Goal: Task Accomplishment & Management: Manage account settings

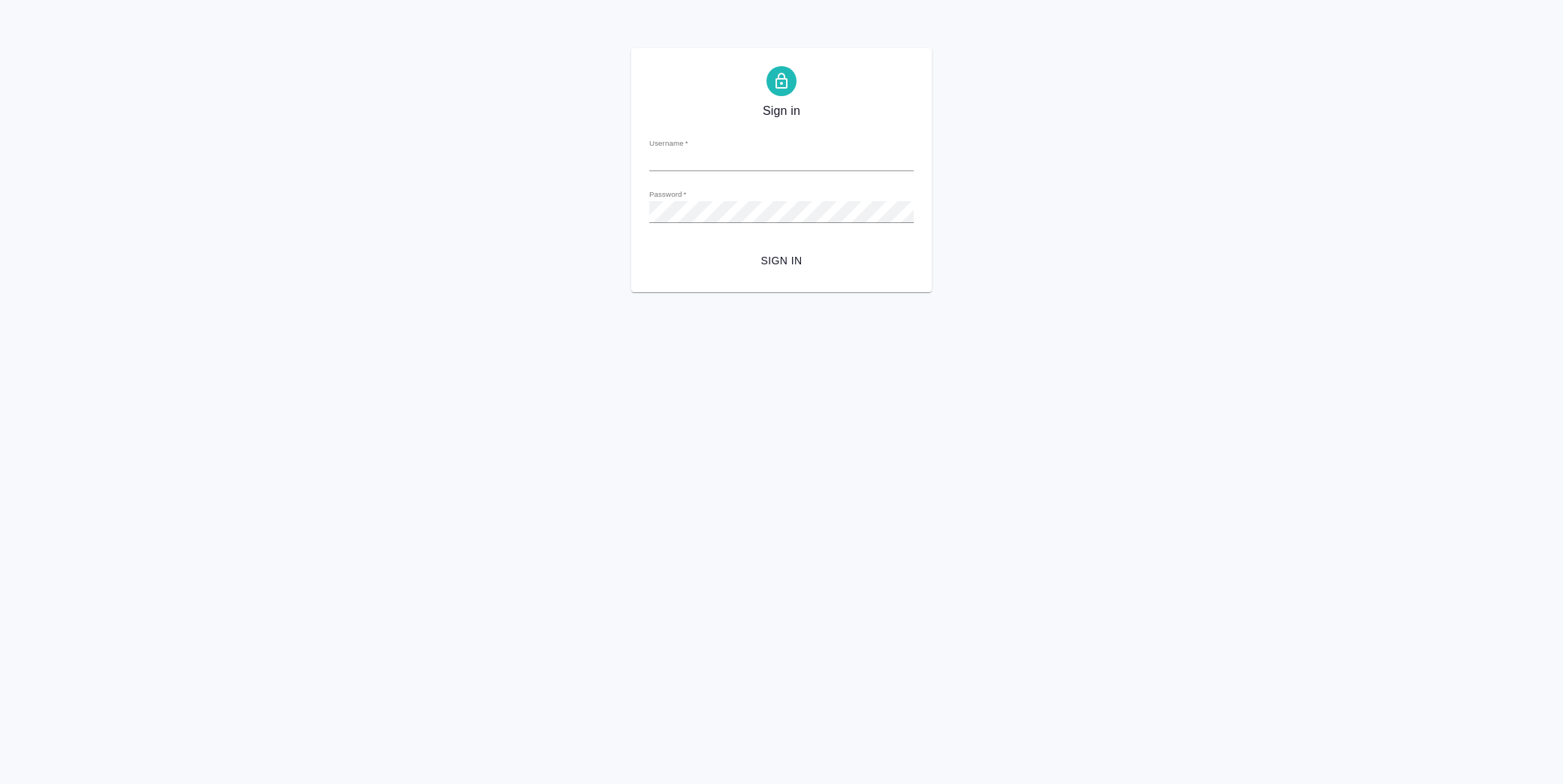
type input "y.lofitskaya@awatera.com"
click at [559, 198] on div "Sign in Username   * y.lofitskaya@awatera.com Password   * urlPath   * / Sign in" at bounding box center [781, 170] width 1563 height 244
click at [649, 248] on button "Sign in" at bounding box center [781, 261] width 264 height 28
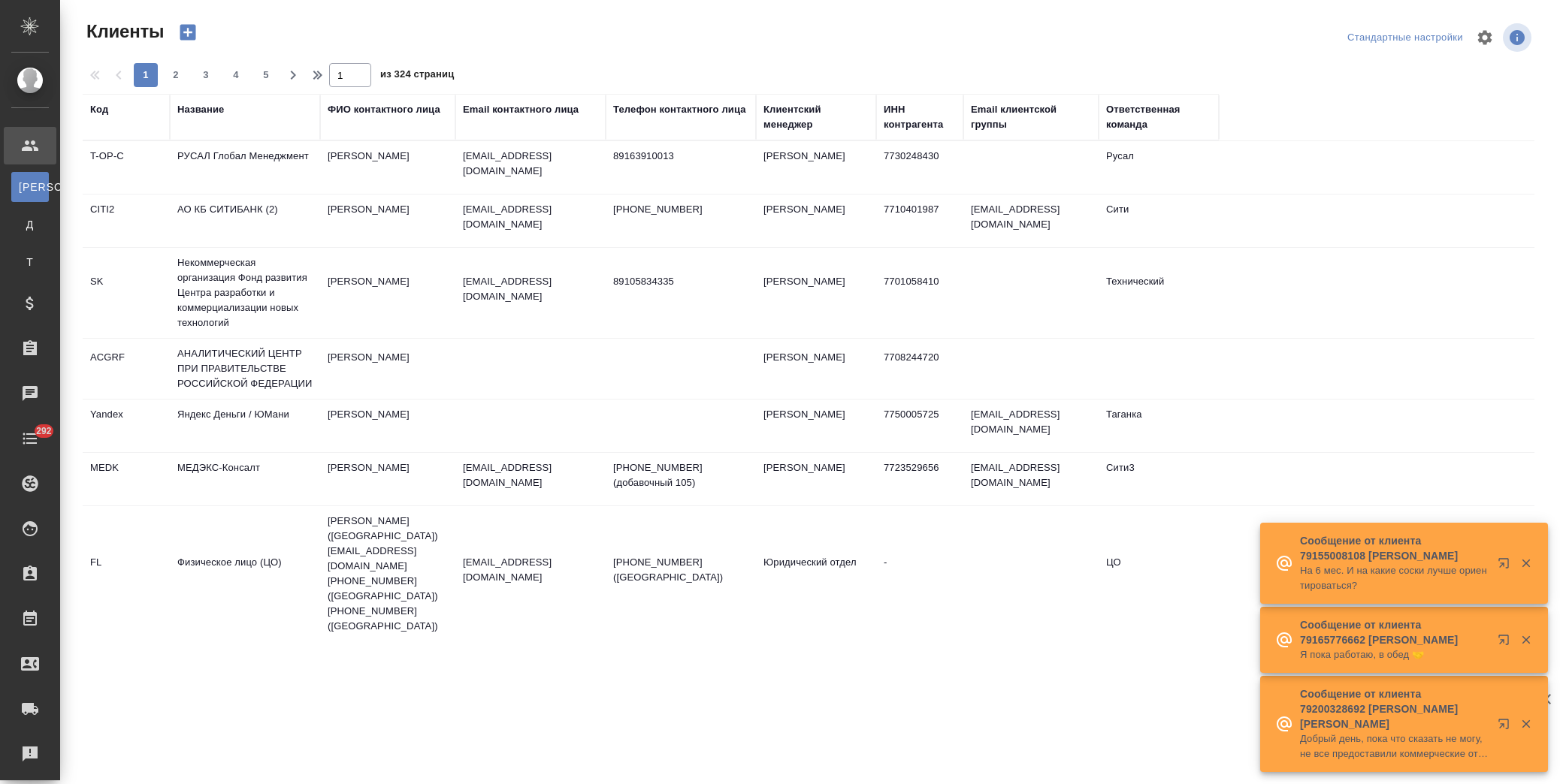
select select "RU"
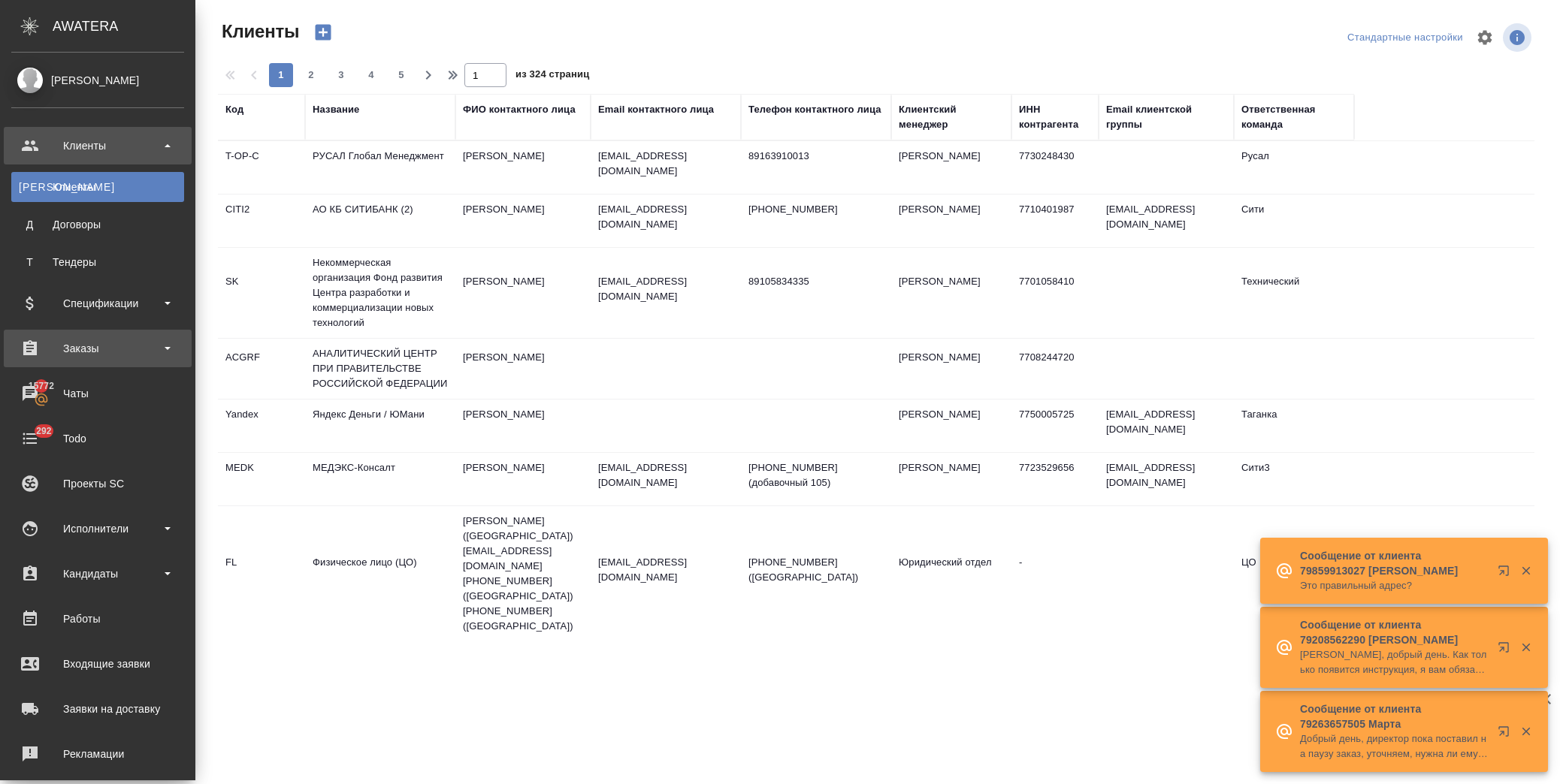
click at [111, 340] on div "Заказы" at bounding box center [97, 348] width 172 height 22
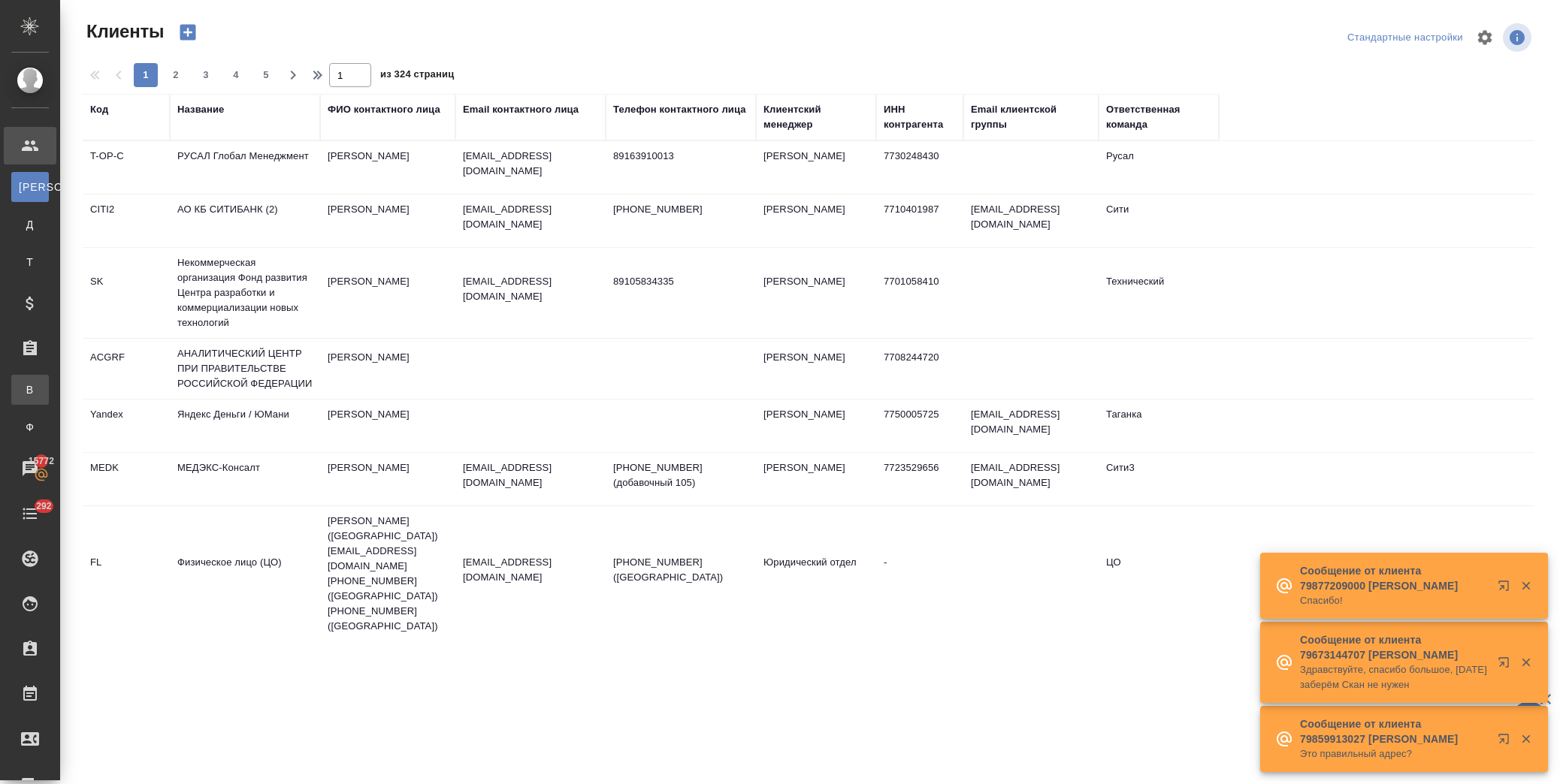
click at [22, 383] on div "Все заказы" at bounding box center [11, 390] width 22 height 15
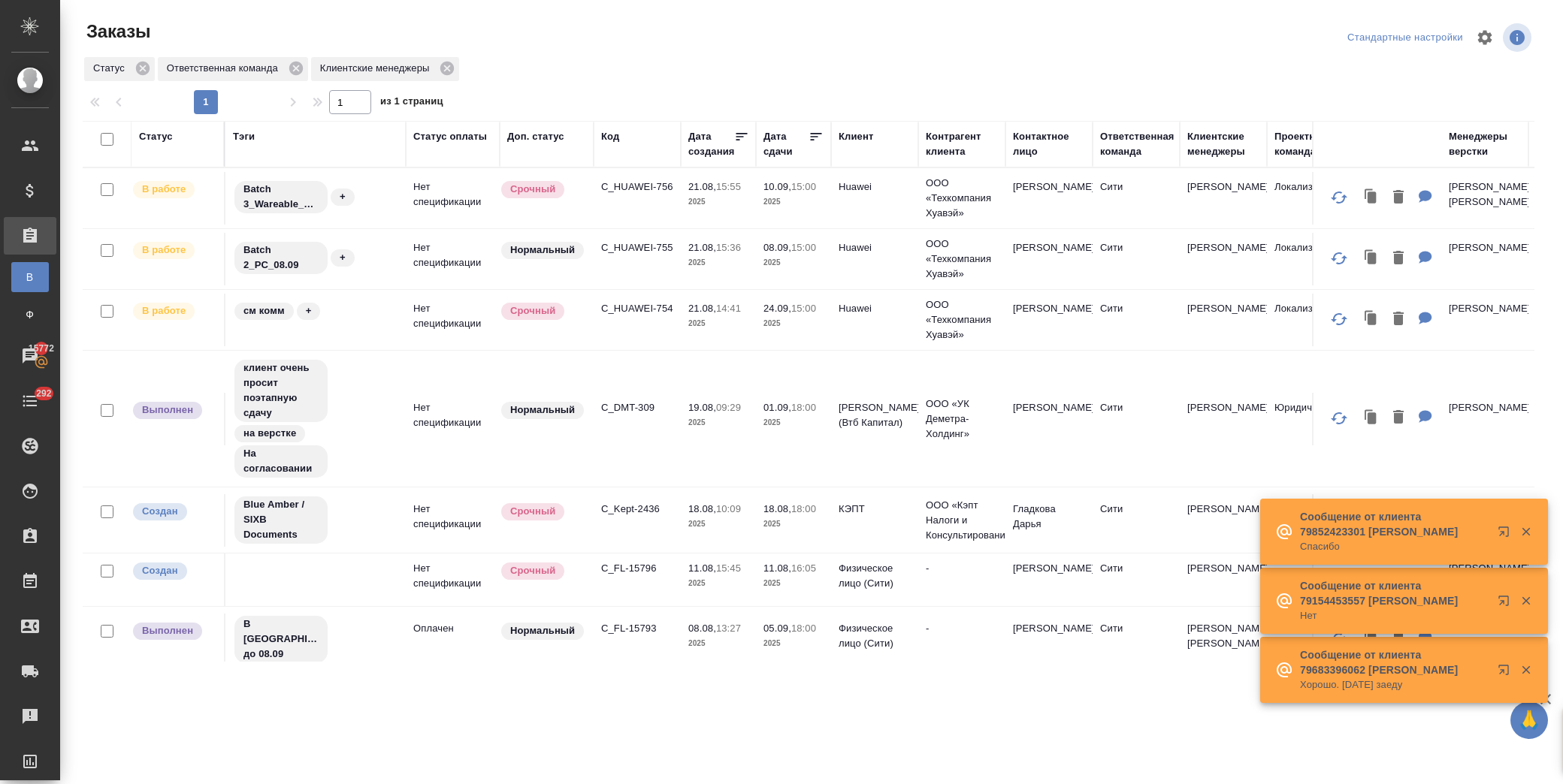
scroll to position [407, 0]
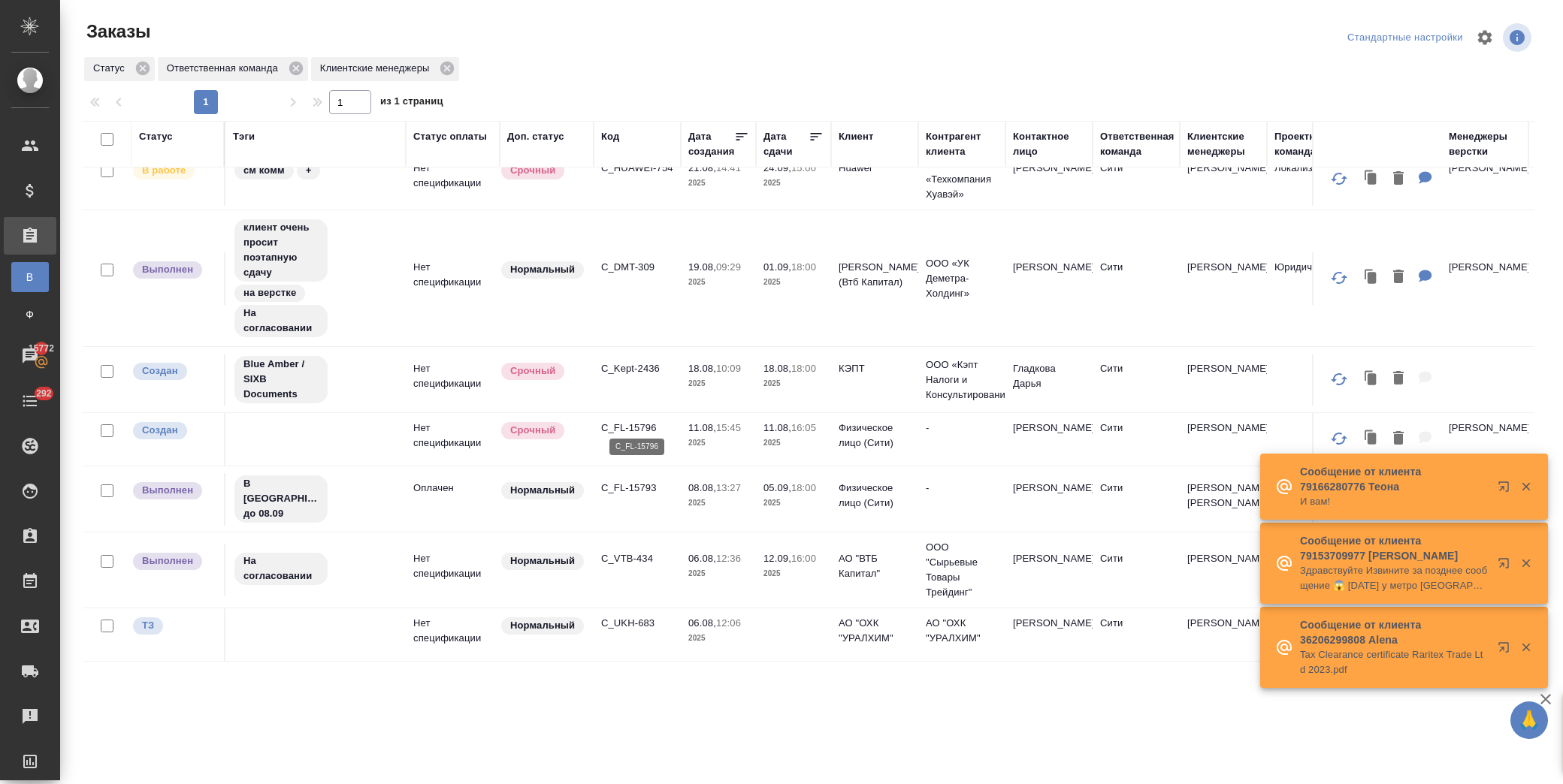
click at [635, 421] on p "C_FL-15796" at bounding box center [637, 428] width 72 height 15
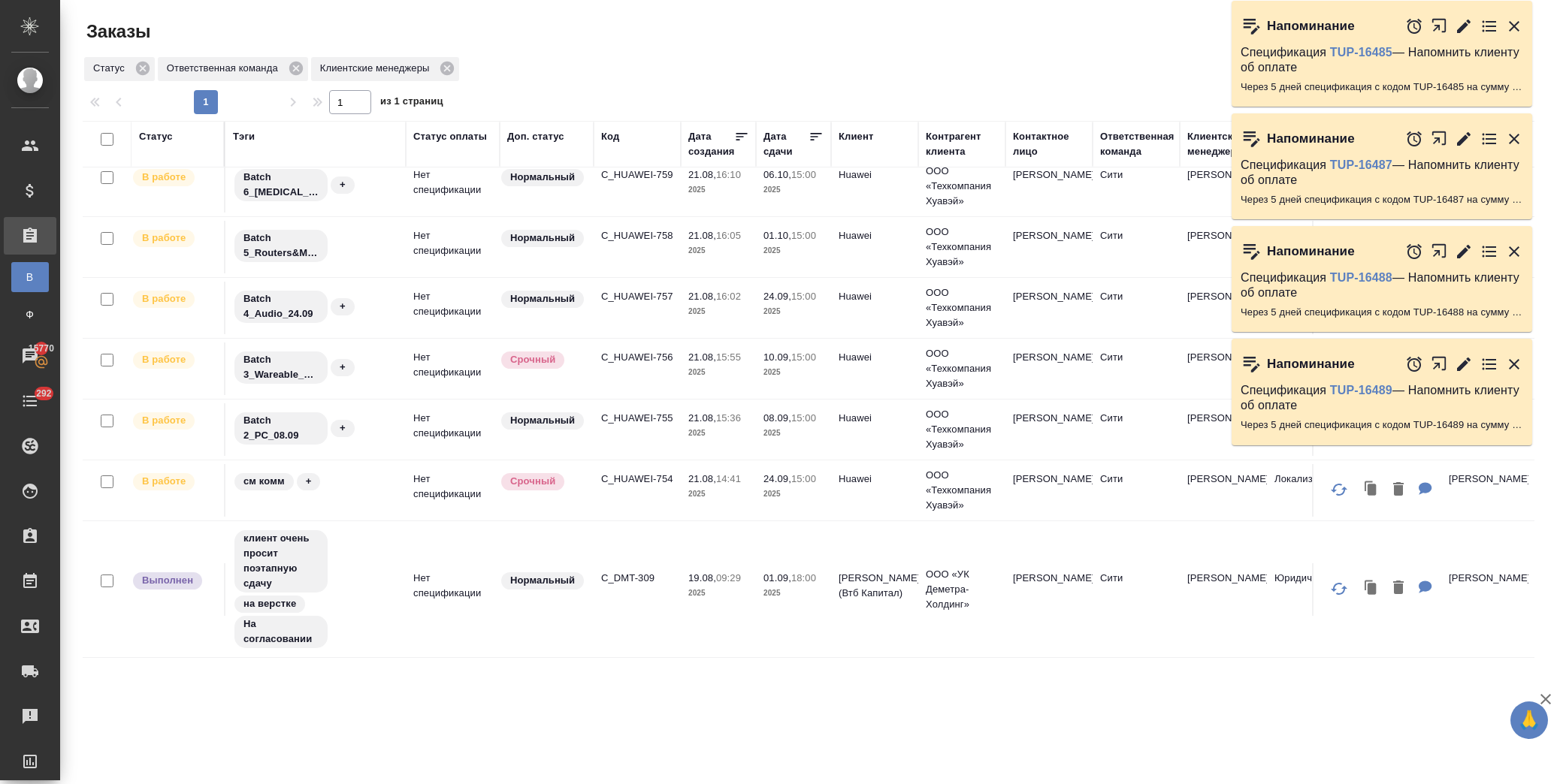
scroll to position [0, 0]
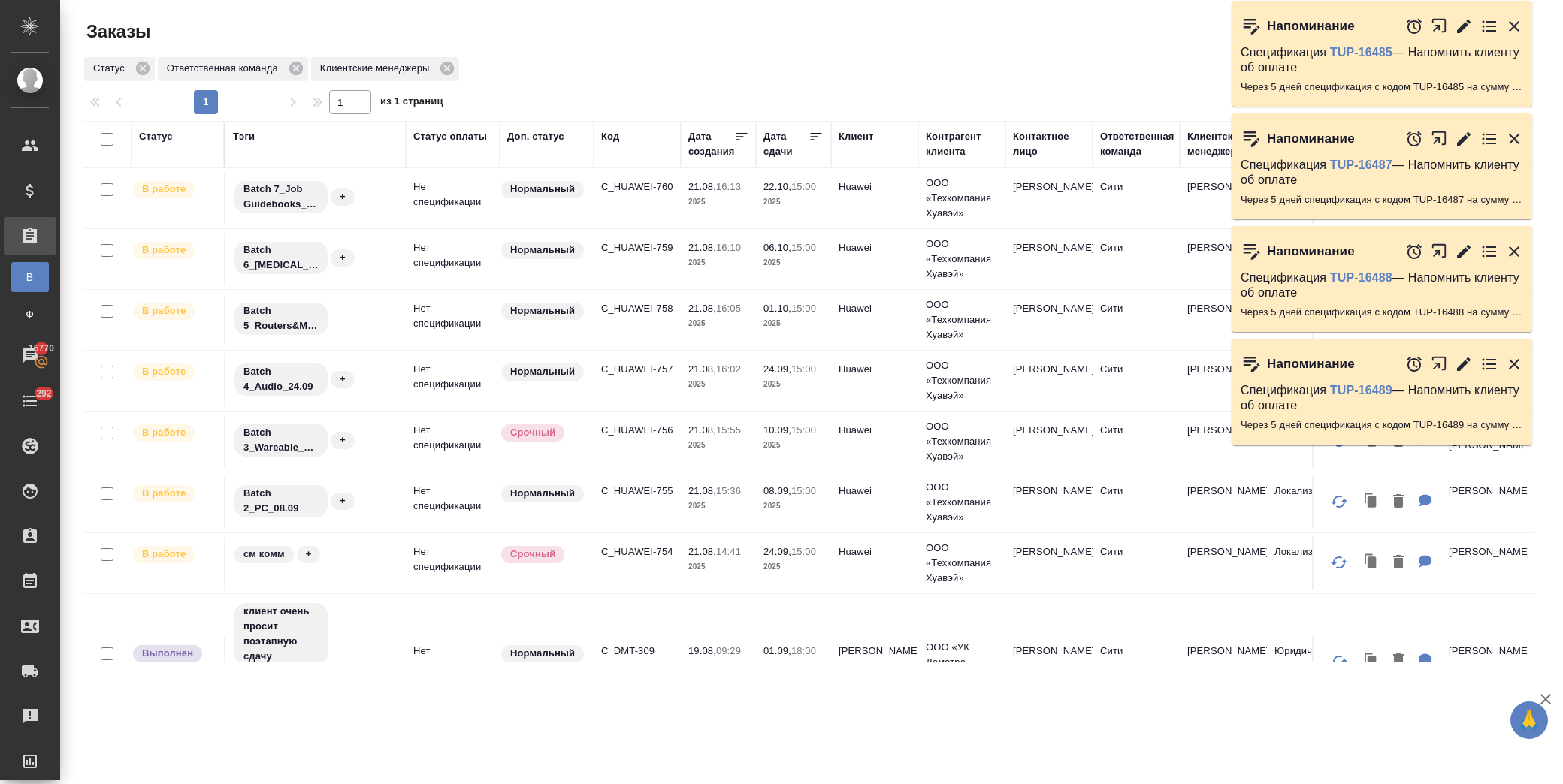
click at [1512, 143] on icon "button" at bounding box center [1515, 139] width 18 height 18
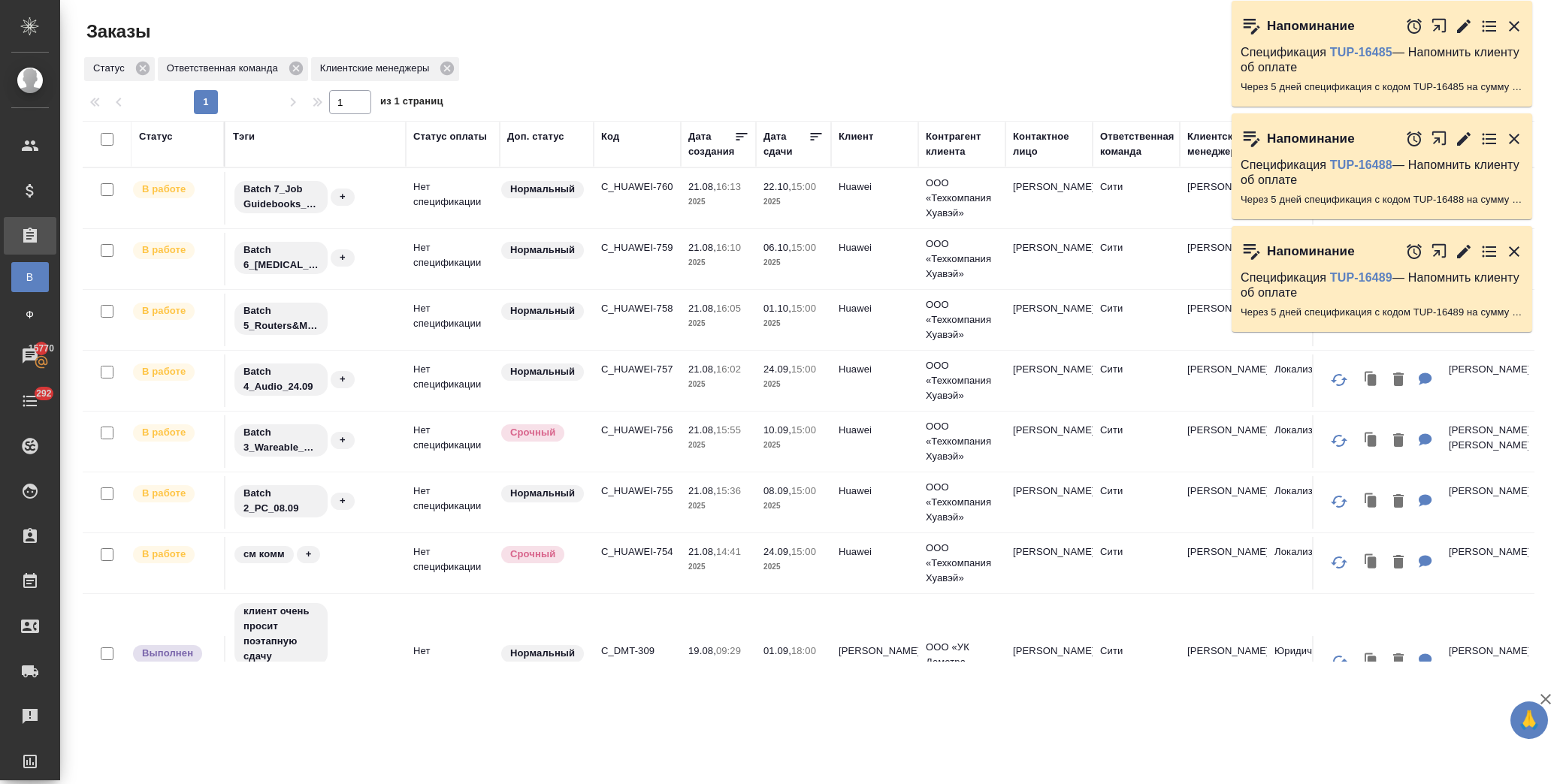
click at [1514, 25] on icon "button" at bounding box center [1515, 26] width 11 height 11
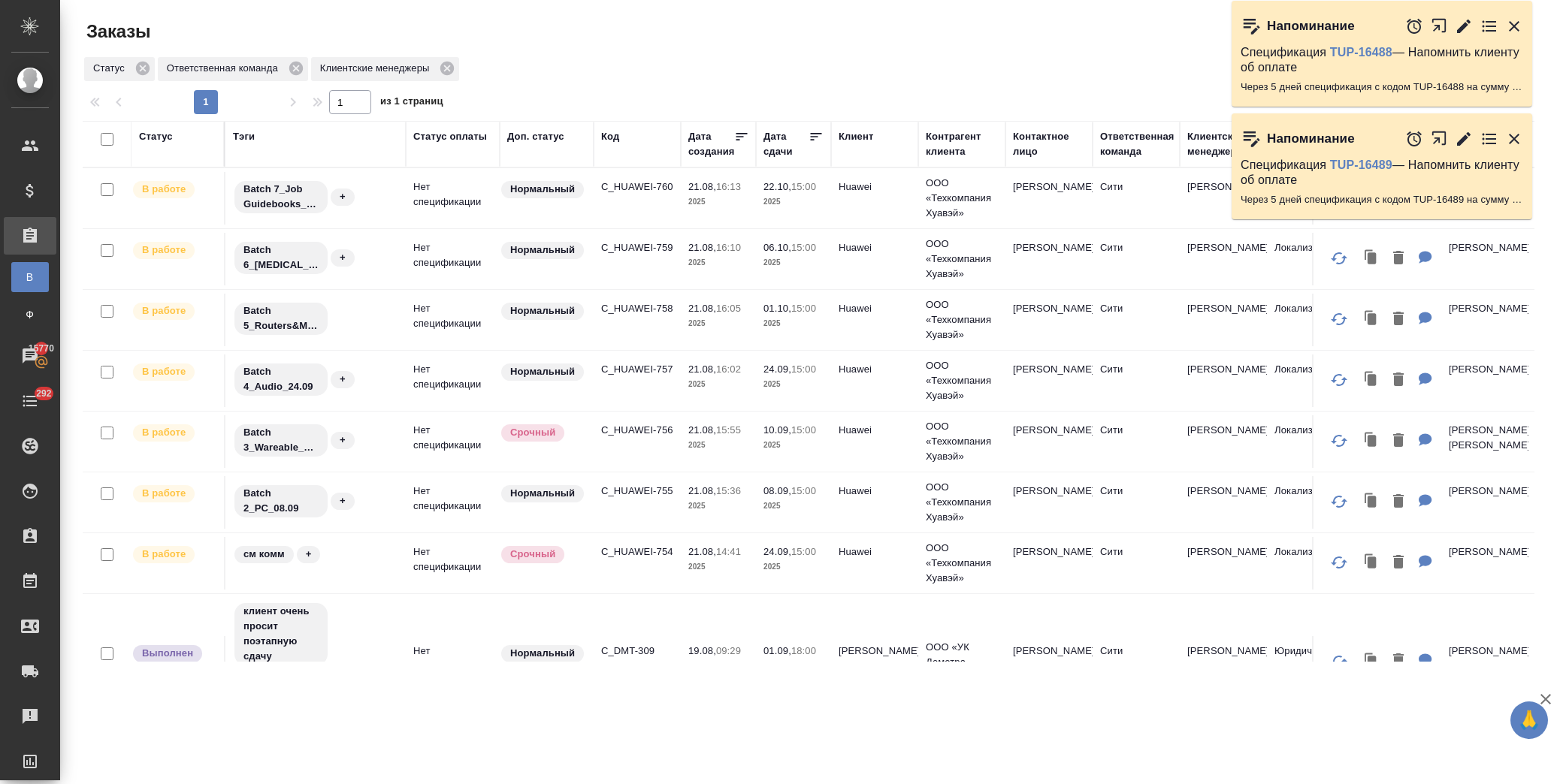
click at [1514, 25] on icon "button" at bounding box center [1515, 26] width 11 height 11
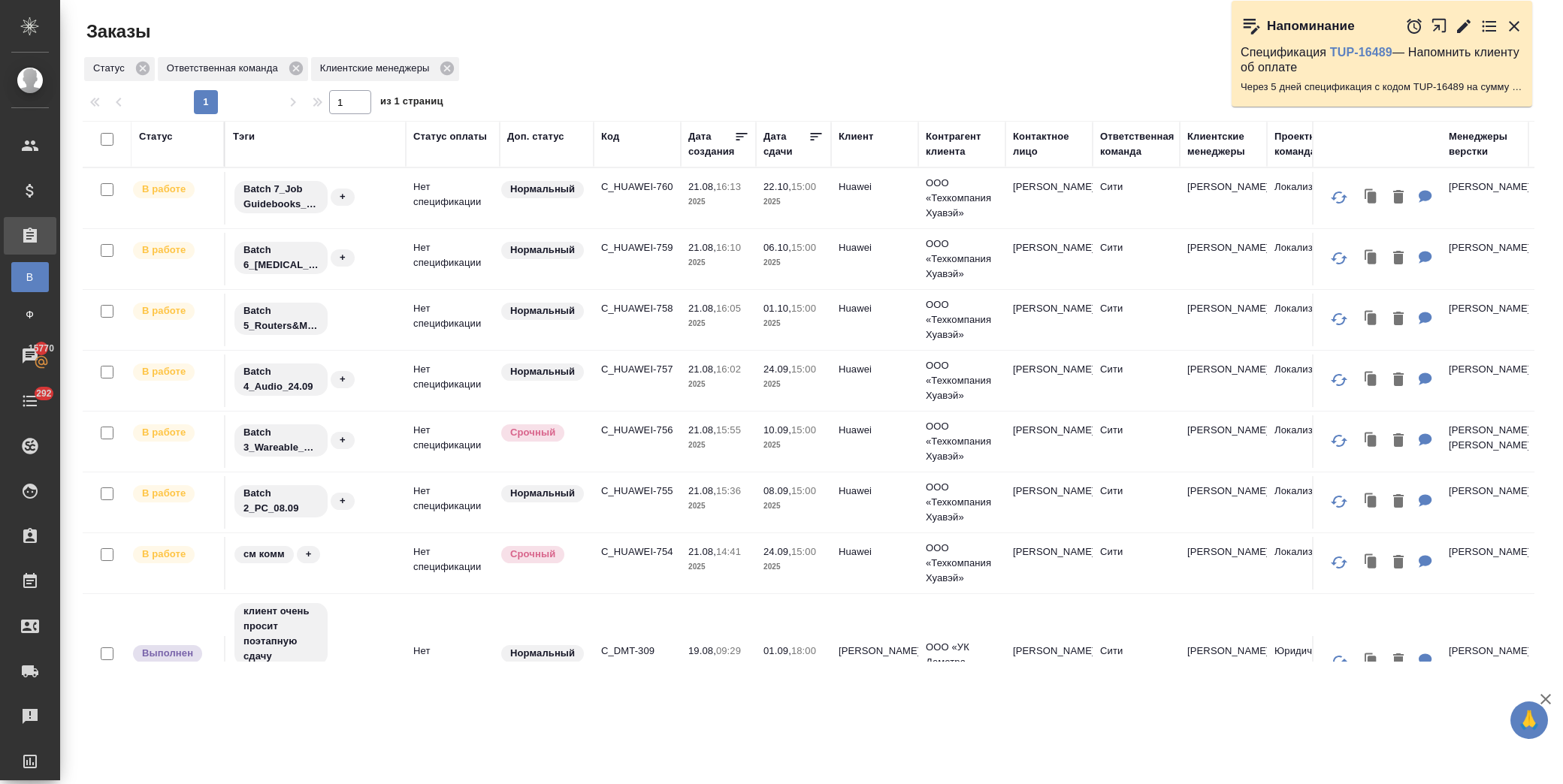
click at [1514, 27] on icon "button" at bounding box center [1515, 26] width 11 height 11
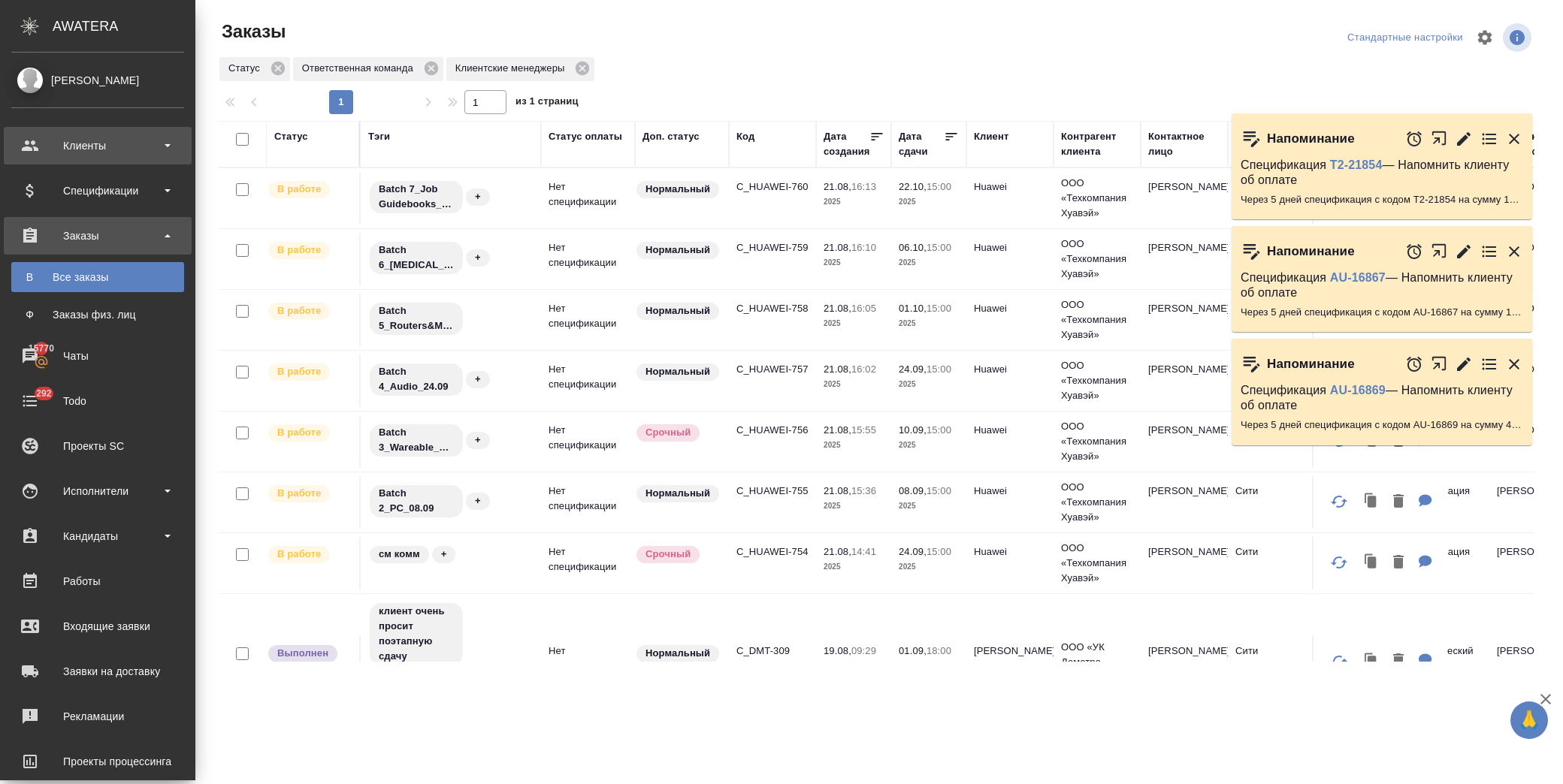
click at [124, 159] on div "Клиенты" at bounding box center [97, 146] width 188 height 38
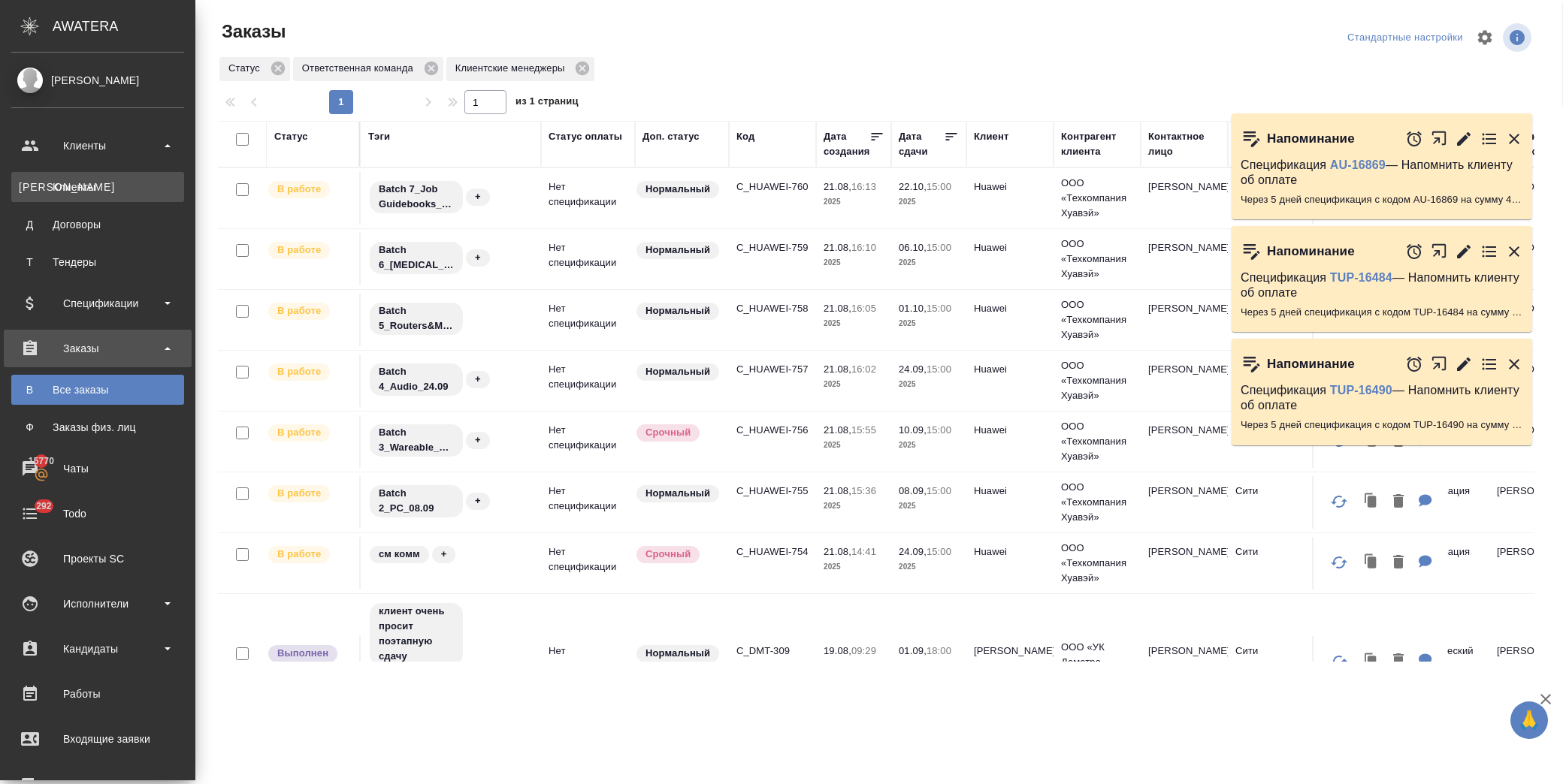
click at [138, 198] on link "К Клиенты" at bounding box center [97, 186] width 172 height 30
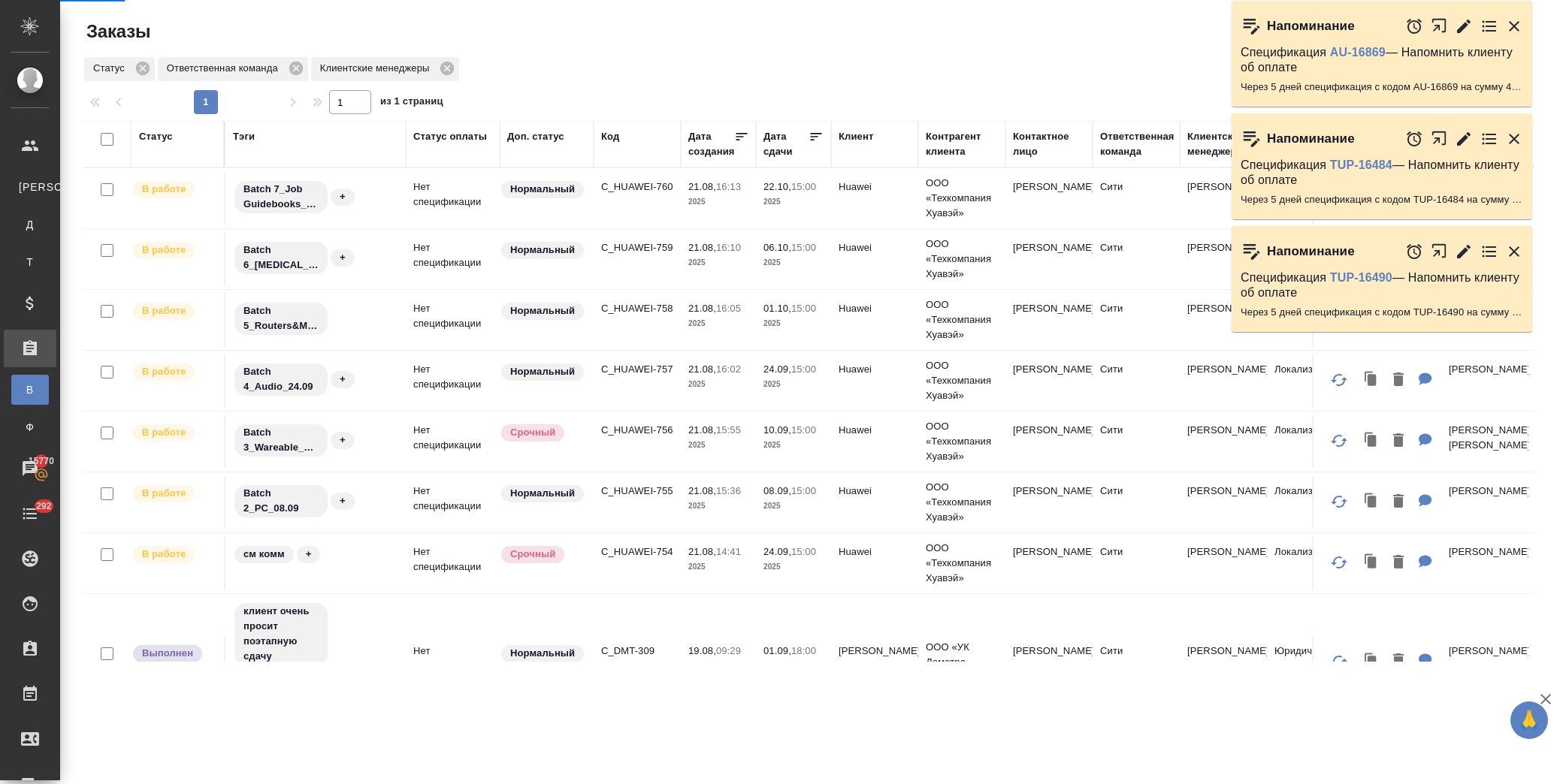
select select "RU"
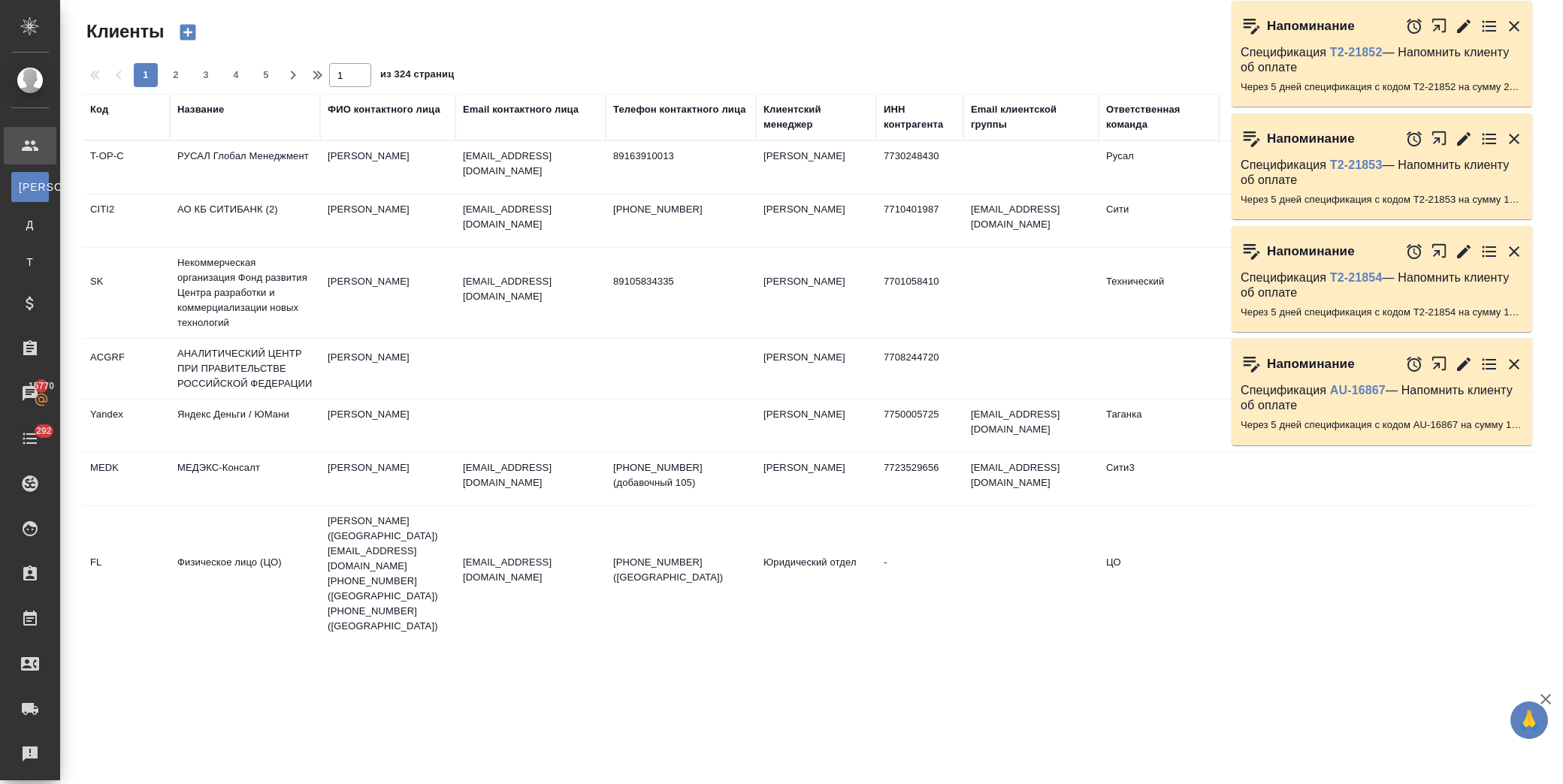
click at [199, 116] on div "Название" at bounding box center [200, 110] width 47 height 15
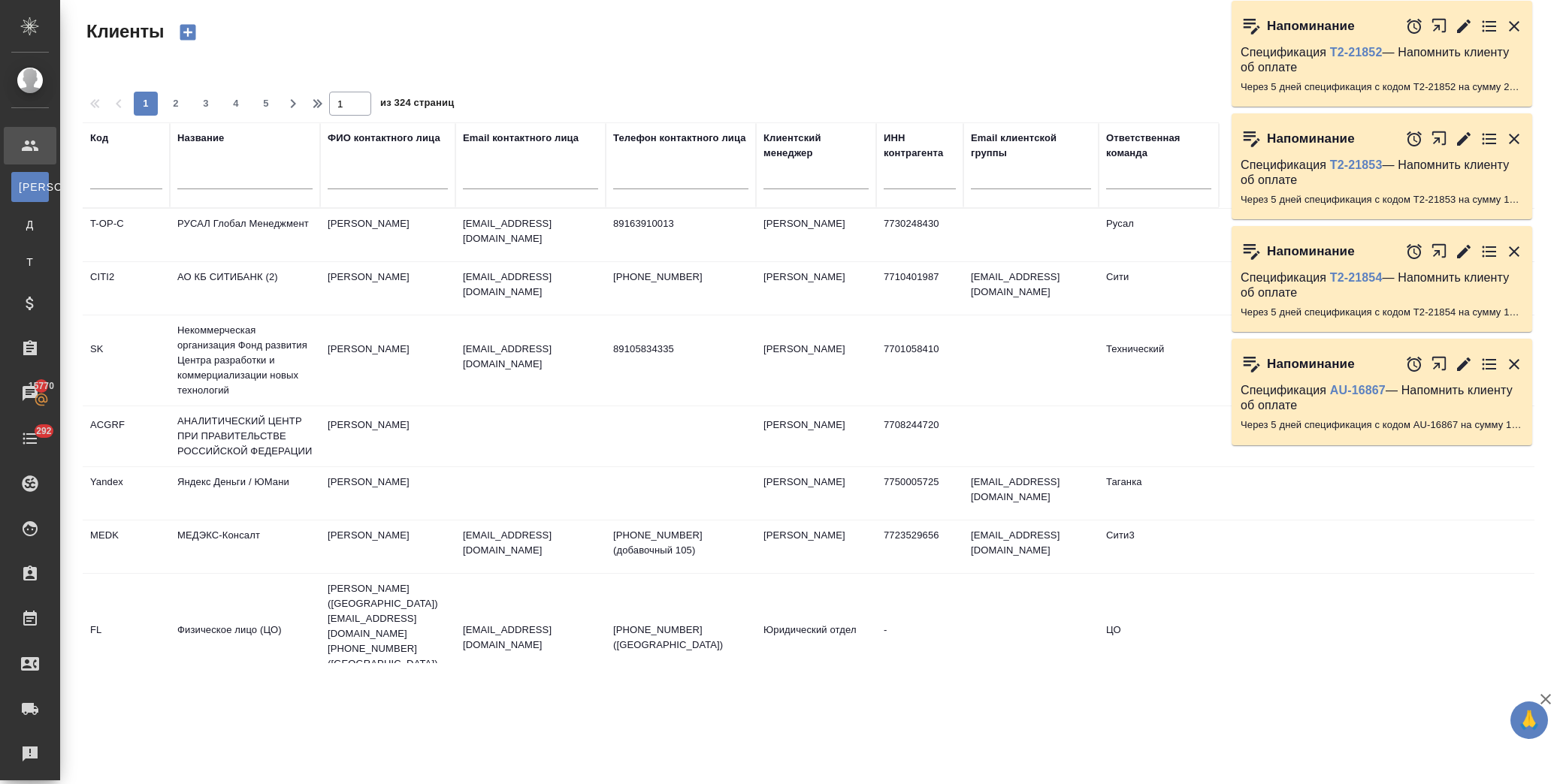
click at [231, 177] on input "text" at bounding box center [245, 180] width 135 height 19
type input "d"
type input "втб"
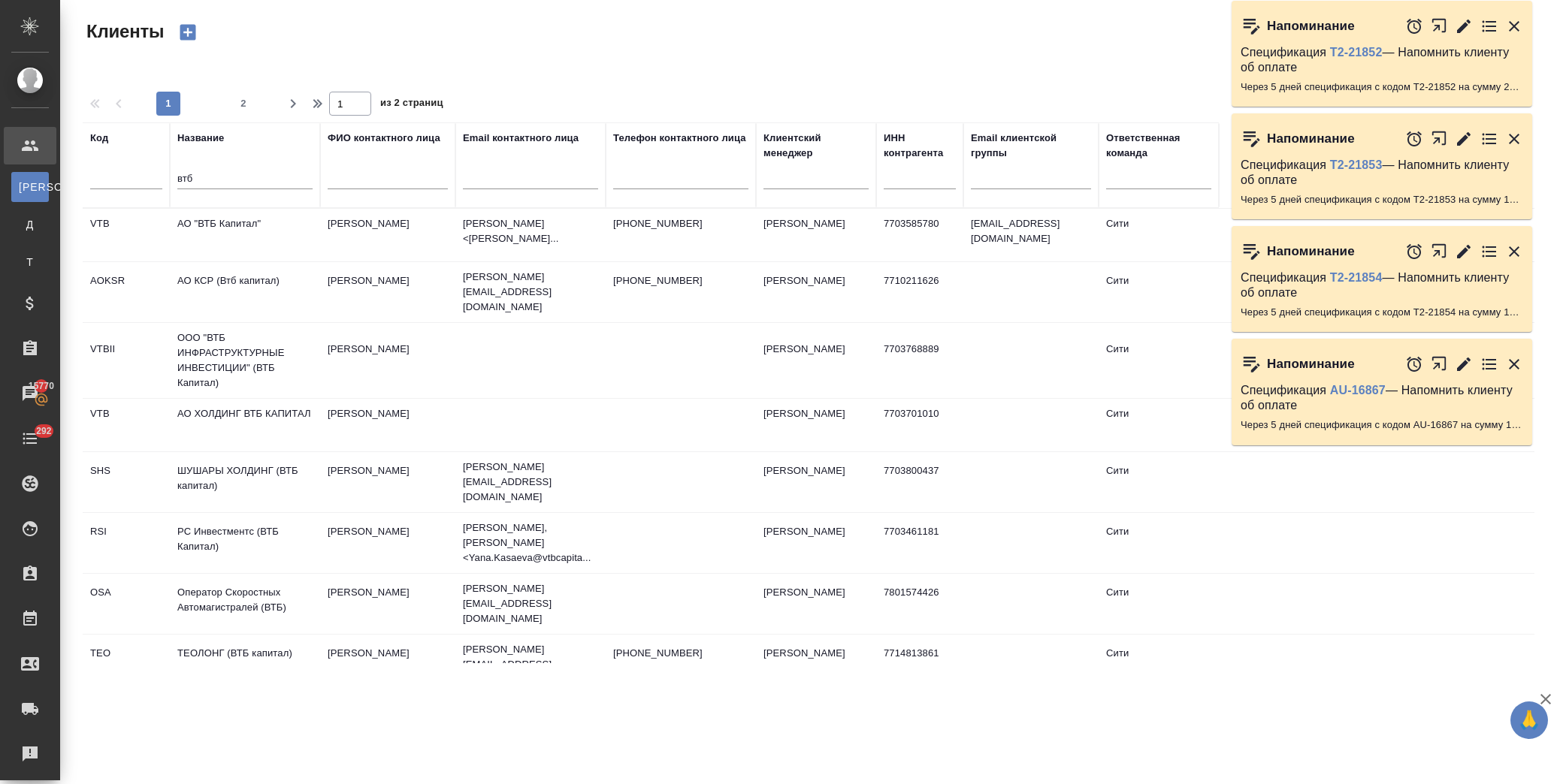
click at [238, 228] on td "АО "ВТБ Капитал"" at bounding box center [245, 235] width 150 height 53
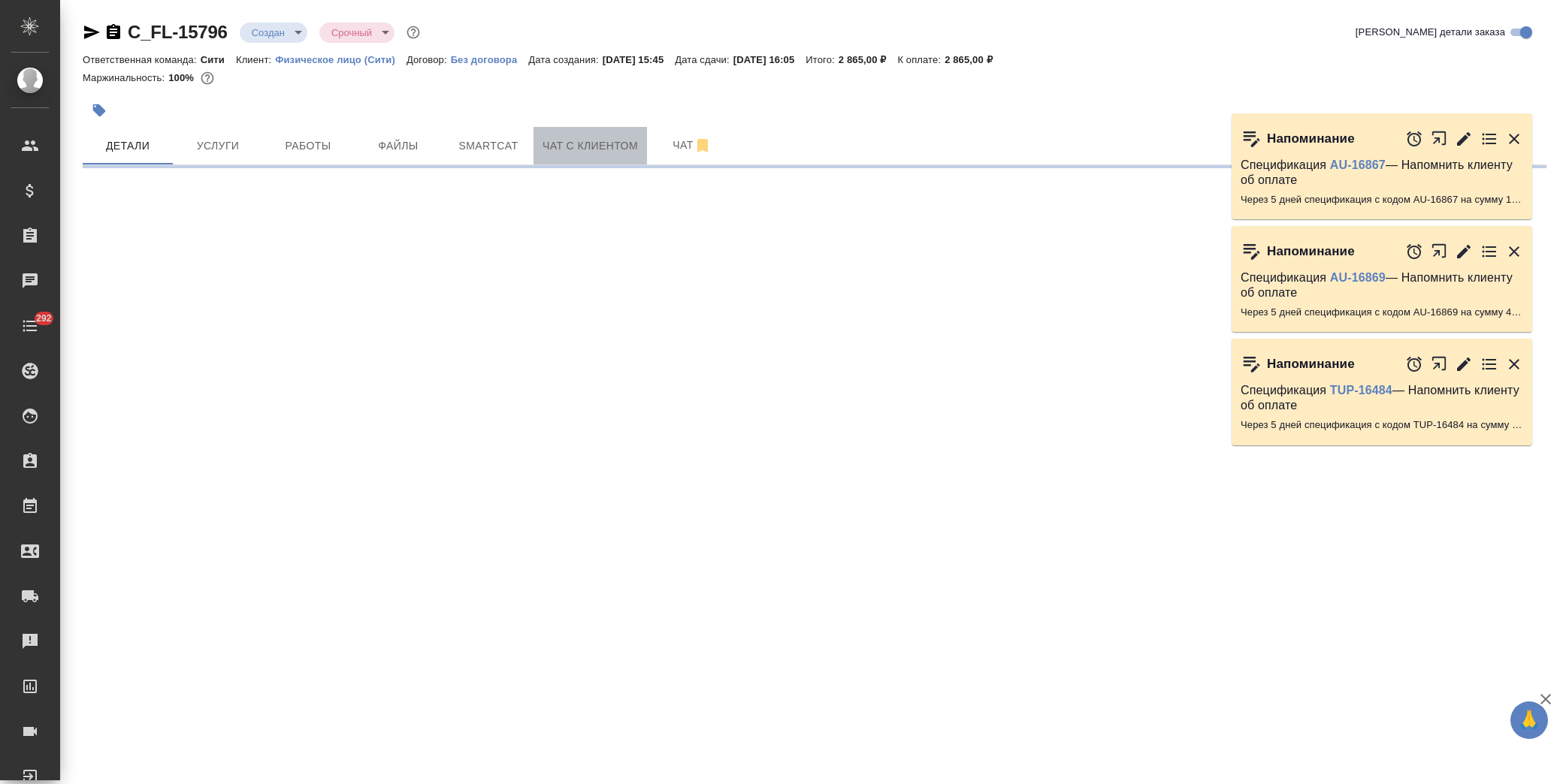
click at [563, 146] on span "Чат с клиентом" at bounding box center [590, 146] width 96 height 19
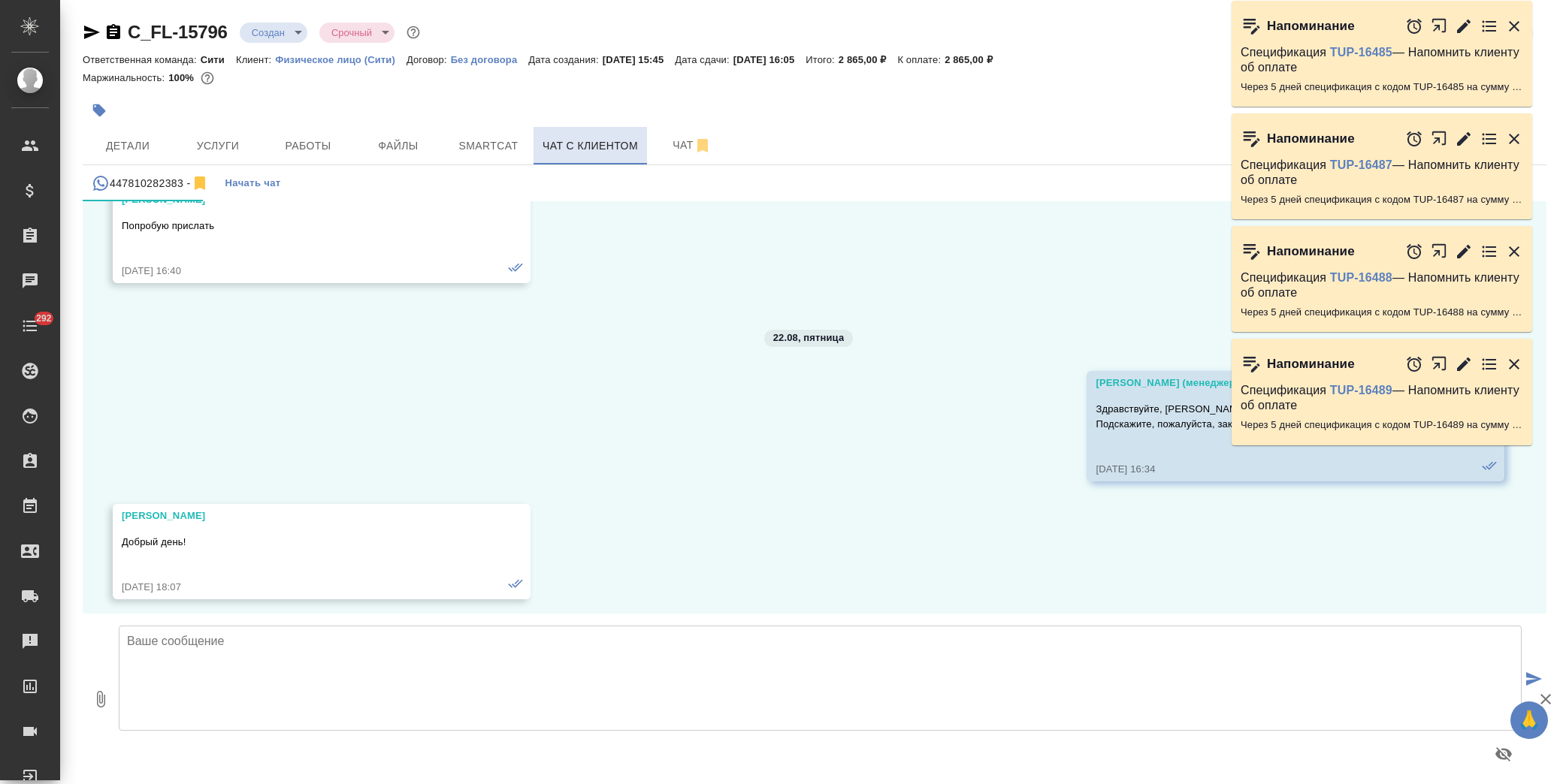
scroll to position [933, 0]
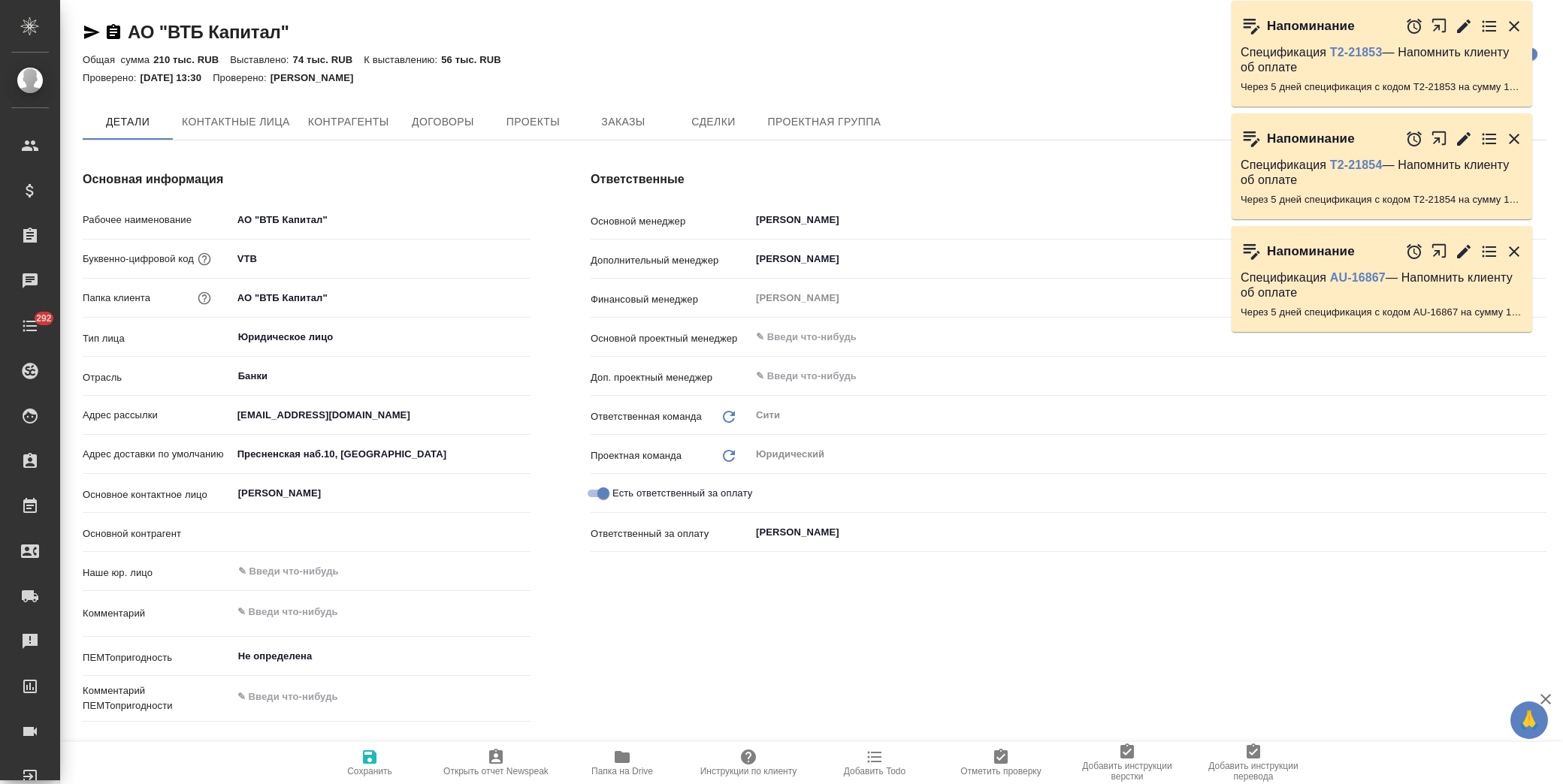
type textarea "x"
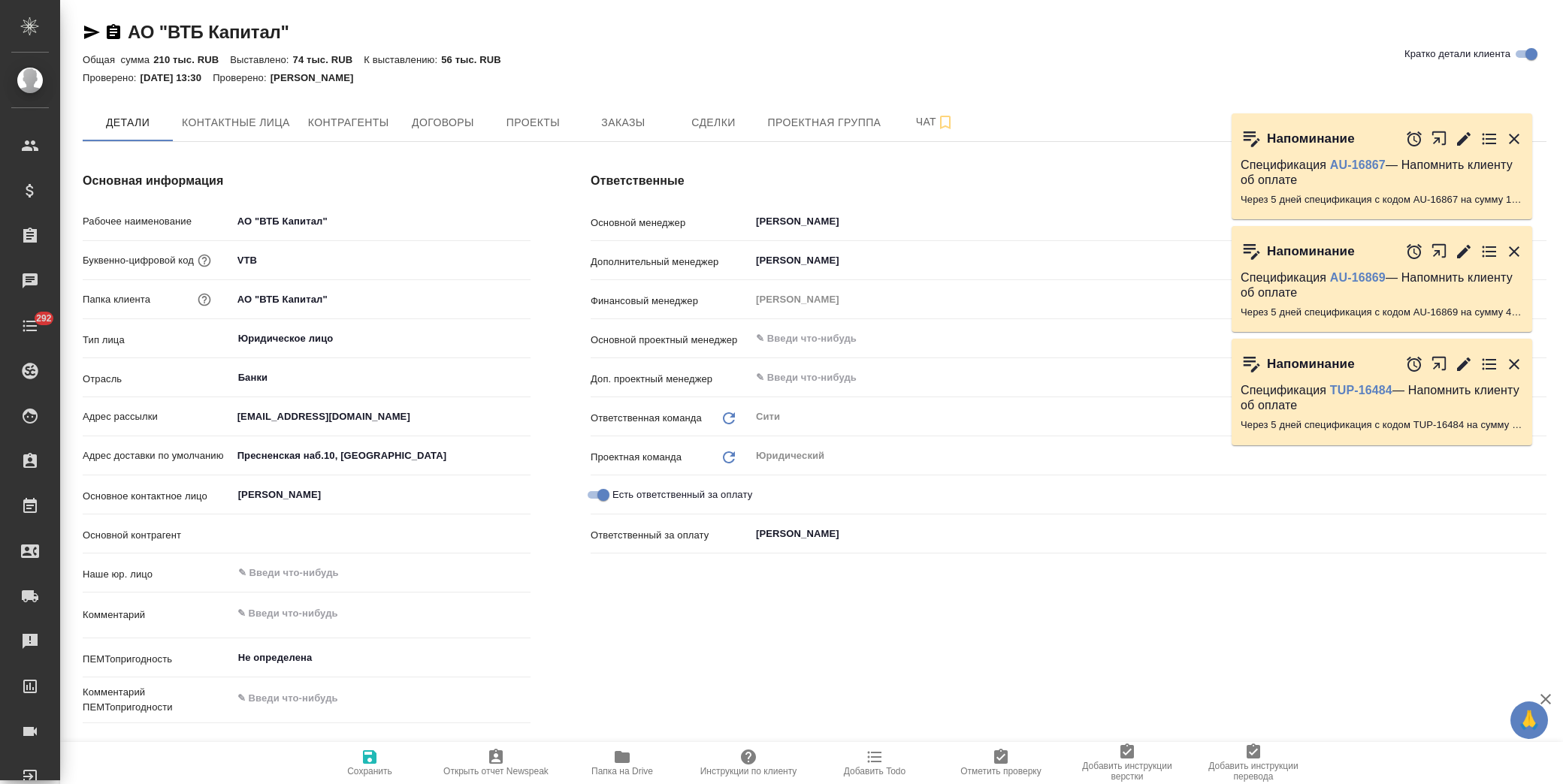
type textarea "x"
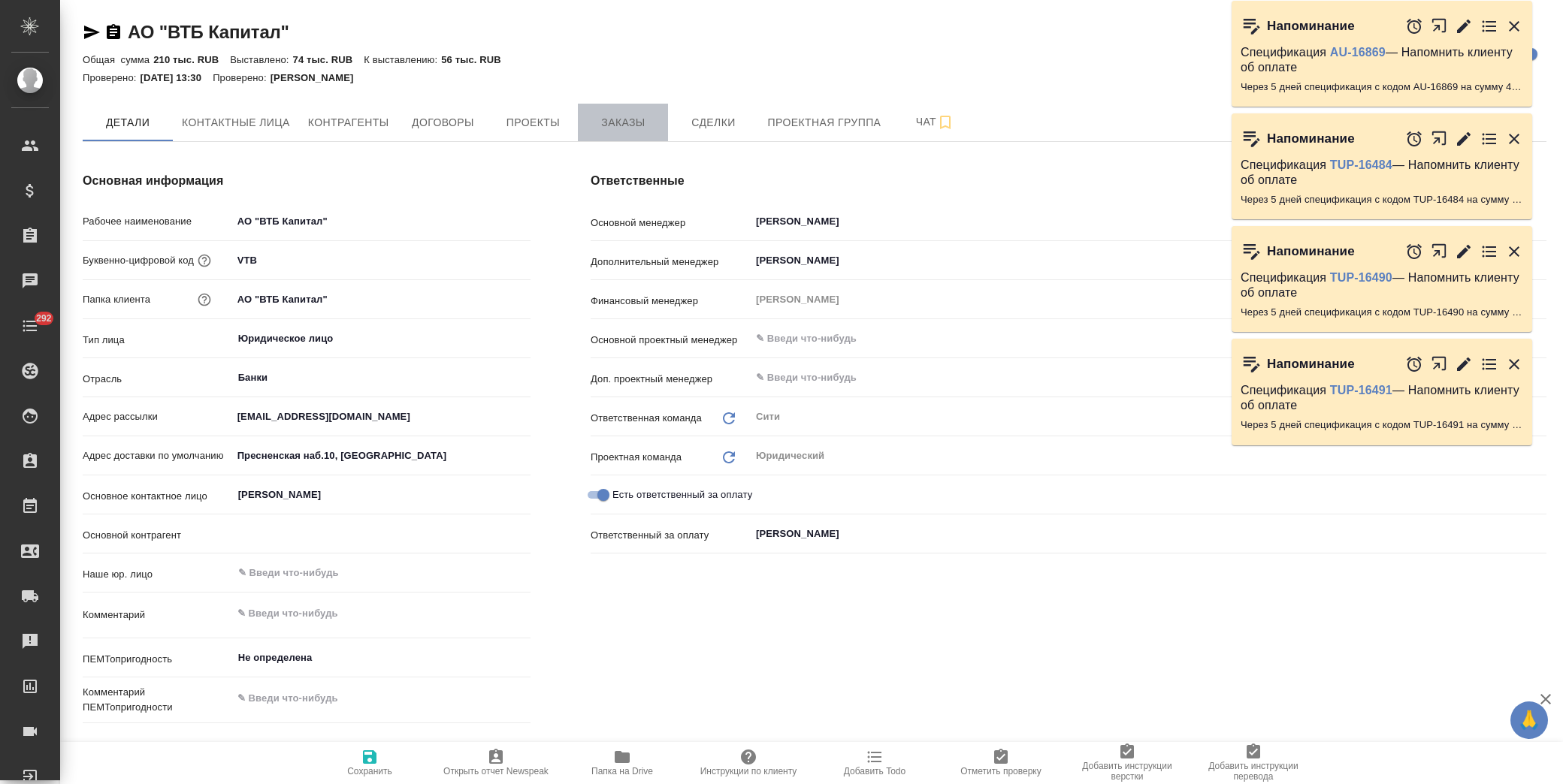
click at [635, 125] on span "Заказы" at bounding box center [623, 123] width 72 height 19
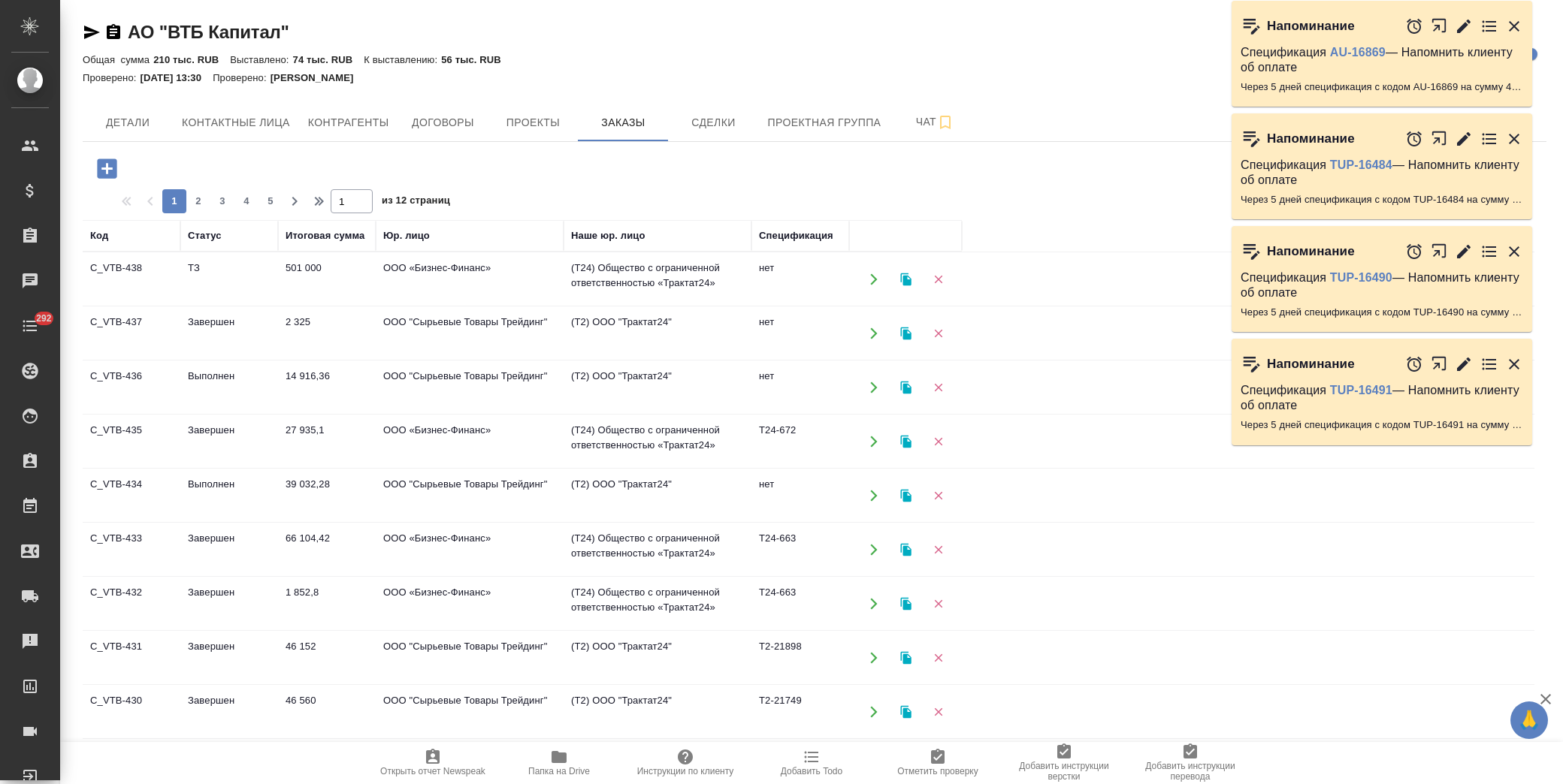
click at [1509, 135] on icon "button" at bounding box center [1515, 139] width 18 height 18
click at [1516, 23] on icon "button" at bounding box center [1515, 26] width 11 height 11
click at [110, 160] on icon "button" at bounding box center [106, 168] width 19 height 19
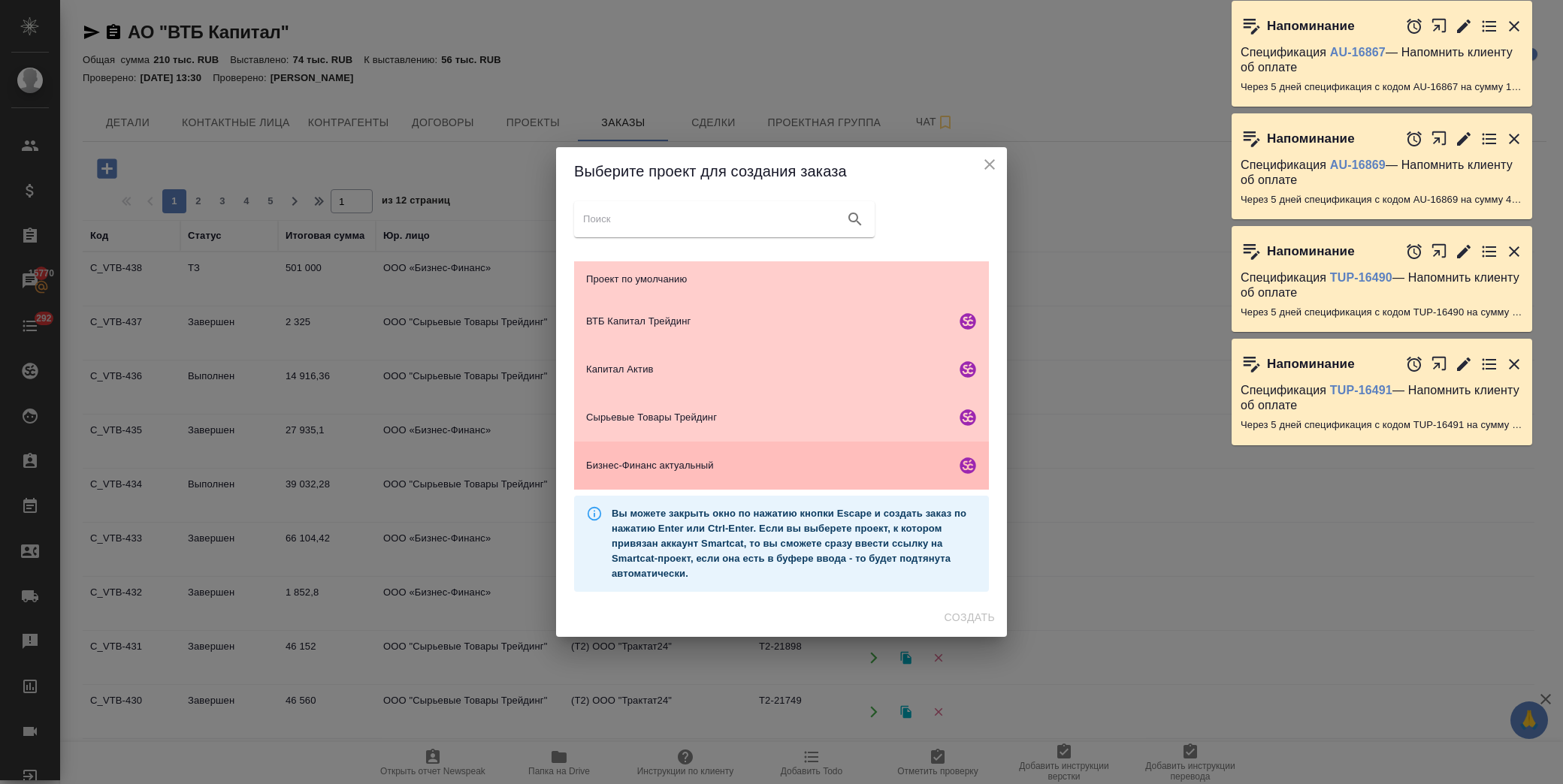
click at [734, 467] on span "Бизнес-Финанс актуальный" at bounding box center [768, 466] width 363 height 15
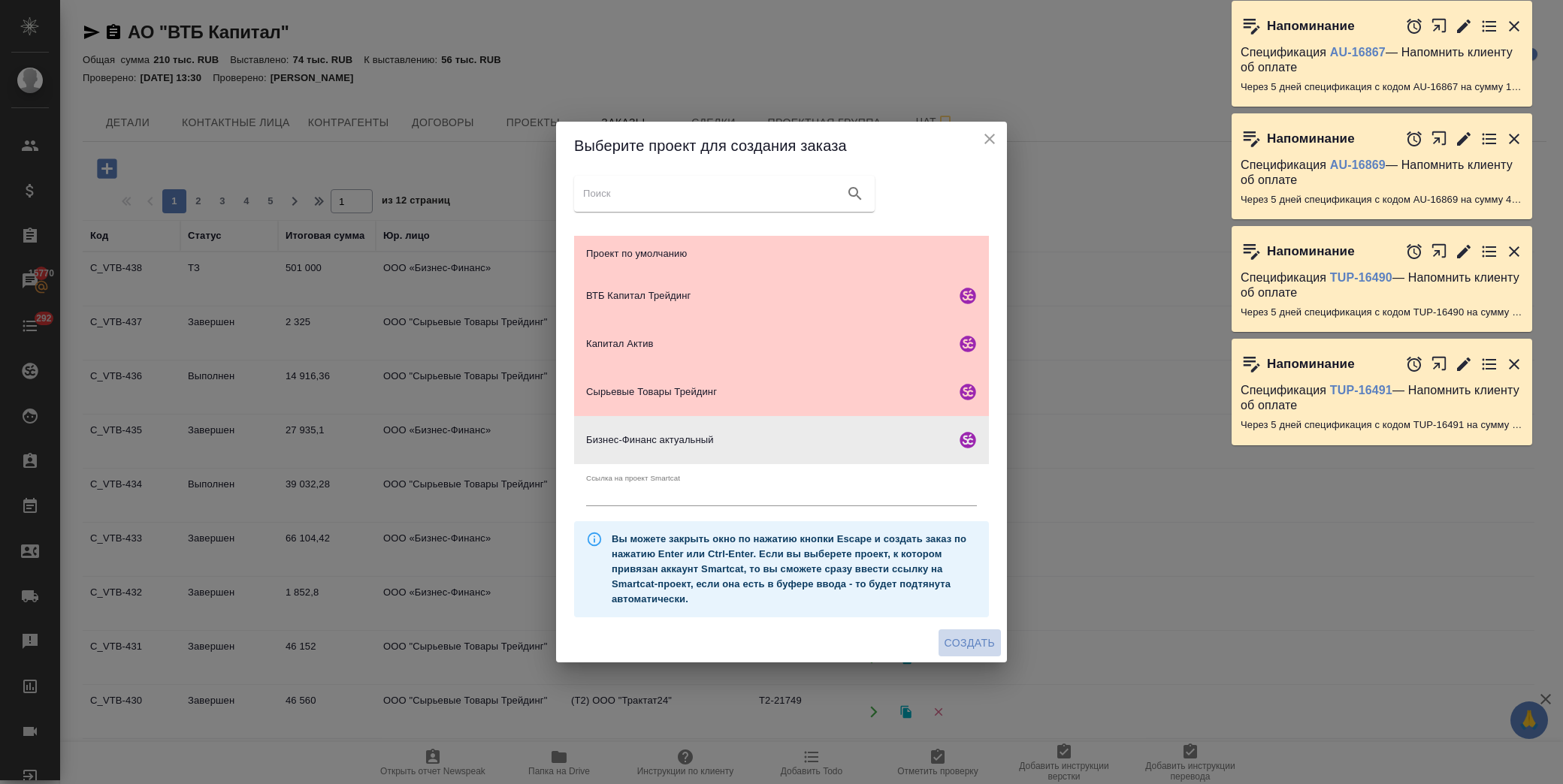
click at [951, 642] on span "Создать" at bounding box center [970, 643] width 51 height 19
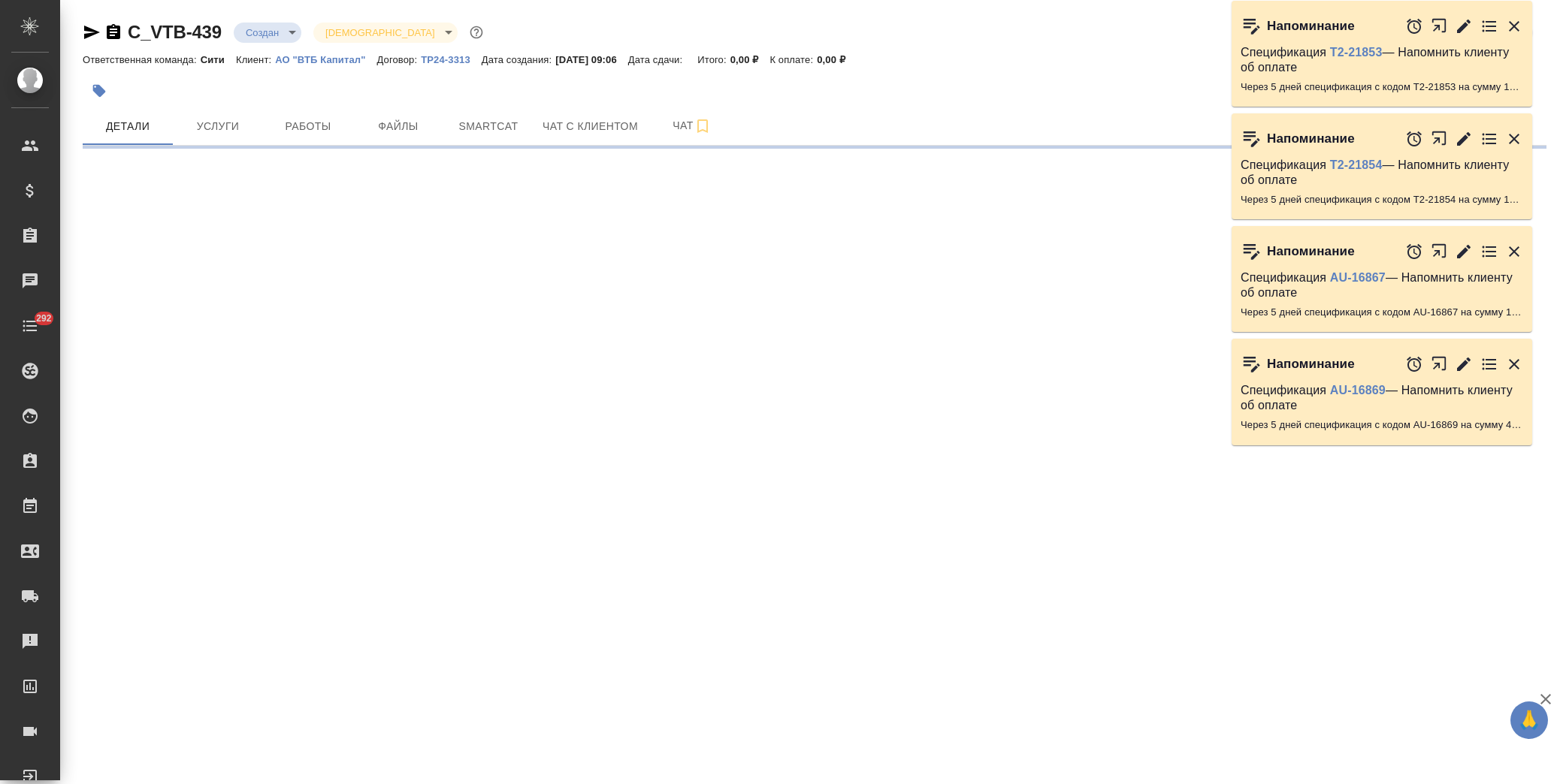
select select "RU"
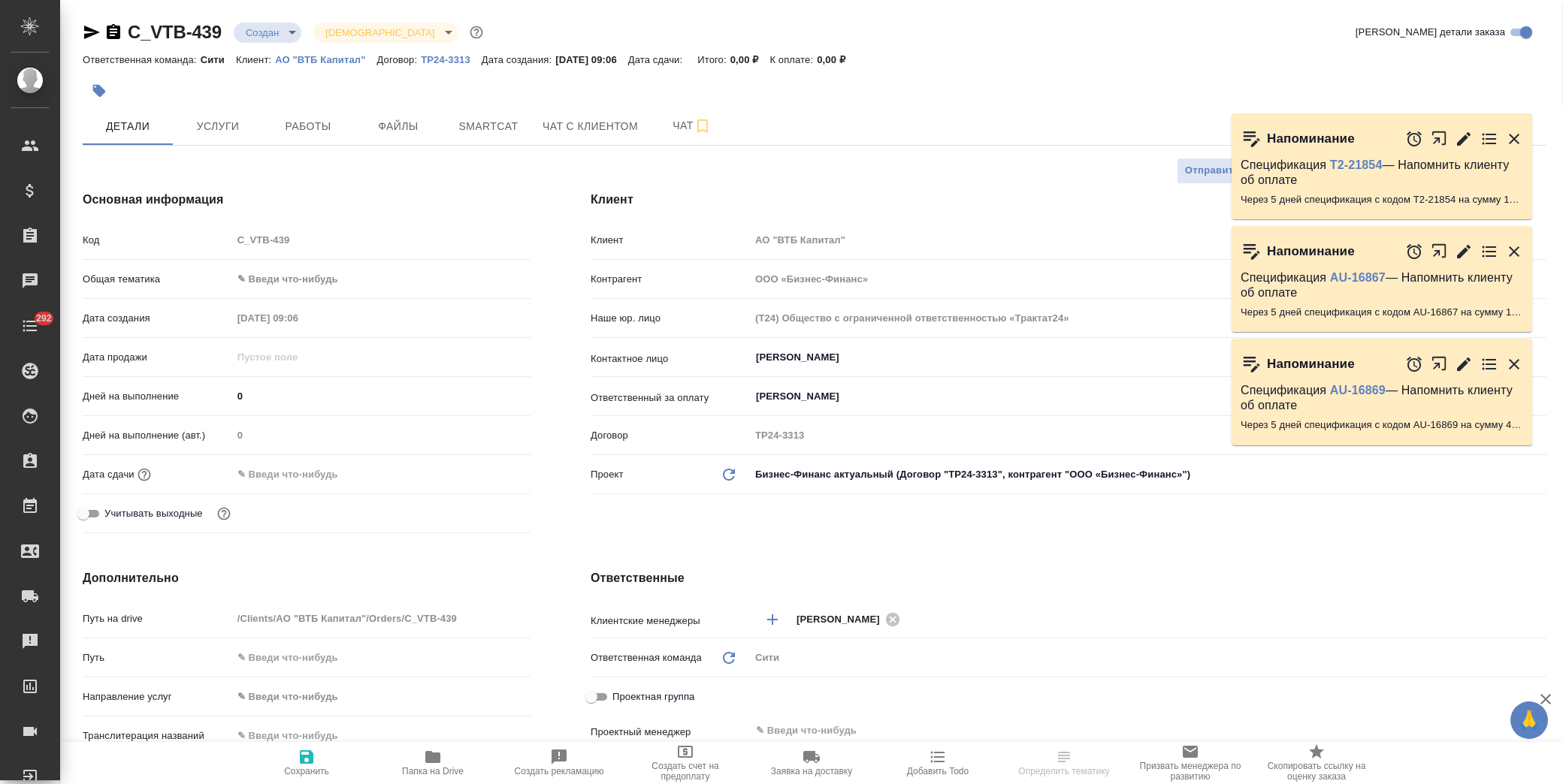
type textarea "x"
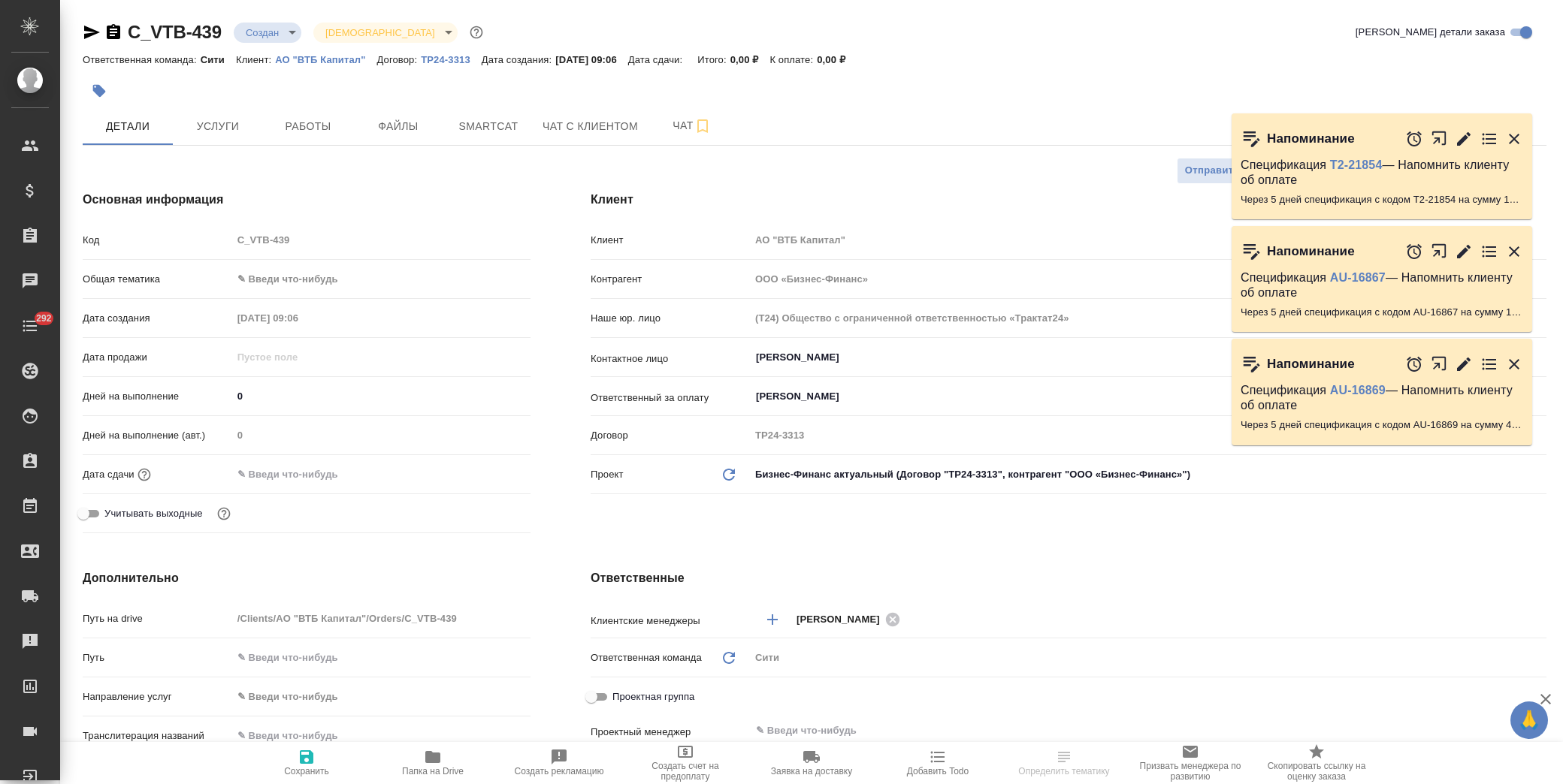
type textarea "x"
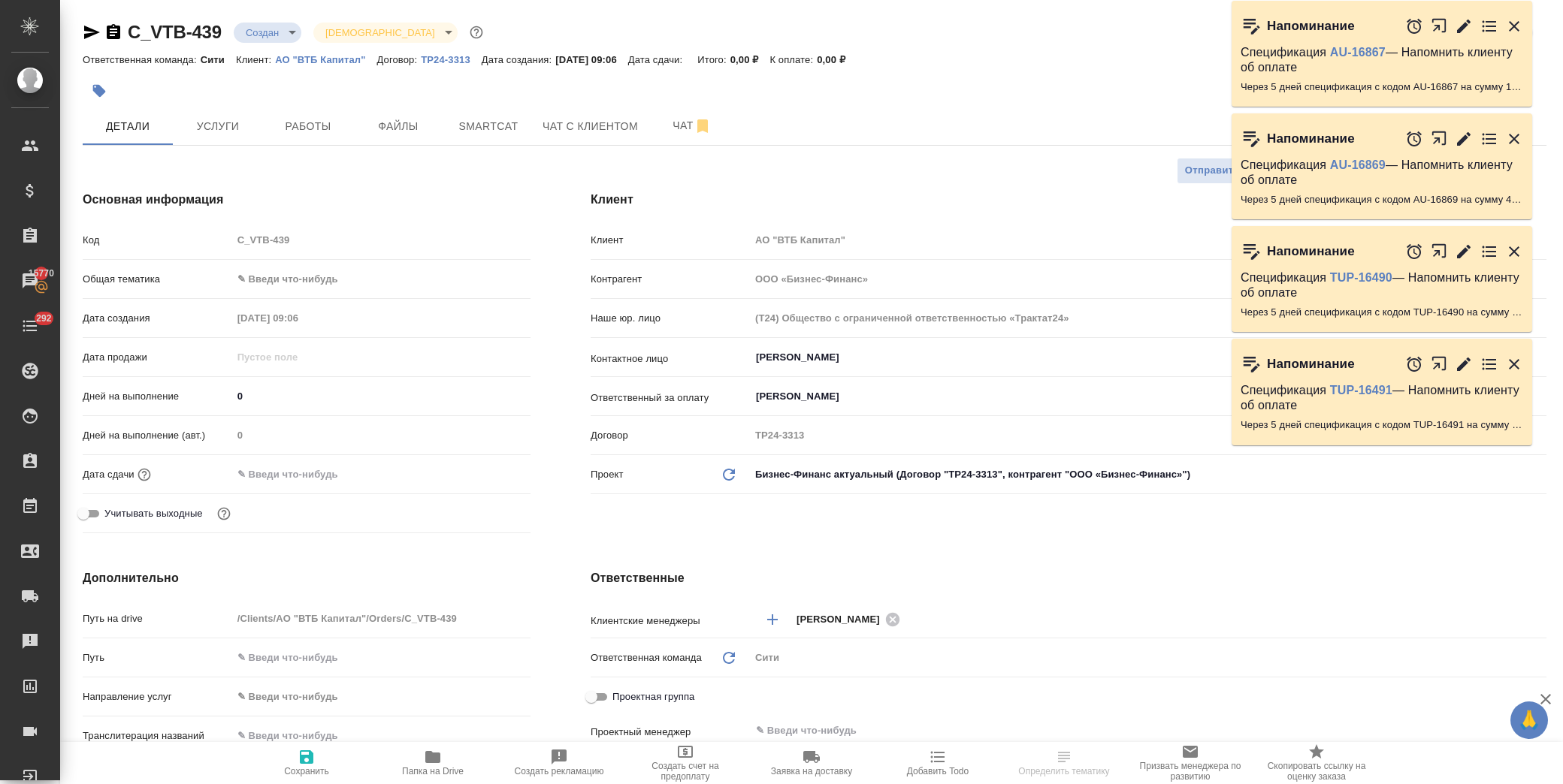
click at [1522, 139] on icon "button" at bounding box center [1515, 139] width 18 height 18
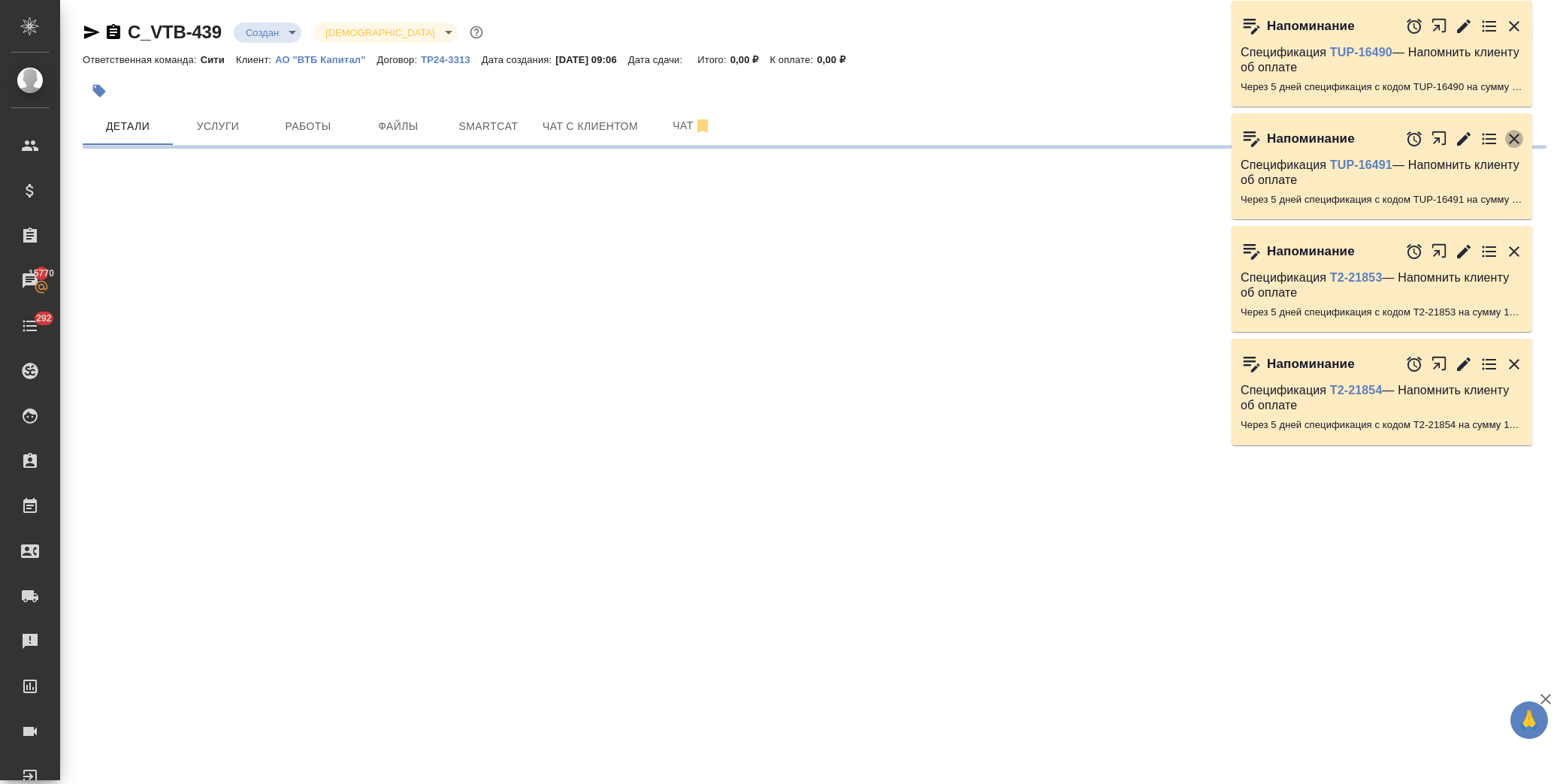
click at [1514, 138] on icon "button" at bounding box center [1515, 139] width 11 height 11
select select "RU"
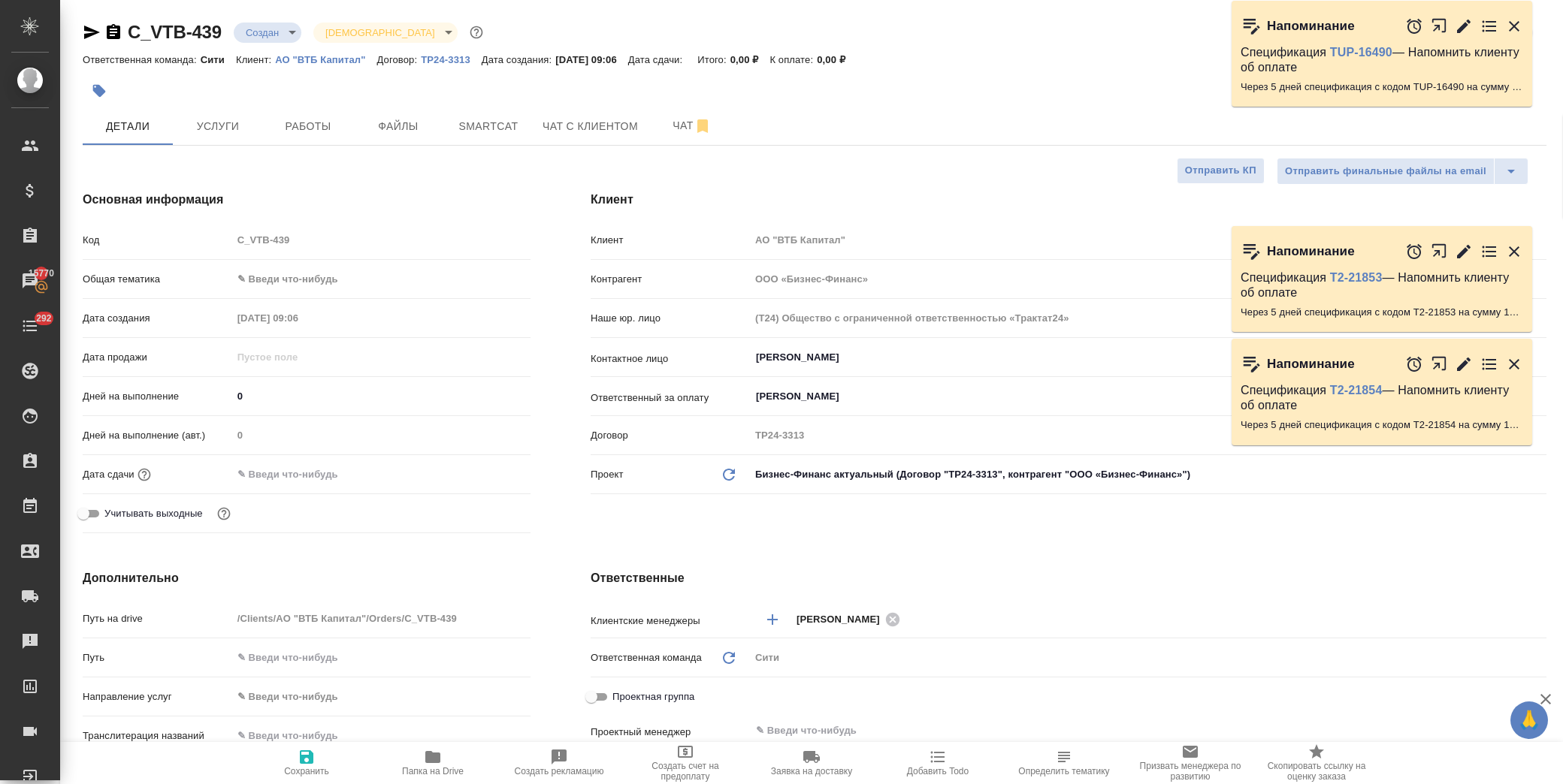
type textarea "x"
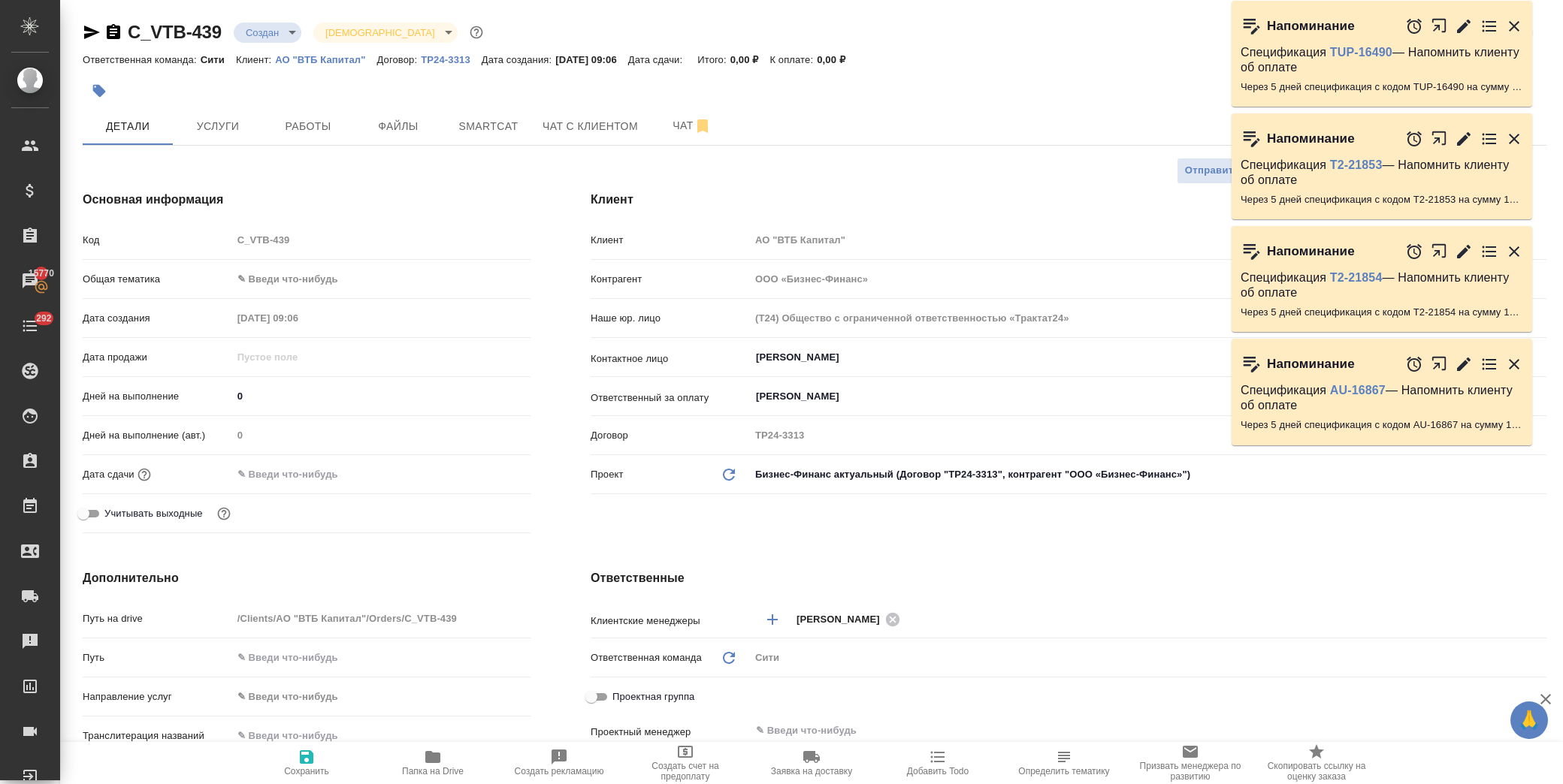
click at [1514, 28] on icon "button" at bounding box center [1515, 27] width 18 height 18
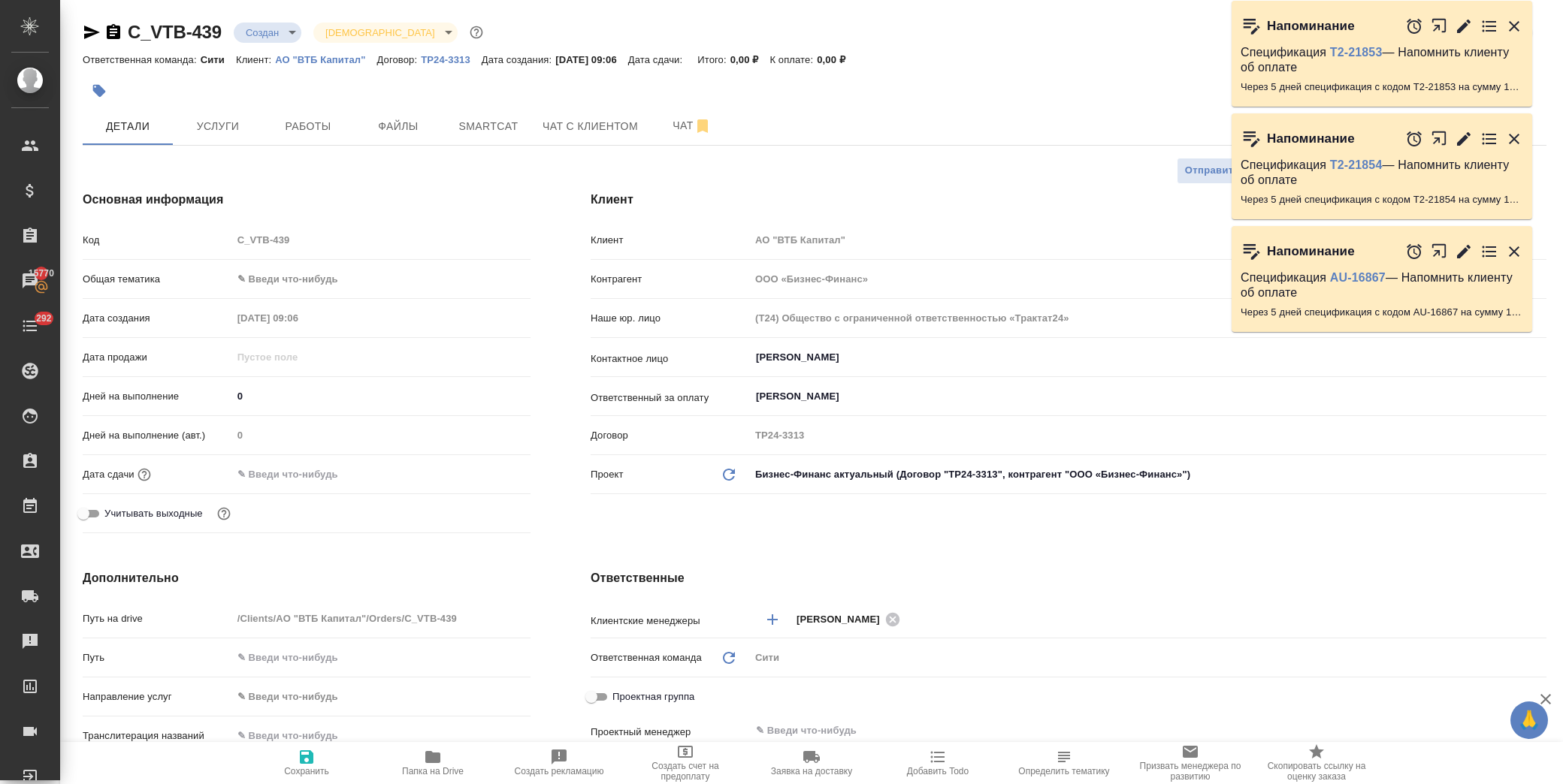
click at [1514, 28] on icon "button" at bounding box center [1515, 27] width 18 height 18
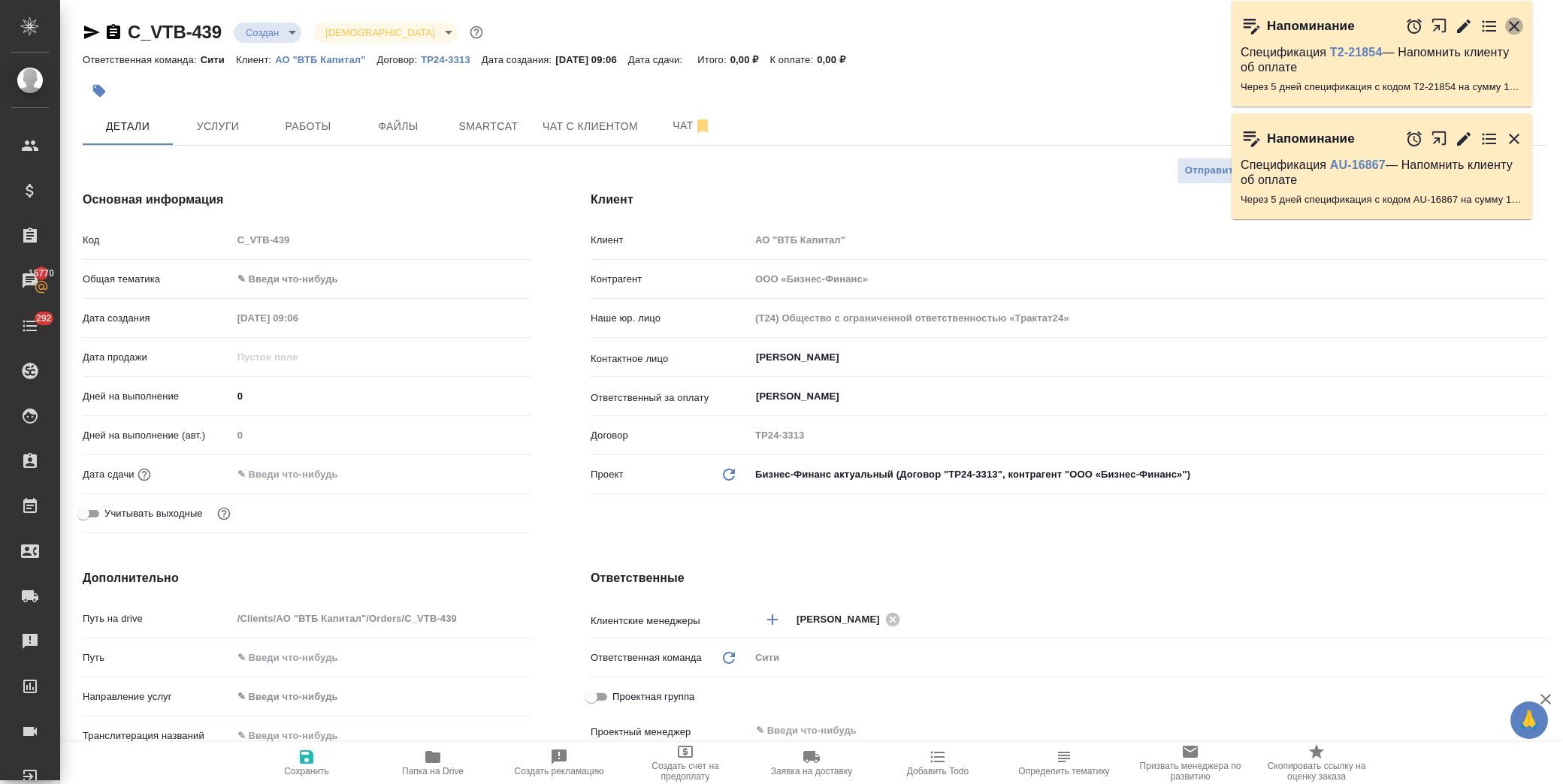
click at [1514, 28] on icon "button" at bounding box center [1515, 27] width 18 height 18
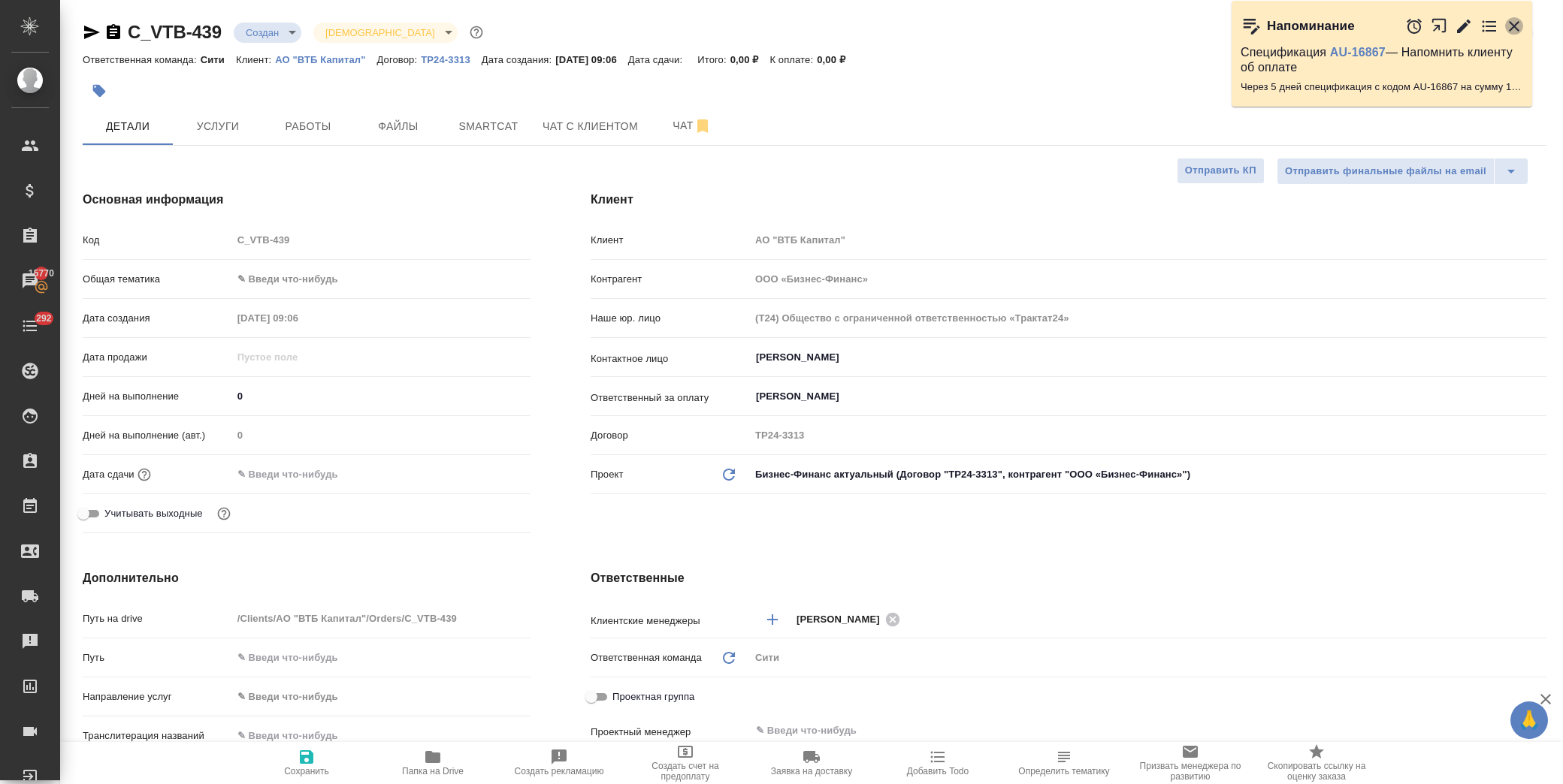
click at [1514, 28] on icon "button" at bounding box center [1515, 27] width 18 height 18
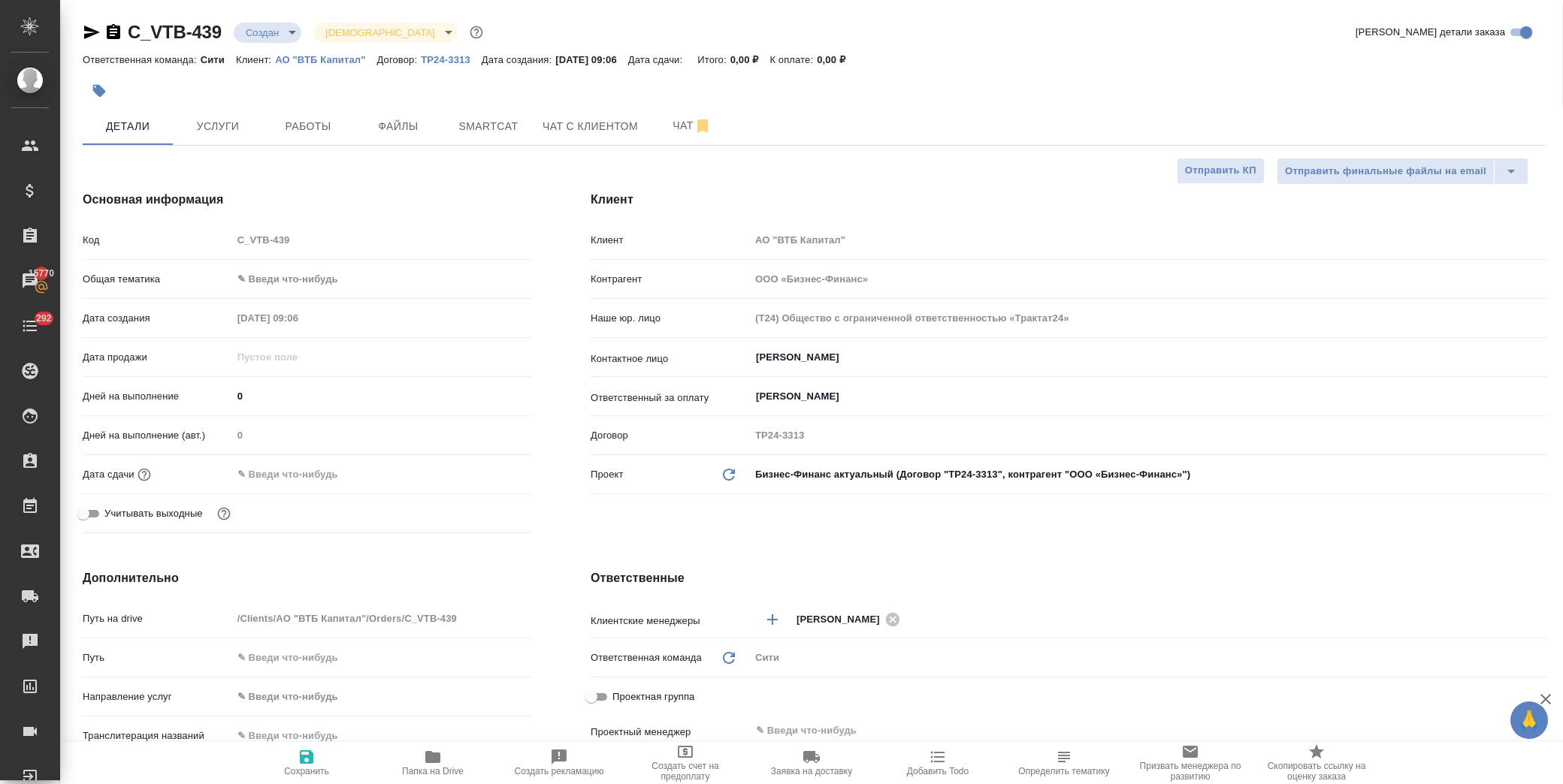
type textarea "x"
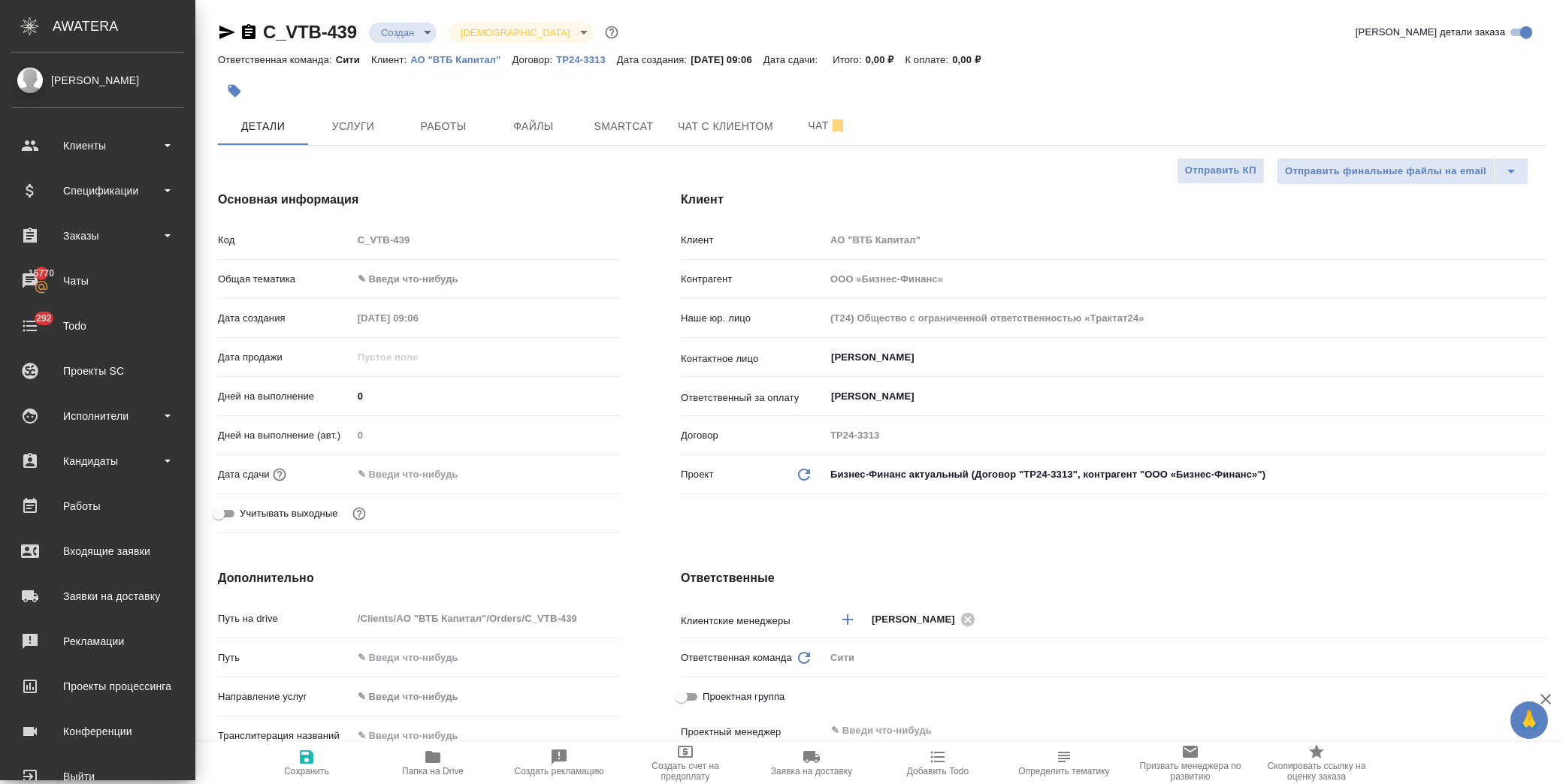
type textarea "x"
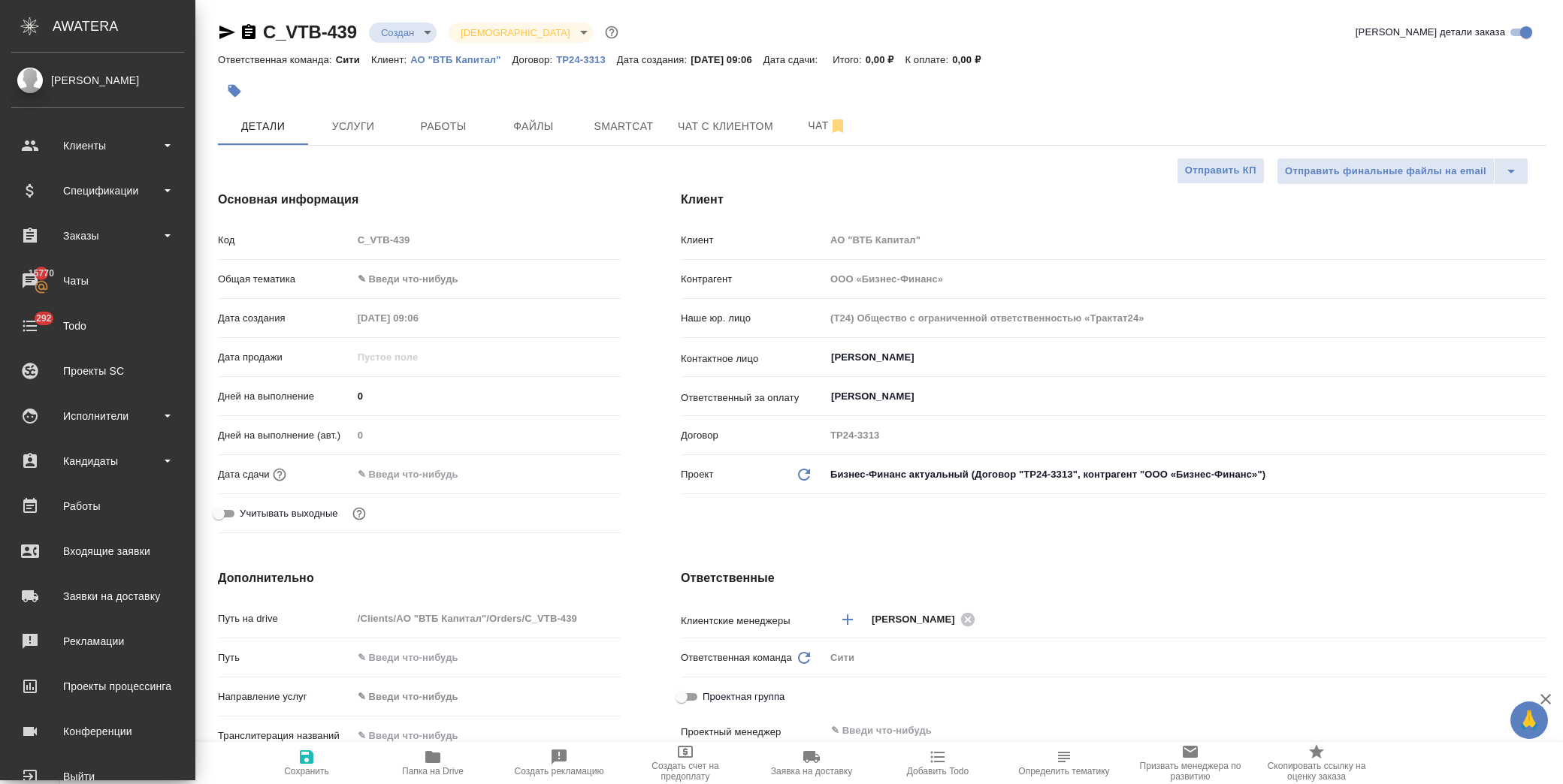
type textarea "x"
click at [464, 123] on span "Работы" at bounding box center [443, 126] width 72 height 19
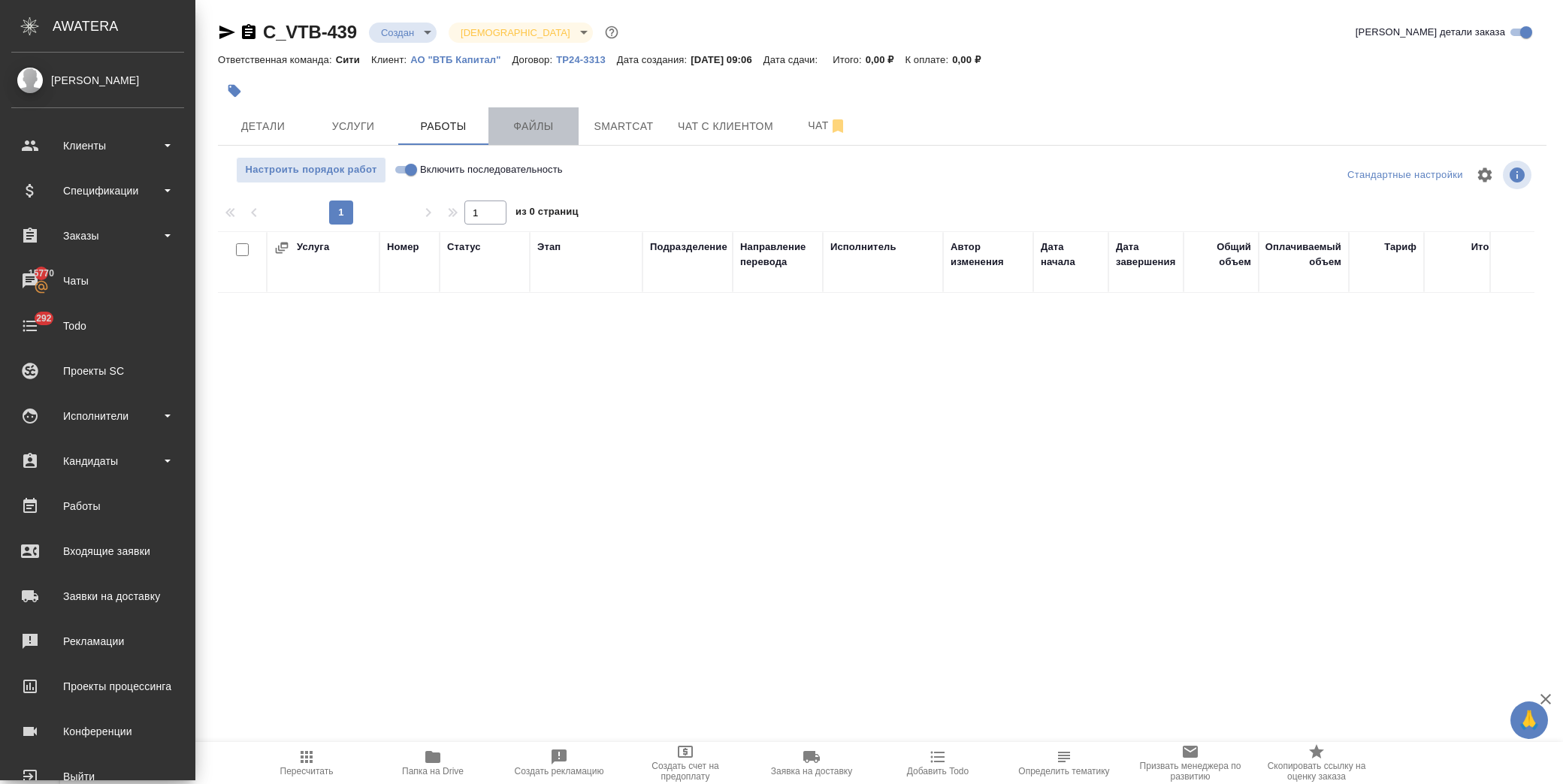
click at [507, 125] on span "Файлы" at bounding box center [534, 126] width 72 height 19
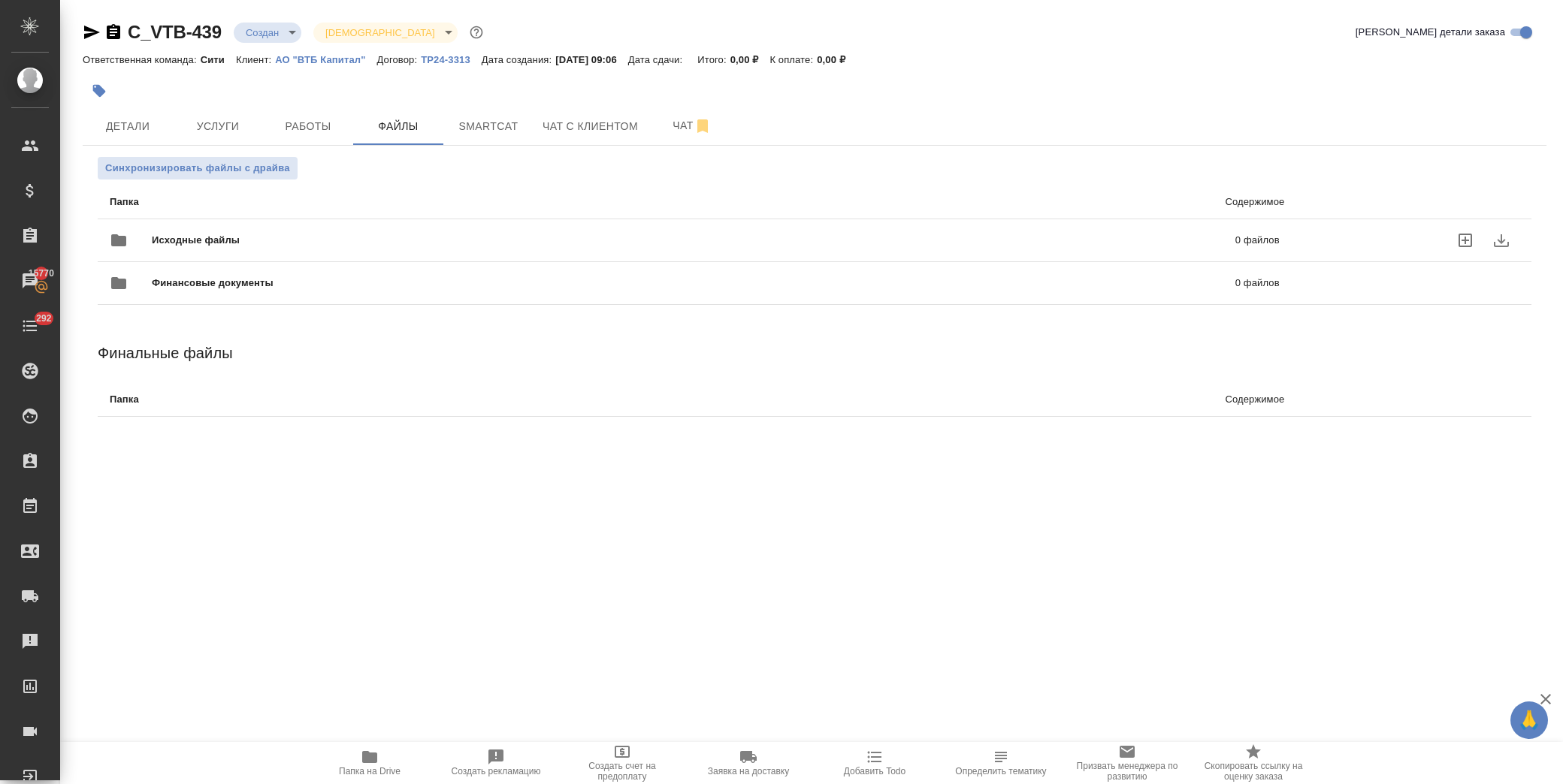
click at [164, 238] on span "Исходные файлы" at bounding box center [445, 241] width 586 height 15
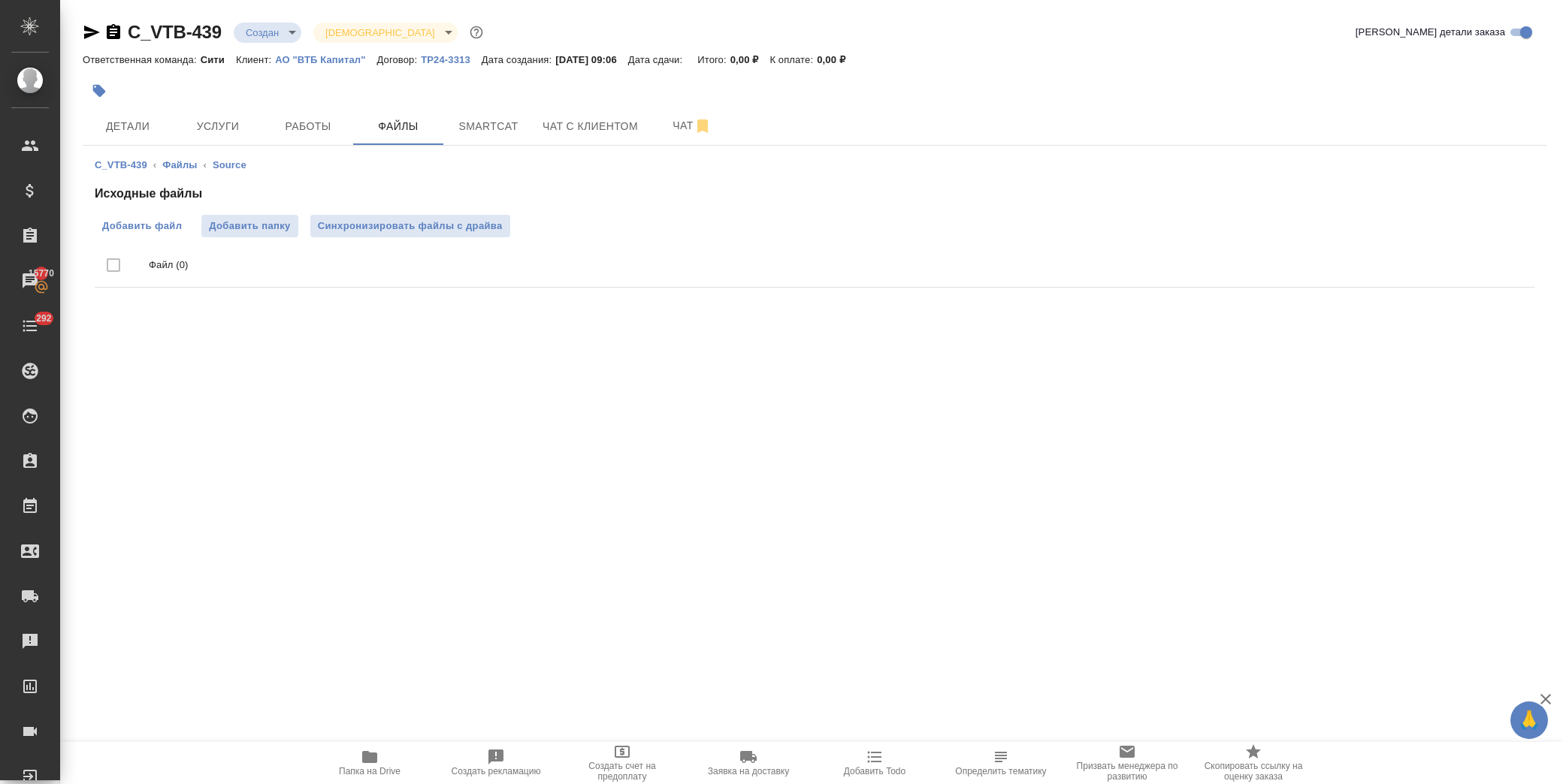
click at [151, 229] on span "Добавить файл" at bounding box center [142, 226] width 80 height 15
click at [0, 0] on input "Добавить файл" at bounding box center [0, 0] width 0 height 0
click at [126, 128] on span "Детали" at bounding box center [128, 126] width 72 height 19
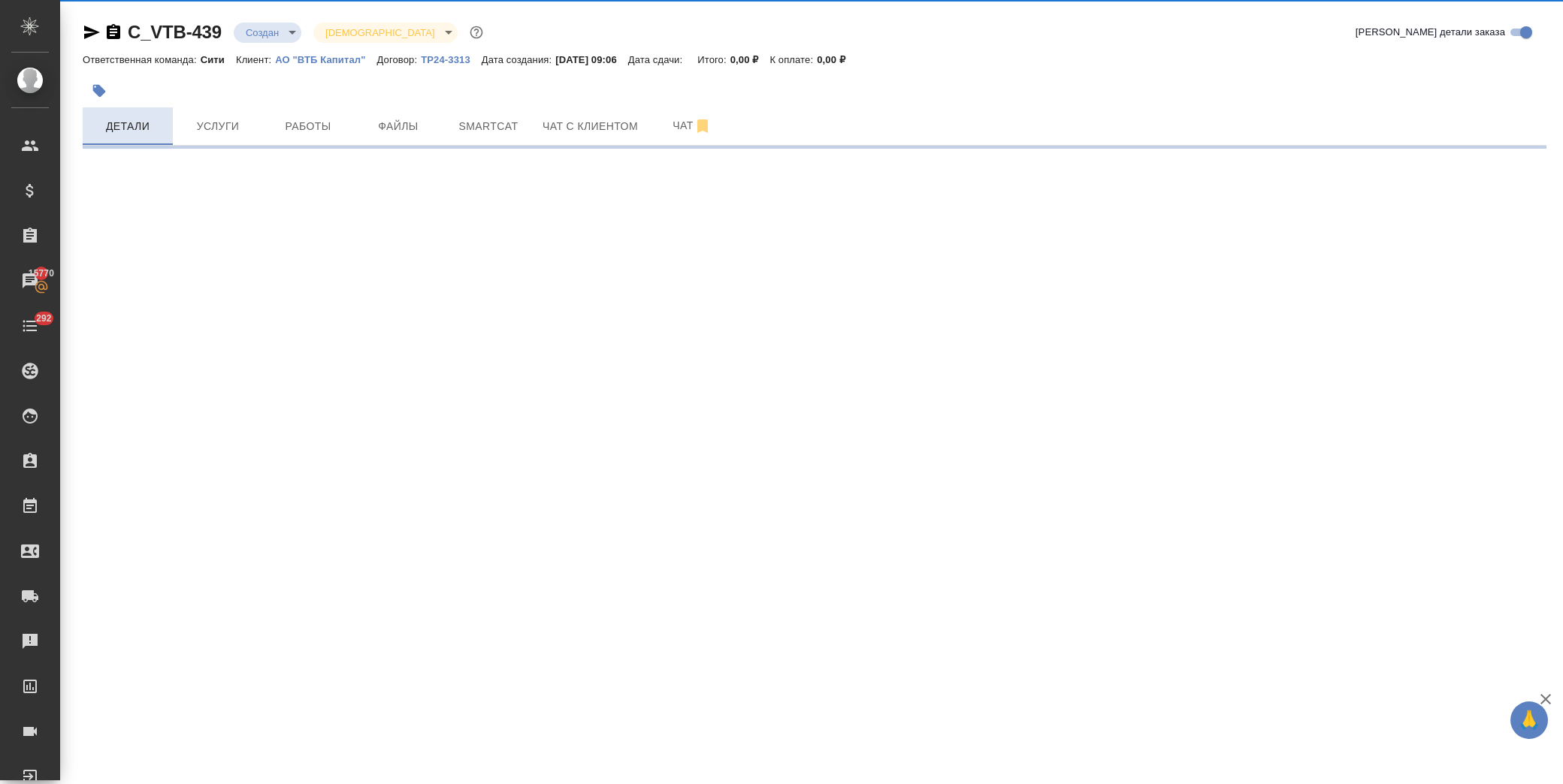
select select "RU"
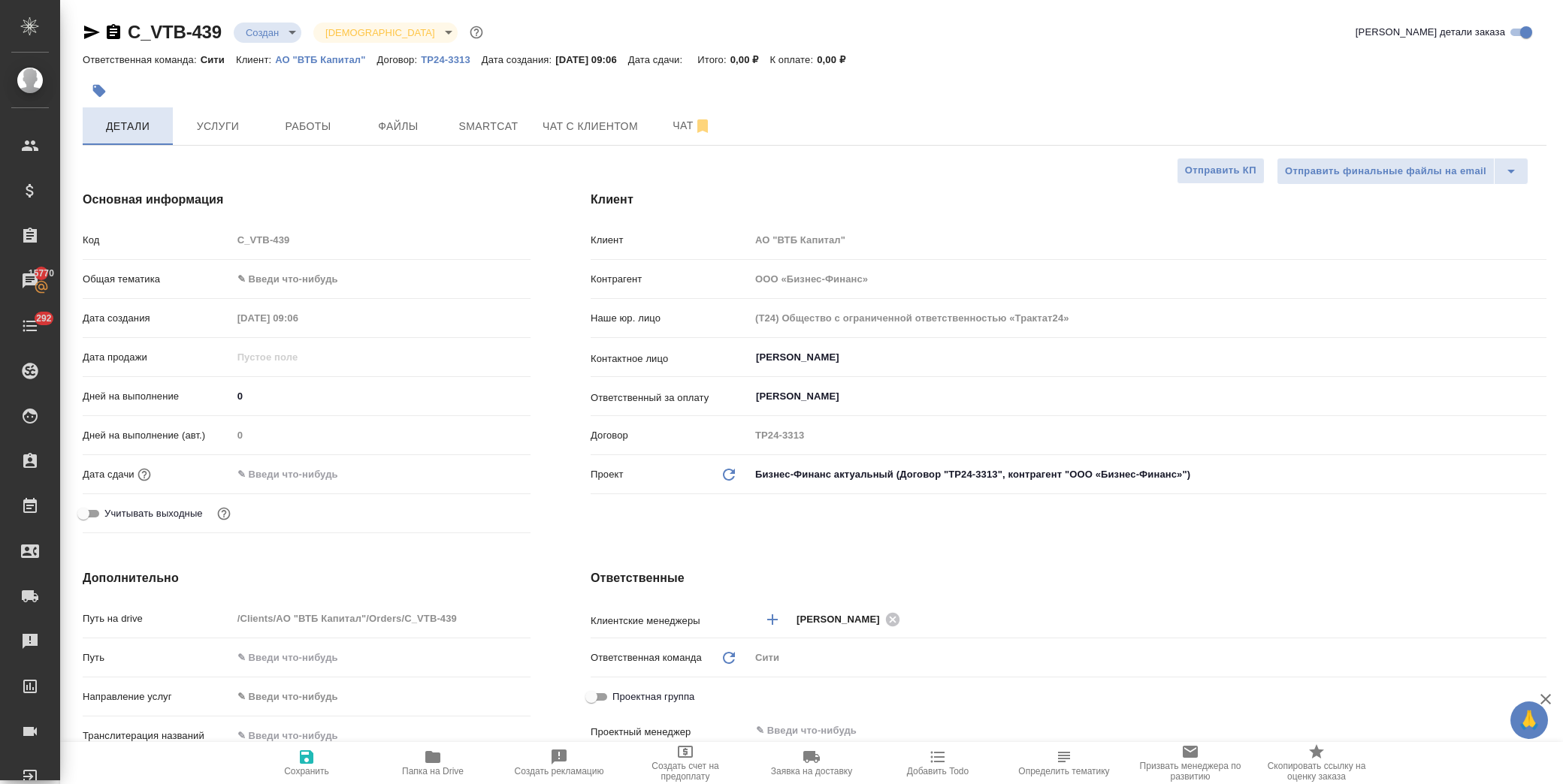
type textarea "x"
drag, startPoint x: 336, startPoint y: 461, endPoint x: 343, endPoint y: 468, distance: 9.9
click at [339, 463] on div "Дата сдачи" at bounding box center [307, 474] width 448 height 26
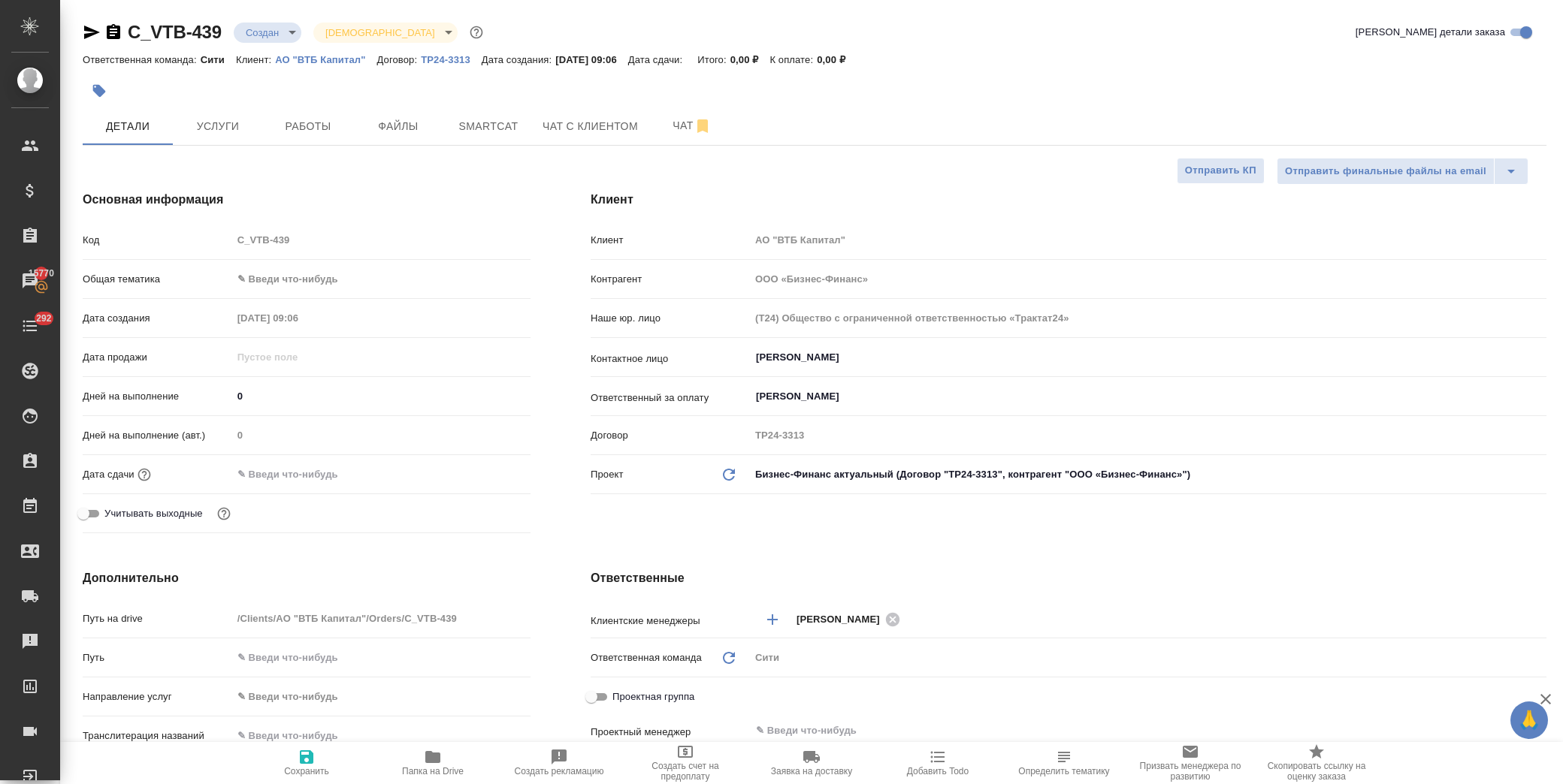
click at [344, 471] on input "text" at bounding box center [298, 474] width 132 height 21
click at [480, 469] on icon "button" at bounding box center [487, 473] width 14 height 15
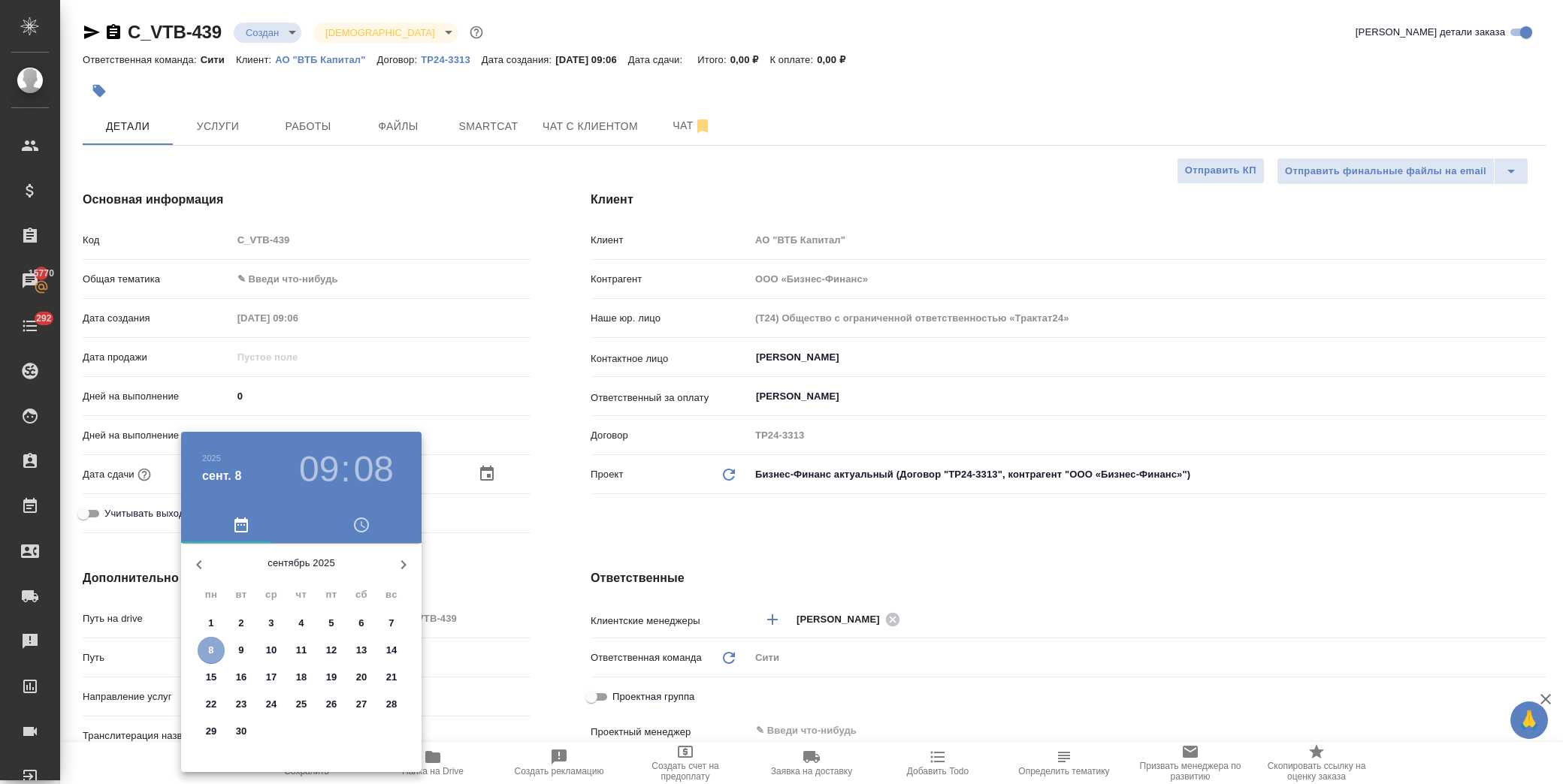
click at [209, 650] on p "8" at bounding box center [211, 651] width 5 height 15
type input "08.09.2025 09:08"
type textarea "x"
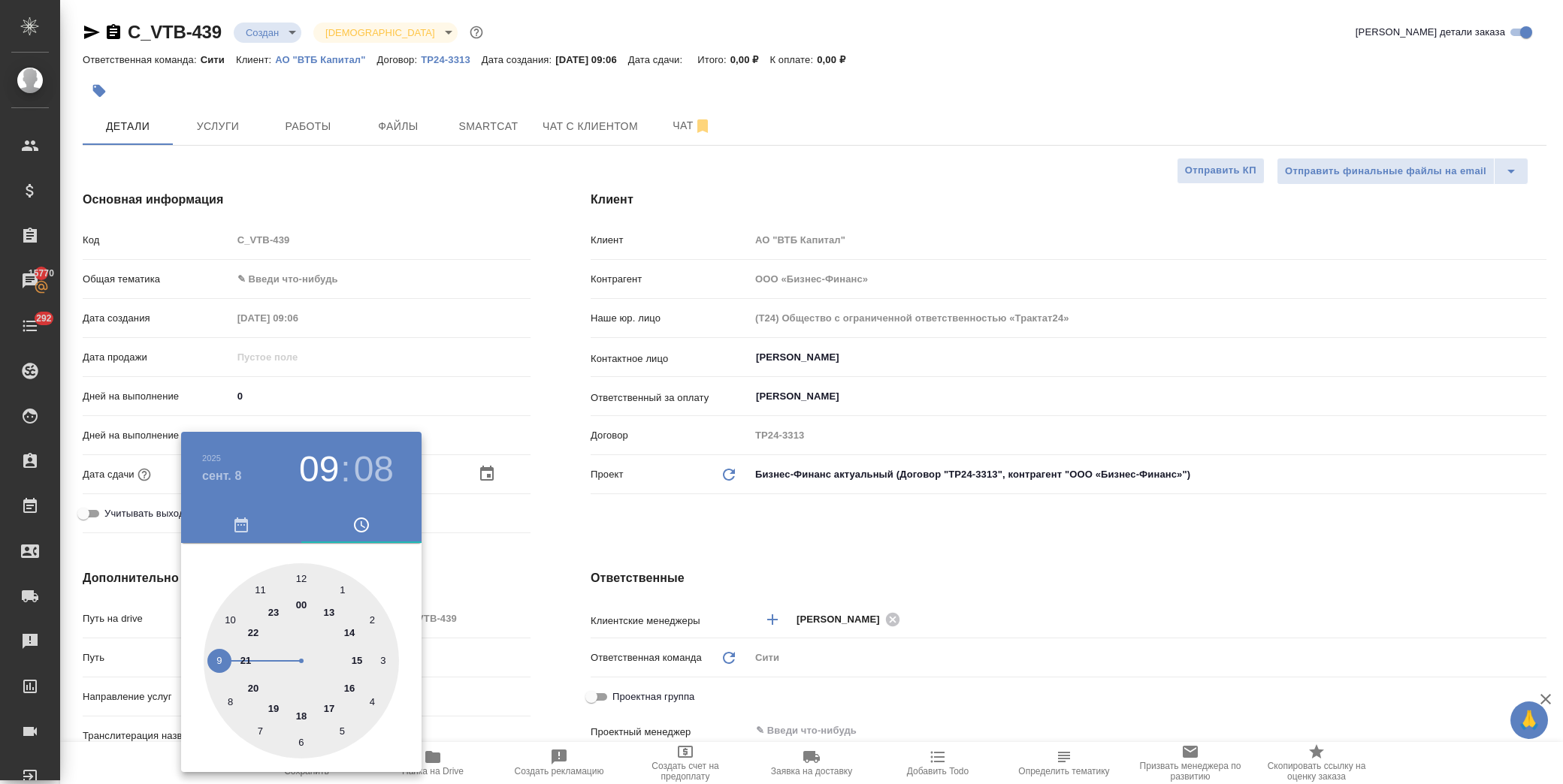
click at [229, 617] on div at bounding box center [301, 661] width 195 height 195
type input "08.09.2025 10:08"
type textarea "x"
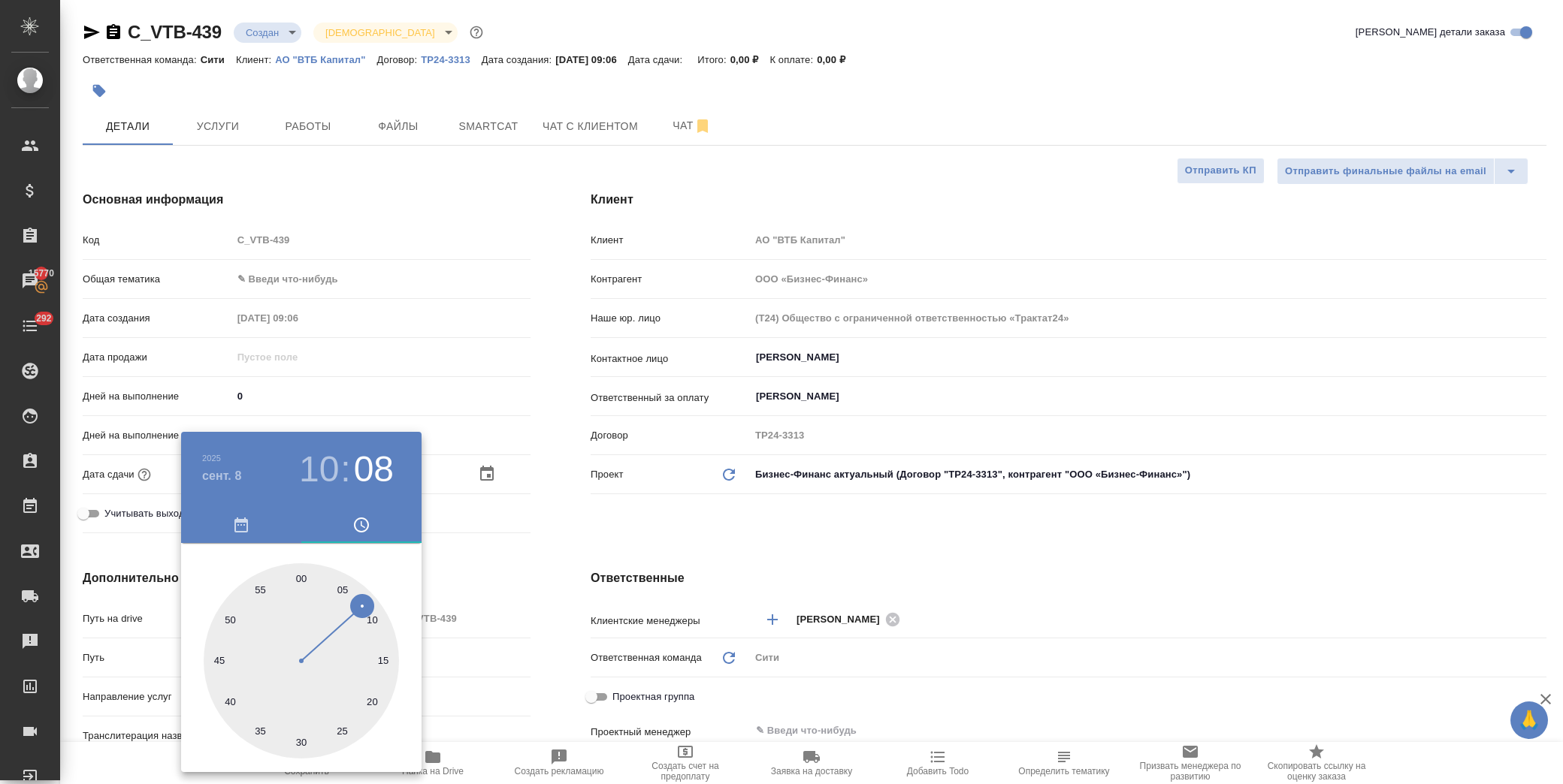
click at [303, 577] on div at bounding box center [301, 661] width 195 height 195
type input "08.09.2025 10:00"
type textarea "x"
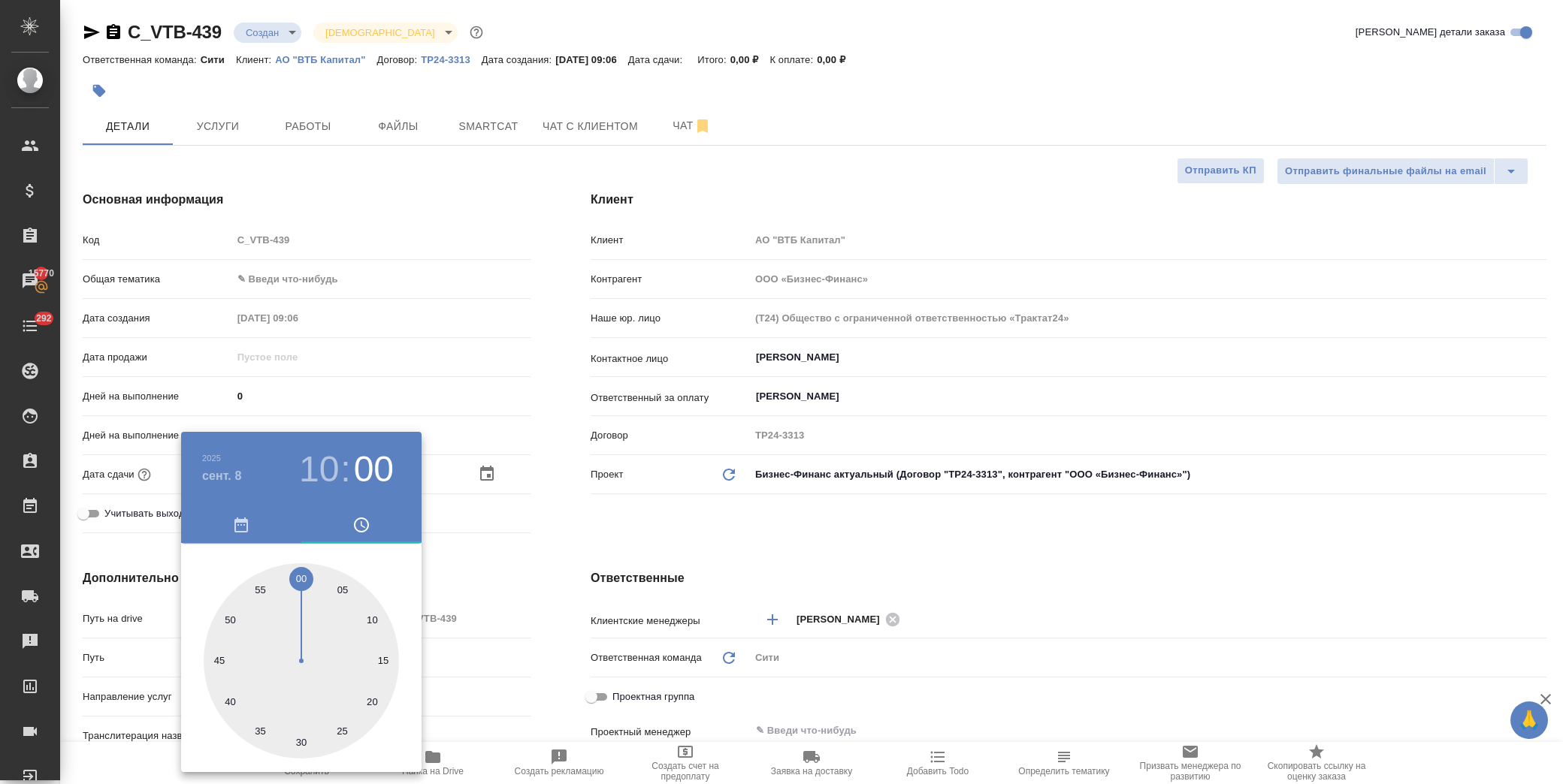
click at [534, 544] on div at bounding box center [781, 392] width 1563 height 784
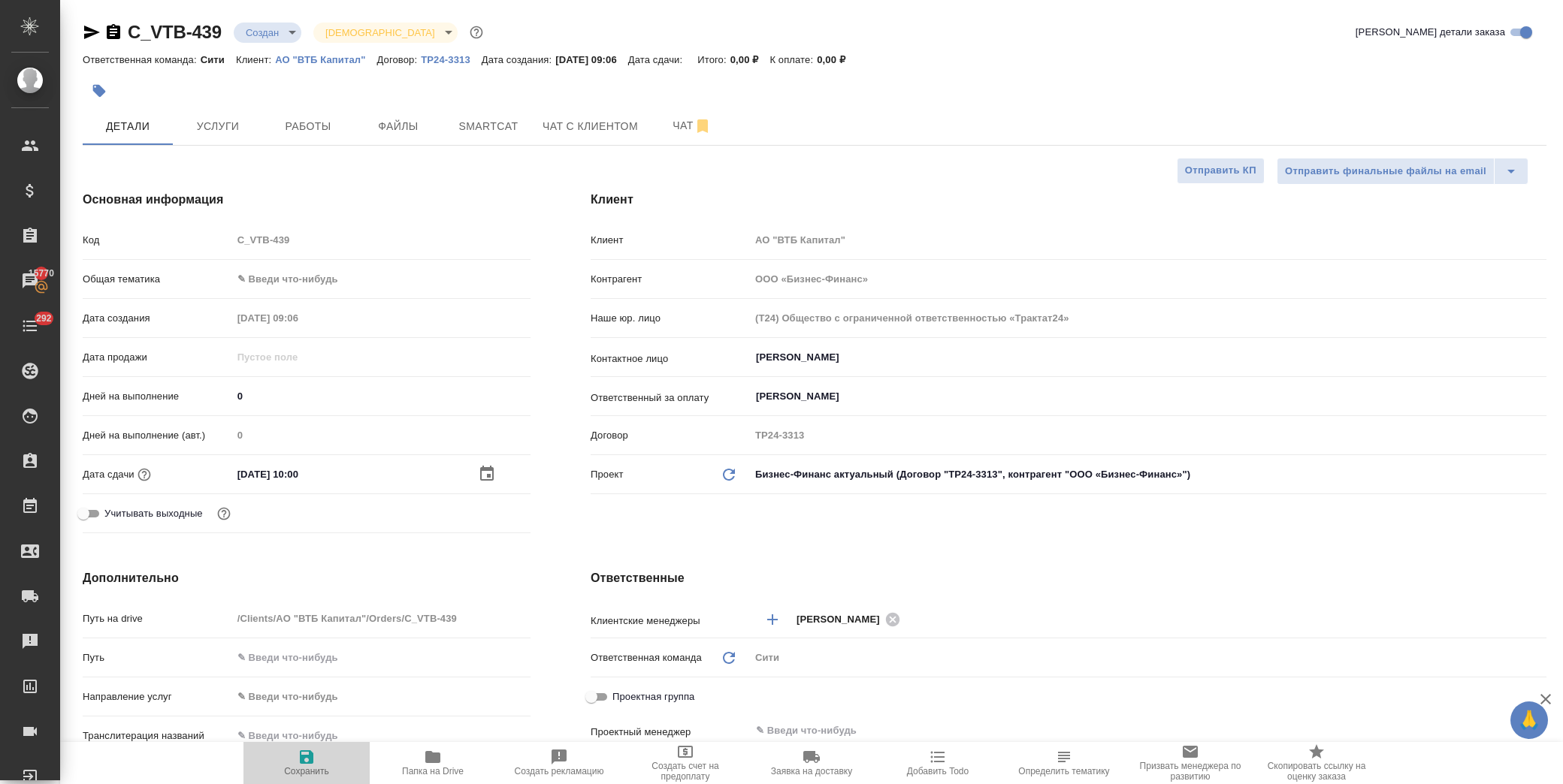
click at [308, 759] on icon "button" at bounding box center [307, 757] width 18 height 18
type textarea "x"
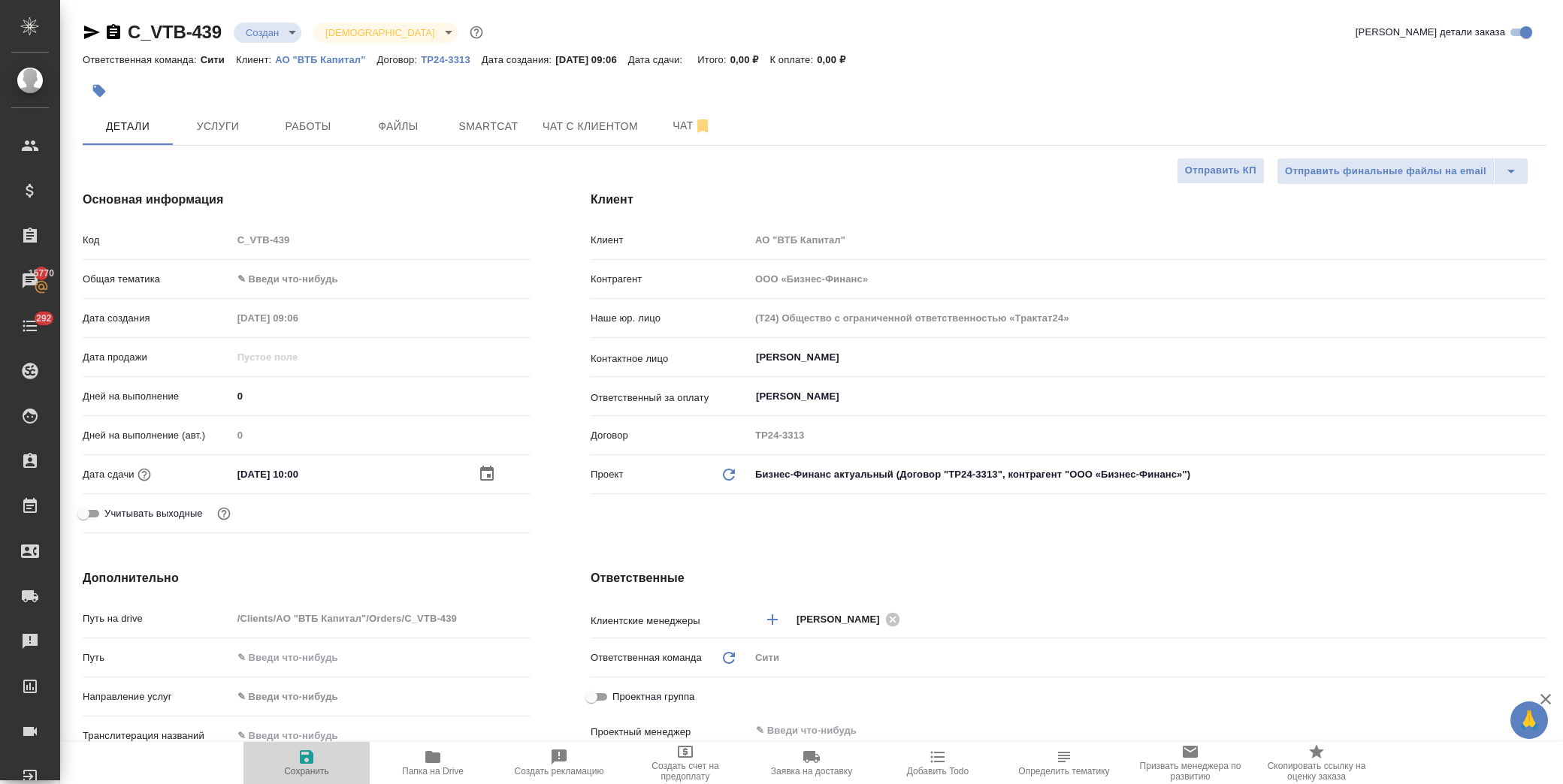
type textarea "x"
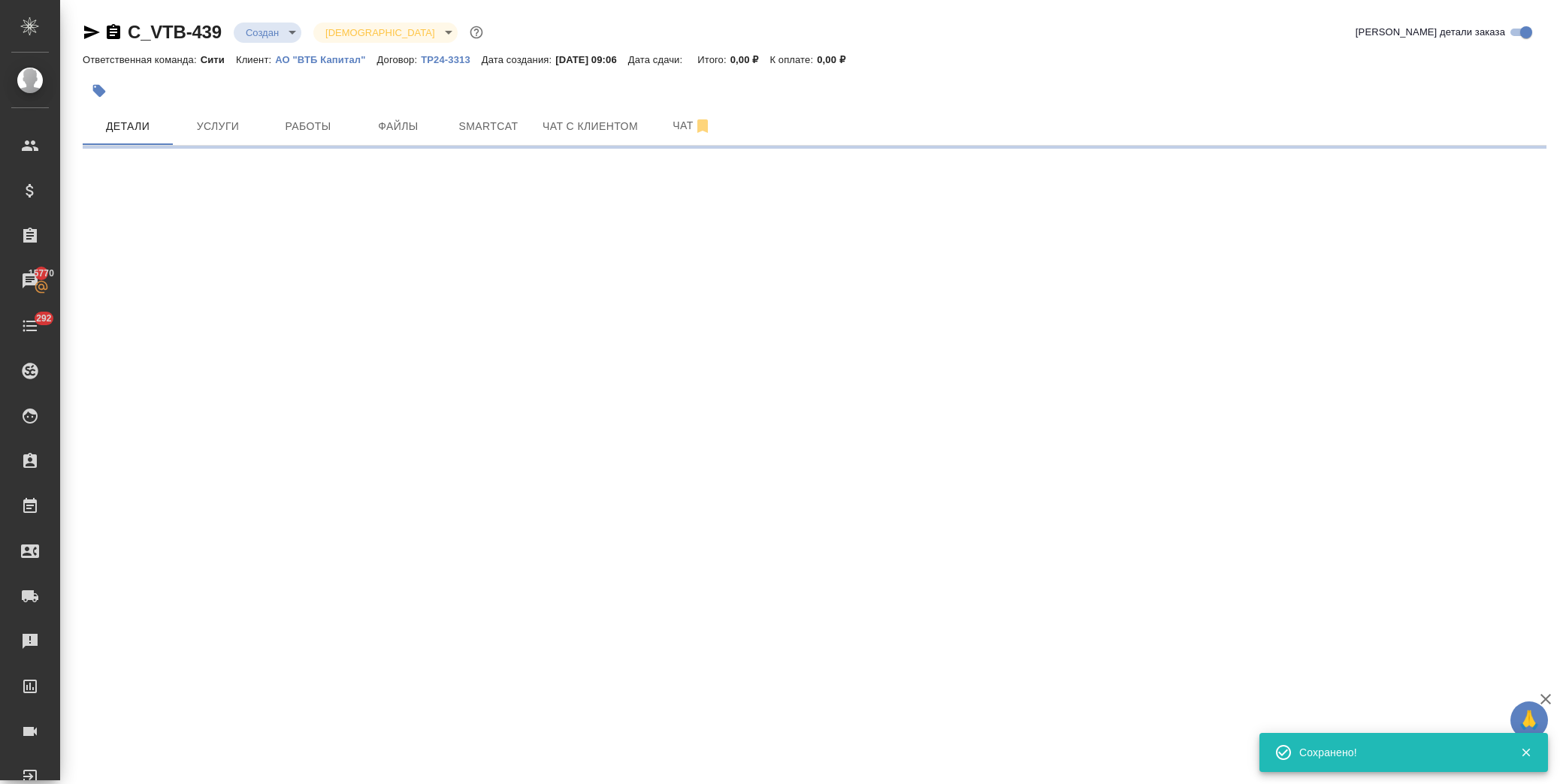
select select "RU"
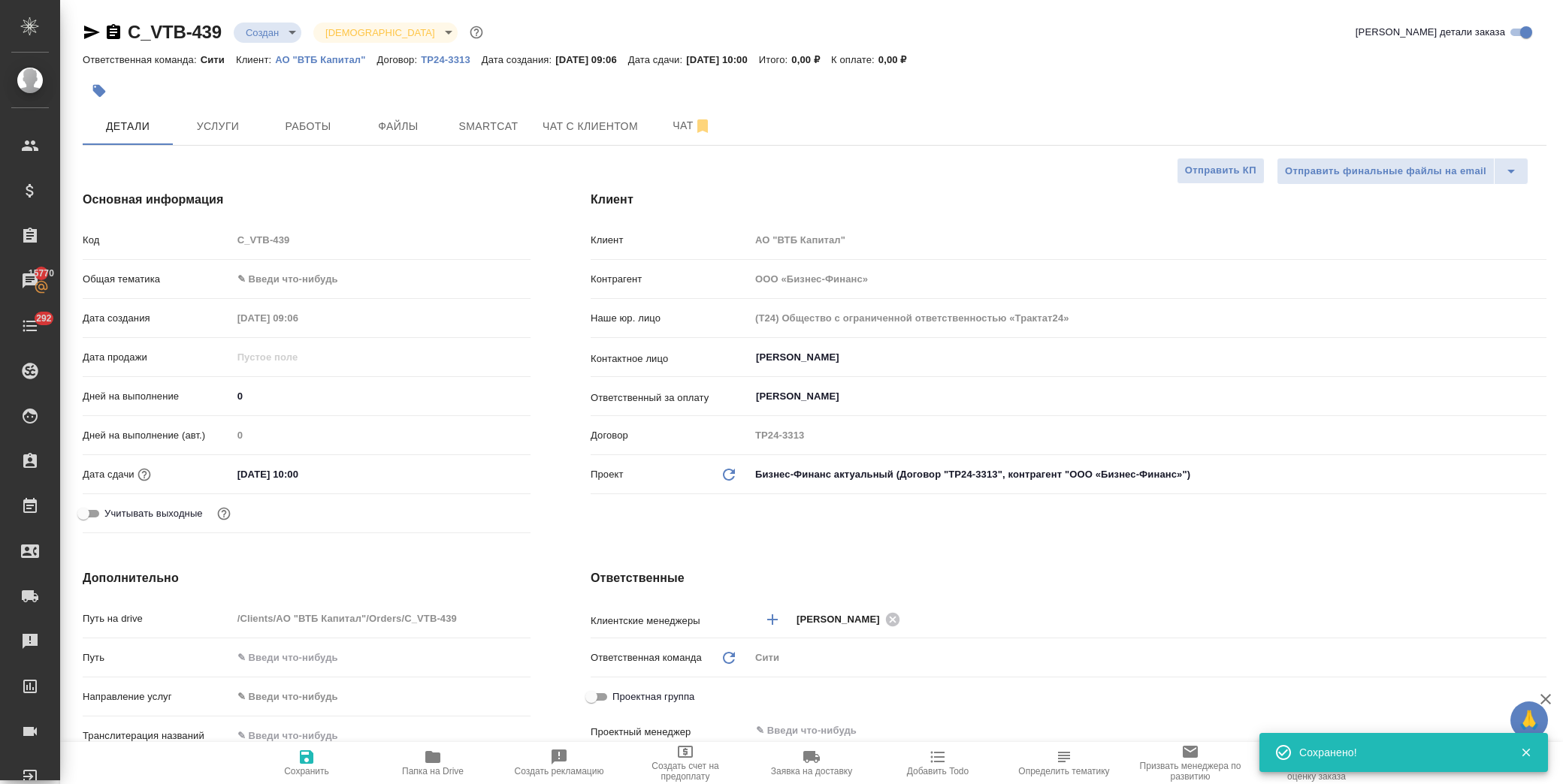
type textarea "x"
click at [271, 33] on body "🙏 .cls-1 fill:#fff; AWATERA Лофицкая Юлия Владимировна Клиенты Спецификации Зак…" at bounding box center [781, 392] width 1563 height 784
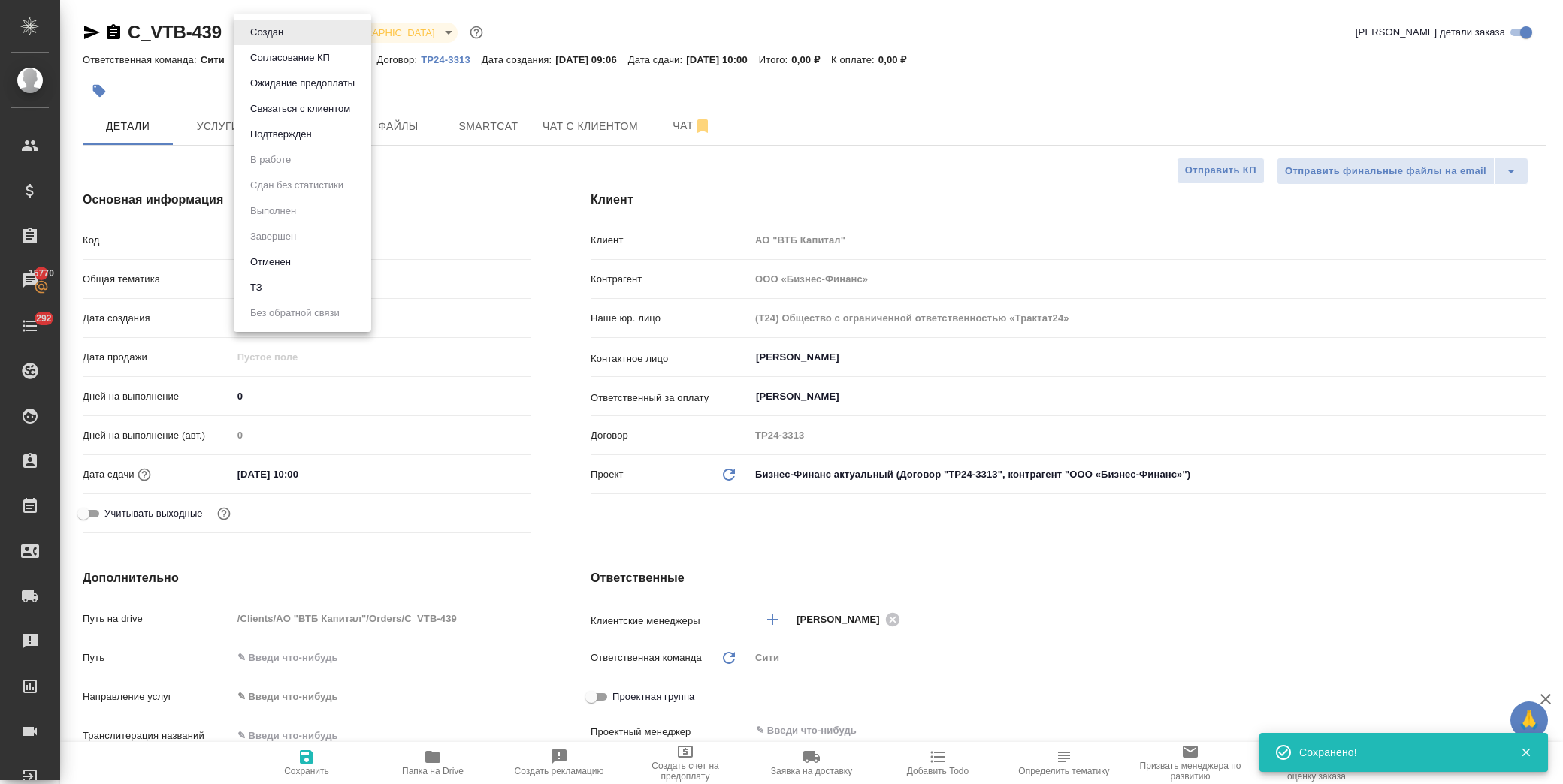
click at [279, 286] on li "ТЗ" at bounding box center [302, 287] width 137 height 25
type textarea "x"
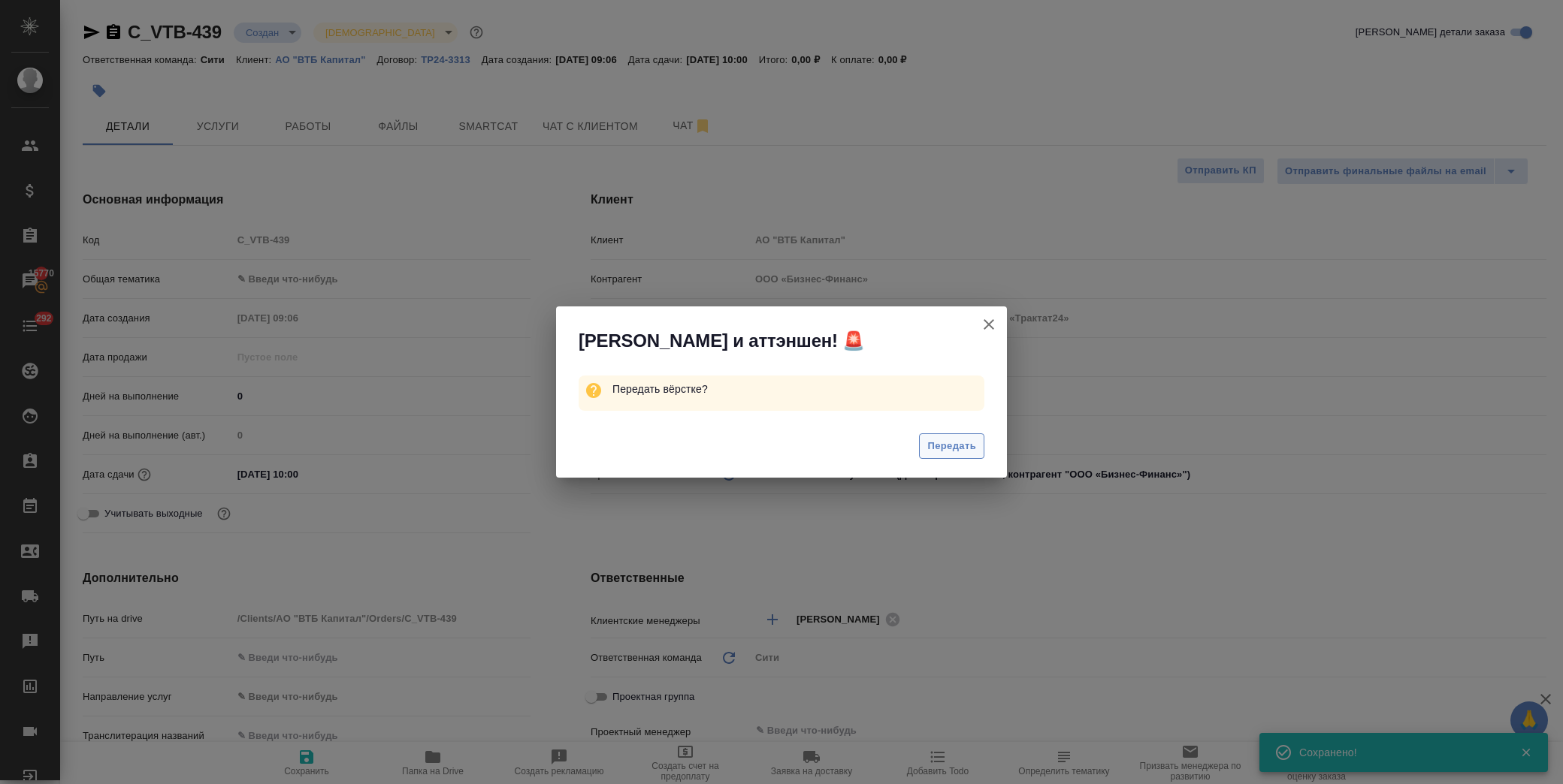
click at [948, 438] on span "Передать" at bounding box center [952, 447] width 49 height 18
type textarea "x"
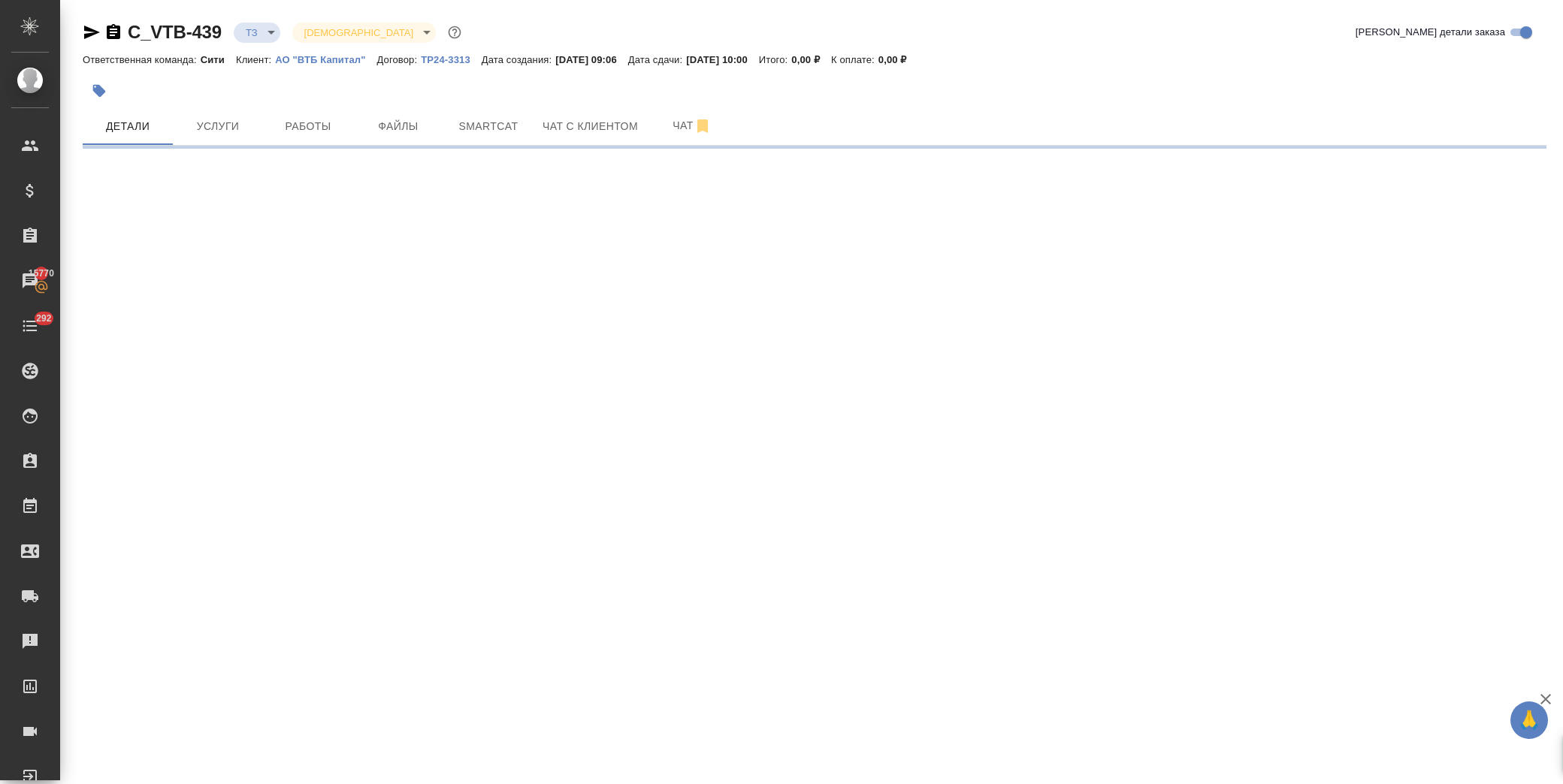
select select "RU"
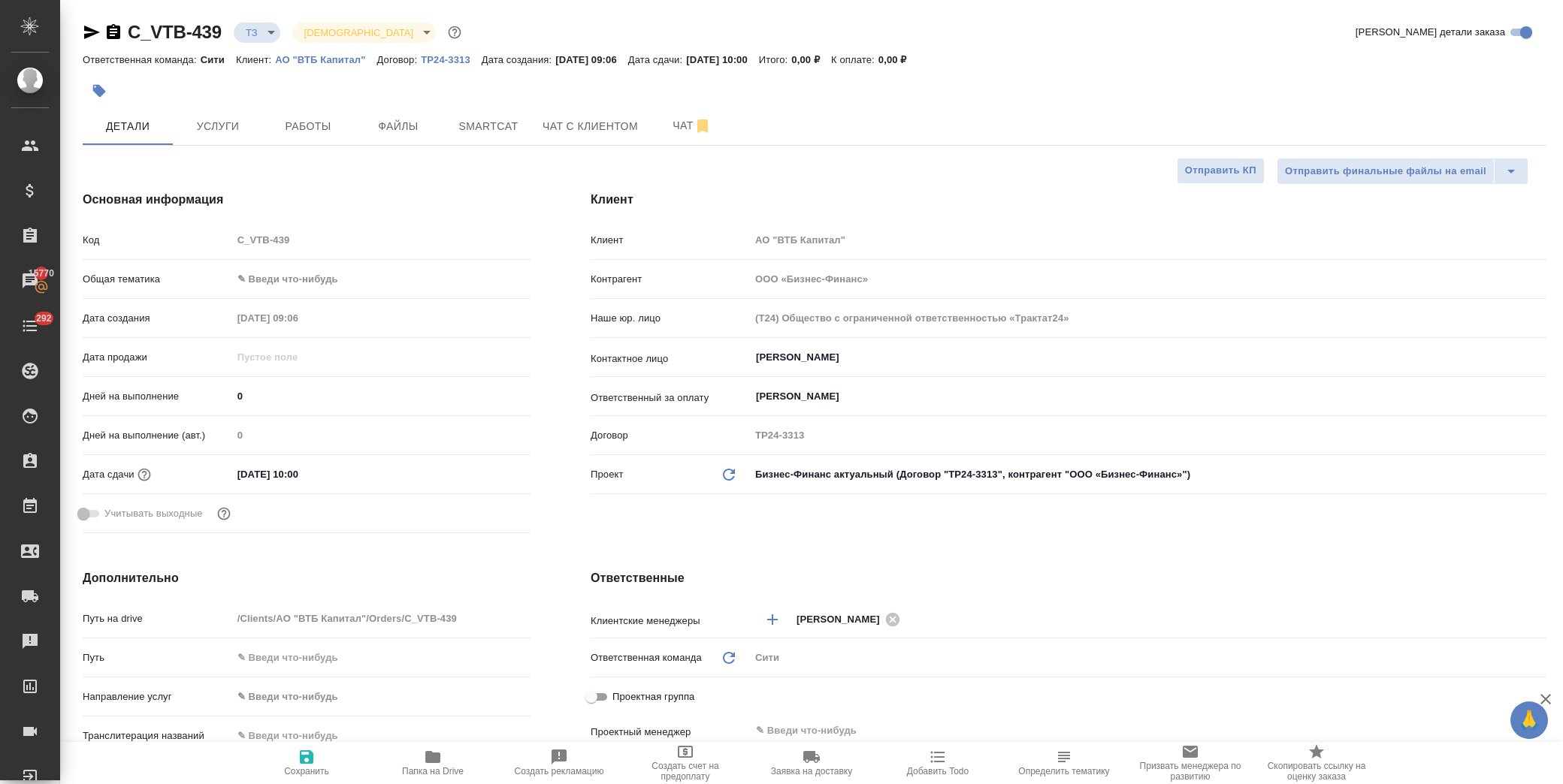
type textarea "x"
click at [281, 278] on body "🙏 .cls-1 fill:#fff; AWATERA Лофицкая Юлия Владимировна Клиенты Спецификации Зак…" at bounding box center [781, 392] width 1563 height 784
click at [321, 419] on li "Юридическая/Финансовая" at bounding box center [379, 423] width 296 height 24
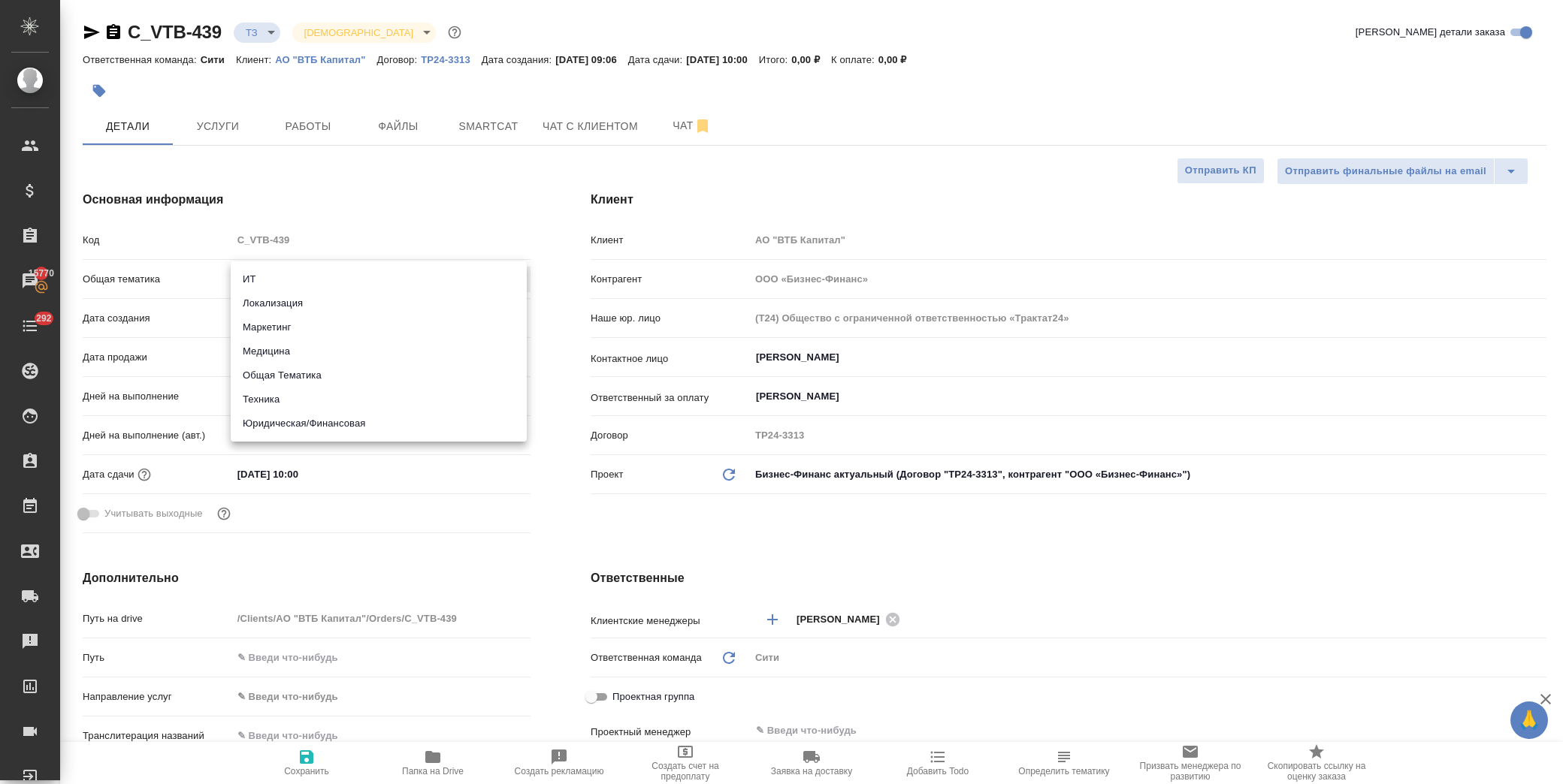
type input "yr-fn"
type textarea "x"
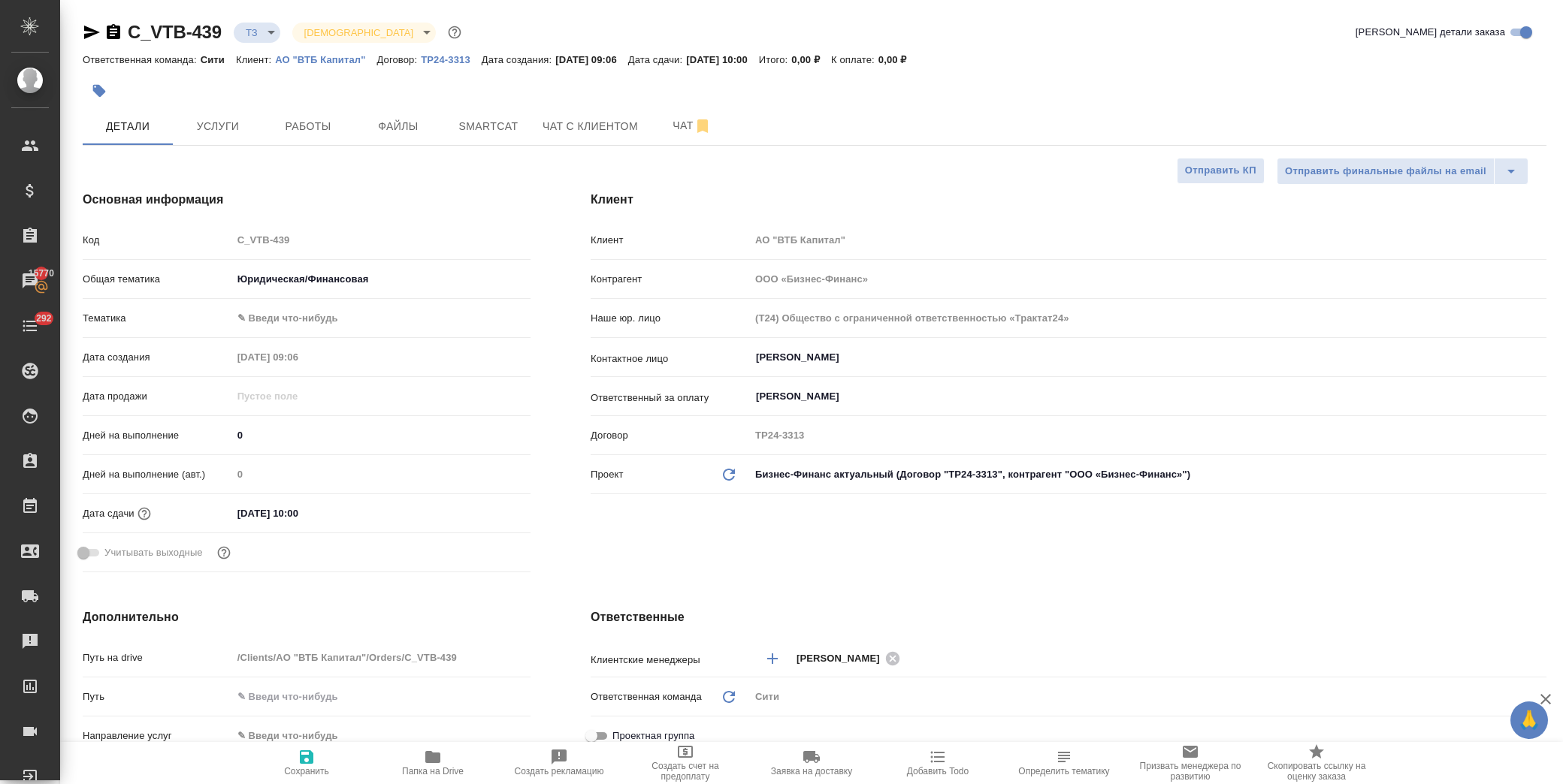
click at [311, 318] on body "🙏 .cls-1 fill:#fff; AWATERA Лофицкая Юлия Владимировна Клиенты Спецификации Зак…" at bounding box center [781, 392] width 1563 height 784
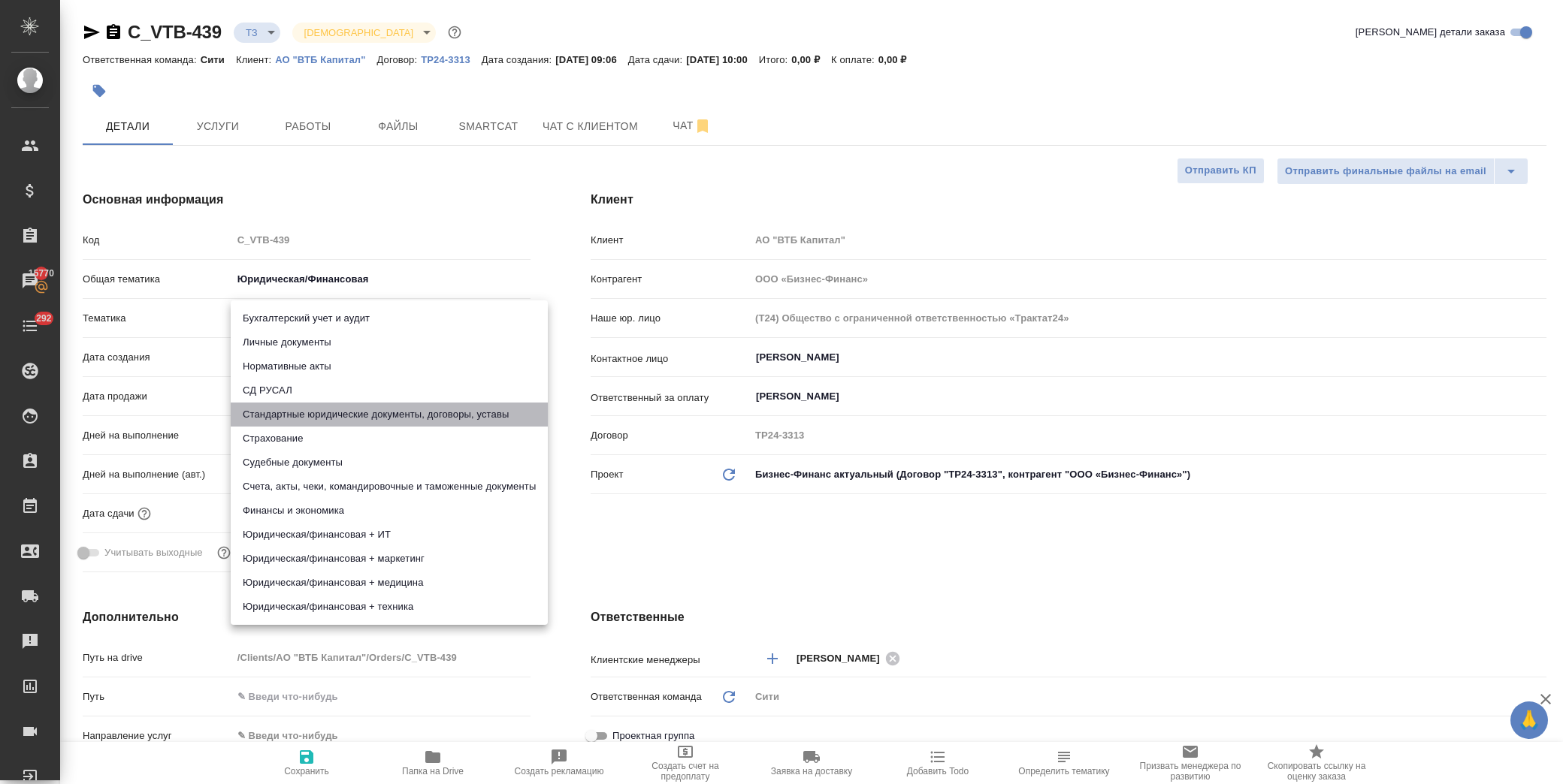
click at [352, 402] on li "Стандартные юридические документы, договоры, уставы" at bounding box center [389, 414] width 317 height 24
type textarea "x"
type input "5f647205b73bc97568ca66bf"
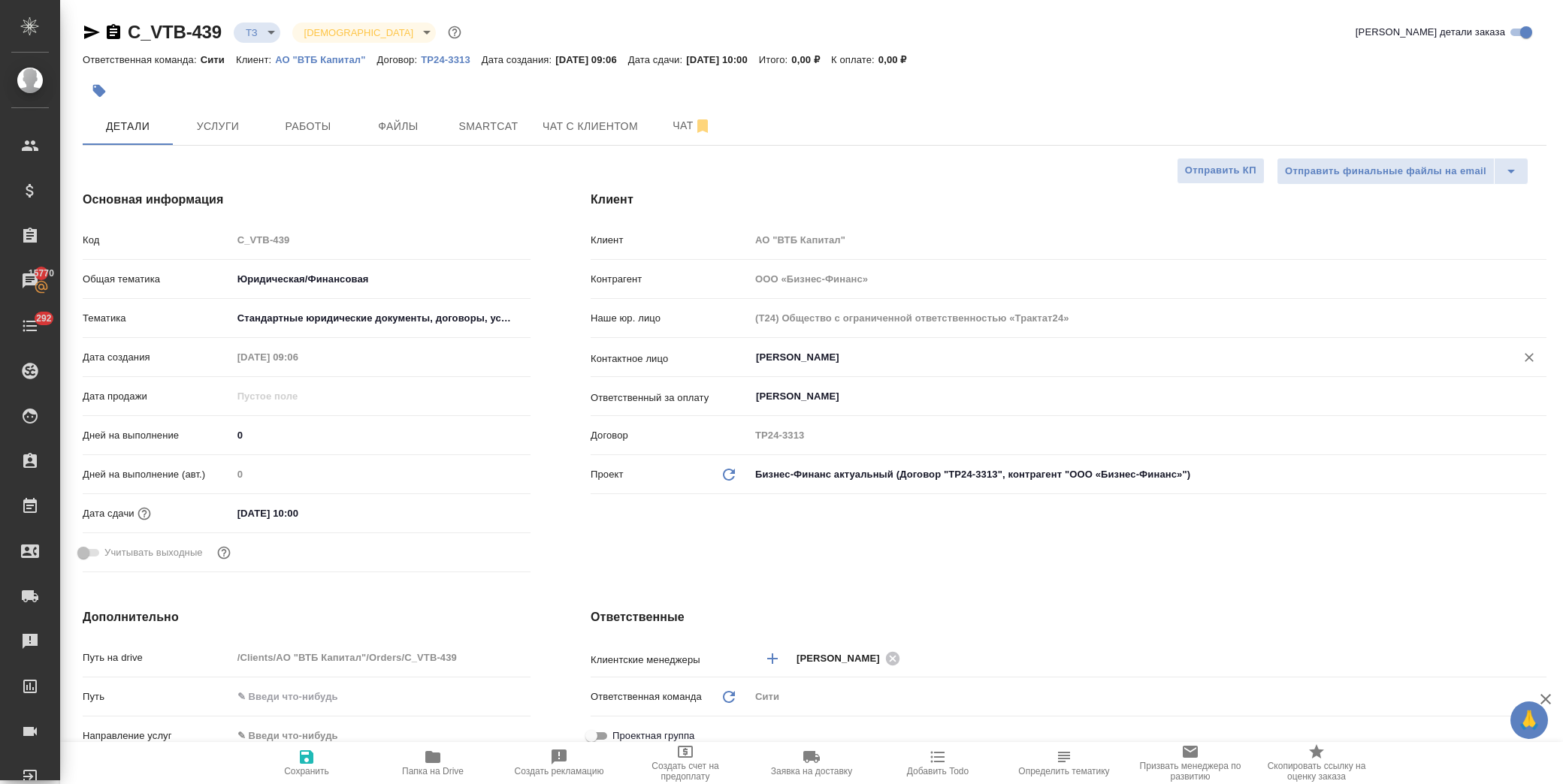
click at [819, 359] on input "Лазарева Зарина" at bounding box center [1123, 358] width 737 height 18
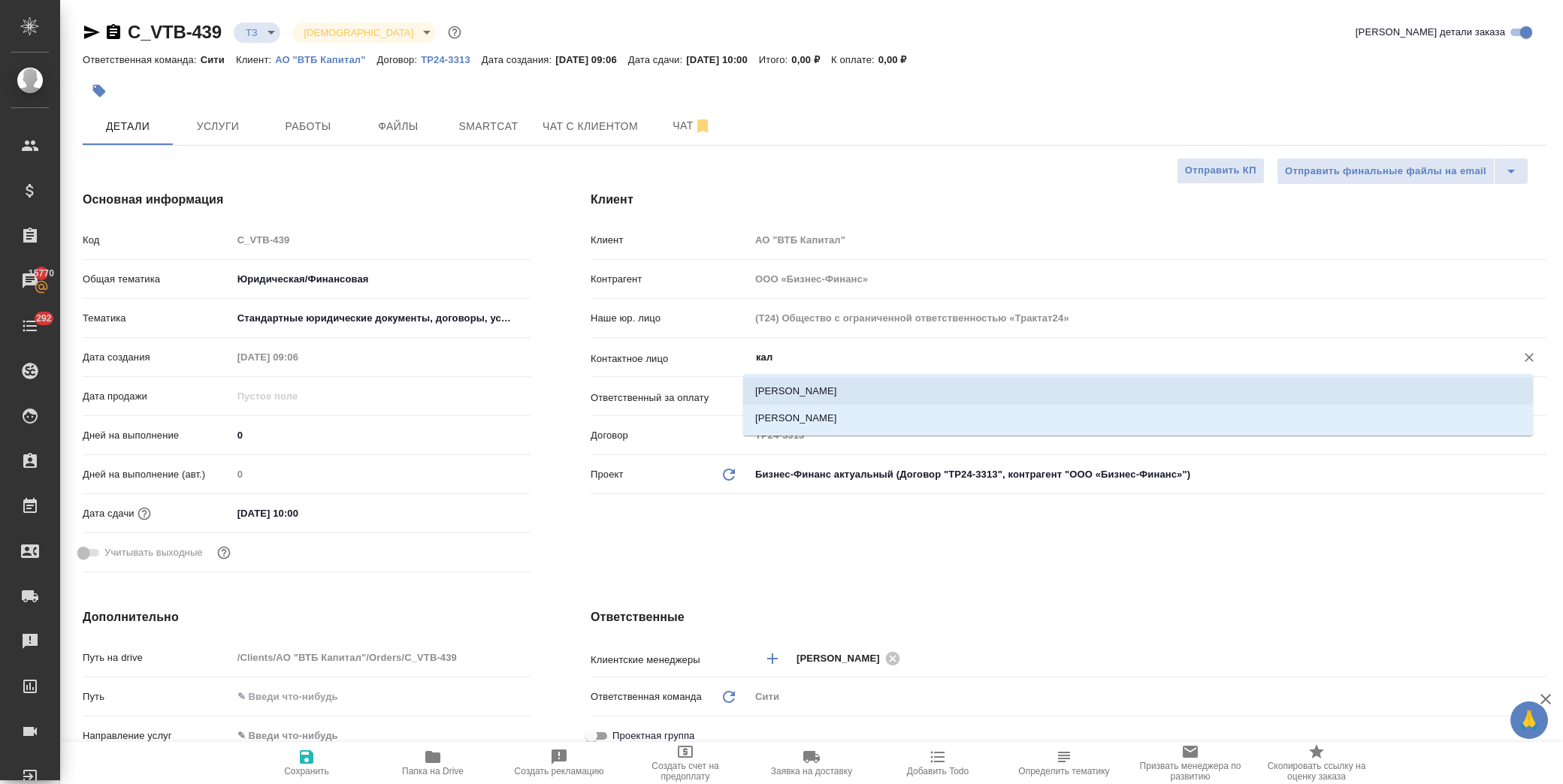
click at [854, 392] on li "[PERSON_NAME]" at bounding box center [1138, 391] width 790 height 27
type input "[PERSON_NAME]"
type textarea "x"
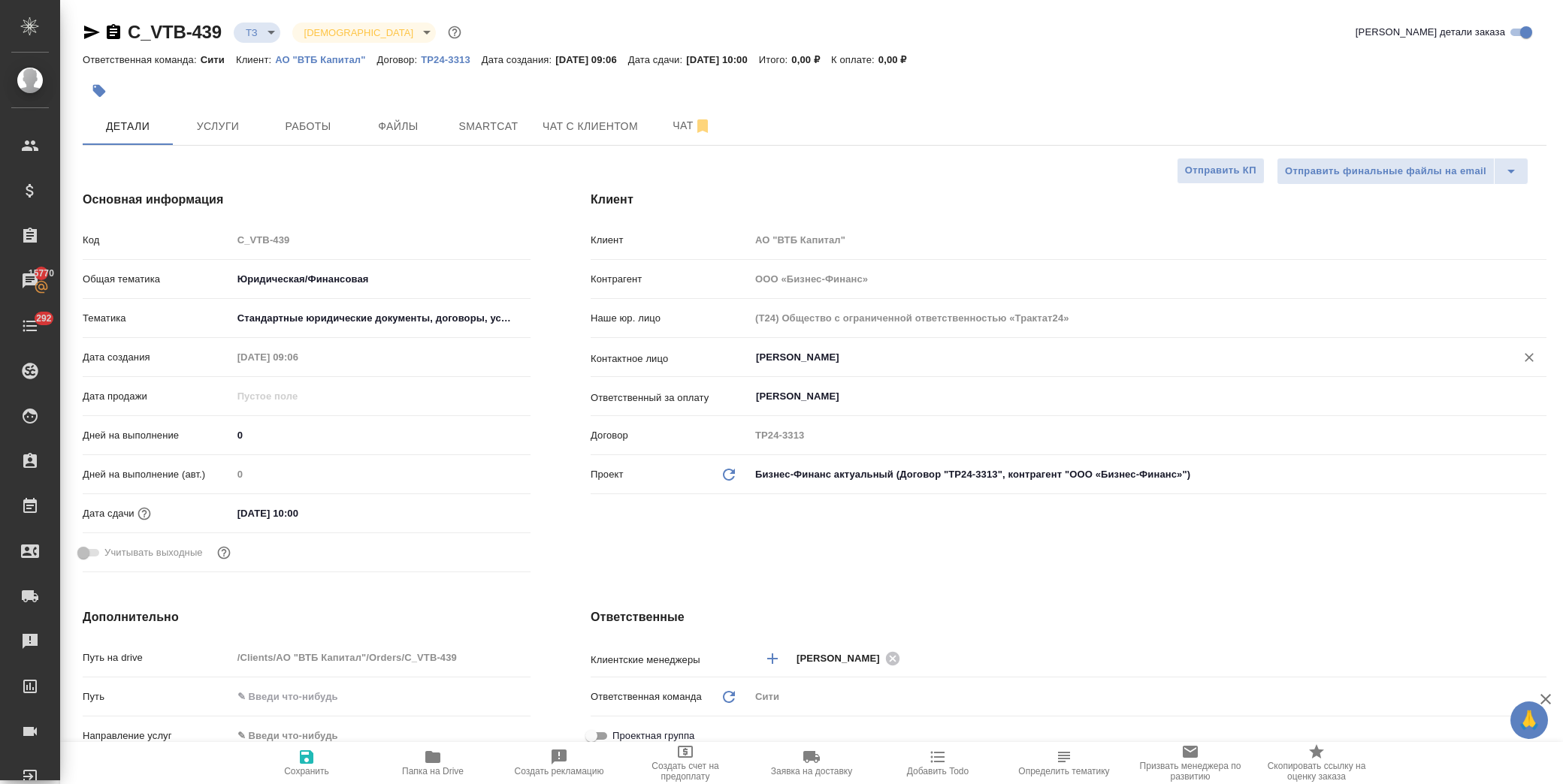
type input "[PERSON_NAME]"
click at [332, 760] on span "Сохранить" at bounding box center [306, 762] width 108 height 28
type textarea "x"
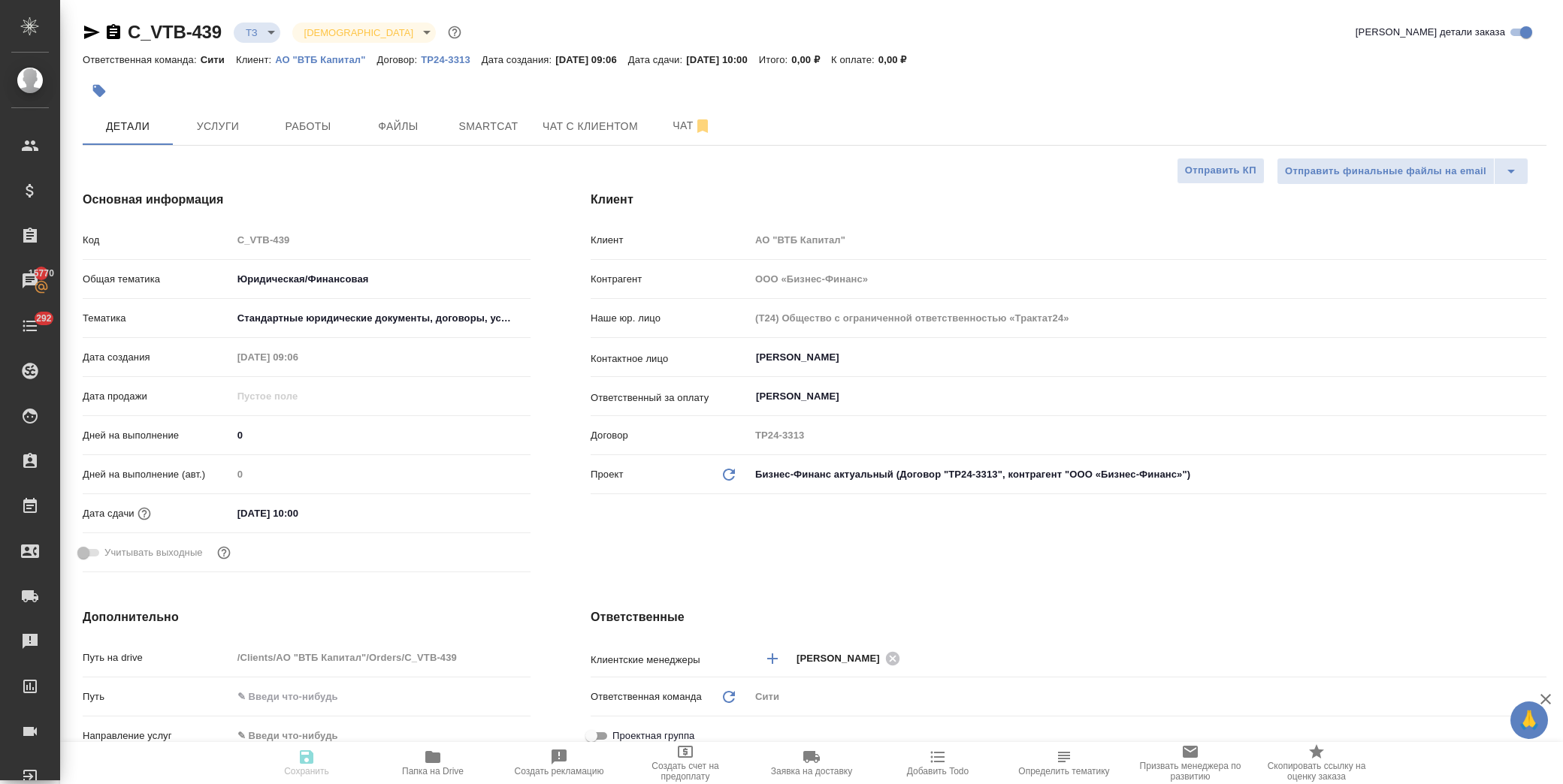
type textarea "x"
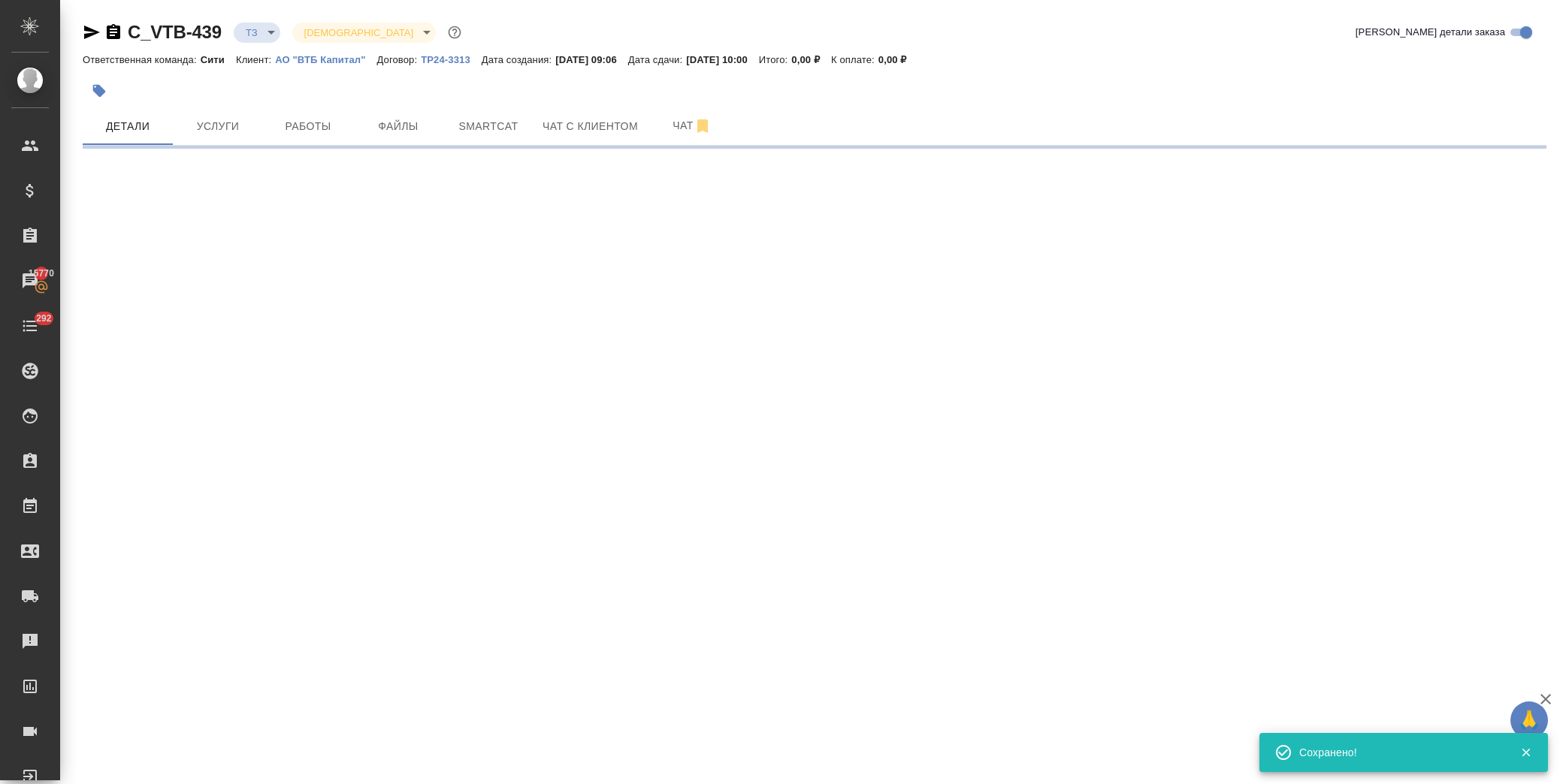
select select "RU"
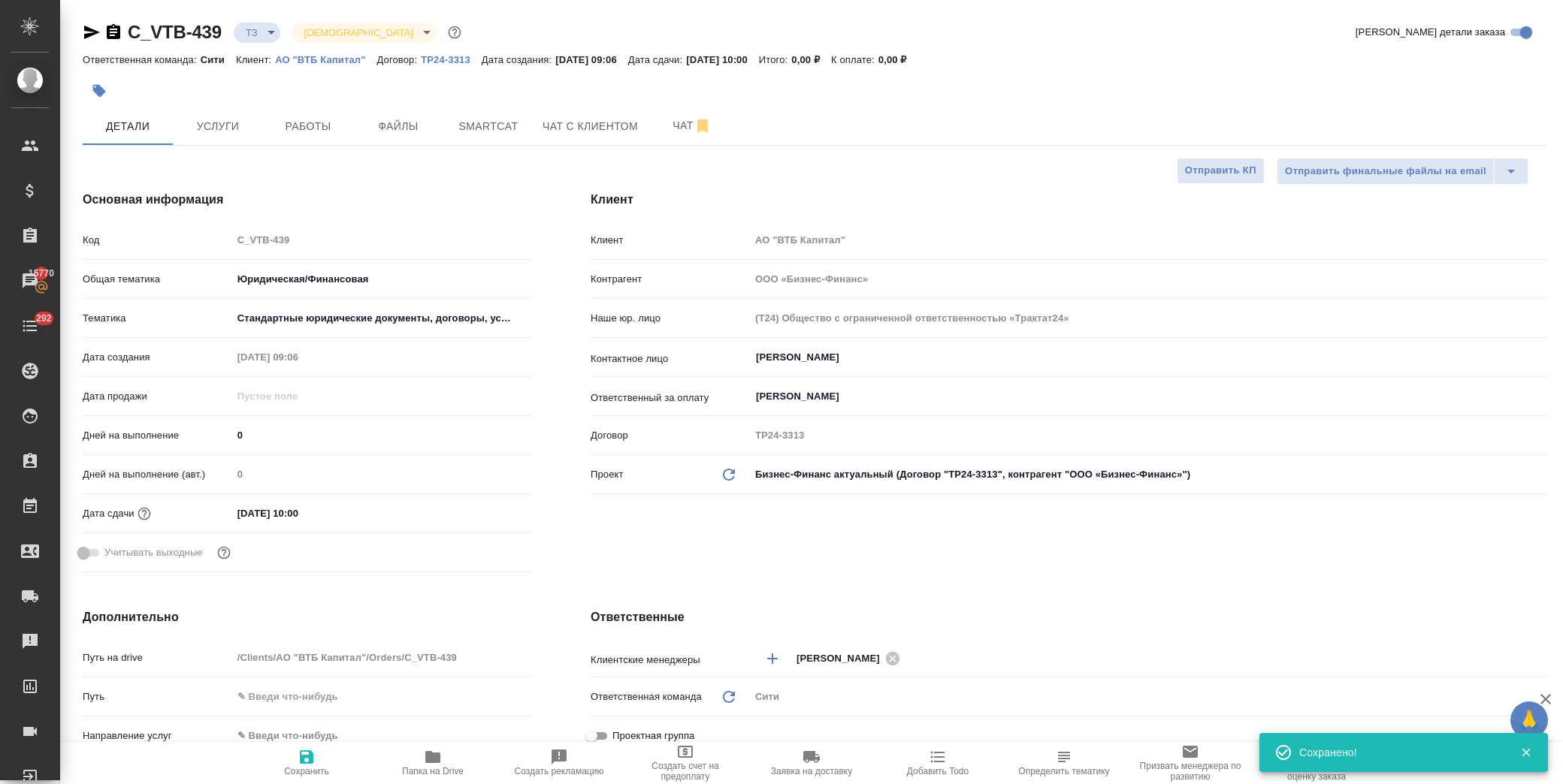
type textarea "x"
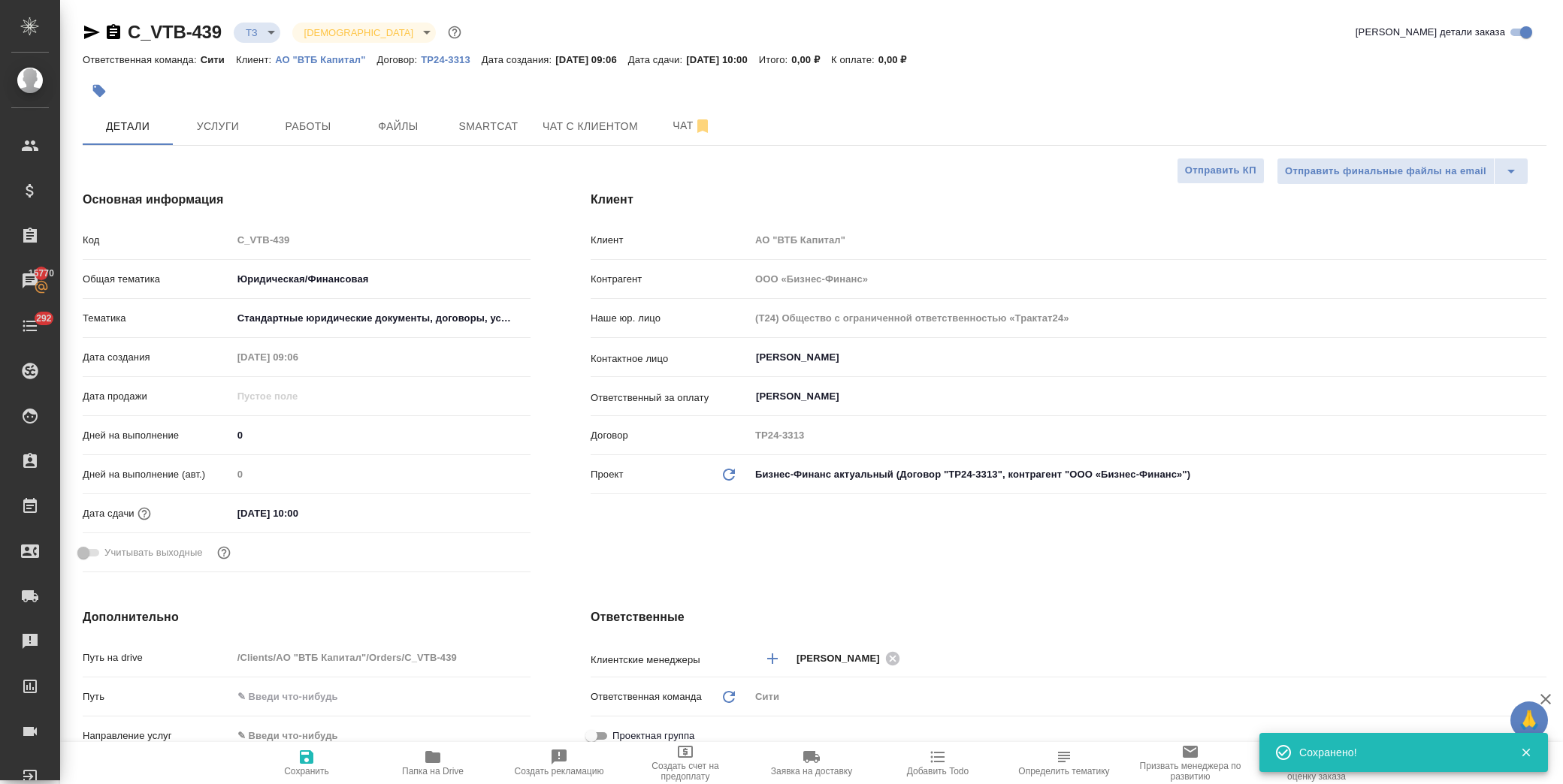
type textarea "x"
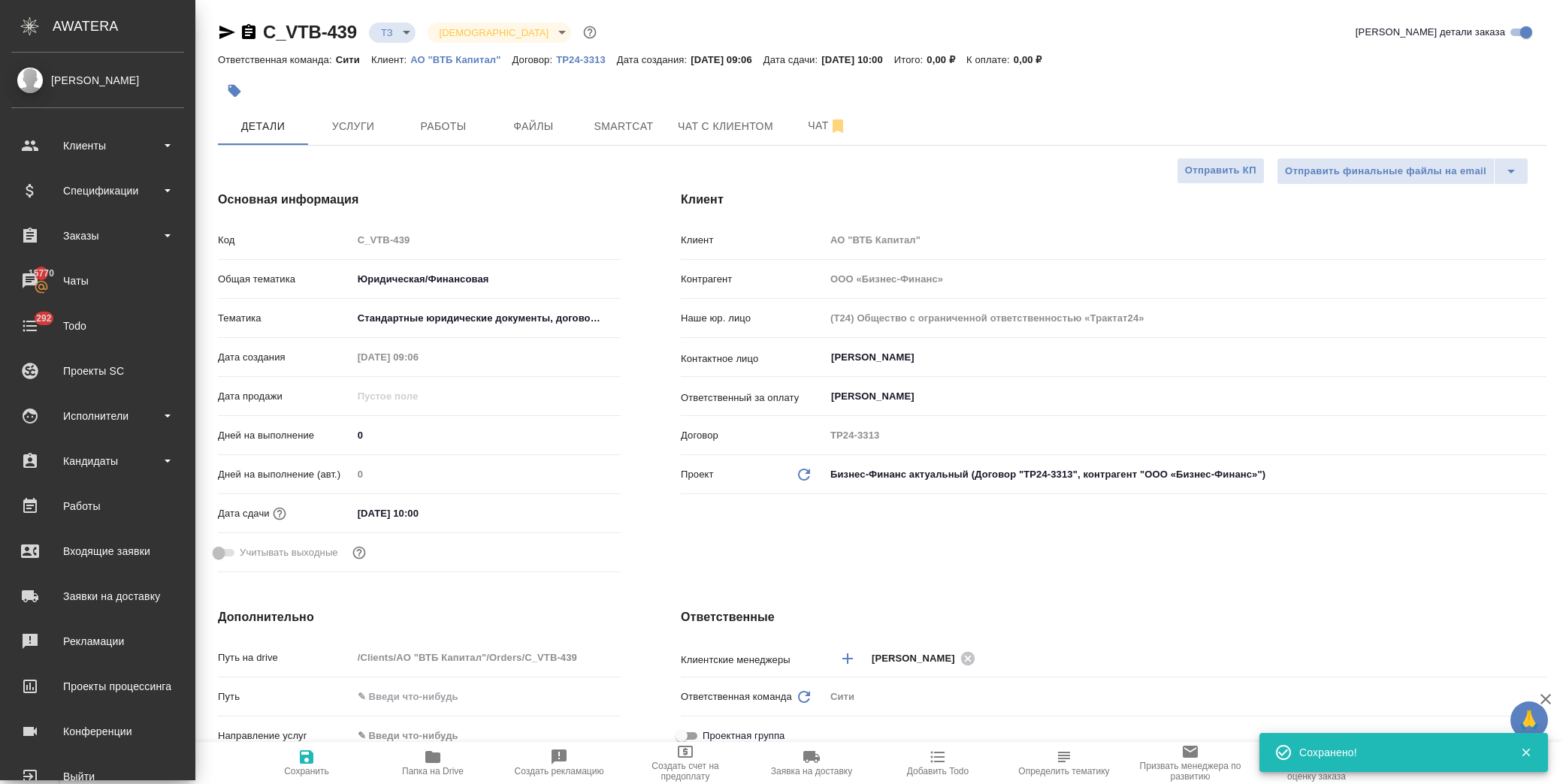
type textarea "x"
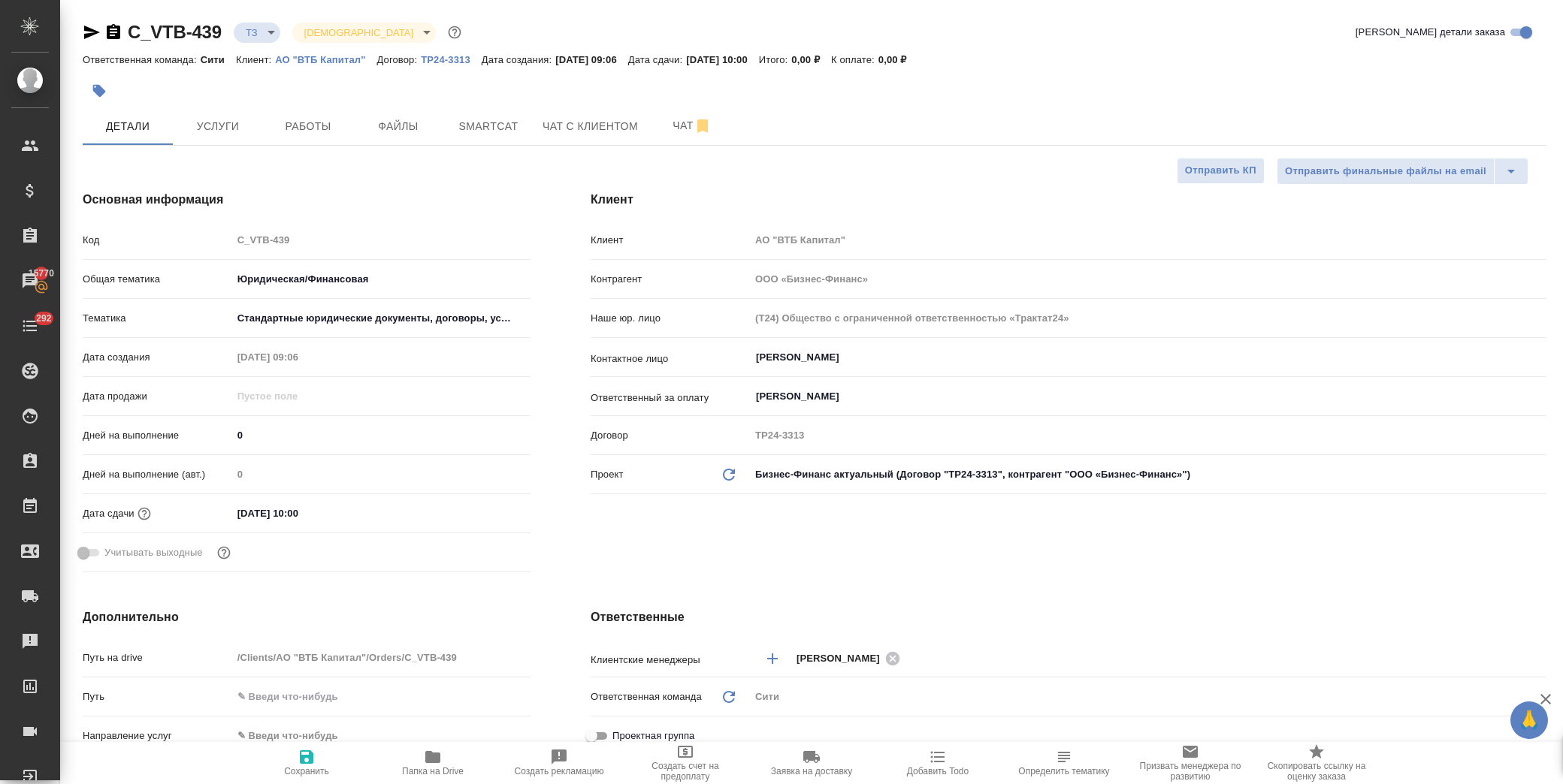
type textarea "x"
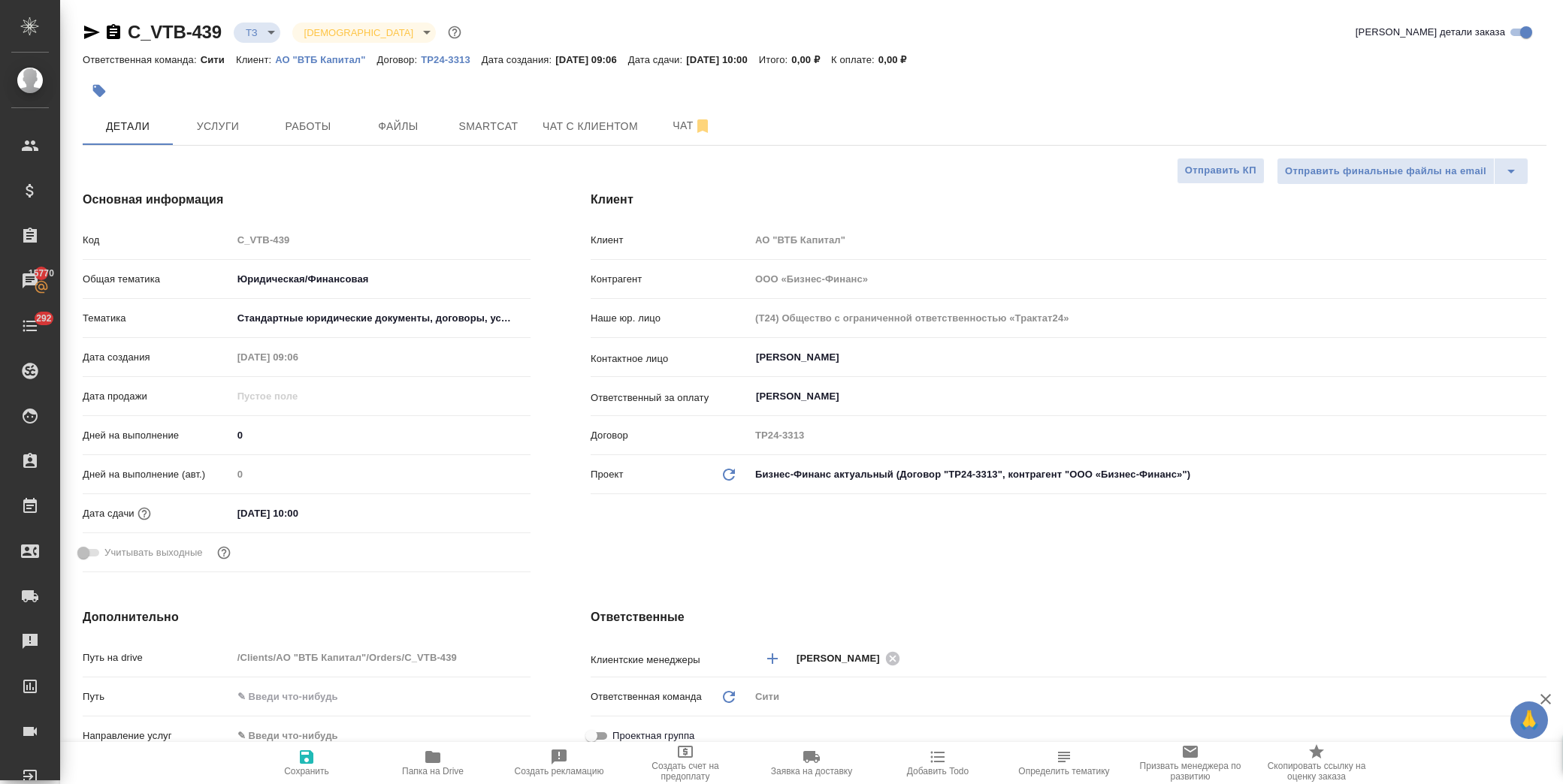
type textarea "x"
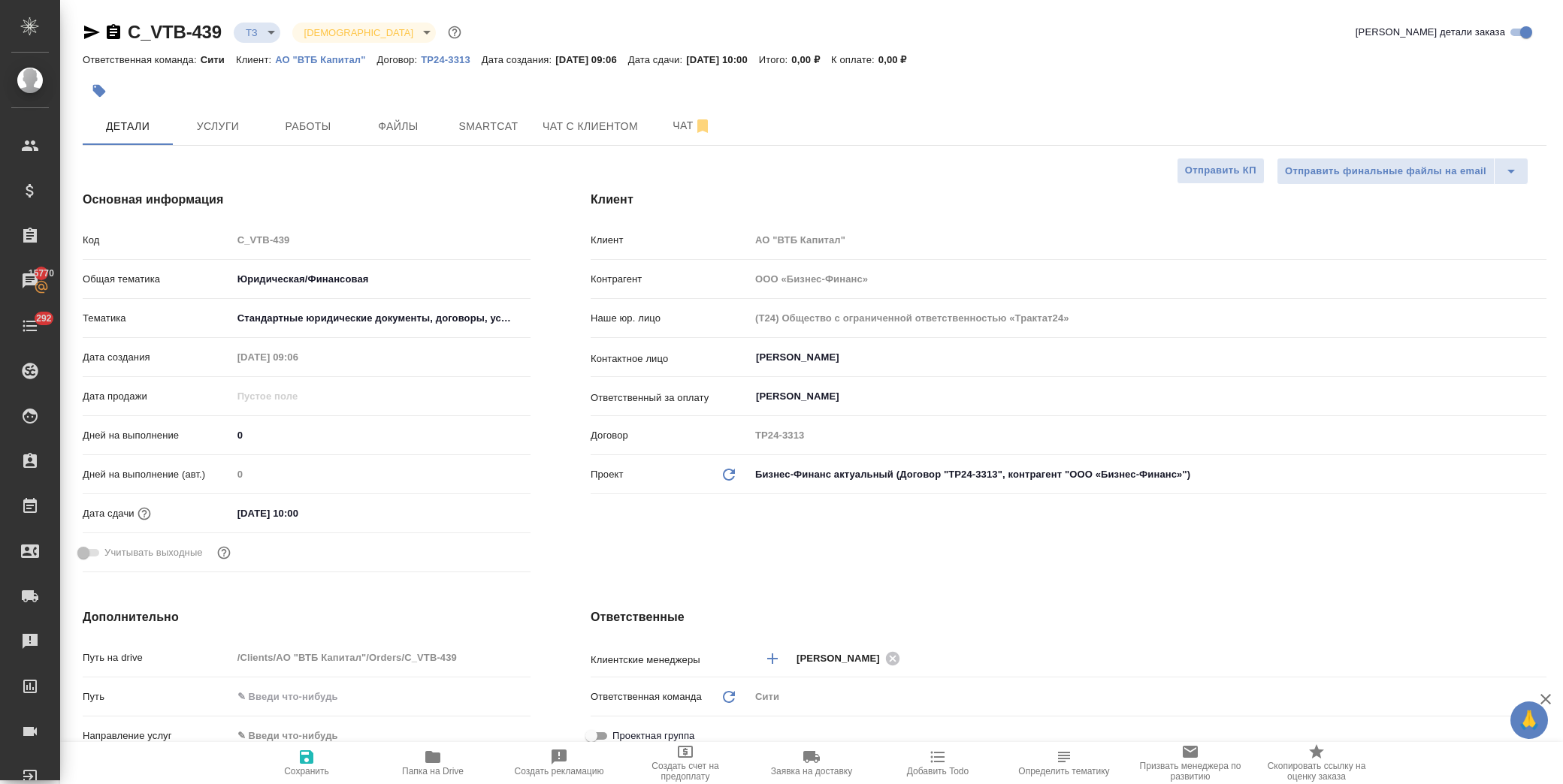
type textarea "x"
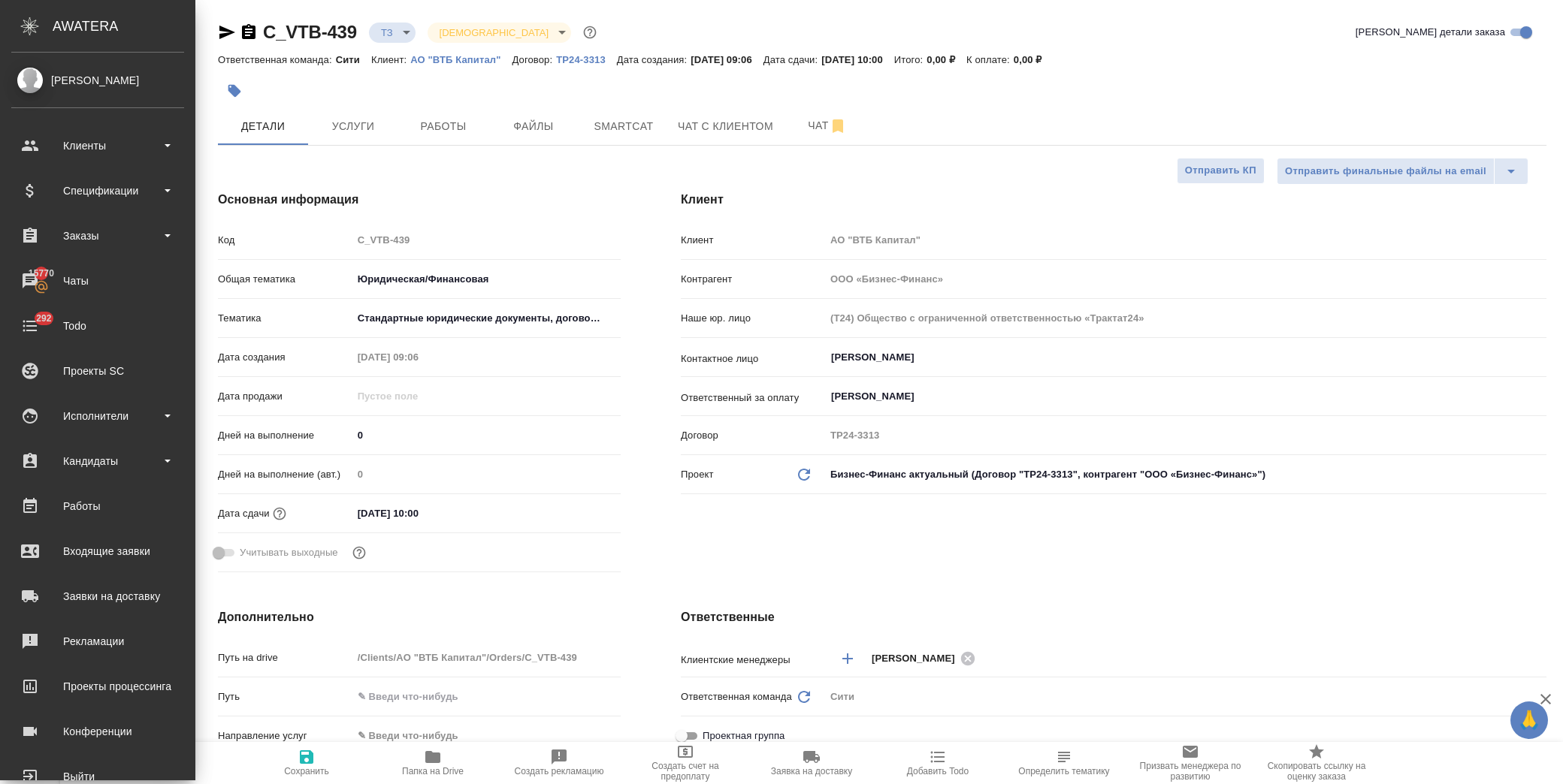
type textarea "x"
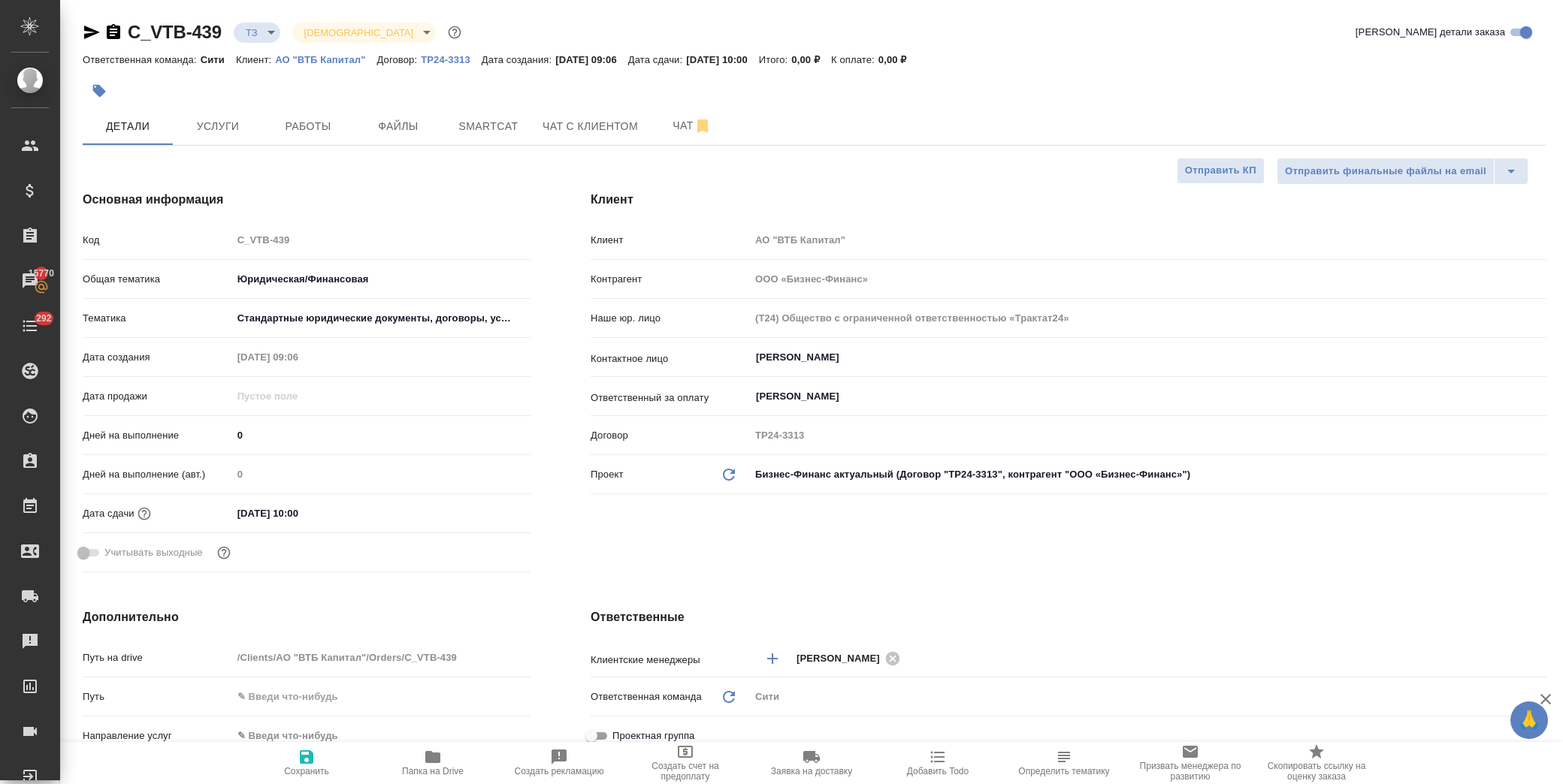
type textarea "x"
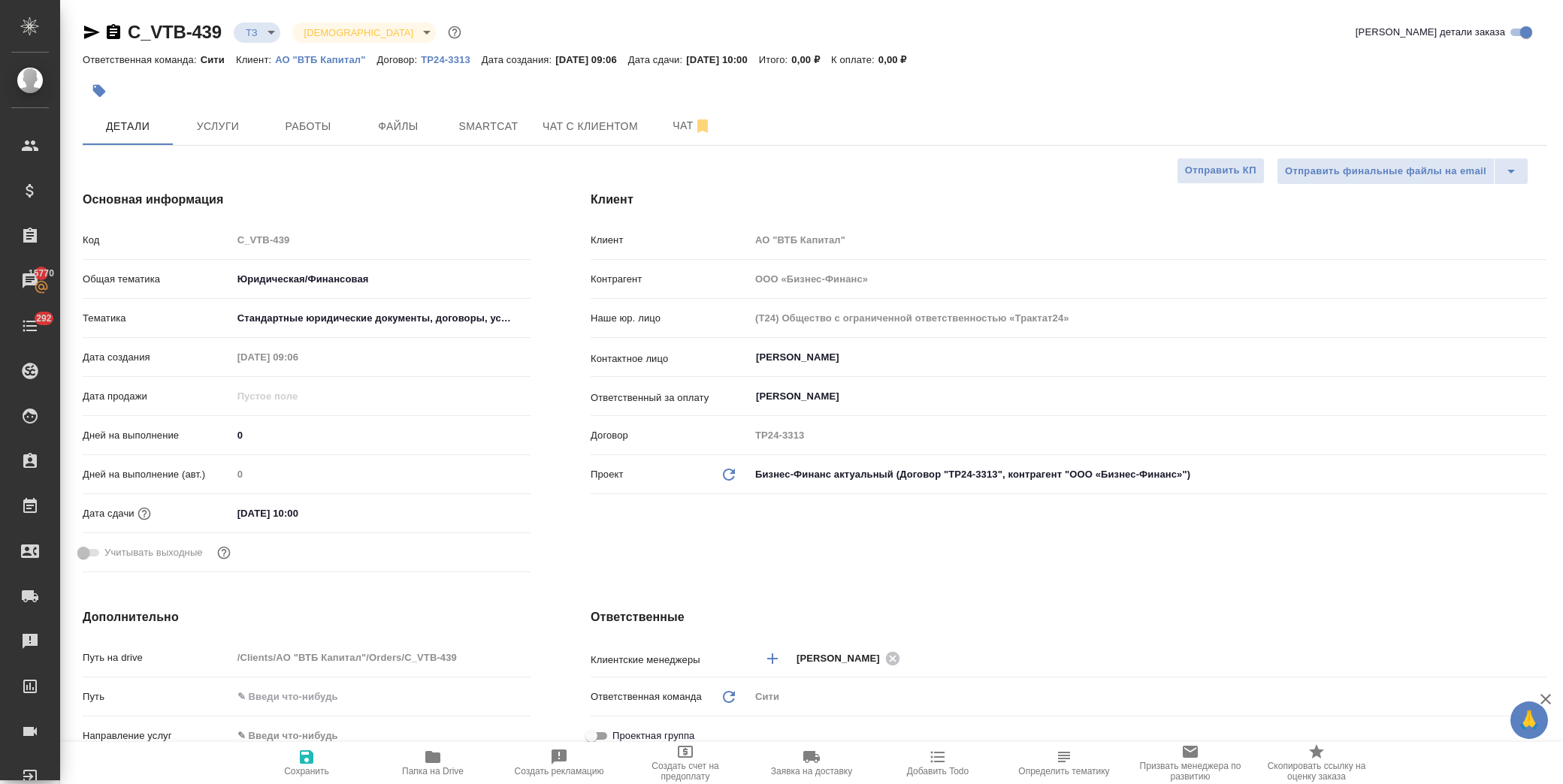
type textarea "x"
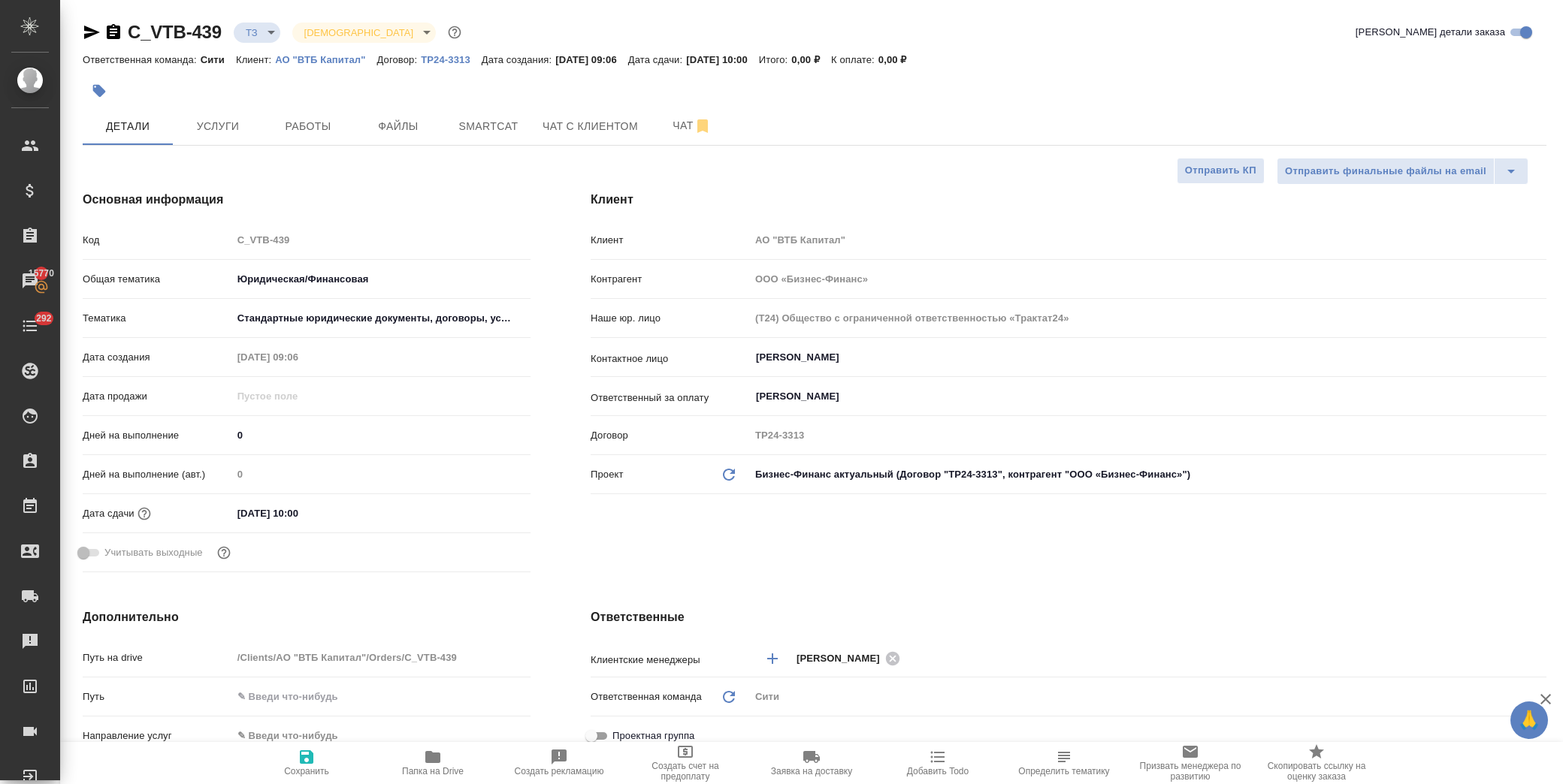
type textarea "x"
click at [208, 123] on span "Услуги" at bounding box center [218, 126] width 72 height 19
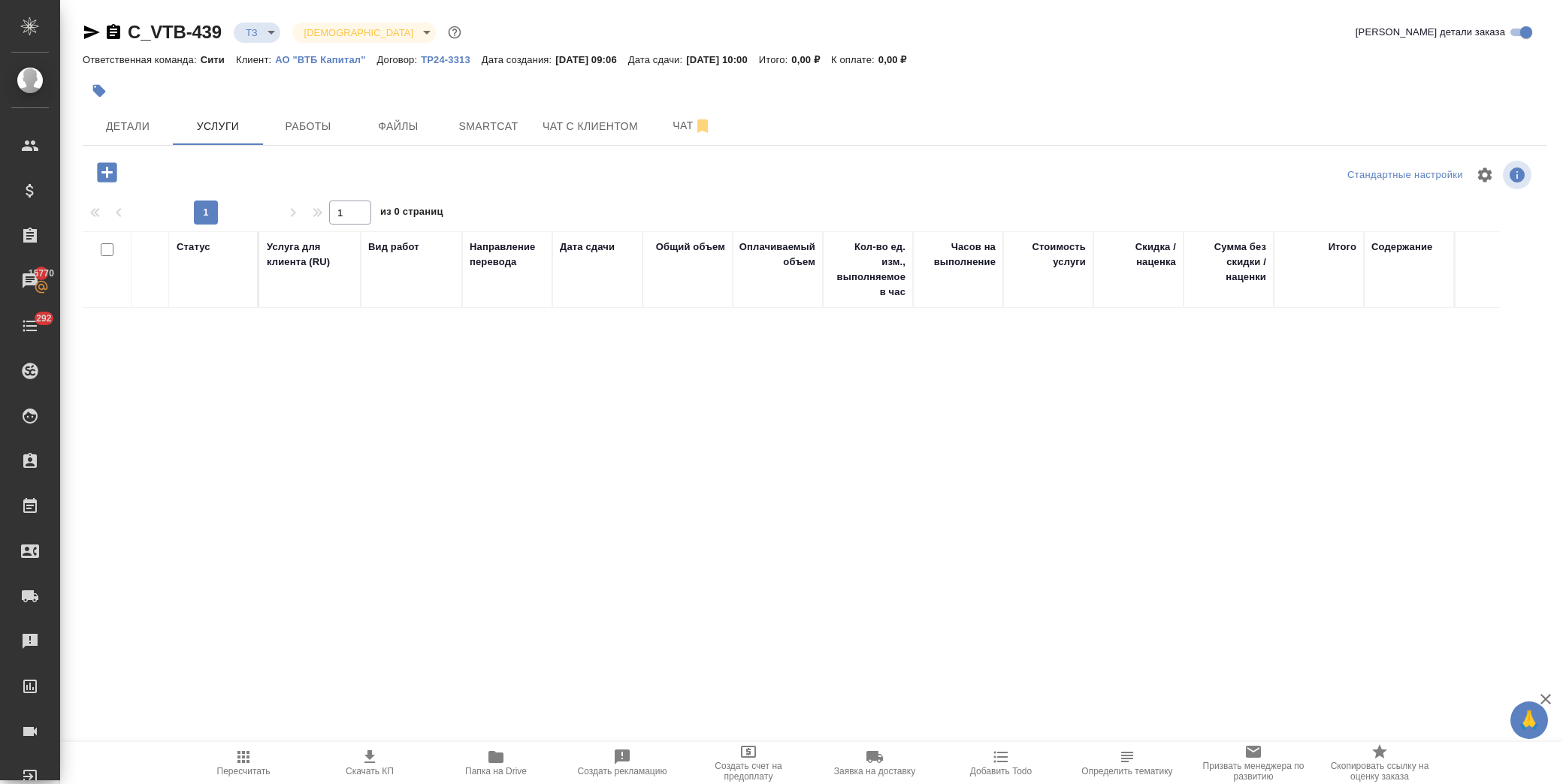
click at [103, 169] on icon "button" at bounding box center [106, 172] width 19 height 19
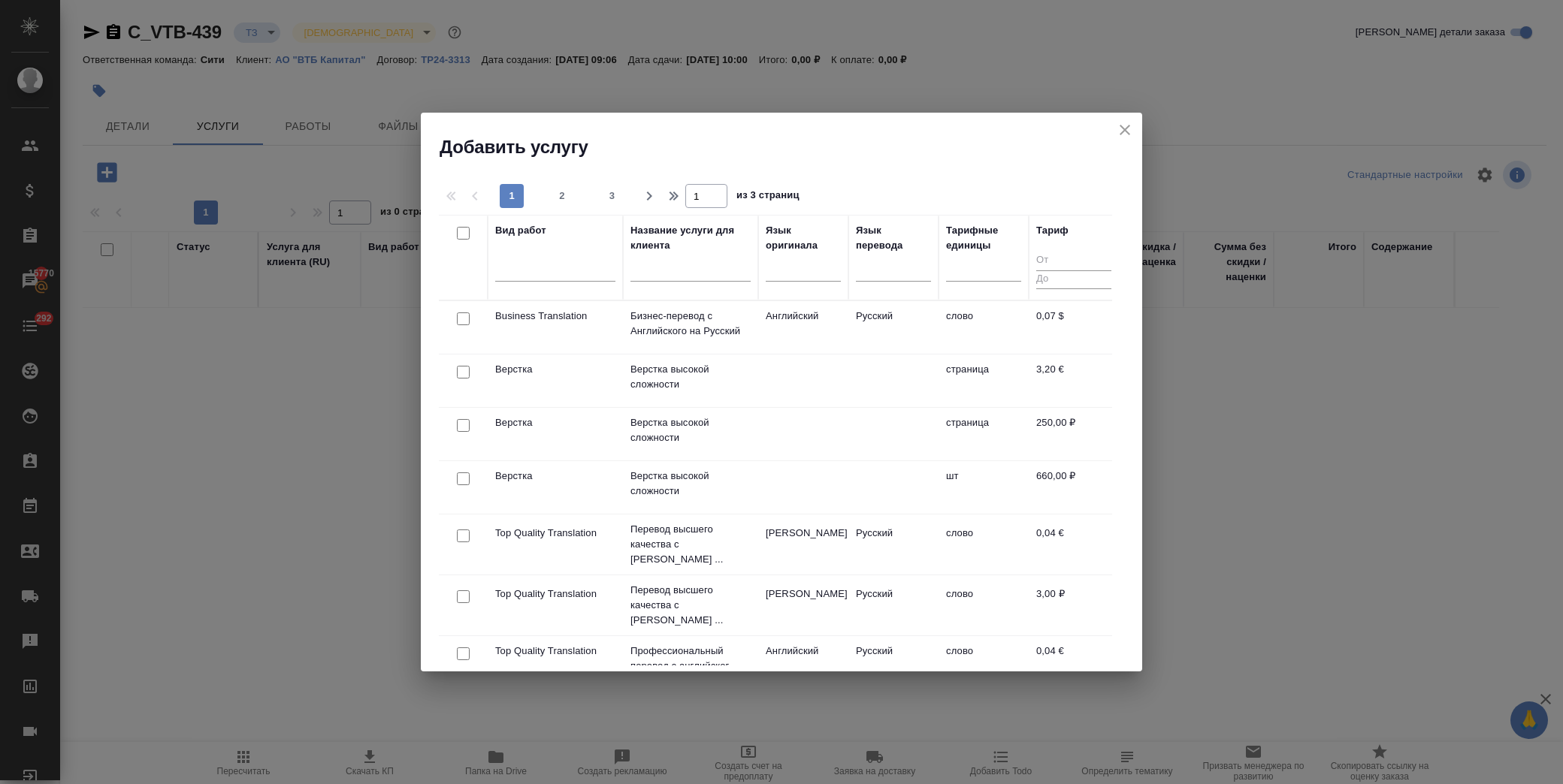
drag, startPoint x: 465, startPoint y: 430, endPoint x: 612, endPoint y: 384, distance: 154.0
click at [464, 430] on input "checkbox" at bounding box center [463, 425] width 13 height 13
checkbox input "true"
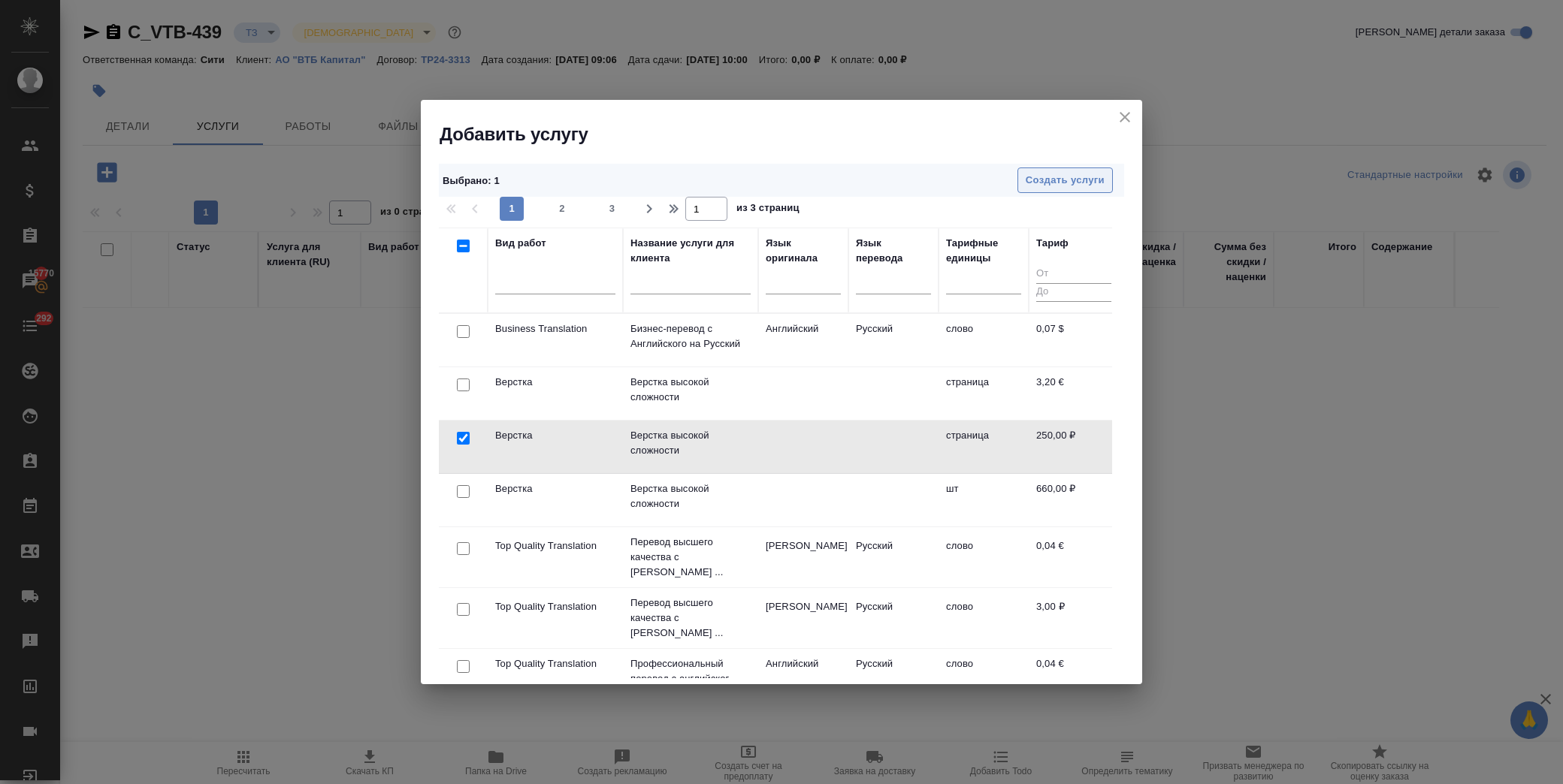
click at [1081, 182] on span "Создать услуги" at bounding box center [1065, 180] width 79 height 18
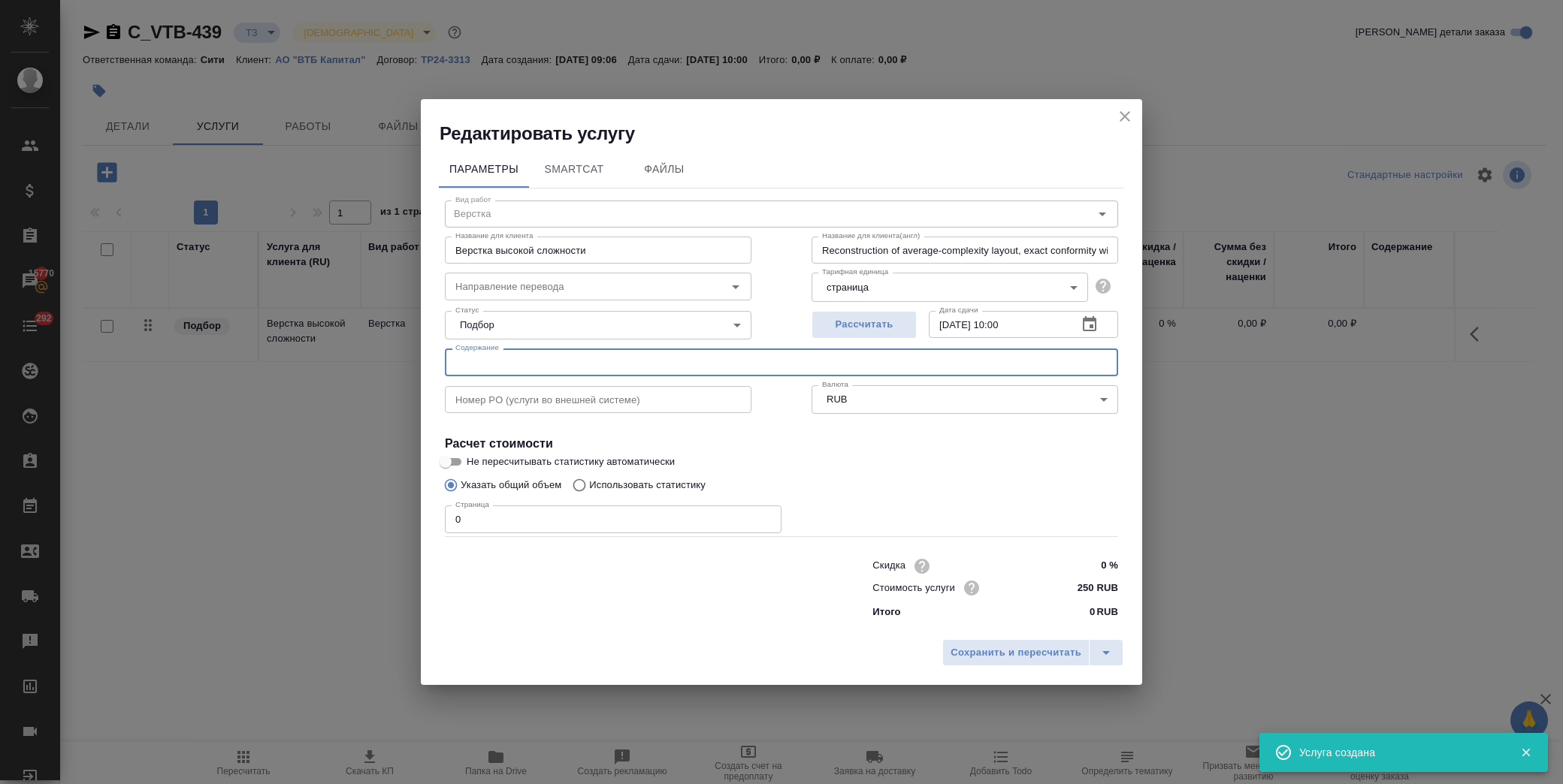
click at [613, 363] on input "text" at bounding box center [781, 362] width 673 height 27
paste input "Confirmation REPO 74395866 МинФин 2036"
type input "Confirmation REPO 74395866 МинФин 2036"
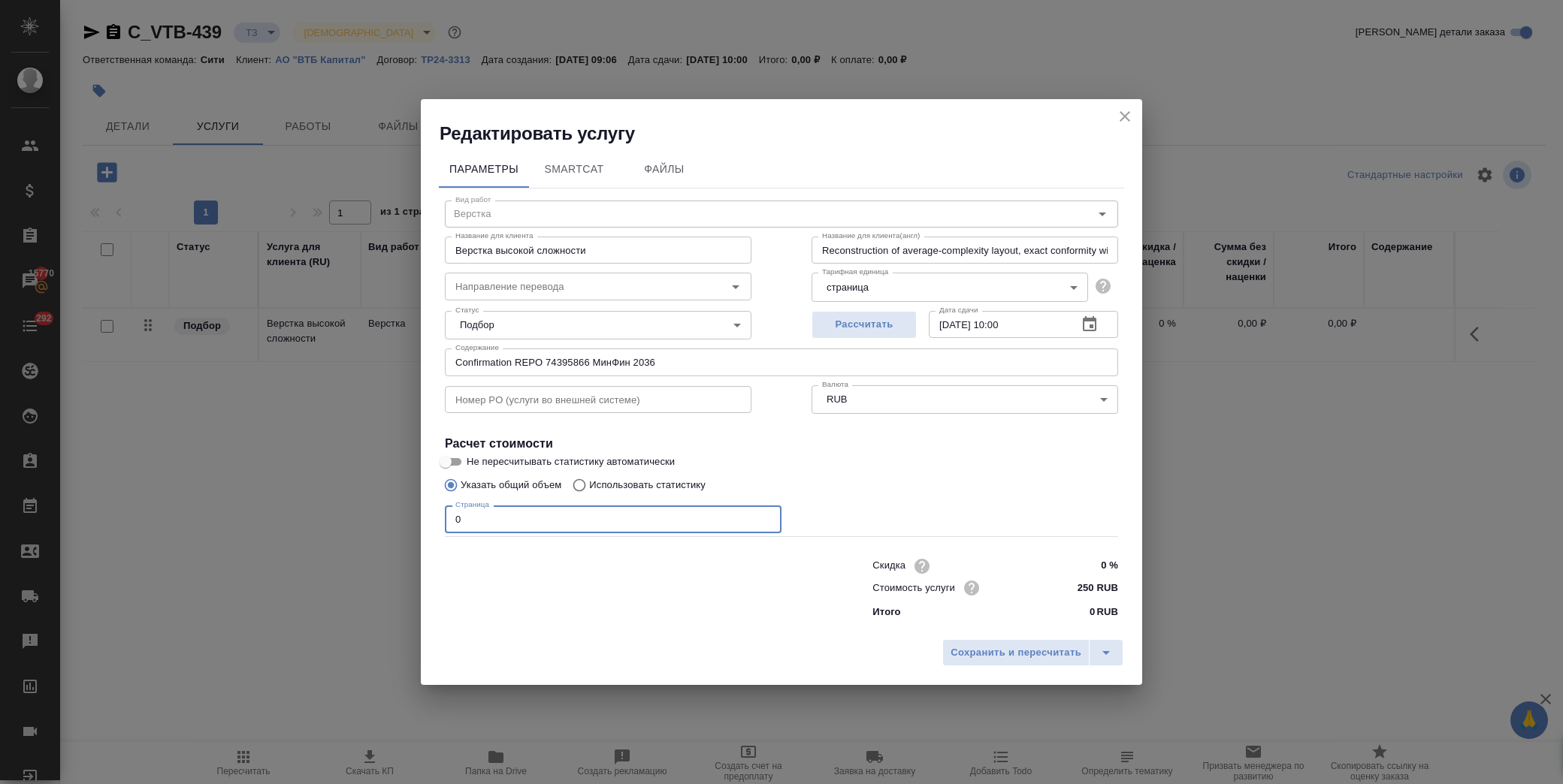
drag, startPoint x: 426, startPoint y: 523, endPoint x: 318, endPoint y: 521, distance: 108.0
click at [313, 520] on div "Редактировать услугу Параметры SmartCat Файлы Вид работ Верстка Вид работ Назва…" at bounding box center [781, 392] width 1563 height 784
type input "16"
click at [1056, 647] on span "Сохранить и пересчитать" at bounding box center [1016, 653] width 131 height 18
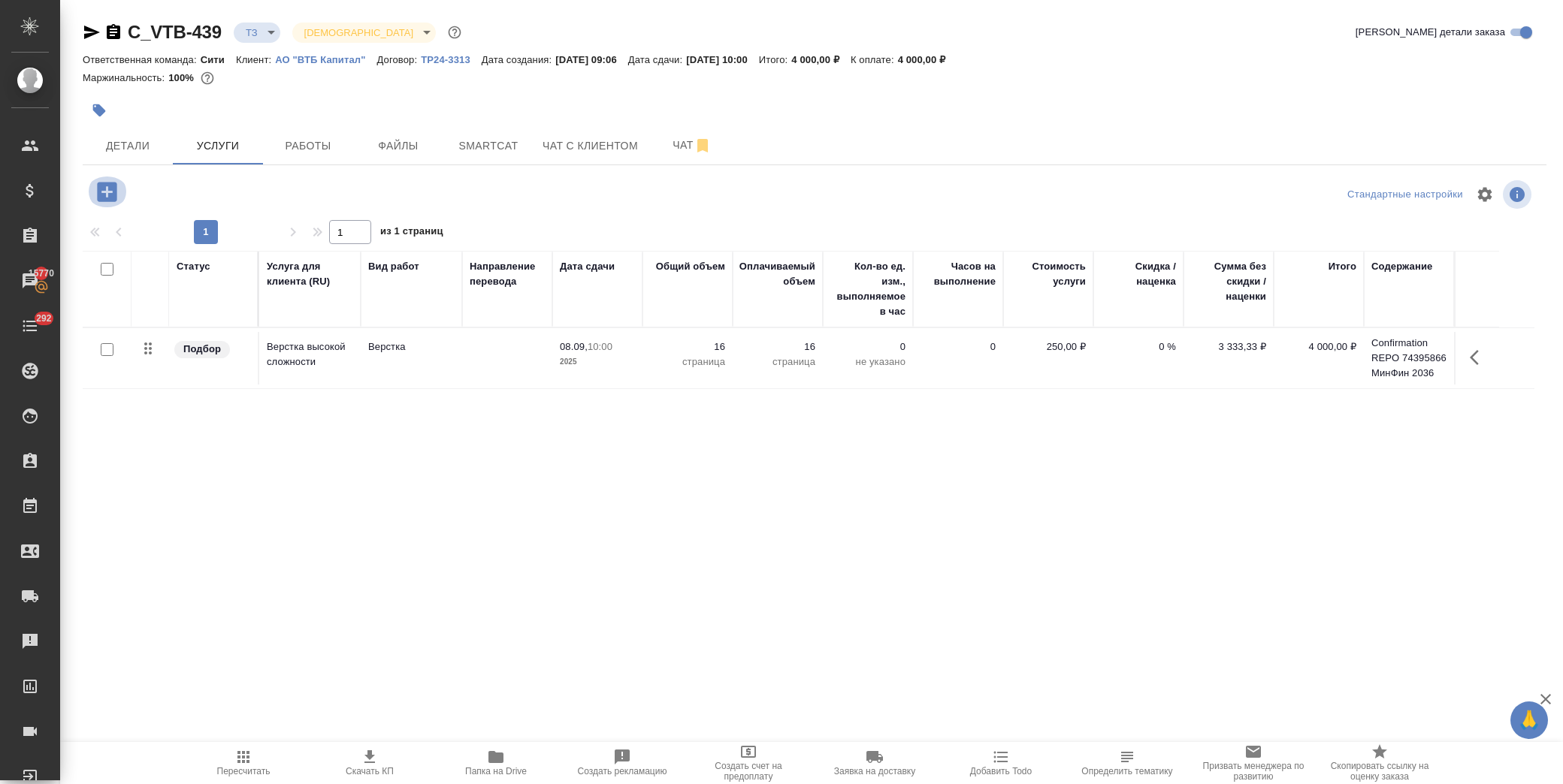
click at [110, 185] on icon "button" at bounding box center [106, 191] width 19 height 19
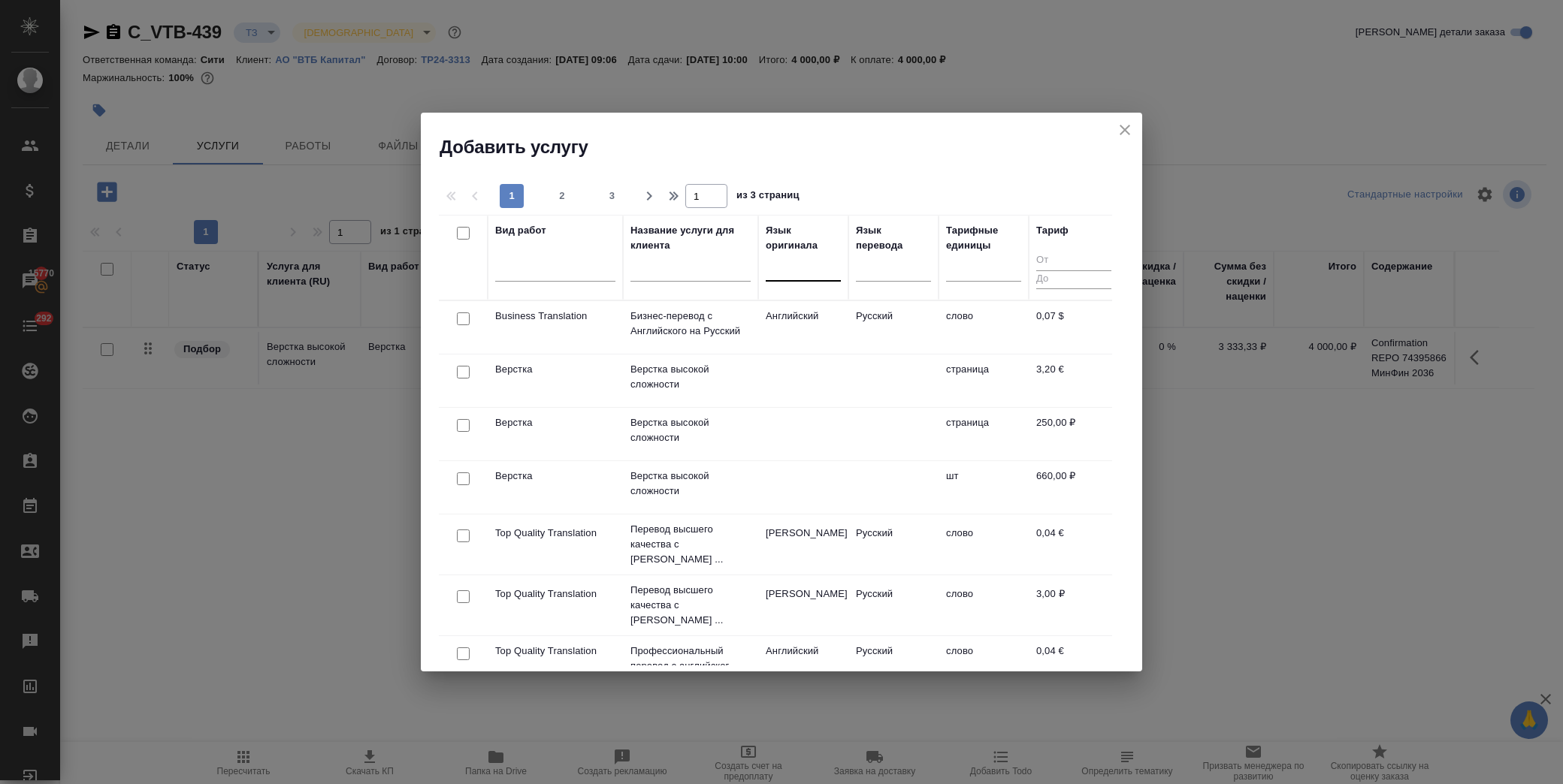
click at [799, 267] on div at bounding box center [803, 266] width 75 height 21
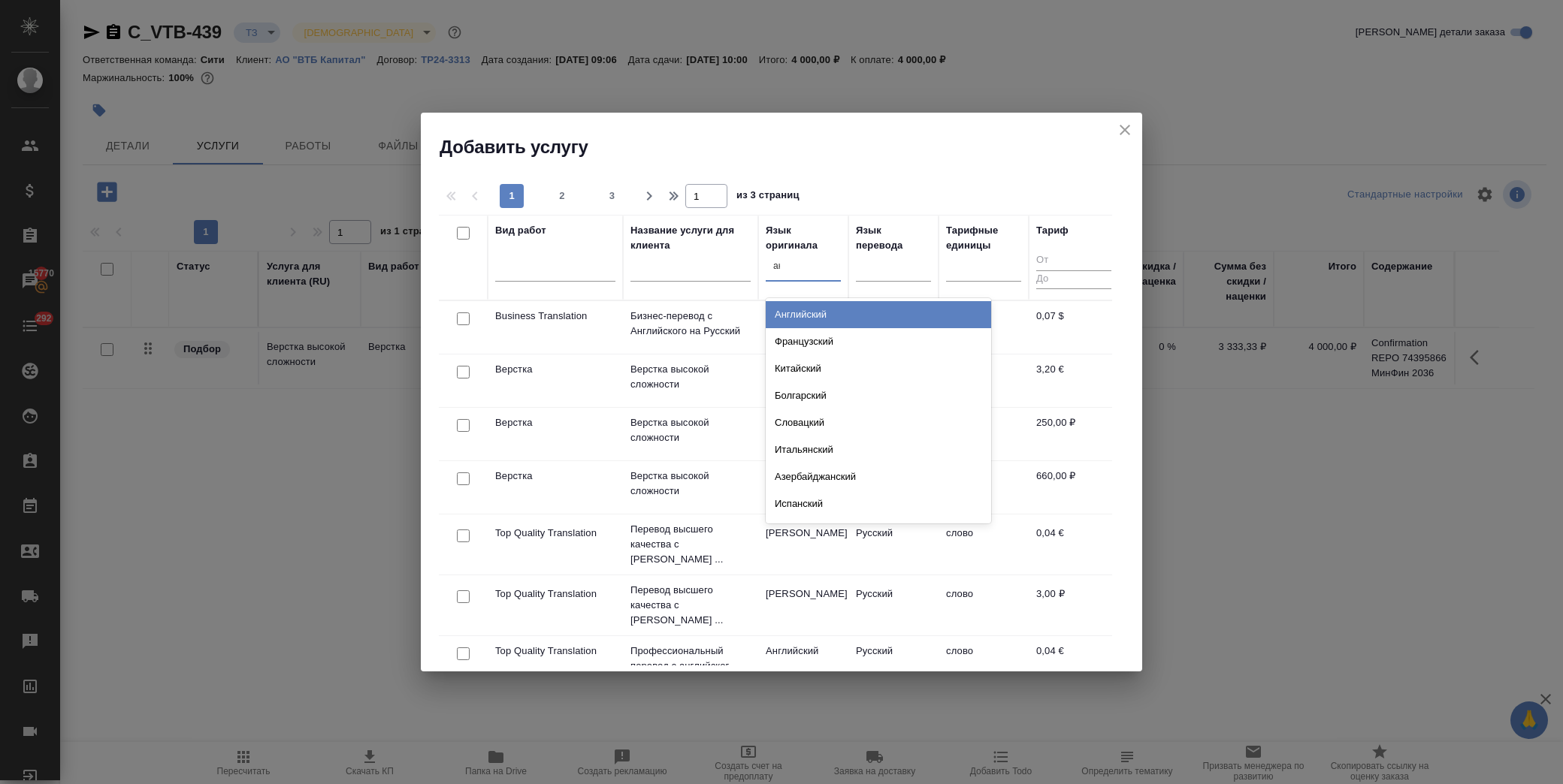
type input "анг"
click at [812, 313] on div "Английский" at bounding box center [878, 314] width 225 height 27
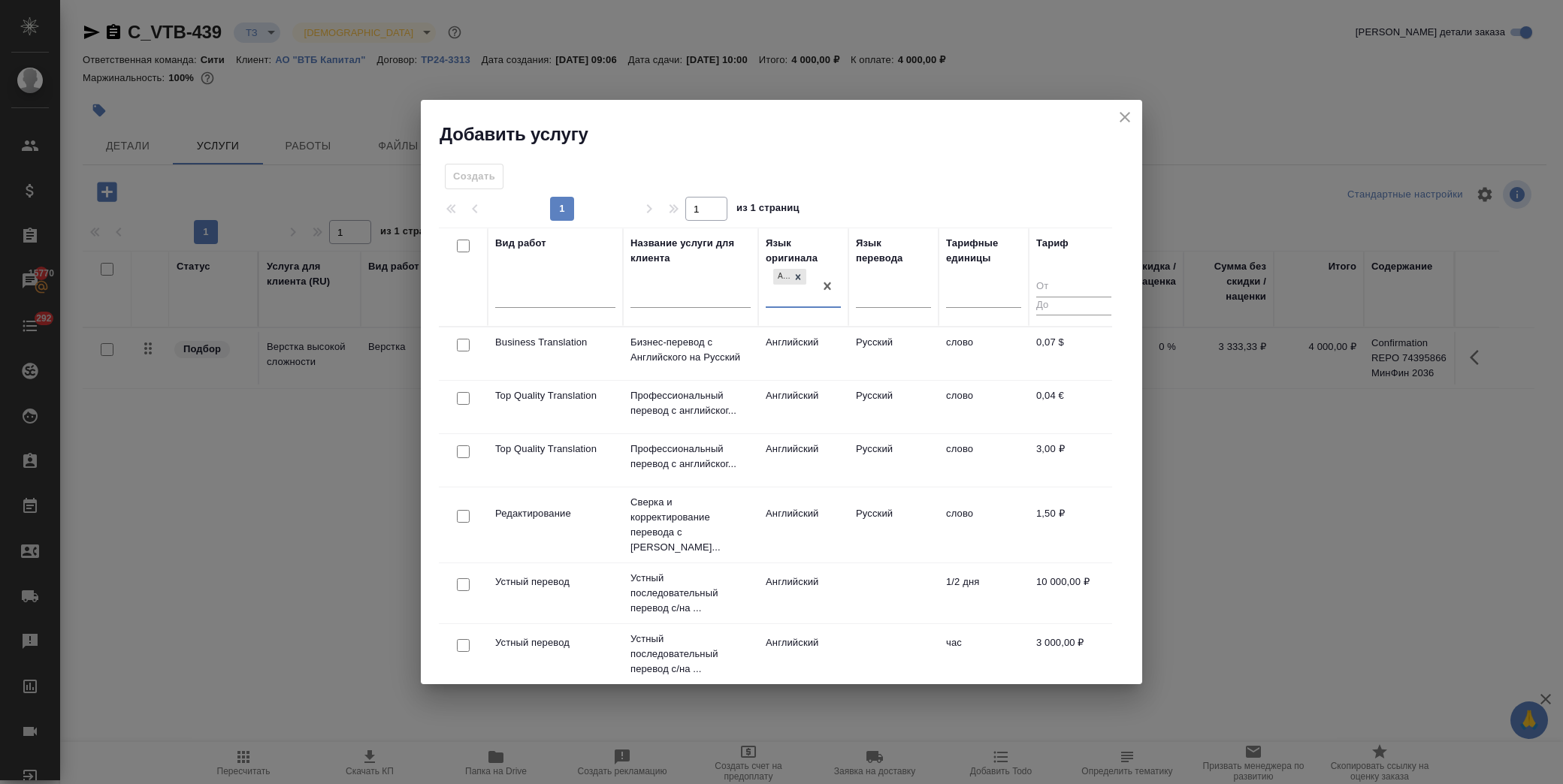
click at [665, 296] on input "text" at bounding box center [691, 298] width 120 height 19
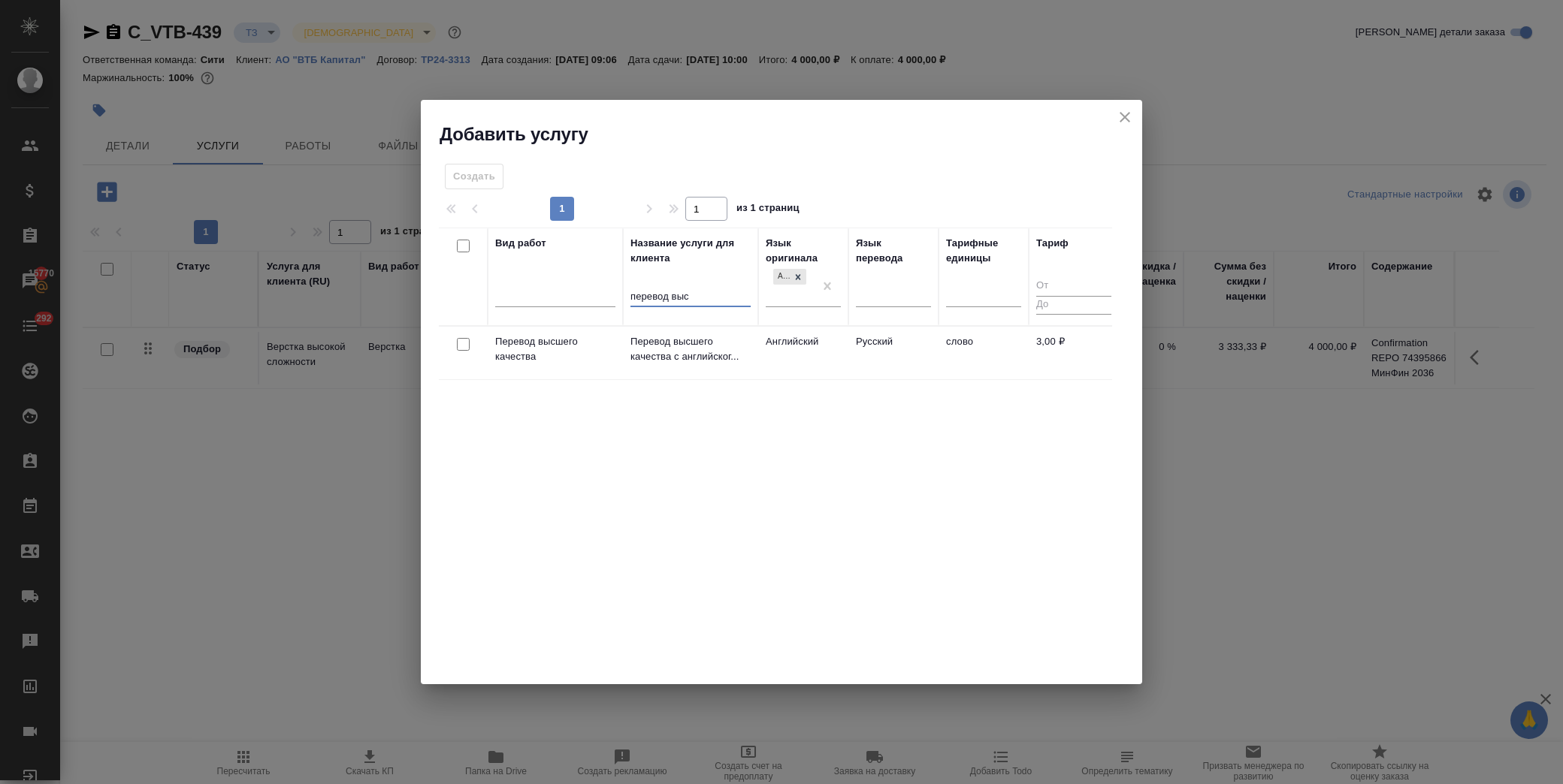
type input "перевод выс"
drag, startPoint x: 458, startPoint y: 340, endPoint x: 475, endPoint y: 340, distance: 17.0
click at [460, 340] on input "checkbox" at bounding box center [463, 344] width 13 height 13
checkbox input "true"
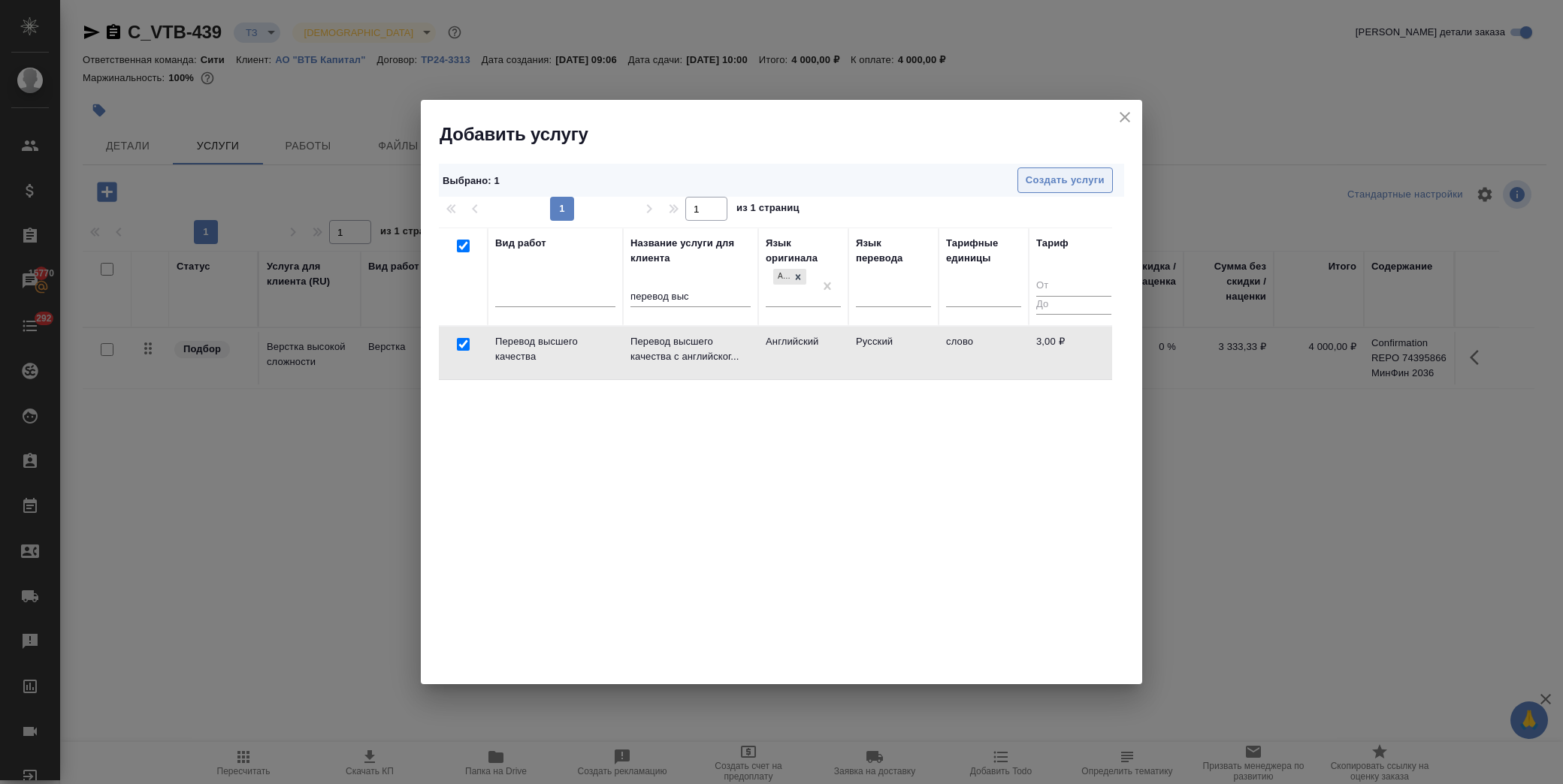
click at [1076, 181] on span "Создать услуги" at bounding box center [1065, 180] width 79 height 18
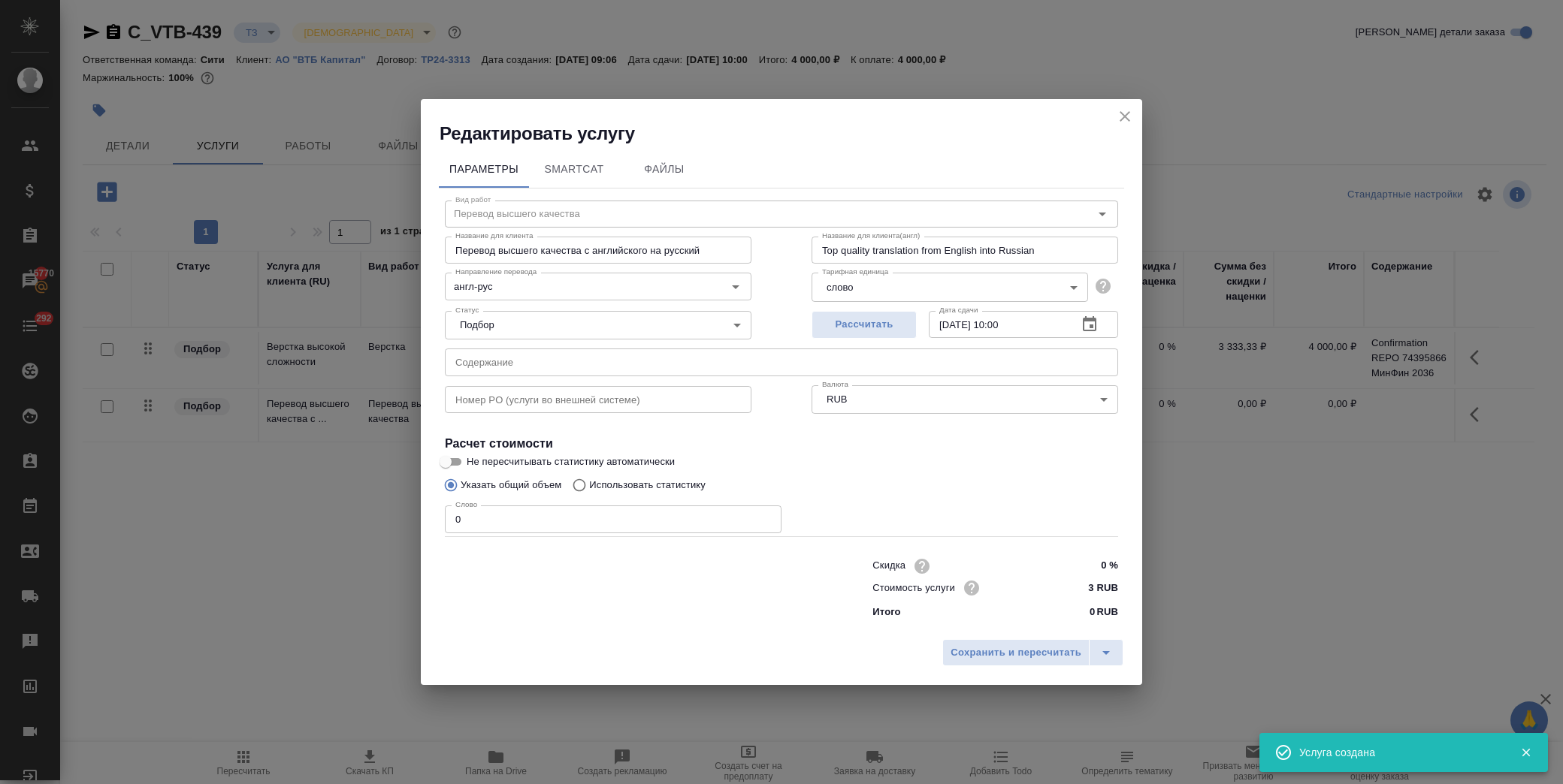
click at [522, 363] on input "text" at bounding box center [781, 362] width 673 height 27
paste input "Confirmation REPO 74395866 МинФин 2036"
type input "Confirmation REPO 74395866 МинФин 2036"
drag, startPoint x: 1000, startPoint y: 645, endPoint x: 965, endPoint y: 639, distance: 35.5
click at [1001, 646] on span "Сохранить и пересчитать" at bounding box center [1016, 653] width 131 height 18
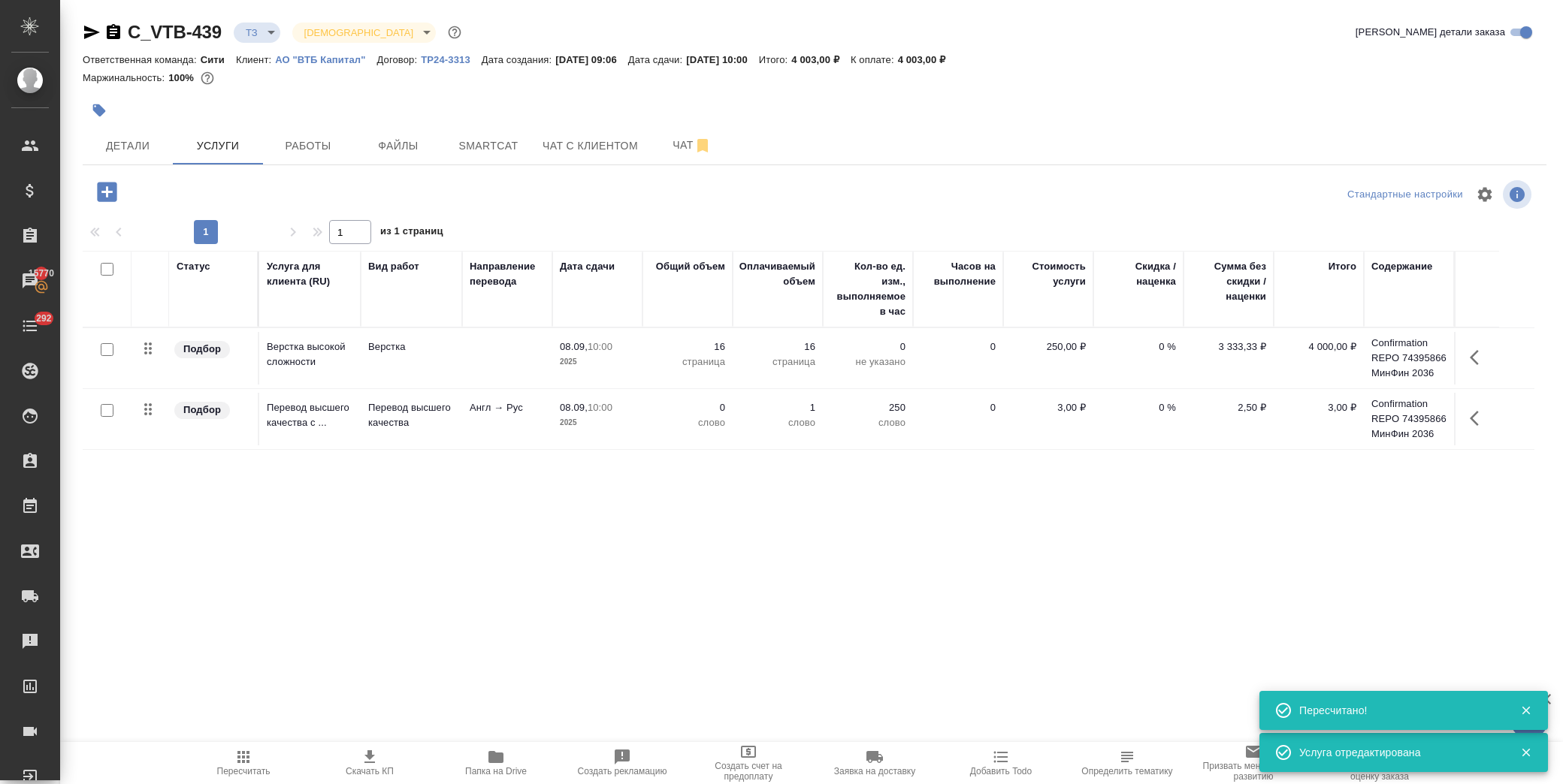
click at [105, 408] on input "checkbox" at bounding box center [107, 410] width 13 height 13
checkbox input "true"
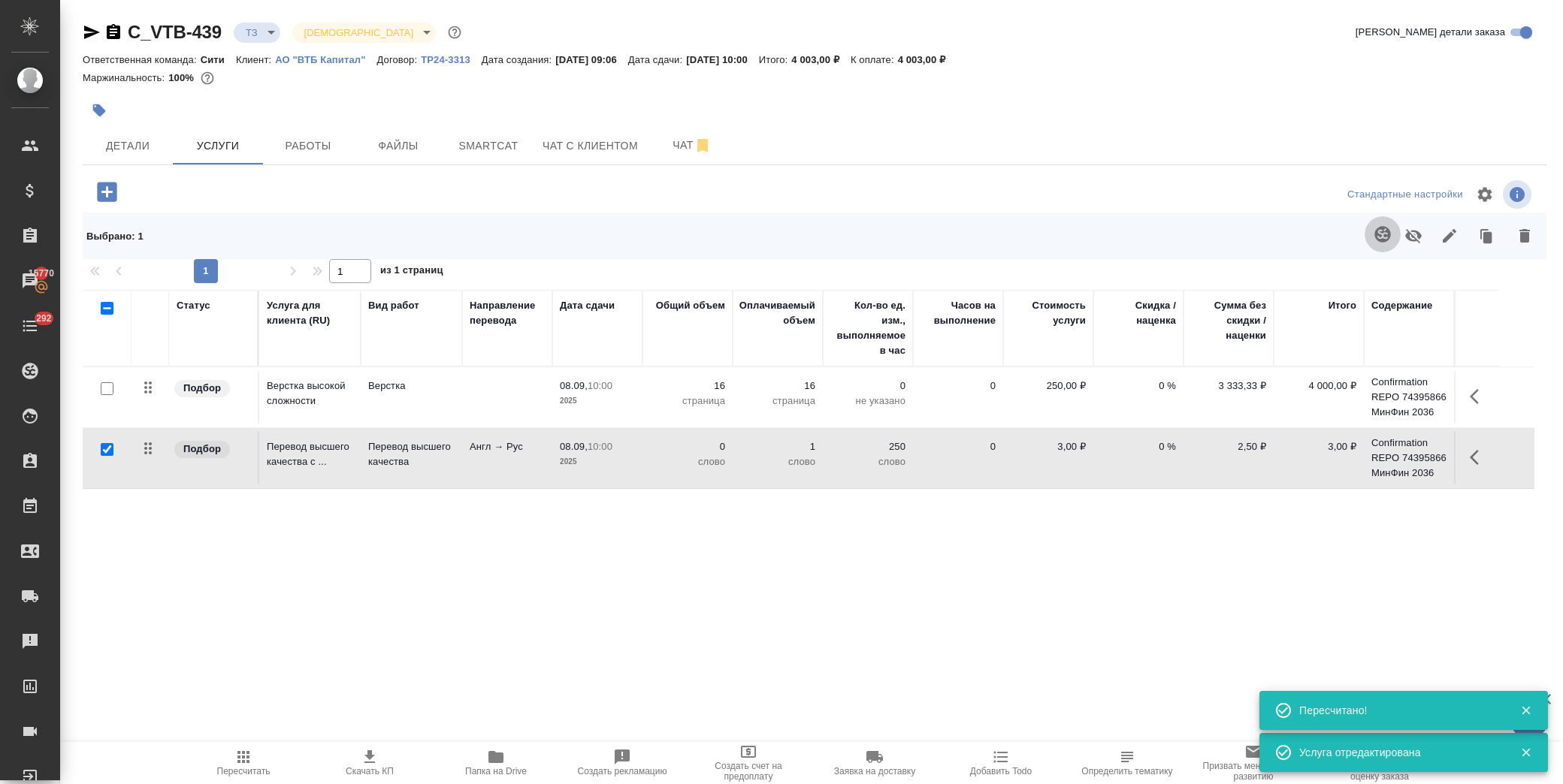
click at [1387, 238] on icon "button" at bounding box center [1383, 235] width 18 height 18
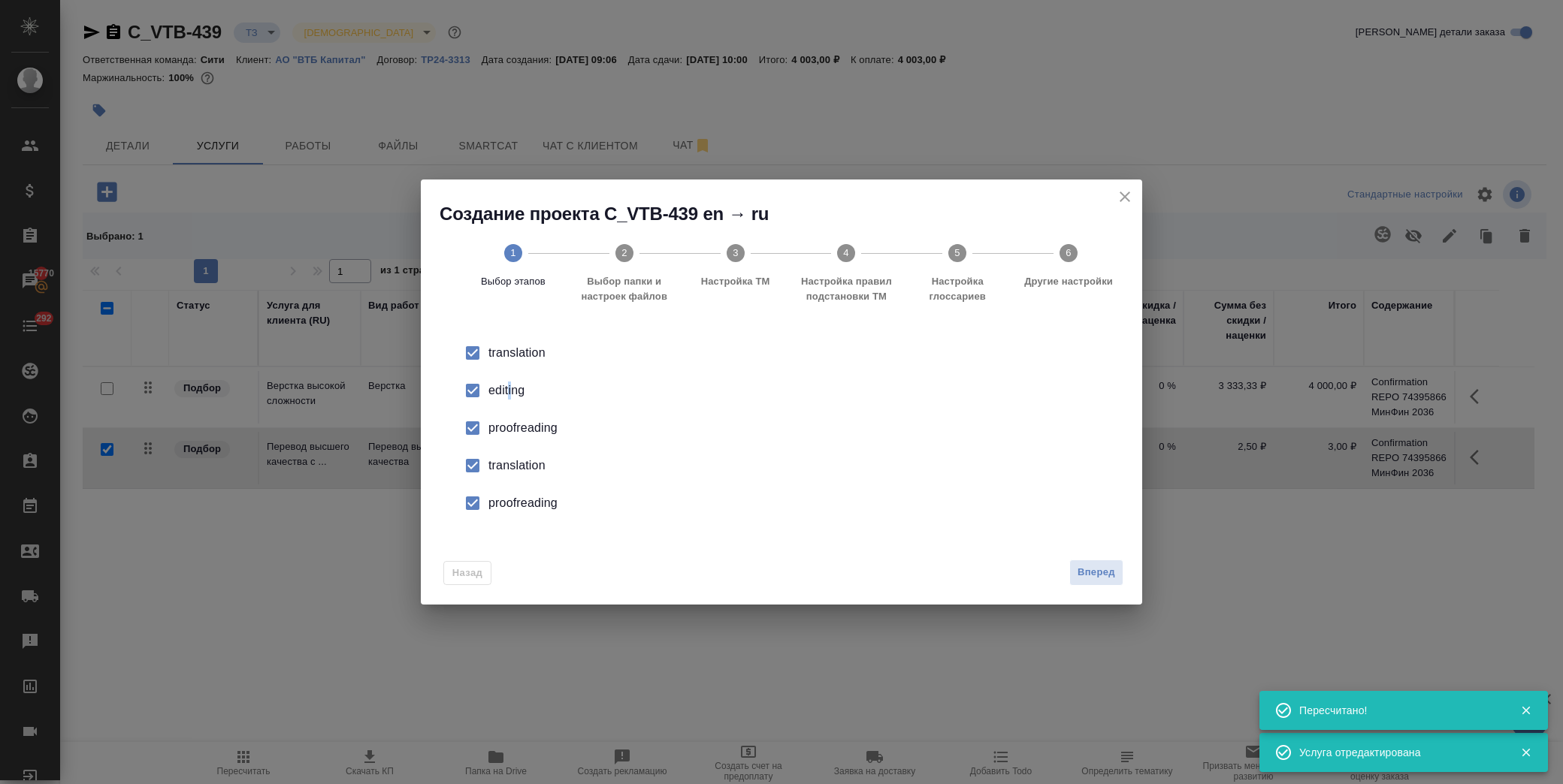
drag, startPoint x: 507, startPoint y: 385, endPoint x: 510, endPoint y: 392, distance: 7.6
click at [510, 392] on div "editing" at bounding box center [797, 391] width 618 height 18
click at [522, 423] on div "proofreading" at bounding box center [797, 428] width 618 height 18
click at [518, 458] on div "translation" at bounding box center [797, 466] width 618 height 18
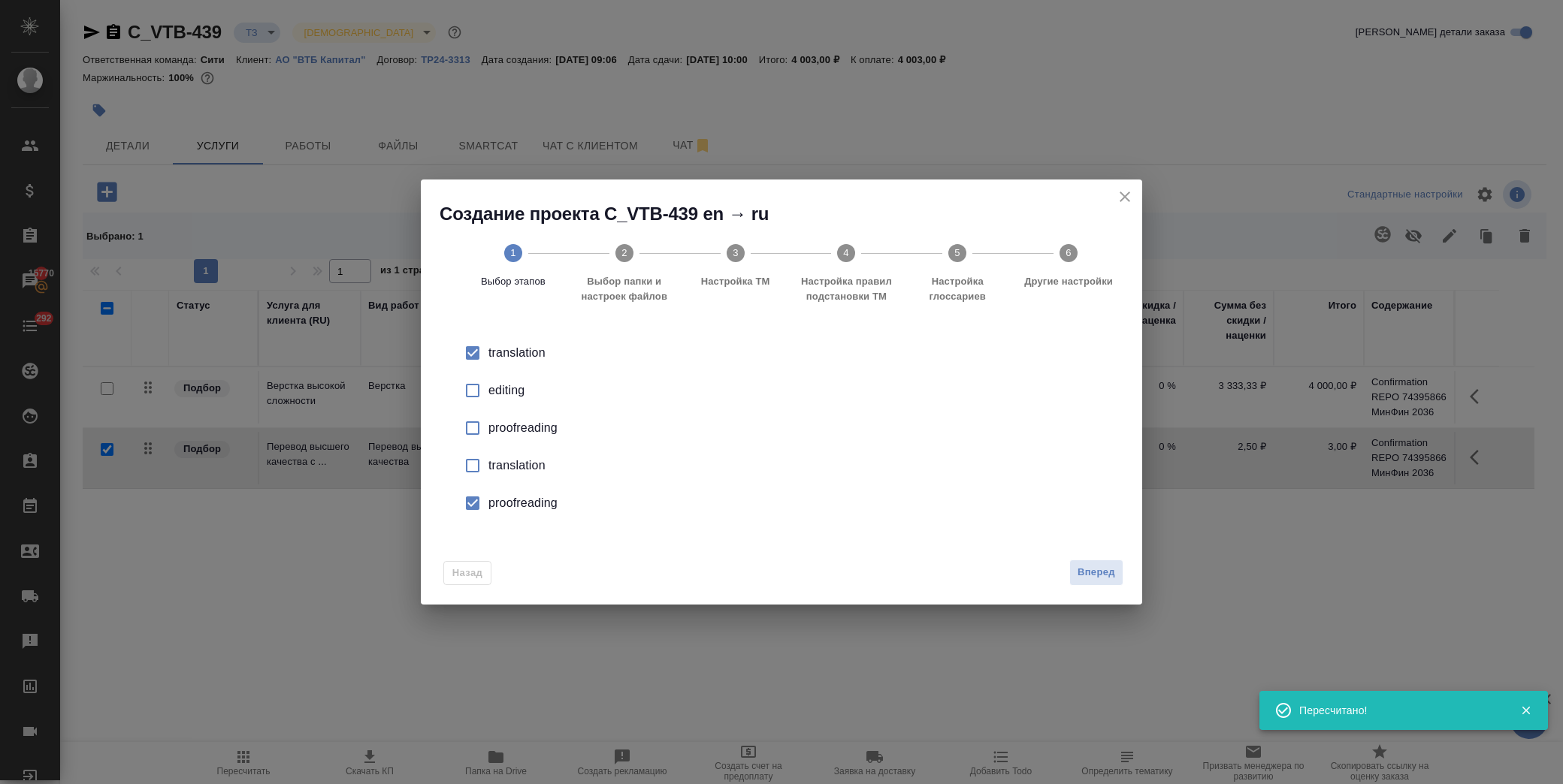
click at [521, 504] on div "proofreading" at bounding box center [797, 504] width 618 height 18
click at [1091, 576] on span "Вперед" at bounding box center [1096, 572] width 38 height 18
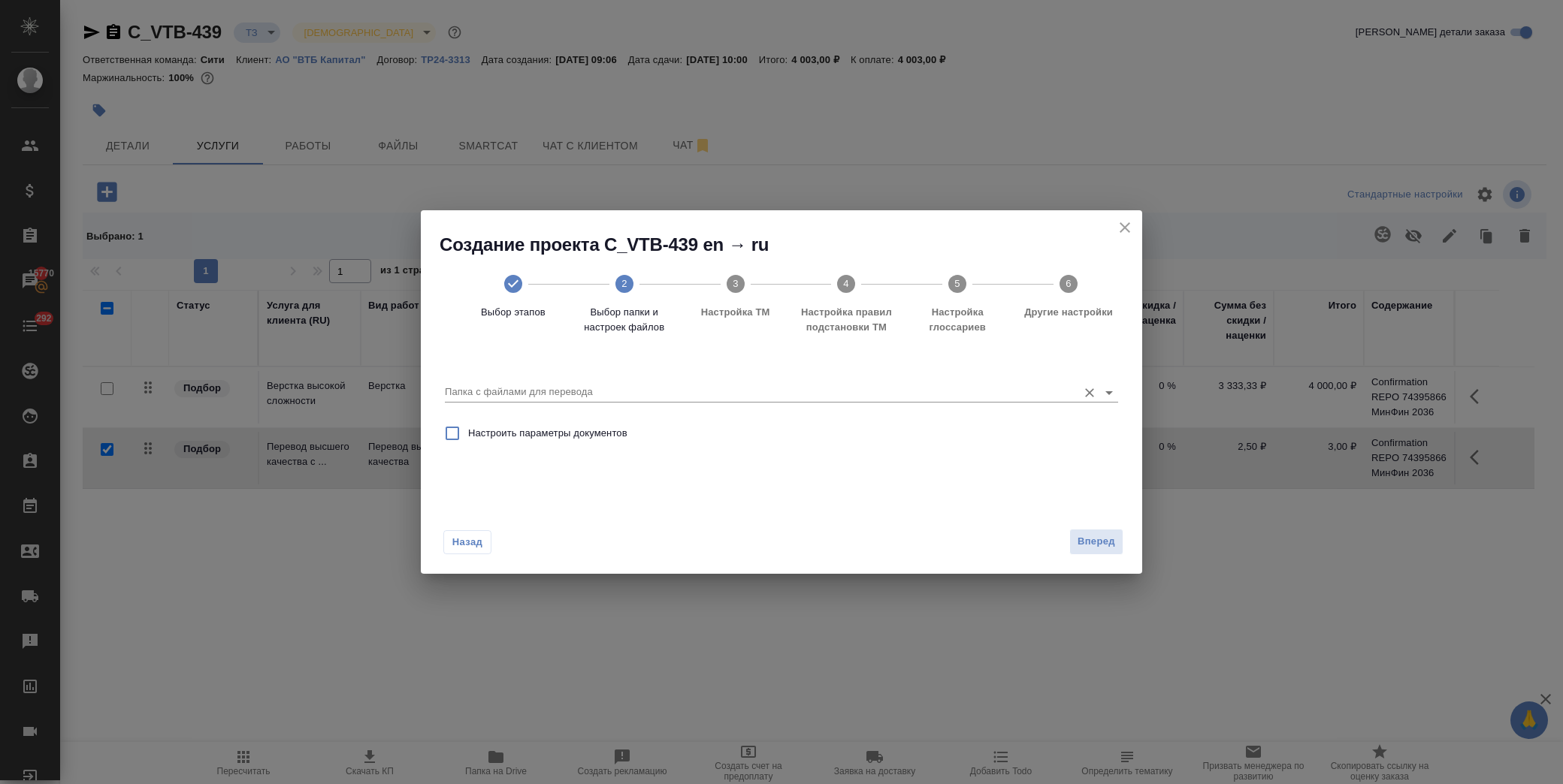
click at [675, 396] on input "Папка с файлами для перевода" at bounding box center [757, 392] width 626 height 18
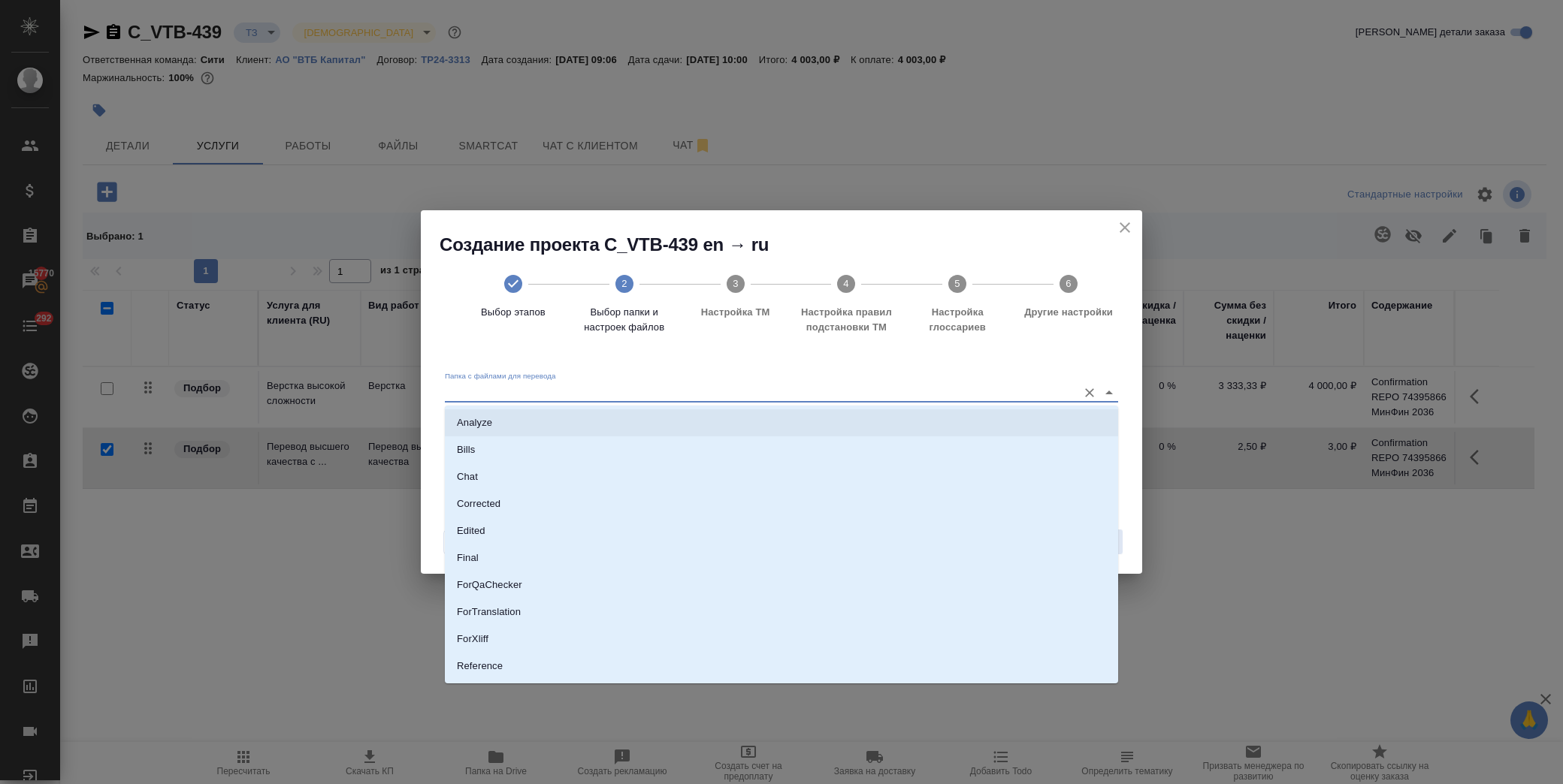
scroll to position [78, 0]
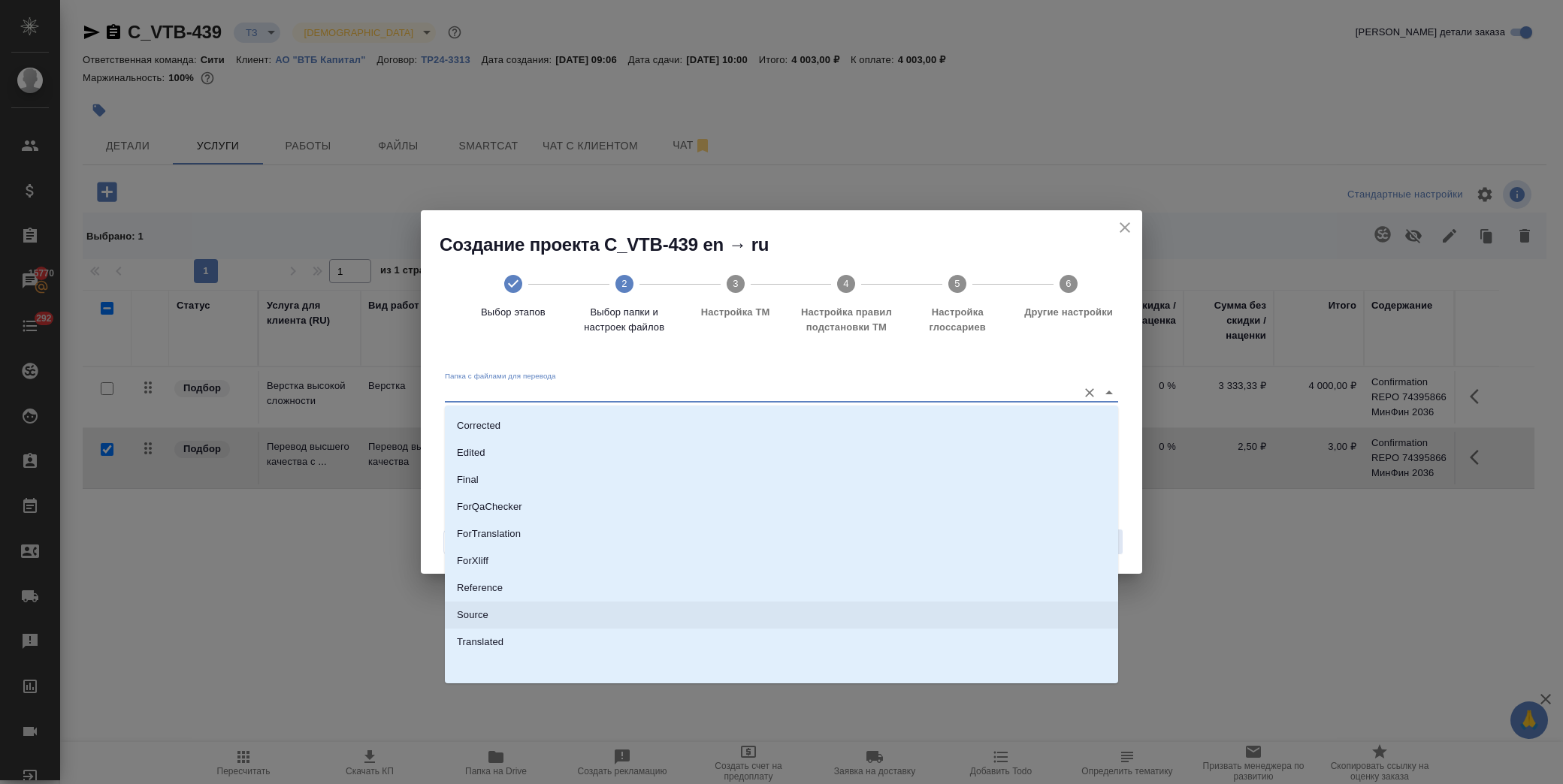
click at [526, 615] on li "Source" at bounding box center [781, 615] width 673 height 27
type input "Source"
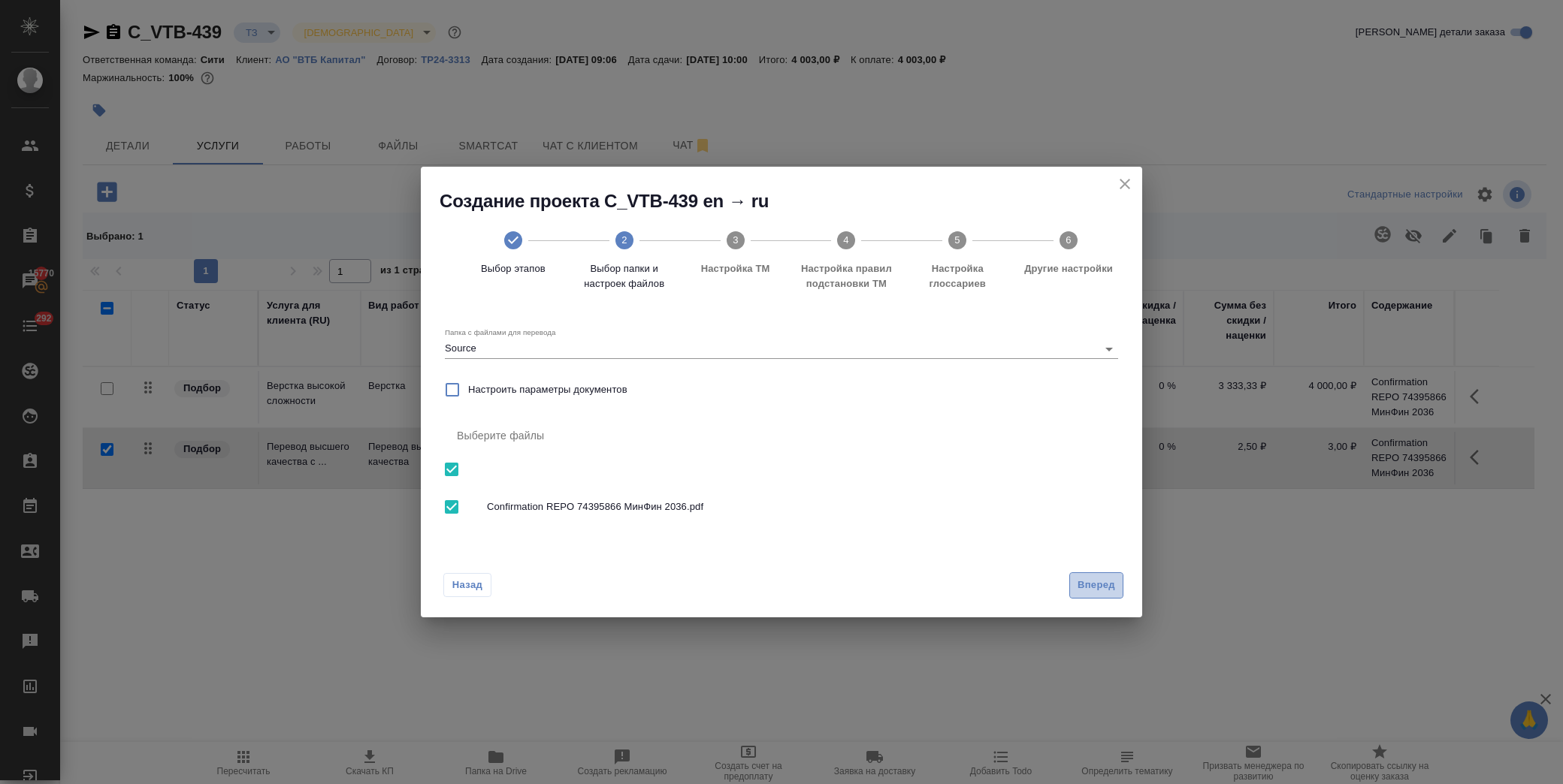
click at [1091, 582] on span "Вперед" at bounding box center [1096, 586] width 38 height 18
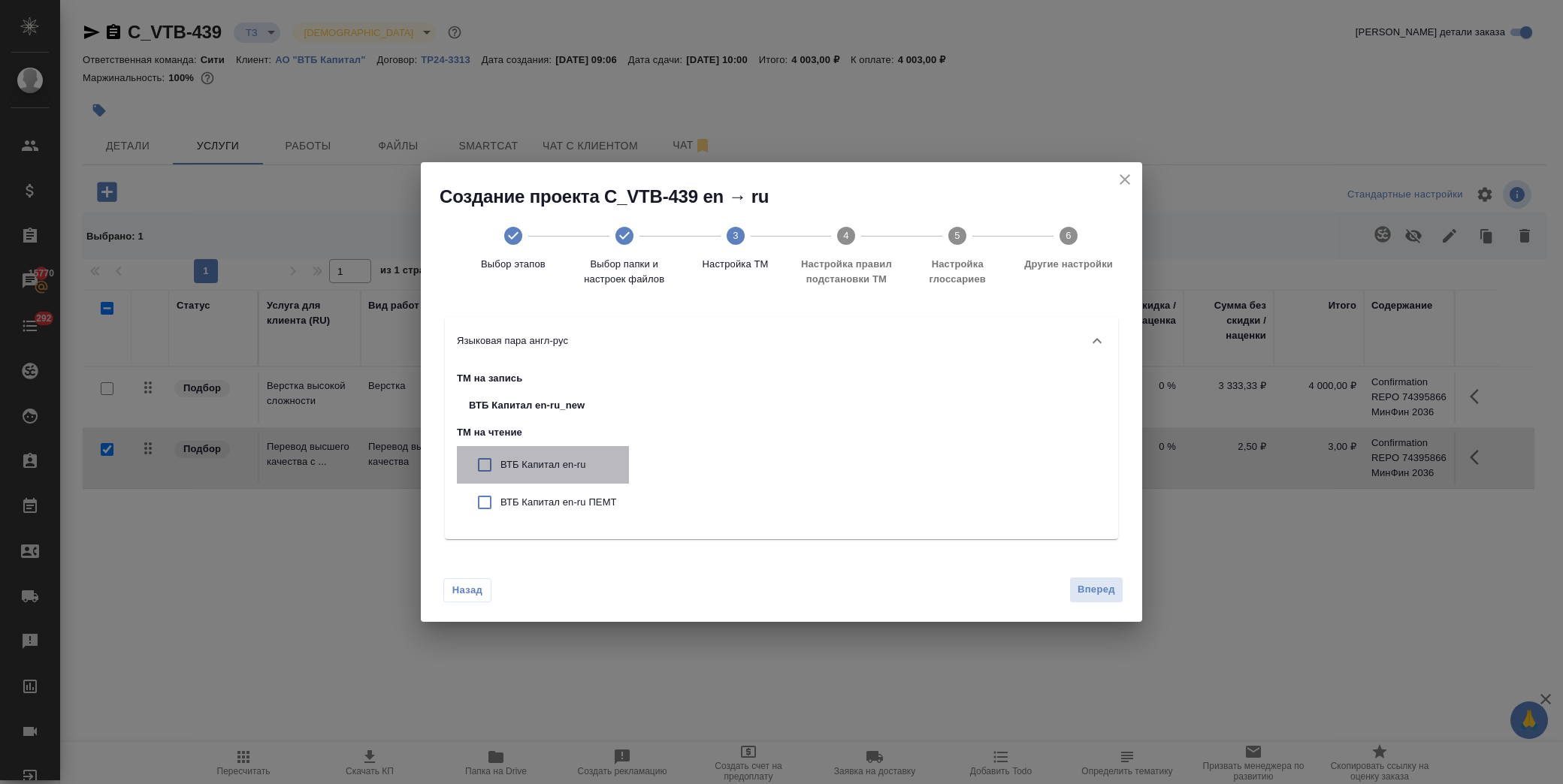
click at [510, 460] on p "ВТБ Капитал en-ru" at bounding box center [559, 465] width 117 height 15
checkbox input "true"
click at [524, 499] on p "ВТБ Капитал en-ru ПЕМТ" at bounding box center [559, 503] width 117 height 15
checkbox input "true"
click at [1089, 595] on span "Вперед" at bounding box center [1096, 590] width 38 height 18
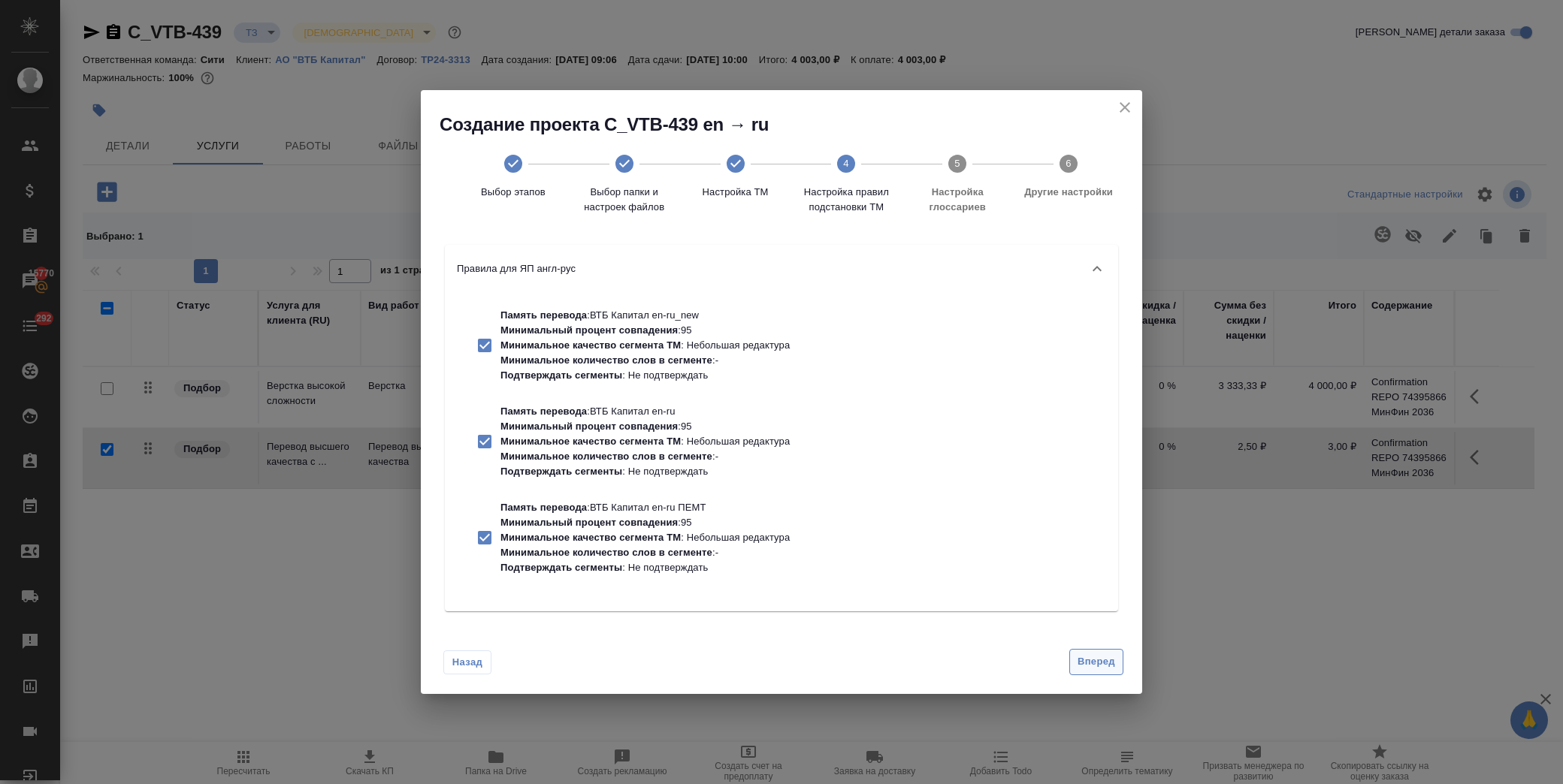
click at [1121, 671] on button "Вперед" at bounding box center [1096, 662] width 54 height 26
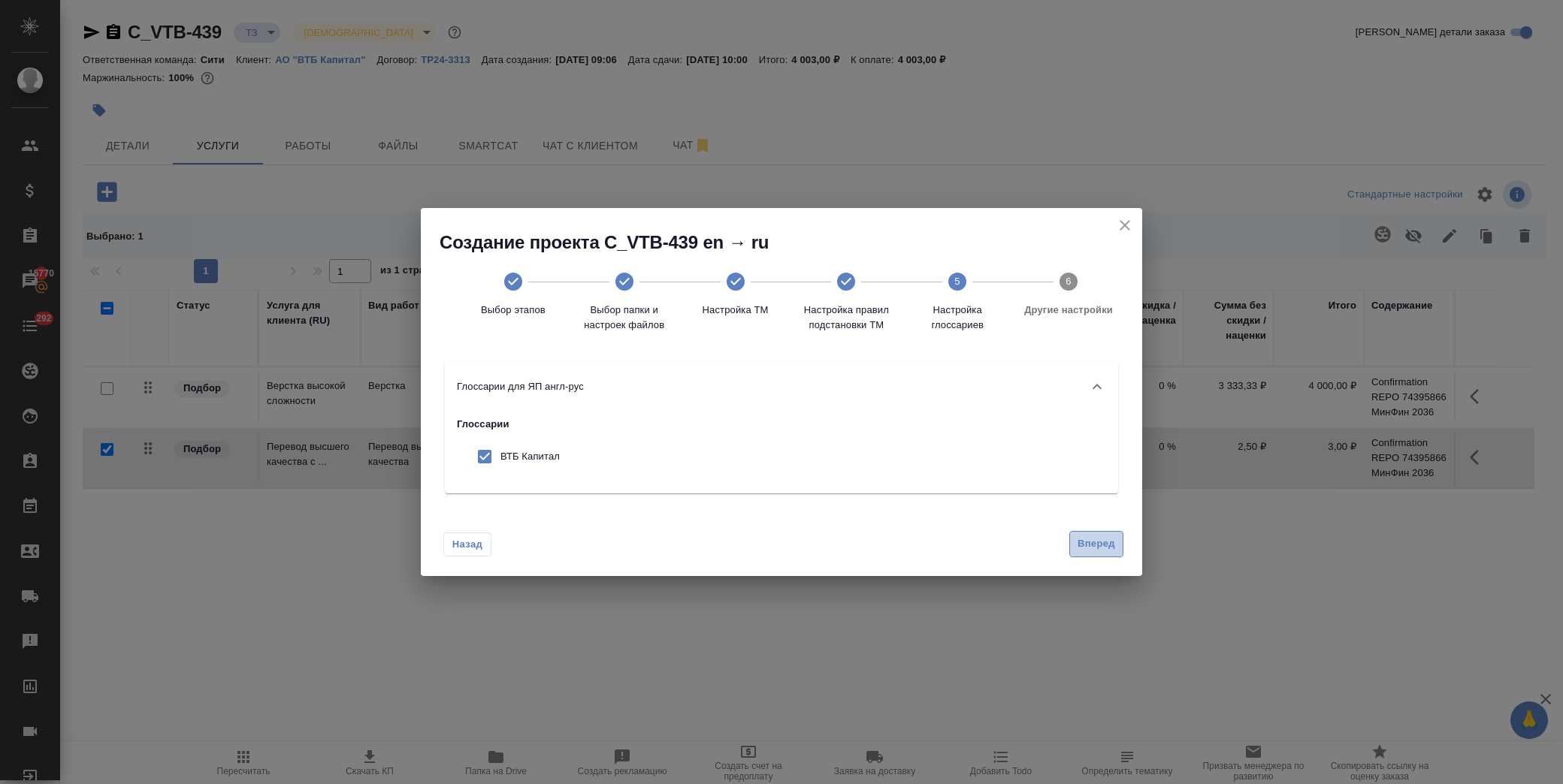
click at [1085, 544] on span "Вперед" at bounding box center [1096, 544] width 38 height 18
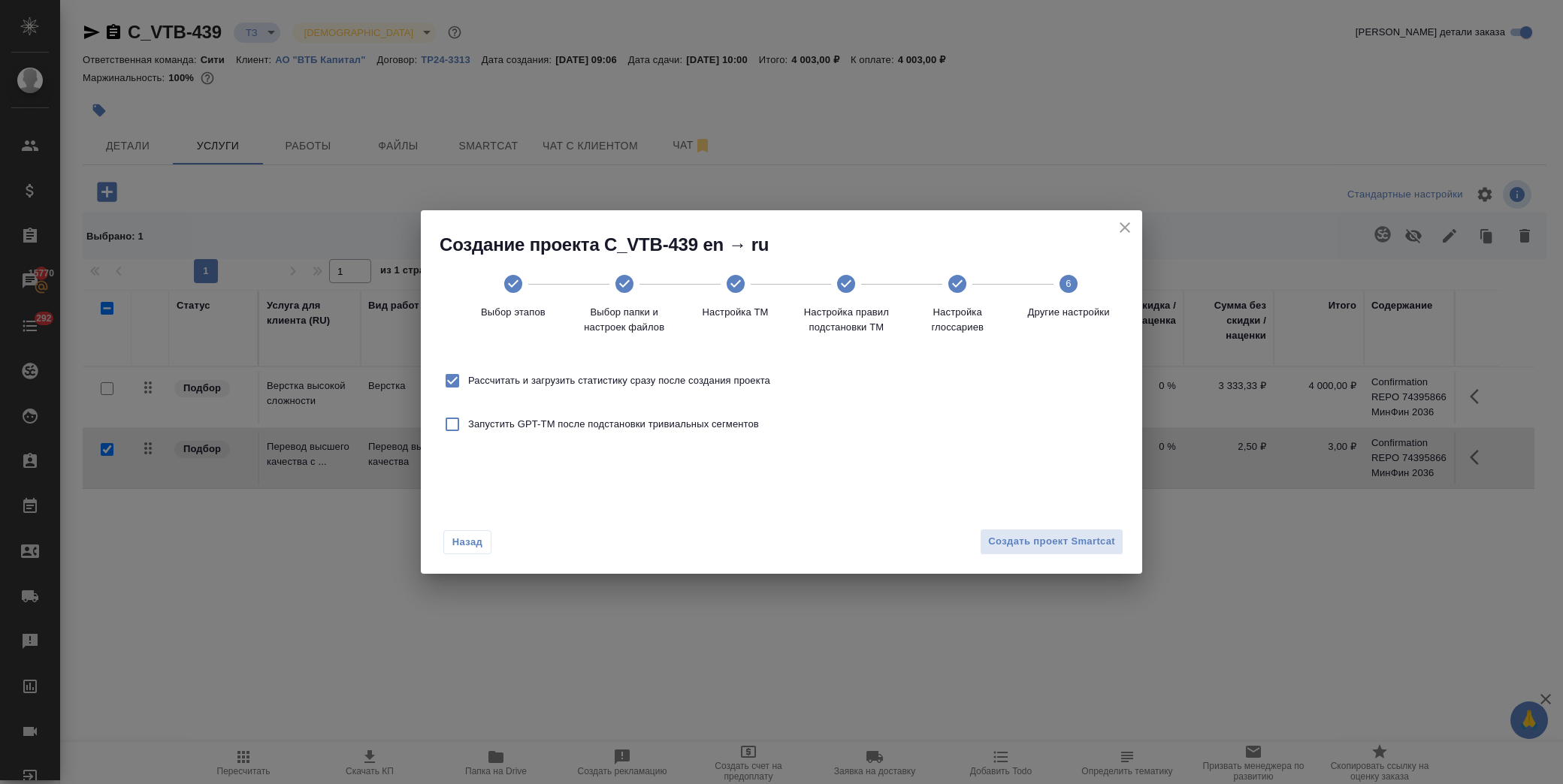
click at [715, 383] on span "Рассчитать и загрузить статистику сразу после создания проекта" at bounding box center [619, 381] width 302 height 15
click at [468, 383] on input "Рассчитать и загрузить статистику сразу после создания проекта" at bounding box center [452, 380] width 31 height 31
checkbox input "false"
click at [1058, 537] on span "Создать проект Smartcat" at bounding box center [1052, 542] width 127 height 18
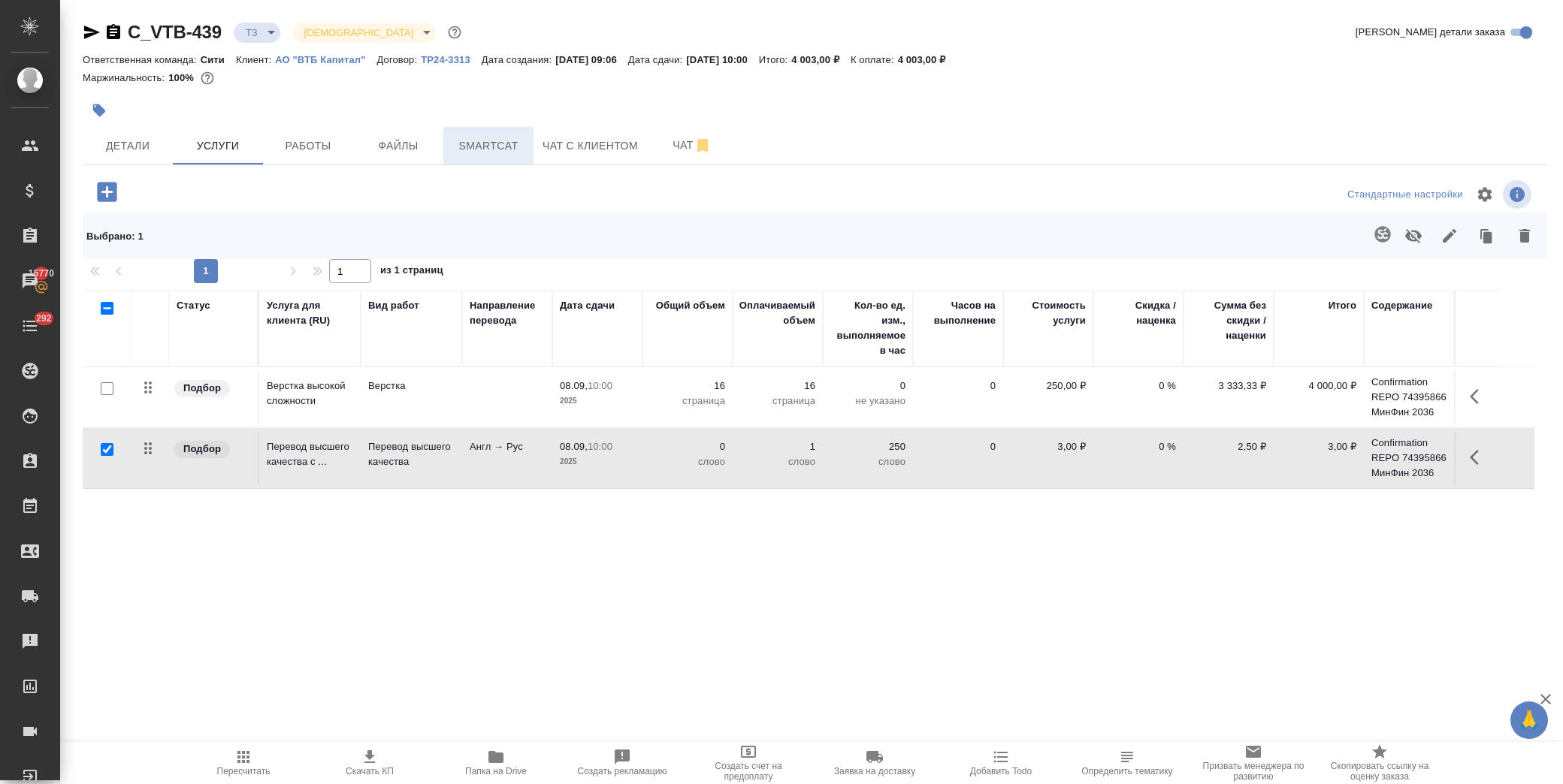
click at [475, 144] on span "Smartcat" at bounding box center [488, 146] width 72 height 19
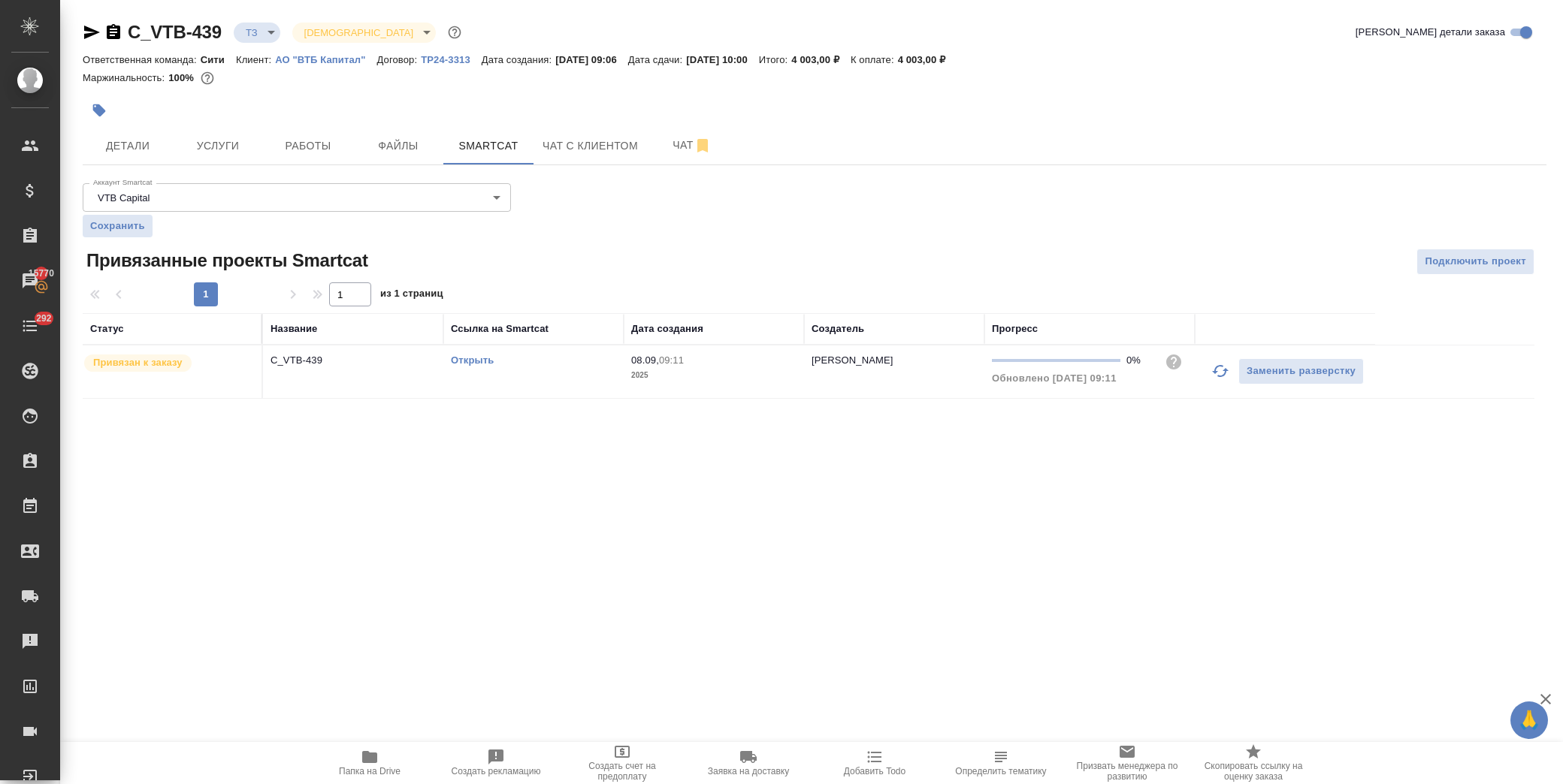
click at [474, 347] on td "Открыть" at bounding box center [533, 372] width 180 height 53
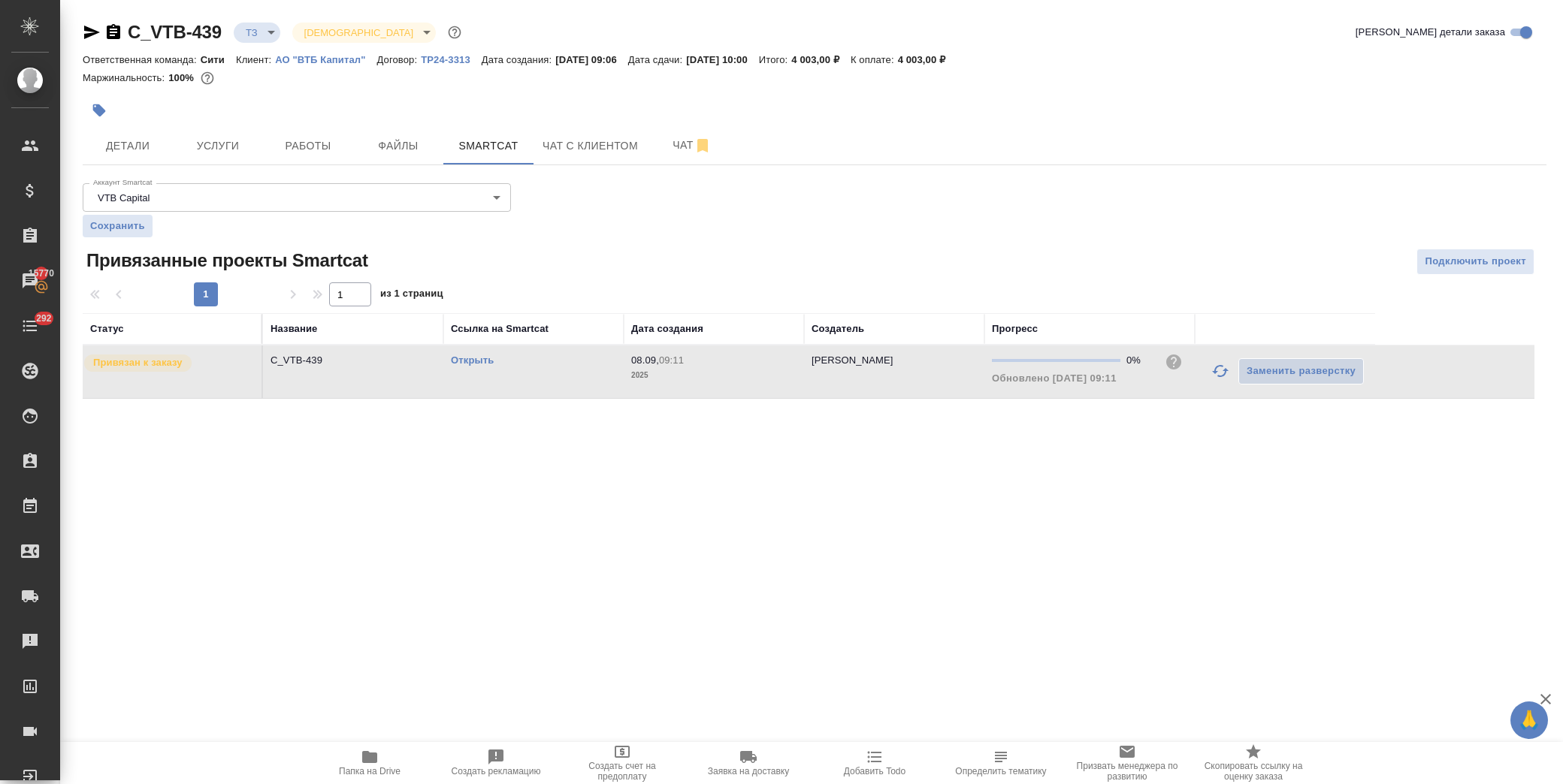
click at [490, 362] on link "Открыть" at bounding box center [472, 360] width 43 height 11
click at [229, 139] on span "Услуги" at bounding box center [218, 146] width 72 height 19
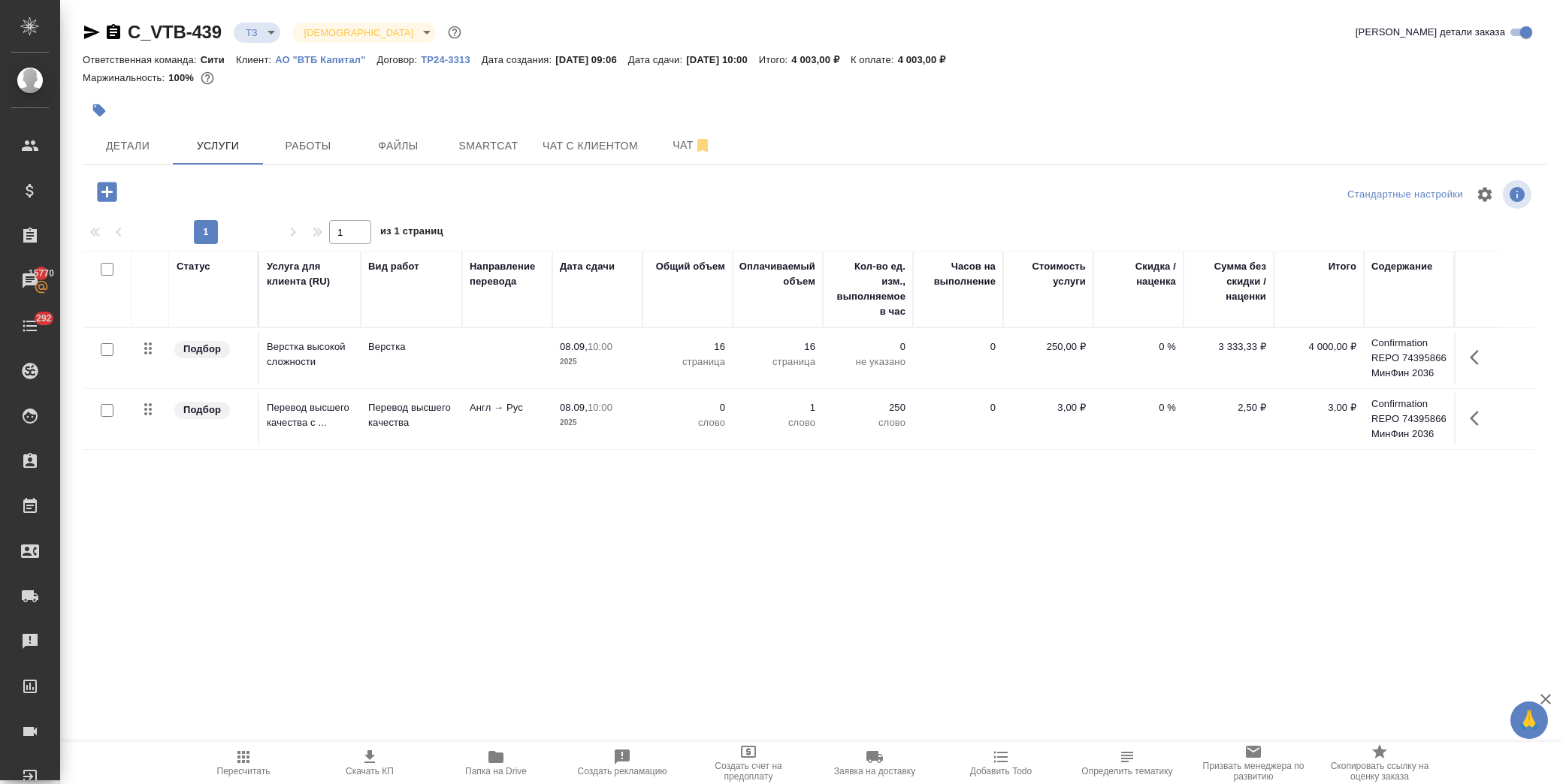
click at [1479, 422] on icon "button" at bounding box center [1479, 418] width 18 height 18
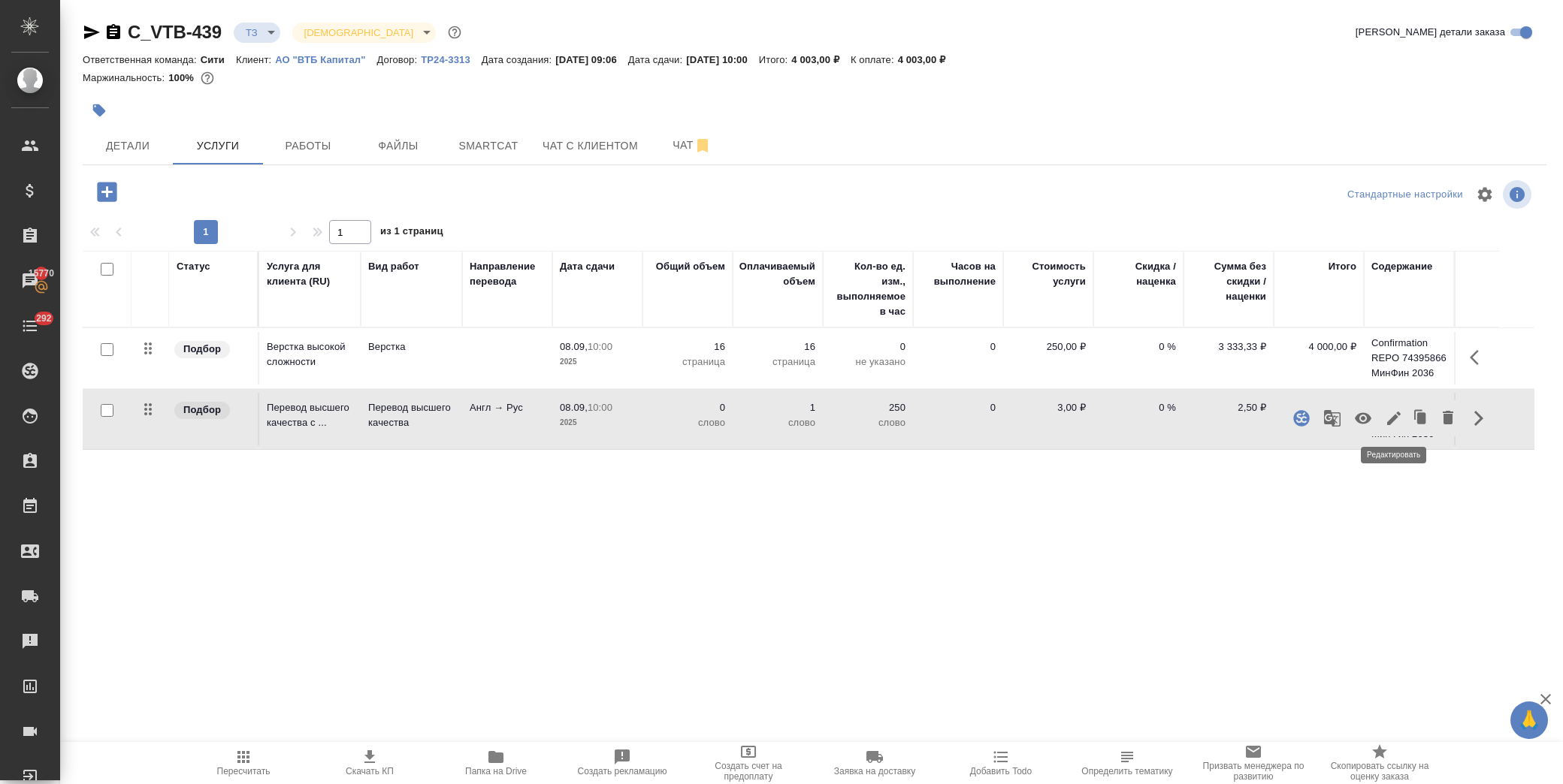
click at [1396, 422] on icon "button" at bounding box center [1394, 418] width 18 height 18
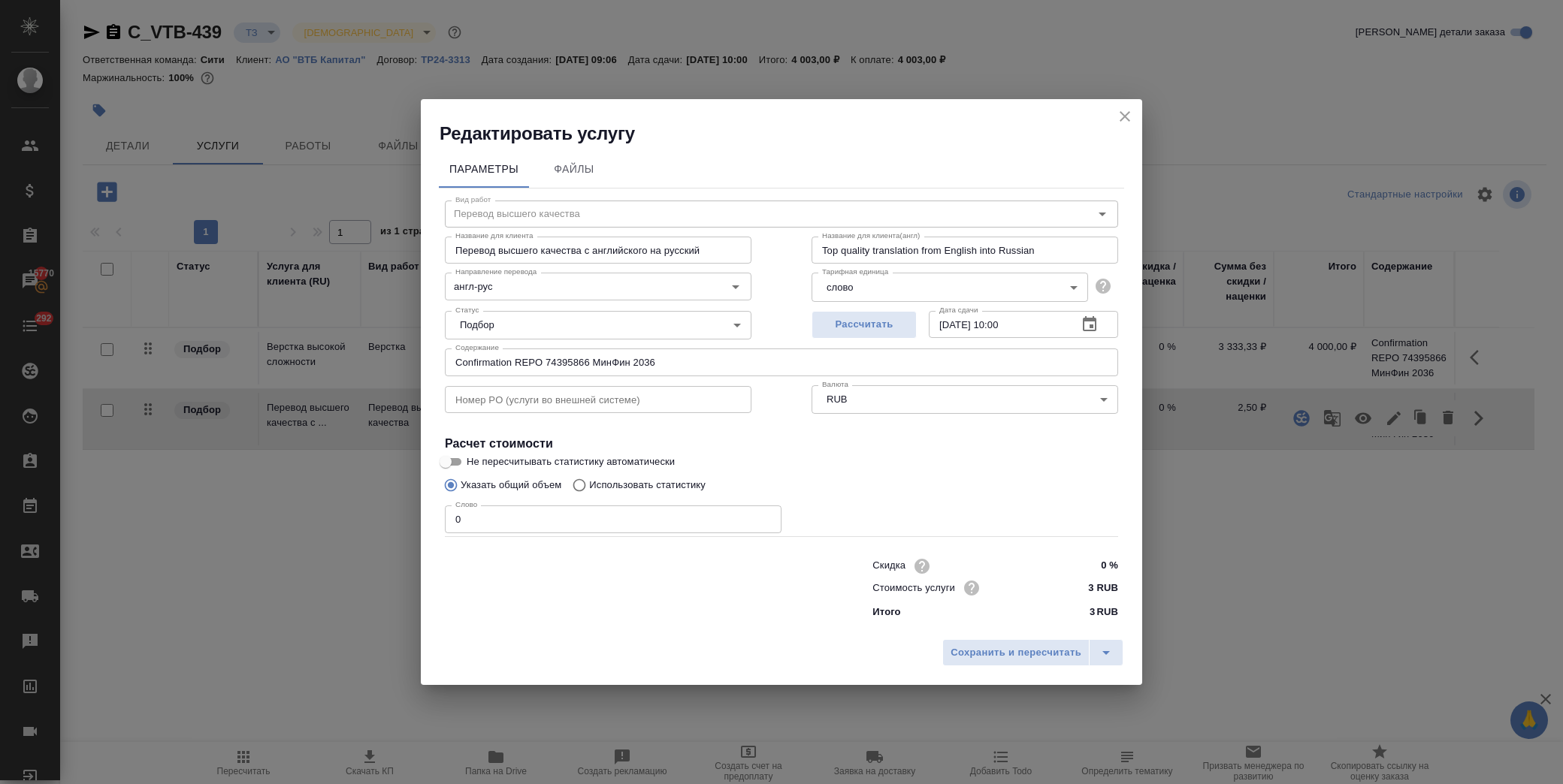
click at [627, 481] on p "Использовать статистику" at bounding box center [648, 485] width 117 height 15
click at [589, 481] on input "Использовать статистику" at bounding box center [576, 485] width 24 height 28
radio input "true"
radio input "false"
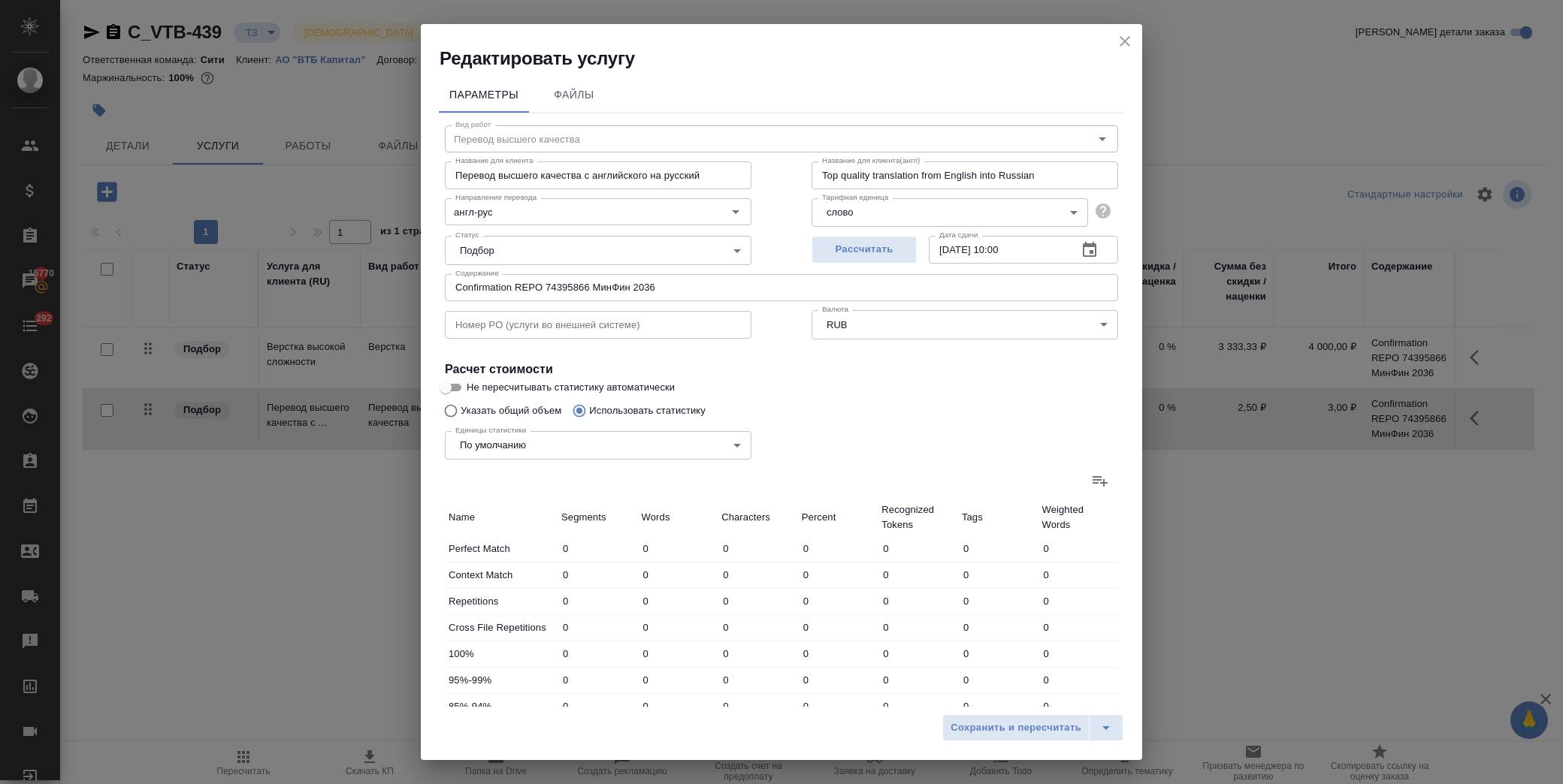
click at [1091, 488] on icon at bounding box center [1100, 481] width 18 height 18
click at [0, 0] on input "file" at bounding box center [0, 0] width 0 height 0
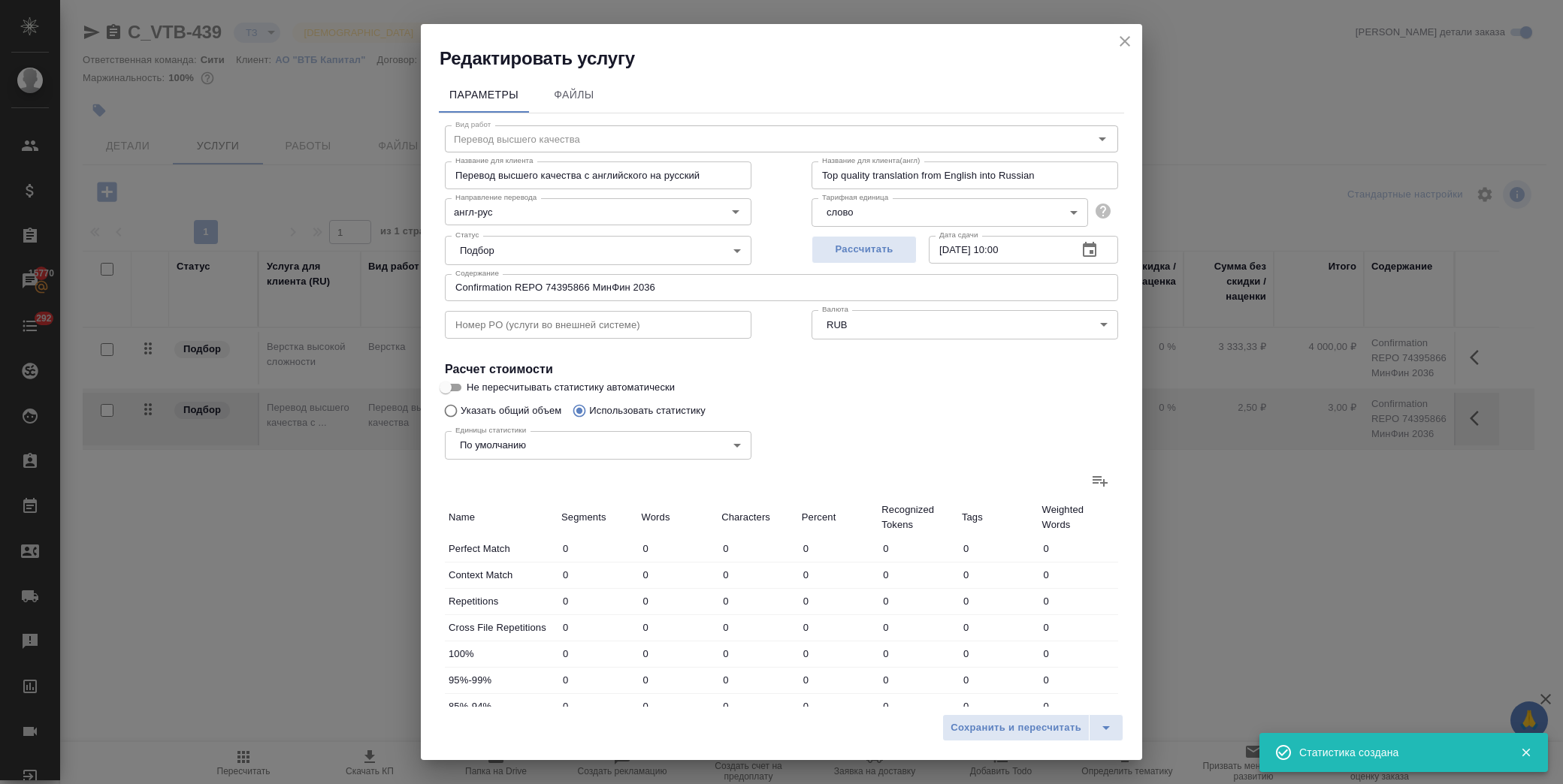
type input "13"
type input "43"
type input "372"
type input "36"
type input "209"
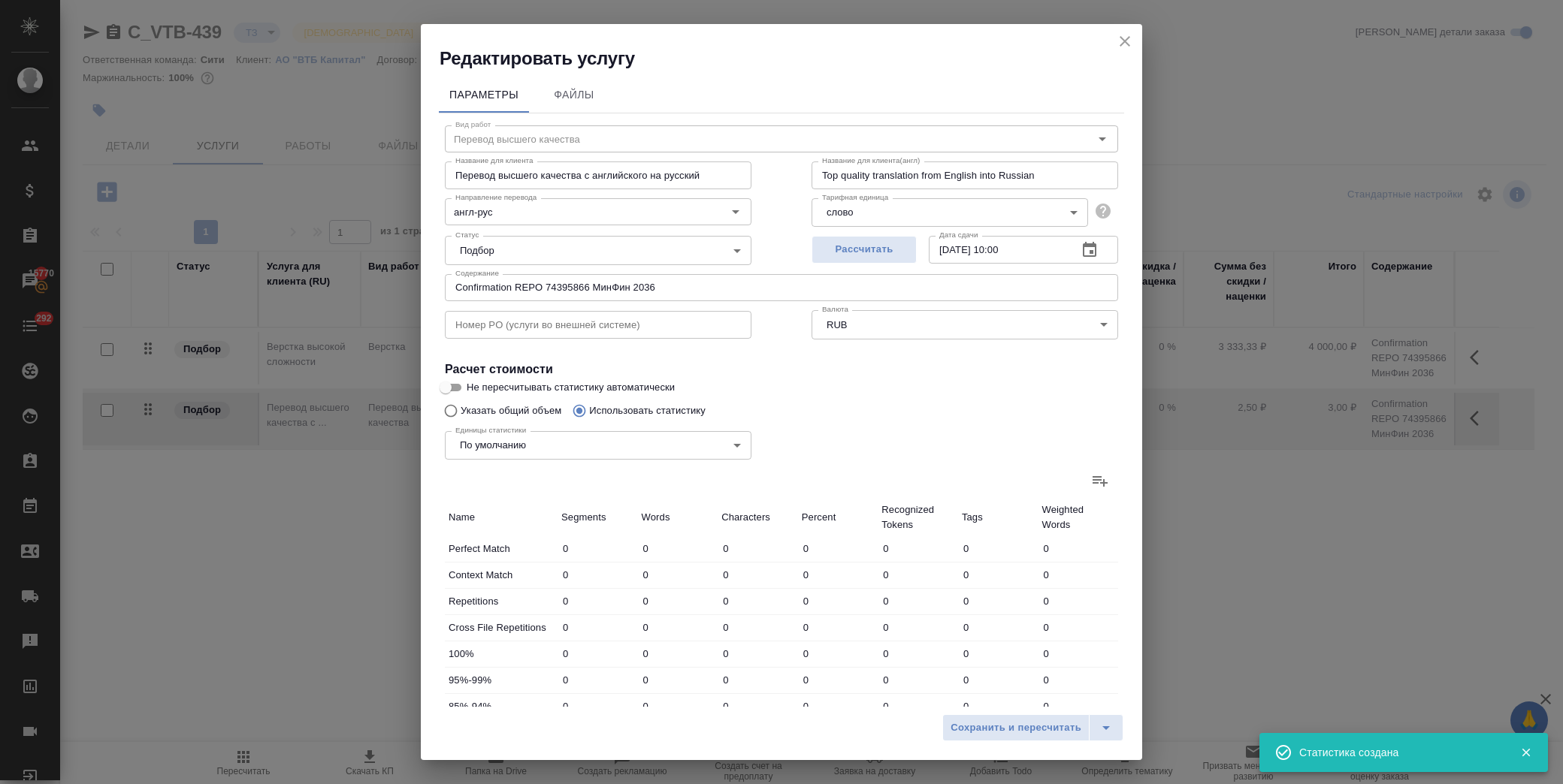
type input "1264"
type input "32"
type input "571"
type input "3593"
type input "12"
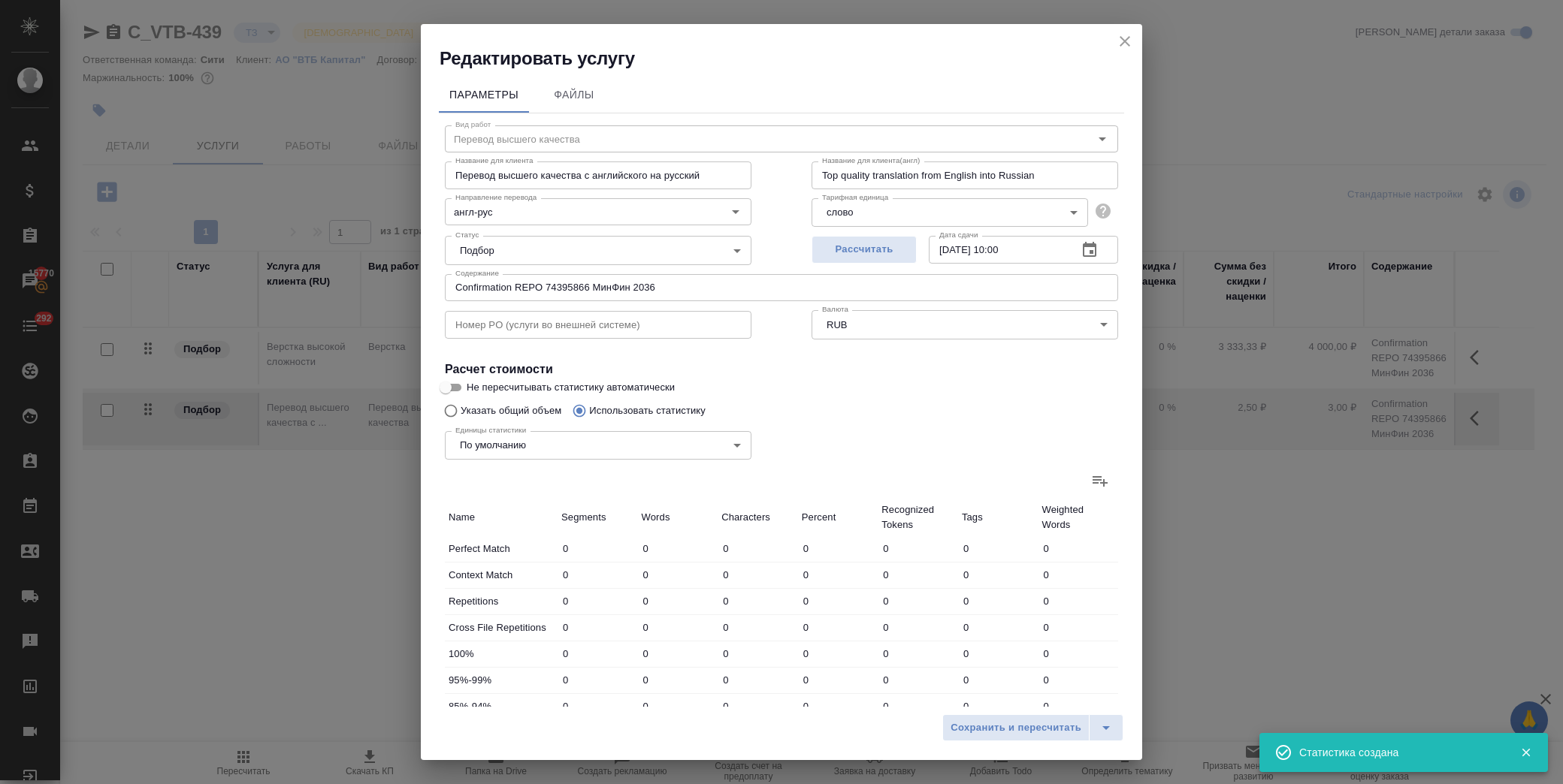
type input "404"
type input "2445"
type input "23"
type input "548"
type input "3262"
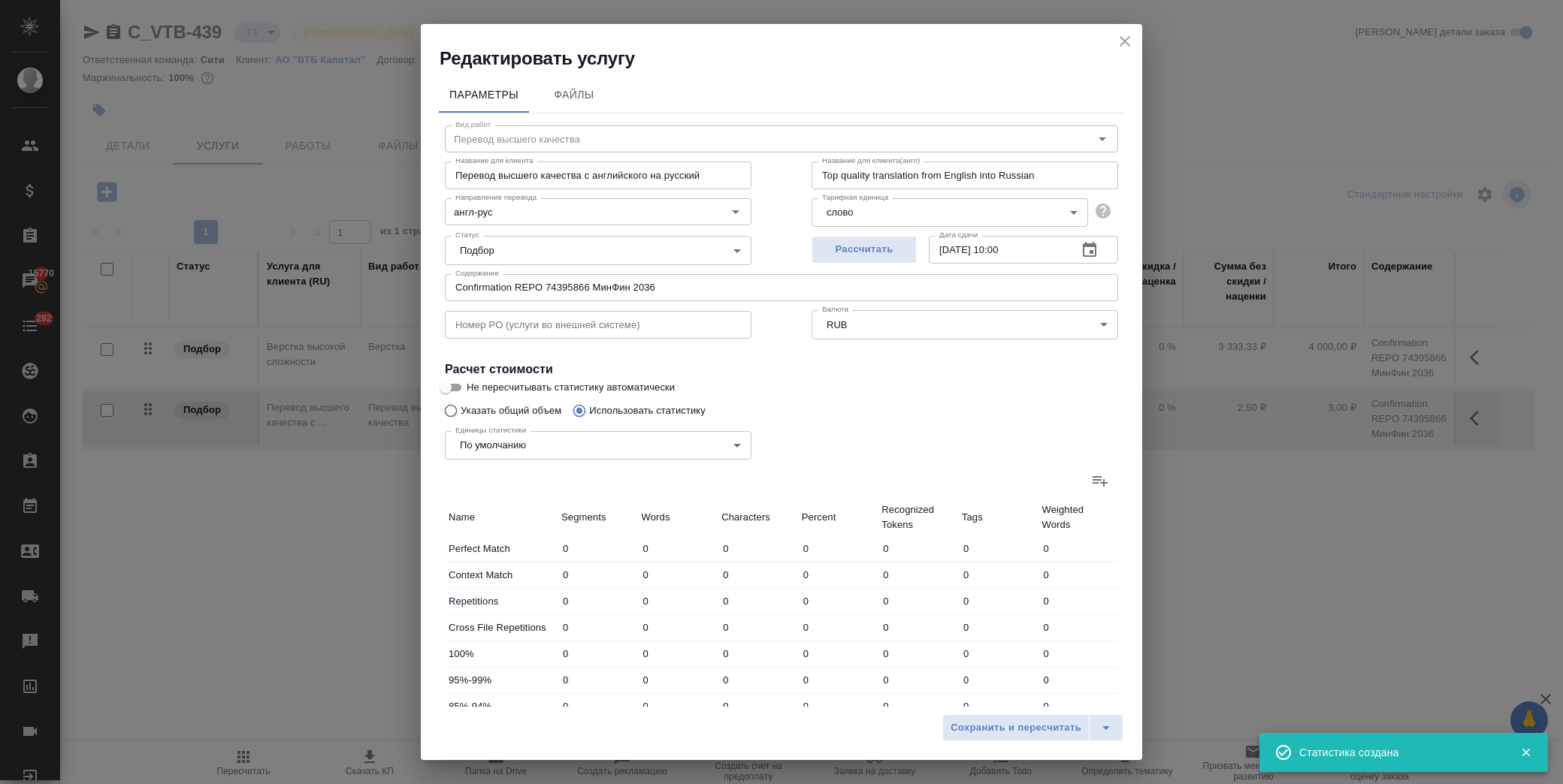
type input "160"
type input "5102"
type input "30366"
type input "263"
type input "6834"
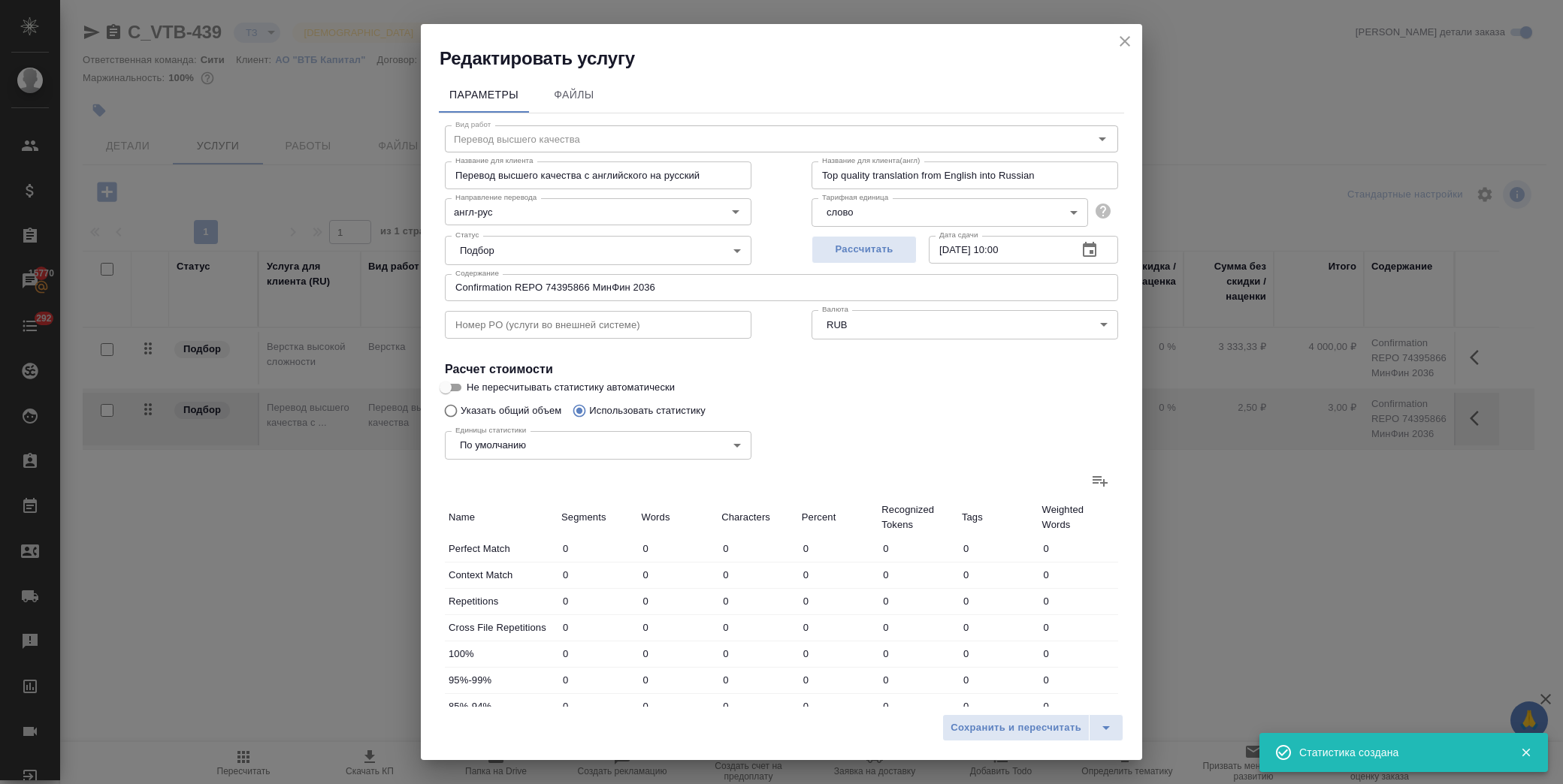
type input "40930"
type input "276"
type input "6877"
type input "41302"
click at [987, 721] on span "Сохранить и пересчитать" at bounding box center [1016, 728] width 131 height 18
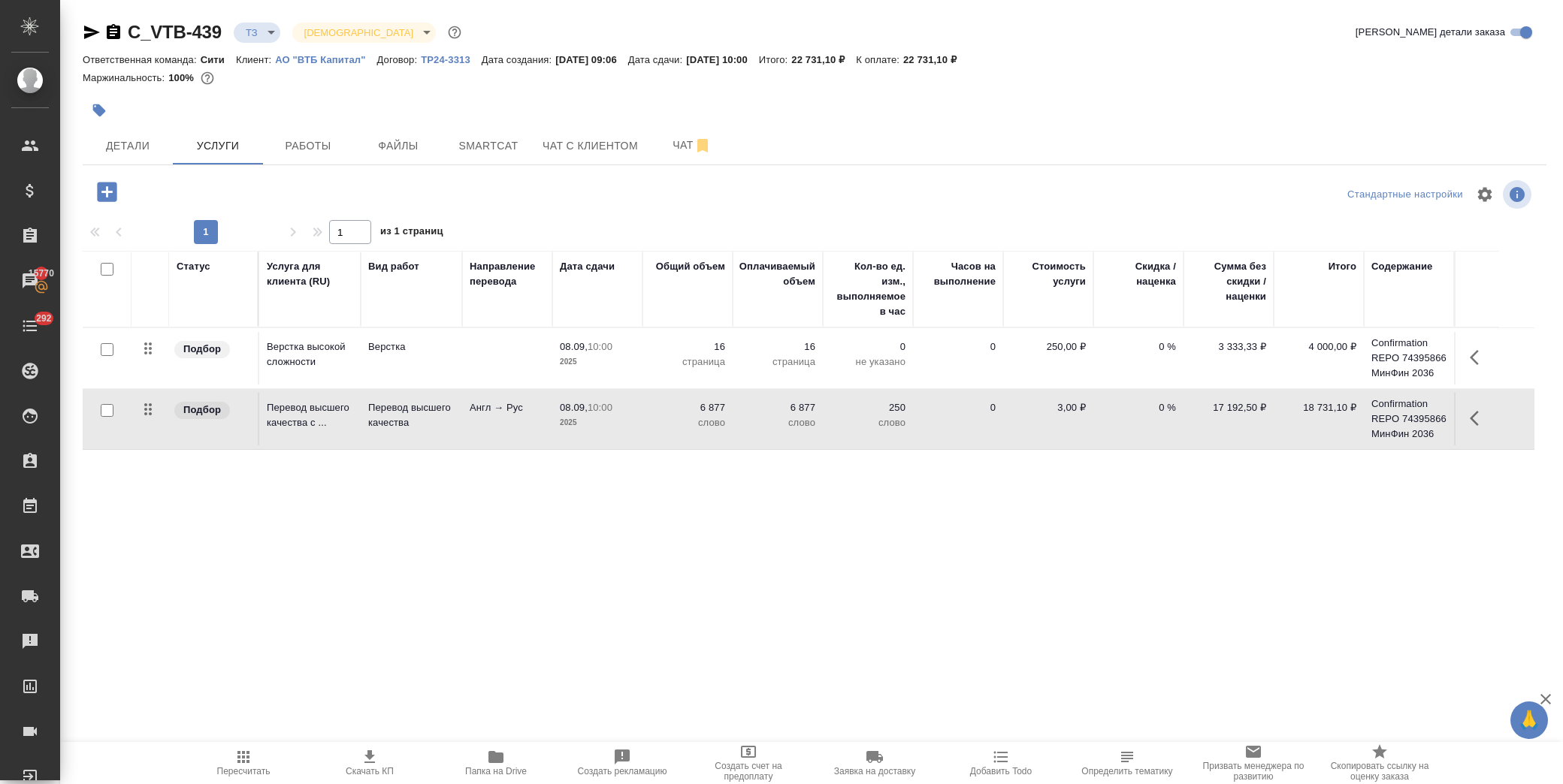
click at [1259, 425] on td "17 192,50 ₽" at bounding box center [1229, 419] width 90 height 53
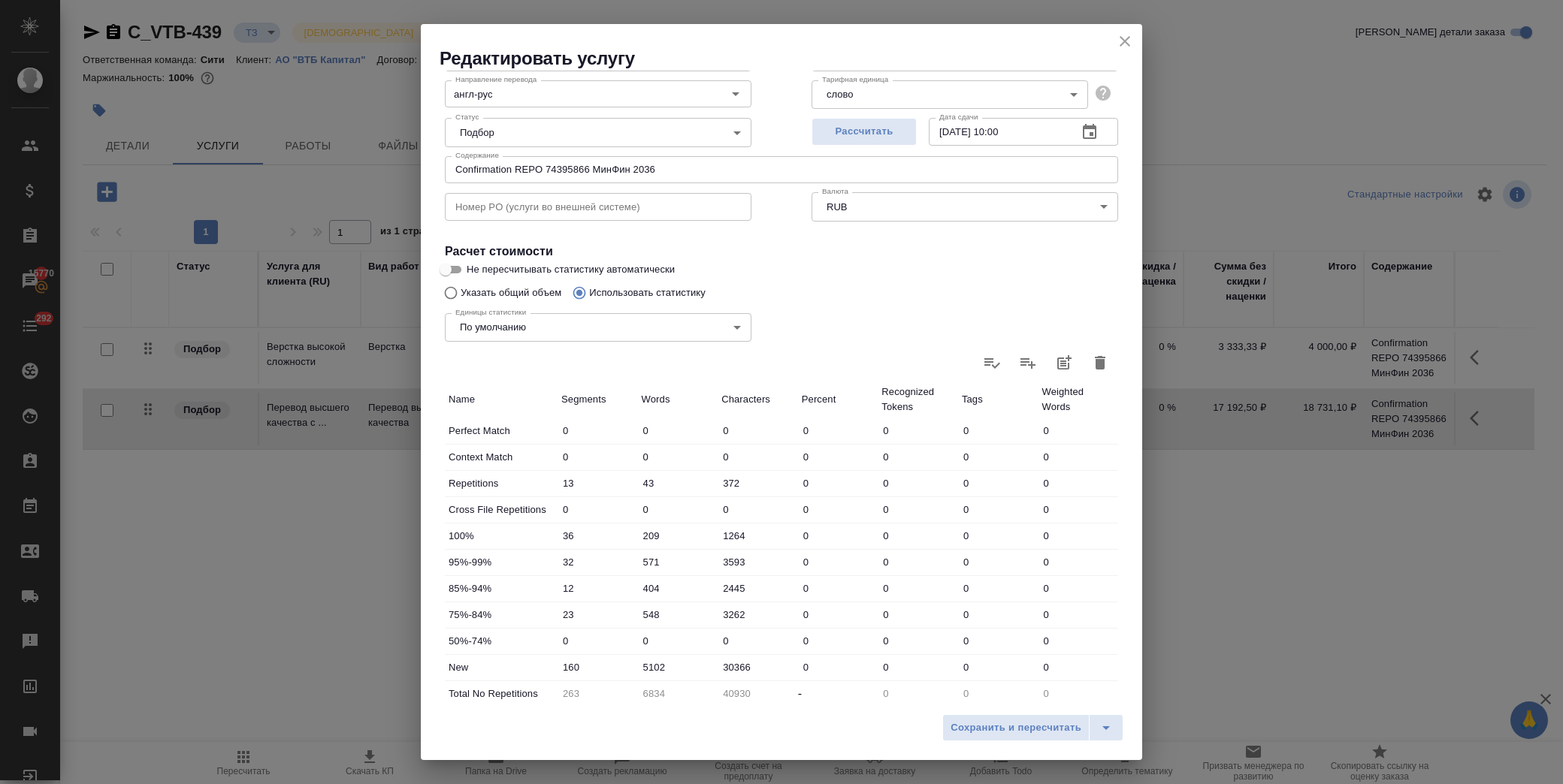
scroll to position [241, 0]
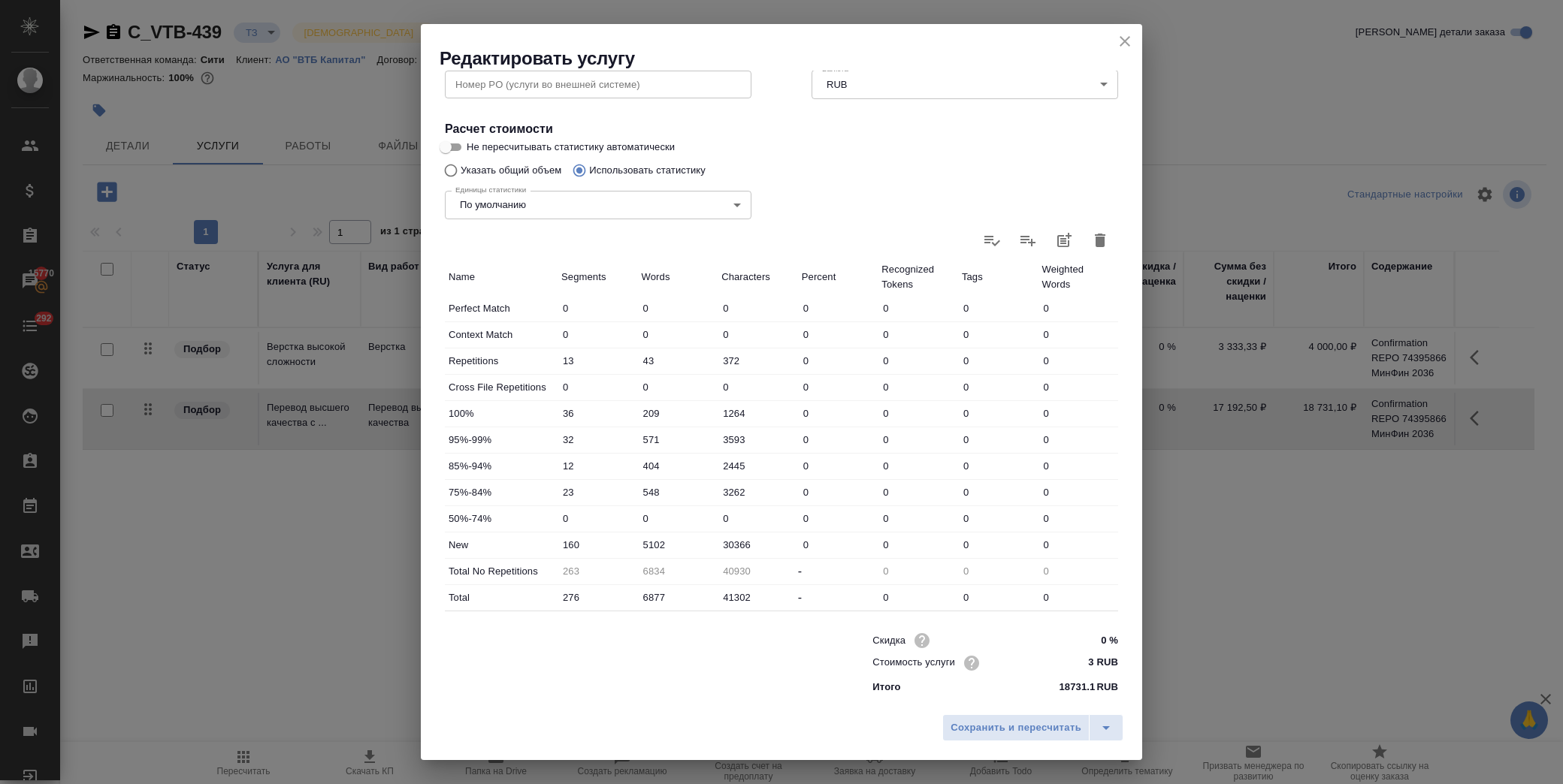
click at [1124, 43] on icon "close" at bounding box center [1125, 41] width 11 height 11
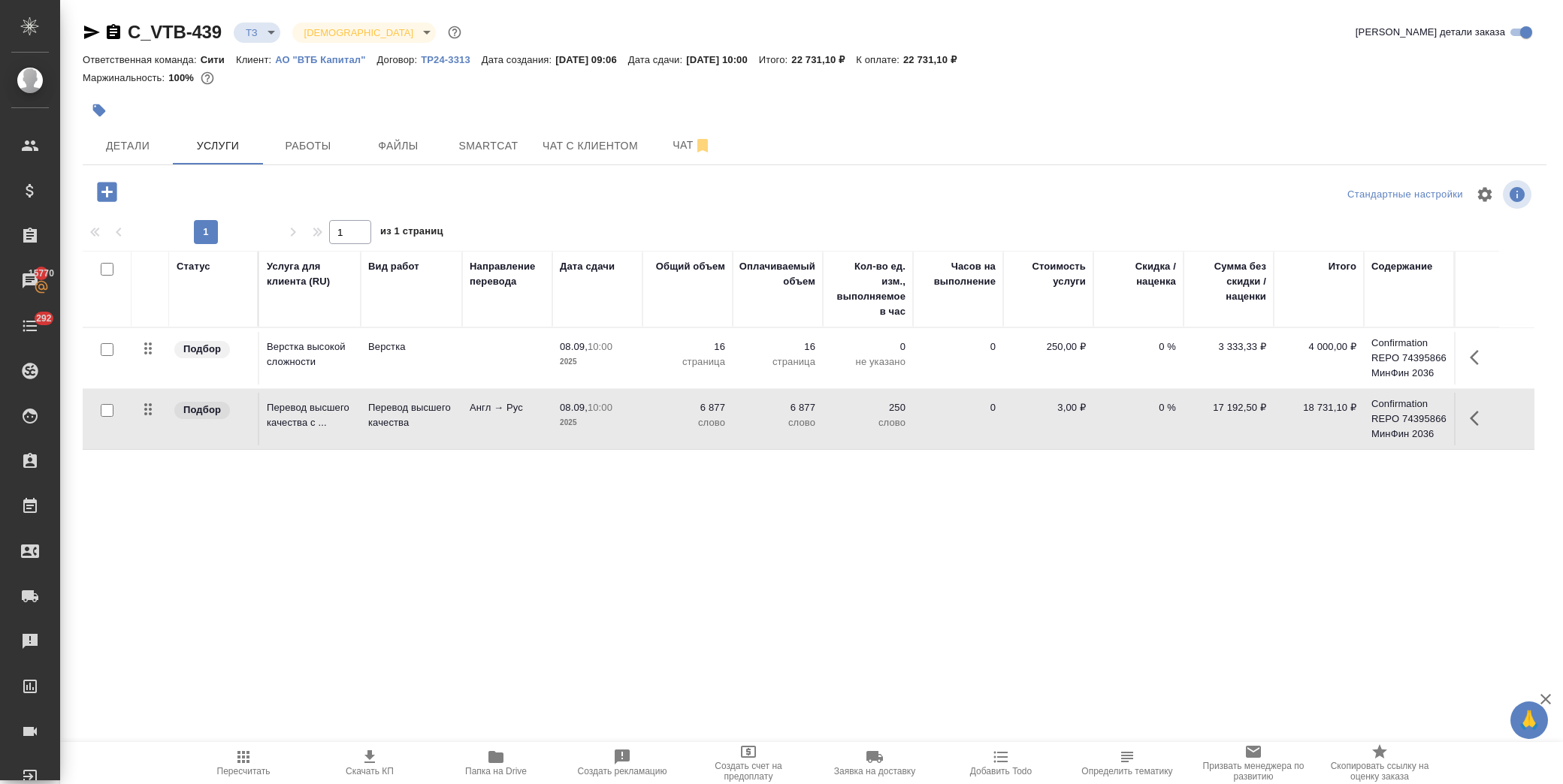
drag, startPoint x: 800, startPoint y: 123, endPoint x: 813, endPoint y: 123, distance: 13.0
click at [800, 123] on div at bounding box center [570, 110] width 976 height 33
drag, startPoint x: 942, startPoint y: 57, endPoint x: 984, endPoint y: 60, distance: 42.1
click at [968, 60] on p "22 731,10 ₽" at bounding box center [935, 60] width 64 height 11
copy p "22 731,10"
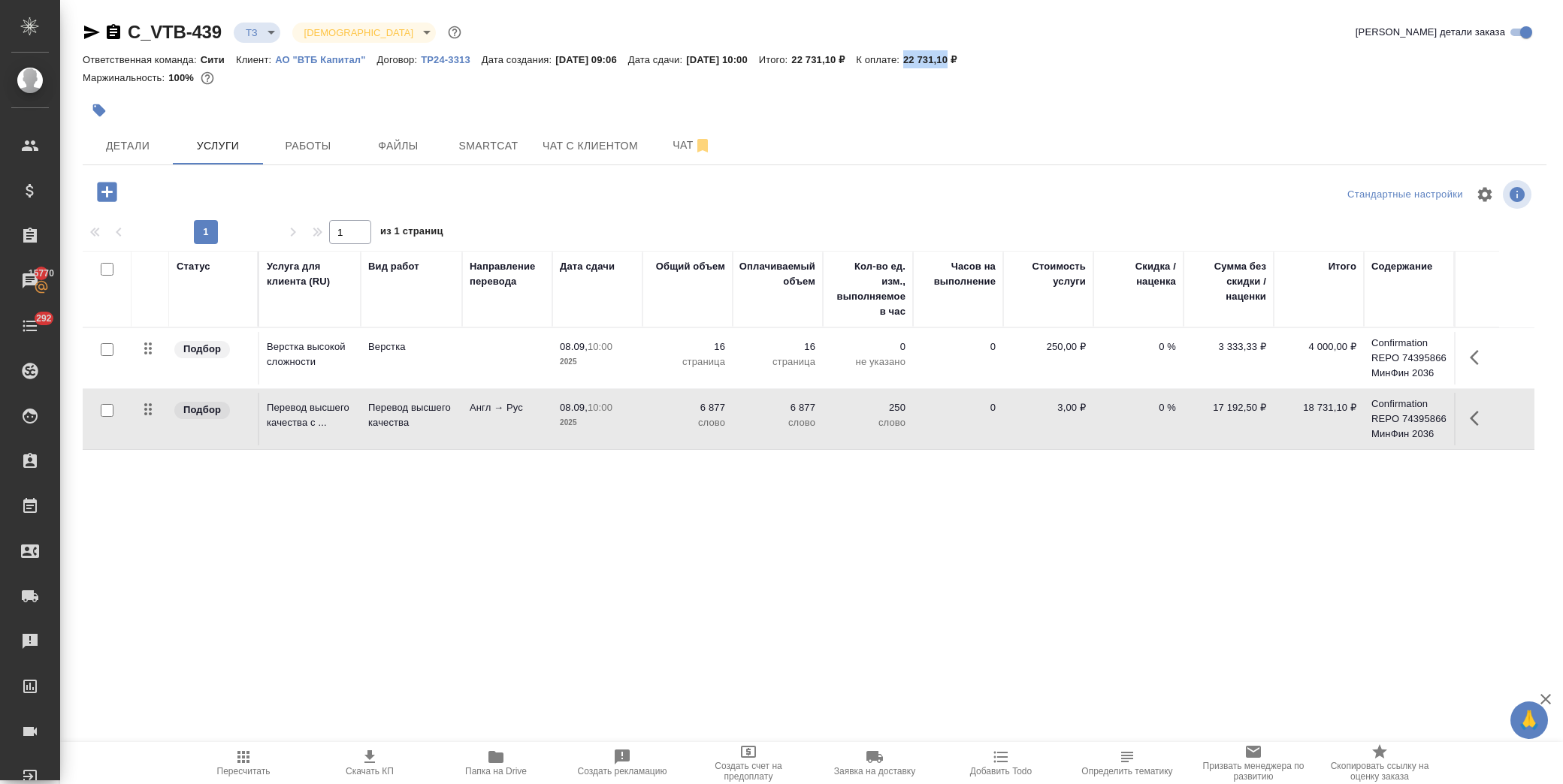
click at [366, 753] on icon "button" at bounding box center [370, 757] width 18 height 18
drag, startPoint x: 222, startPoint y: 28, endPoint x: 133, endPoint y: 30, distance: 89.0
click at [133, 30] on div "C_VTB-439 ТЗ tz Святая троица holyTrinity" at bounding box center [274, 31] width 382 height 24
copy link "C_VTB-439"
click at [665, 146] on span "Чат" at bounding box center [692, 145] width 72 height 19
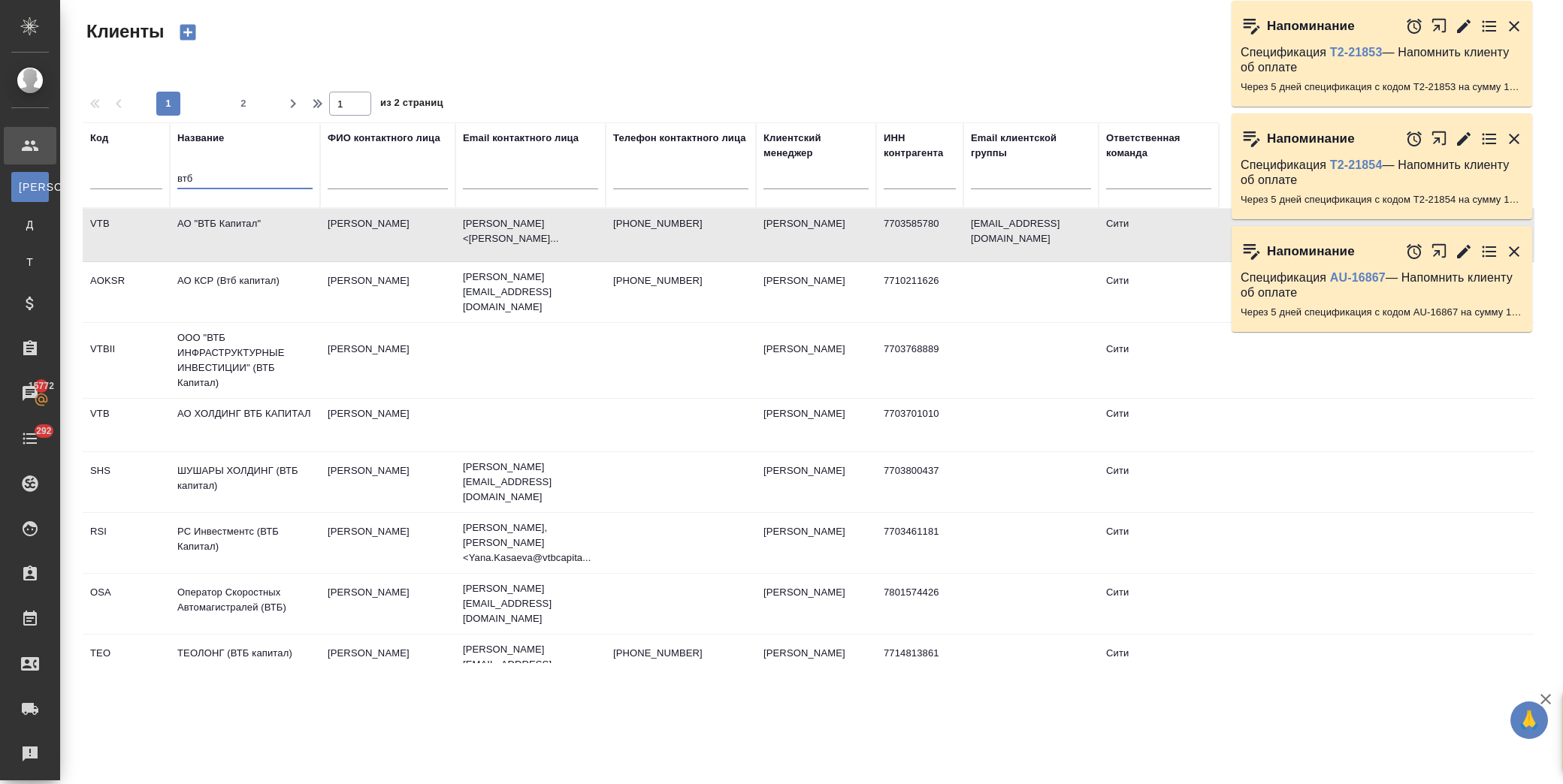
select select "RU"
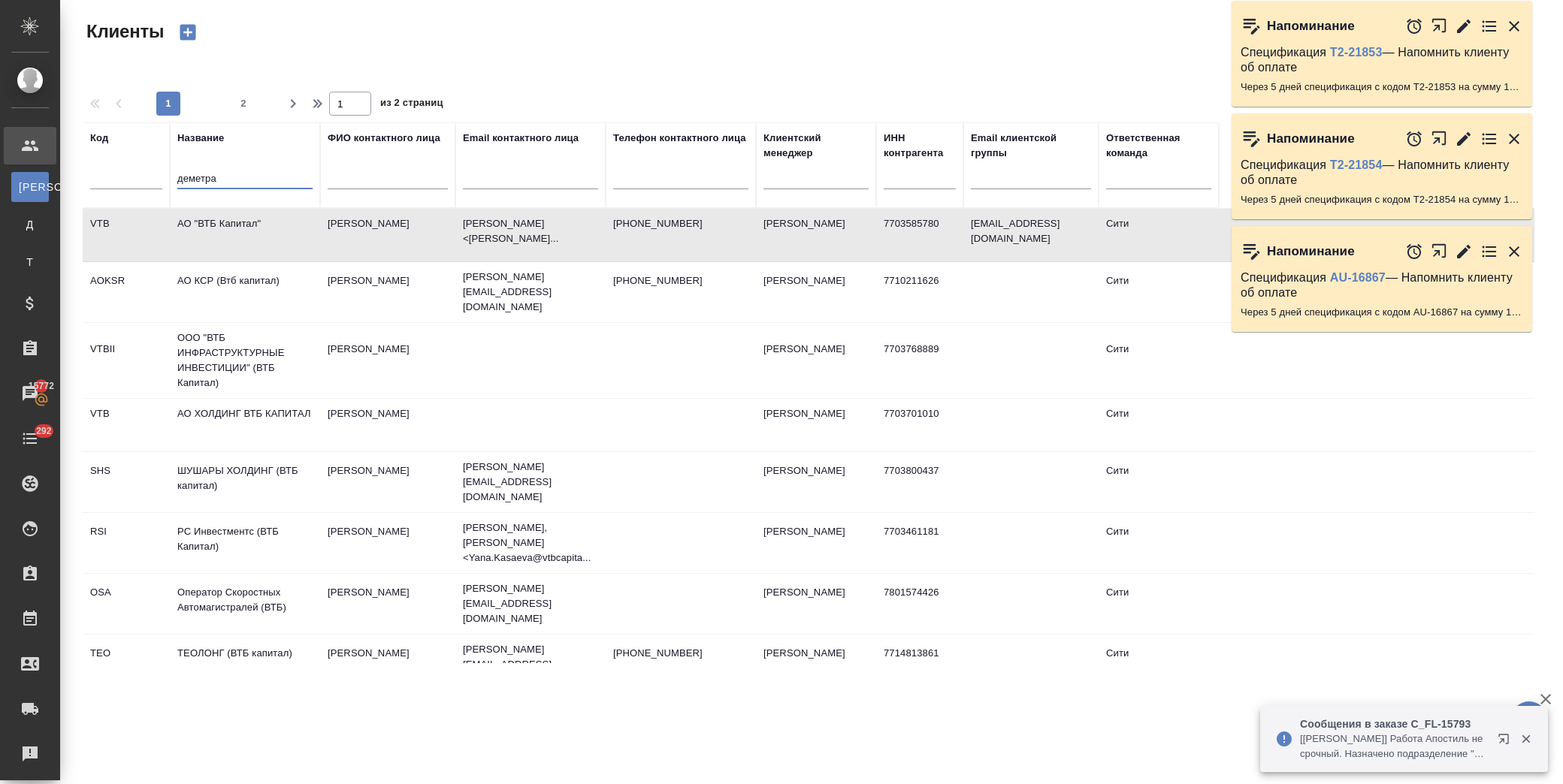
type input "деметра"
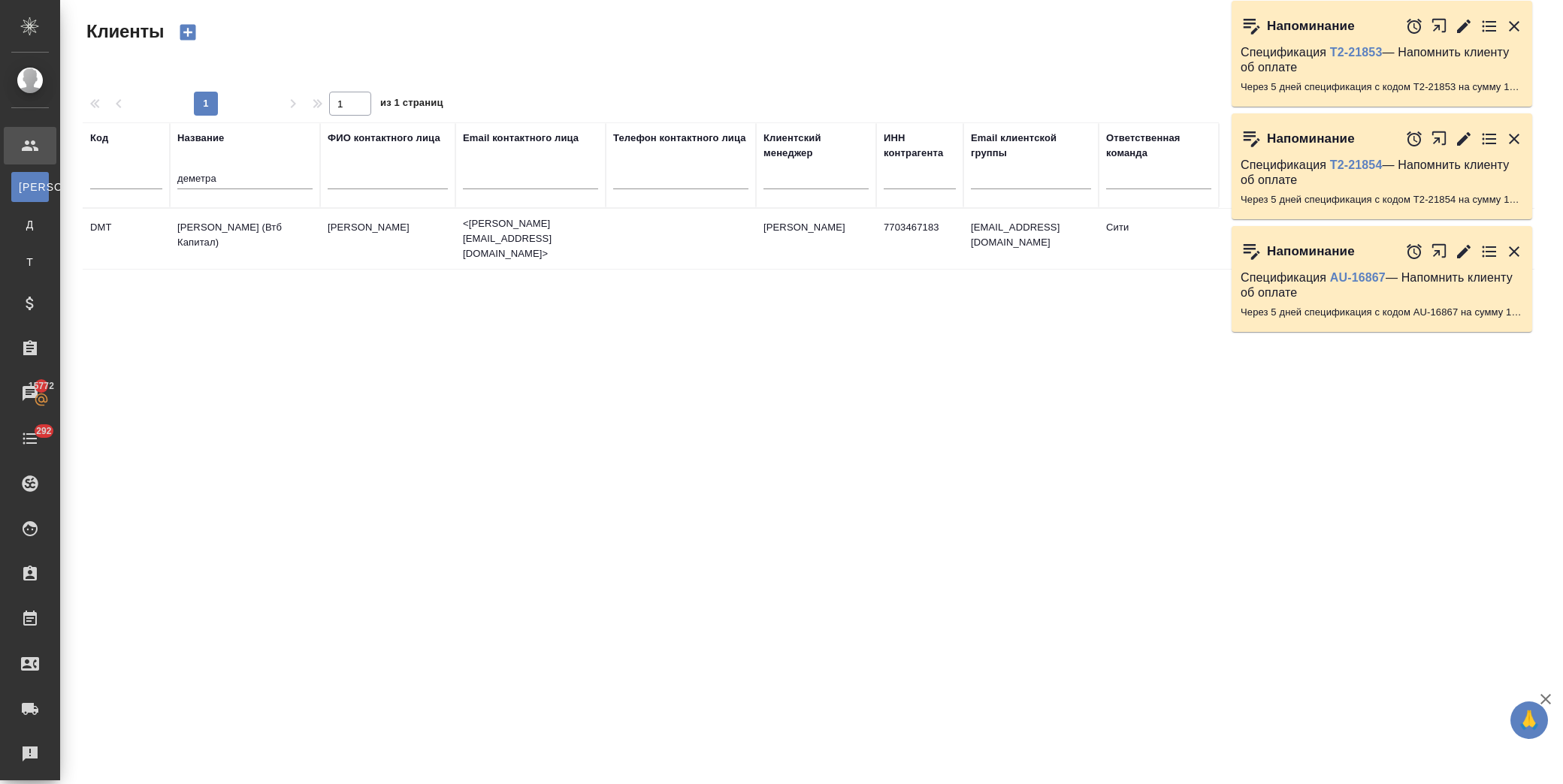
click at [261, 231] on td "[PERSON_NAME] (Втб Капитал)" at bounding box center [245, 238] width 150 height 53
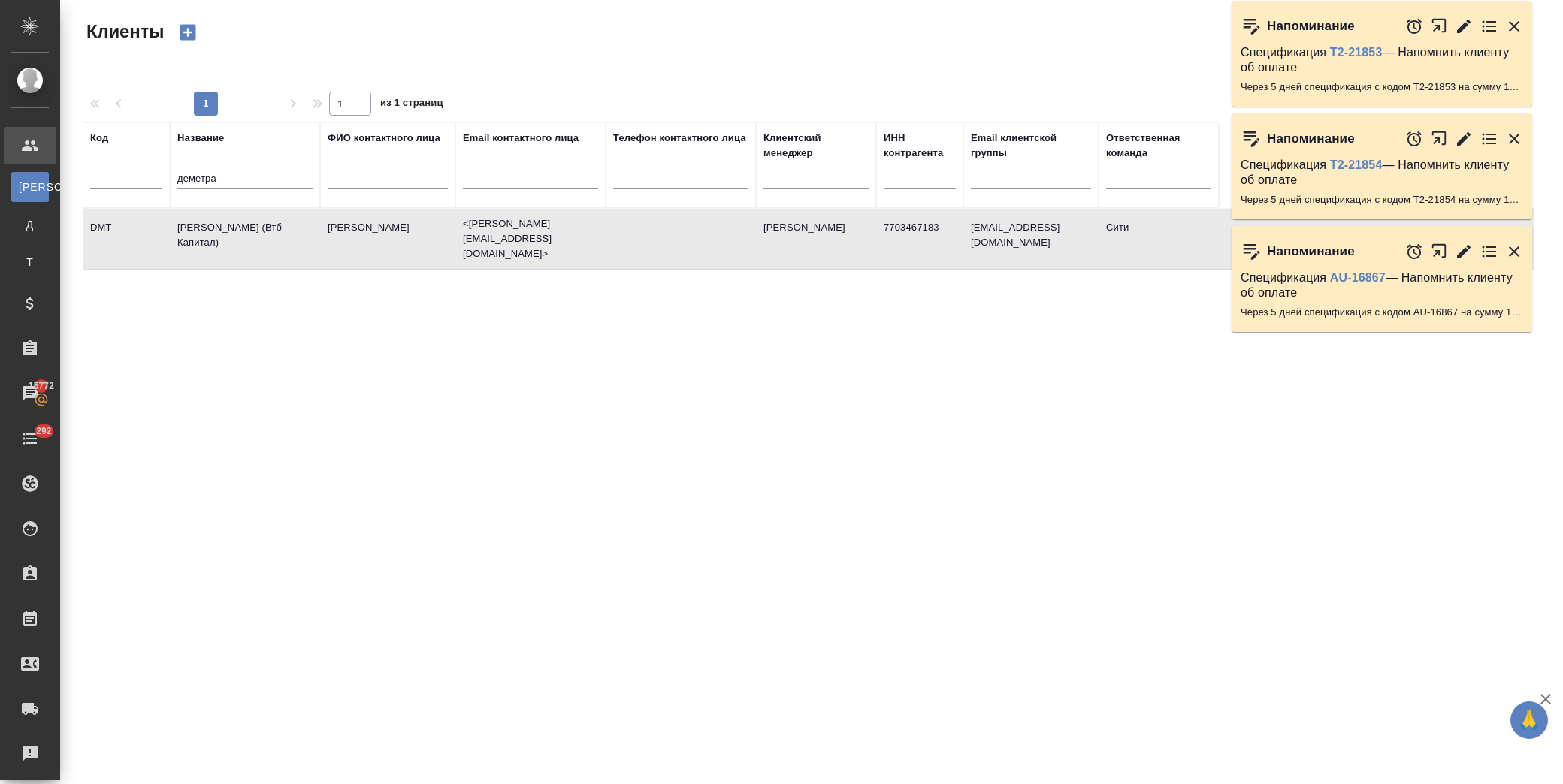
click at [261, 231] on td "[PERSON_NAME] (Втб Капитал)" at bounding box center [245, 238] width 150 height 53
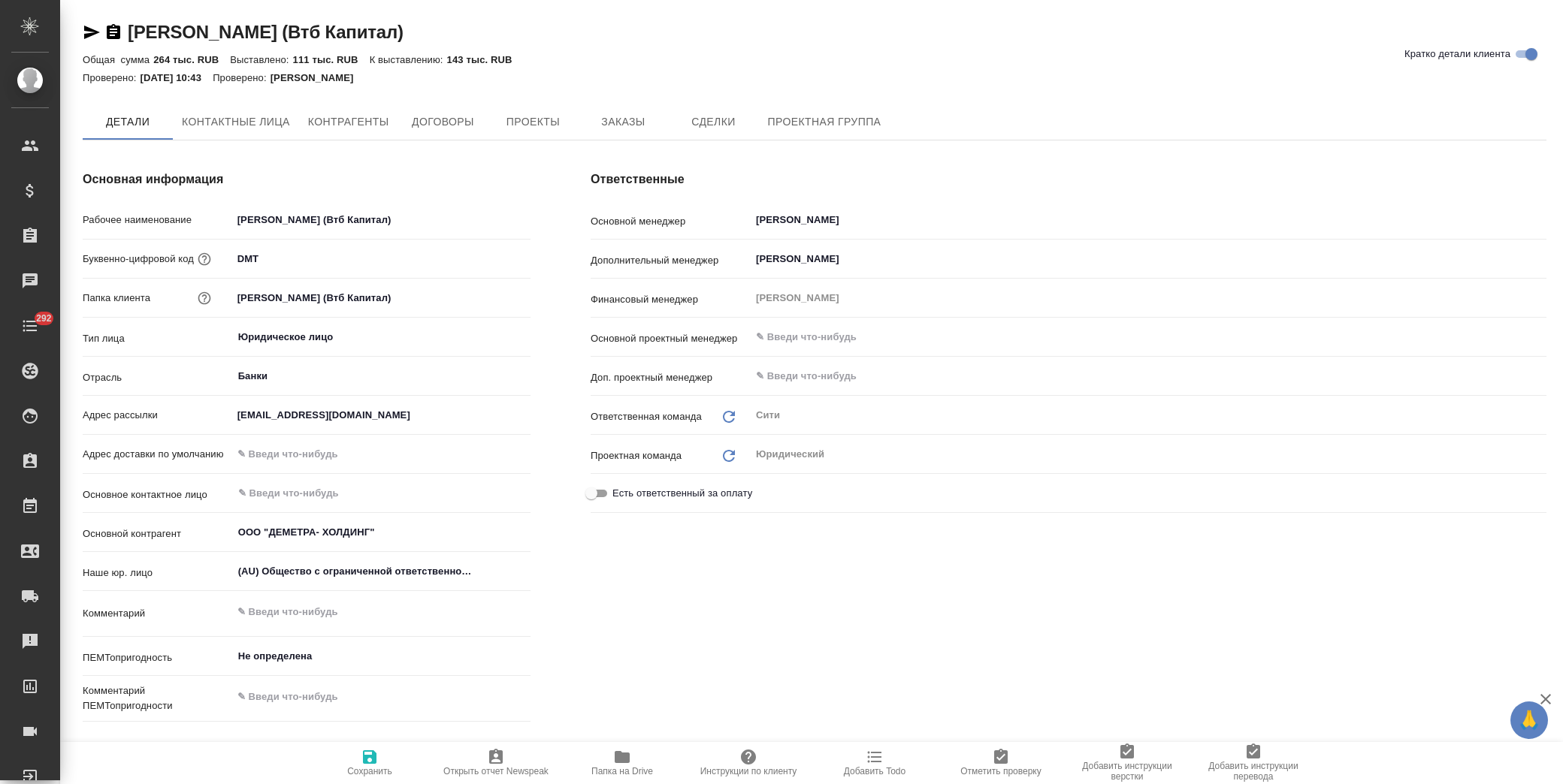
type textarea "x"
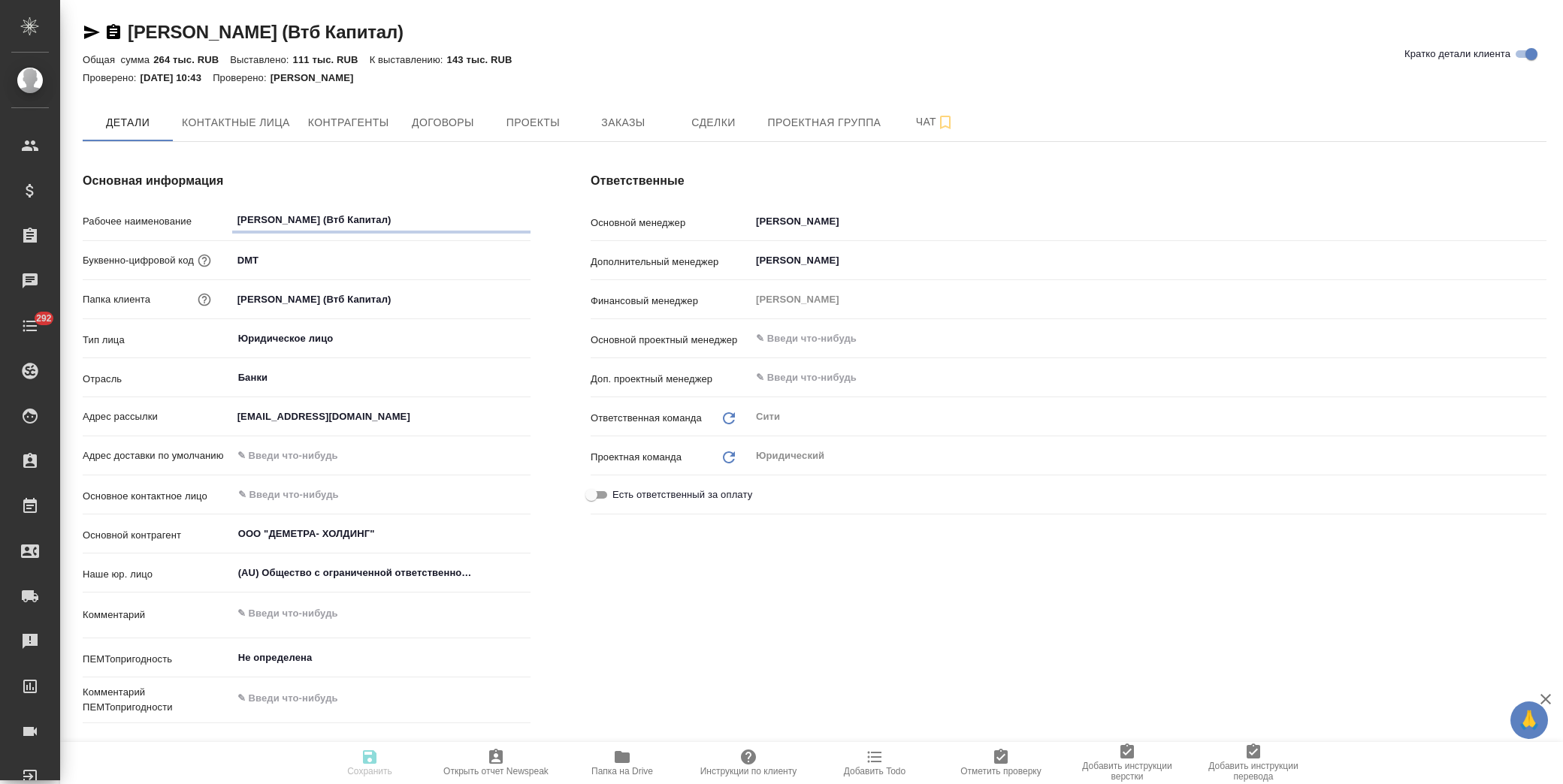
type textarea "x"
drag, startPoint x: 622, startPoint y: 105, endPoint x: 664, endPoint y: 110, distance: 42.3
click at [625, 105] on button "Заказы" at bounding box center [623, 122] width 90 height 38
type textarea "x"
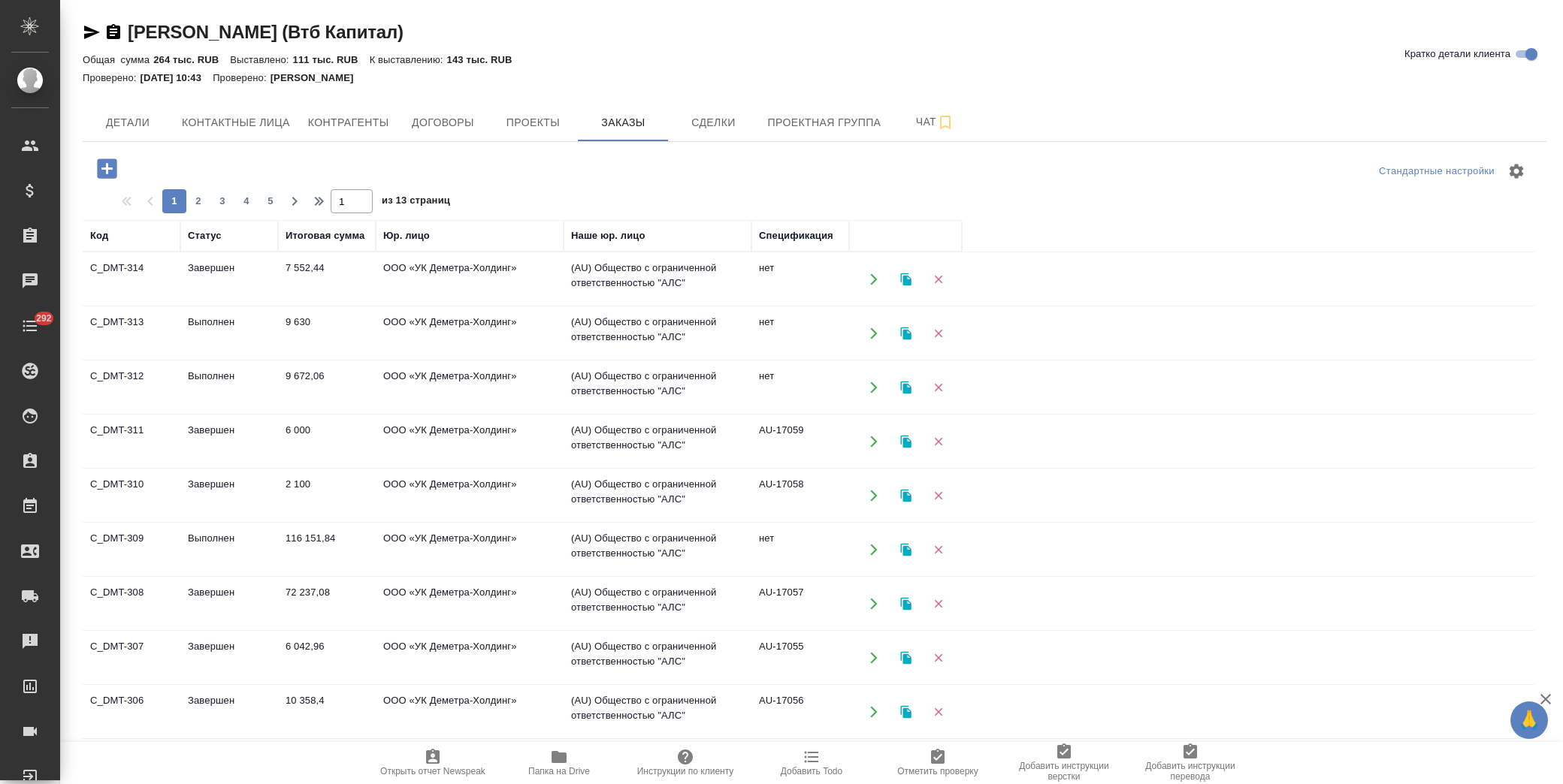
click at [99, 161] on icon "button" at bounding box center [106, 168] width 19 height 19
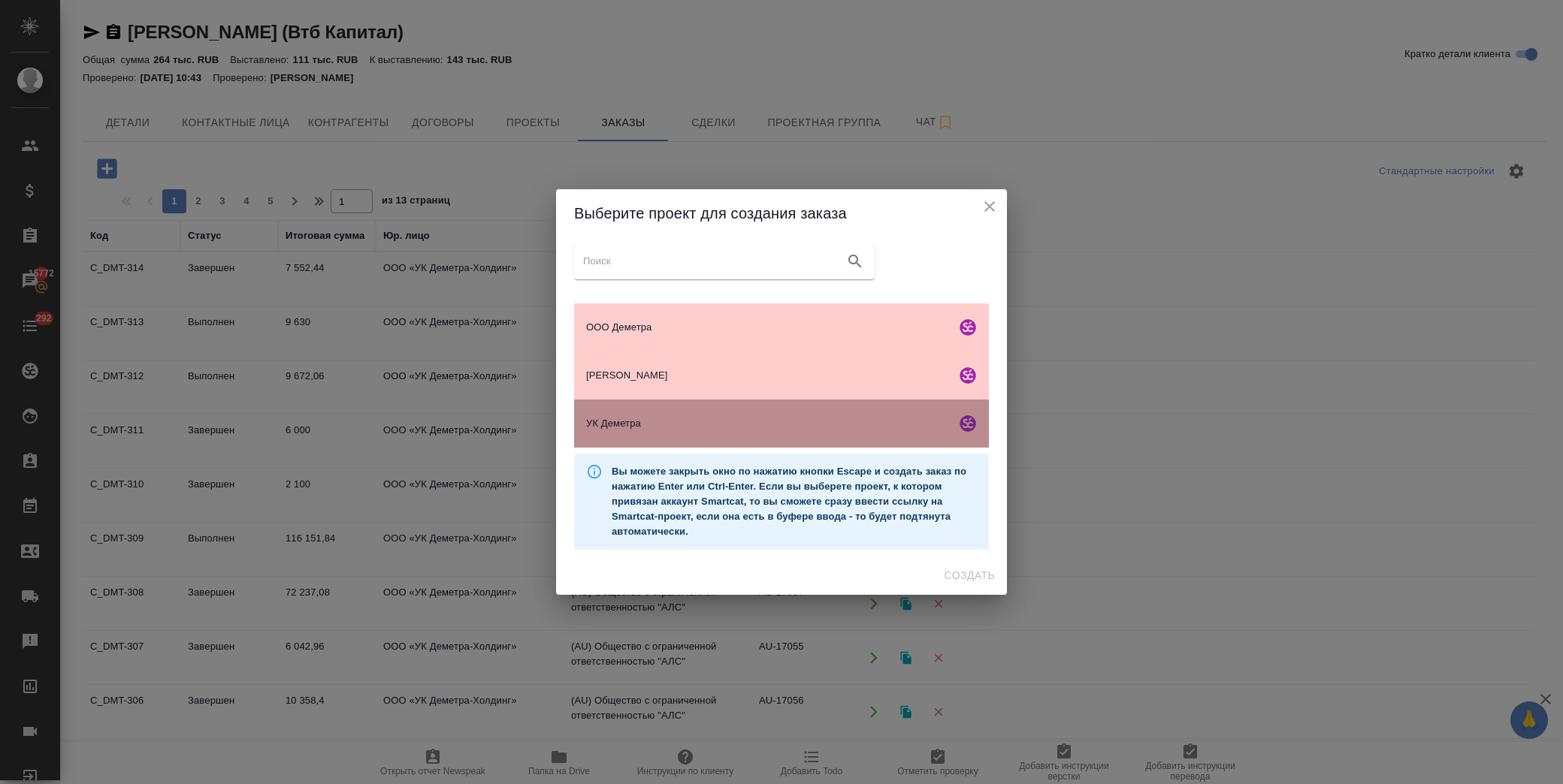
click at [630, 412] on div "УК Деметра" at bounding box center [781, 424] width 415 height 48
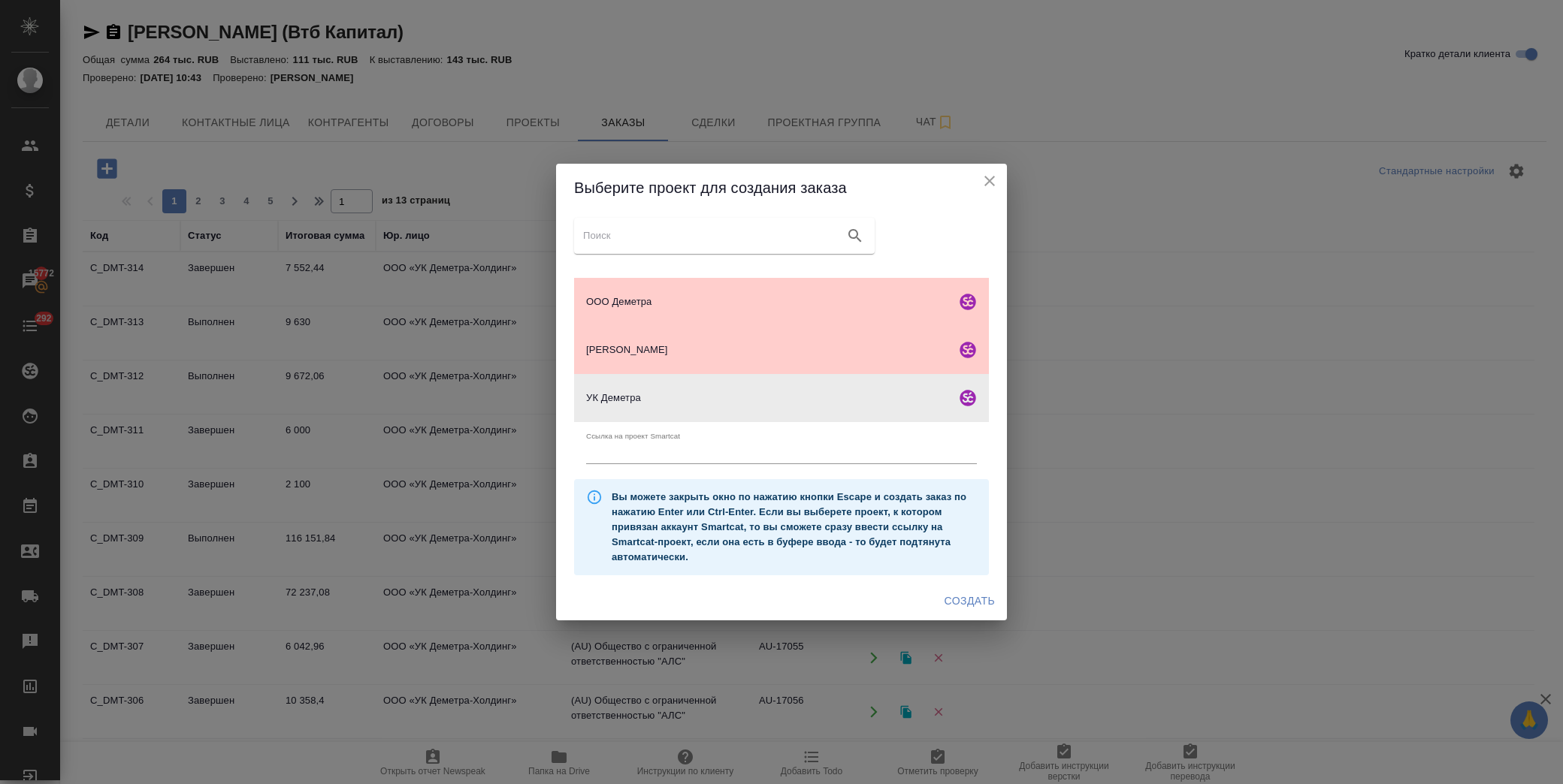
click at [965, 590] on button "Создать" at bounding box center [969, 602] width 62 height 28
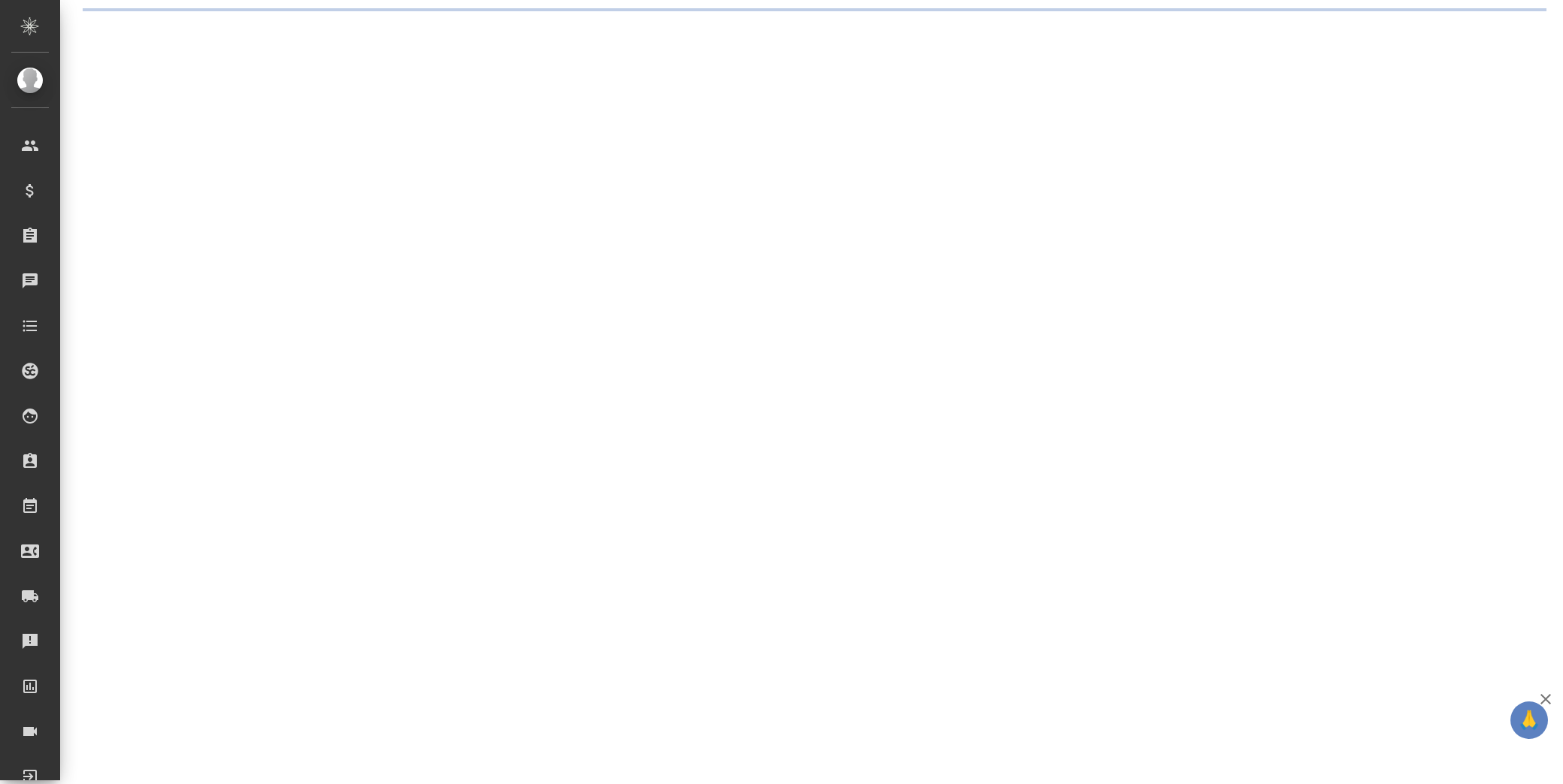
select select "RU"
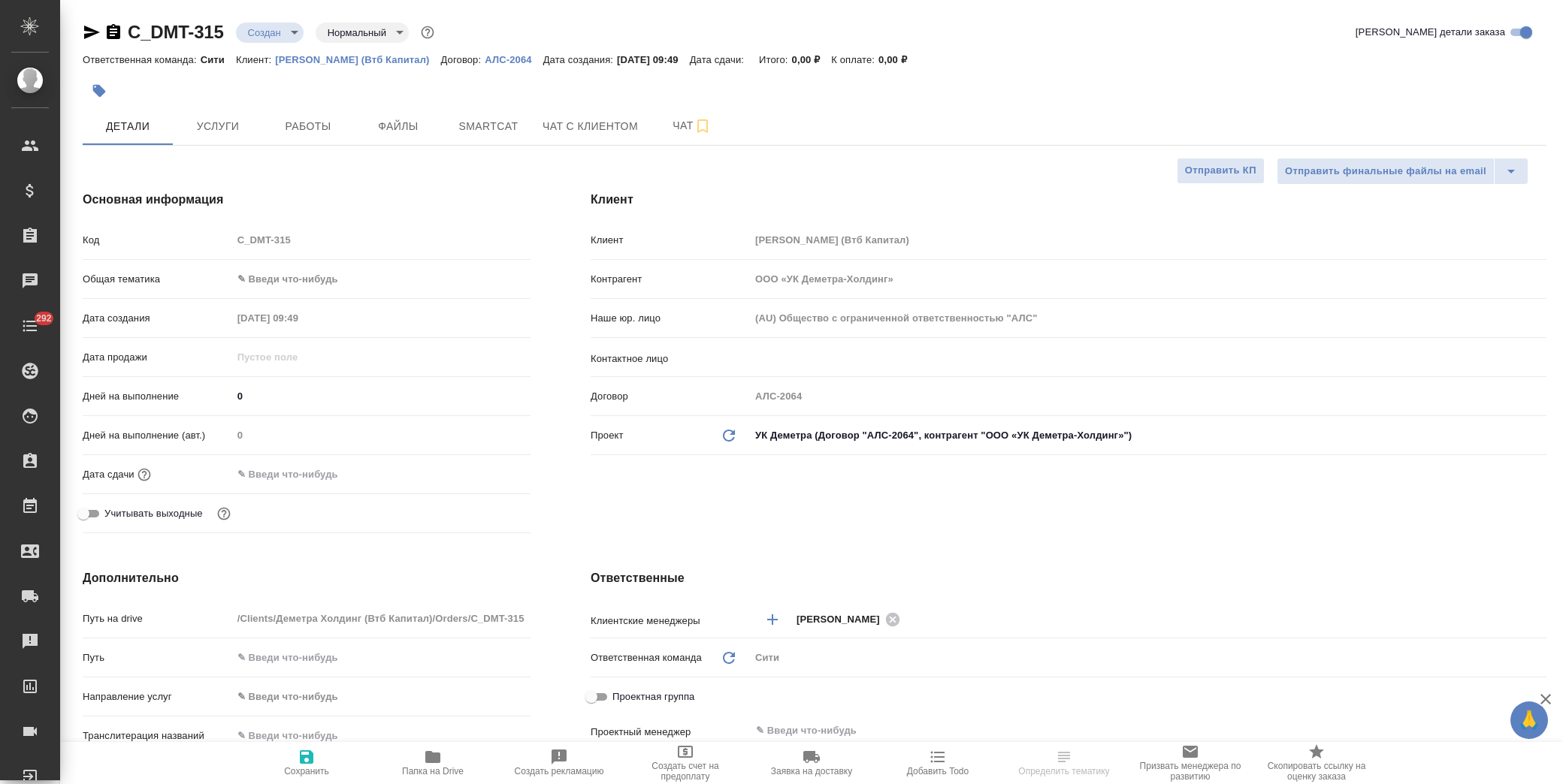
type textarea "x"
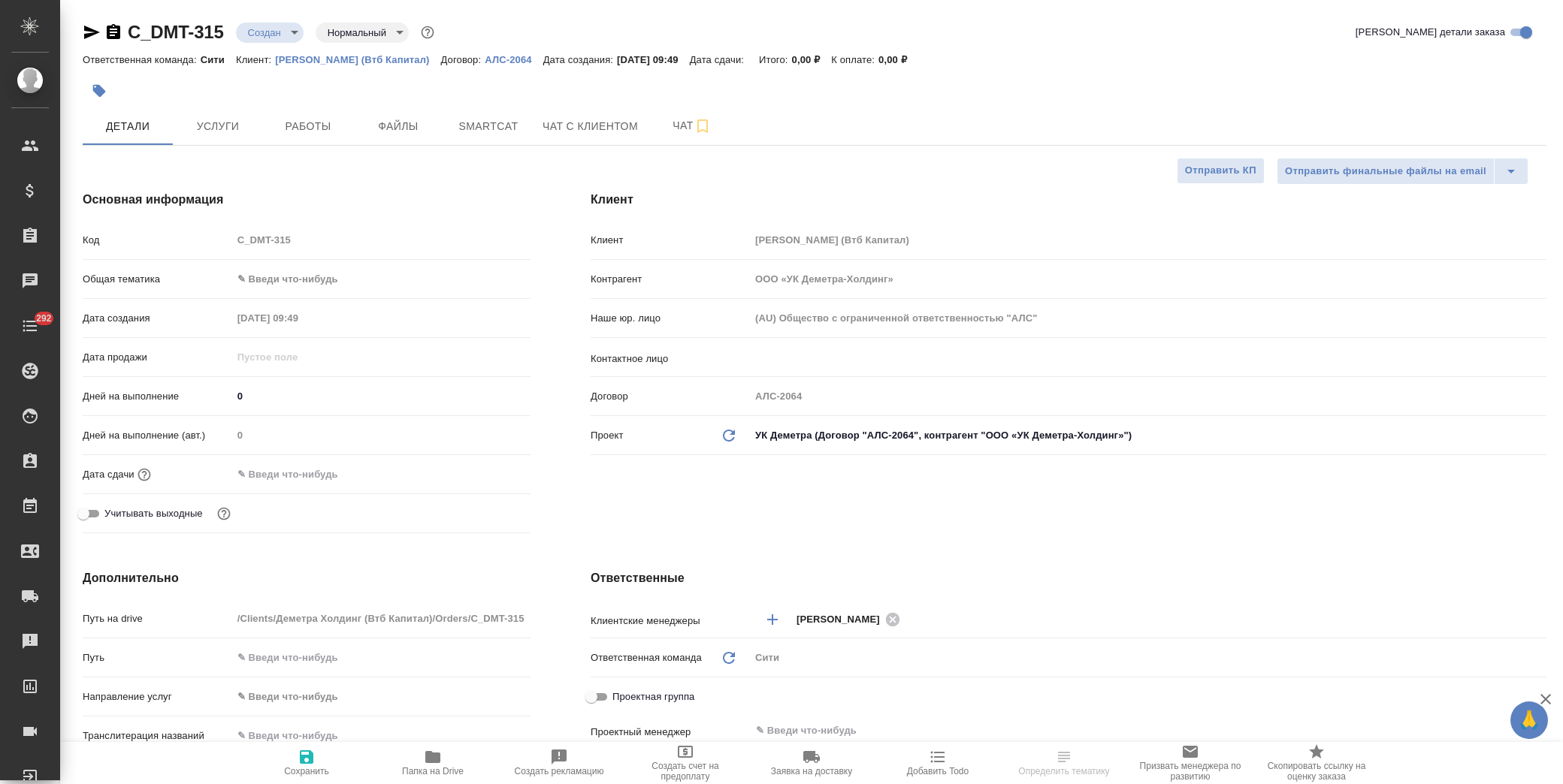
type textarea "x"
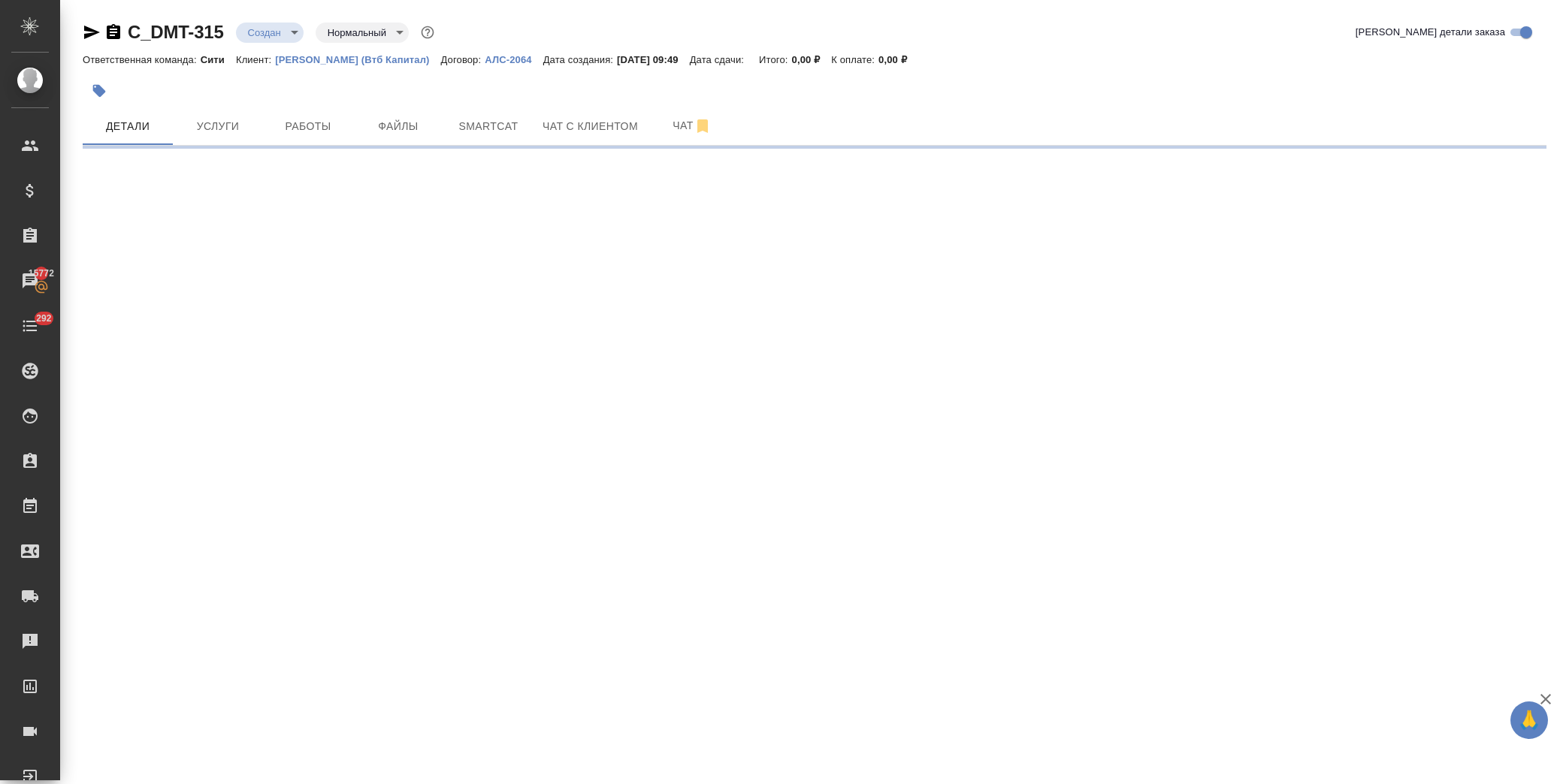
select select "RU"
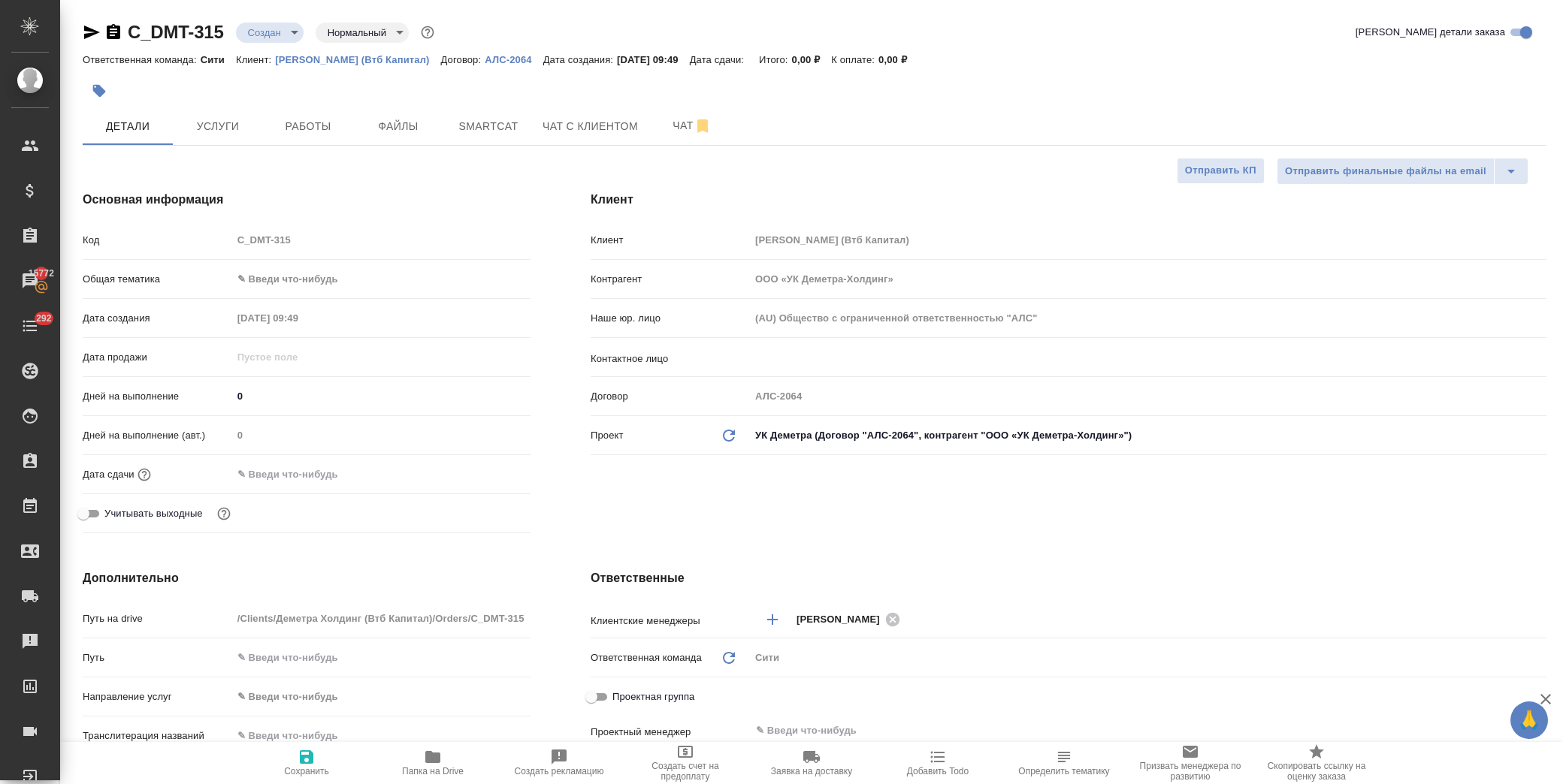
type textarea "x"
click at [442, 764] on span "Папка на Drive" at bounding box center [432, 762] width 108 height 28
type textarea "x"
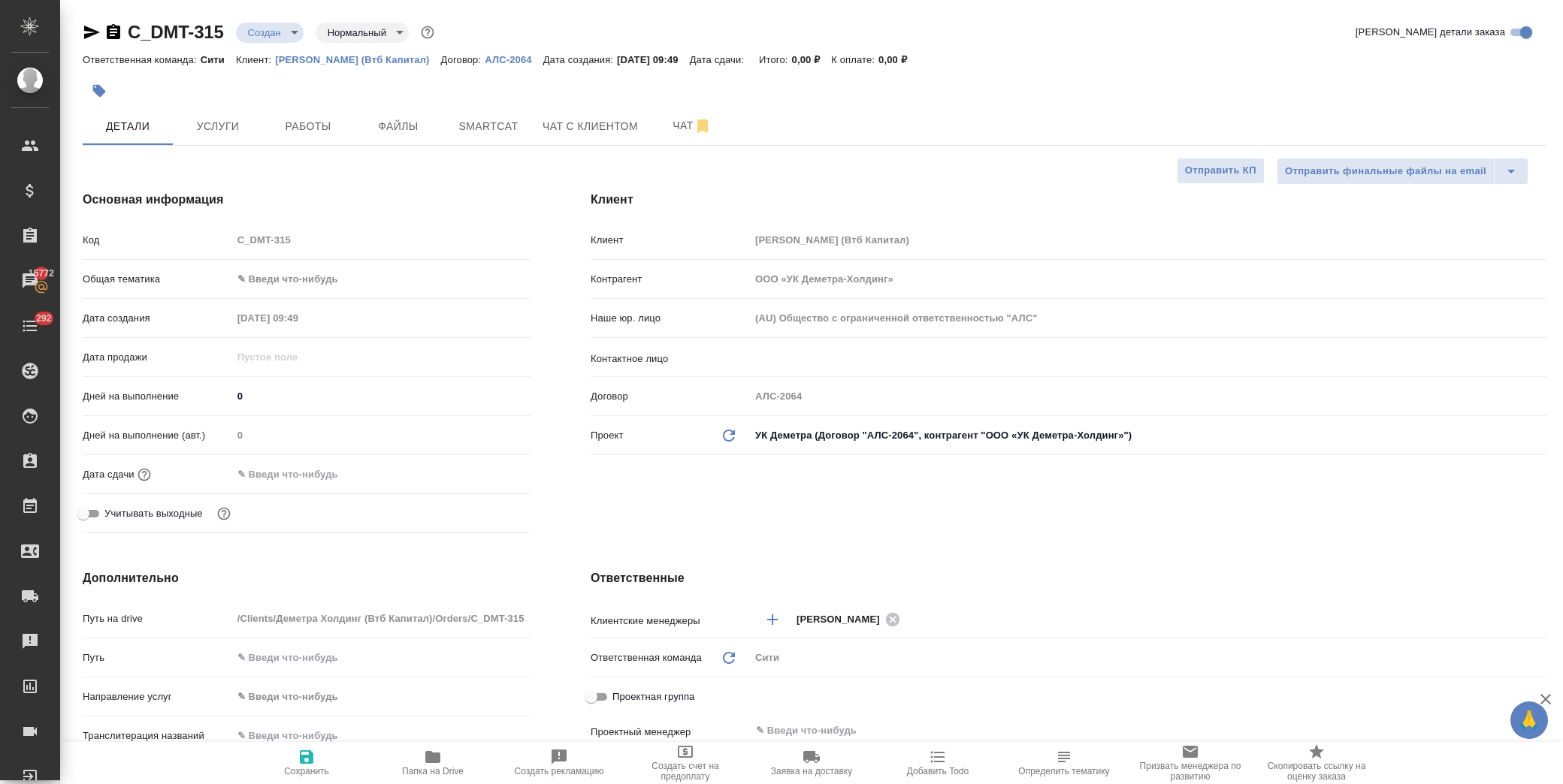
type textarea "x"
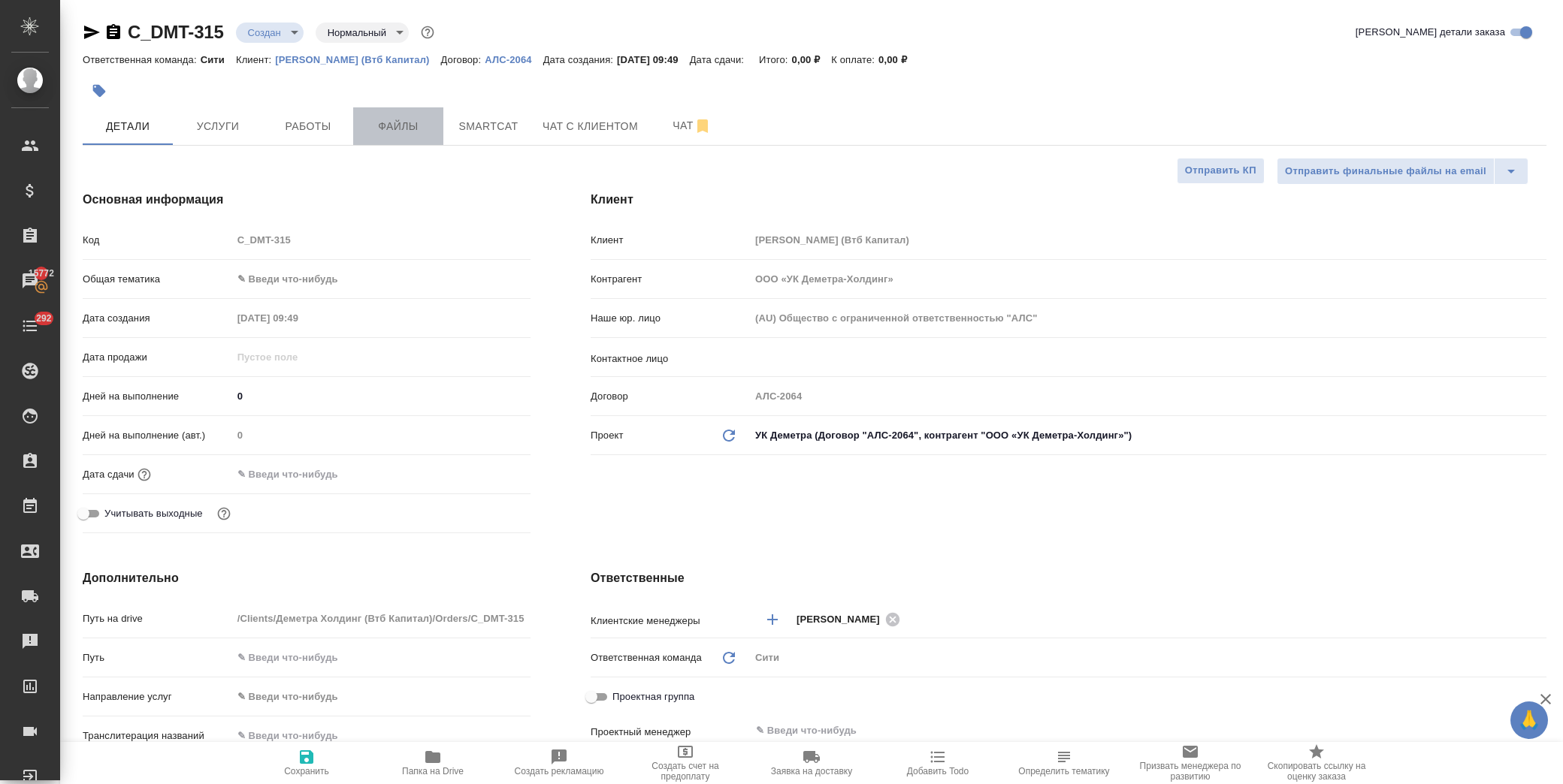
click at [406, 131] on span "Файлы" at bounding box center [399, 126] width 72 height 19
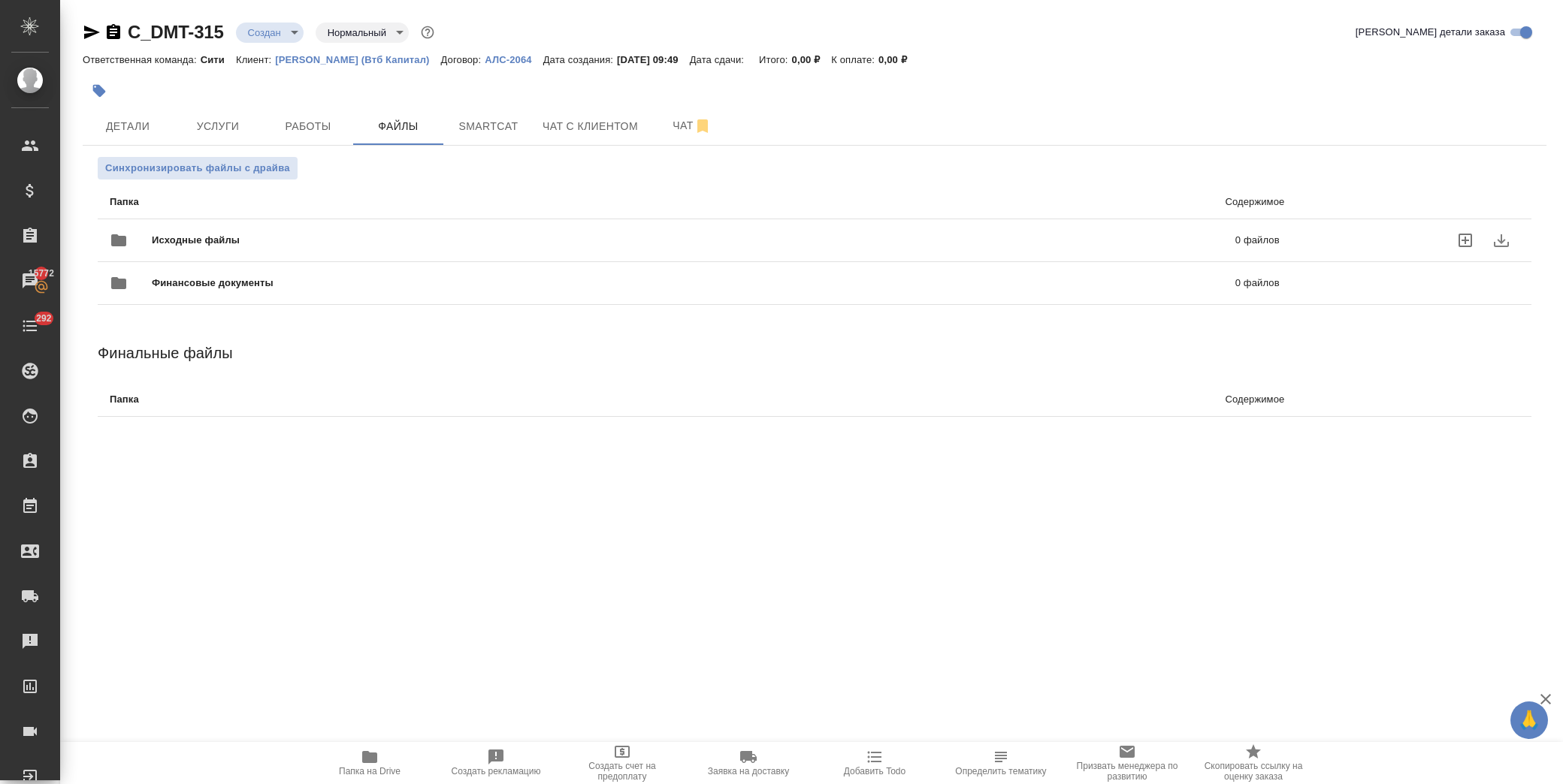
click at [258, 244] on span "Исходные файлы" at bounding box center [445, 241] width 586 height 15
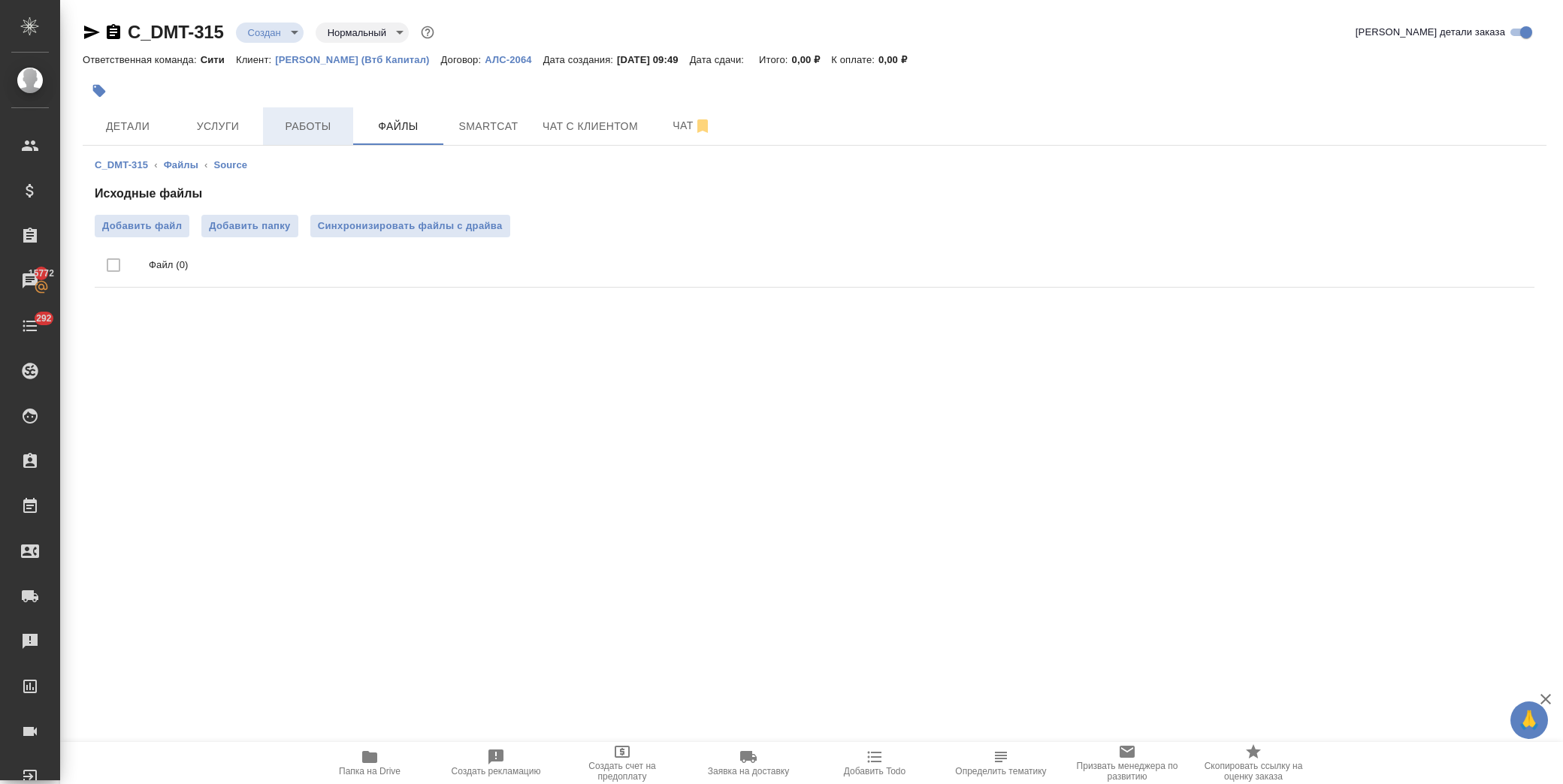
click at [336, 132] on span "Работы" at bounding box center [308, 126] width 72 height 19
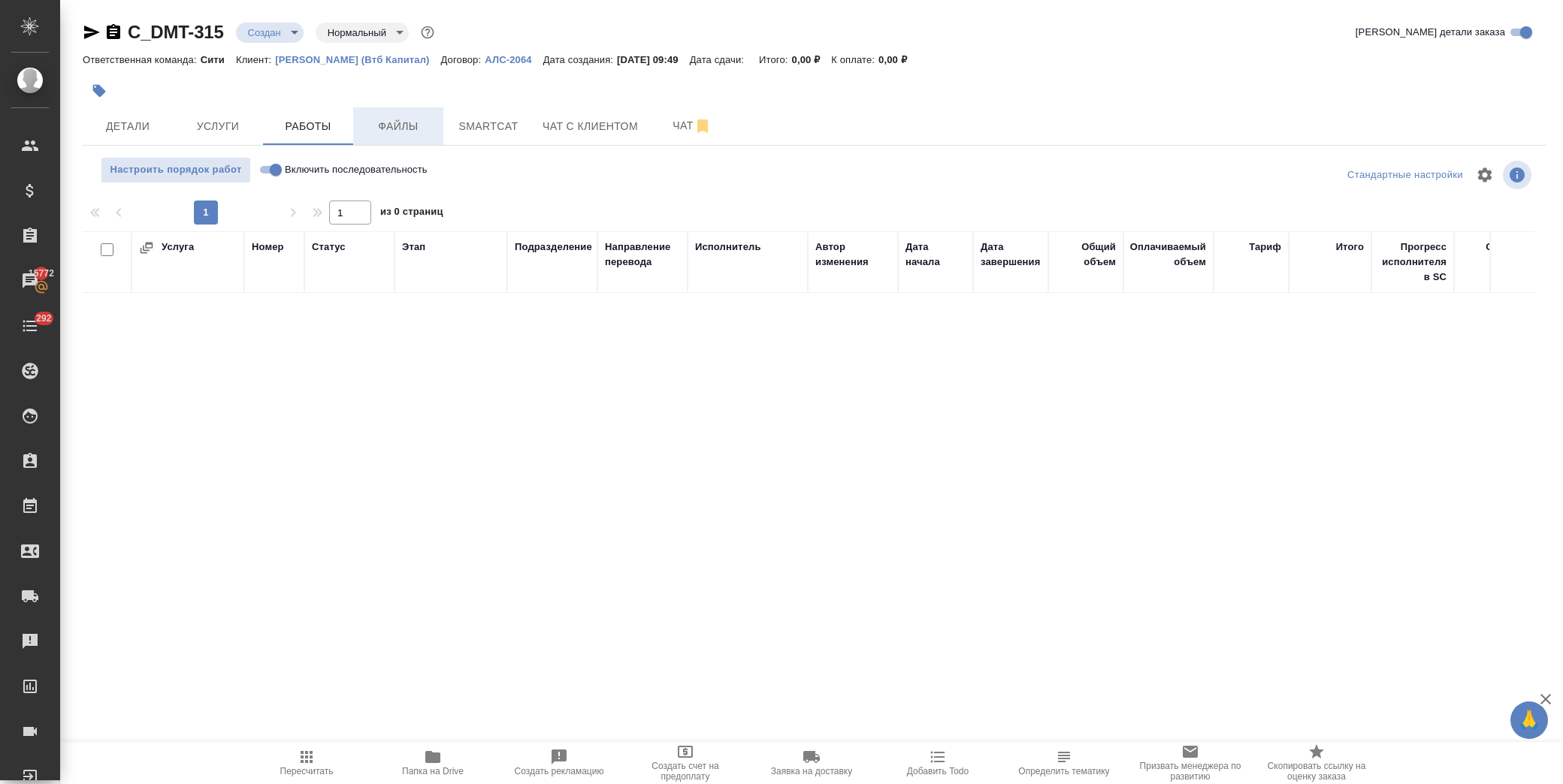
click at [389, 130] on span "Файлы" at bounding box center [399, 126] width 72 height 19
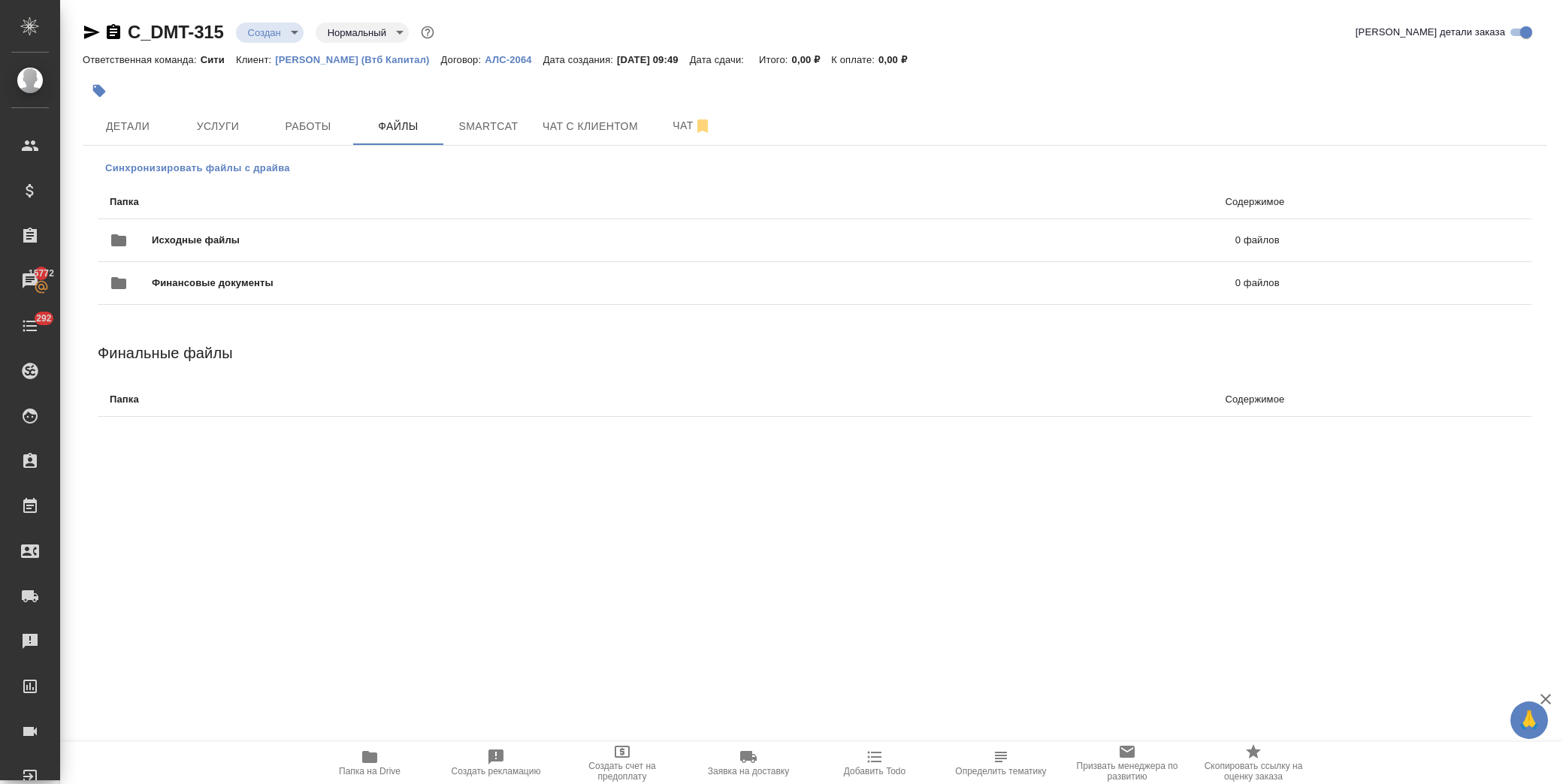
click at [195, 172] on span "Синхронизировать файлы с драйва" at bounding box center [197, 169] width 185 height 15
click at [207, 166] on span "Синхронизировать файлы с драйва" at bounding box center [197, 169] width 185 height 15
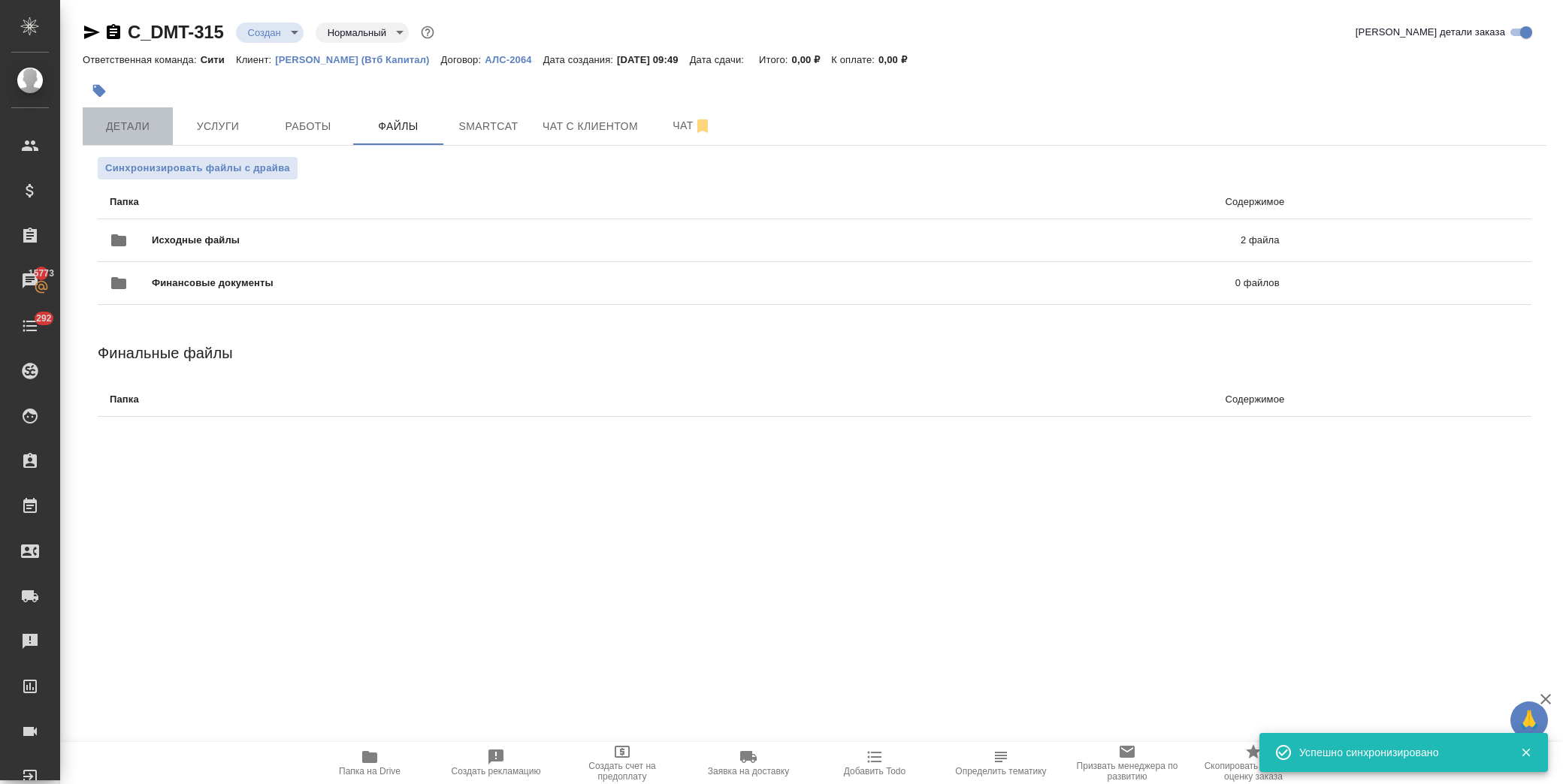
click at [119, 124] on span "Детали" at bounding box center [128, 126] width 72 height 19
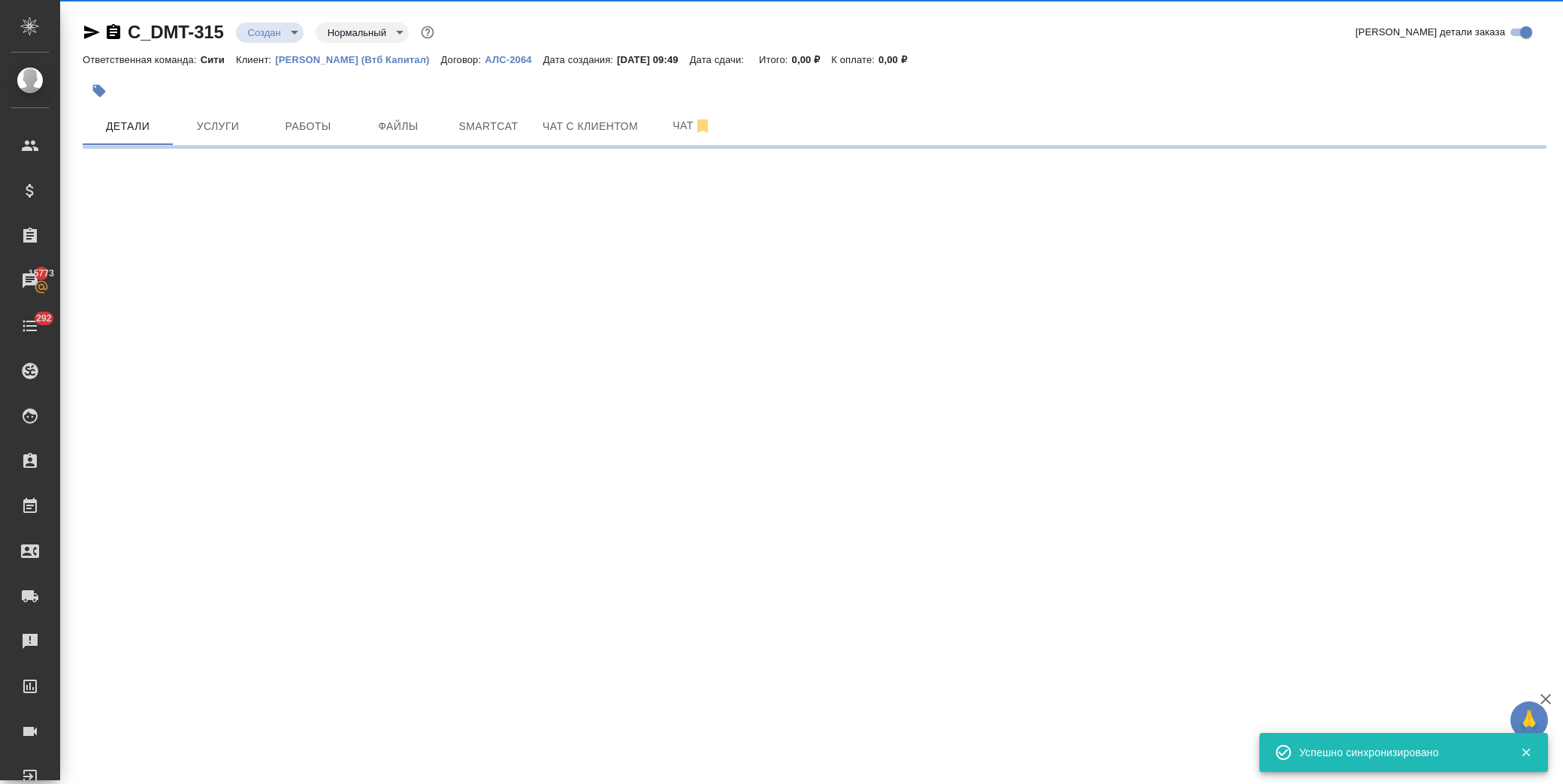
select select "RU"
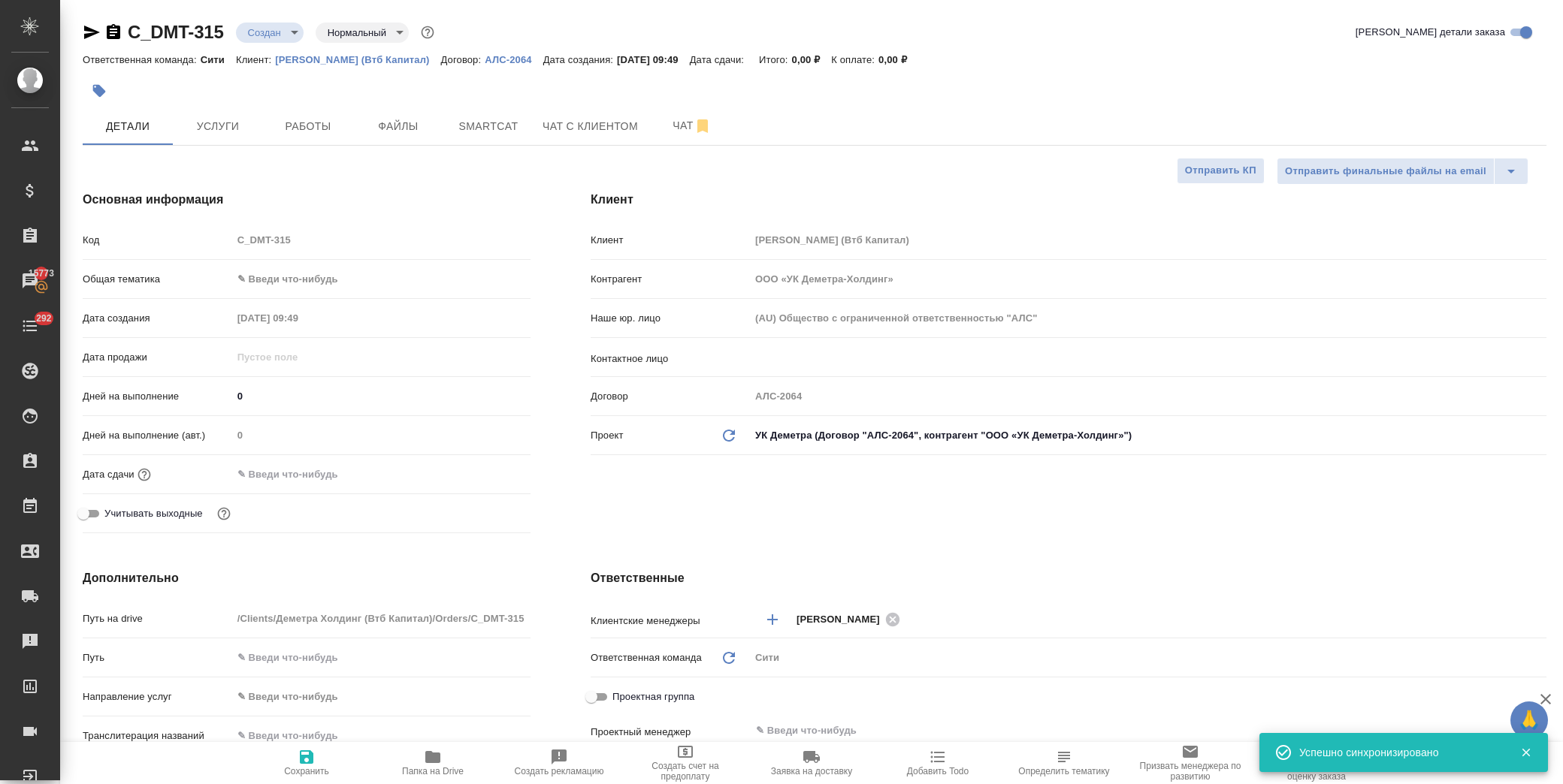
type textarea "x"
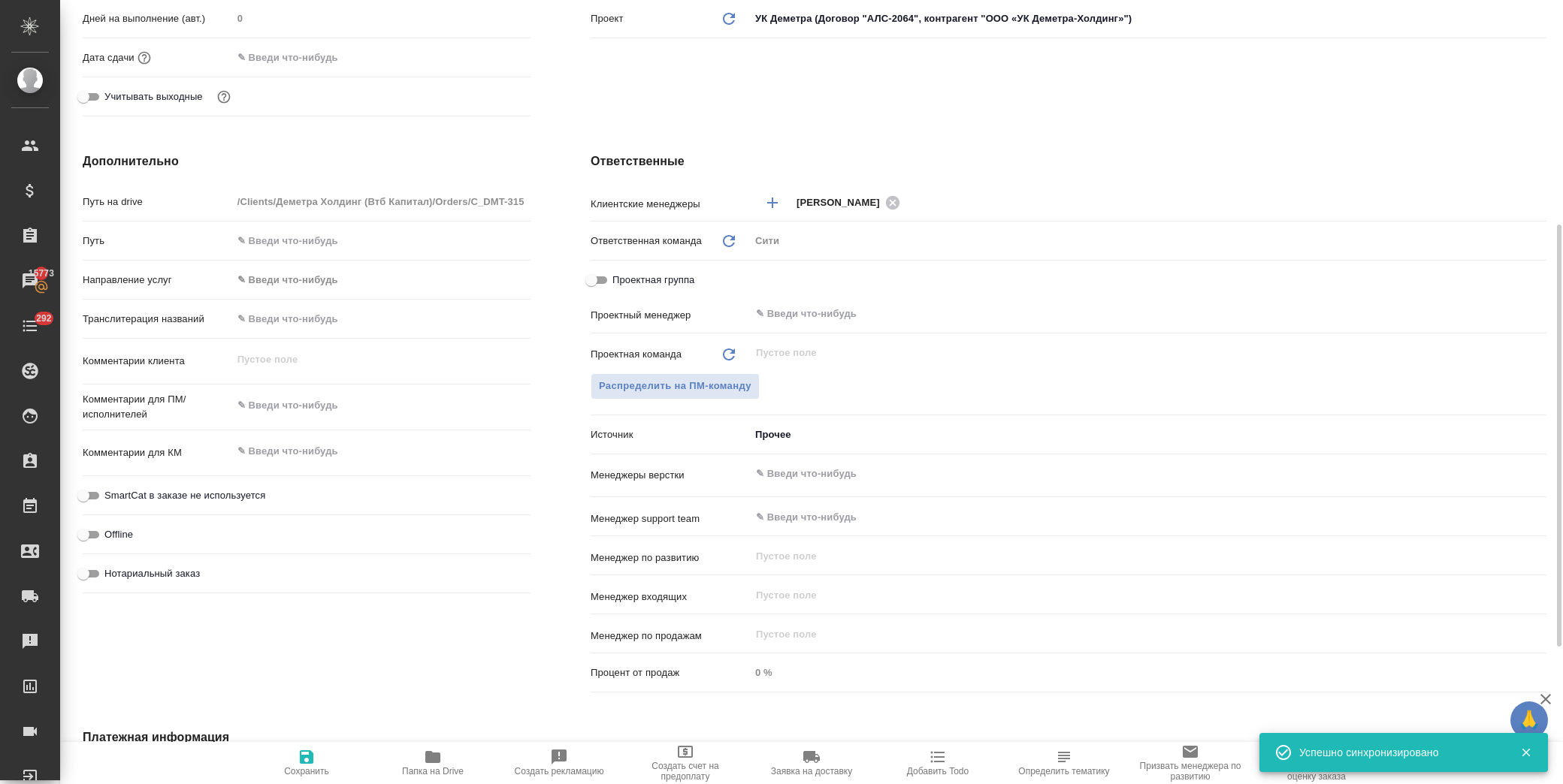
type textarea "x"
drag, startPoint x: 302, startPoint y: 443, endPoint x: 310, endPoint y: 441, distance: 8.2
click at [302, 443] on textarea at bounding box center [381, 451] width 297 height 25
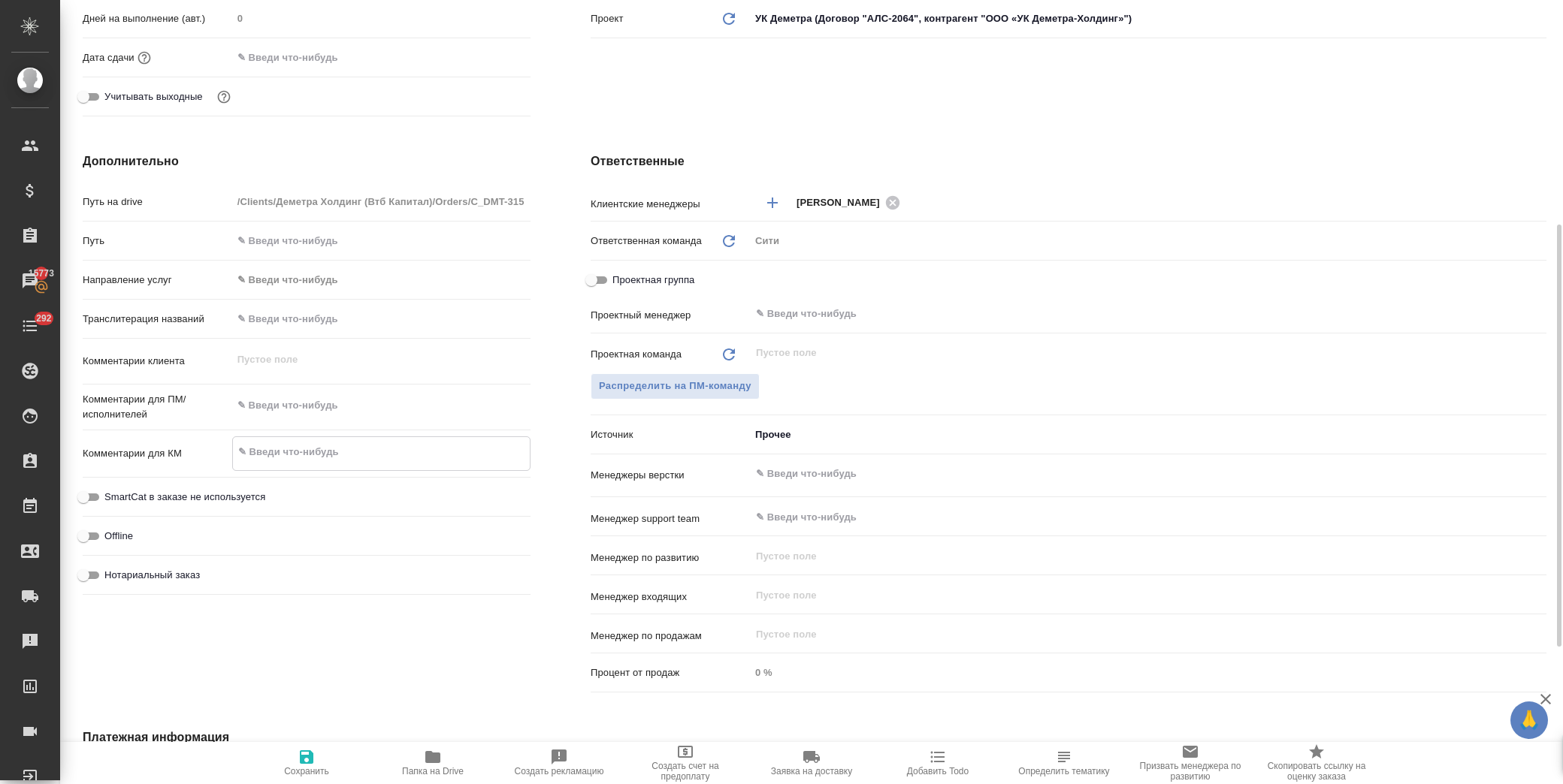
type textarea "h"
type textarea "x"
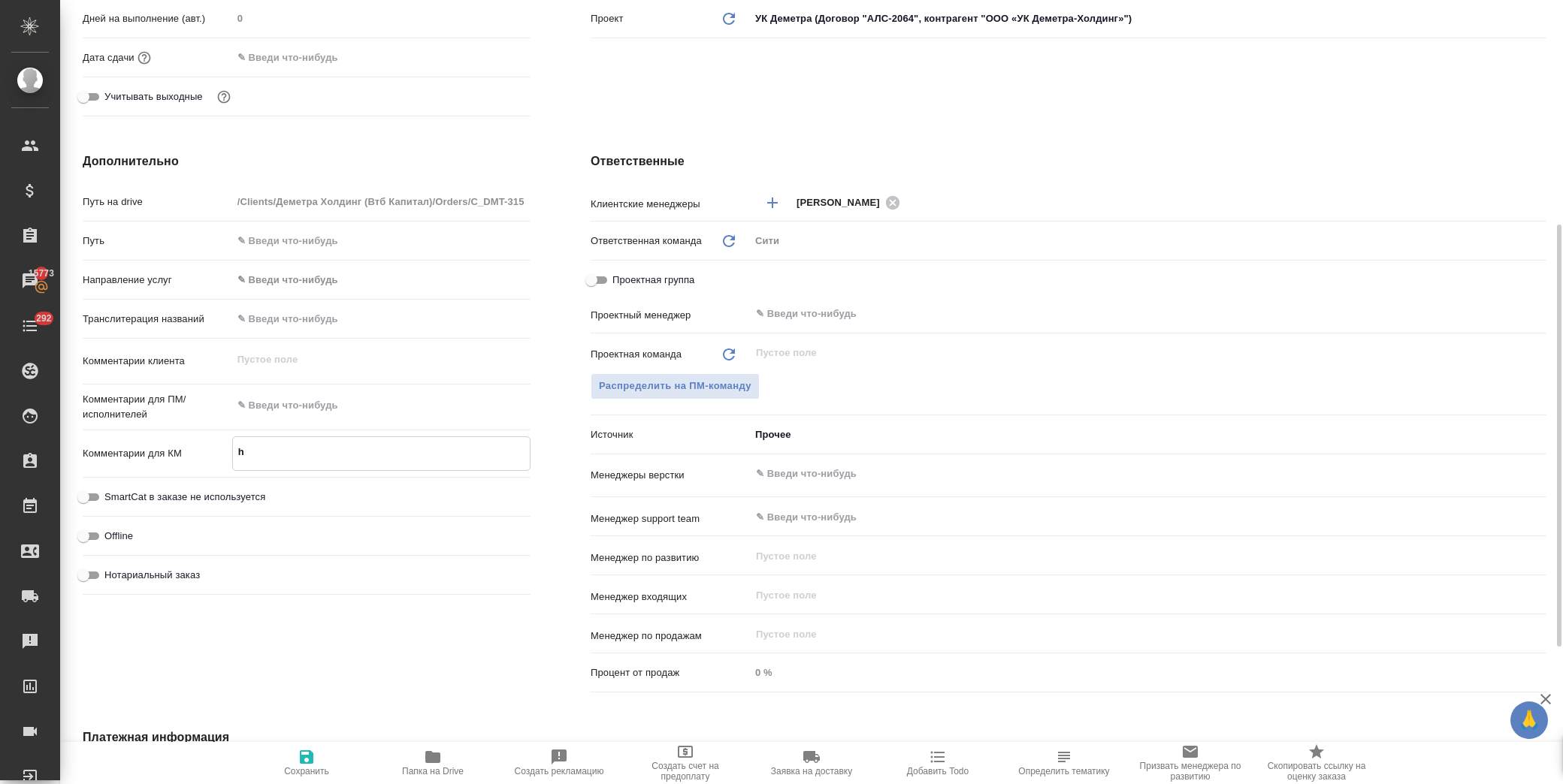
type textarea "x"
type textarea "hf"
type textarea "x"
type textarea "h"
type textarea "разв"
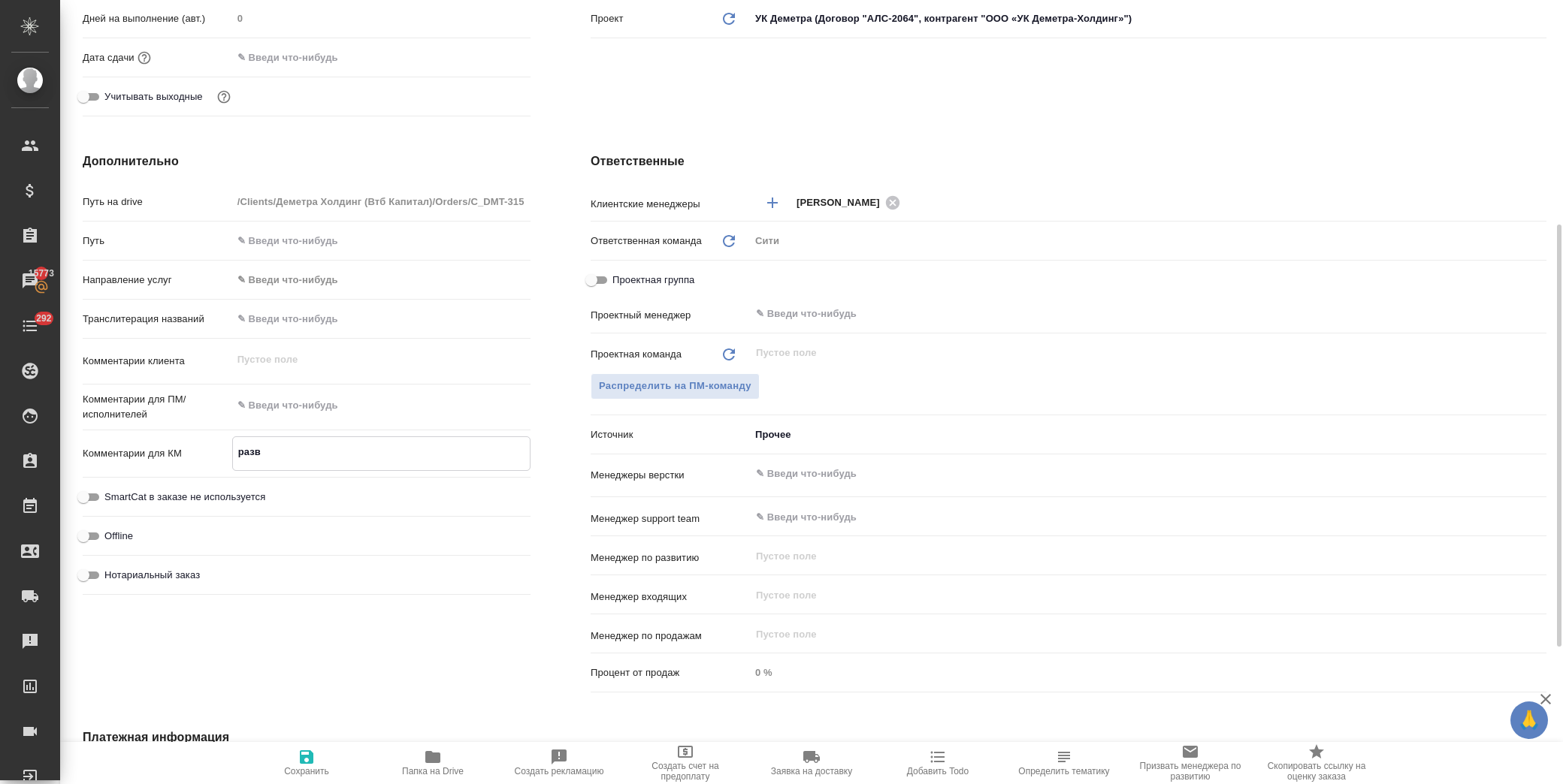
type textarea "x"
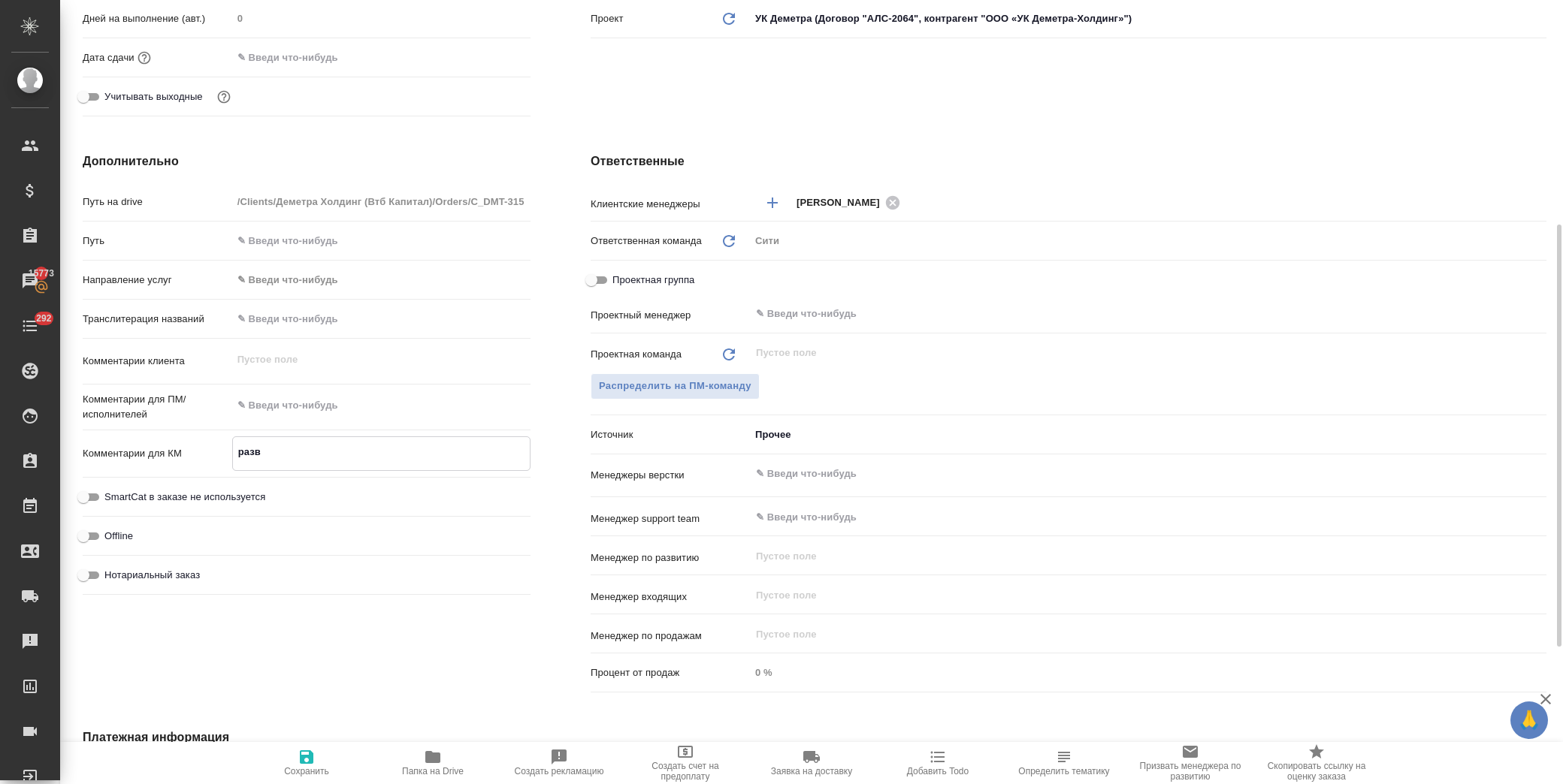
type textarea "разве"
type textarea "x"
type textarea "развер"
type textarea "x"
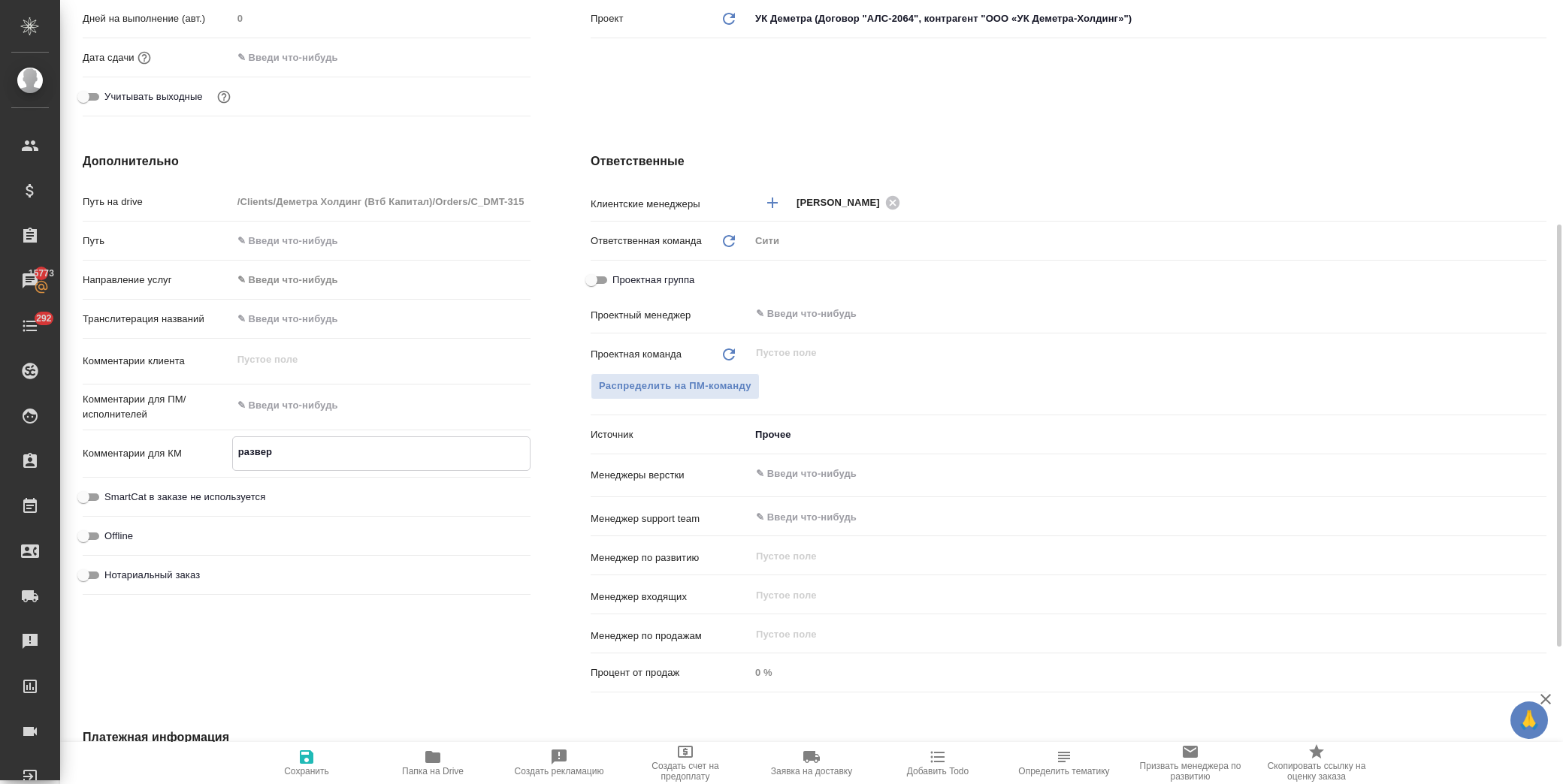
type textarea "x"
type textarea "разверс"
type textarea "x"
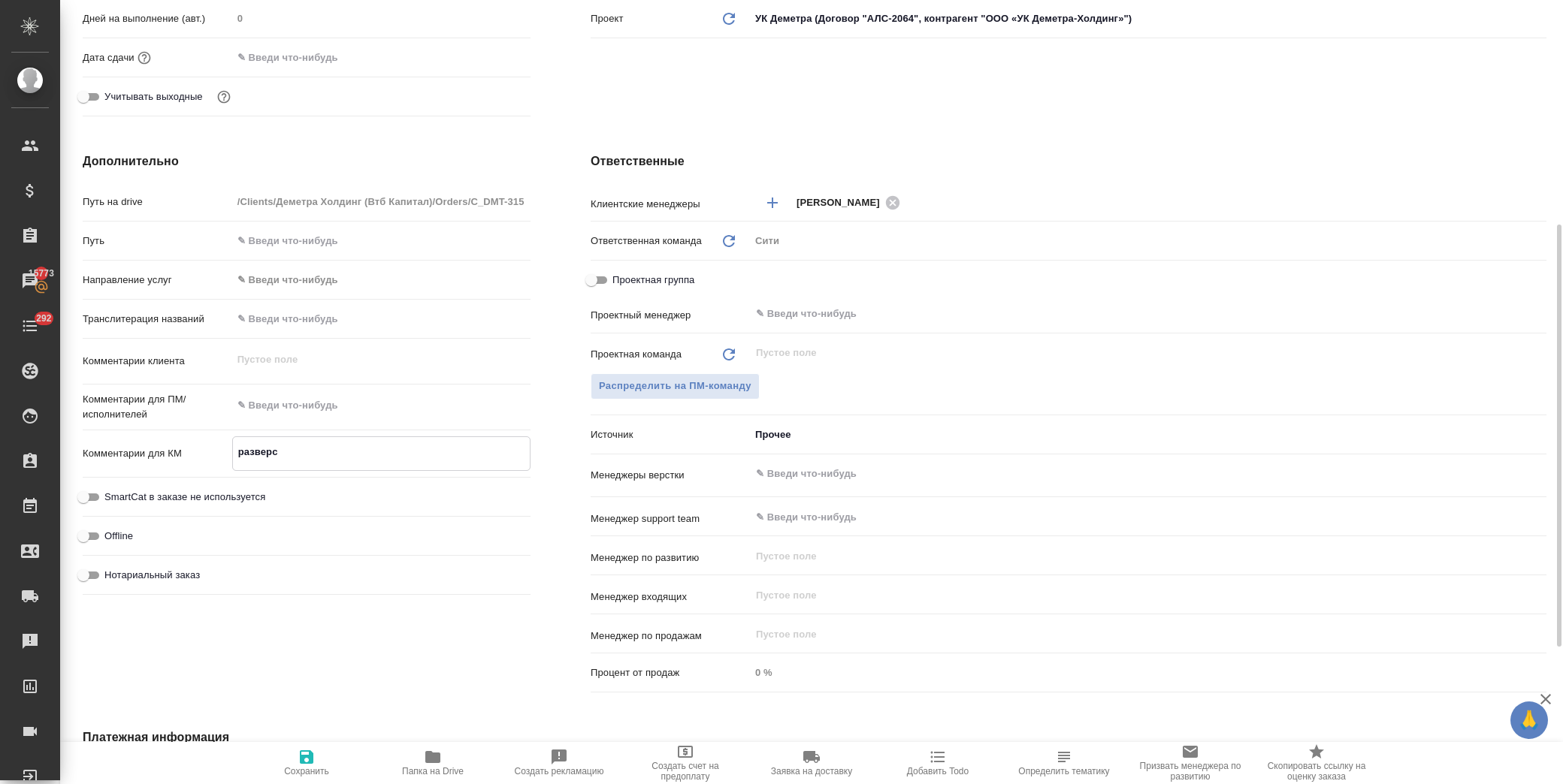
type textarea "x"
type textarea "разверст"
type textarea "x"
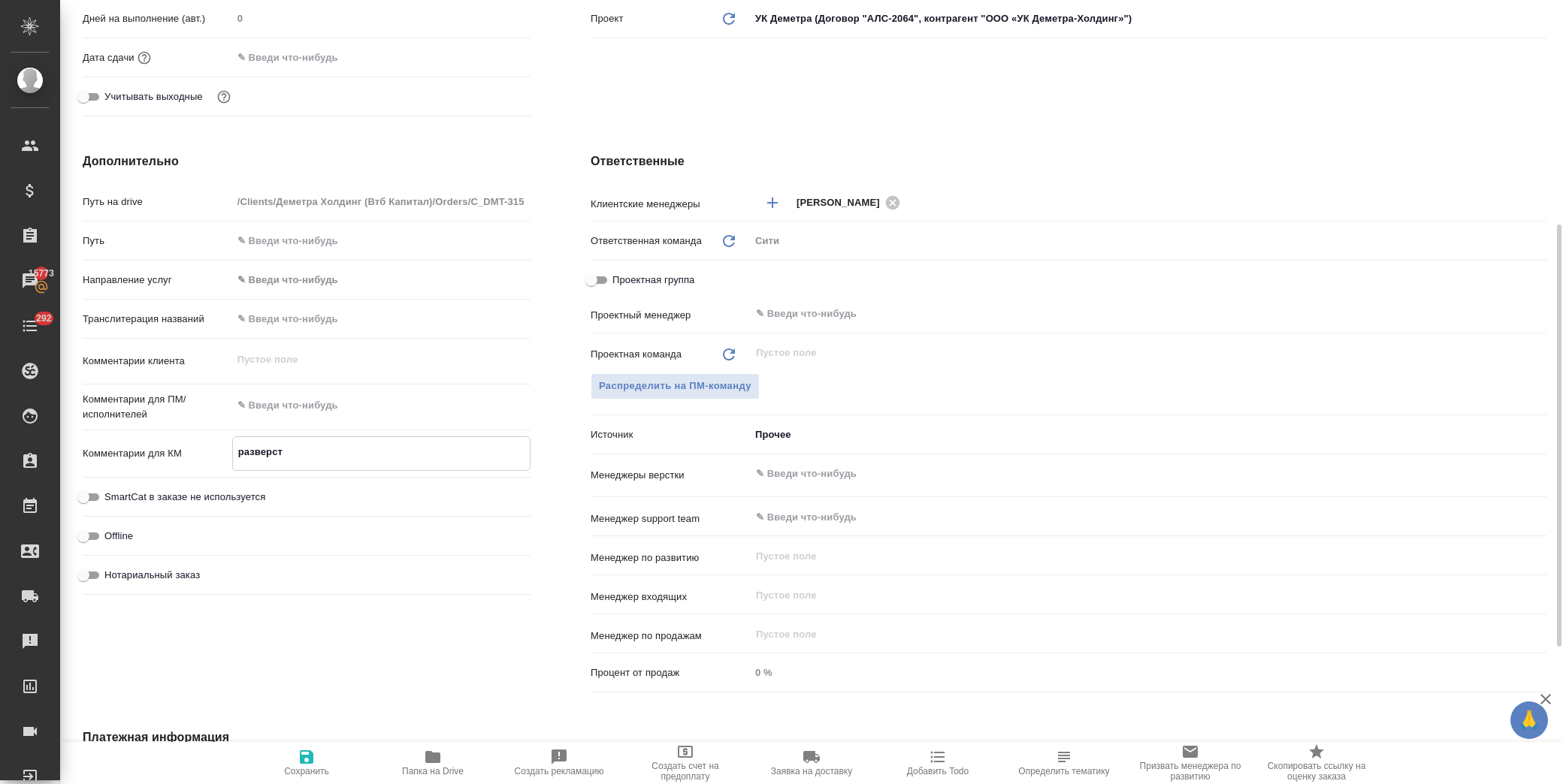
type textarea "x"
type textarea "разверста"
type textarea "x"
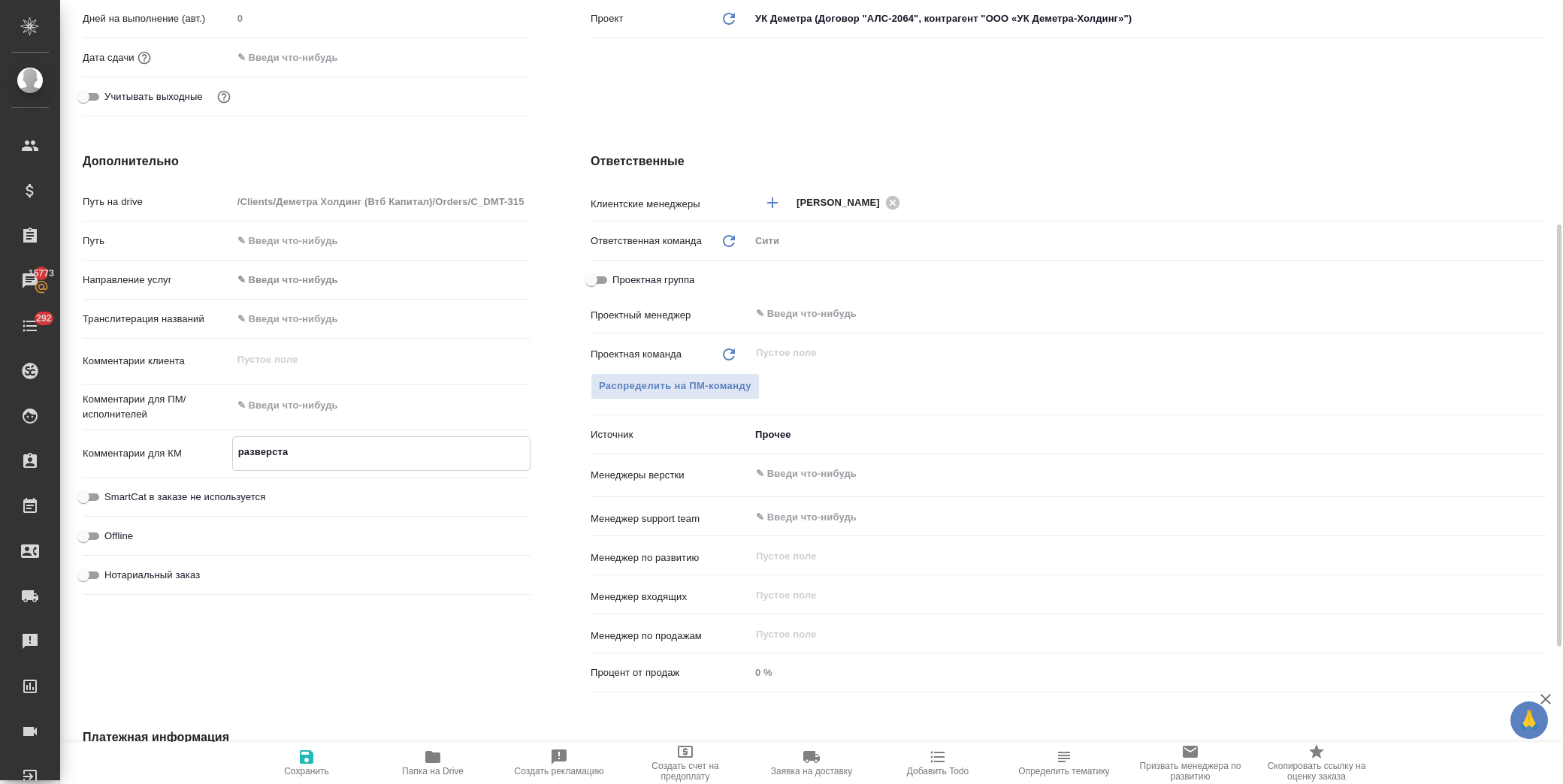
type textarea "разверстат"
type textarea "x"
type textarea "разверстать"
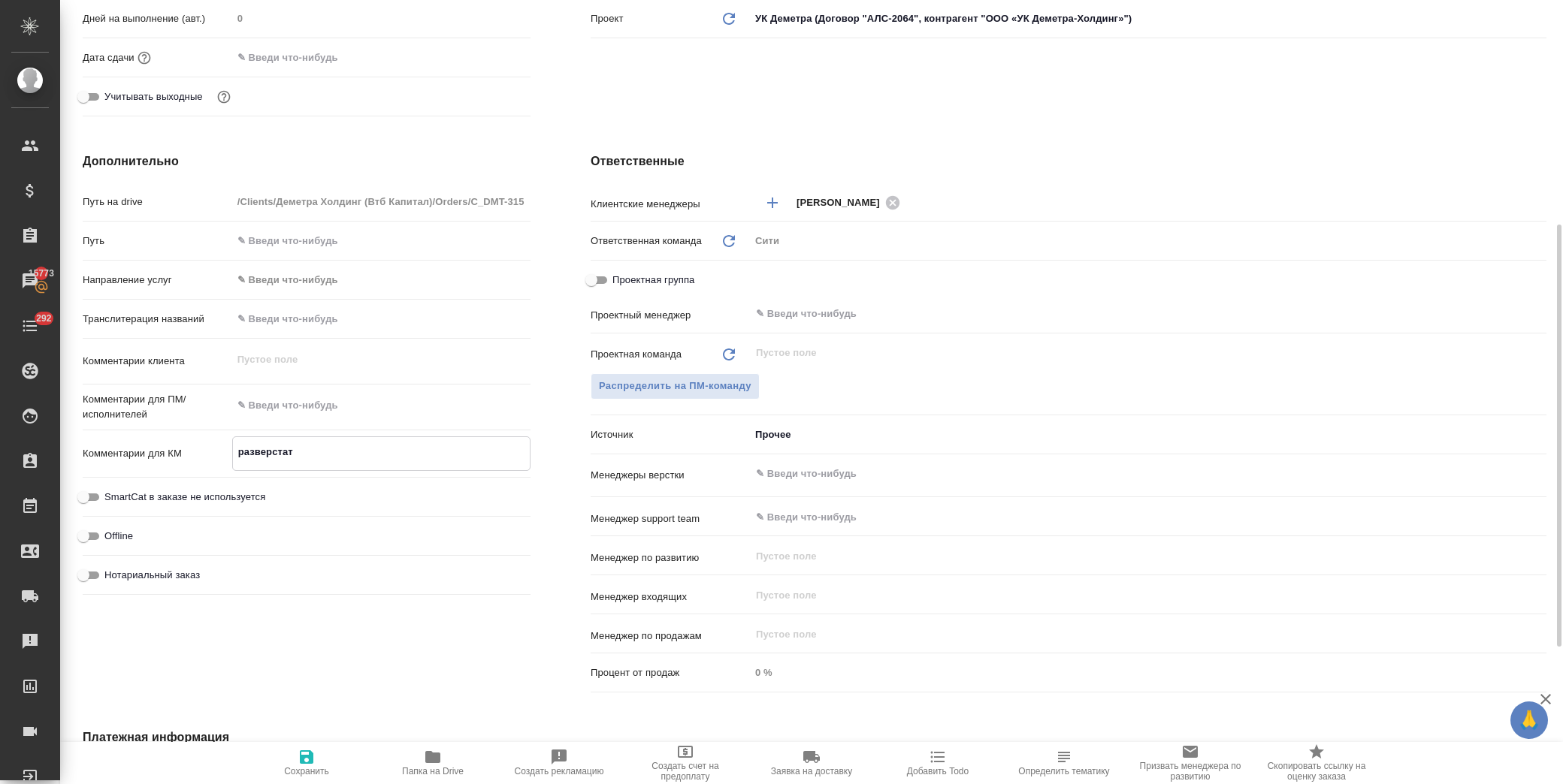
type textarea "x"
type textarea "разверстать"
type textarea "x"
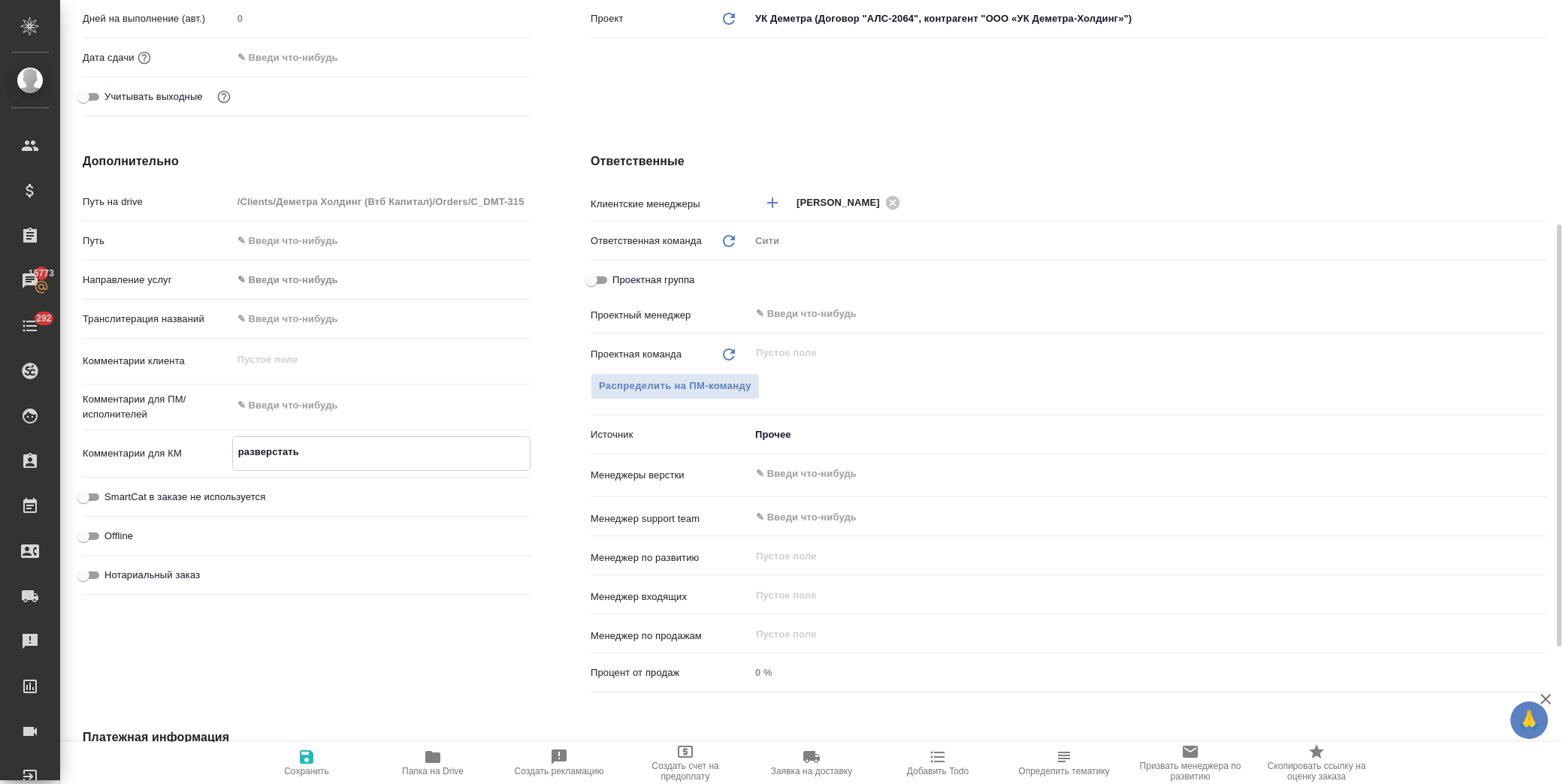
type textarea "x"
type textarea "разверстать т"
type textarea "x"
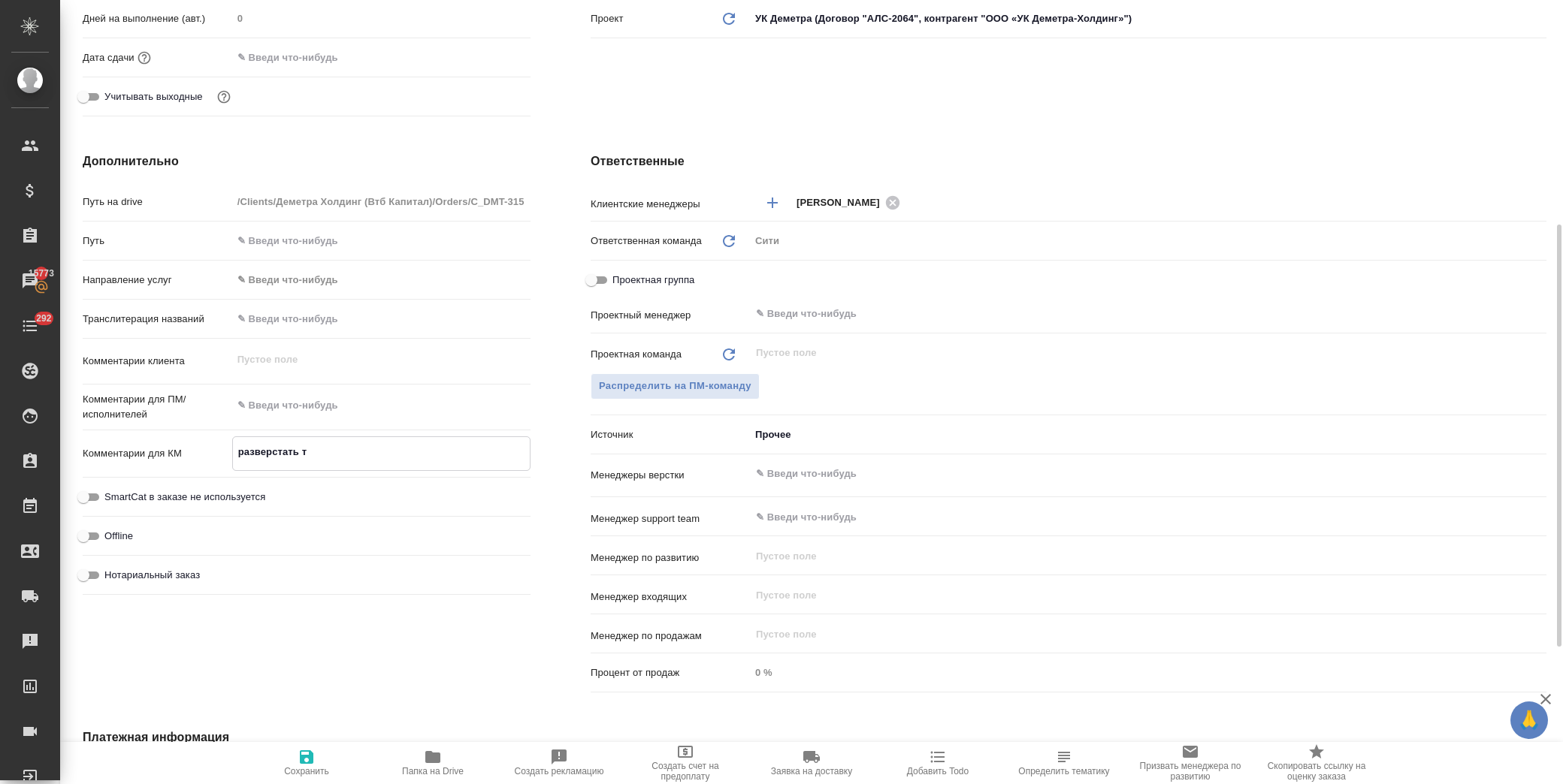
type textarea "x"
type textarea "разверстать то"
type textarea "x"
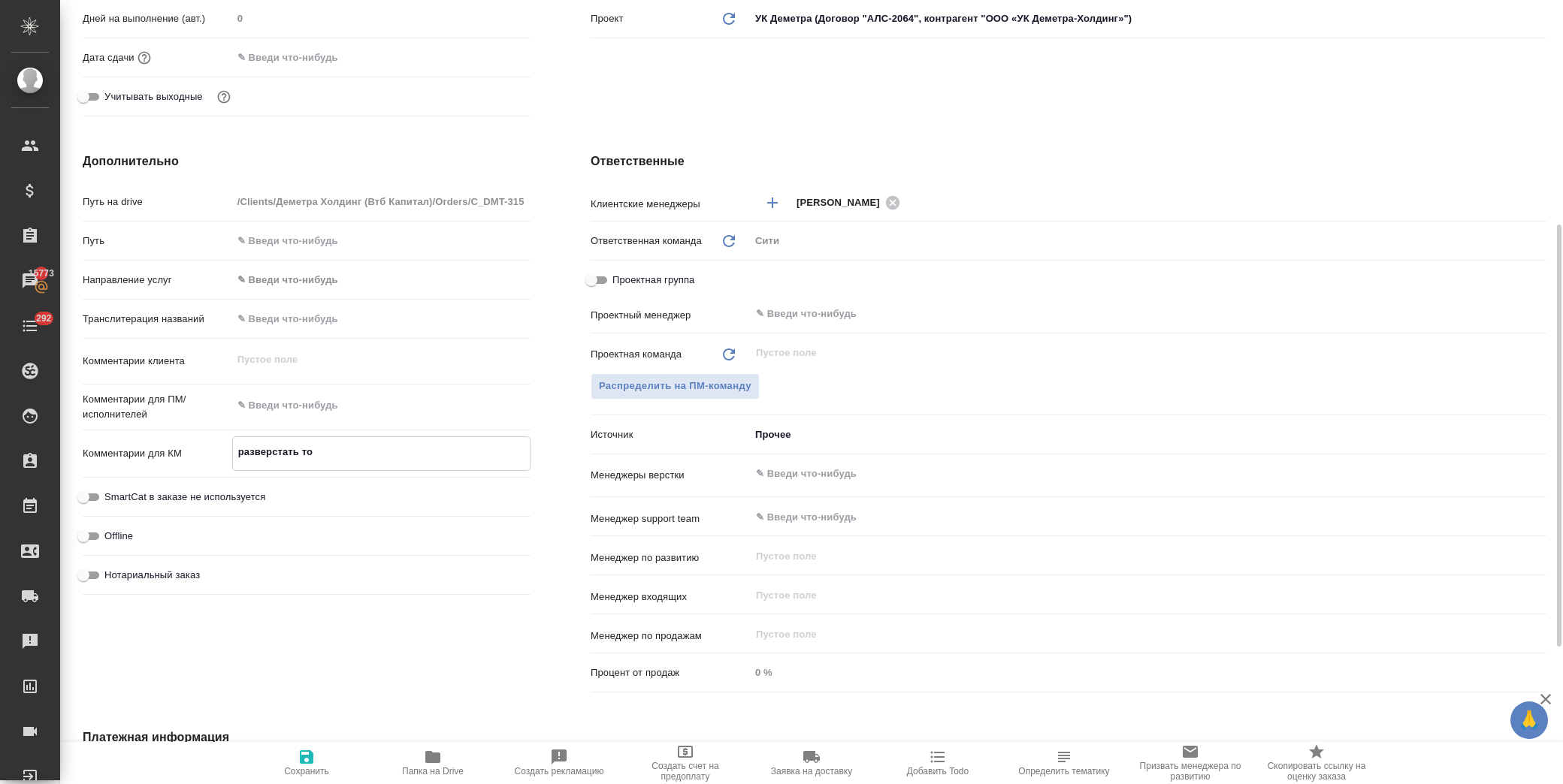
type textarea "разверстать то,"
type textarea "x"
type textarea "разверстать то,"
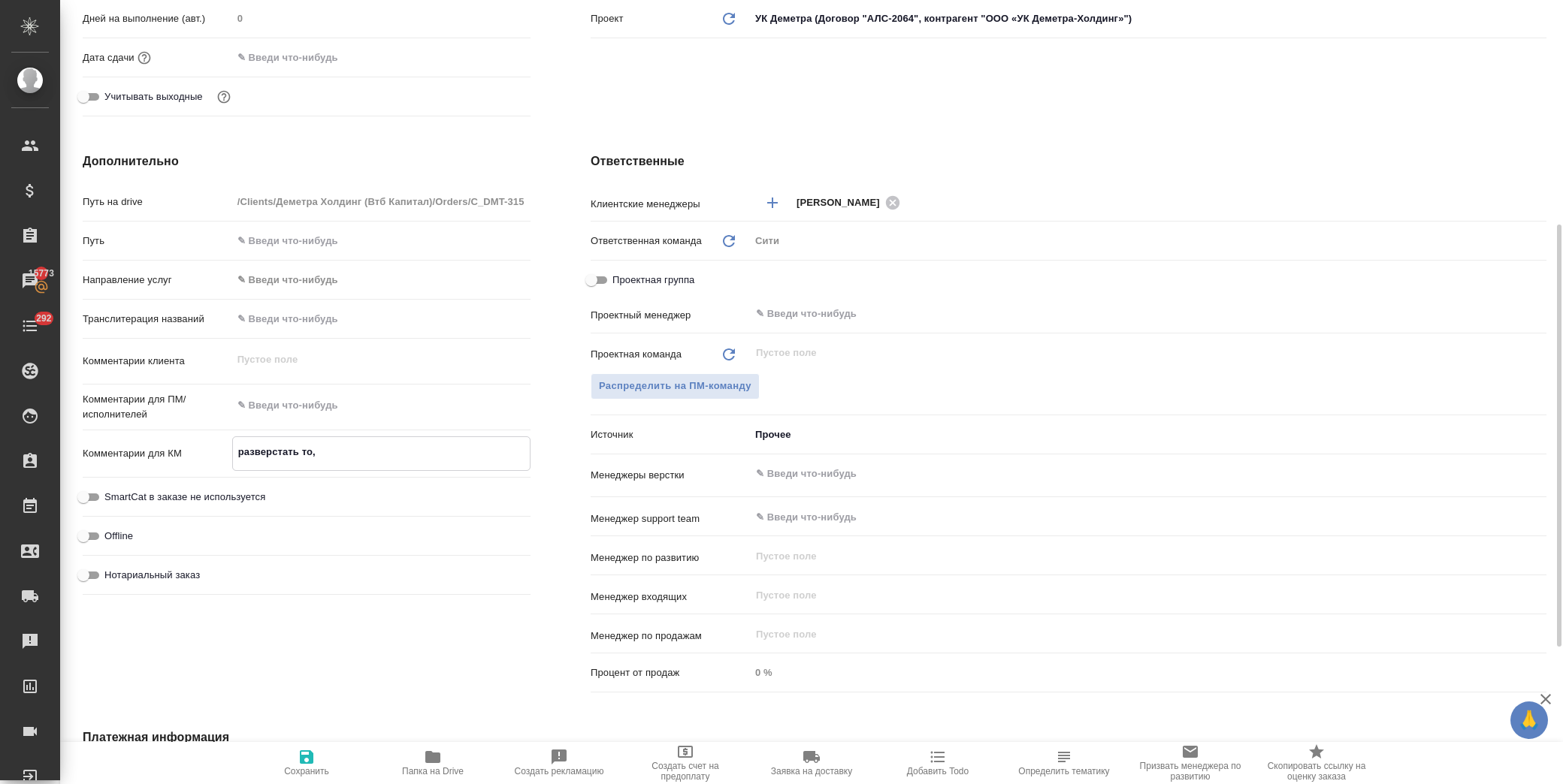
type textarea "x"
type textarea "разверстать то, ч"
type textarea "x"
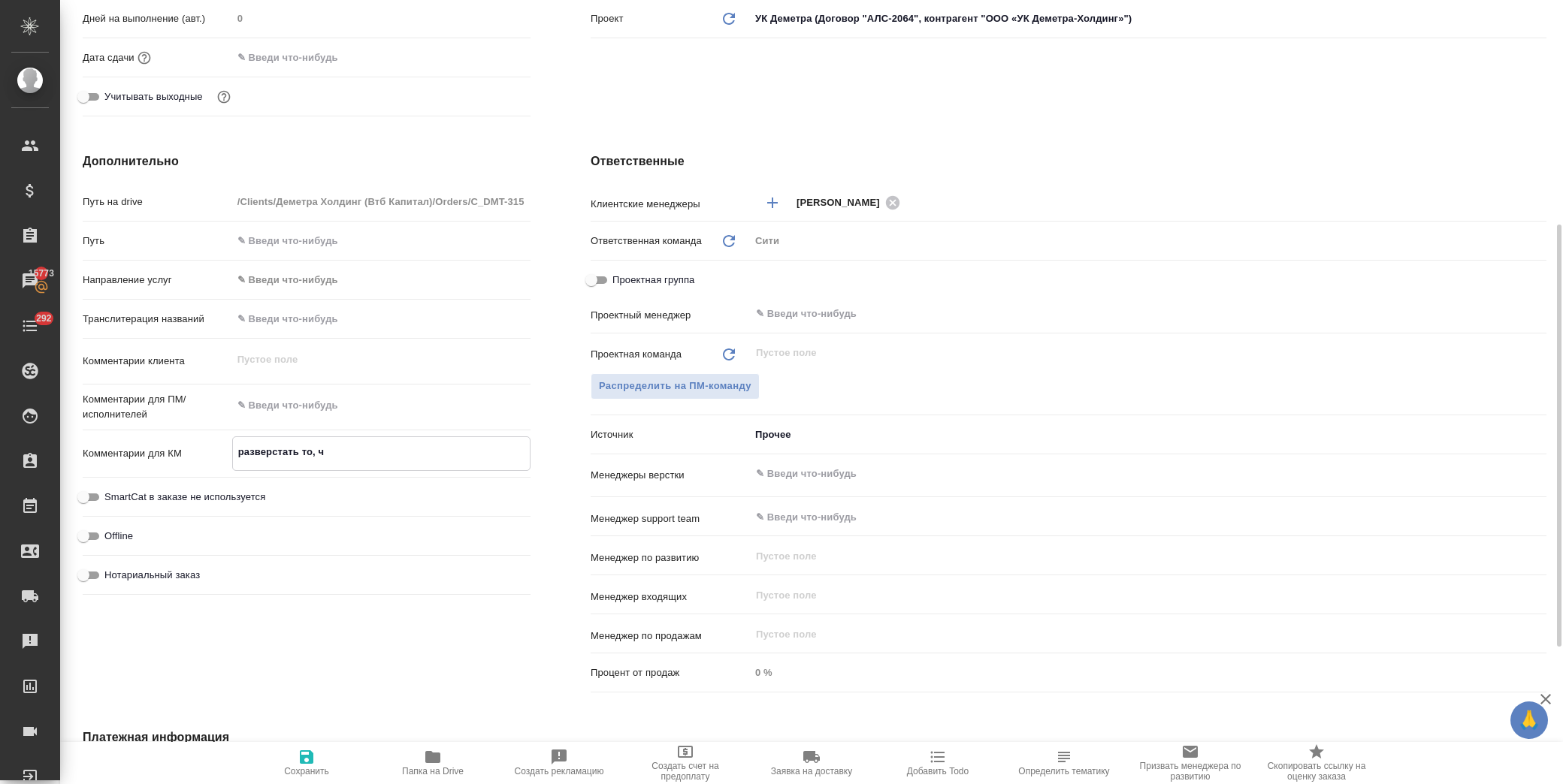
type textarea "x"
type textarea "разверстать то, чт"
type textarea "x"
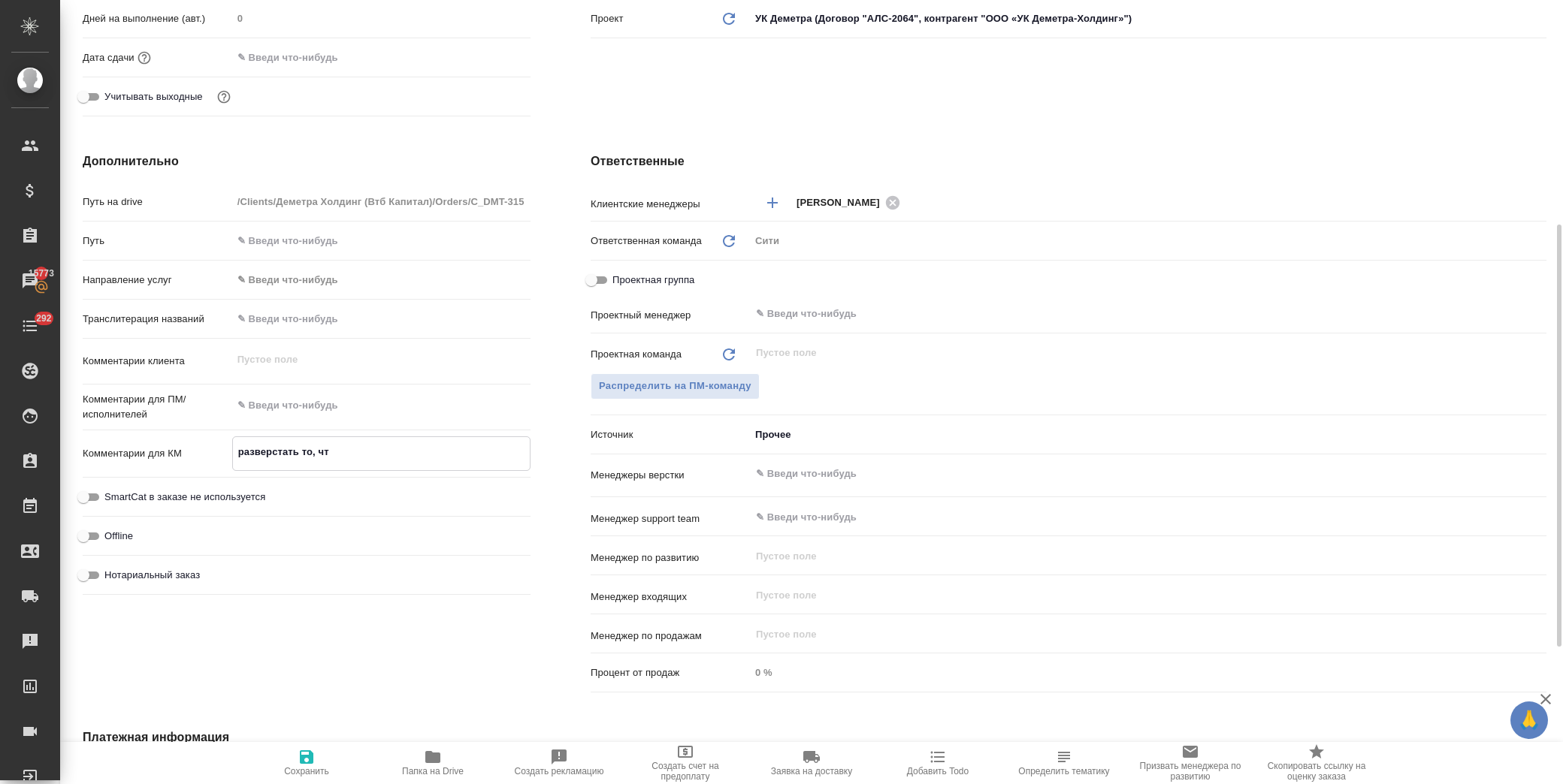
type textarea "x"
type textarea "разверстать то, что"
type textarea "x"
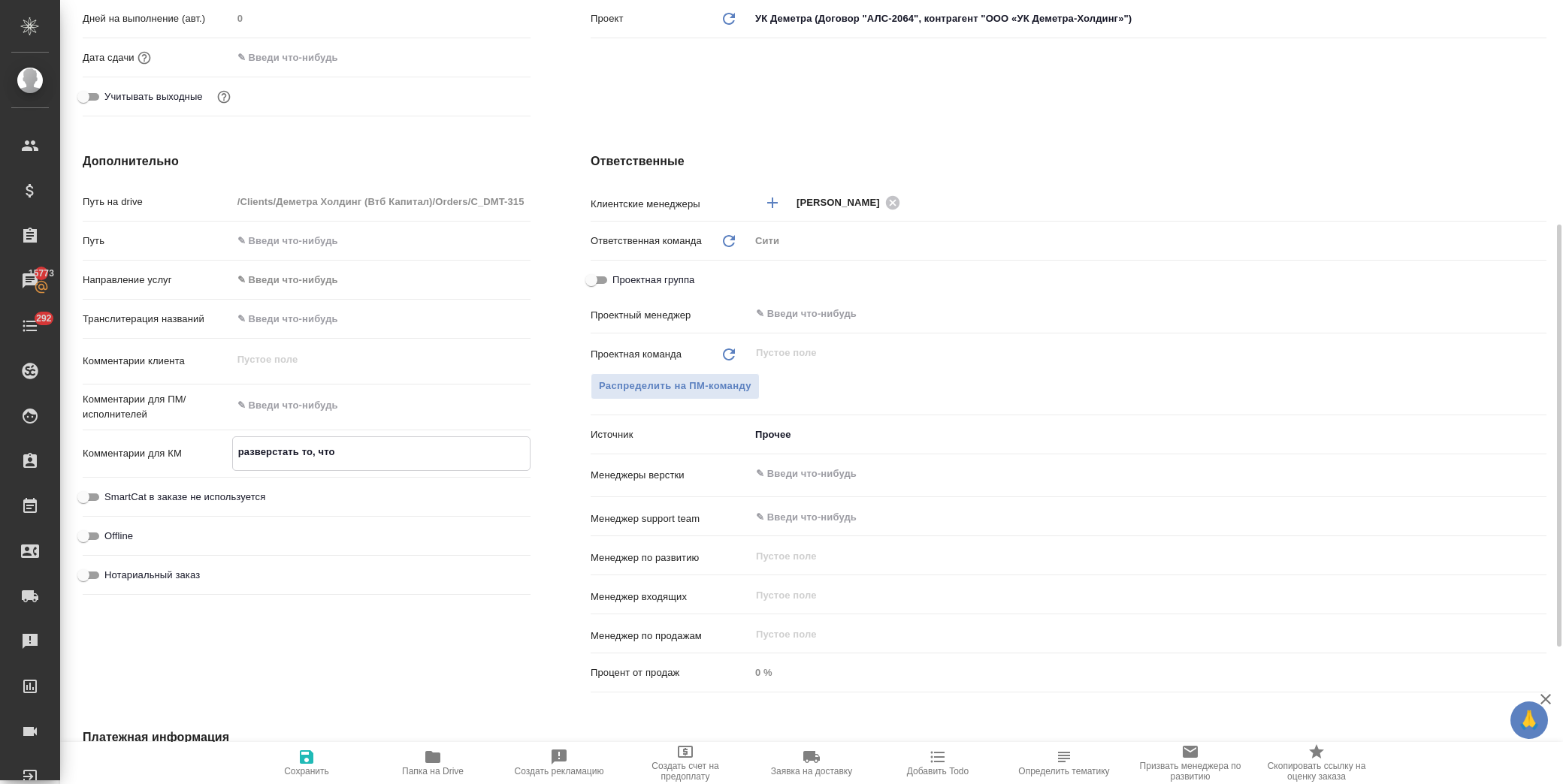
type textarea "разверстать то, что"
type textarea "x"
type textarea "разверстать то, что н"
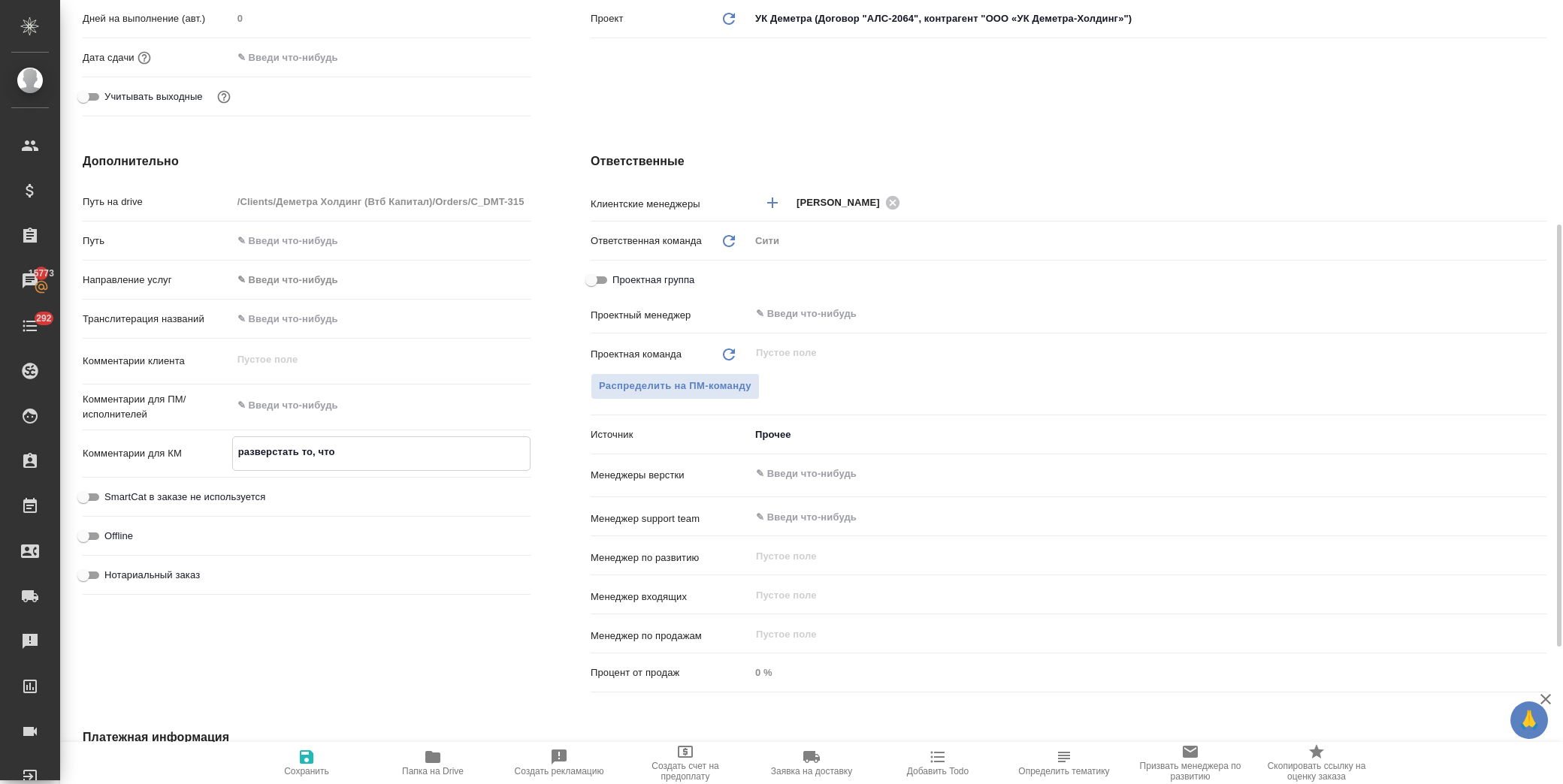
type textarea "x"
type textarea "разверстать то, что на"
type textarea "x"
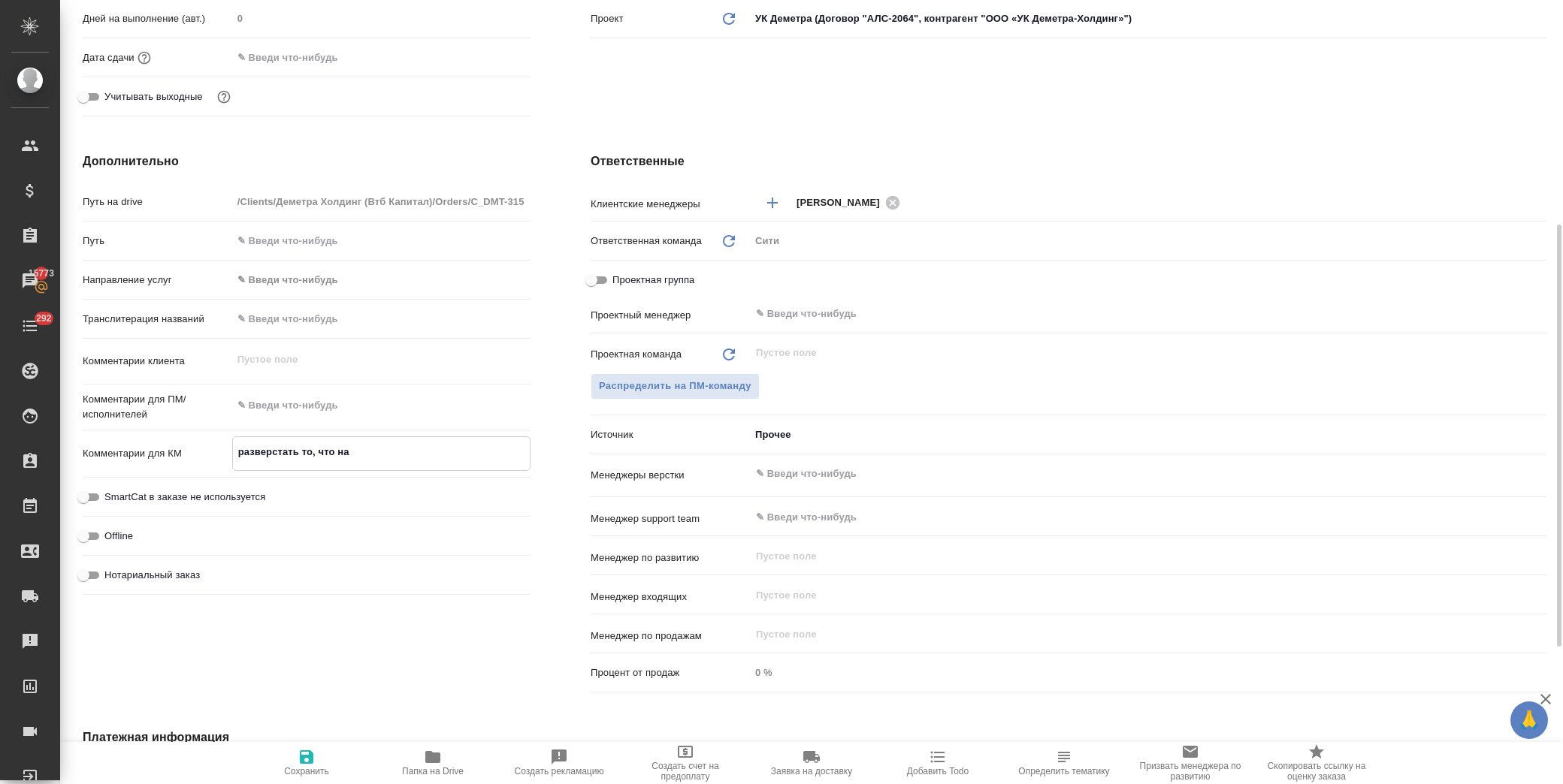
type textarea "x"
type textarea "разверстать то, что на"
type textarea "x"
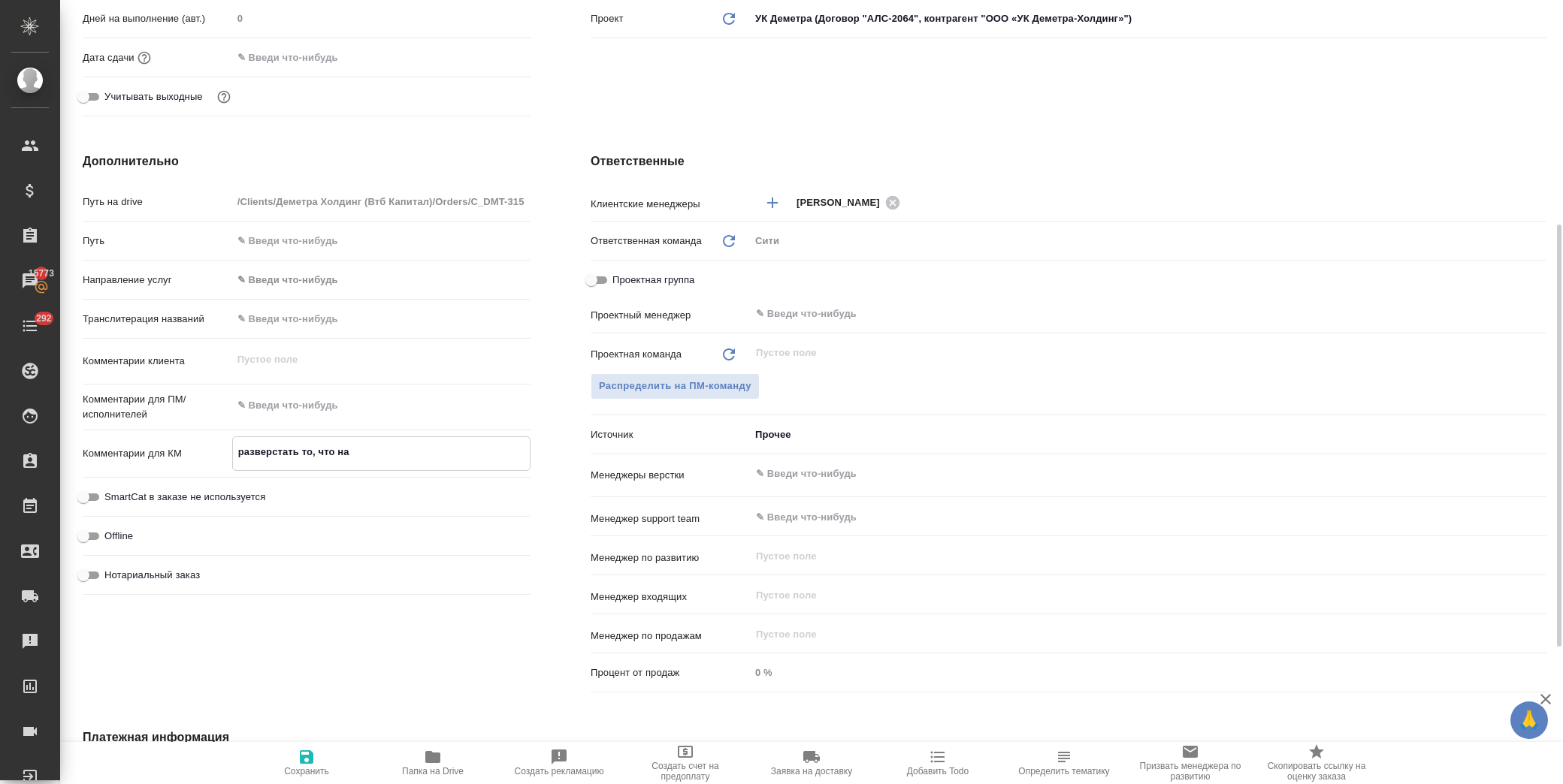
type textarea "x"
type textarea "разверстать то, что на п"
type textarea "x"
type textarea "разверстать то, что на пе"
type textarea "x"
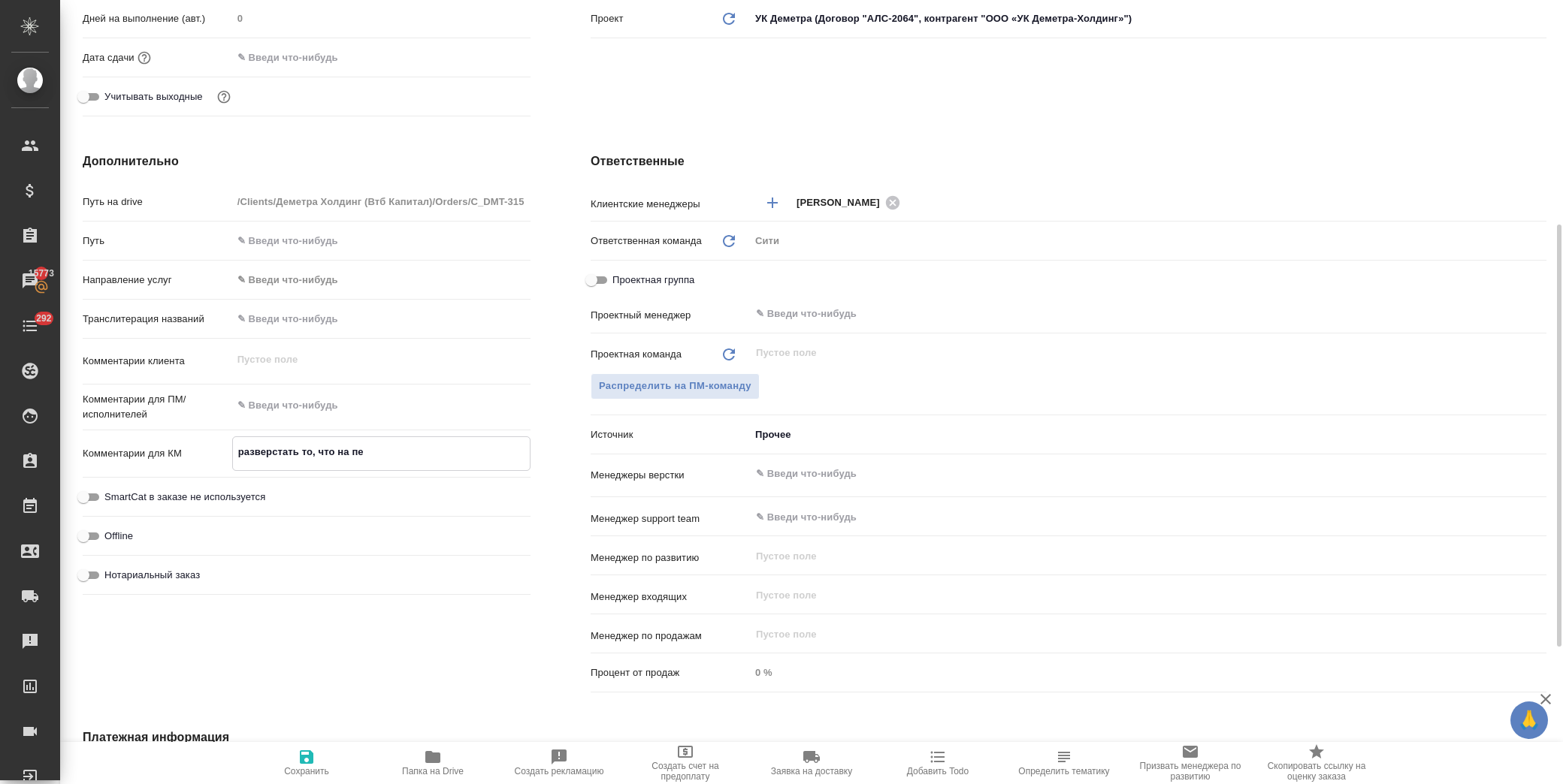
type textarea "x"
type textarea "разверстать то, что на пер"
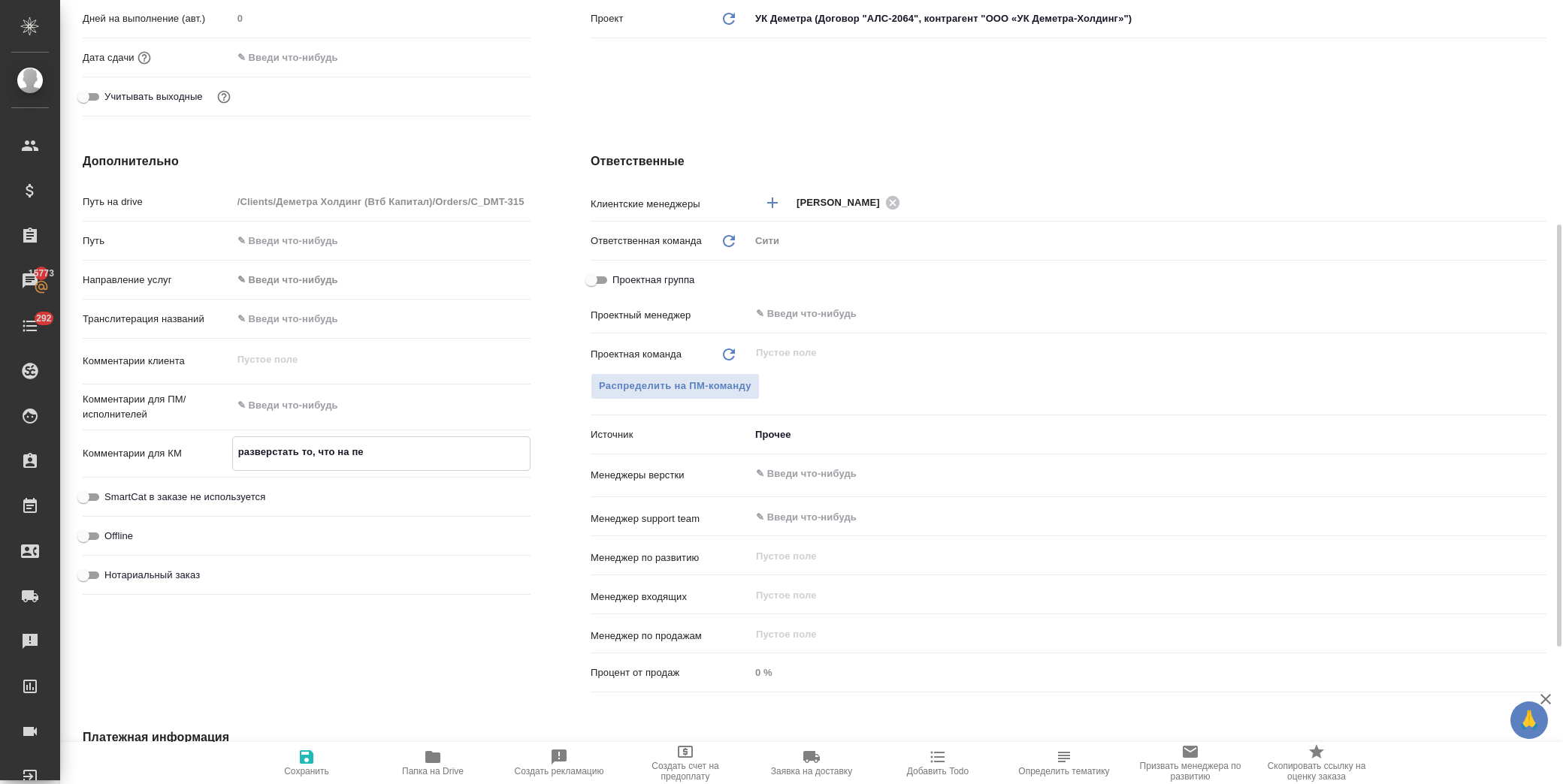
type textarea "x"
type textarea "разверстать то, что на пере"
type textarea "x"
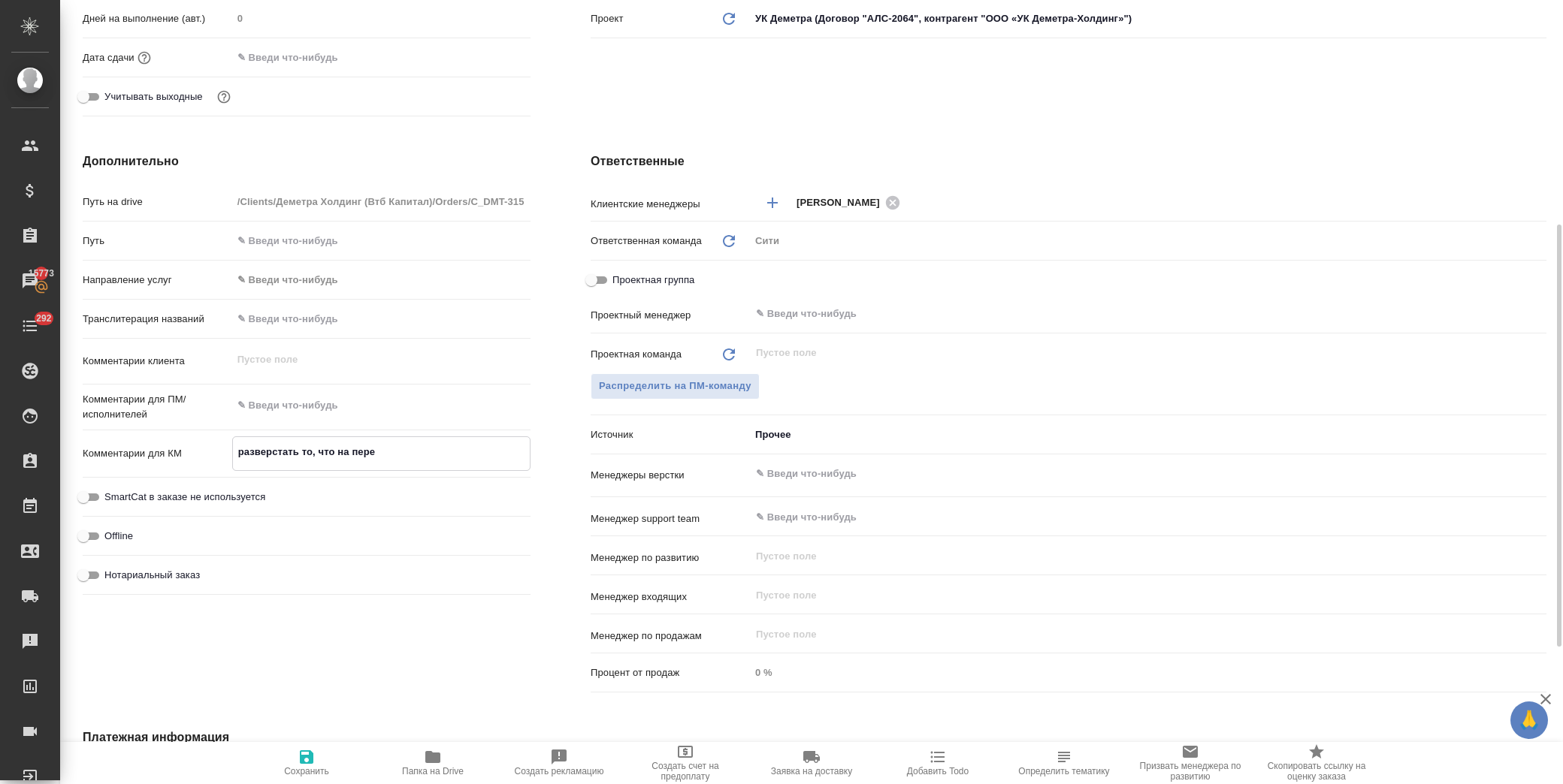
type textarea "x"
type textarea "разверстать то, что на перев"
type textarea "x"
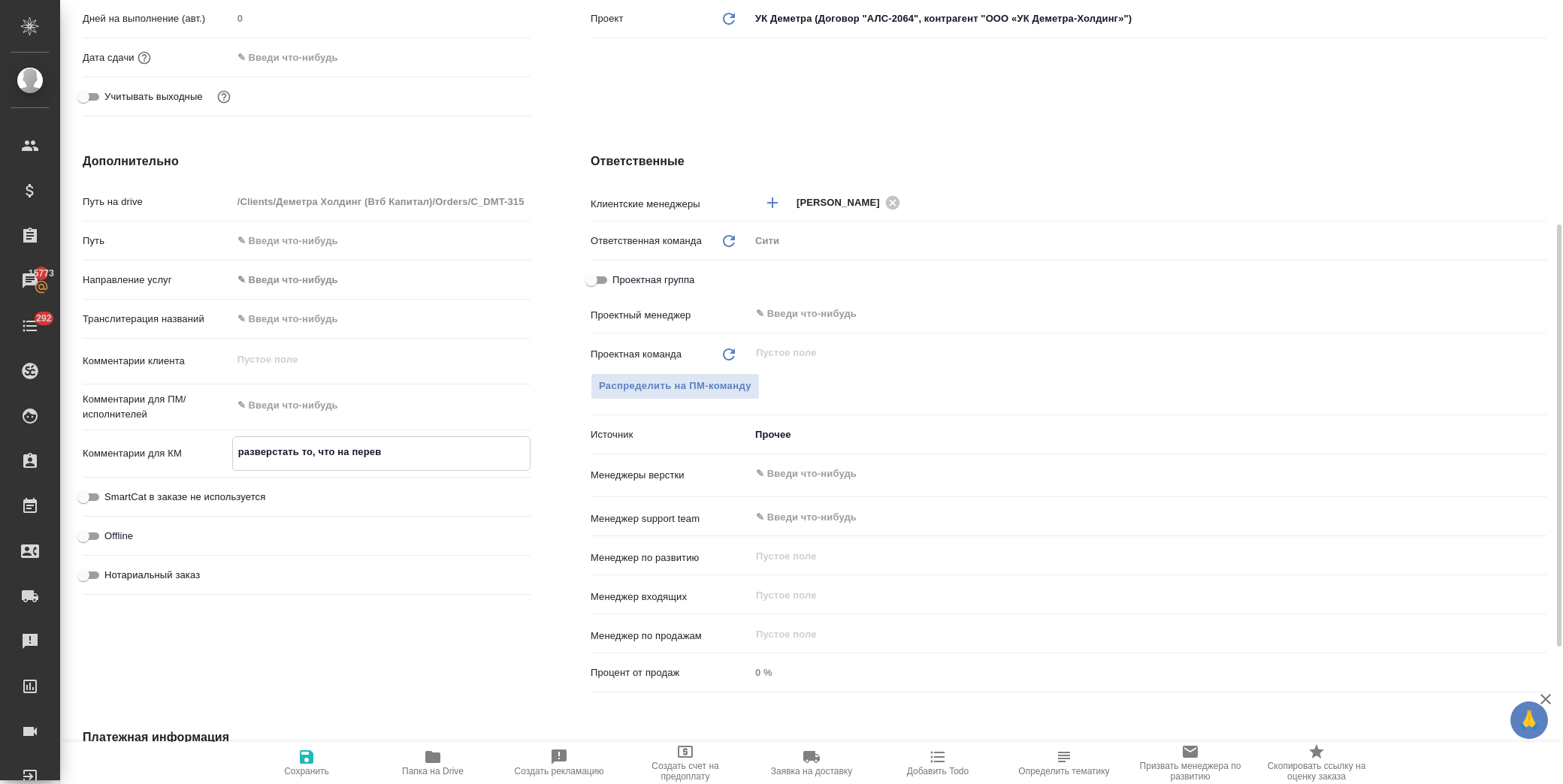
type textarea "x"
type textarea "разверстать то, что на перево"
type textarea "x"
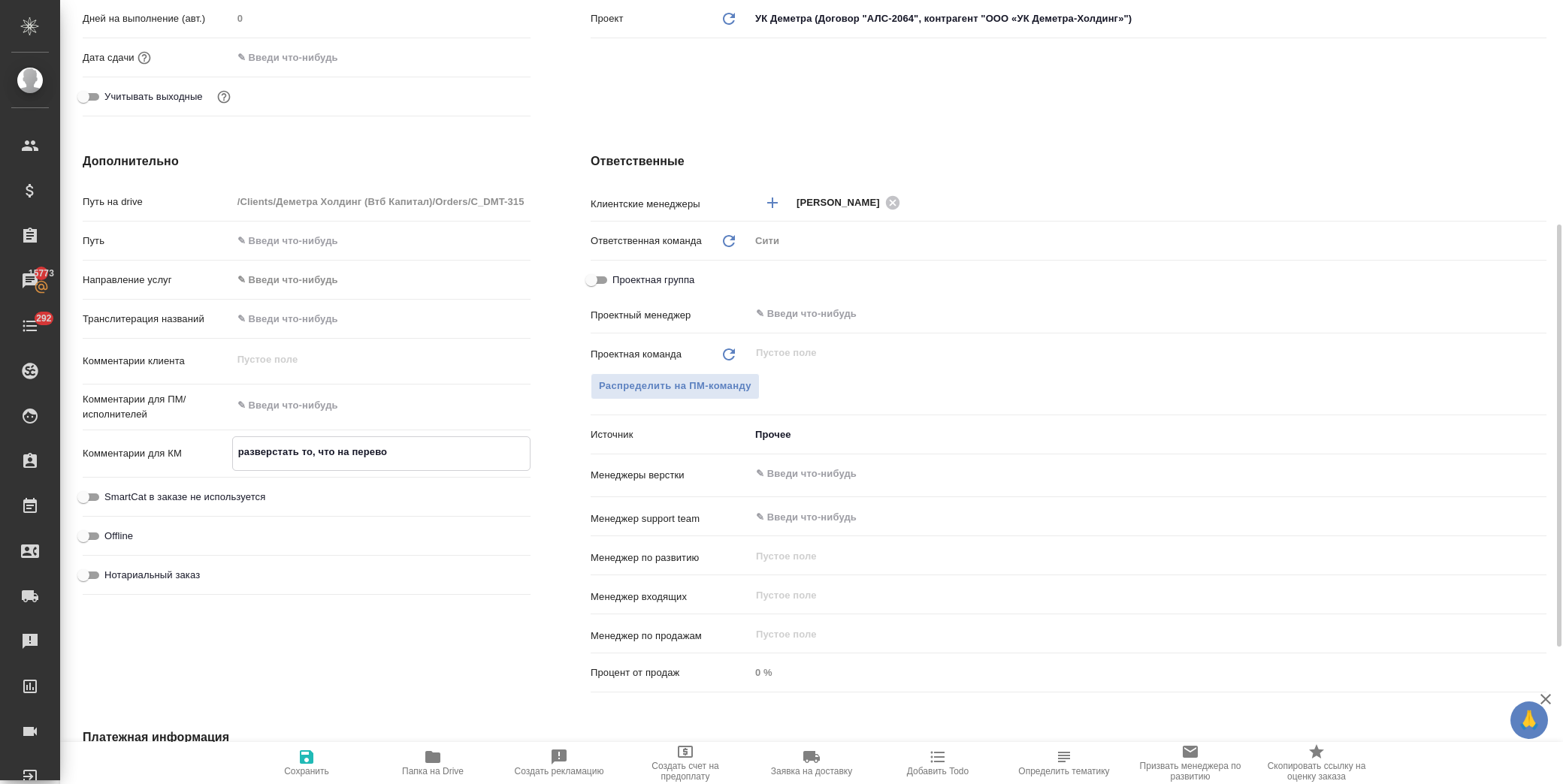
type textarea "разверстать то, что на перевод"
type textarea "x"
type textarea "разверстать то, что на перевод."
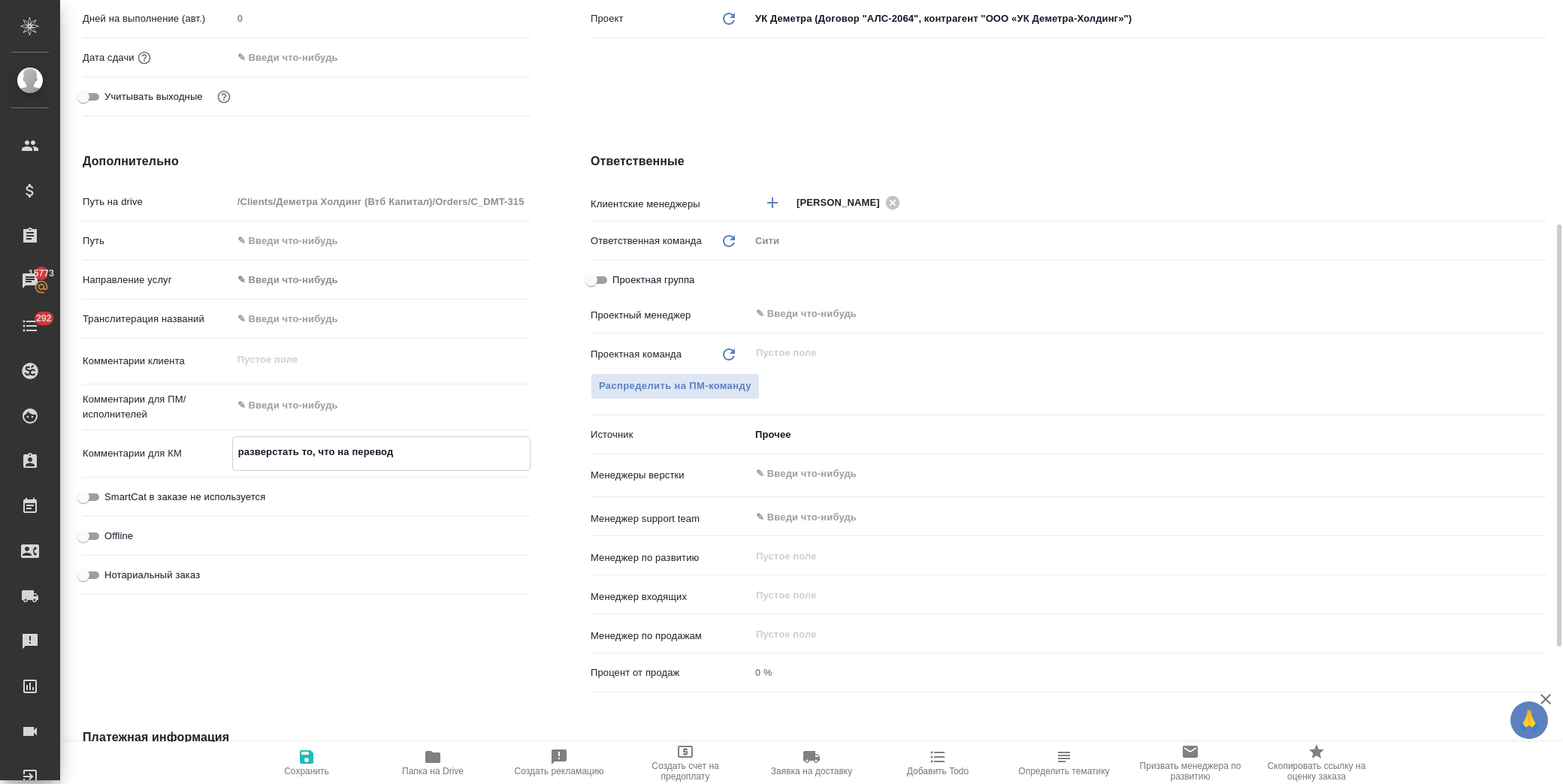
type textarea "x"
type textarea "разверстать то, что на перевод."
type textarea "x"
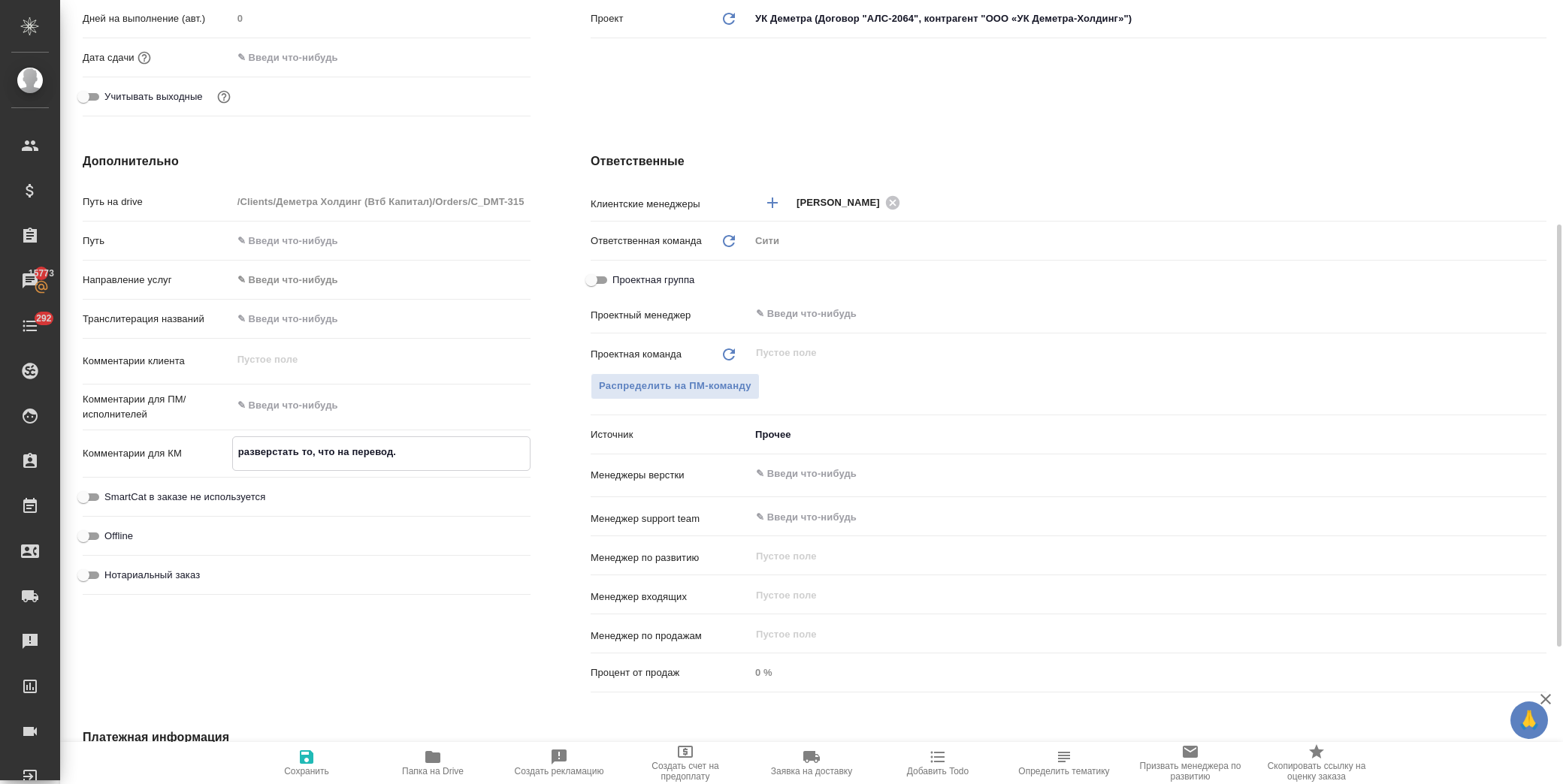
type textarea "разверстать то, что на перевод. н"
type textarea "x"
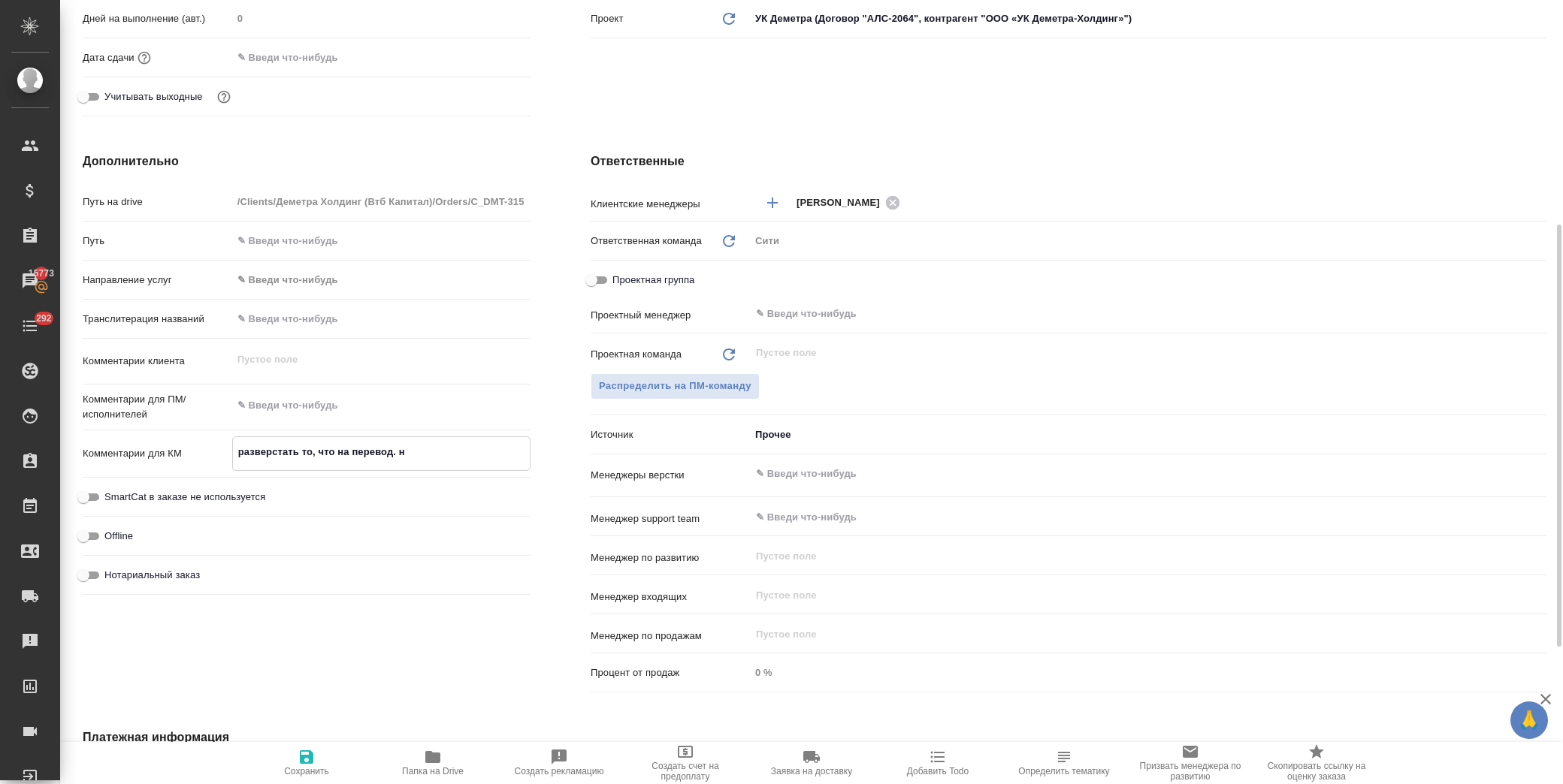
type textarea "x"
type textarea "разверстать то, что на перевод. на"
type textarea "x"
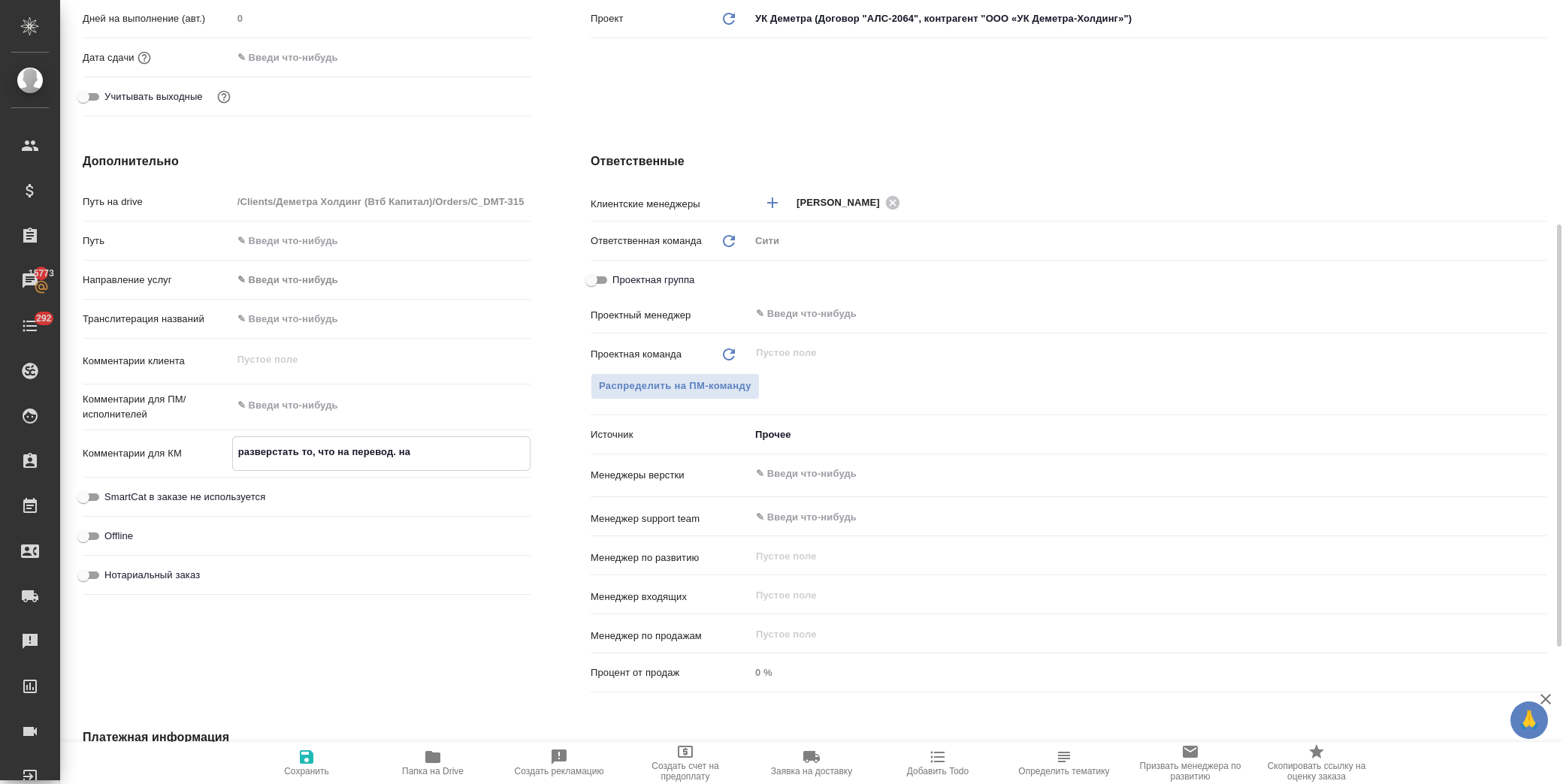
type textarea "разверстать то, что на перевод. на"
type textarea "x"
type textarea "разверстать то, что на перевод. на р"
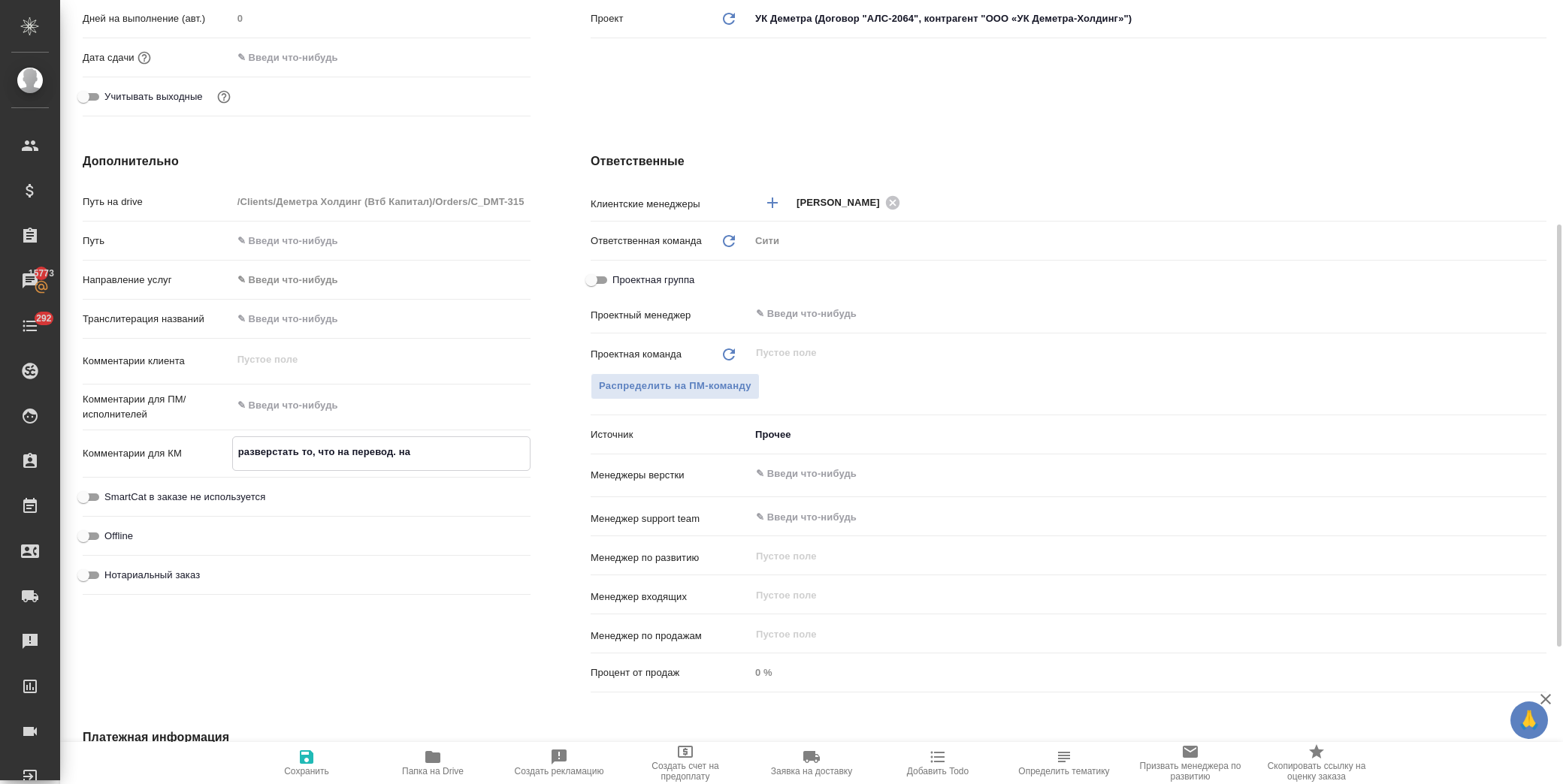
type textarea "x"
type textarea "разверстать то, что на перевод. на ре"
type textarea "x"
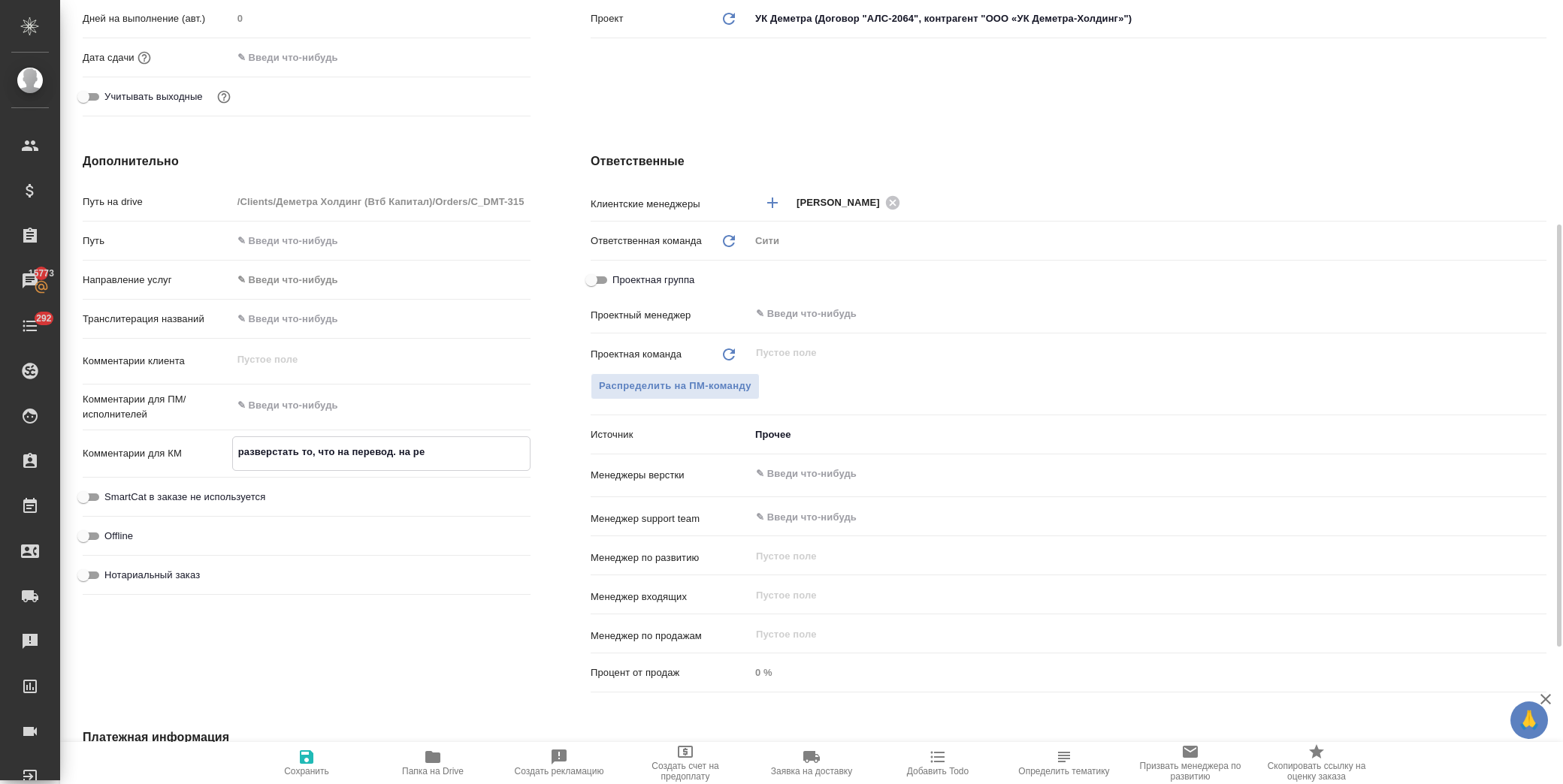
type textarea "x"
type textarea "разверстать то, что на перевод. на ред"
type textarea "x"
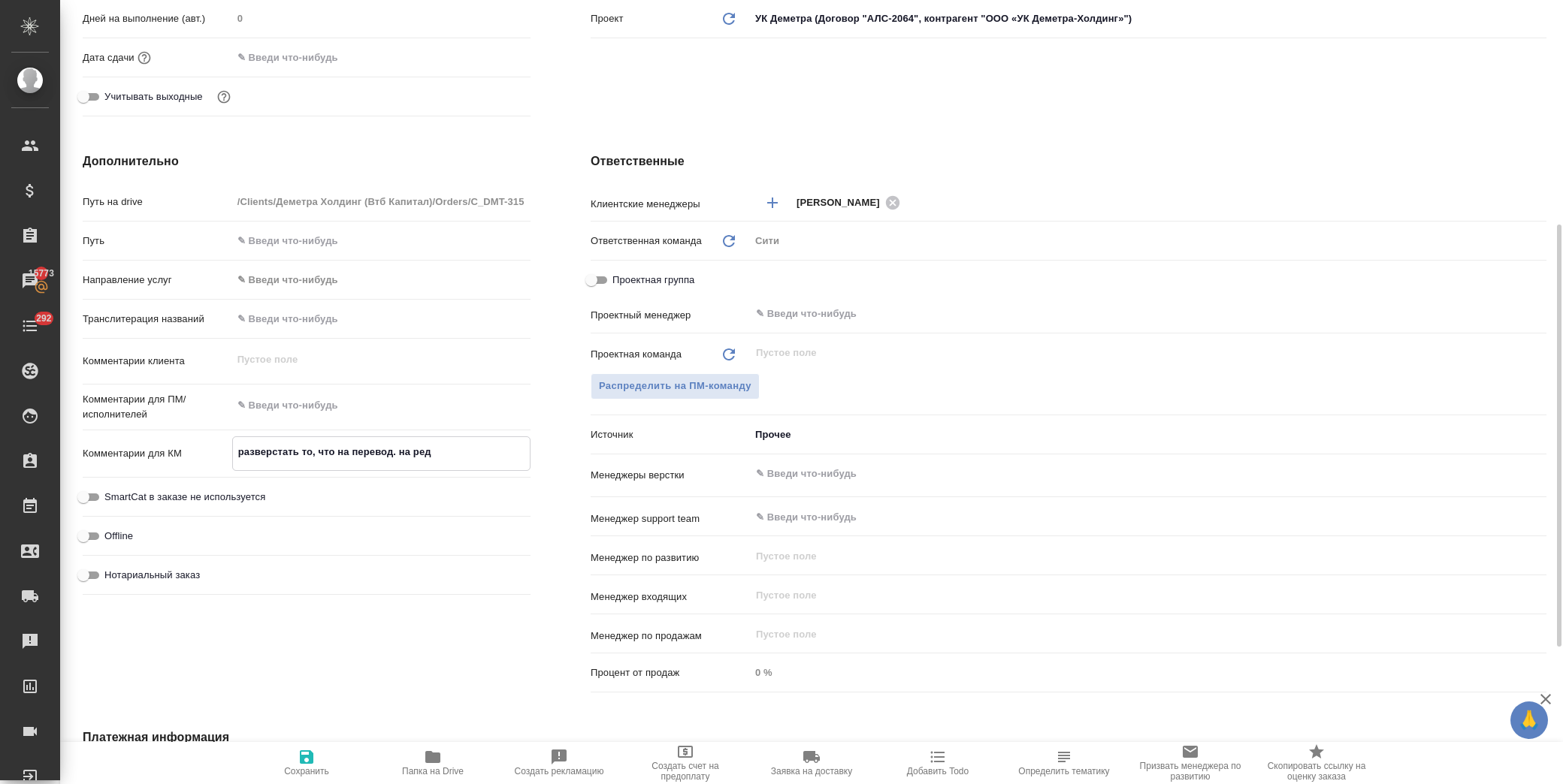
type textarea "x"
type textarea "разверстать то, что на перевод. на реда"
type textarea "x"
type textarea "разверстать то, что на перевод. на редак"
type textarea "x"
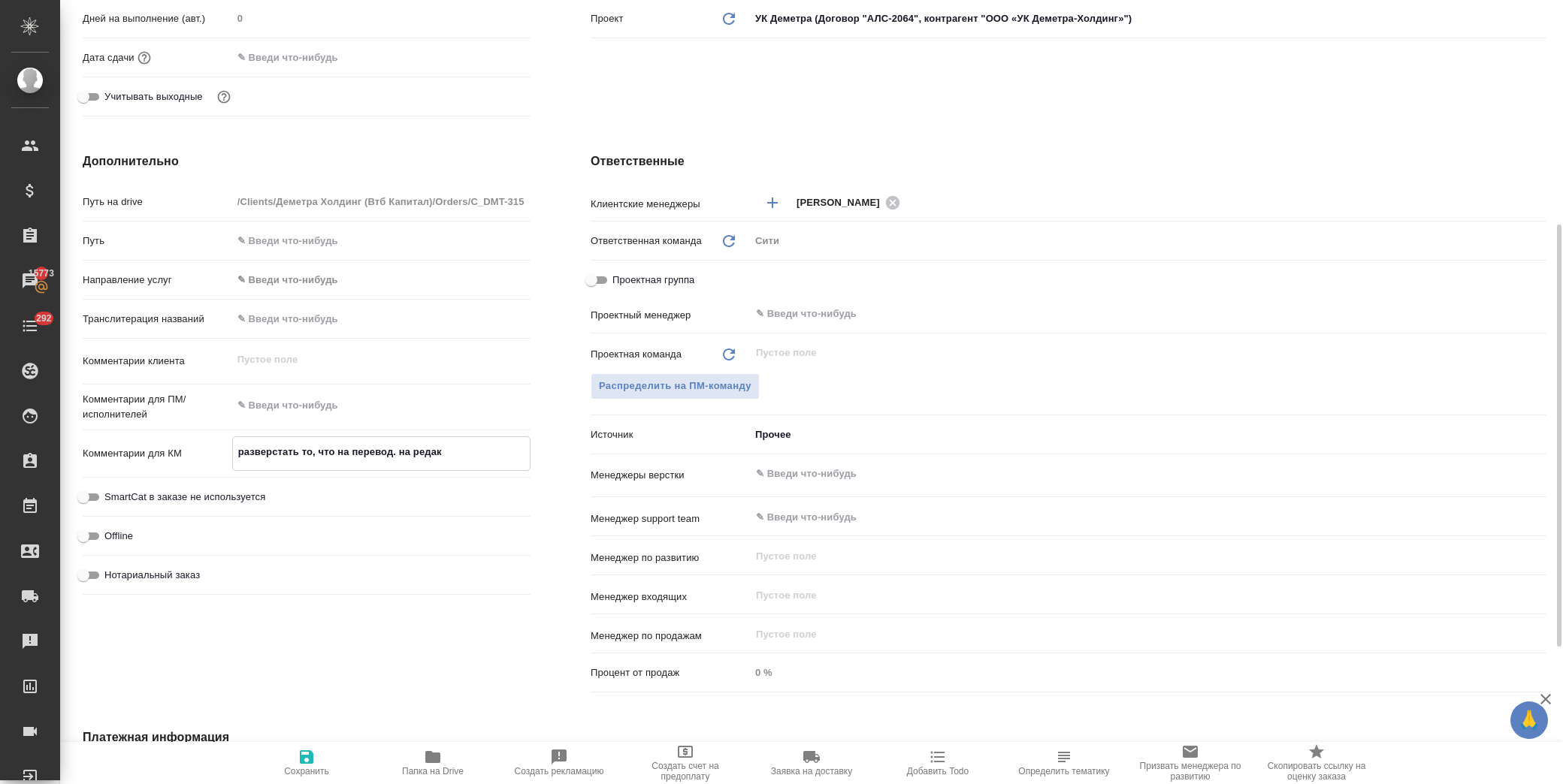
type textarea "x"
type textarea "разверстать то, что на перевод. на редакт"
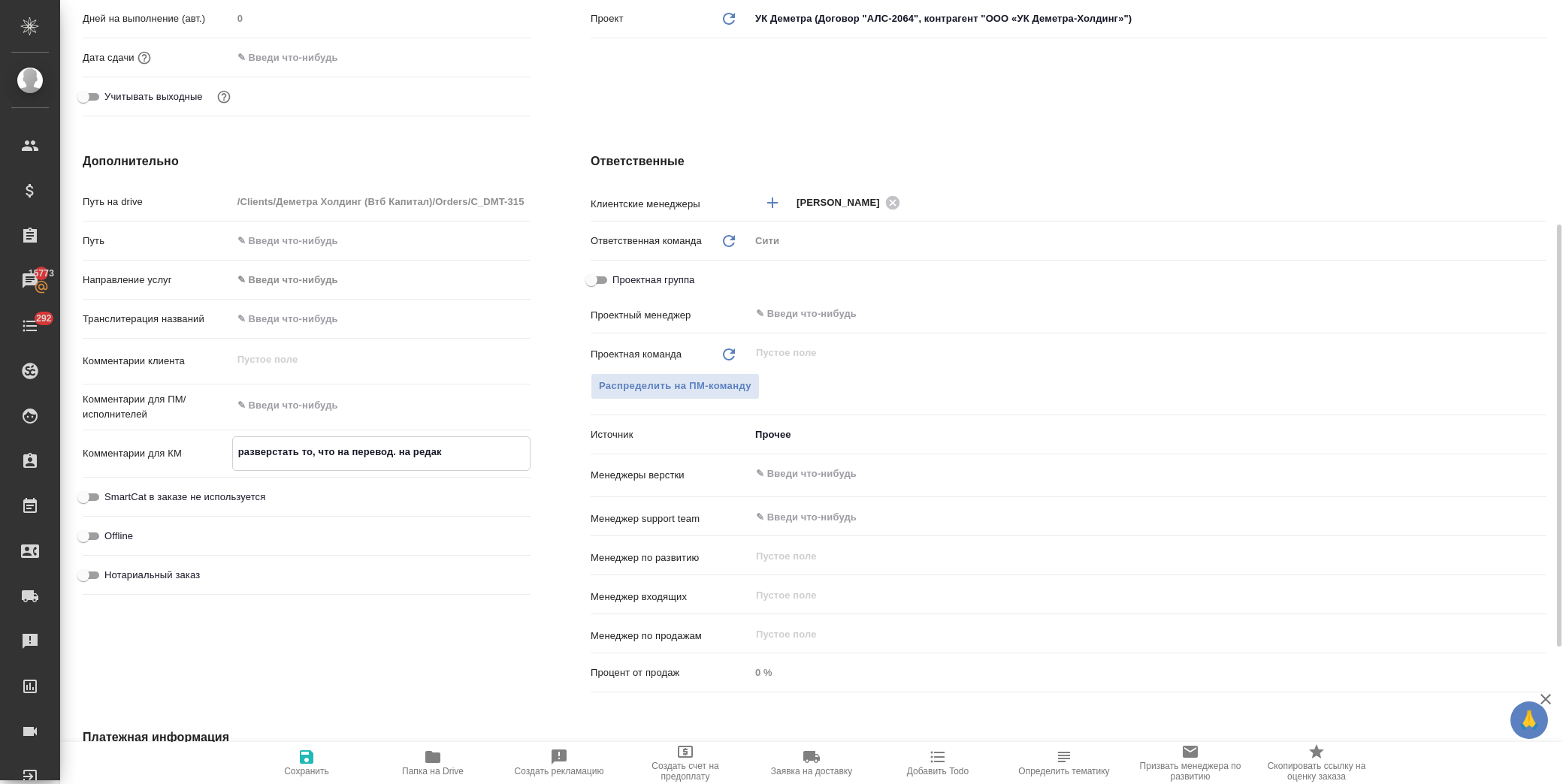
type textarea "x"
type textarea "разверстать то, что на перевод. на редакту"
type textarea "x"
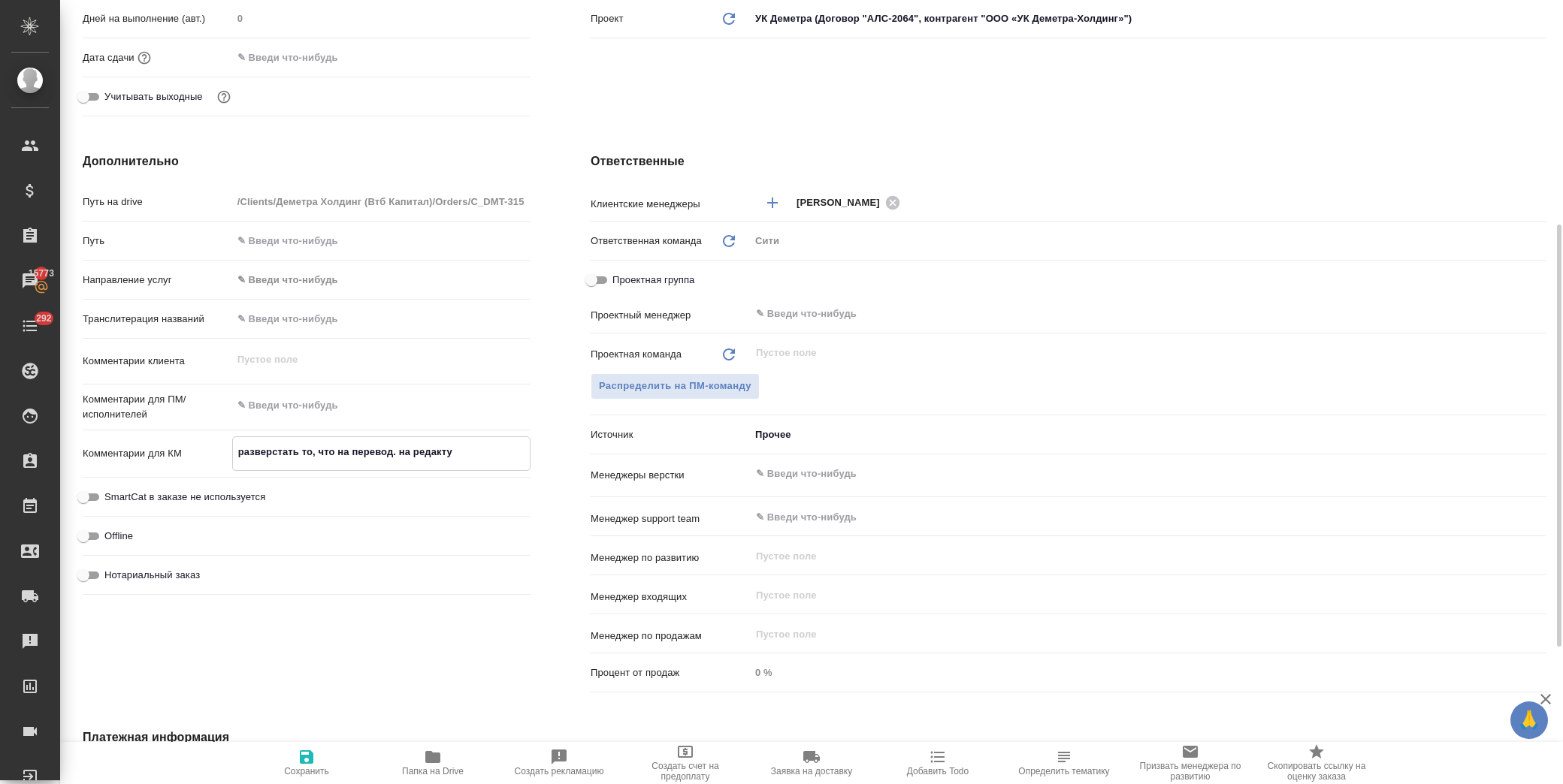
type textarea "x"
type textarea "разверстать то, что на перевод. на редактур"
type textarea "x"
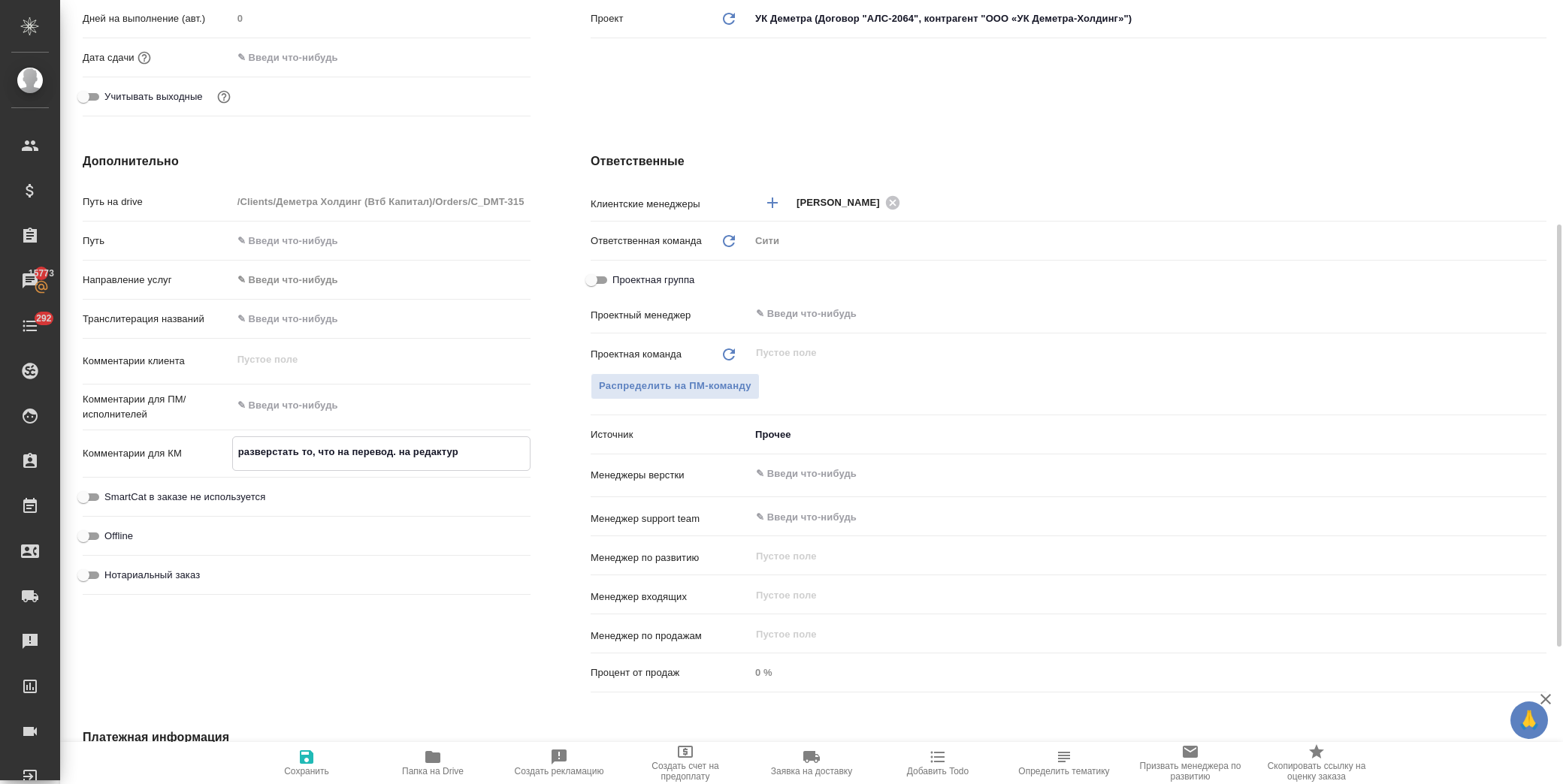
type textarea "x"
type textarea "разверстать то, что на перевод. на редактуру"
type textarea "x"
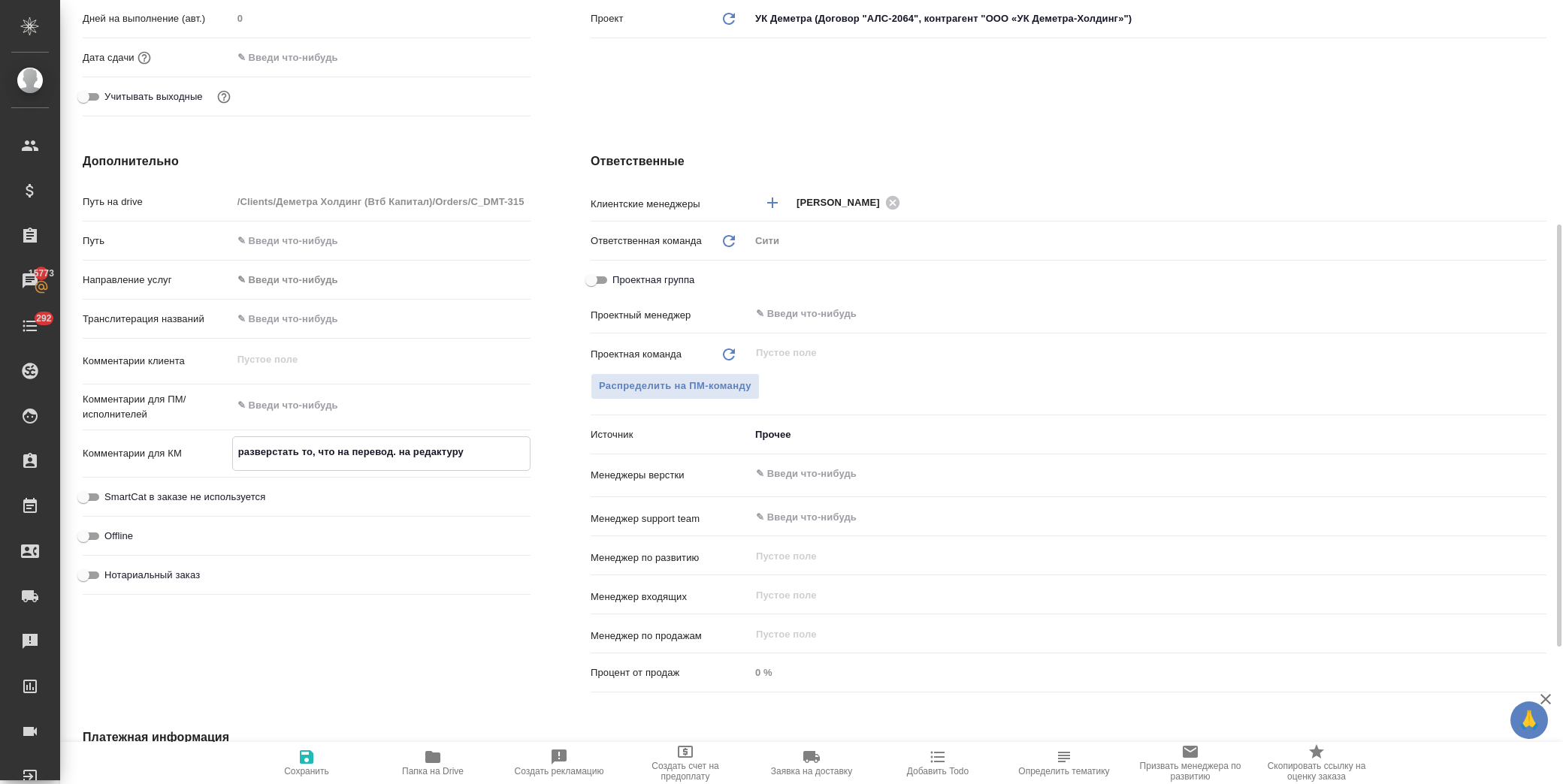
type textarea "разверстать то, что на перевод. на редактуру"
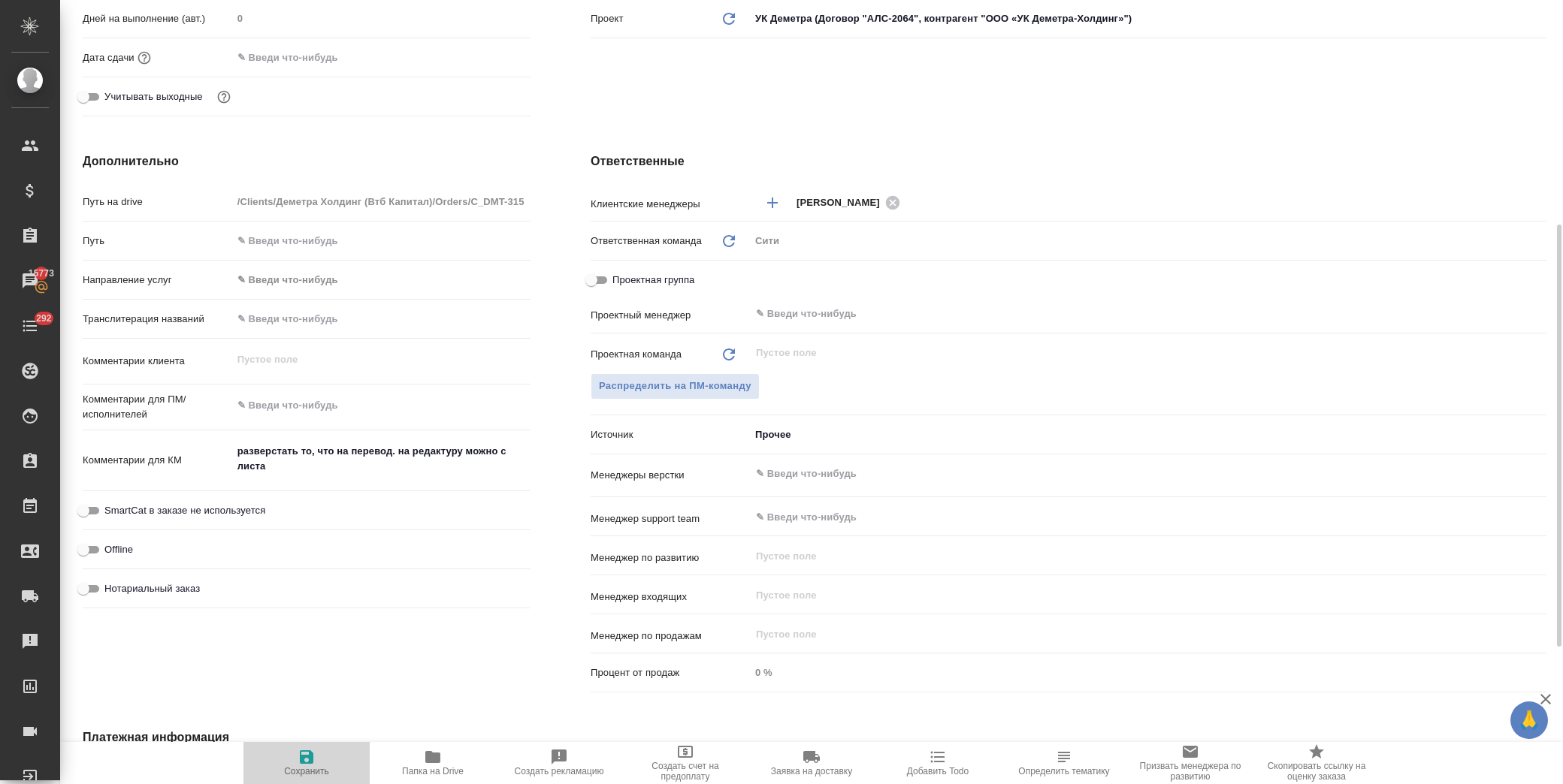
click at [303, 776] on span "Сохранить" at bounding box center [307, 772] width 45 height 11
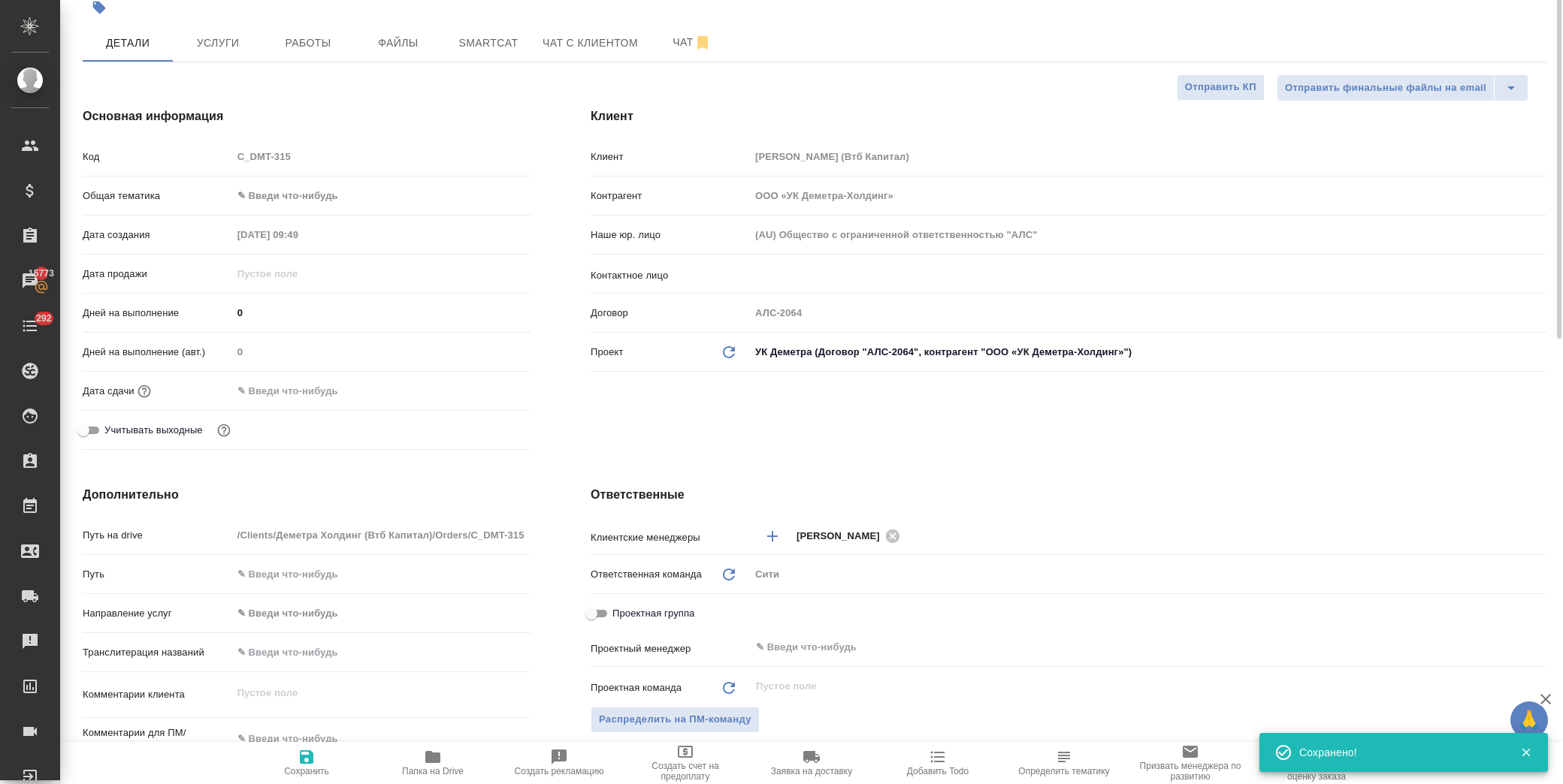
scroll to position [0, 0]
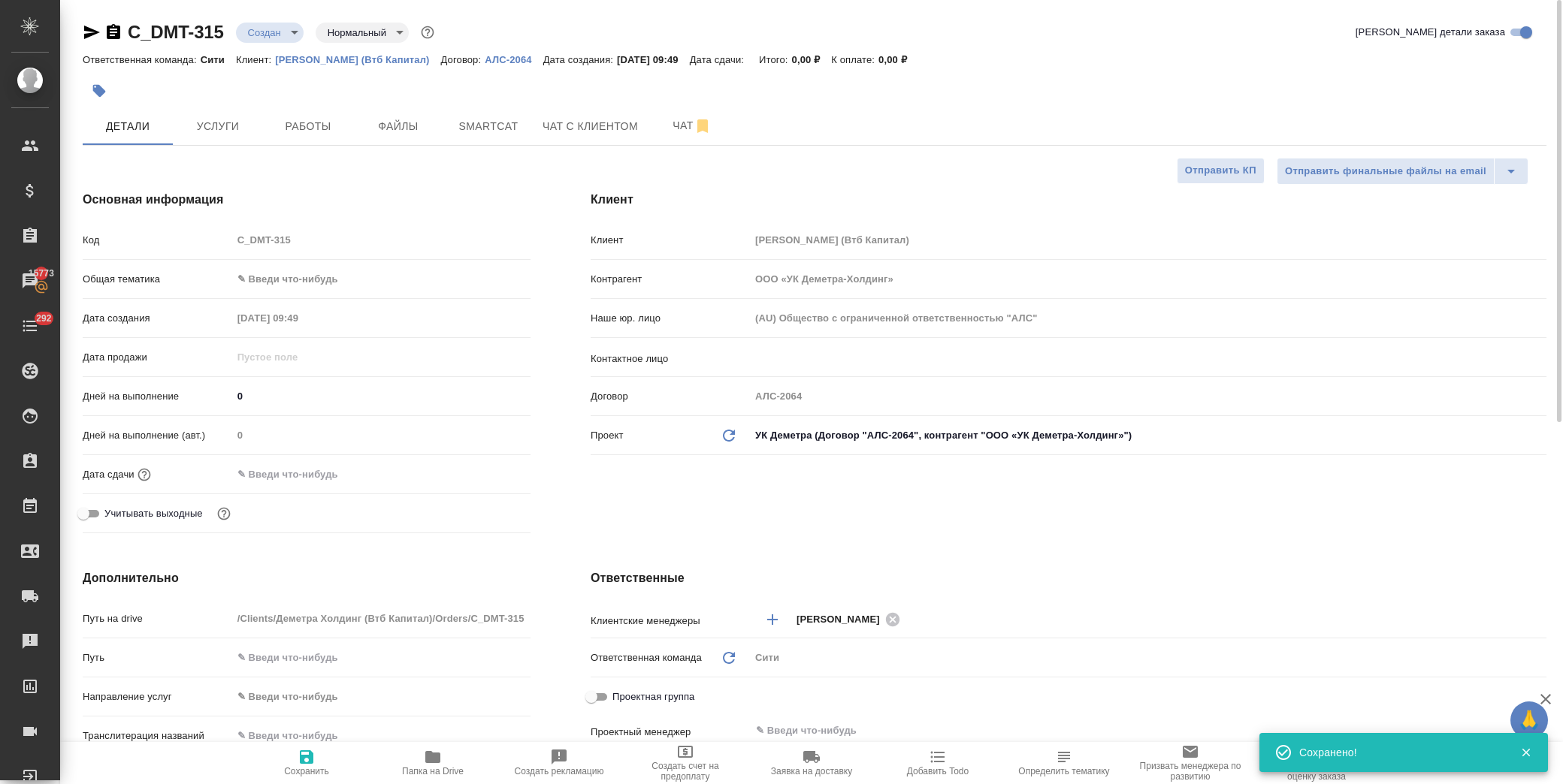
drag, startPoint x: 318, startPoint y: 477, endPoint x: 327, endPoint y: 477, distance: 9.0
click at [320, 477] on input "text" at bounding box center [298, 474] width 132 height 21
click at [482, 466] on icon "button" at bounding box center [487, 474] width 14 height 15
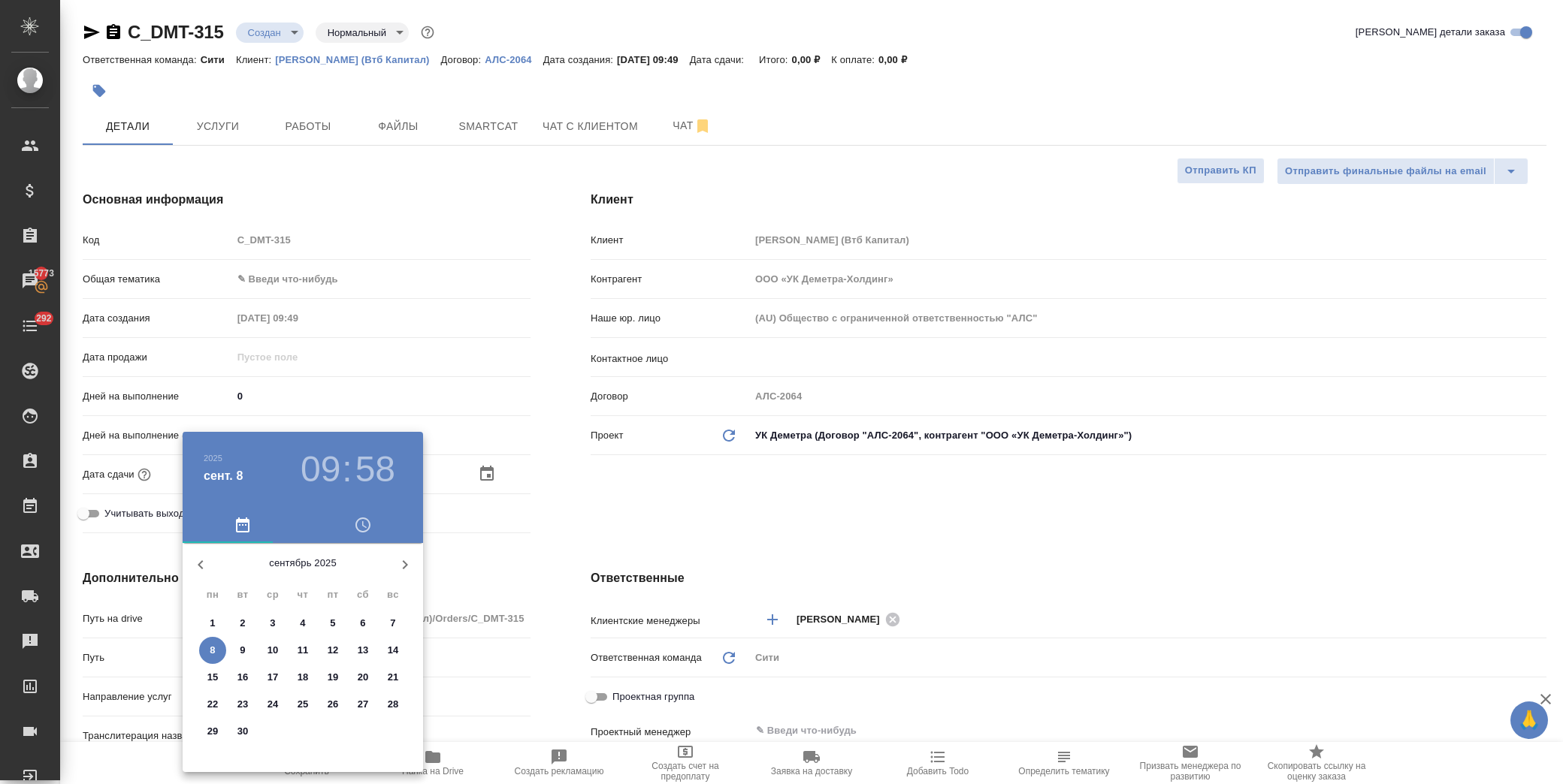
click at [213, 644] on p "8" at bounding box center [212, 651] width 5 height 15
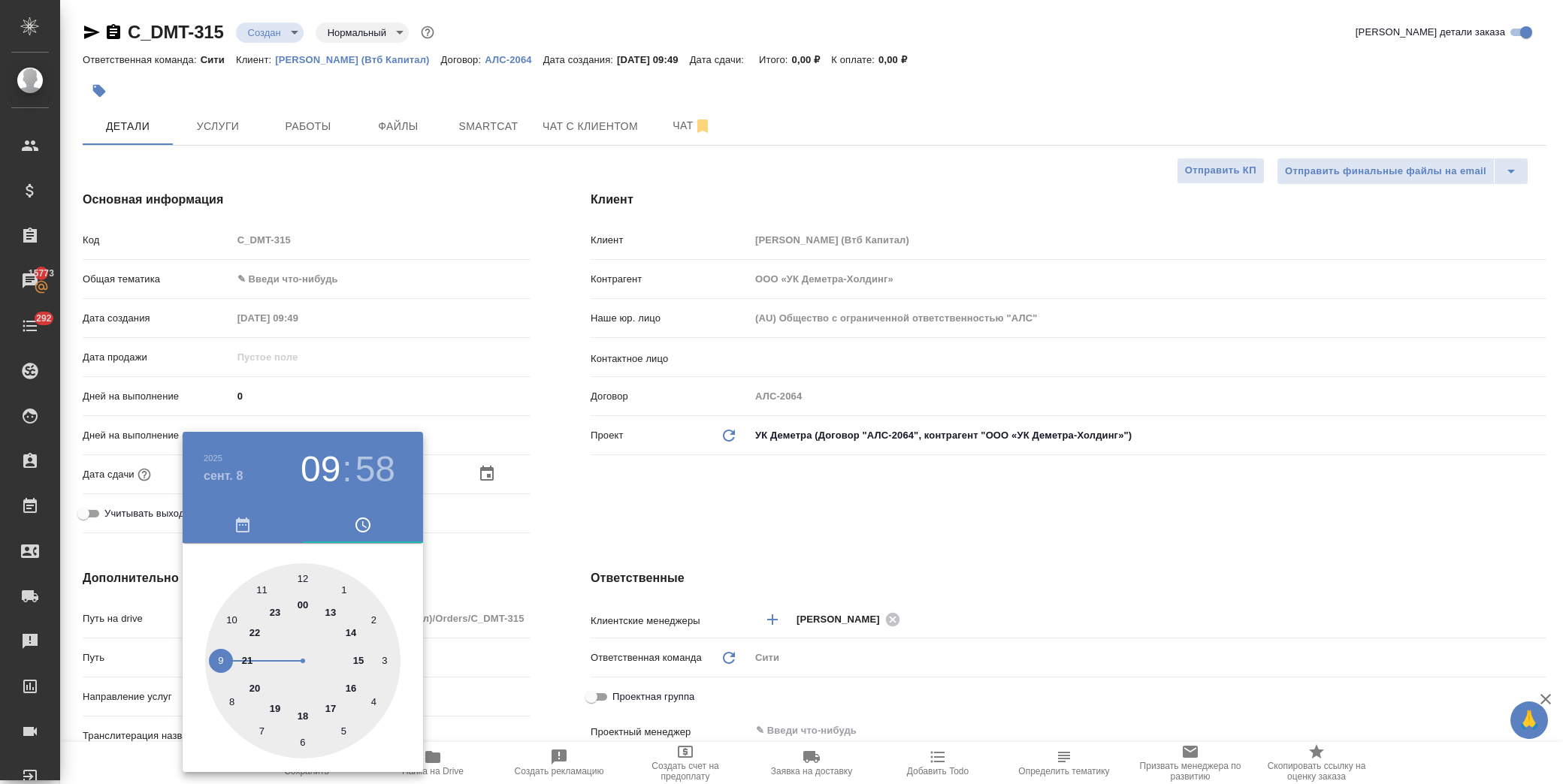
click at [235, 622] on div at bounding box center [303, 661] width 195 height 195
click at [385, 657] on div at bounding box center [303, 661] width 195 height 195
click at [671, 492] on div at bounding box center [781, 392] width 1563 height 784
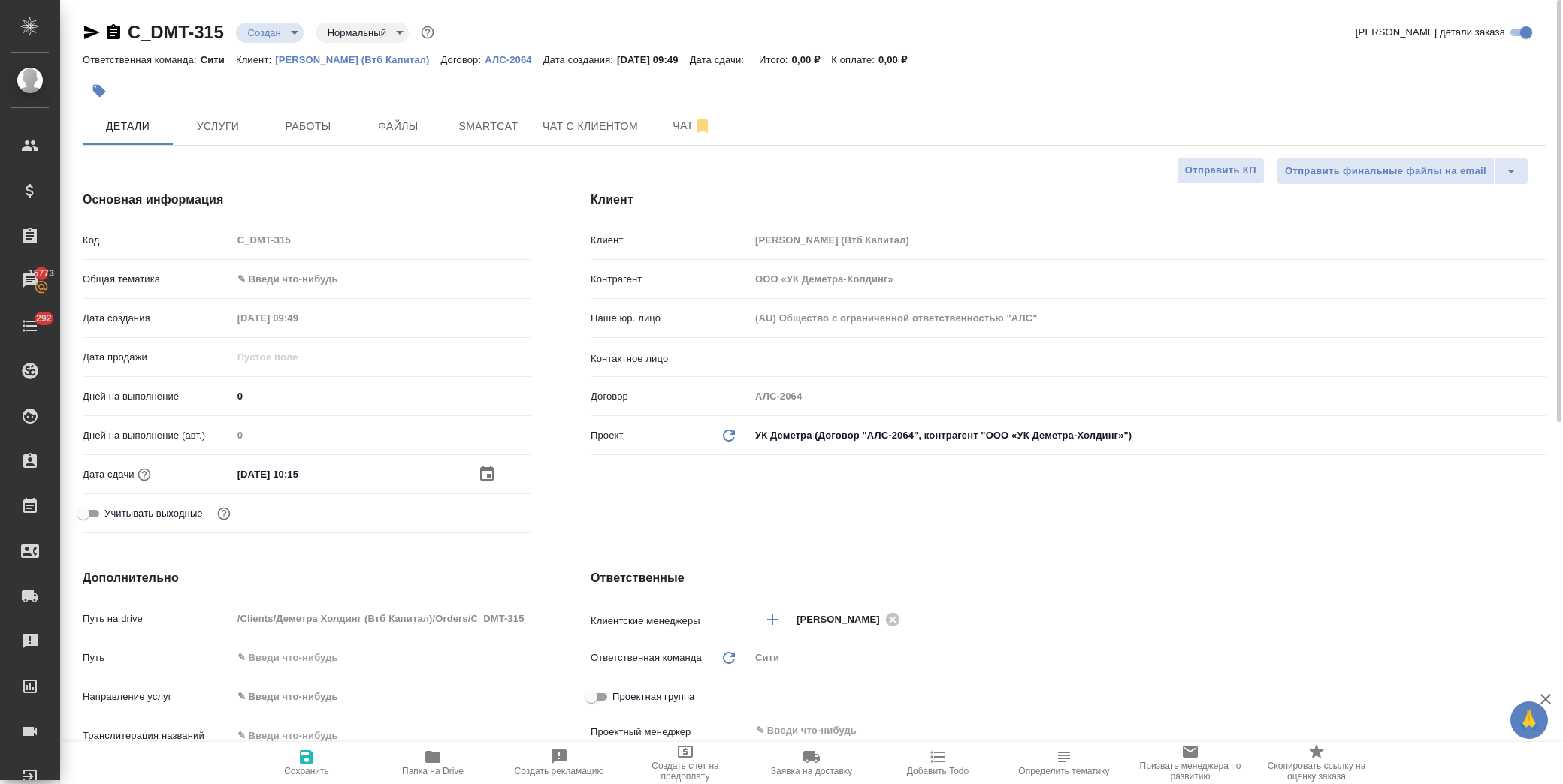
click at [325, 755] on span "Сохранить" at bounding box center [306, 762] width 108 height 28
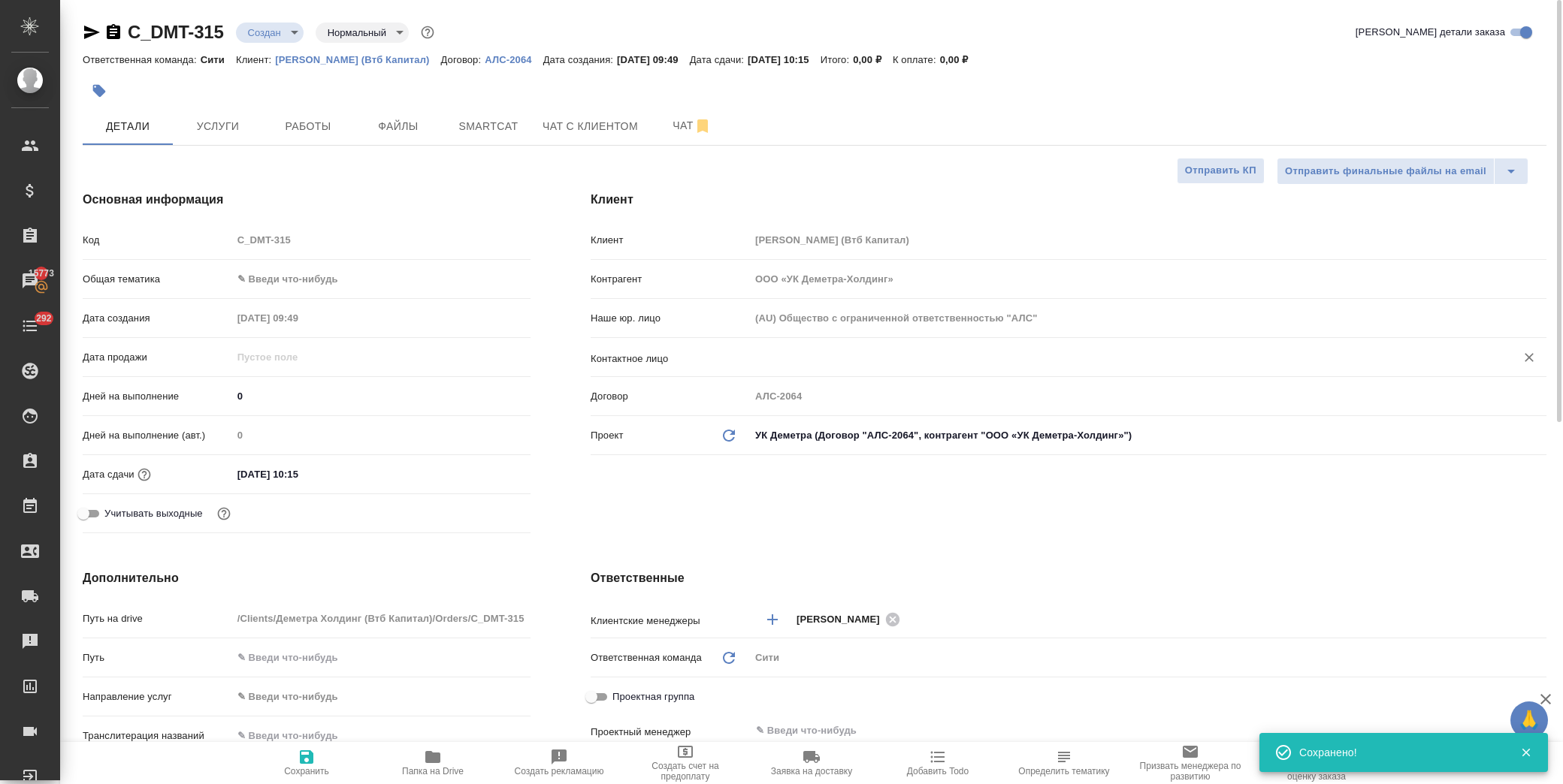
click at [784, 373] on div "​" at bounding box center [1148, 359] width 796 height 30
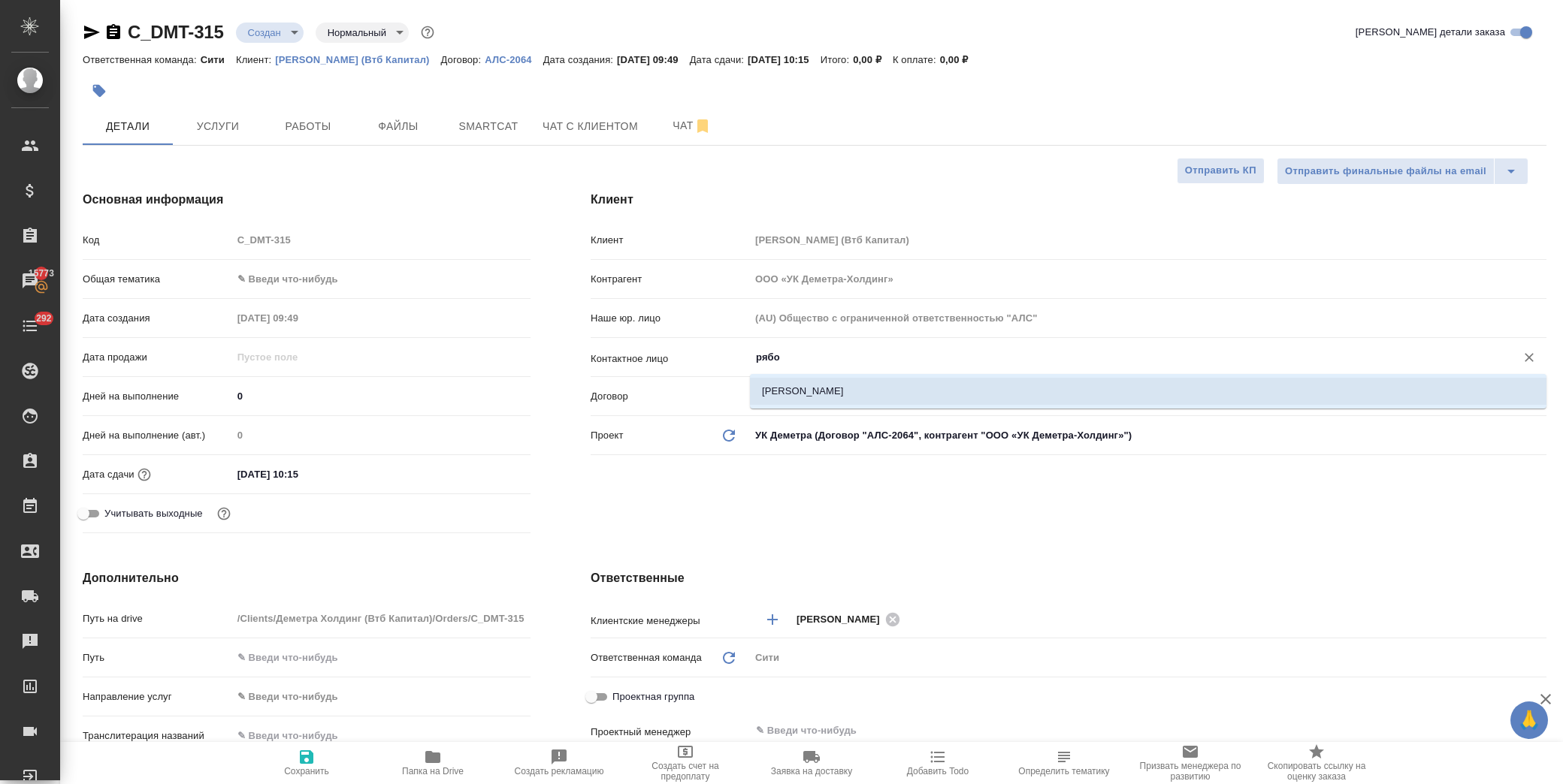
click at [816, 396] on li "Рябоконь Анна" at bounding box center [1148, 391] width 796 height 27
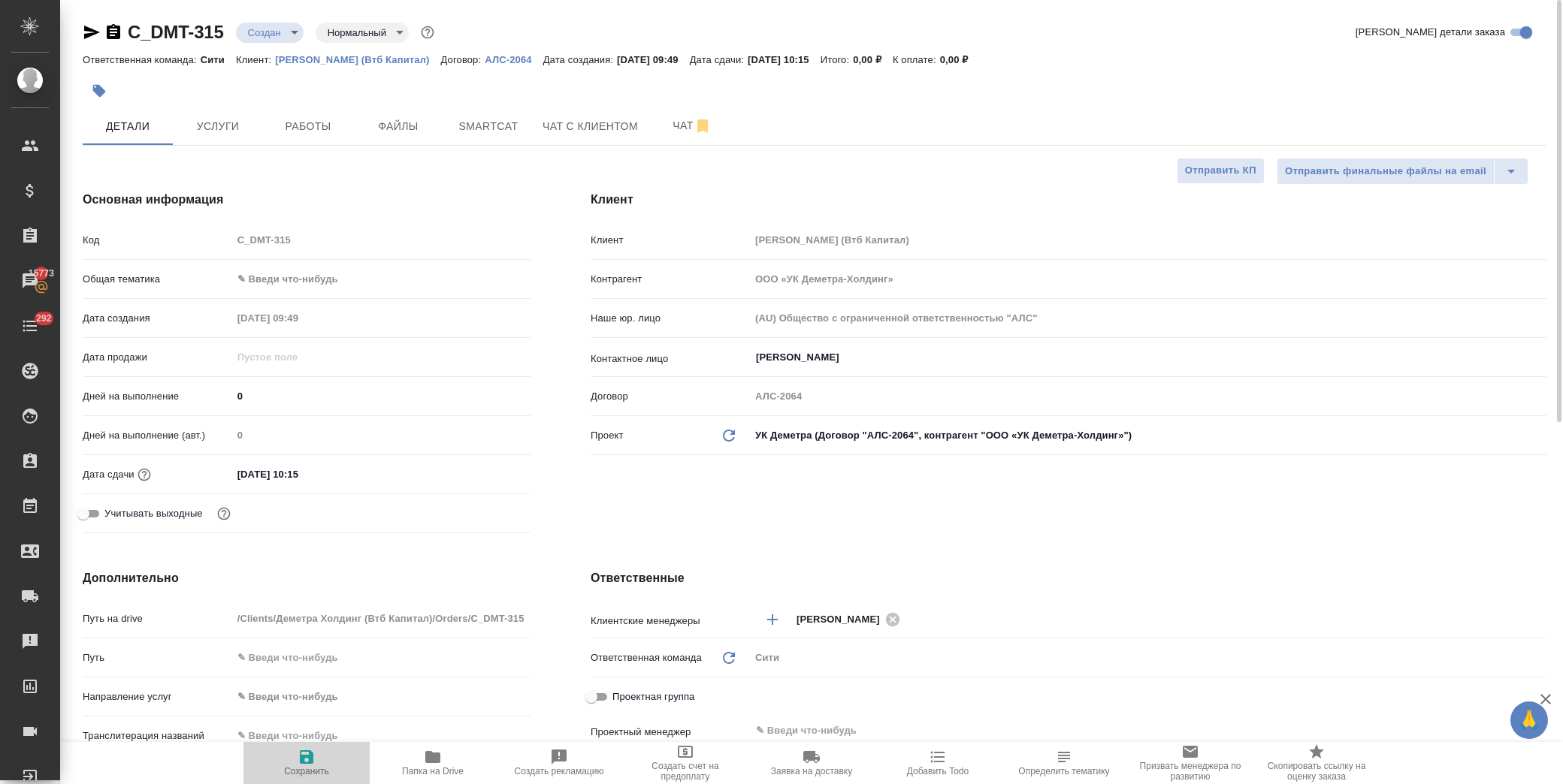
click at [304, 761] on icon "button" at bounding box center [307, 757] width 18 height 18
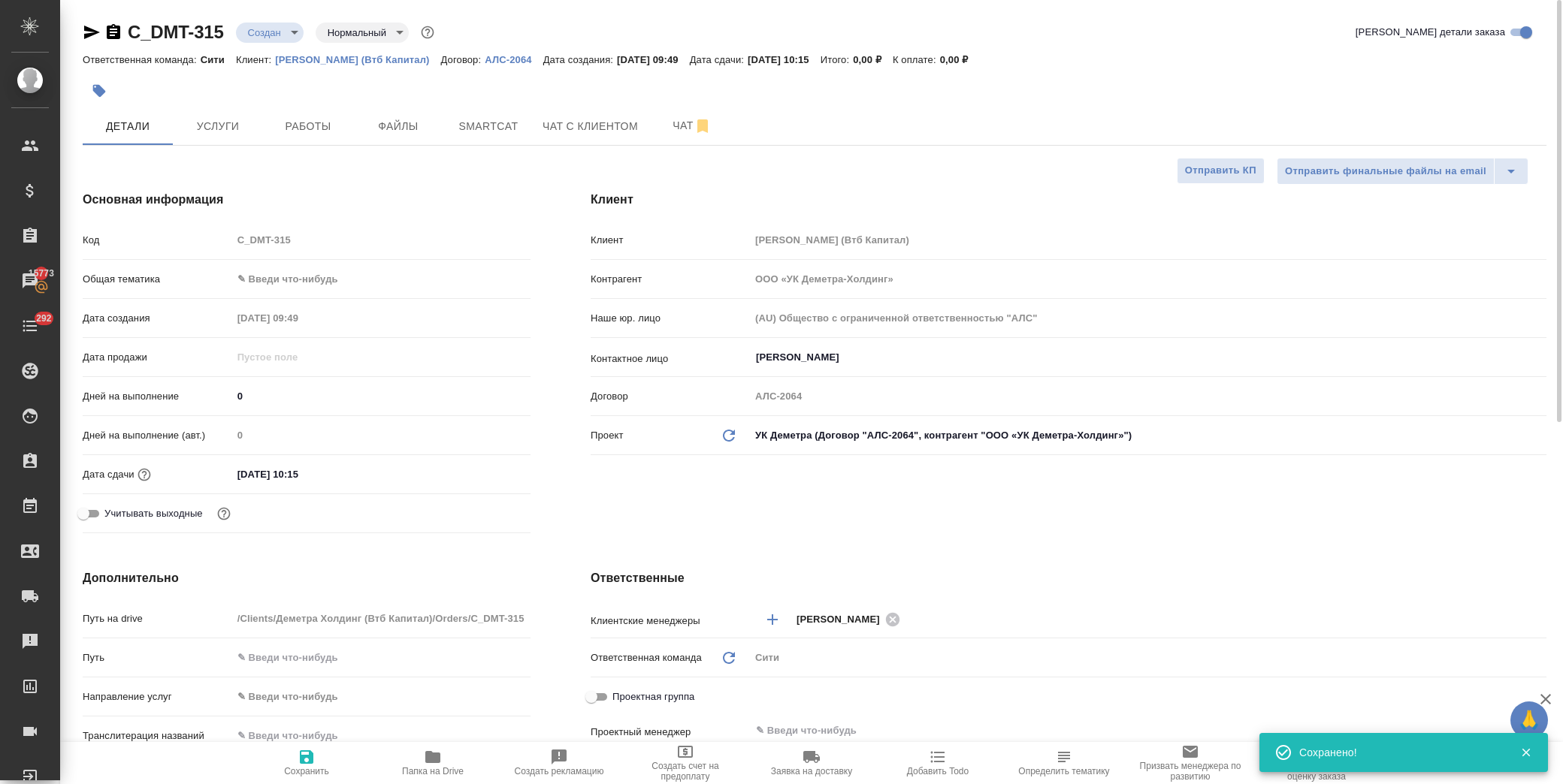
click at [258, 27] on body "🙏 .cls-1 fill:#fff; AWATERA Лофицкая Юлия Владимировна Клиенты Спецификации Зак…" at bounding box center [781, 392] width 1563 height 784
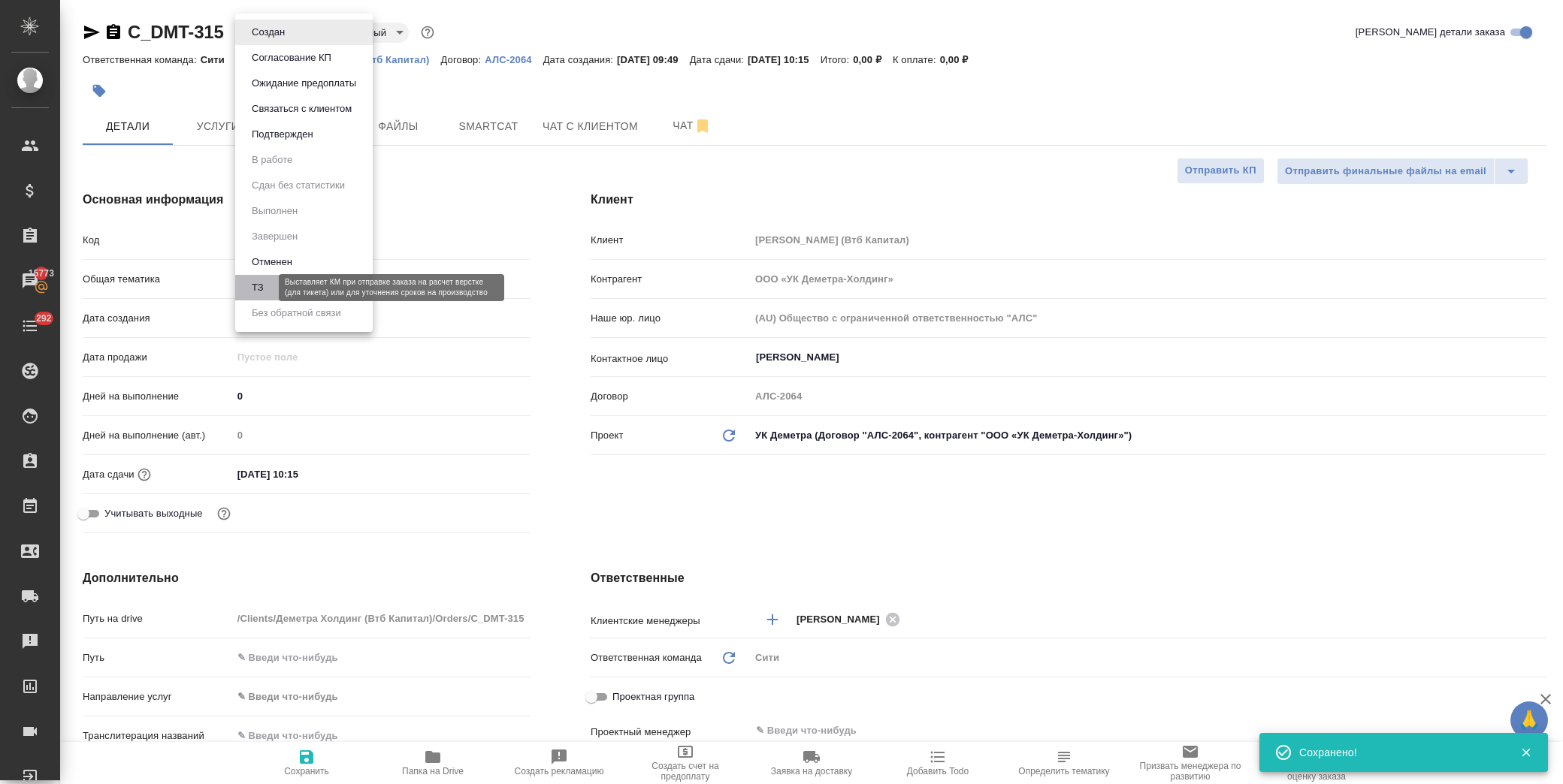
click at [259, 294] on button "ТЗ" at bounding box center [258, 288] width 21 height 17
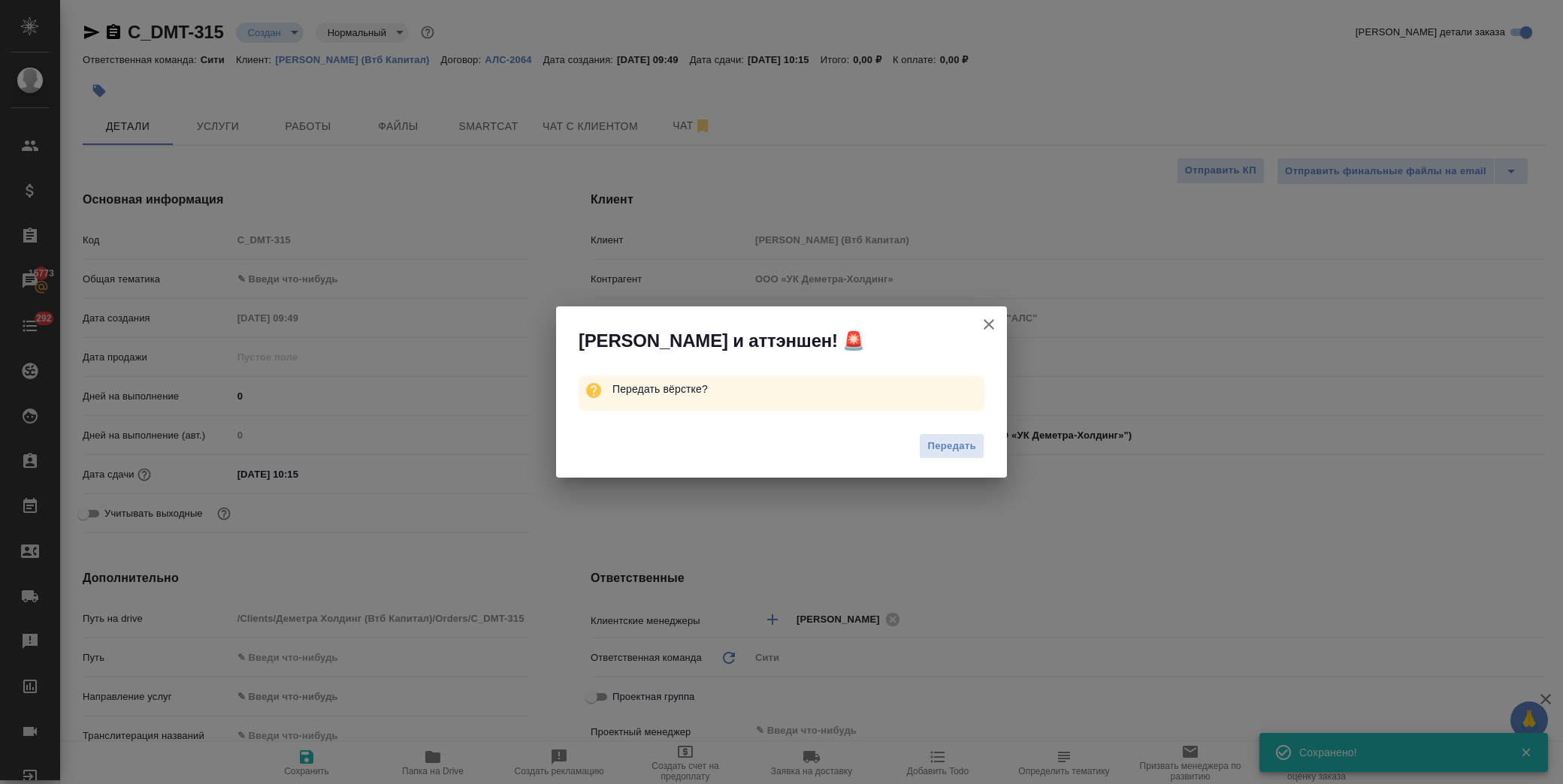
click at [940, 451] on span "Передать" at bounding box center [952, 447] width 49 height 18
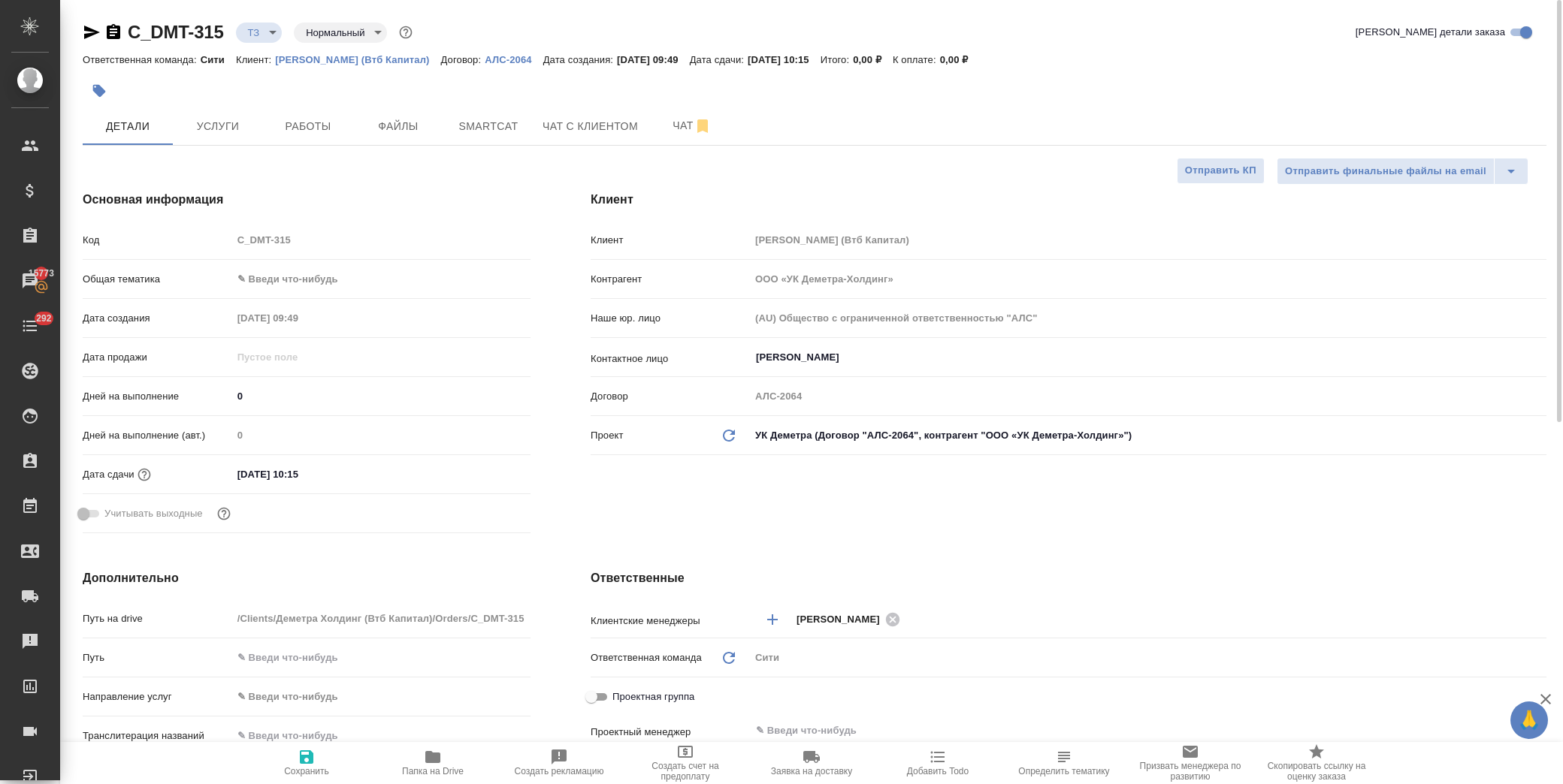
click at [307, 268] on body "🙏 .cls-1 fill:#fff; AWATERA Лофицкая Юлия Владимировна Клиенты Спецификации Зак…" at bounding box center [781, 392] width 1563 height 784
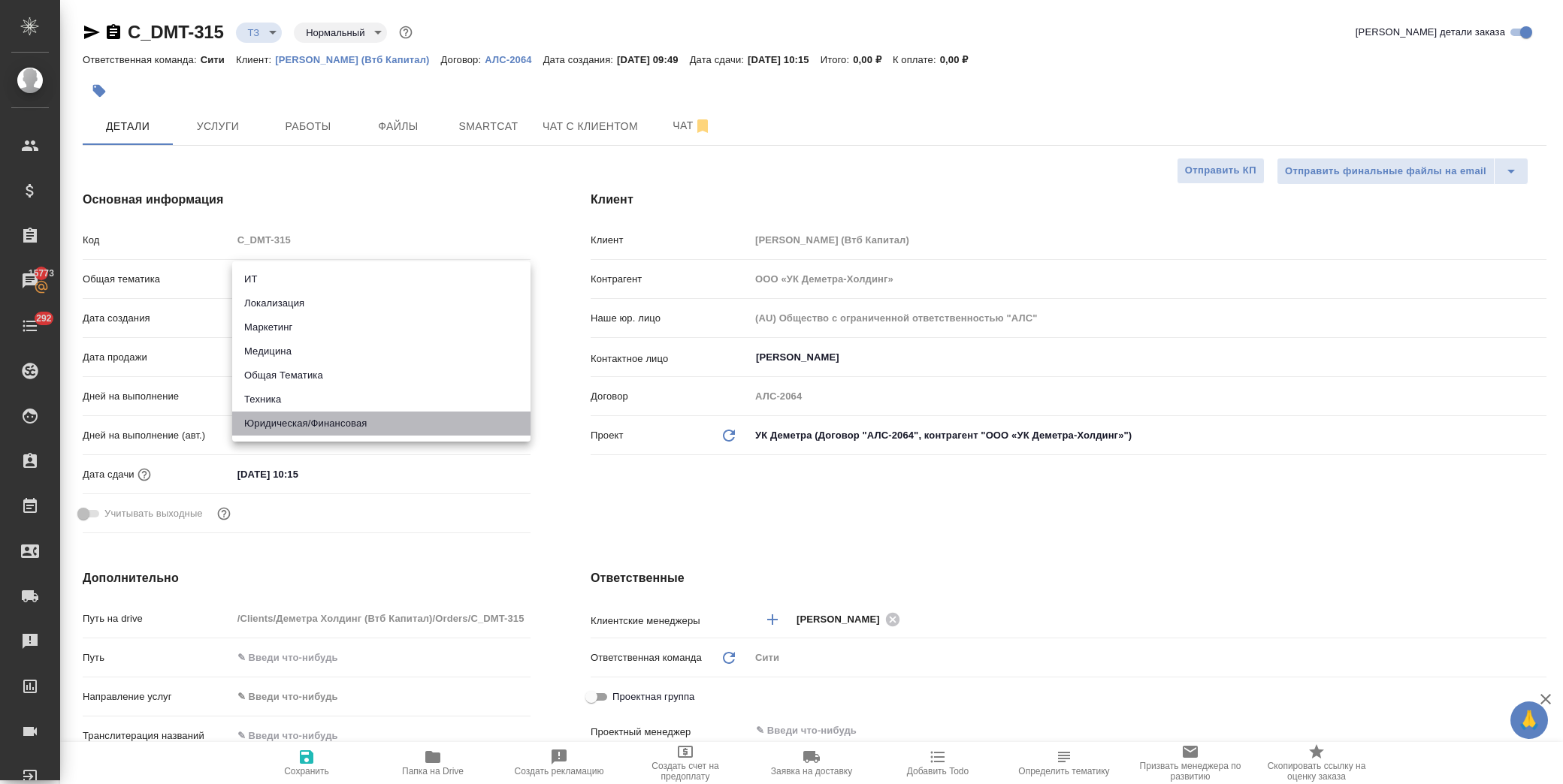
click at [340, 412] on li "Юридическая/Финансовая" at bounding box center [381, 423] width 298 height 24
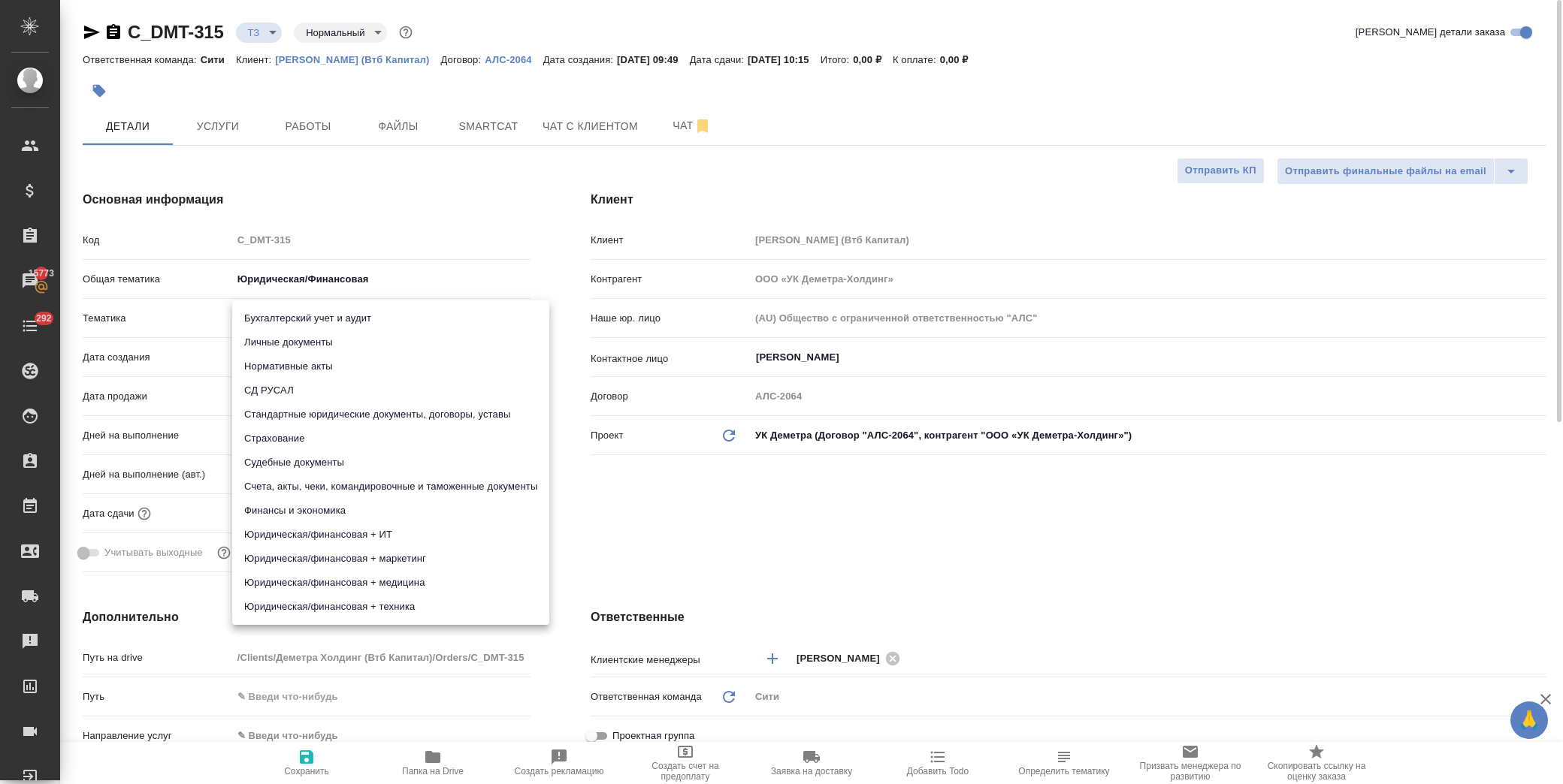
click at [356, 325] on body "🙏 .cls-1 fill:#fff; AWATERA Лофицкая Юлия Владимировна Клиенты Спецификации Зак…" at bounding box center [781, 392] width 1563 height 784
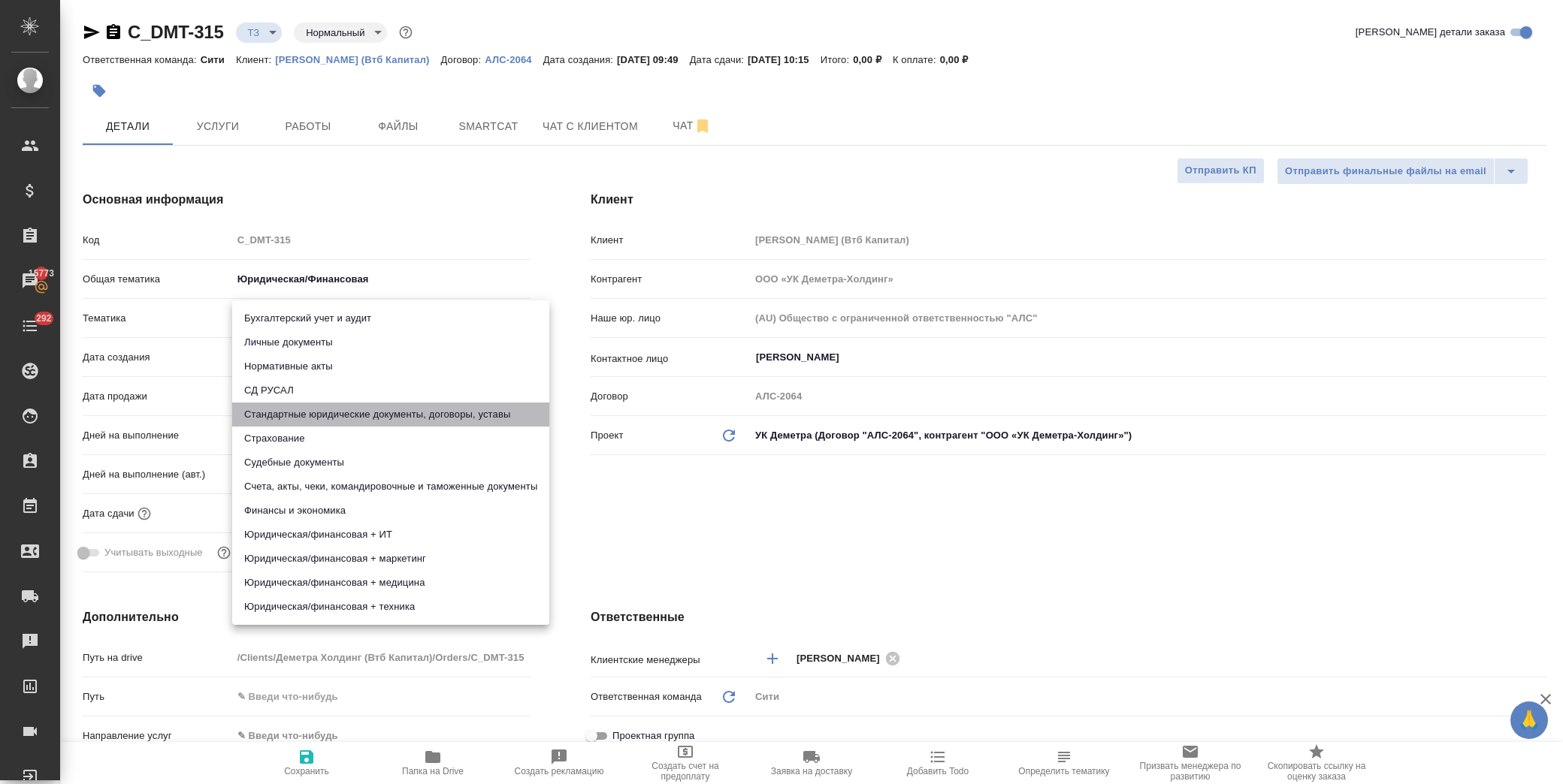
click at [363, 418] on li "Стандартные юридические документы, договоры, уставы" at bounding box center [391, 414] width 317 height 24
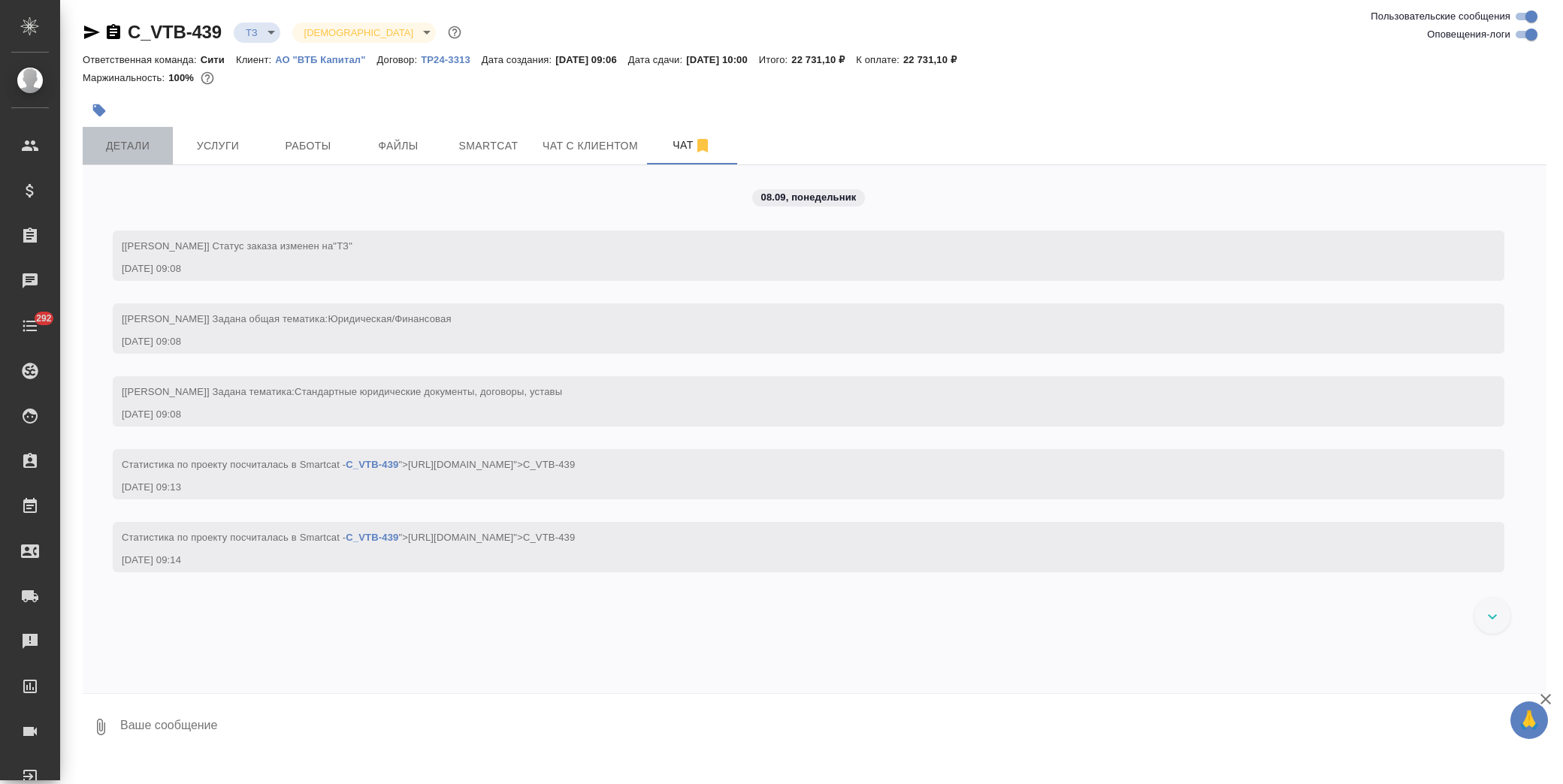
click at [136, 129] on button "Детали" at bounding box center [128, 146] width 90 height 38
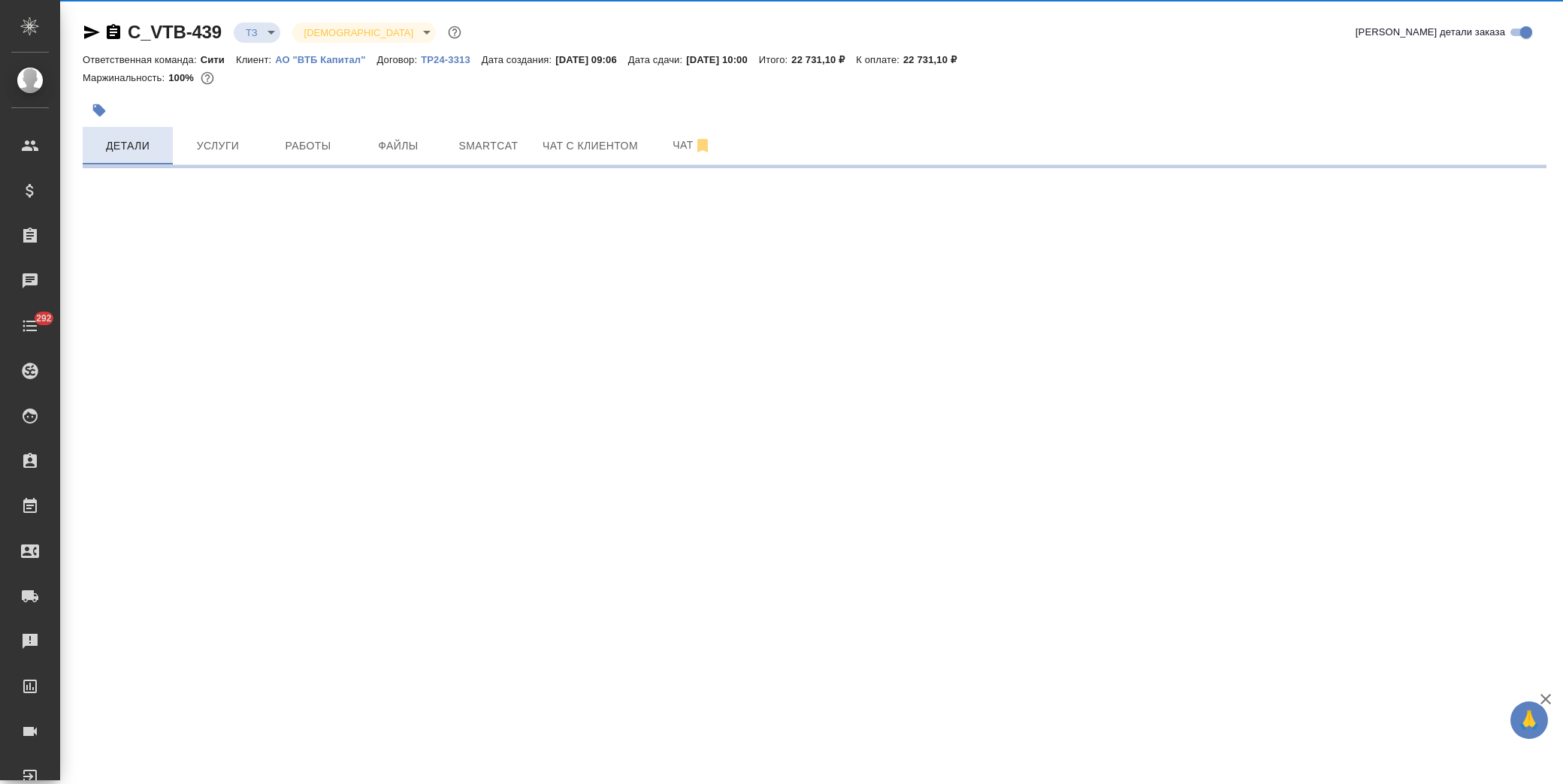
select select "RU"
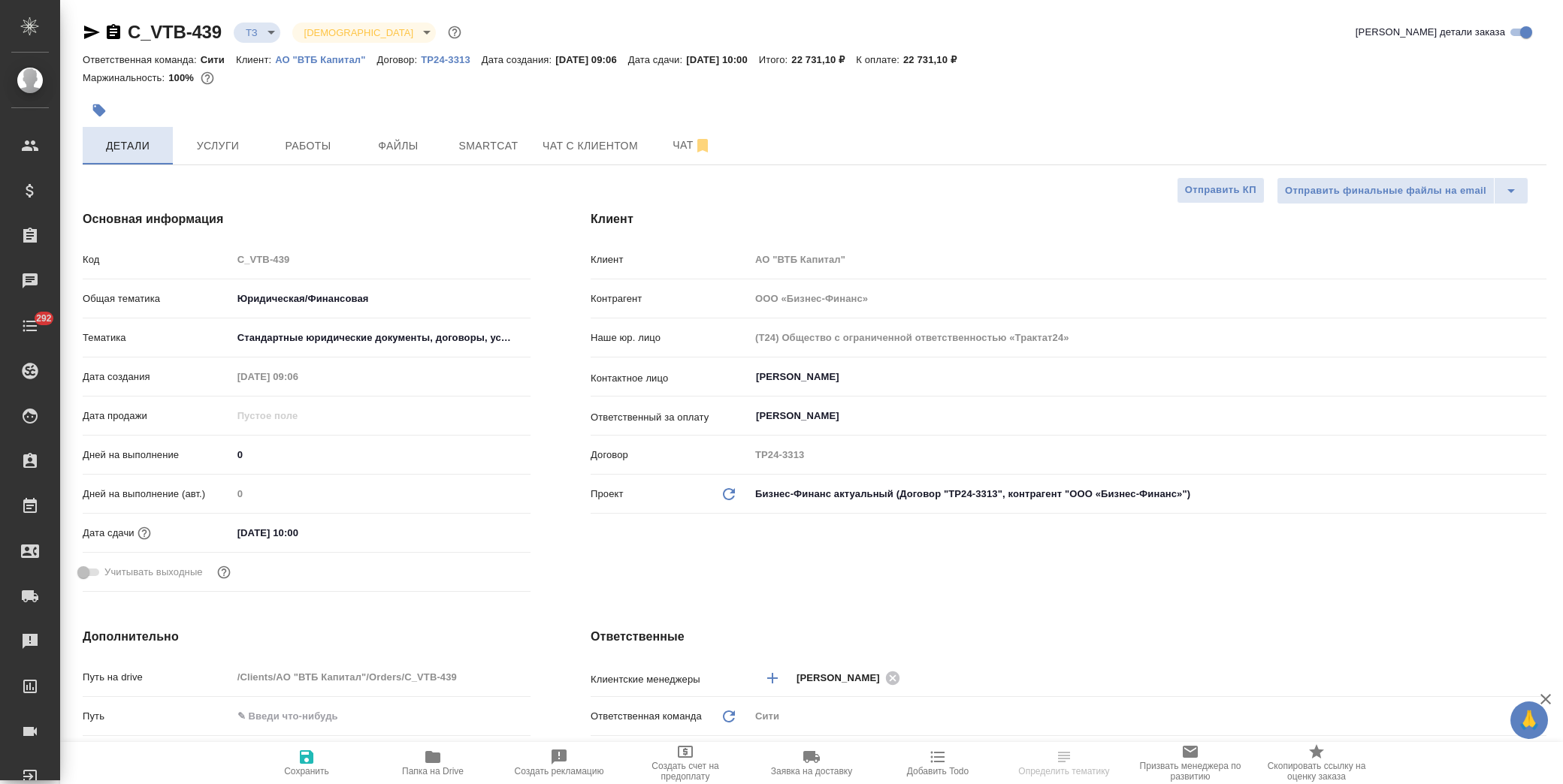
type textarea "x"
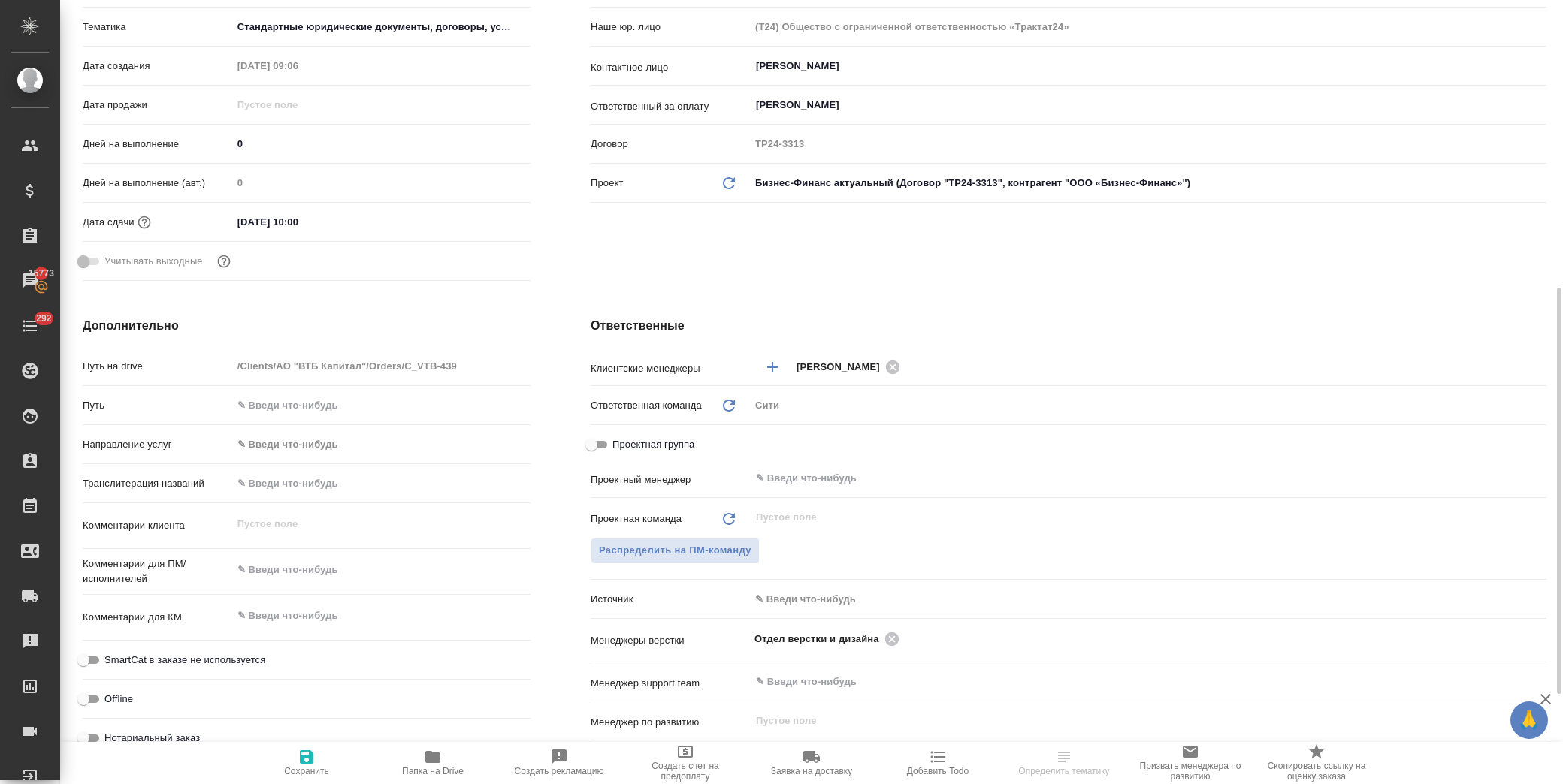
scroll to position [228, 0]
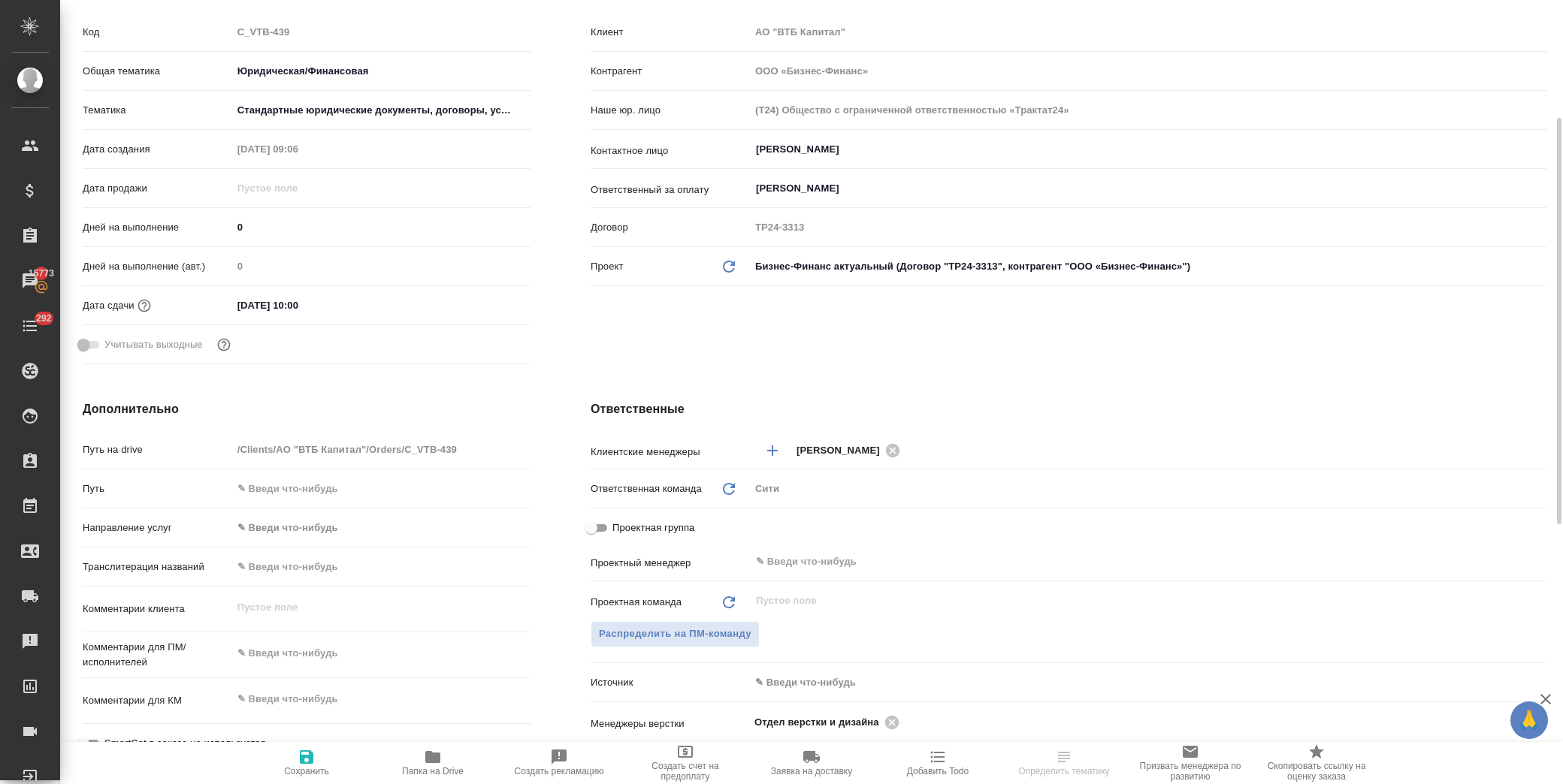
select select "RU"
type textarea "x"
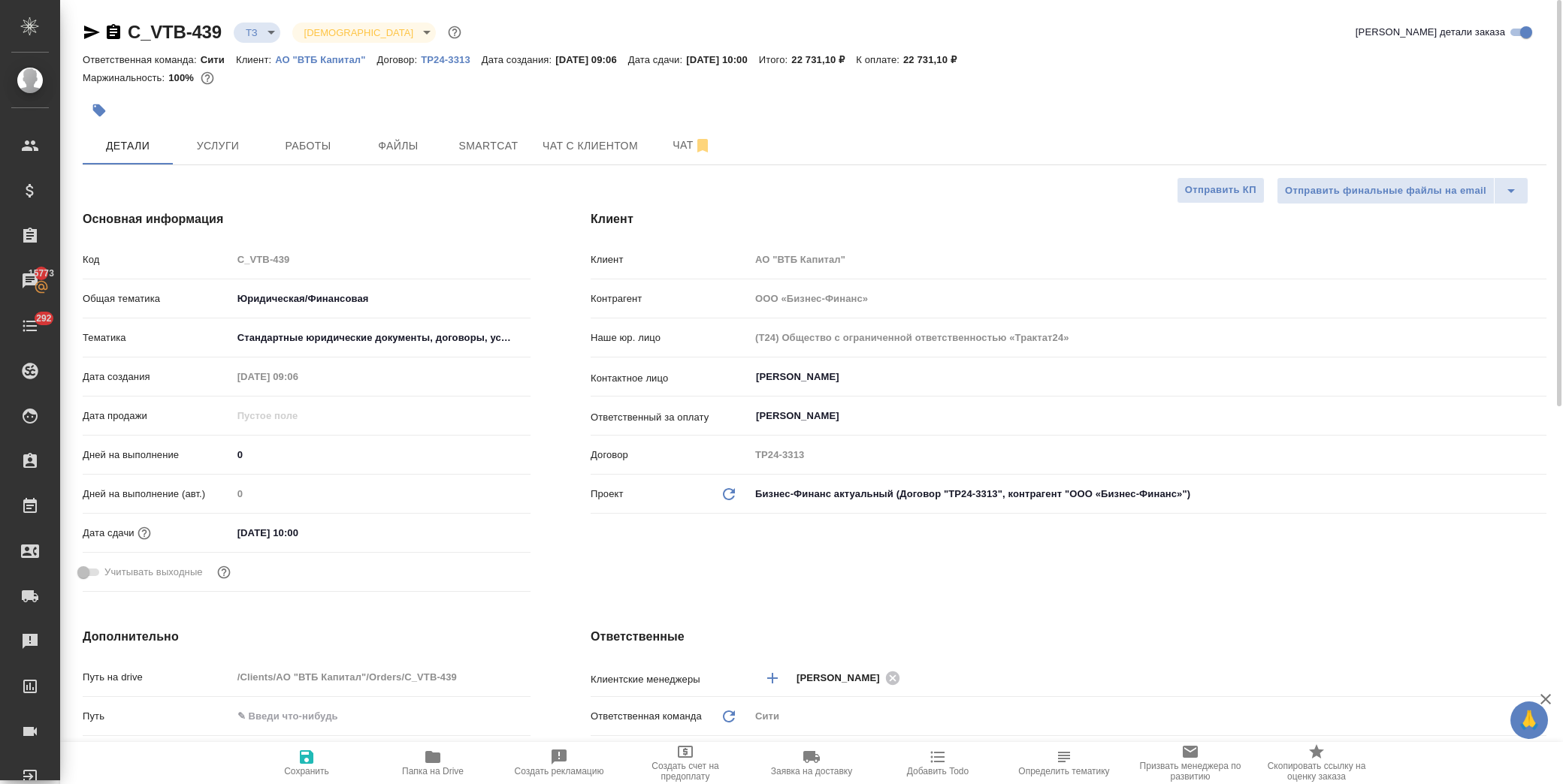
type textarea "x"
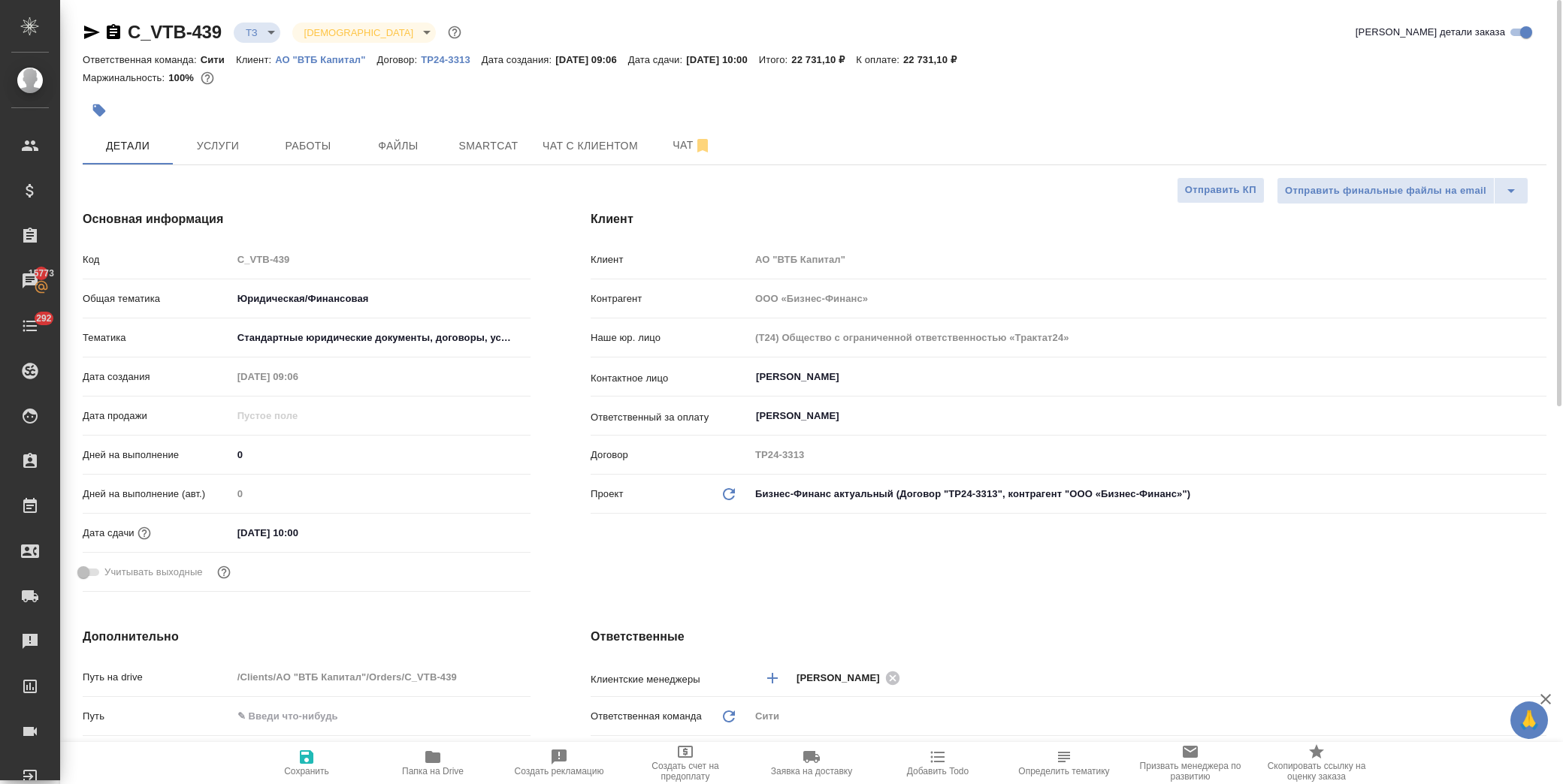
type textarea "x"
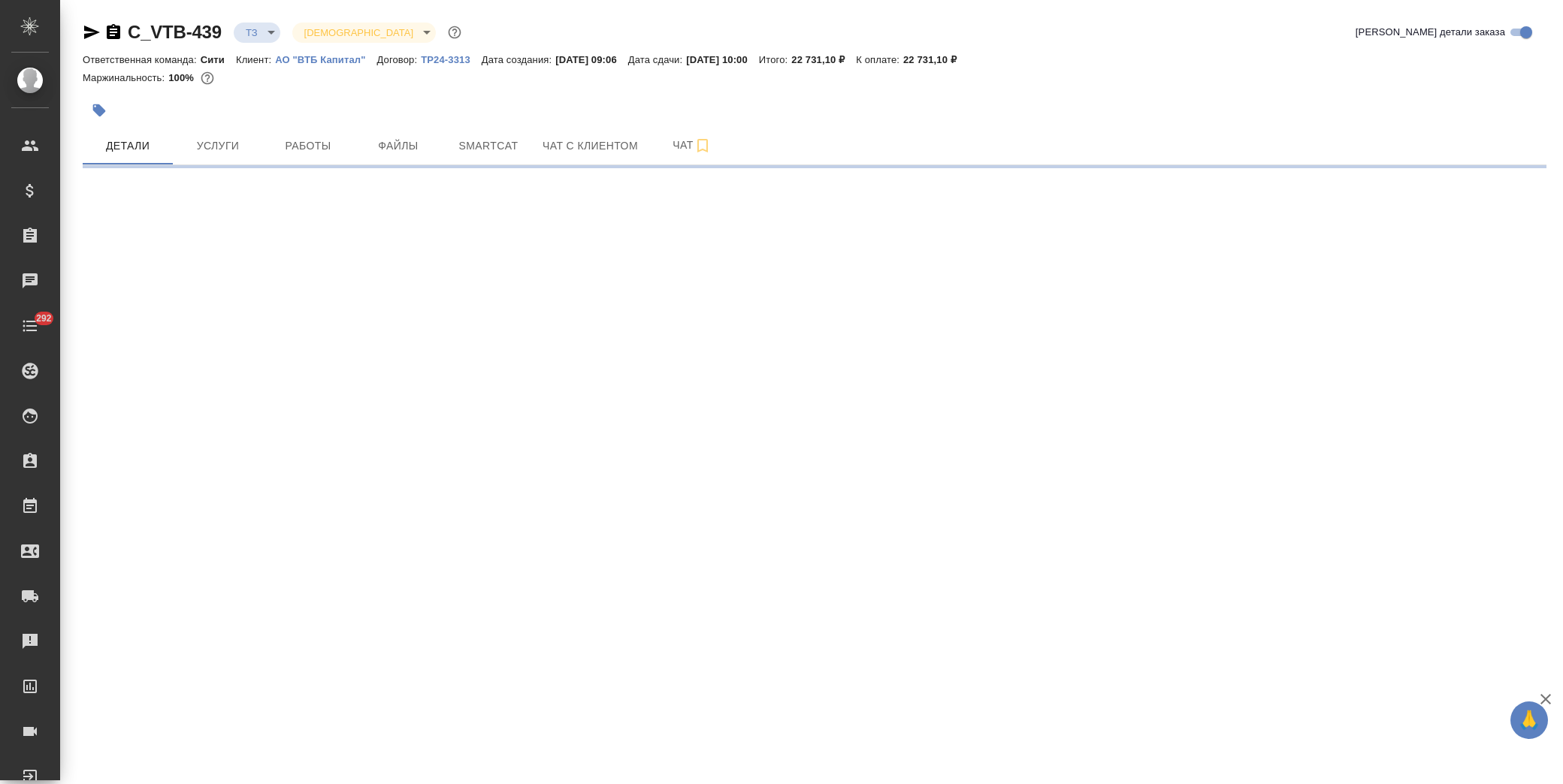
select select "RU"
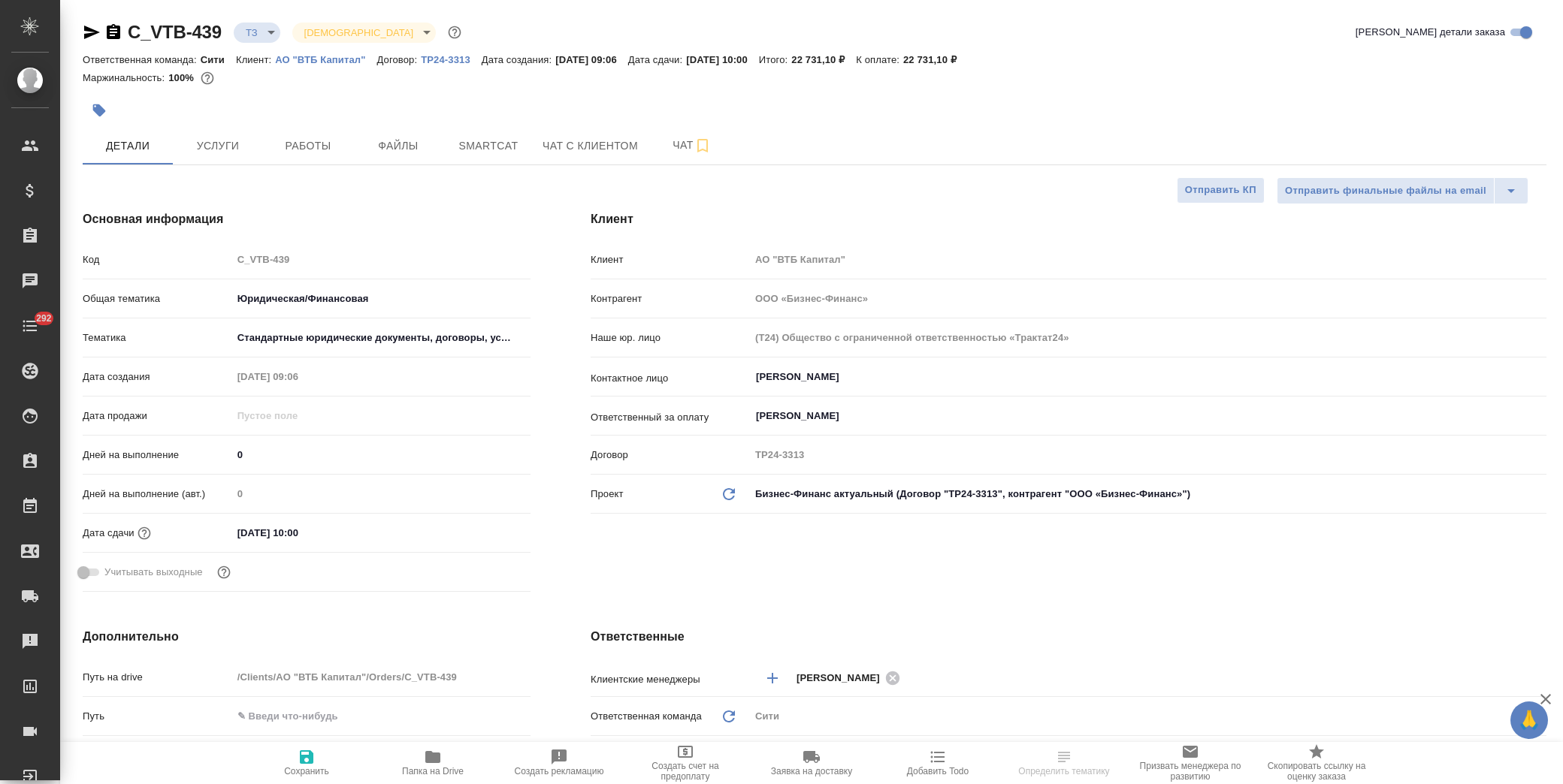
type textarea "x"
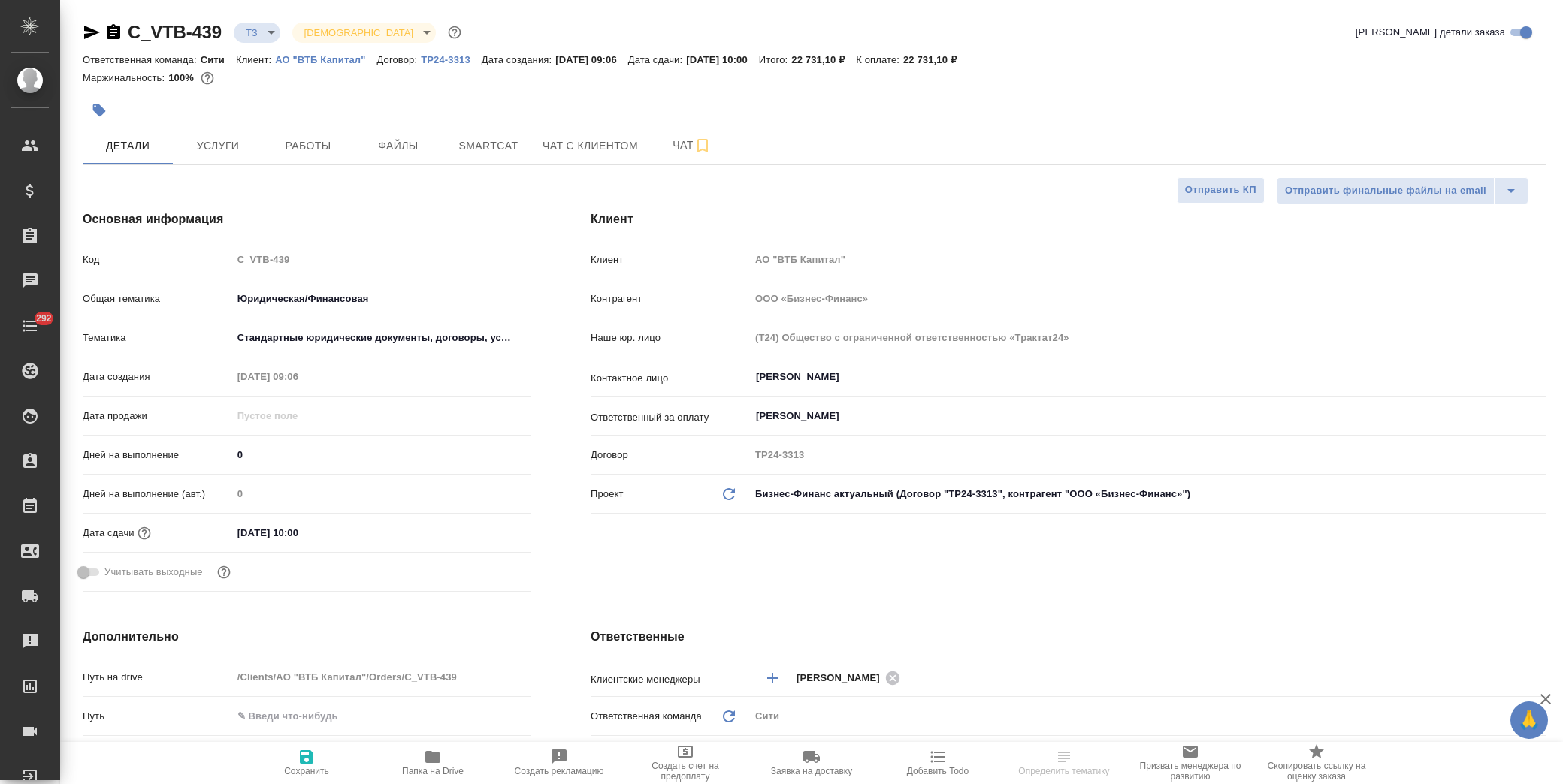
type textarea "x"
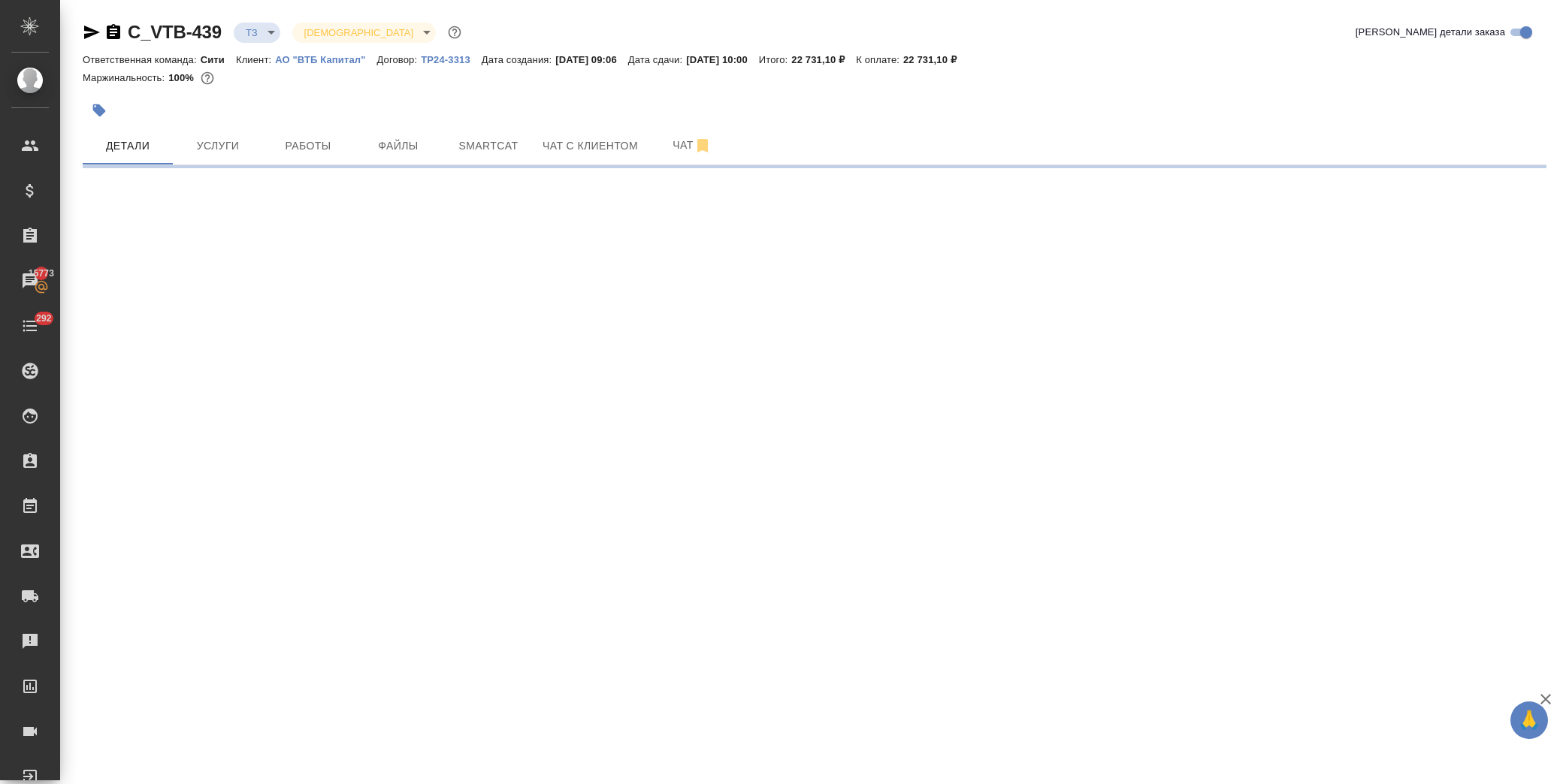
select select "RU"
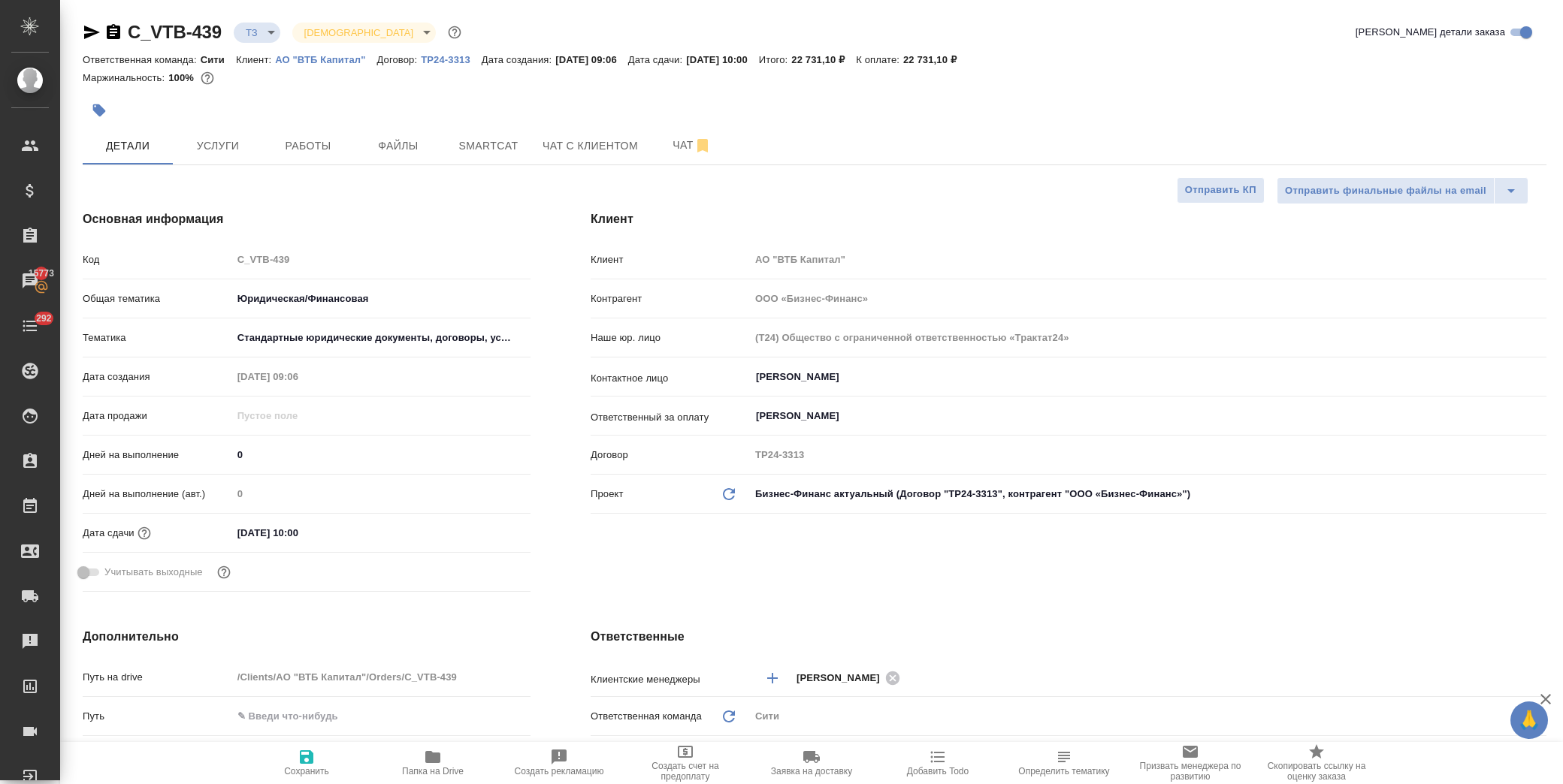
type textarea "x"
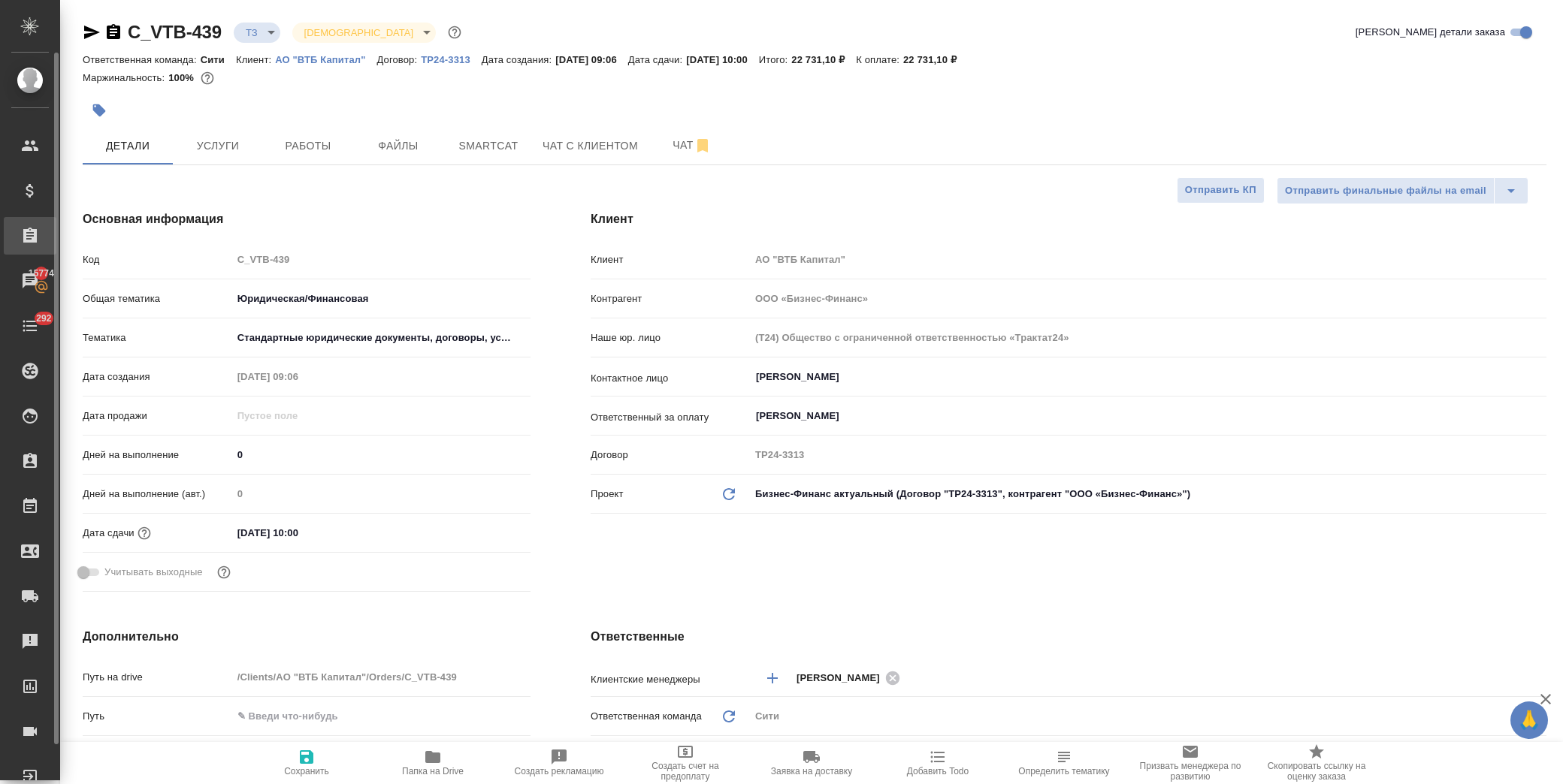
type textarea "x"
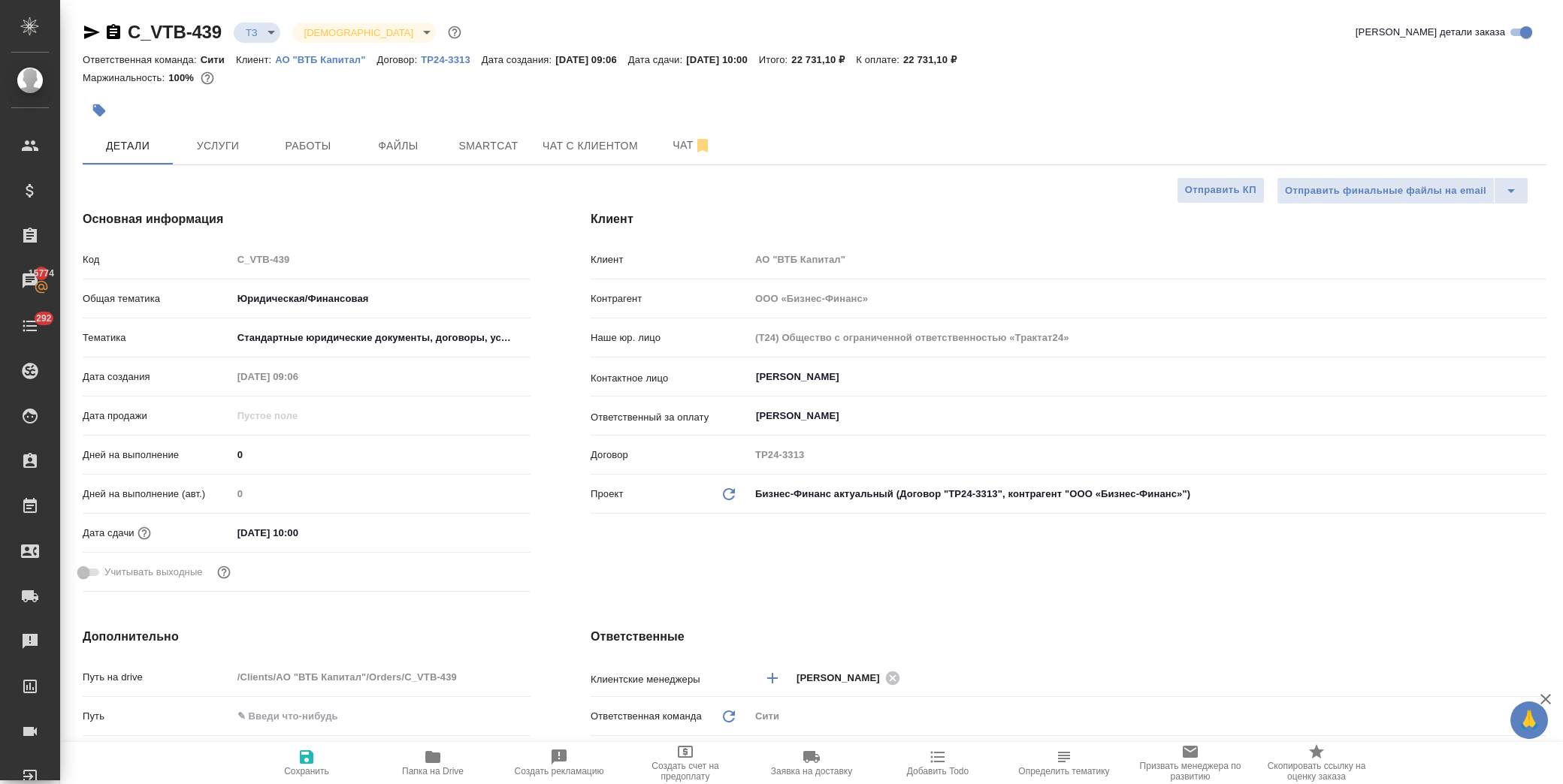
type textarea "x"
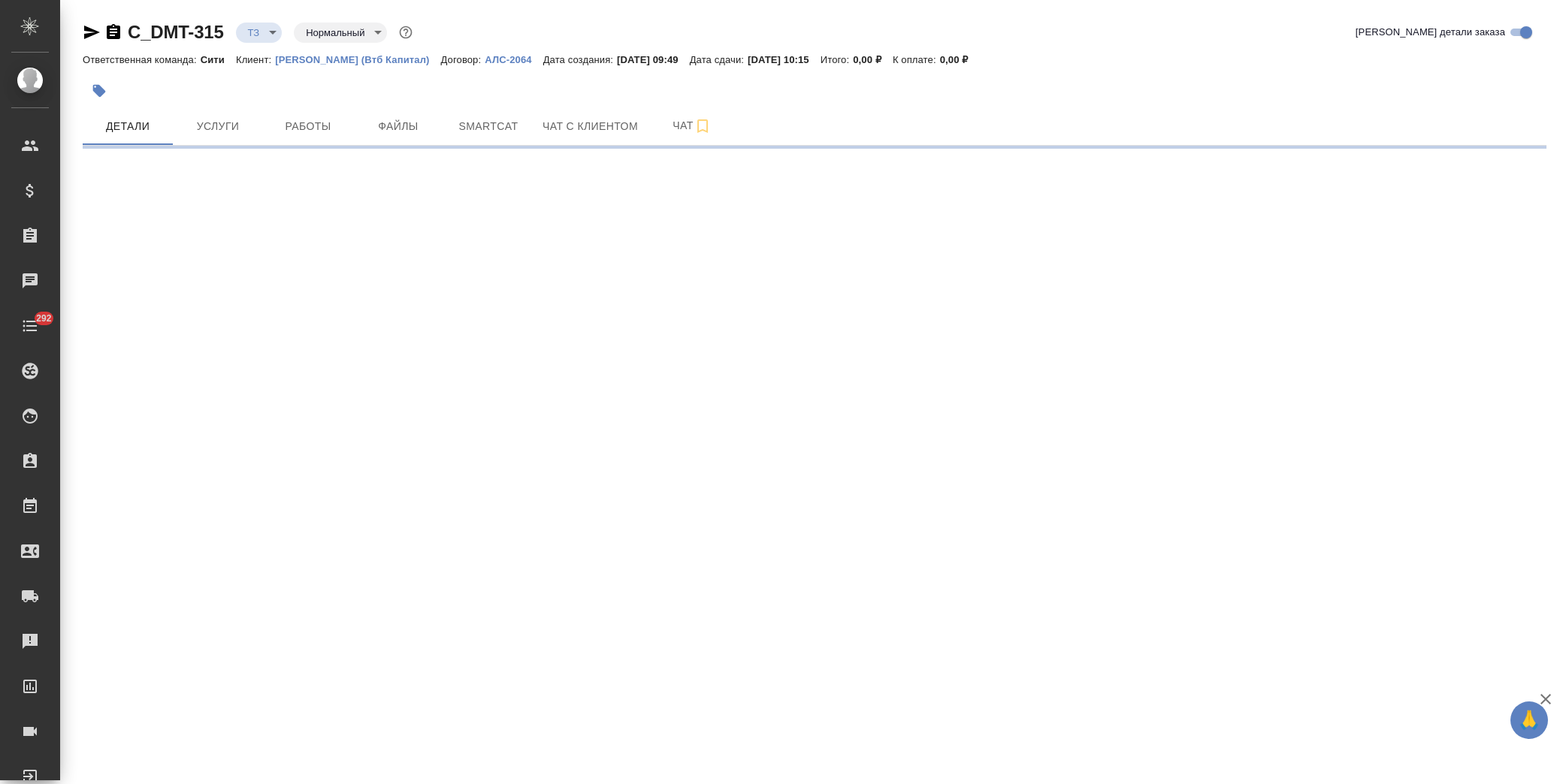
select select "RU"
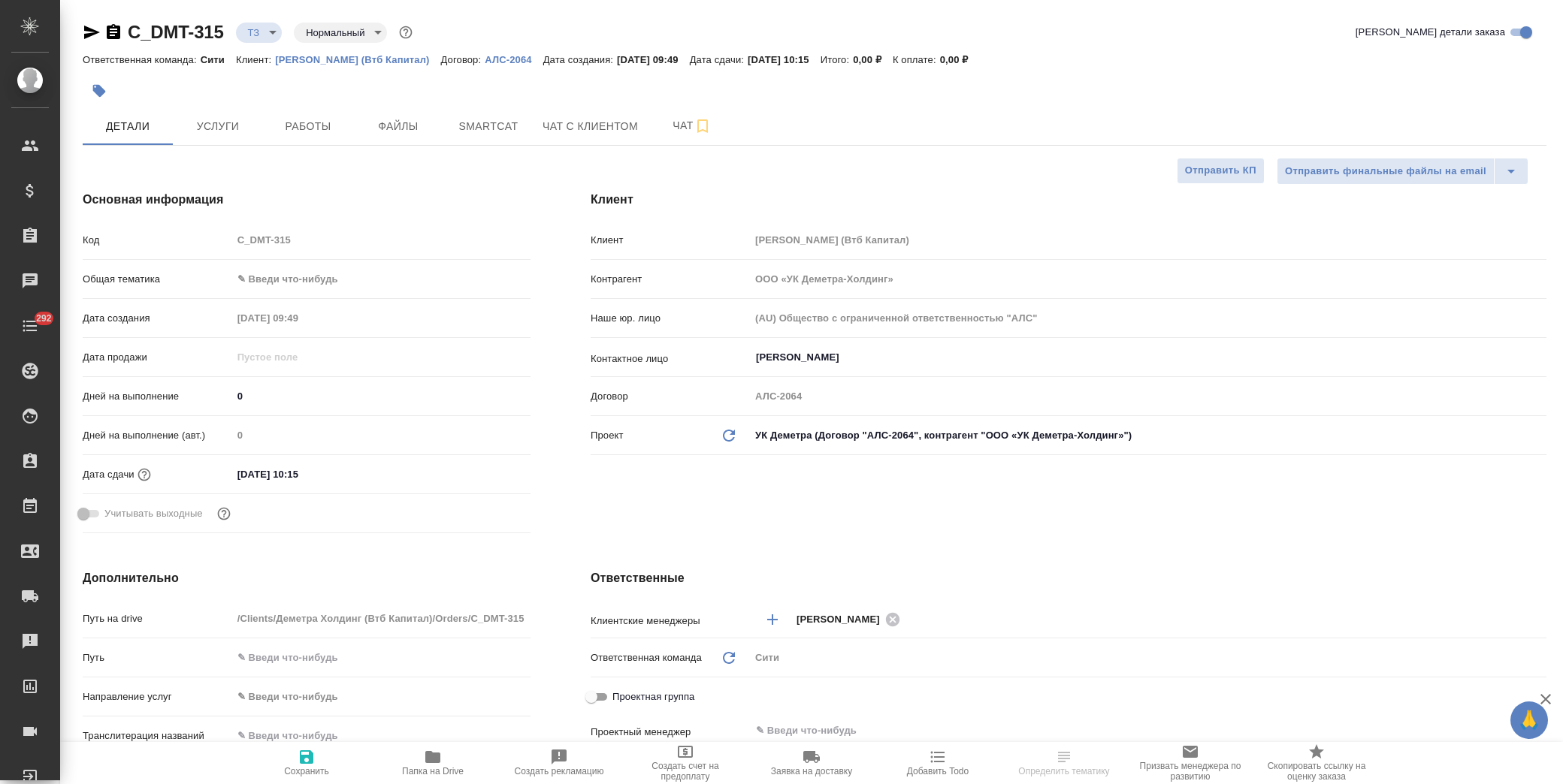
type textarea "x"
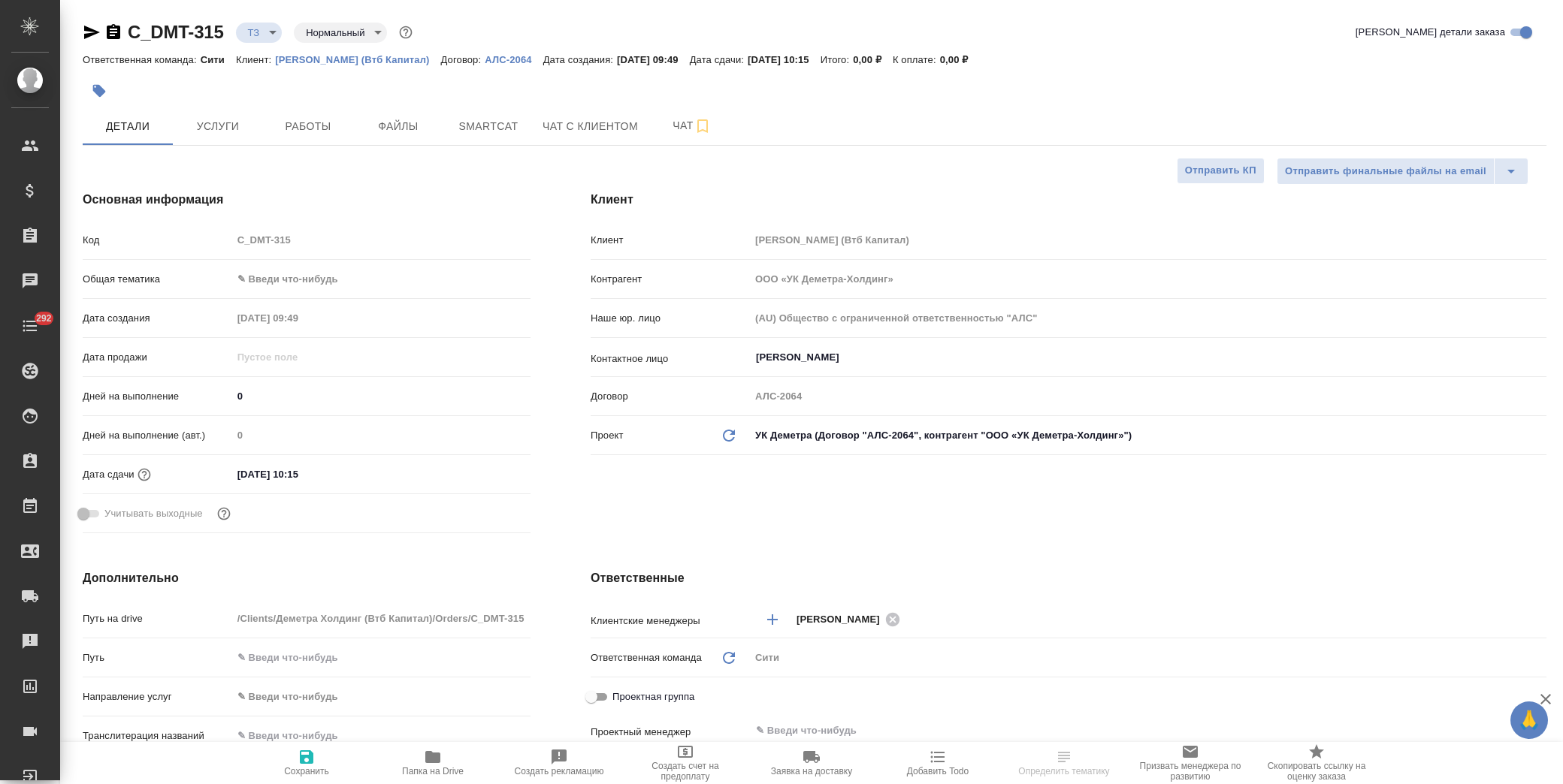
type textarea "x"
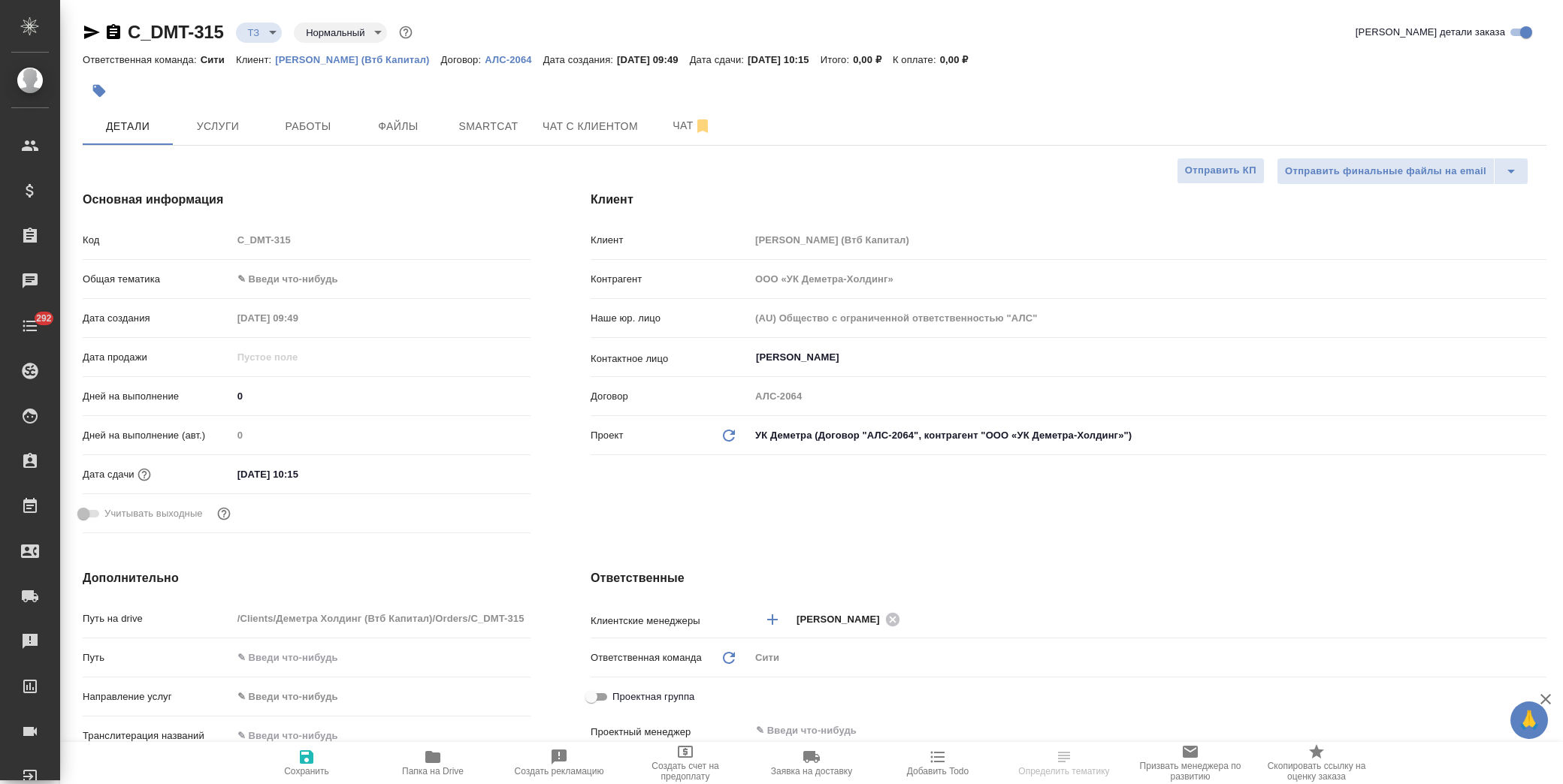
type textarea "x"
select select "RU"
type textarea "x"
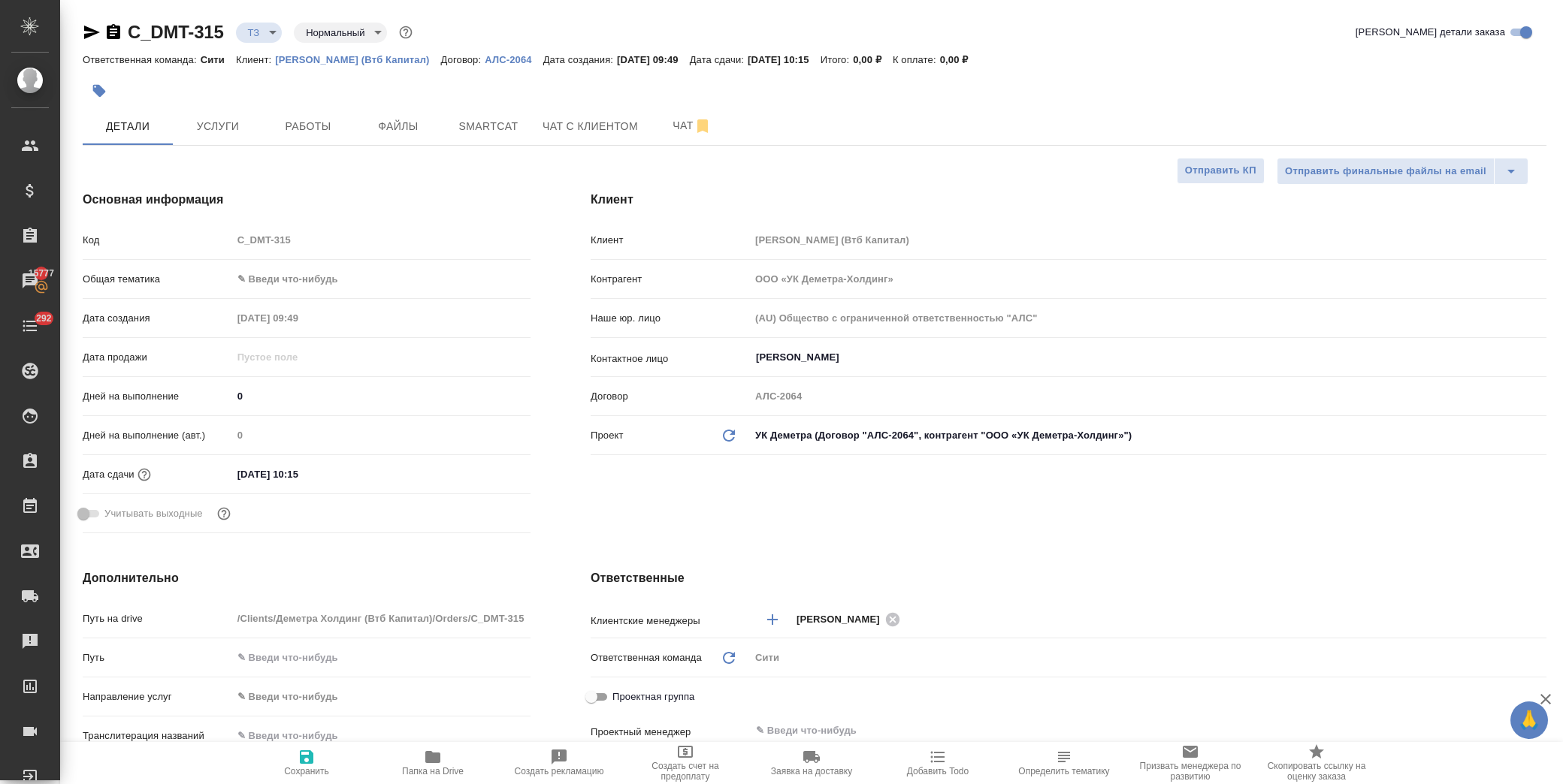
type textarea "x"
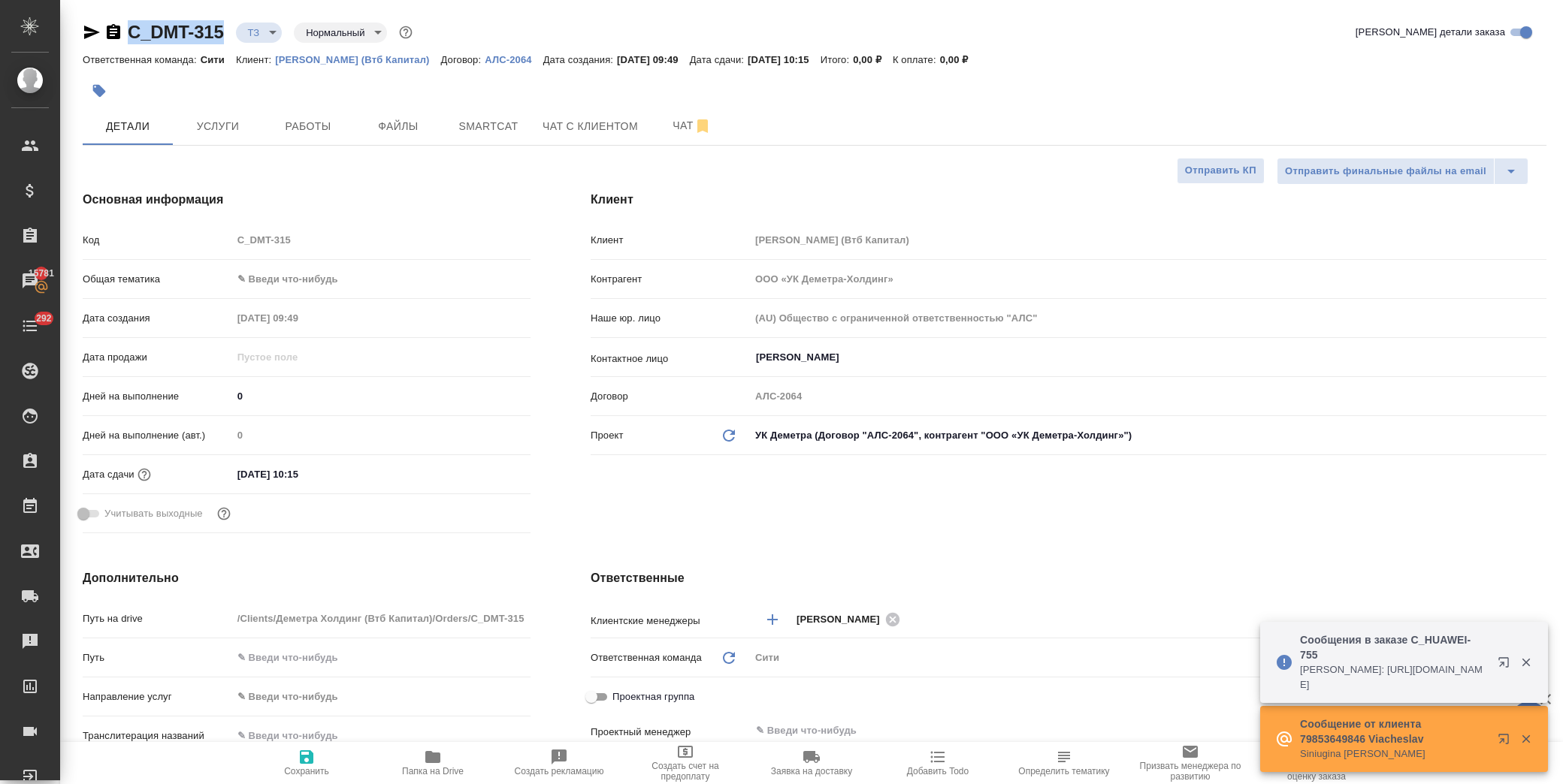
drag, startPoint x: 228, startPoint y: 28, endPoint x: 124, endPoint y: 28, distance: 104.0
click at [124, 28] on div "C_DMT-315 ТЗ tz Нормальный normal" at bounding box center [249, 31] width 333 height 24
copy link "C_DMT-315"
type textarea "x"
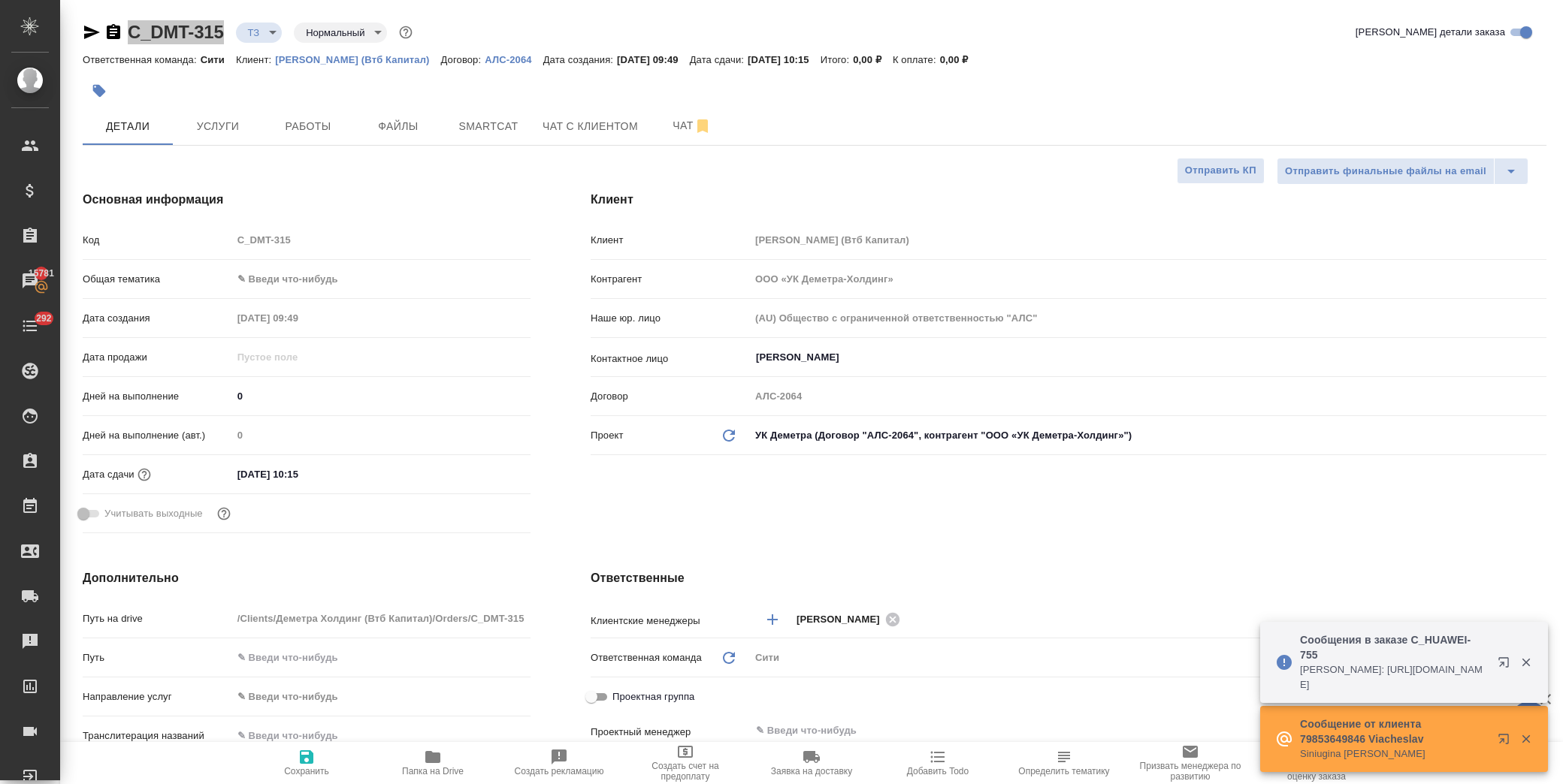
type textarea "x"
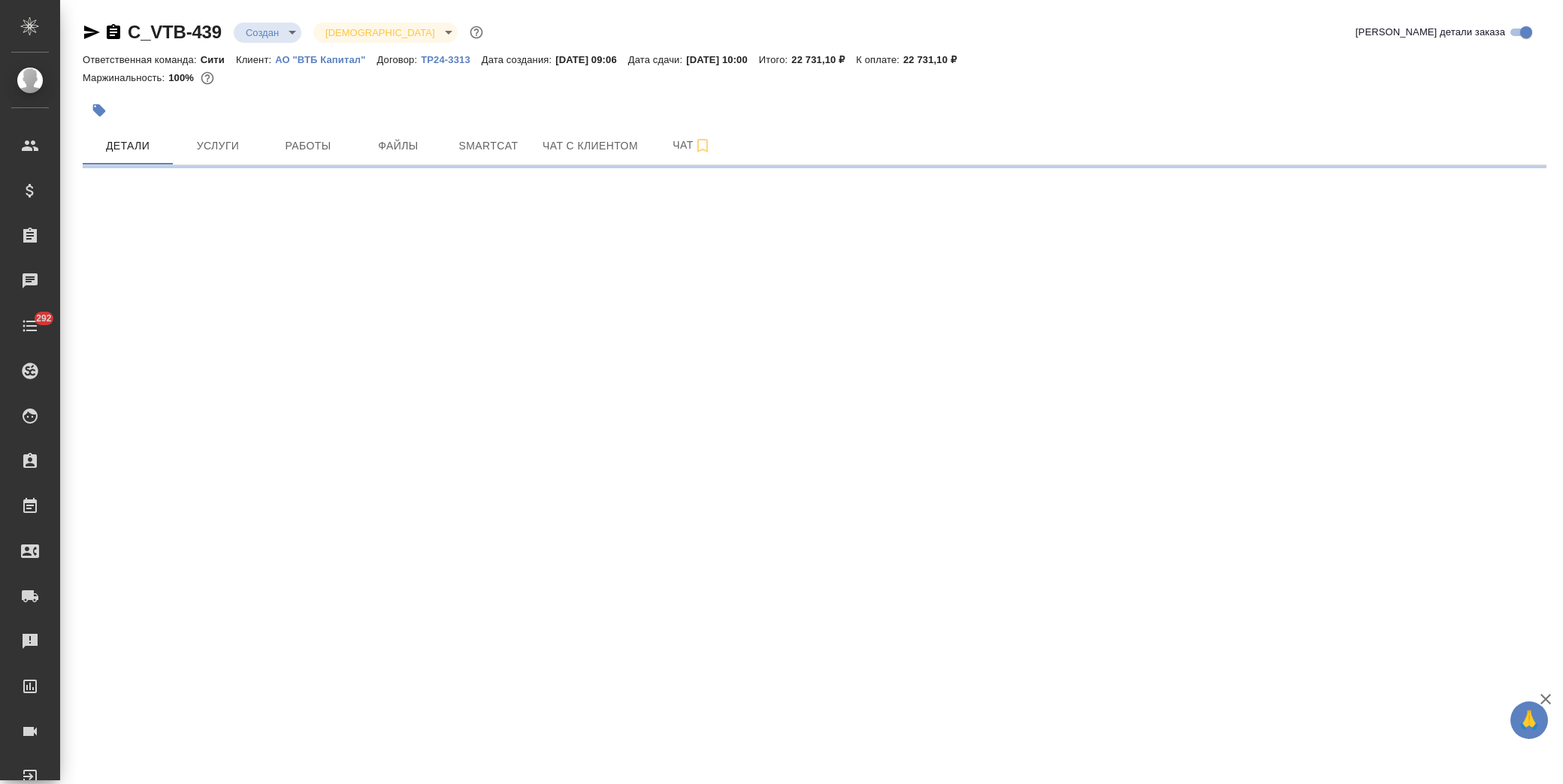
select select "RU"
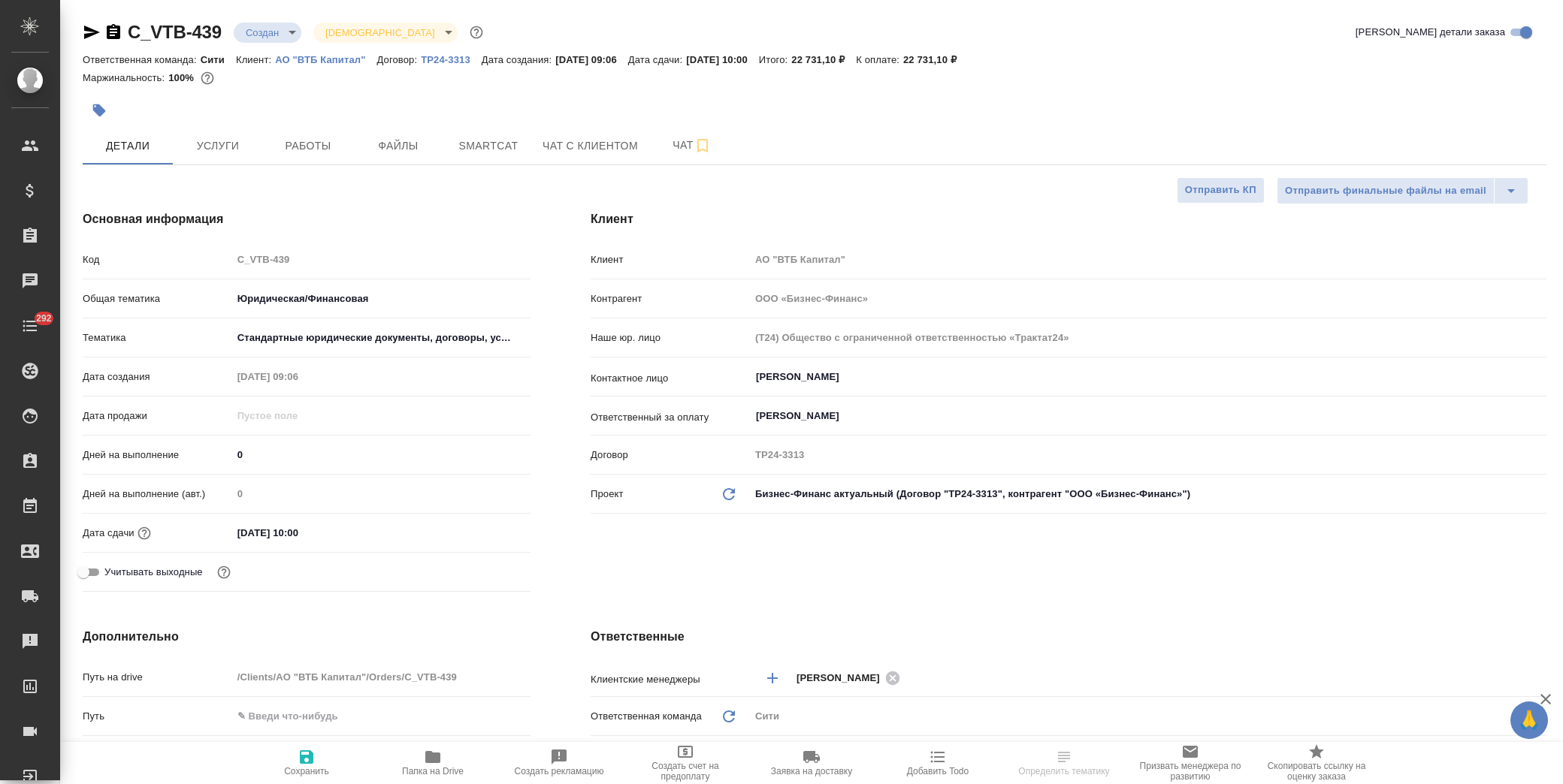
type textarea "x"
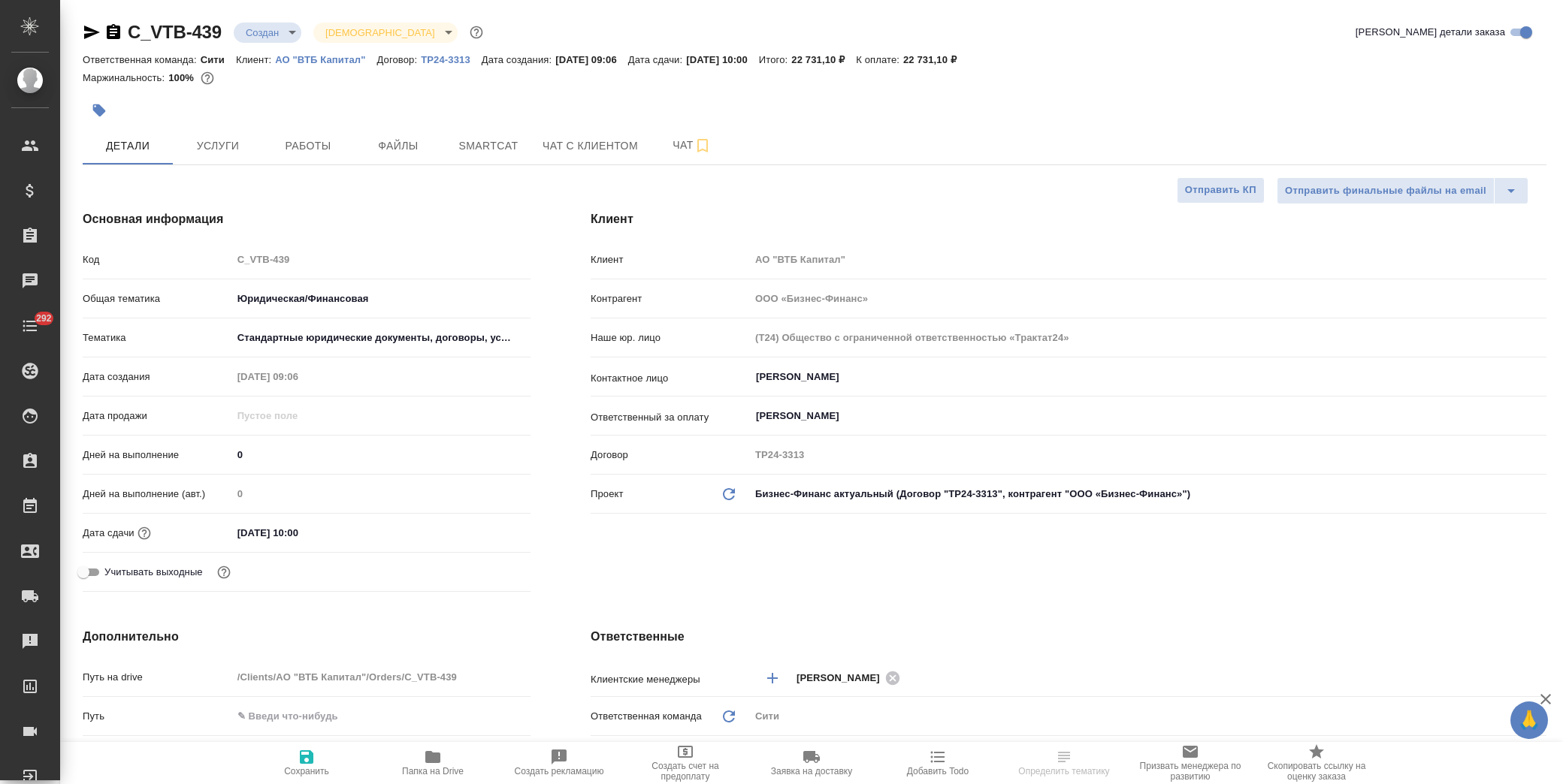
type textarea "x"
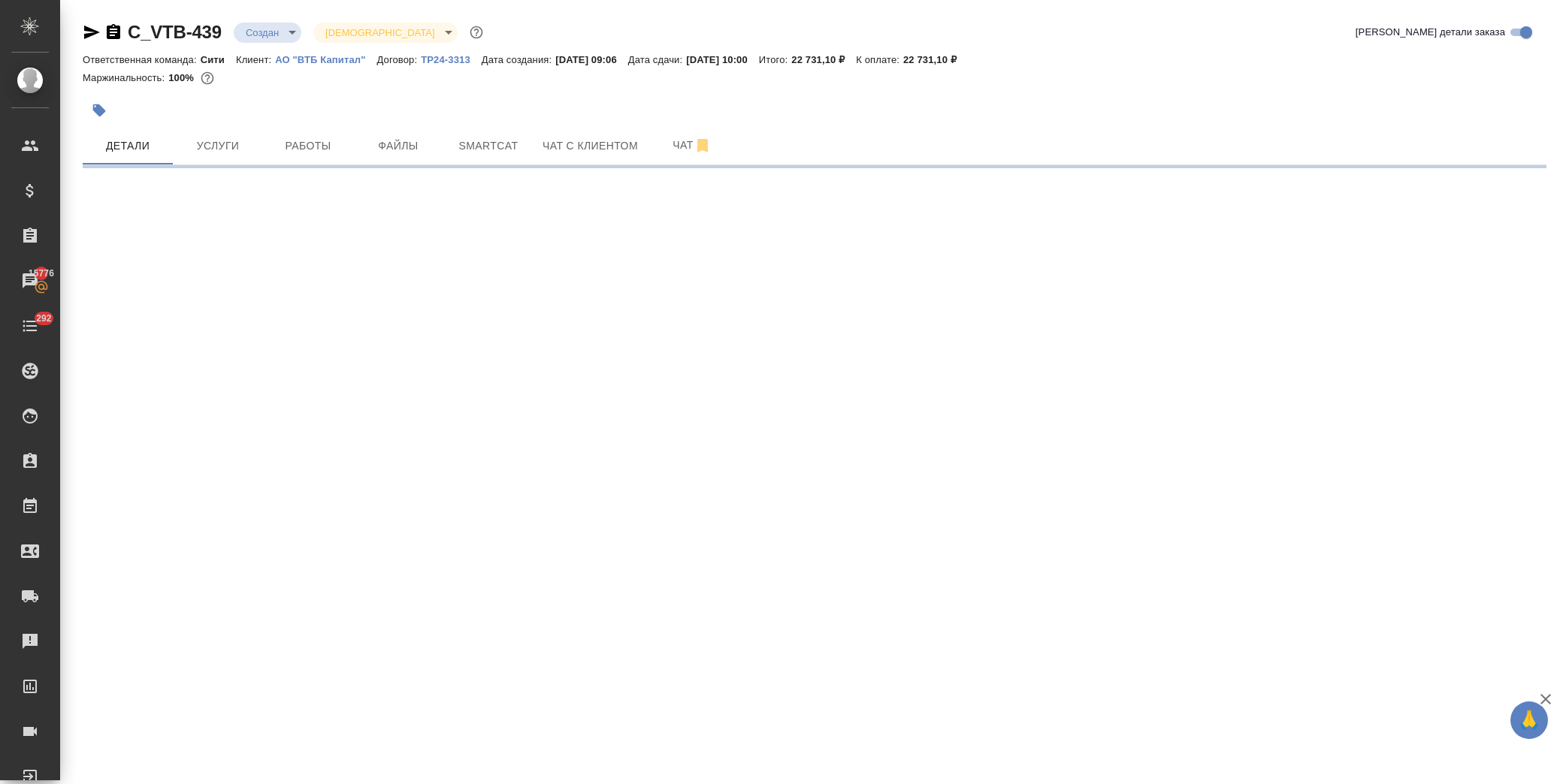
select select "RU"
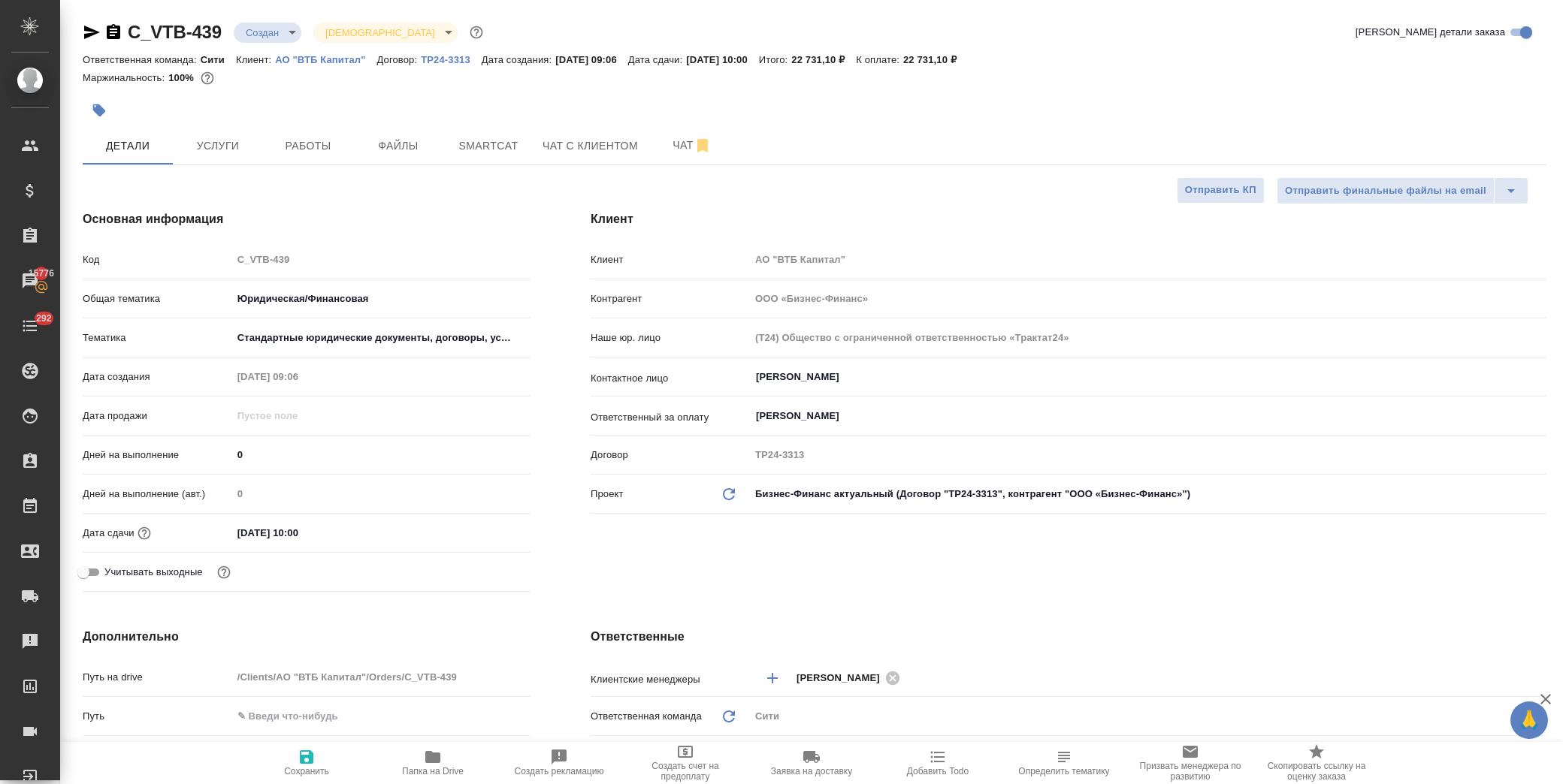
type textarea "x"
click at [671, 143] on span "Чат" at bounding box center [692, 145] width 72 height 19
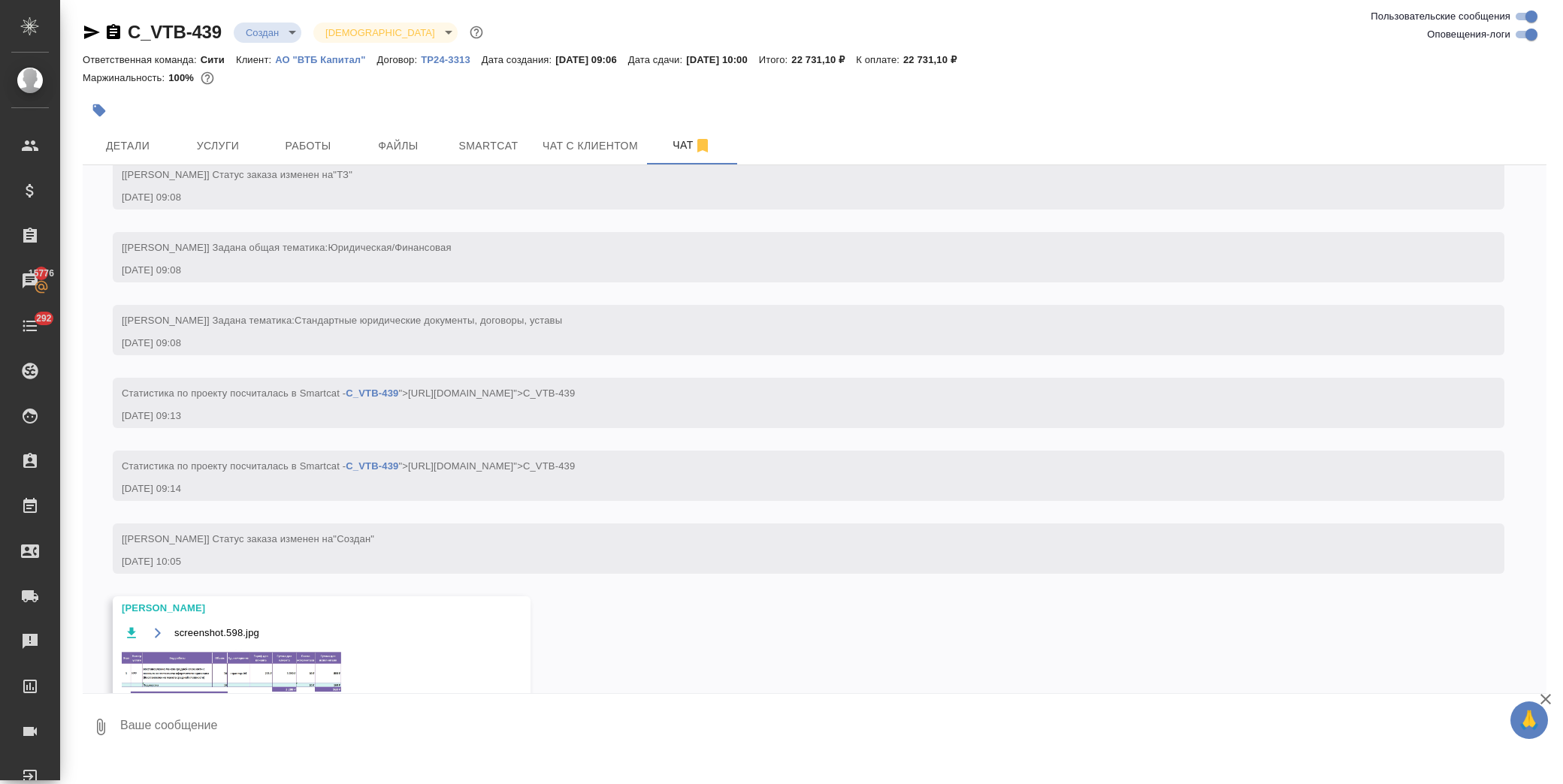
scroll to position [96, 0]
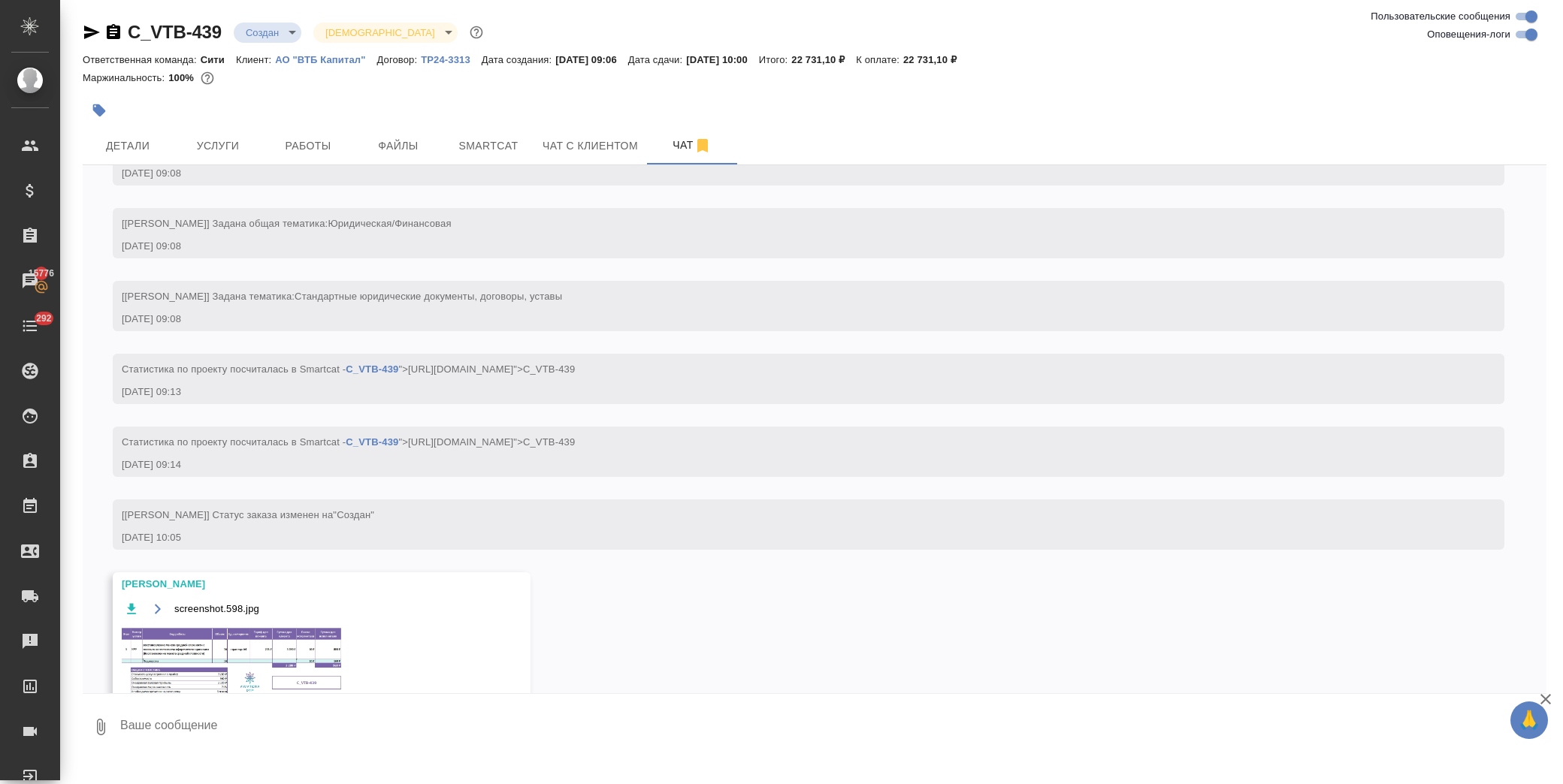
click at [212, 648] on img at bounding box center [235, 664] width 225 height 75
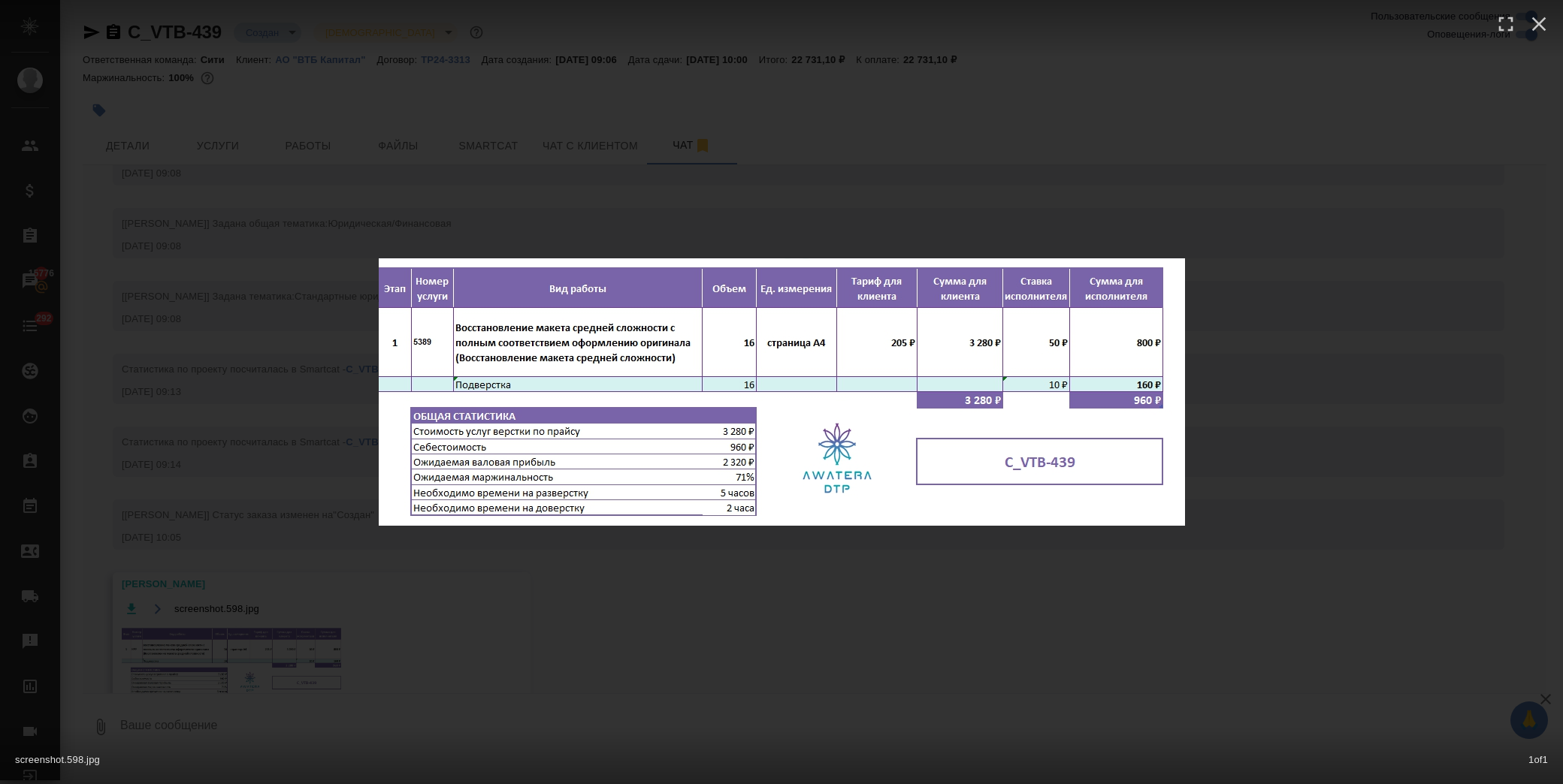
click at [703, 598] on div "screenshot.598.jpg 1 of 1" at bounding box center [781, 392] width 1563 height 784
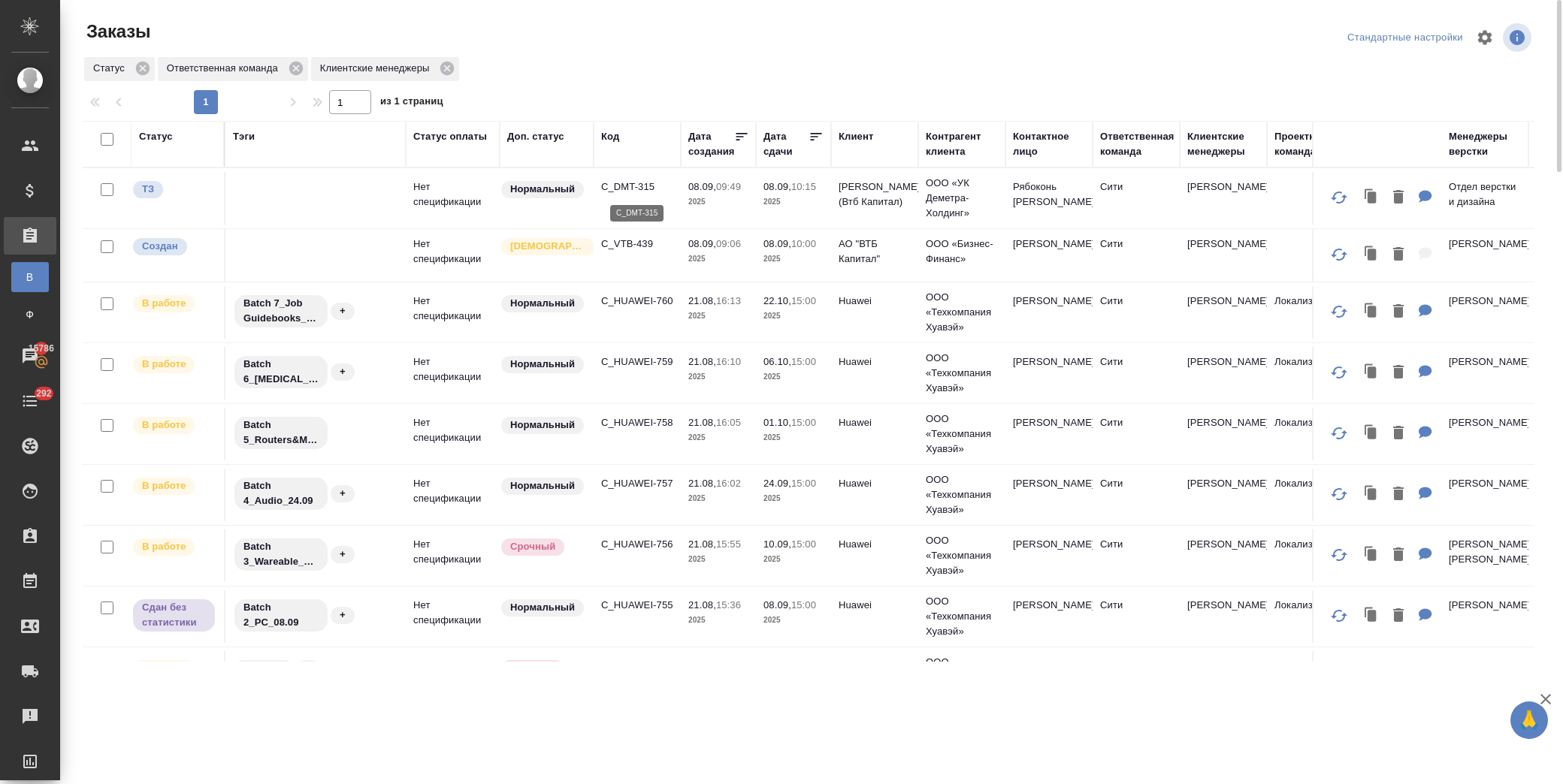
click at [615, 189] on p "C_DMT-315" at bounding box center [637, 187] width 72 height 15
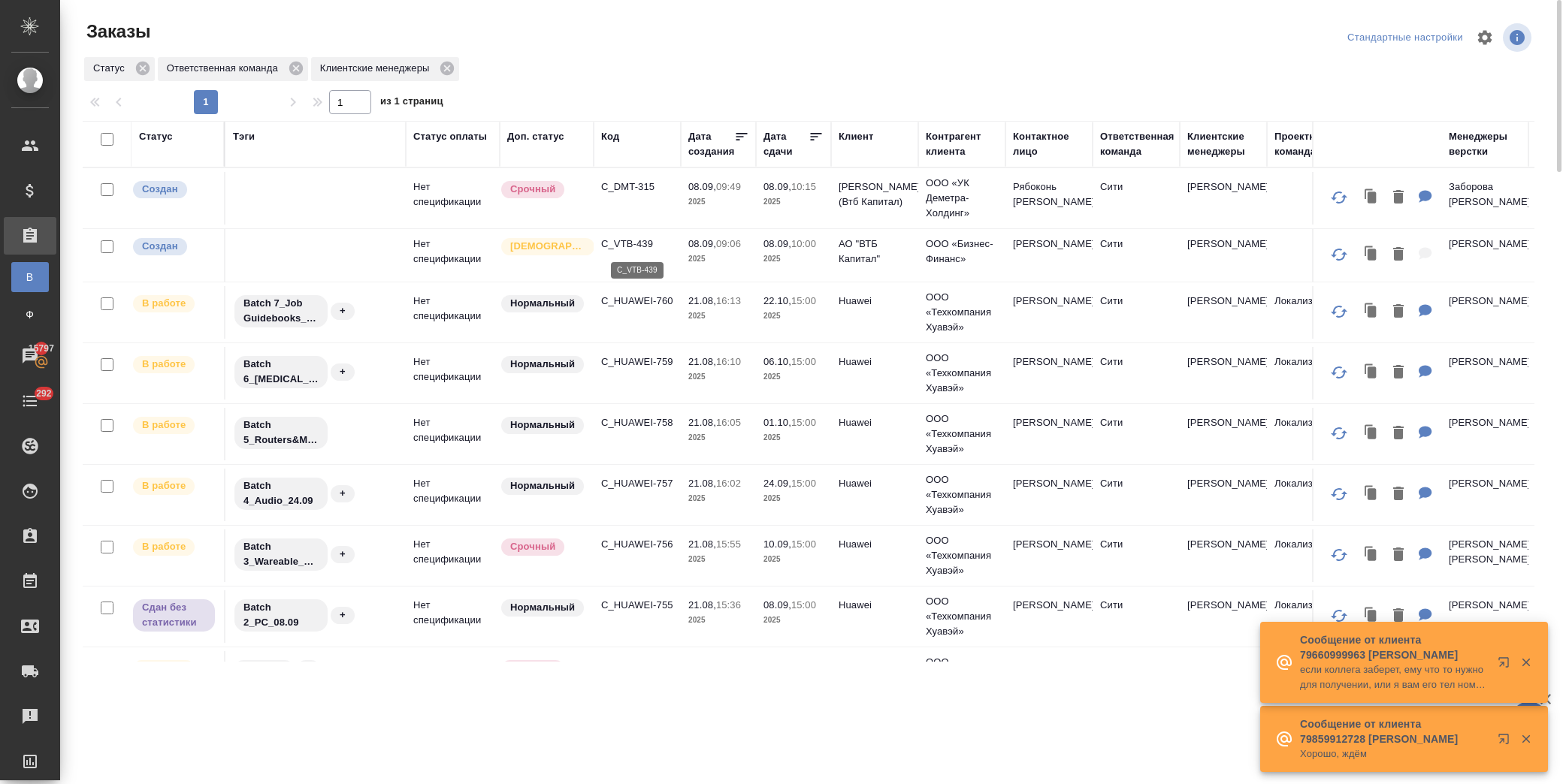
click at [629, 247] on p "C_VTB-439" at bounding box center [637, 244] width 72 height 15
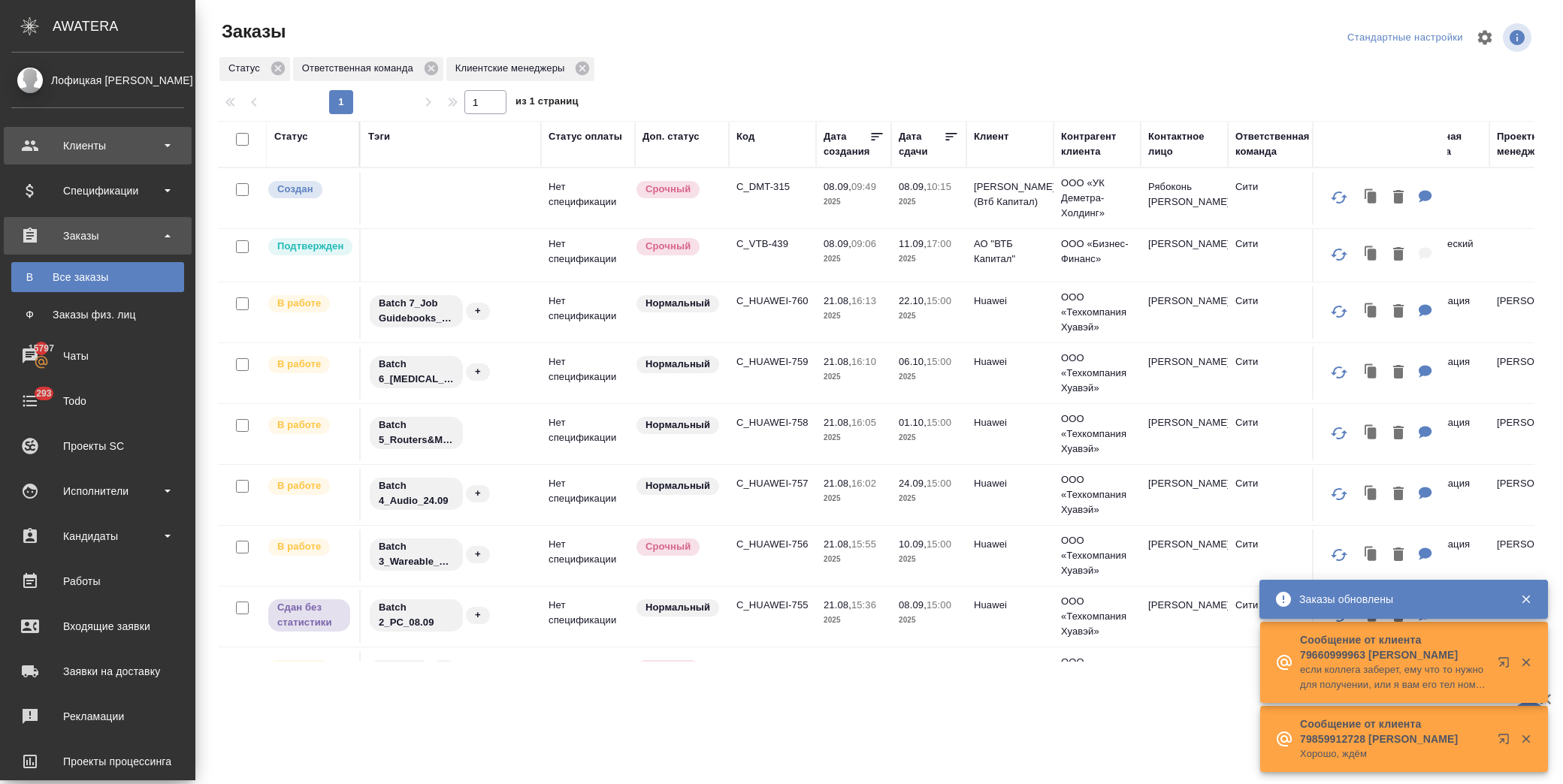
click at [106, 147] on div "Клиенты" at bounding box center [97, 145] width 172 height 22
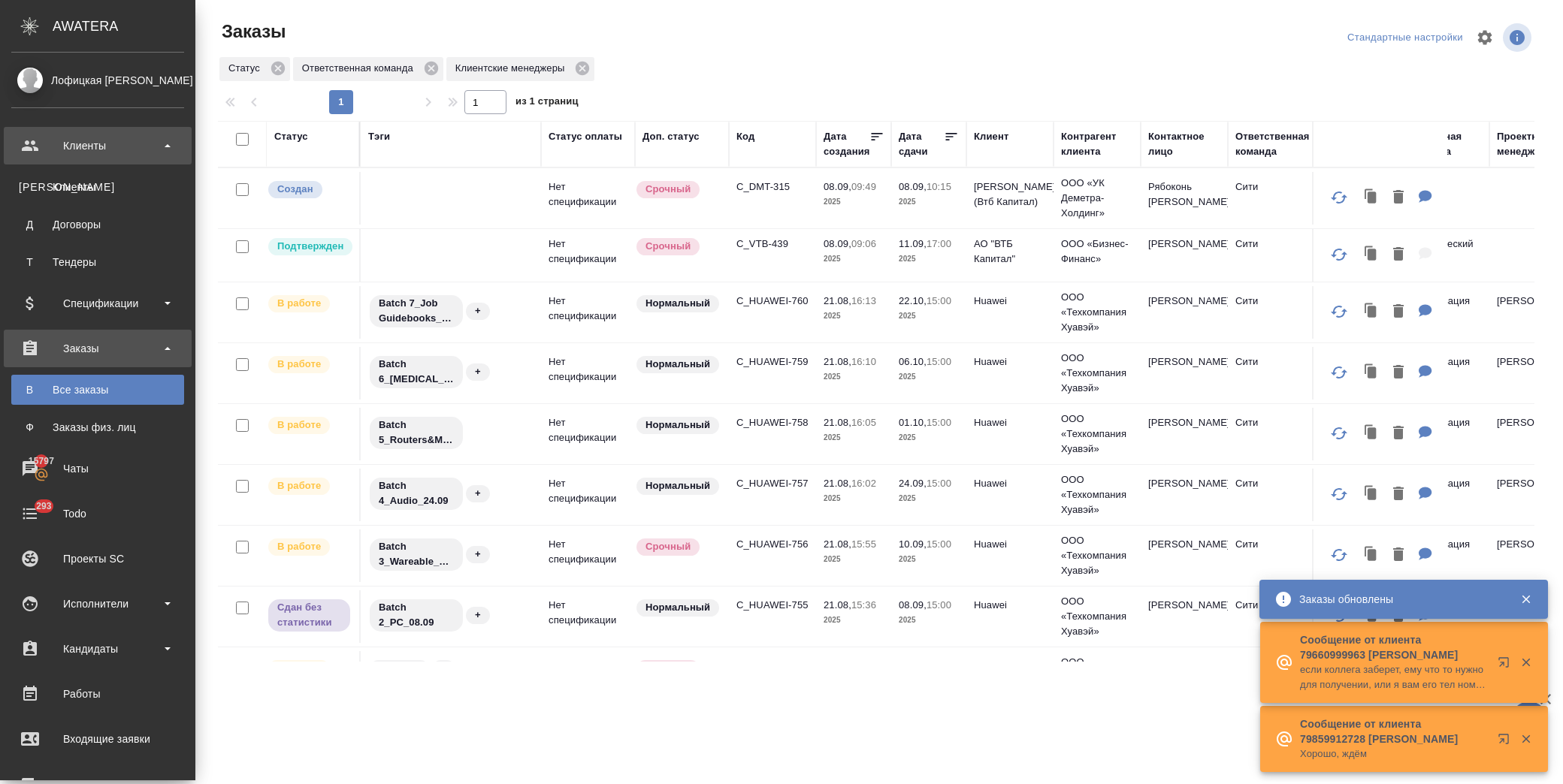
click at [107, 179] on div "Клиенты" at bounding box center [98, 187] width 158 height 15
select select "RU"
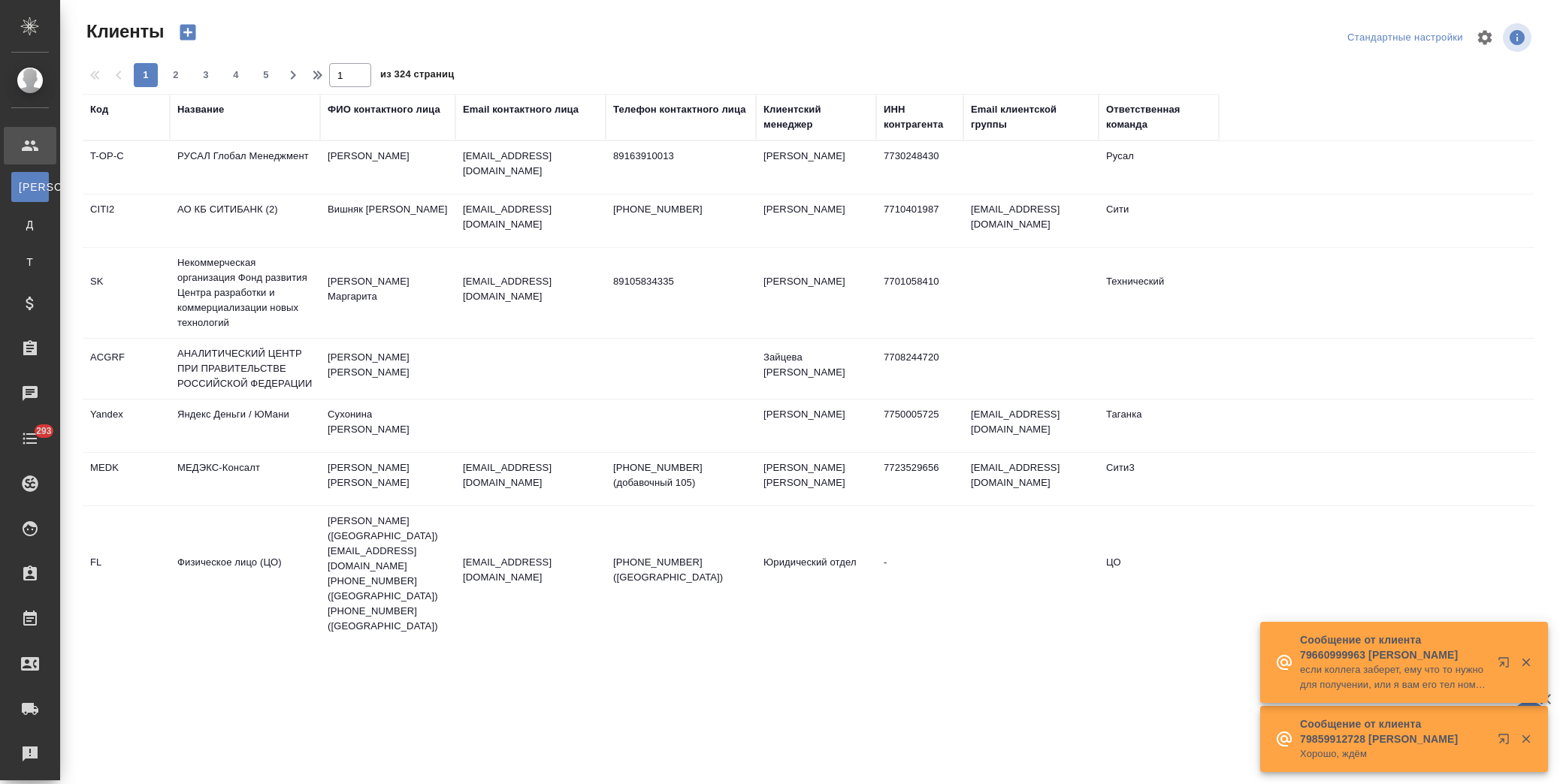
click at [205, 110] on div "Название" at bounding box center [200, 110] width 47 height 15
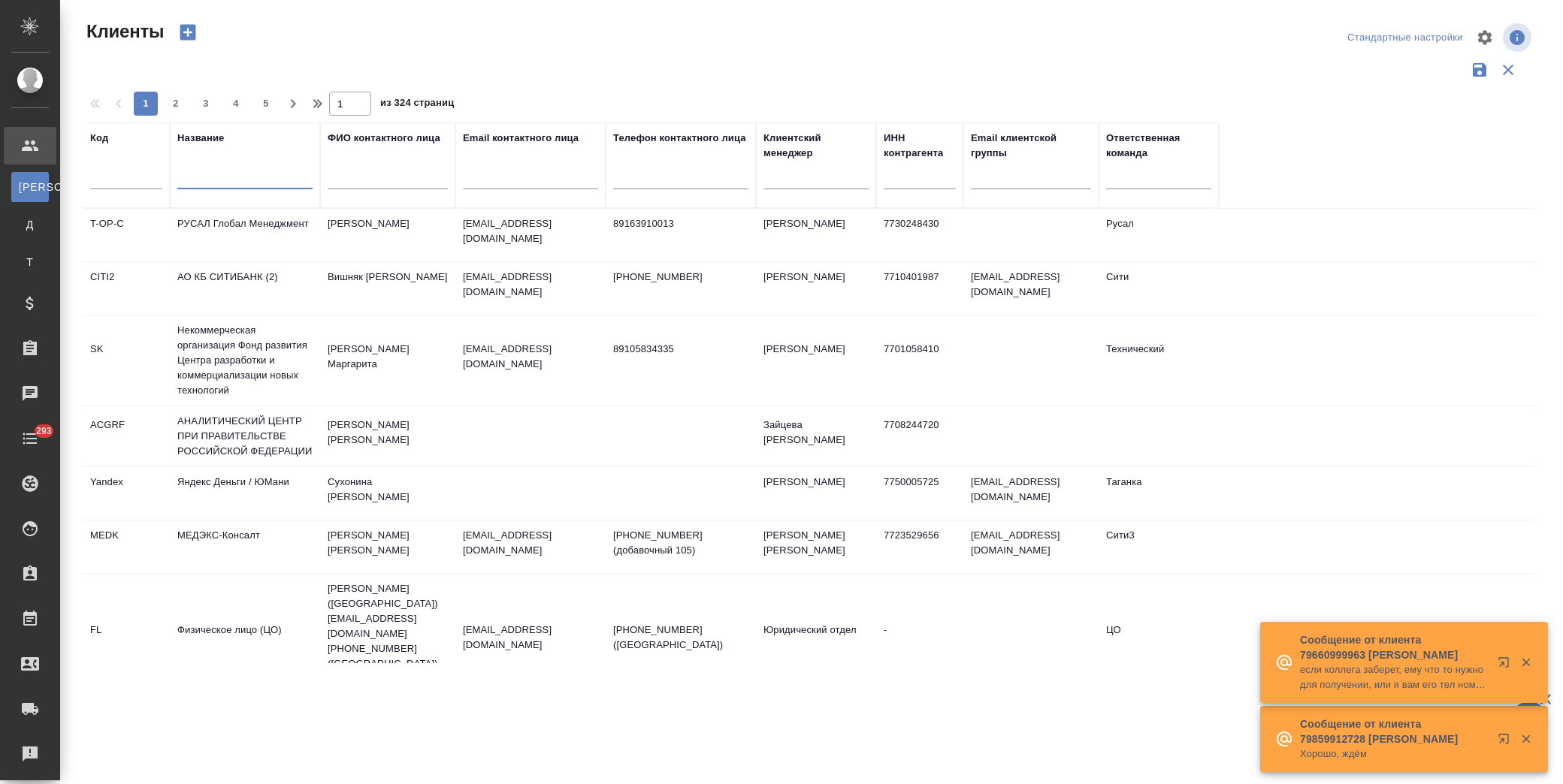
click at [215, 171] on input "text" at bounding box center [245, 180] width 135 height 19
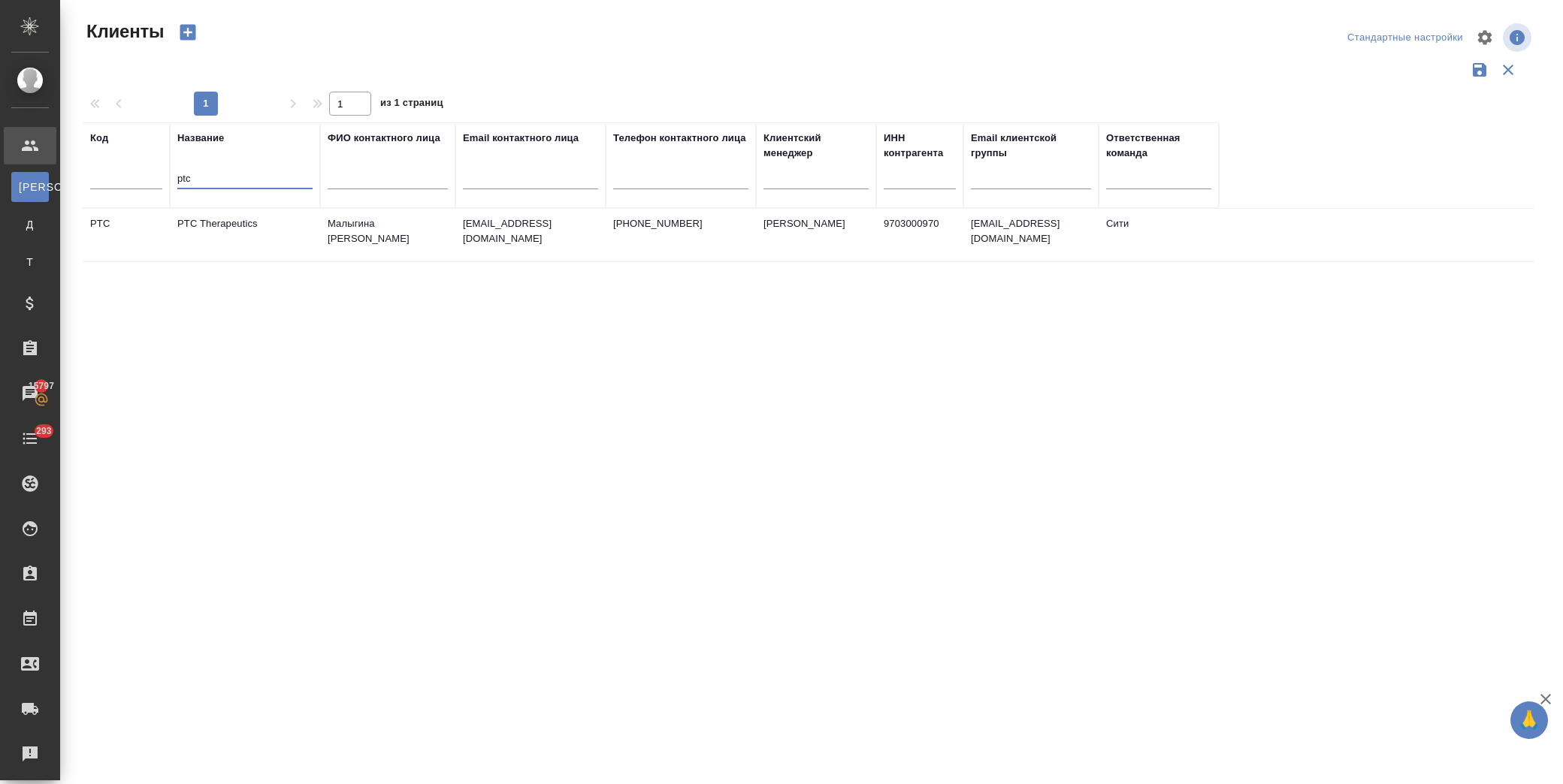
type input "ptc"
click at [284, 228] on td "PTC Therapeutics" at bounding box center [245, 235] width 150 height 53
click at [284, 228] on td "PTC Therapeutics" at bounding box center [245, 235] width 150 height 53
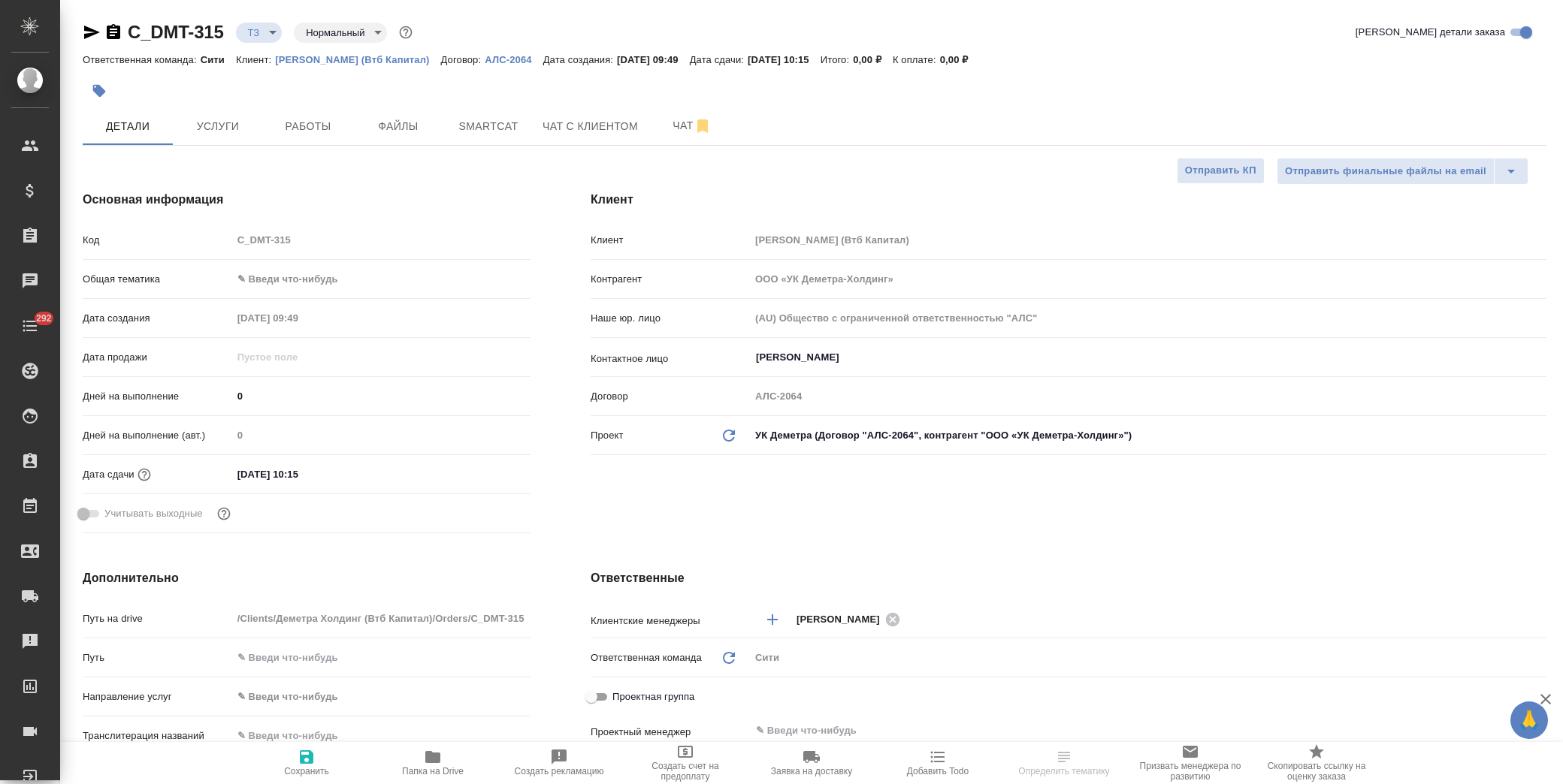
select select "RU"
click at [224, 130] on span "Услуги" at bounding box center [218, 126] width 72 height 19
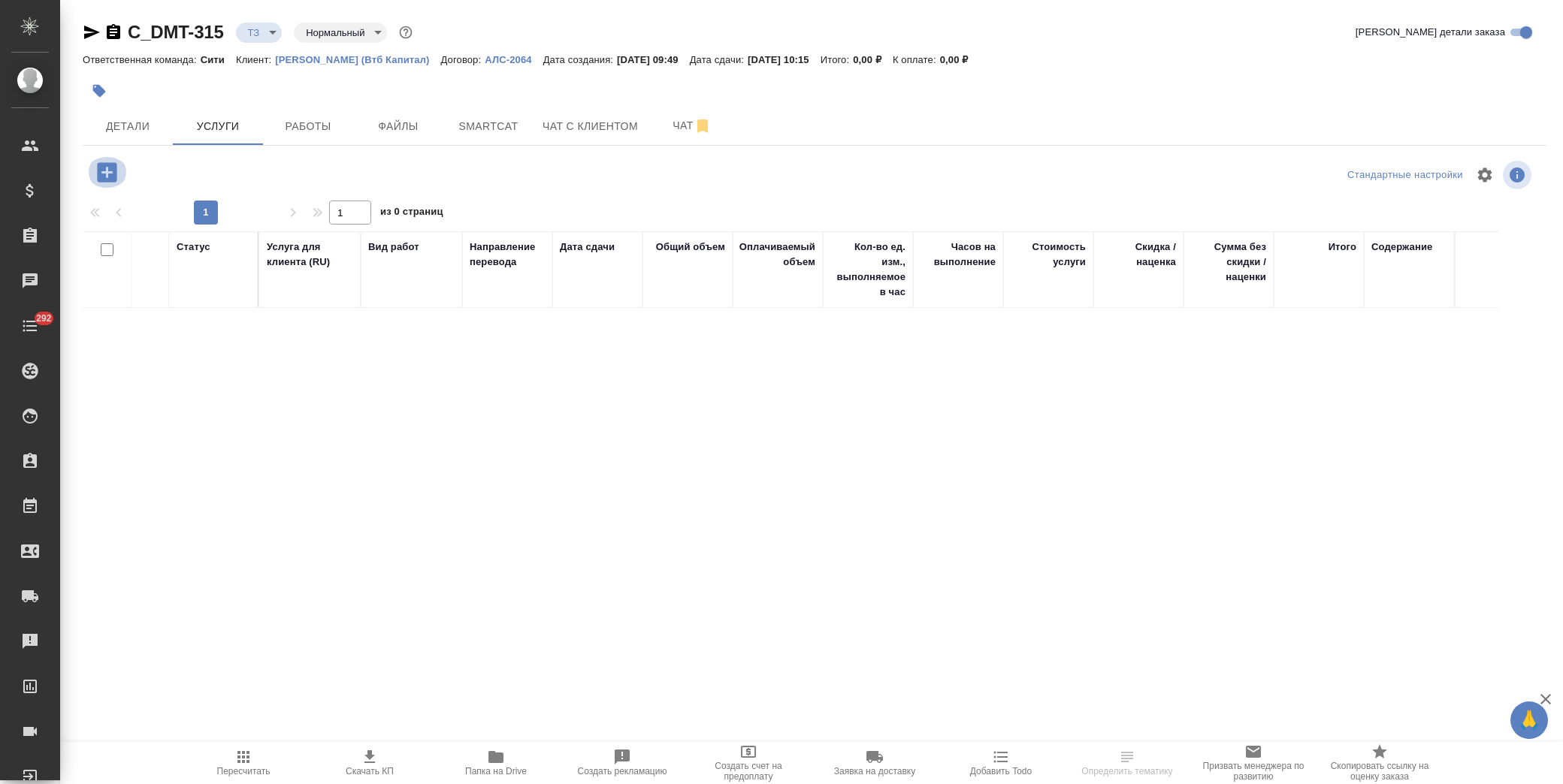
click at [97, 176] on icon "button" at bounding box center [106, 172] width 19 height 19
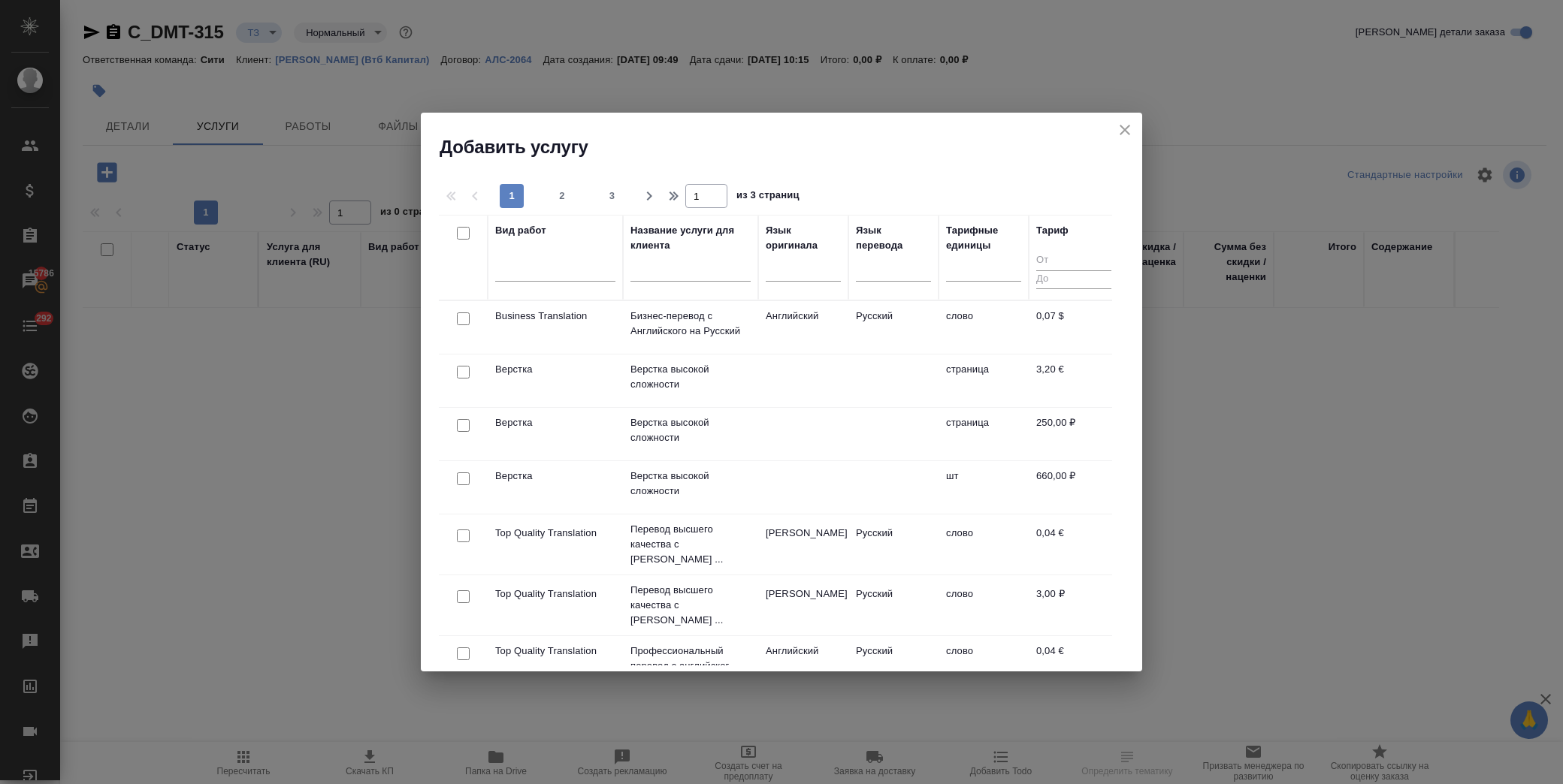
click at [468, 427] on input "checkbox" at bounding box center [463, 425] width 13 height 13
checkbox input "true"
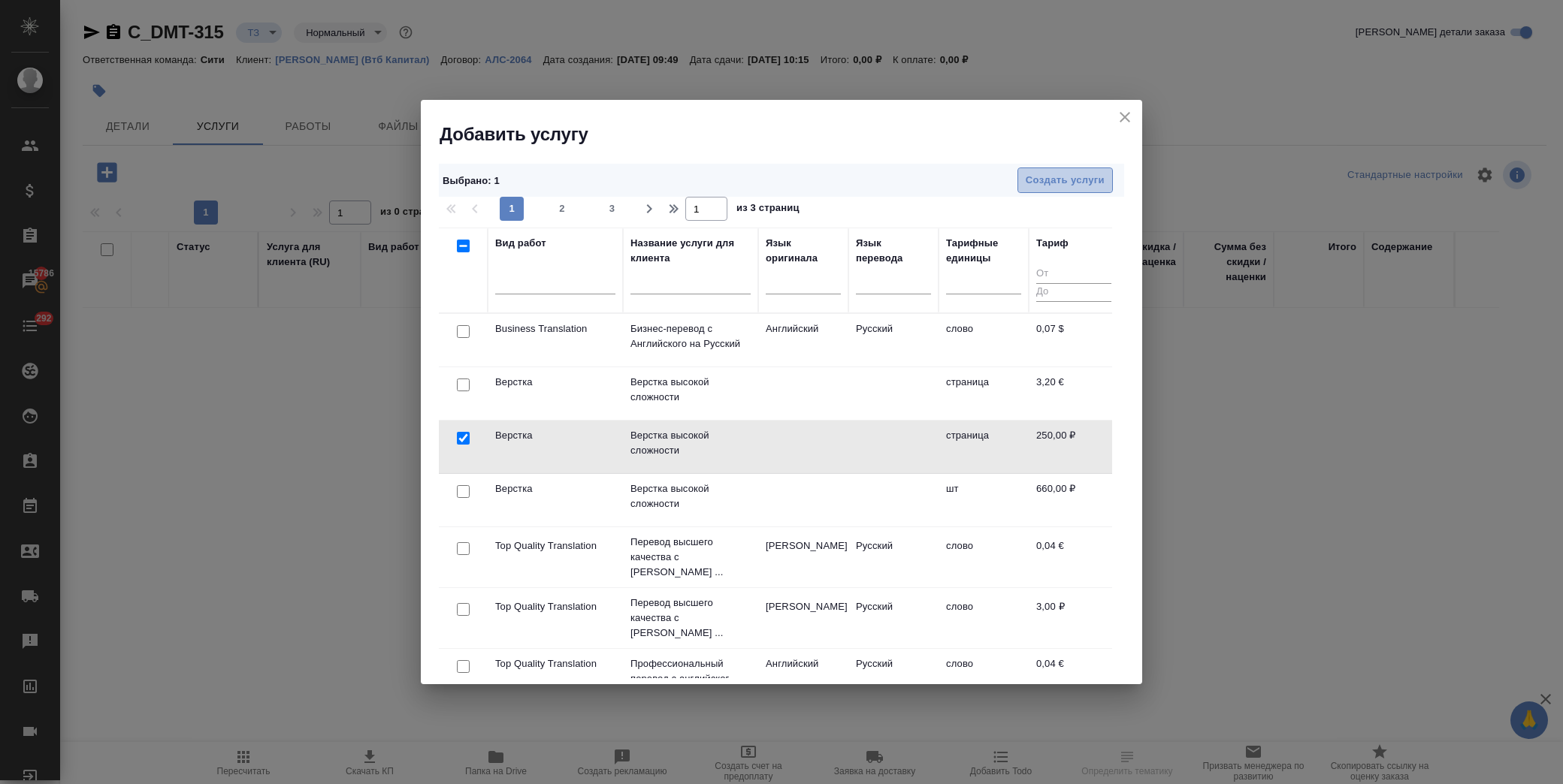
click at [1088, 182] on span "Создать услуги" at bounding box center [1065, 180] width 79 height 18
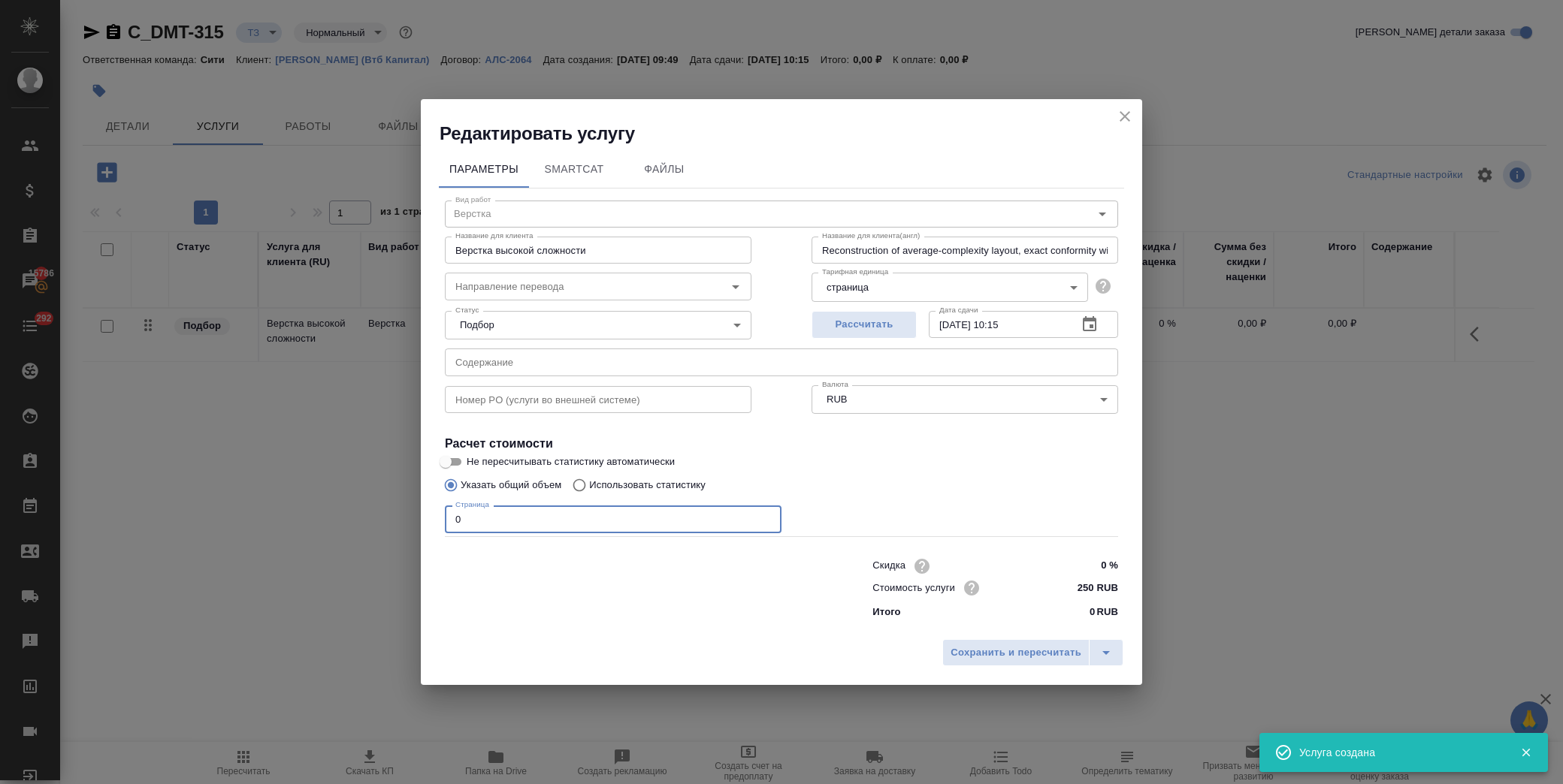
drag, startPoint x: 510, startPoint y: 522, endPoint x: 291, endPoint y: 522, distance: 219.0
click at [291, 522] on div "Редактировать услугу Параметры SmartCat Файлы Вид работ Верстка Вид работ Назва…" at bounding box center [781, 392] width 1563 height 784
type input "12"
click at [691, 357] on input "text" at bounding box center [781, 362] width 673 height 27
click at [694, 357] on input "text" at bounding box center [781, 362] width 673 height 27
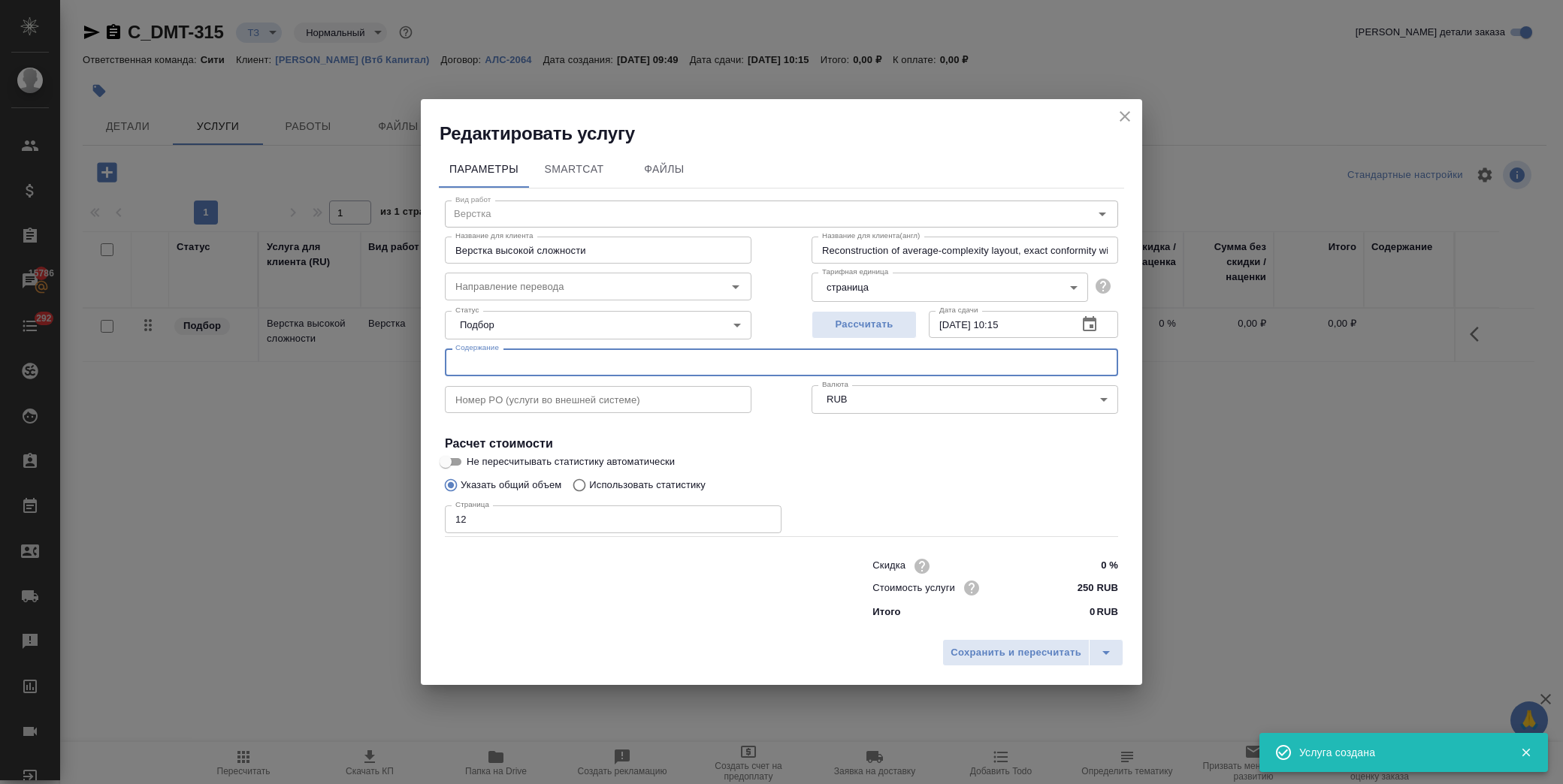
paste input "2. Membership certificate_valid until 14.11.2025 LEG"
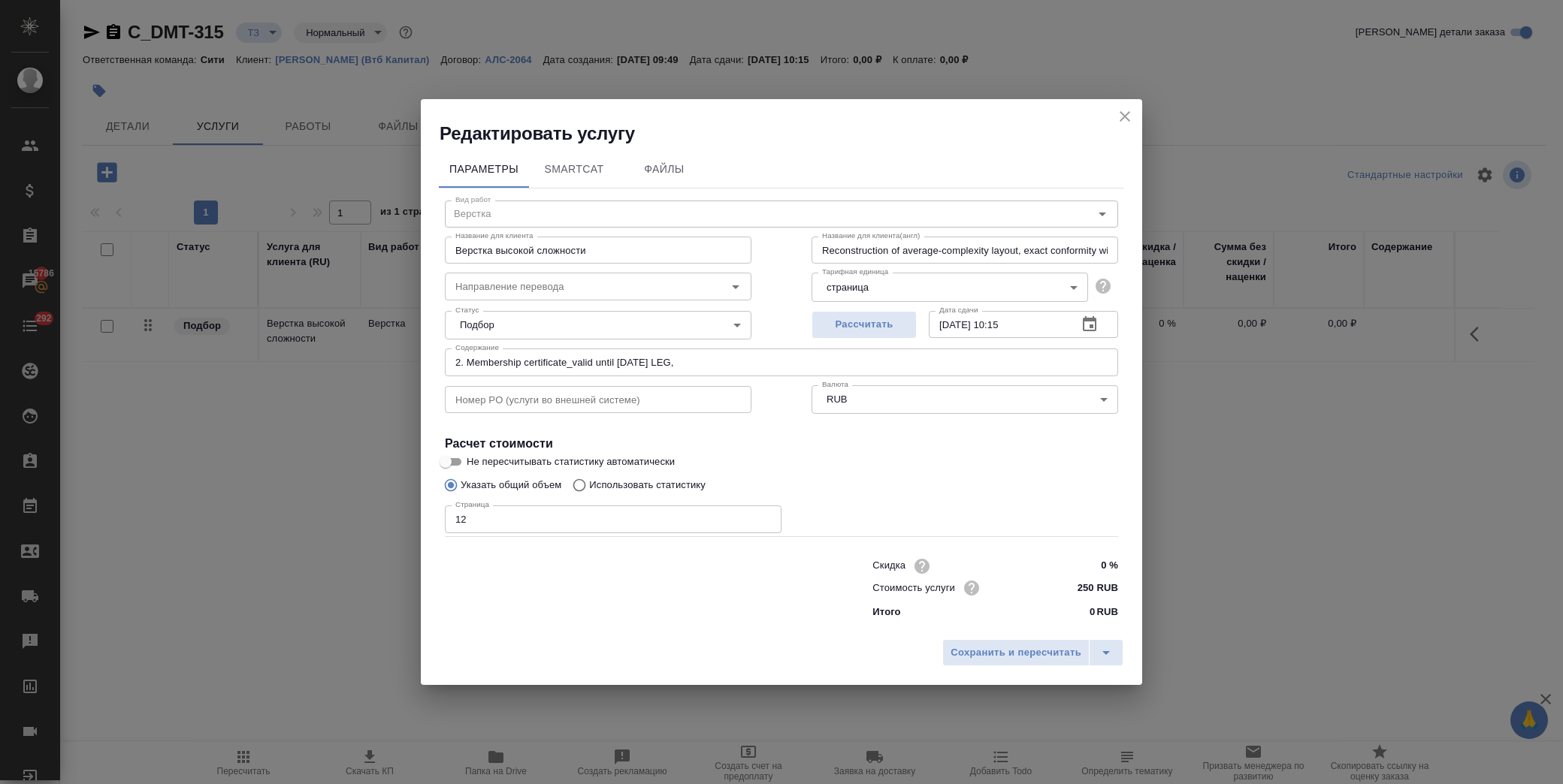
click at [714, 365] on input "2. Membership certificate_valid until 14.11.2025 LEG," at bounding box center [781, 362] width 673 height 27
paste input "8. utility bill Муса"
click at [851, 363] on input "2. Membership certificate_valid until 14.11.2025 LEG, 8. utility bill Муса," at bounding box center [781, 362] width 673 height 27
paste input "9. utility bill Муса письмо"
click at [937, 363] on input "2. Membership certificate_valid until 14.11.2025 LEG, 8. utility bill Муса, 9. …" at bounding box center [781, 362] width 673 height 27
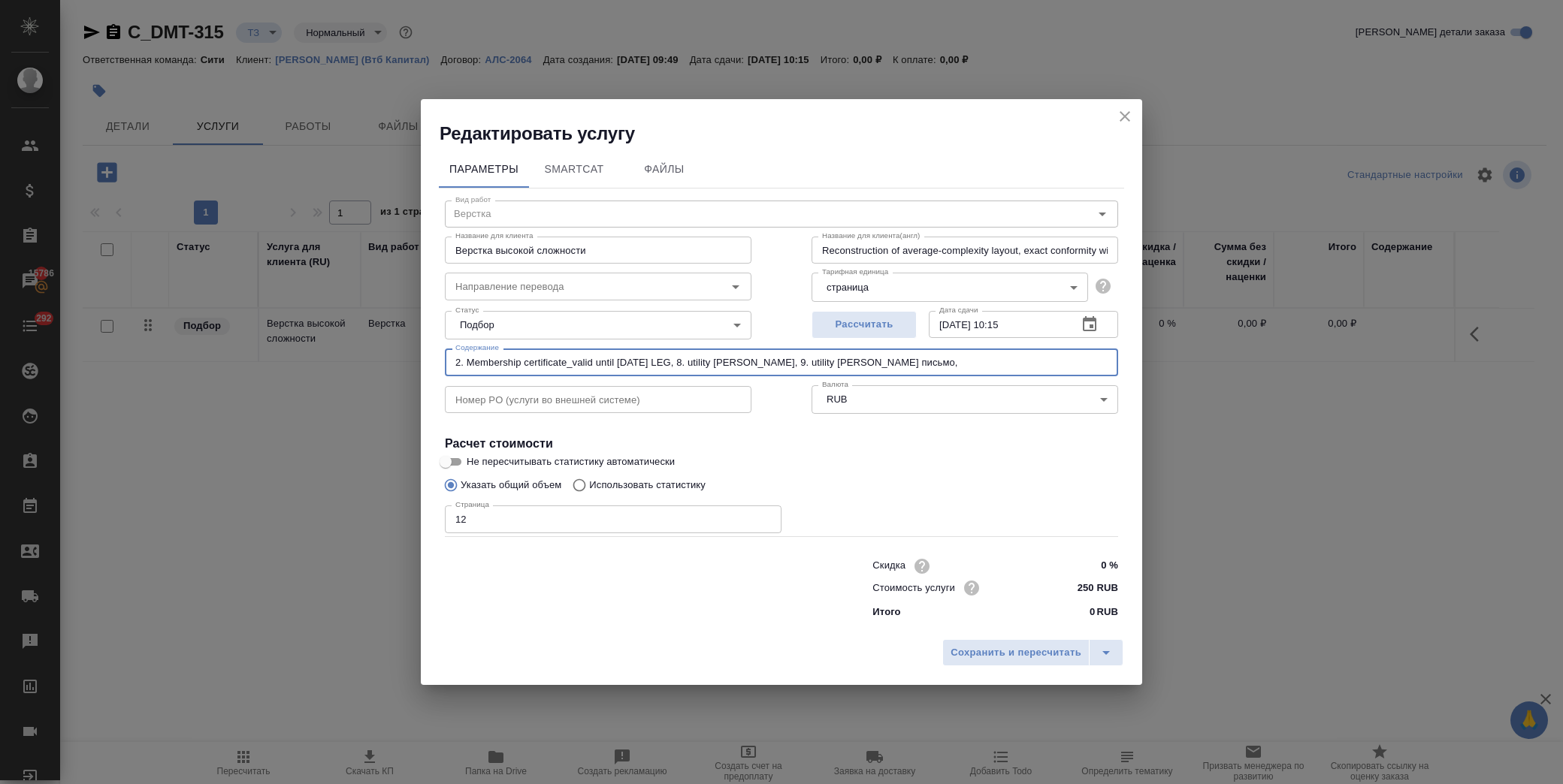
paste input "12. Vat Certificate_valid until 03.02.2026 LEG"
click at [1098, 363] on input "2. Membership certificate_valid until 14.11.2025 LEG, 8. utility bill Муса, 9. …" at bounding box center [781, 362] width 673 height 27
paste input "13. Lease agreement"
click at [1092, 357] on input "2. Membership certificate_valid until 14.11.2025 LEG, 8. utility bill Муса, 9. …" at bounding box center [781, 362] width 673 height 27
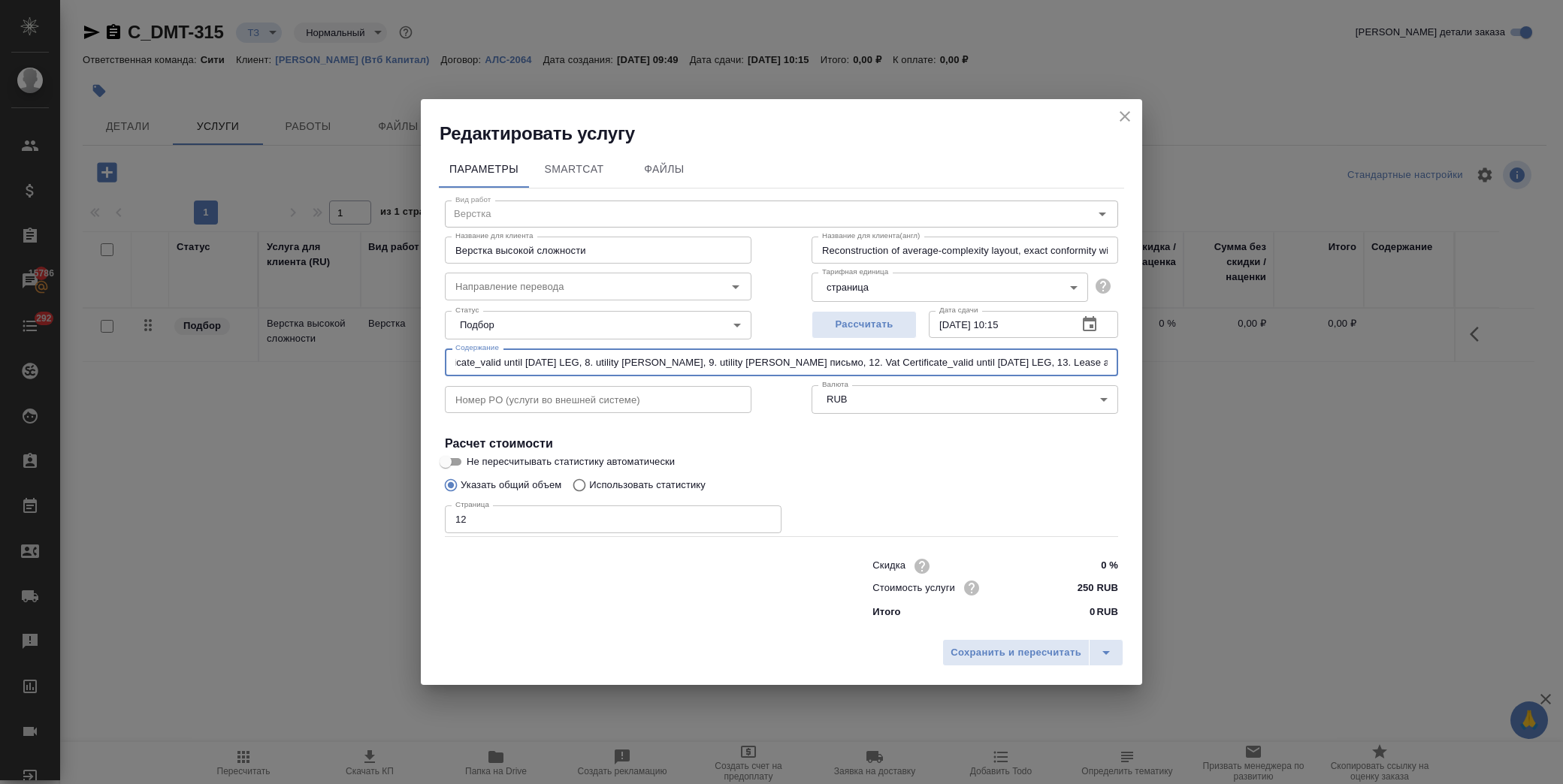
paste input "14. Lease agreement_Addendum"
type input "2. Membership certificate_valid until 14.11.2025 LEG, 8. utility bill Муса, 9. …"
click at [1000, 651] on span "Сохранить и пересчитать" at bounding box center [1016, 653] width 131 height 18
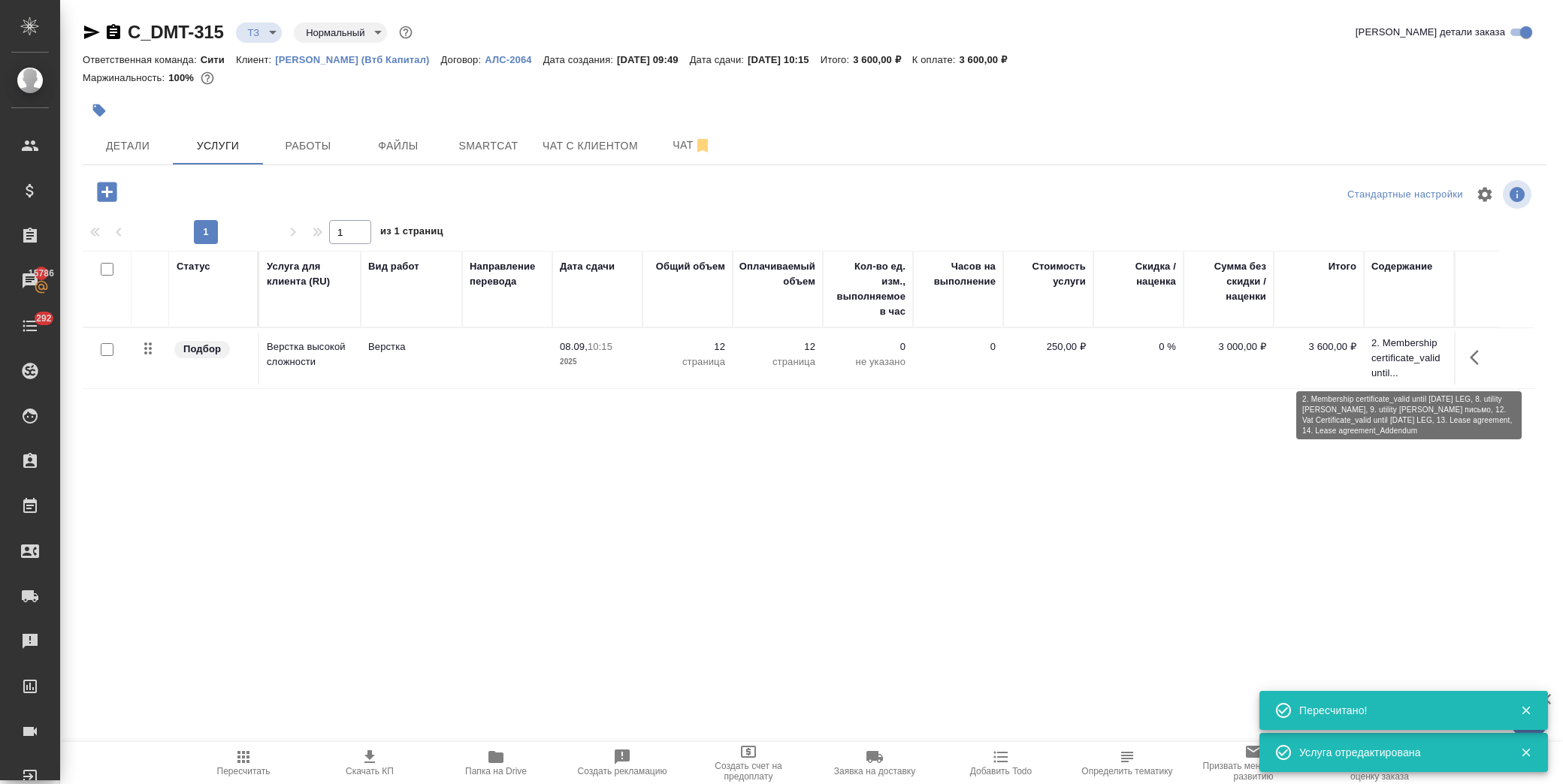
click at [1408, 346] on p "2. Membership certificate_valid until..." at bounding box center [1409, 358] width 75 height 45
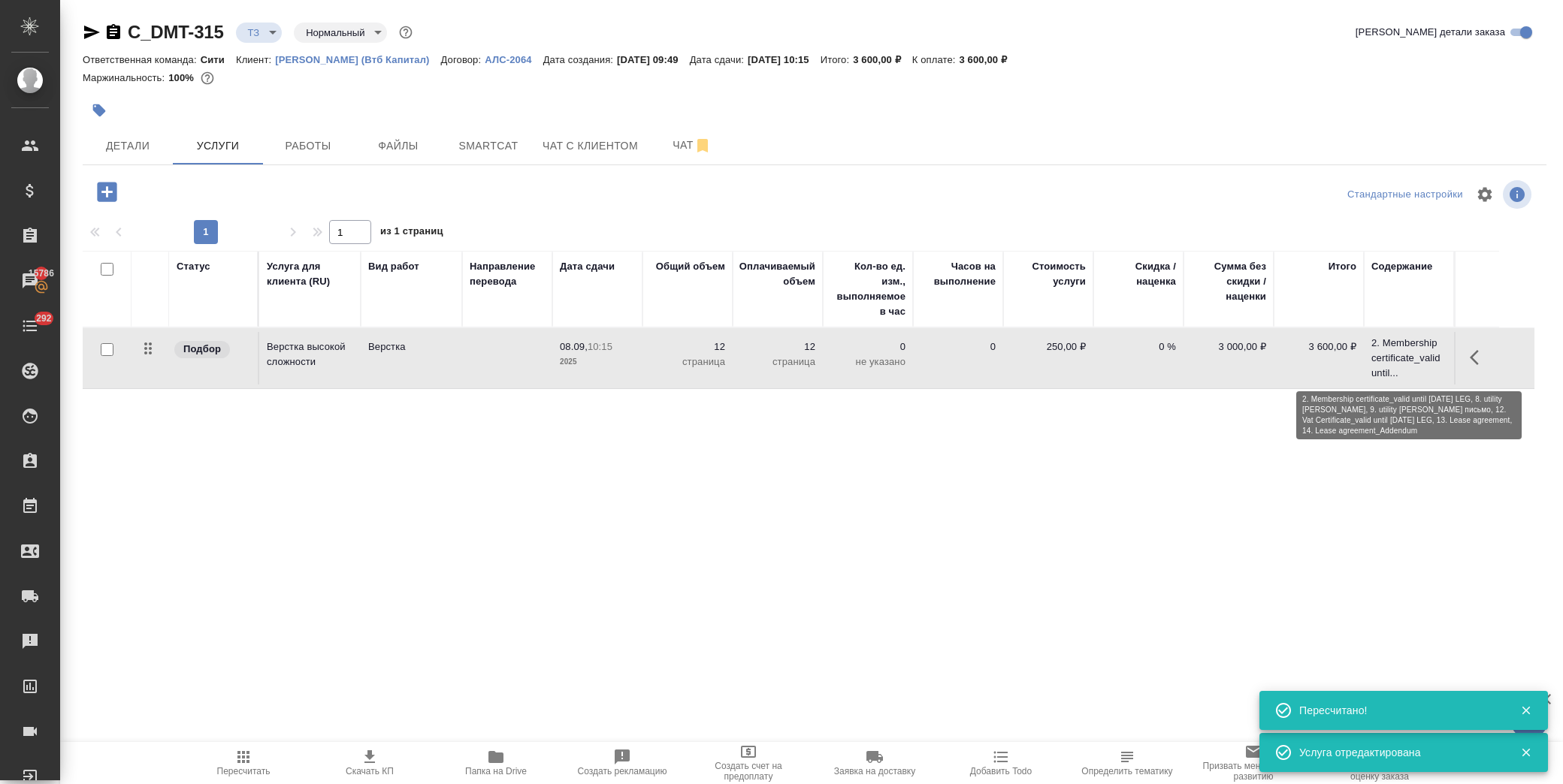
click at [1408, 346] on p "2. Membership certificate_valid until..." at bounding box center [1409, 358] width 75 height 45
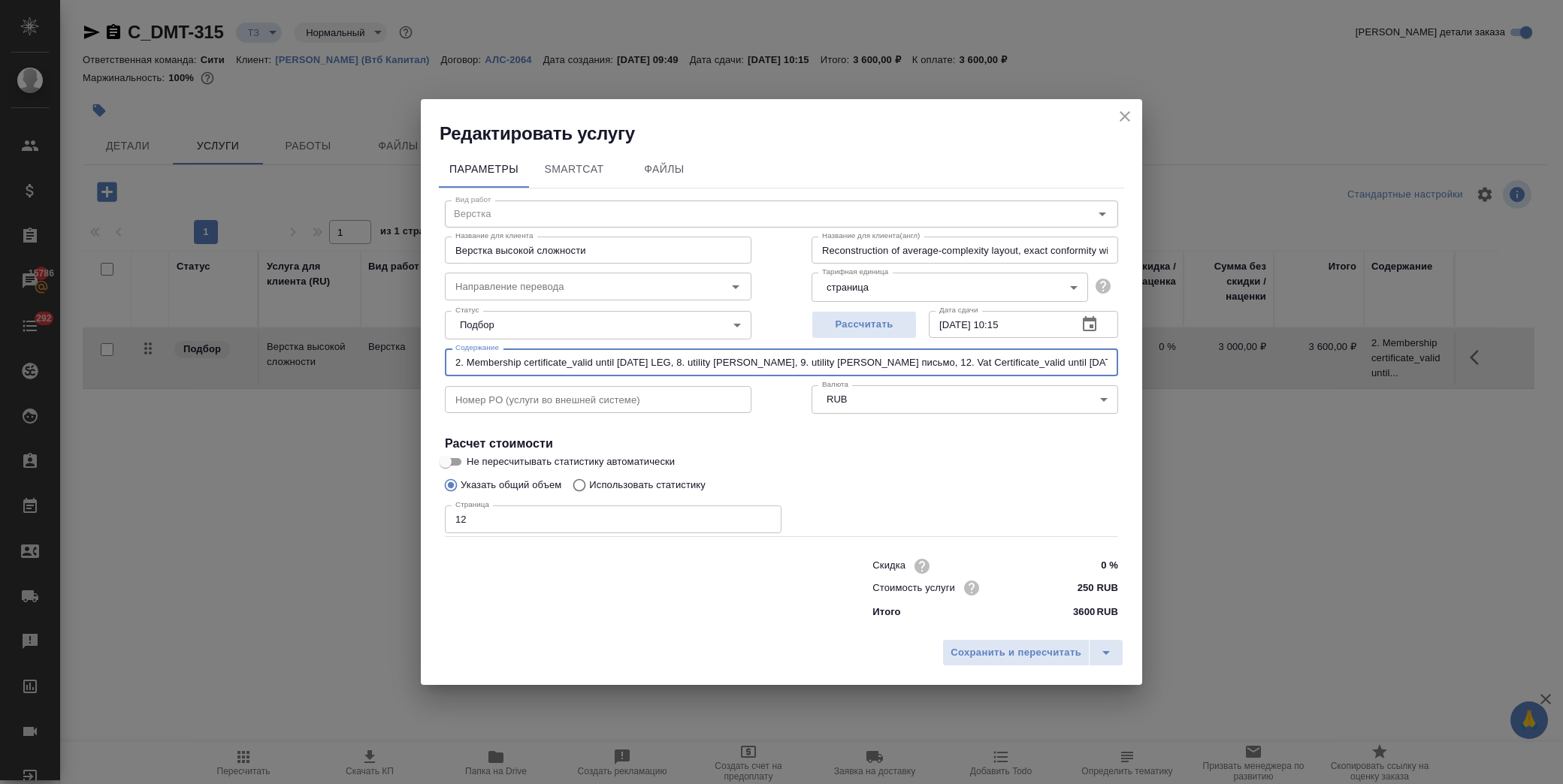
click at [878, 361] on input "2. Membership certificate_valid until 14.11.2025 LEG, 8. utility bill Муса, 9. …" at bounding box center [781, 362] width 673 height 27
click at [880, 359] on input "2. Membership certificate_valid until 14.11.2025 LEG, 8. utility bill Муса, 9. …" at bounding box center [781, 362] width 673 height 27
click at [881, 359] on input "2. Membership certificate_valid until 14.11.2025 LEG, 8. utility bill Муса, 9. …" at bounding box center [781, 362] width 673 height 27
click at [983, 357] on input "2. Membership certificate_valid until 14.11.2025 LEG, 8. utility bill Муса, 9. …" at bounding box center [781, 362] width 673 height 27
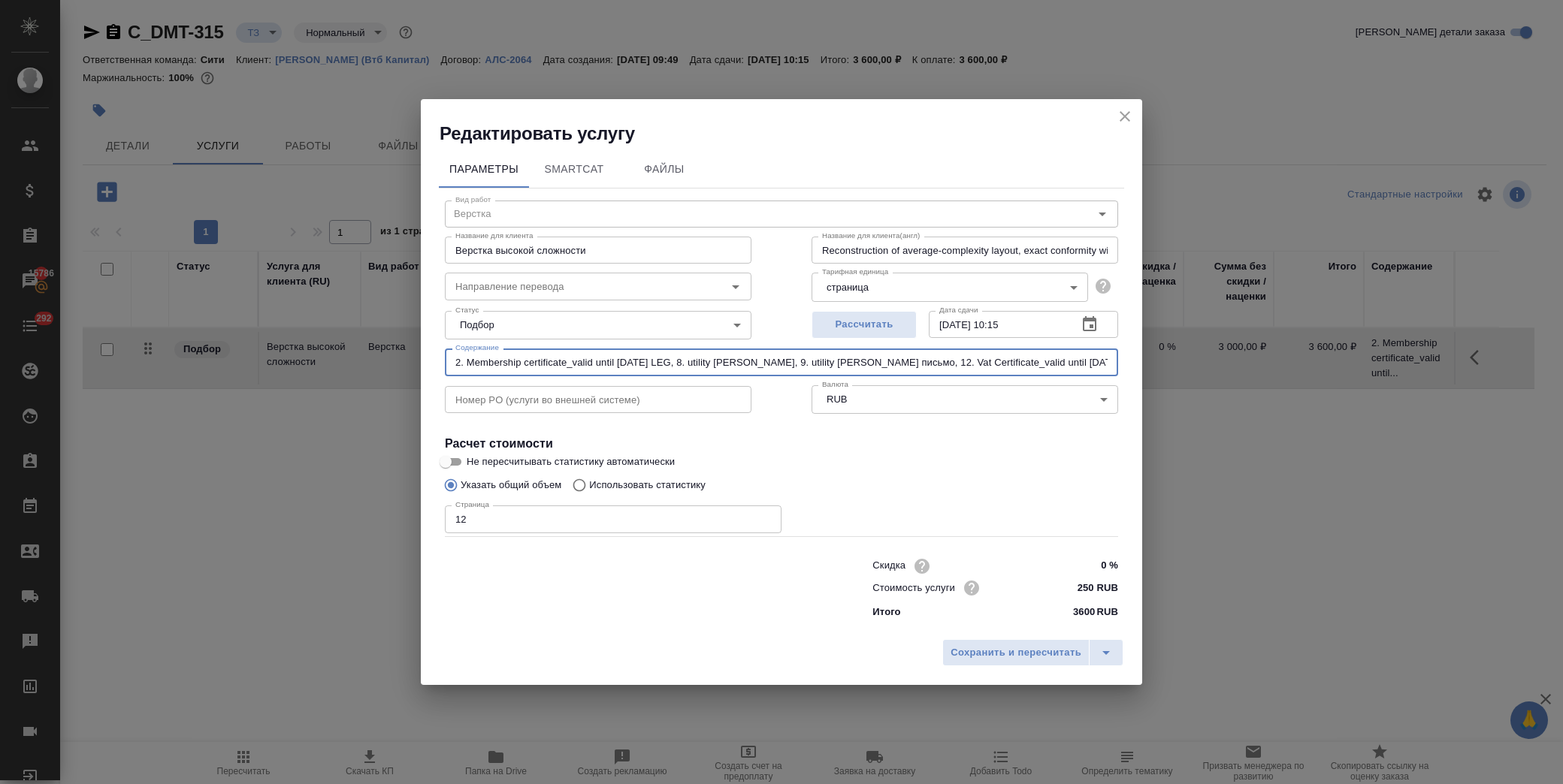
click at [983, 357] on input "2. Membership certificate_valid until 14.11.2025 LEG, 8. utility bill Муса, 9. …" at bounding box center [781, 362] width 673 height 27
click at [1131, 117] on icon "close" at bounding box center [1125, 116] width 18 height 18
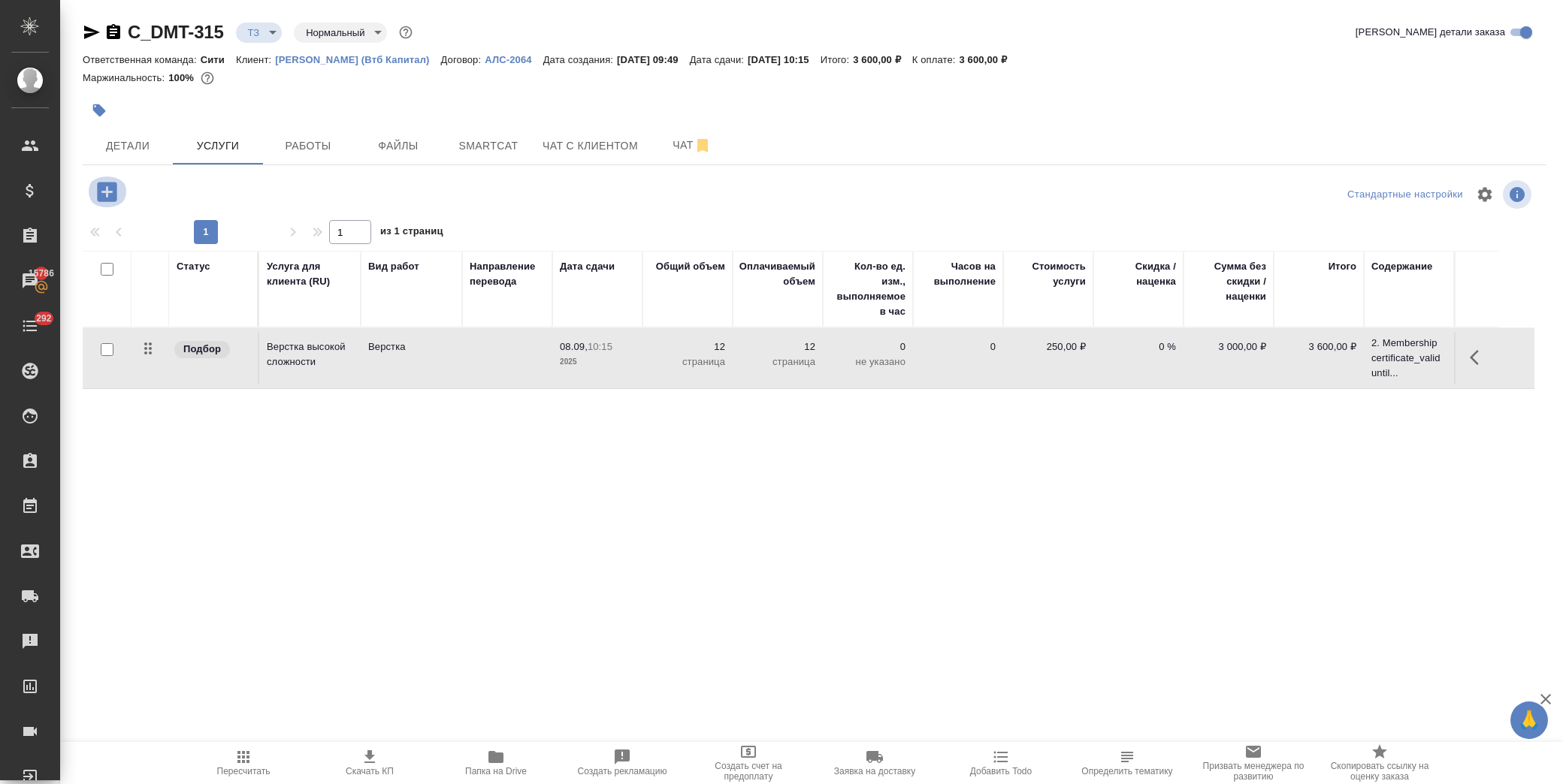
click at [100, 194] on icon "button" at bounding box center [106, 191] width 19 height 19
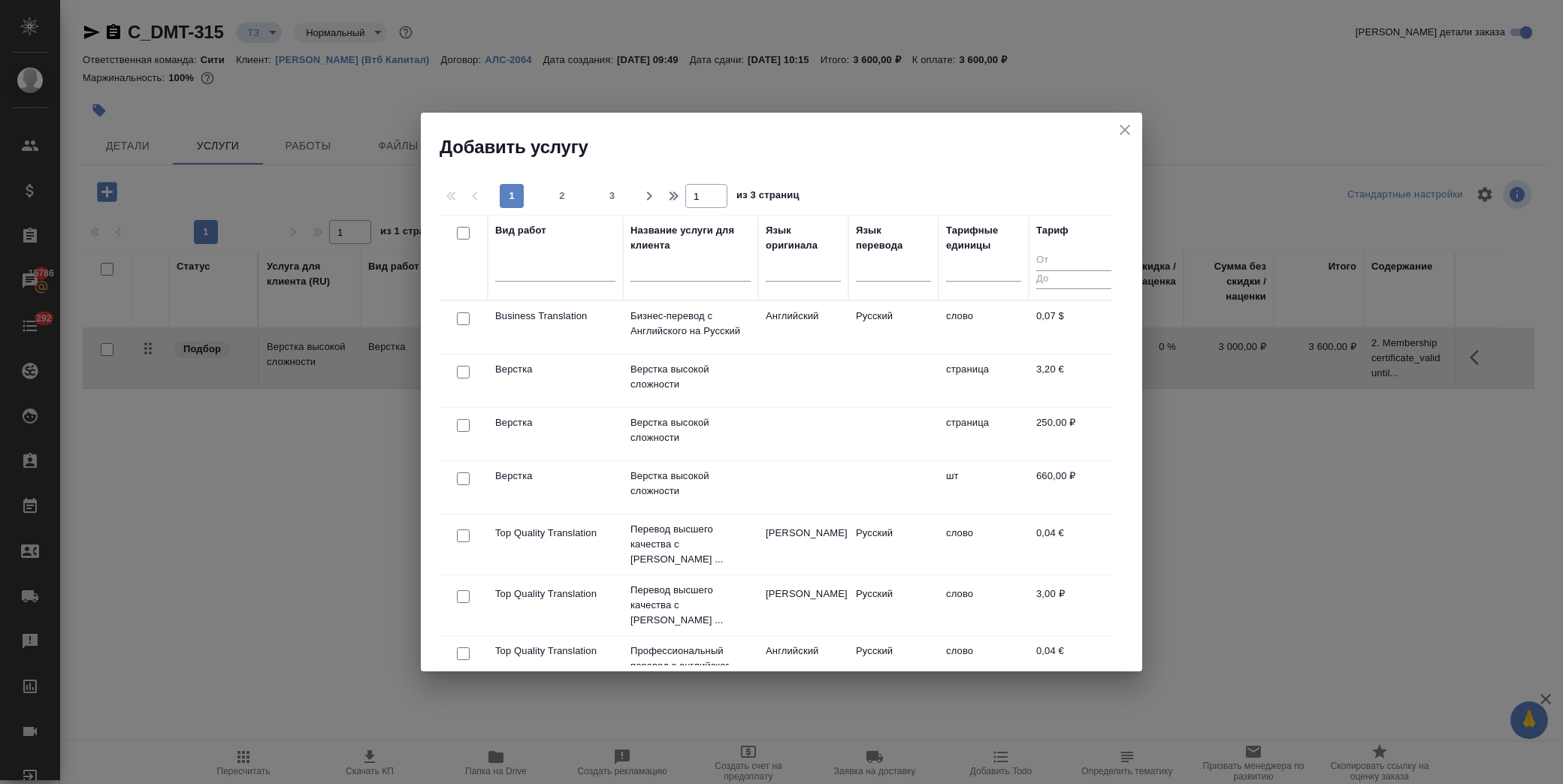
click at [685, 273] on input "text" at bounding box center [691, 272] width 120 height 19
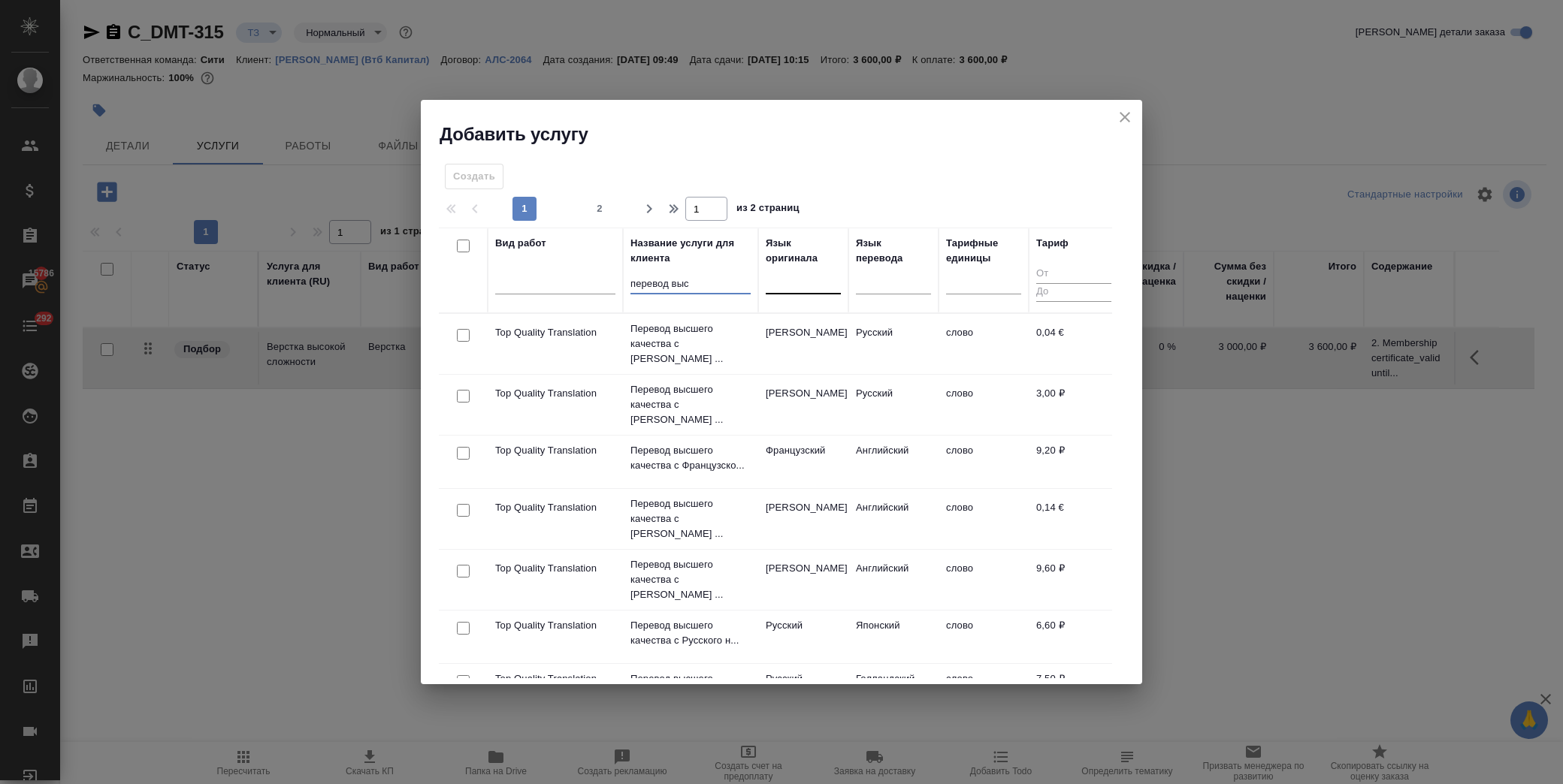
type input "перевод выс"
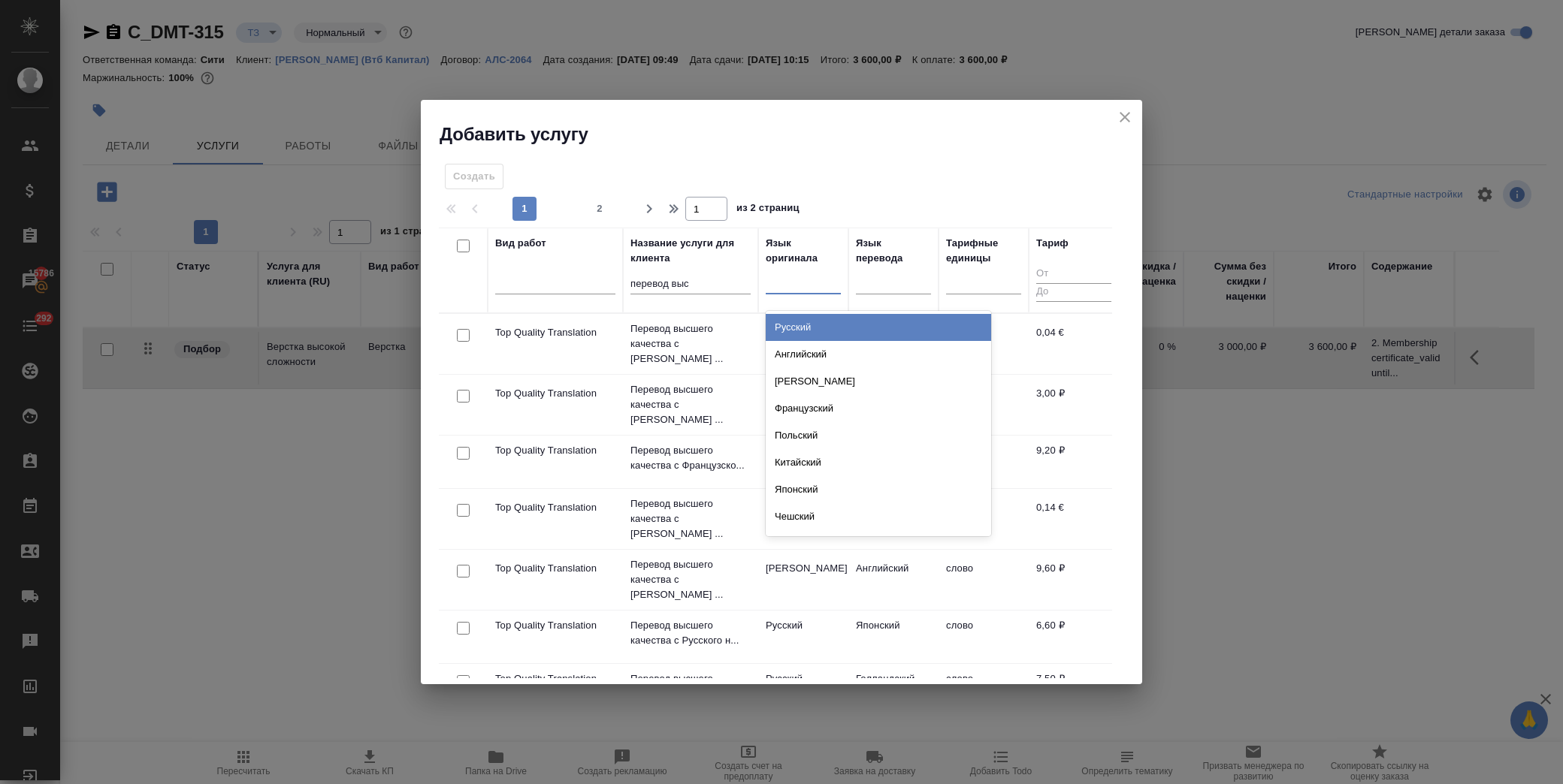
click at [810, 290] on div at bounding box center [803, 280] width 75 height 21
type input "анг"
click at [829, 323] on div "Английский" at bounding box center [878, 327] width 225 height 27
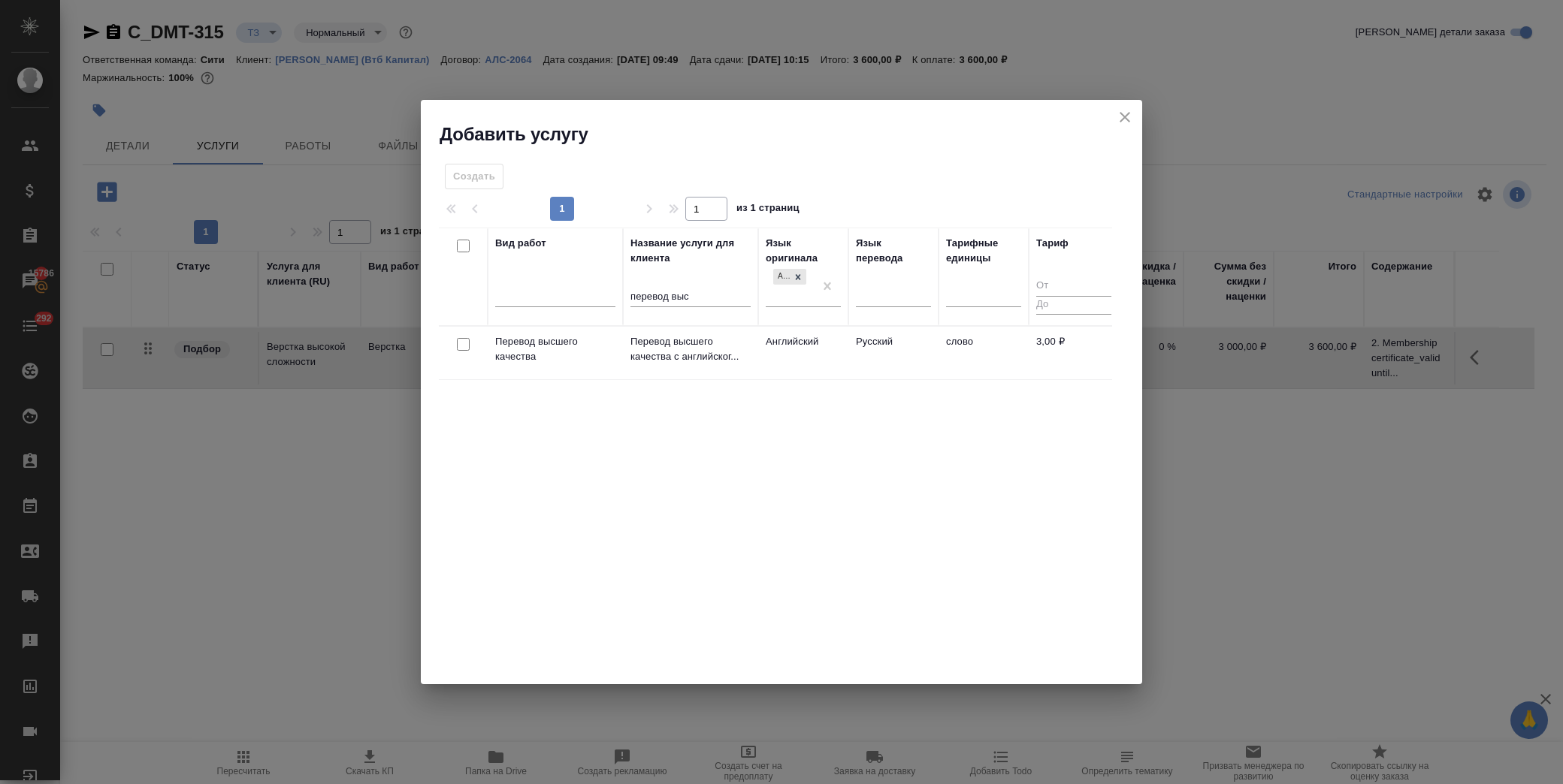
click at [461, 344] on input "checkbox" at bounding box center [463, 344] width 13 height 13
checkbox input "true"
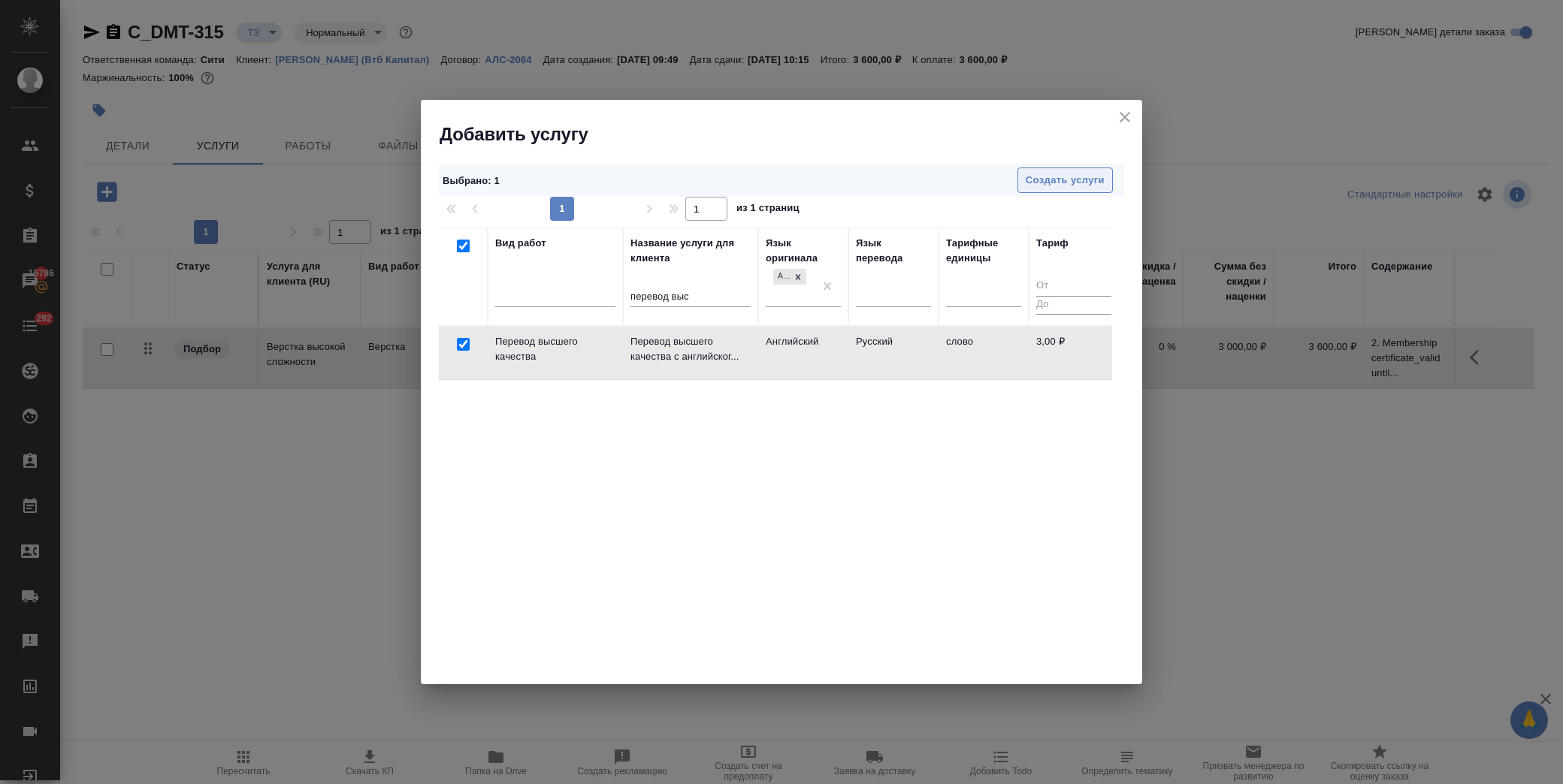
click at [1079, 182] on span "Создать услуги" at bounding box center [1065, 180] width 79 height 18
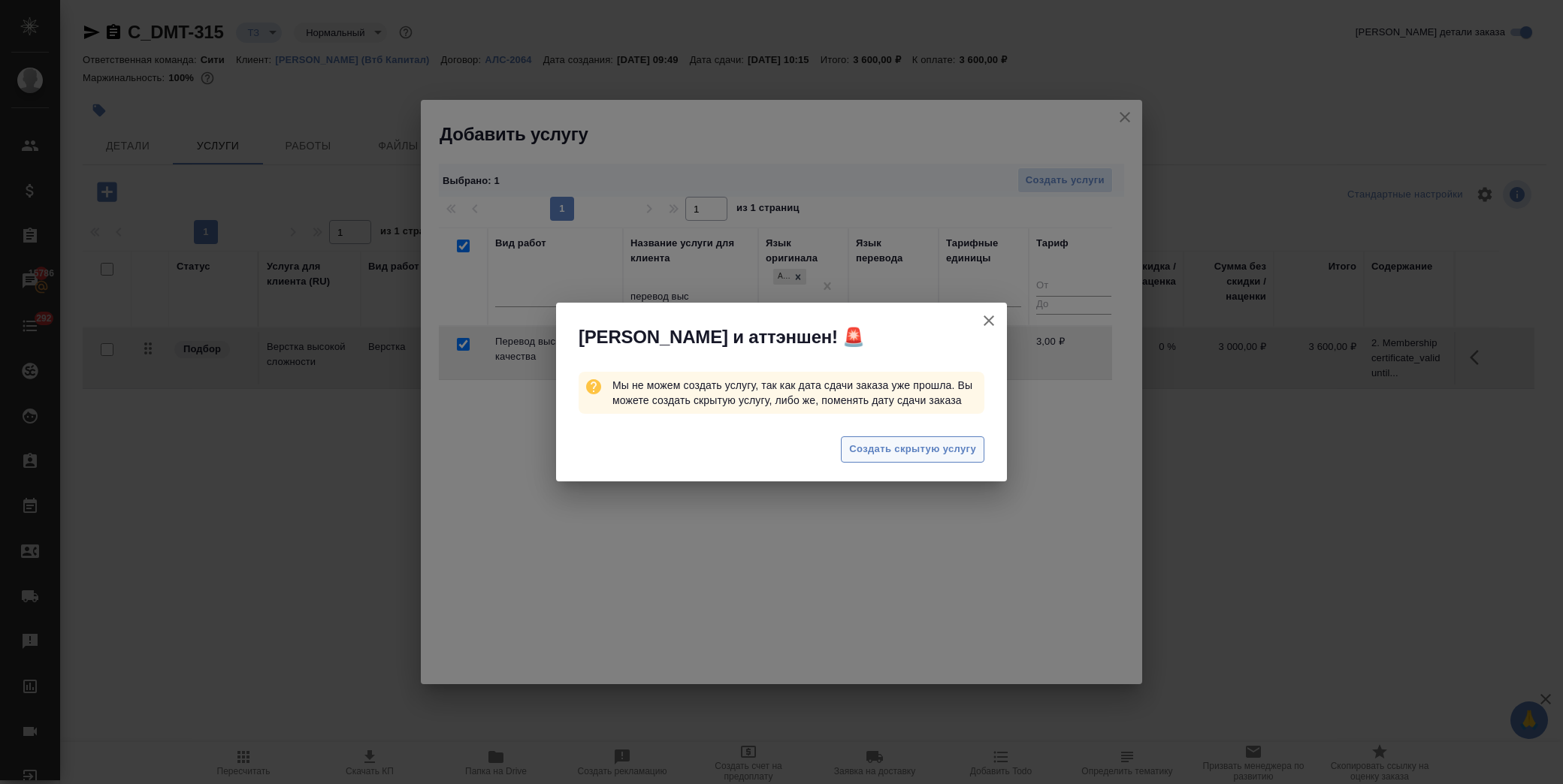
click at [935, 443] on span "Создать скрытую услугу" at bounding box center [913, 449] width 127 height 18
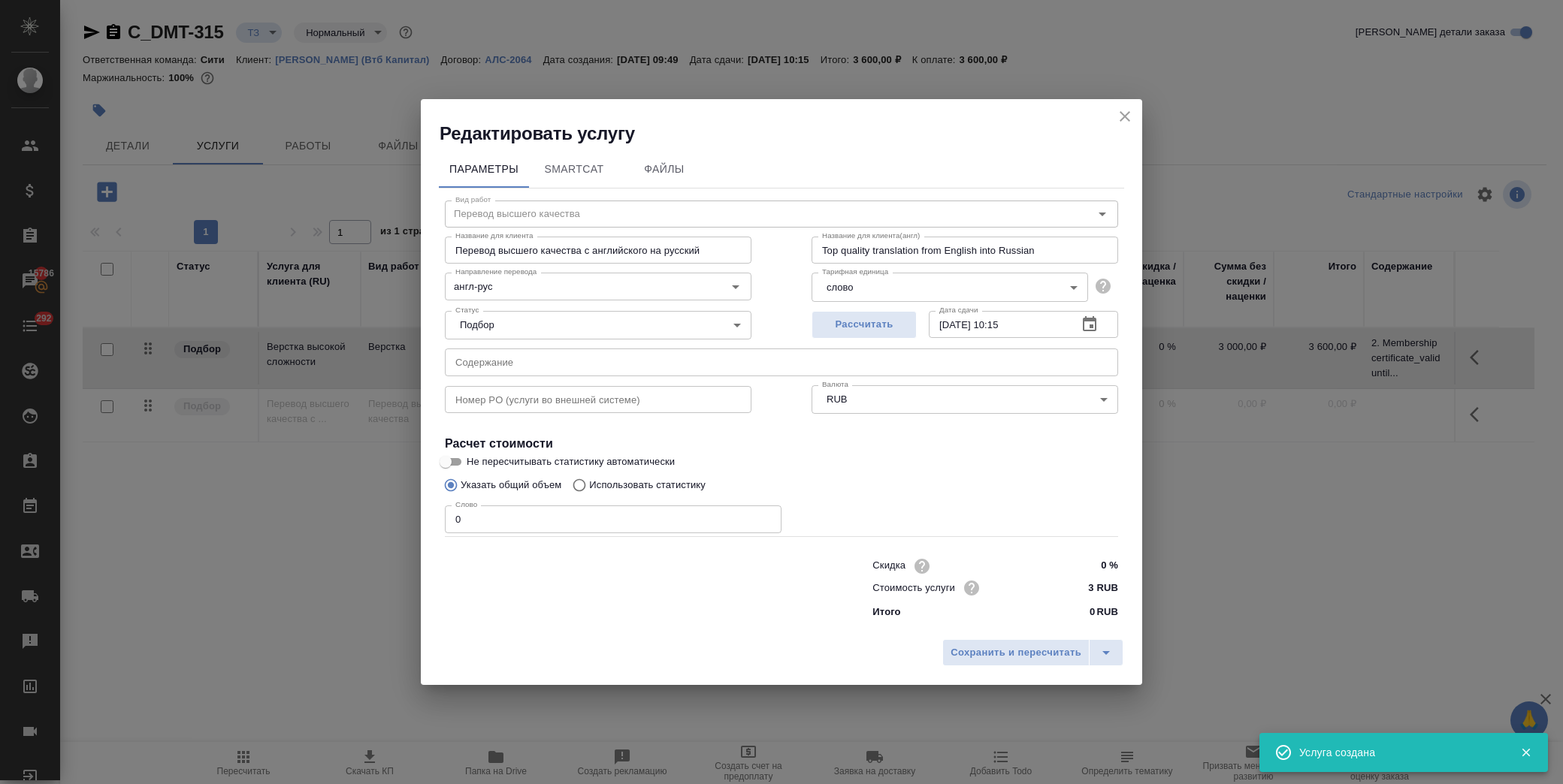
click at [493, 359] on input "text" at bounding box center [781, 362] width 673 height 27
paste input "2. Membership certificate_valid until 14.11.2025 LEG, 8. utility bill Муса, 9. …"
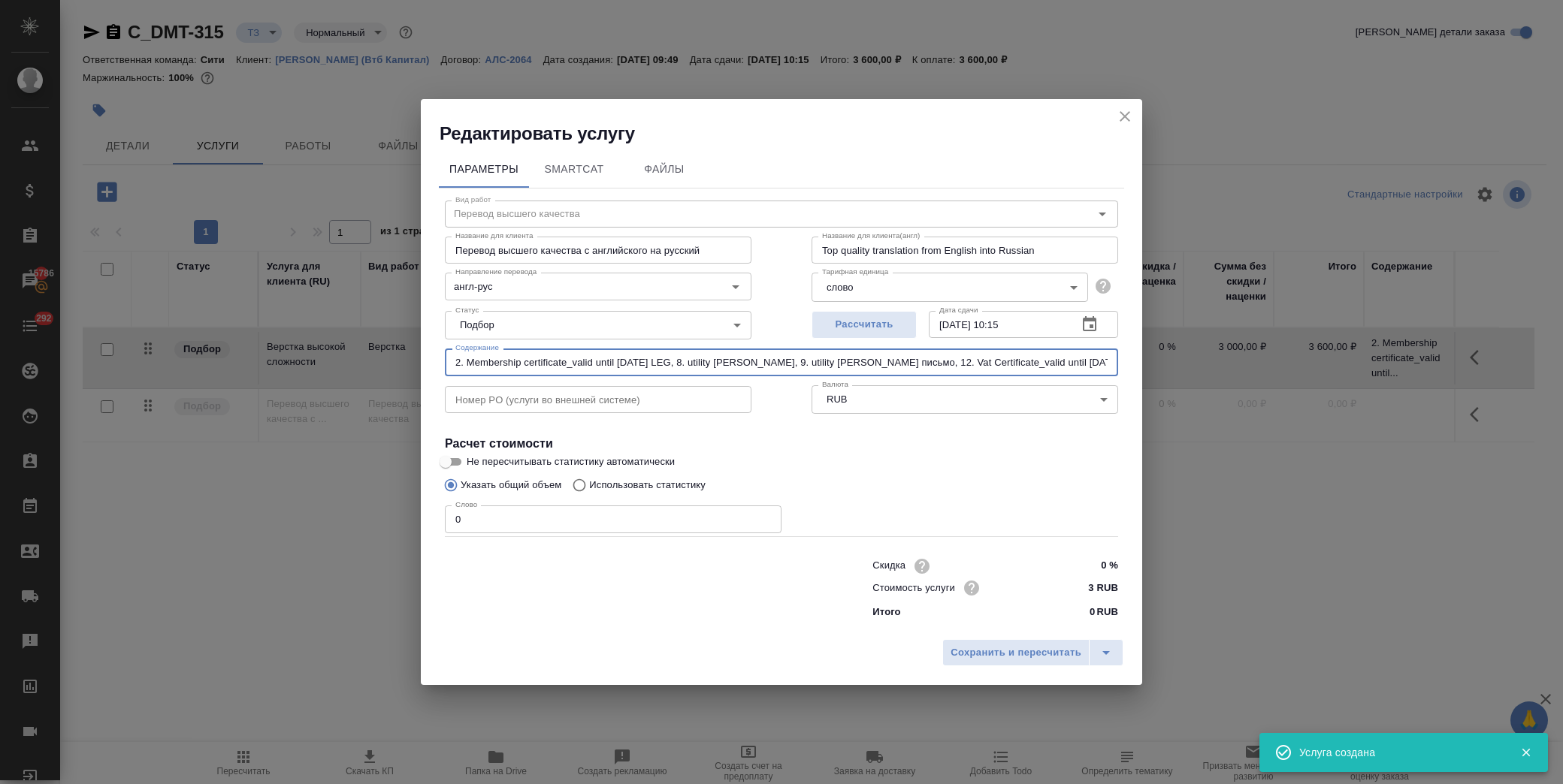
scroll to position [0, 238]
type input "2. Membership certificate_valid until 14.11.2025 LEG, 8. utility bill Муса, 9. …"
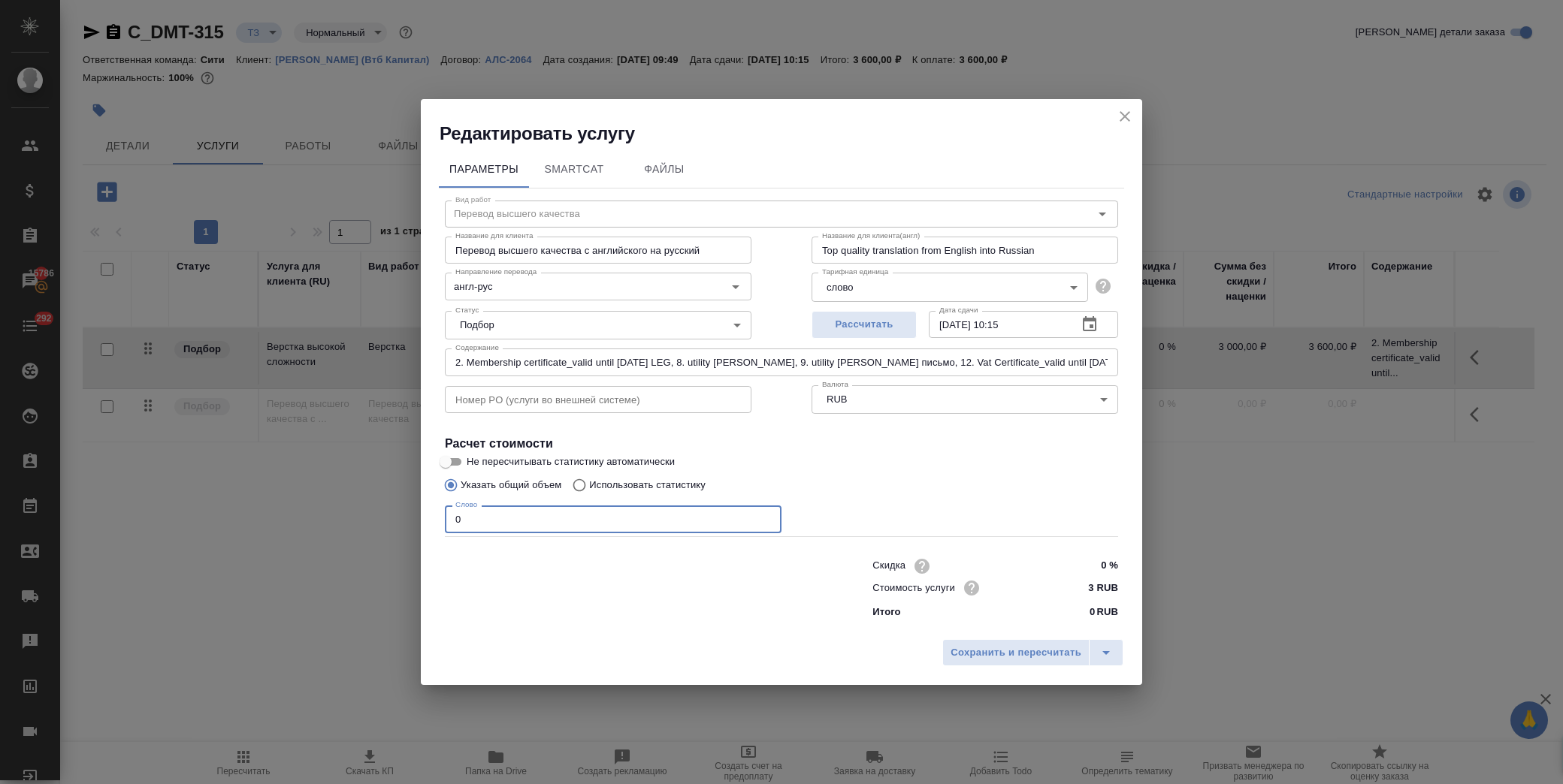
click at [317, 514] on div "Редактировать услугу Параметры SmartCat Файлы Вид работ Перевод высшего качеств…" at bounding box center [781, 392] width 1563 height 784
click at [635, 481] on p "Использовать статистику" at bounding box center [648, 485] width 117 height 15
click at [589, 481] on input "Использовать статистику" at bounding box center [576, 485] width 24 height 28
radio input "true"
radio input "false"
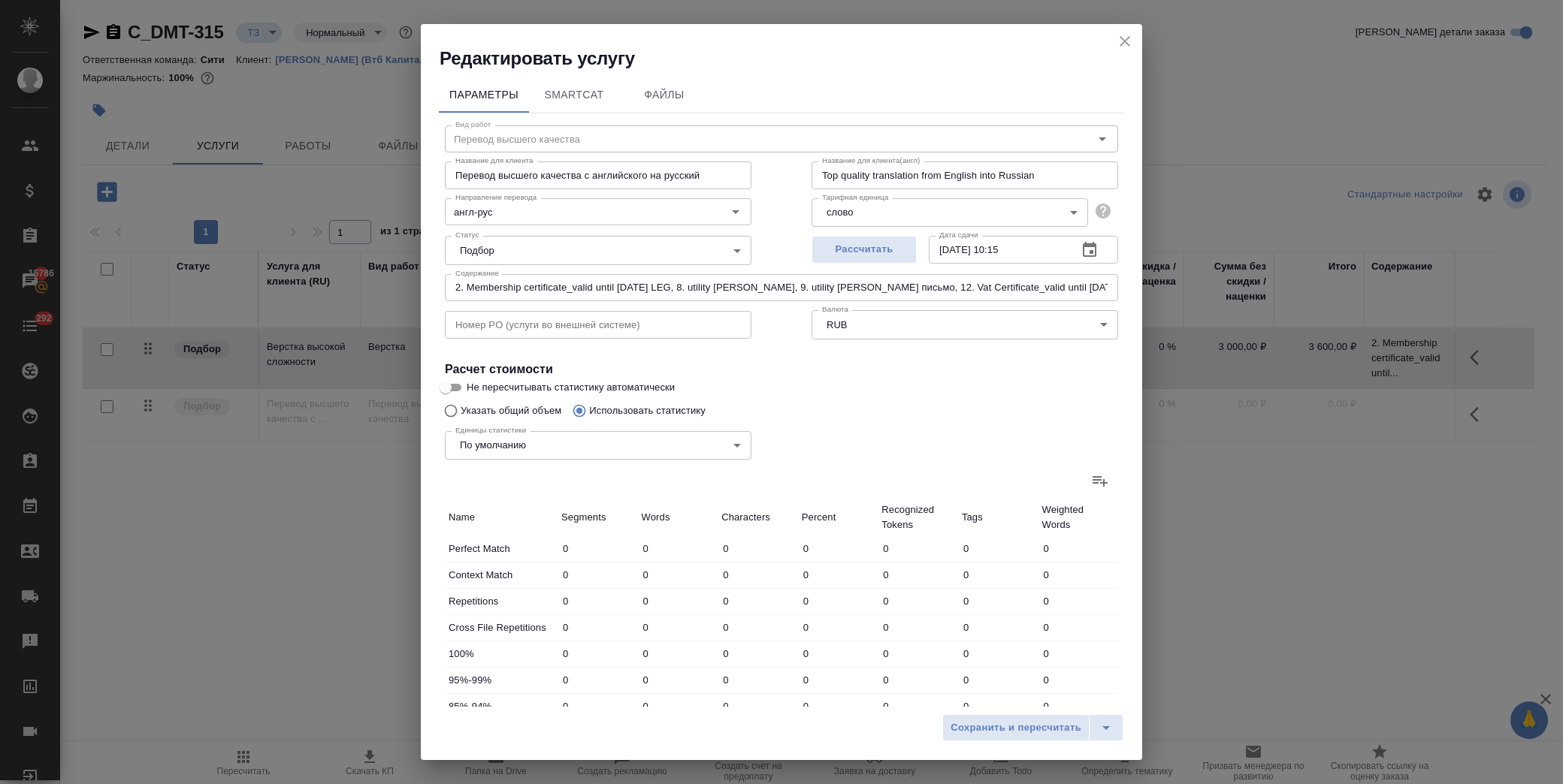
click at [1091, 477] on icon at bounding box center [1100, 481] width 18 height 18
click at [0, 0] on input "file" at bounding box center [0, 0] width 0 height 0
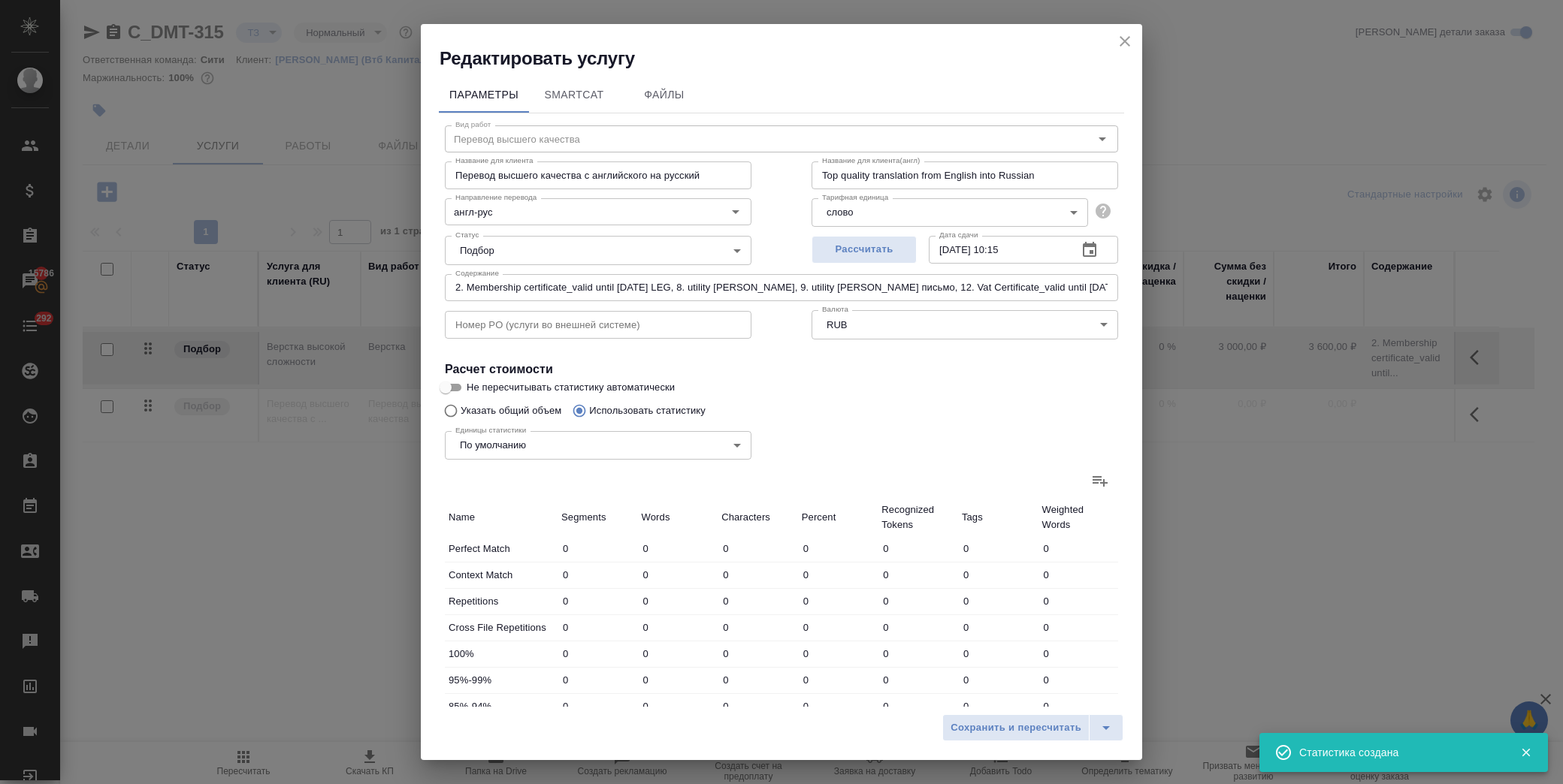
type input "4"
type input "16"
type input "109"
type input "15"
type input "65"
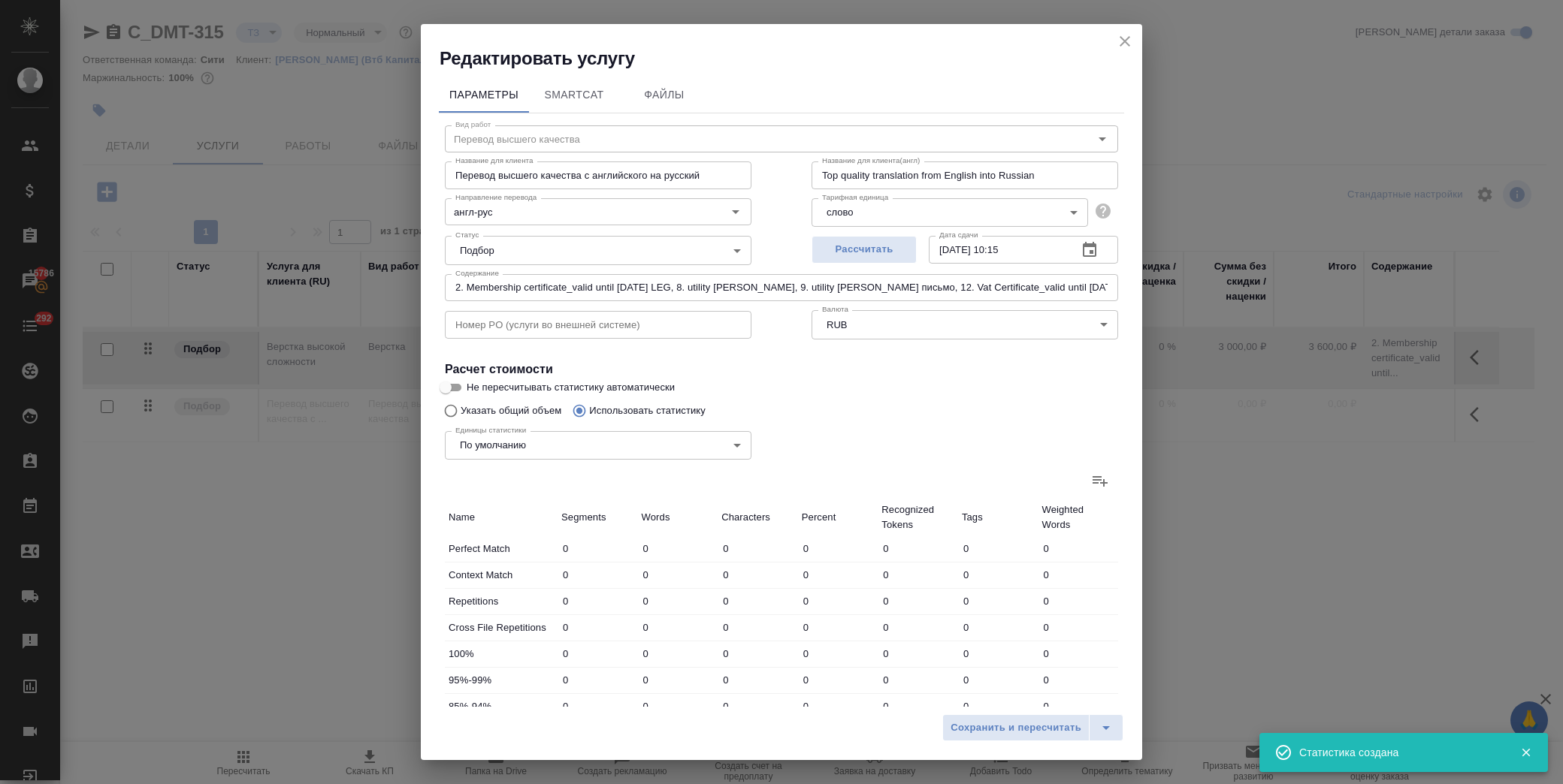
type input "433"
type input "12"
type input "24"
type input "187"
type input "19"
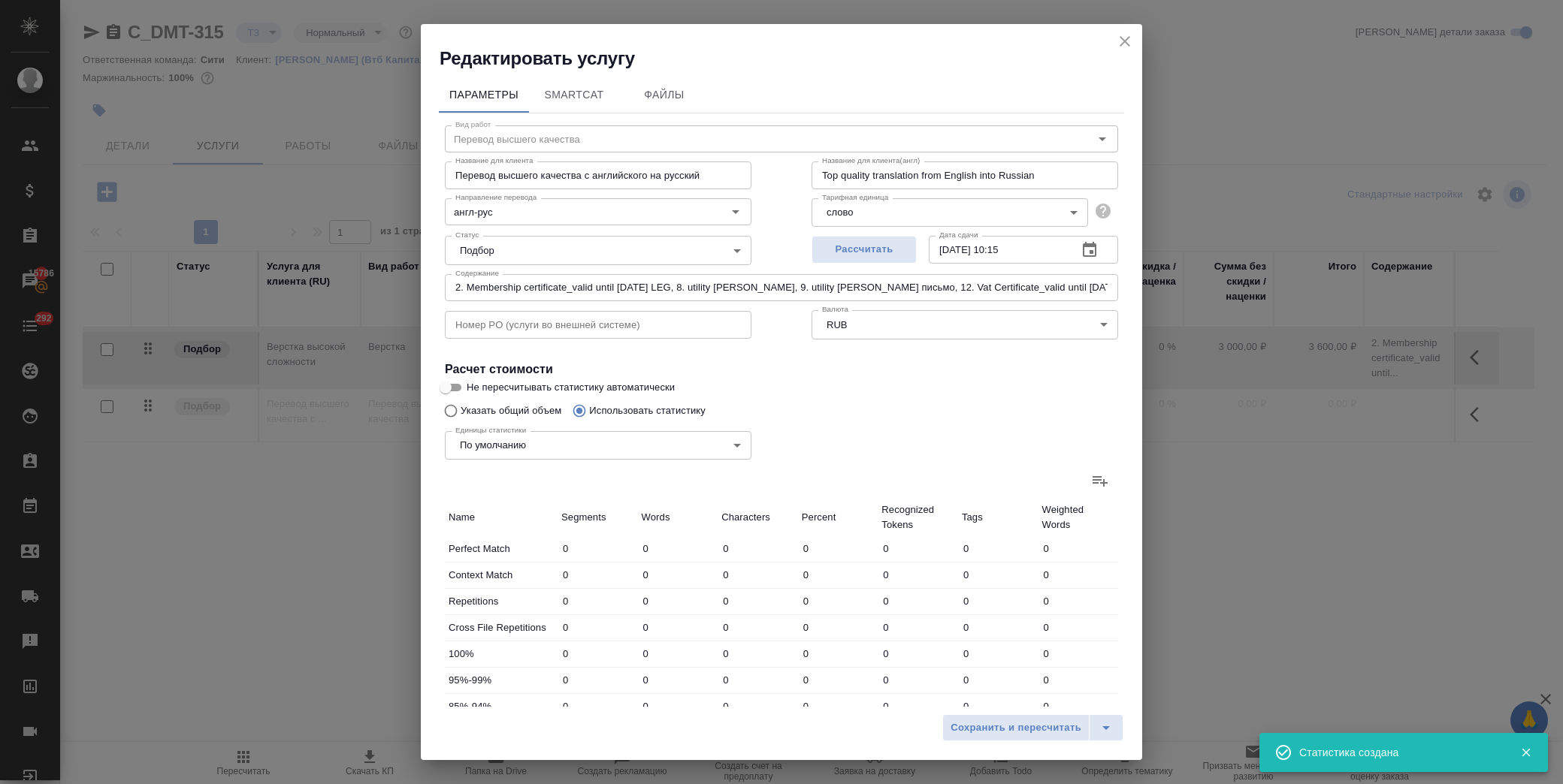
type input "26"
type input "126"
type input "25"
type input "57"
type input "338"
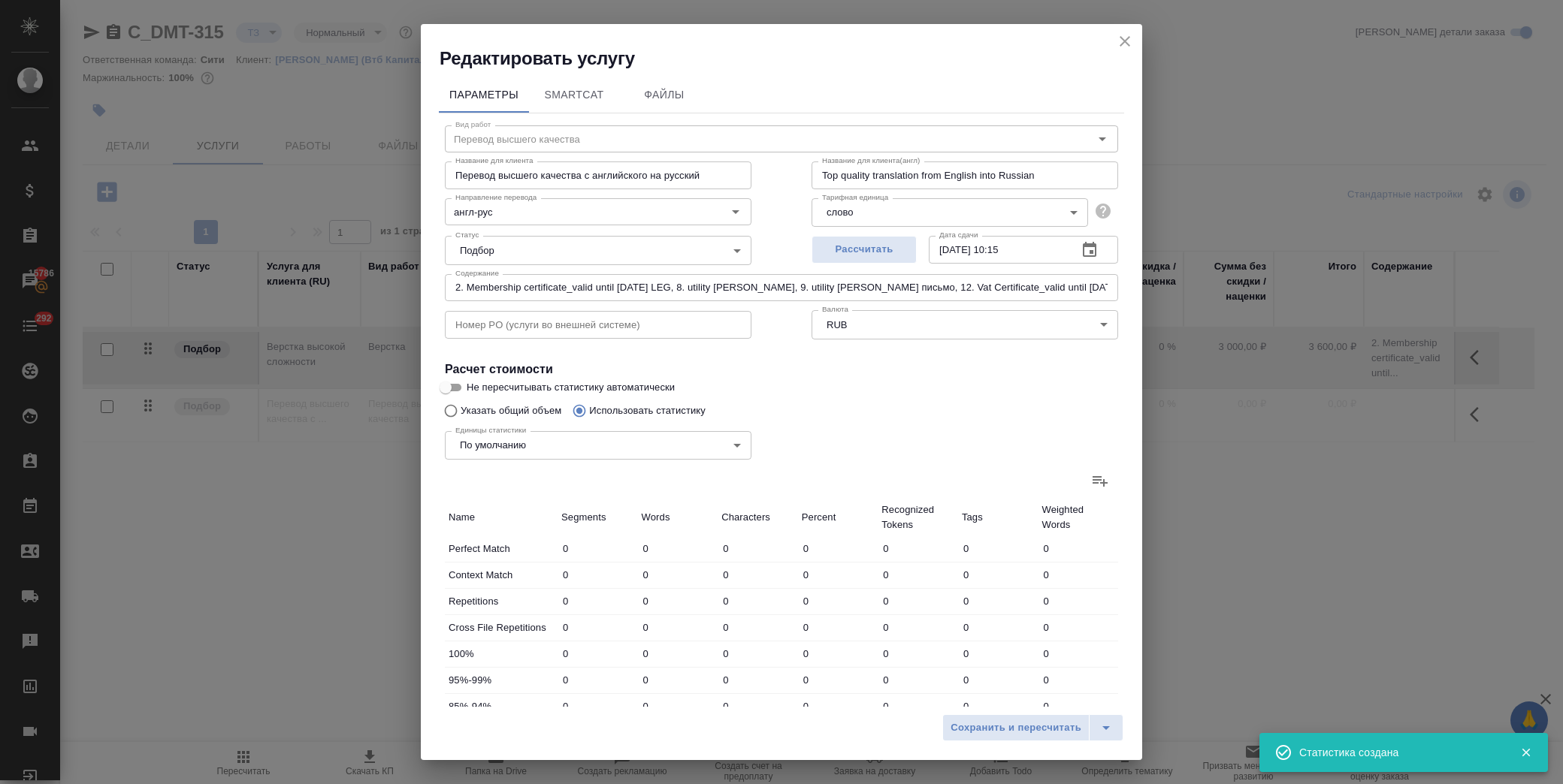
type input "2"
type input "4"
type input "19"
type input "10"
type input "29"
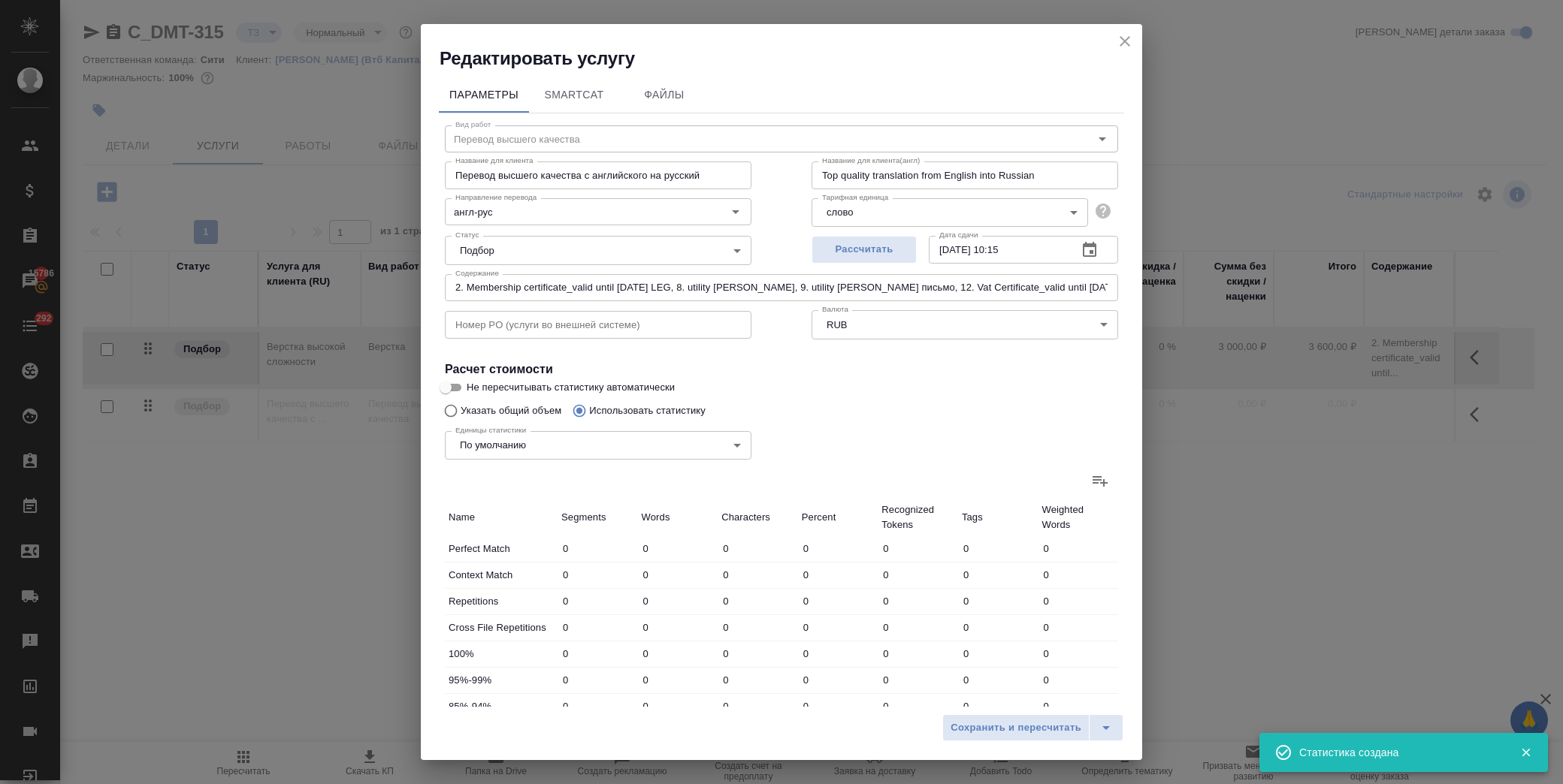
type input "184"
type input "645"
type input "5492"
type input "29535"
type input "705"
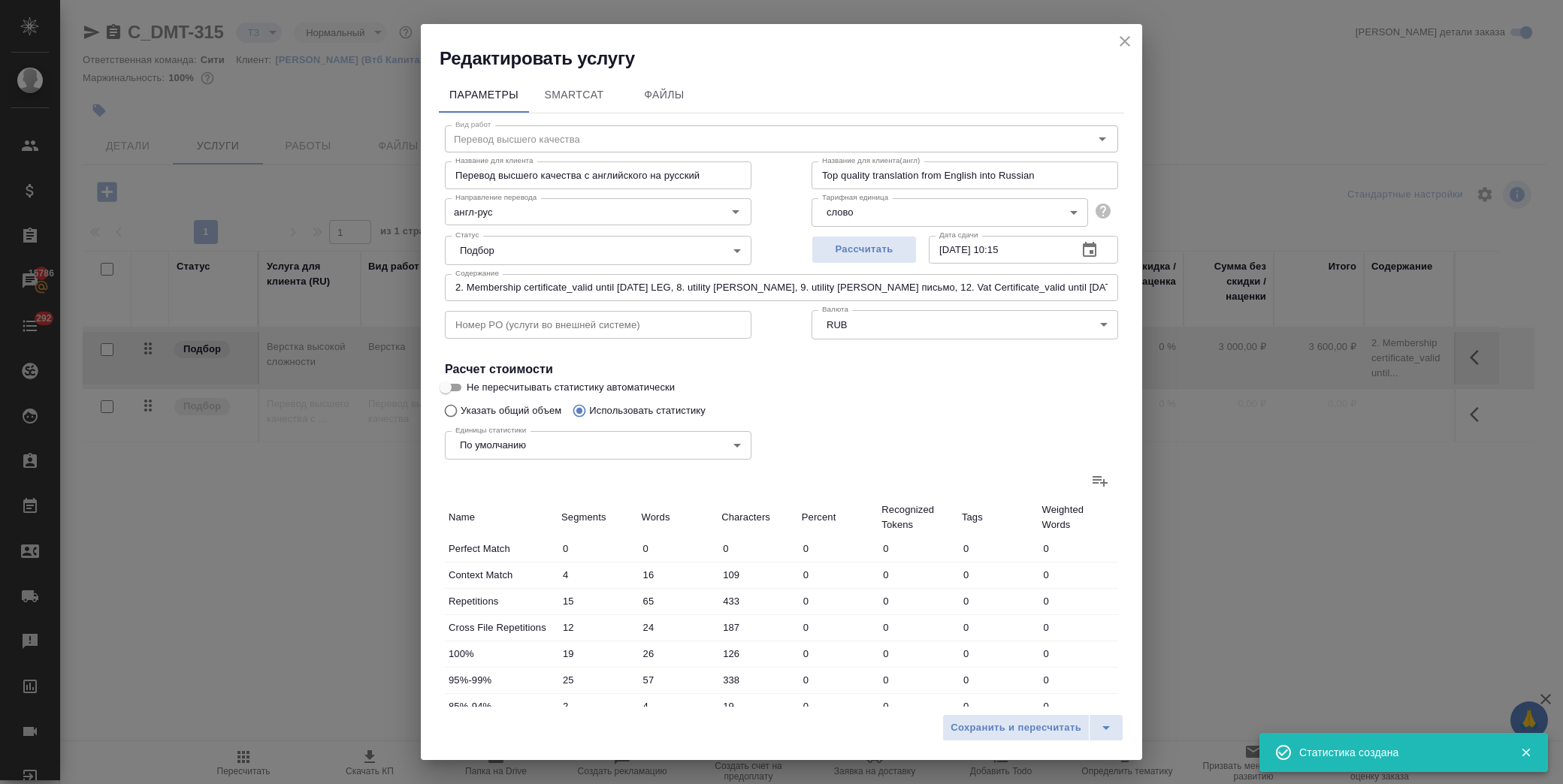
type input "5624"
type input "30311"
type input "732"
type input "5713"
type input "30931"
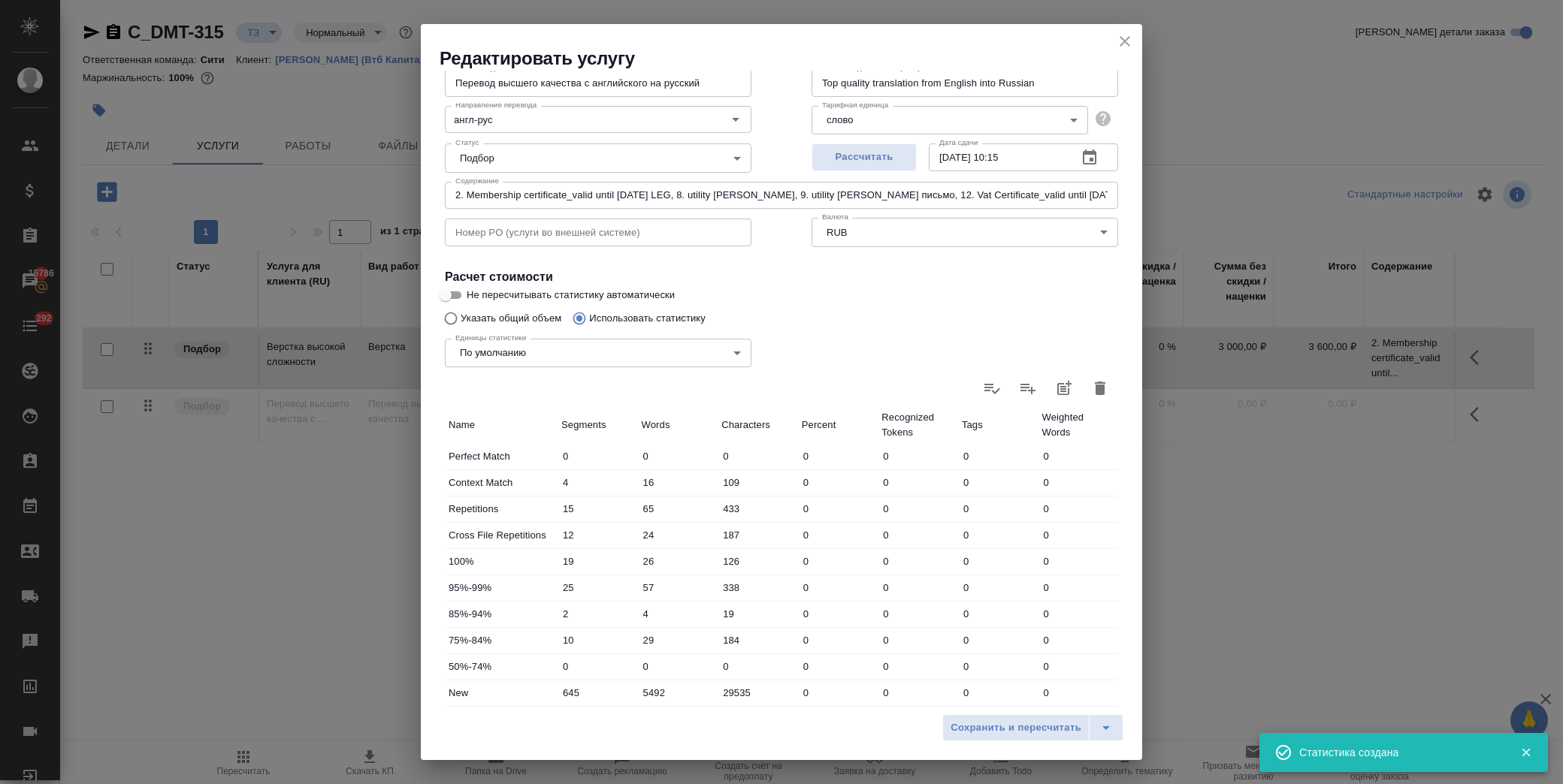
scroll to position [241, 0]
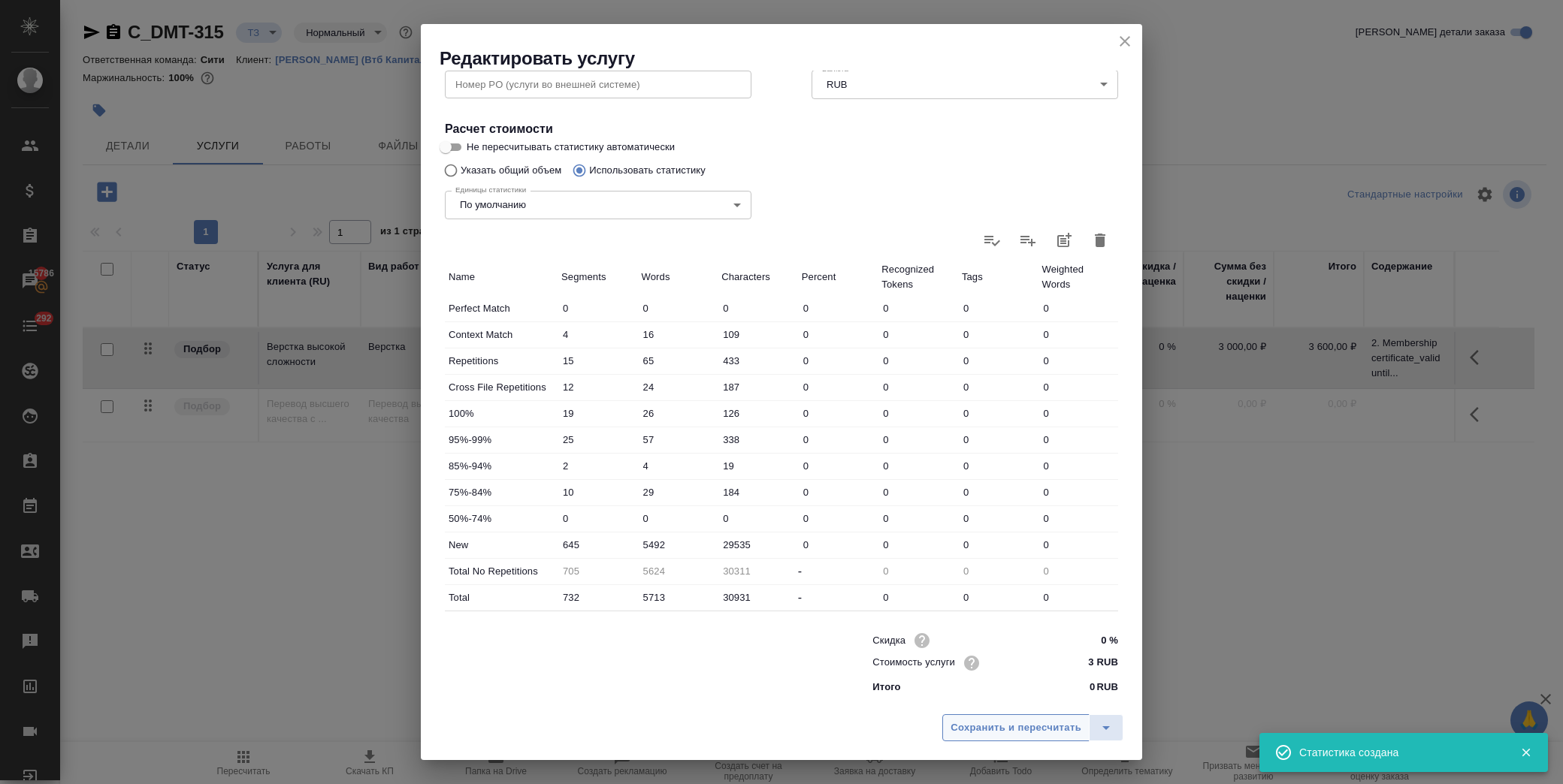
click at [989, 730] on span "Сохранить и пересчитать" at bounding box center [1016, 728] width 131 height 18
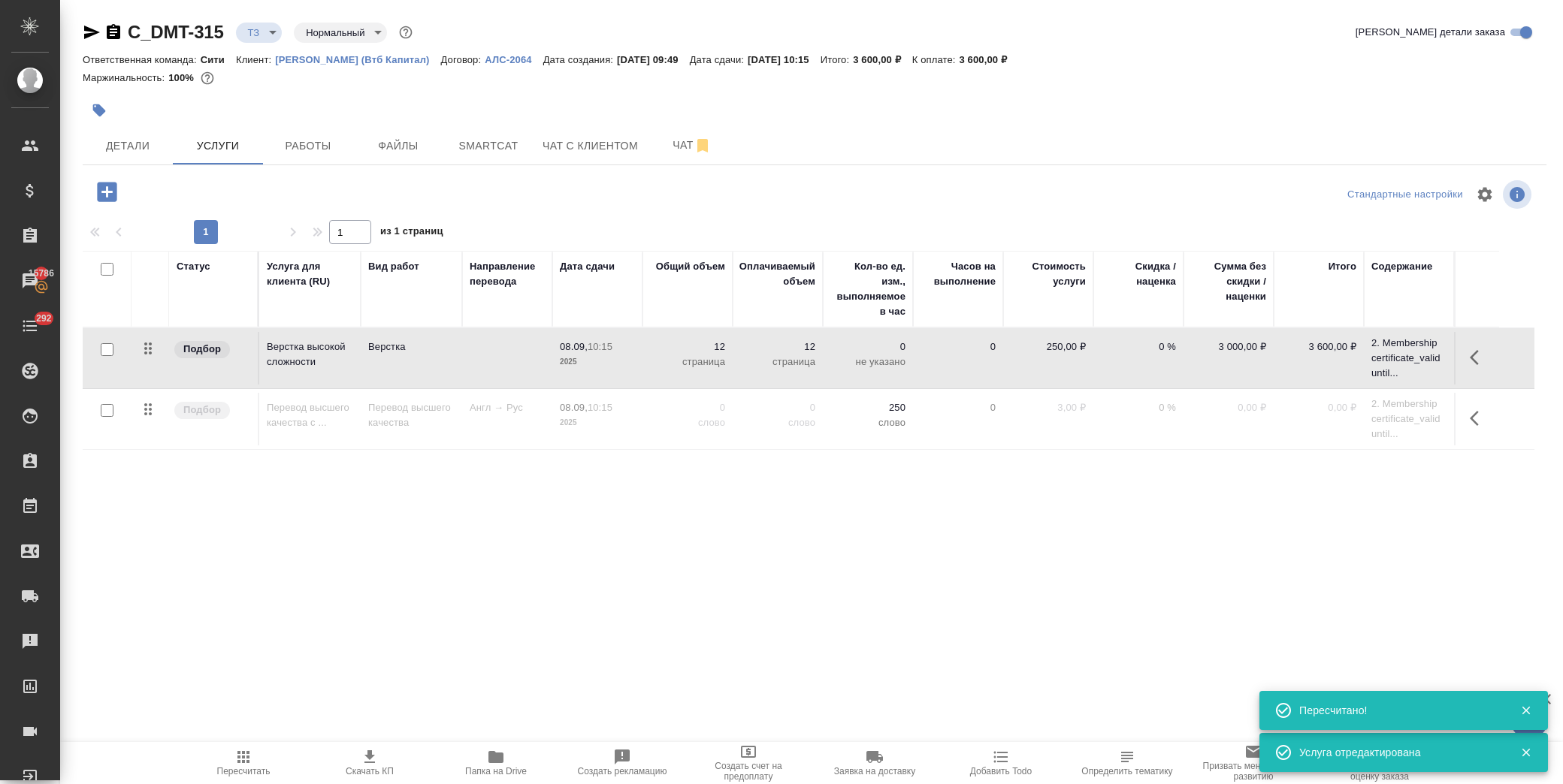
click at [103, 415] on input "checkbox" at bounding box center [107, 410] width 13 height 13
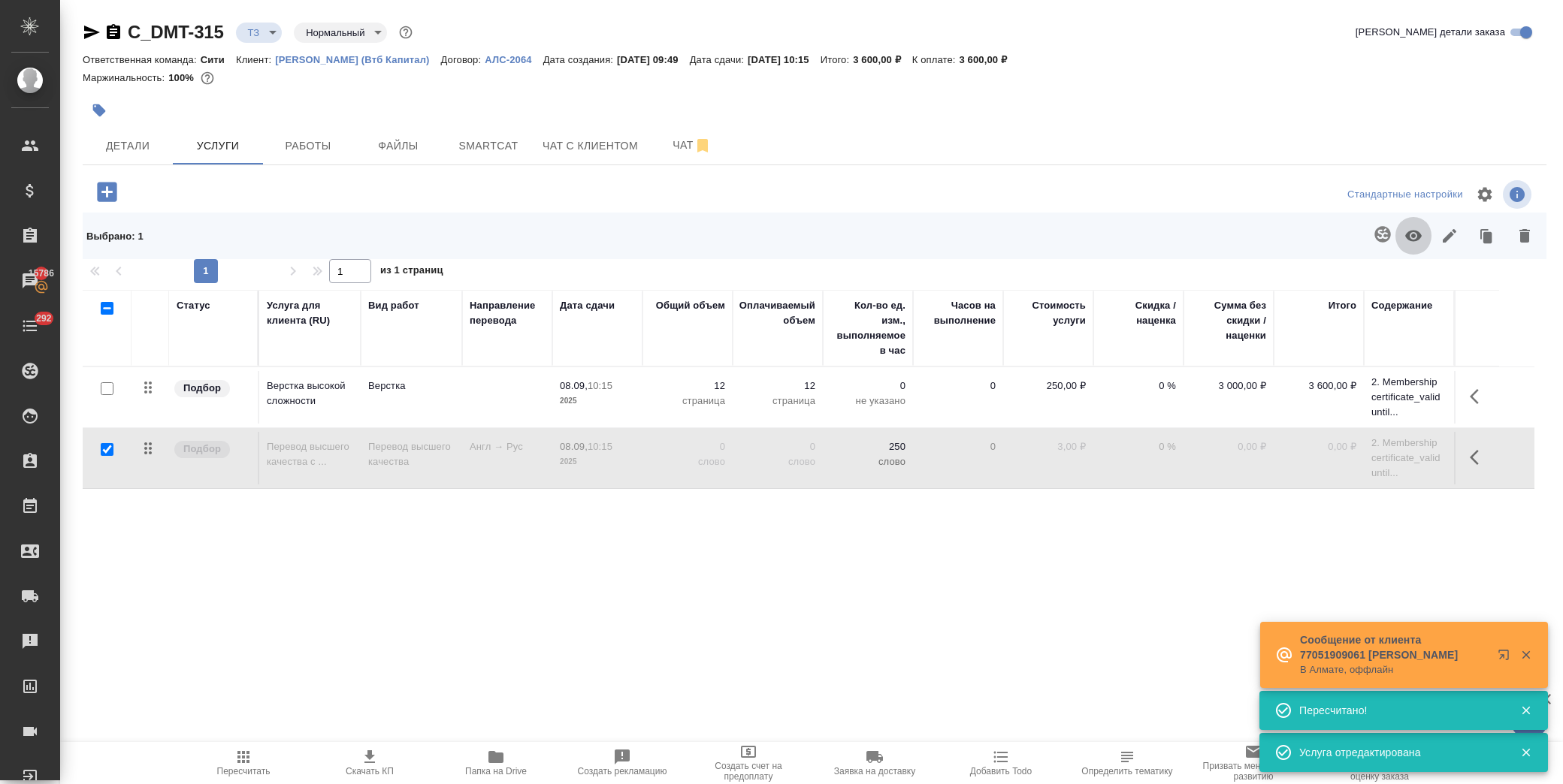
click at [1414, 231] on icon "button" at bounding box center [1414, 236] width 17 height 11
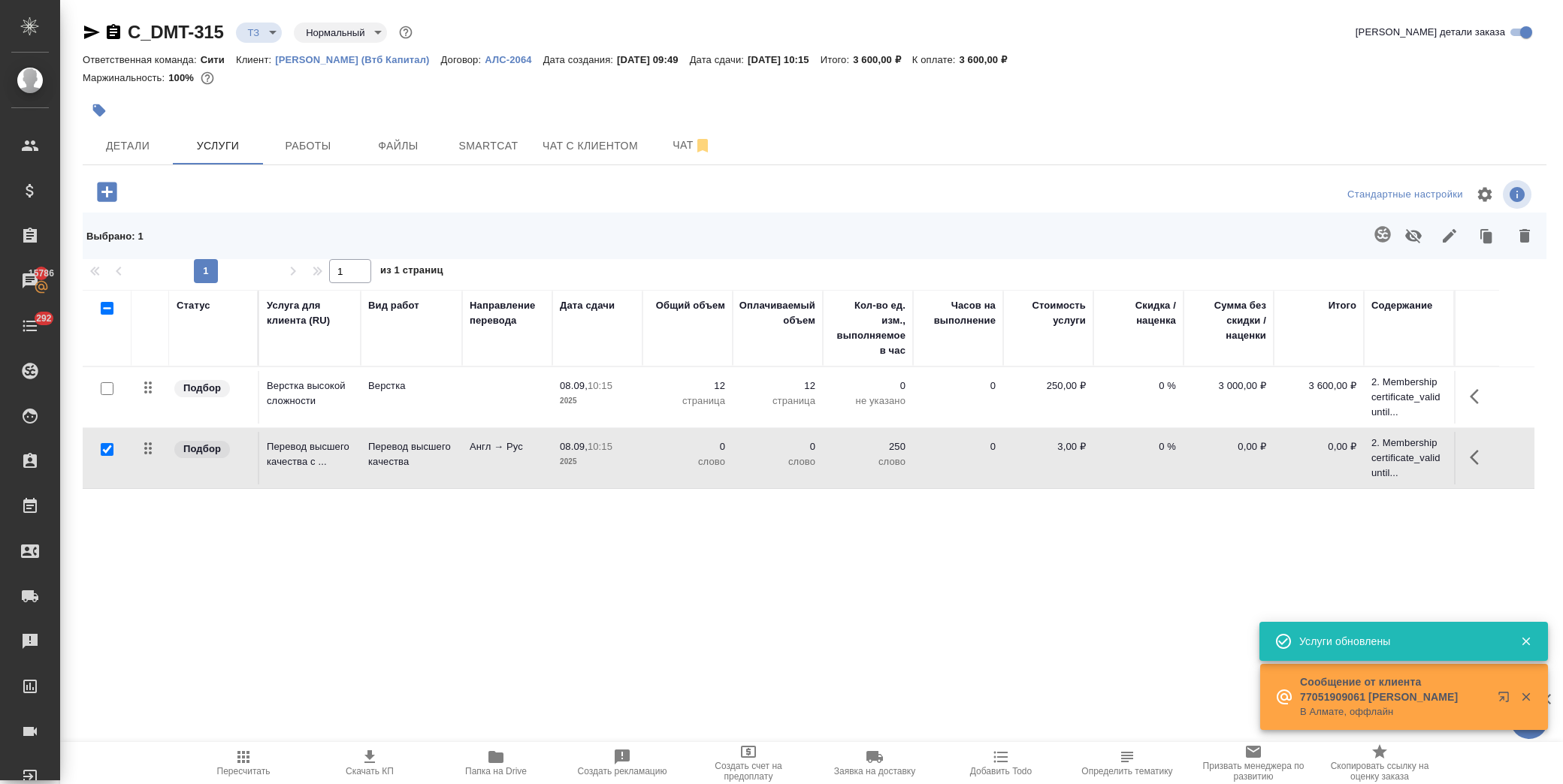
click at [107, 444] on input "checkbox" at bounding box center [107, 449] width 13 height 13
checkbox input "false"
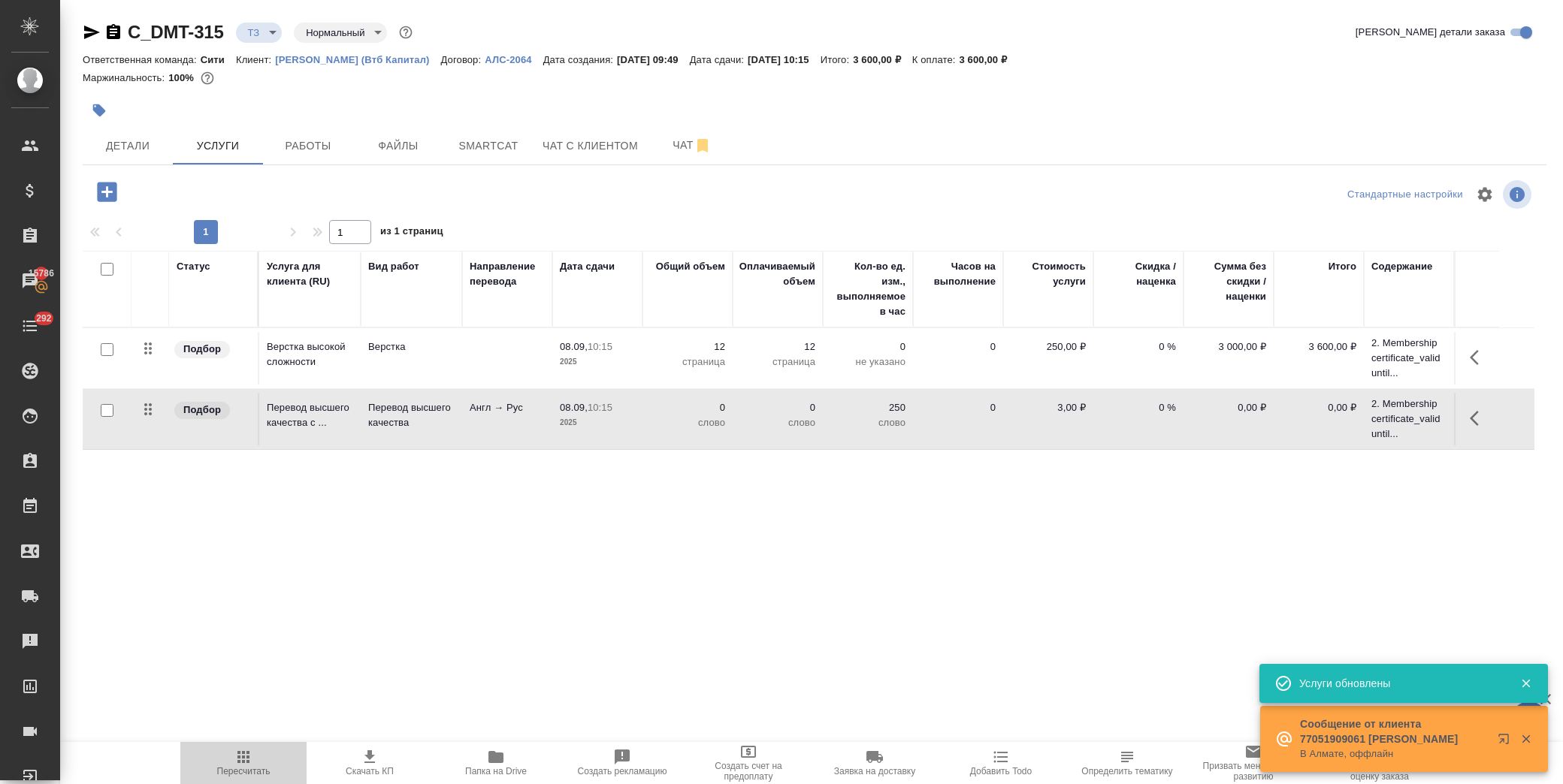
click at [248, 754] on icon "button" at bounding box center [244, 757] width 18 height 18
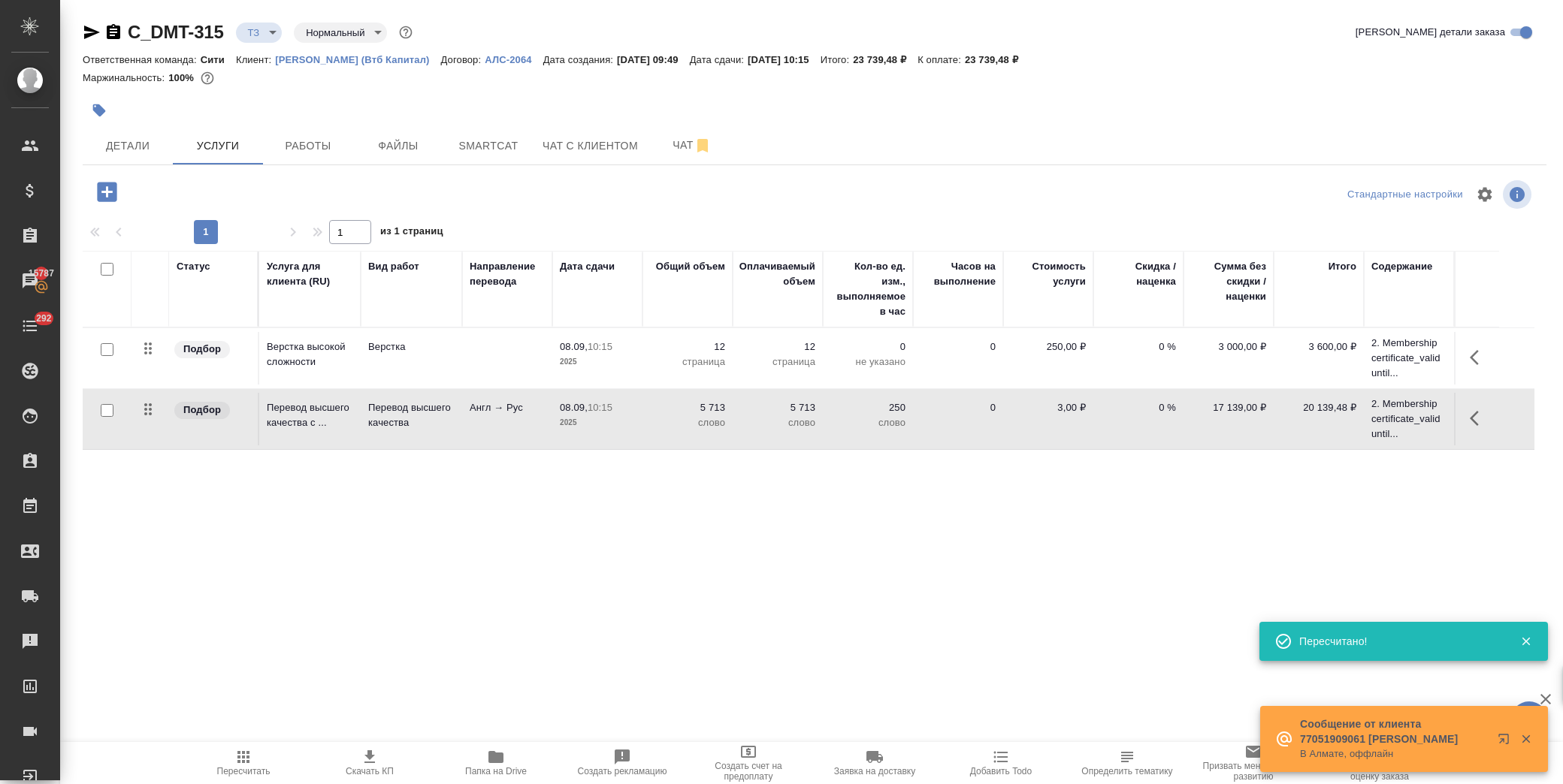
click at [105, 191] on icon "button" at bounding box center [107, 192] width 26 height 26
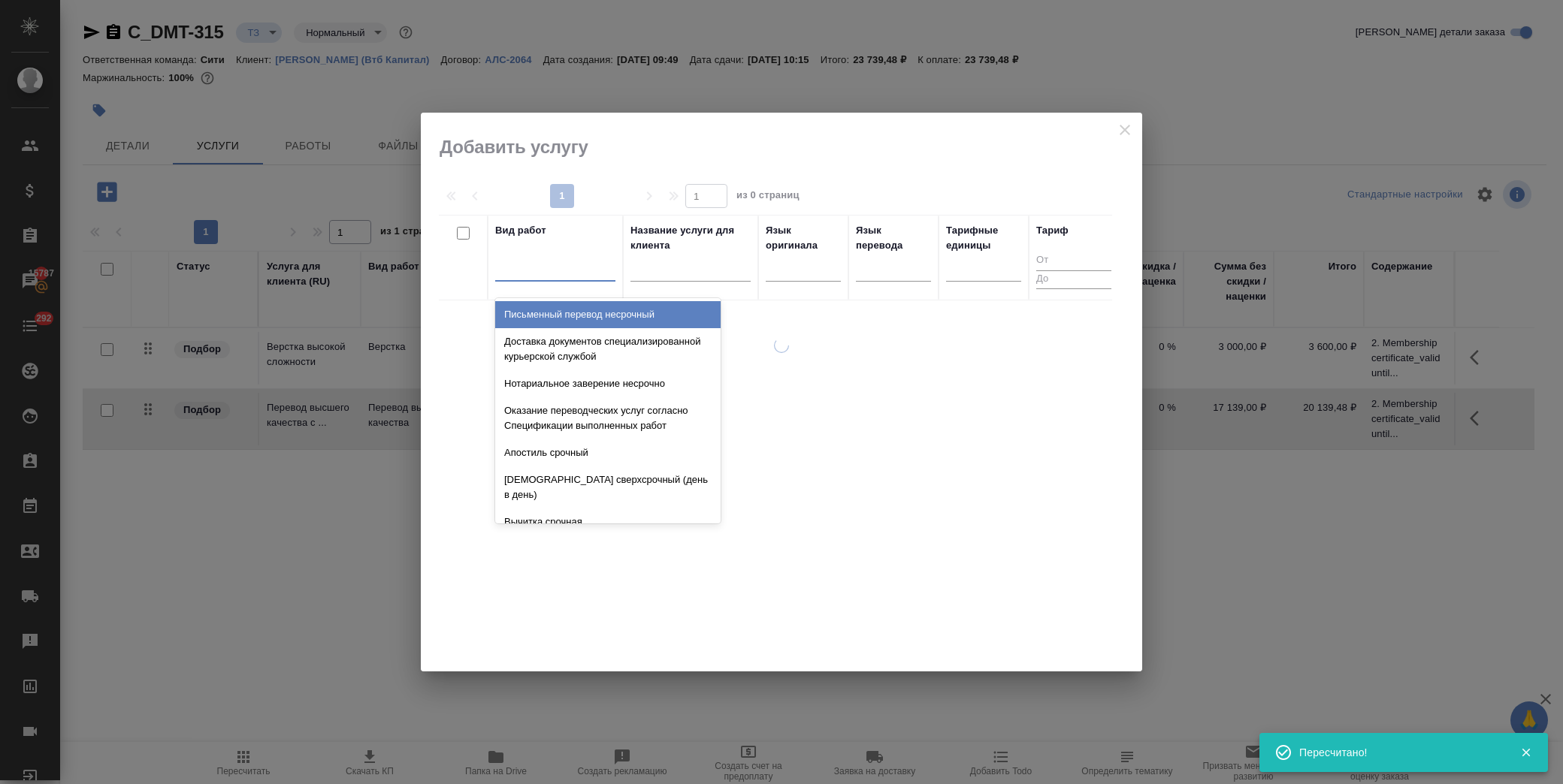
click at [538, 271] on div at bounding box center [555, 266] width 120 height 21
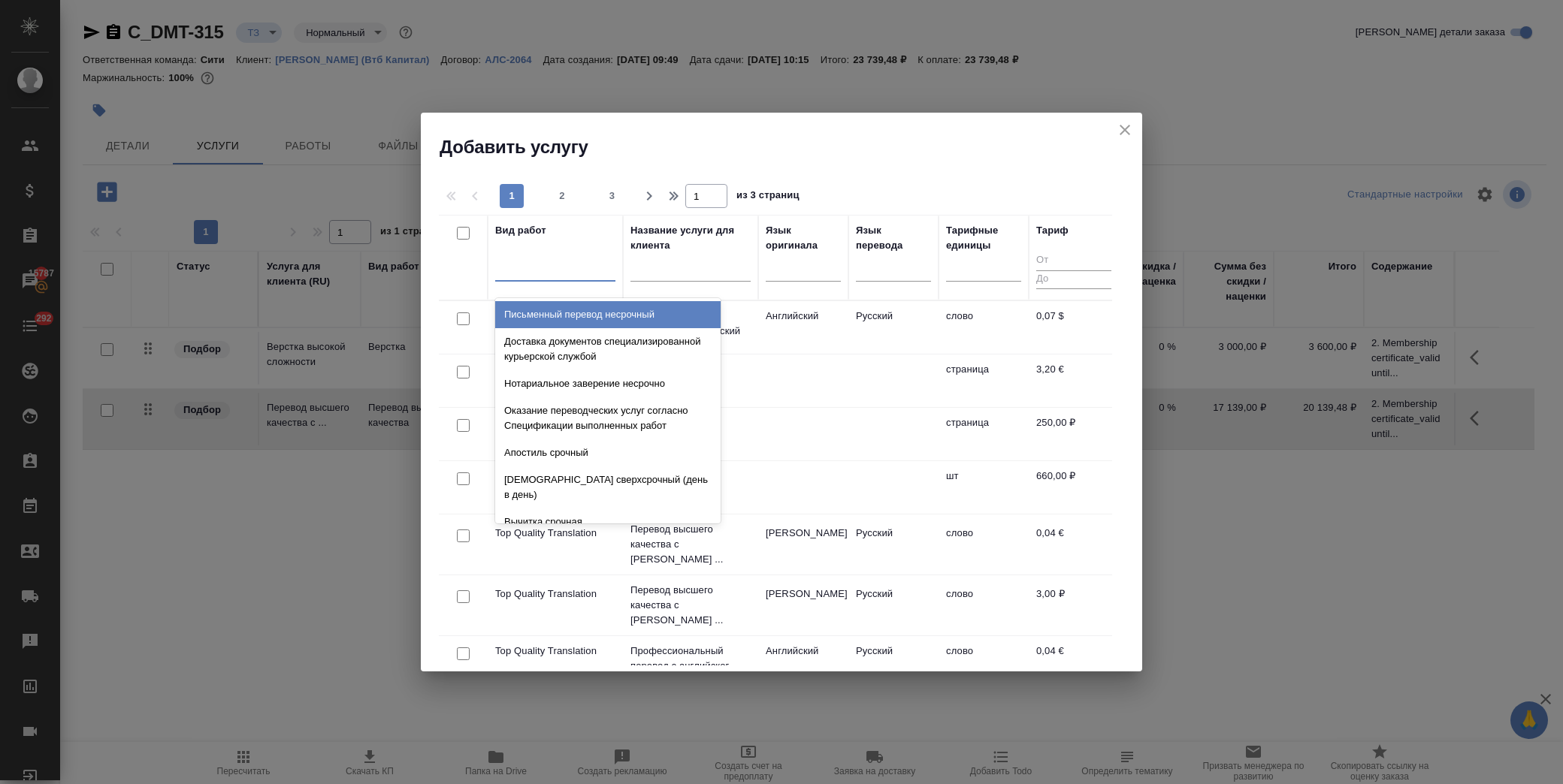
click at [707, 260] on div at bounding box center [691, 274] width 120 height 37
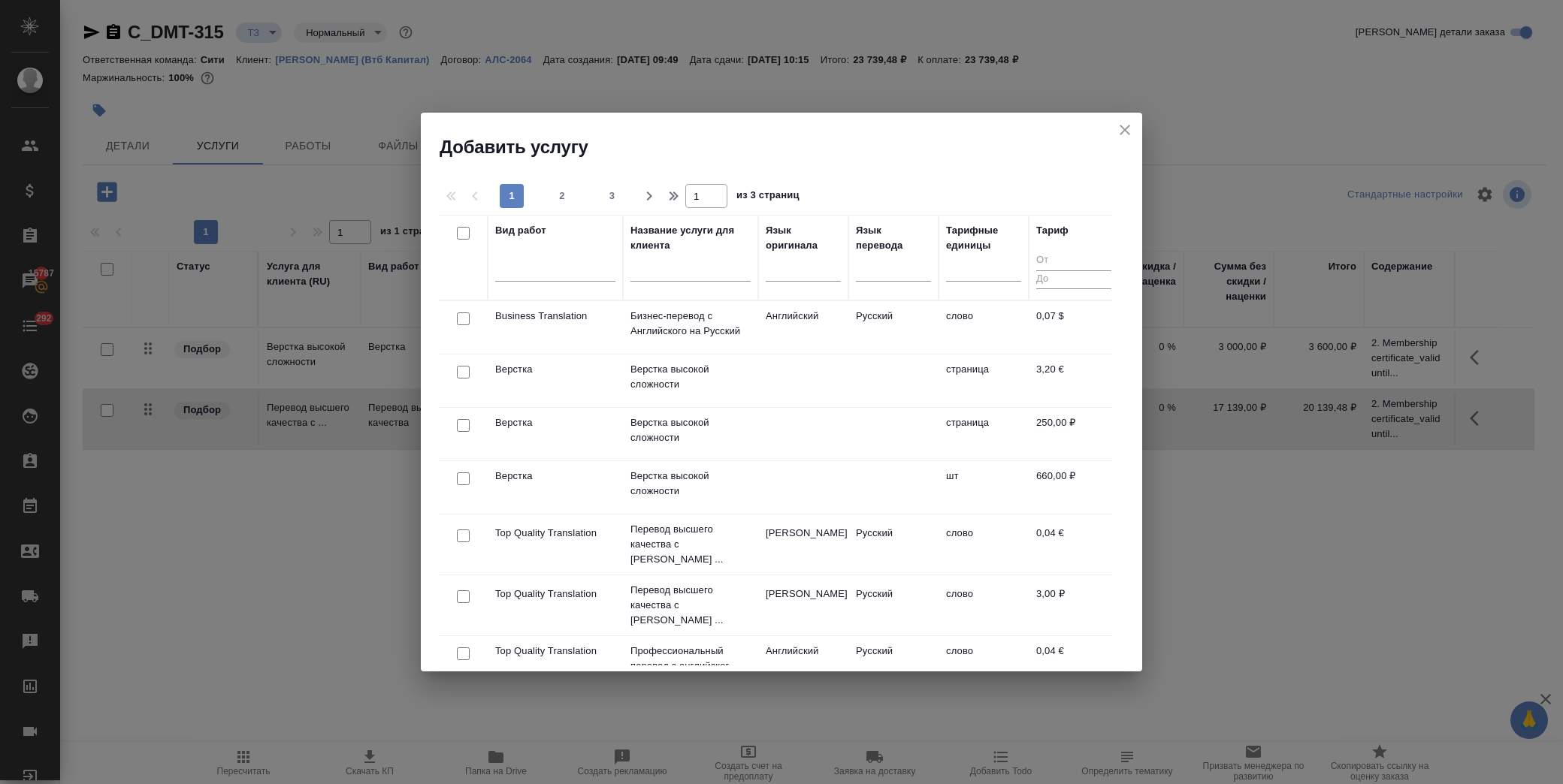
click at [707, 269] on input "text" at bounding box center [691, 272] width 120 height 19
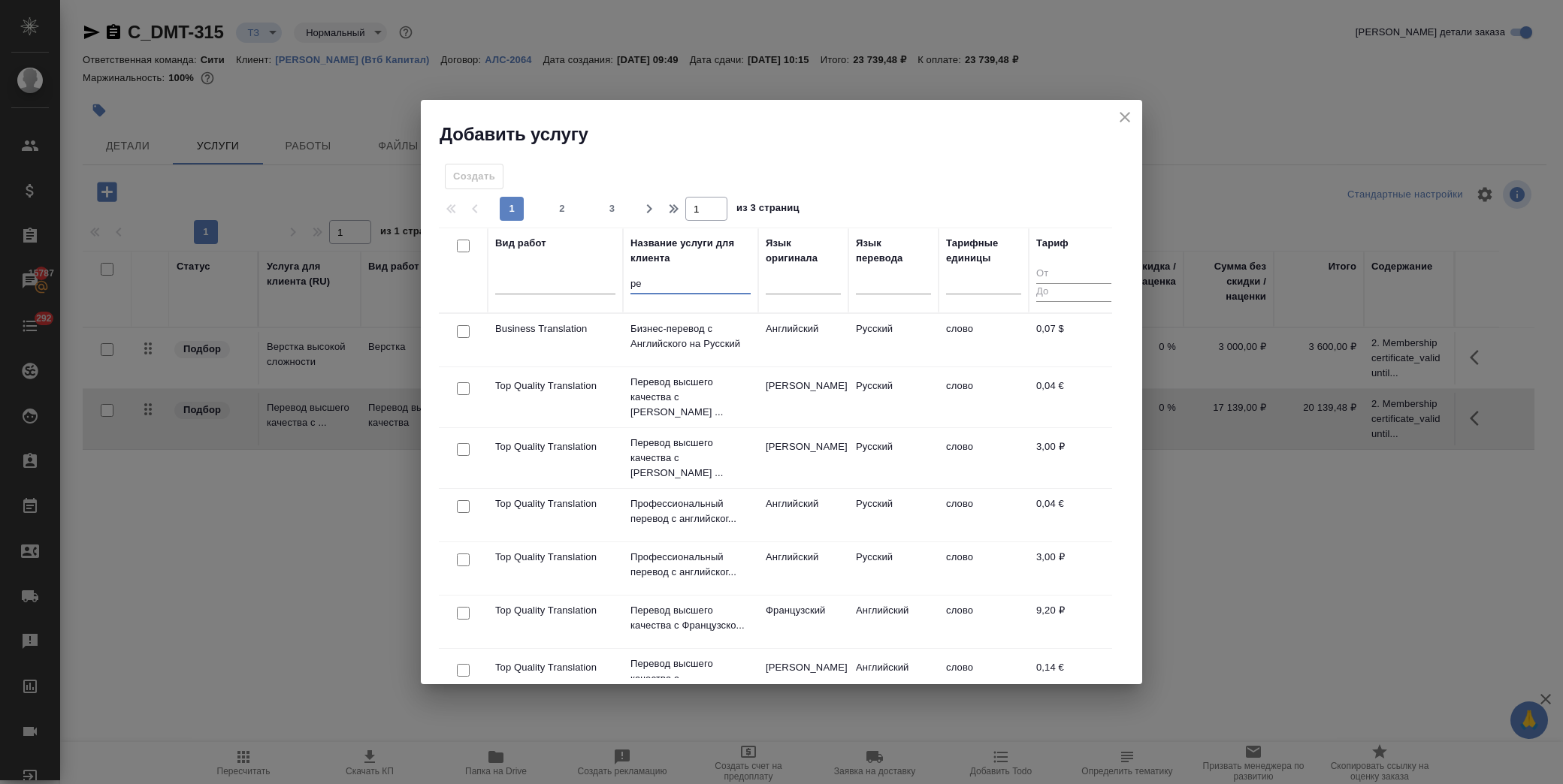
type input "р"
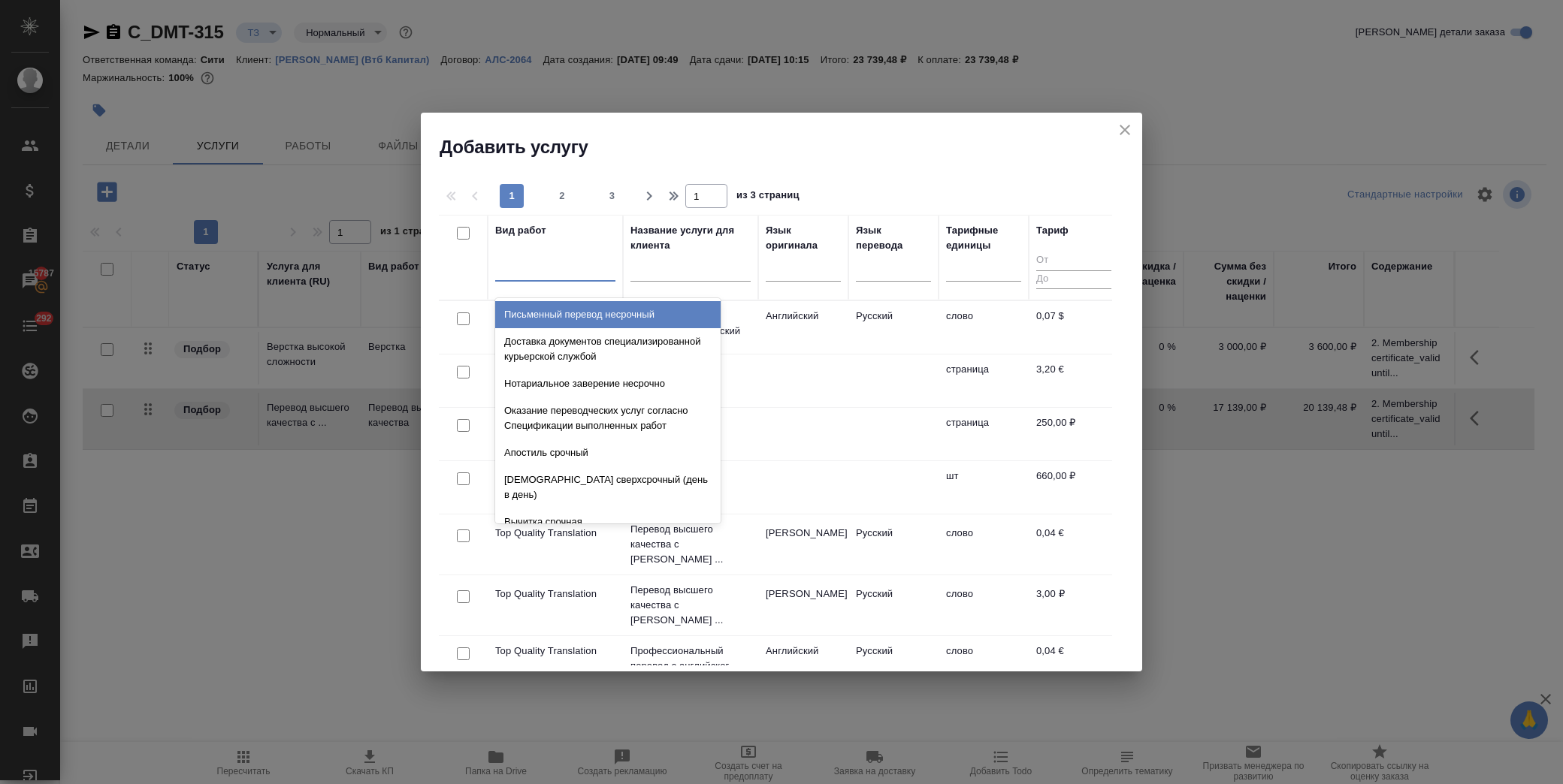
click at [542, 267] on div at bounding box center [555, 266] width 120 height 21
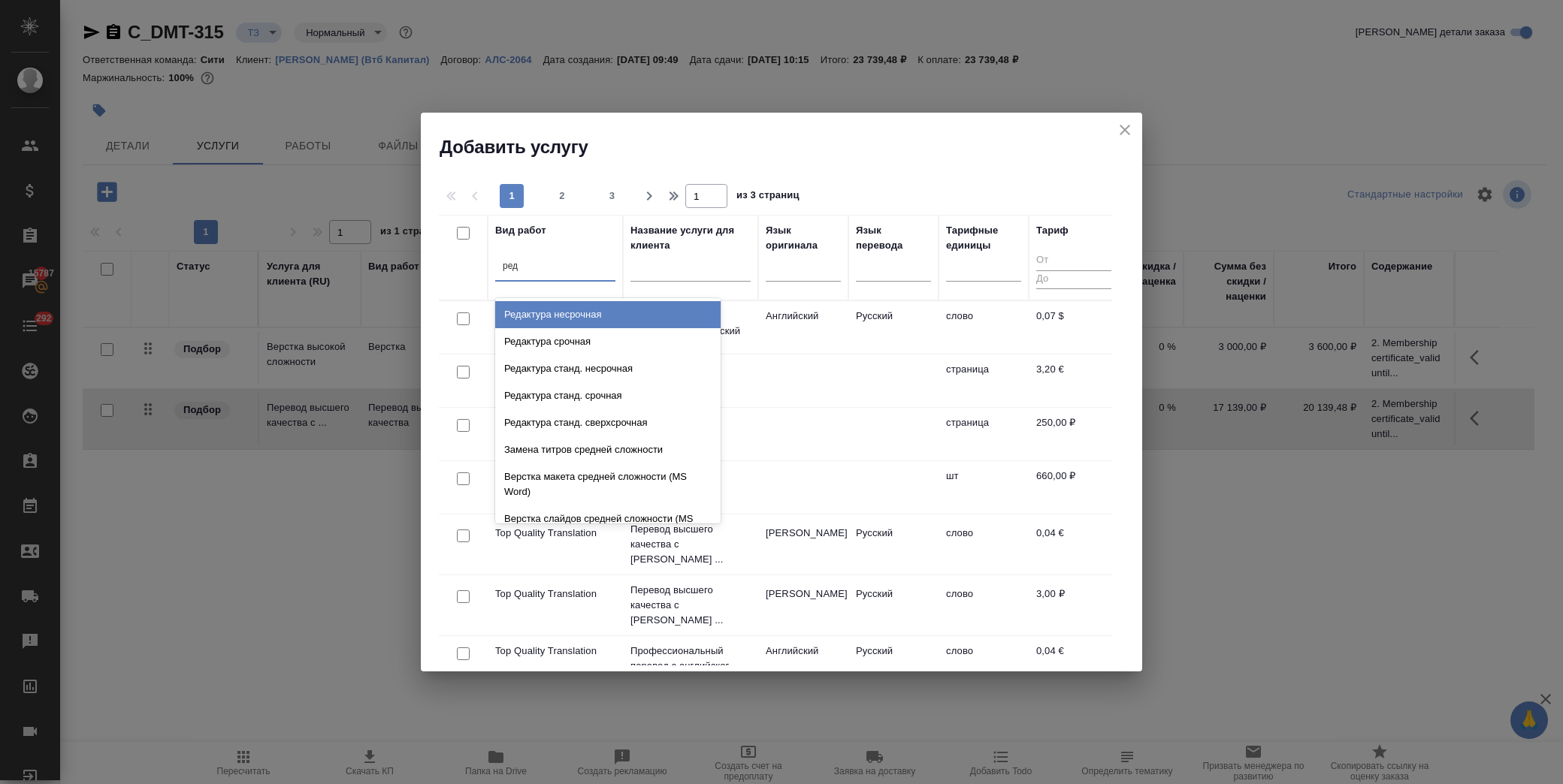
type input "реда"
click at [588, 311] on div "Редактура несрочная" at bounding box center [608, 314] width 225 height 27
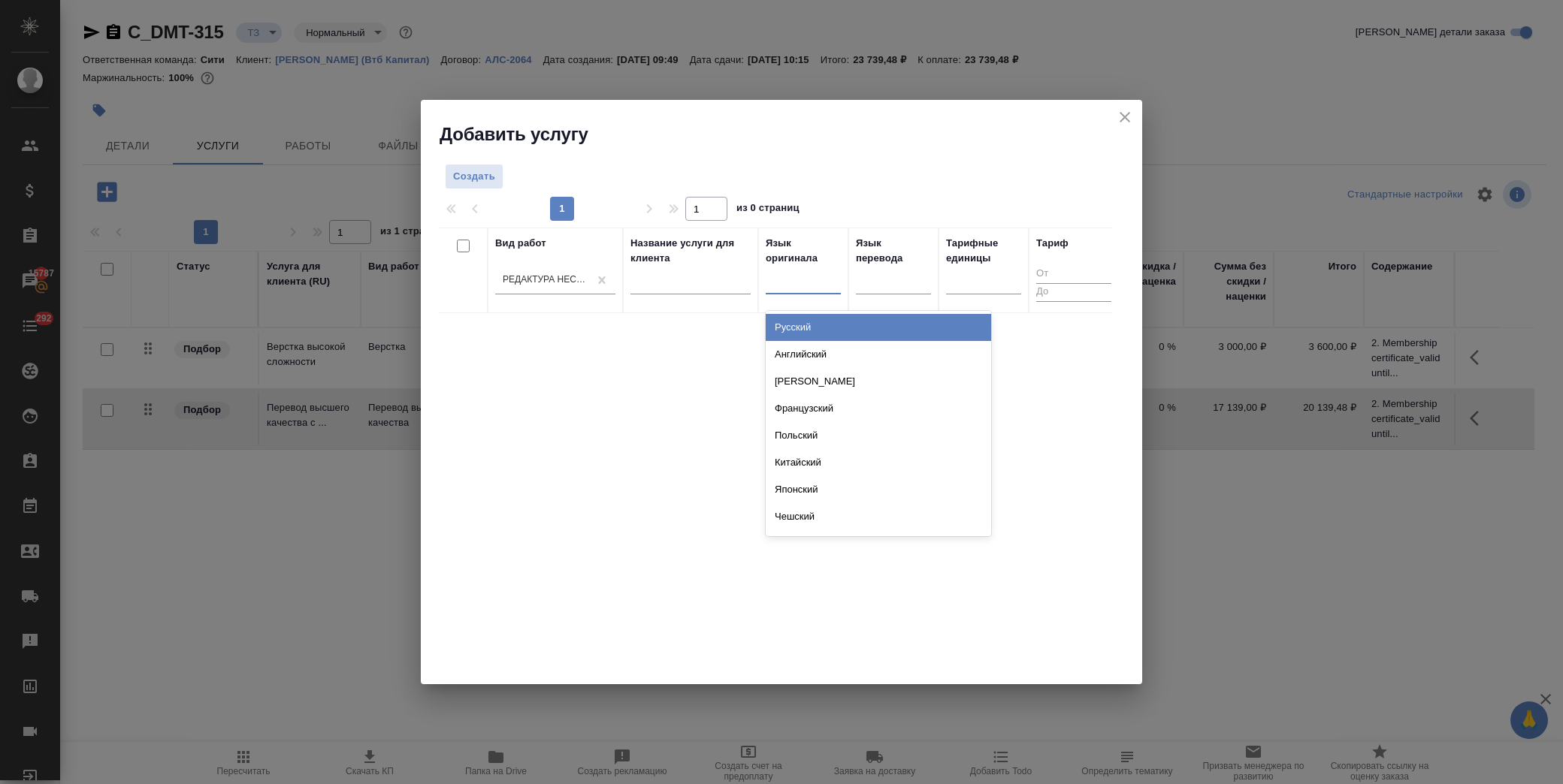
click at [805, 291] on div at bounding box center [803, 280] width 75 height 28
type input "анг"
drag, startPoint x: 822, startPoint y: 326, endPoint x: 857, endPoint y: 297, distance: 45.5
click at [822, 325] on div "Английский" at bounding box center [878, 327] width 225 height 27
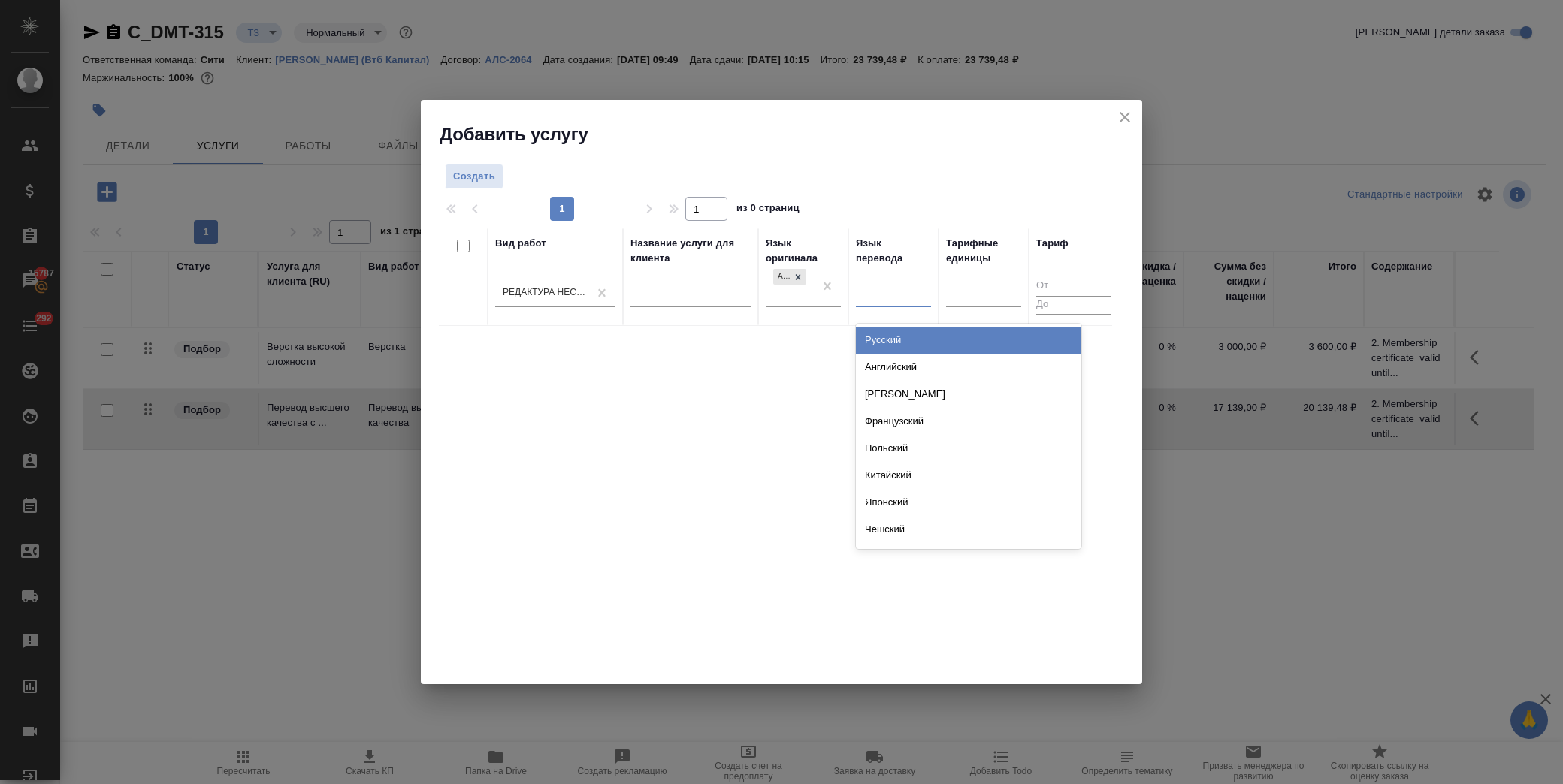
click at [862, 287] on div at bounding box center [894, 293] width 75 height 21
type input "русс"
click at [880, 332] on div "Русский" at bounding box center [969, 340] width 225 height 27
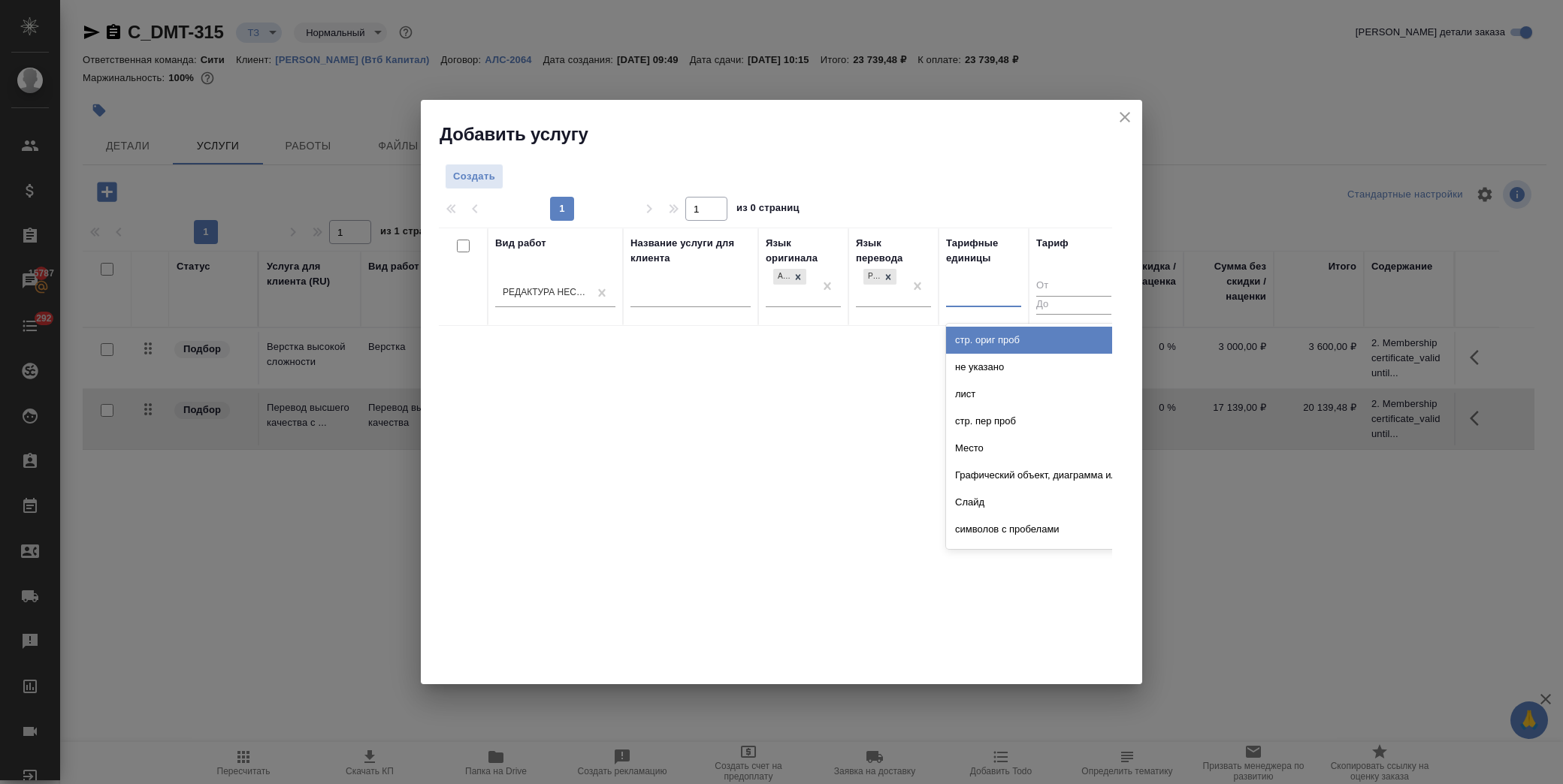
click at [975, 283] on div at bounding box center [983, 293] width 75 height 21
type input "сл"
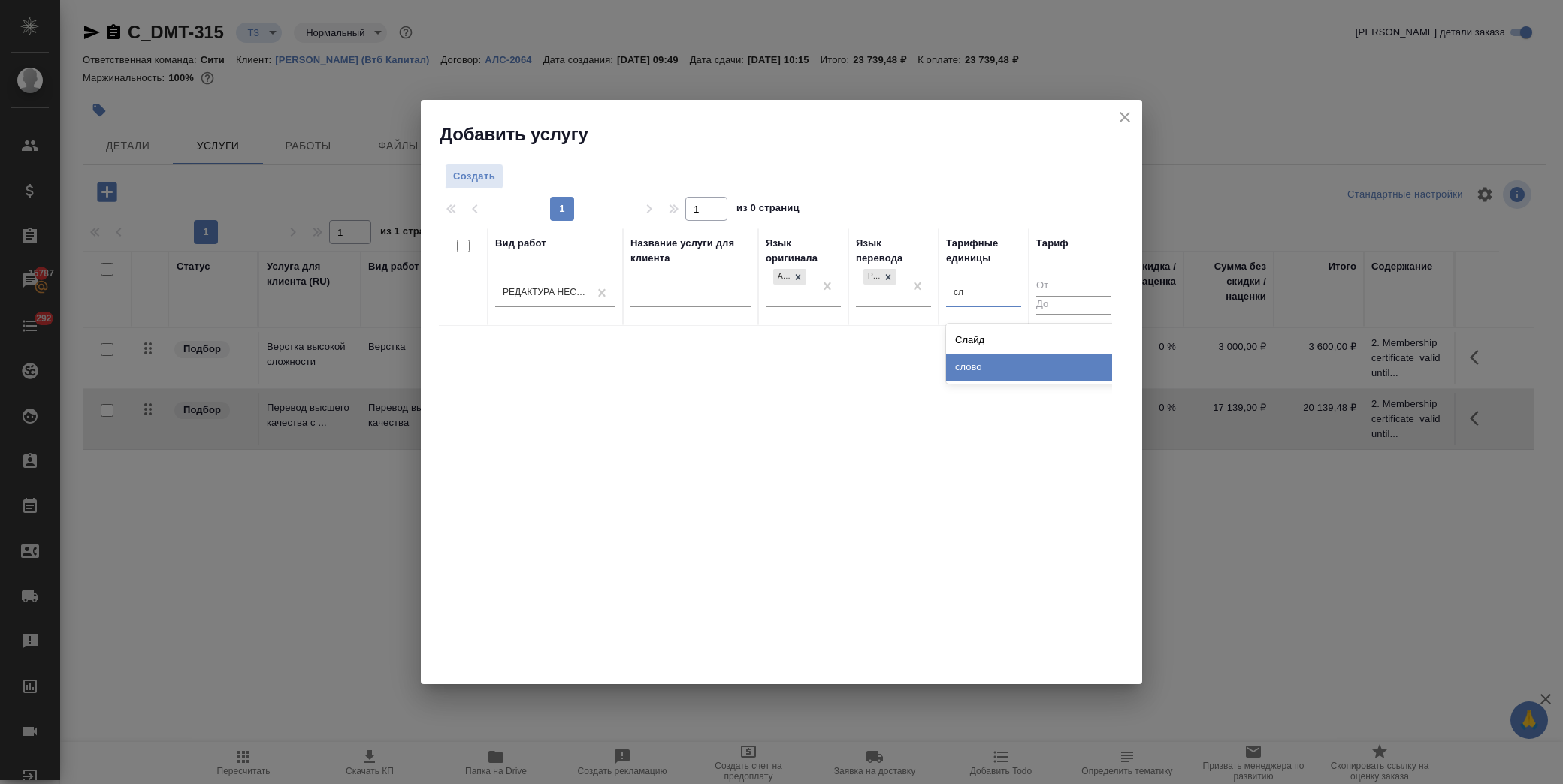
click at [989, 373] on div "слово" at bounding box center [1059, 367] width 225 height 27
click at [465, 180] on span "Создать" at bounding box center [474, 177] width 42 height 18
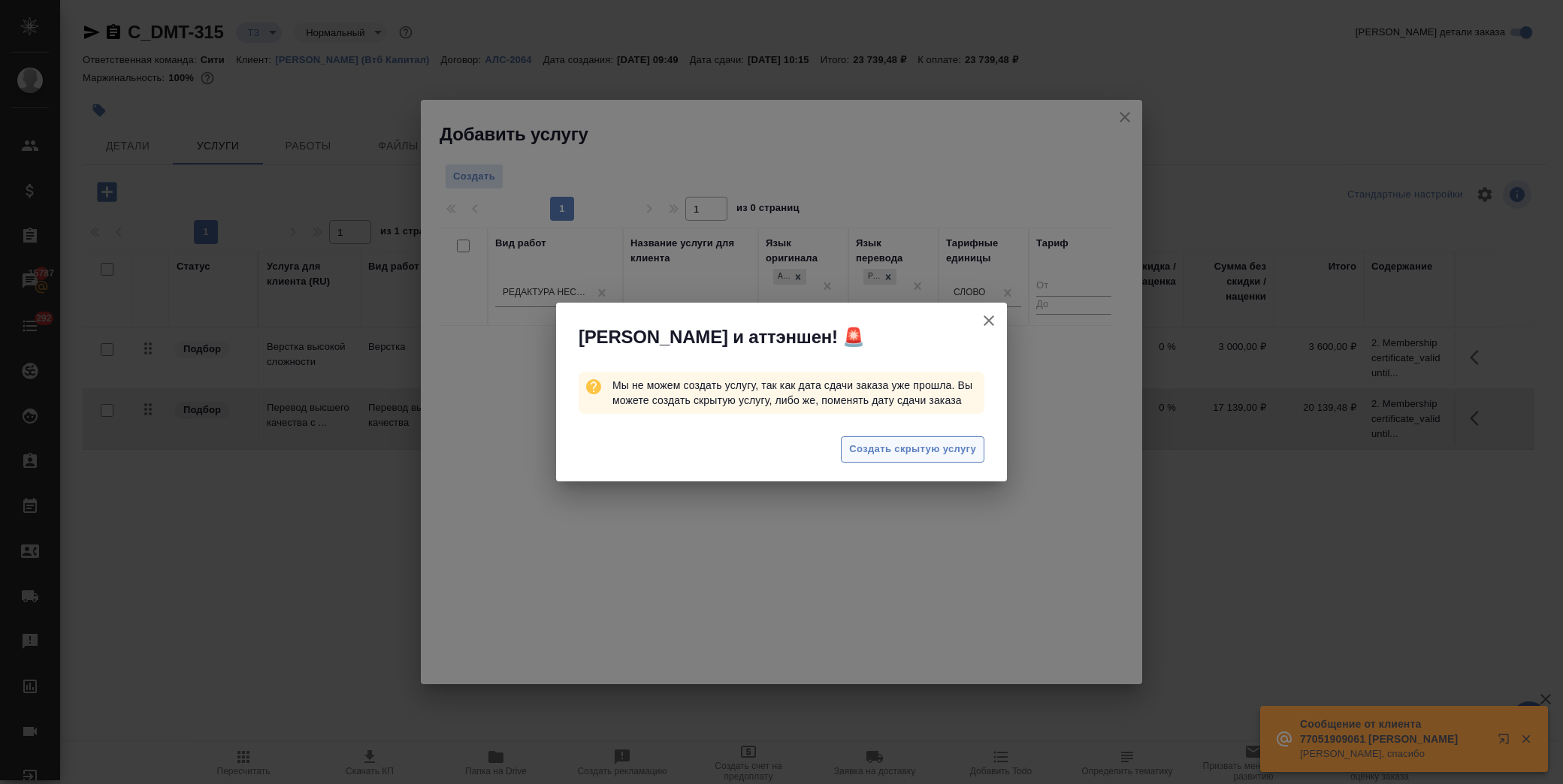
click at [934, 444] on span "Создать скрытую услугу" at bounding box center [913, 449] width 127 height 18
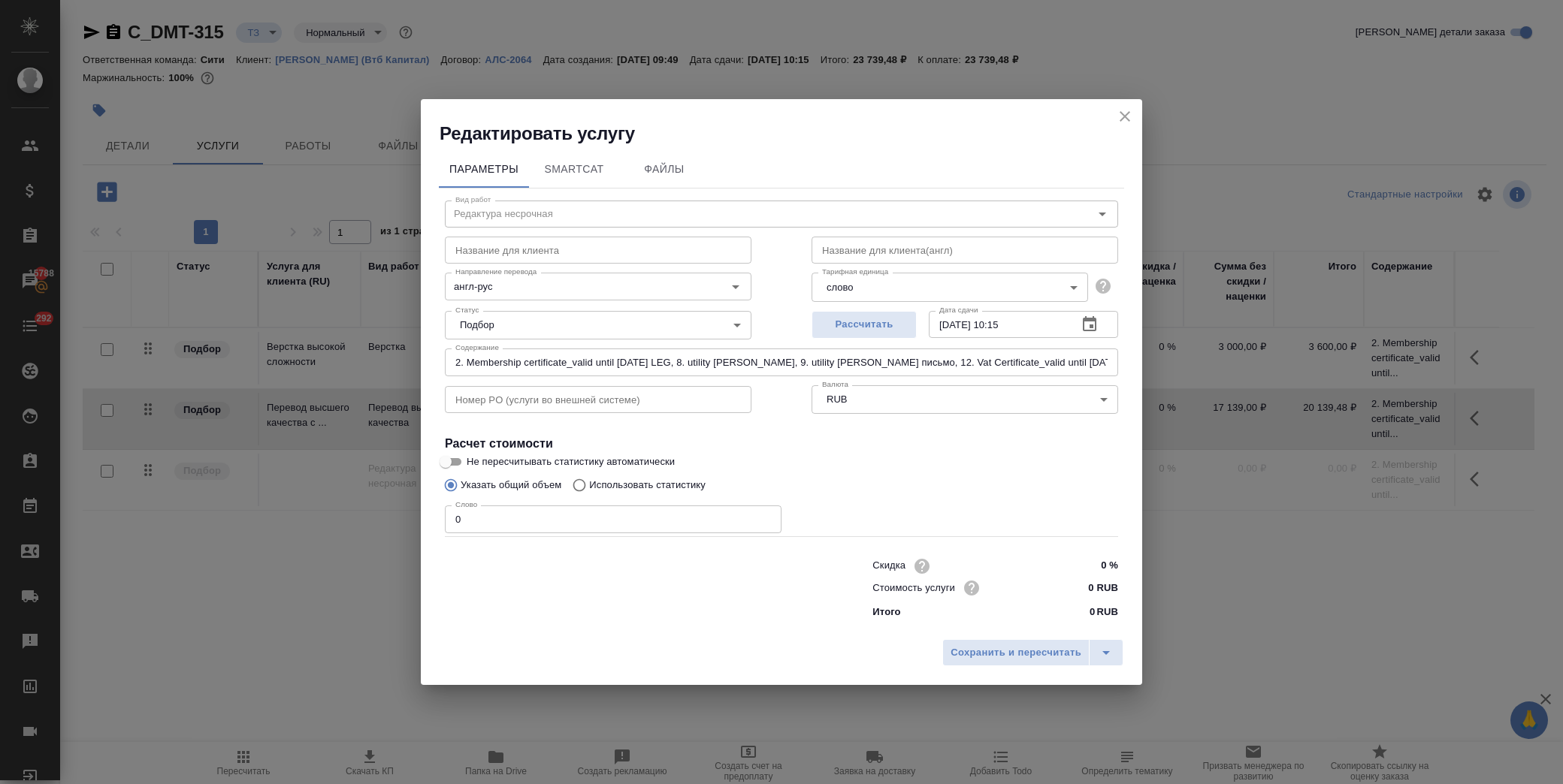
click at [1072, 576] on input "0 %" at bounding box center [1090, 566] width 57 height 21
click at [1079, 592] on input "0 RUB" at bounding box center [1090, 588] width 55 height 21
type input "1.50 RUB"
drag, startPoint x: 449, startPoint y: 359, endPoint x: 1364, endPoint y: 395, distance: 915.7
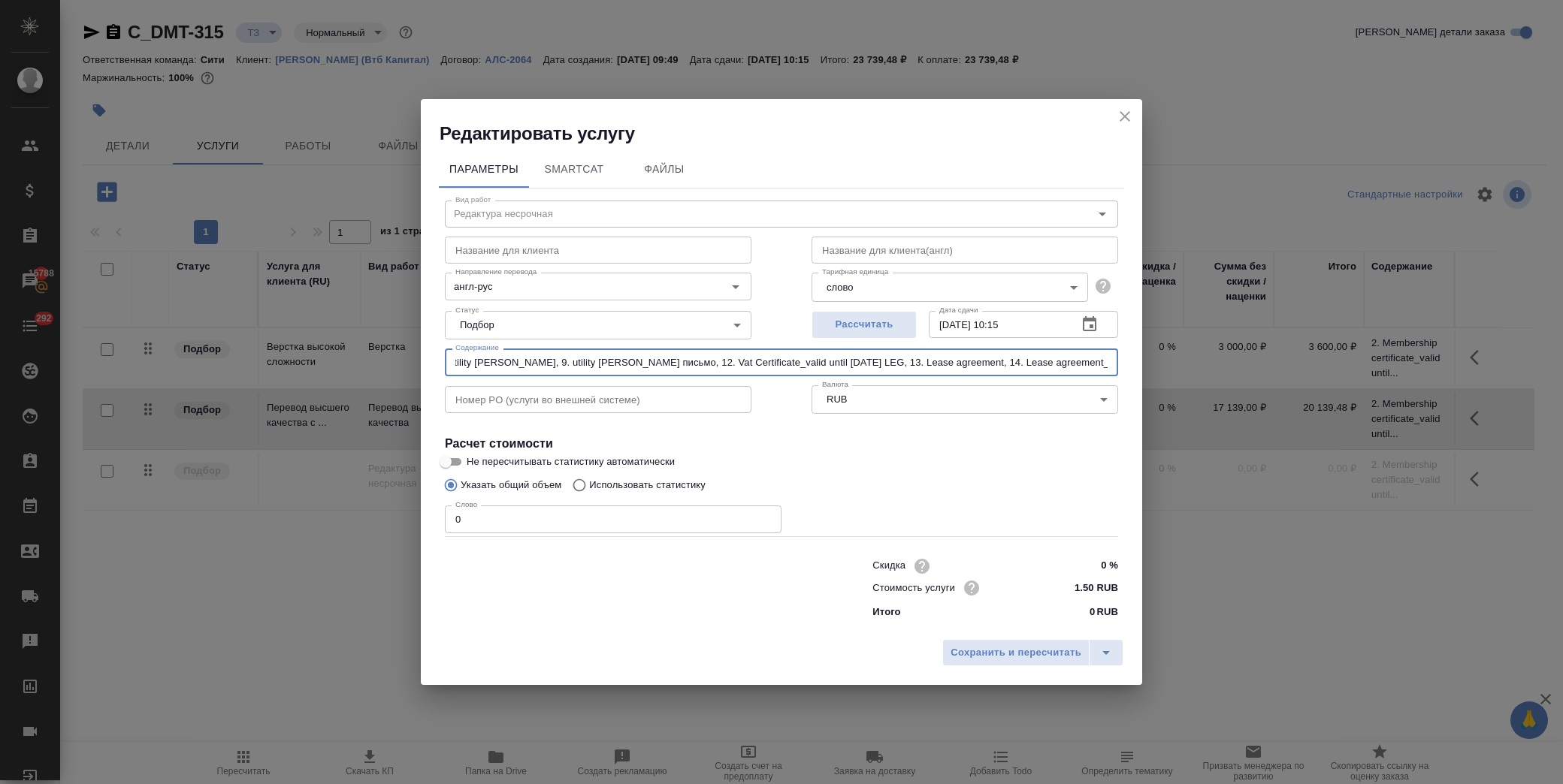
click at [1364, 395] on div "Редактировать услугу Параметры SmartCat Файлы Вид работ Редактура несрочная Вид…" at bounding box center [781, 392] width 1563 height 784
paste input "11. TaxCardCertificate_valid until 18.12.2026 LEG"
drag, startPoint x: 452, startPoint y: 364, endPoint x: 461, endPoint y: 364, distance: 9.0
click at [453, 364] on input "11. TaxCardCertificate_valid until 18.12.2026 LEG" at bounding box center [781, 362] width 673 height 27
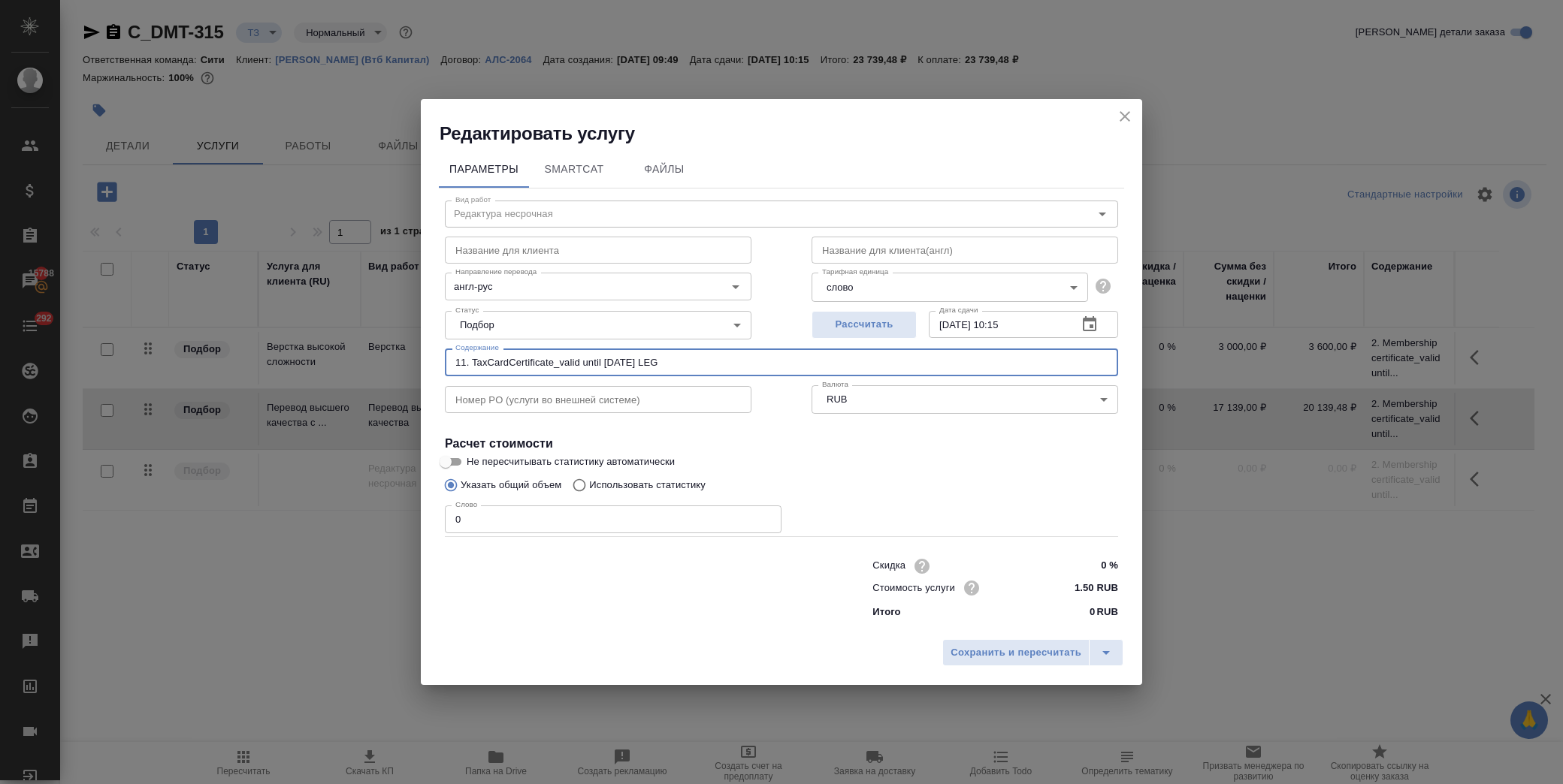
paste input "10. Passport Муса LEG"
click at [455, 359] on input "10. Passport Муса LEG, 11. TaxCardCertificate_valid until 18.12.2026 LEG" at bounding box center [781, 362] width 673 height 27
paste input "7. Constitutive Contract_Moosa LEG"
click at [451, 363] on input "7. Constitutive Contract_Moosa LEG, 10. Passport Муса LEG, 11. TaxCardCertifica…" at bounding box center [781, 362] width 673 height 27
paste input "6. Constitutive Contract_Orginal Arabic LEG"
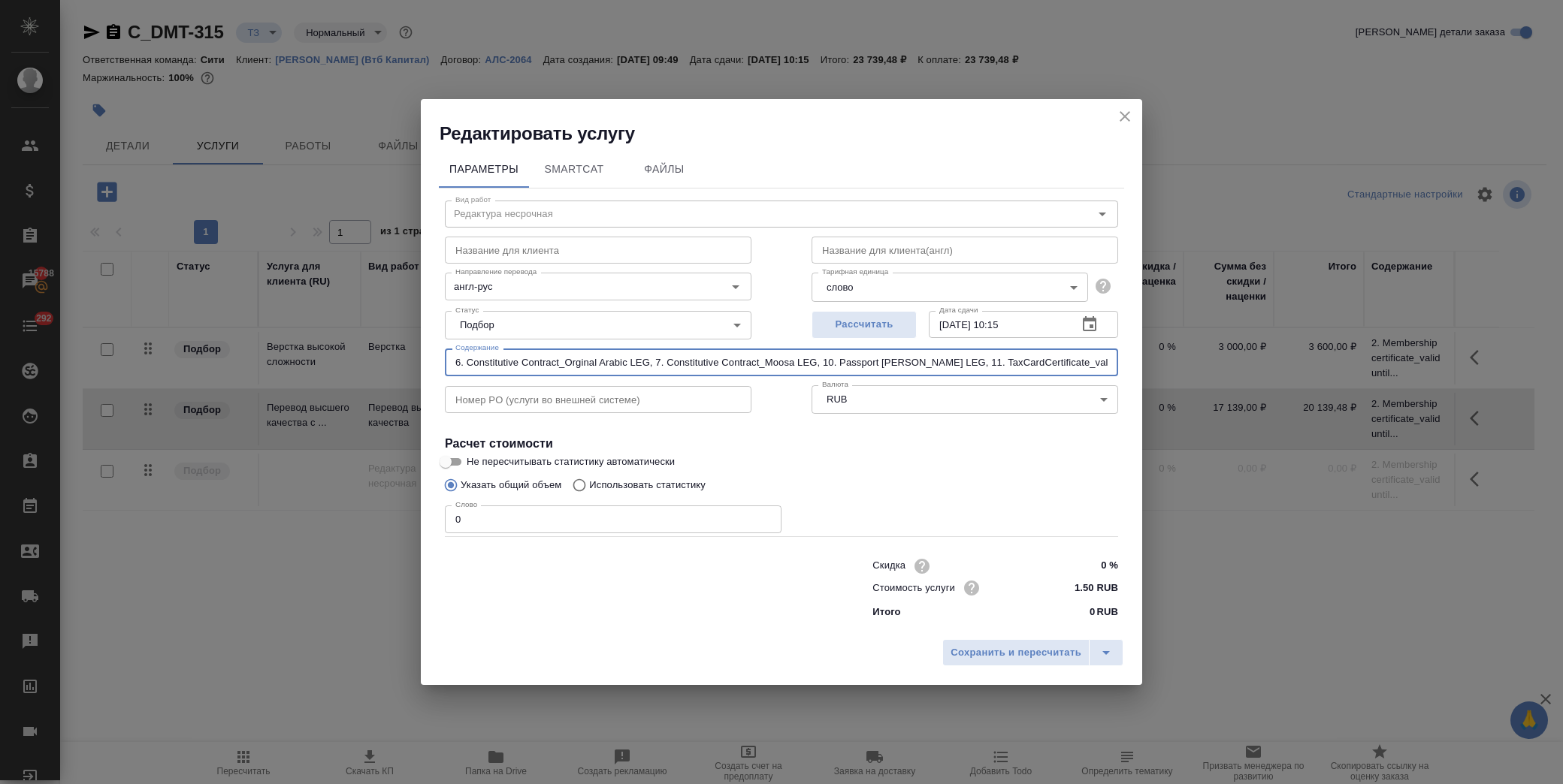
click at [459, 361] on input "6. Constitutive Contract_Orginal Arabic LEG, 7. Constitutive Contract_Moosa LEG…" at bounding box center [781, 362] width 673 height 27
click at [454, 361] on input "6. Constitutive Contract_Orginal Arabic LEG, 7. Constitutive Contract_Moosa LEG…" at bounding box center [781, 362] width 673 height 27
paste input "5. Brokerage business License_dd 10.08.25 LEG"
click at [448, 351] on input "5. Brokerage business License_dd 10.08.25 LEG, 6. Constitutive Contract_Orginal…" at bounding box center [781, 362] width 673 height 27
paste input "4. The Maritime License_dd 10.08.25 LEG"
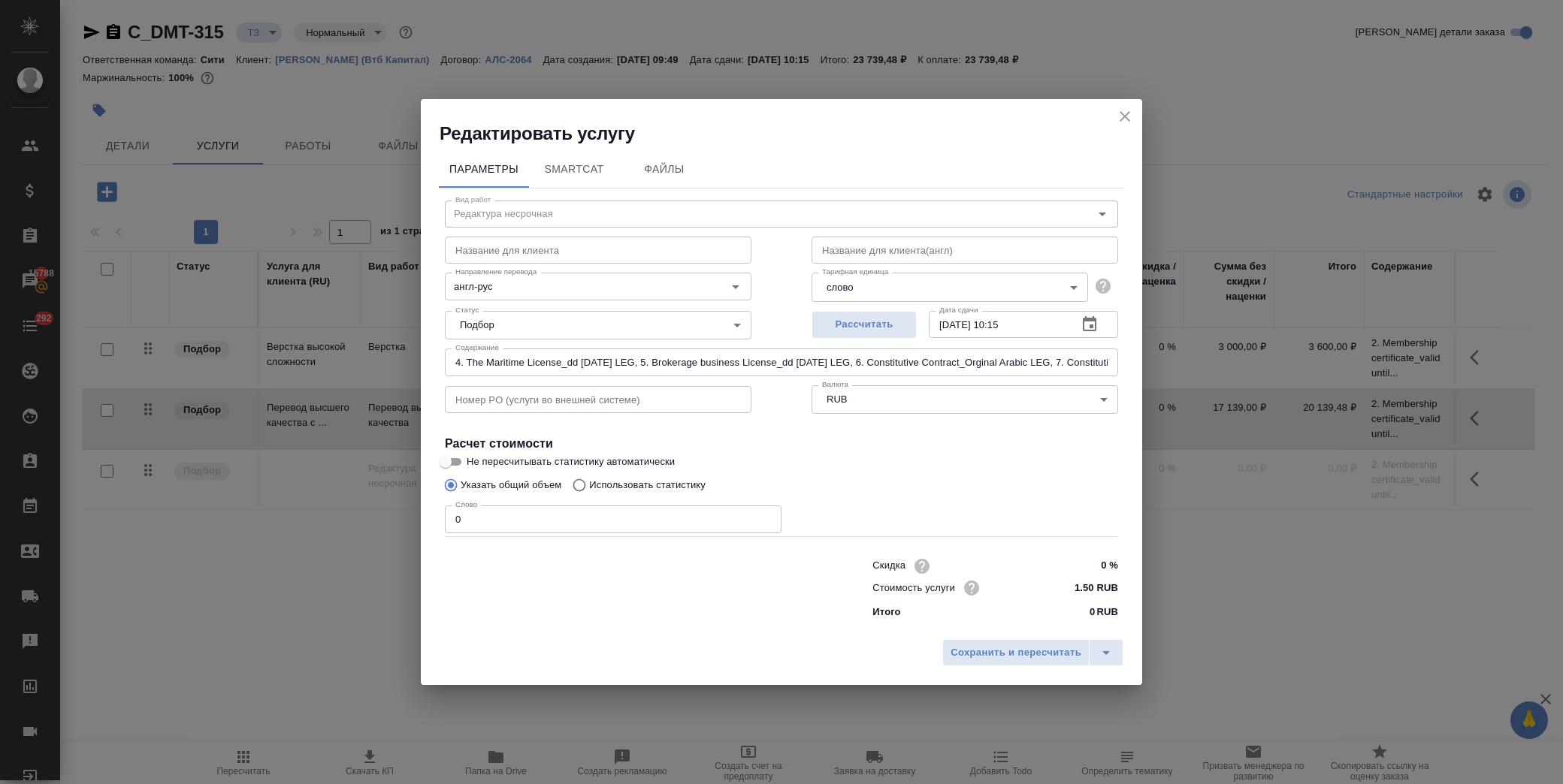
click at [451, 364] on input "4. The Maritime License_dd 10.08.25 LEG, 5. Brokerage business License_dd 10.08…" at bounding box center [781, 362] width 673 height 27
paste input "3. Shareholders Resolution_Moosa appointment_06.09.2024 LEG"
drag, startPoint x: 455, startPoint y: 363, endPoint x: 567, endPoint y: 363, distance: 112.0
click at [455, 363] on input "3. Shareholders Resolution_Moosa appointment_06.09.2024 LEG, 4. The Maritime Li…" at bounding box center [781, 362] width 673 height 27
paste input "1. Commercial Registration Certificate_10.08.25 LEG"
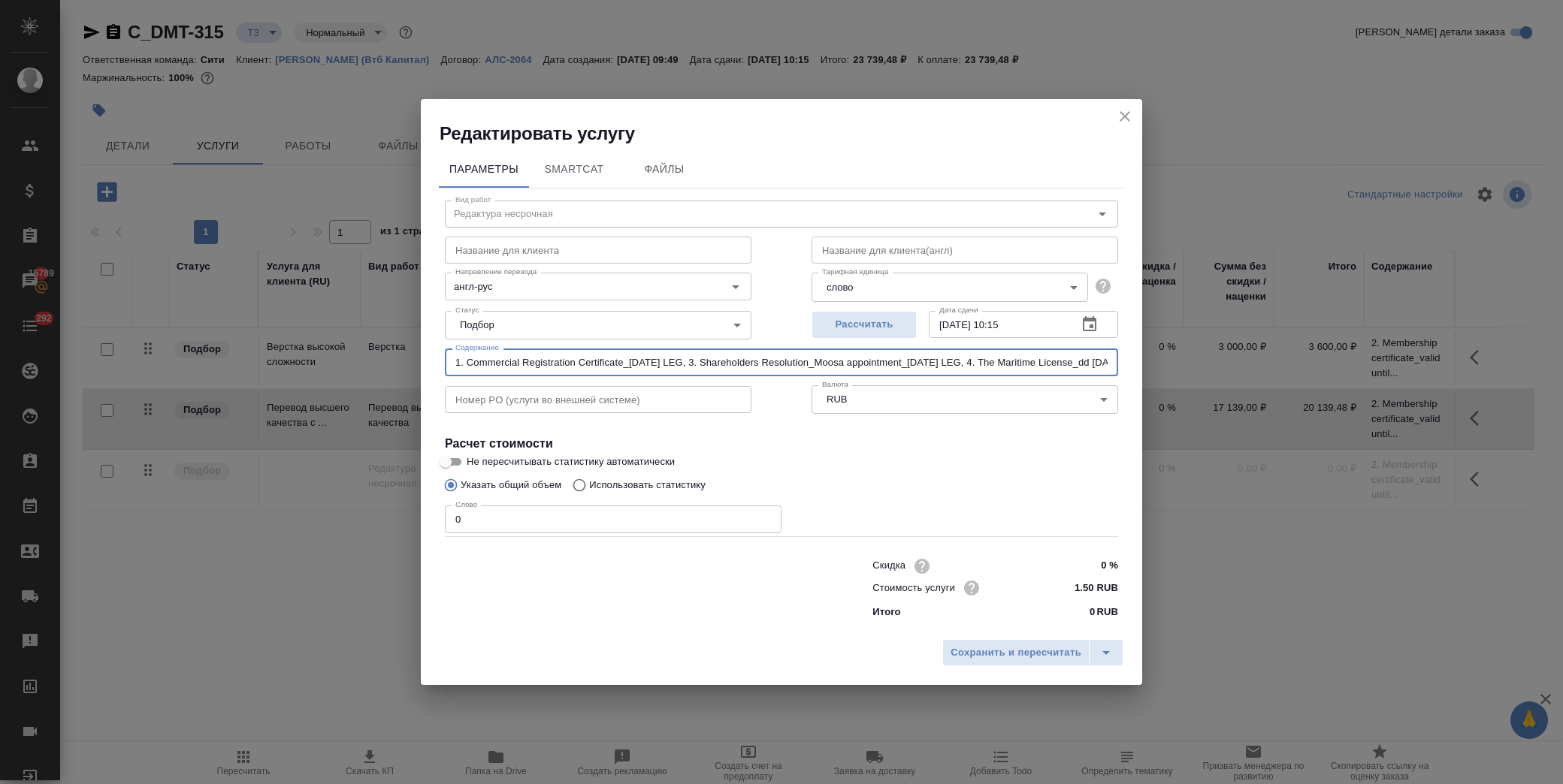
type input "1. Commercial Registration Certificate_10.08.25 LEG, 3. Shareholders Resolution…"
drag, startPoint x: 485, startPoint y: 521, endPoint x: 460, endPoint y: 519, distance: 25.1
click at [460, 519] on input "0" at bounding box center [612, 519] width 337 height 27
type input "02165"
click at [971, 496] on div "Указать общий объем Использовать статистику" at bounding box center [781, 485] width 673 height 28
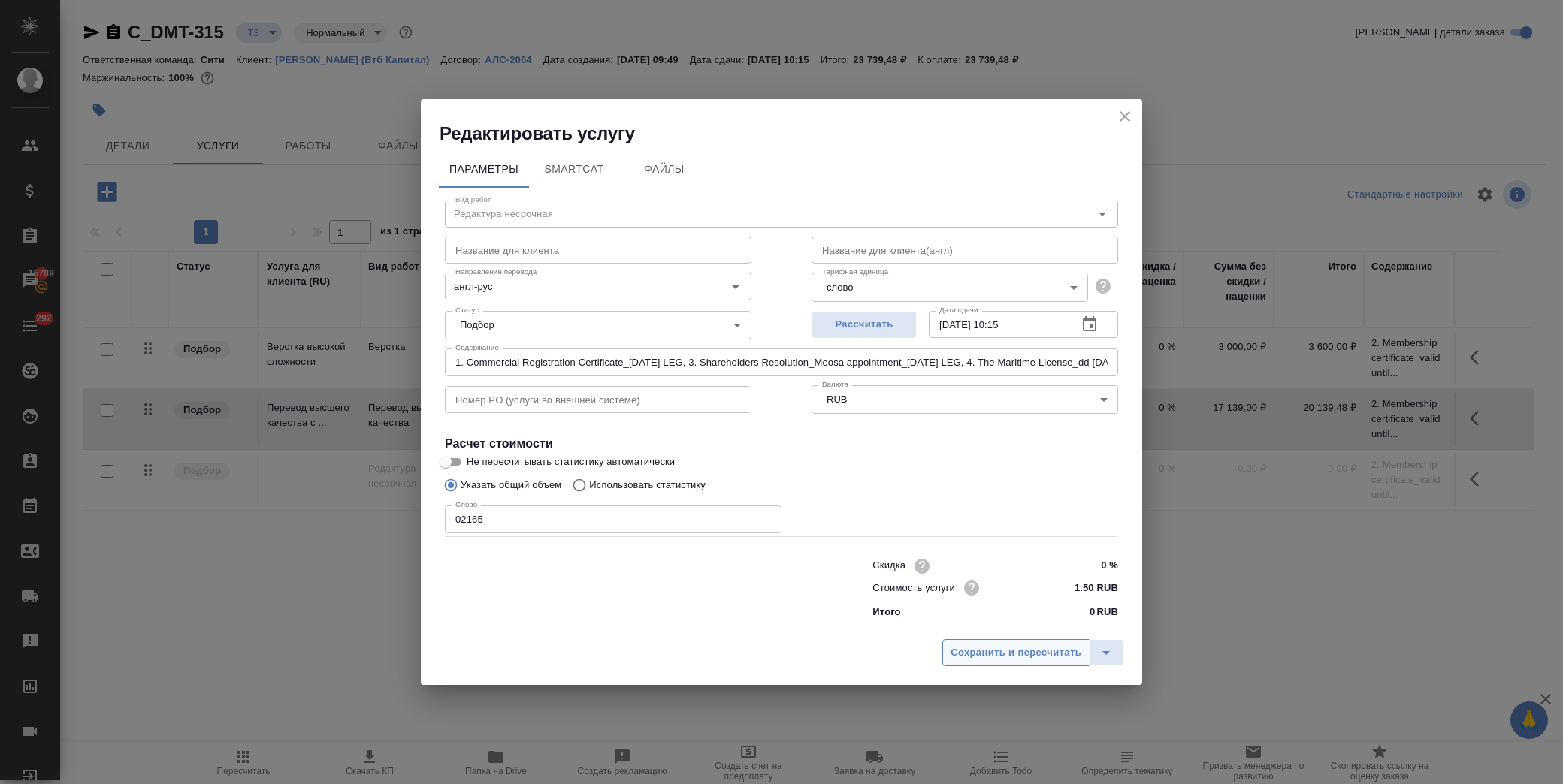
click at [988, 656] on span "Сохранить и пересчитать" at bounding box center [1016, 653] width 131 height 18
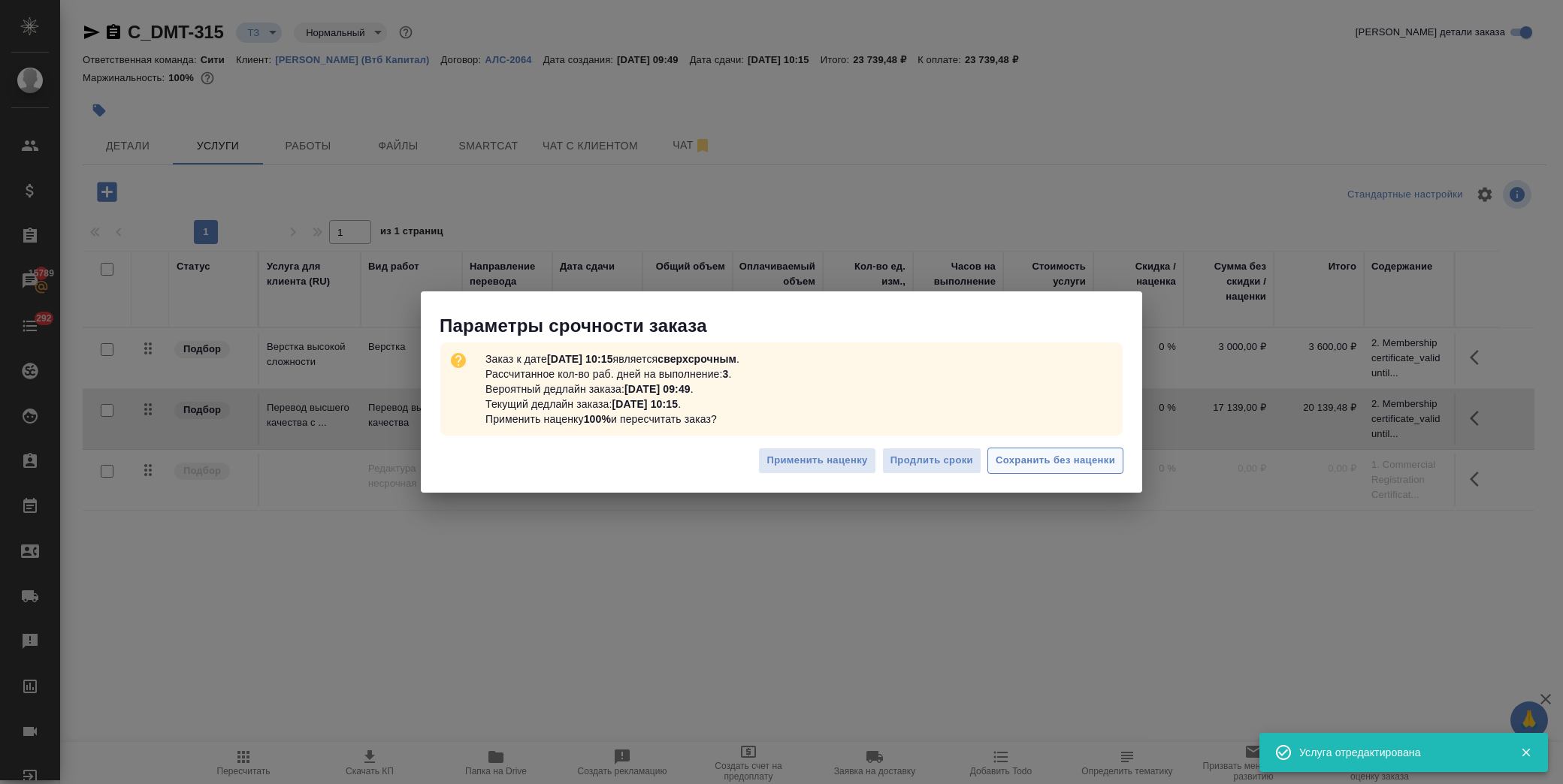
click at [1084, 466] on span "Сохранить без наценки" at bounding box center [1056, 461] width 120 height 18
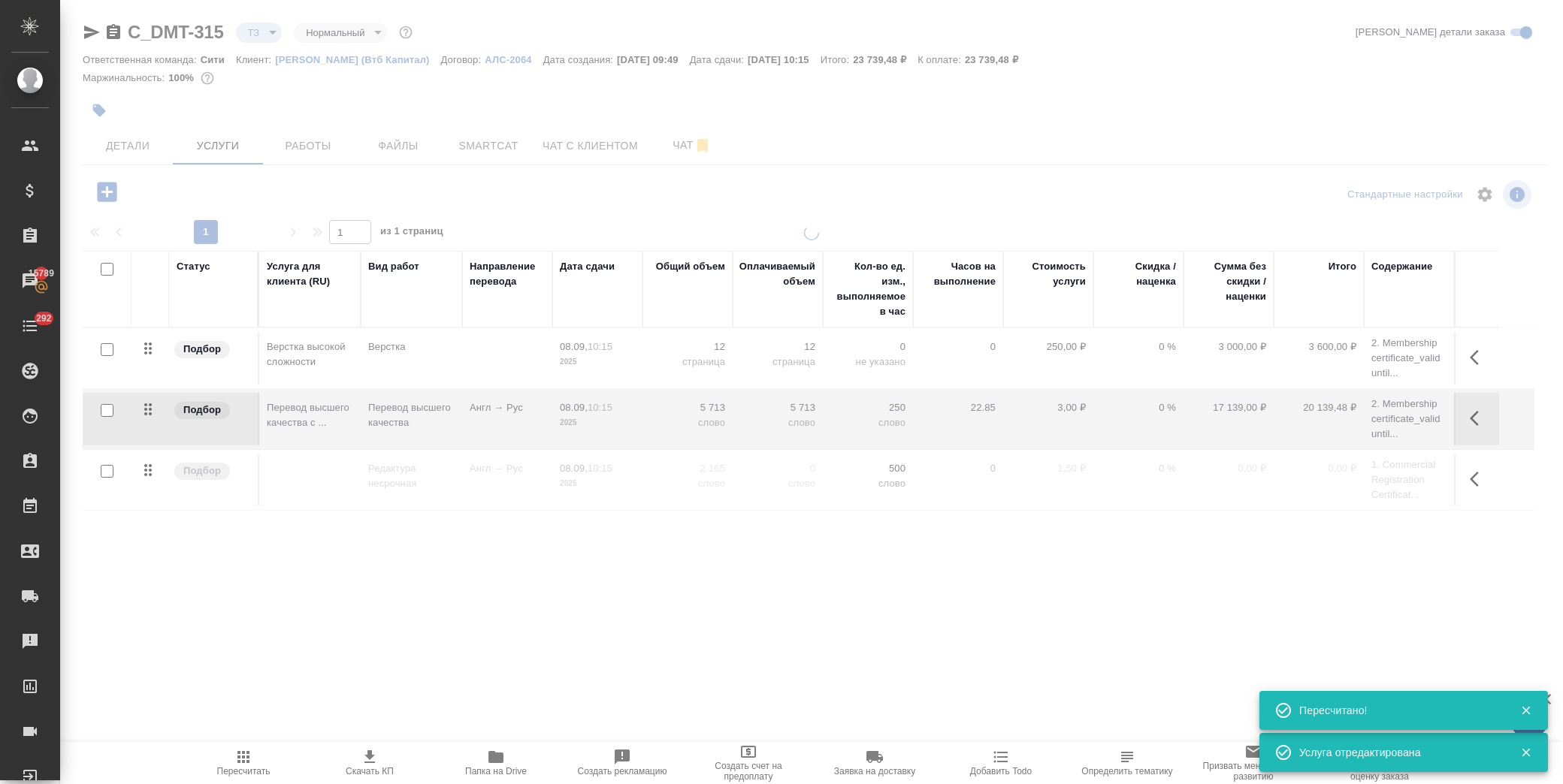
type input "urgent"
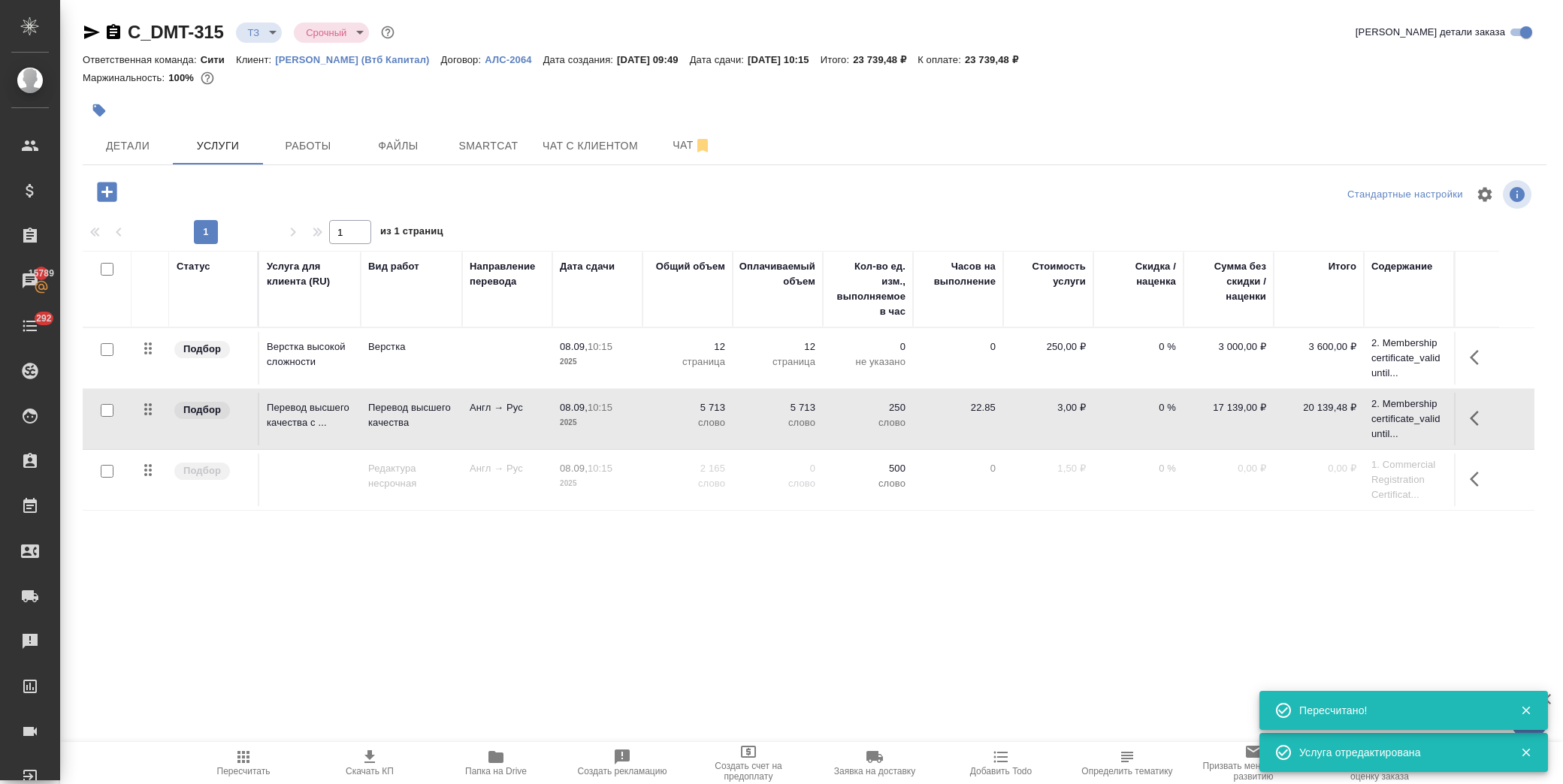
click at [106, 468] on input "checkbox" at bounding box center [107, 471] width 13 height 13
checkbox input "true"
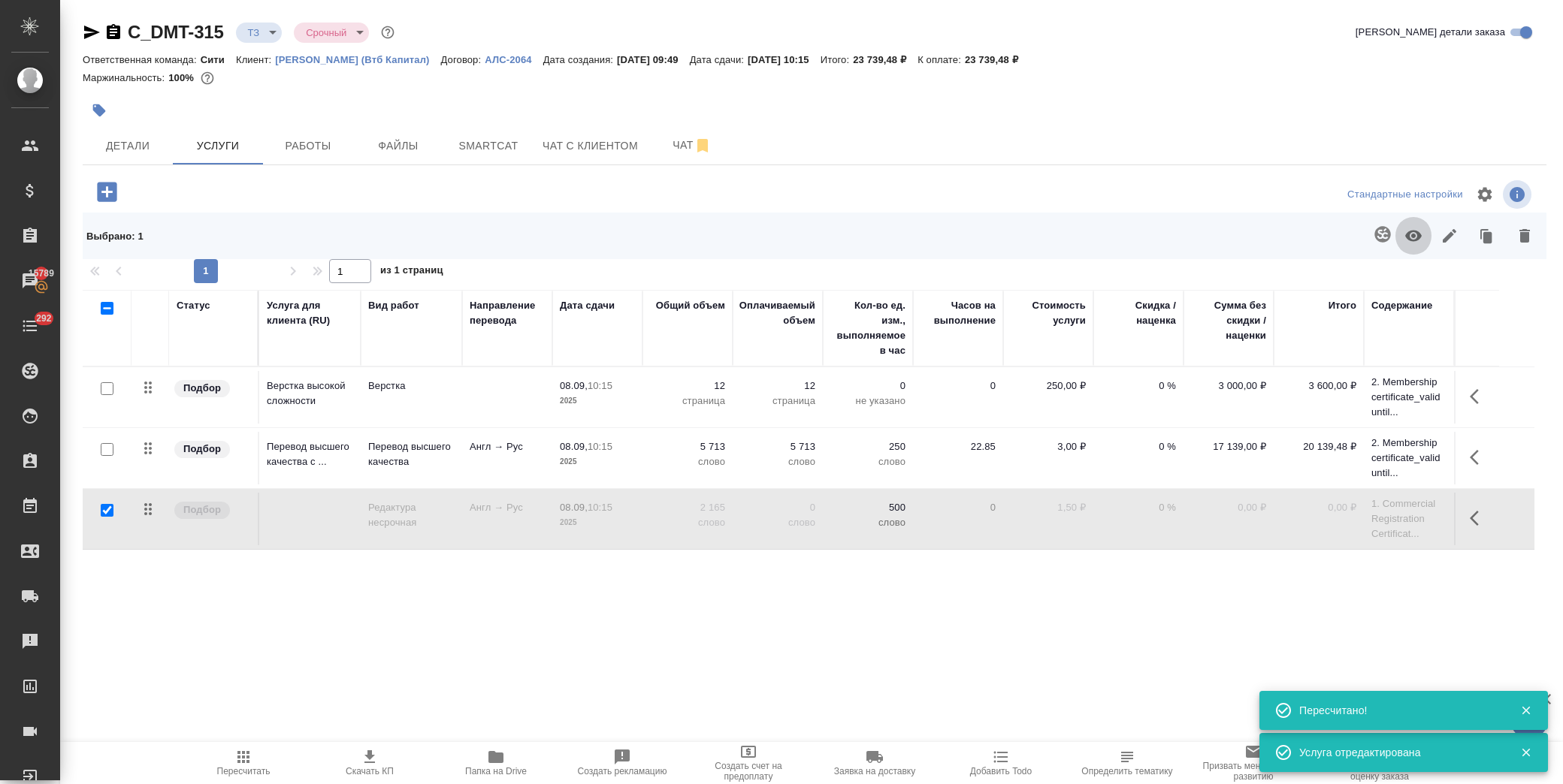
click at [1426, 228] on button "button" at bounding box center [1413, 235] width 36 height 39
click at [242, 763] on icon "button" at bounding box center [244, 757] width 12 height 12
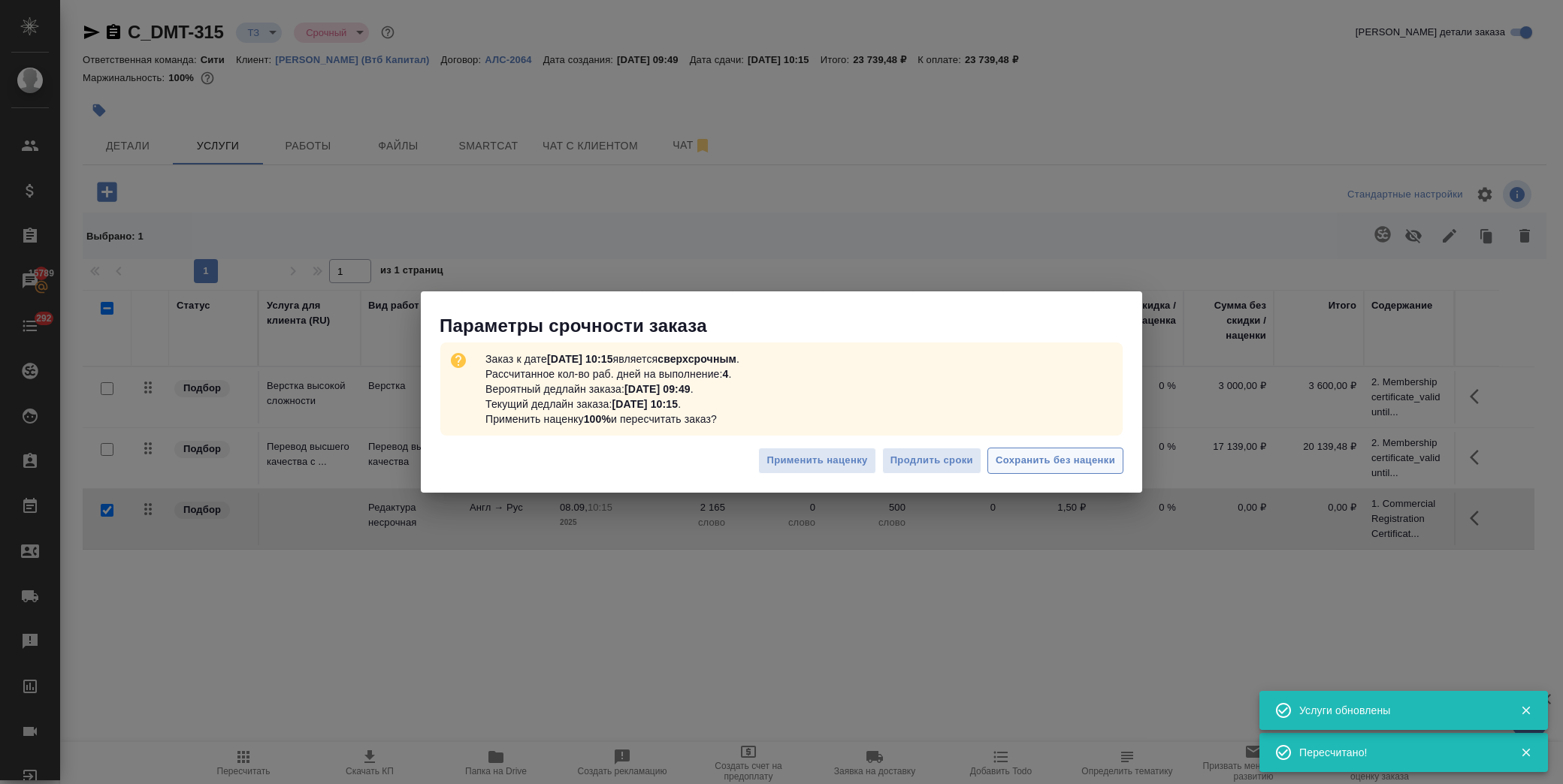
click at [1036, 456] on span "Сохранить без наценки" at bounding box center [1056, 461] width 120 height 18
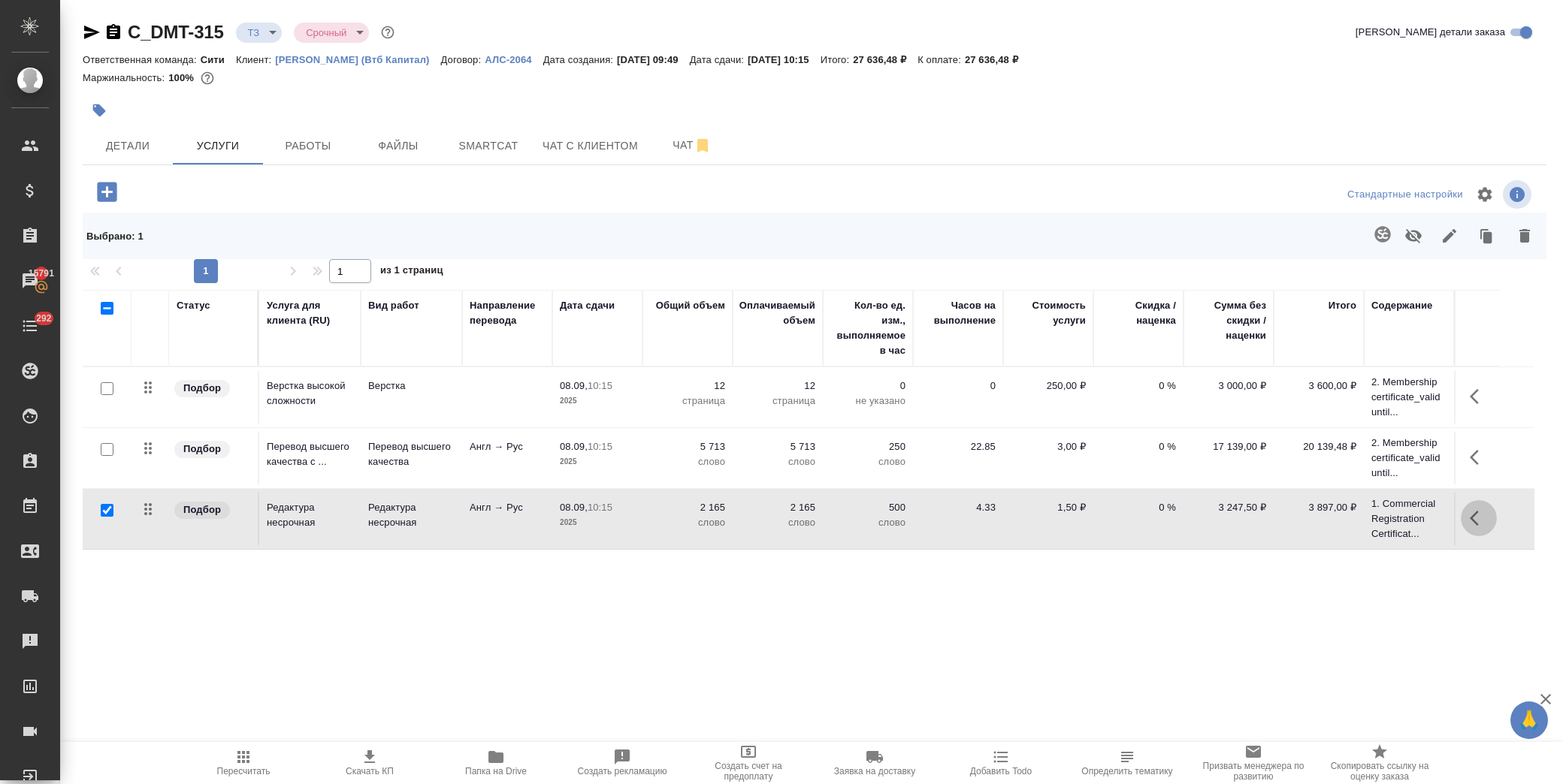
drag, startPoint x: 1473, startPoint y: 517, endPoint x: 1466, endPoint y: 514, distance: 7.6
click at [1475, 517] on icon "button" at bounding box center [1479, 519] width 18 height 18
click at [1385, 512] on icon "button" at bounding box center [1394, 519] width 18 height 18
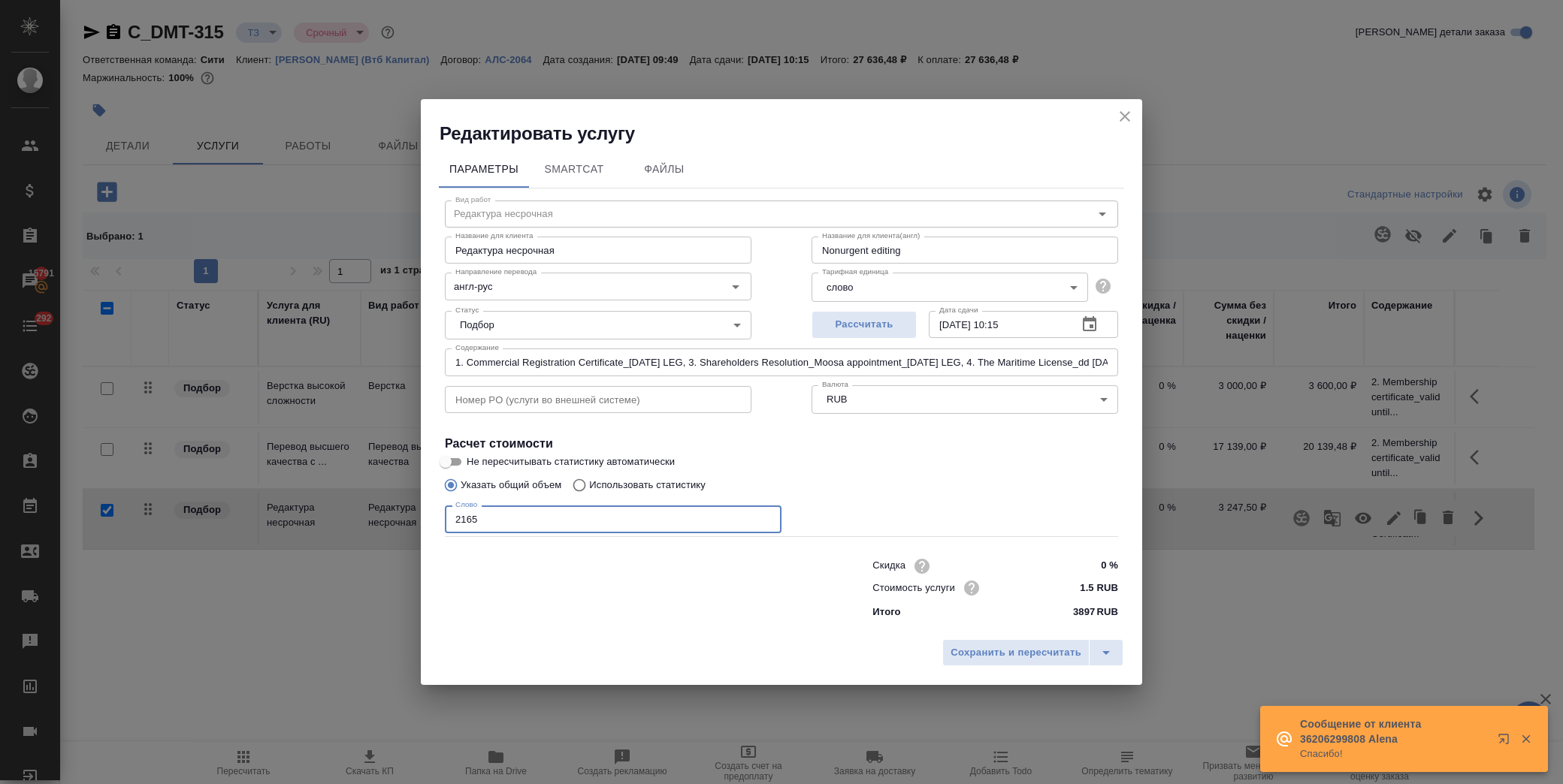
click at [464, 517] on input "2165" at bounding box center [612, 519] width 337 height 27
type input "2565"
click at [1009, 654] on span "Сохранить и пересчитать" at bounding box center [1016, 653] width 131 height 18
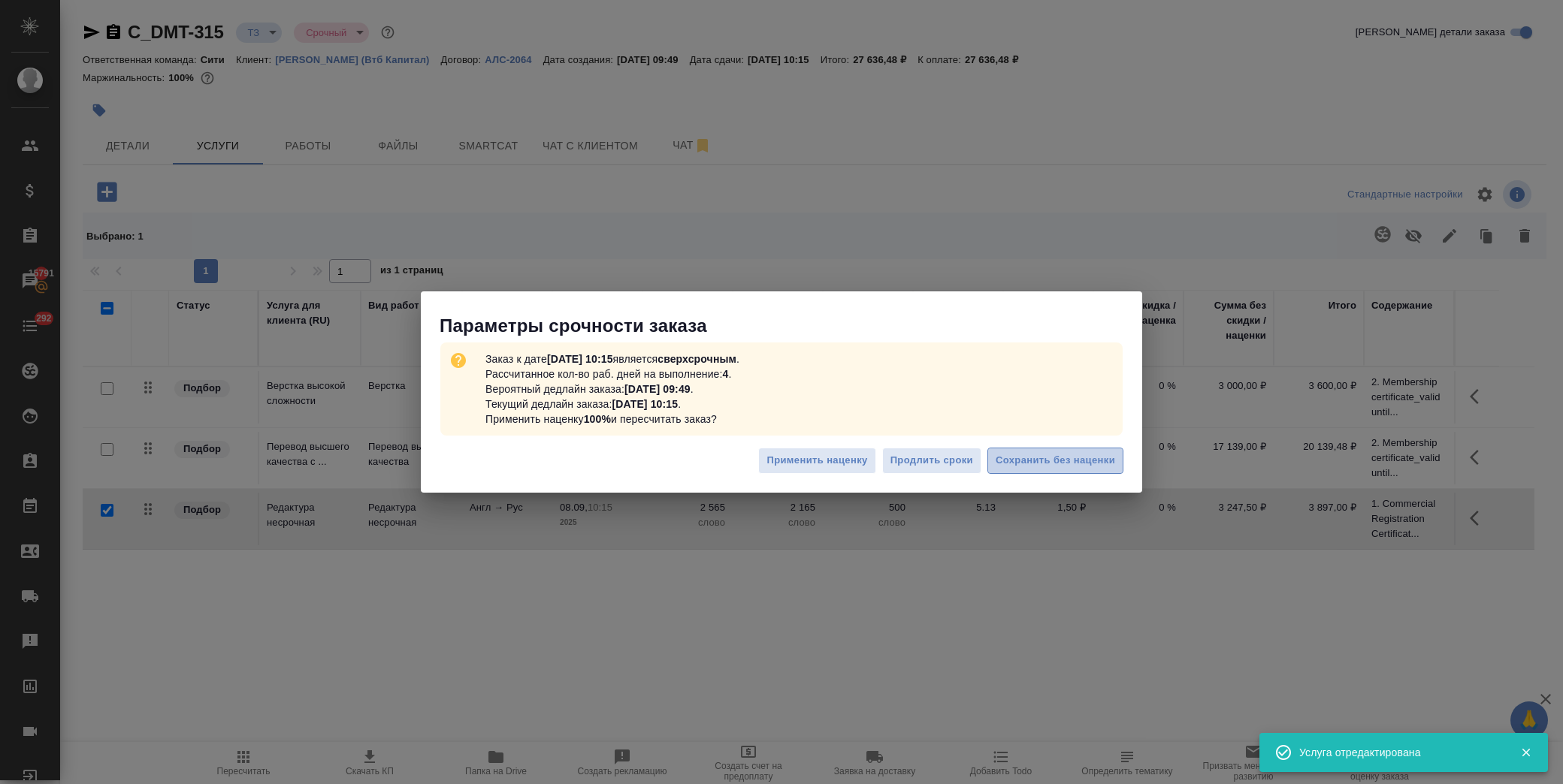
click at [1023, 461] on span "Сохранить без наценки" at bounding box center [1056, 461] width 120 height 18
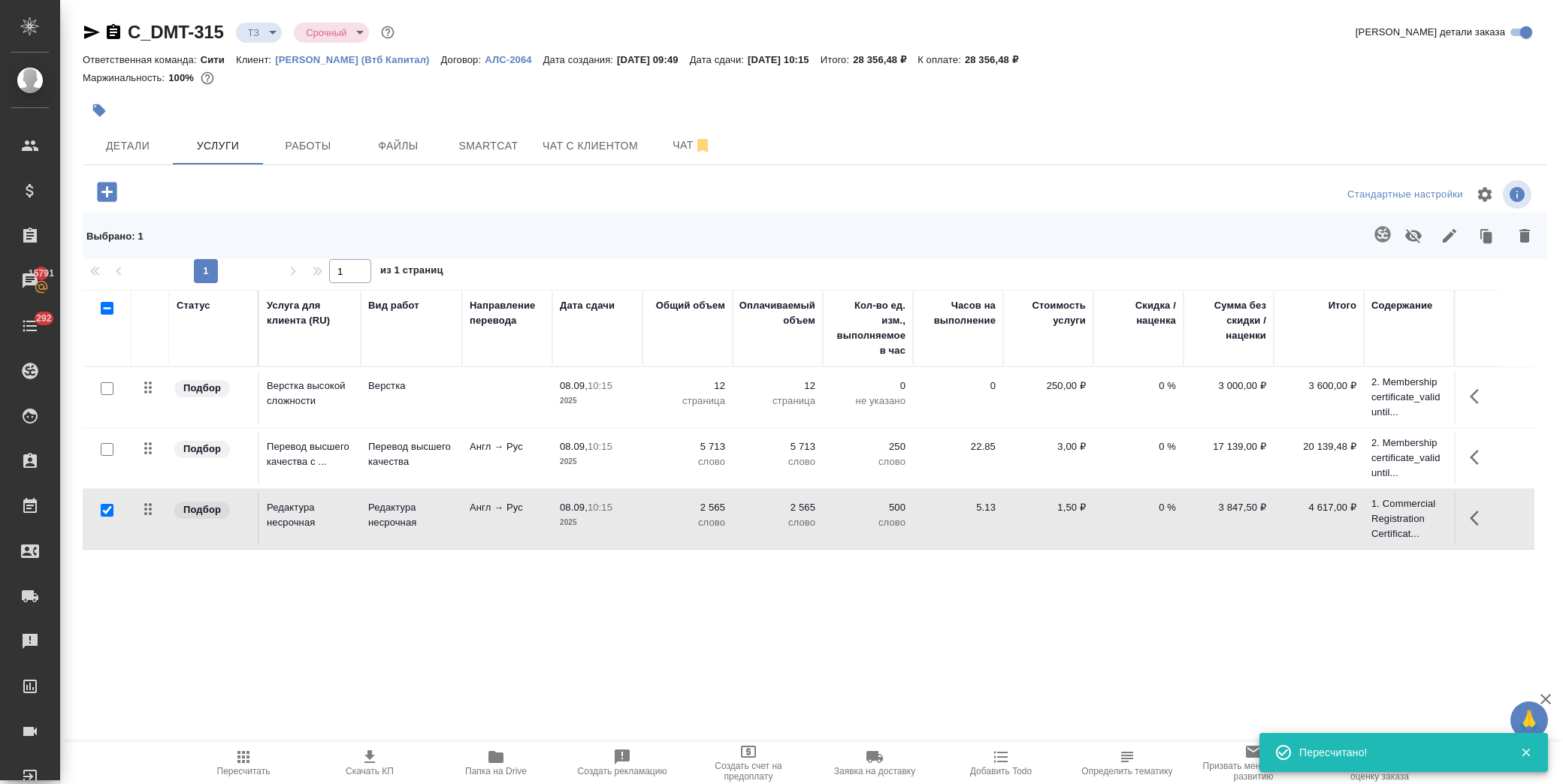
click at [102, 511] on input "checkbox" at bounding box center [107, 510] width 13 height 13
checkbox input "false"
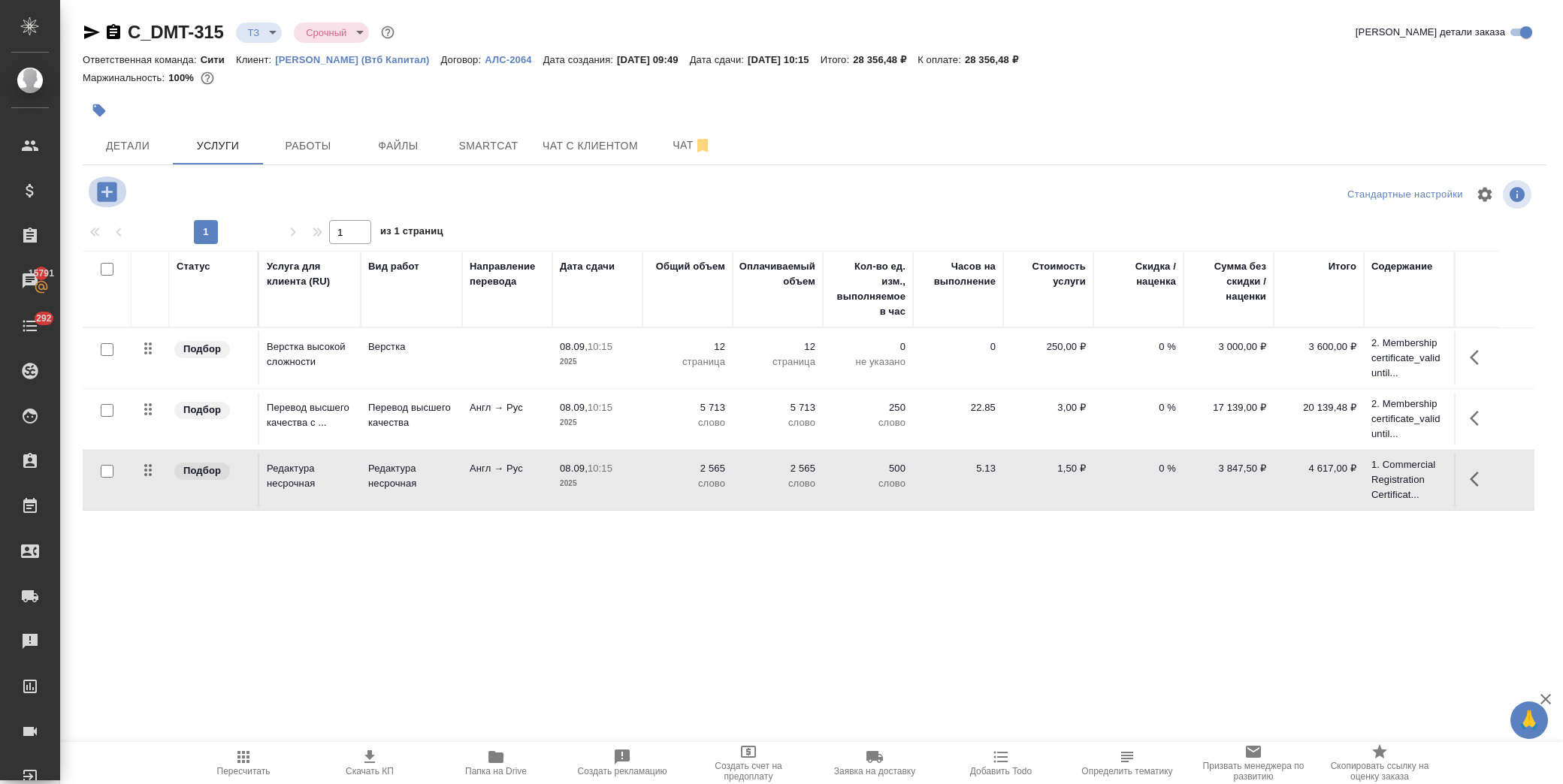
click at [102, 190] on icon "button" at bounding box center [106, 191] width 19 height 19
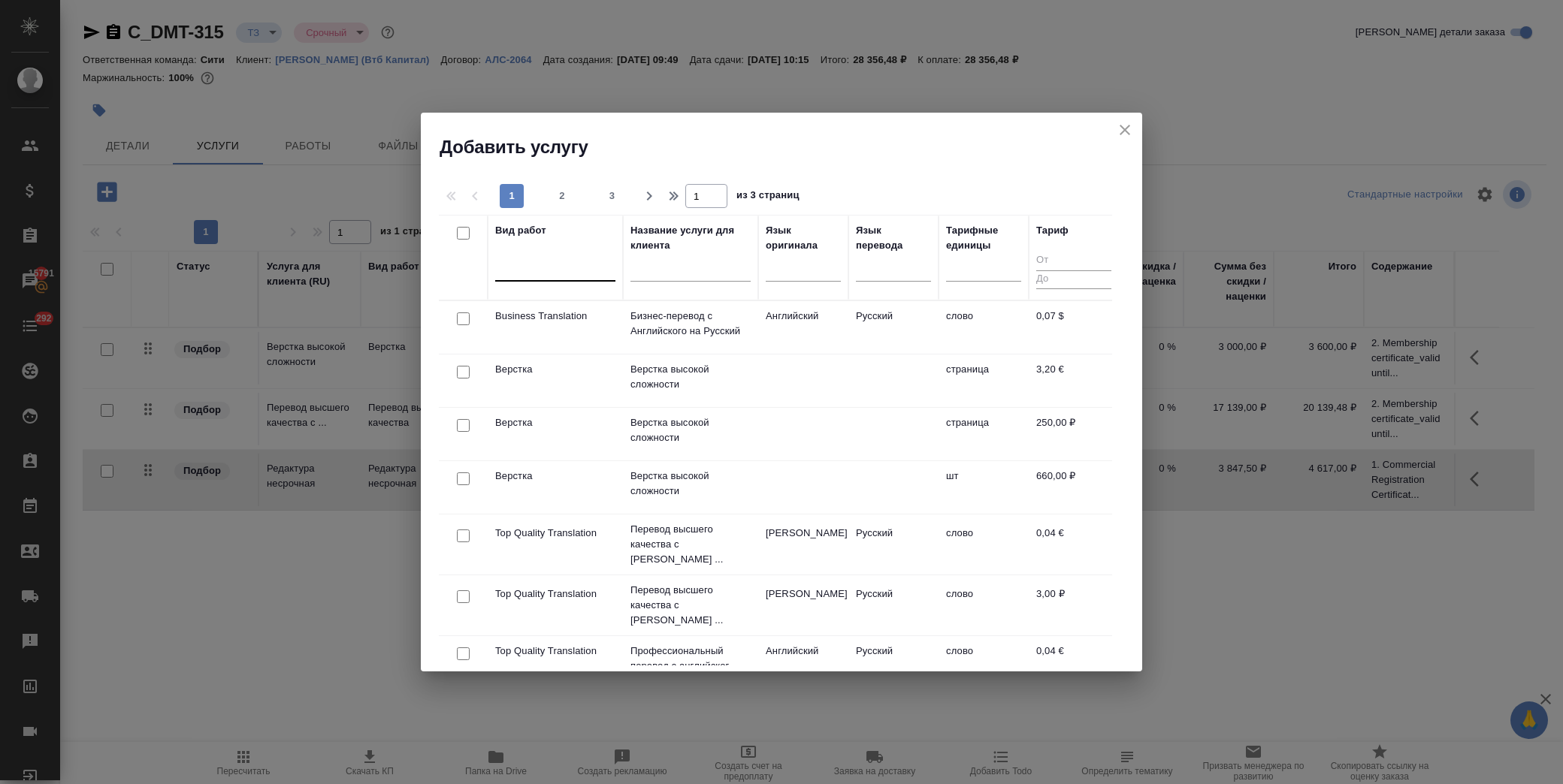
click at [568, 264] on div at bounding box center [555, 266] width 120 height 21
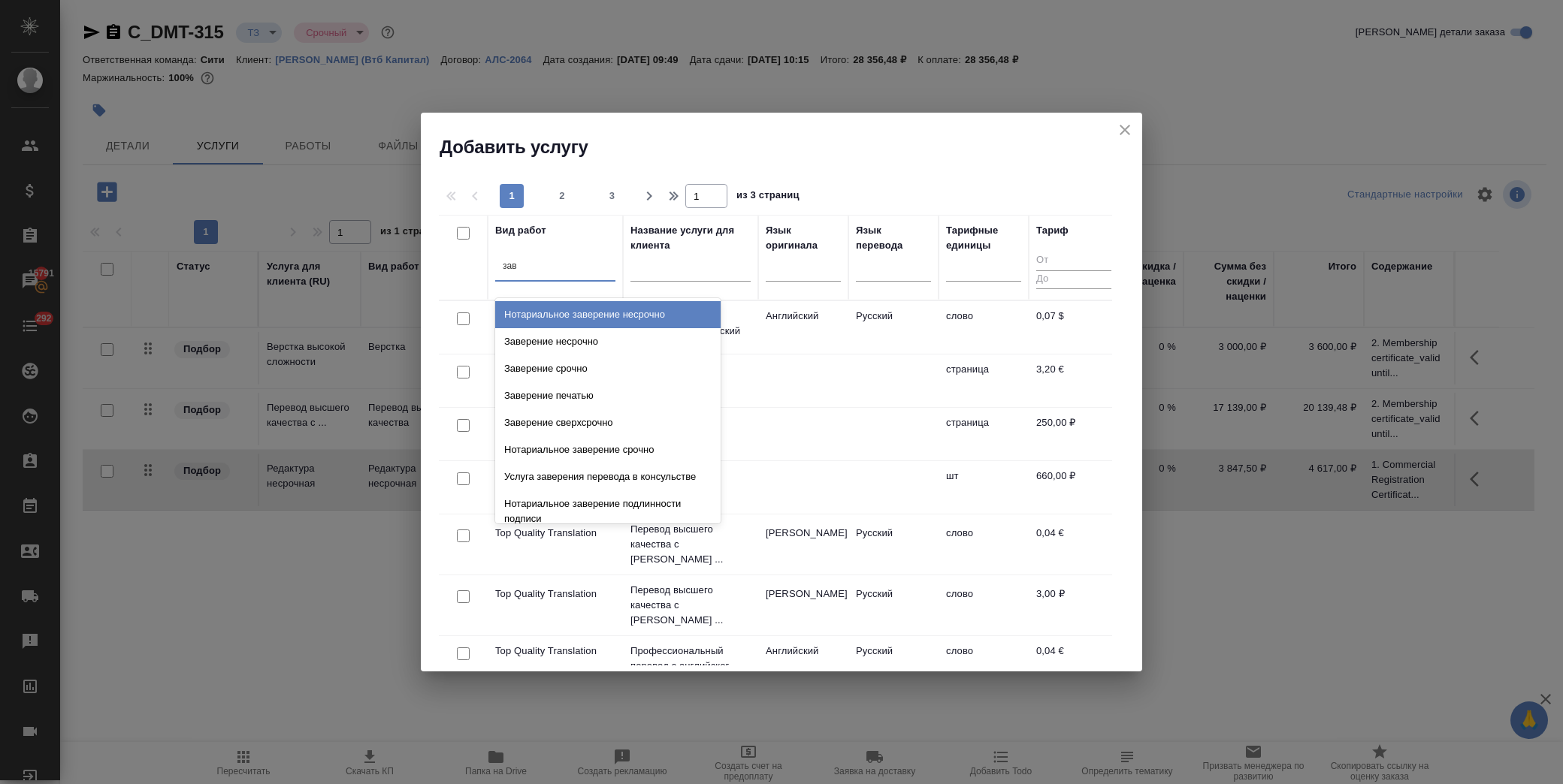
type input "заве"
click at [576, 342] on div "Заверение несрочно" at bounding box center [608, 341] width 225 height 27
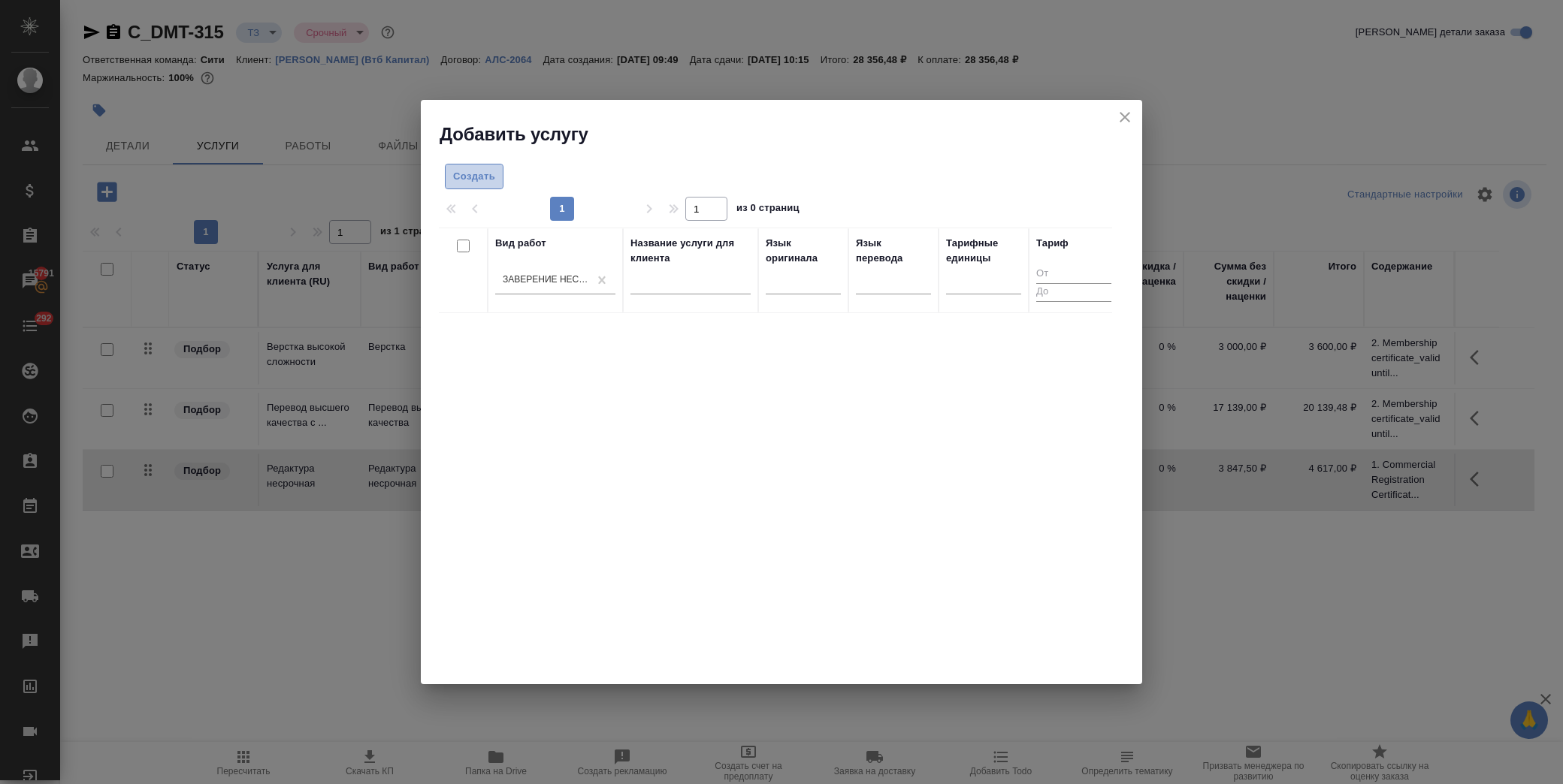
click at [492, 178] on span "Создать" at bounding box center [474, 177] width 42 height 18
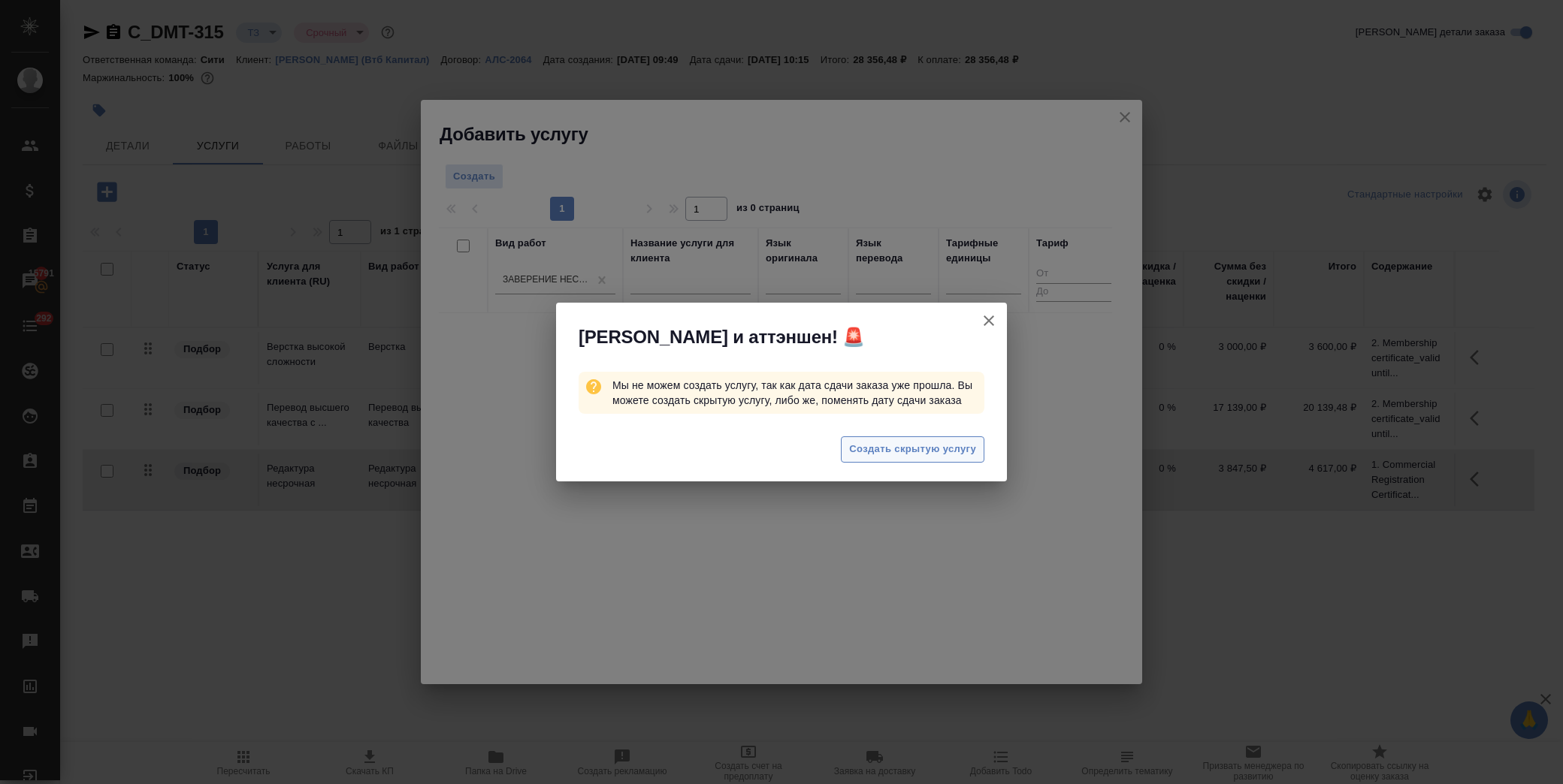
click at [885, 444] on span "Создать скрытую услугу" at bounding box center [913, 449] width 127 height 18
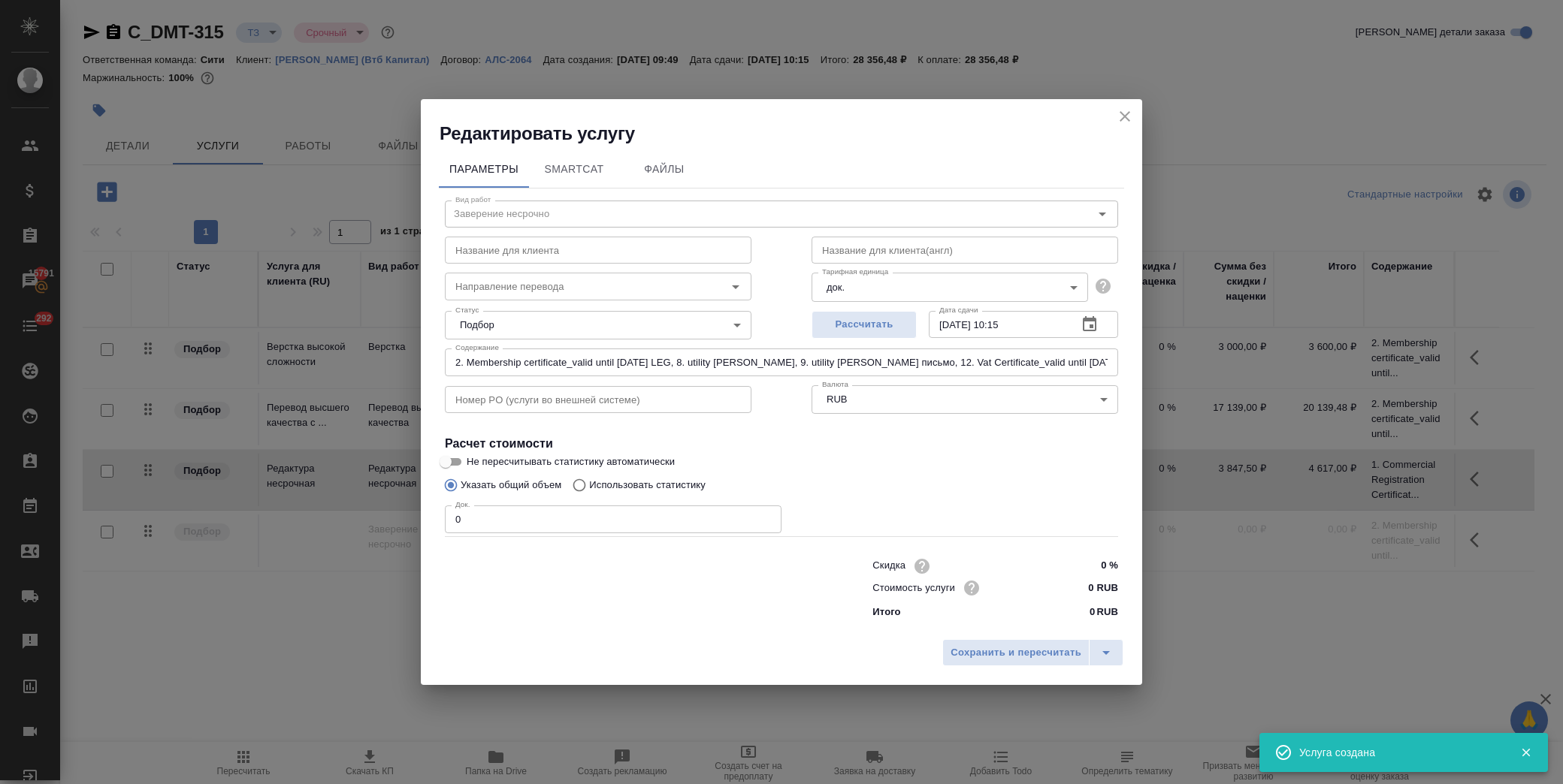
drag, startPoint x: 489, startPoint y: 521, endPoint x: 353, endPoint y: 518, distance: 136.0
click at [353, 518] on div "Редактировать услугу Параметры SmartCat Файлы Вид работ Заверение несрочно Вид …" at bounding box center [781, 392] width 1563 height 784
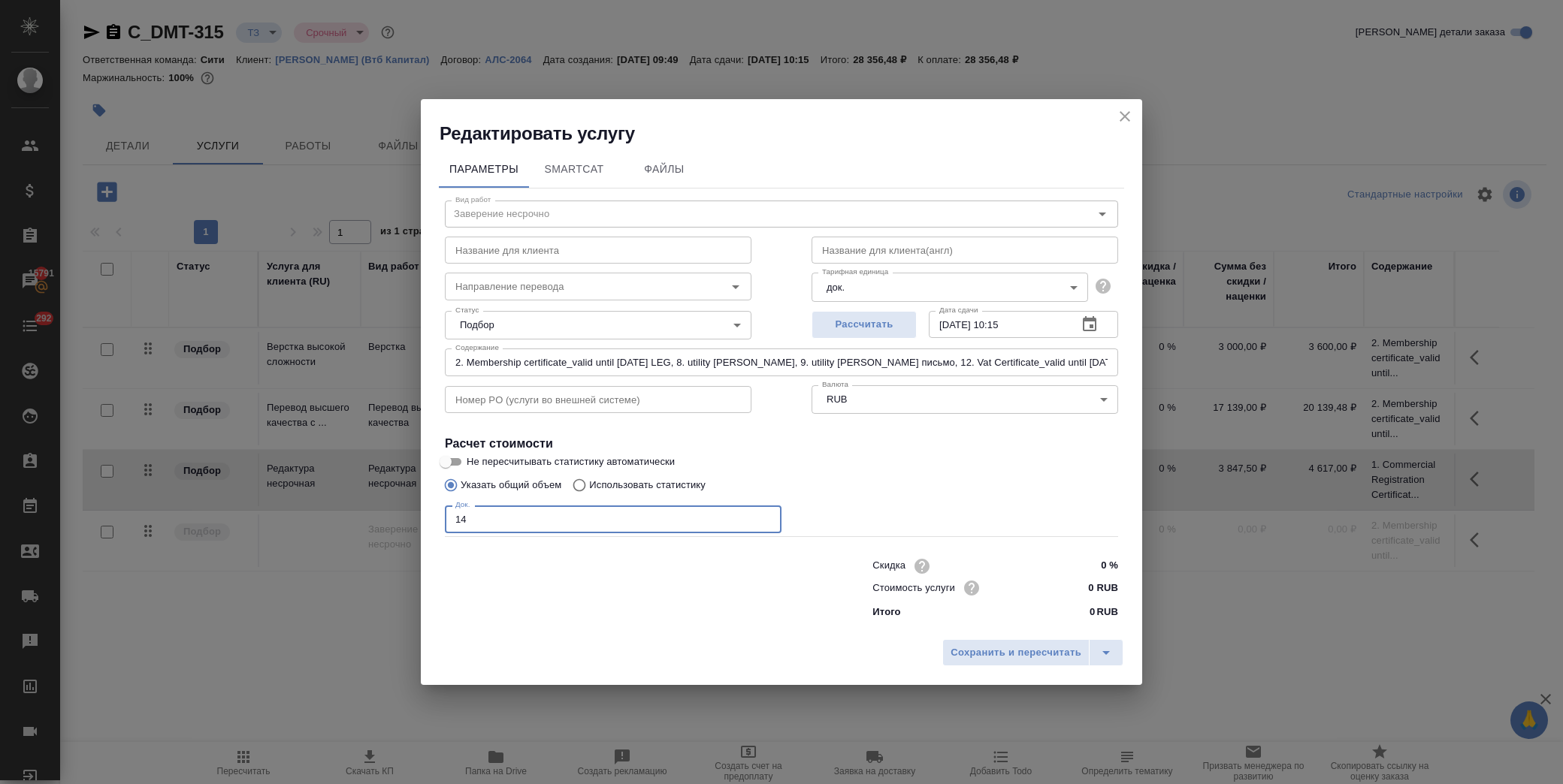
type input "14"
click at [1078, 583] on input "0 RUB" at bounding box center [1090, 588] width 55 height 21
type input "800 RUB"
click at [1033, 650] on span "Сохранить и пересчитать" at bounding box center [1016, 654] width 131 height 18
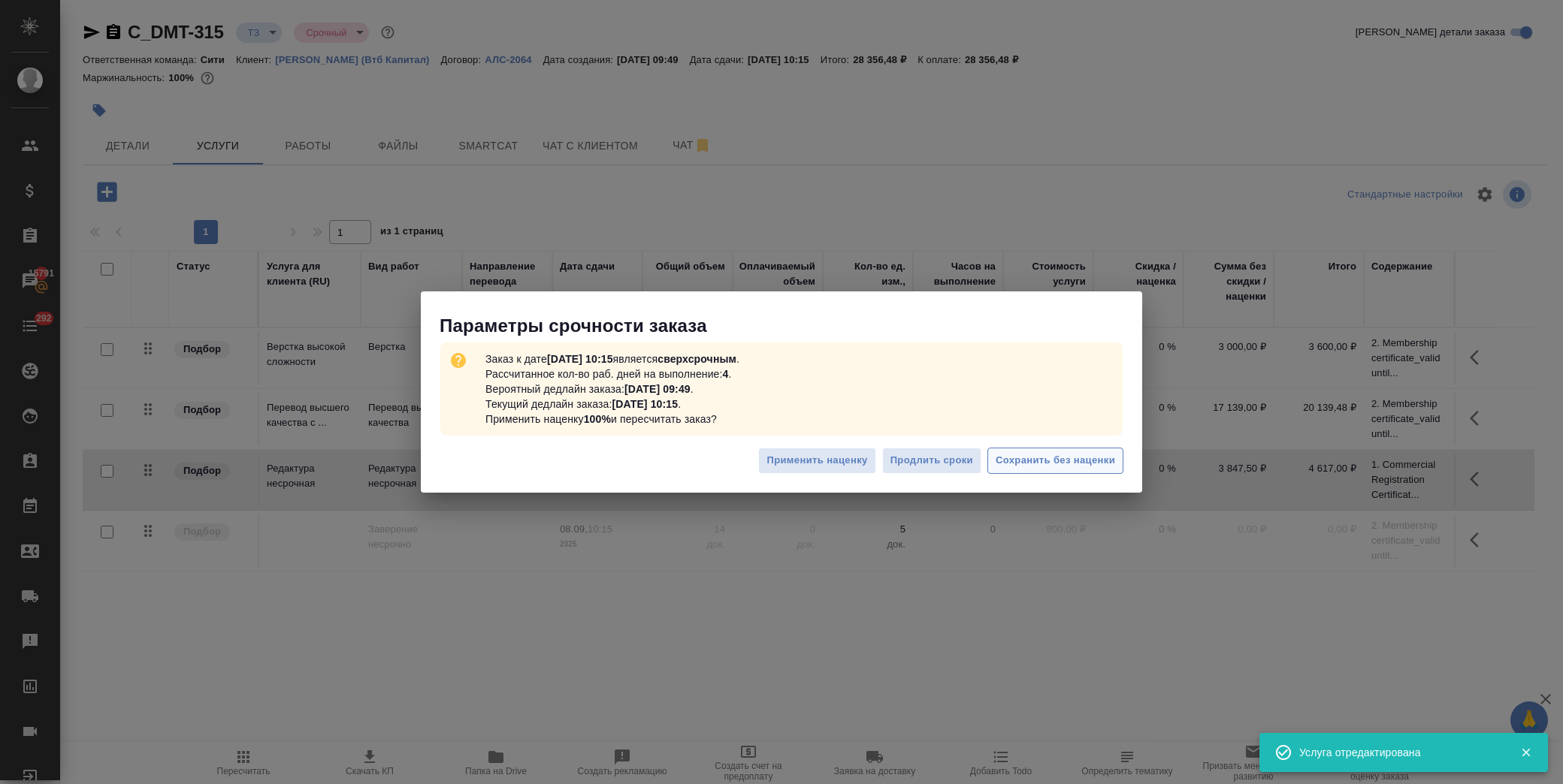
click at [1032, 459] on span "Сохранить без наценки" at bounding box center [1056, 461] width 120 height 18
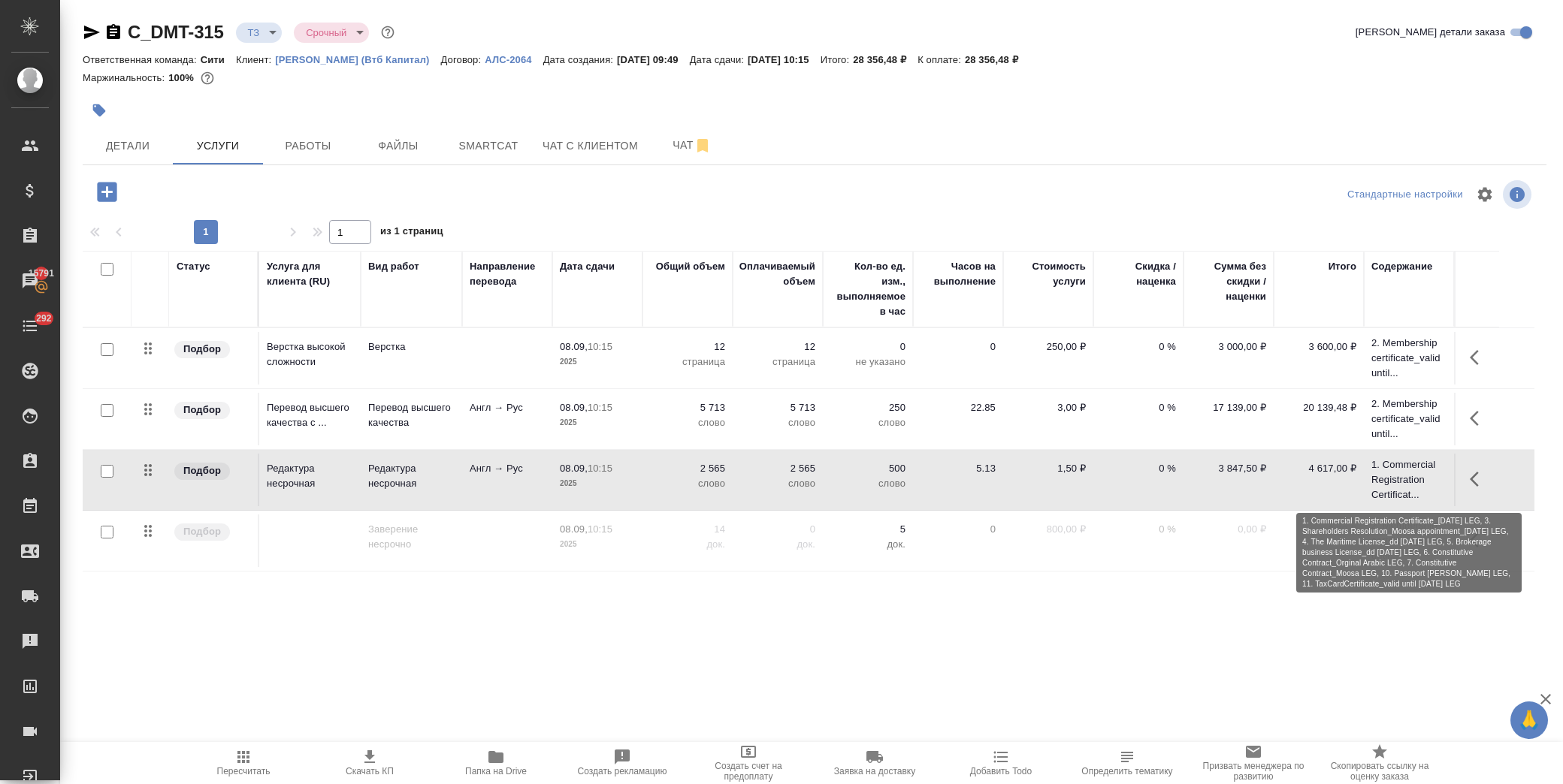
click at [1416, 469] on p "1. Commercial Registration Certificat..." at bounding box center [1409, 480] width 75 height 45
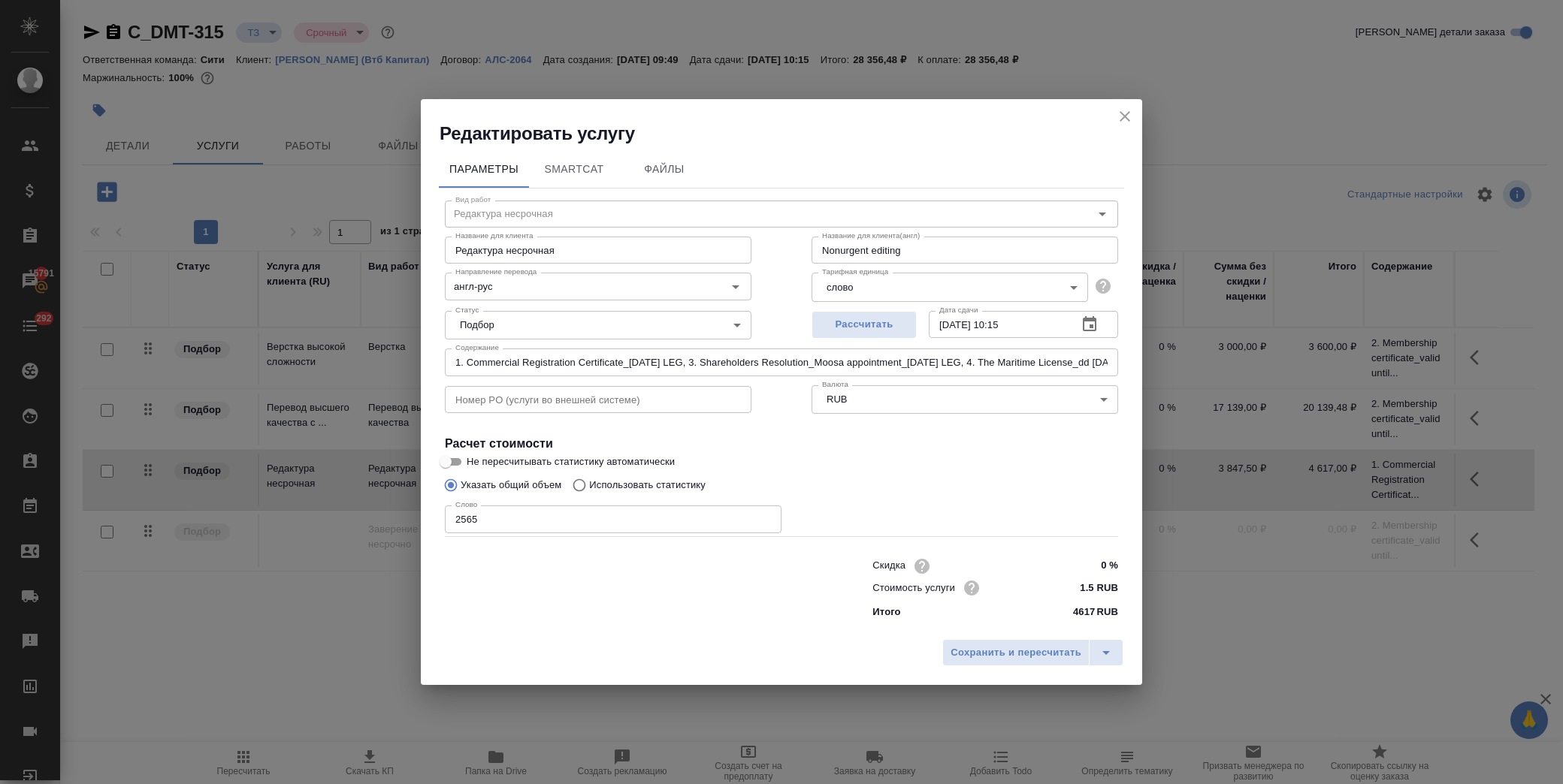
click at [659, 356] on input "1. Commercial Registration Certificate_10.08.25 LEG, 3. Shareholders Resolution…" at bounding box center [781, 362] width 673 height 27
drag, startPoint x: 1128, startPoint y: 116, endPoint x: 1139, endPoint y: 138, distance: 24.6
click at [1128, 116] on icon "close" at bounding box center [1125, 116] width 18 height 18
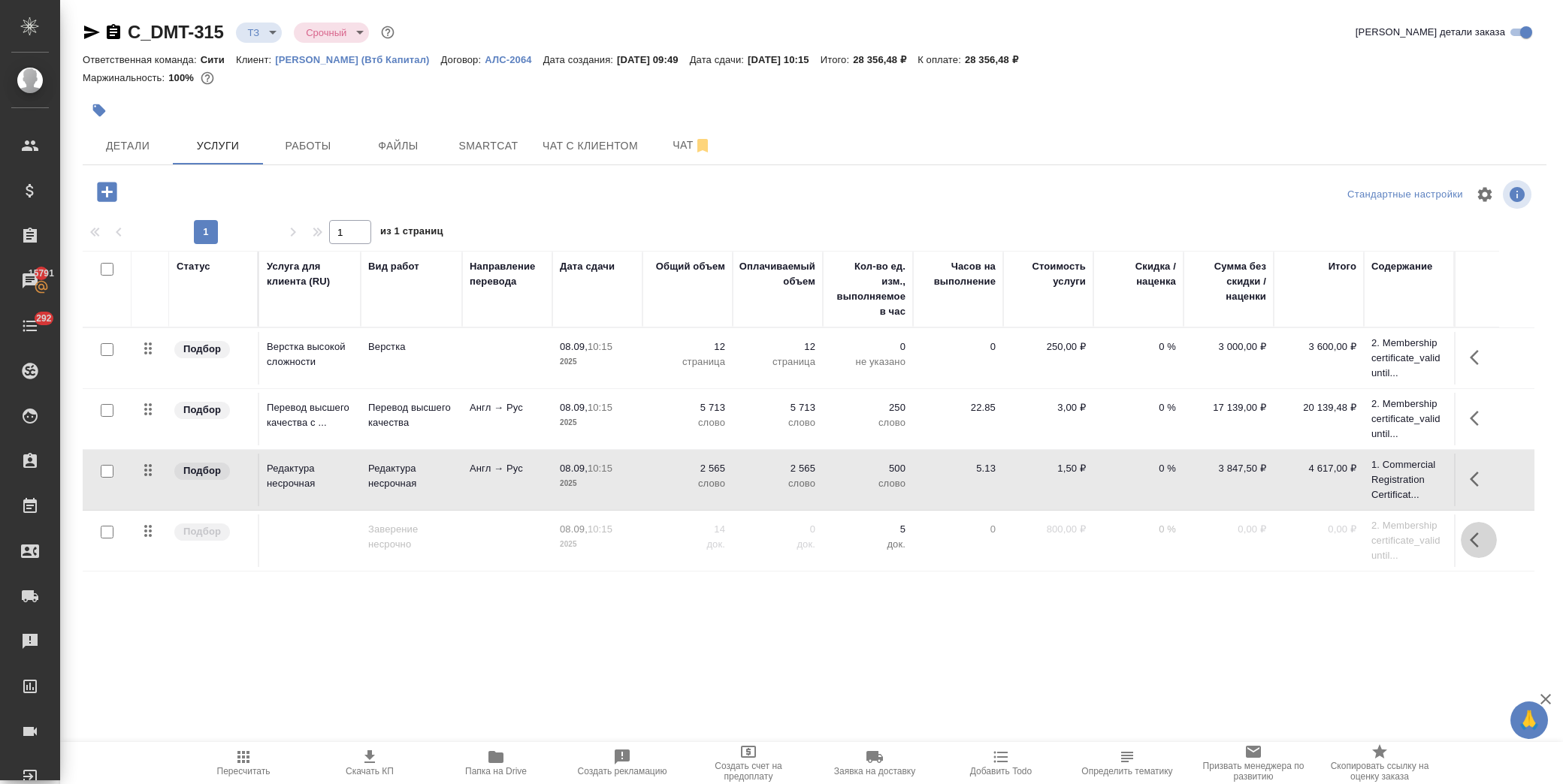
click at [1471, 545] on icon "button" at bounding box center [1479, 540] width 18 height 18
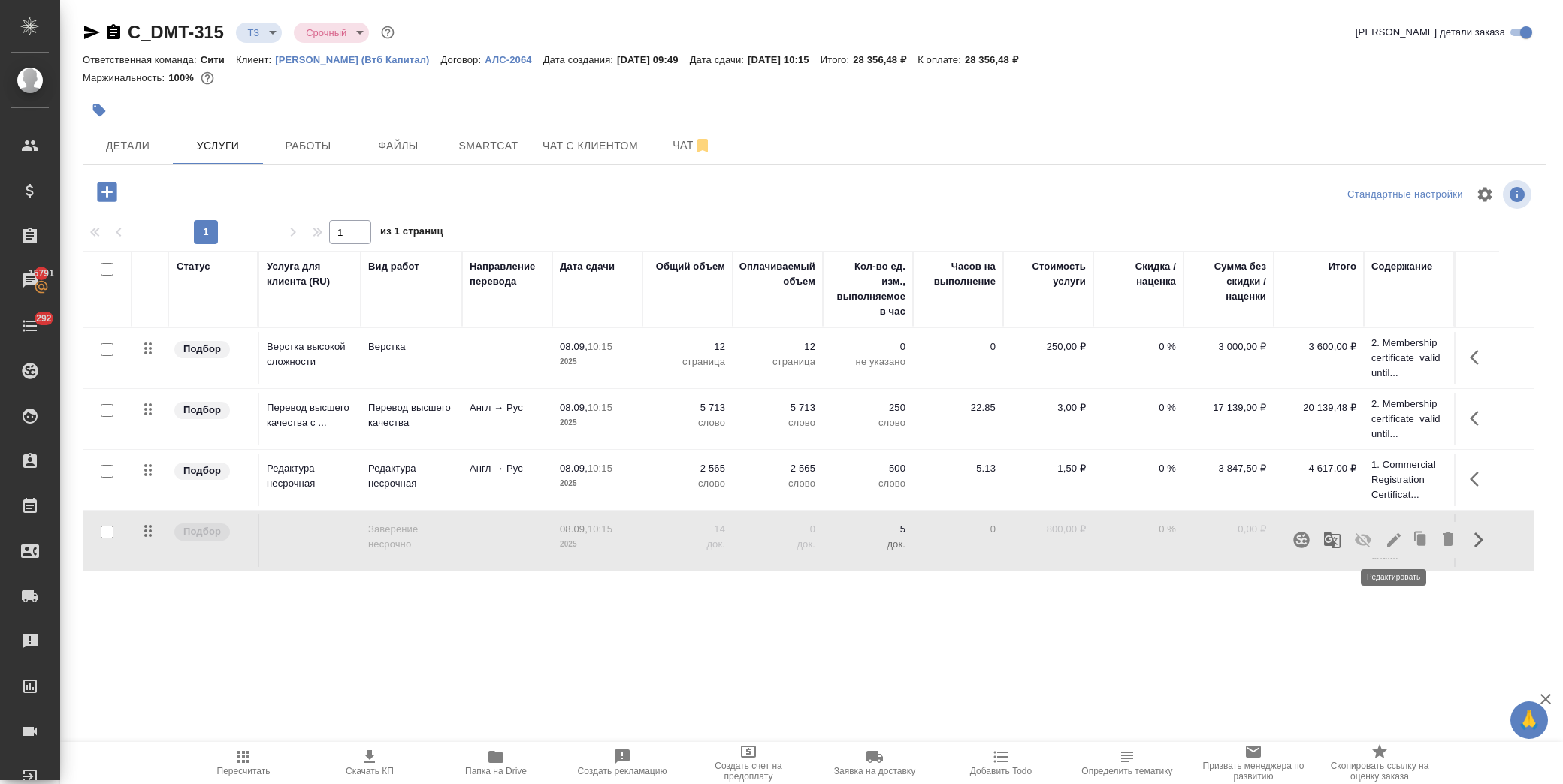
click at [1397, 543] on icon "button" at bounding box center [1394, 540] width 18 height 18
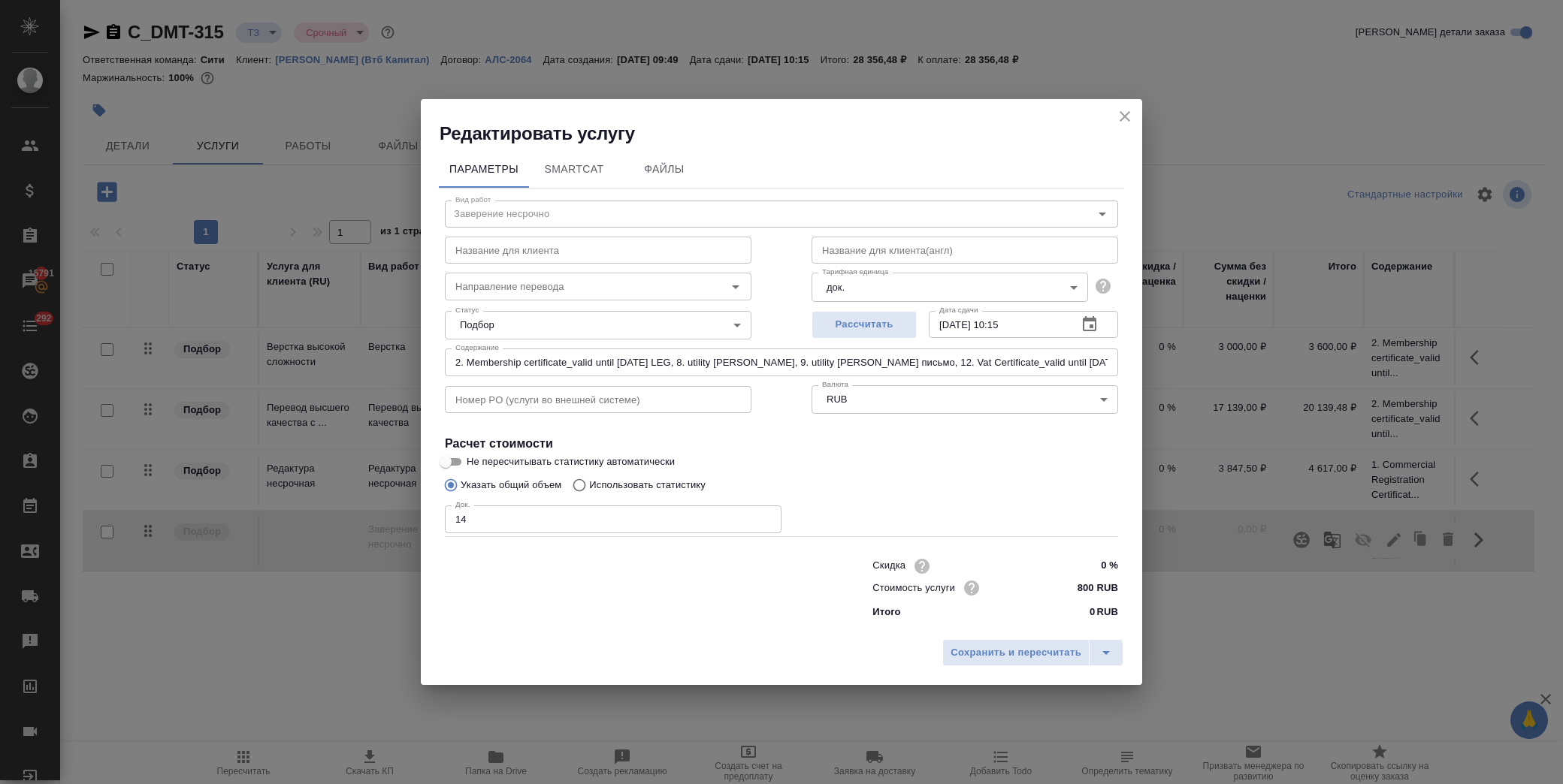
click at [454, 362] on input "2. Membership certificate_valid until 14.11.2025 LEG, 8. utility bill Муса, 9. …" at bounding box center [781, 362] width 673 height 27
paste input "1. Commercial Registration Certificate_10.08.25 LEG, 3. Shareholders Resolution…"
type input "1. Commercial Registration Certificate_10.08.25 LEG, 3. Shareholders Resolution…"
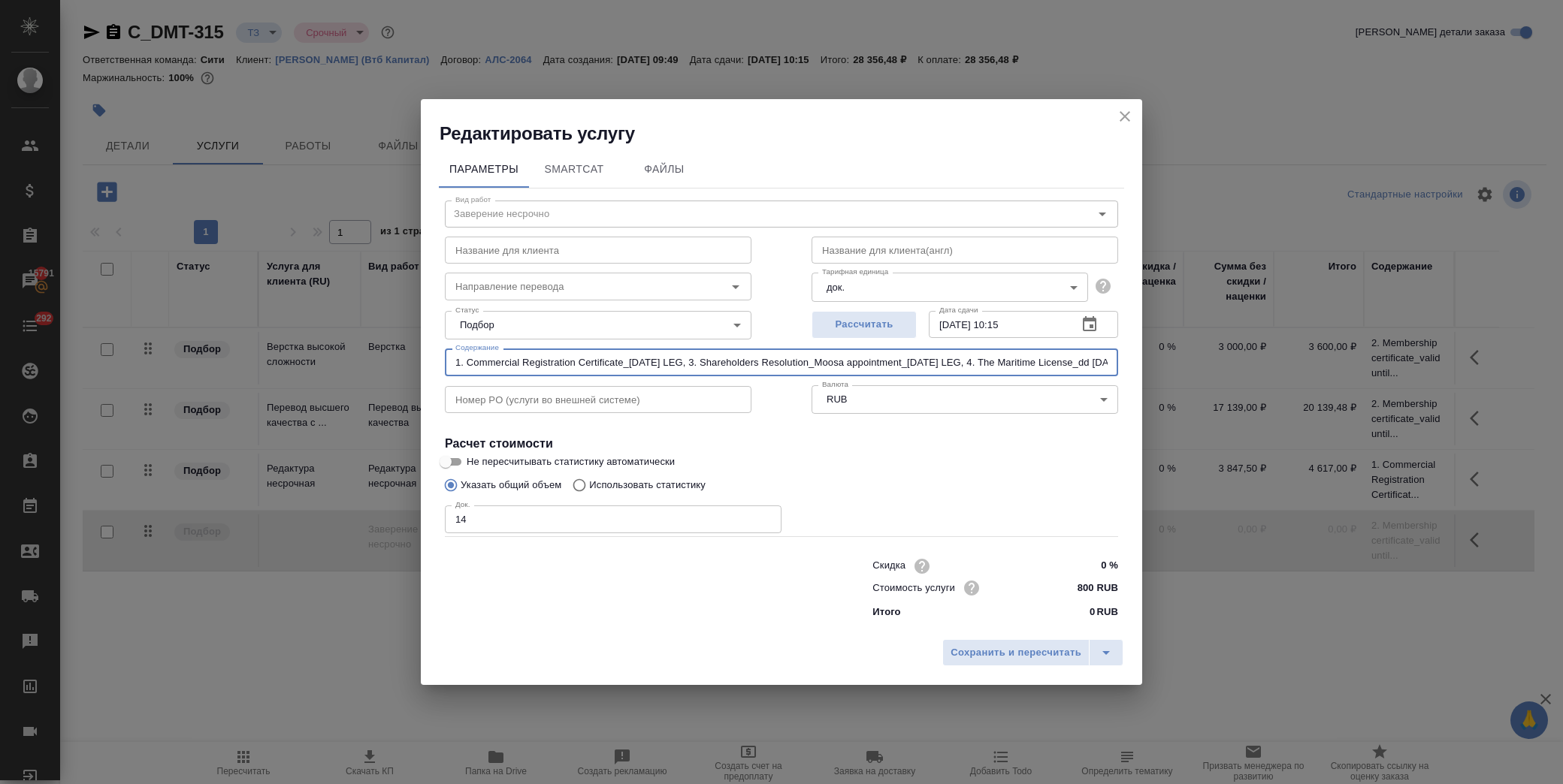
click at [907, 475] on div "Указать общий объем Использовать статистику" at bounding box center [781, 485] width 673 height 28
click at [1036, 647] on span "Сохранить и пересчитать" at bounding box center [1016, 653] width 131 height 18
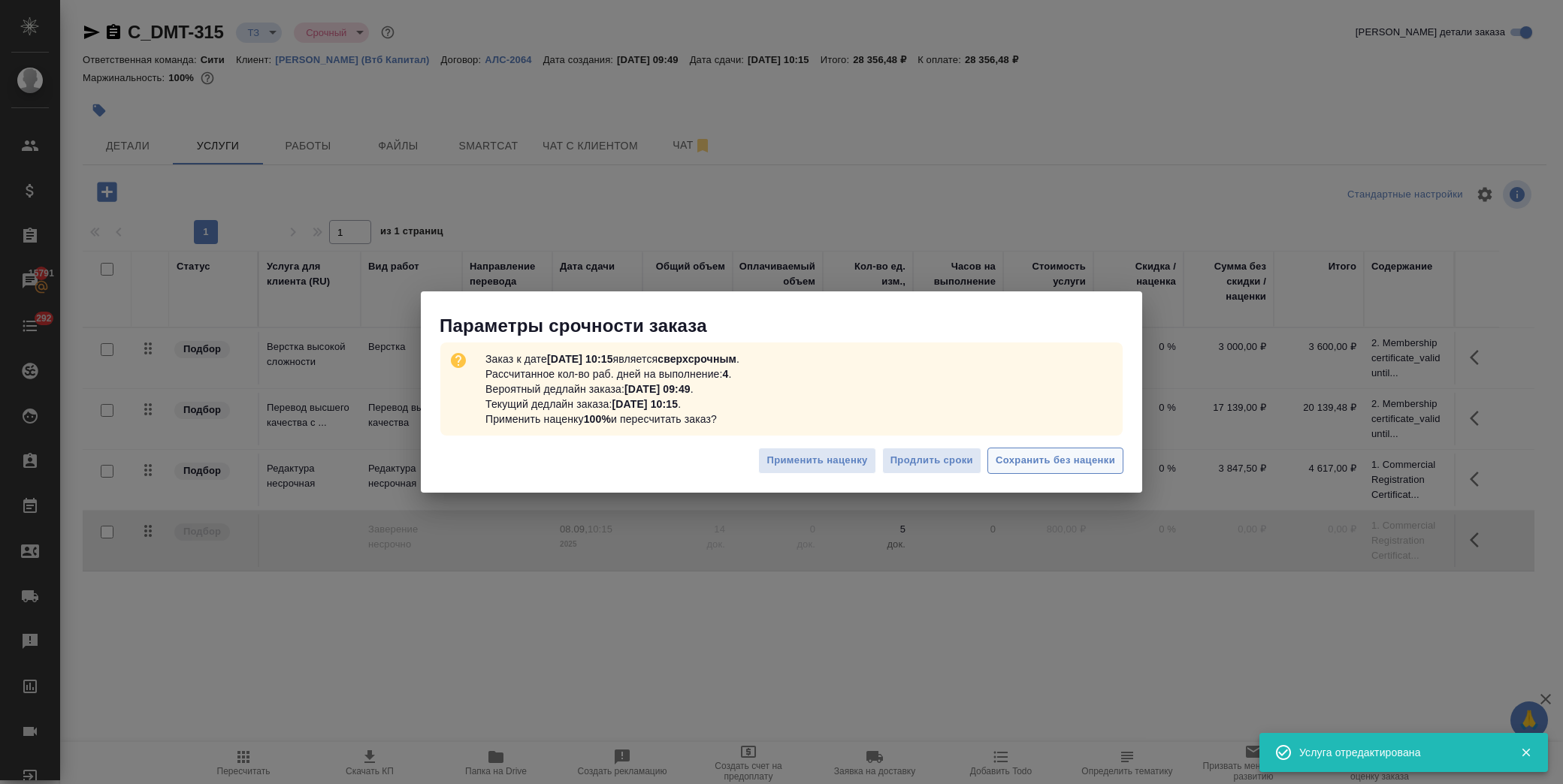
click at [1067, 453] on span "Сохранить без наценки" at bounding box center [1056, 461] width 120 height 18
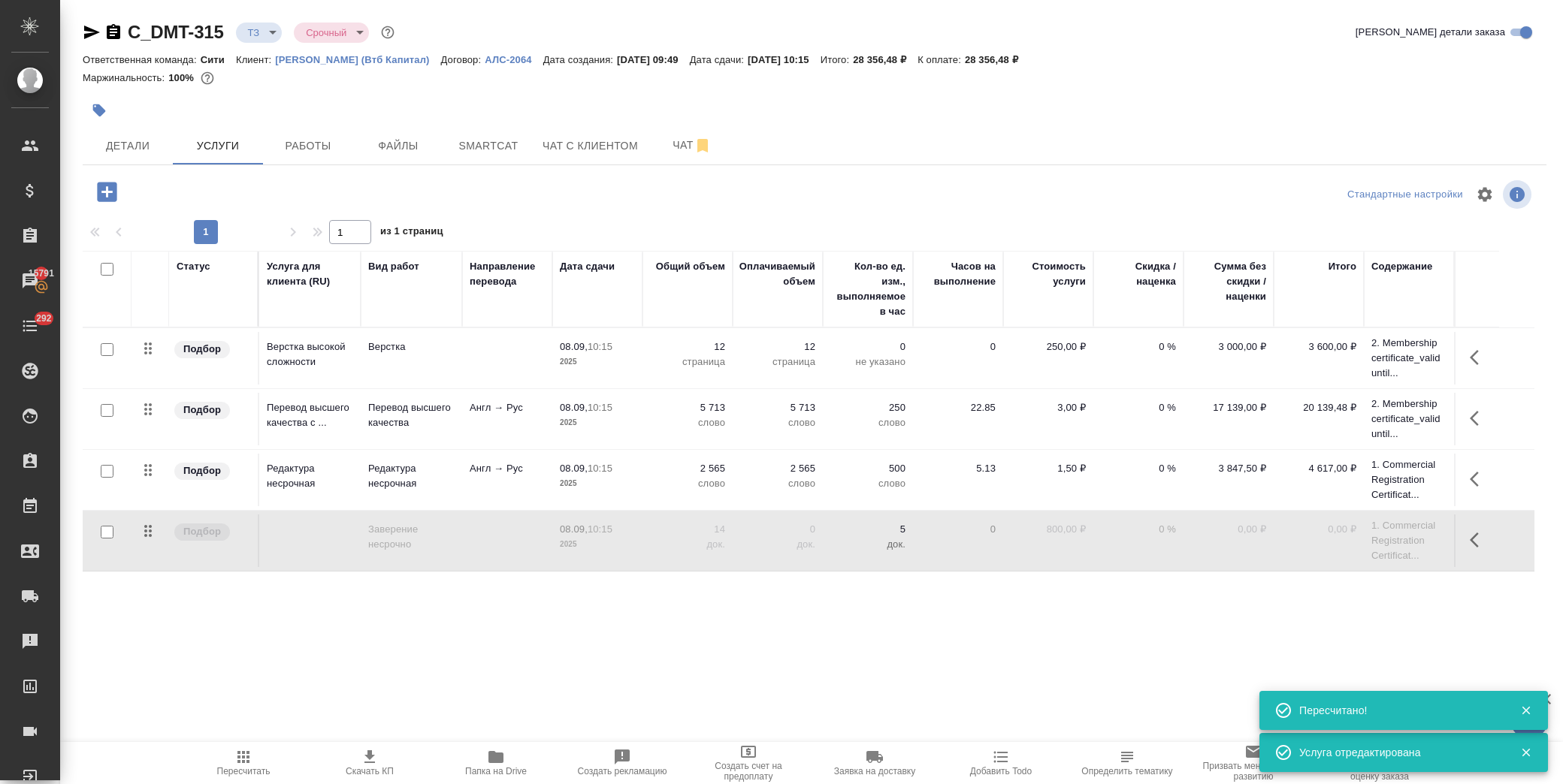
click at [107, 534] on input "checkbox" at bounding box center [107, 532] width 13 height 13
checkbox input "true"
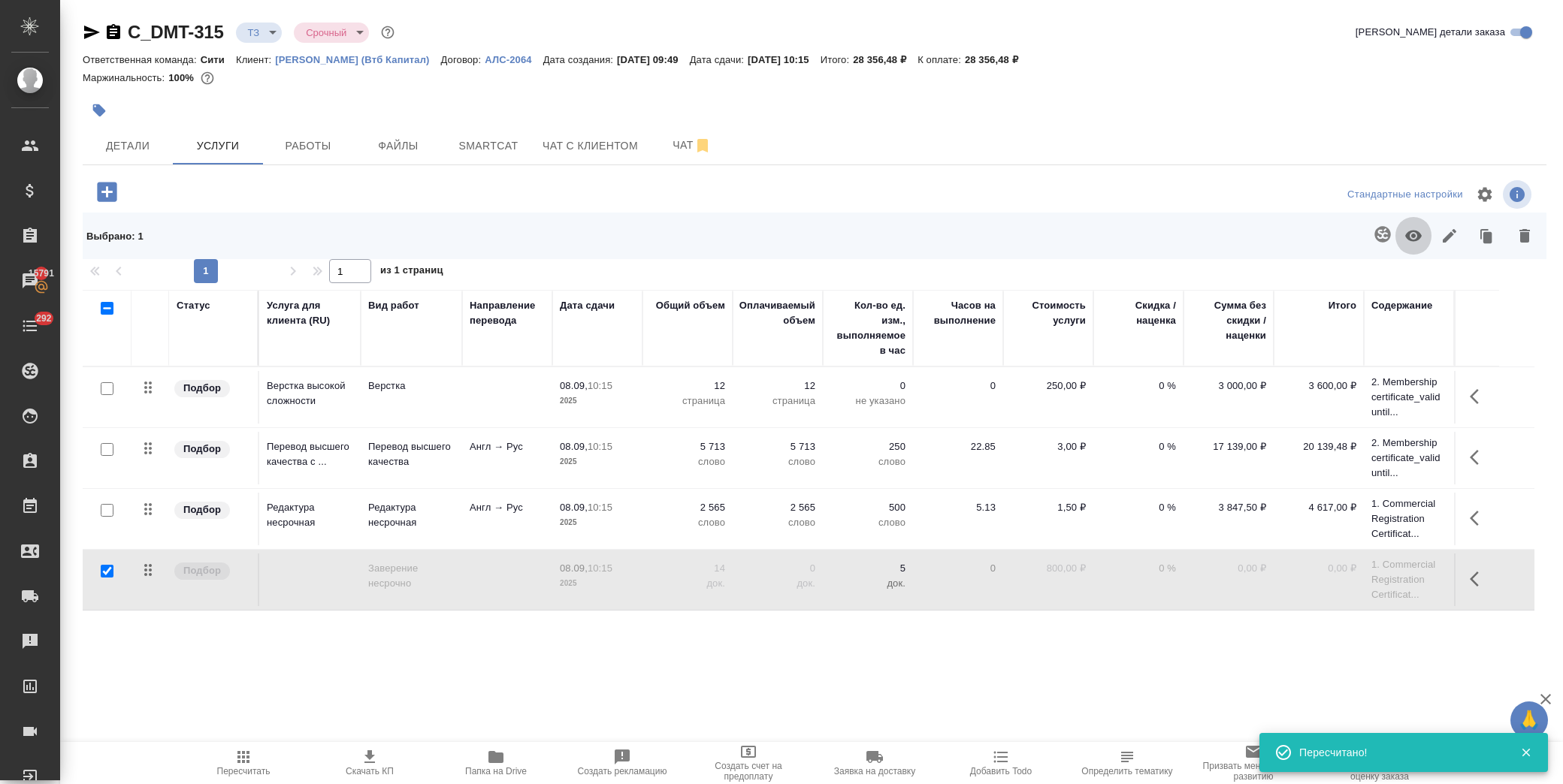
click at [1402, 236] on button "button" at bounding box center [1413, 235] width 36 height 39
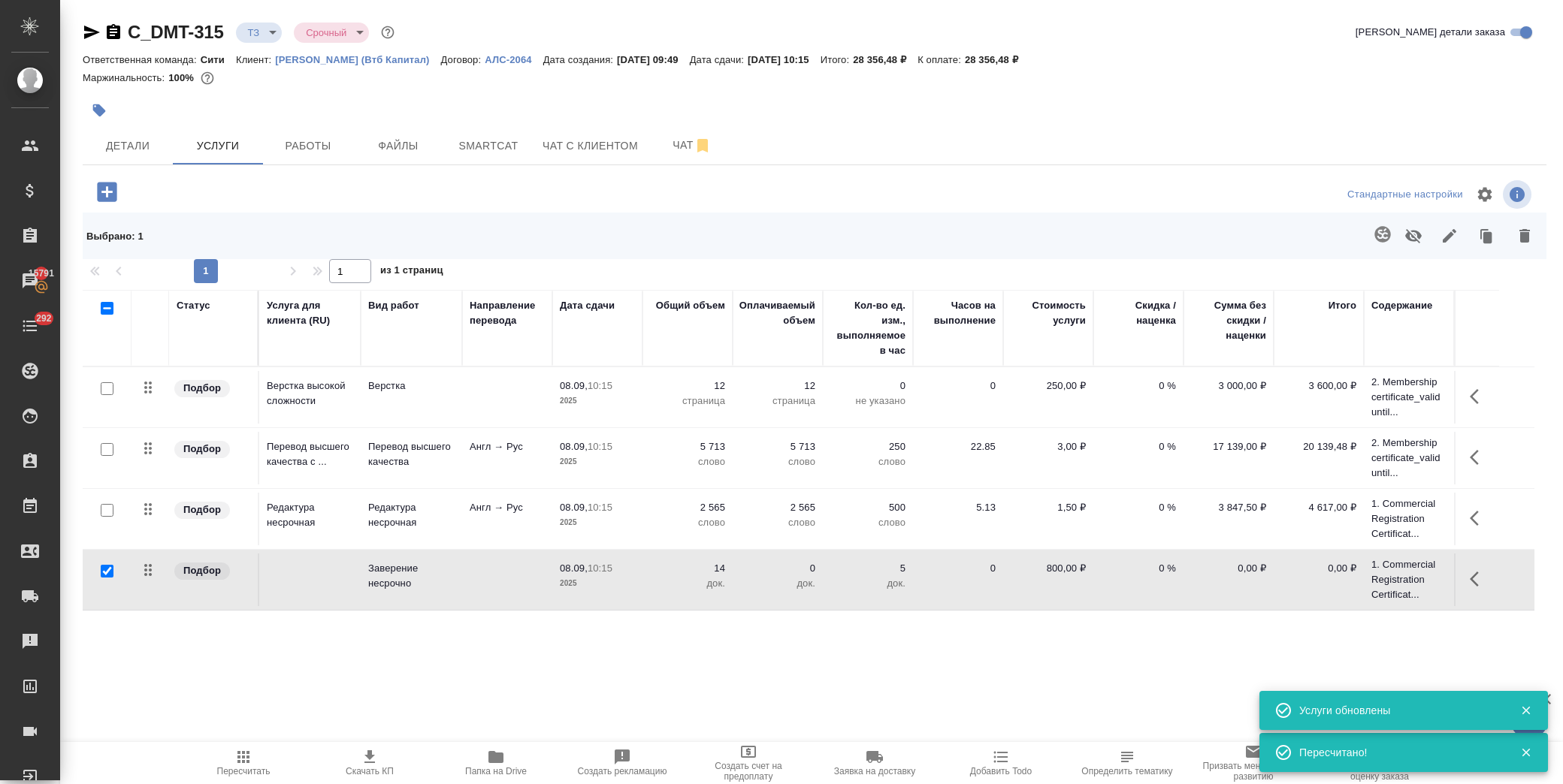
click at [238, 766] on span "Пересчитать" at bounding box center [244, 772] width 54 height 11
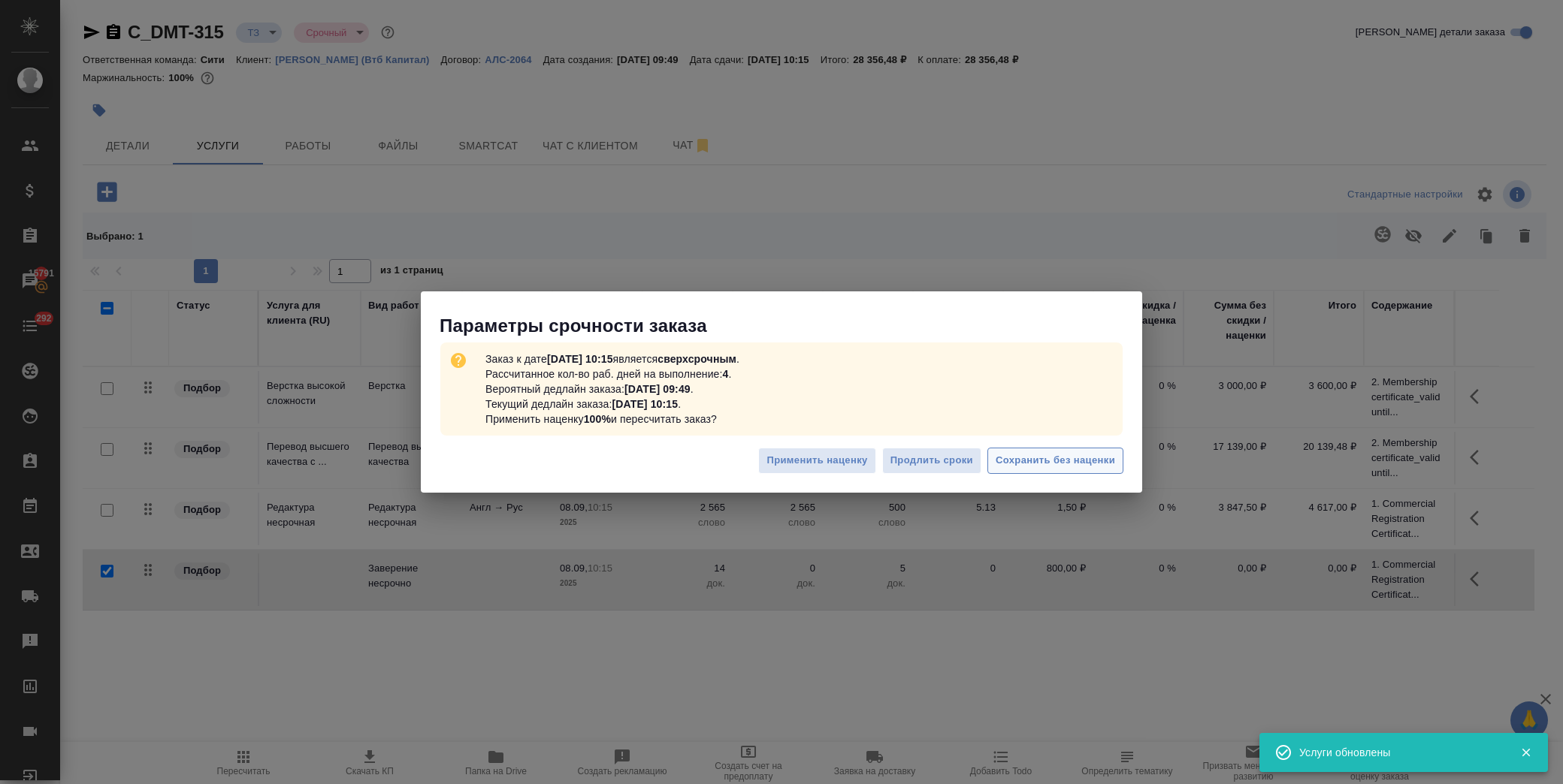
click at [1100, 458] on span "Сохранить без наценки" at bounding box center [1056, 461] width 120 height 18
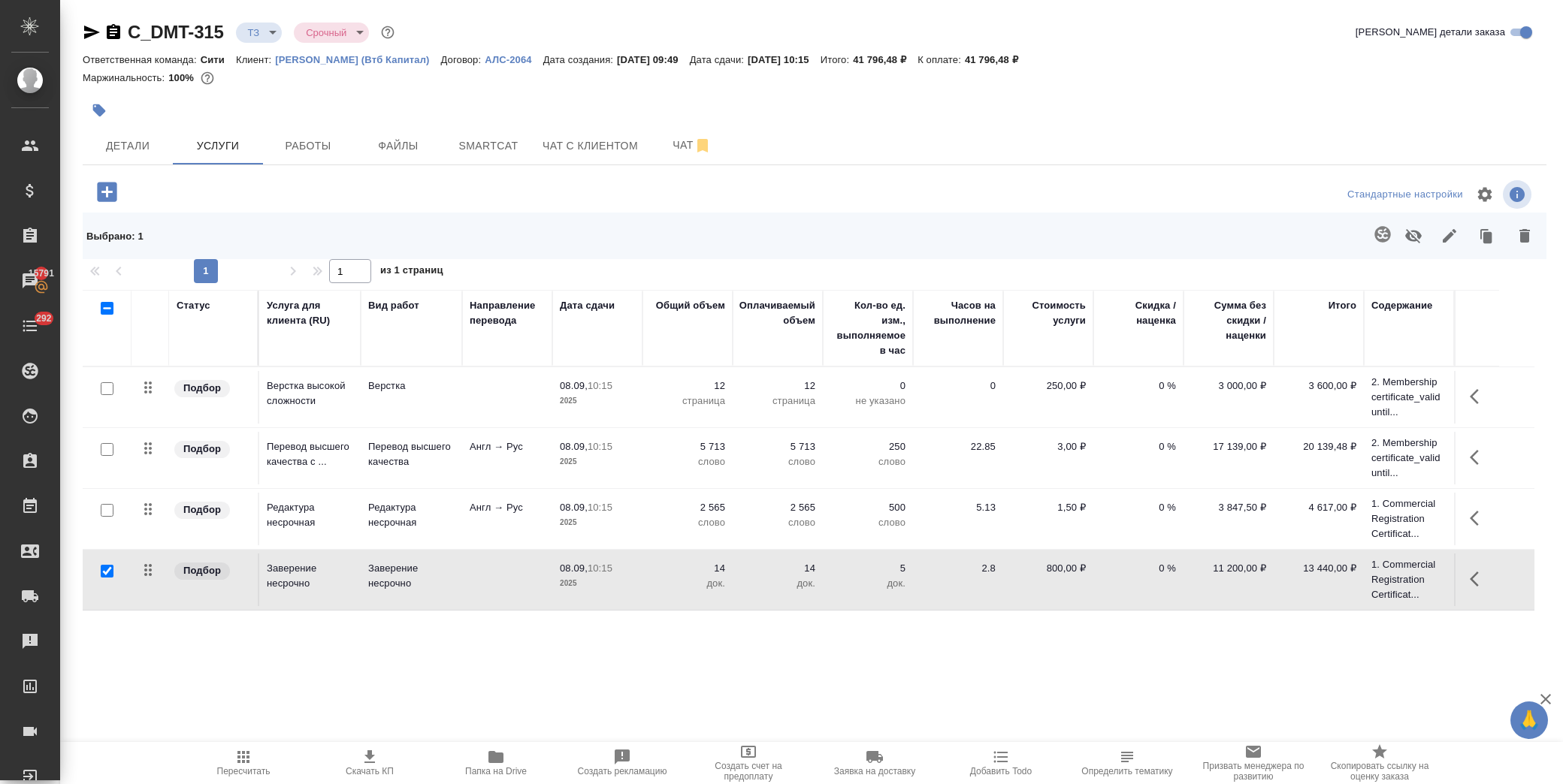
click at [101, 190] on icon "button" at bounding box center [106, 191] width 19 height 19
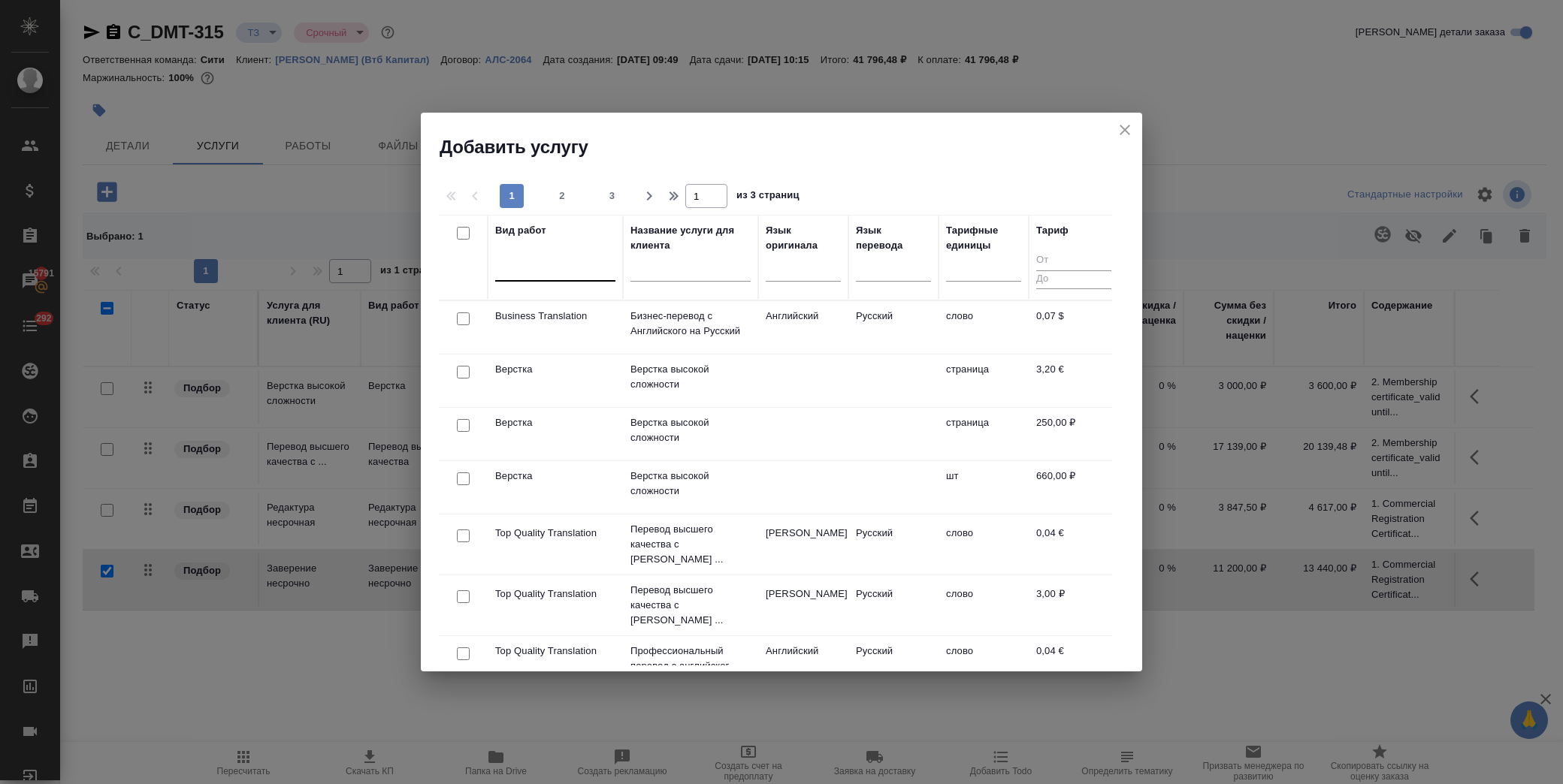
click at [538, 281] on div at bounding box center [555, 267] width 120 height 28
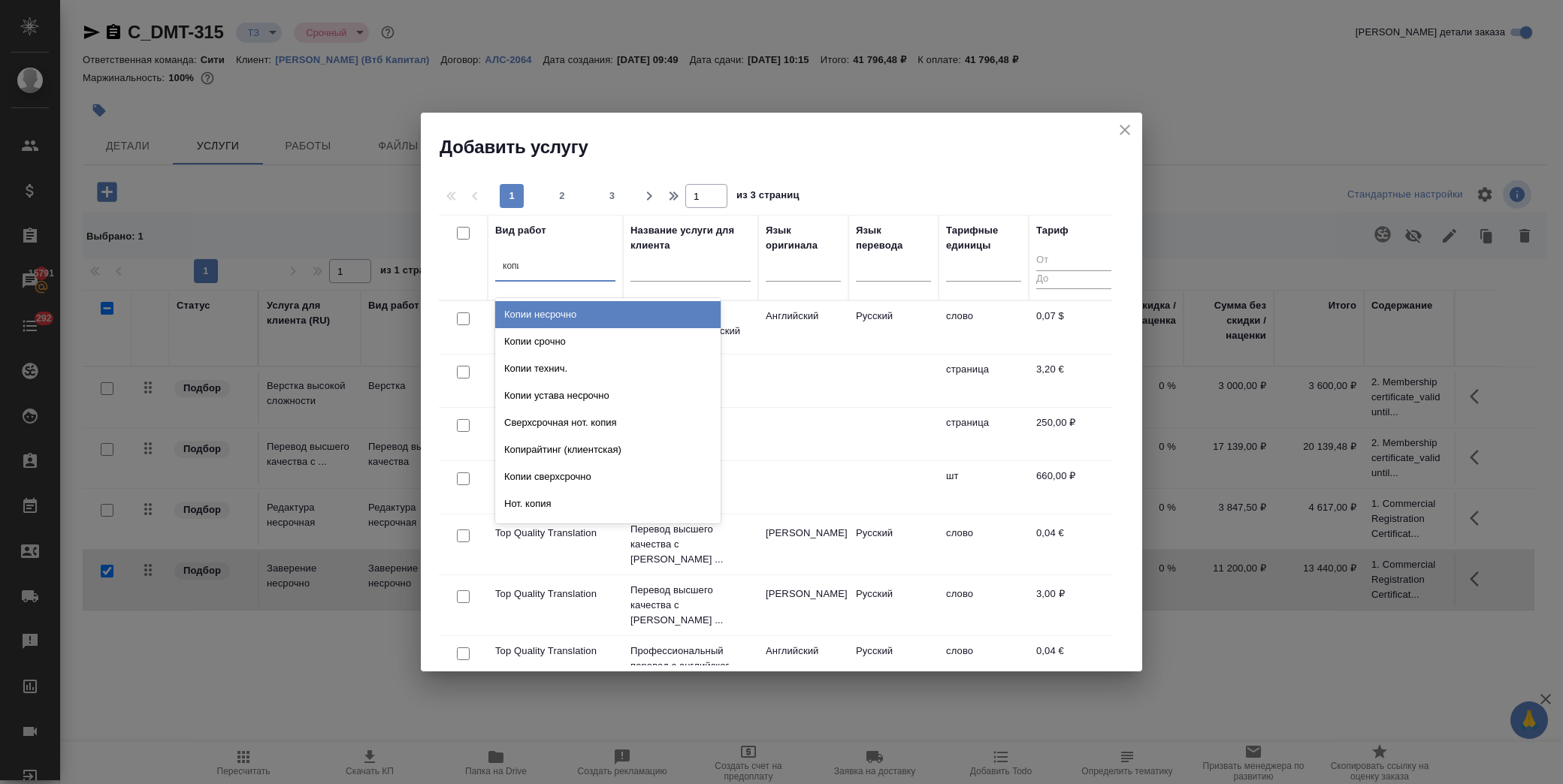
type input "копии"
click at [580, 308] on div "Копии несрочно" at bounding box center [608, 314] width 225 height 27
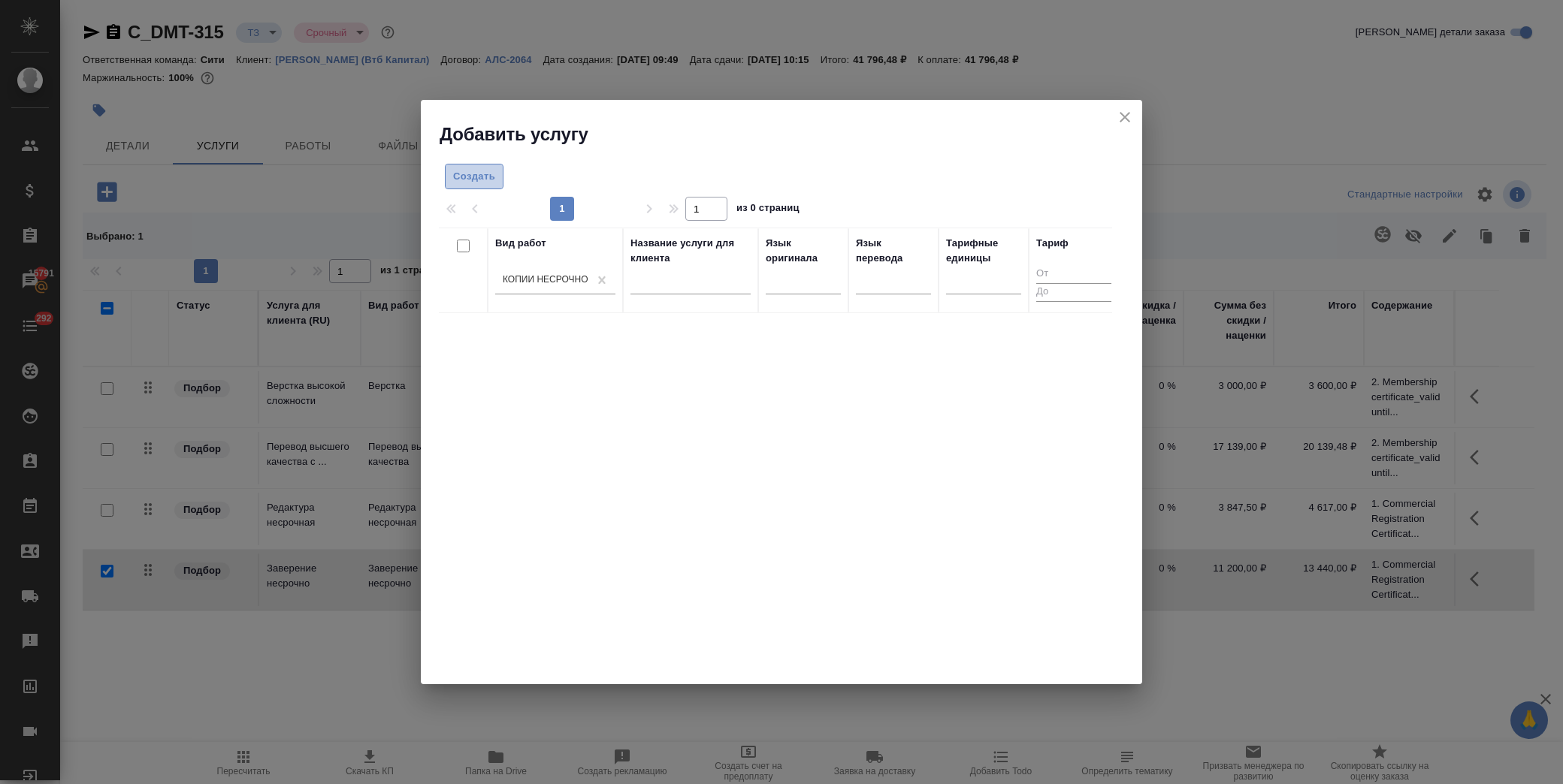
click at [474, 169] on span "Создать" at bounding box center [474, 177] width 42 height 18
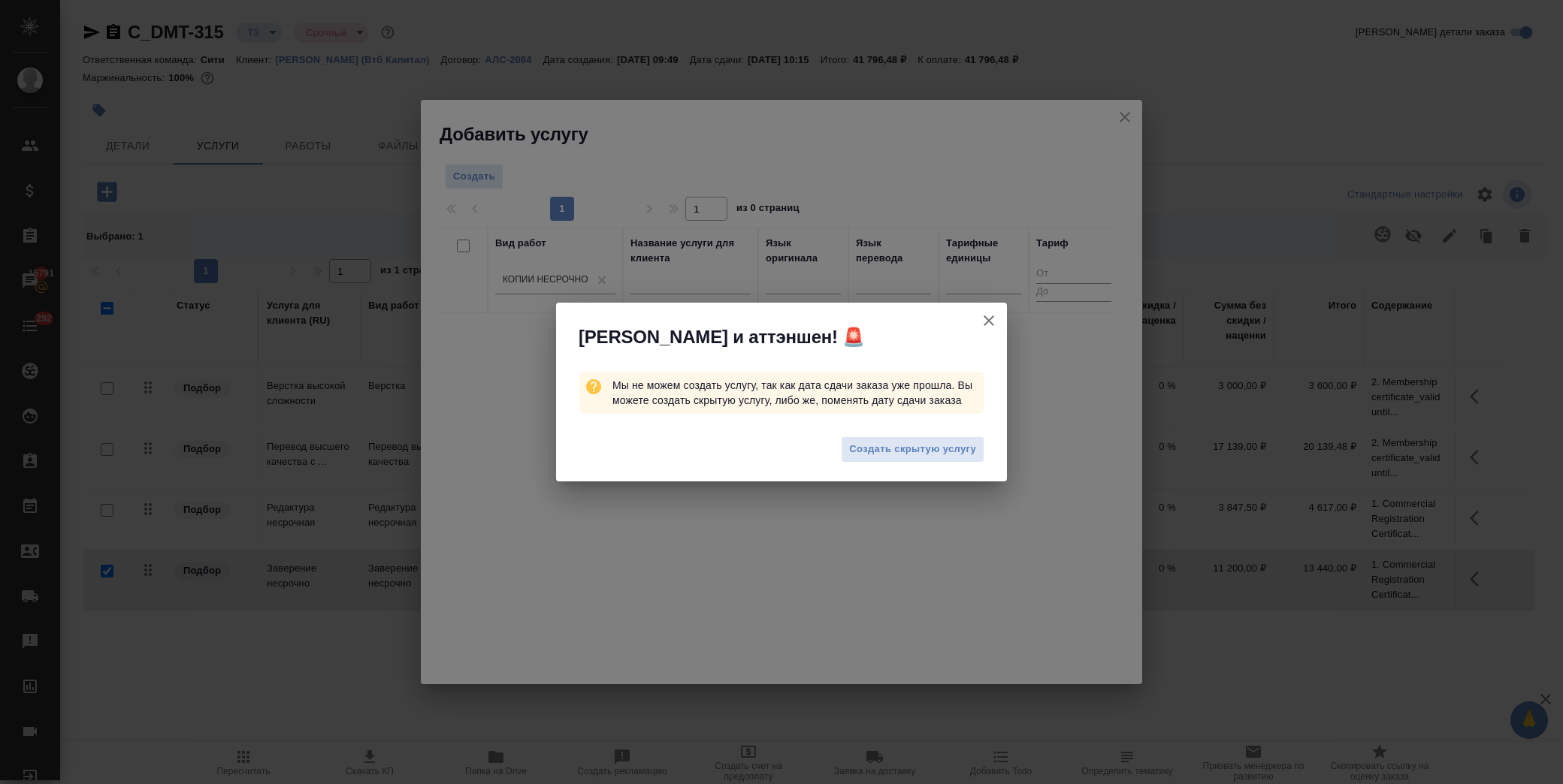
click at [907, 436] on div "Создать скрытую услугу" at bounding box center [781, 451] width 451 height 60
click at [909, 447] on span "Создать скрытую услугу" at bounding box center [913, 449] width 127 height 18
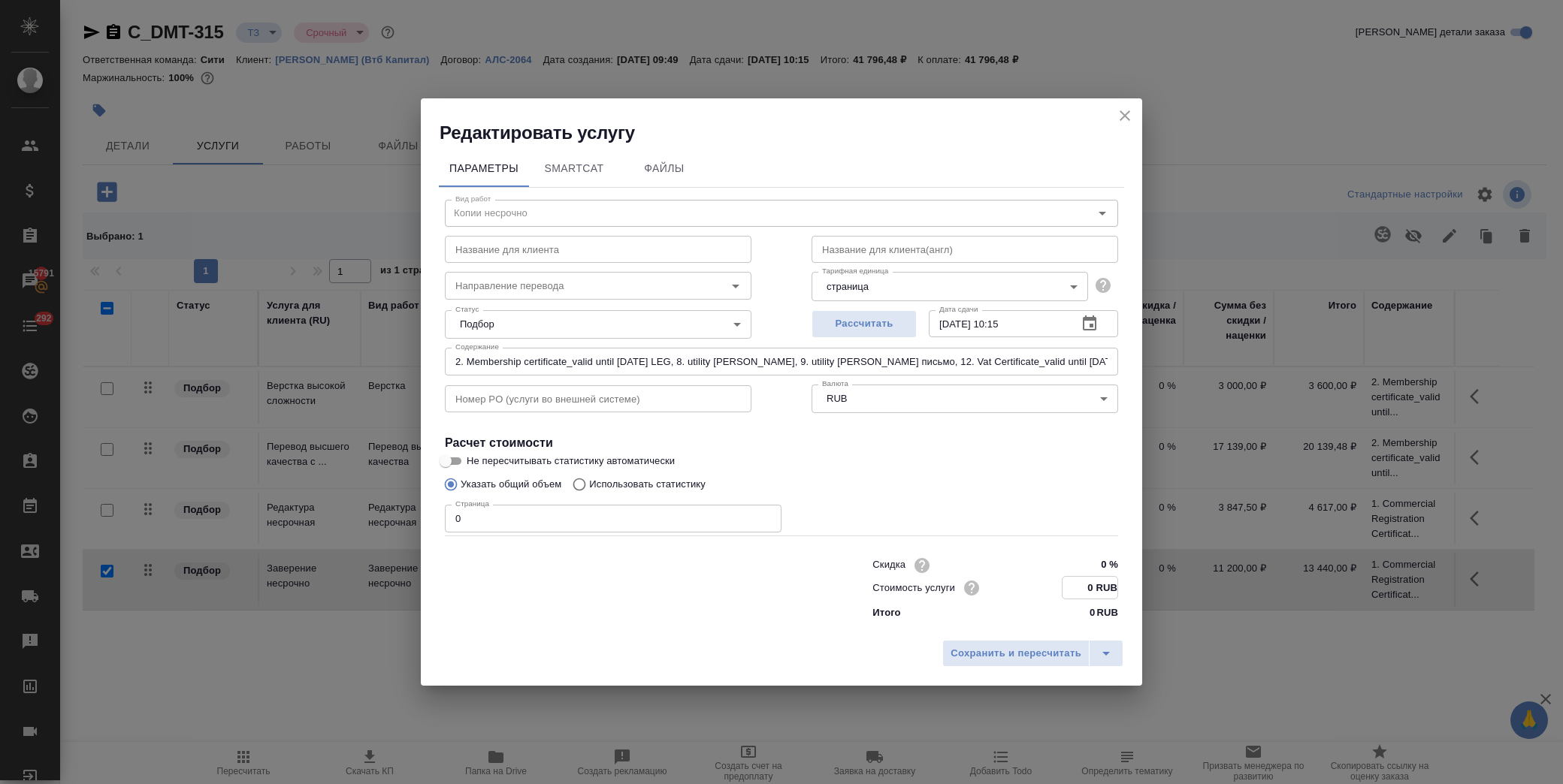
click at [1075, 589] on input "0 RUB" at bounding box center [1090, 588] width 55 height 21
type input "200 RUB"
drag, startPoint x: 364, startPoint y: 520, endPoint x: 166, endPoint y: 522, distance: 198.0
click at [144, 520] on div "Редактировать услугу Параметры SmartCat Файлы Вид работ Копии несрочно Вид рабо…" at bounding box center [781, 392] width 1563 height 784
type input "76"
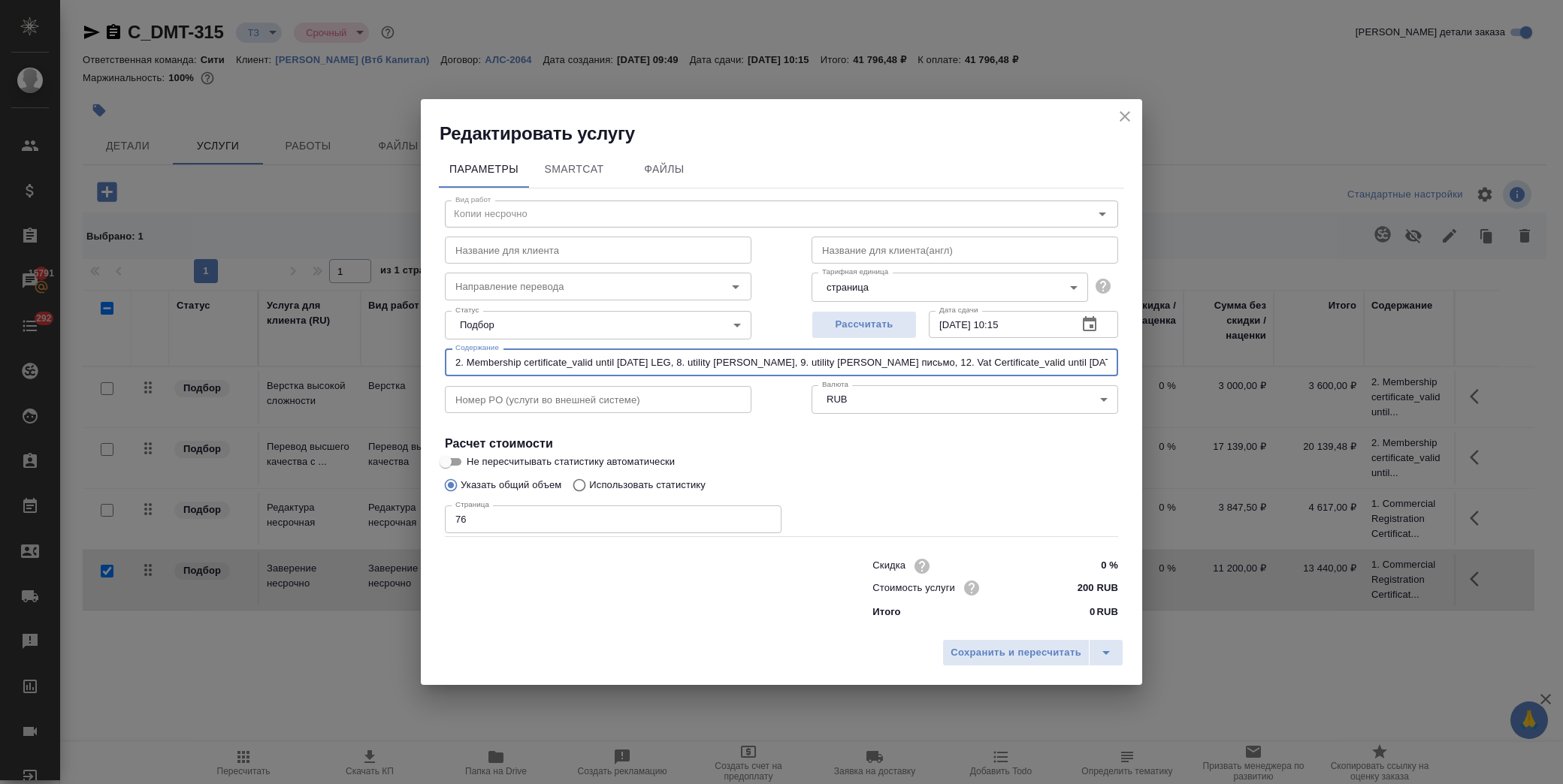
click at [568, 356] on input "2. Membership certificate_valid until 14.11.2025 LEG, 8. utility bill Муса, 9. …" at bounding box center [781, 362] width 673 height 27
click at [567, 356] on input "2. Membership certificate_valid until 14.11.2025 LEG, 8. utility bill Муса, 9. …" at bounding box center [781, 362] width 673 height 27
paste input "1. Commercial Registration Certificate_10.08.25"
drag, startPoint x: 694, startPoint y: 359, endPoint x: 214, endPoint y: 362, distance: 480.0
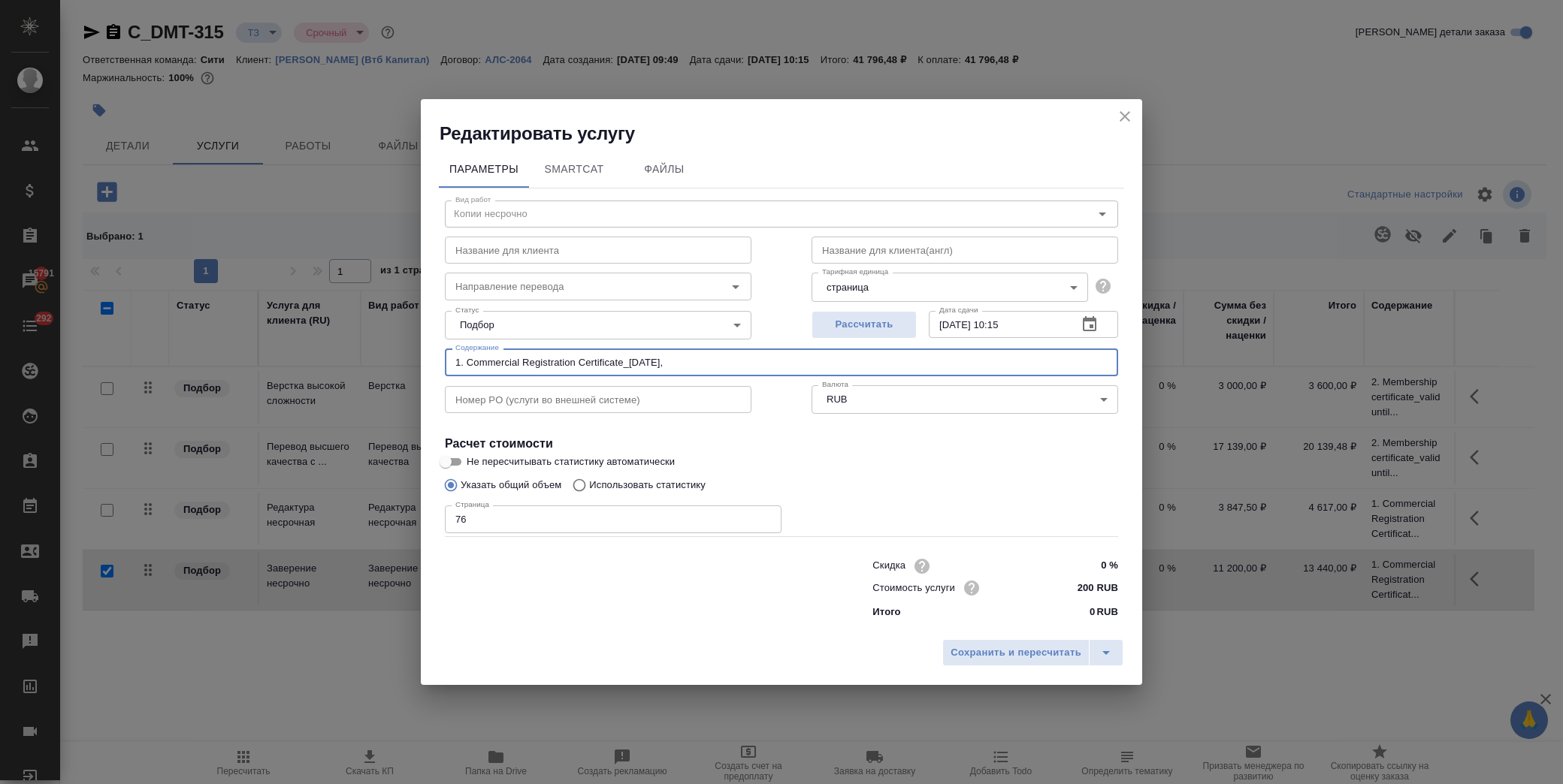
click at [214, 362] on div "Редактировать услугу Параметры SmartCat Файлы Вид работ Копии несрочно Вид рабо…" at bounding box center [781, 392] width 1563 height 784
paste input "2. Vat Certificate_valid until 03.02.2026"
click at [449, 363] on input "12. Vat Certificate_valid until 03.02.2026" at bounding box center [781, 362] width 673 height 27
paste input "11. TaxCardCertificate_valid until 18.12.2026"
click at [454, 363] on input "11. TaxCardCertificate_valid until 18.12.2026, 12. Vat Certificate_valid until …" at bounding box center [781, 362] width 673 height 27
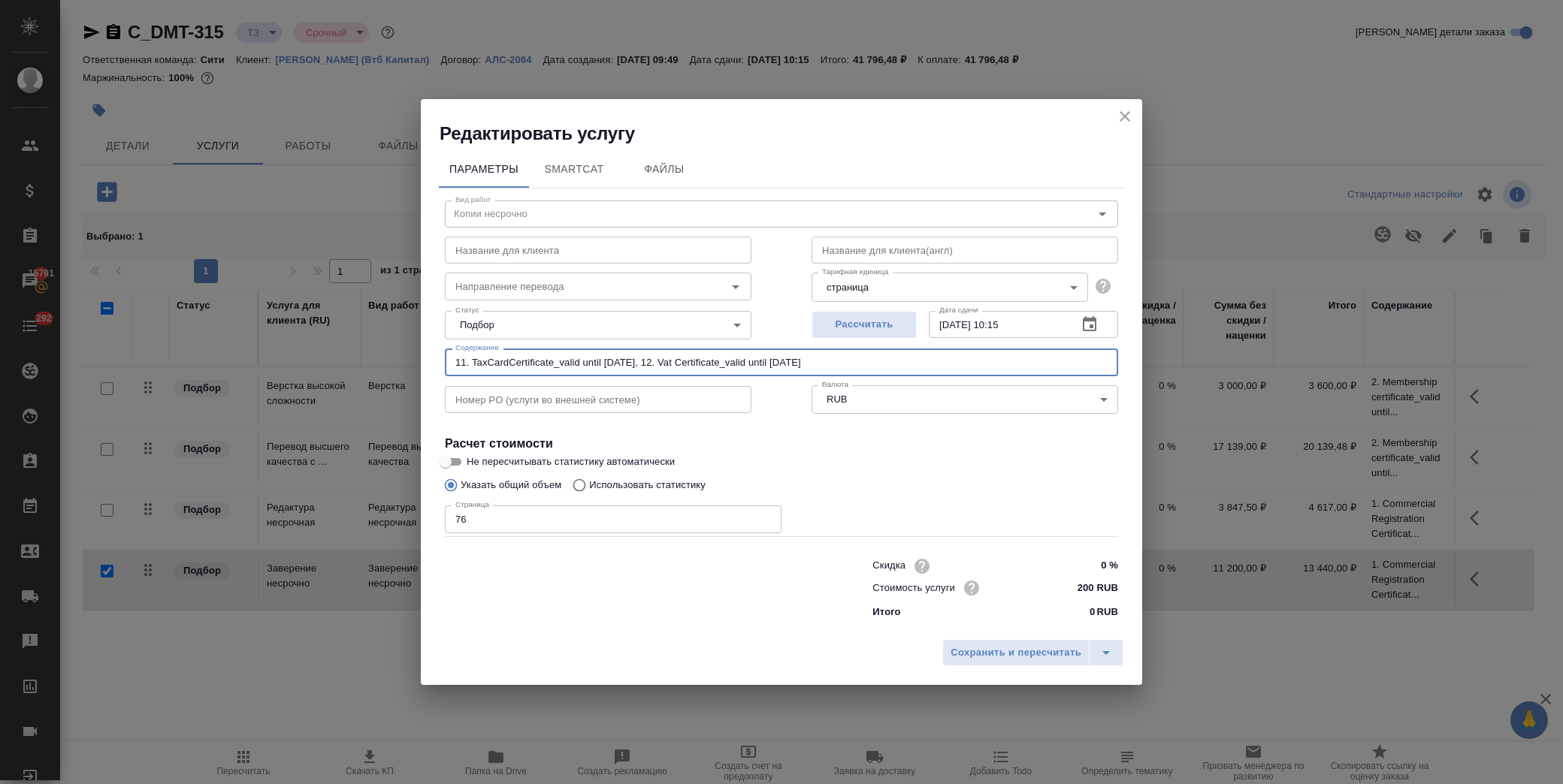
paste input "10. Паспорт Мусы"
click at [453, 362] on input "10. Паспорт Мусы, 11. TaxCardCertificate_valid until 18.12.2026, 12. Vat Certif…" at bounding box center [781, 362] width 673 height 27
paste input "7. Constitutive Contract_Moosa"
click at [453, 361] on input "7. Constitutive Contract_Moosa, 10. Паспорт Мусы, 11. TaxCardCertificate_valid …" at bounding box center [781, 362] width 673 height 27
paste input "6. Constitutive Contract_Orginal Arabic"
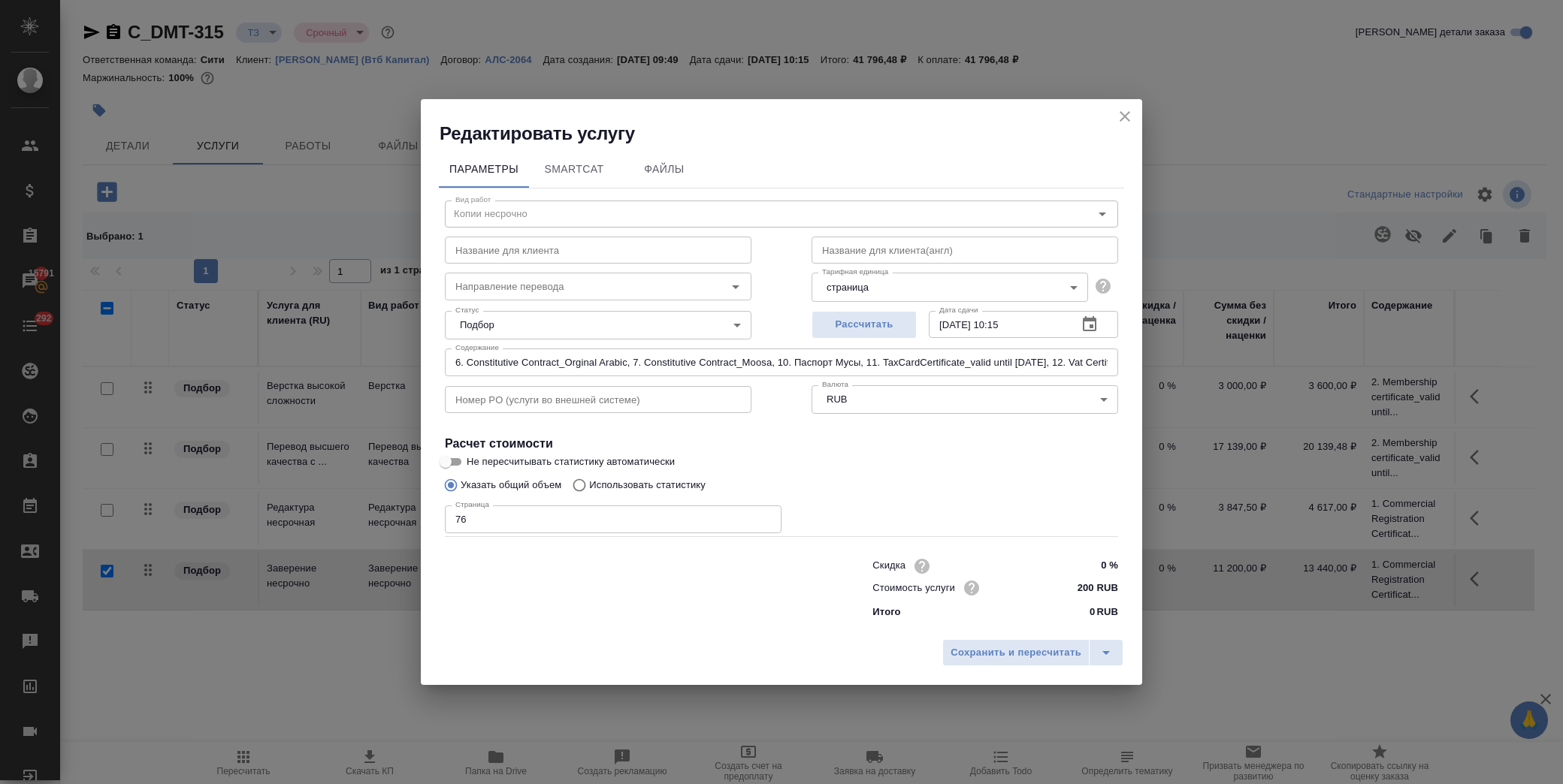
click at [453, 362] on input "6. Constitutive Contract_Orginal Arabic, 7. Constitutive Contract_Moosa, 10. Па…" at bounding box center [781, 362] width 673 height 27
paste input "5. Brokerage business License_dd 10.08.25"
drag, startPoint x: 455, startPoint y: 366, endPoint x: 465, endPoint y: 365, distance: 10.0
click at [455, 366] on input "5. Brokerage business License_dd 10.08.25, 6. Constitutive Contract_Orginal Ara…" at bounding box center [781, 362] width 673 height 27
paste input "4. The Maritime License_dd 10.08.25"
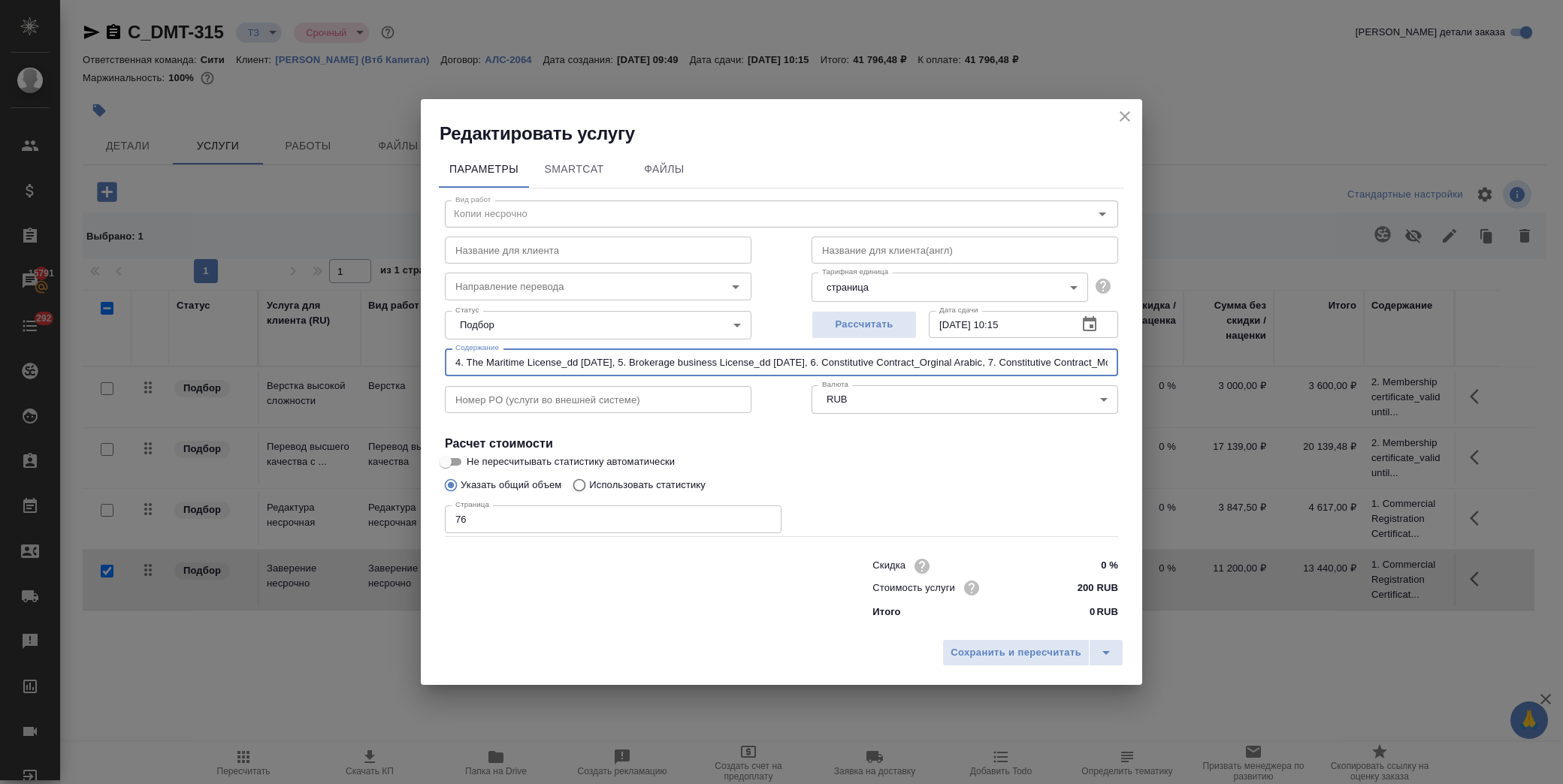
drag, startPoint x: 445, startPoint y: 356, endPoint x: 455, endPoint y: 359, distance: 10.4
click at [445, 356] on input "4. The Maritime License_dd 10.08.25, 5. Brokerage business License_dd 10.08.25,…" at bounding box center [781, 362] width 673 height 27
paste input "3. Shareholders Resolution_Moosa appointment_06.09.2024"
drag, startPoint x: 454, startPoint y: 366, endPoint x: 538, endPoint y: 366, distance: 84.0
click at [454, 366] on input "3. Shareholders Resolution_Moosa appointment_06.09.2024, 4. The Maritime Licens…" at bounding box center [781, 362] width 673 height 27
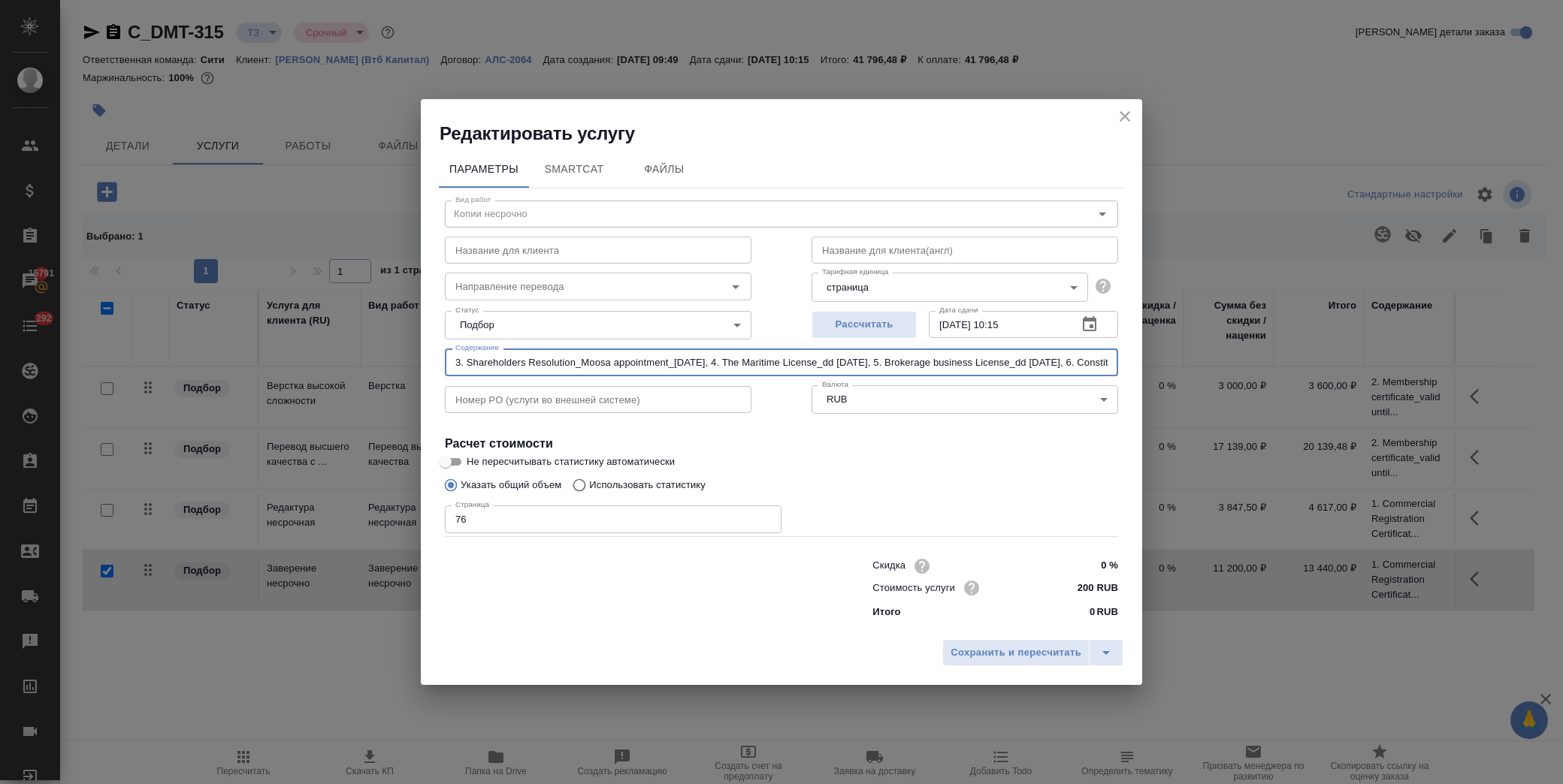
paste input "2. Membership certificate_valid until 14.11.2025"
click at [448, 356] on input "2. Membership certificate_valid until 14.11.2025, 3. Shareholders Resolution_Mo…" at bounding box center [781, 362] width 673 height 27
paste input "1. Commercial Registration Certificate_10.08.25"
type input "1. Commercial Registration Certificate_10.08.25, 2. Membership certificate_vali…"
click at [1029, 654] on span "Сохранить и пересчитать" at bounding box center [1016, 653] width 131 height 18
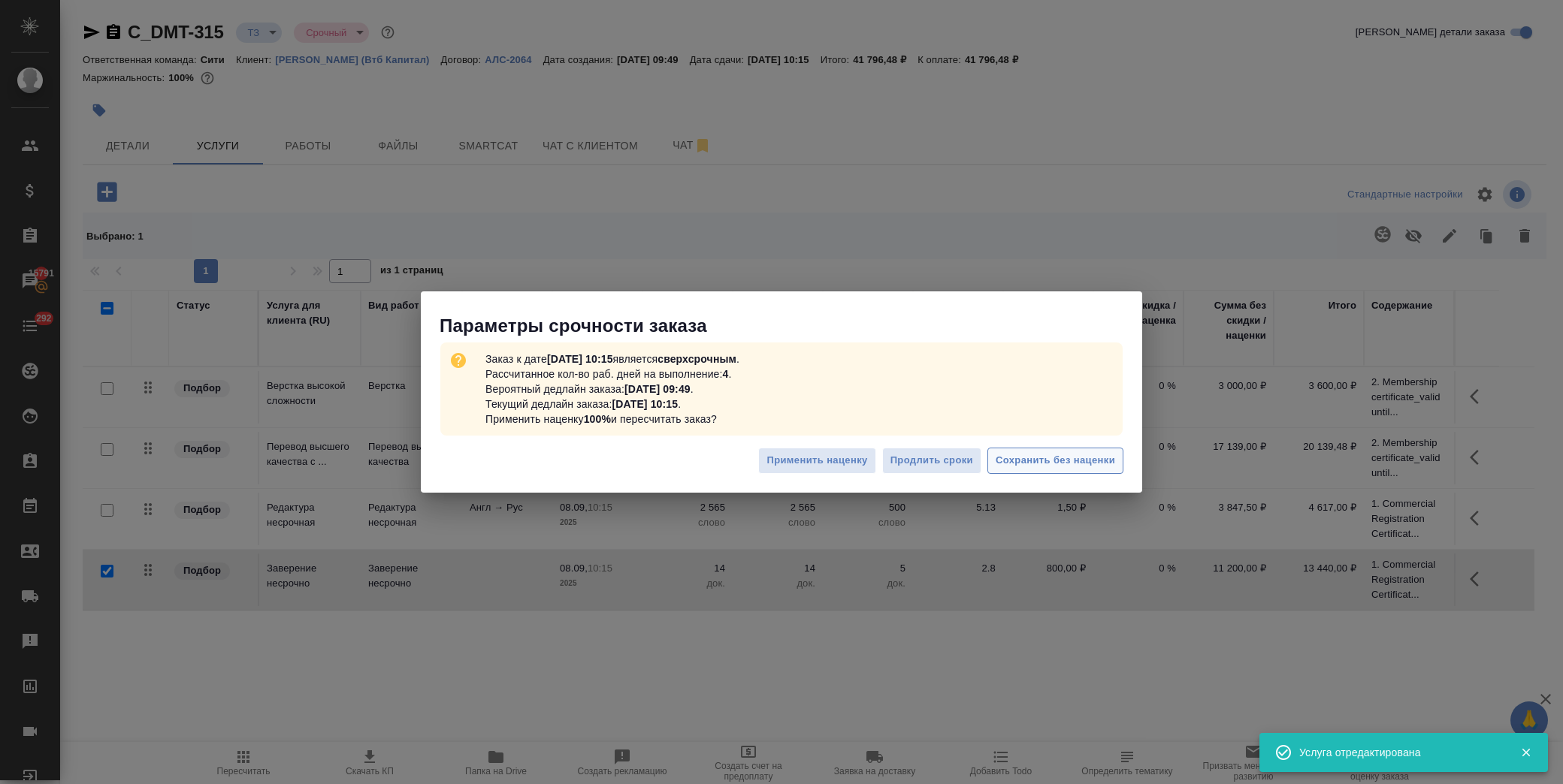
click at [1047, 448] on button "Сохранить без наценки" at bounding box center [1055, 461] width 136 height 26
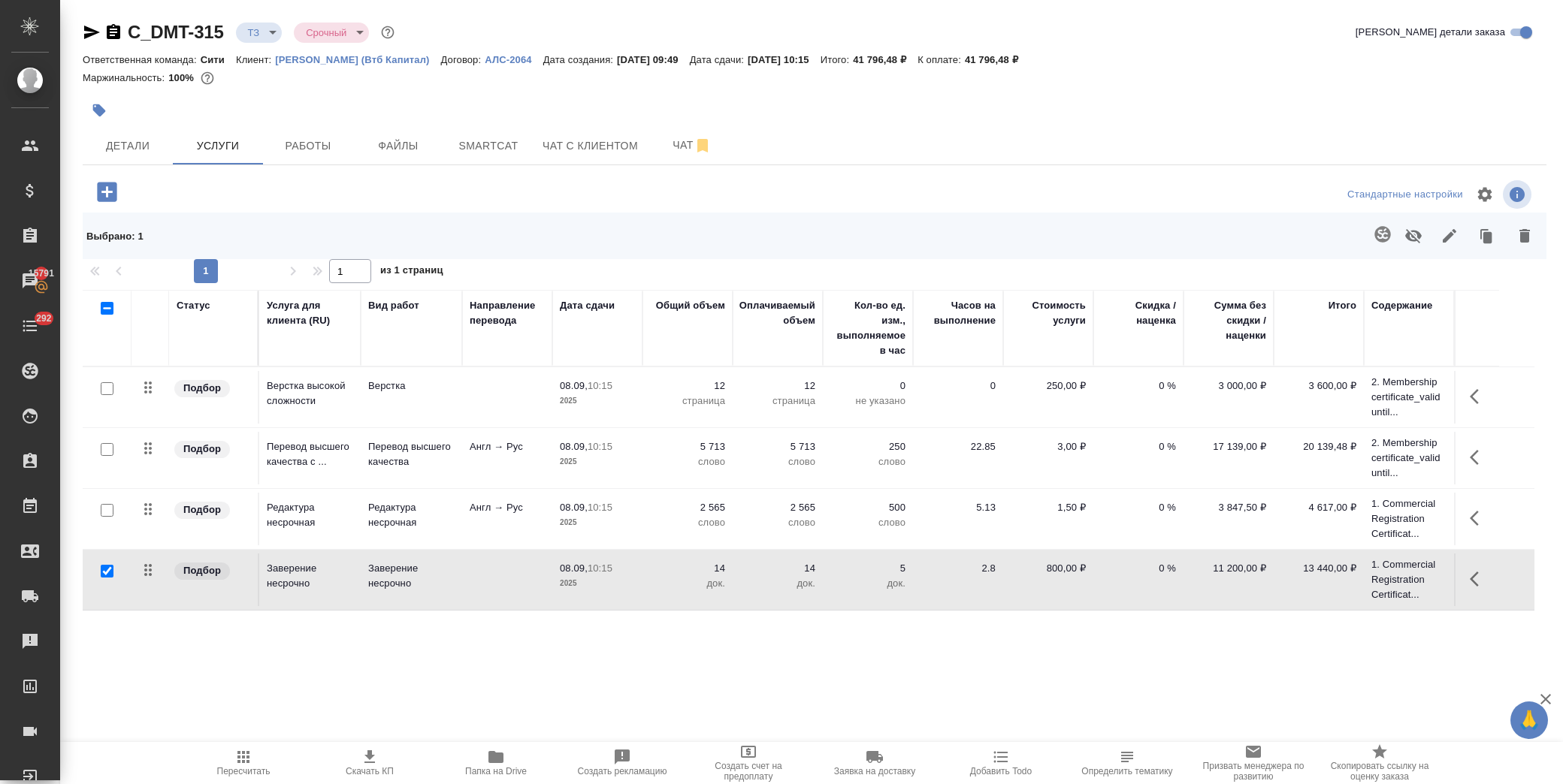
click at [103, 574] on input "checkbox" at bounding box center [107, 571] width 13 height 13
checkbox input "false"
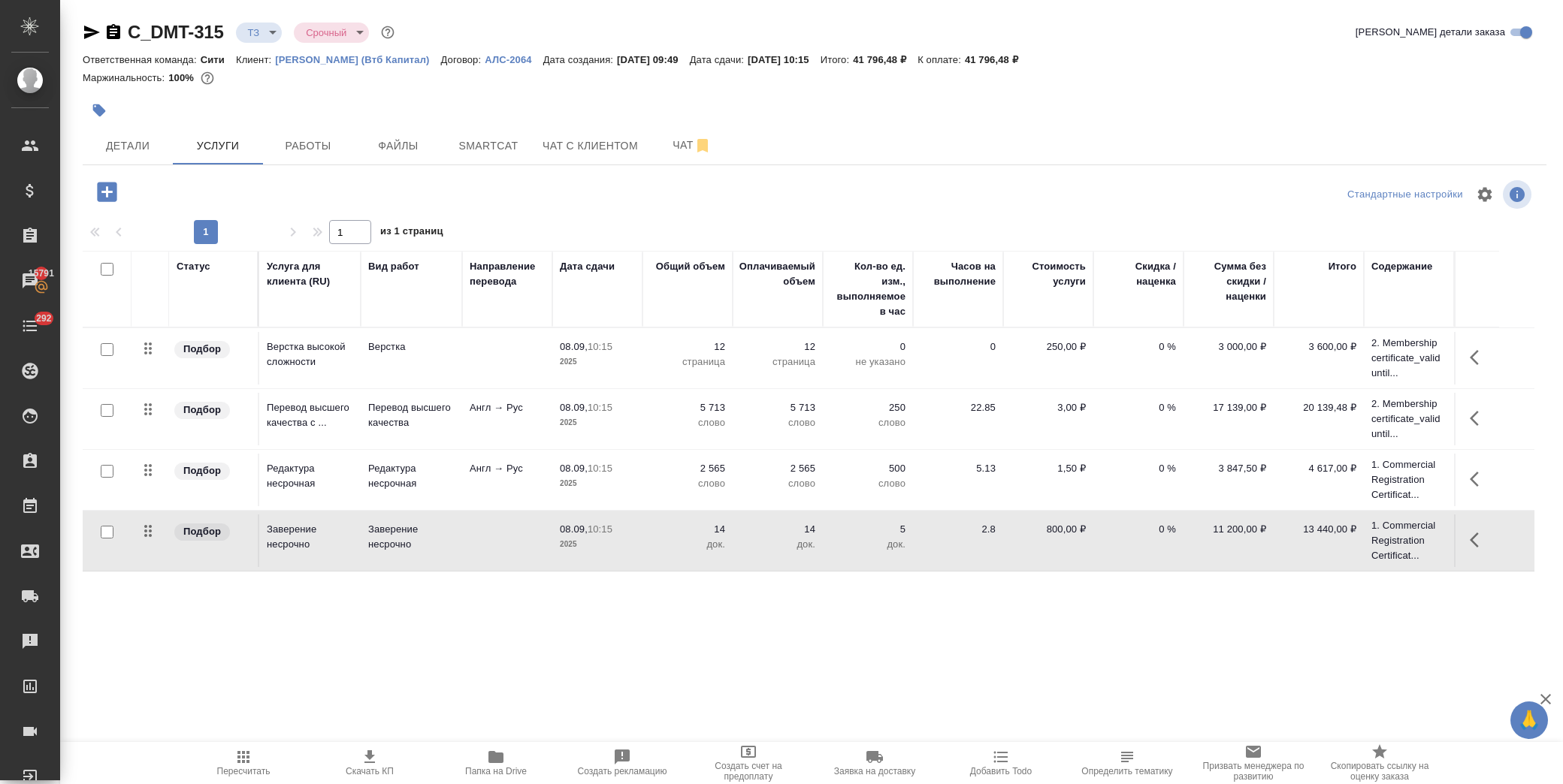
click at [225, 756] on span "Пересчитать" at bounding box center [243, 762] width 108 height 28
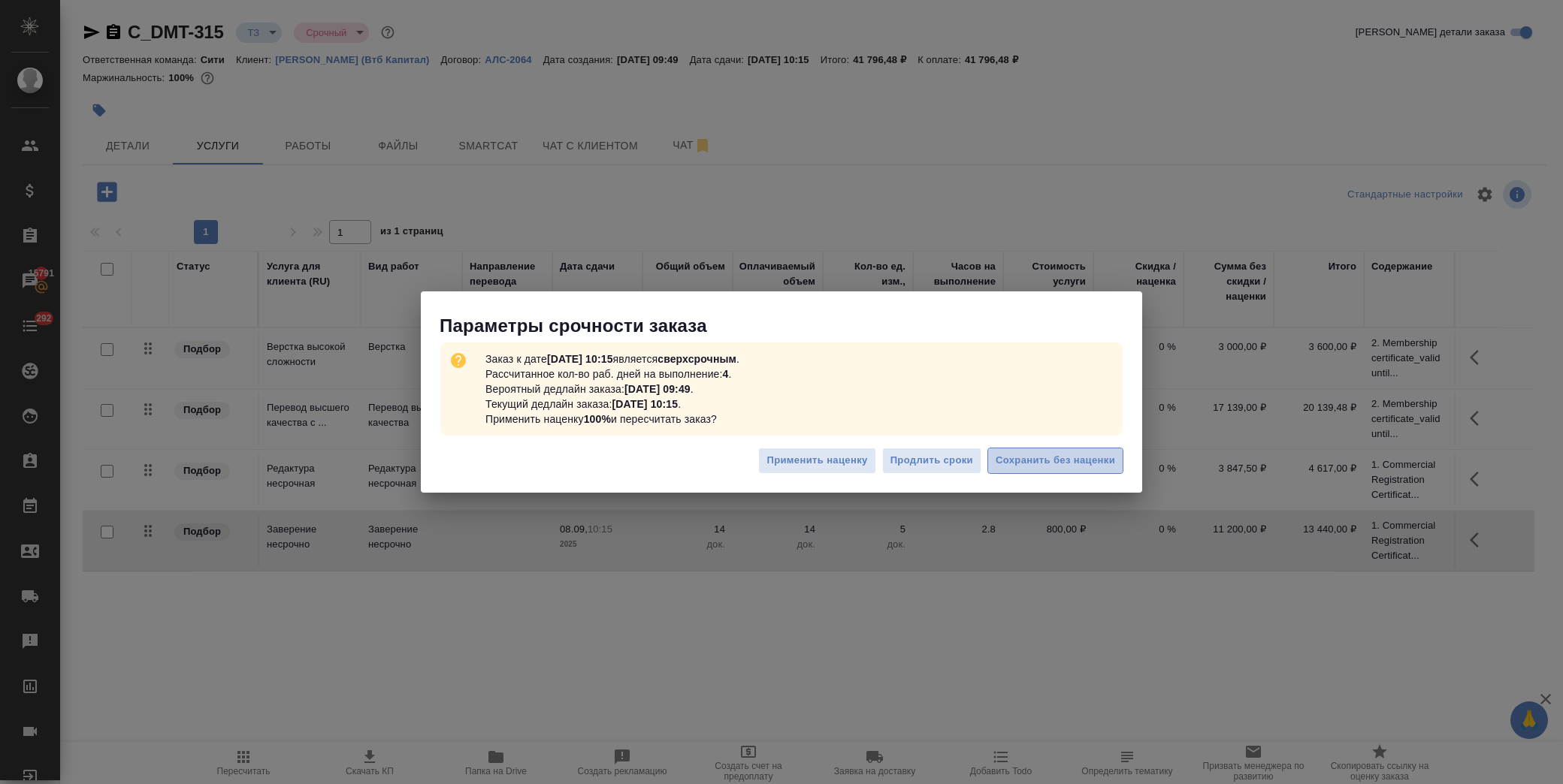
click at [1045, 459] on span "Сохранить без наценки" at bounding box center [1056, 461] width 120 height 18
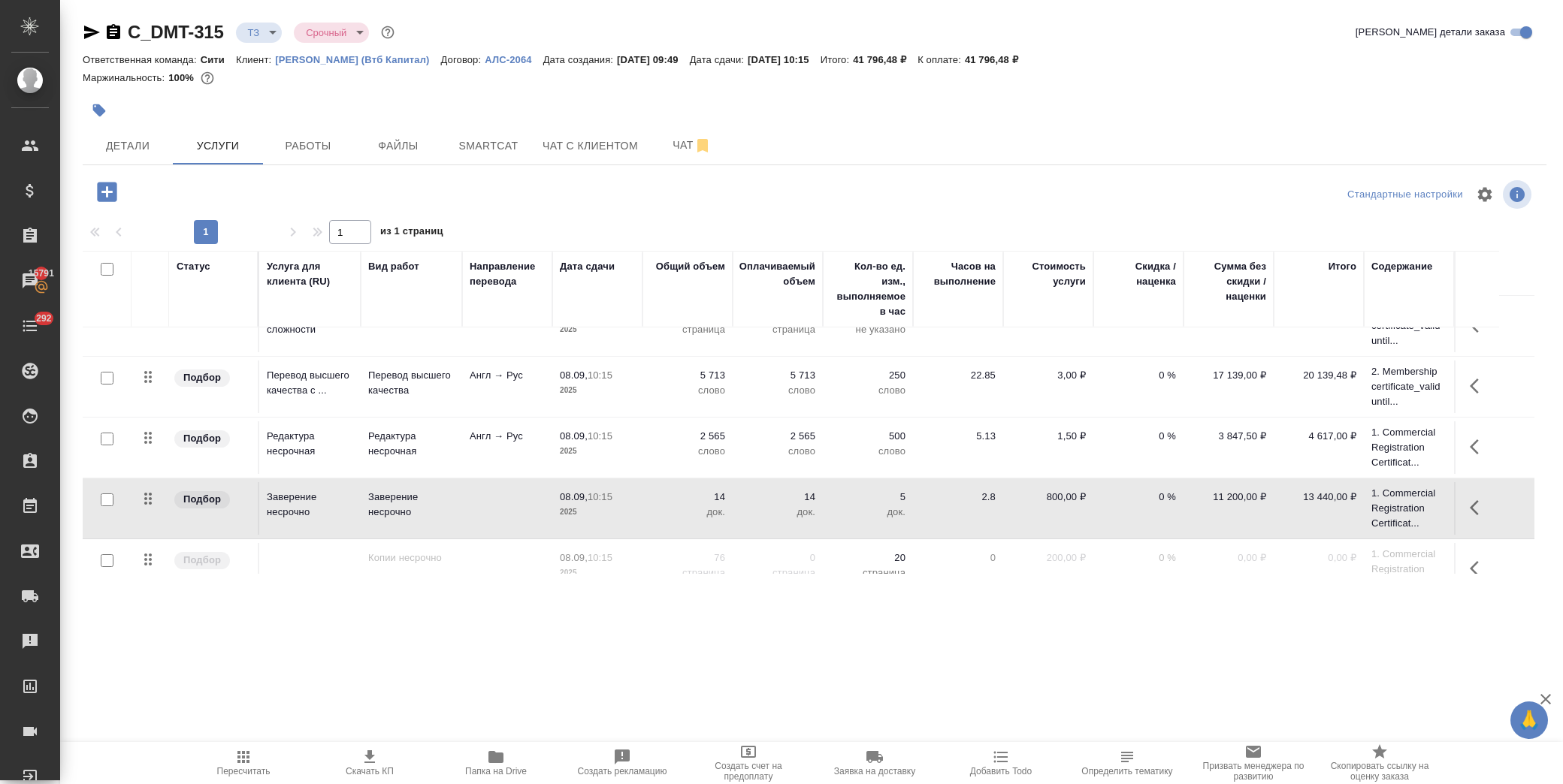
scroll to position [58, 0]
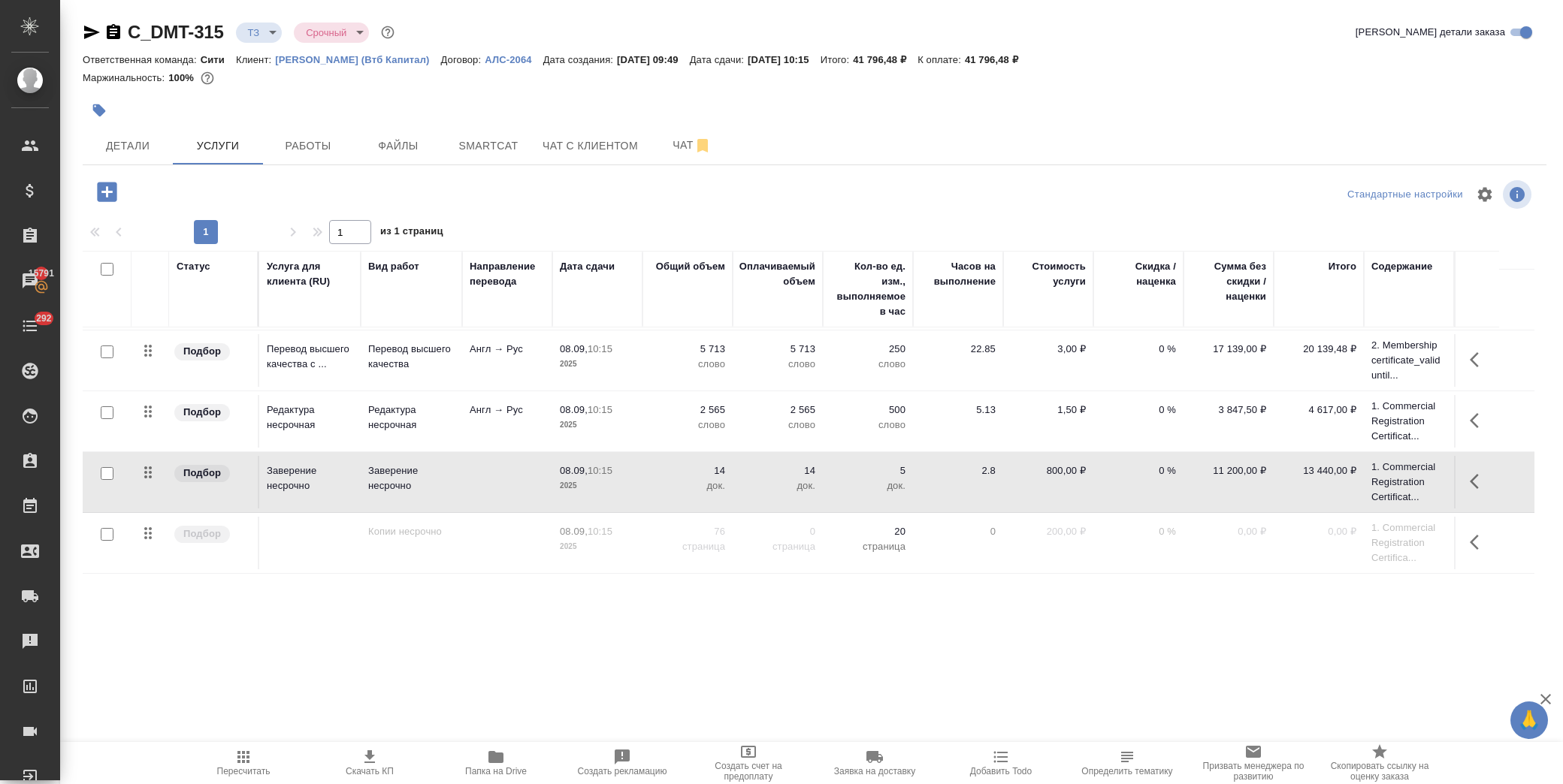
click at [106, 536] on input "checkbox" at bounding box center [107, 534] width 13 height 13
checkbox input "true"
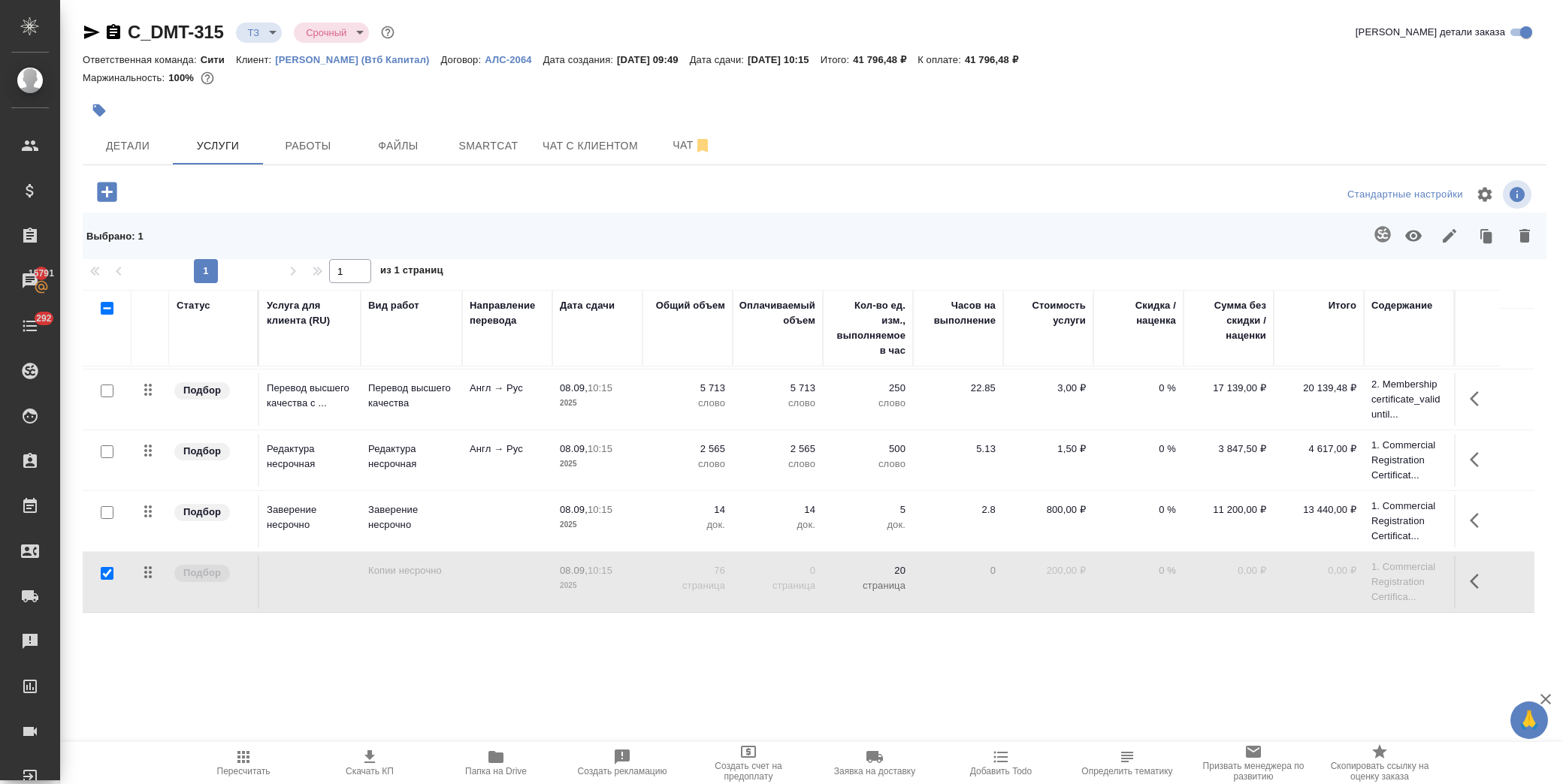
click at [1417, 242] on icon "button" at bounding box center [1414, 236] width 18 height 18
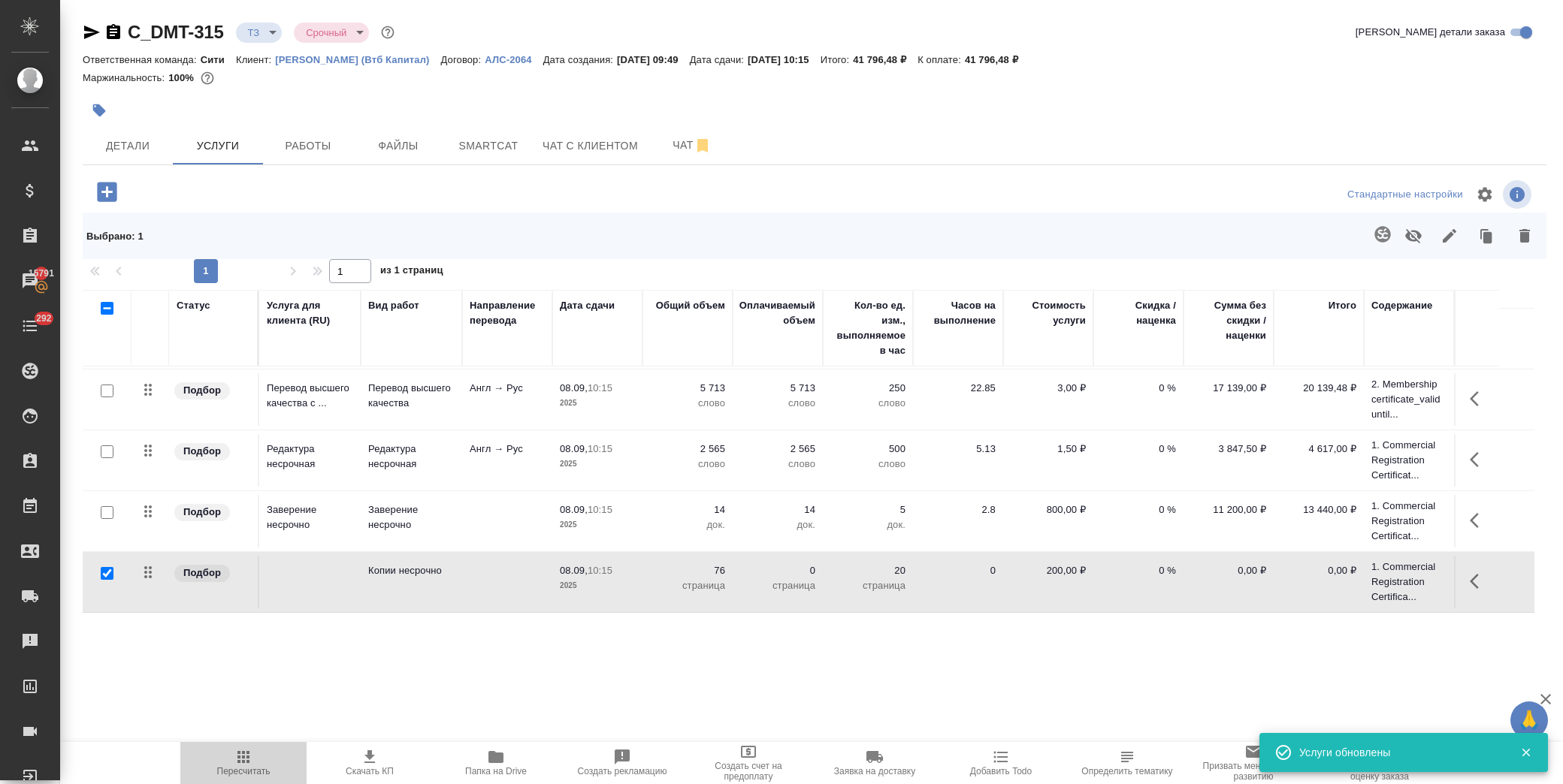
drag, startPoint x: 248, startPoint y: 760, endPoint x: 497, endPoint y: 688, distance: 259.2
click at [251, 760] on icon "button" at bounding box center [244, 757] width 18 height 18
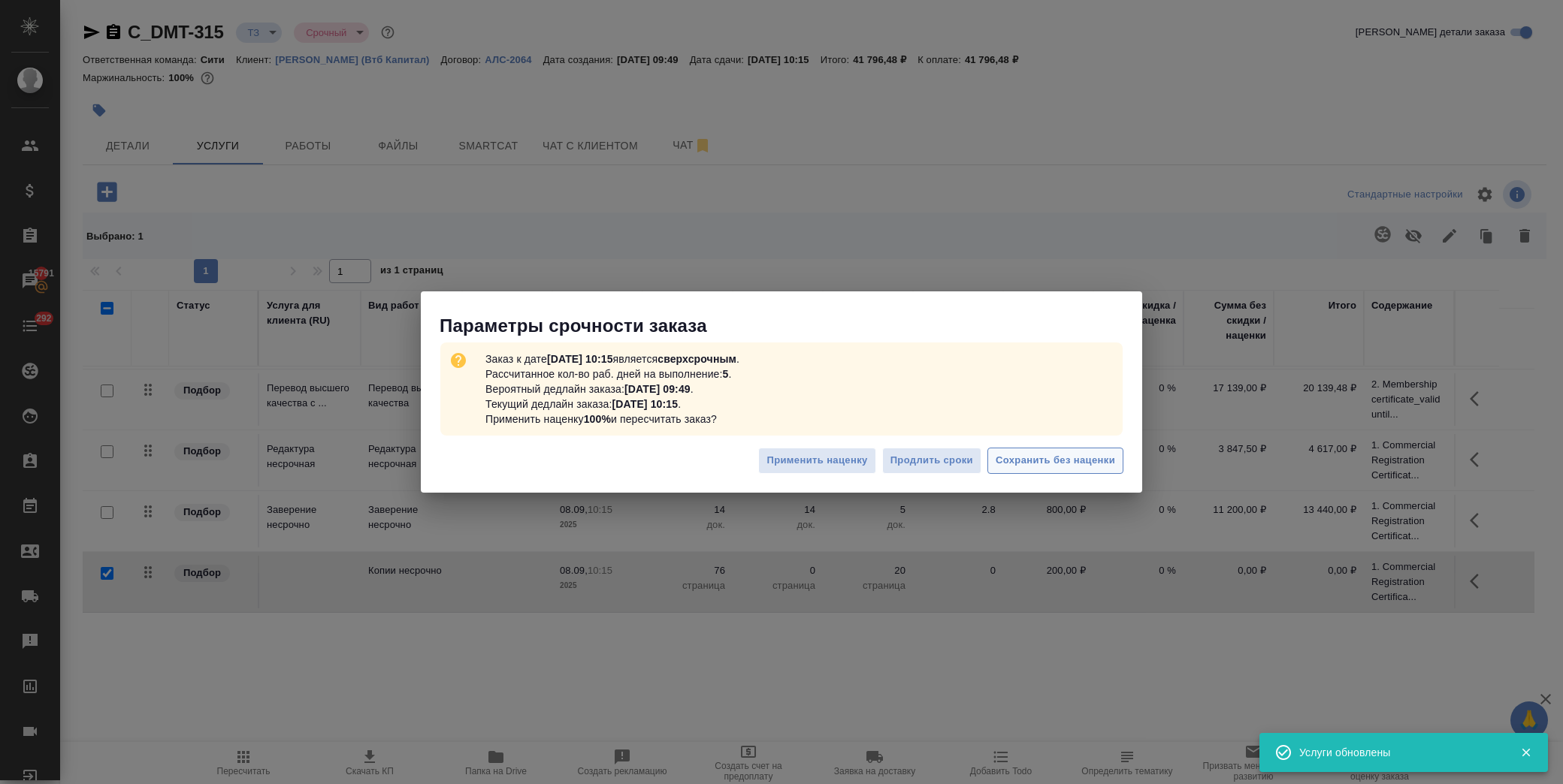
click at [1040, 464] on span "Сохранить без наценки" at bounding box center [1056, 461] width 120 height 18
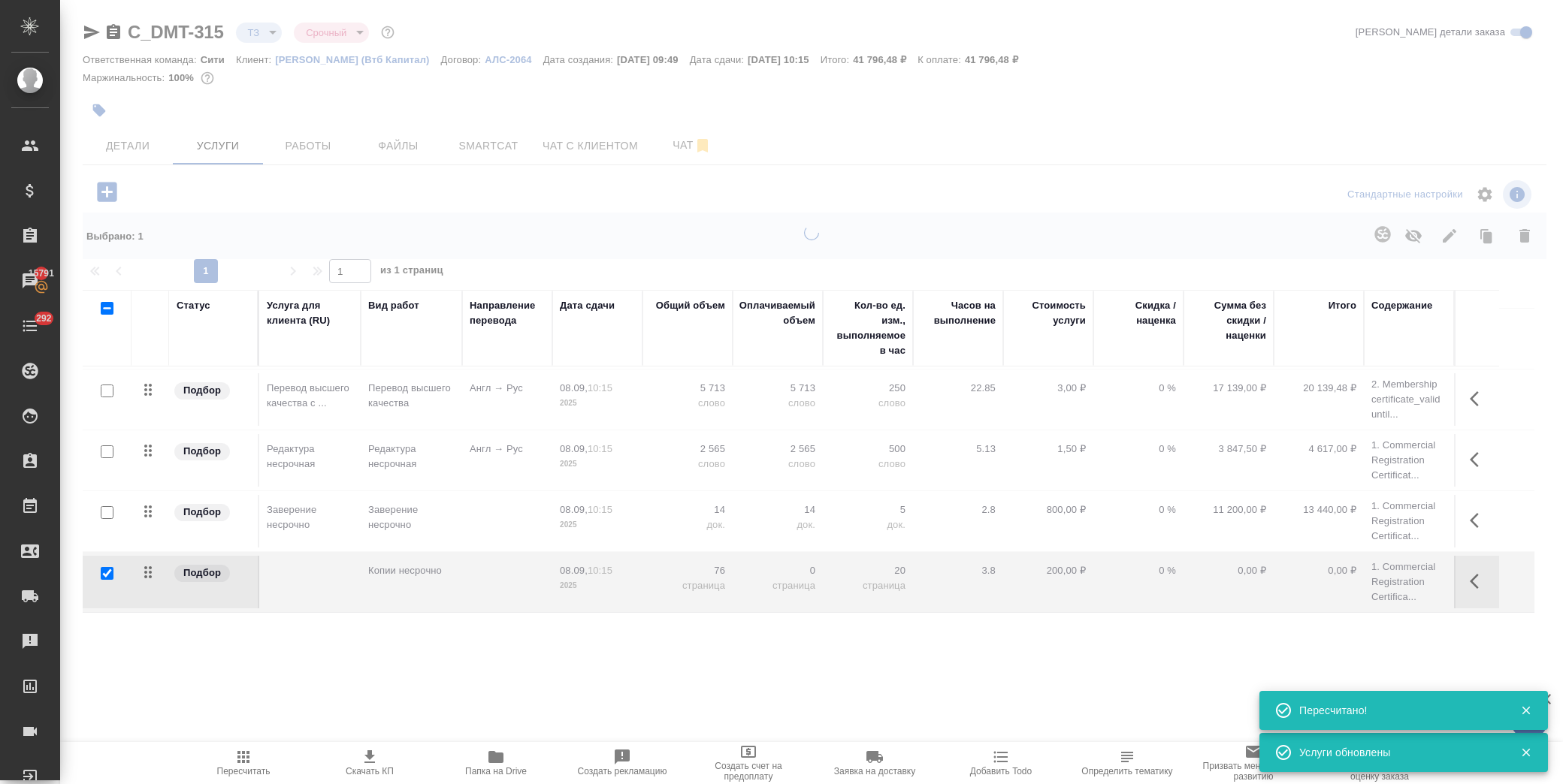
type input "new"
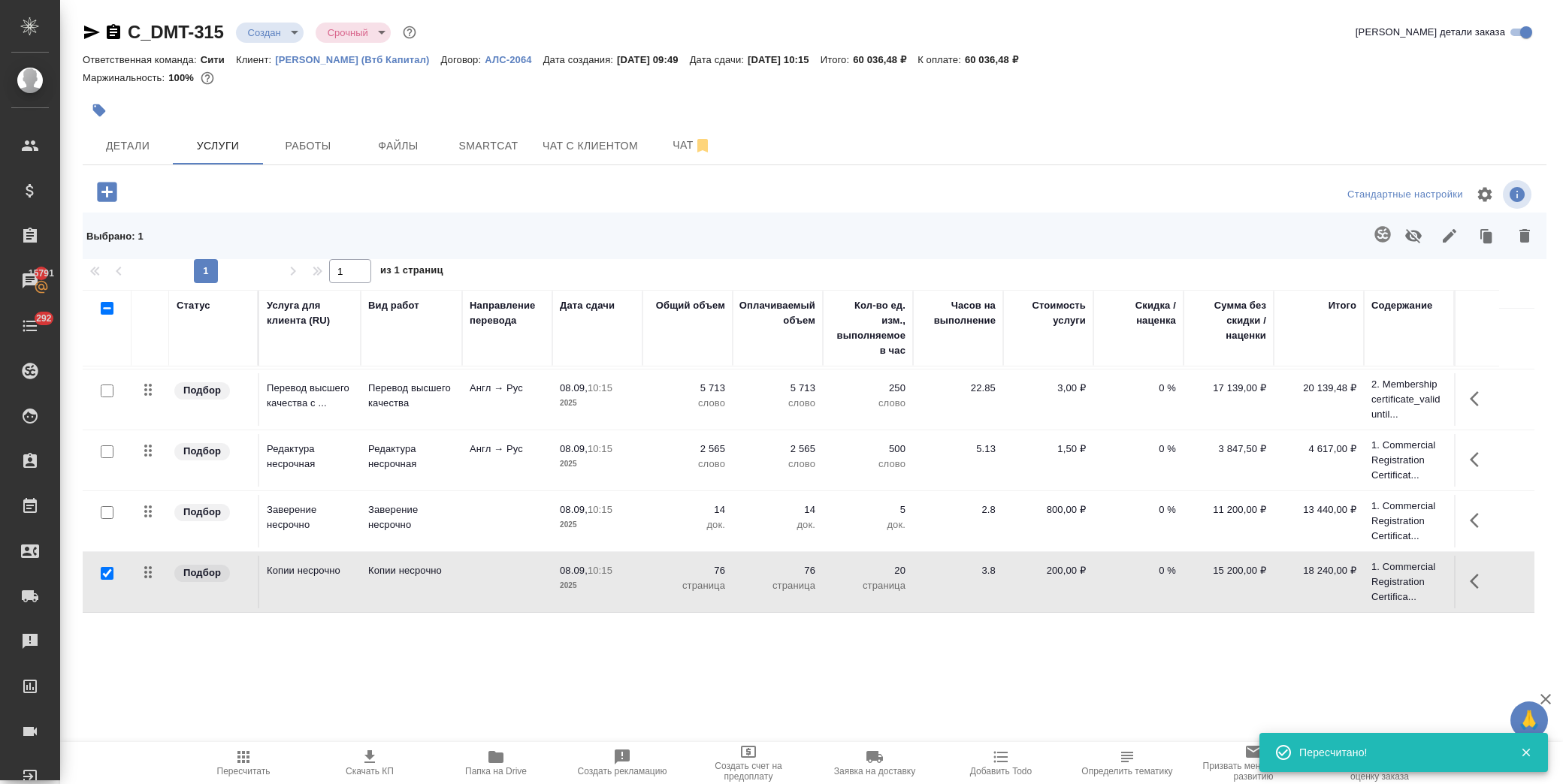
click at [109, 571] on input "checkbox" at bounding box center [107, 573] width 13 height 13
checkbox input "false"
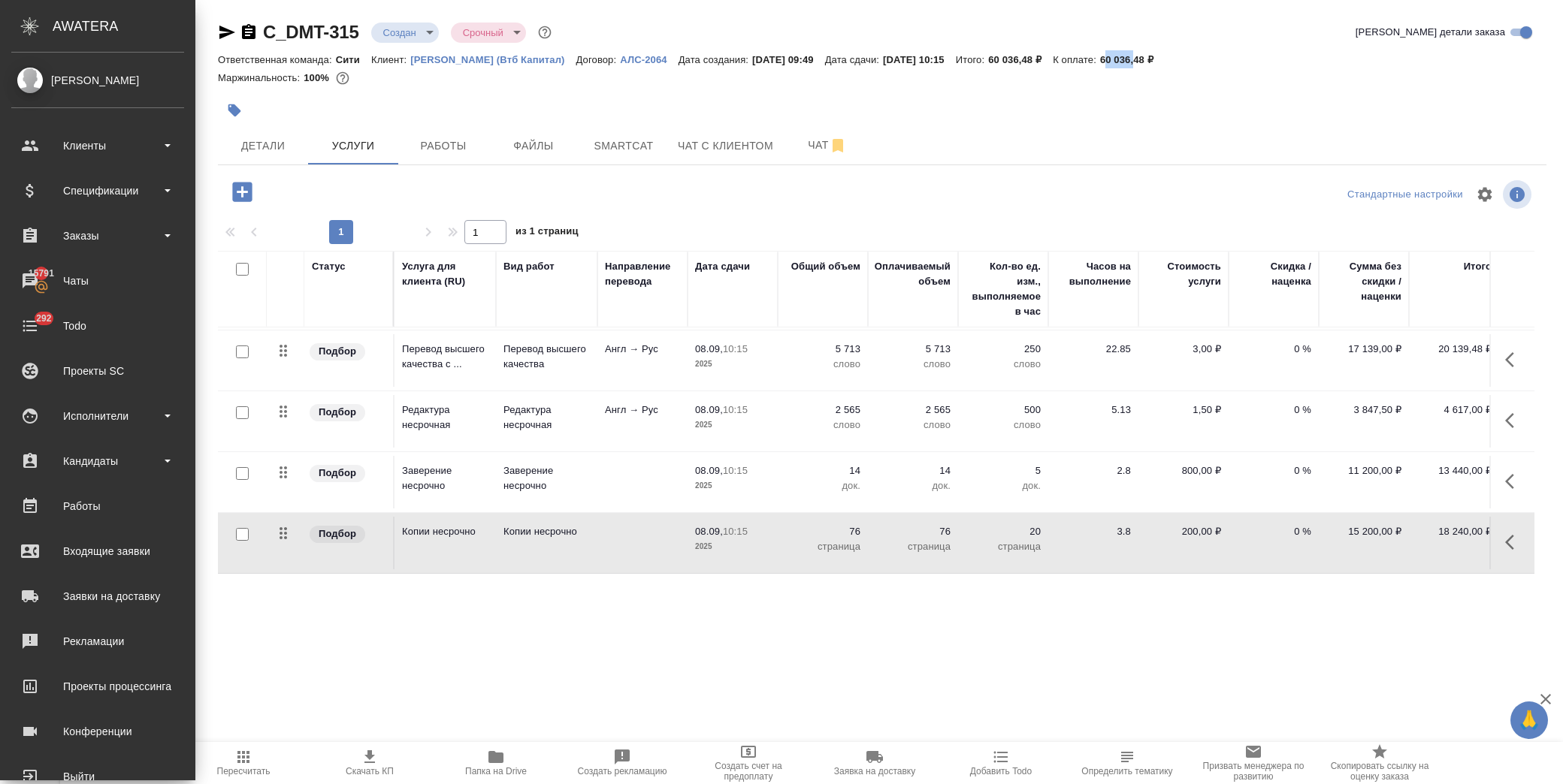
drag, startPoint x: 1144, startPoint y: 56, endPoint x: 1176, endPoint y: 56, distance: 32.0
click at [1165, 56] on p "60 036,48 ₽" at bounding box center [1132, 60] width 64 height 11
click at [1100, 57] on p "К оплате:" at bounding box center [1076, 60] width 48 height 11
click at [1144, 57] on p "60 036,48 ₽" at bounding box center [1132, 60] width 64 height 11
click at [1157, 71] on div "Маржинальность: 100%" at bounding box center [882, 77] width 1328 height 19
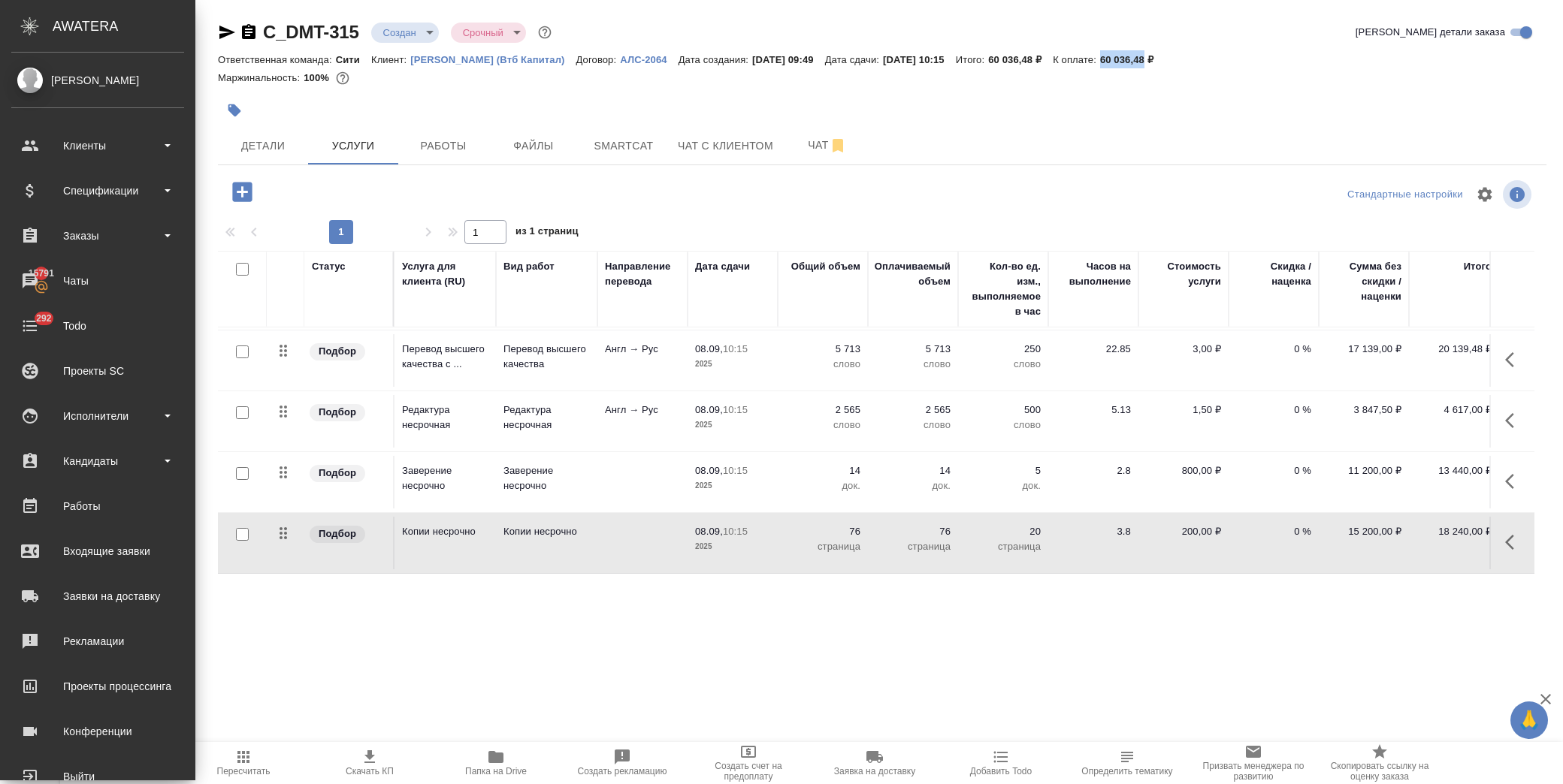
drag, startPoint x: 1184, startPoint y: 60, endPoint x: 1141, endPoint y: 58, distance: 43.0
click at [1141, 58] on p "60 036,48 ₽" at bounding box center [1132, 60] width 64 height 11
copy p "60 036,48"
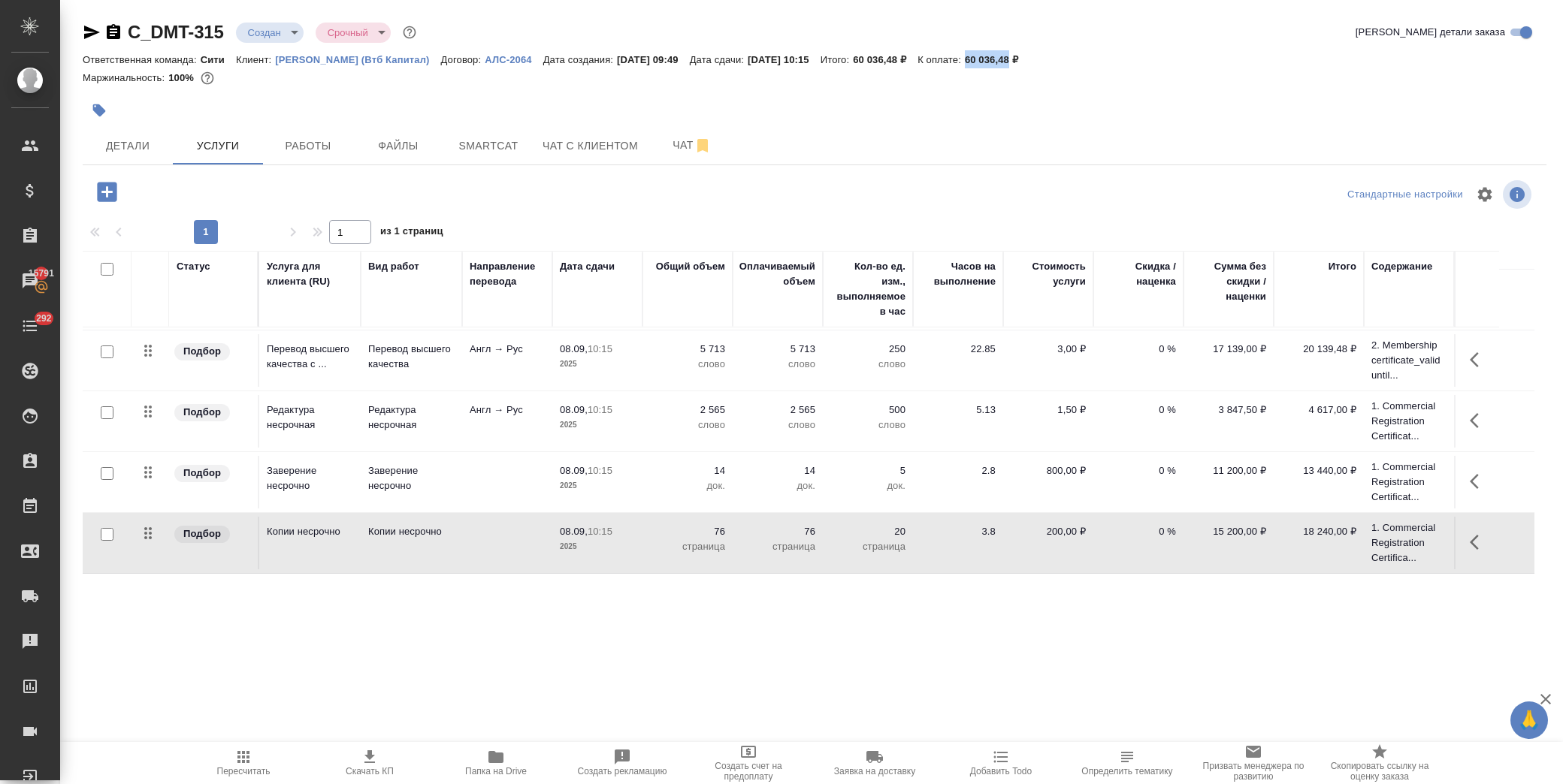
click at [366, 754] on icon "button" at bounding box center [370, 757] width 18 height 18
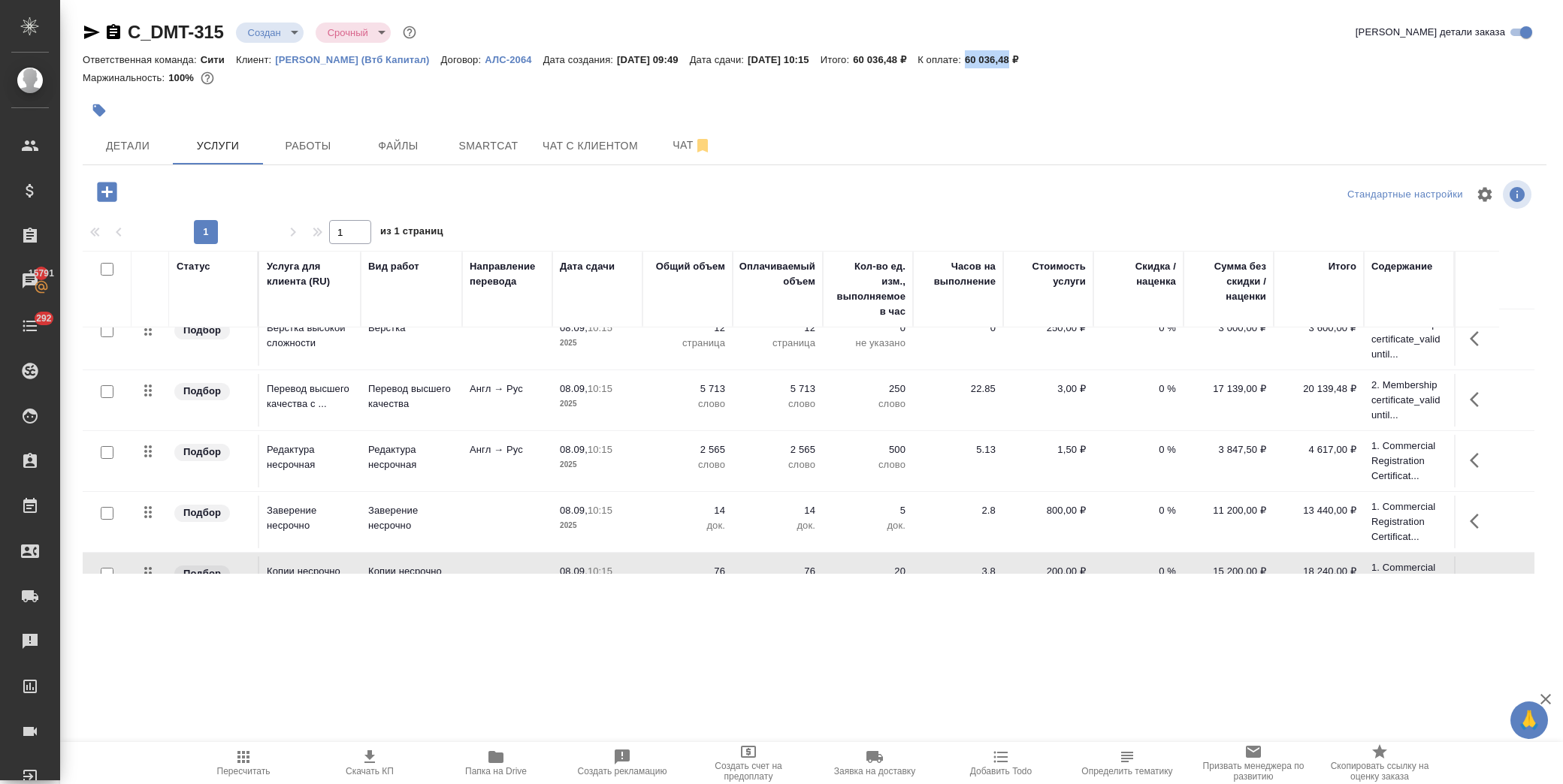
scroll to position [0, 0]
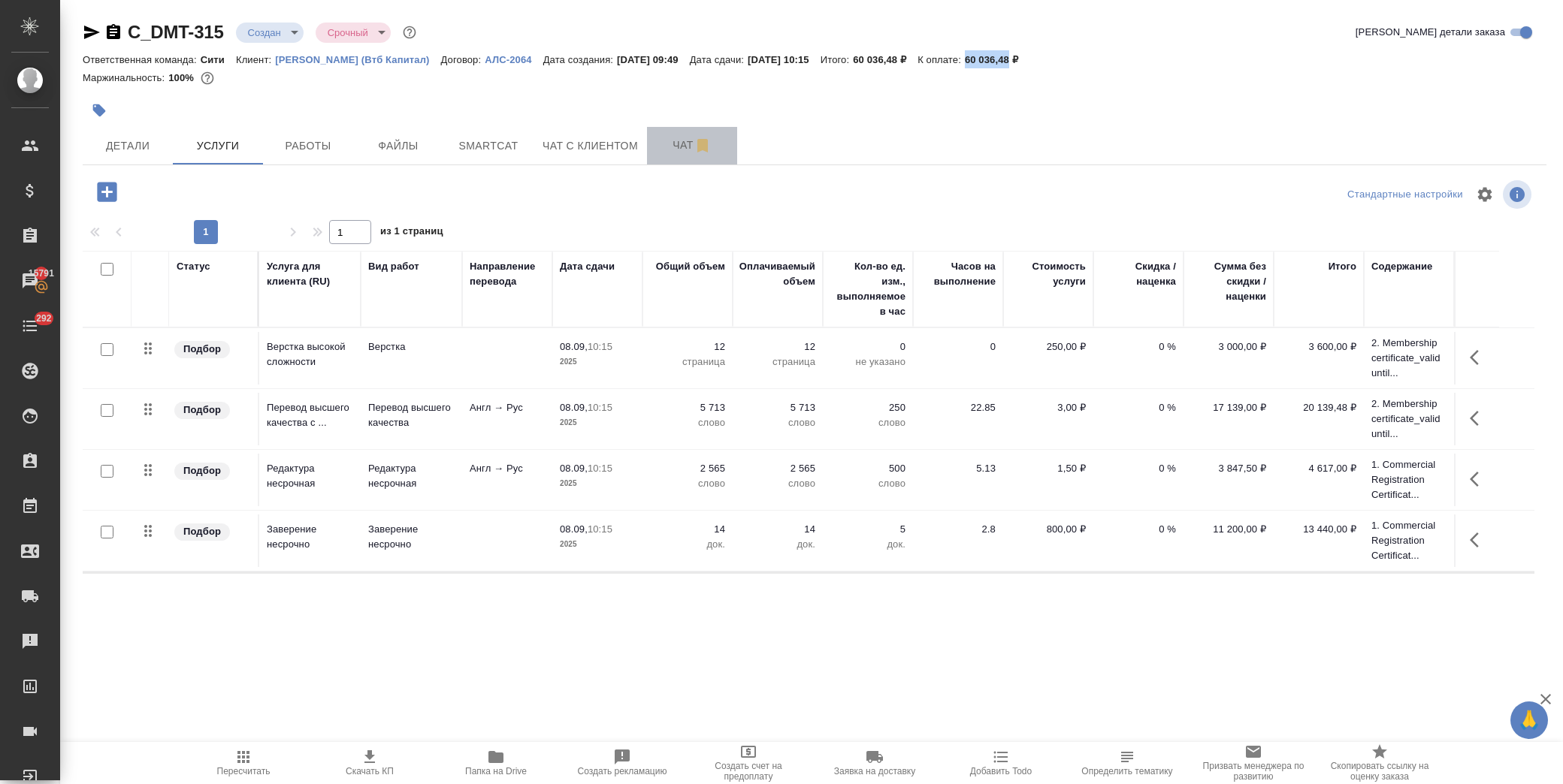
click at [666, 153] on span "Чат" at bounding box center [692, 145] width 72 height 19
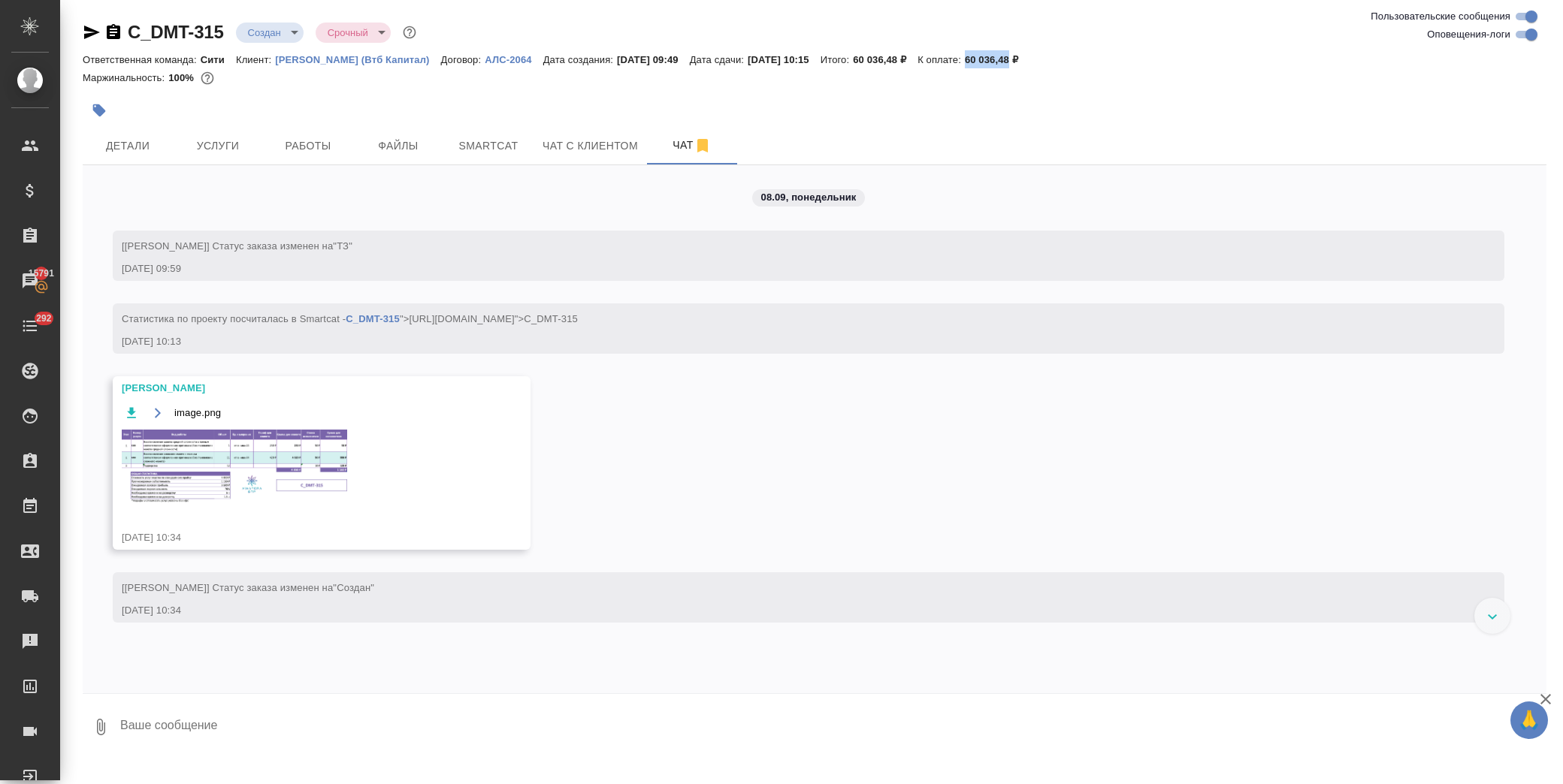
click at [273, 475] on img at bounding box center [235, 467] width 225 height 74
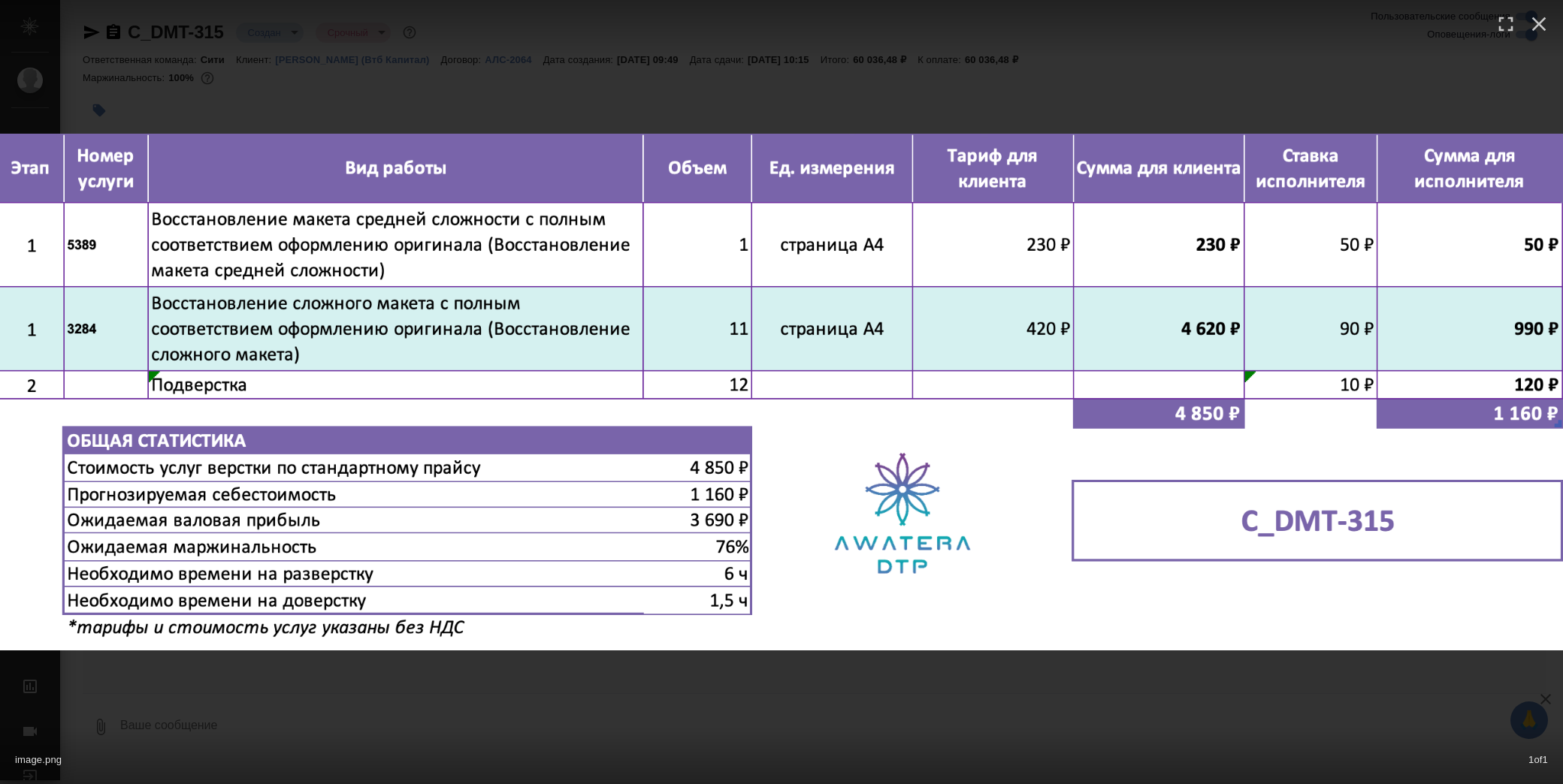
click at [875, 714] on div "image.png 1 of 1" at bounding box center [781, 392] width 1563 height 784
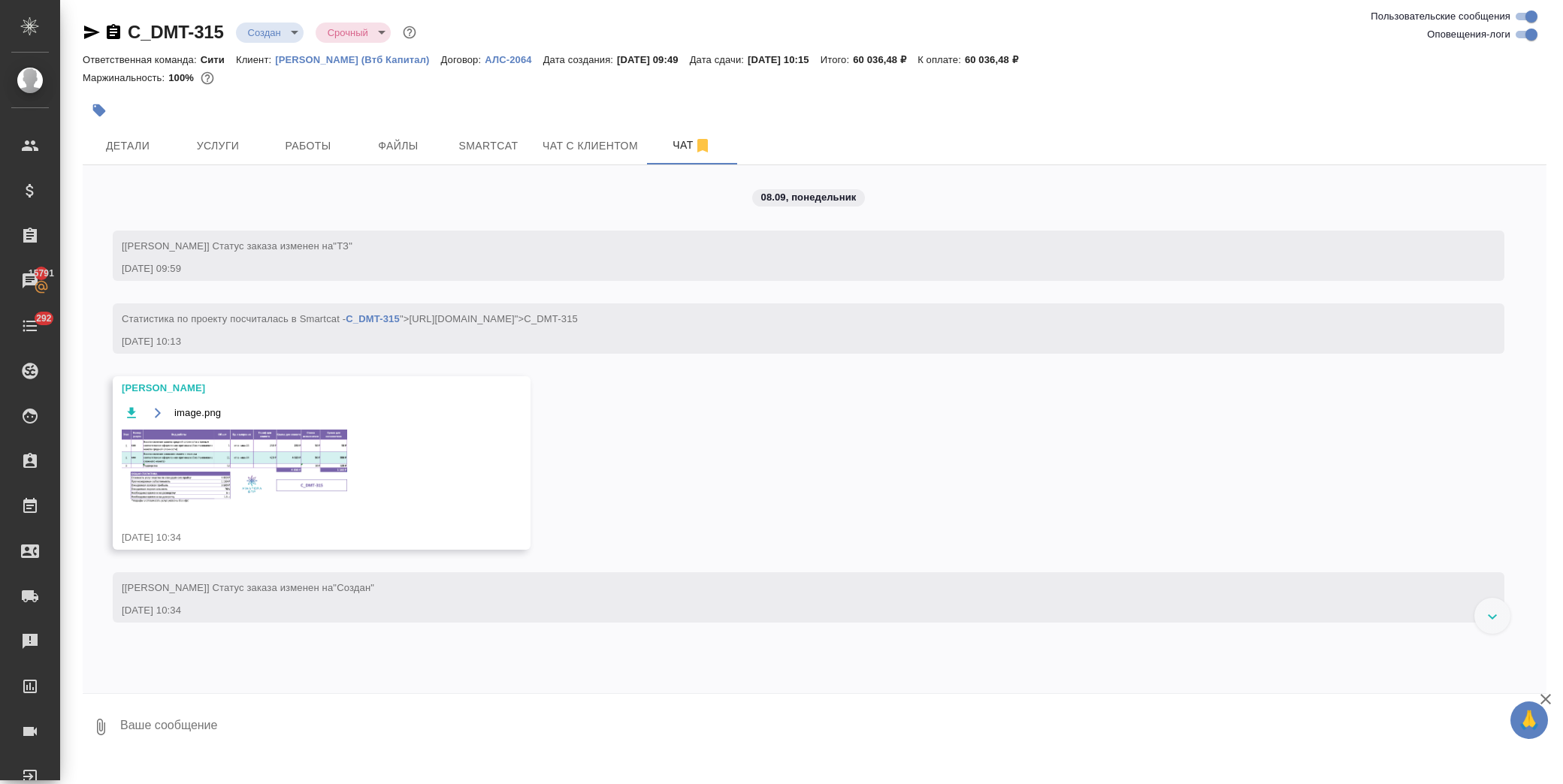
click at [297, 446] on img at bounding box center [235, 467] width 225 height 74
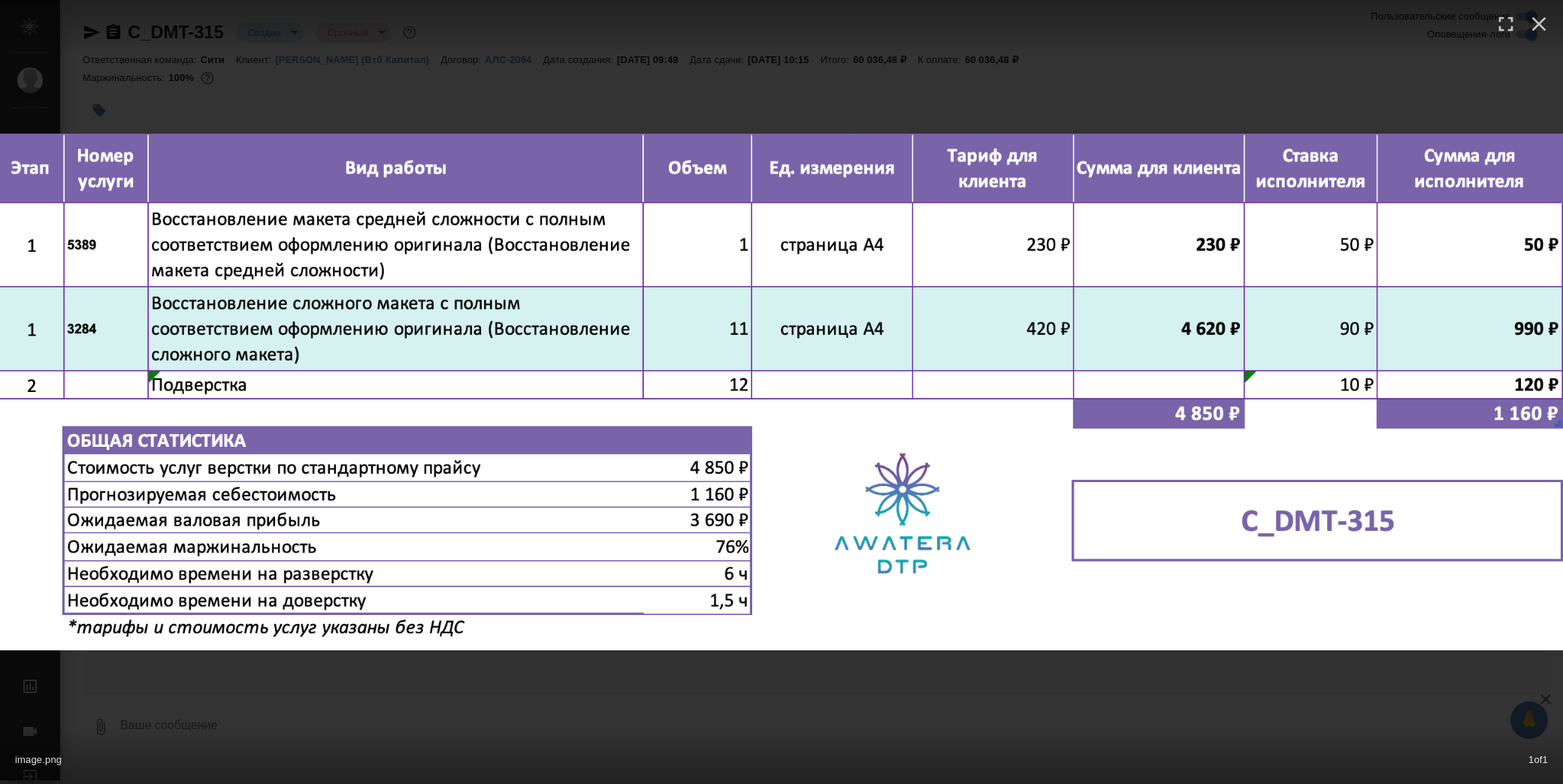
click at [898, 77] on div "image.png 1 of 1" at bounding box center [781, 392] width 1563 height 784
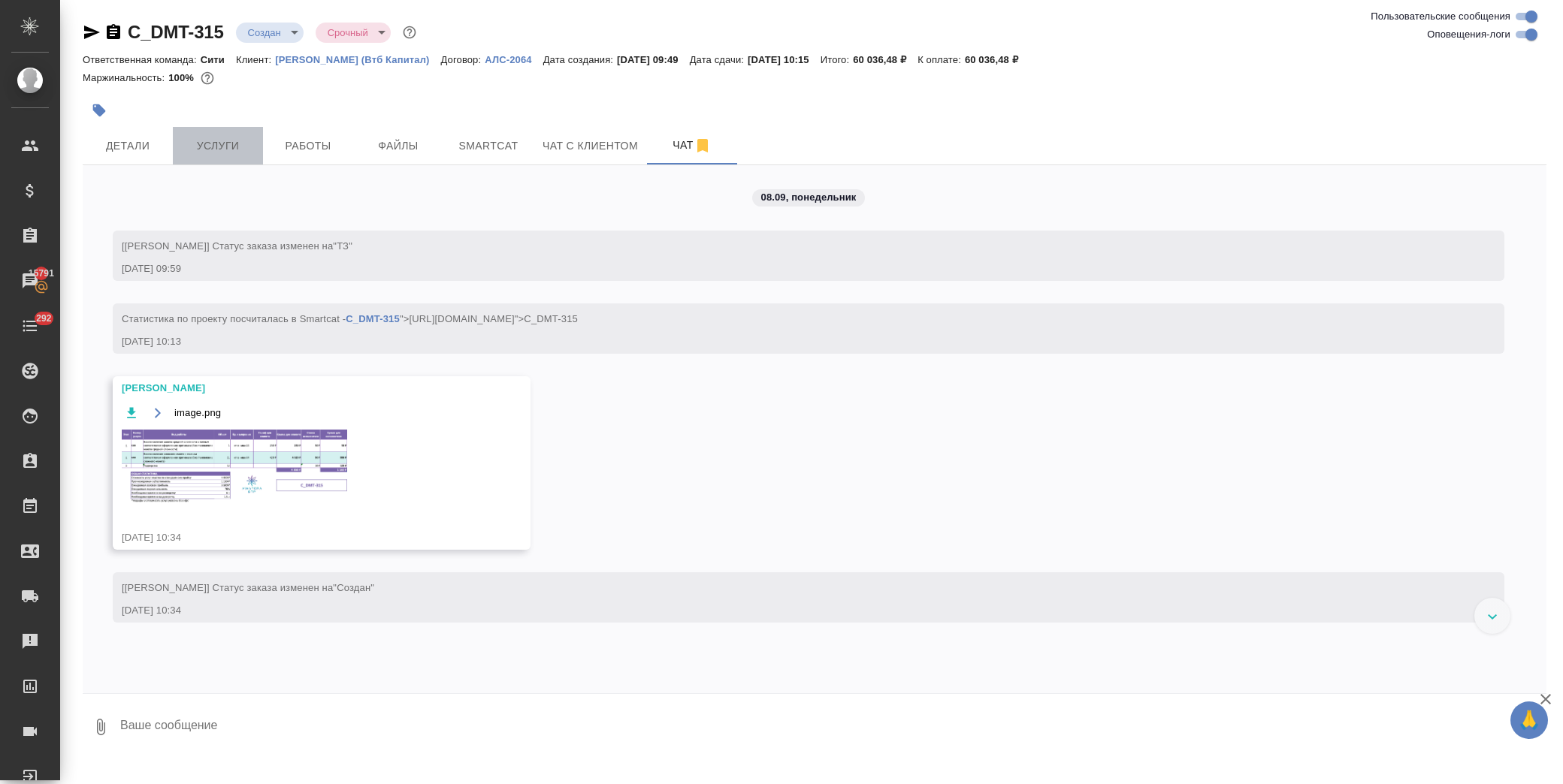
click at [218, 146] on span "Услуги" at bounding box center [218, 146] width 72 height 19
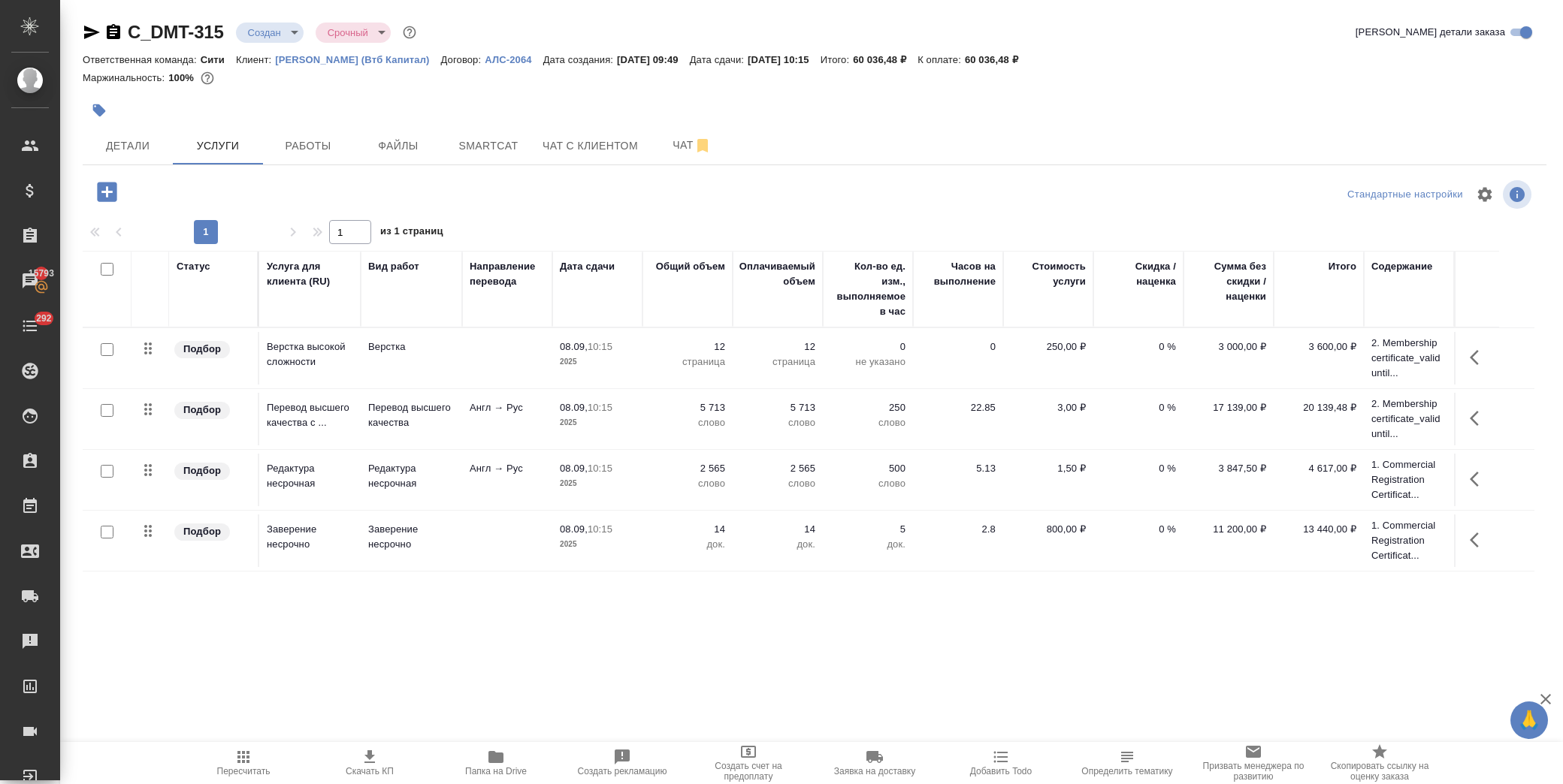
click at [1146, 414] on p "0 %" at bounding box center [1138, 408] width 75 height 15
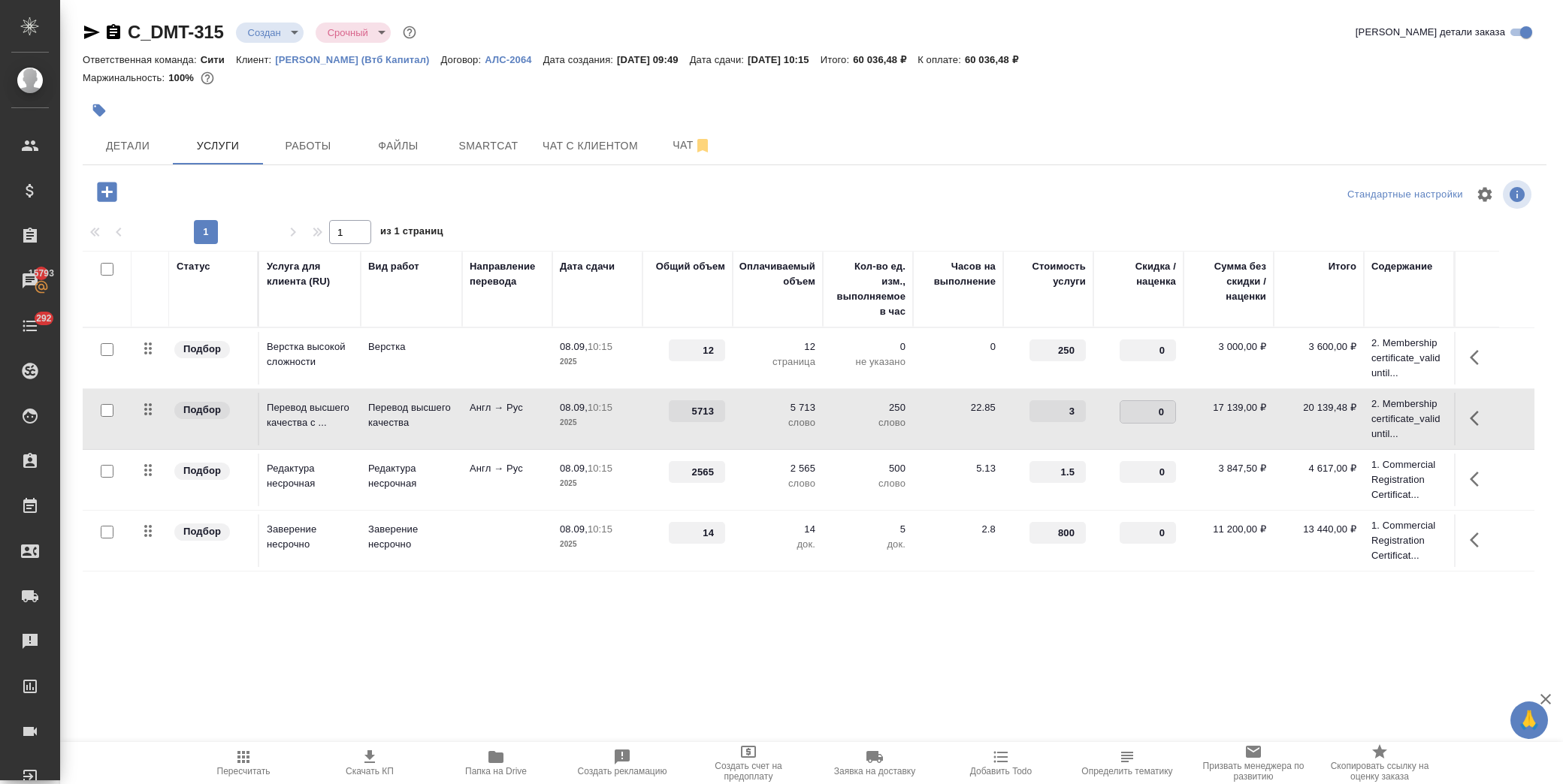
drag, startPoint x: 1143, startPoint y: 417, endPoint x: 1174, endPoint y: 415, distance: 31.1
click at [1174, 415] on input "0" at bounding box center [1148, 412] width 55 height 21
type input "-25"
drag, startPoint x: 1131, startPoint y: 466, endPoint x: 1174, endPoint y: 471, distance: 43.3
click at [1174, 471] on input "0" at bounding box center [1148, 473] width 55 height 21
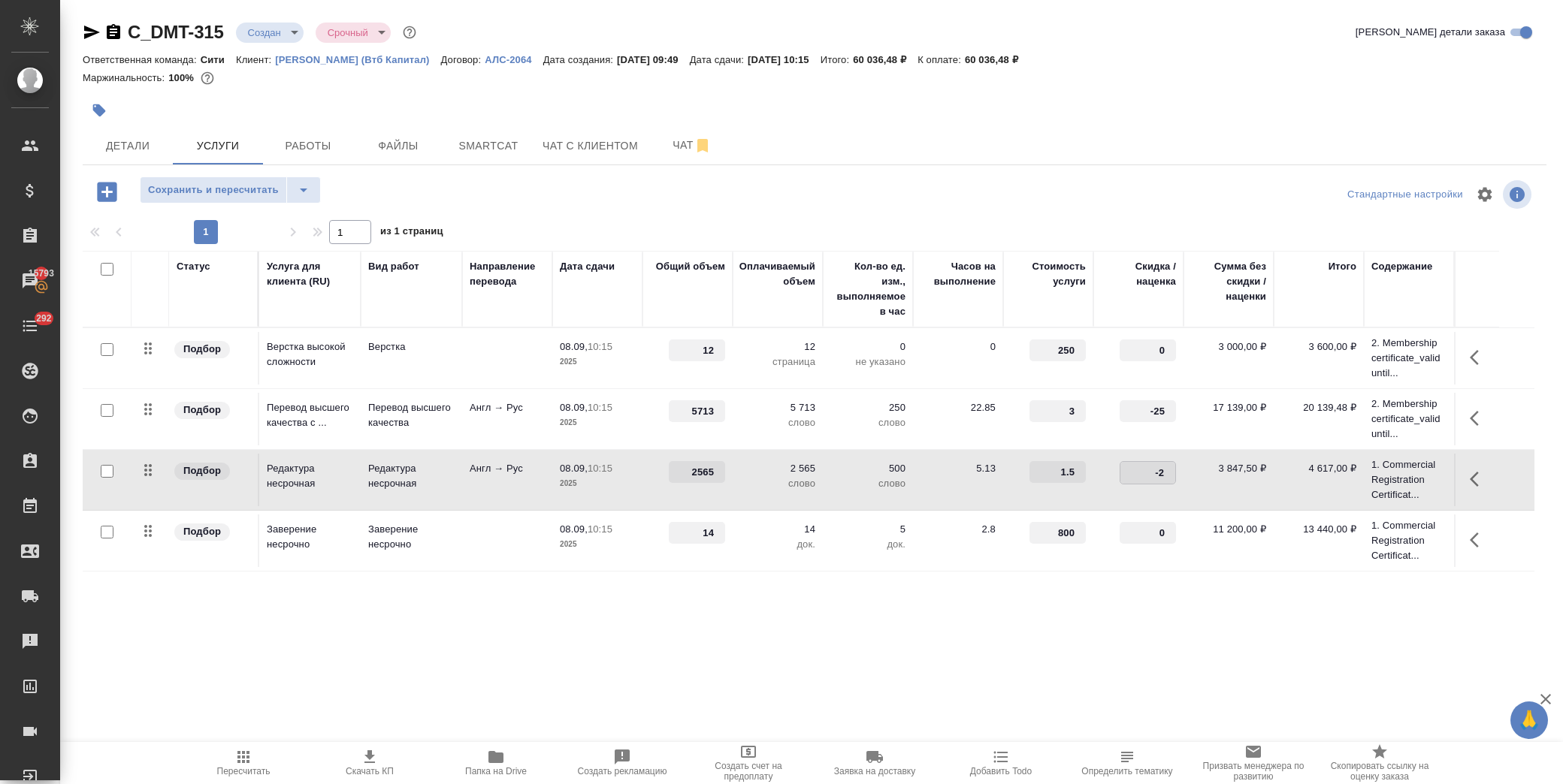
type input "-25"
drag, startPoint x: 1143, startPoint y: 535, endPoint x: 1167, endPoint y: 540, distance: 24.5
click at [1167, 540] on input "0" at bounding box center [1148, 533] width 55 height 21
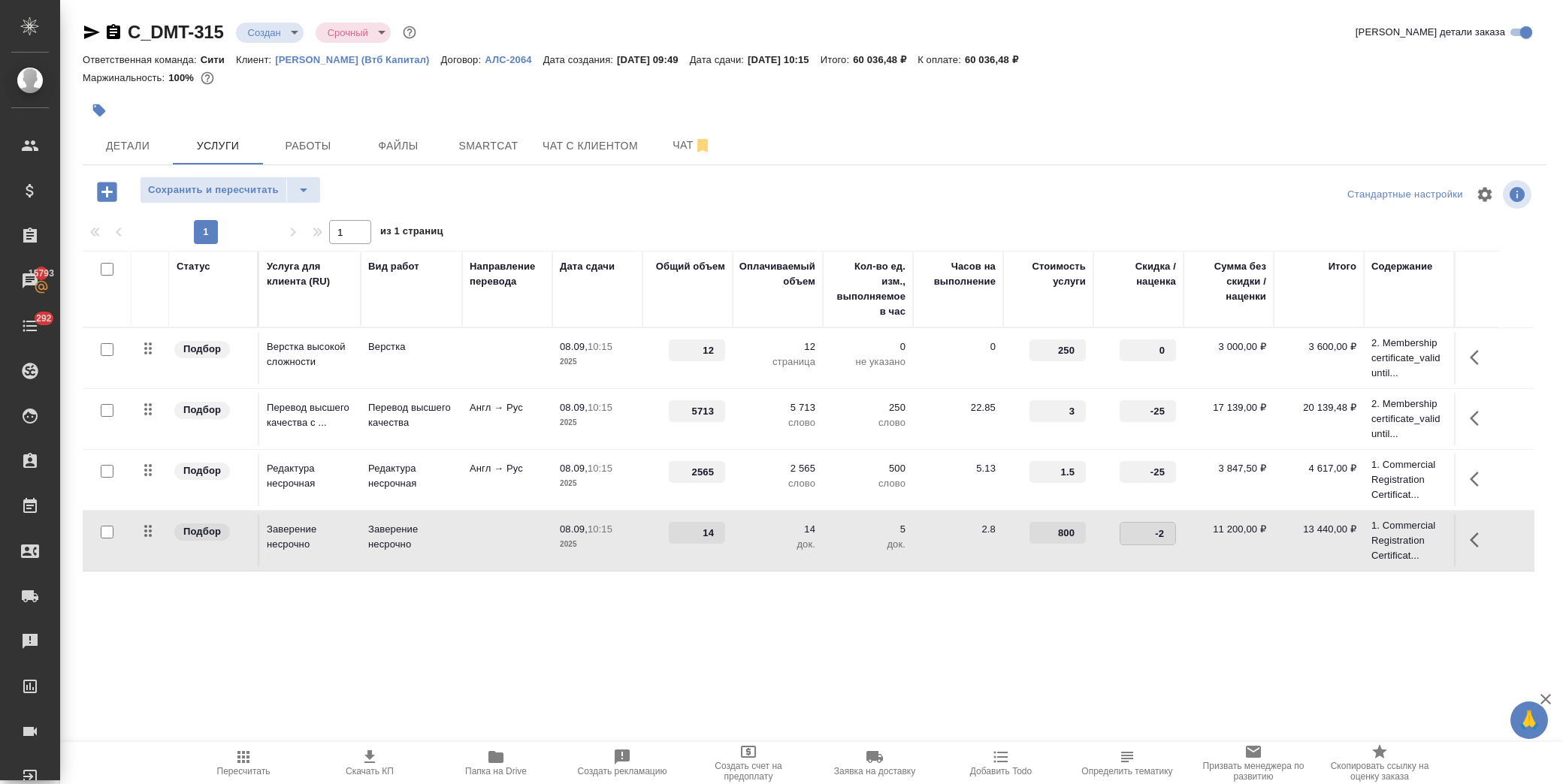
type input "-25"
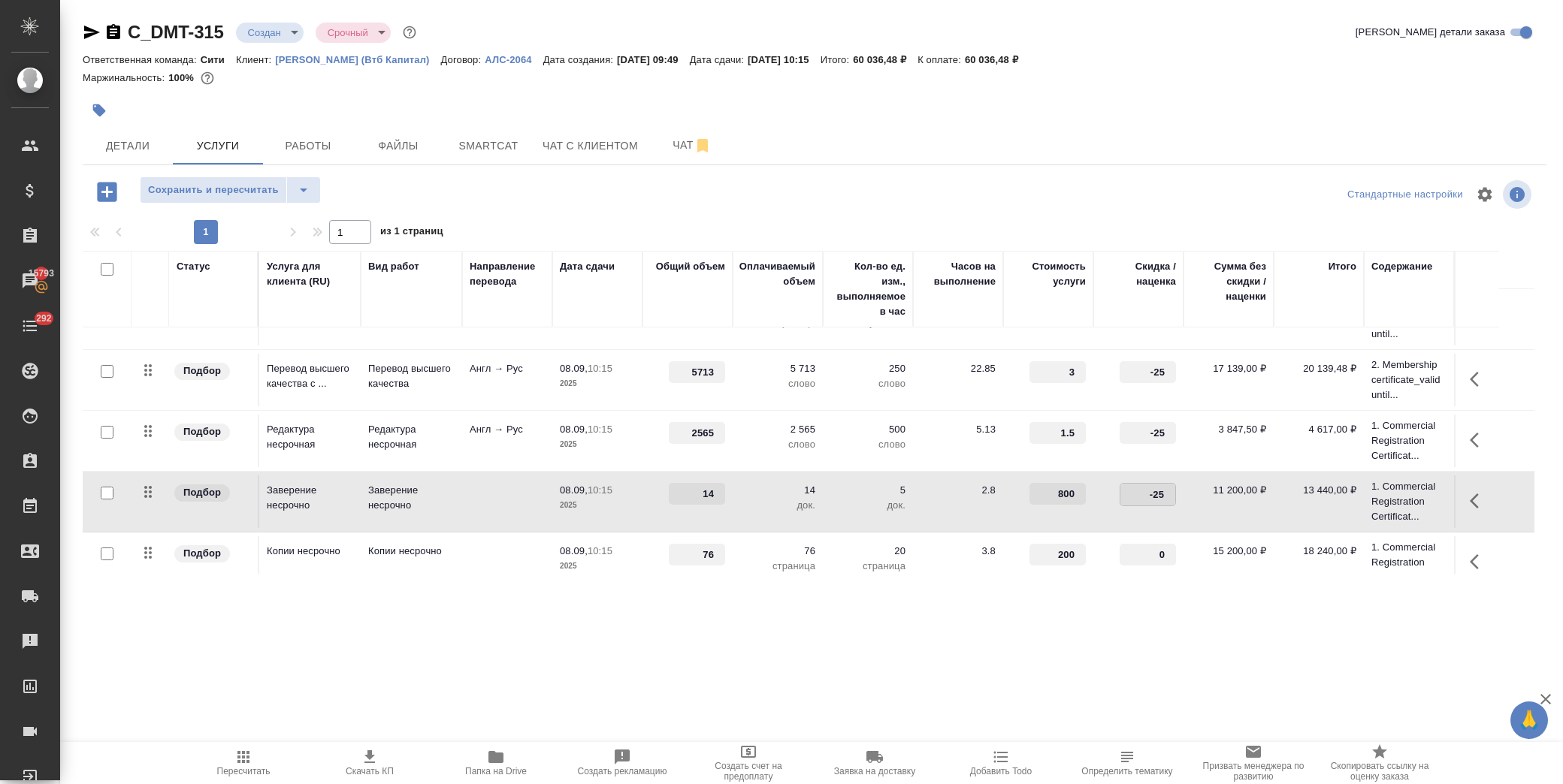
scroll to position [58, 0]
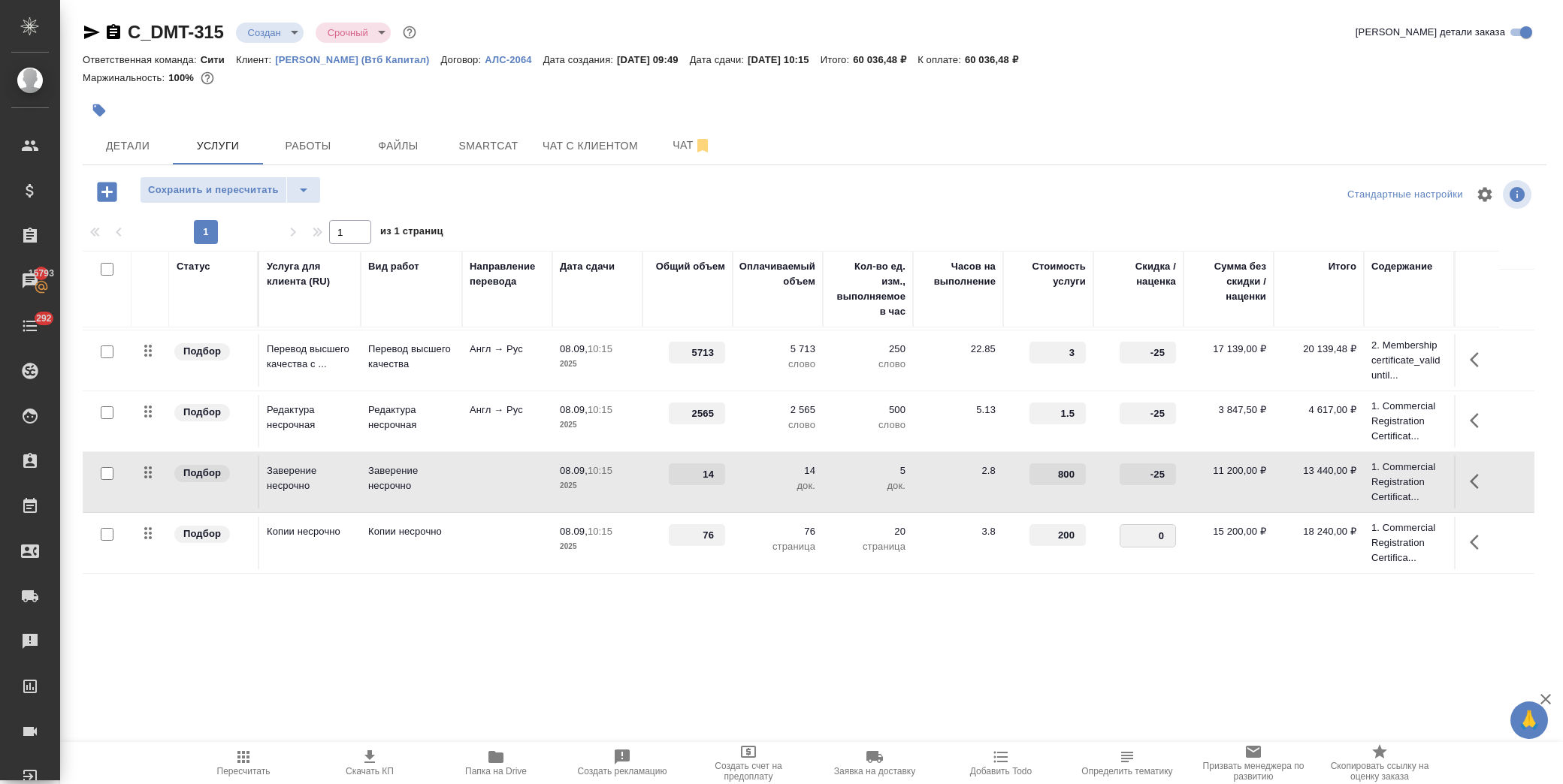
drag, startPoint x: 1144, startPoint y: 535, endPoint x: 1204, endPoint y: 510, distance: 65.0
click at [1174, 542] on input "0" at bounding box center [1148, 536] width 55 height 21
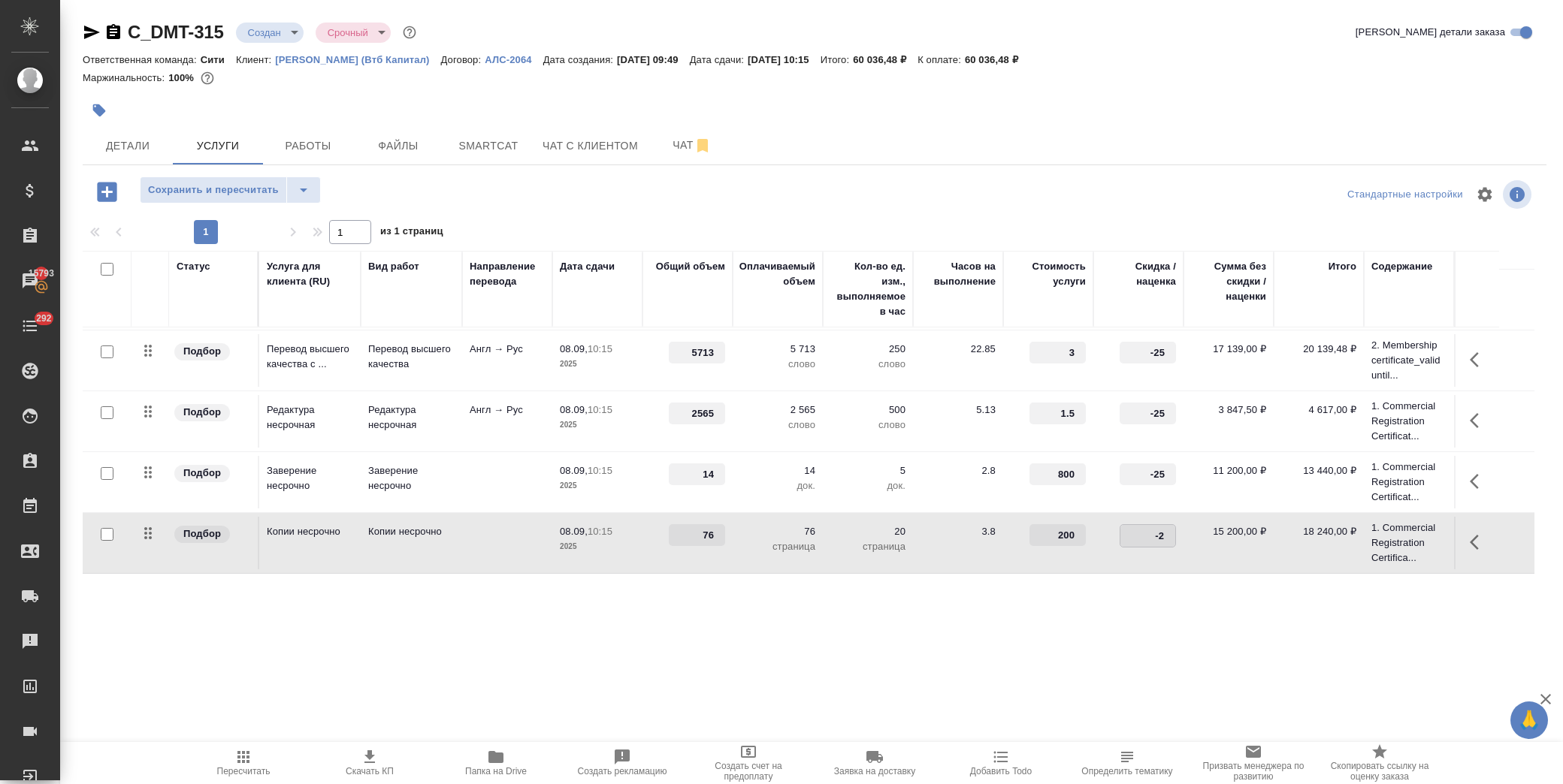
type input "-25"
click at [218, 184] on span "Сохранить и пересчитать" at bounding box center [213, 190] width 131 height 18
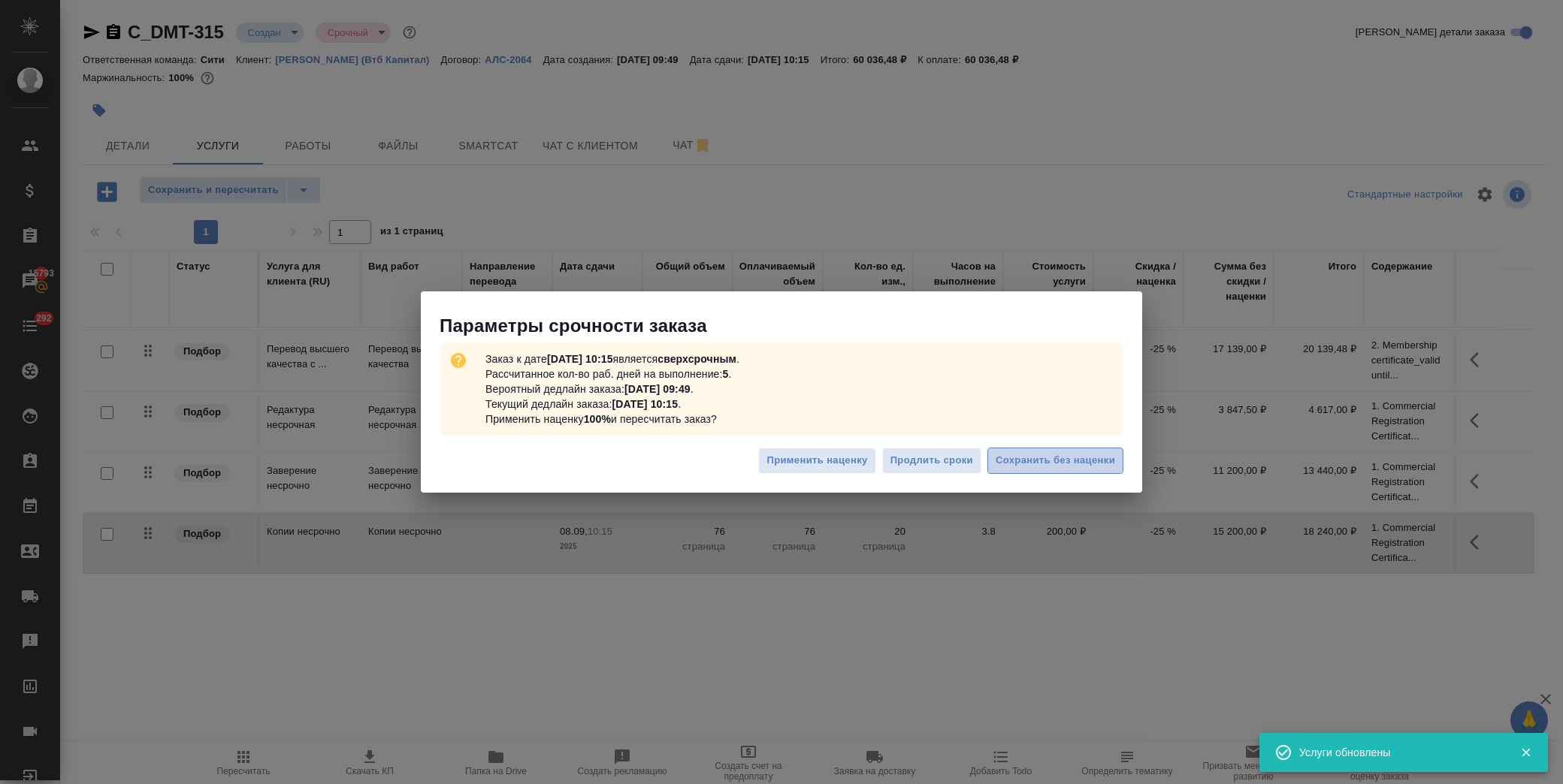
click at [1033, 456] on span "Сохранить без наценки" at bounding box center [1056, 461] width 120 height 18
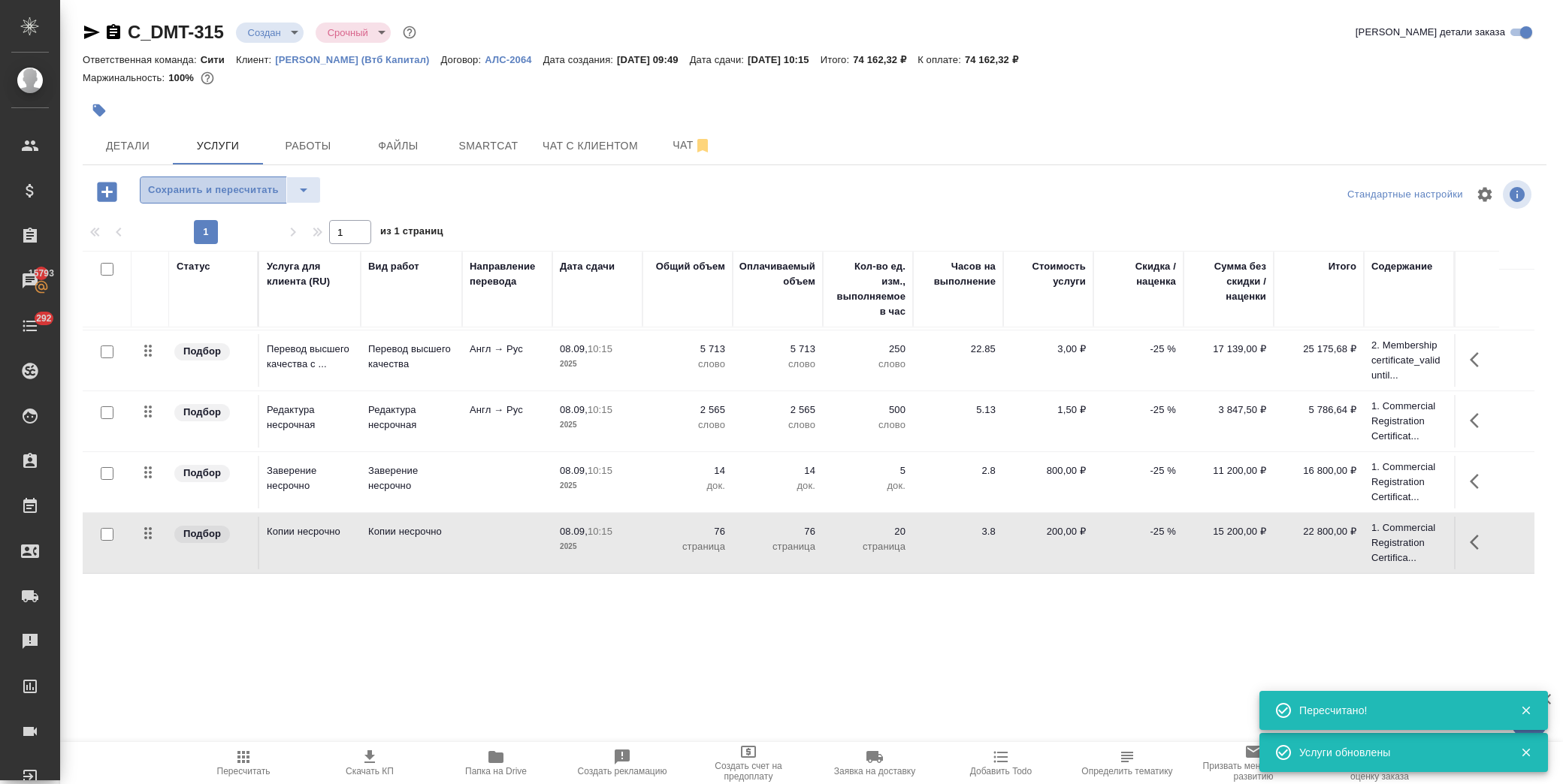
click at [241, 189] on span "Сохранить и пересчитать" at bounding box center [213, 190] width 131 height 18
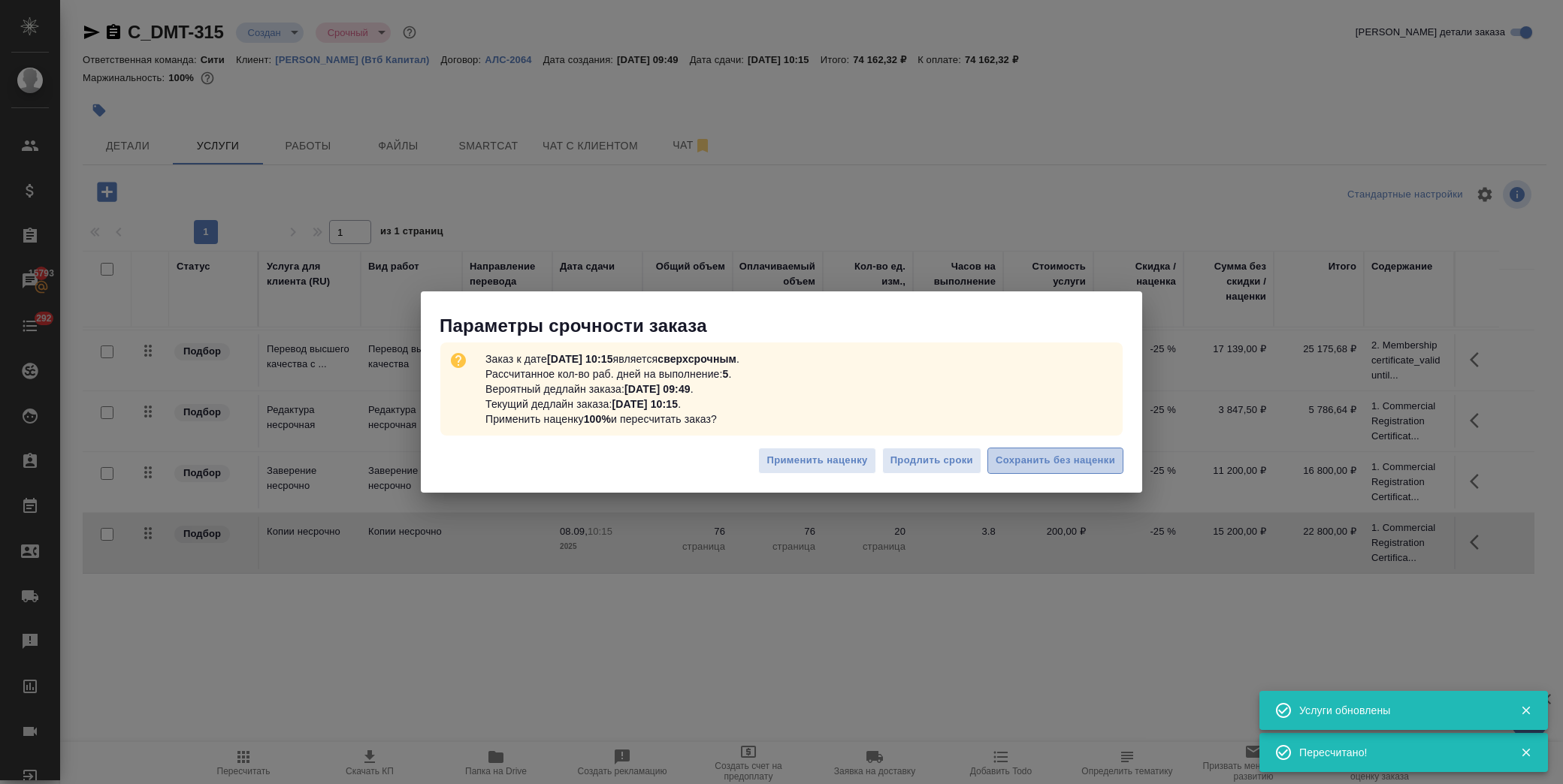
click at [1058, 466] on span "Сохранить без наценки" at bounding box center [1056, 461] width 120 height 18
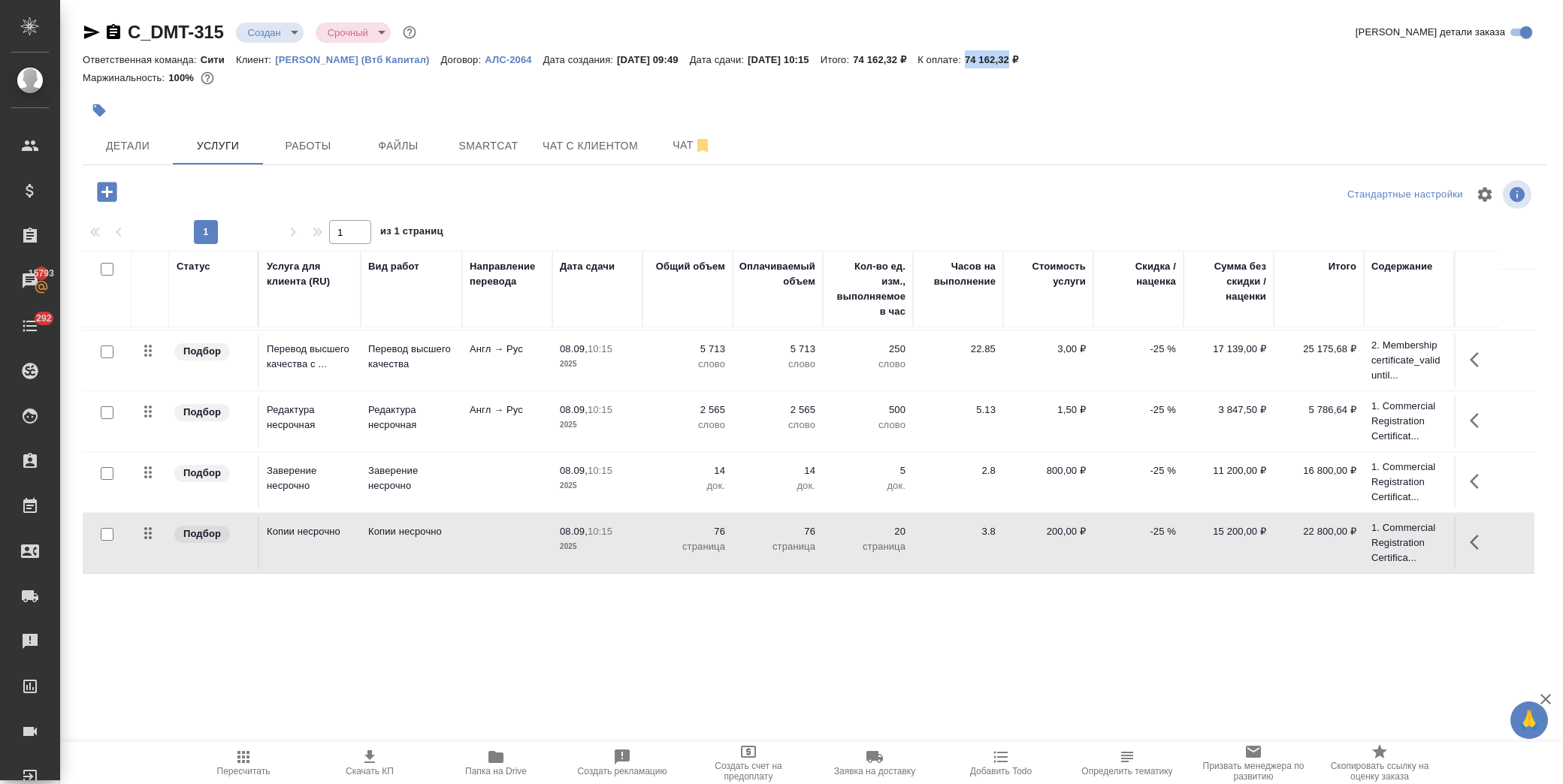
drag, startPoint x: 1007, startPoint y: 54, endPoint x: 1050, endPoint y: 64, distance: 44.1
click at [1050, 64] on div "Ответственная команда: Сити Клиент: Деметра Холдинг (Втб Капитал) Договор: АЛС-…" at bounding box center [815, 60] width 1464 height 18
copy p "74 162,32"
click at [361, 766] on span "Скачать КП" at bounding box center [369, 772] width 48 height 11
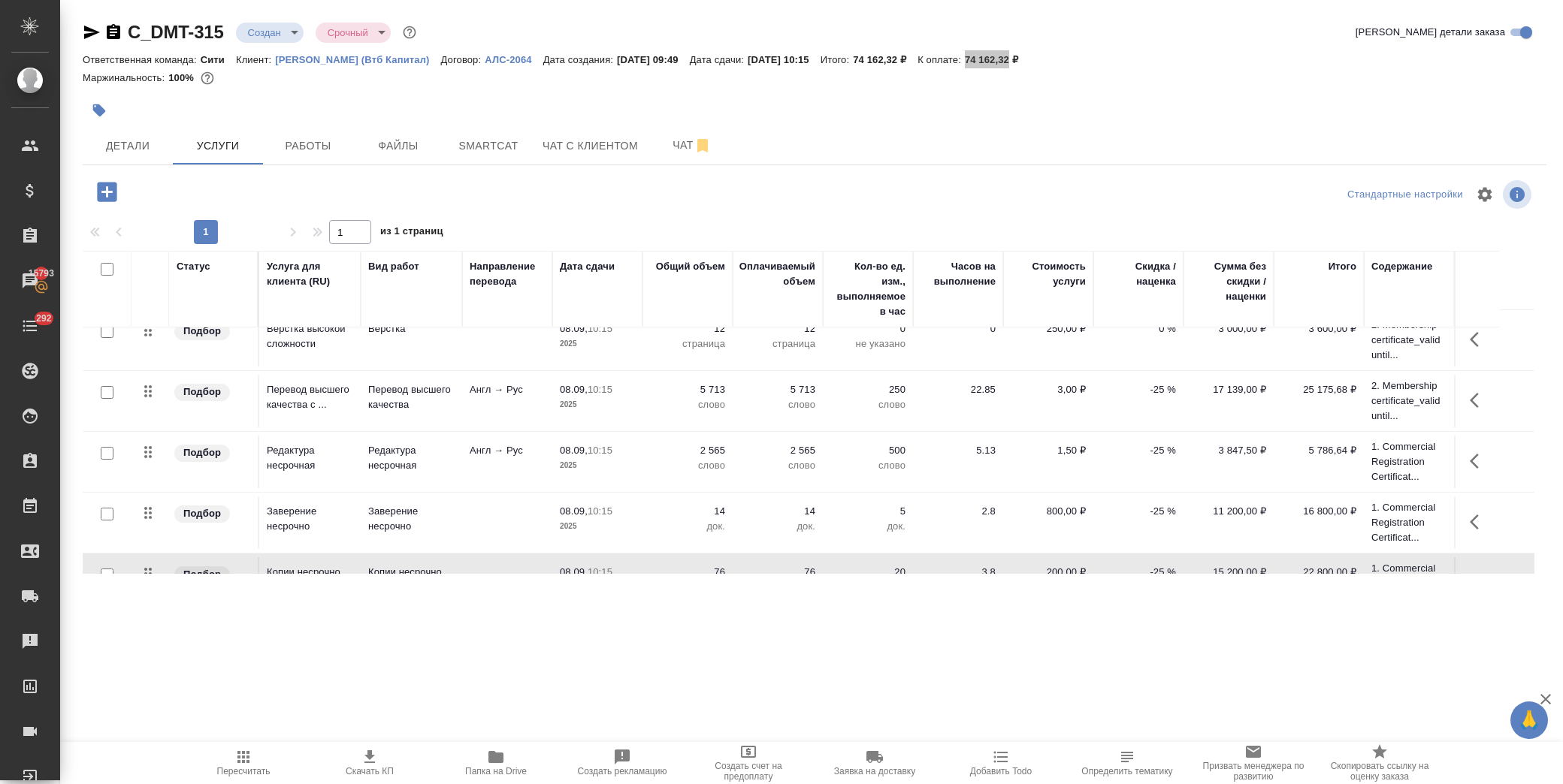
scroll to position [0, 0]
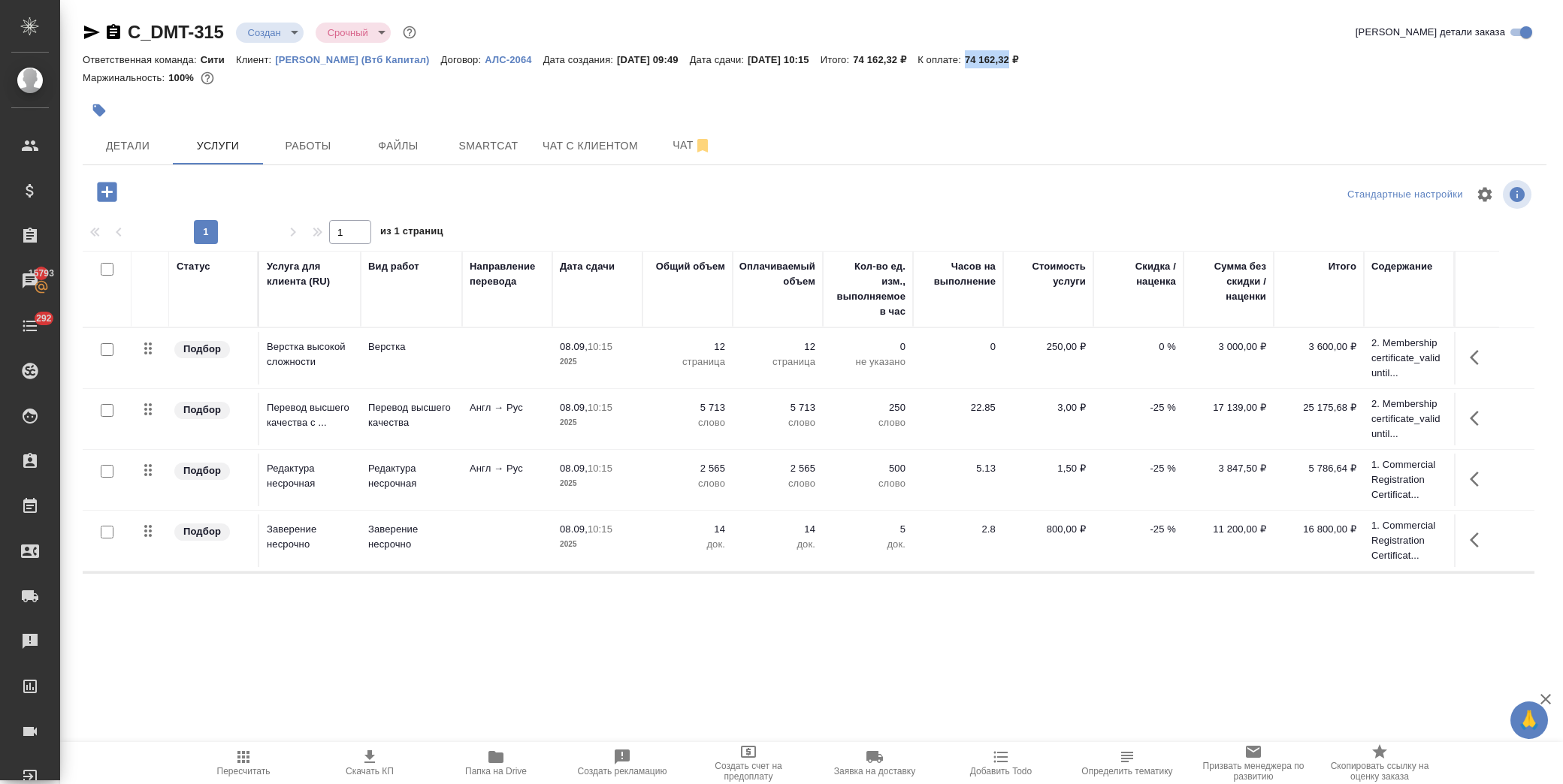
click at [1141, 407] on p "-25 %" at bounding box center [1138, 408] width 75 height 15
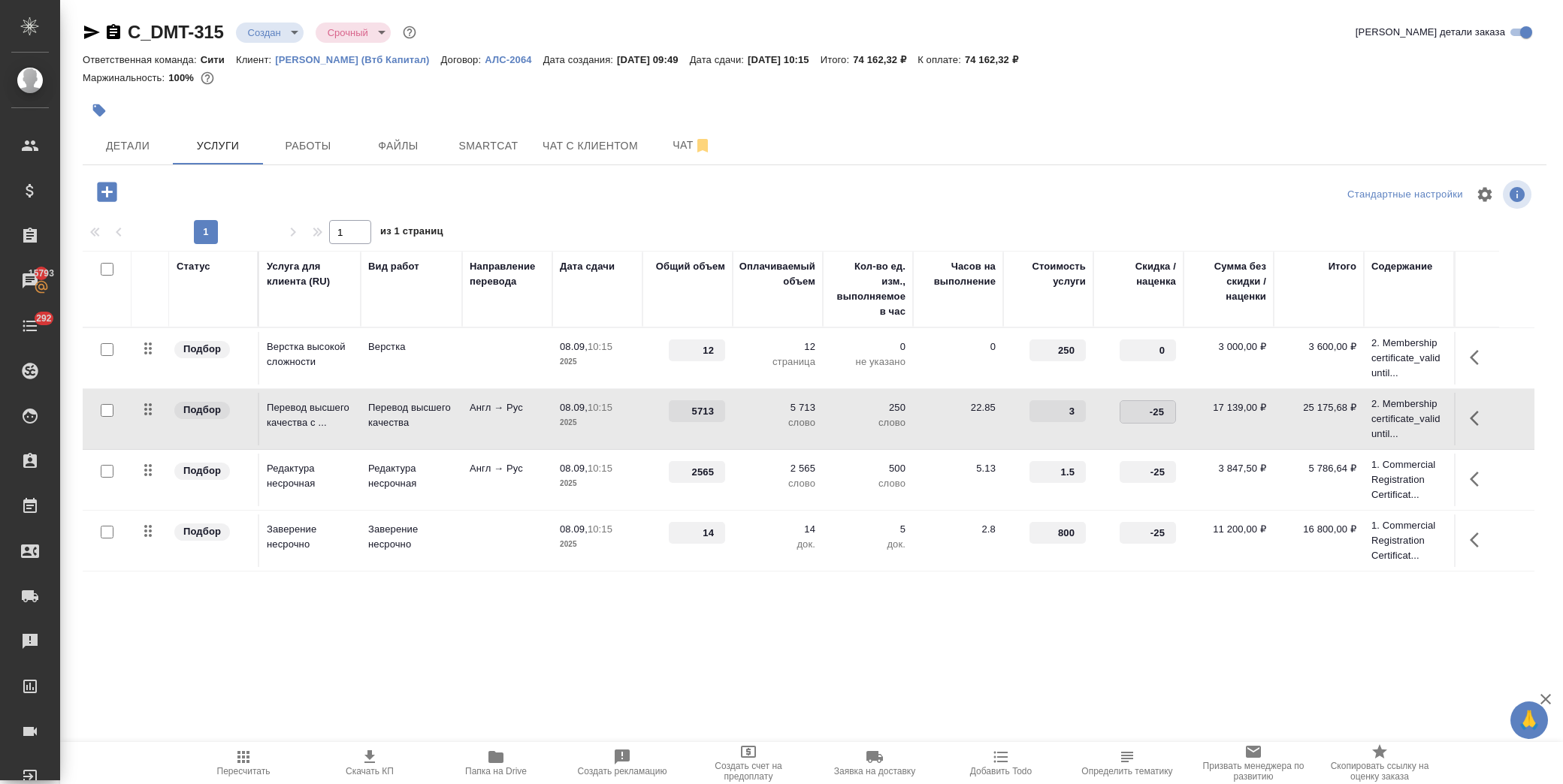
drag, startPoint x: 1141, startPoint y: 410, endPoint x: 1190, endPoint y: 415, distance: 49.3
click at [1190, 415] on tr "Подбор Перевод высшего качества с ... Перевод высшего качества Англ → Рус 08.09…" at bounding box center [809, 419] width 1452 height 61
type input "0"
drag, startPoint x: 1146, startPoint y: 477, endPoint x: 1171, endPoint y: 478, distance: 25.0
drag, startPoint x: 1135, startPoint y: 477, endPoint x: 1178, endPoint y: 477, distance: 43.0
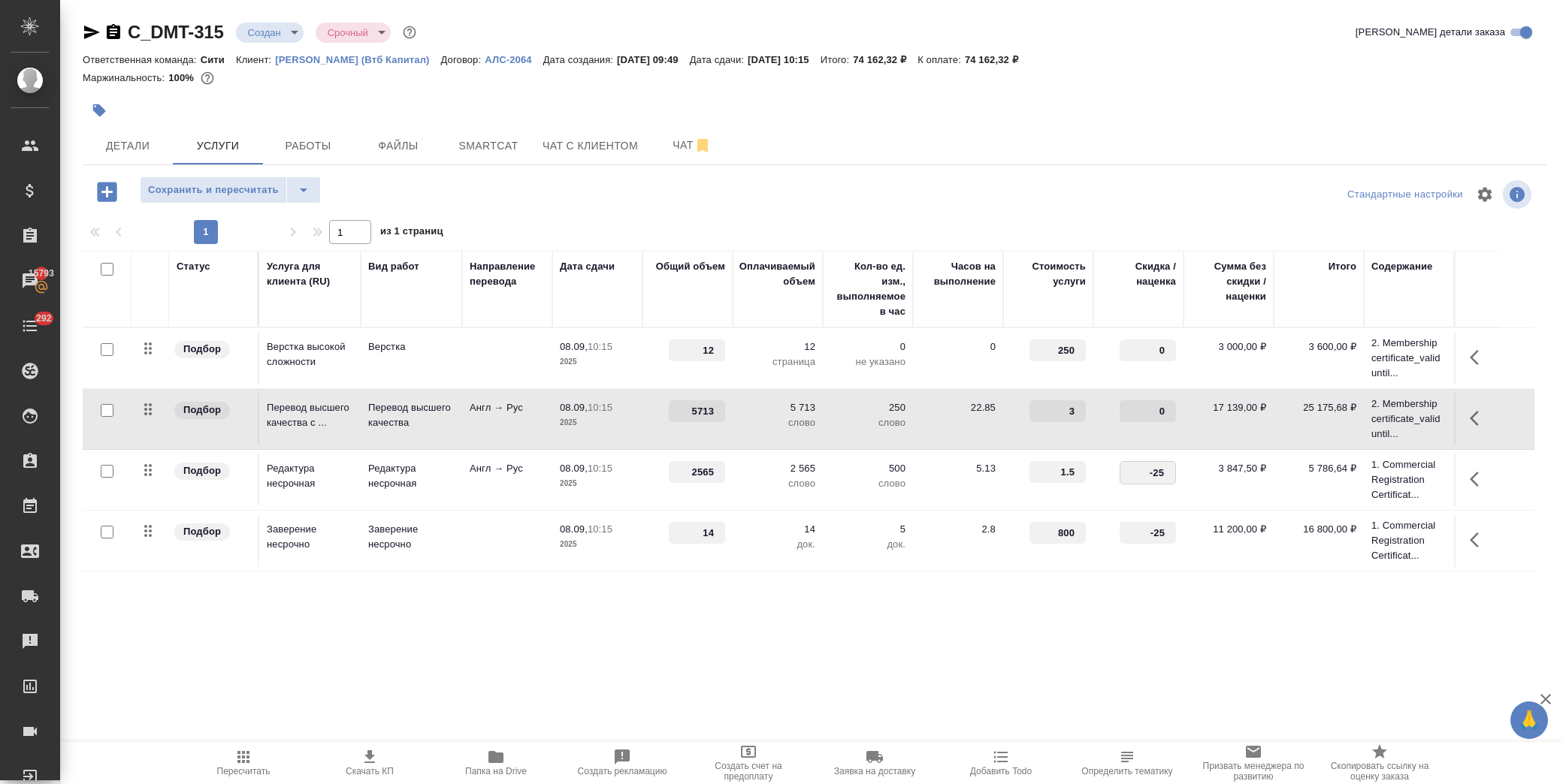
click at [1178, 477] on td "-25" at bounding box center [1138, 480] width 90 height 53
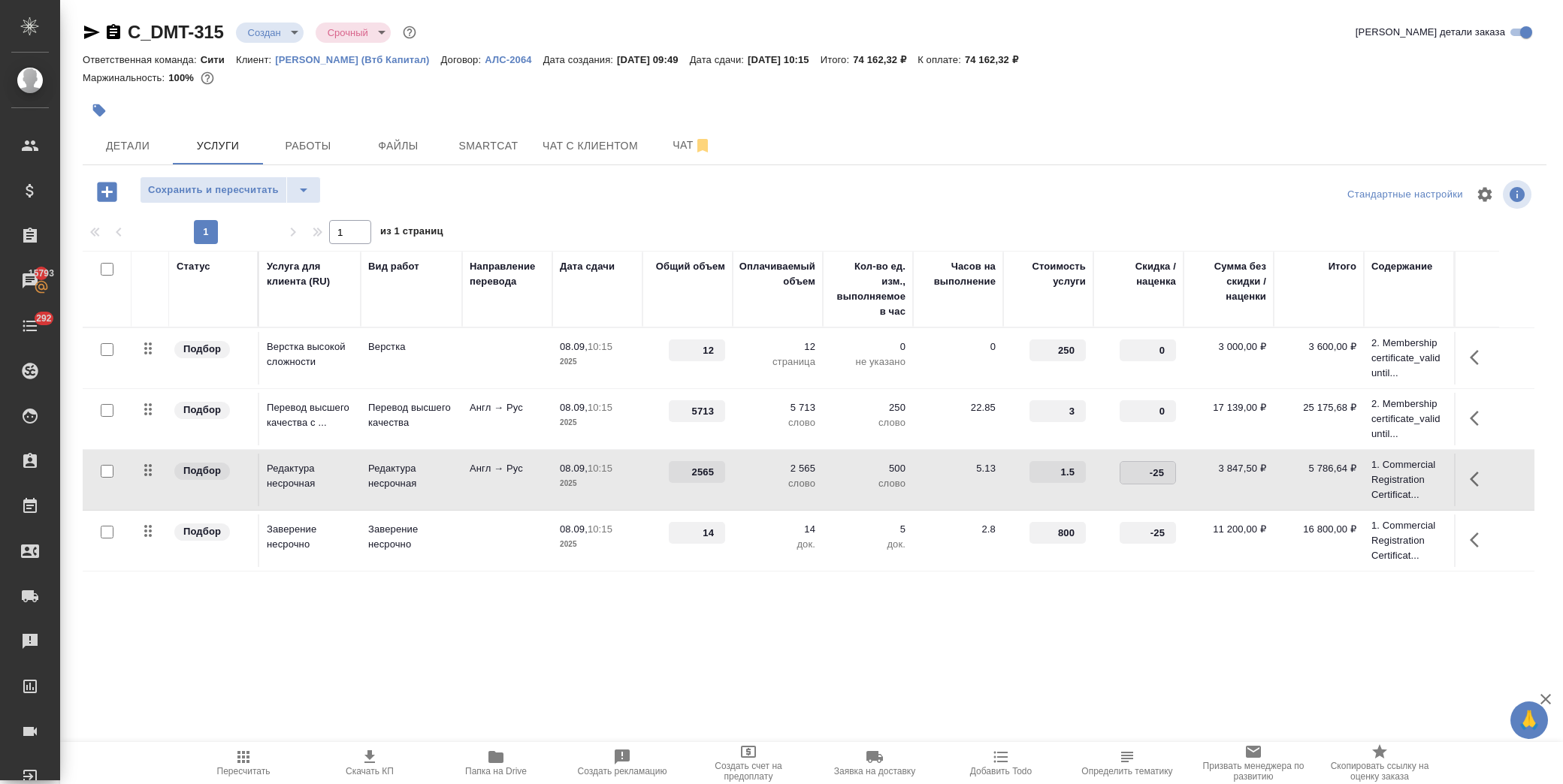
type input "0"
drag, startPoint x: 1133, startPoint y: 535, endPoint x: 1203, endPoint y: 530, distance: 70.2
click at [1203, 530] on tr "Подбор Заверение несрочно Заверение несрочно 08.09, 10:15 2025 14 14 док. 5 док…" at bounding box center [809, 541] width 1452 height 61
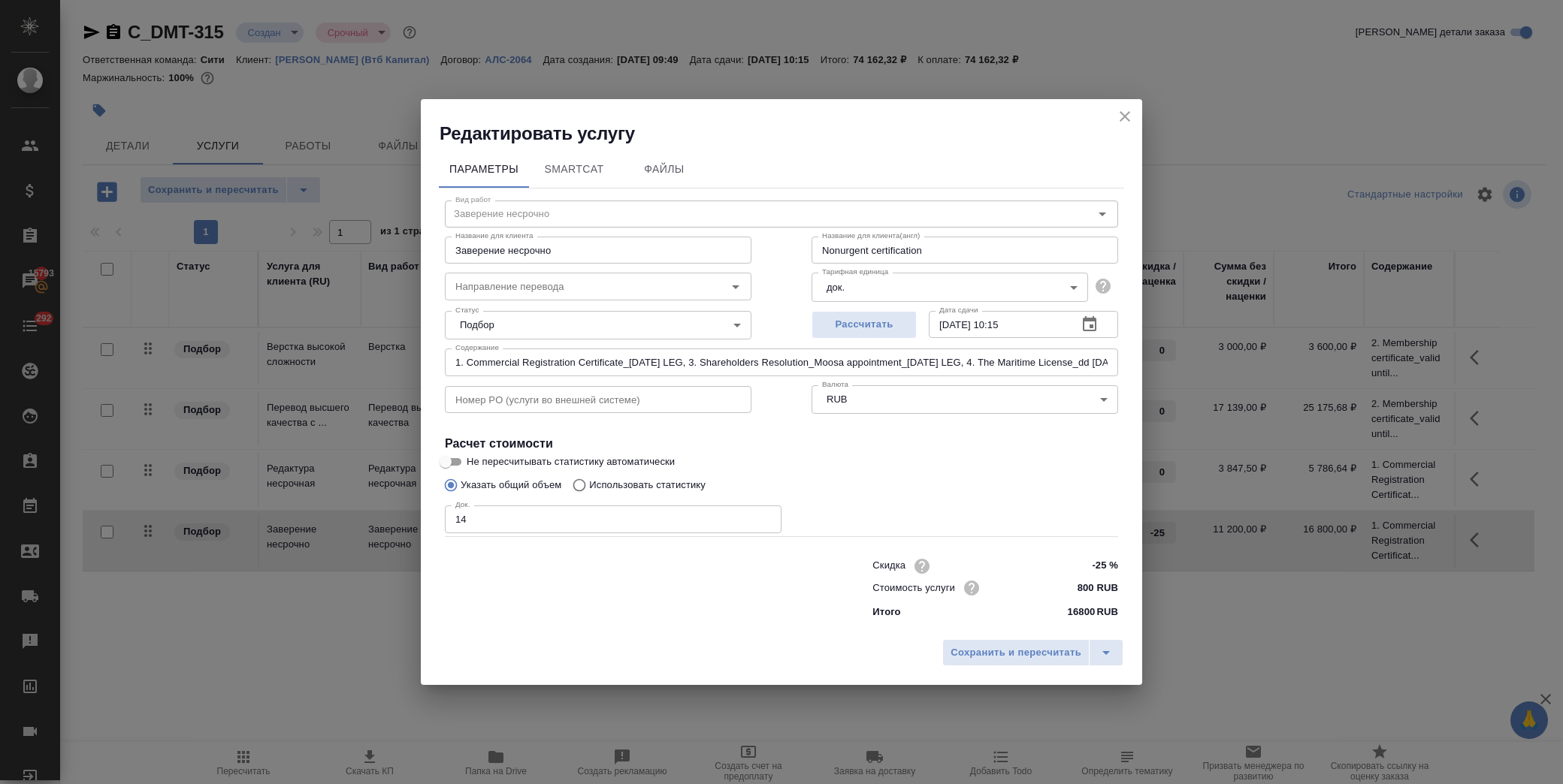
click at [1121, 119] on icon "close" at bounding box center [1125, 116] width 11 height 11
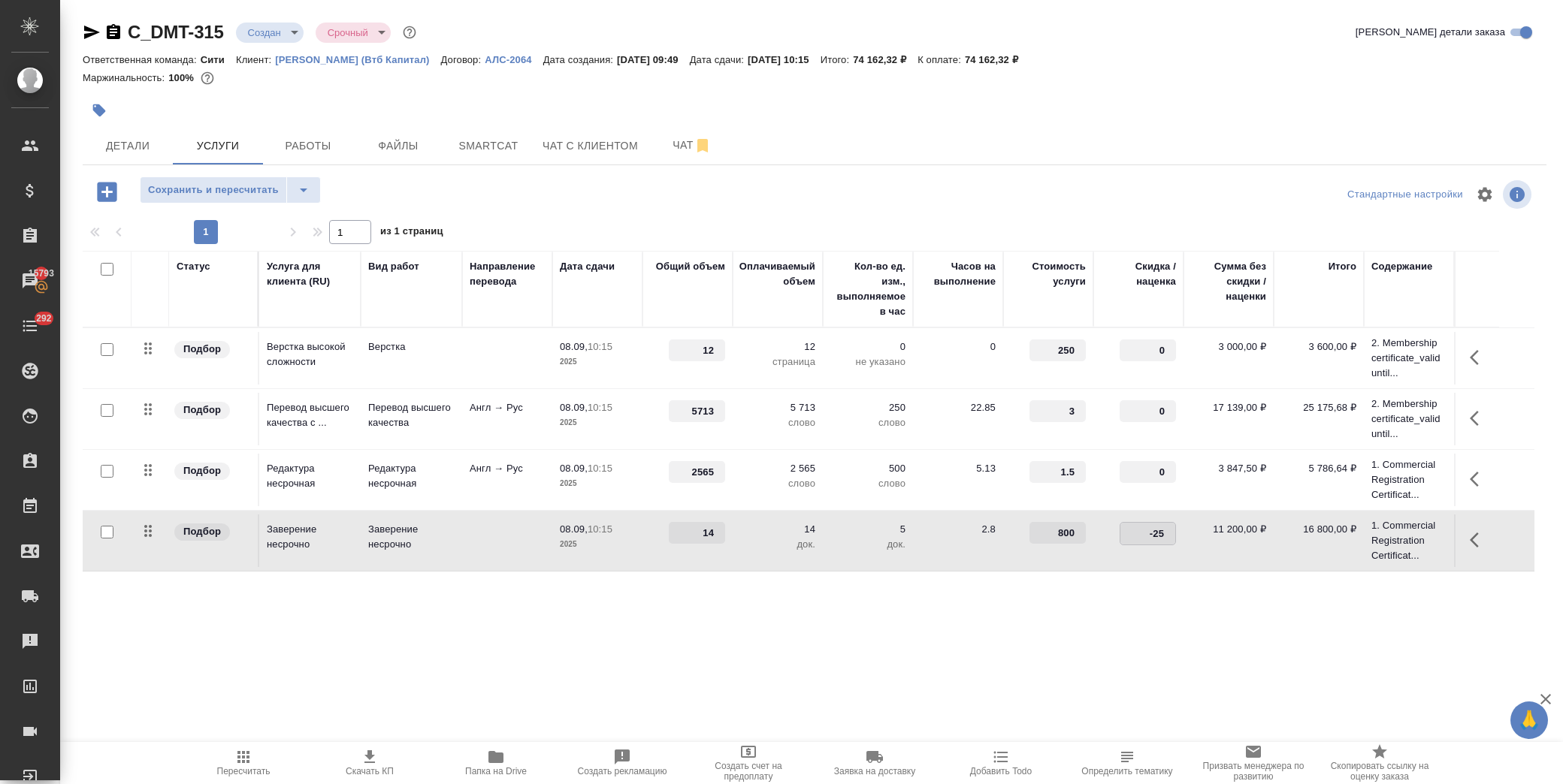
drag, startPoint x: 1132, startPoint y: 532, endPoint x: 1196, endPoint y: 533, distance: 64.0
click at [1196, 533] on tr "Подбор Заверение несрочно Заверение несрочно 08.09, 10:15 2025 14 14 док. 5 док…" at bounding box center [809, 541] width 1452 height 61
type input "0"
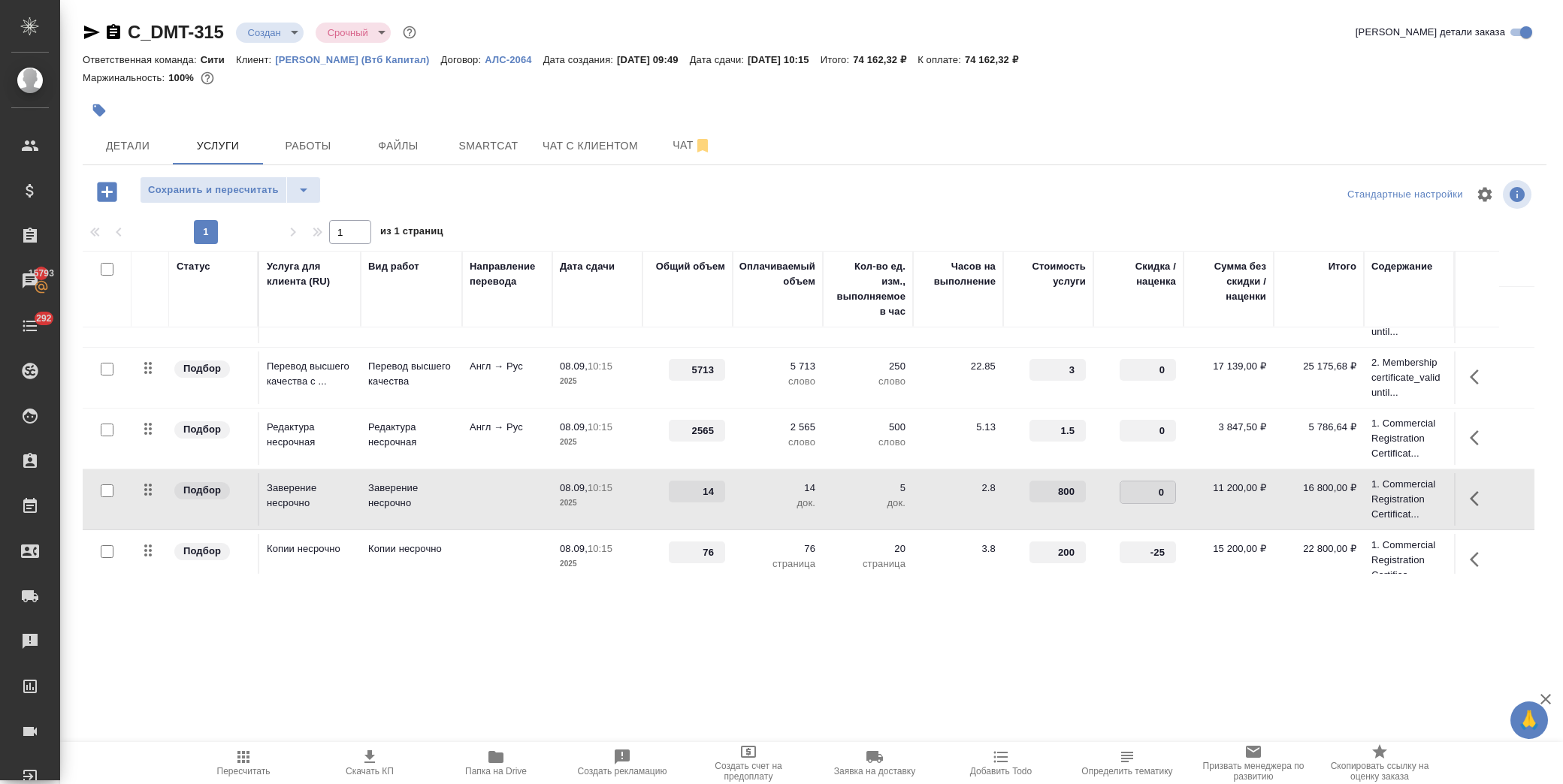
scroll to position [58, 0]
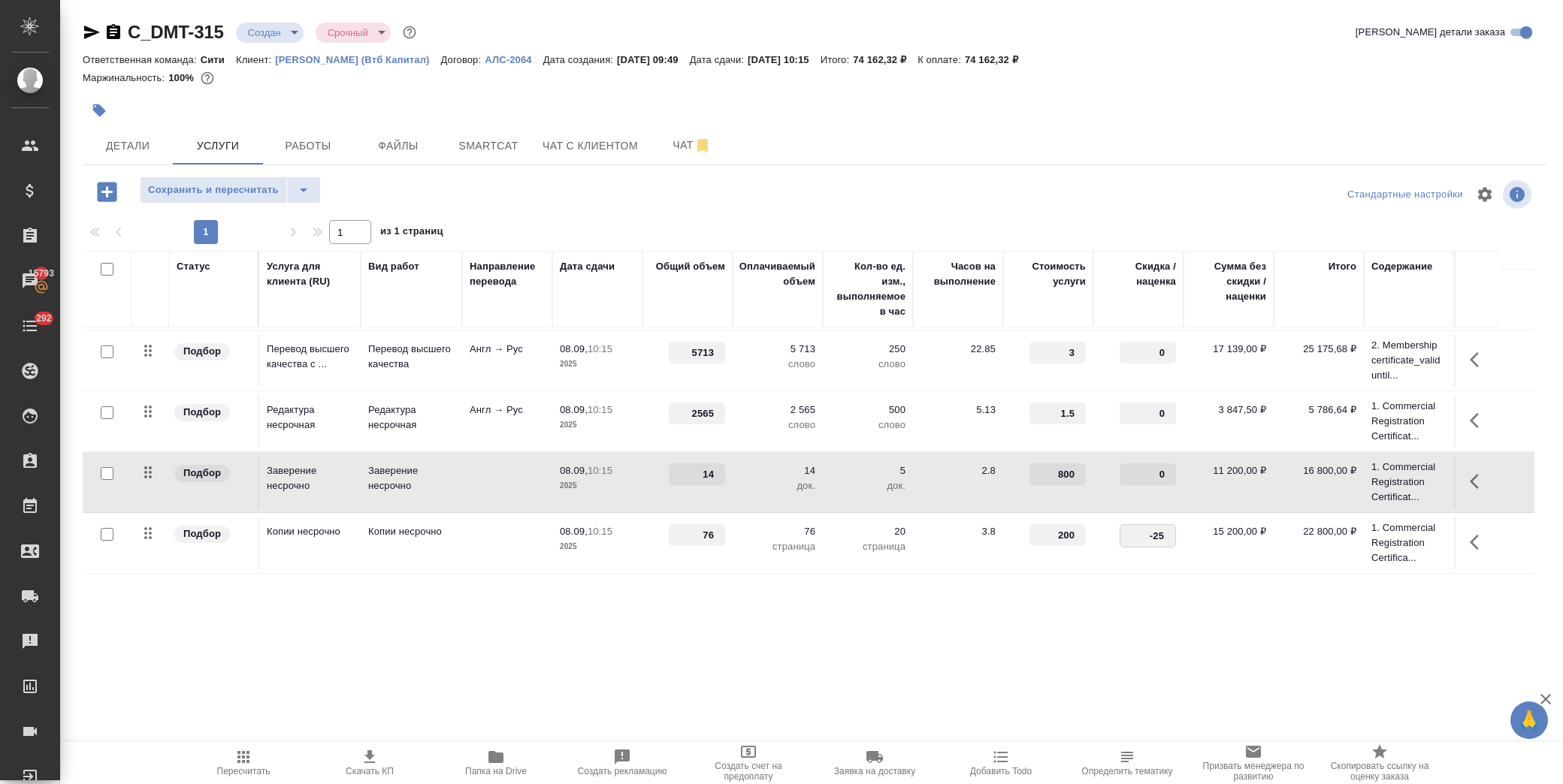
drag, startPoint x: 1136, startPoint y: 535, endPoint x: 1166, endPoint y: 536, distance: 30.0
click at [1164, 536] on input "-25" at bounding box center [1148, 536] width 55 height 21
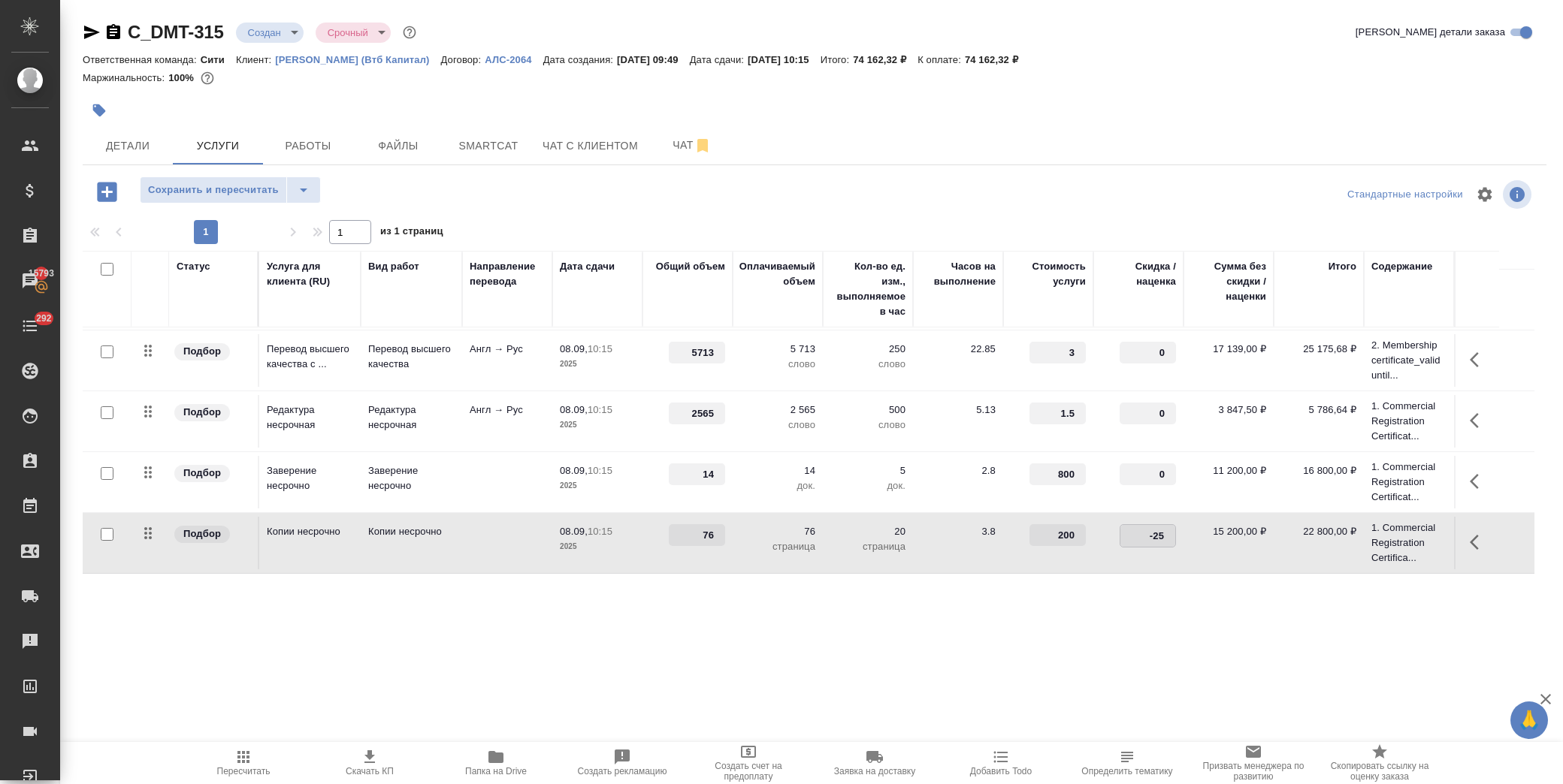
type input "0"
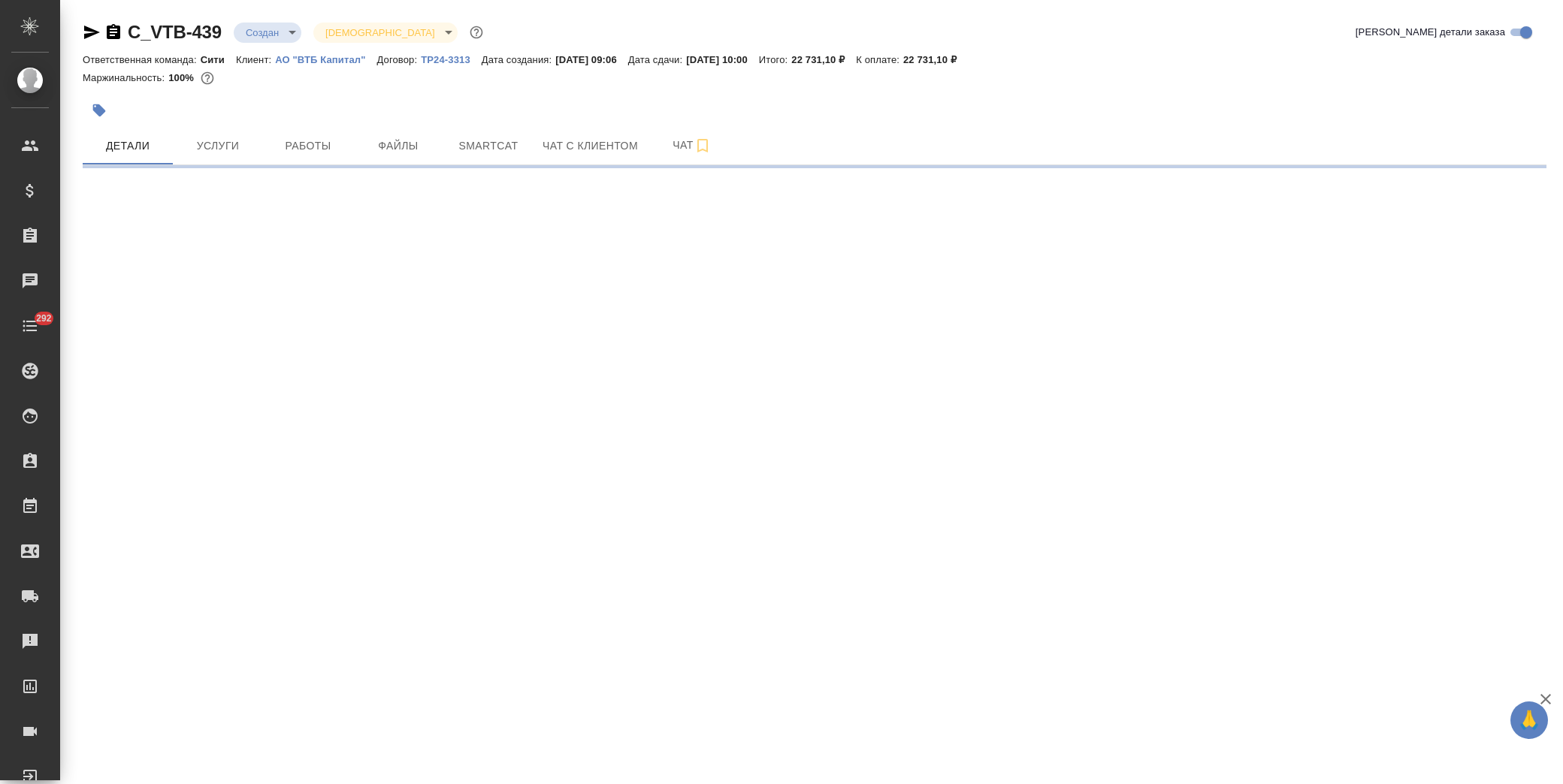
select select "RU"
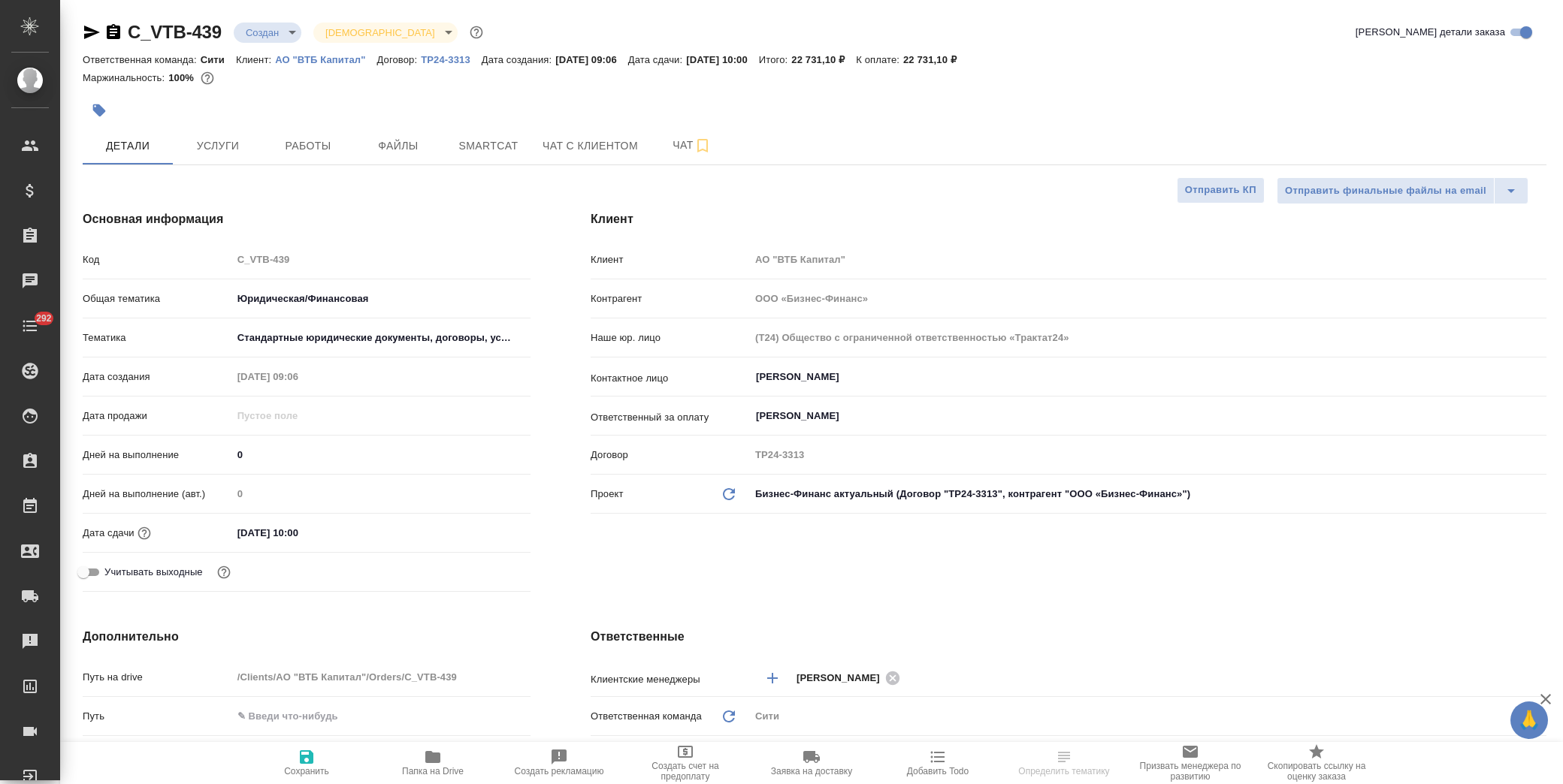
type textarea "x"
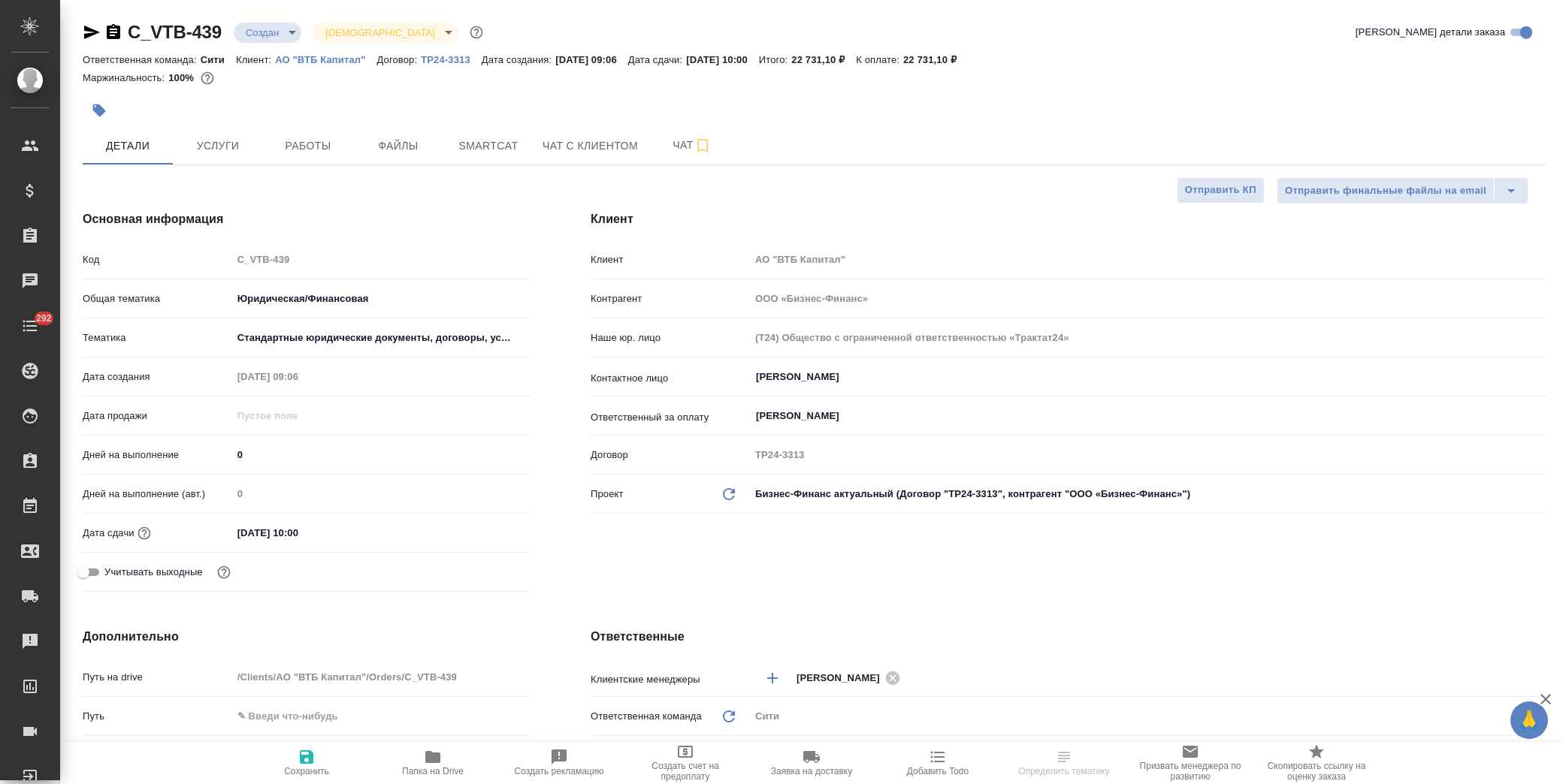
type textarea "x"
drag, startPoint x: 356, startPoint y: 532, endPoint x: 458, endPoint y: 534, distance: 102.0
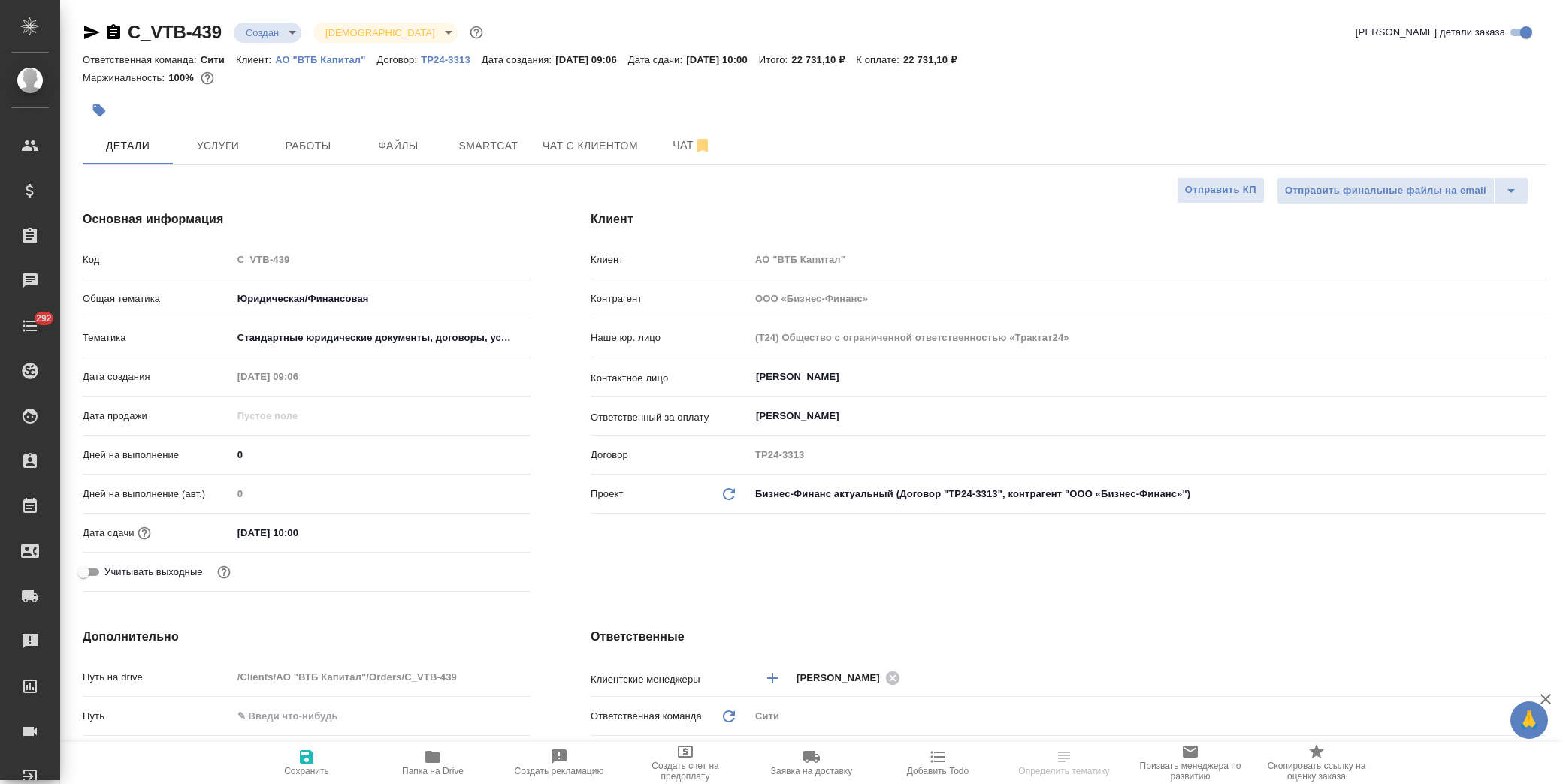
click at [360, 532] on input "[DATE] 10:00" at bounding box center [298, 533] width 132 height 21
click at [478, 532] on icon "button" at bounding box center [487, 533] width 18 height 18
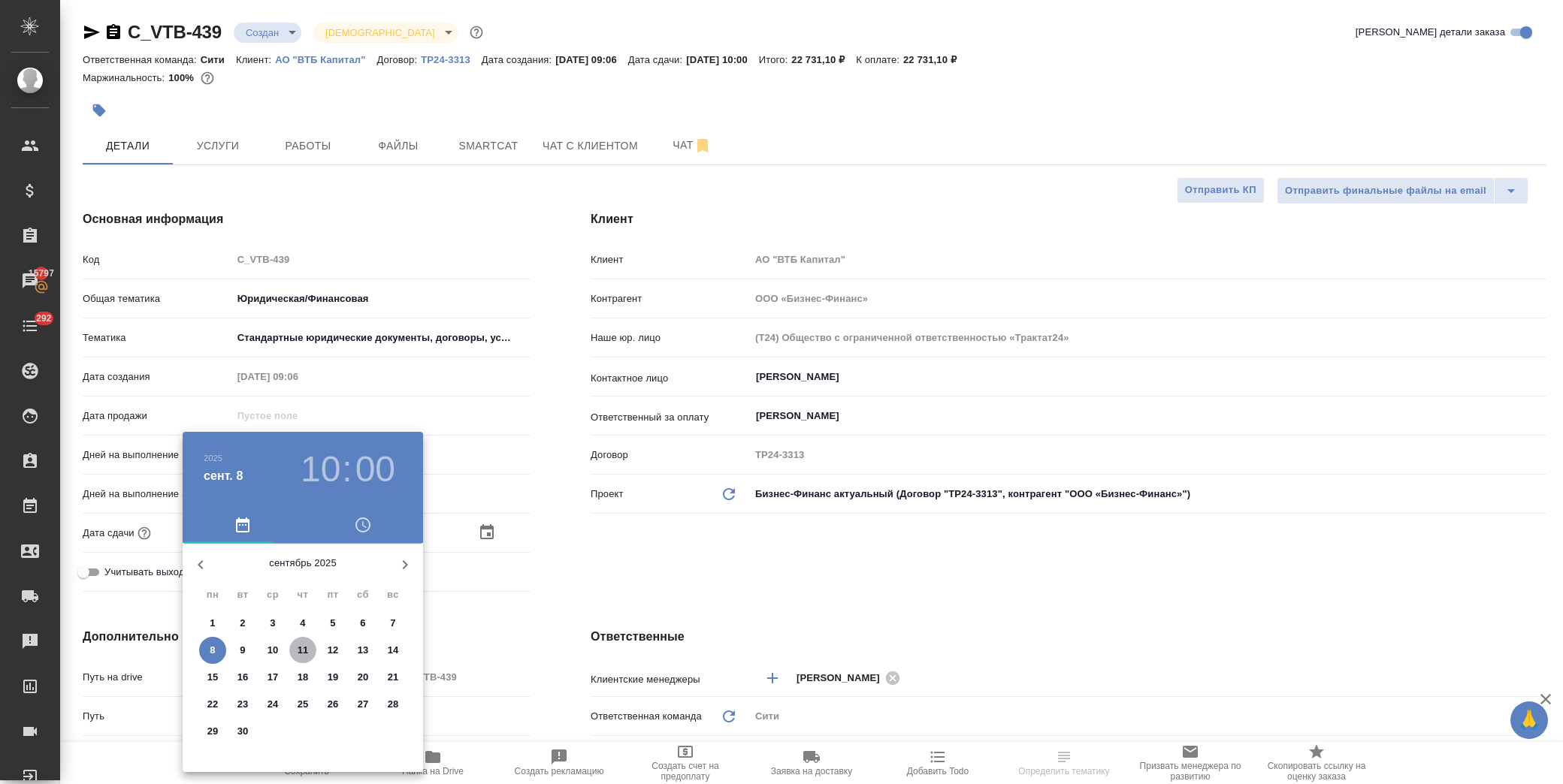
click at [291, 651] on span "11" at bounding box center [302, 651] width 27 height 15
type input "[DATE] 10:00"
type textarea "x"
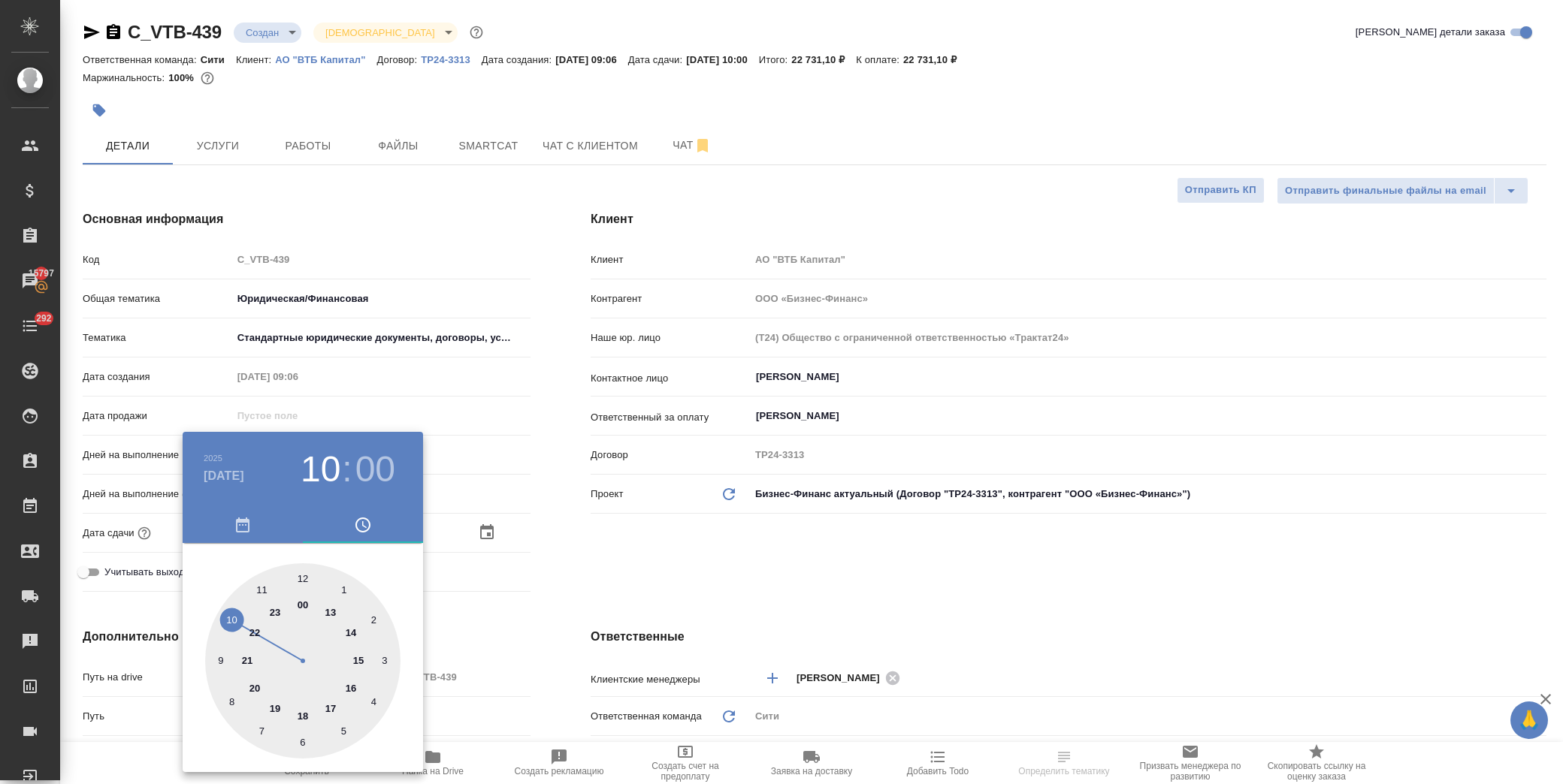
click at [325, 708] on div at bounding box center [303, 661] width 195 height 195
type input "[DATE] 17:00"
type textarea "x"
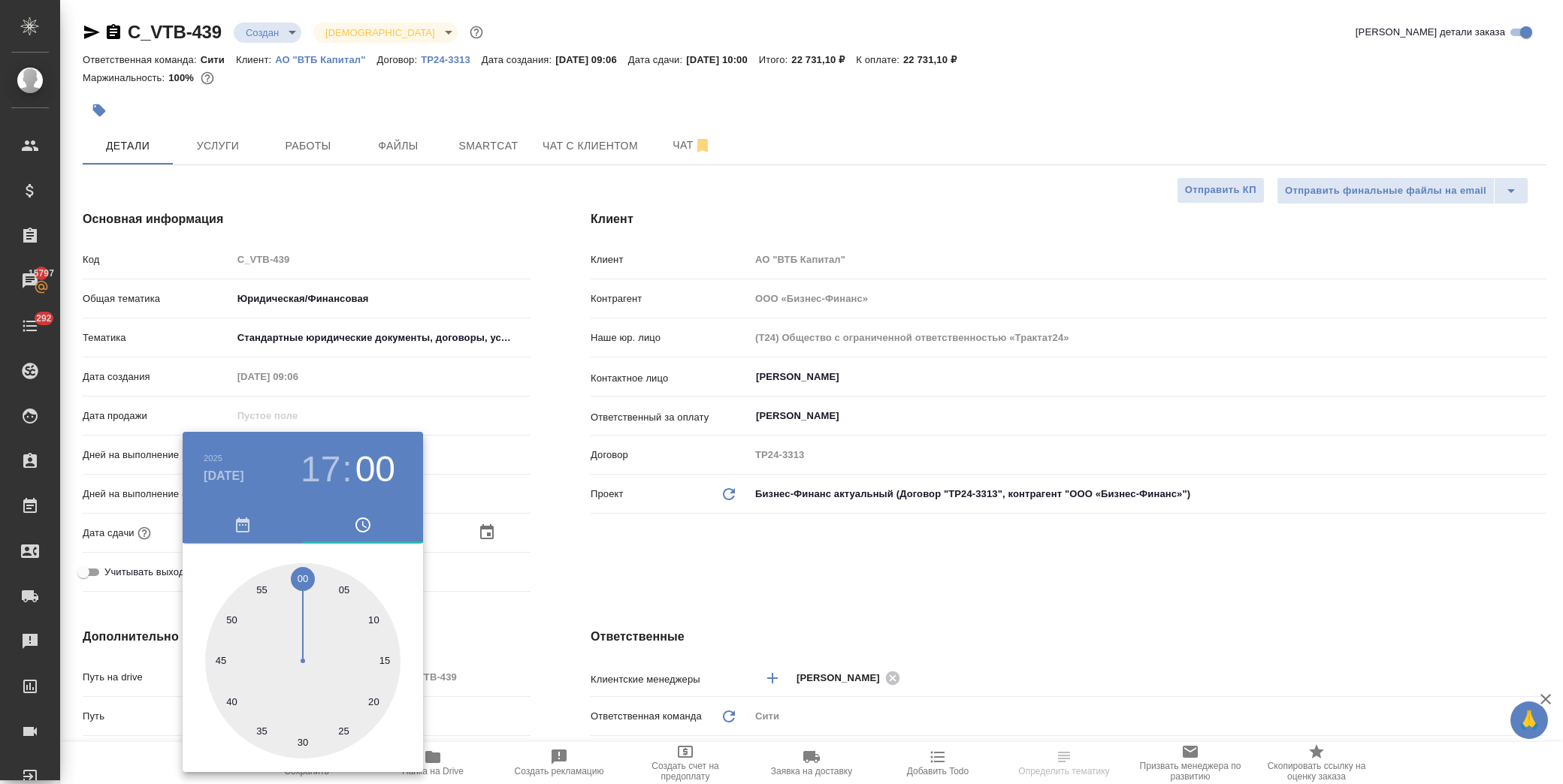
drag, startPoint x: 545, startPoint y: 590, endPoint x: 423, endPoint y: 688, distance: 156.5
click at [547, 590] on div at bounding box center [781, 392] width 1563 height 784
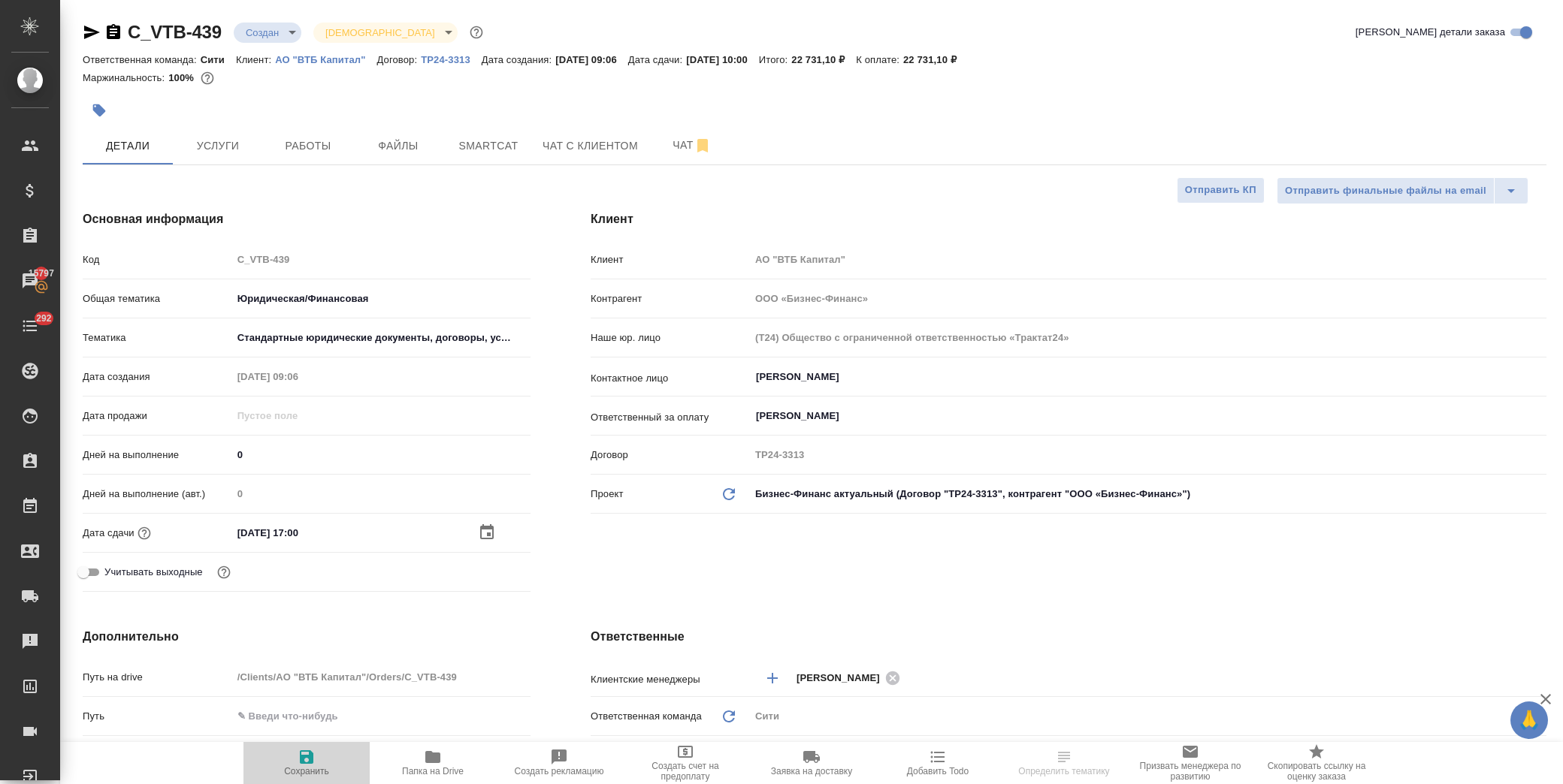
click at [304, 766] on span "Сохранить" at bounding box center [307, 772] width 45 height 11
type textarea "x"
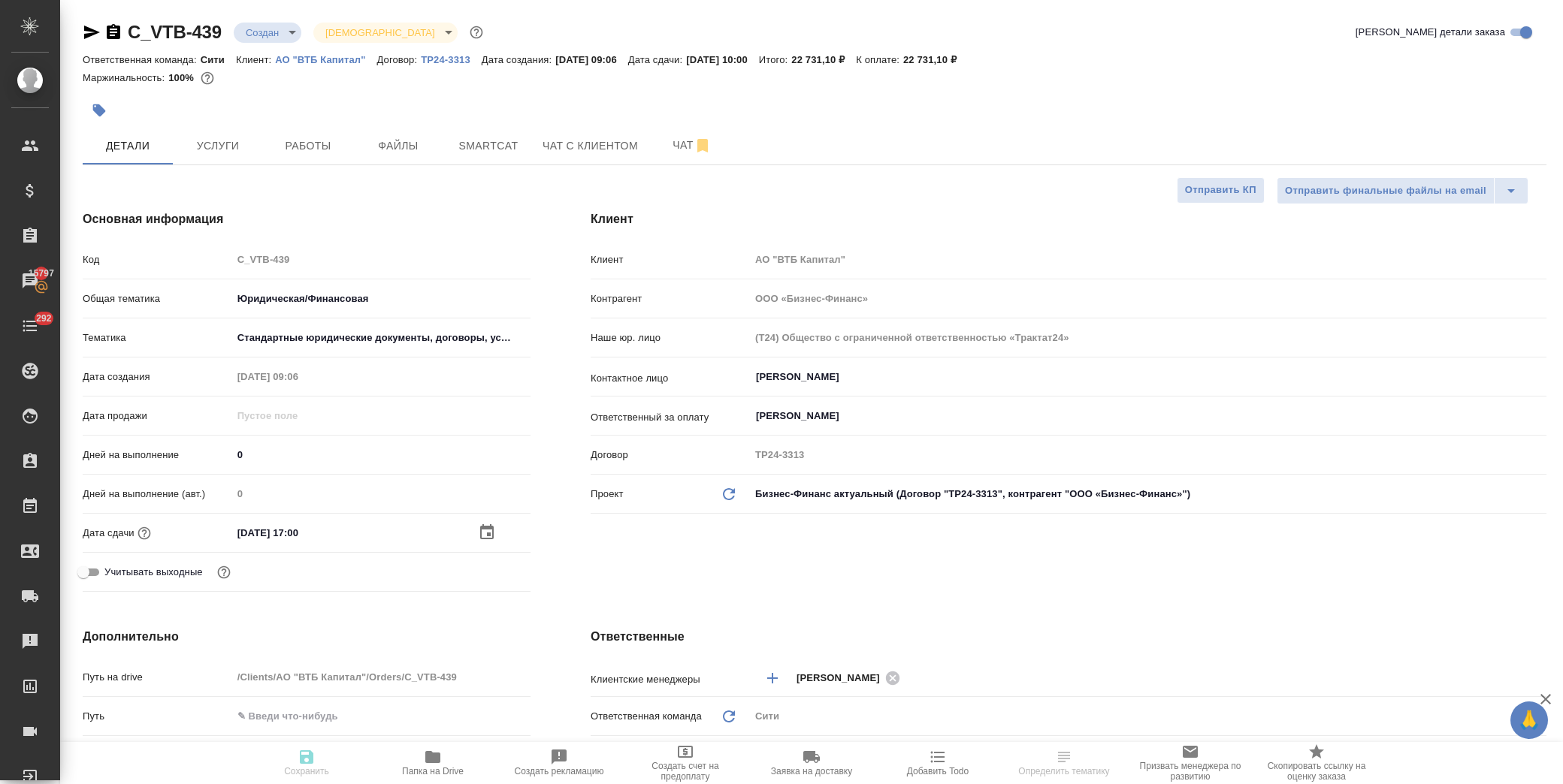
type textarea "x"
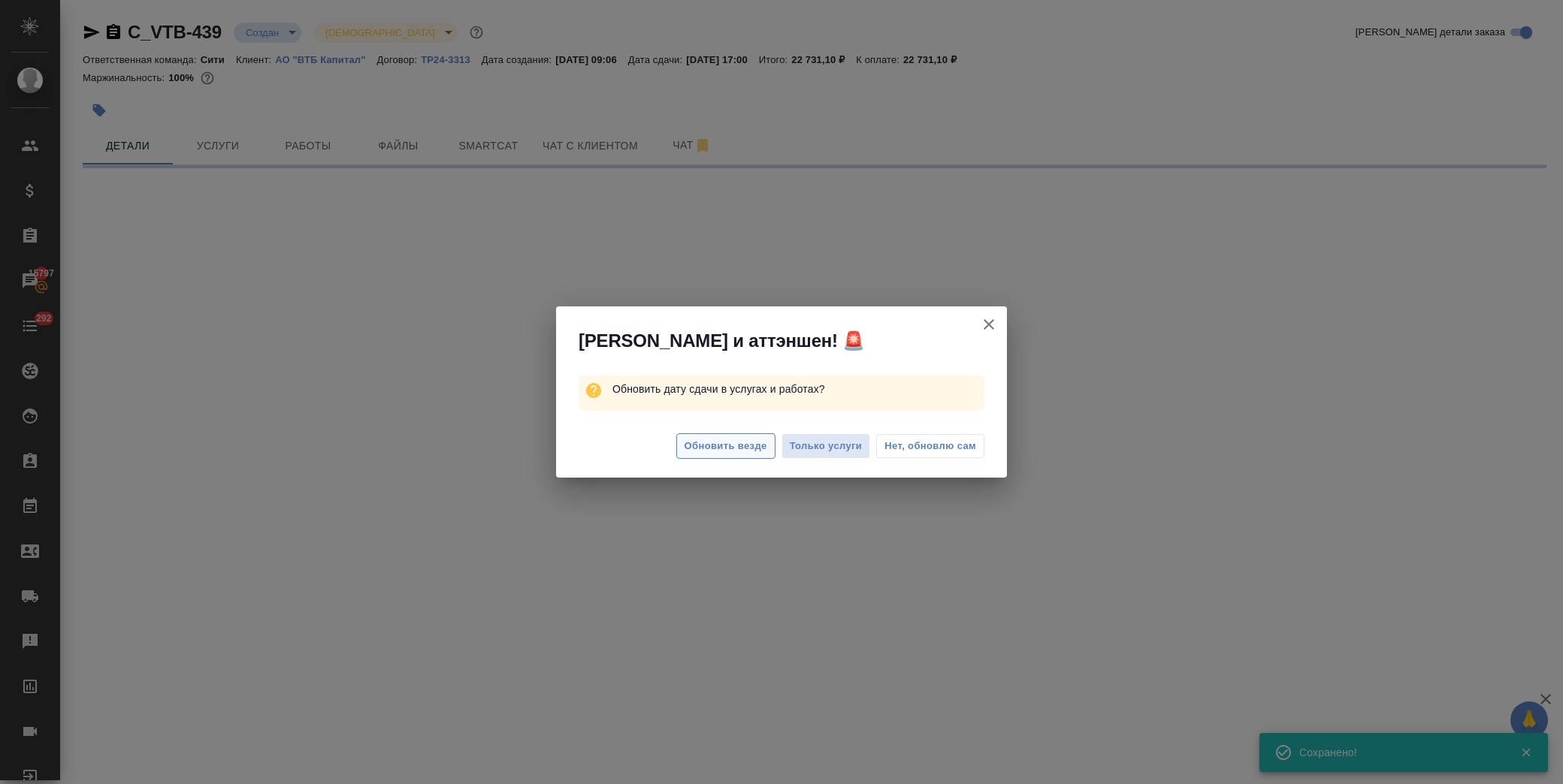
click at [723, 446] on span "Обновить везде" at bounding box center [726, 447] width 83 height 18
select select "RU"
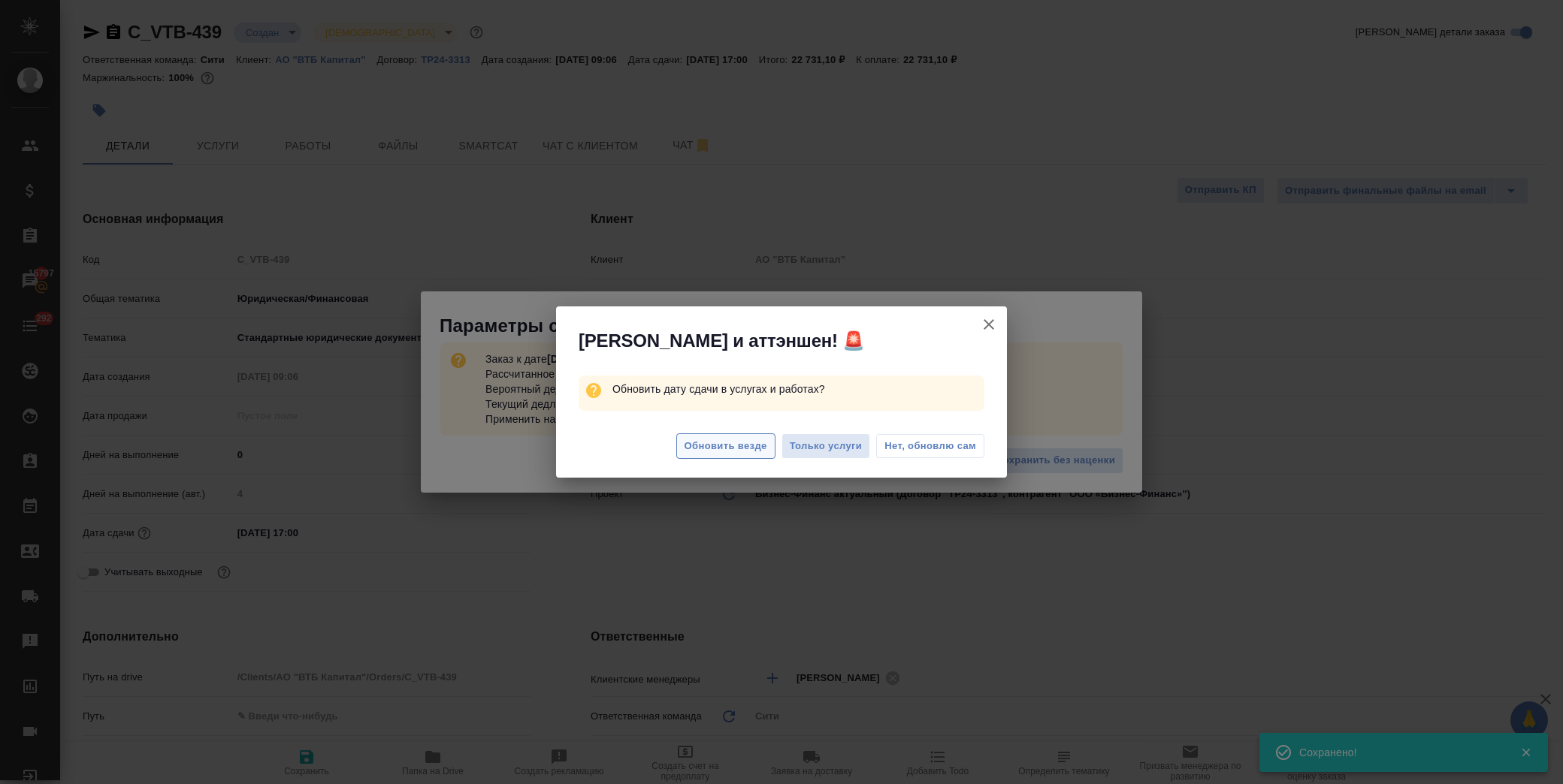
type textarea "x"
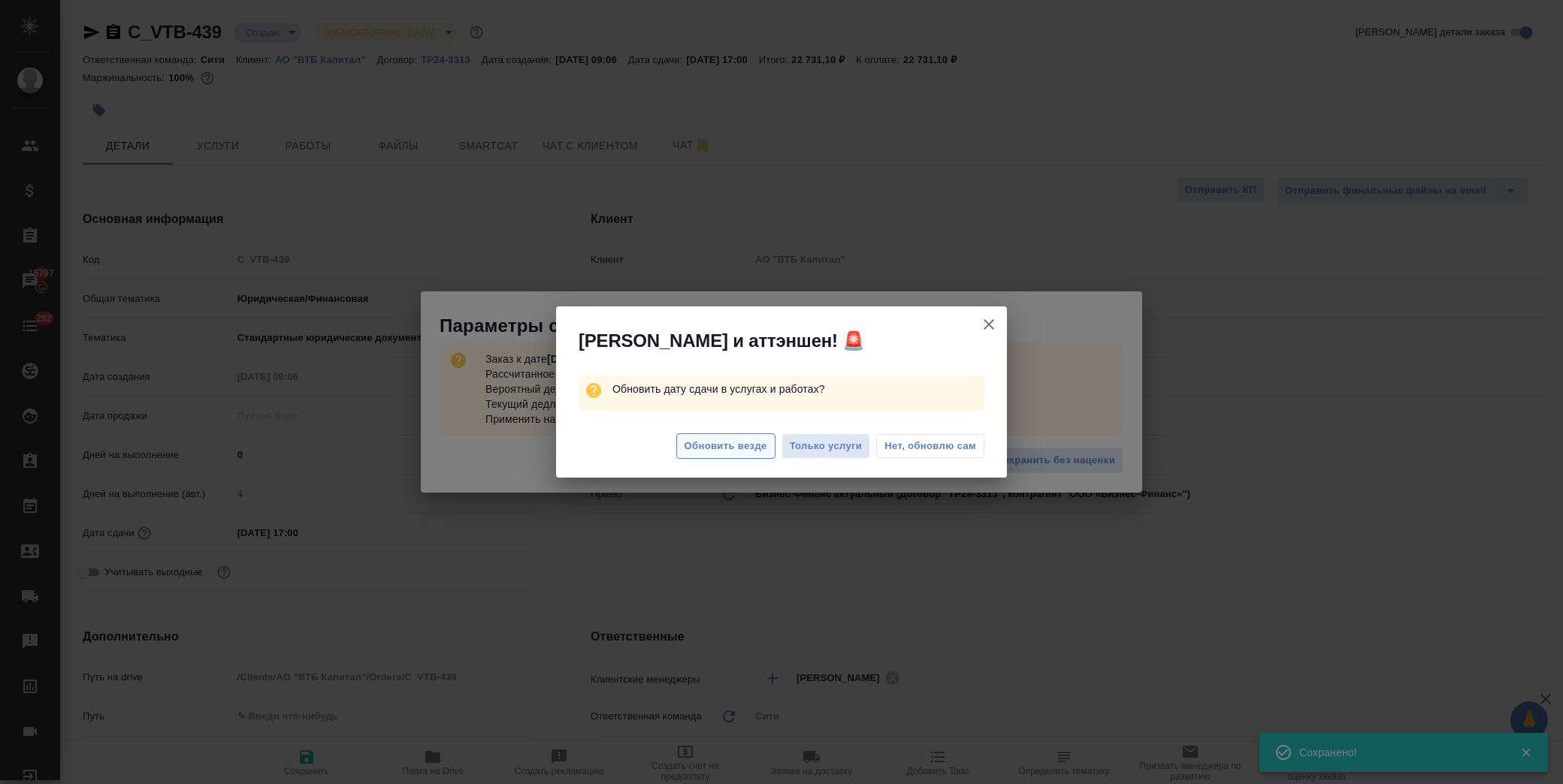
type textarea "x"
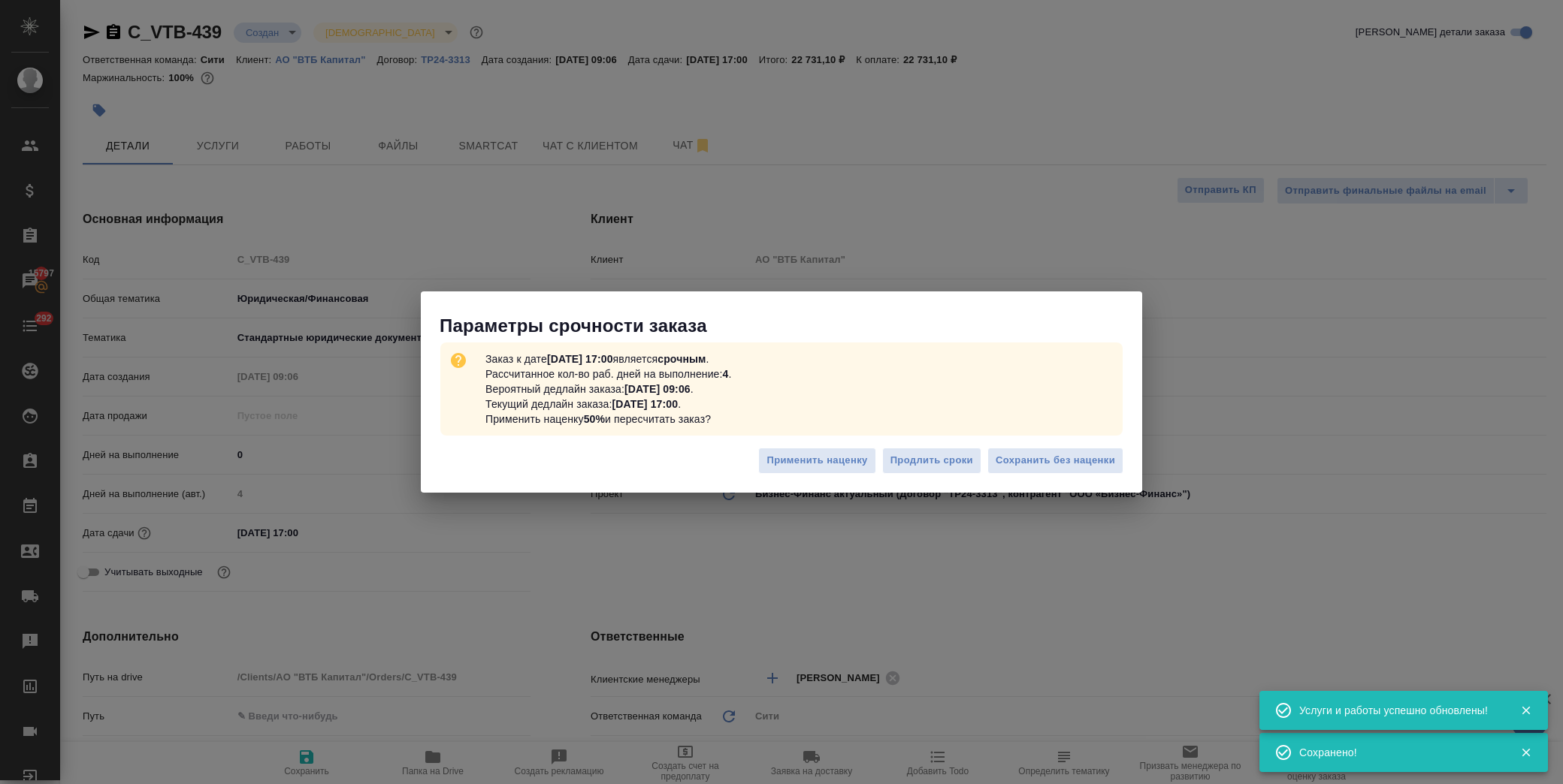
click at [1082, 467] on span "Сохранить без наценки" at bounding box center [1056, 461] width 120 height 18
type textarea "x"
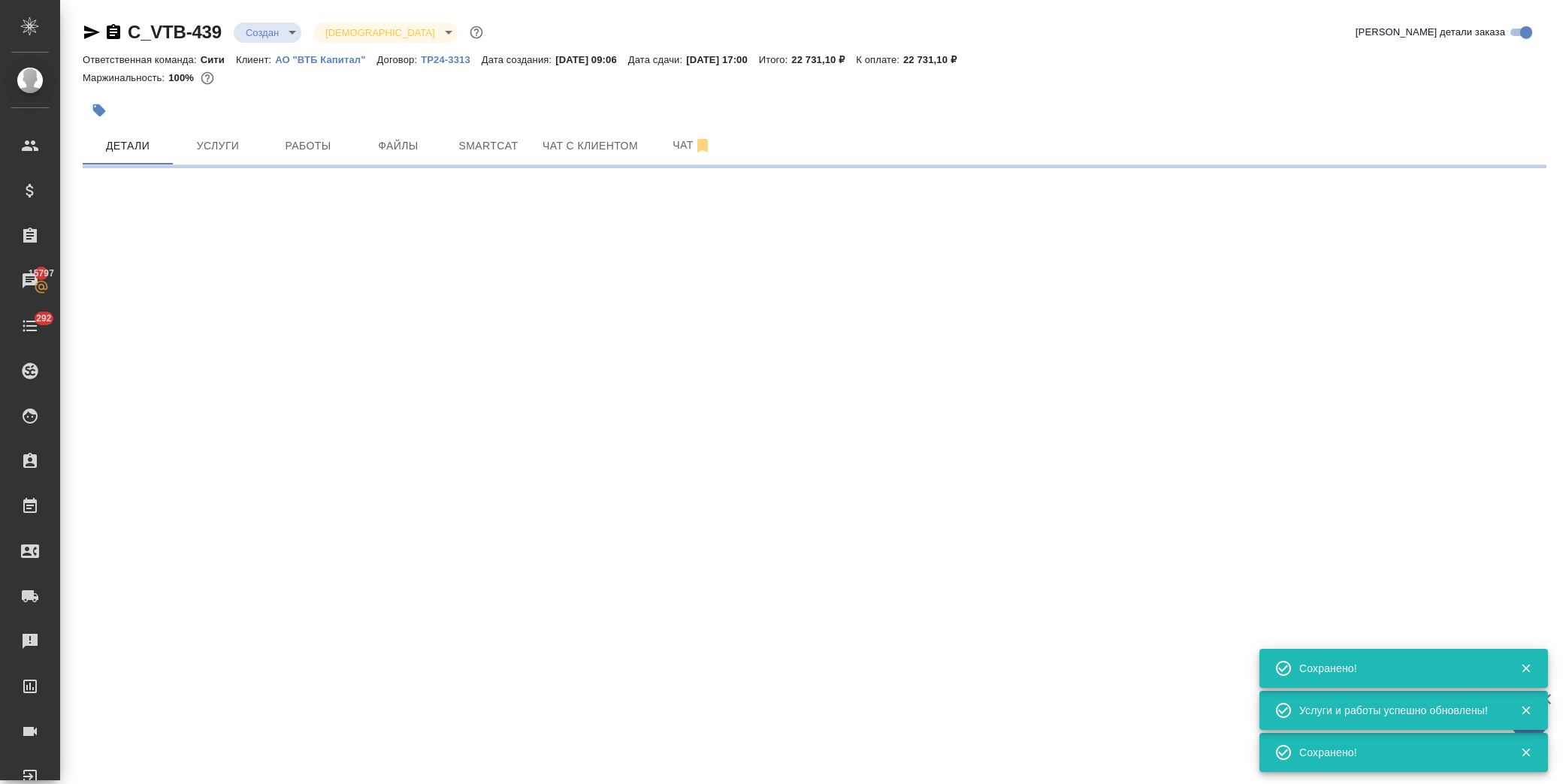
type input "urgent"
select select "RU"
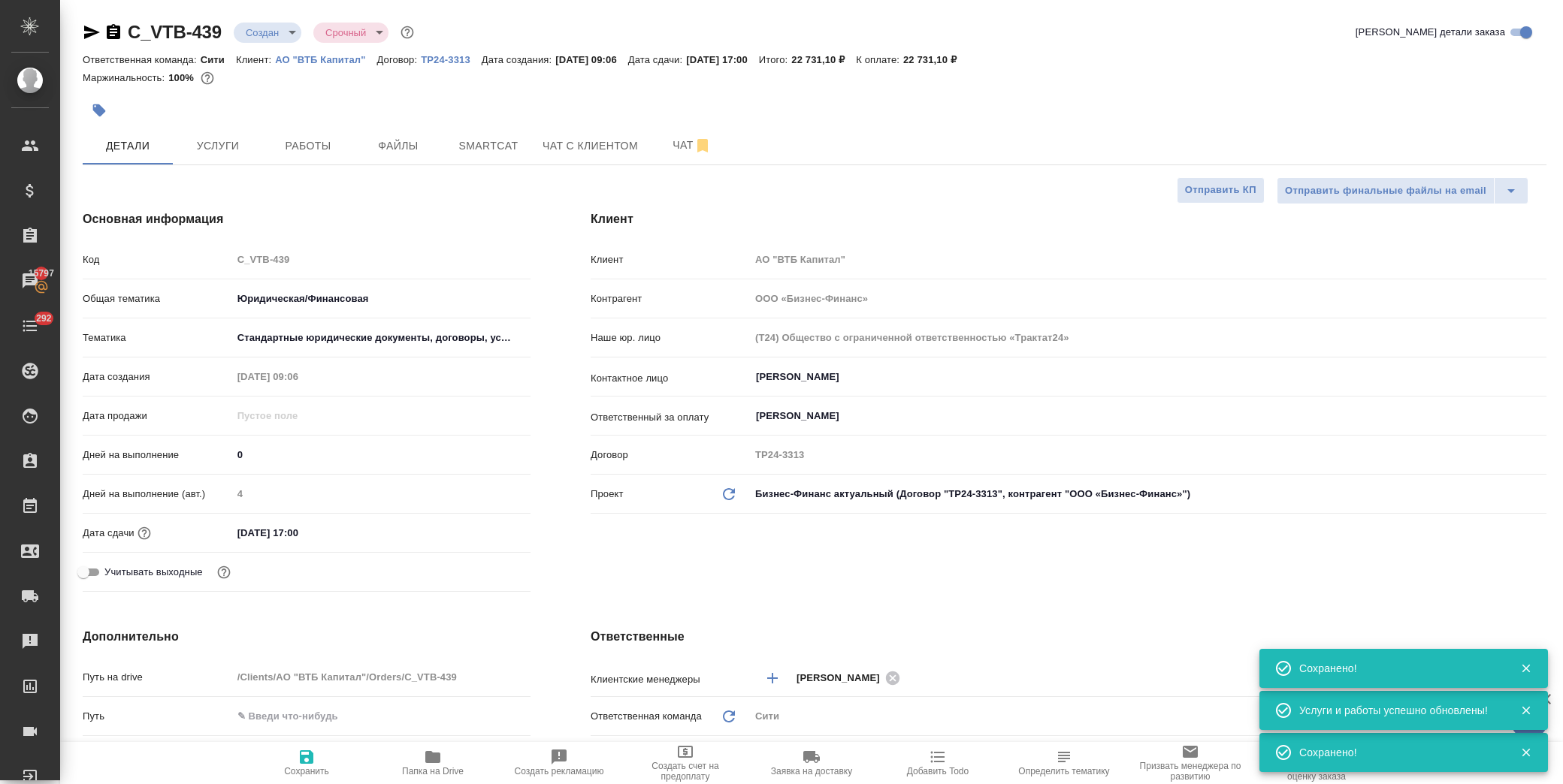
type textarea "x"
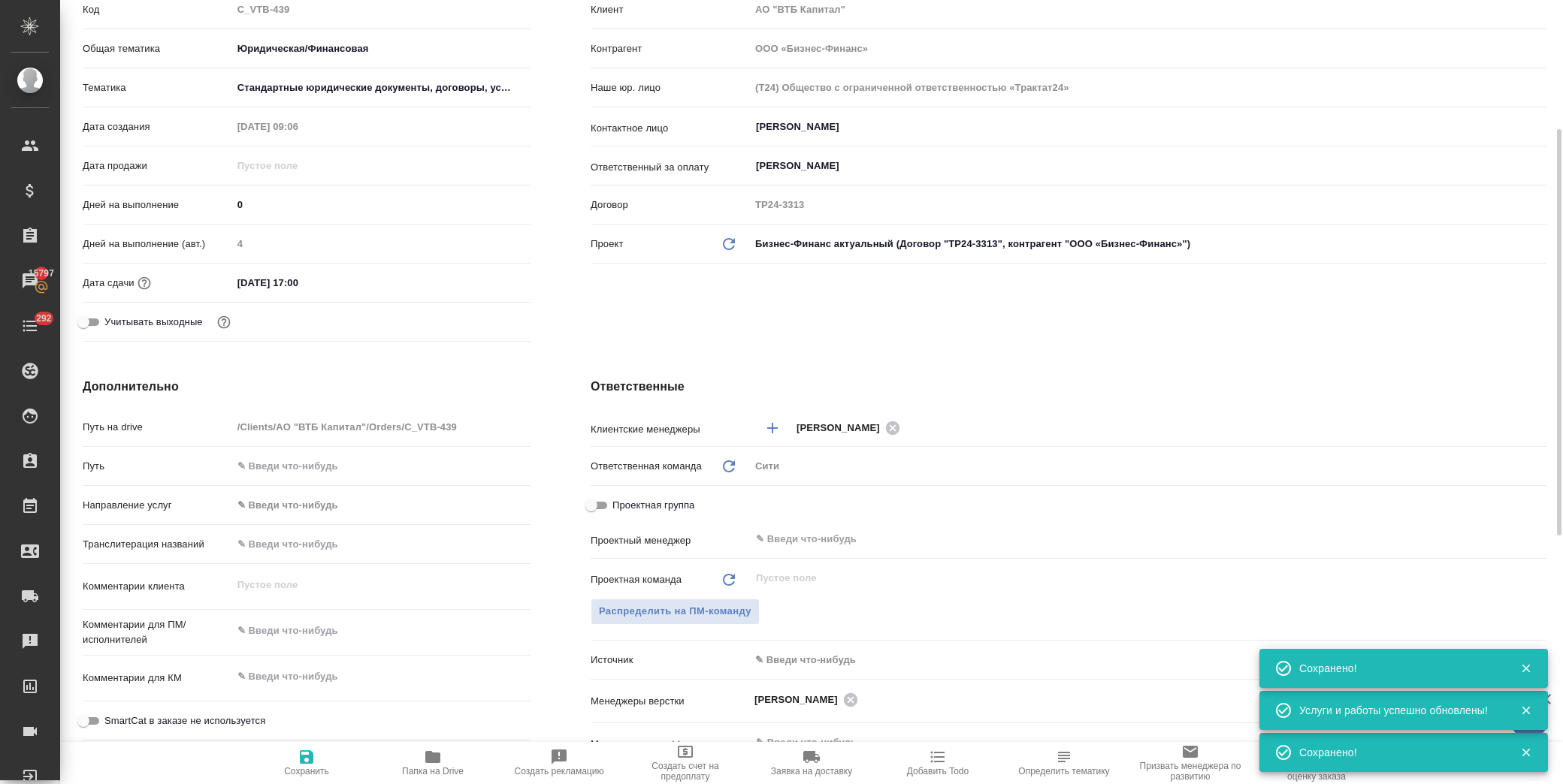
scroll to position [333, 0]
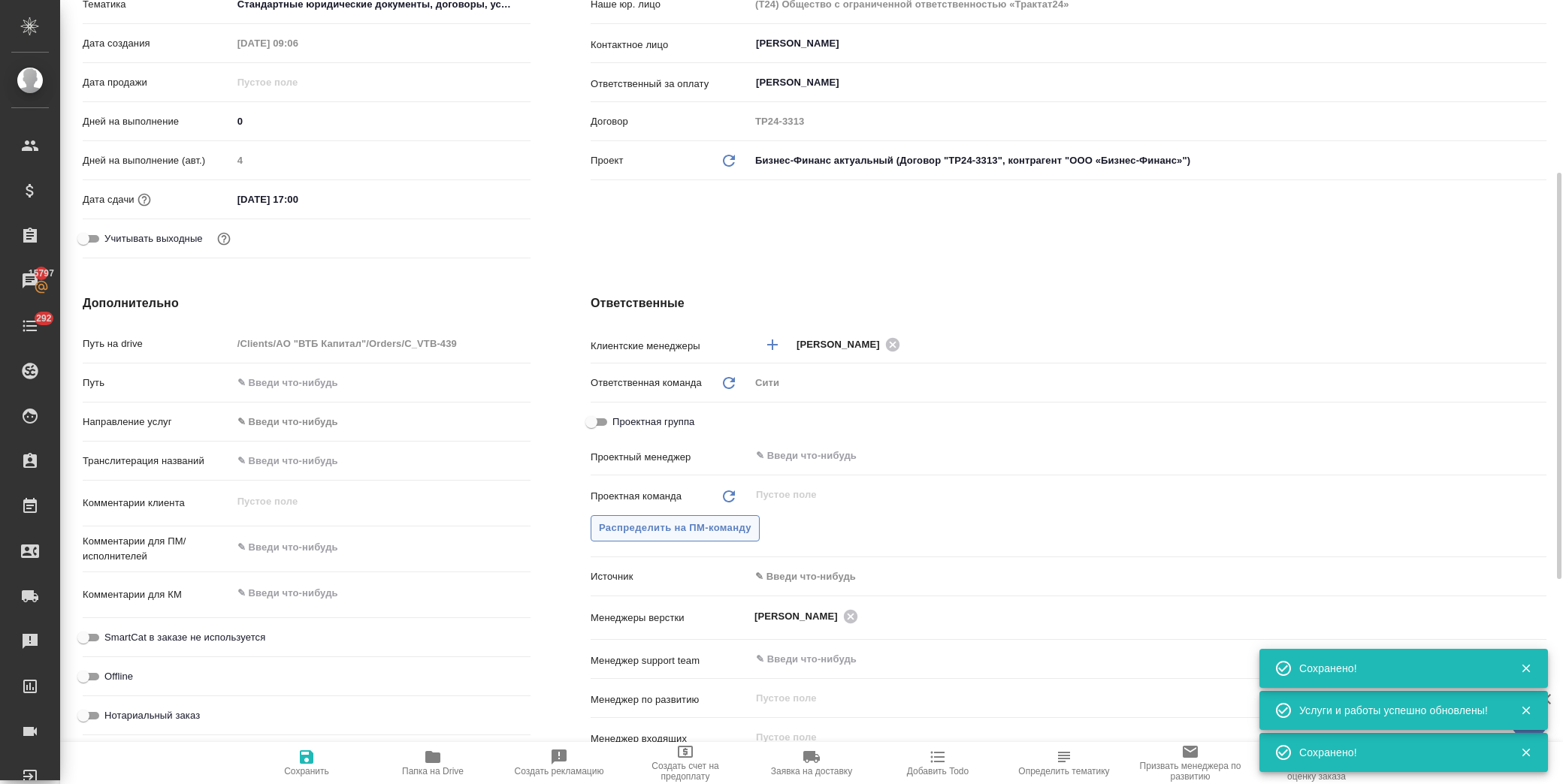
click at [688, 527] on span "Распределить на ПМ-команду" at bounding box center [675, 528] width 153 height 18
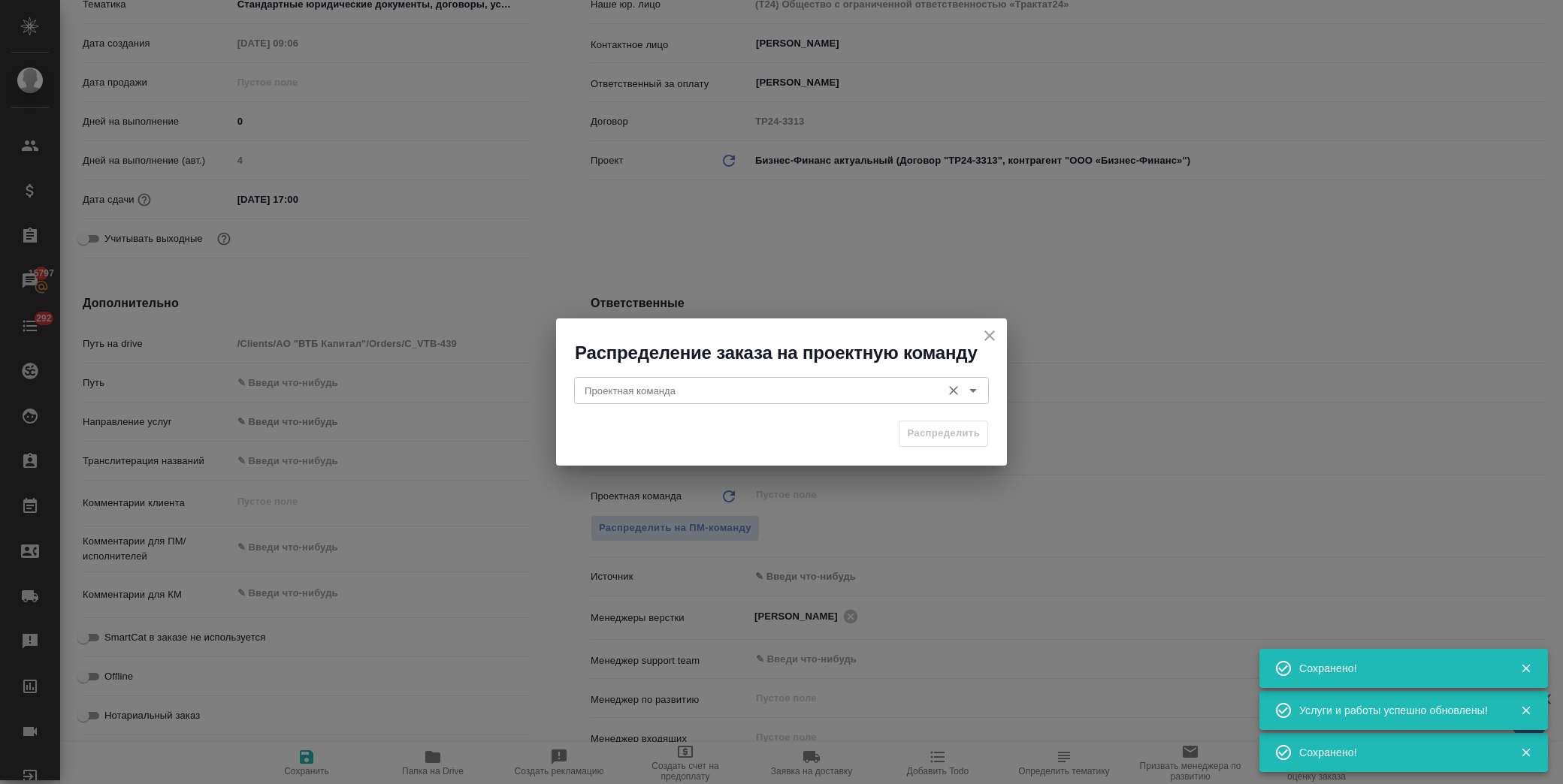
click at [688, 391] on input "Проектная команда" at bounding box center [757, 391] width 356 height 18
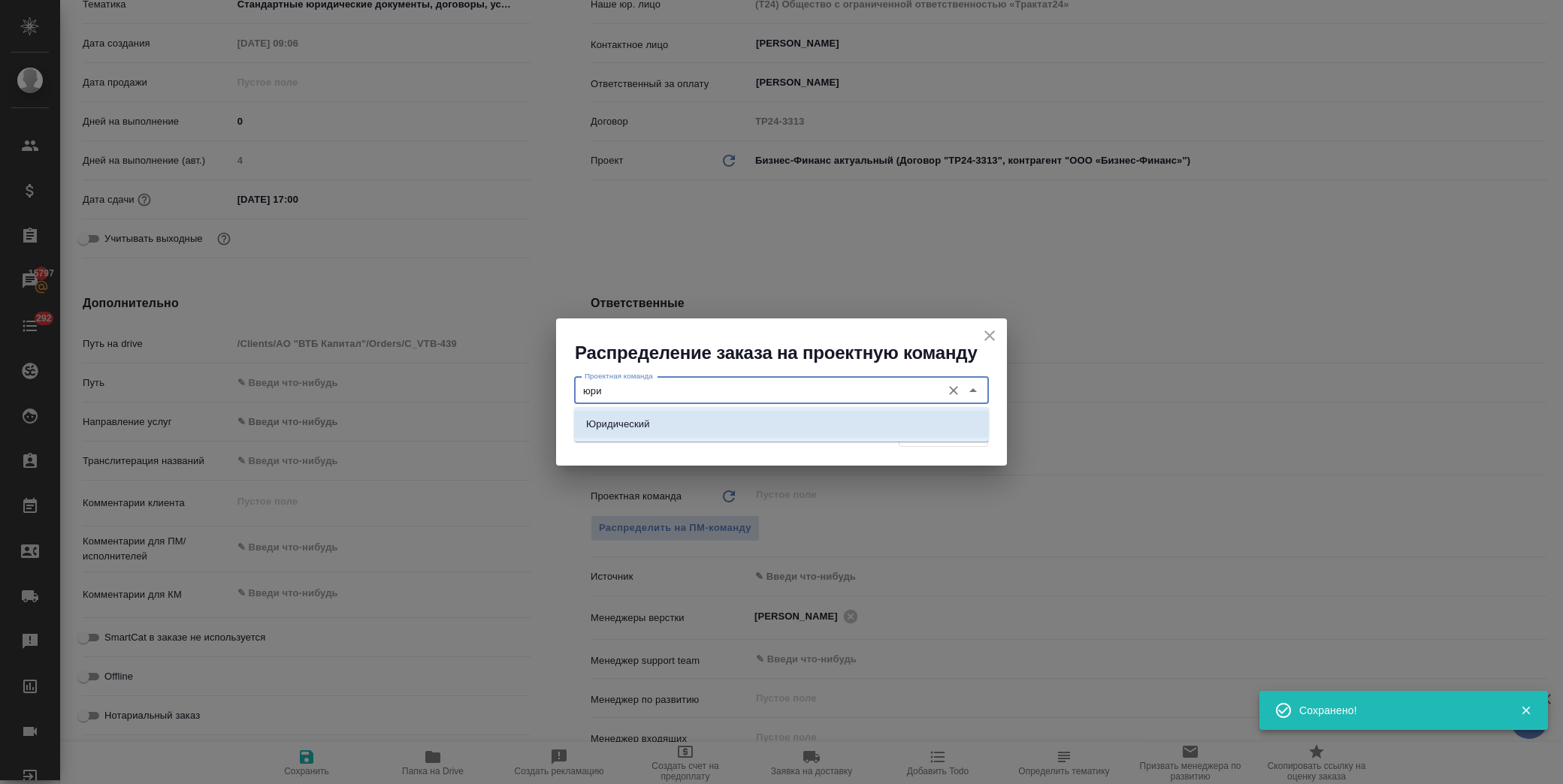
click at [681, 415] on li "Юридический" at bounding box center [781, 424] width 415 height 27
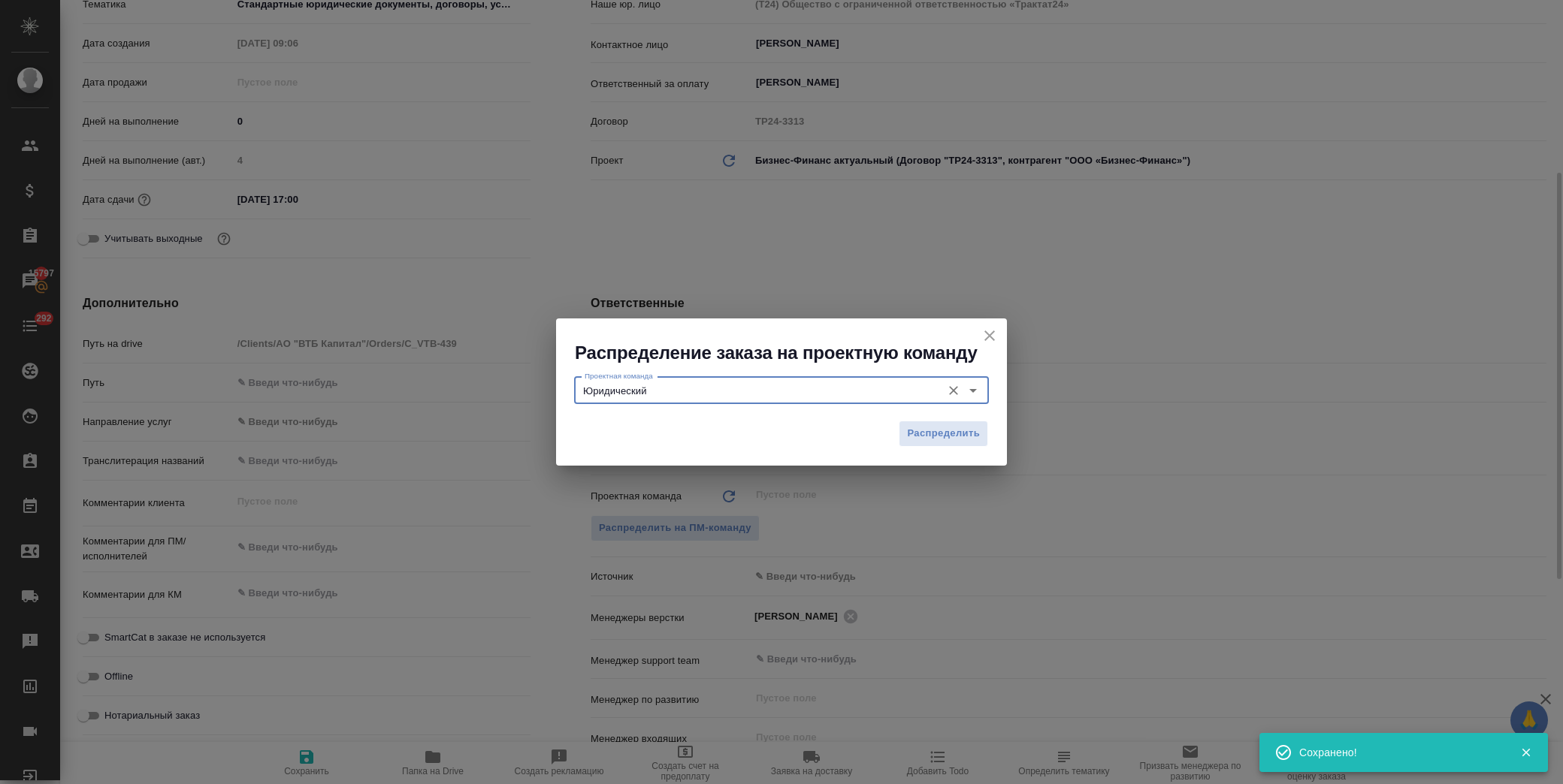
type input "Юридический"
click at [951, 426] on span "Распределить" at bounding box center [943, 434] width 73 height 18
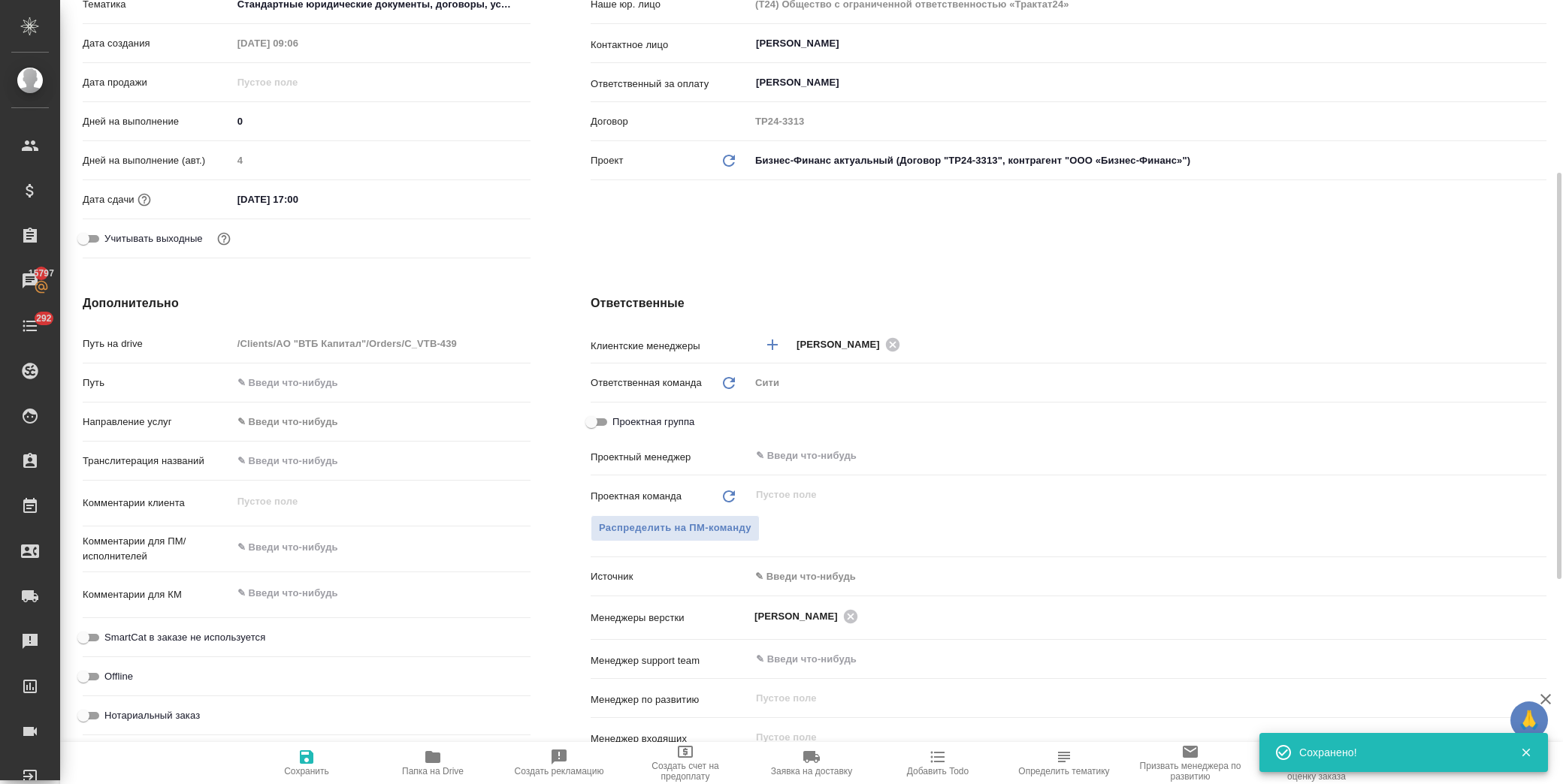
type textarea "x"
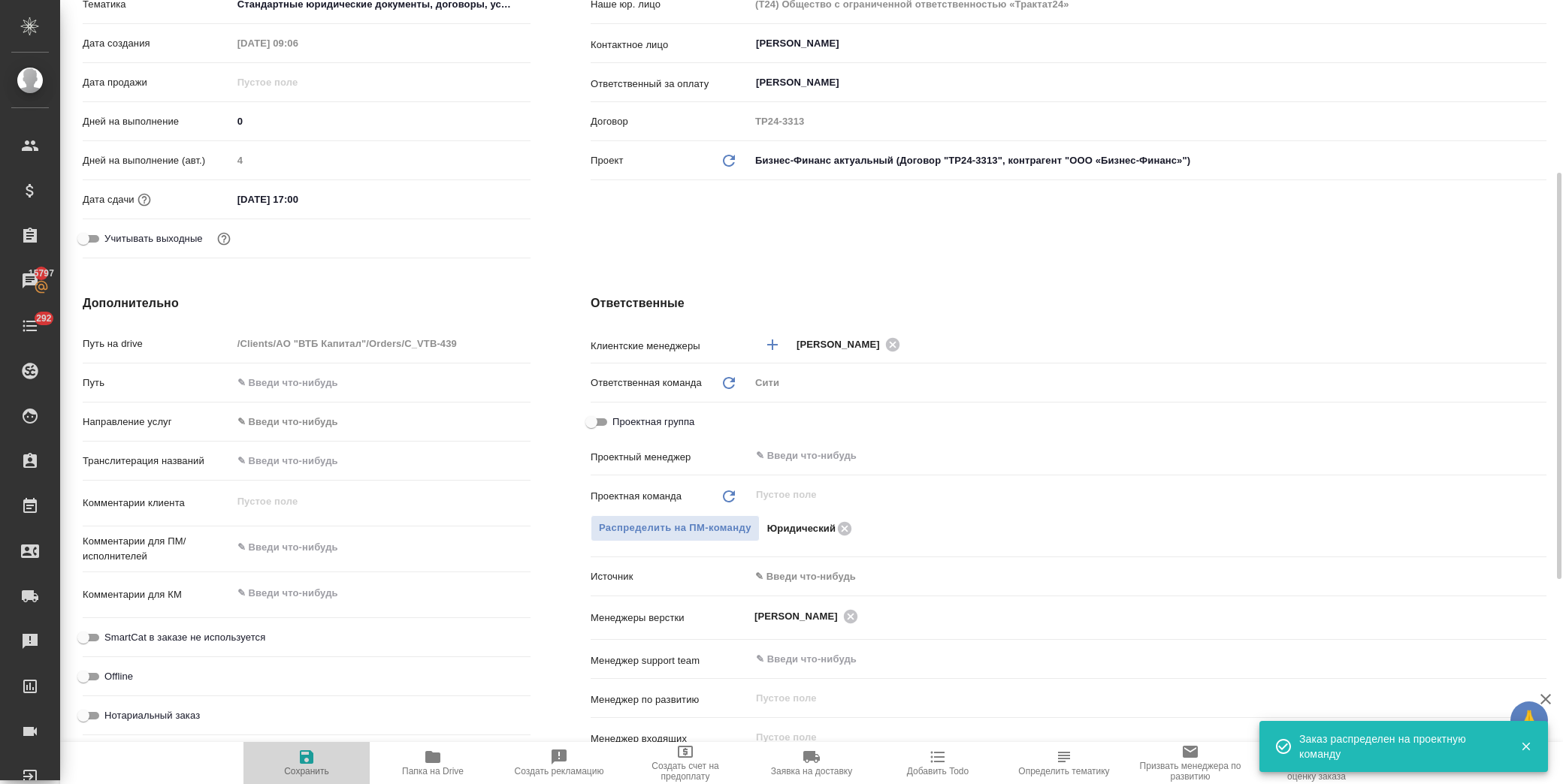
drag, startPoint x: 316, startPoint y: 762, endPoint x: 357, endPoint y: 513, distance: 252.4
click at [316, 759] on icon "button" at bounding box center [307, 757] width 18 height 18
type textarea "x"
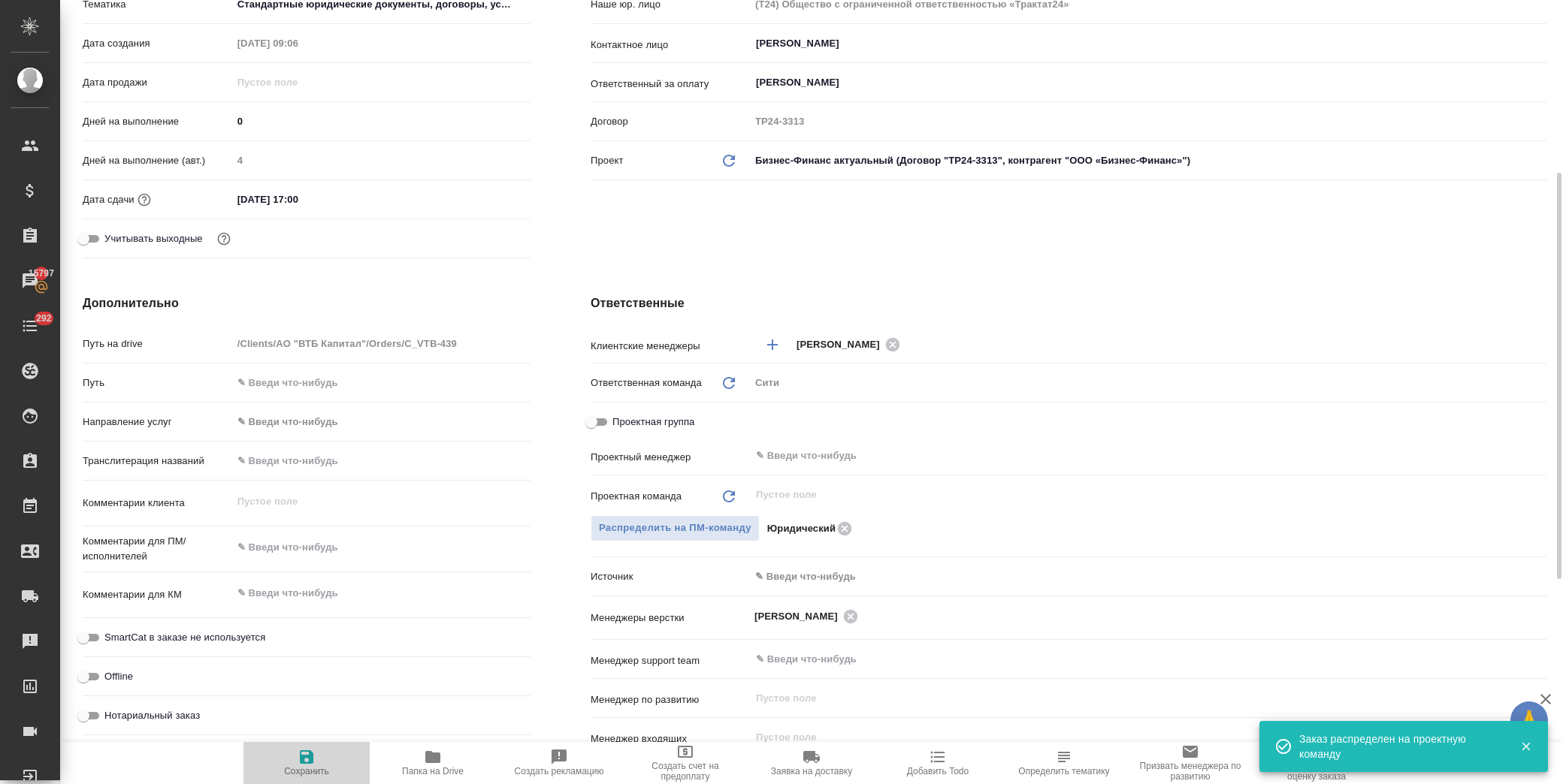
type textarea "x"
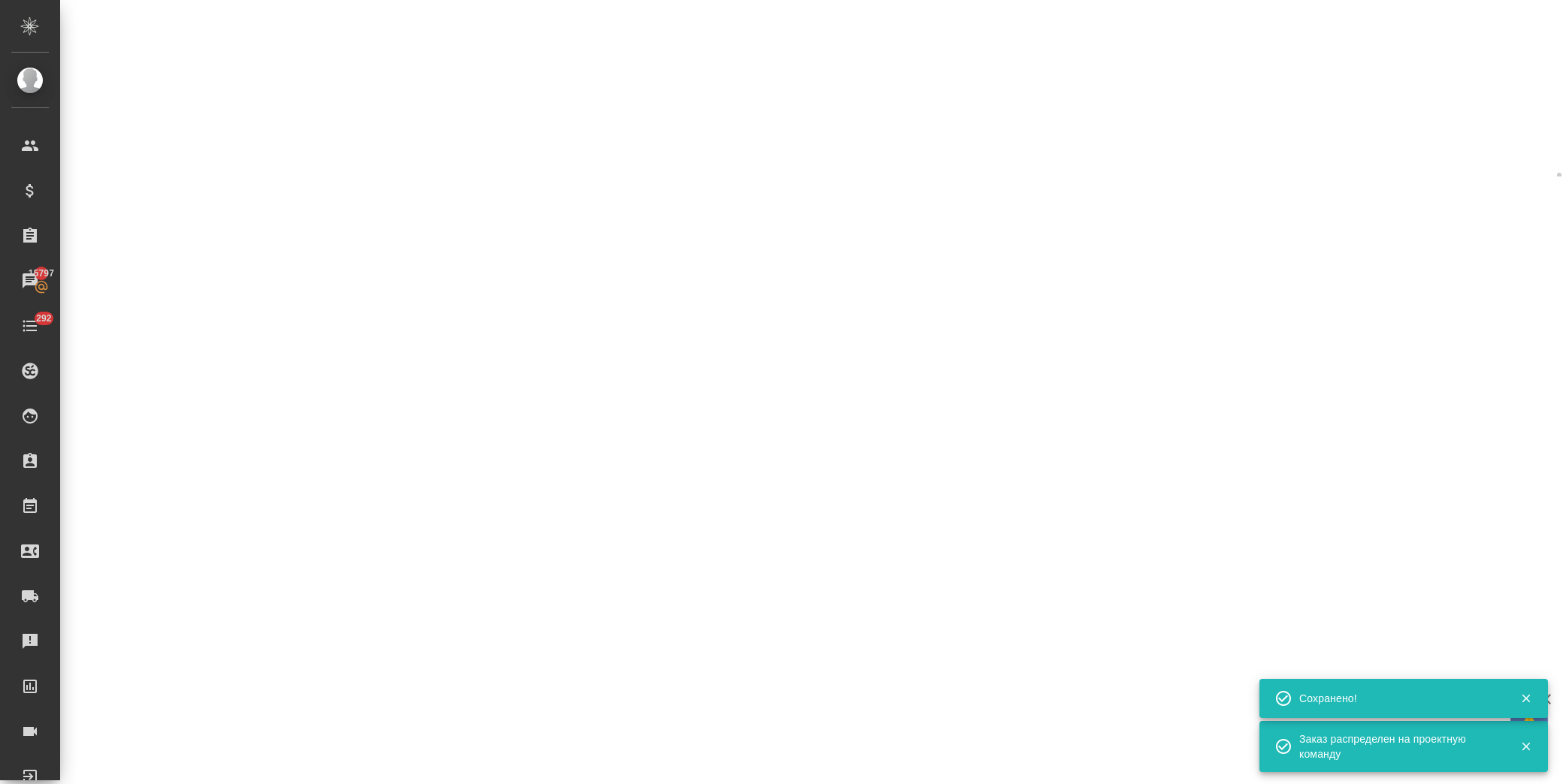
select select "RU"
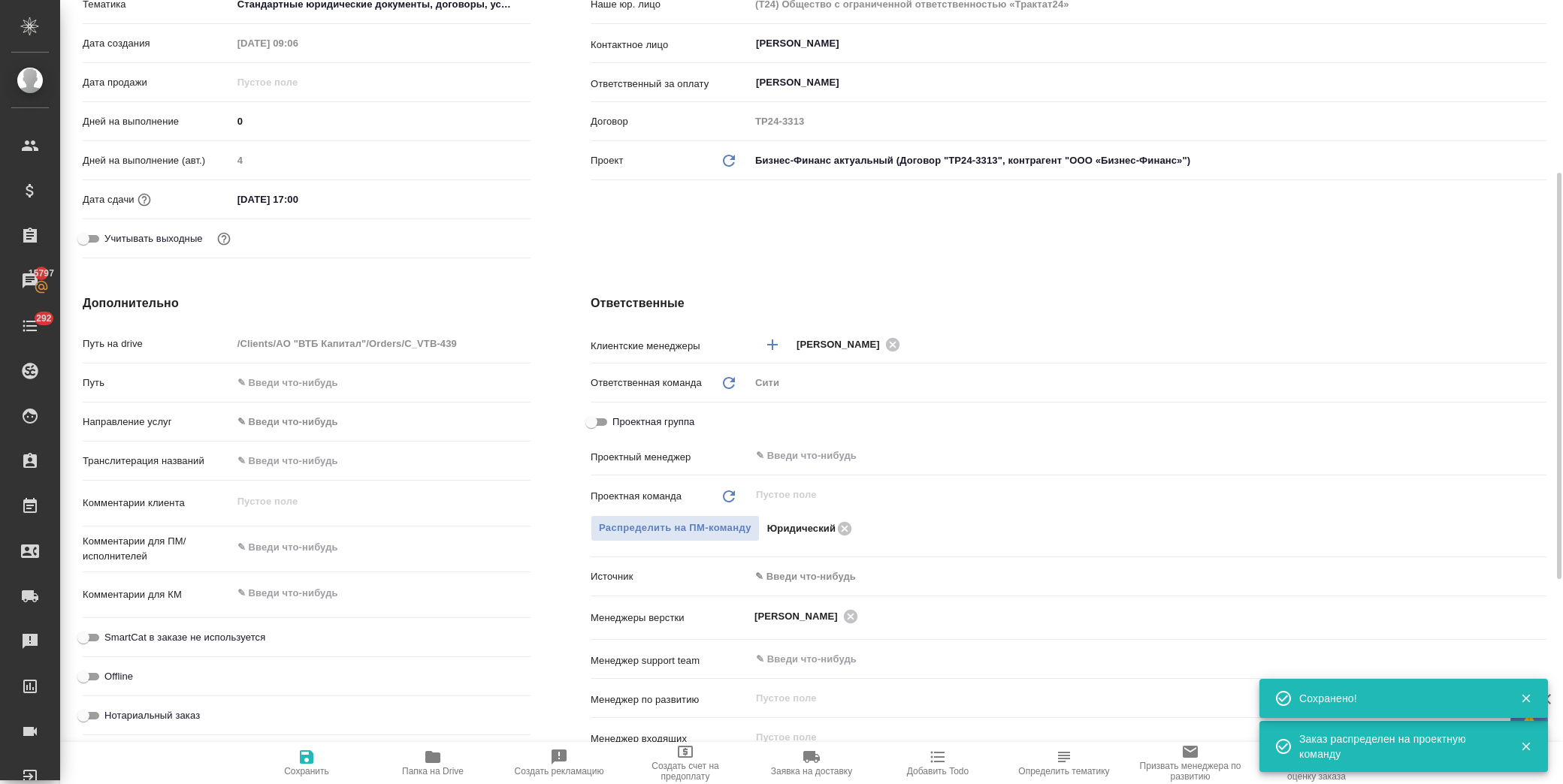
type textarea "x"
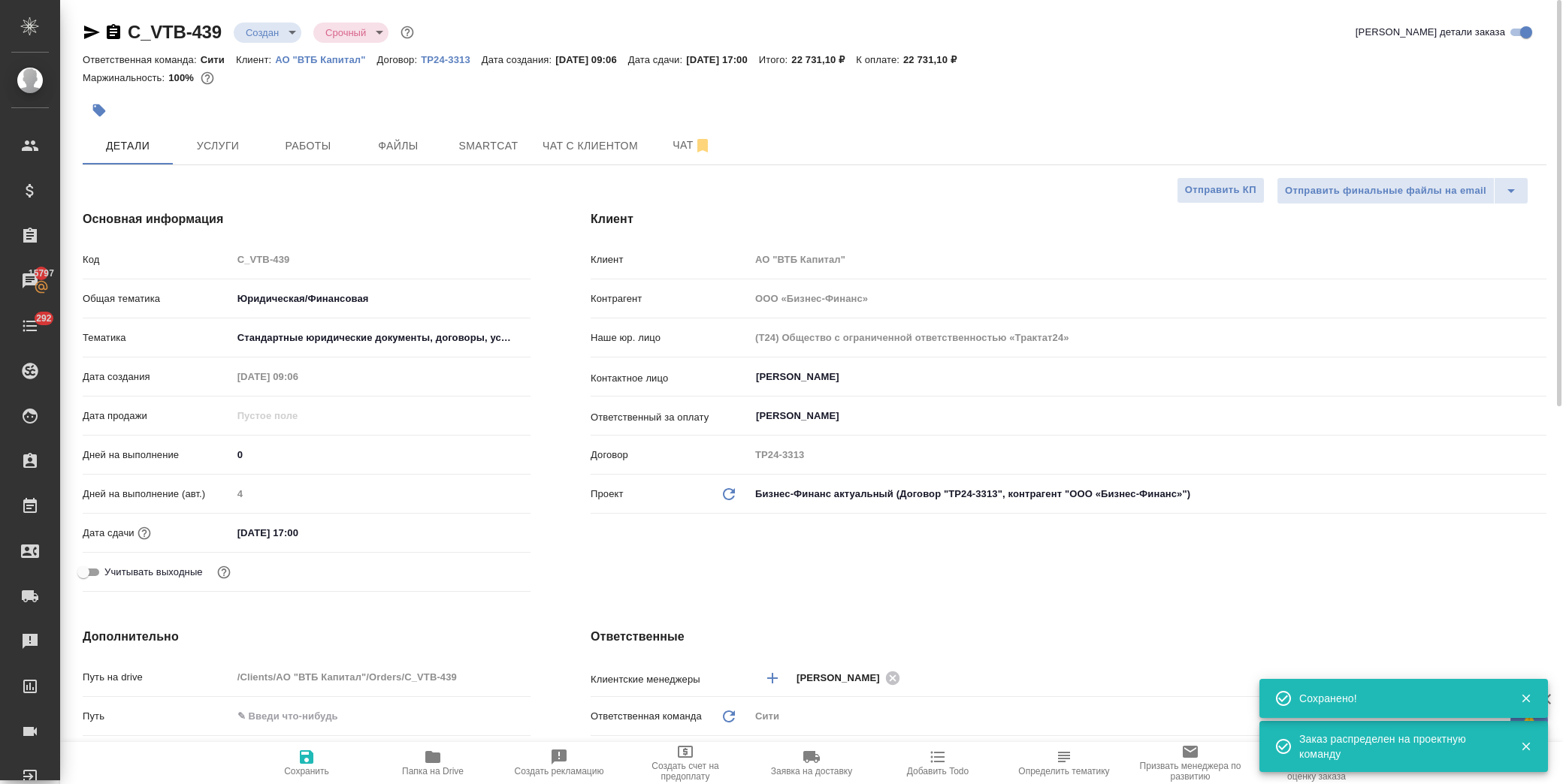
click at [294, 28] on body "🙏 .cls-1 fill:#fff; AWATERA [PERSON_NAME] Спецификации Заказы 15797 Чаты 292 To…" at bounding box center [781, 392] width 1563 height 784
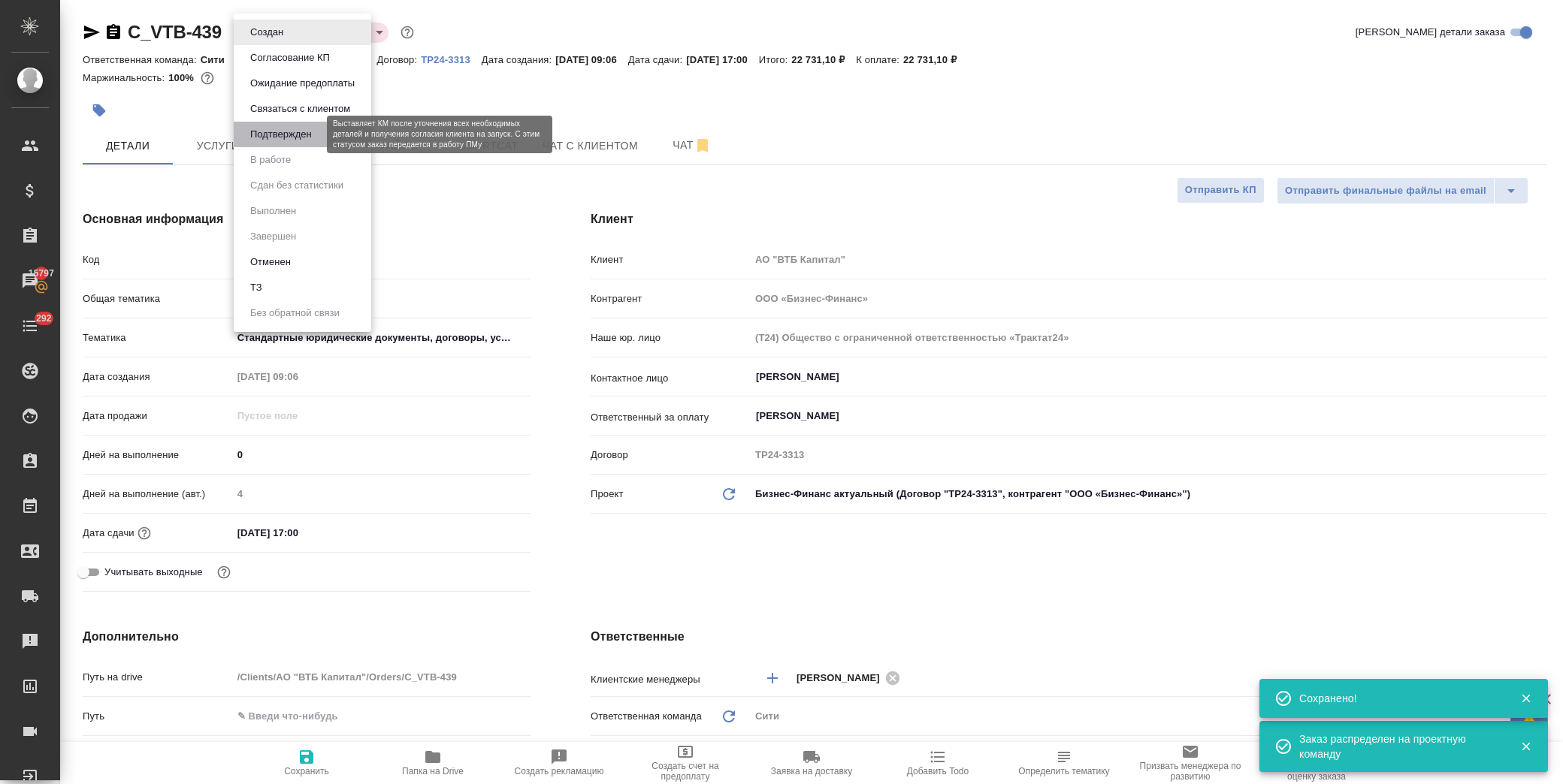
click at [297, 137] on button "Подтвержден" at bounding box center [281, 135] width 71 height 17
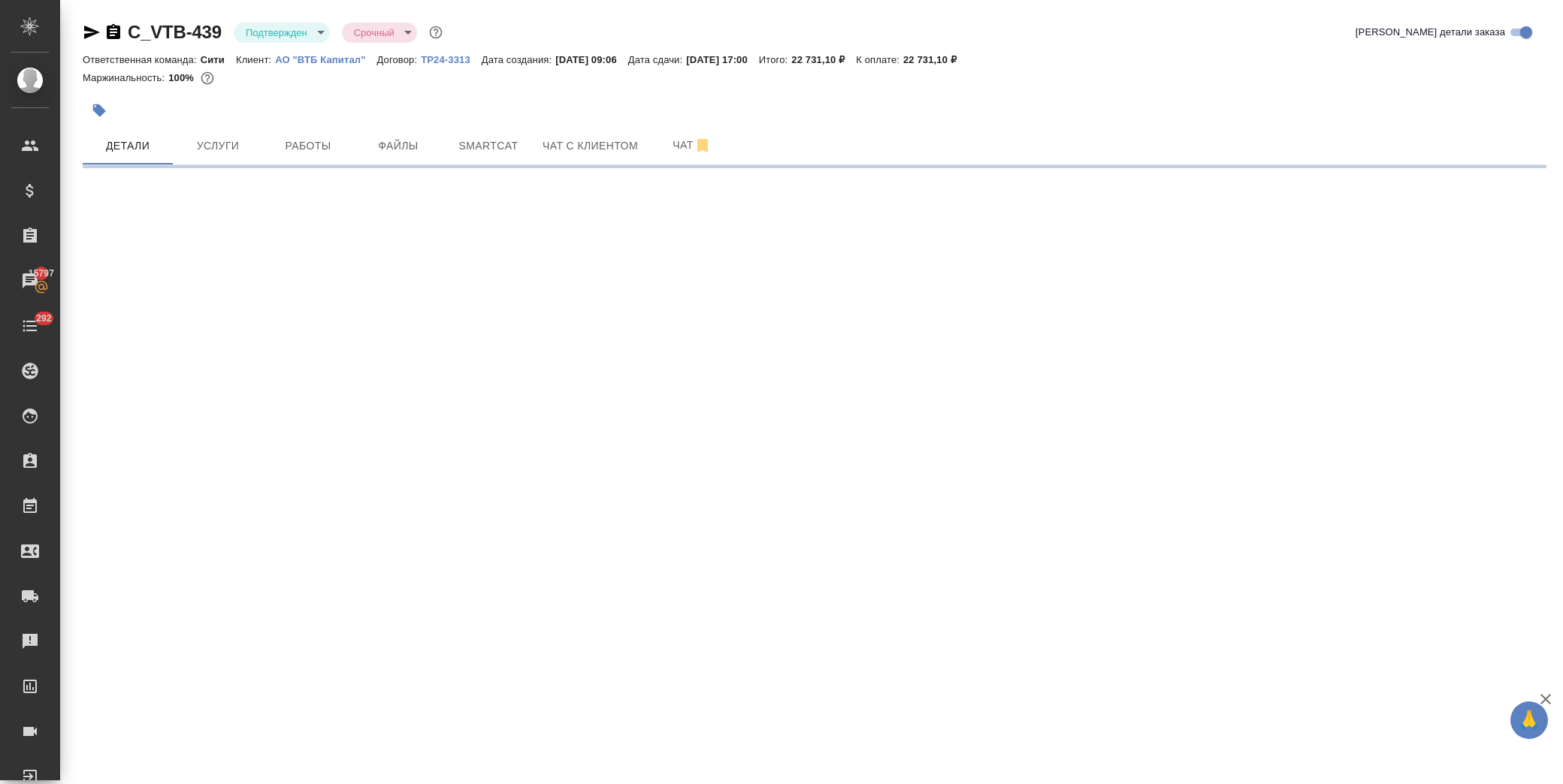
select select "RU"
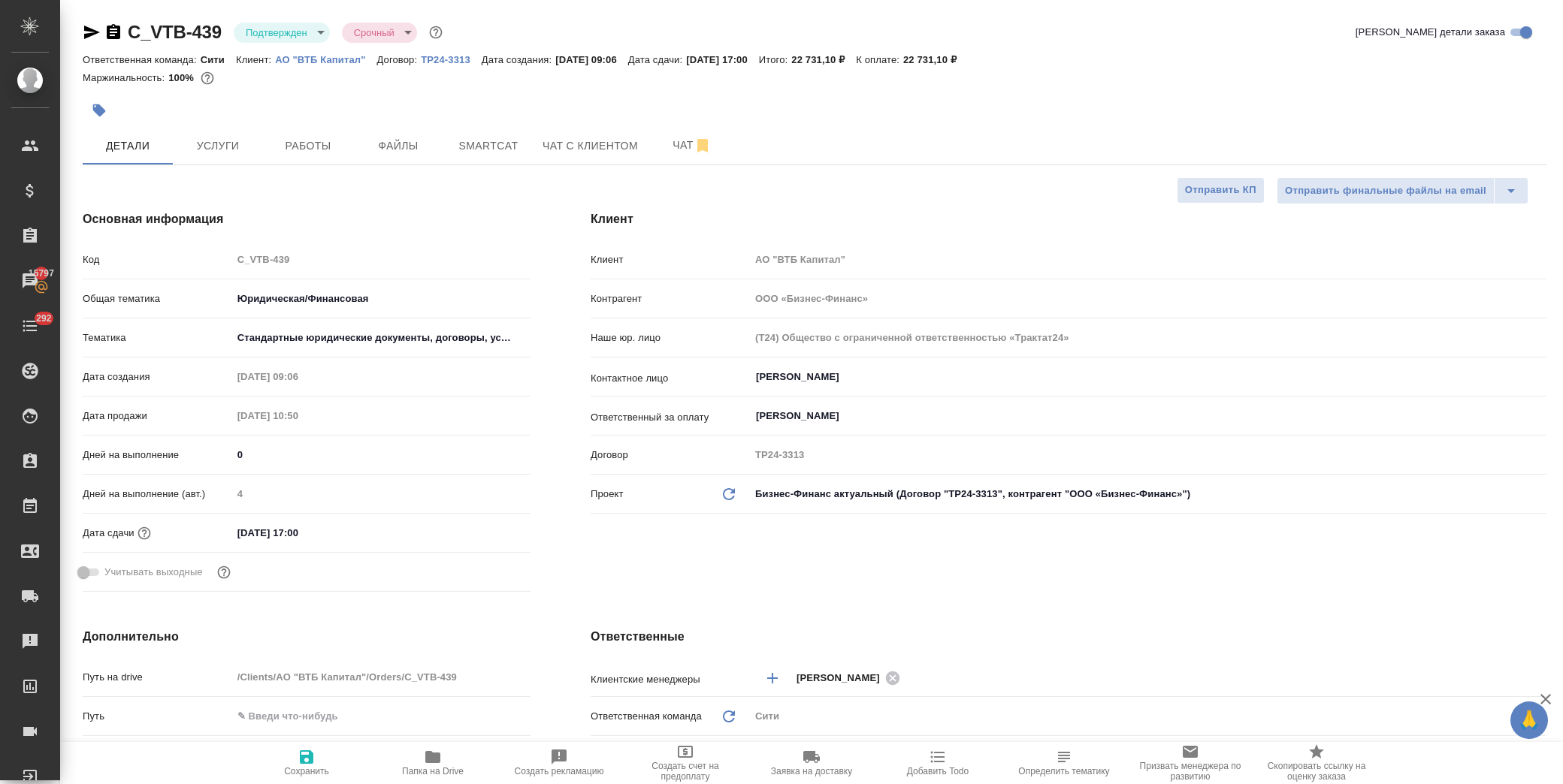
type textarea "x"
click at [918, 769] on span "Добавить Todo" at bounding box center [937, 772] width 61 height 11
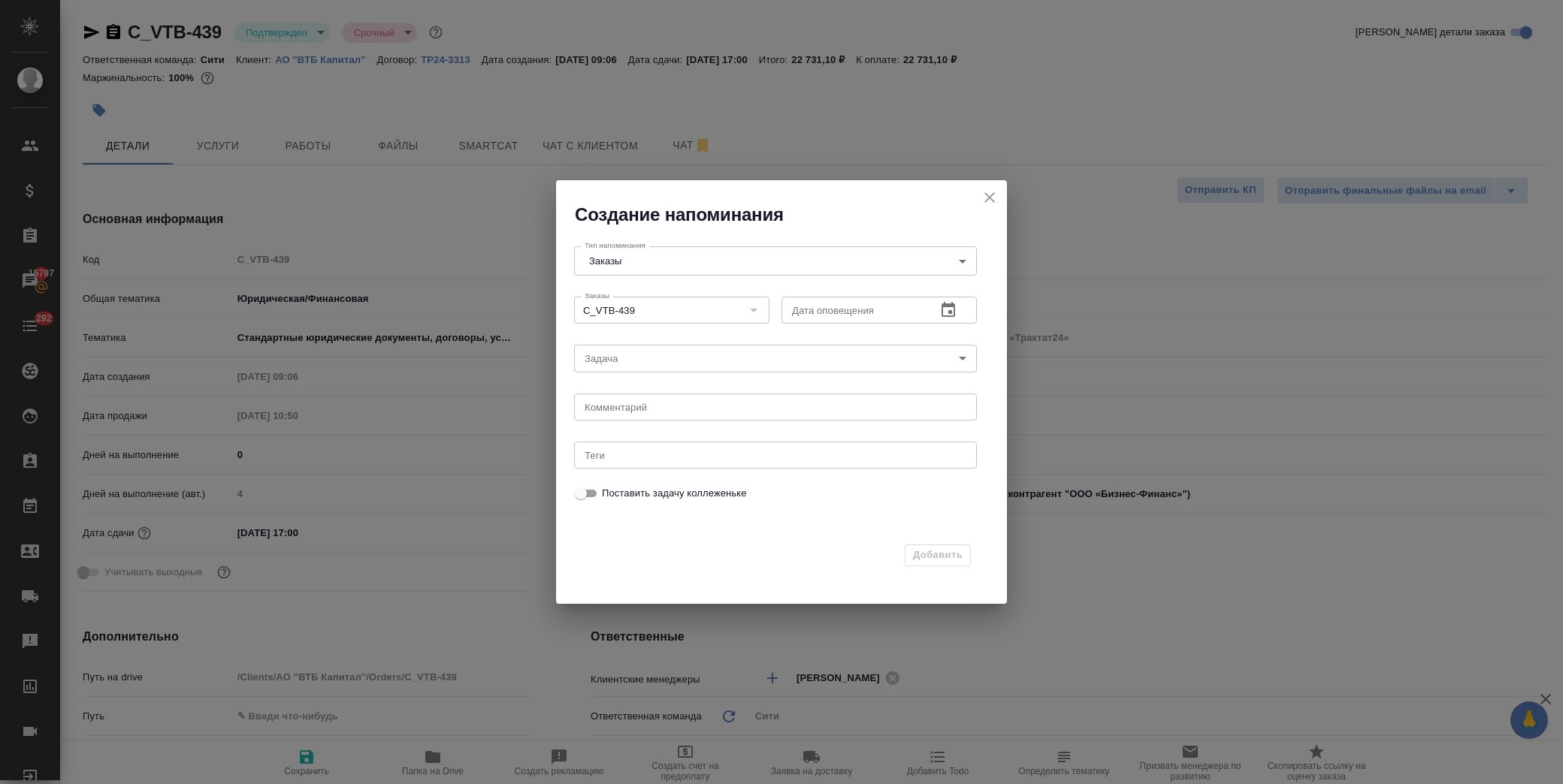
click at [656, 362] on body "🙏 .cls-1 fill:#fff; AWATERA Лофицкая Юлия Владимировна Клиенты Спецификации Зак…" at bounding box center [781, 392] width 1563 height 784
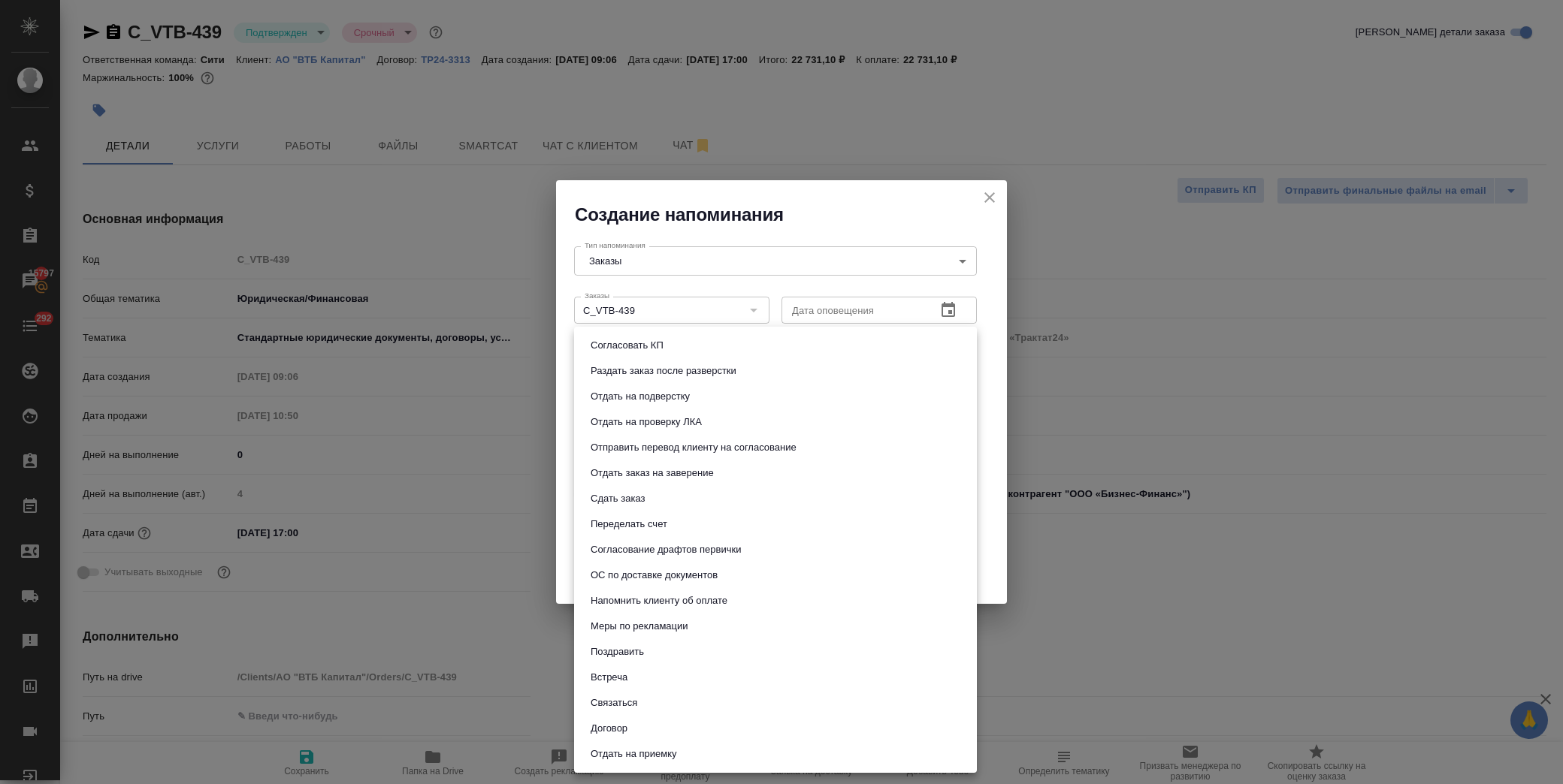
click at [680, 498] on li "Сдать заказ" at bounding box center [775, 498] width 402 height 25
type input "Сдать заказ"
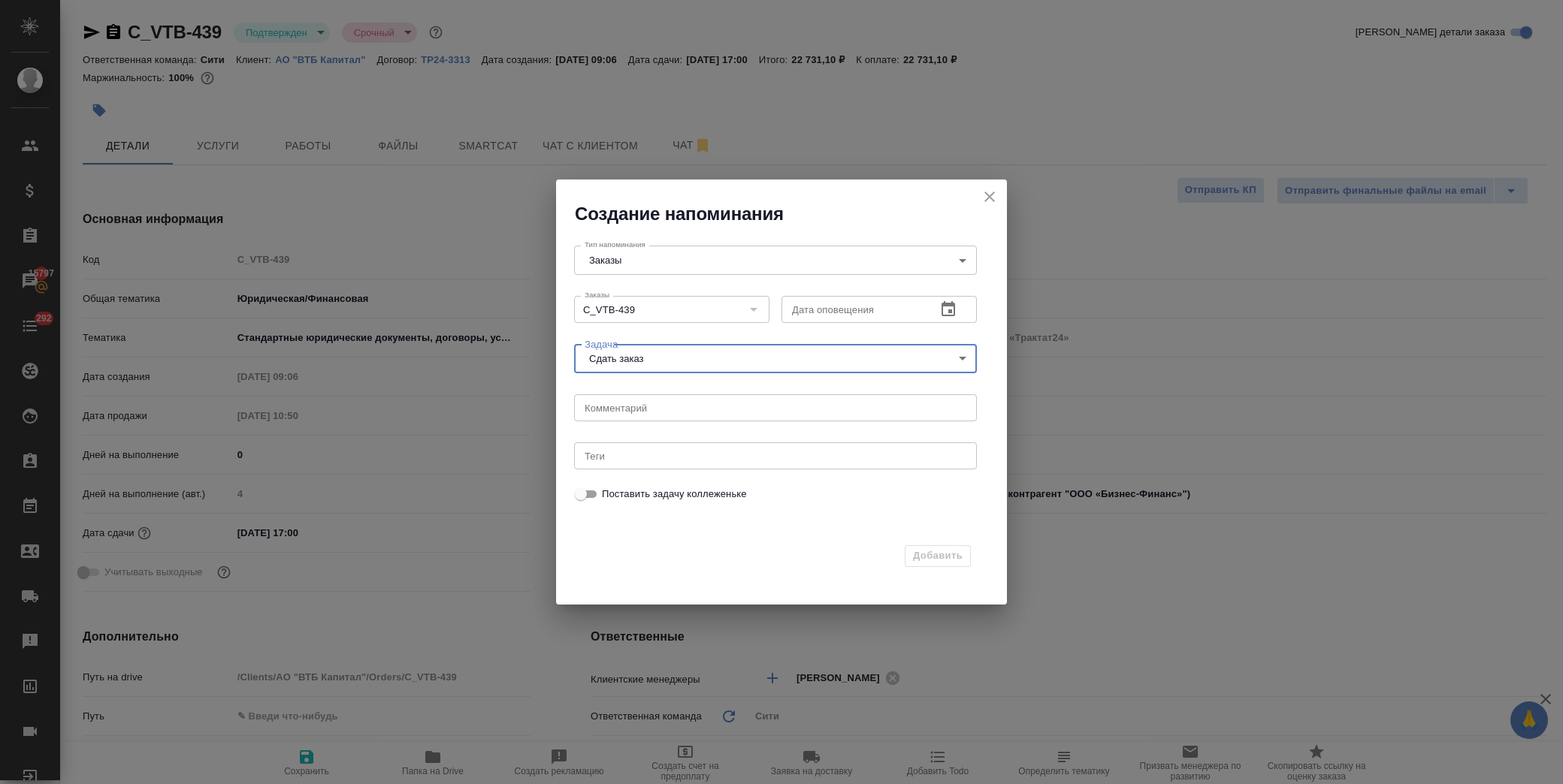
click at [951, 303] on icon "button" at bounding box center [948, 309] width 14 height 15
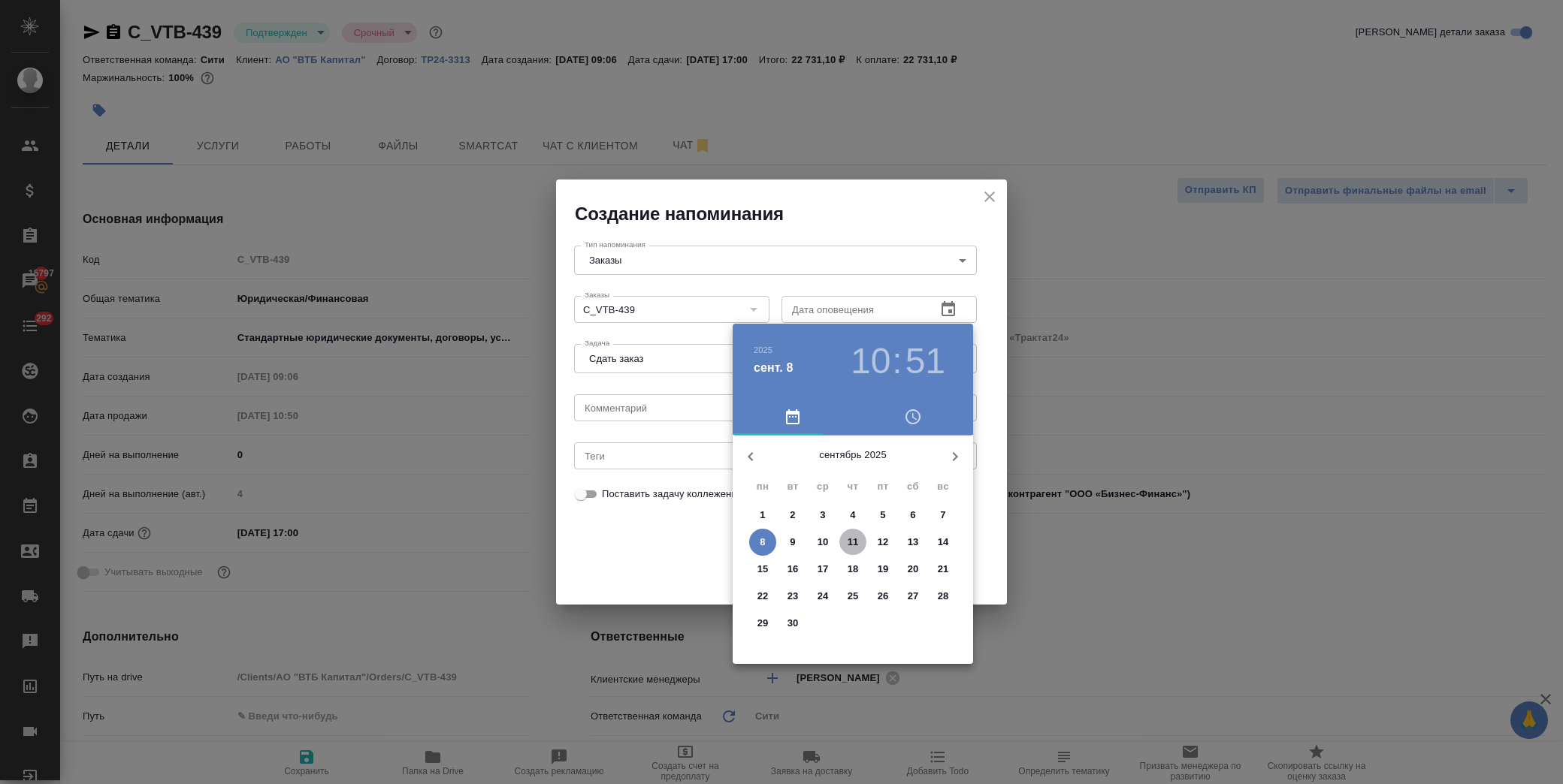
click at [858, 541] on p "11" at bounding box center [853, 543] width 11 height 15
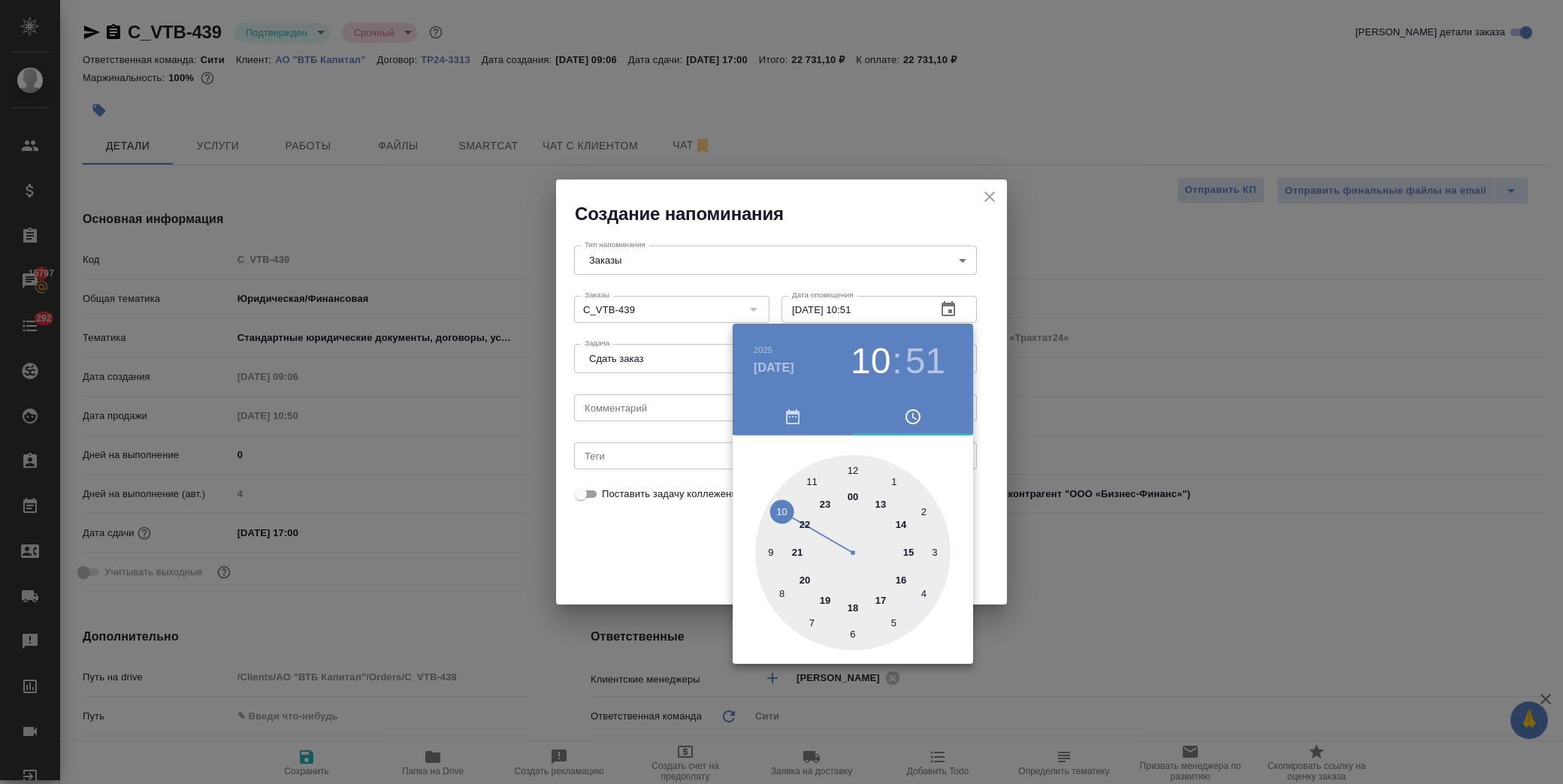
click at [904, 576] on div at bounding box center [852, 553] width 195 height 195
click at [783, 510] on div at bounding box center [852, 553] width 195 height 195
type input "11.09.2025 16:50"
click at [676, 549] on div at bounding box center [781, 392] width 1563 height 784
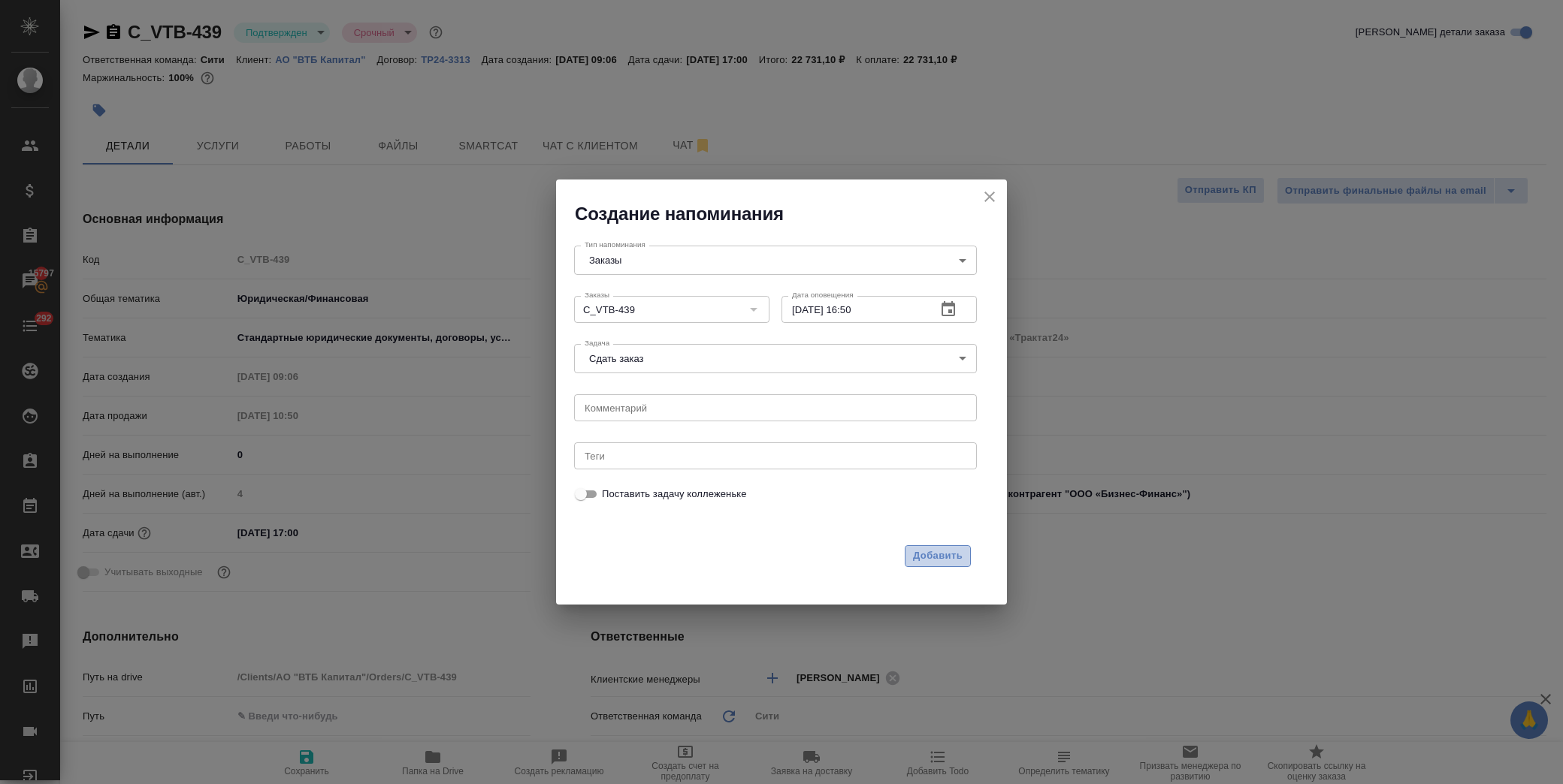
click at [930, 552] on span "Добавить" at bounding box center [937, 556] width 50 height 18
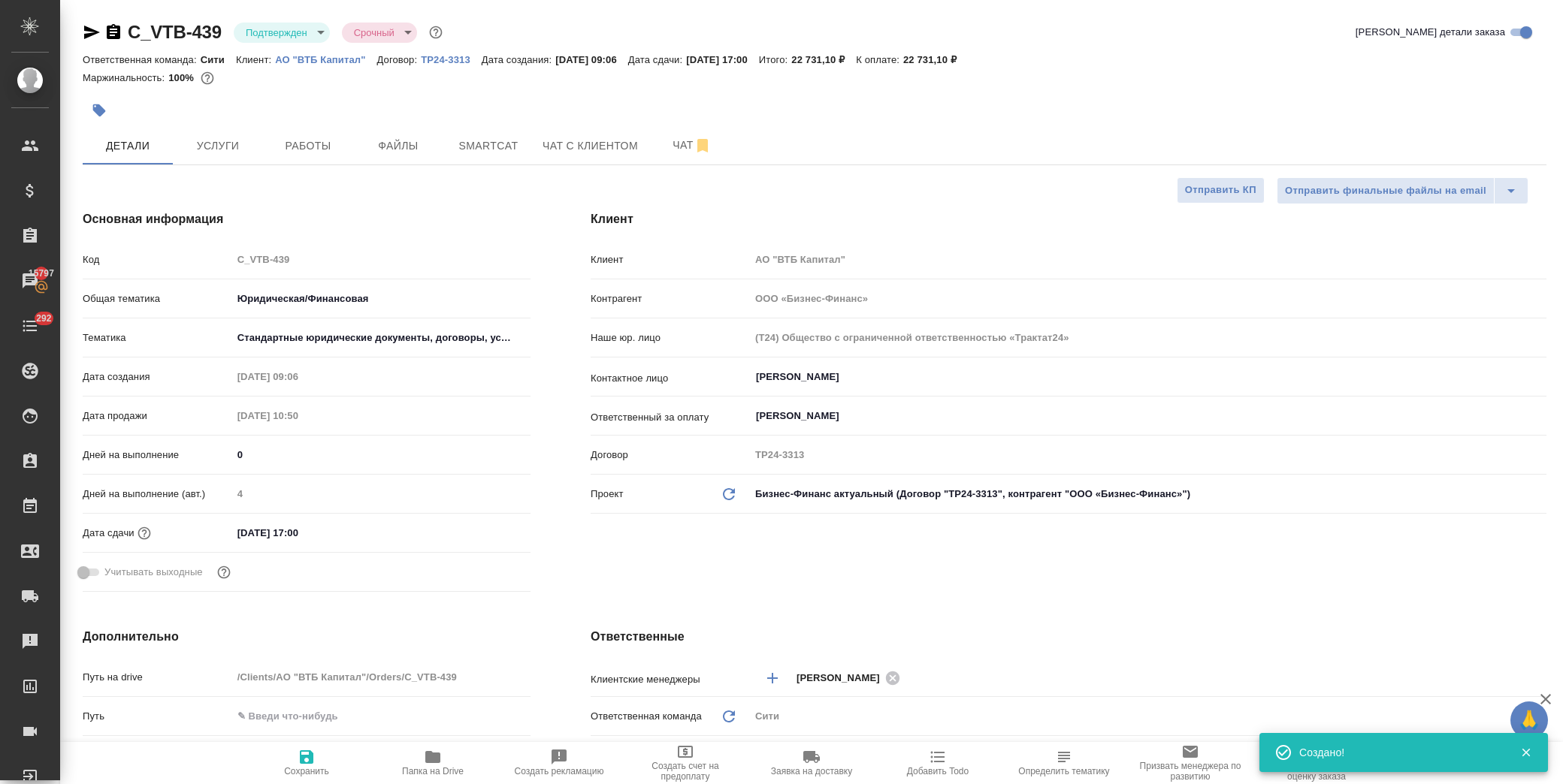
type textarea "x"
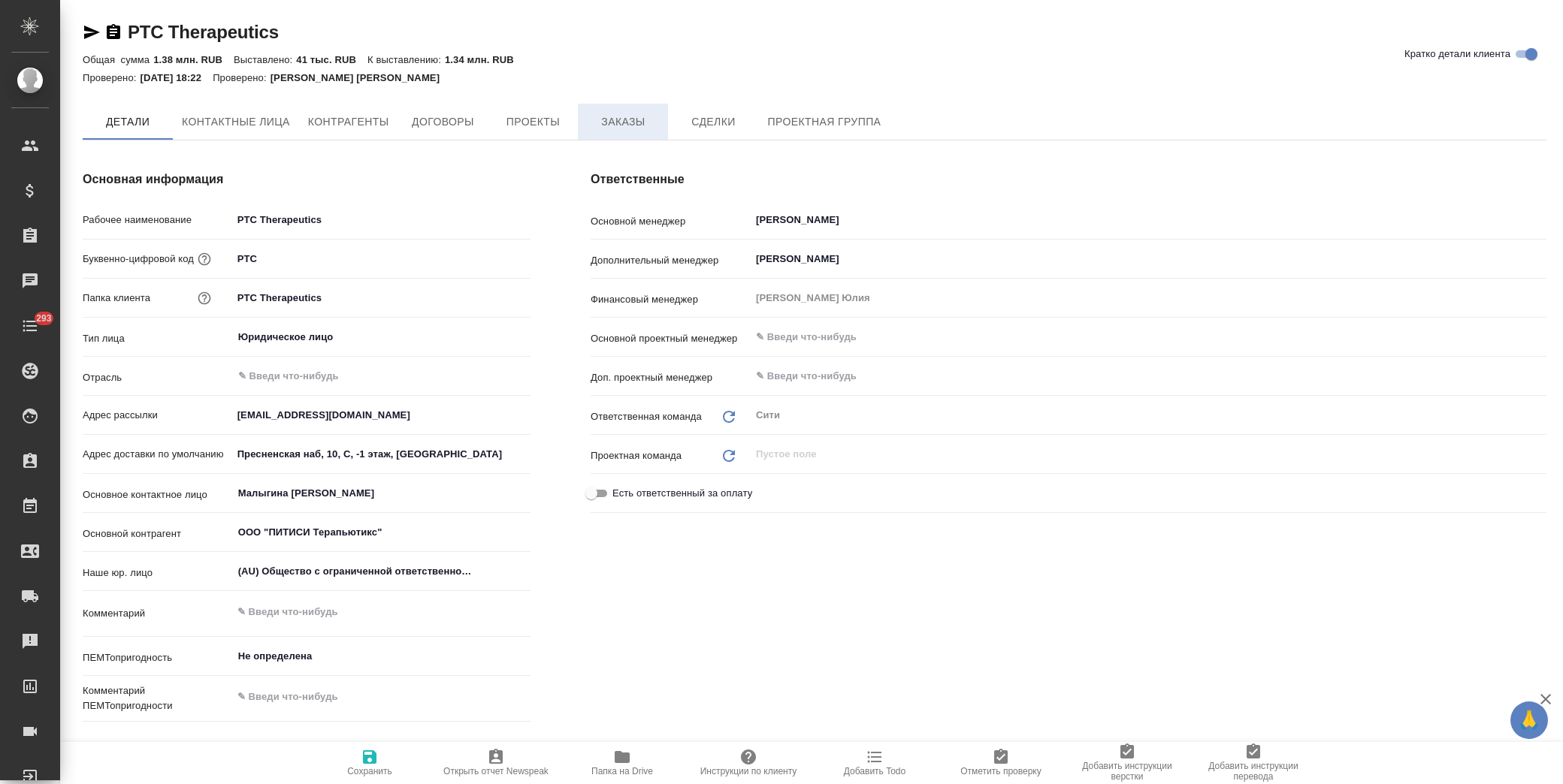
type textarea "x"
click at [630, 111] on button "Заказы" at bounding box center [623, 122] width 90 height 38
type textarea "x"
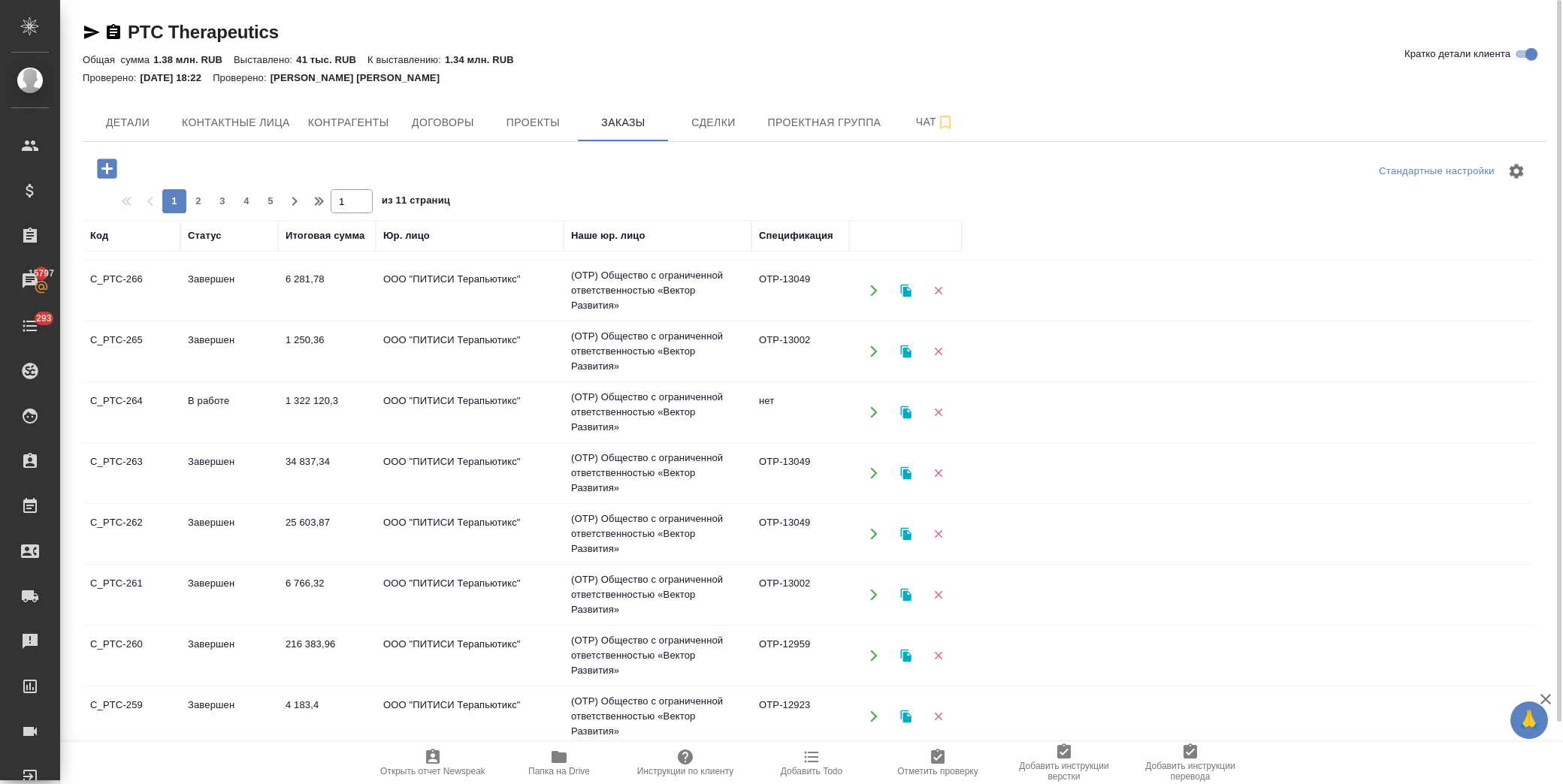
scroll to position [135, 0]
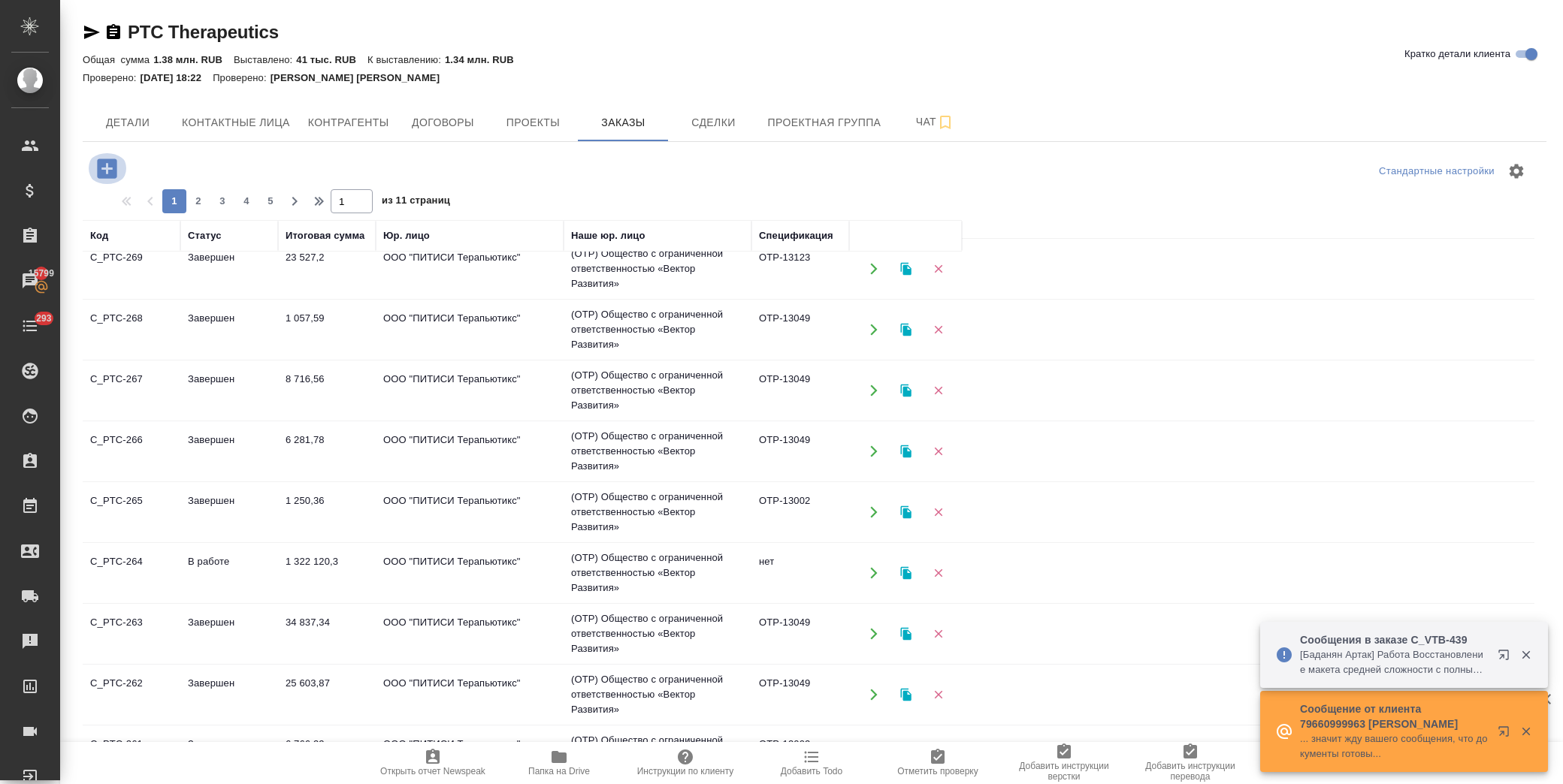
click at [114, 174] on icon "button" at bounding box center [106, 168] width 19 height 19
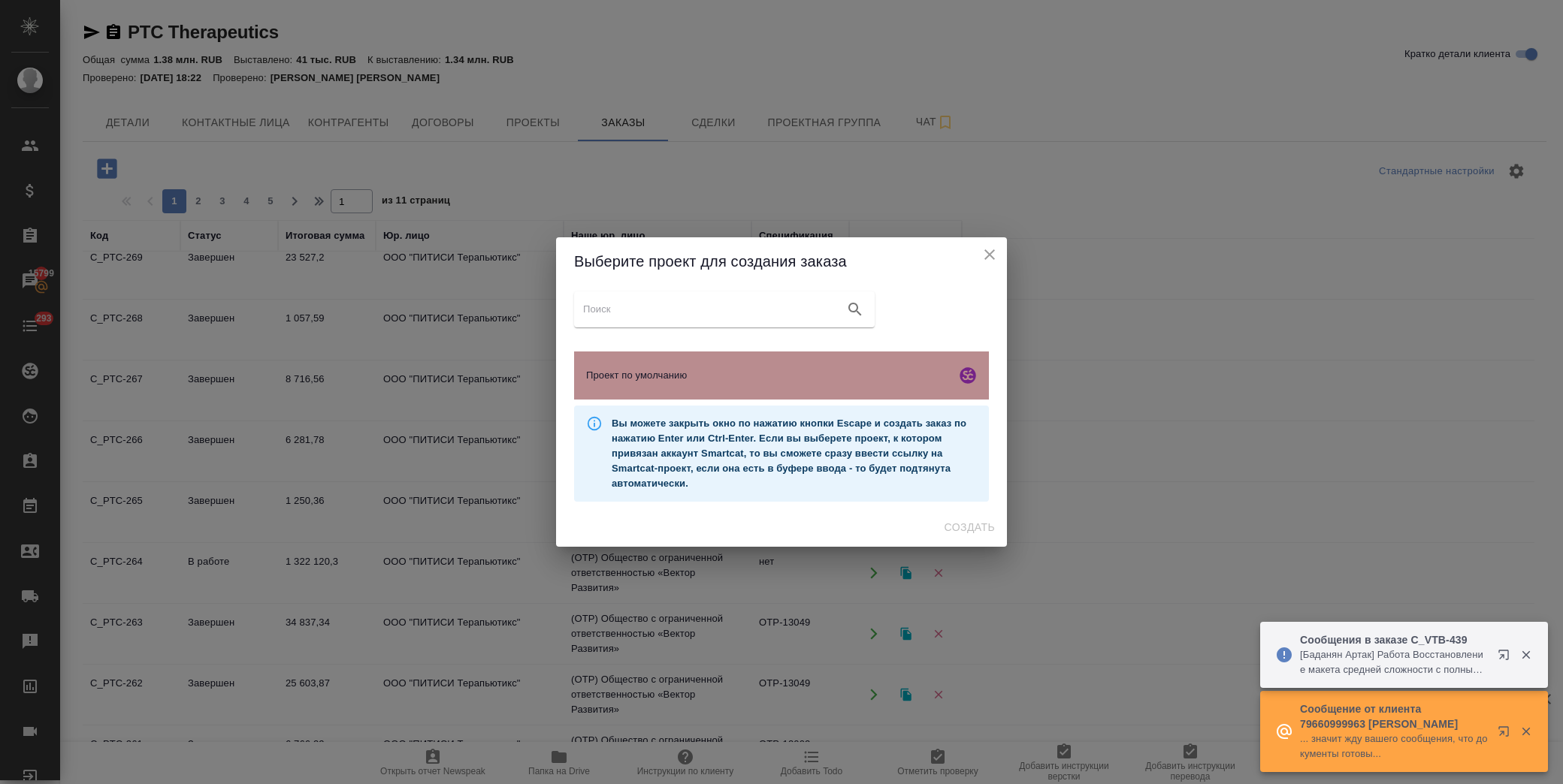
click at [747, 374] on span "Проект по умолчанию" at bounding box center [768, 376] width 363 height 15
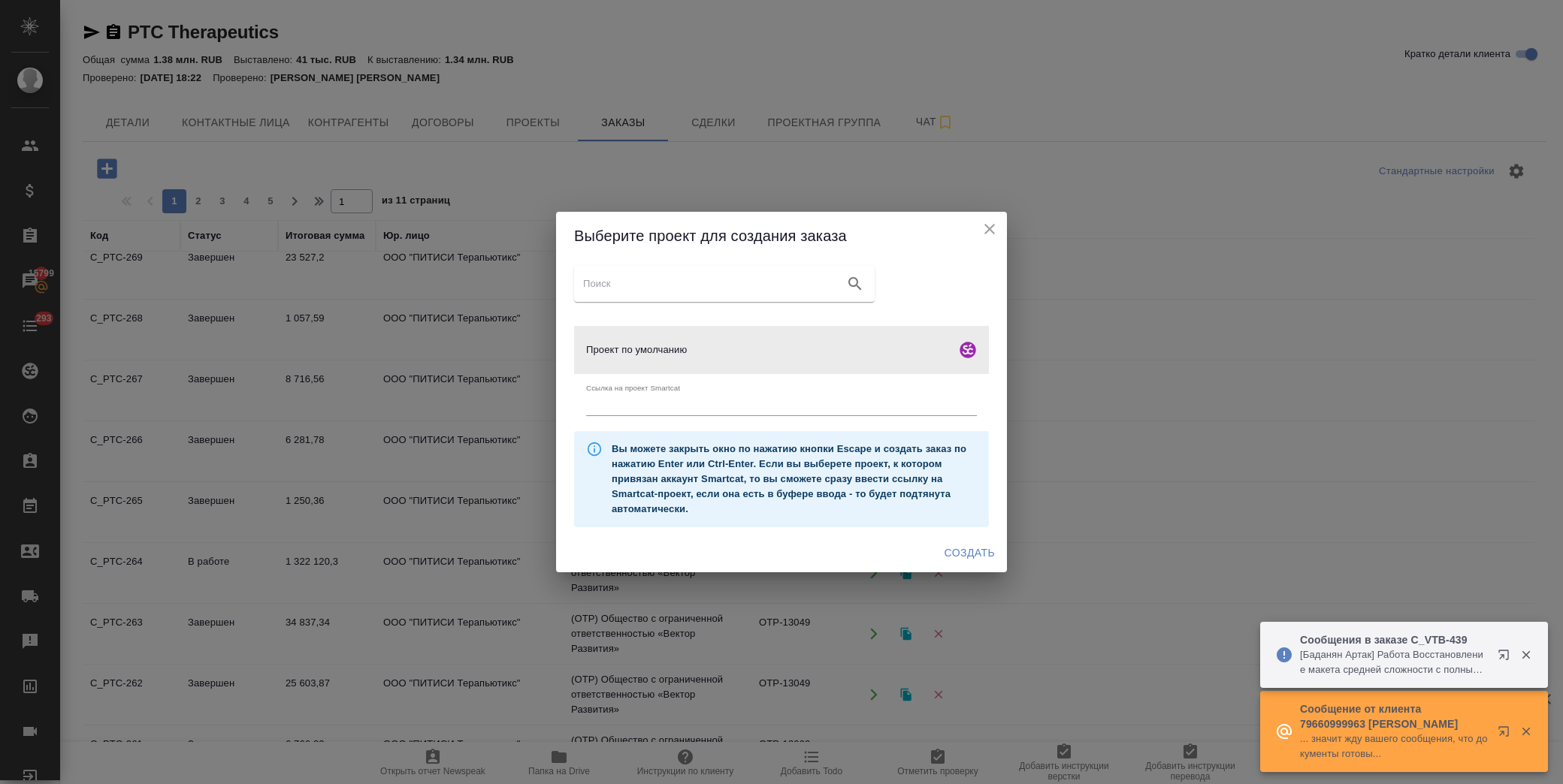
click at [968, 553] on span "Создать" at bounding box center [970, 553] width 51 height 19
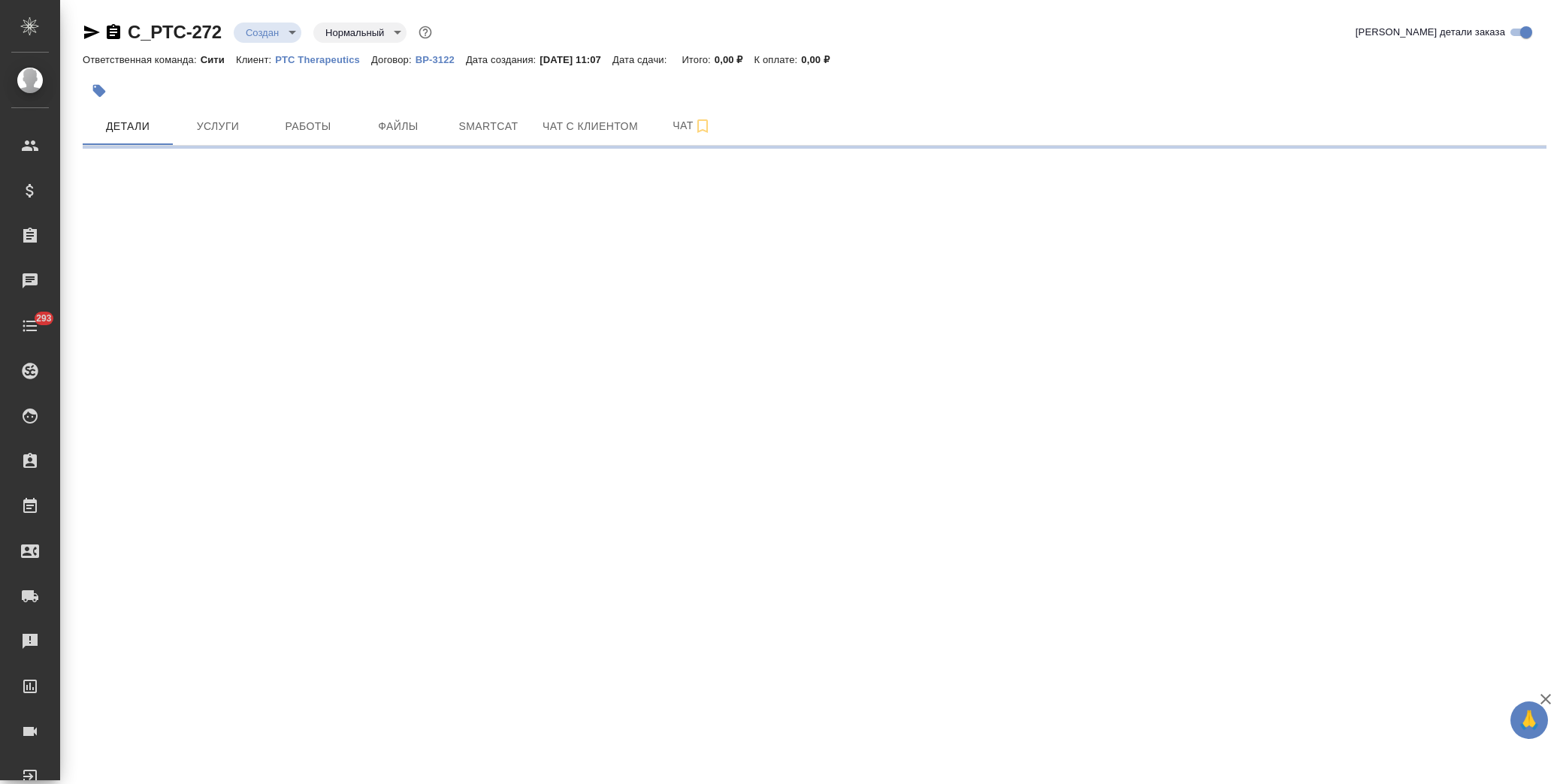
select select "RU"
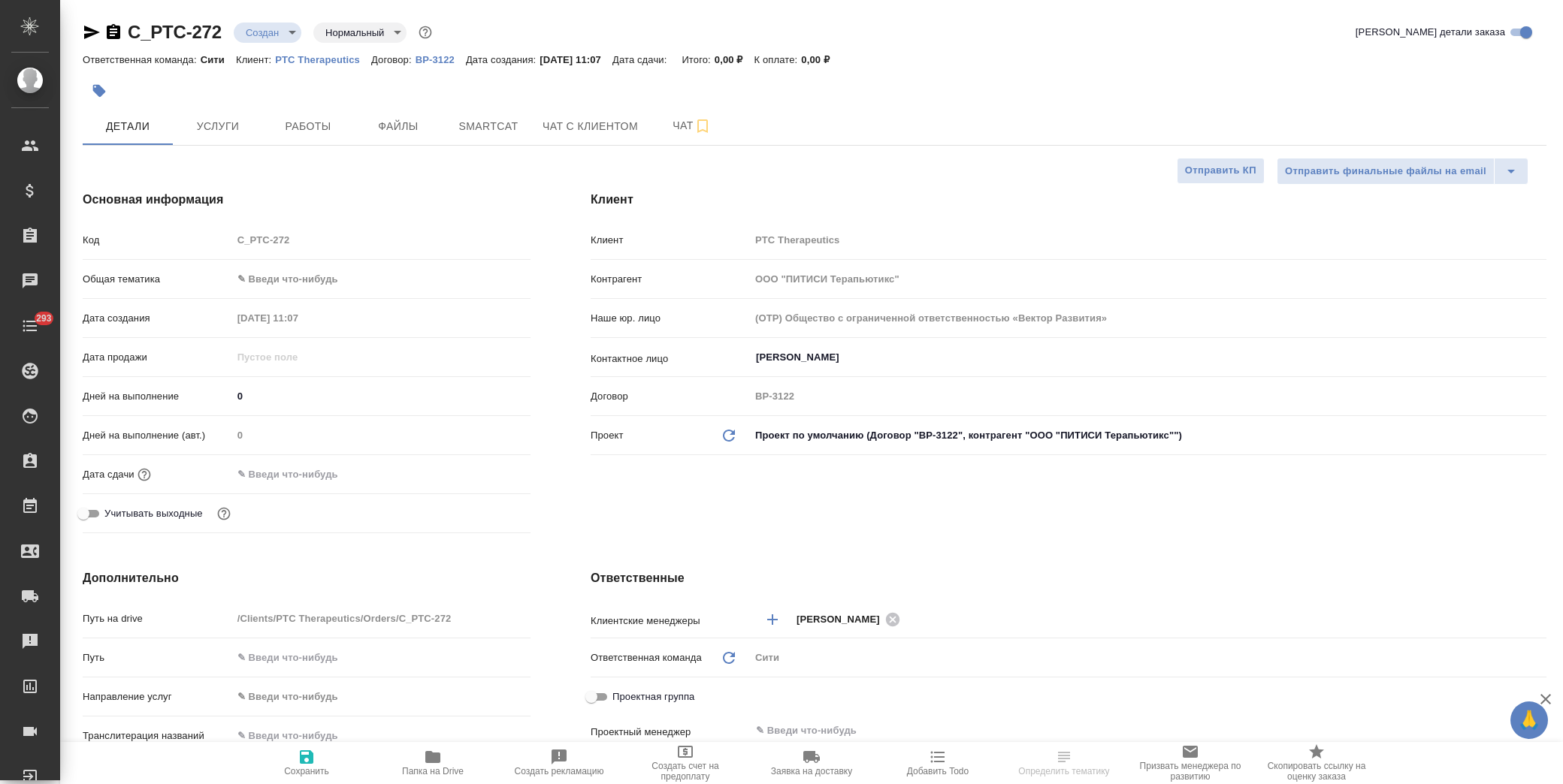
type textarea "x"
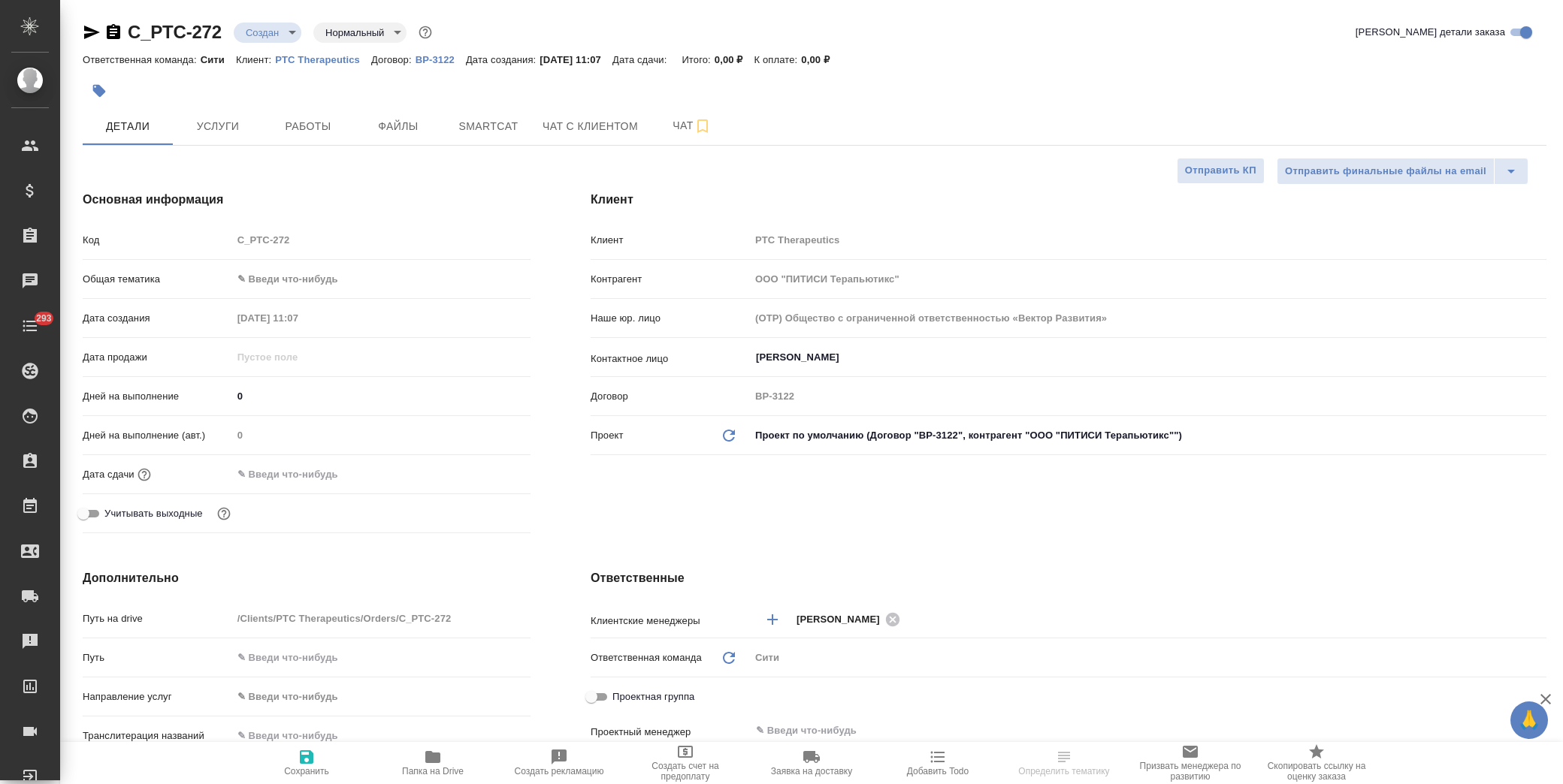
type textarea "x"
click at [408, 130] on span "Файлы" at bounding box center [399, 126] width 72 height 19
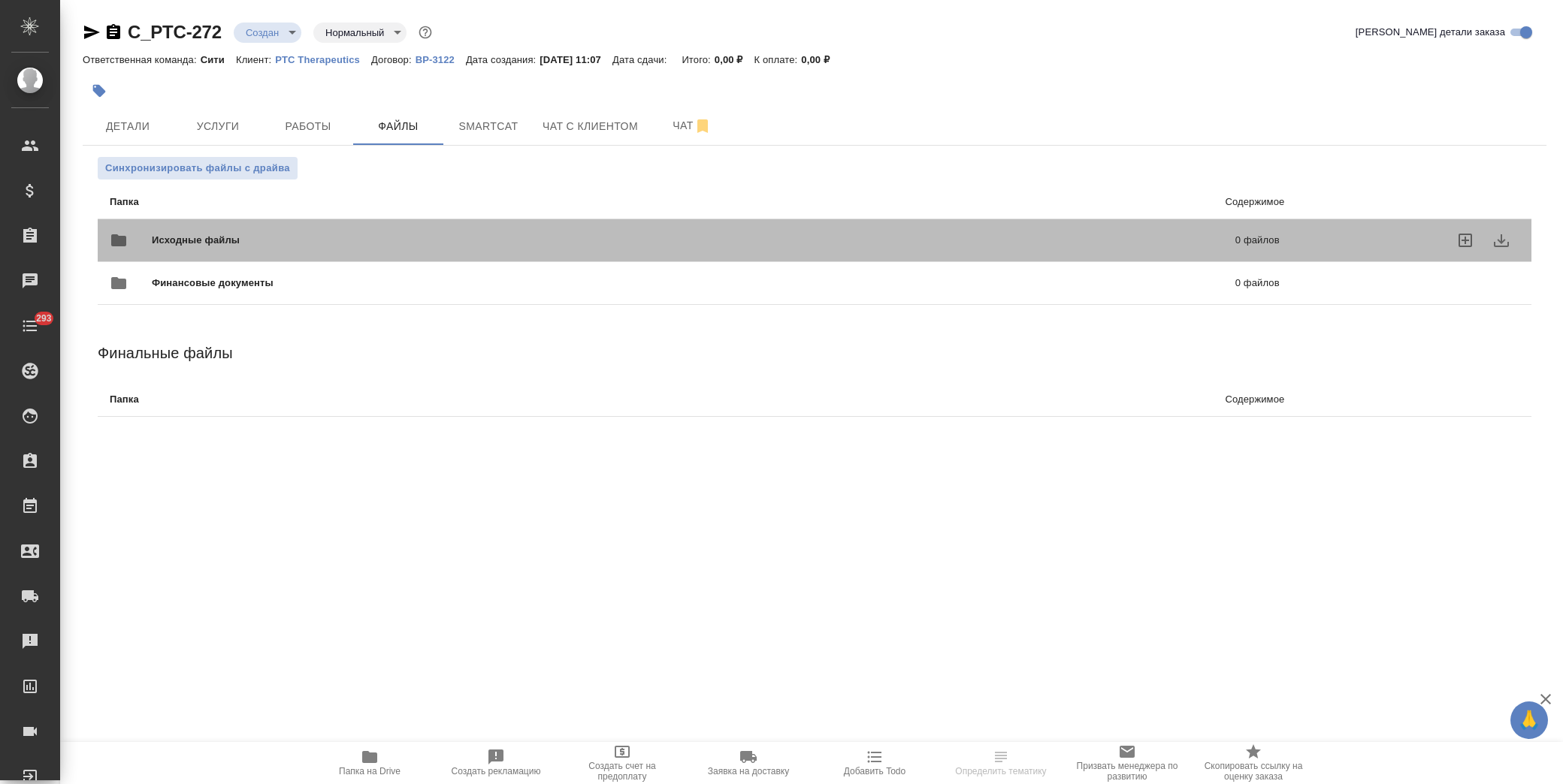
click at [178, 236] on span "Исходные файлы" at bounding box center [445, 241] width 586 height 15
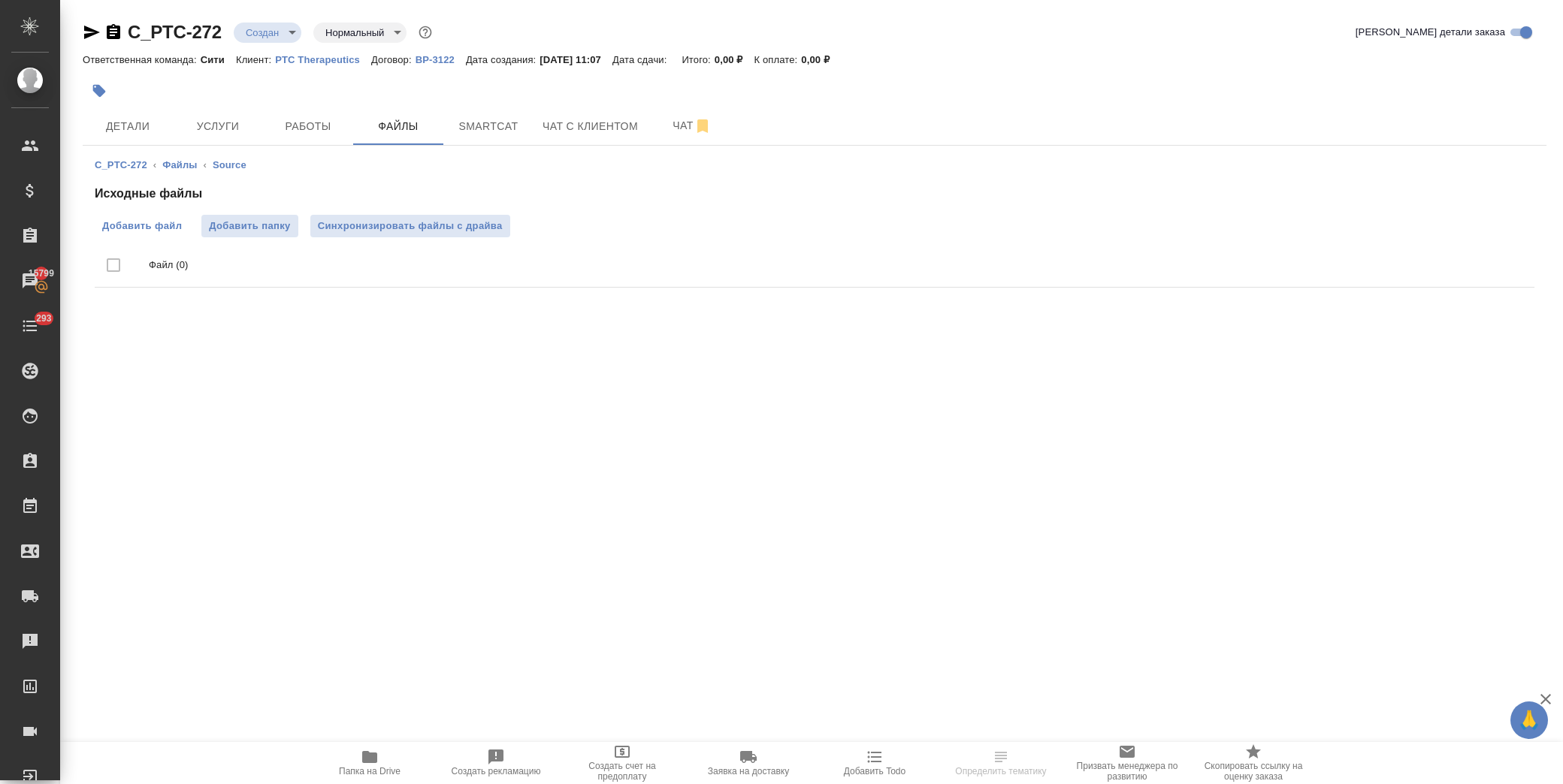
click at [139, 225] on span "Добавить файл" at bounding box center [142, 226] width 80 height 15
click at [0, 0] on input "Добавить файл" at bounding box center [0, 0] width 0 height 0
click at [137, 114] on button "Детали" at bounding box center [128, 126] width 90 height 38
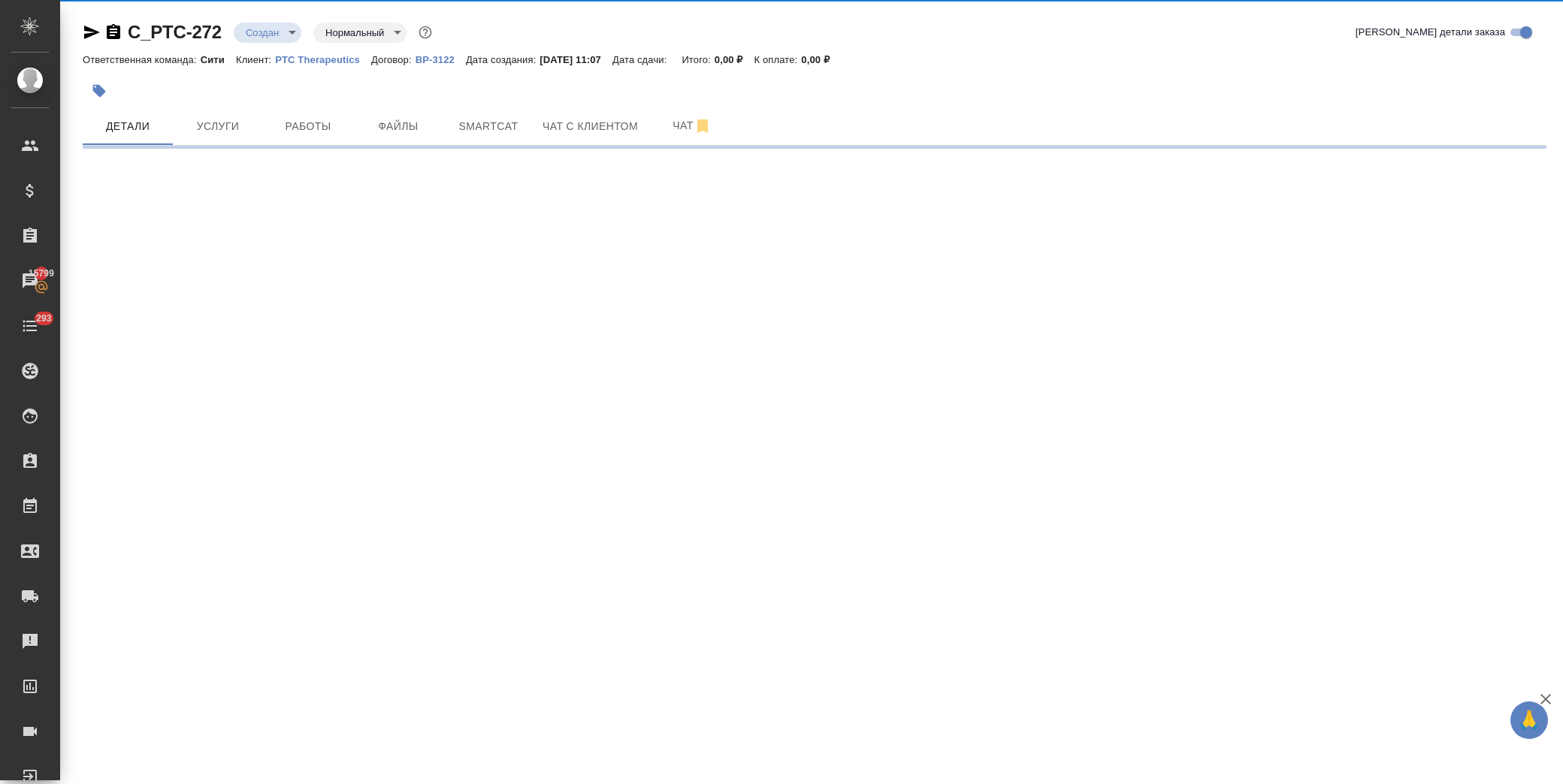
select select "RU"
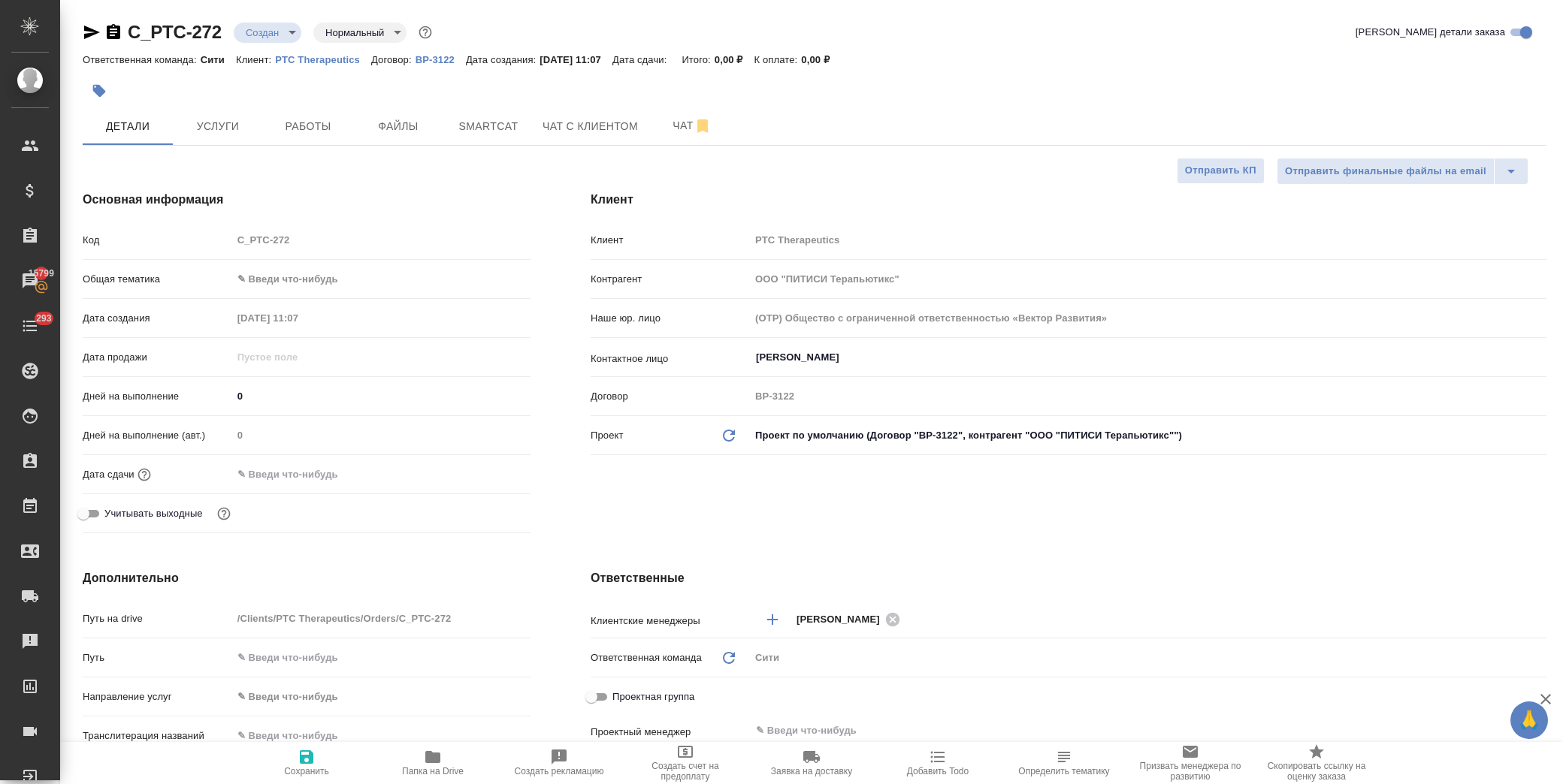
type textarea "x"
click at [307, 484] on input "text" at bounding box center [298, 474] width 132 height 21
click at [478, 474] on icon "button" at bounding box center [487, 474] width 18 height 18
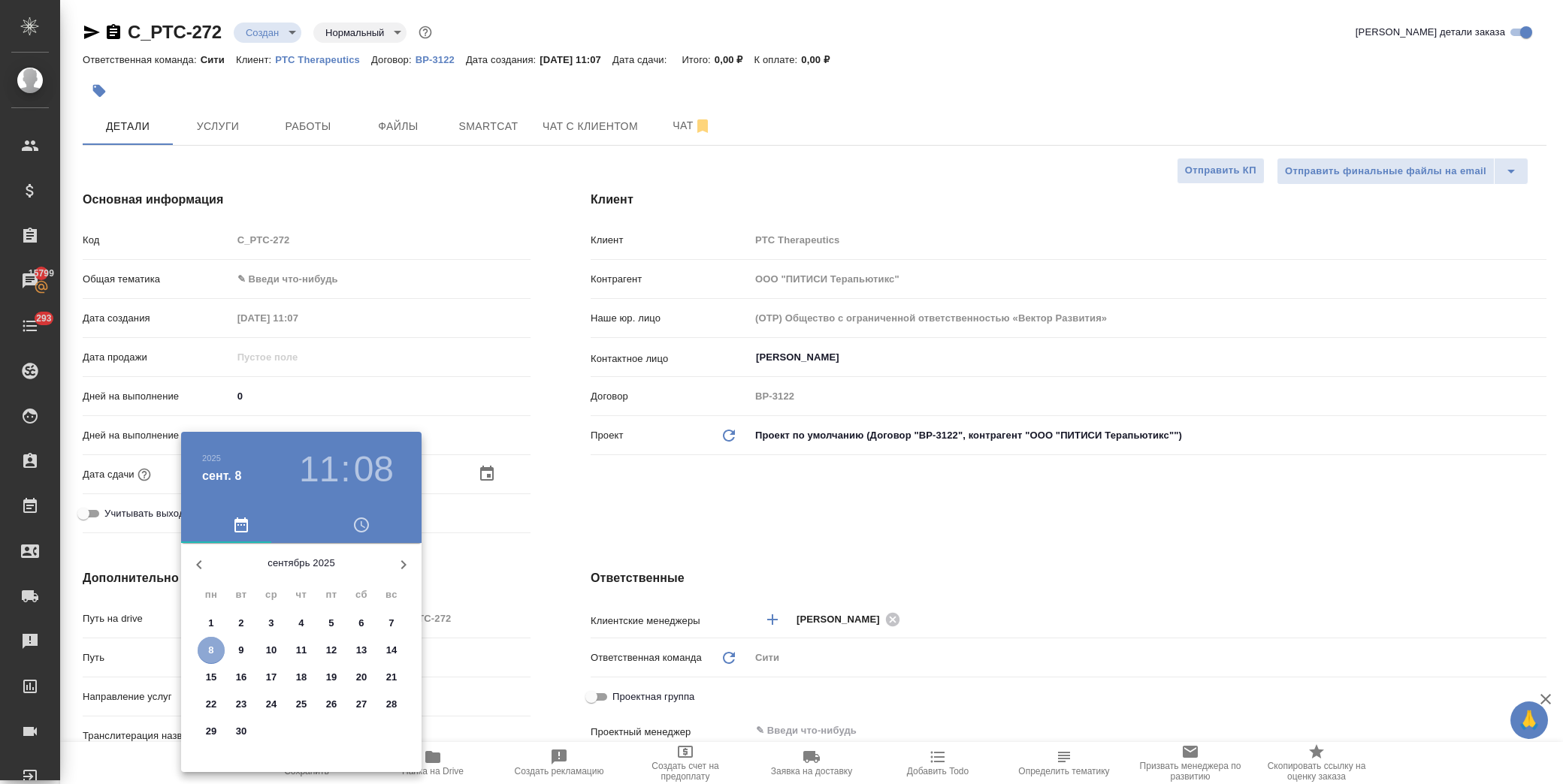
click at [201, 646] on span "8" at bounding box center [211, 651] width 27 height 15
type input "08.09.2025 11:08"
type textarea "x"
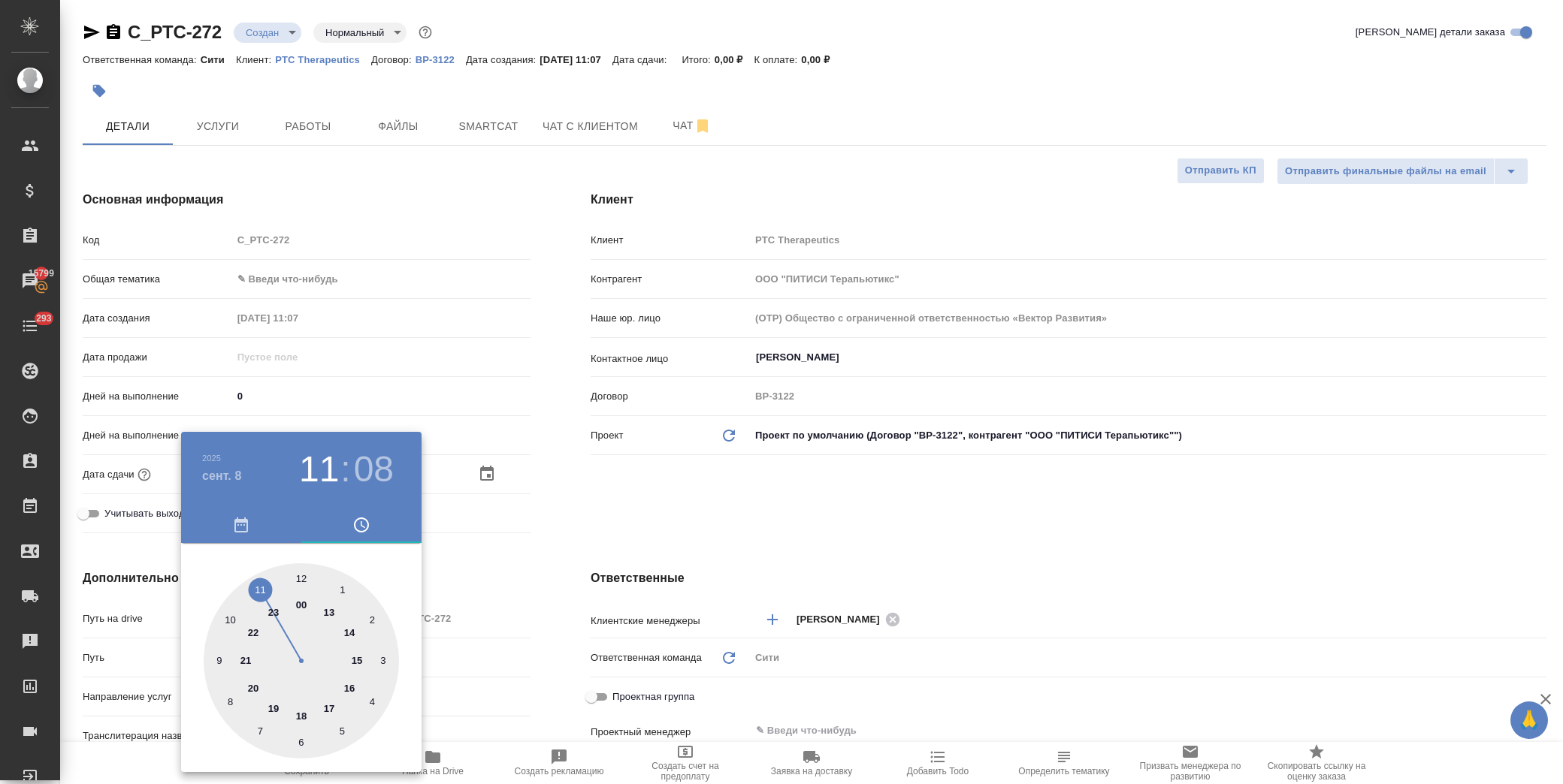
click at [258, 594] on div at bounding box center [301, 661] width 195 height 195
type textarea "x"
click at [373, 704] on div at bounding box center [301, 661] width 195 height 195
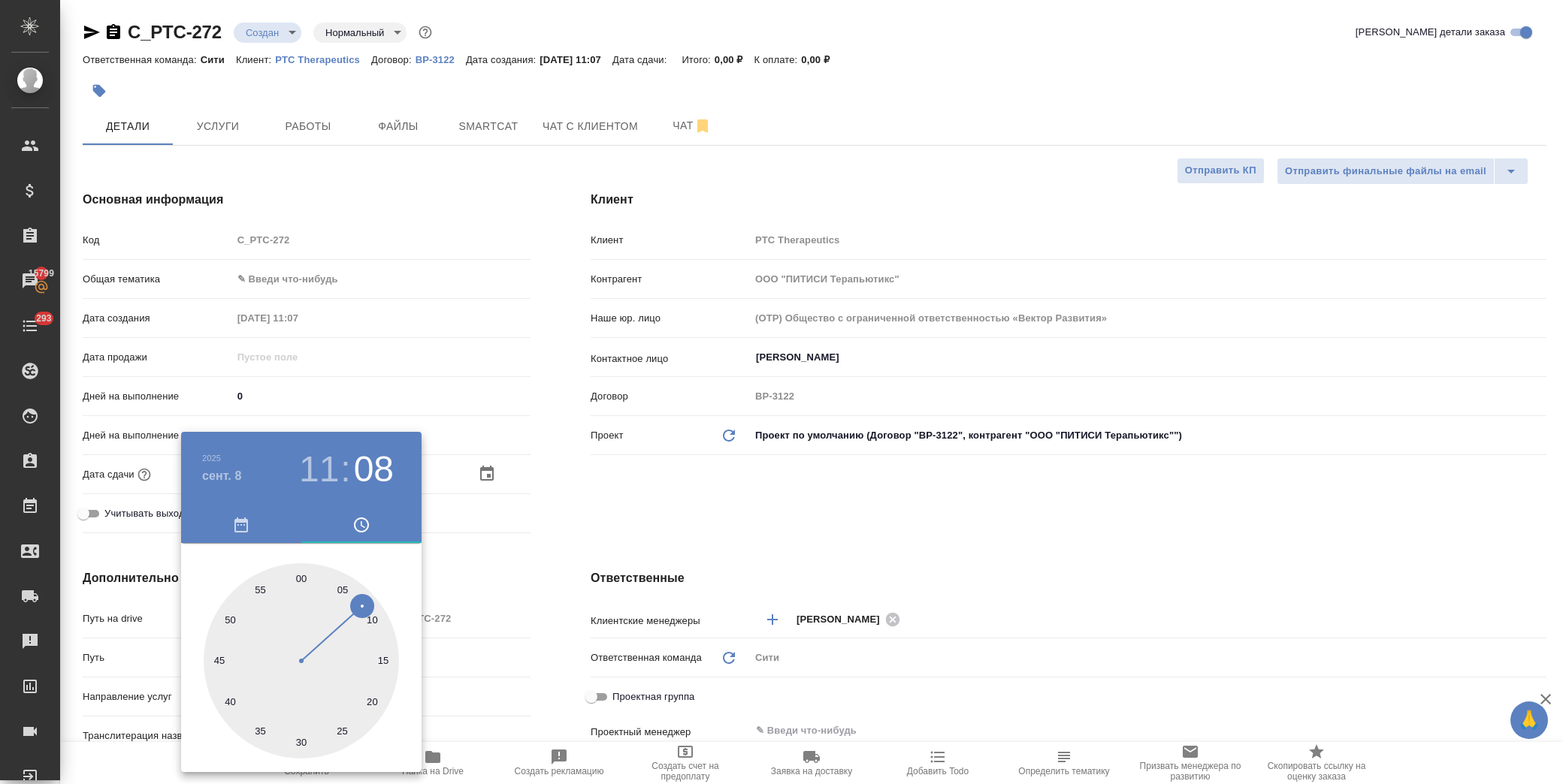
type input "08.09.2025 11:20"
type textarea "x"
click at [622, 514] on div at bounding box center [781, 392] width 1563 height 784
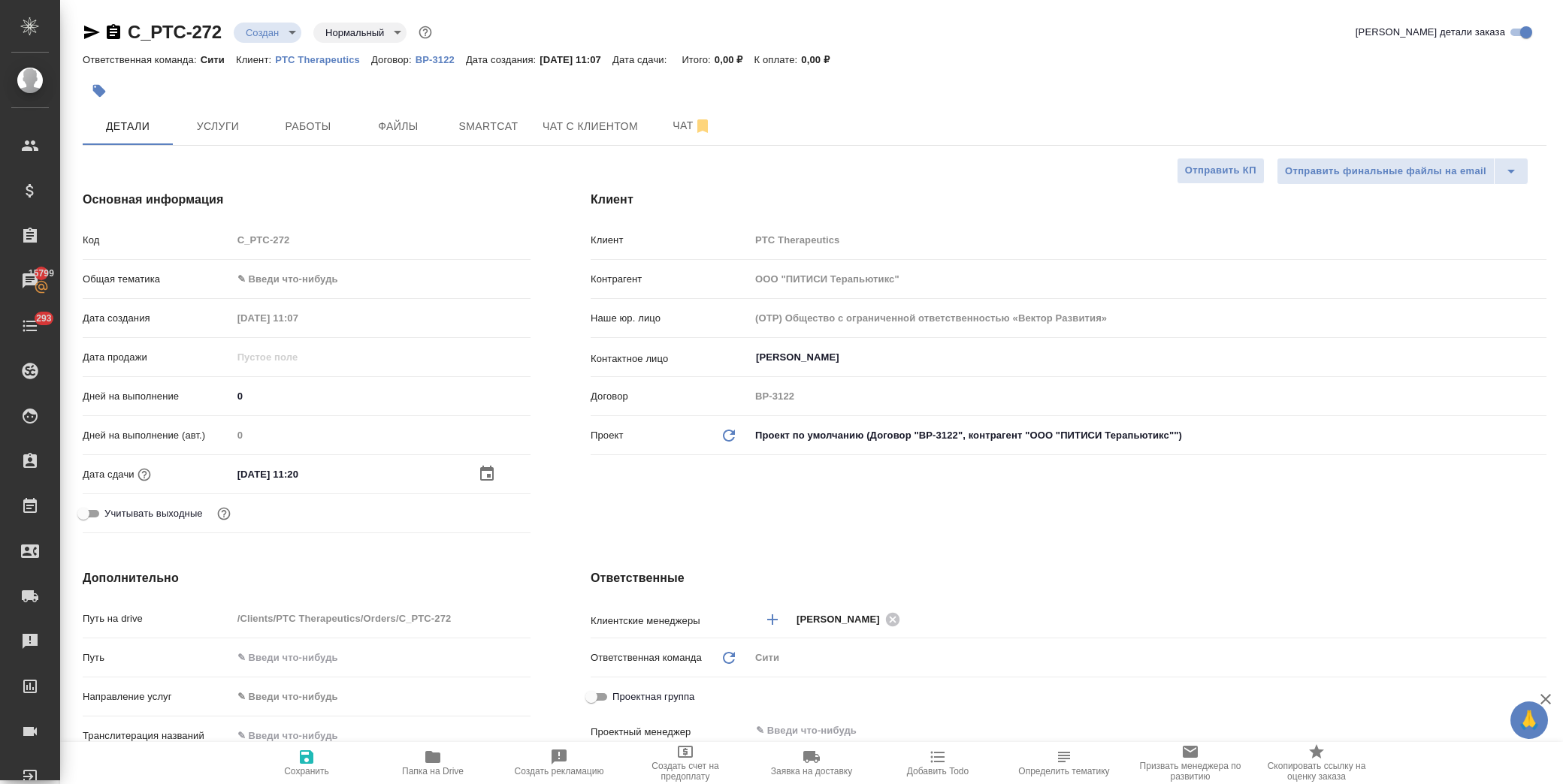
click at [305, 763] on icon "button" at bounding box center [307, 757] width 14 height 14
type textarea "x"
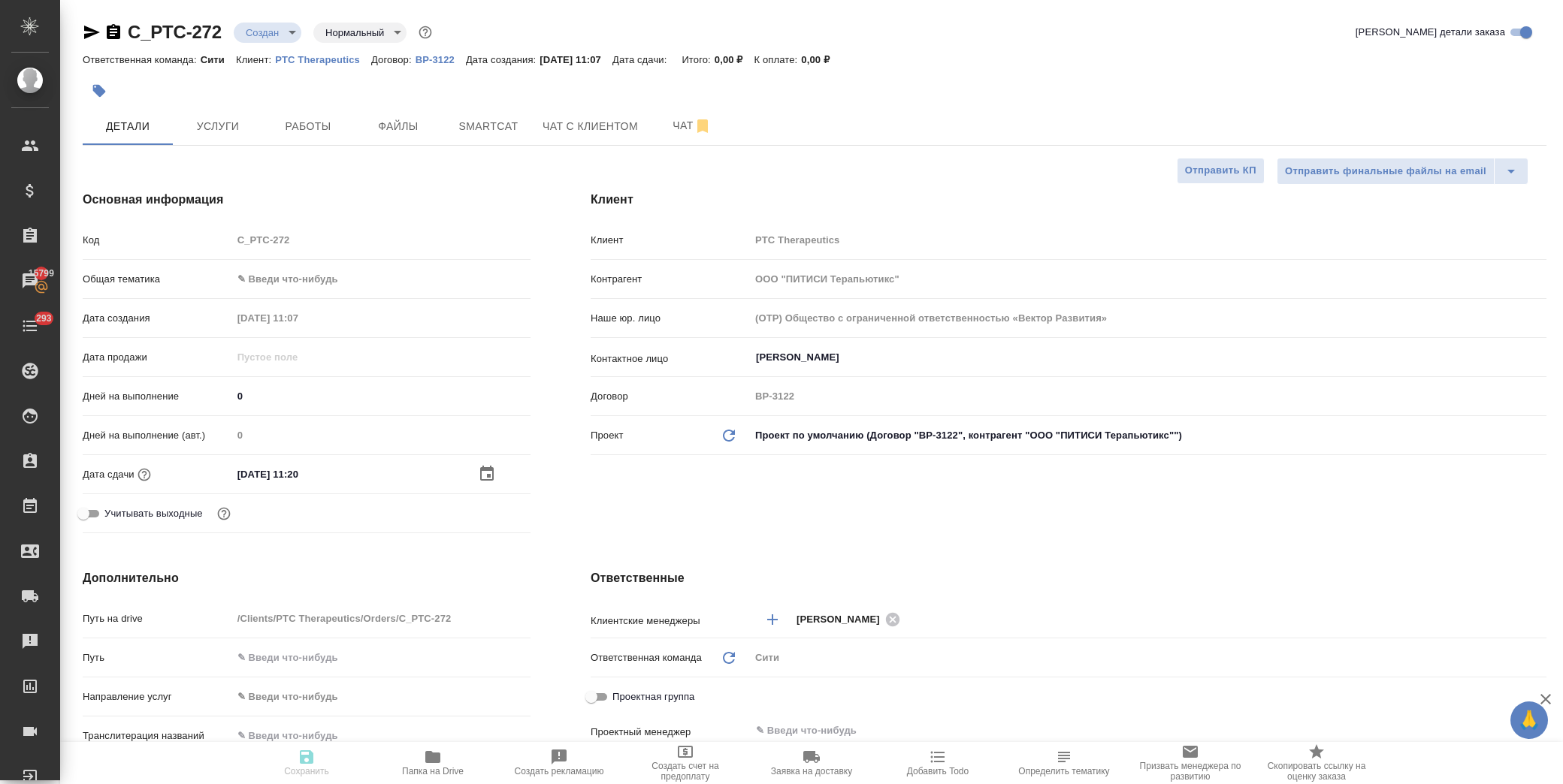
type textarea "x"
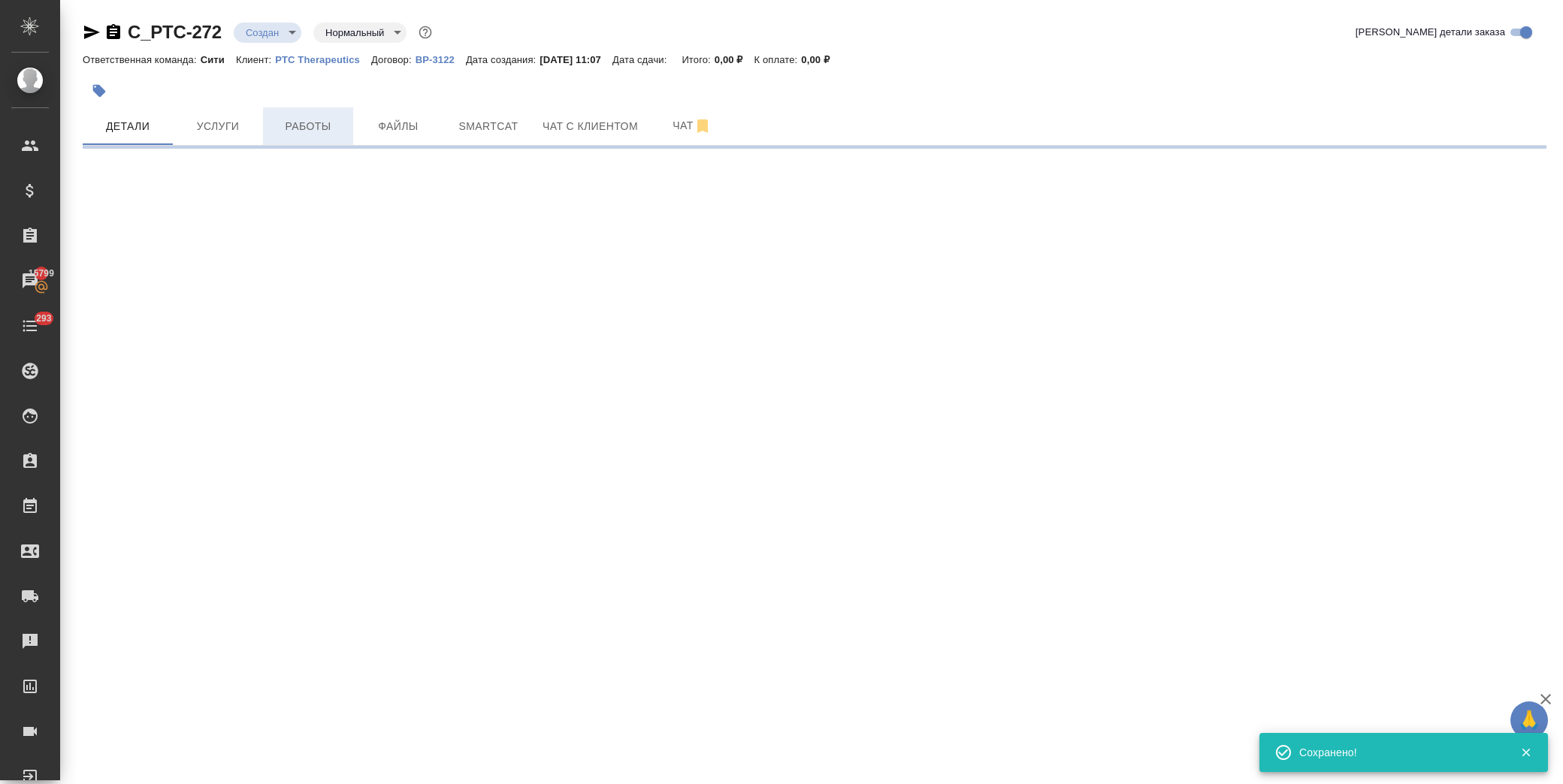
select select "RU"
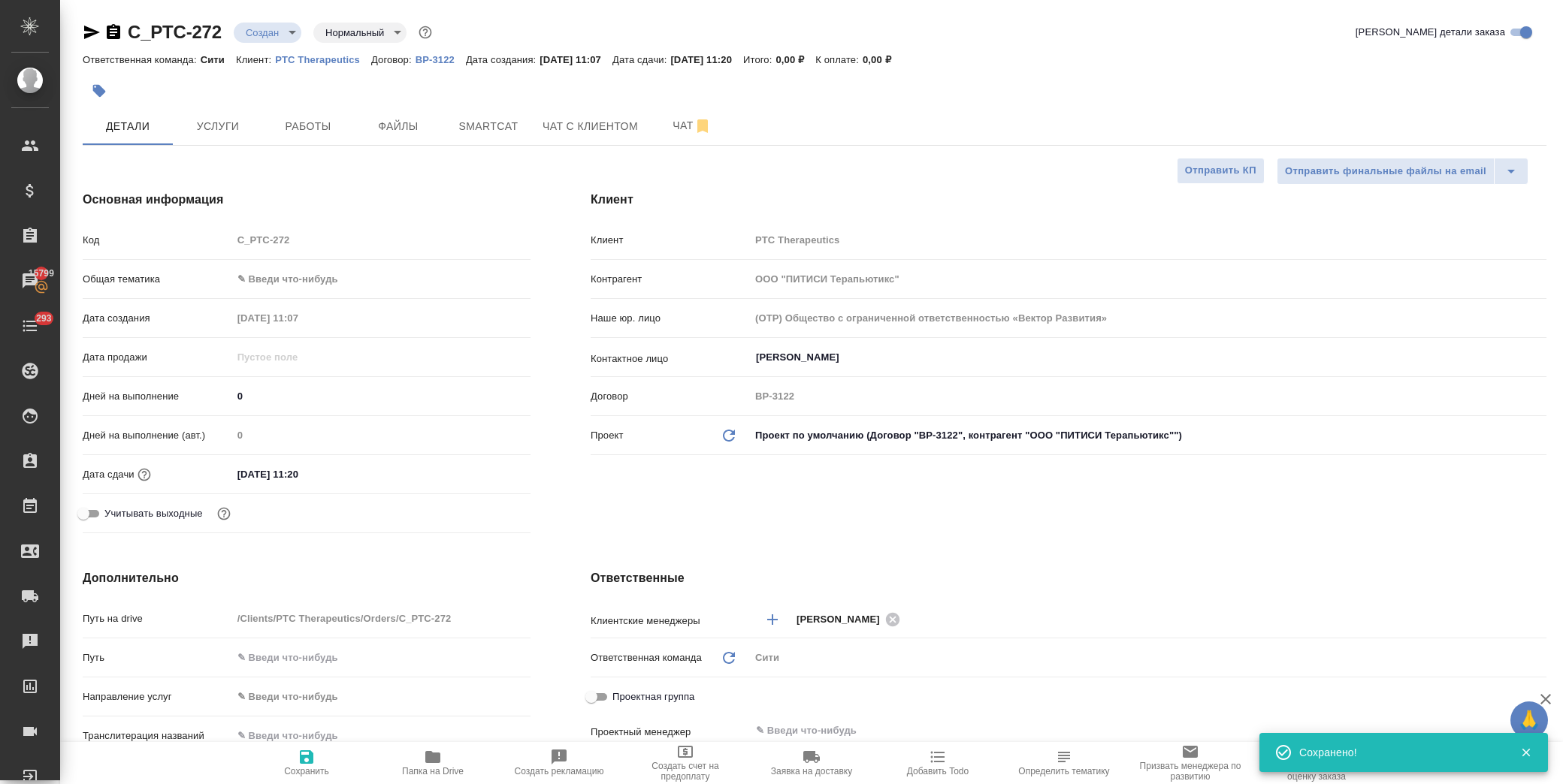
type textarea "x"
click at [287, 39] on body "🙏 .cls-1 fill:#fff; AWATERA Лофицкая Юлия Владимировна Клиенты Спецификации Зак…" at bounding box center [781, 392] width 1563 height 784
click at [274, 291] on li "ТЗ" at bounding box center [302, 287] width 137 height 25
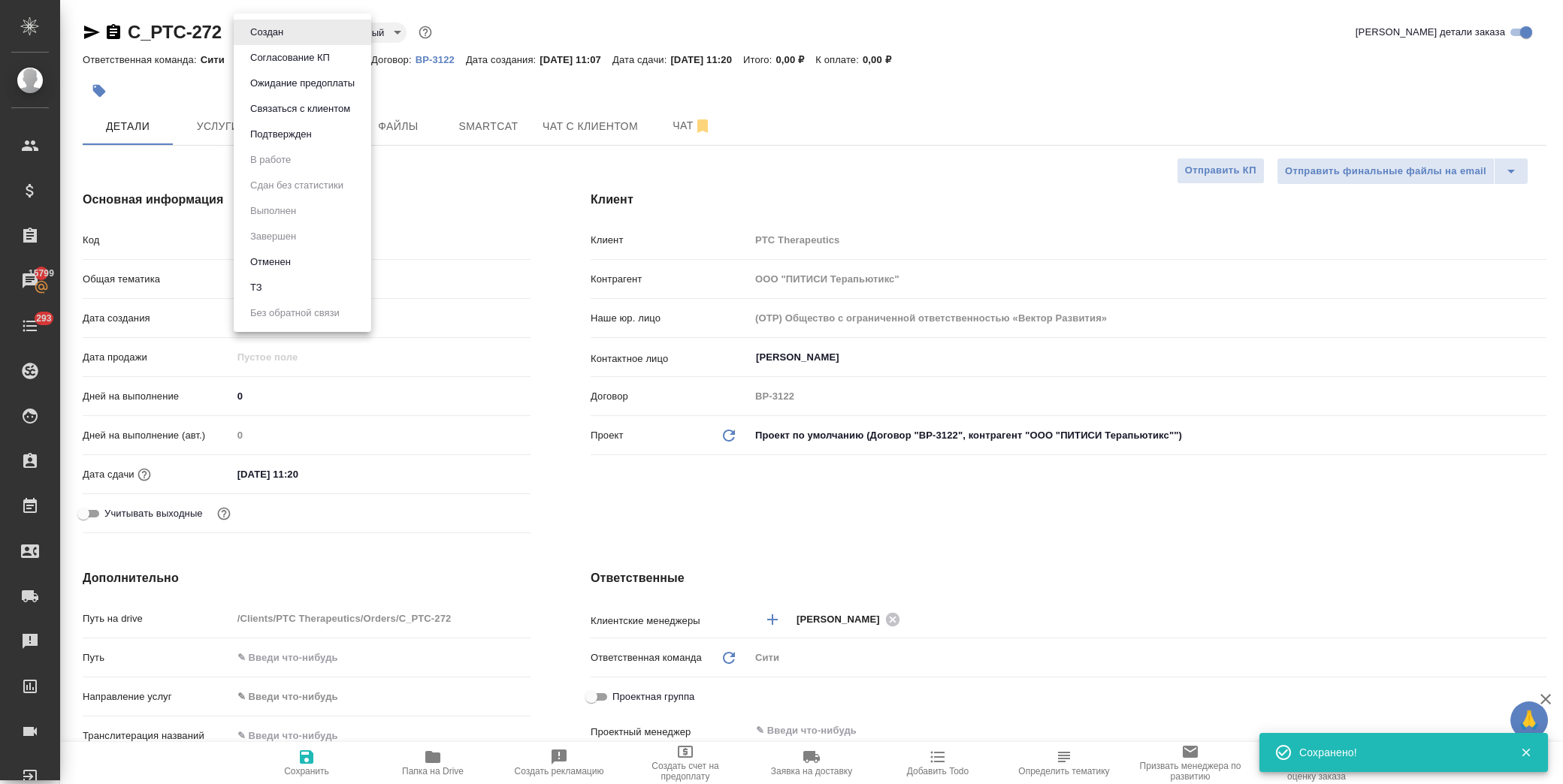
type textarea "x"
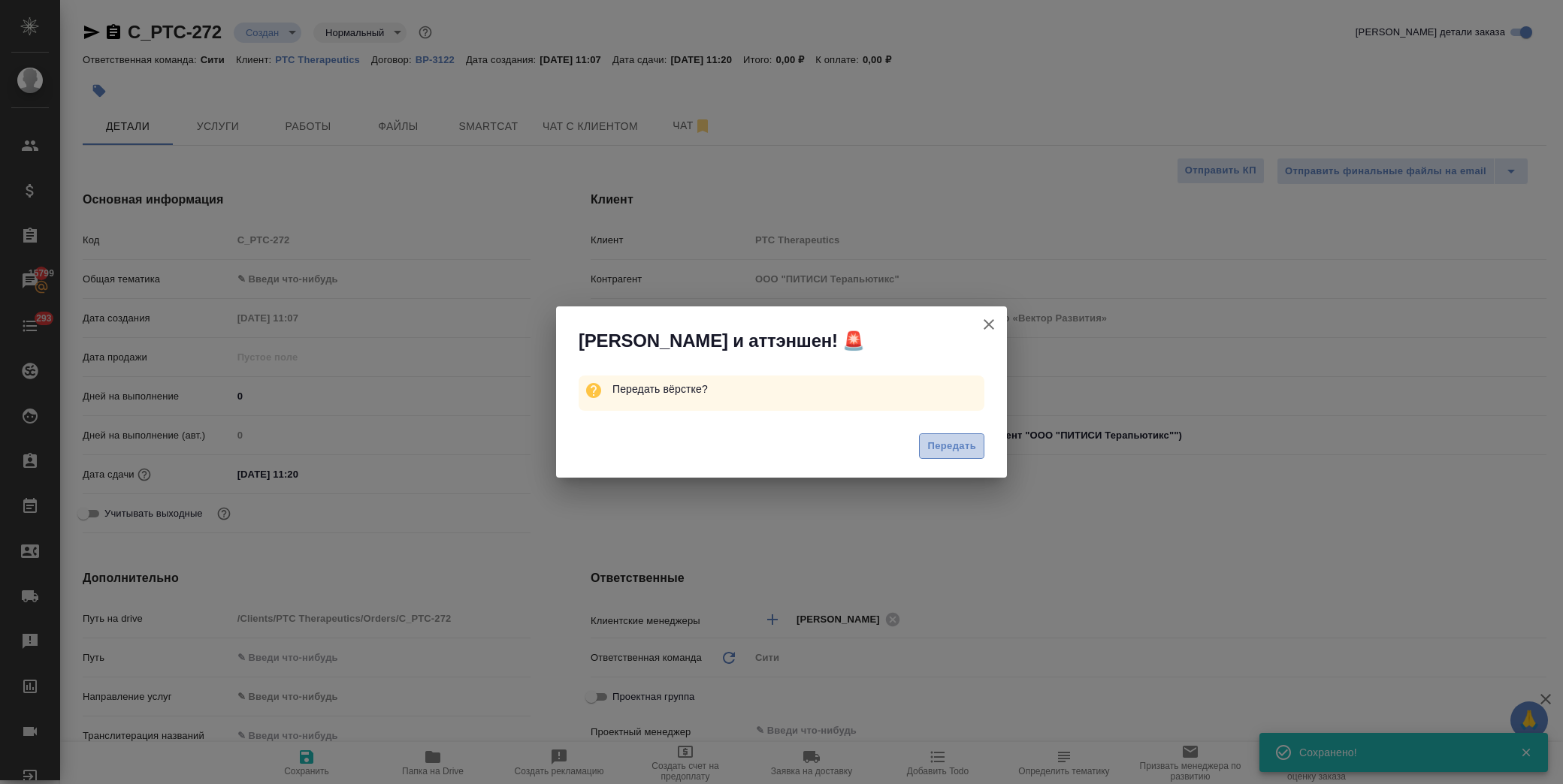
click at [931, 440] on span "Передать" at bounding box center [952, 447] width 49 height 18
type textarea "x"
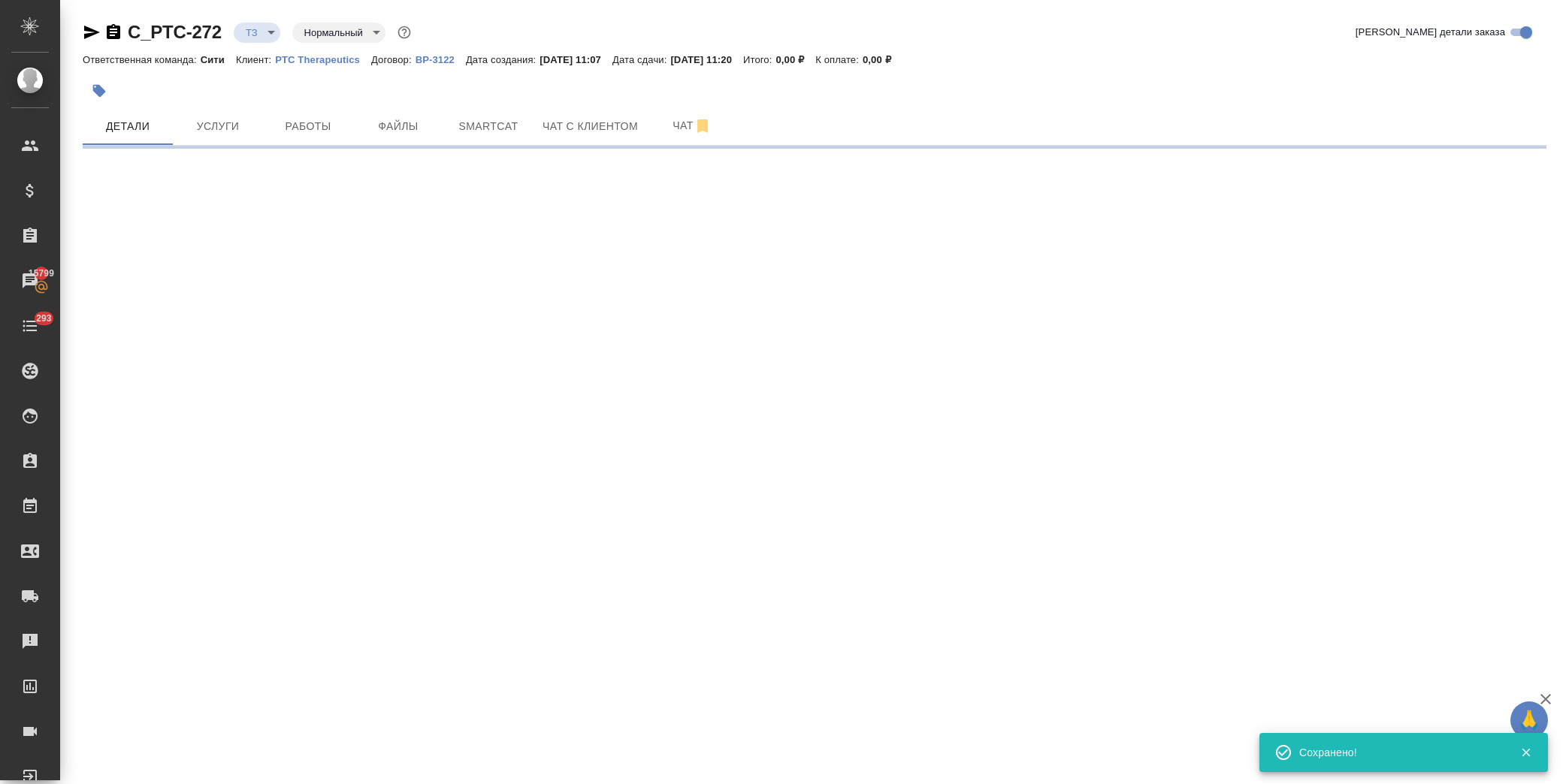
select select "RU"
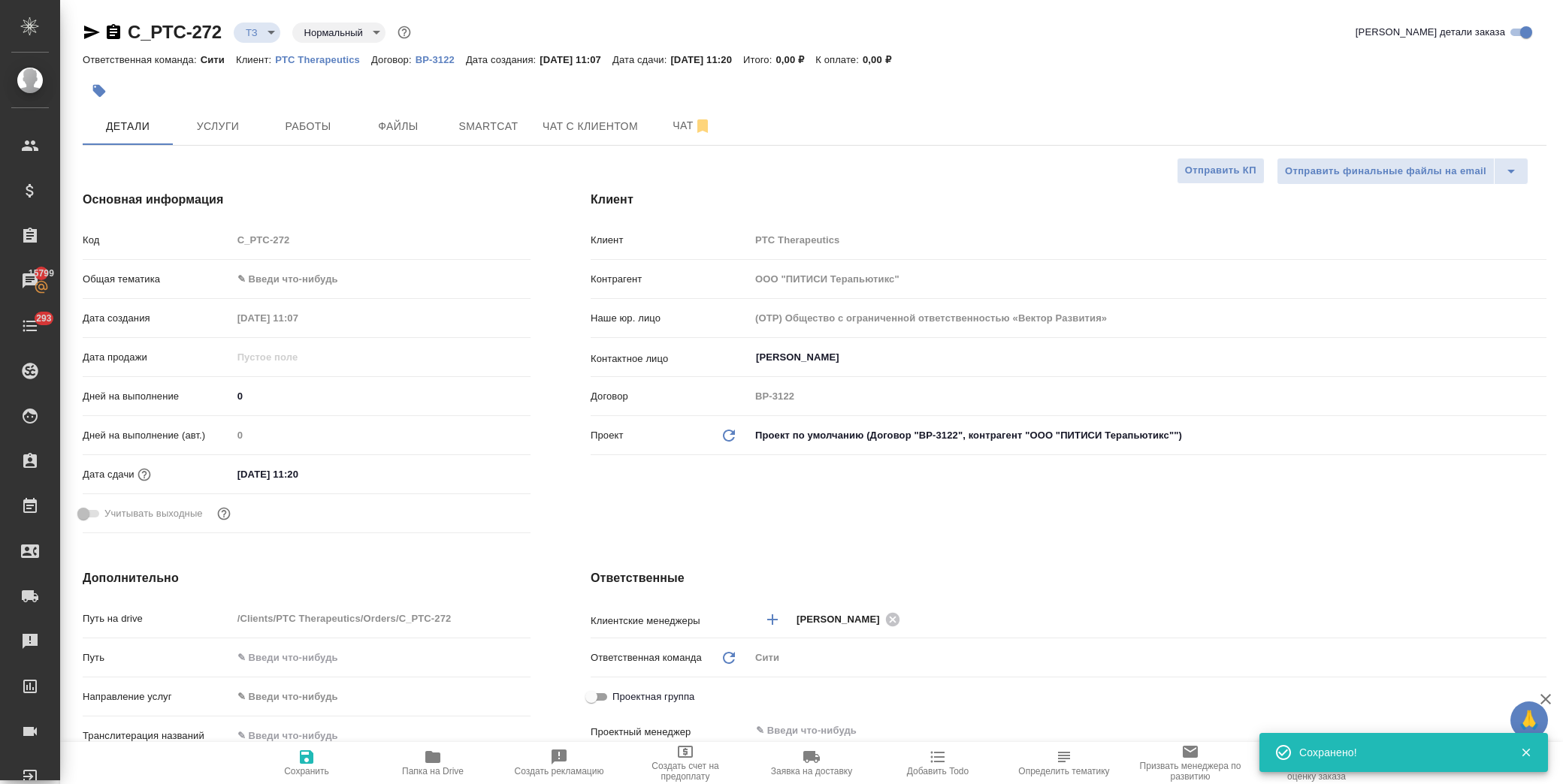
type textarea "x"
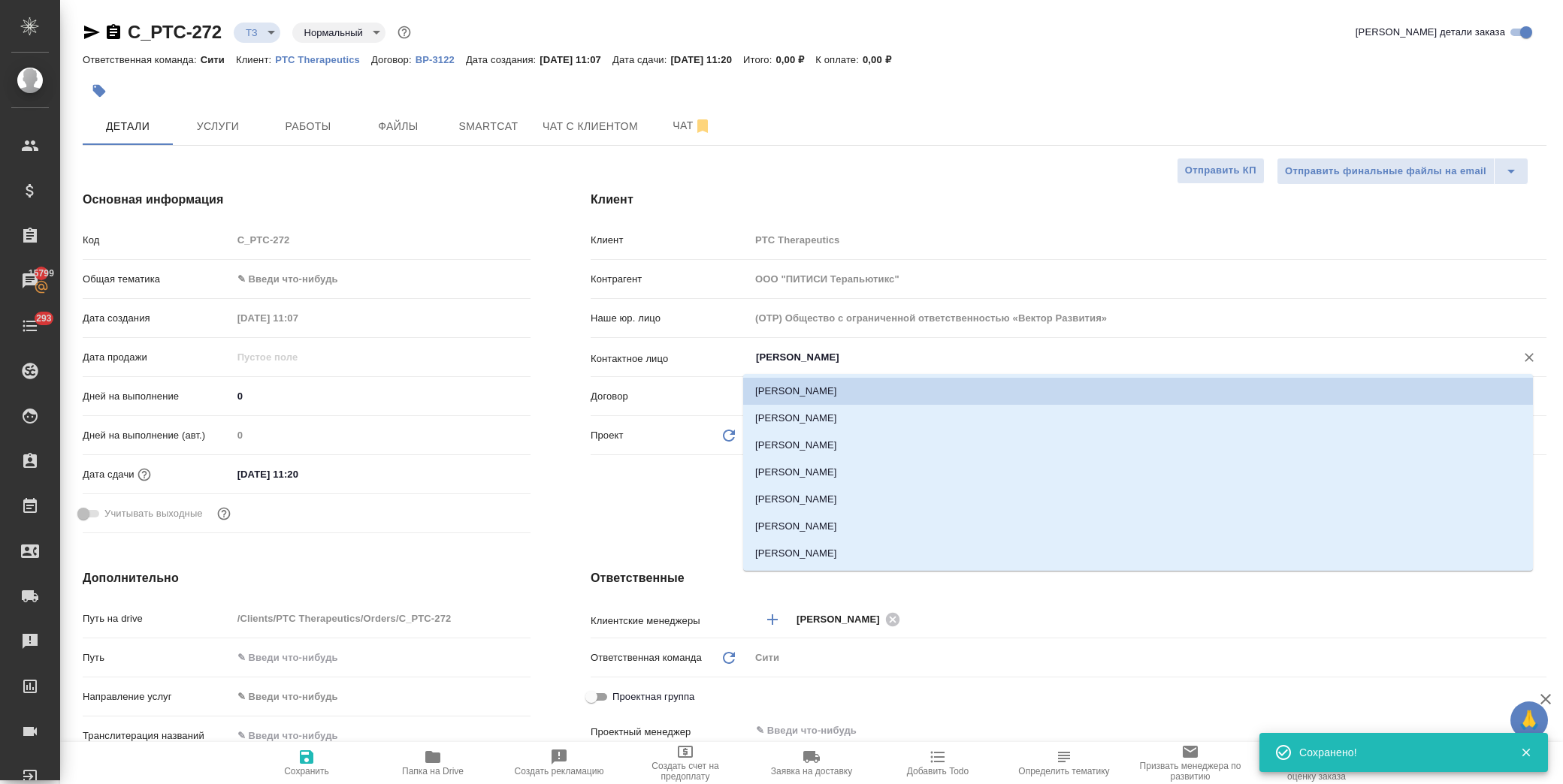
click at [813, 356] on input "Малыгина Екатерина" at bounding box center [1123, 358] width 737 height 18
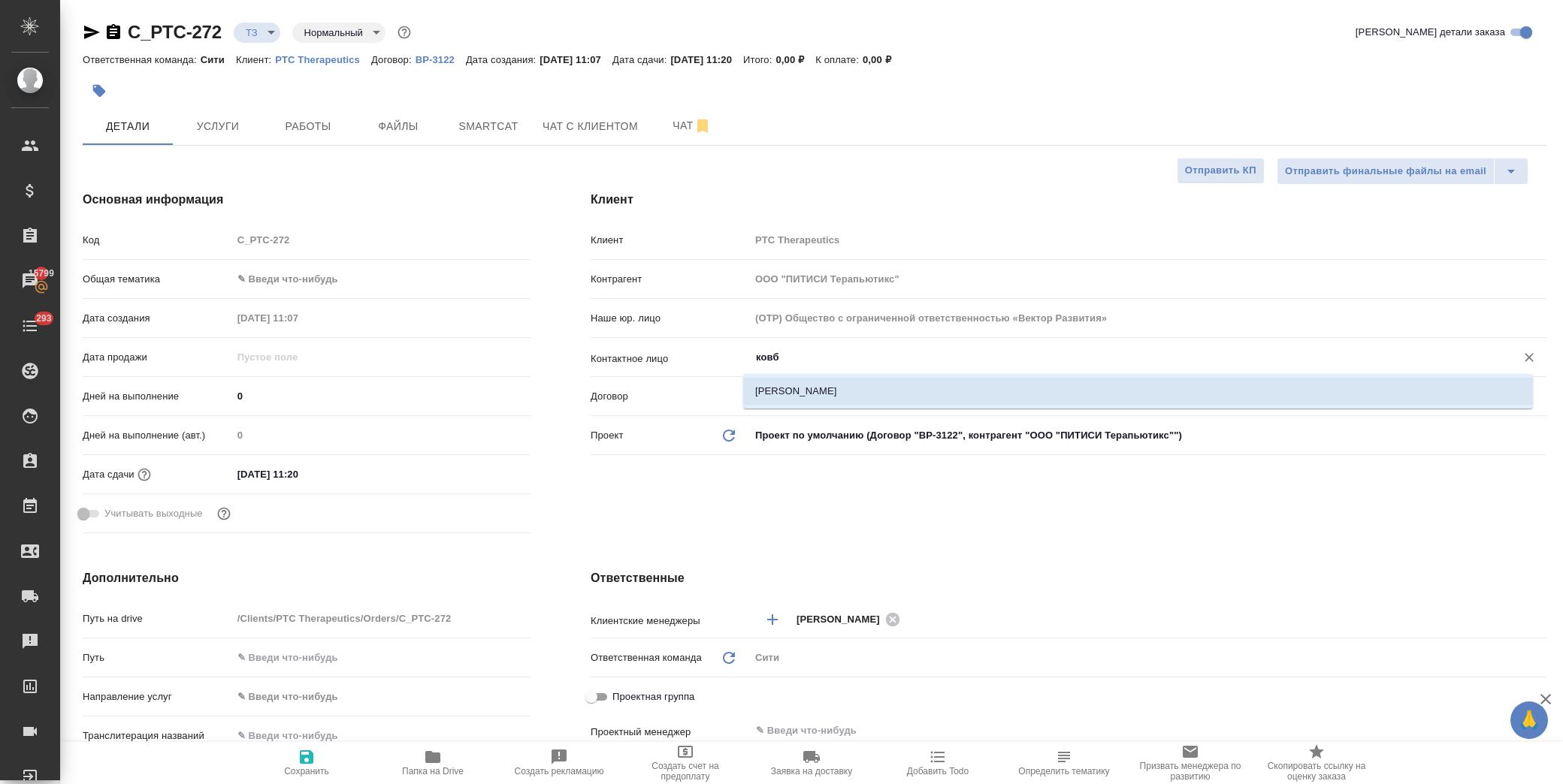
click at [826, 388] on li "Ковбасенко Ольга" at bounding box center [1138, 391] width 790 height 27
type input "Ковбасенко Ольга"
type textarea "x"
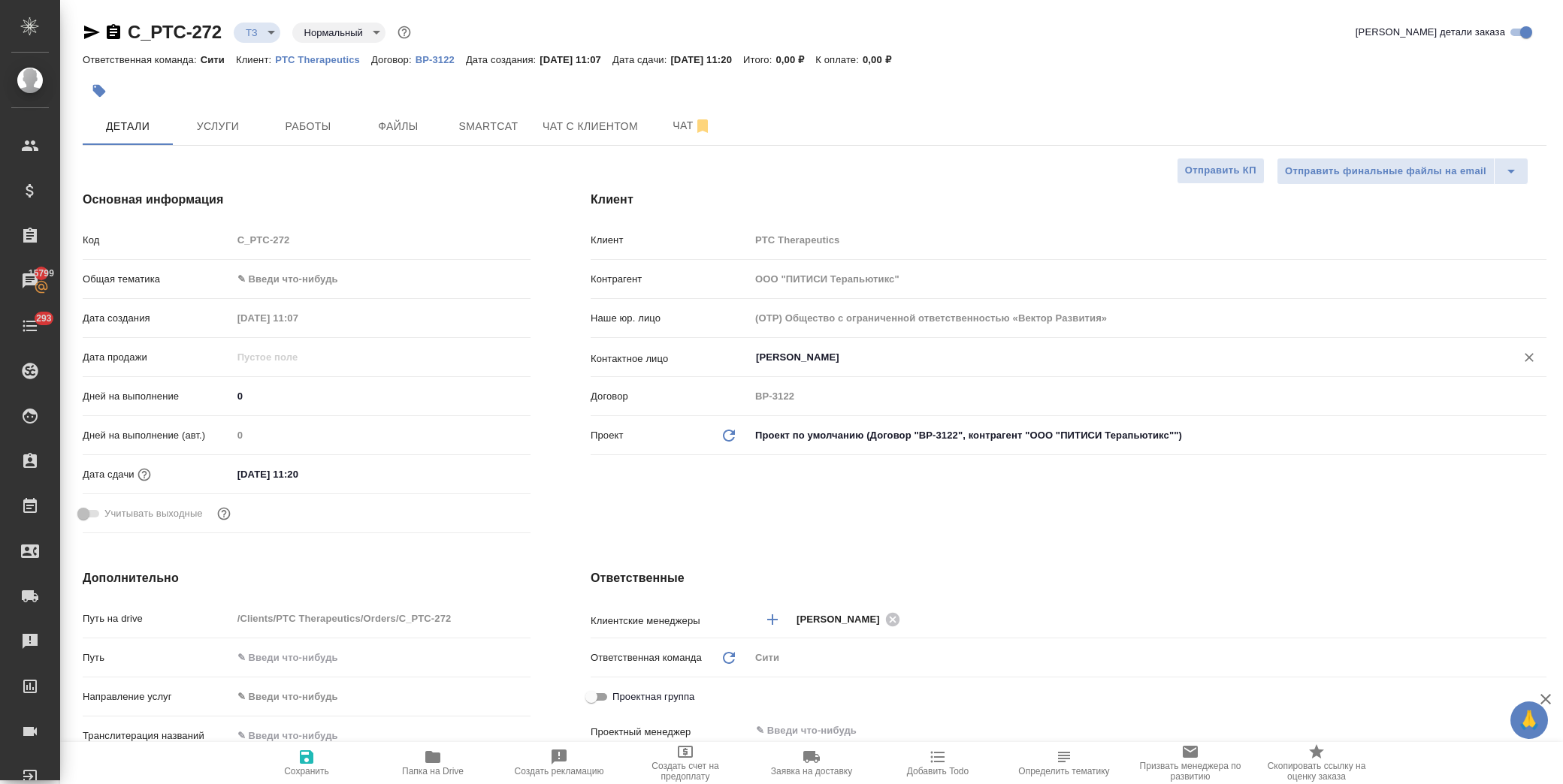
type input "Ковбасенко Ольга"
click at [316, 757] on icon "button" at bounding box center [307, 757] width 18 height 18
type textarea "x"
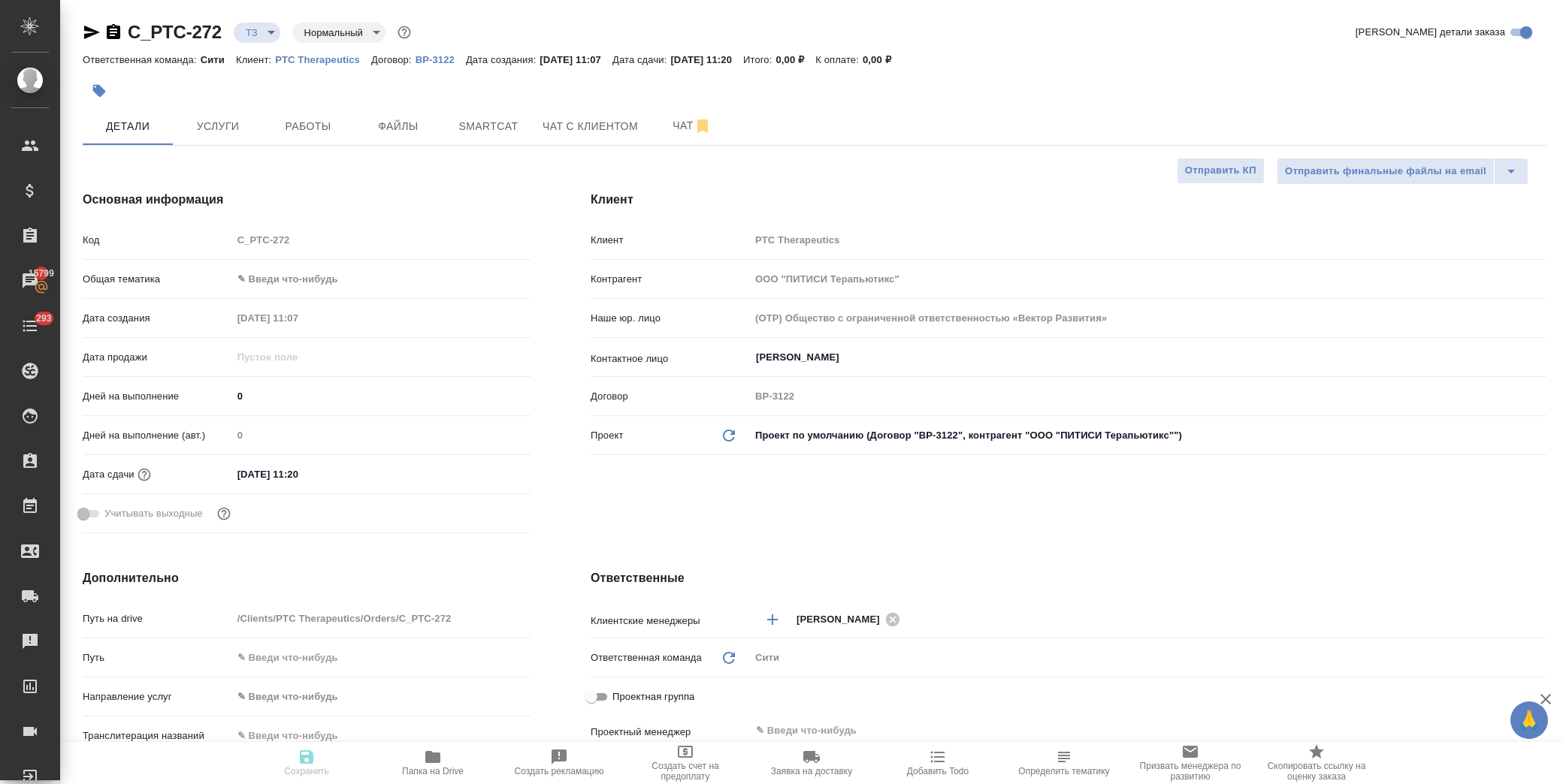
type textarea "x"
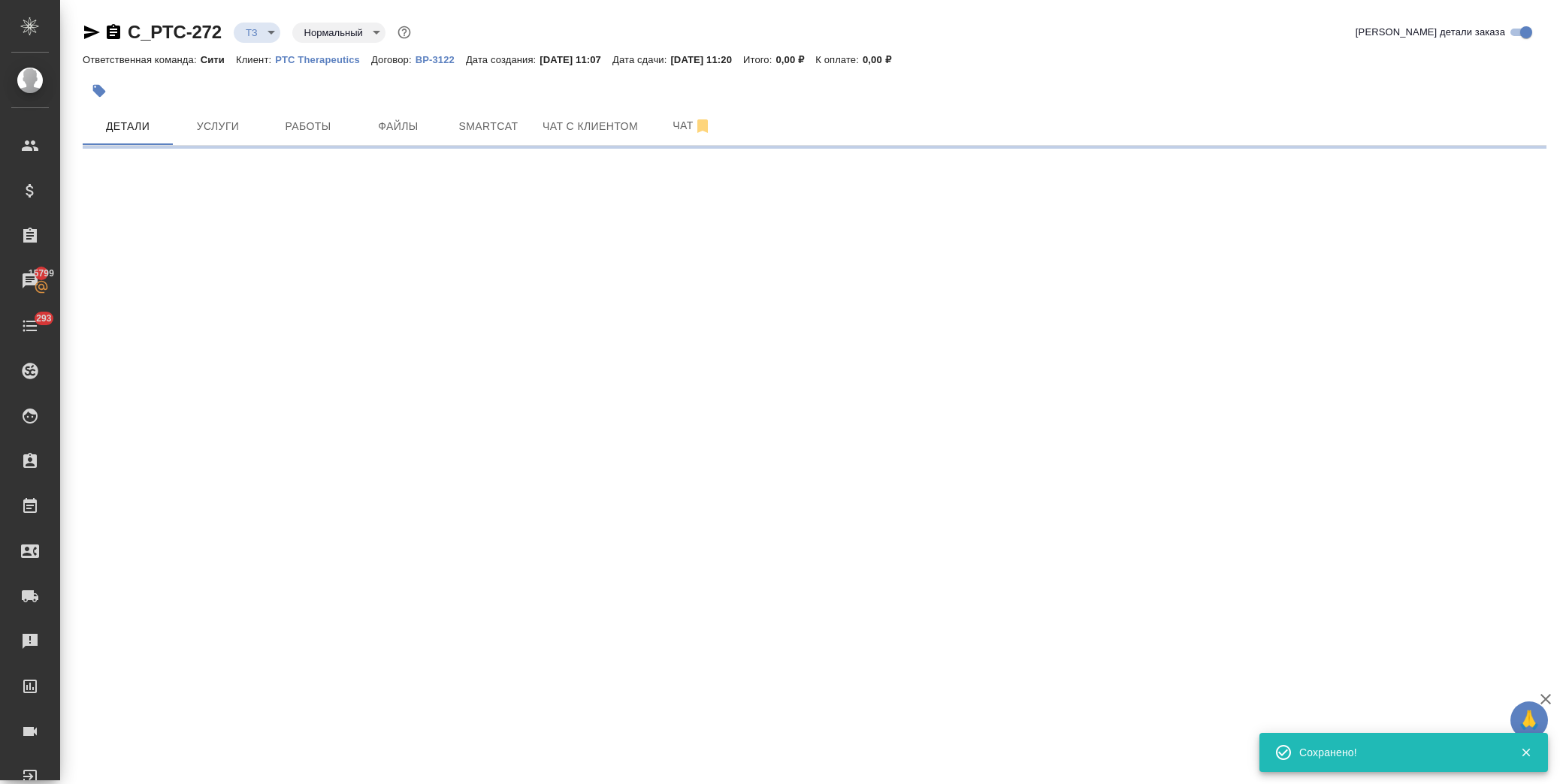
select select "RU"
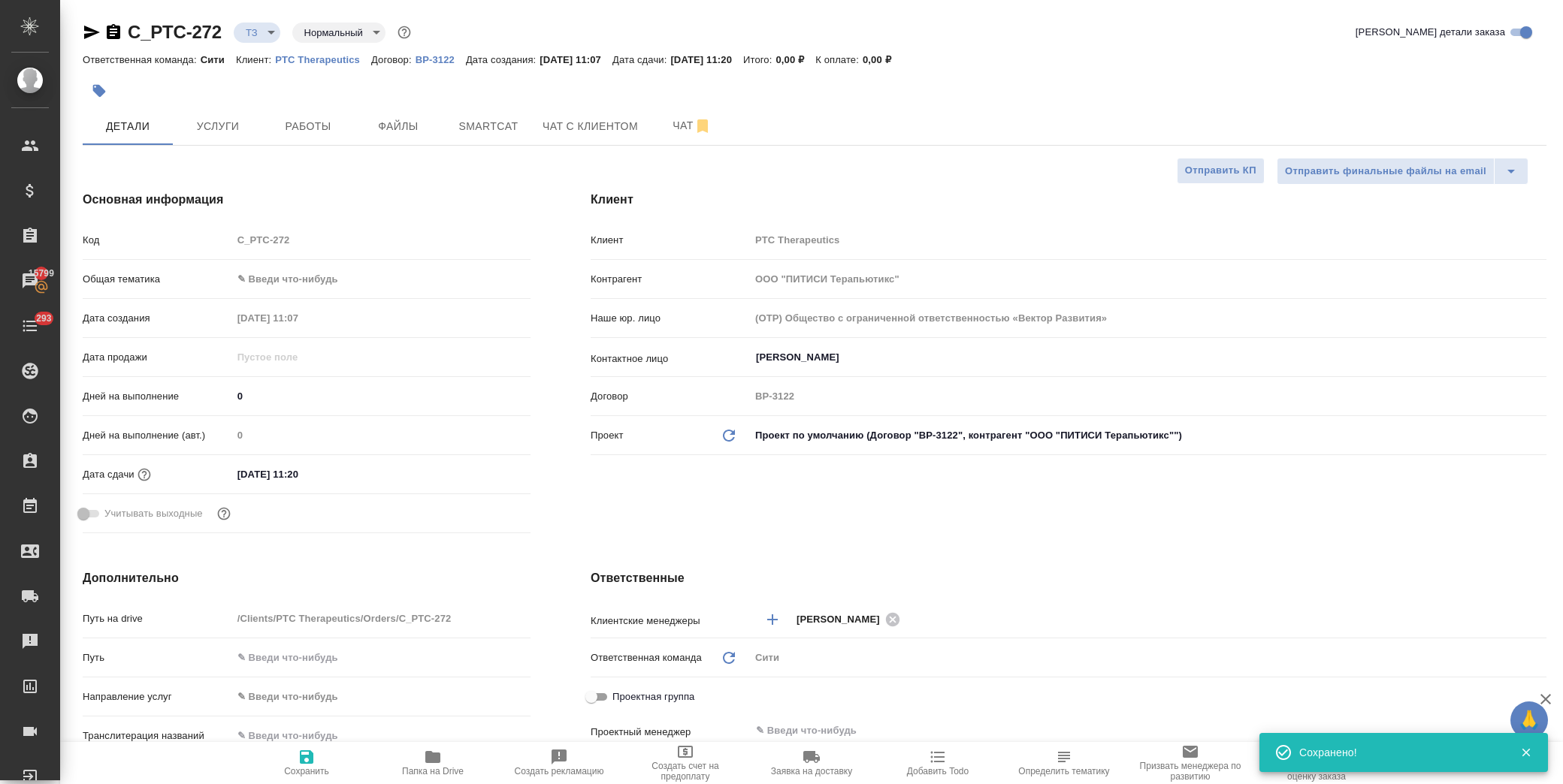
type textarea "x"
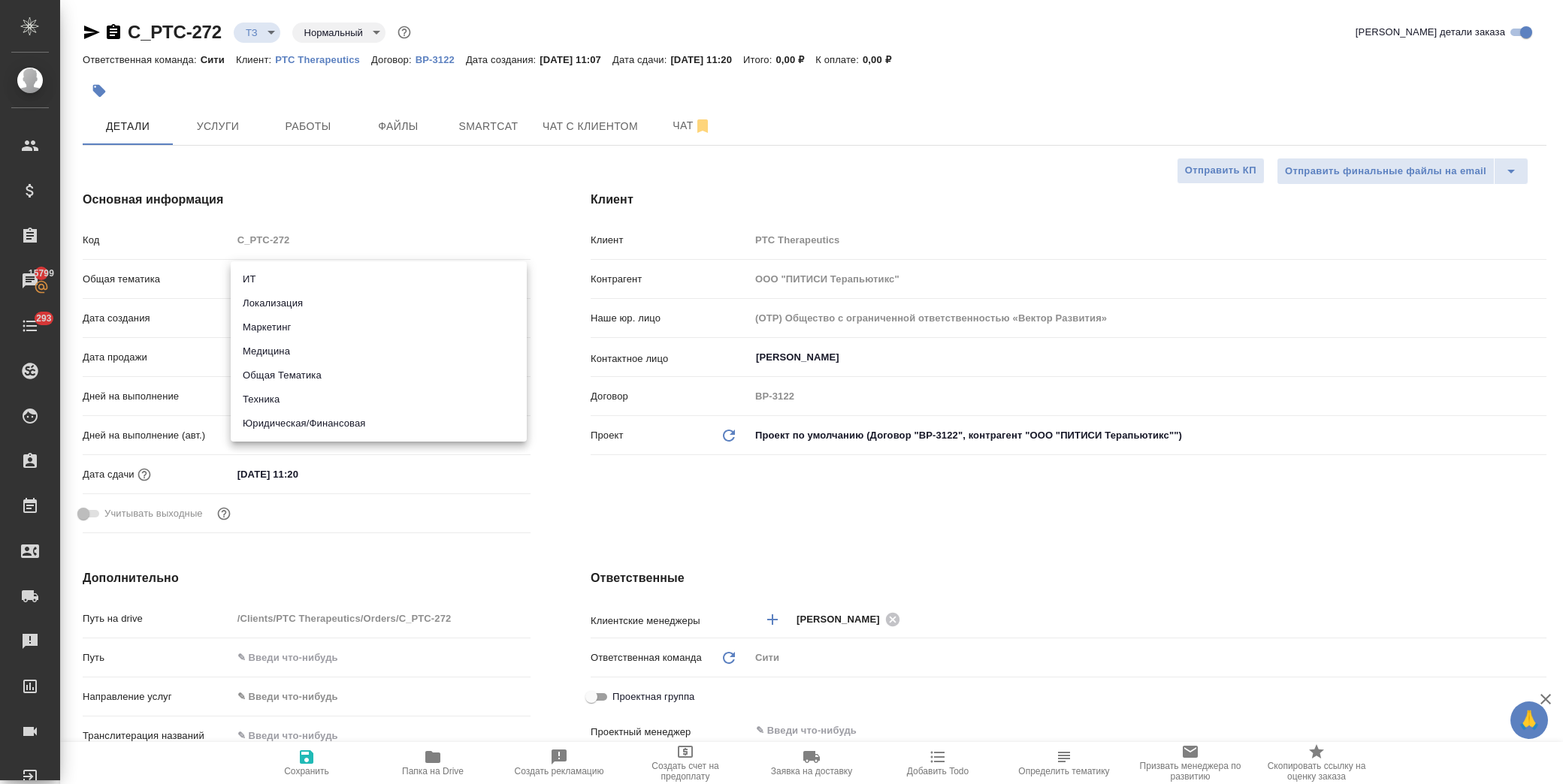
click at [293, 279] on body "🙏 .cls-1 fill:#fff; AWATERA Лофицкая Юлия Владимировна Клиенты Спецификации Зак…" at bounding box center [781, 392] width 1563 height 784
drag, startPoint x: 386, startPoint y: 418, endPoint x: 382, endPoint y: 399, distance: 19.4
click at [386, 417] on li "Юридическая/Финансовая" at bounding box center [379, 423] width 296 height 24
type input "yr-fn"
type textarea "x"
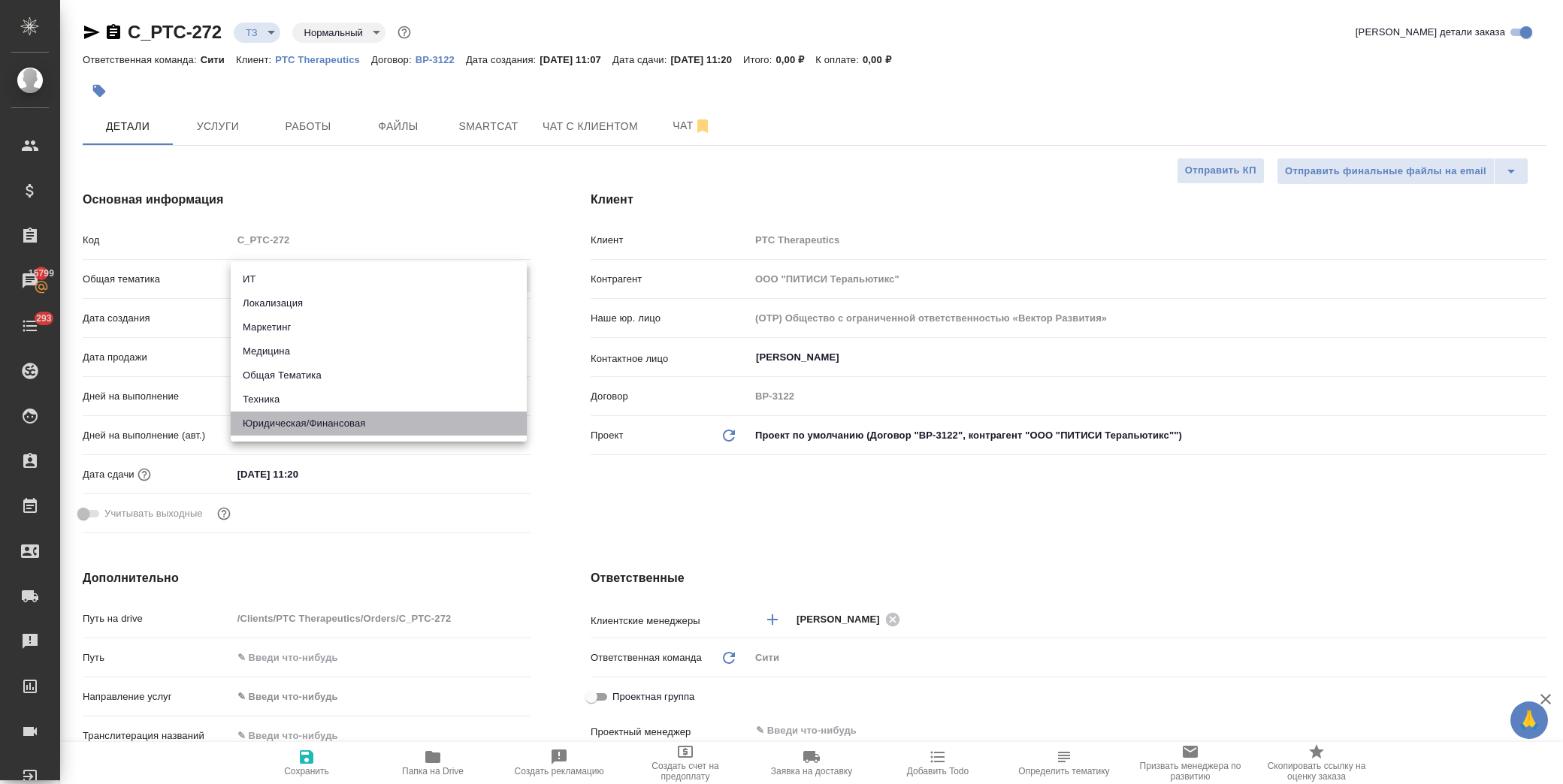
type textarea "x"
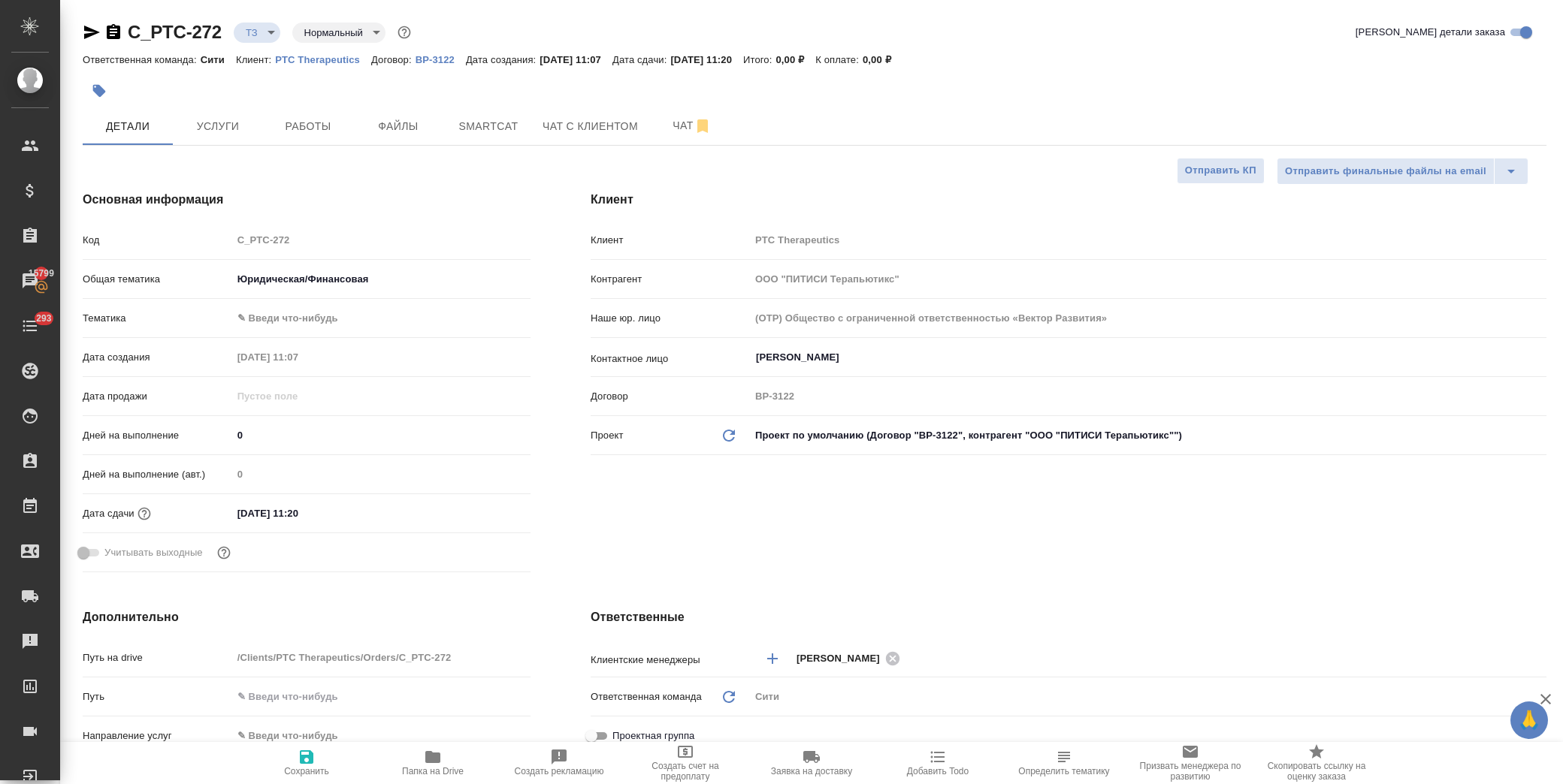
click at [362, 313] on body "🙏 .cls-1 fill:#fff; AWATERA Лофицкая Юлия Владимировна Клиенты Спецификации Зак…" at bounding box center [781, 392] width 1563 height 784
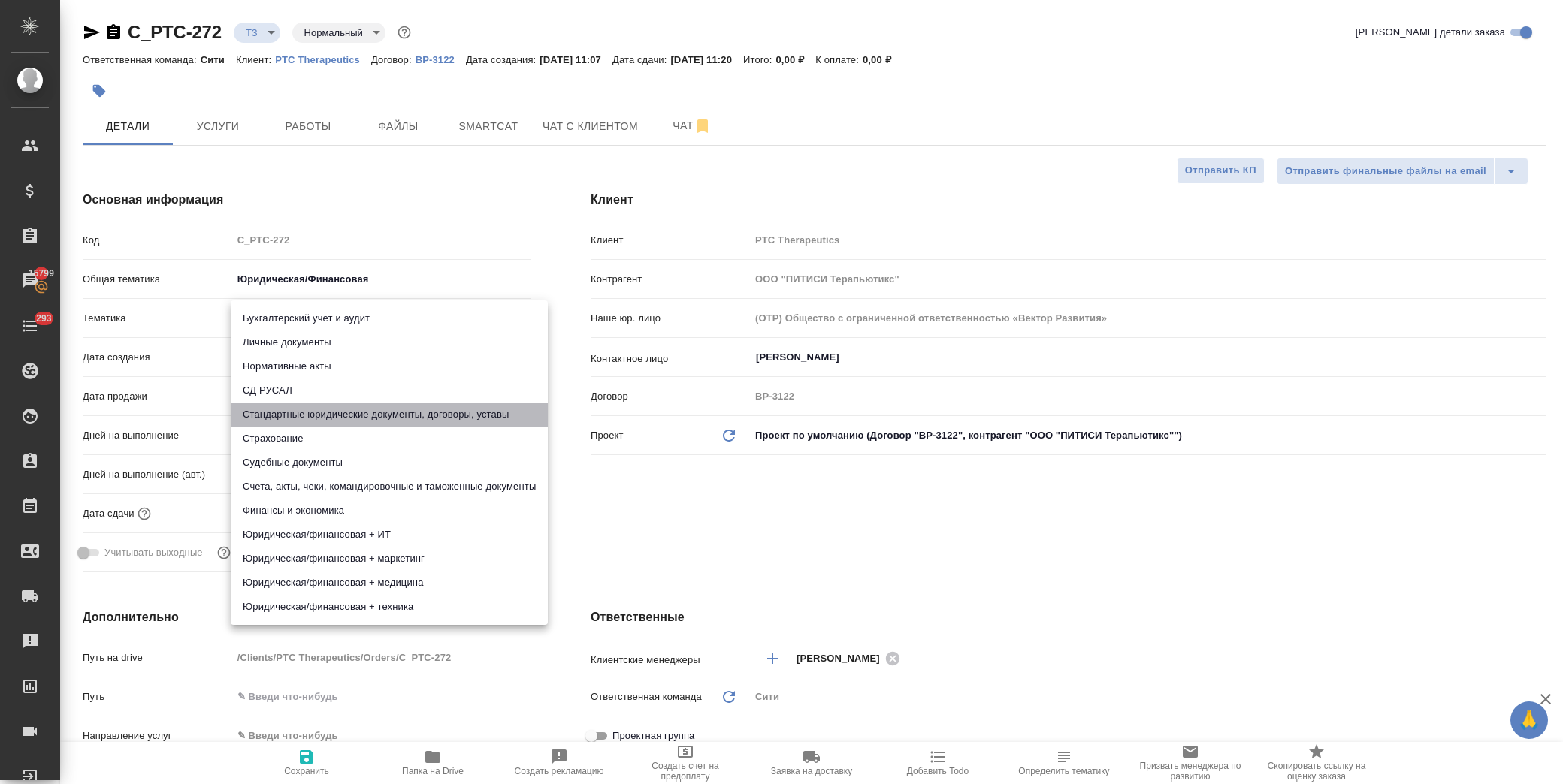
click at [481, 417] on li "Стандартные юридические документы, договоры, уставы" at bounding box center [389, 414] width 317 height 24
type textarea "x"
type input "5f647205b73bc97568ca66bf"
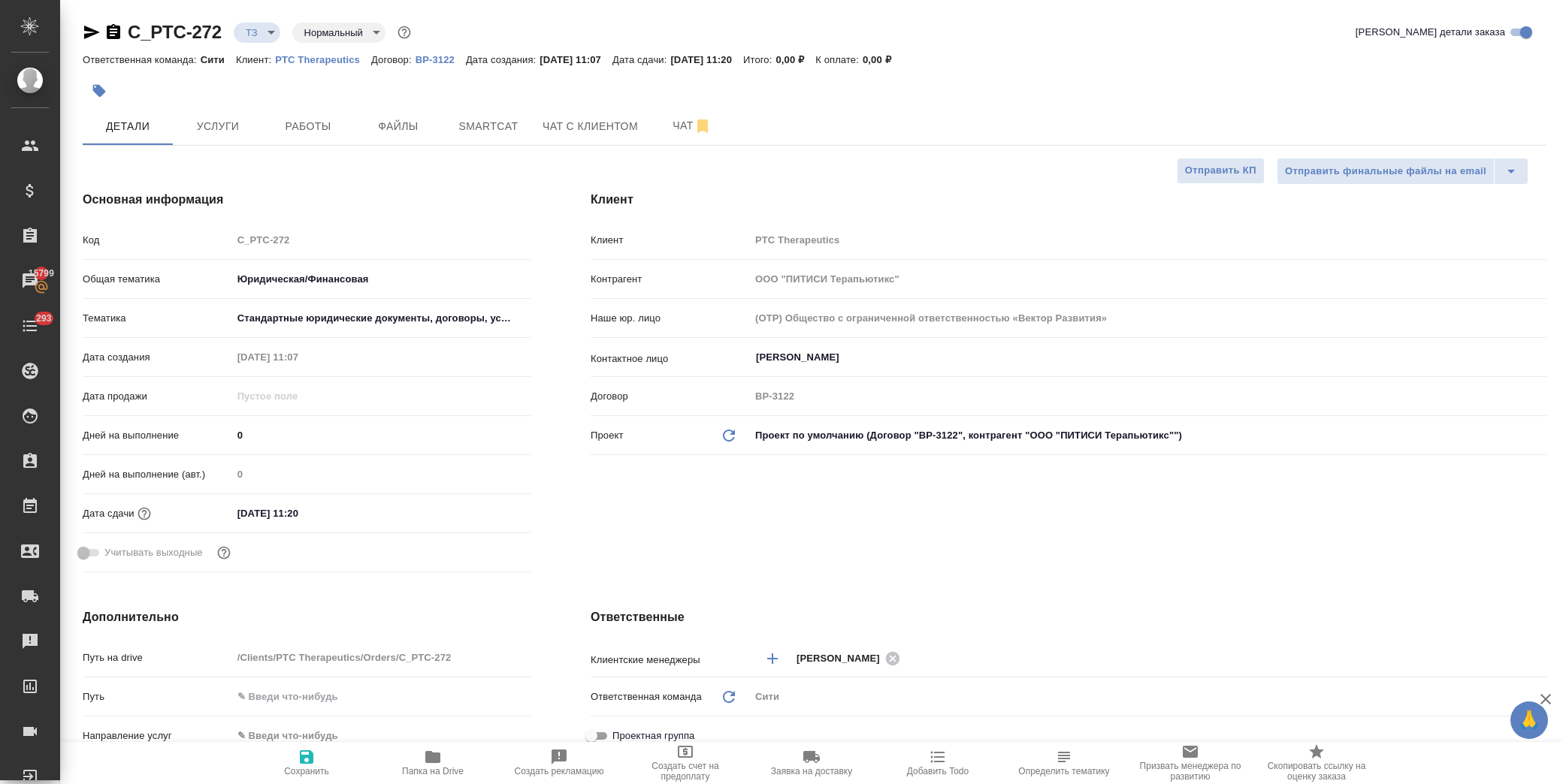
click at [308, 767] on span "Сохранить" at bounding box center [307, 772] width 45 height 11
type textarea "x"
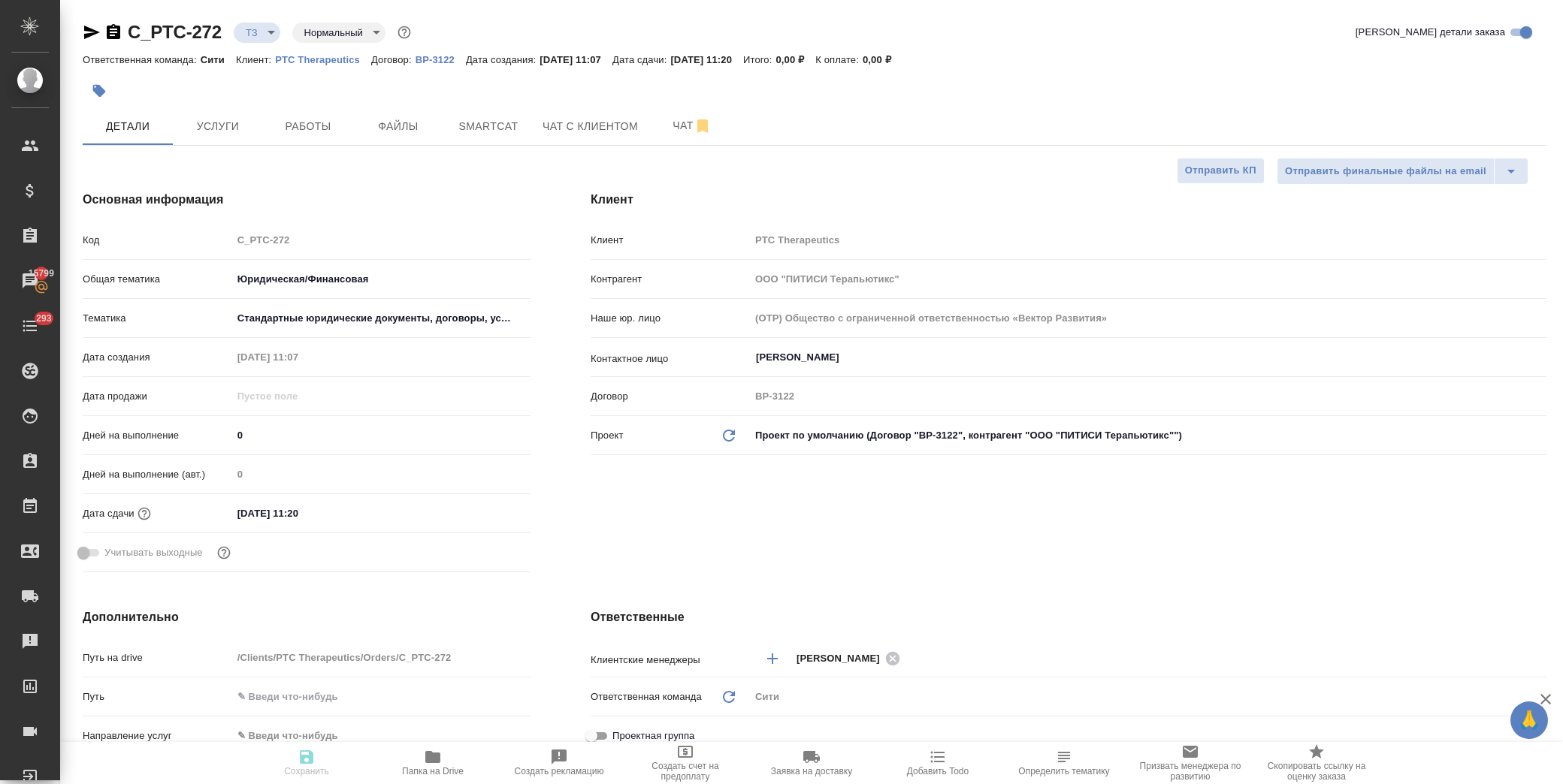
type textarea "x"
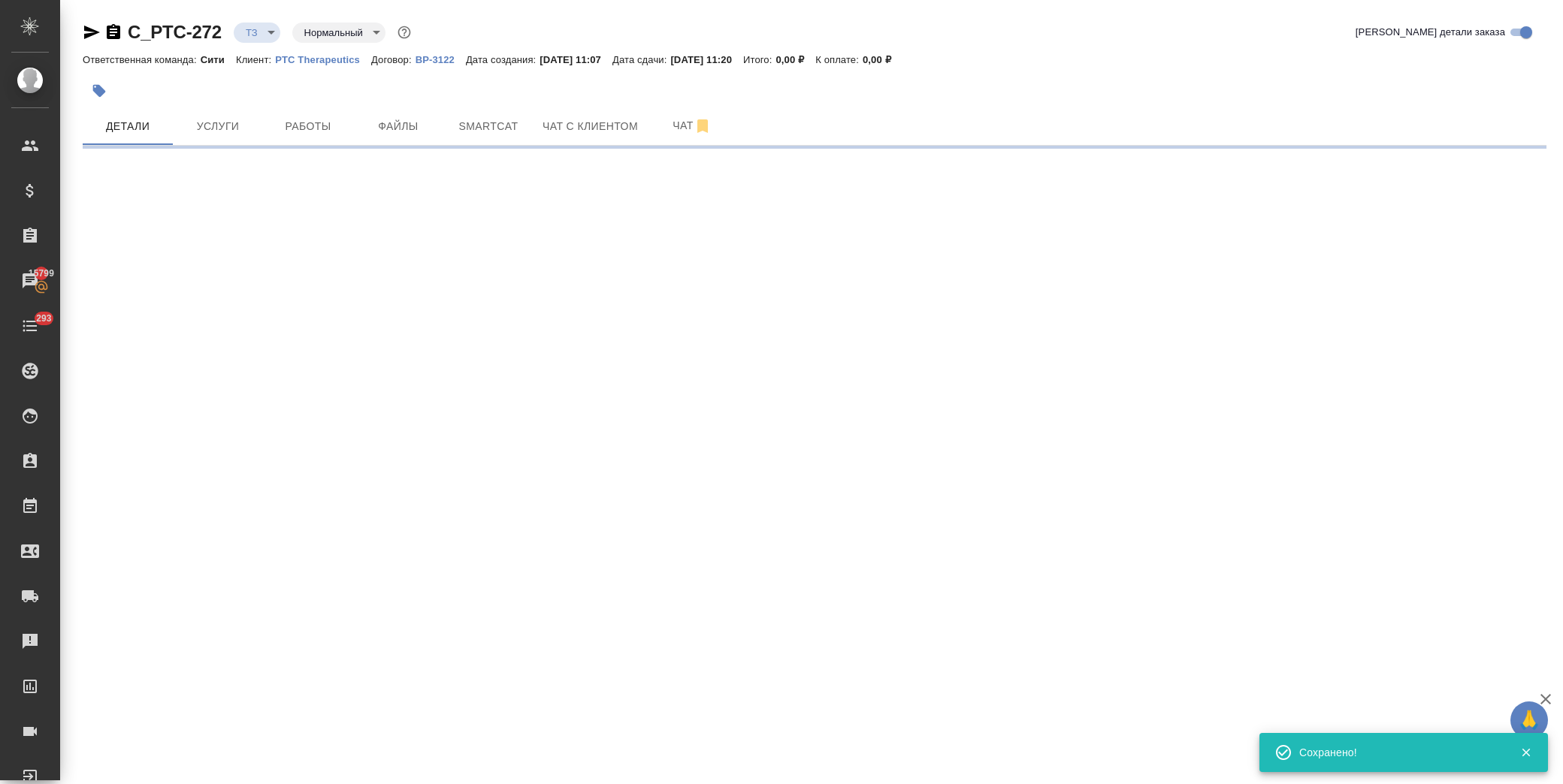
select select "RU"
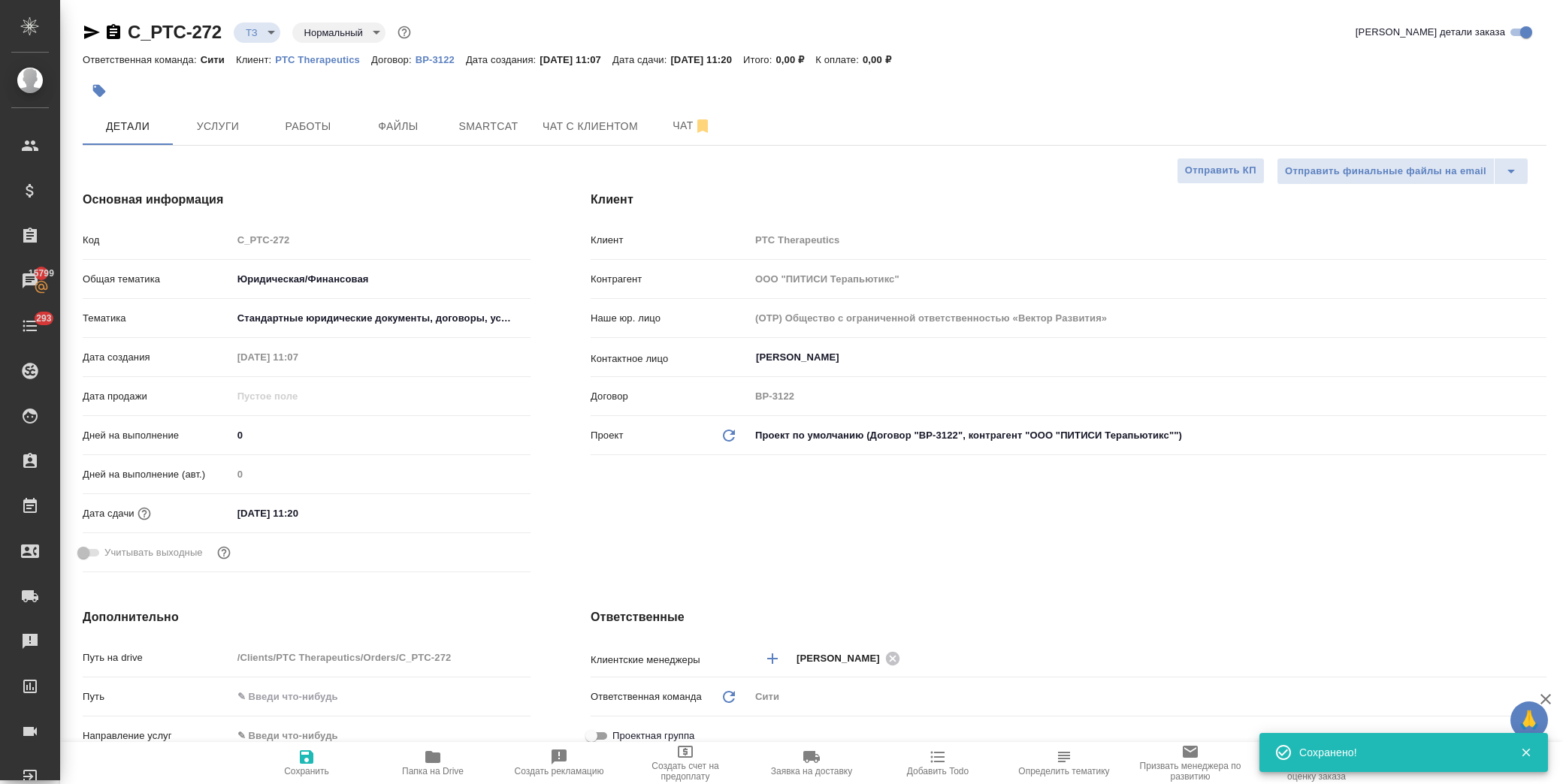
type textarea "x"
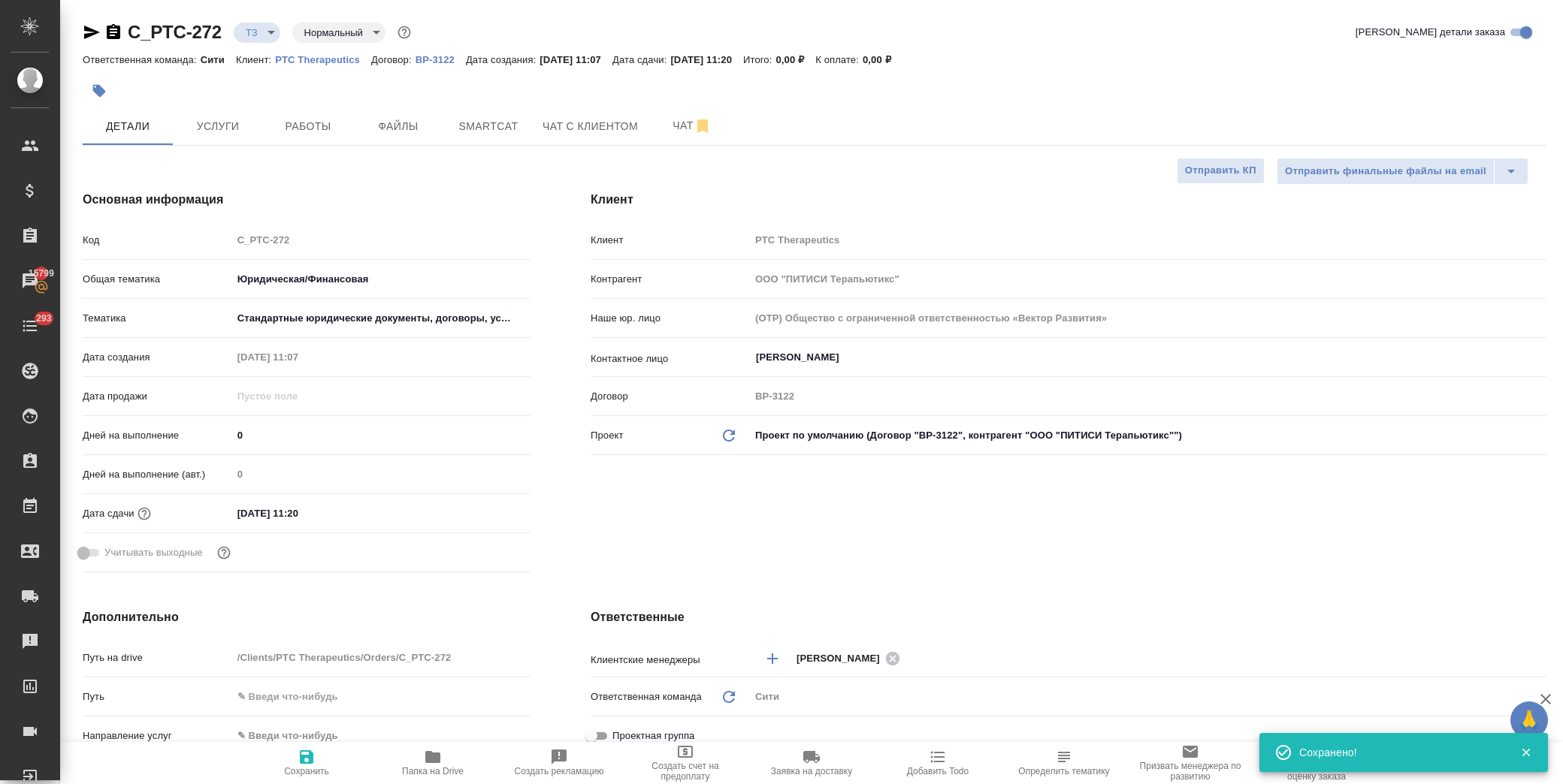
type textarea "x"
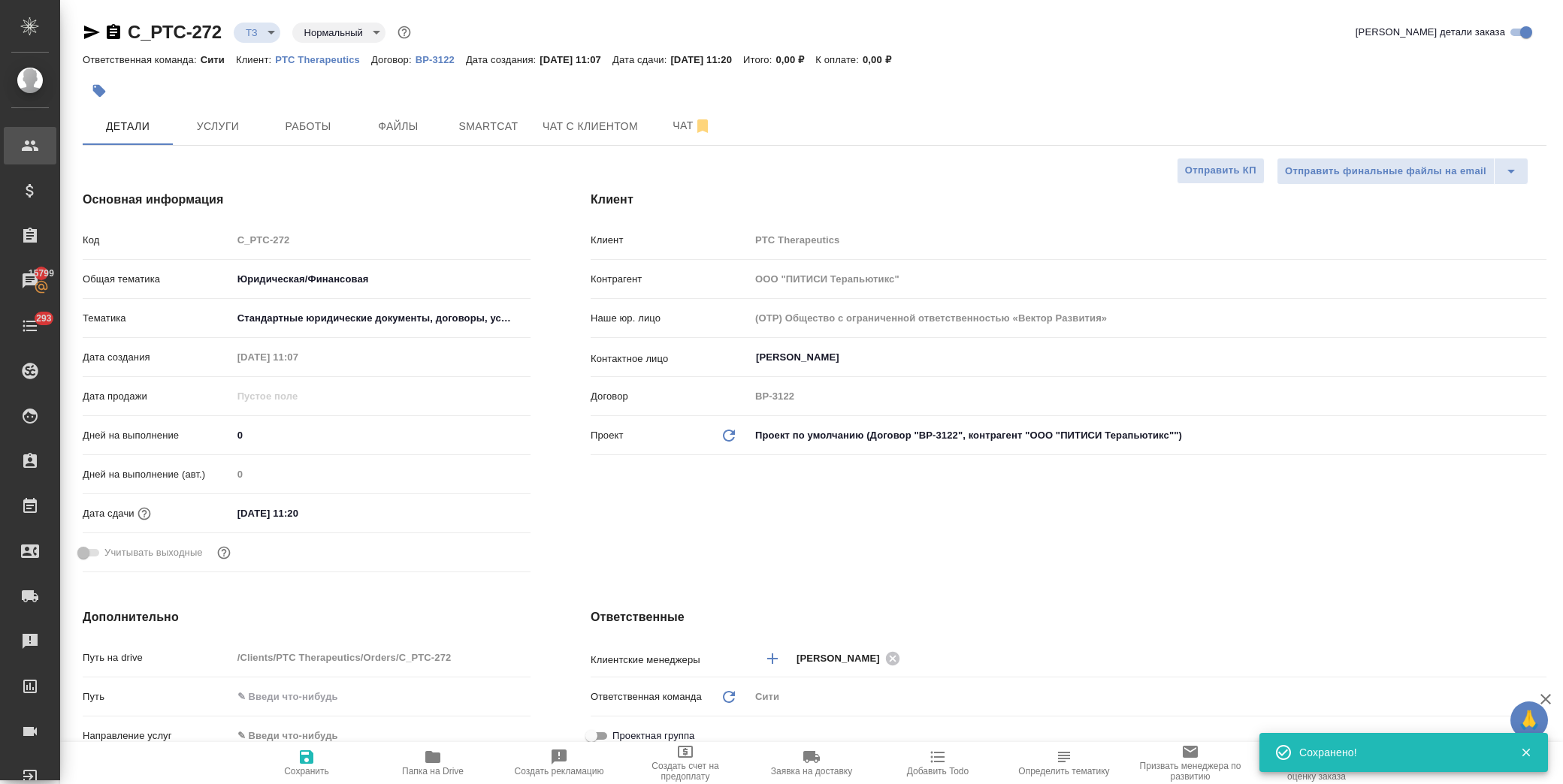
type textarea "x"
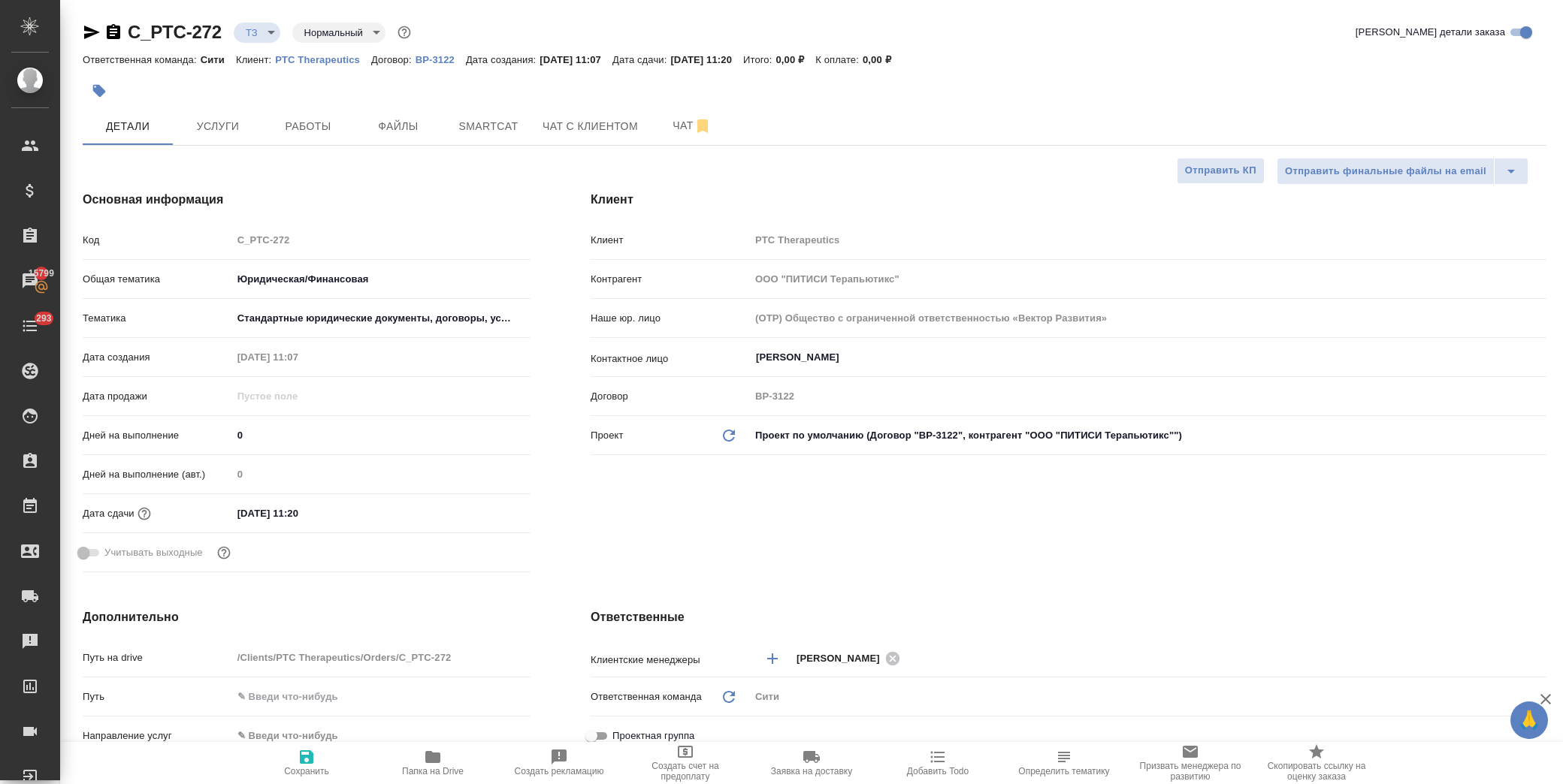
type textarea "x"
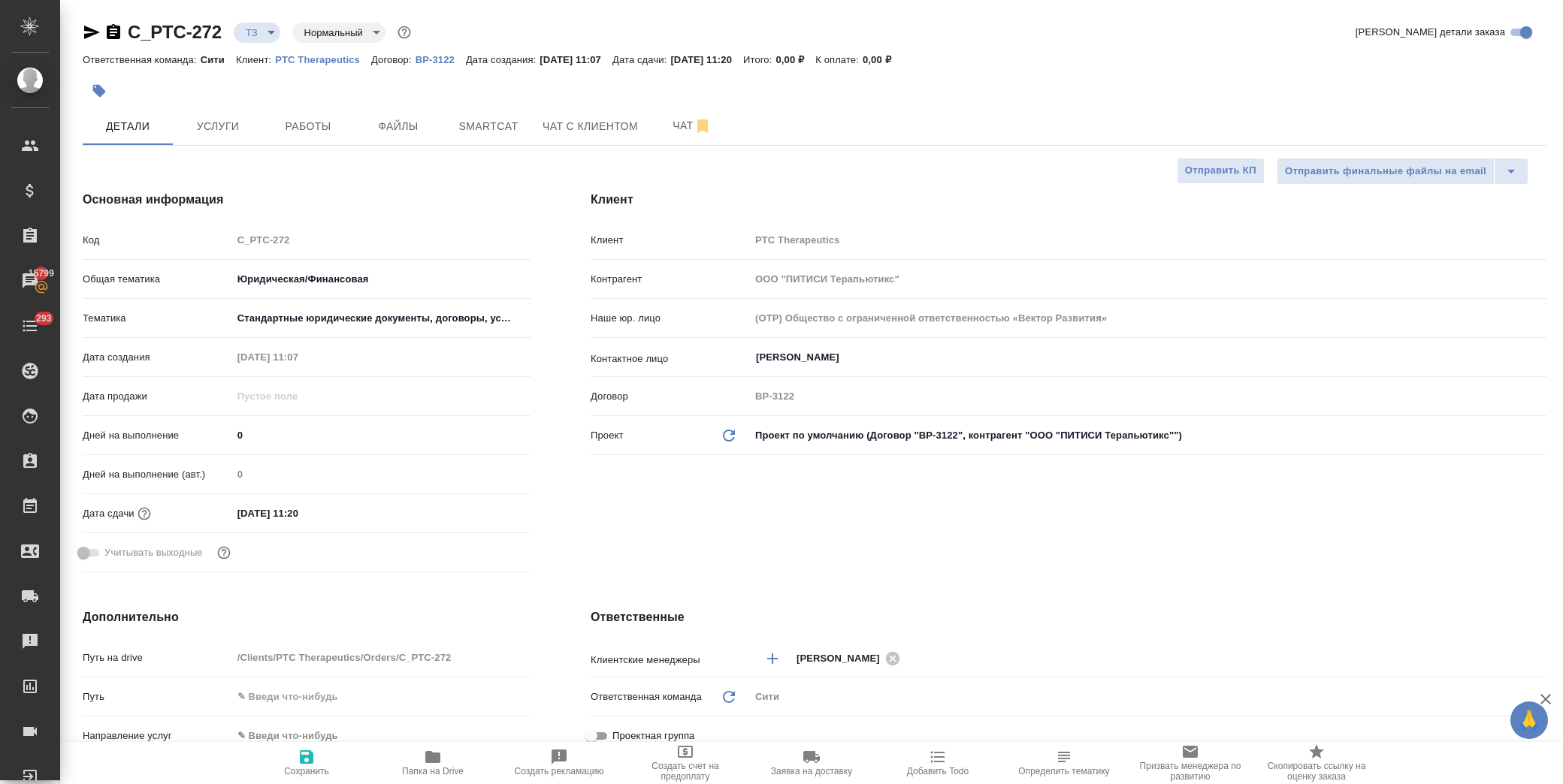
type textarea "x"
click at [485, 129] on span "Smartcat" at bounding box center [488, 126] width 72 height 19
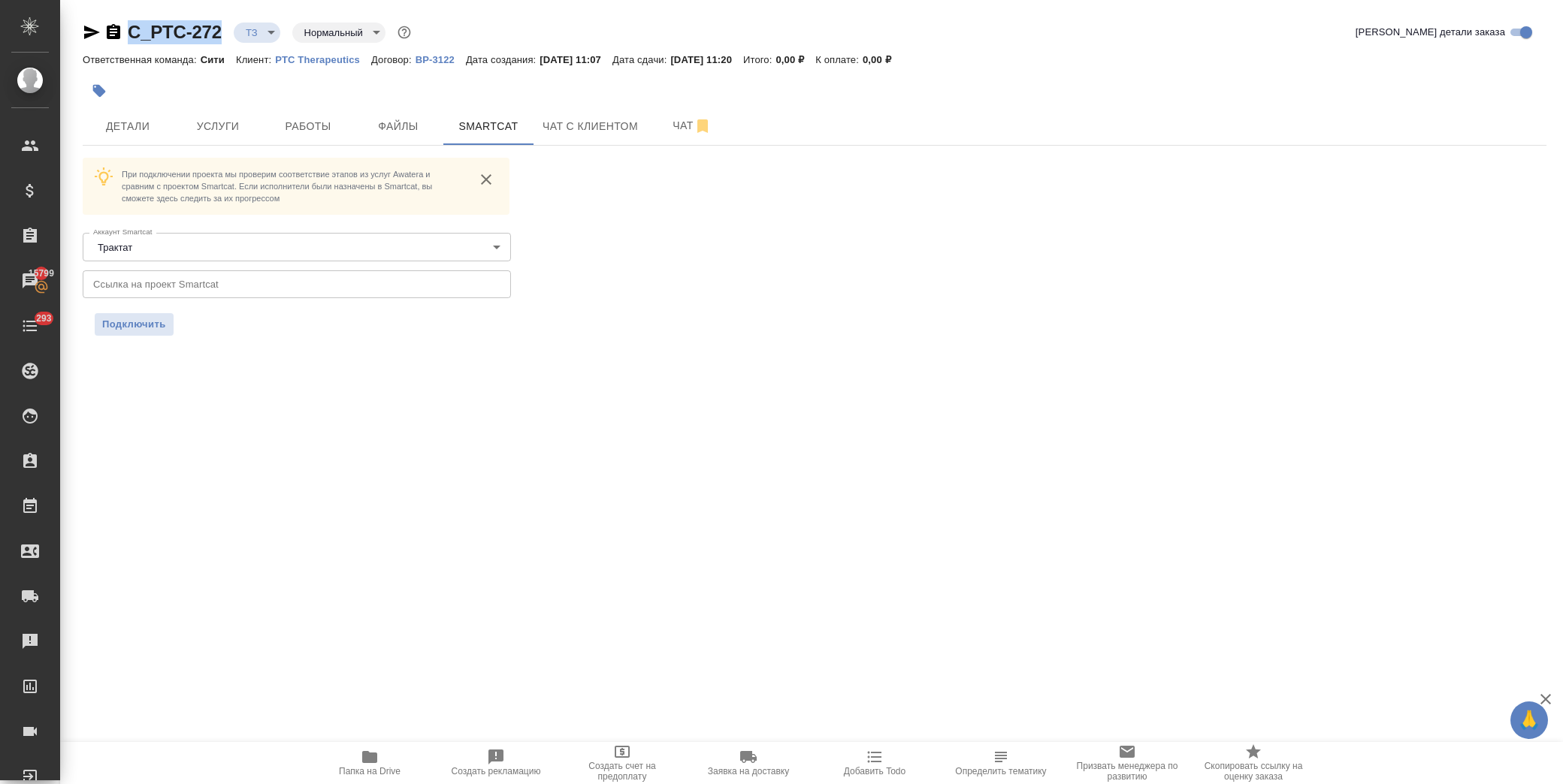
drag, startPoint x: 225, startPoint y: 24, endPoint x: 126, endPoint y: 41, distance: 100.4
click at [126, 41] on div "C_PTC-272 ТЗ tz Нормальный normal" at bounding box center [248, 31] width 331 height 24
copy link "C_PTC-272"
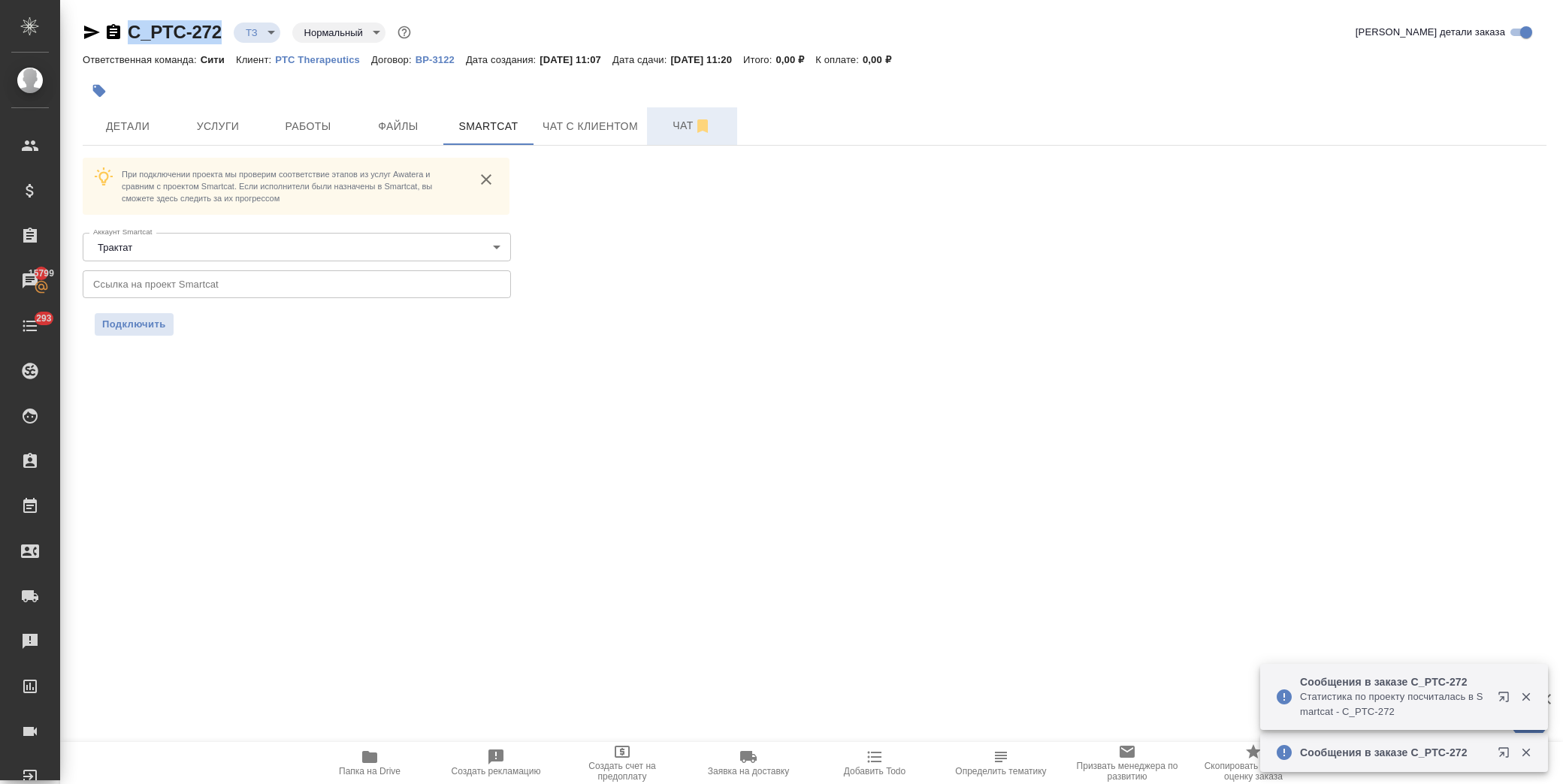
click at [671, 126] on span "Чат" at bounding box center [692, 126] width 72 height 19
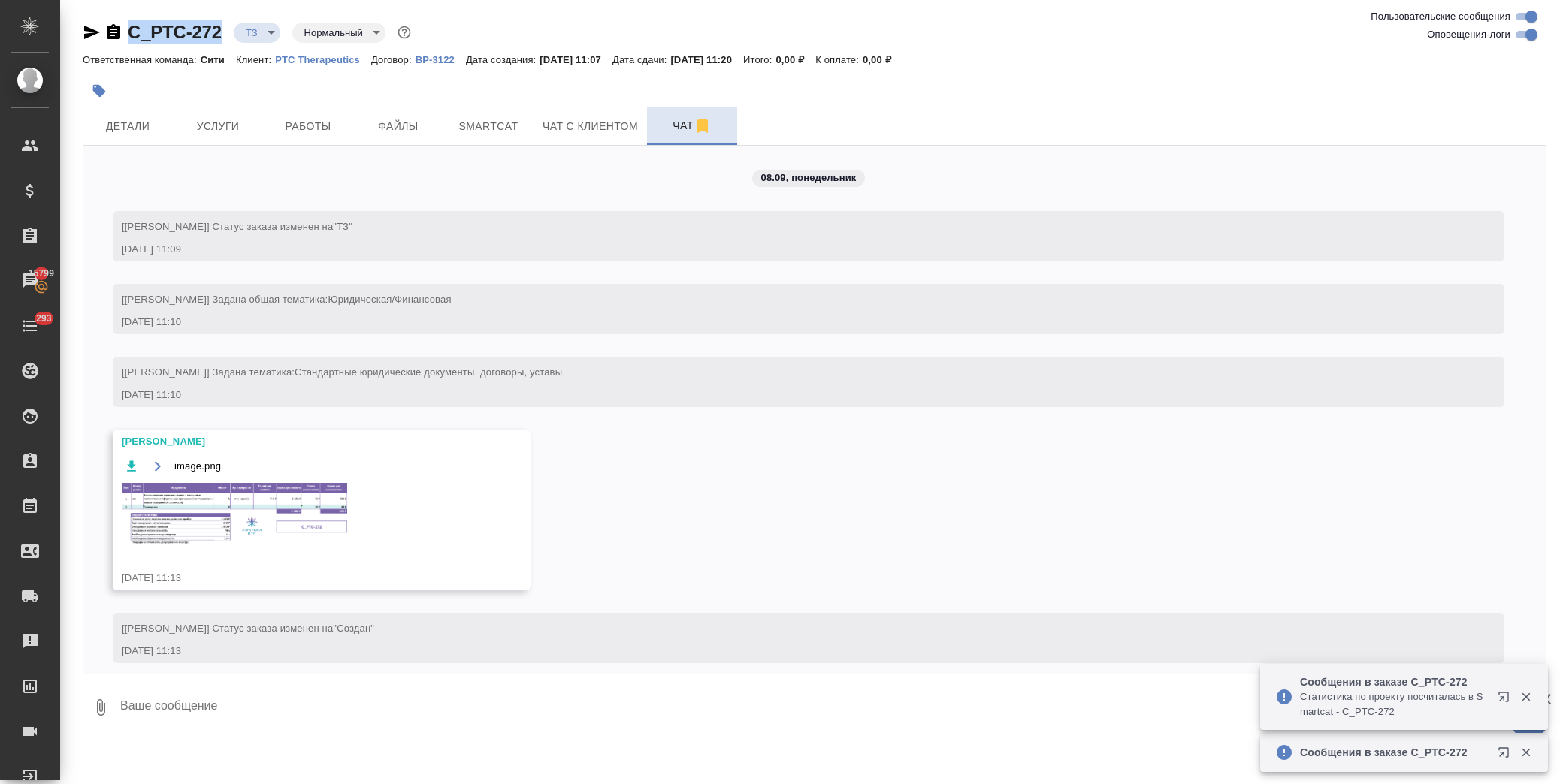
scroll to position [22, 0]
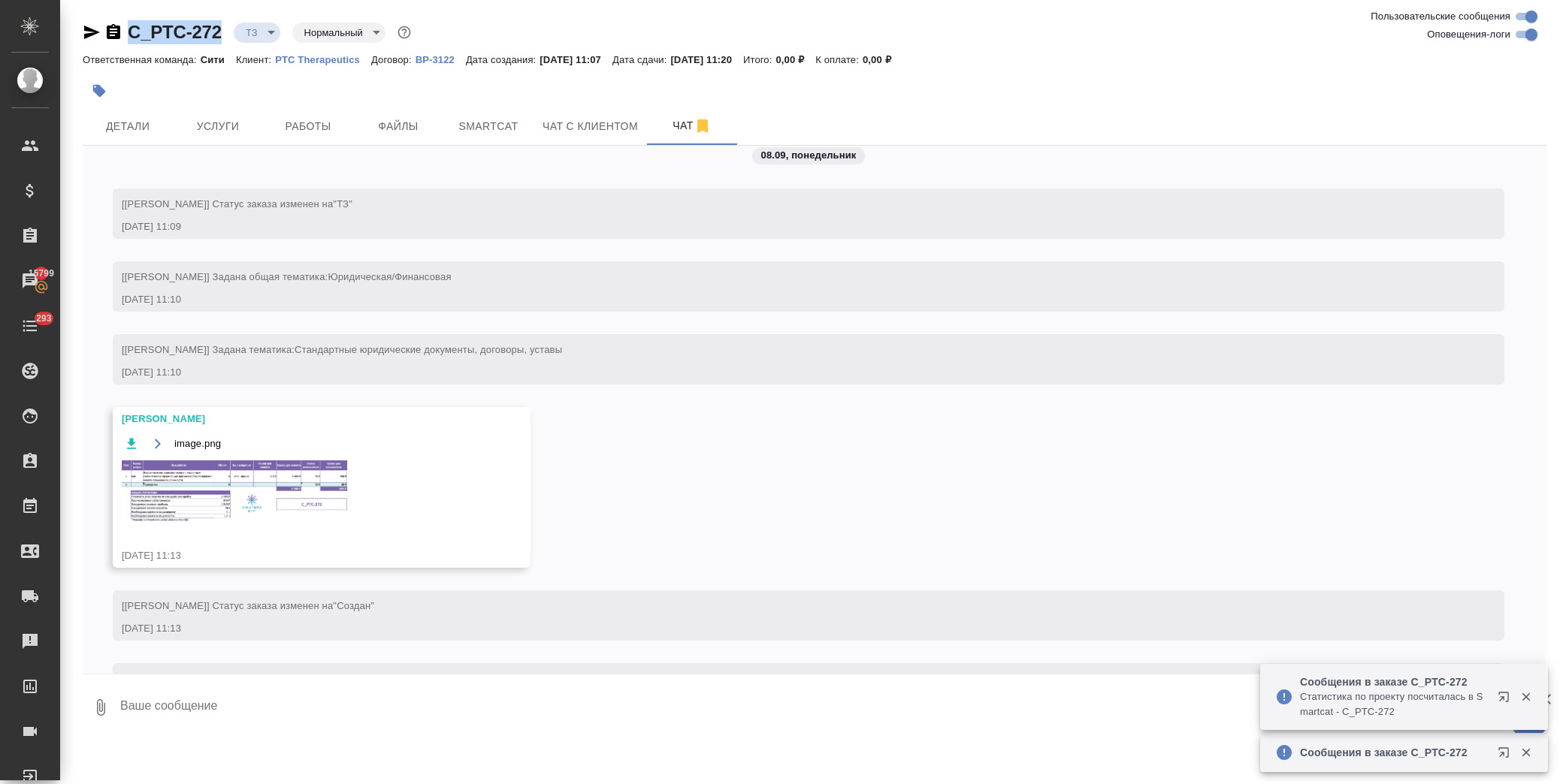
click at [235, 510] on img at bounding box center [235, 491] width 225 height 61
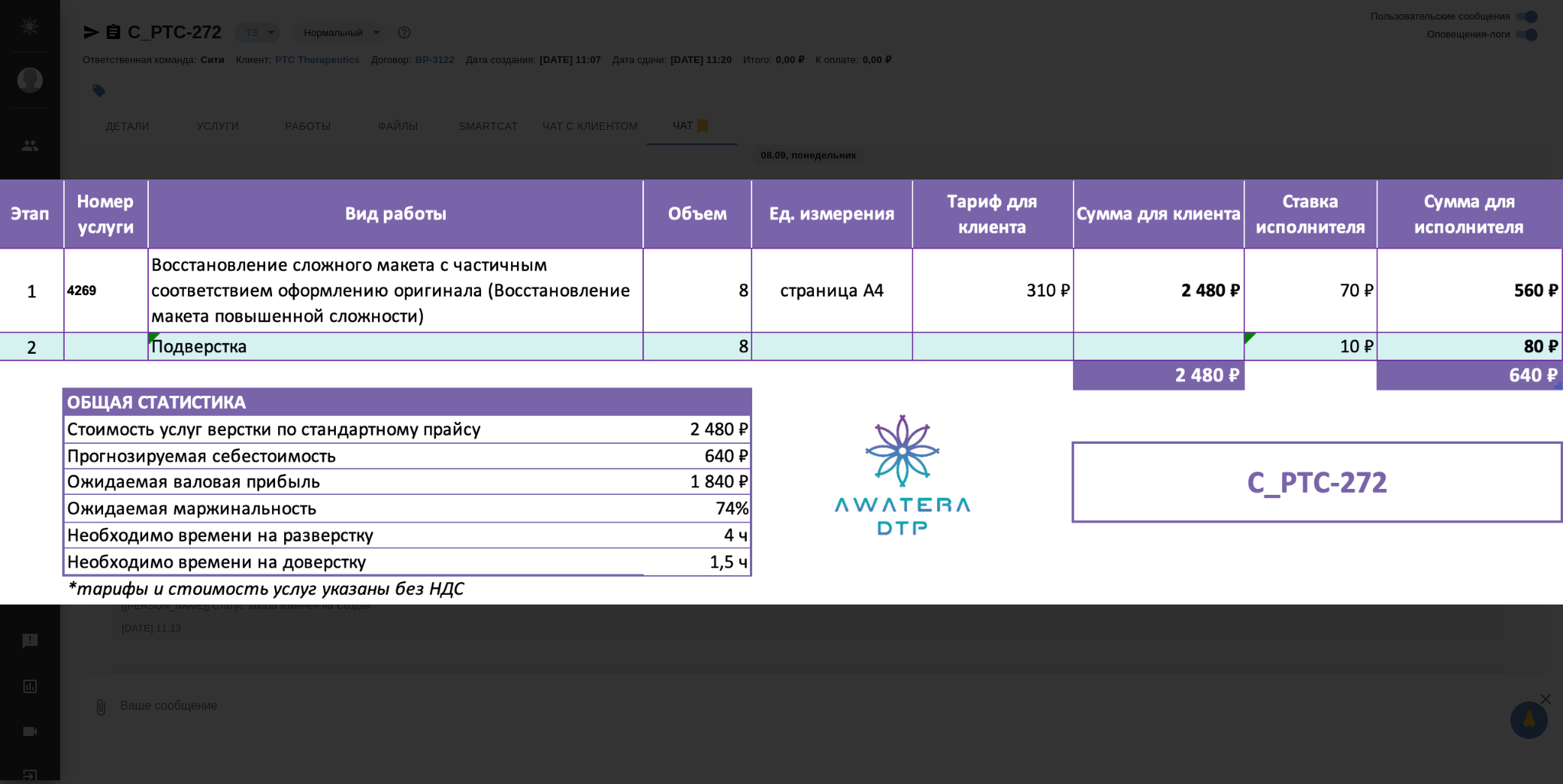
click at [1107, 70] on div "image.png 1 of 1" at bounding box center [781, 392] width 1563 height 784
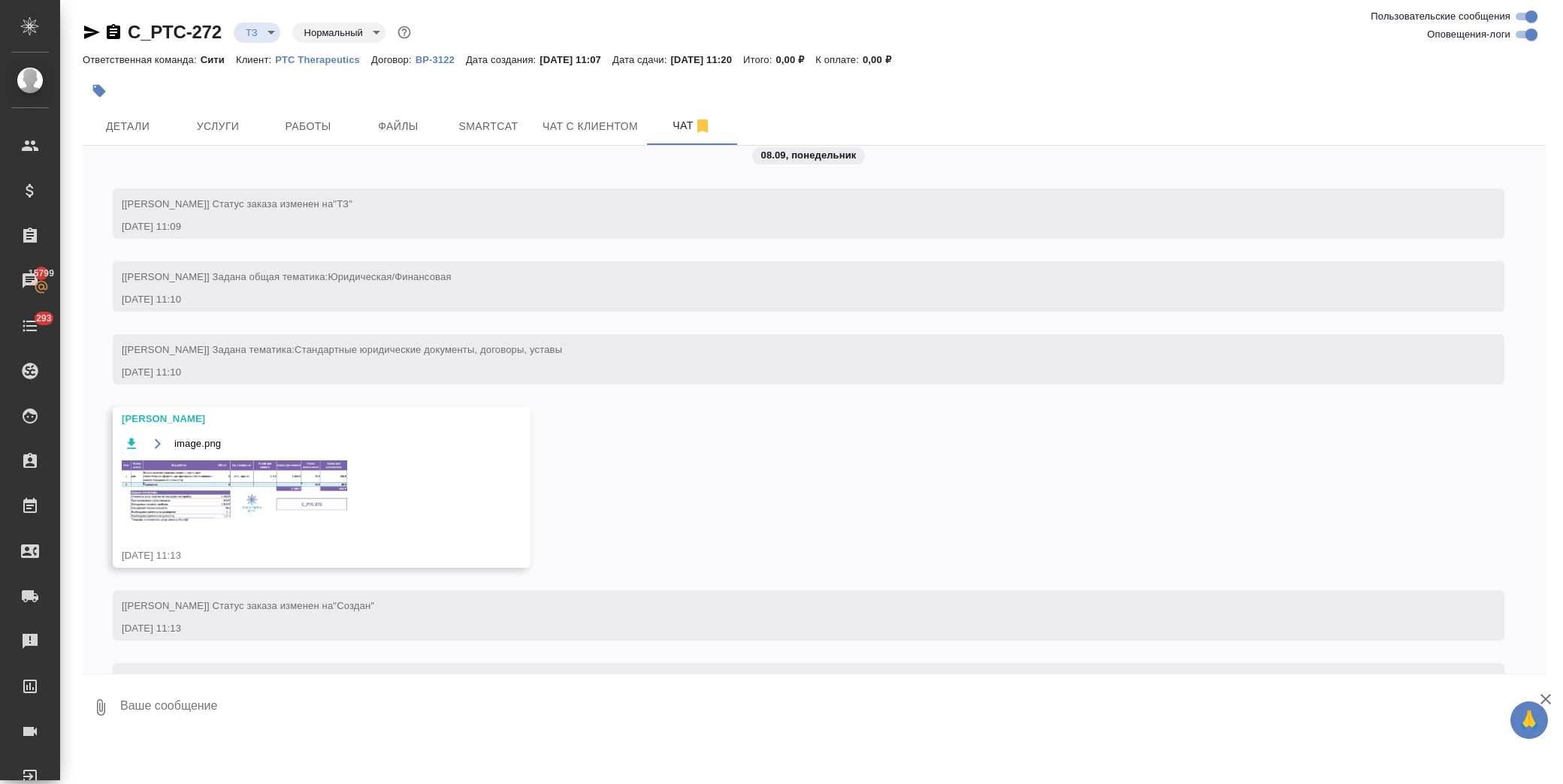
click at [297, 493] on img at bounding box center [235, 491] width 225 height 61
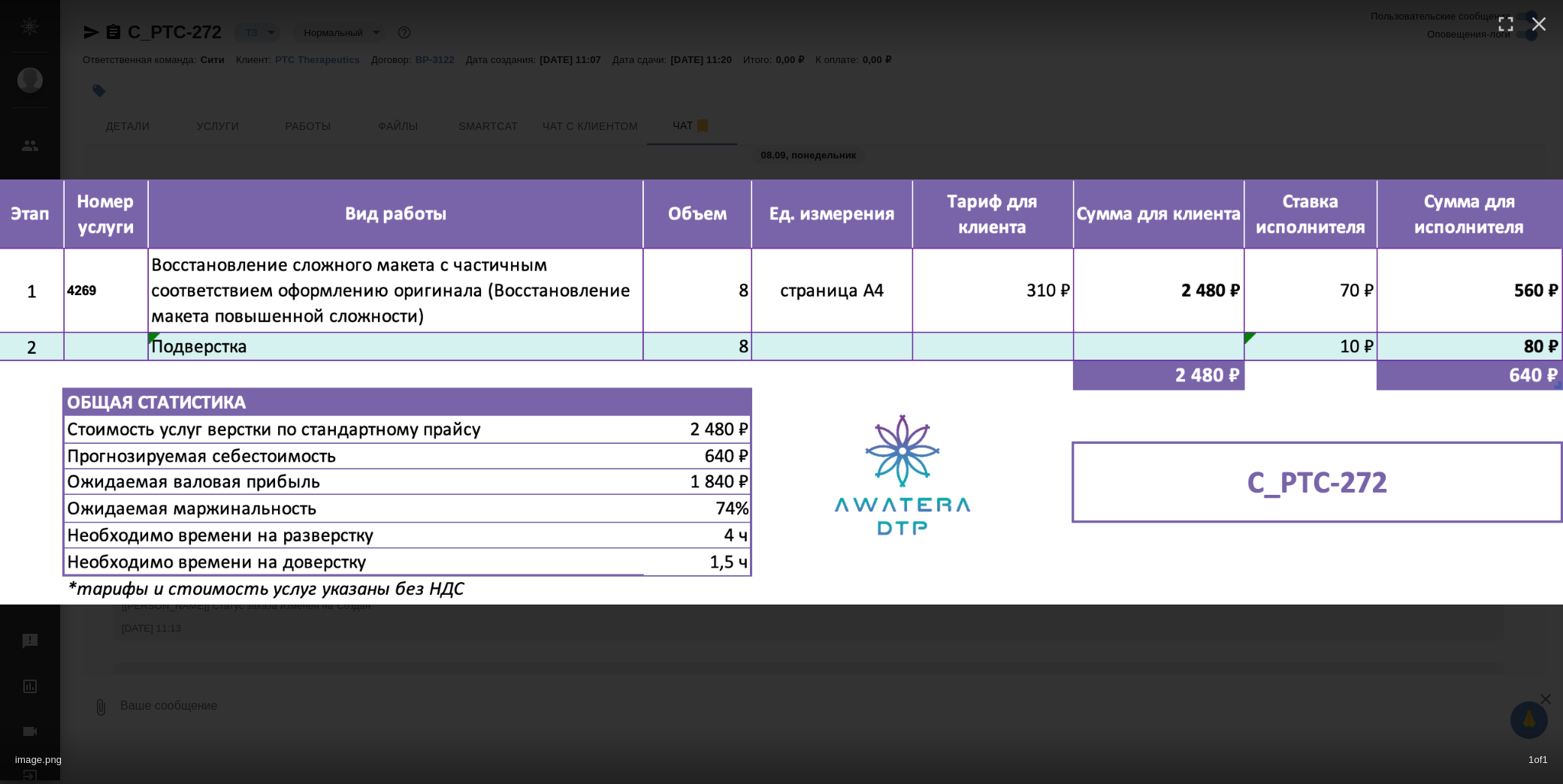
click at [1042, 53] on div at bounding box center [781, 28] width 1563 height 57
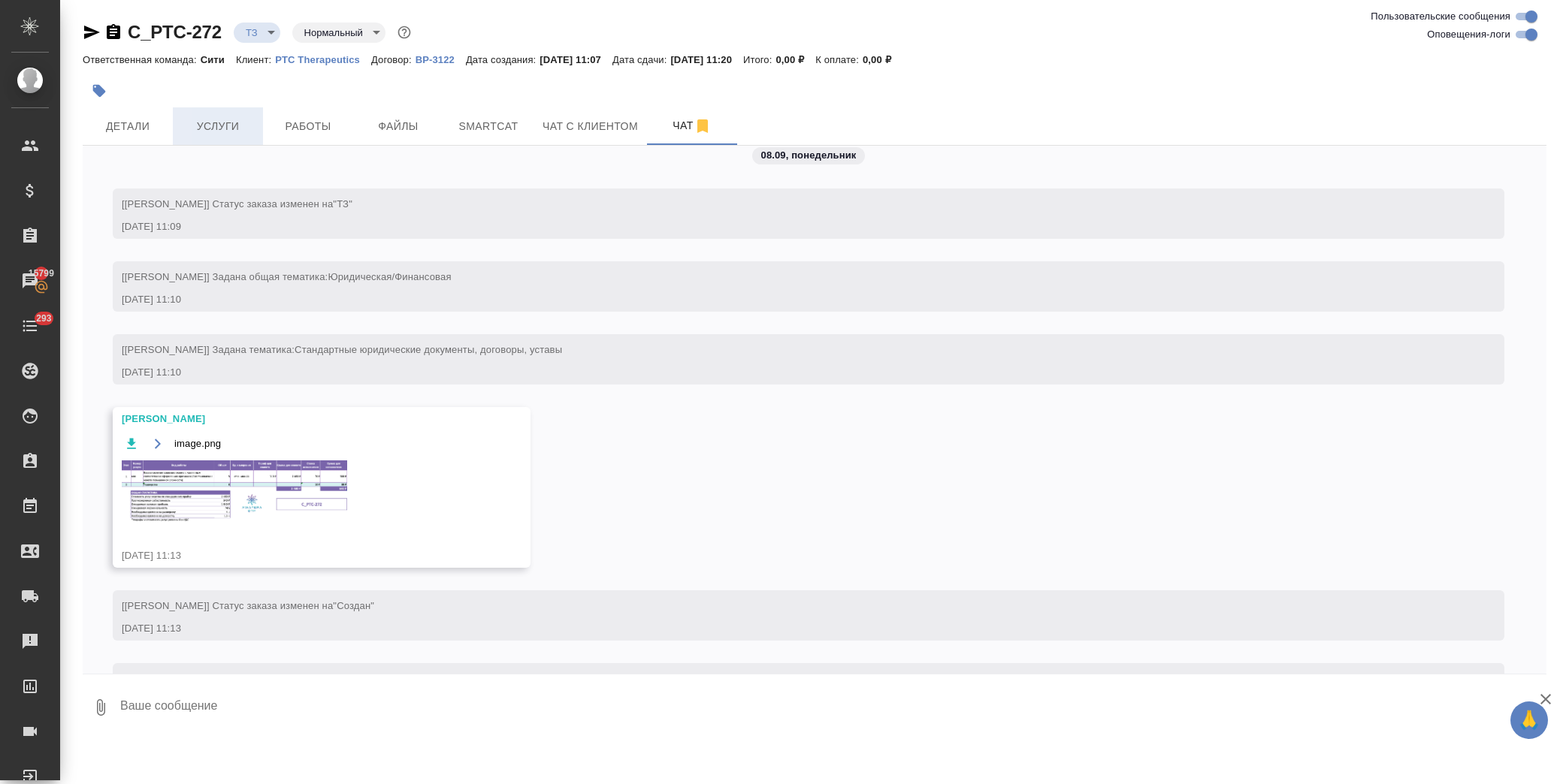
drag, startPoint x: 223, startPoint y: 131, endPoint x: 238, endPoint y: 128, distance: 15.3
click at [225, 131] on span "Услуги" at bounding box center [218, 126] width 72 height 19
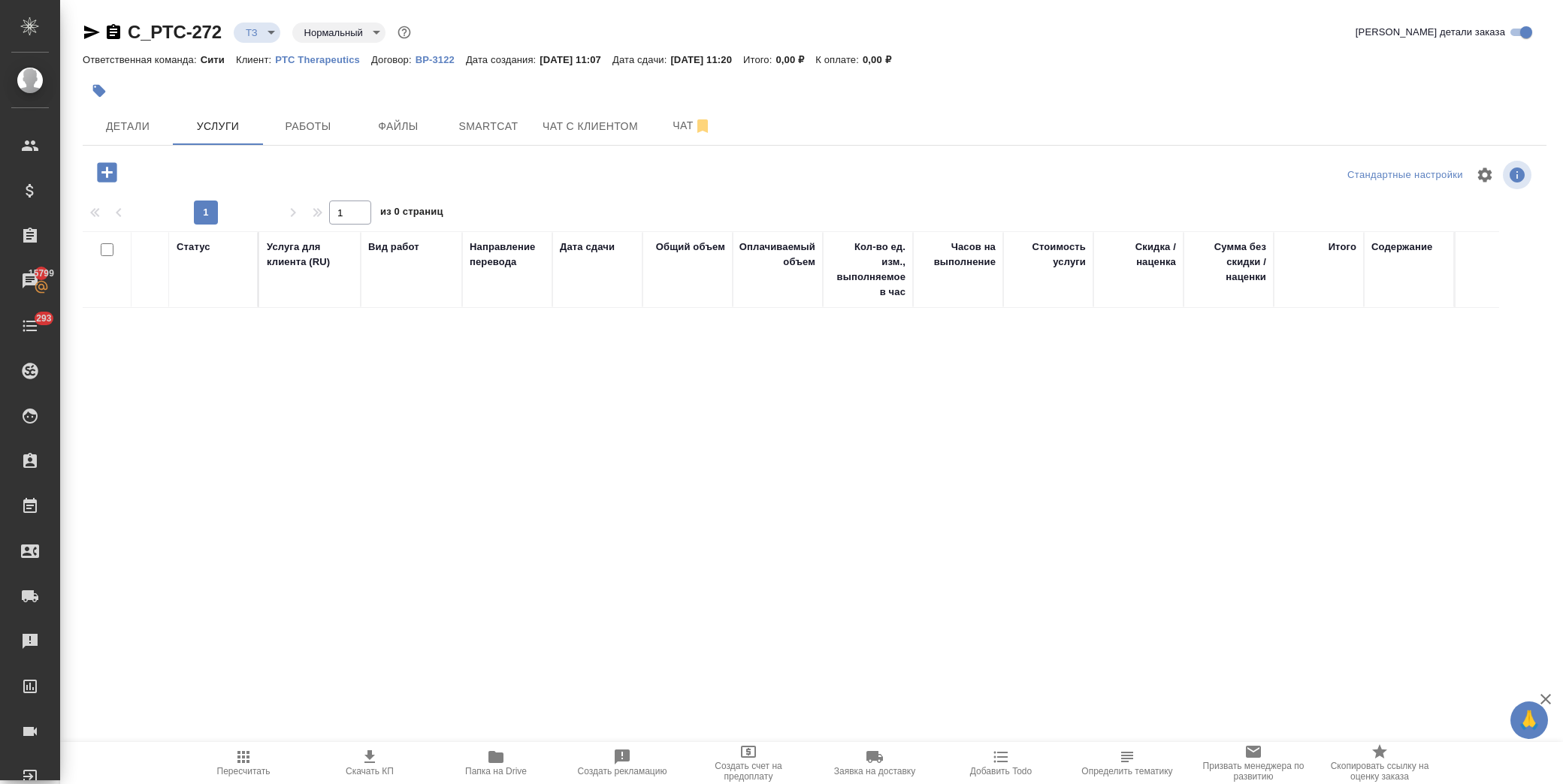
click at [114, 178] on icon "button" at bounding box center [106, 172] width 19 height 19
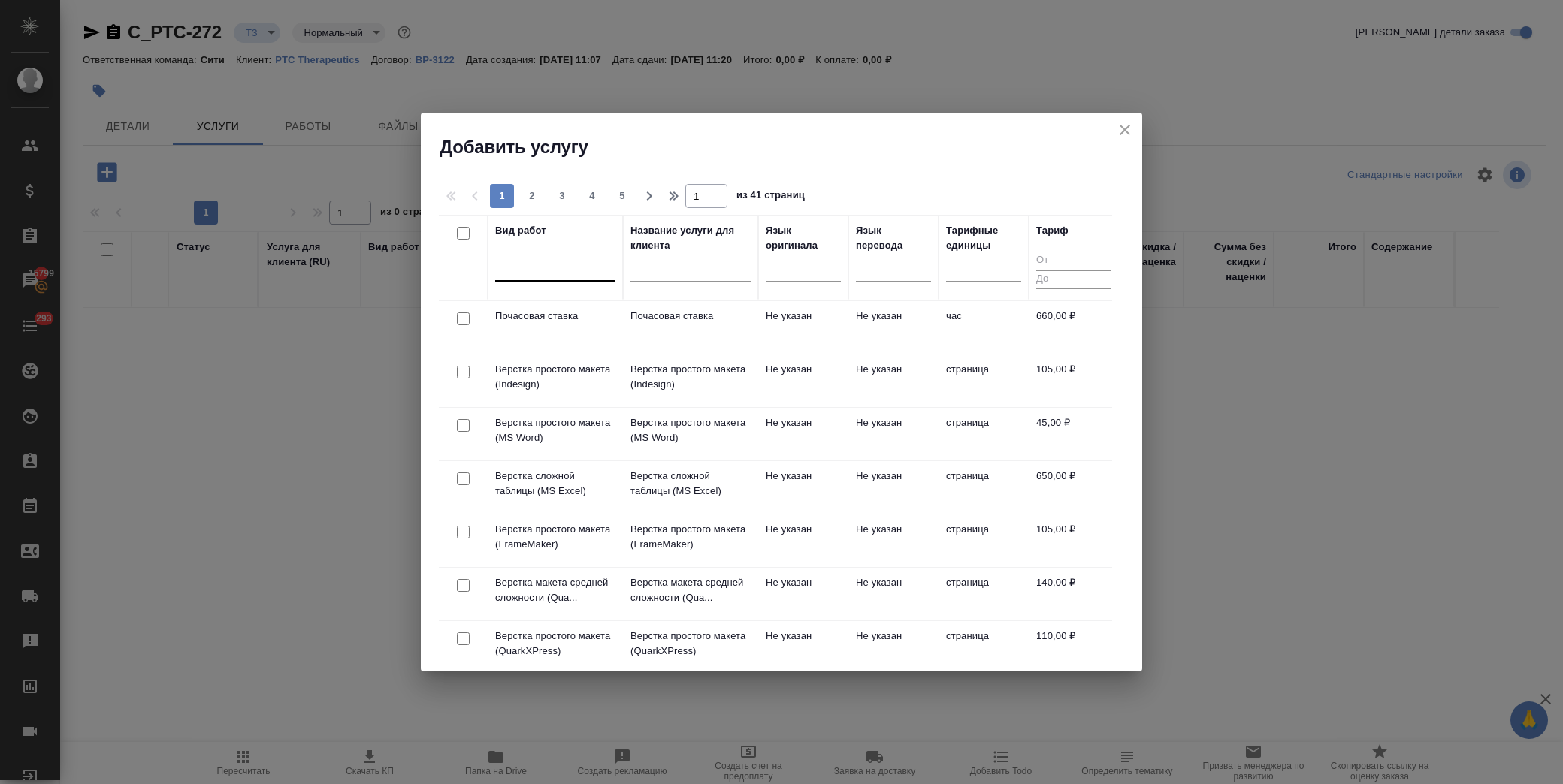
click at [561, 264] on div at bounding box center [555, 266] width 120 height 21
type input "d"
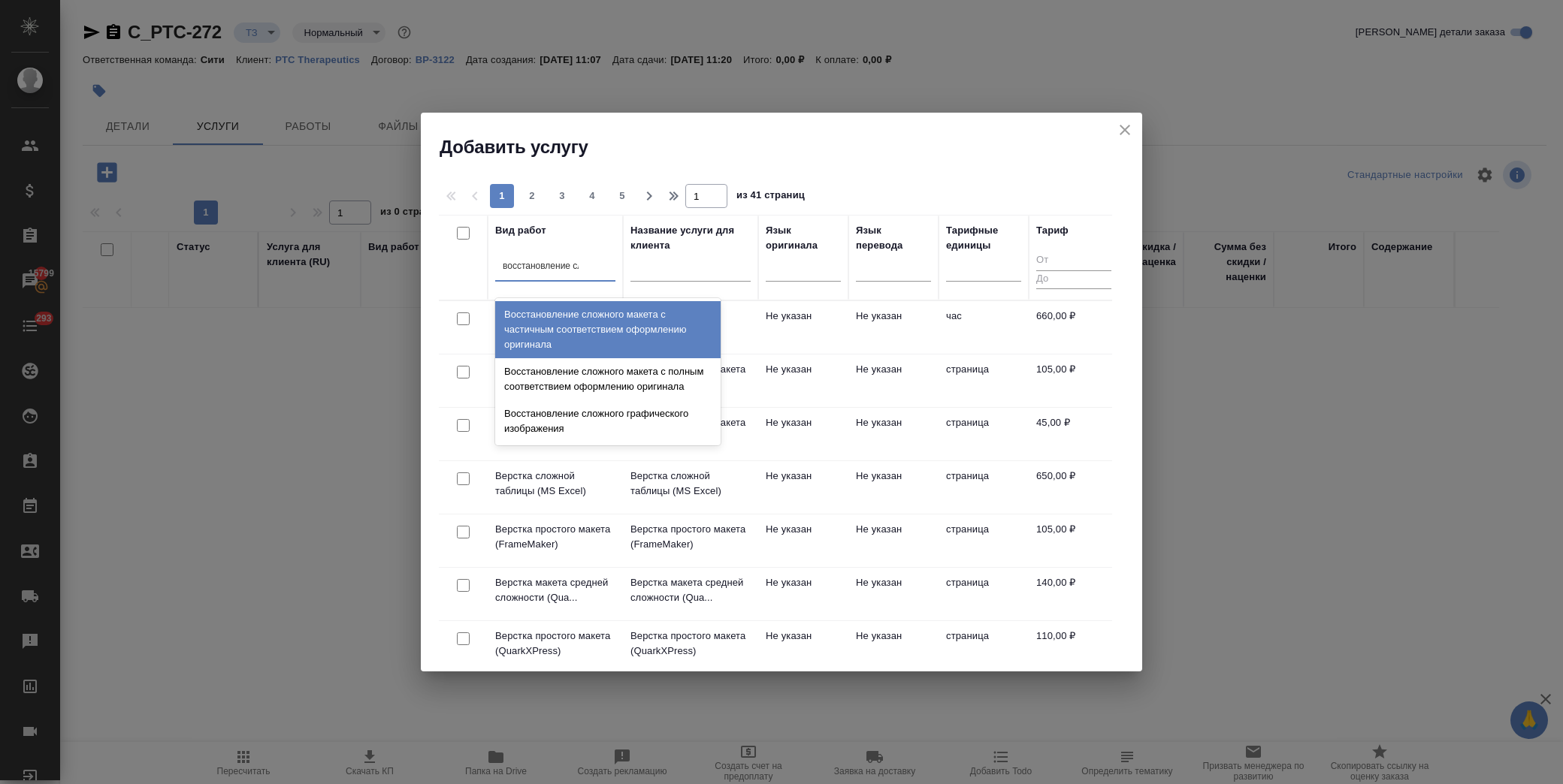
type input "восстановление сло"
click at [580, 328] on div "Восстановление сложного макета с частичным соответствием оформлению оригинала" at bounding box center [608, 330] width 225 height 57
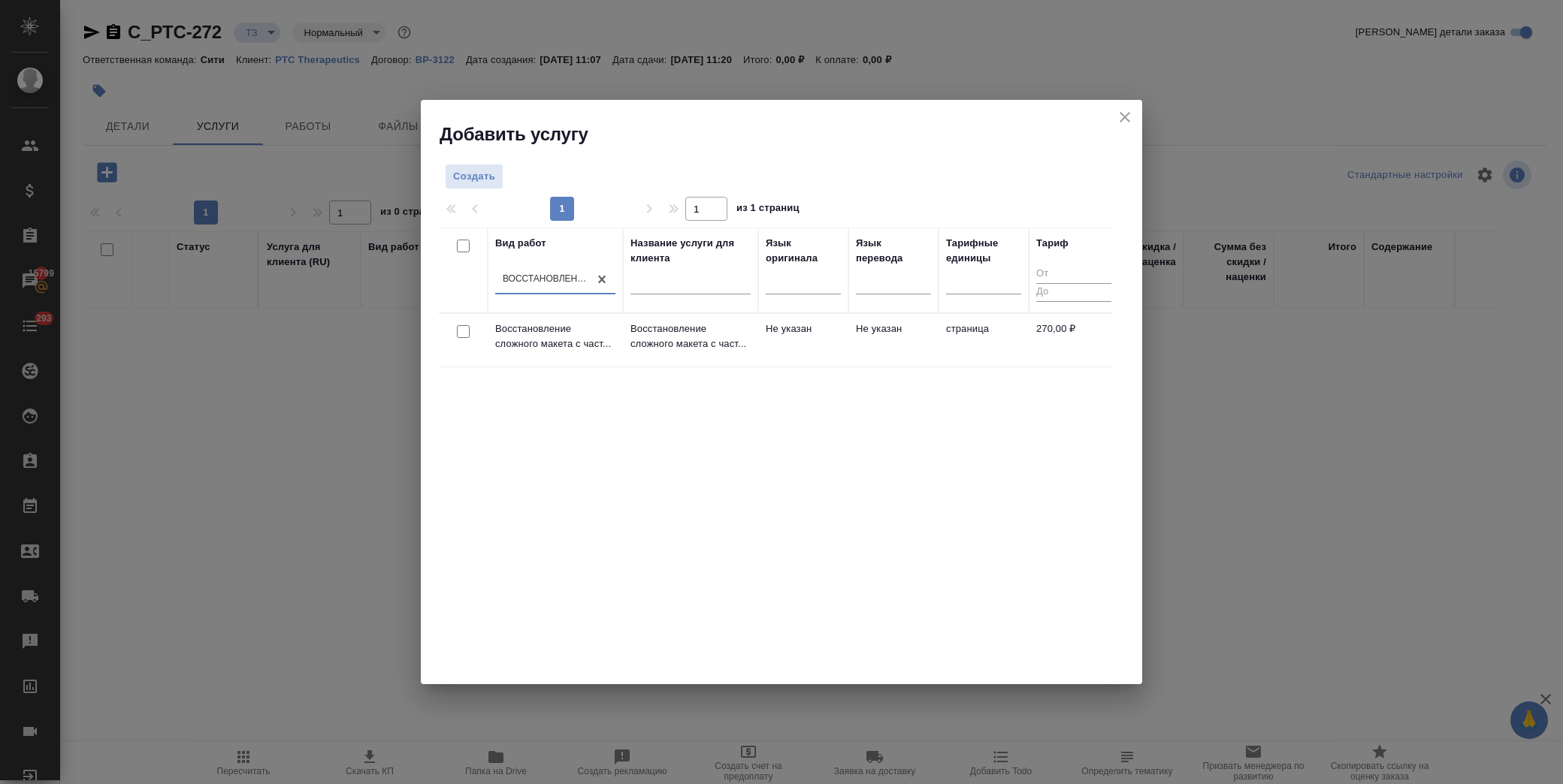
click at [467, 328] on input "checkbox" at bounding box center [463, 331] width 13 height 13
checkbox input "true"
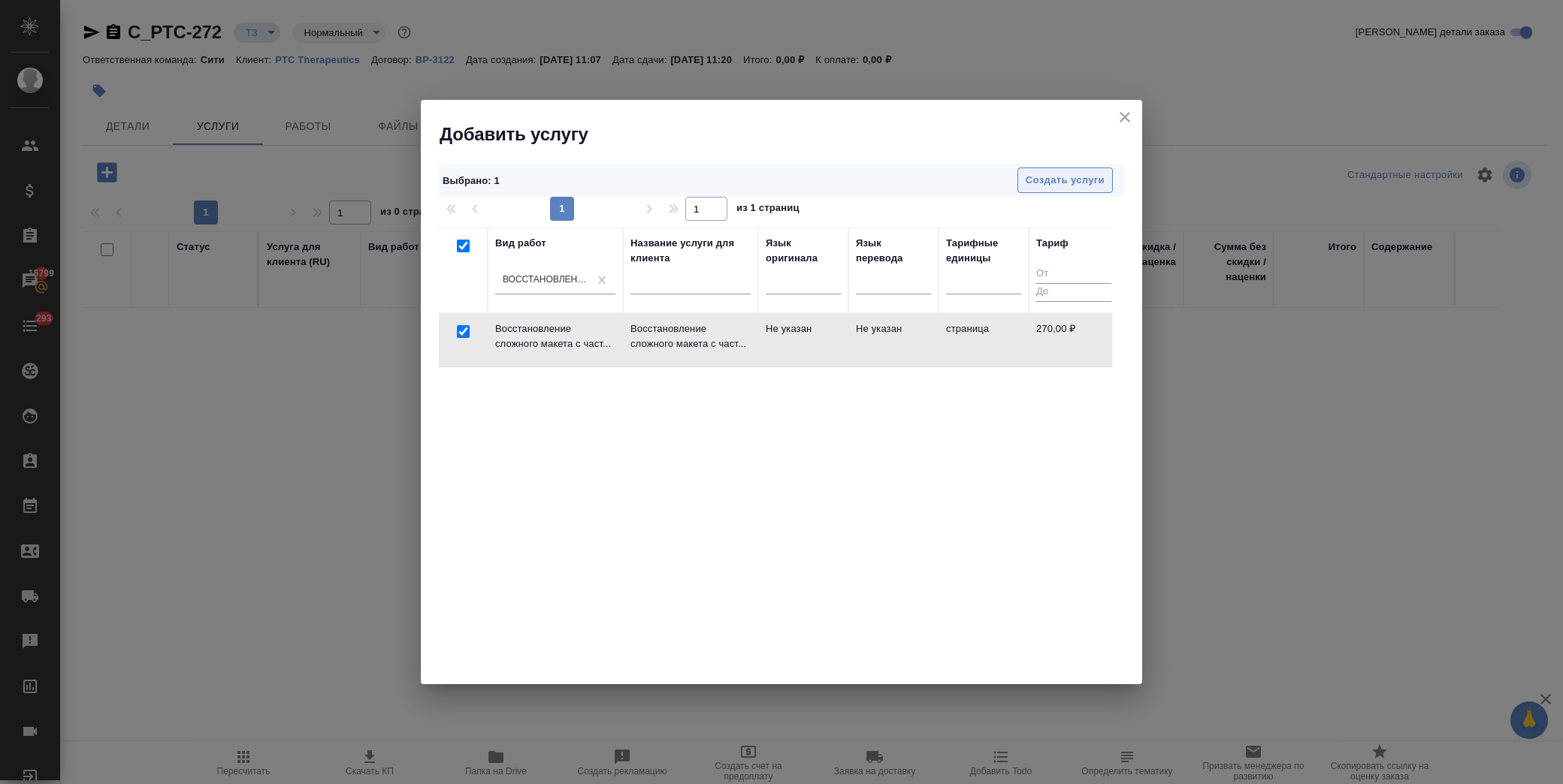
click at [1069, 177] on span "Создать услуги" at bounding box center [1065, 180] width 79 height 18
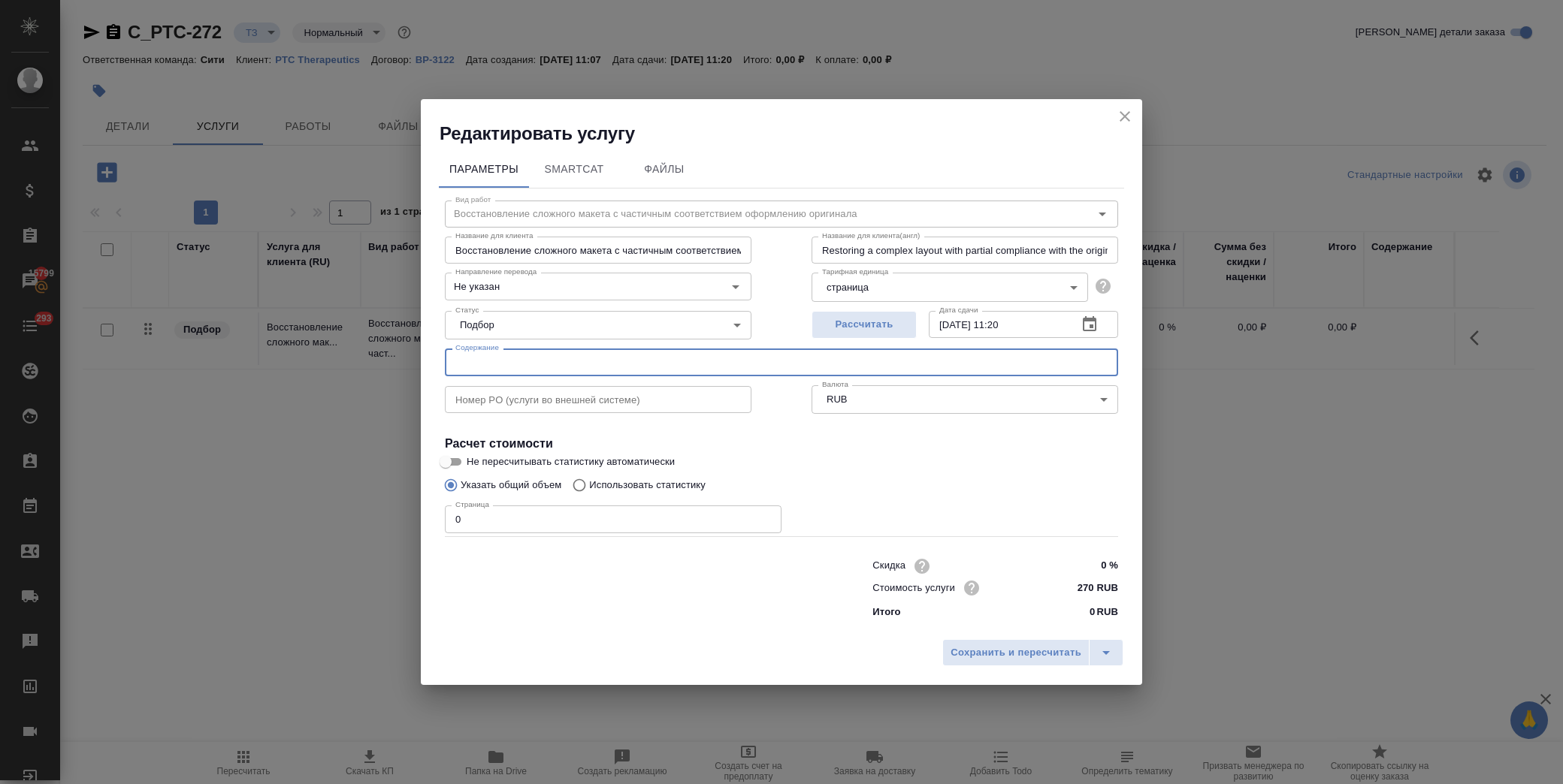
click at [591, 363] on input "text" at bounding box center [781, 362] width 673 height 27
type input "Letter of status"
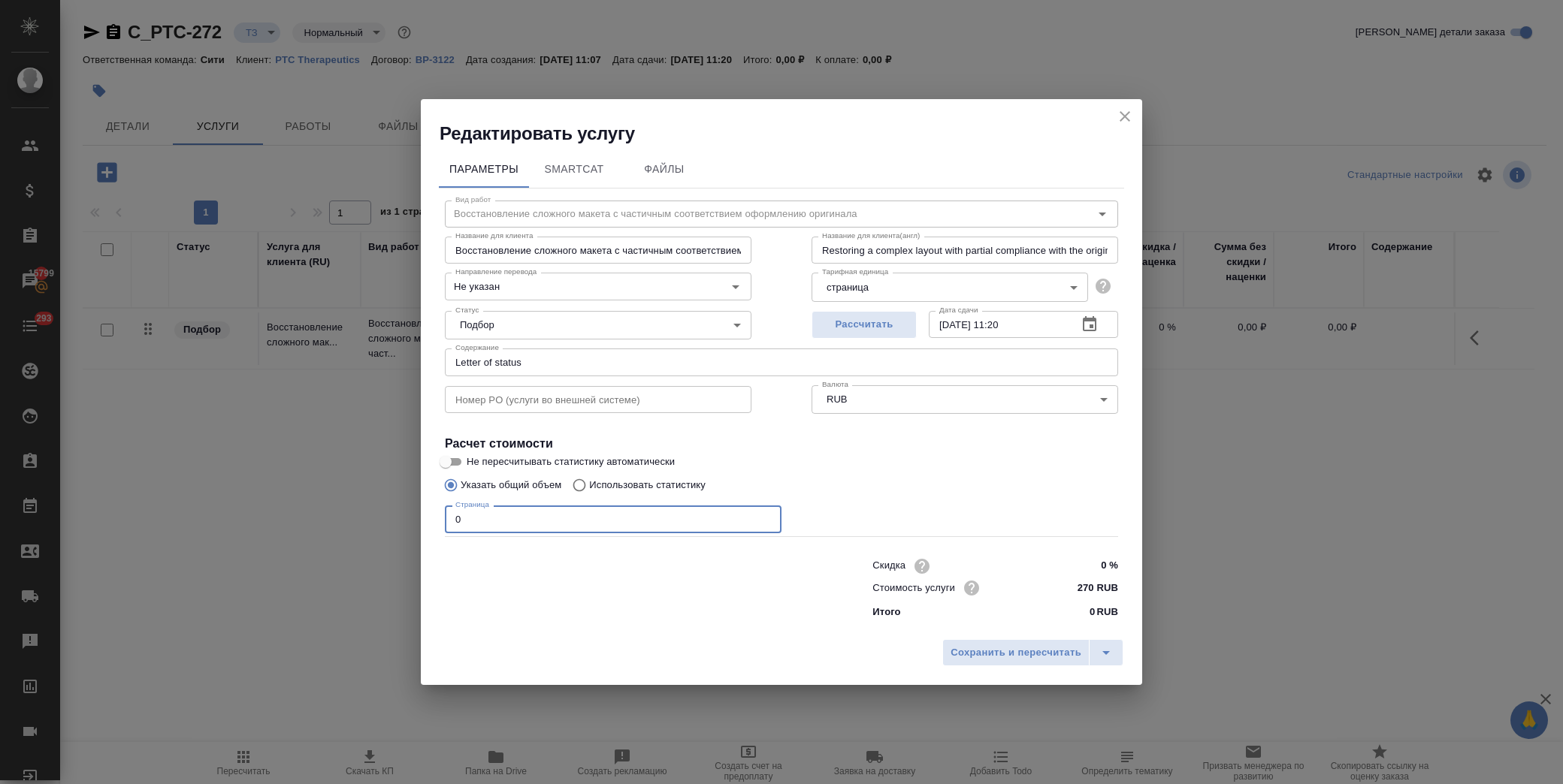
drag, startPoint x: 478, startPoint y: 523, endPoint x: 379, endPoint y: 516, distance: 99.2
click at [373, 523] on div "Редактировать услугу Параметры SmartCat Файлы Вид работ Восстановление сложного…" at bounding box center [781, 392] width 1563 height 784
type input "8"
click at [997, 647] on span "Сохранить и пересчитать" at bounding box center [1016, 653] width 131 height 18
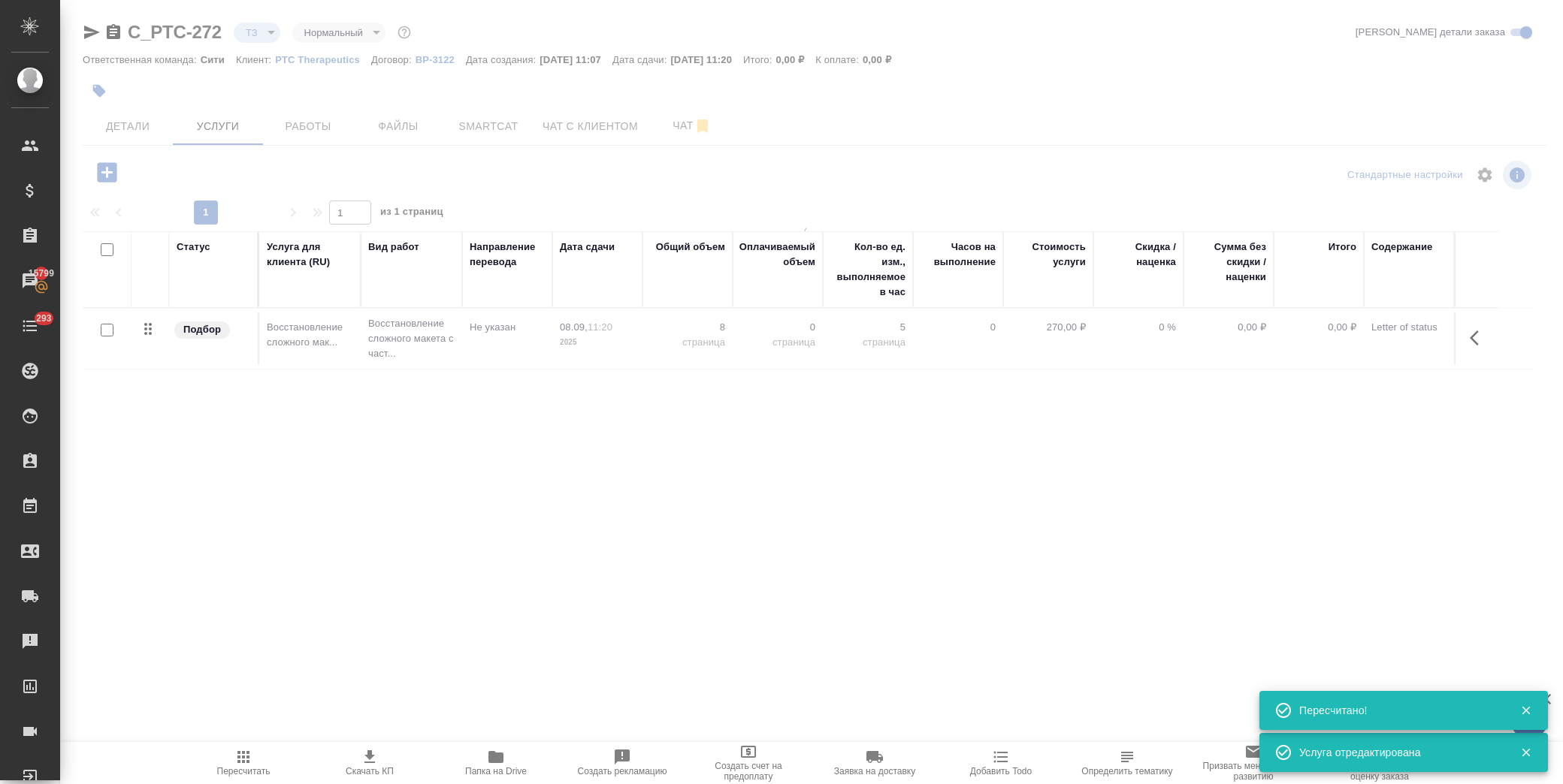
type input "new"
type input "urgent"
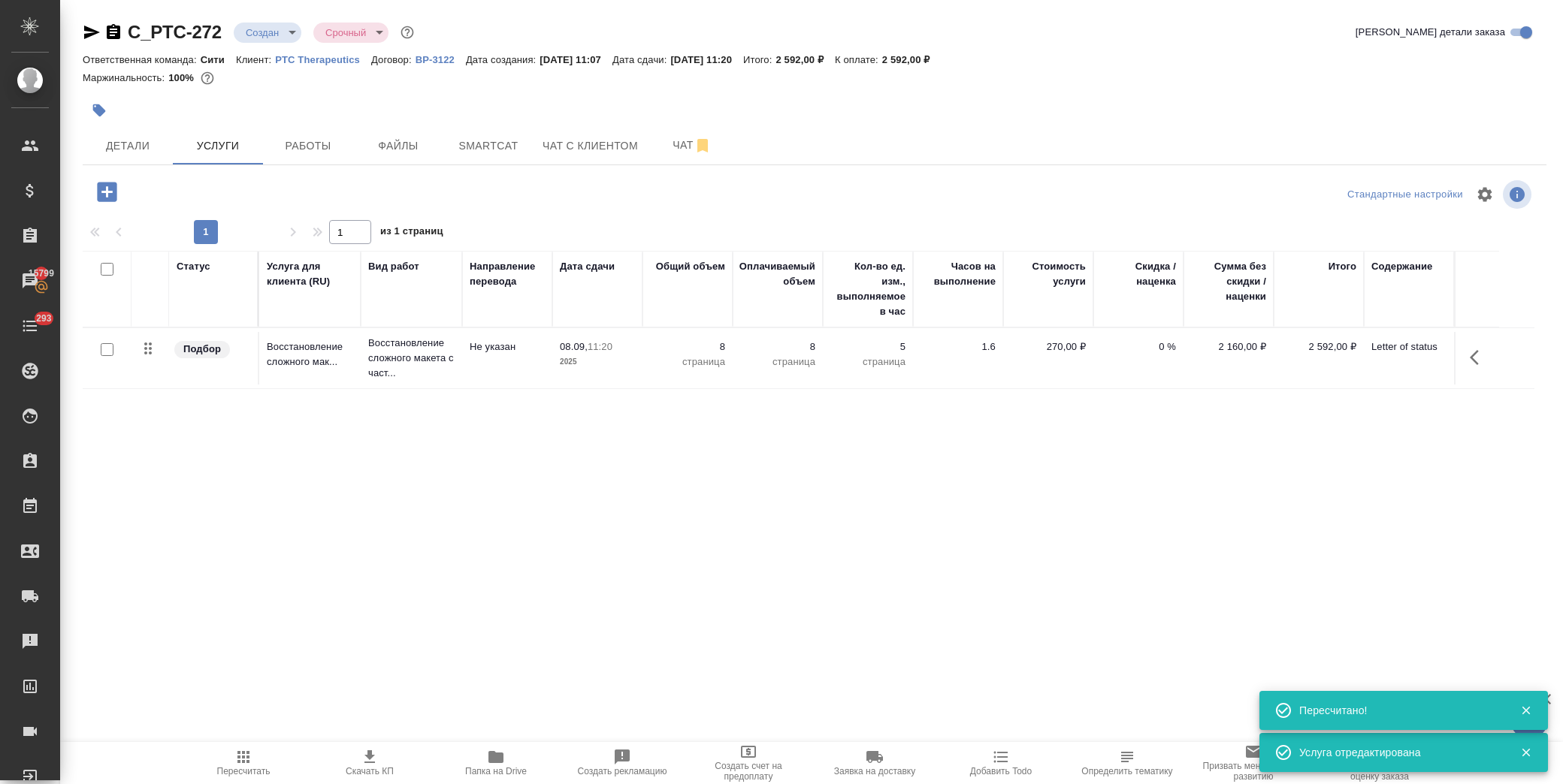
click at [107, 189] on icon "button" at bounding box center [107, 192] width 26 height 26
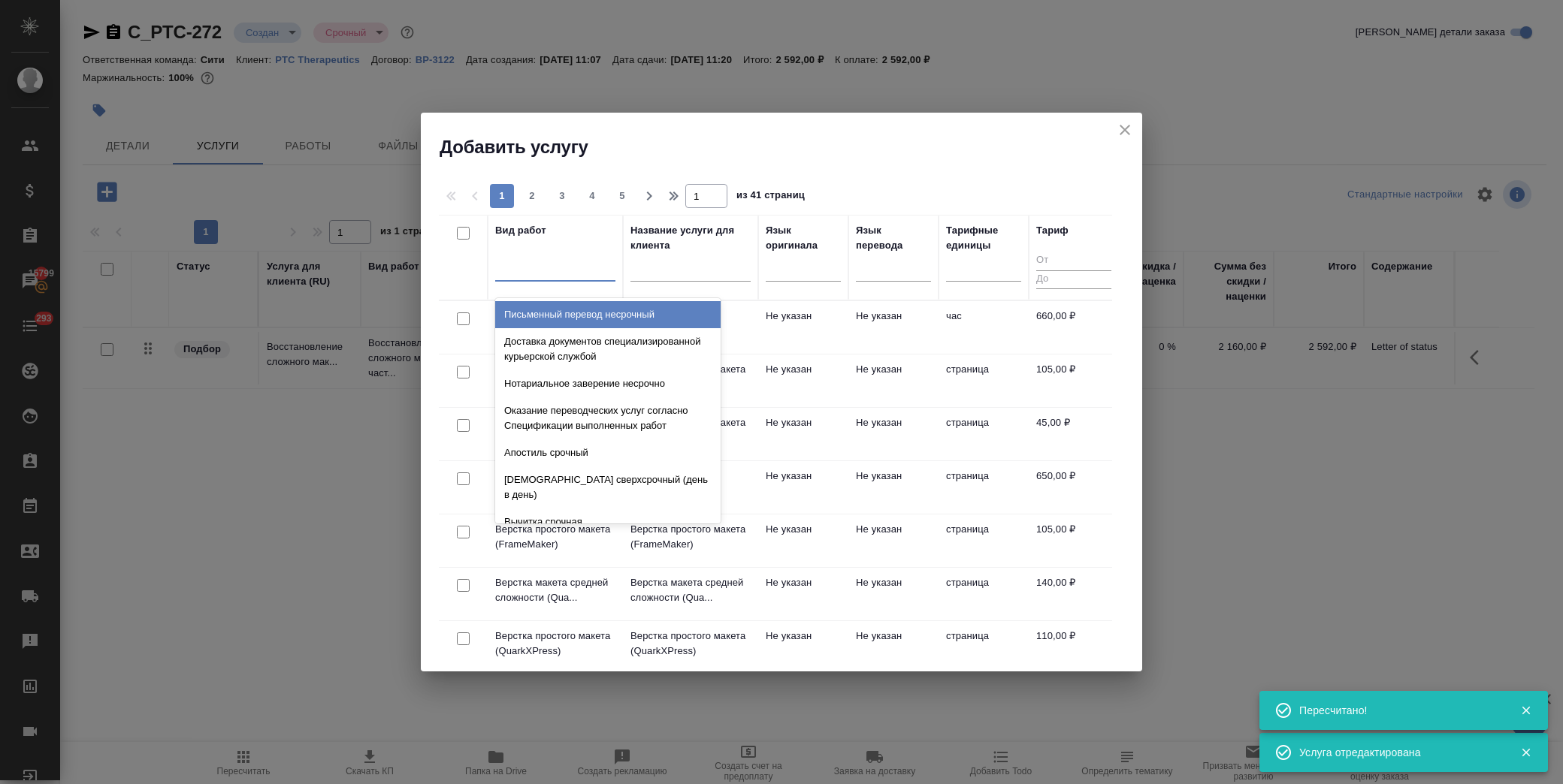
click at [530, 260] on div at bounding box center [555, 266] width 120 height 21
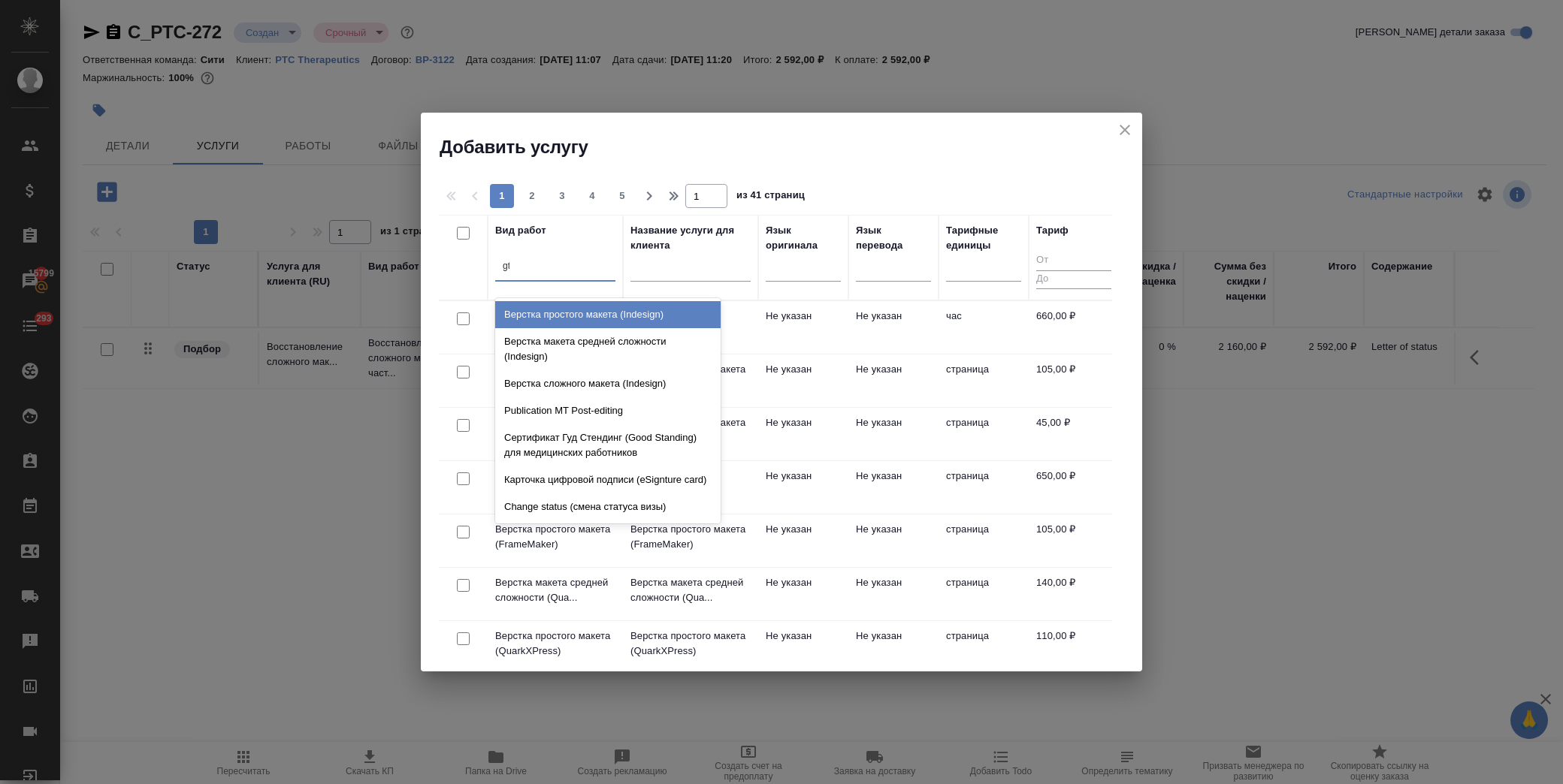
type input "g"
type input "перевод ста"
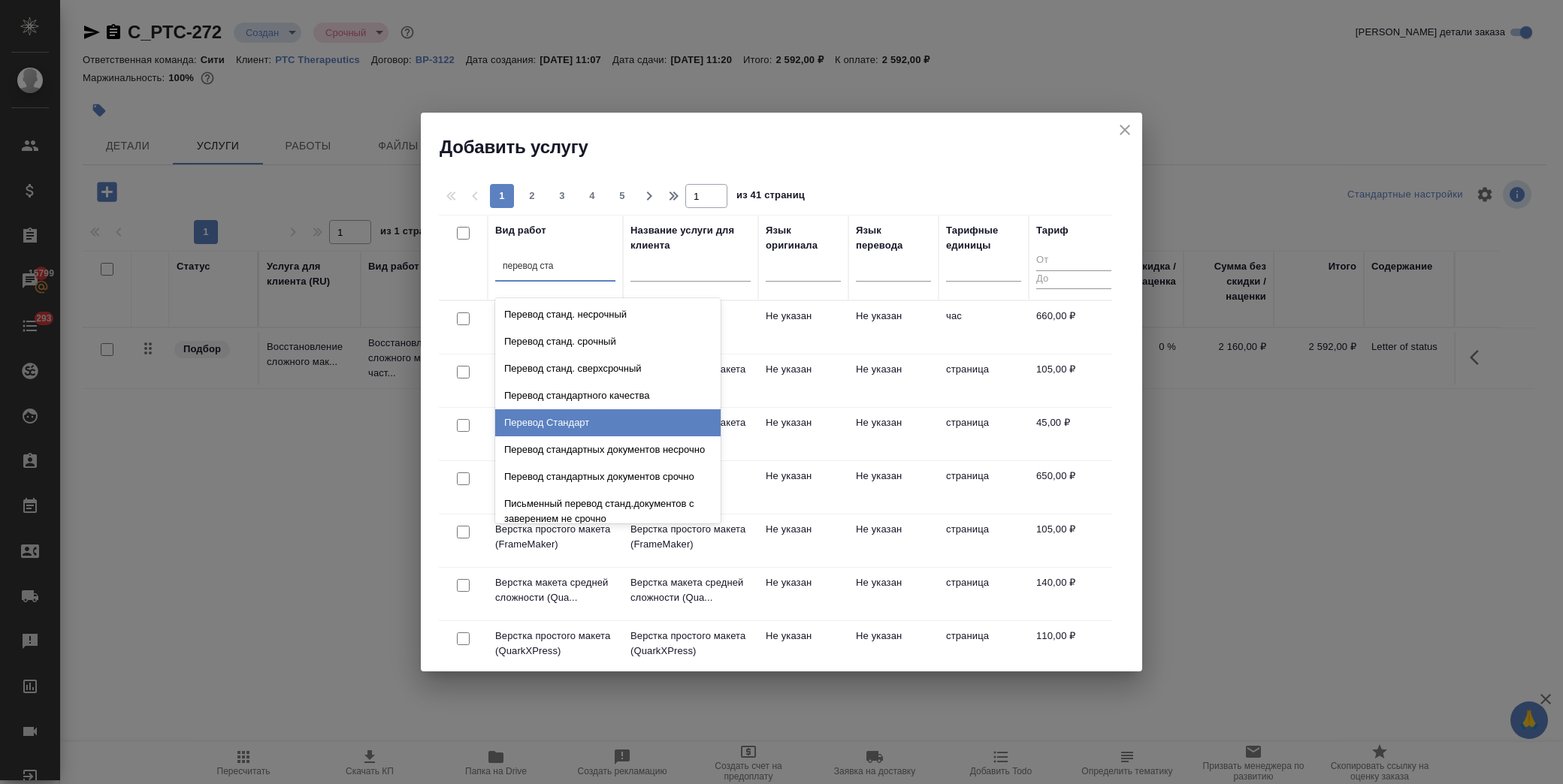
click at [557, 426] on div "Перевод Стандарт" at bounding box center [608, 422] width 225 height 27
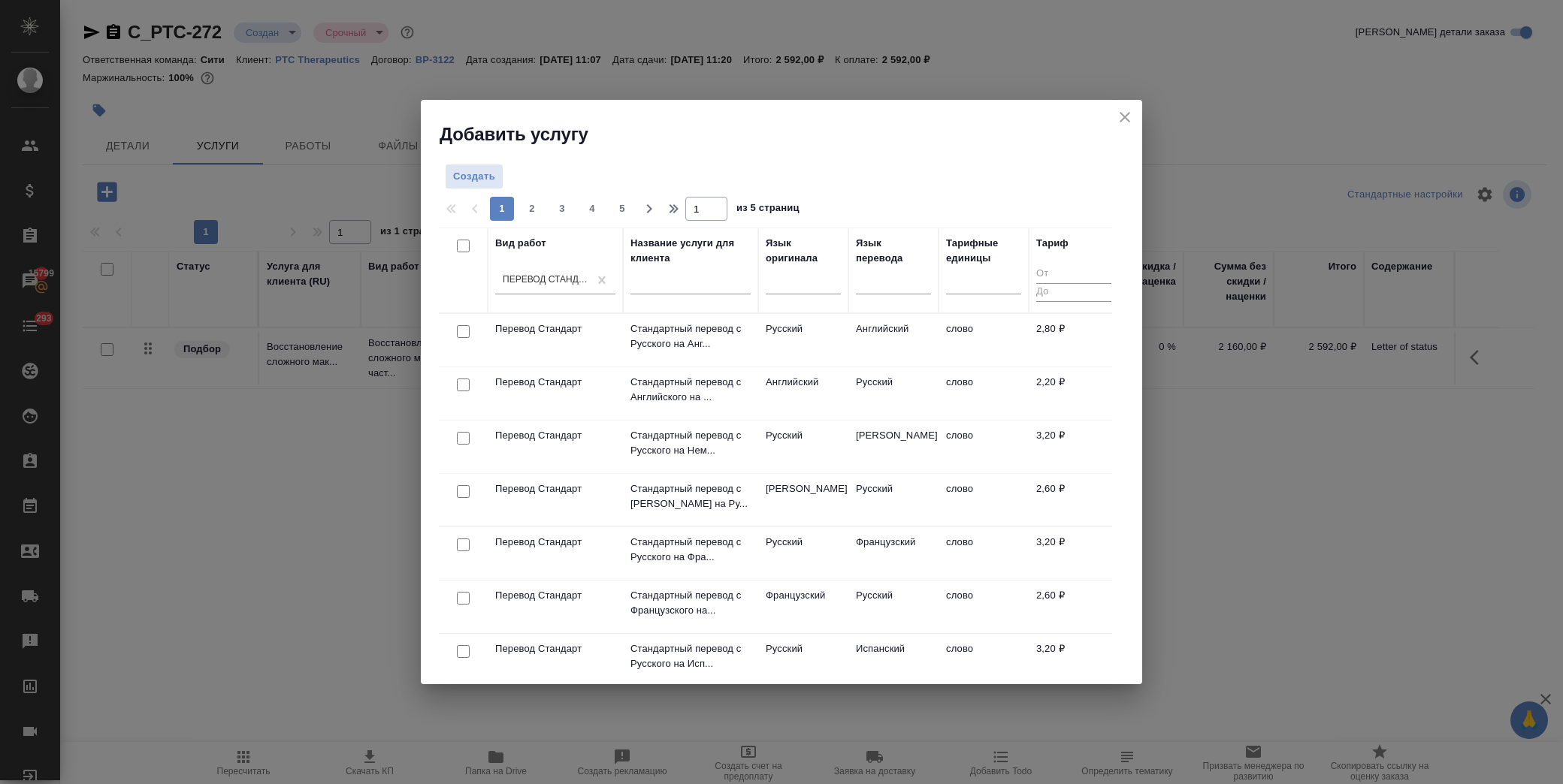
click at [465, 385] on input "checkbox" at bounding box center [463, 385] width 13 height 13
checkbox input "true"
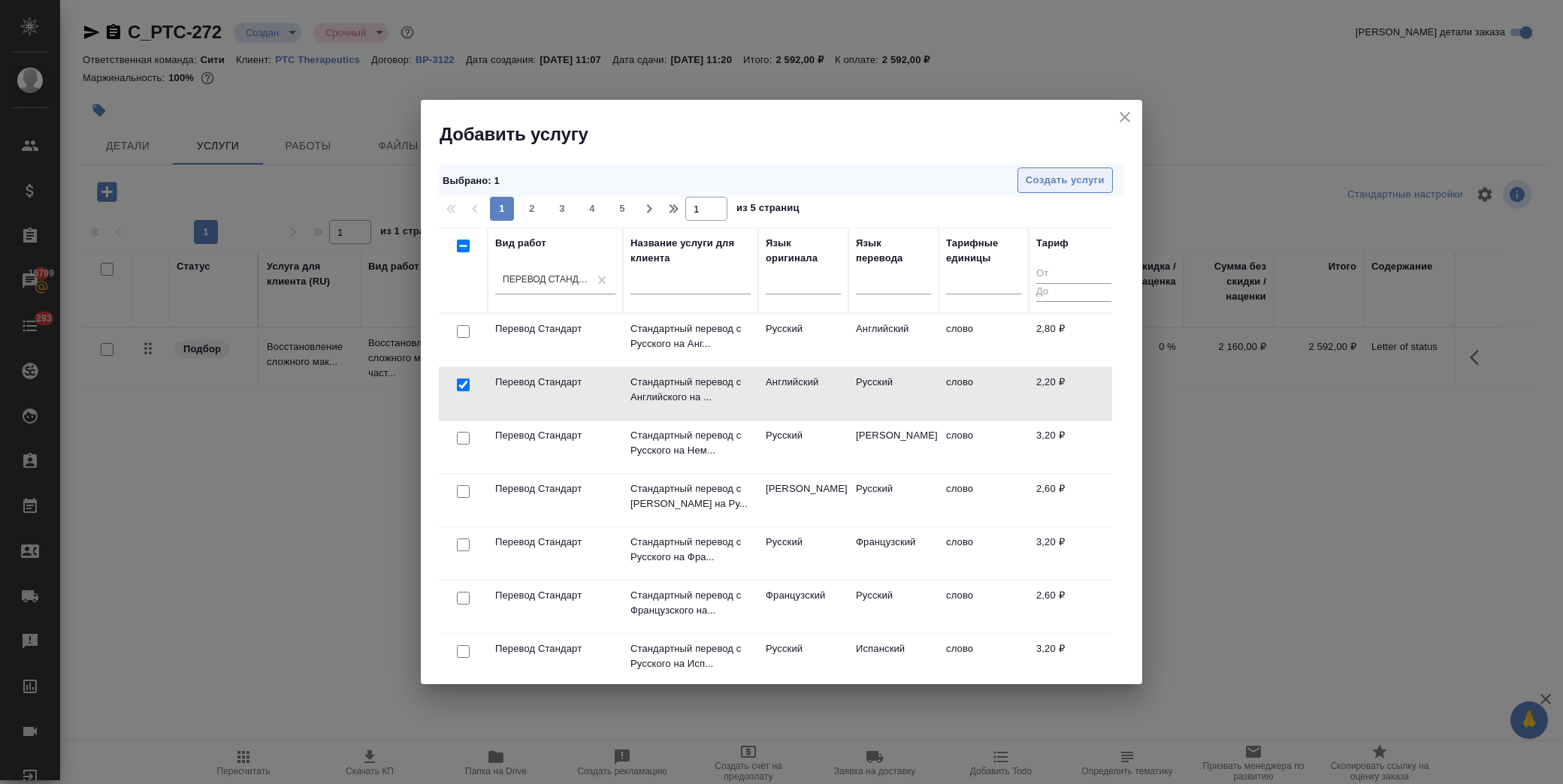
click at [1052, 182] on span "Создать услуги" at bounding box center [1065, 180] width 79 height 18
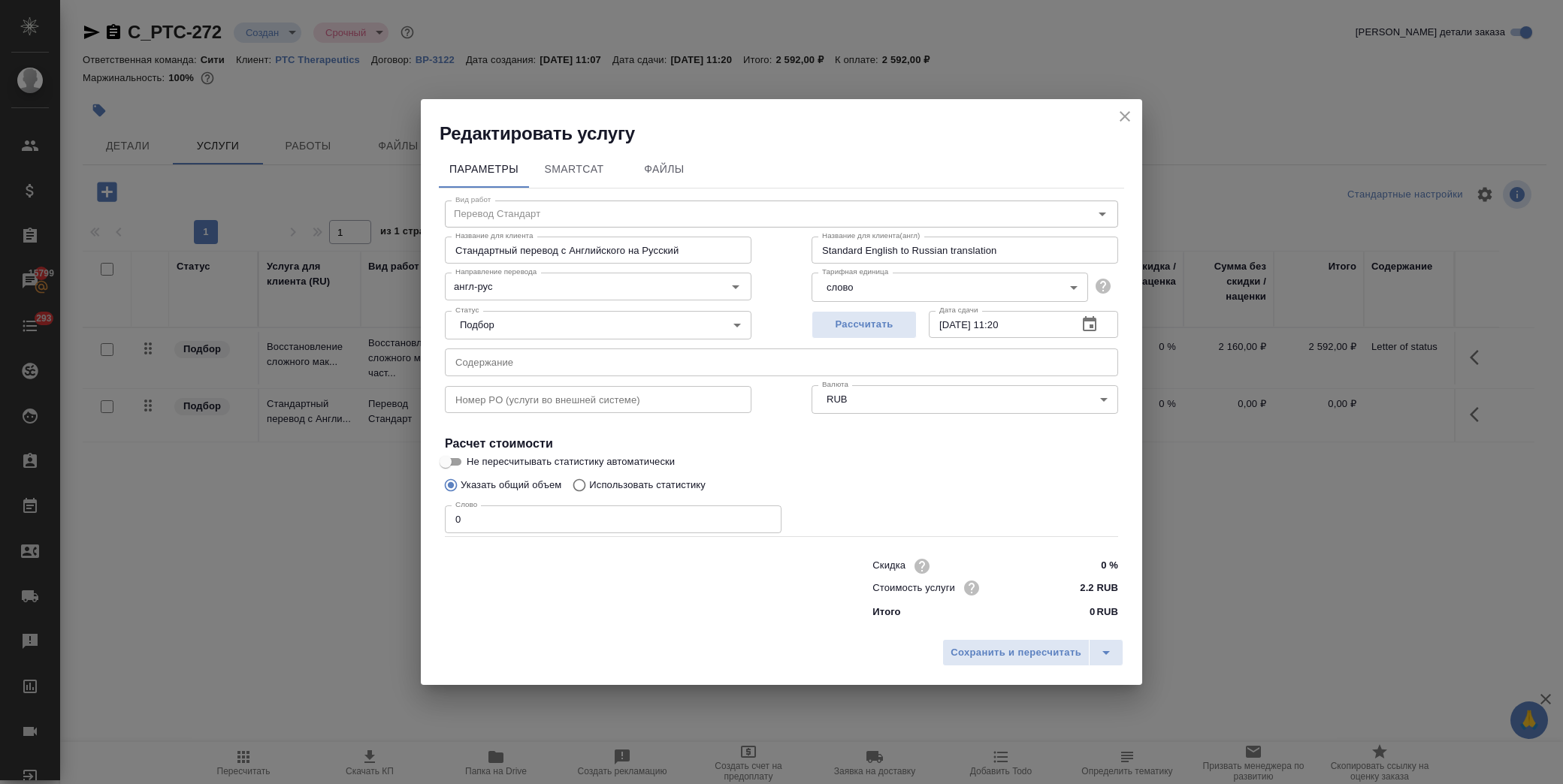
drag, startPoint x: 553, startPoint y: 358, endPoint x: 580, endPoint y: 357, distance: 27.0
click at [553, 357] on input "text" at bounding box center [781, 362] width 673 height 27
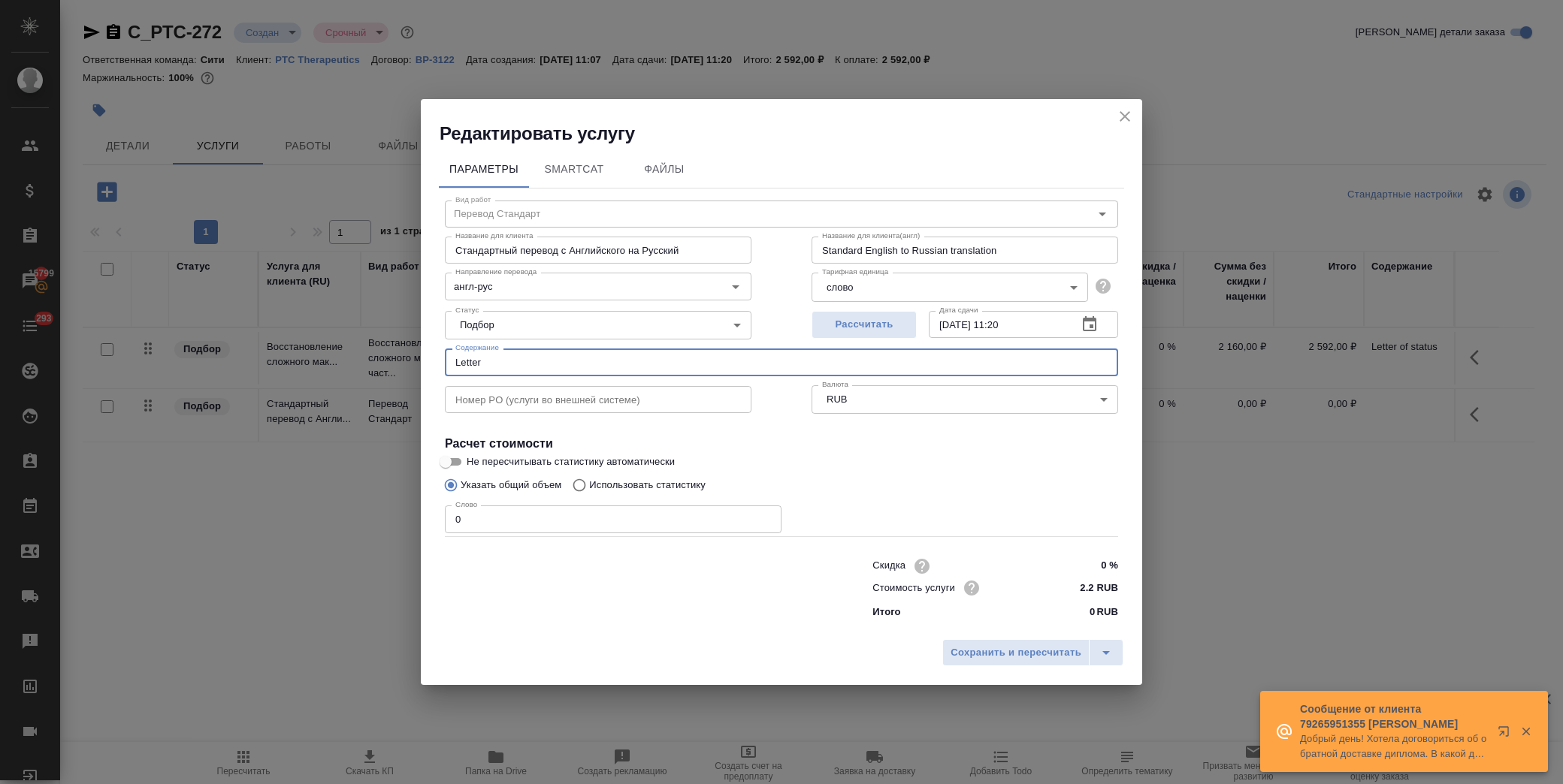
type input "Letter of status"
click at [588, 483] on input "Использовать статистику" at bounding box center [576, 485] width 24 height 28
radio input "true"
radio input "false"
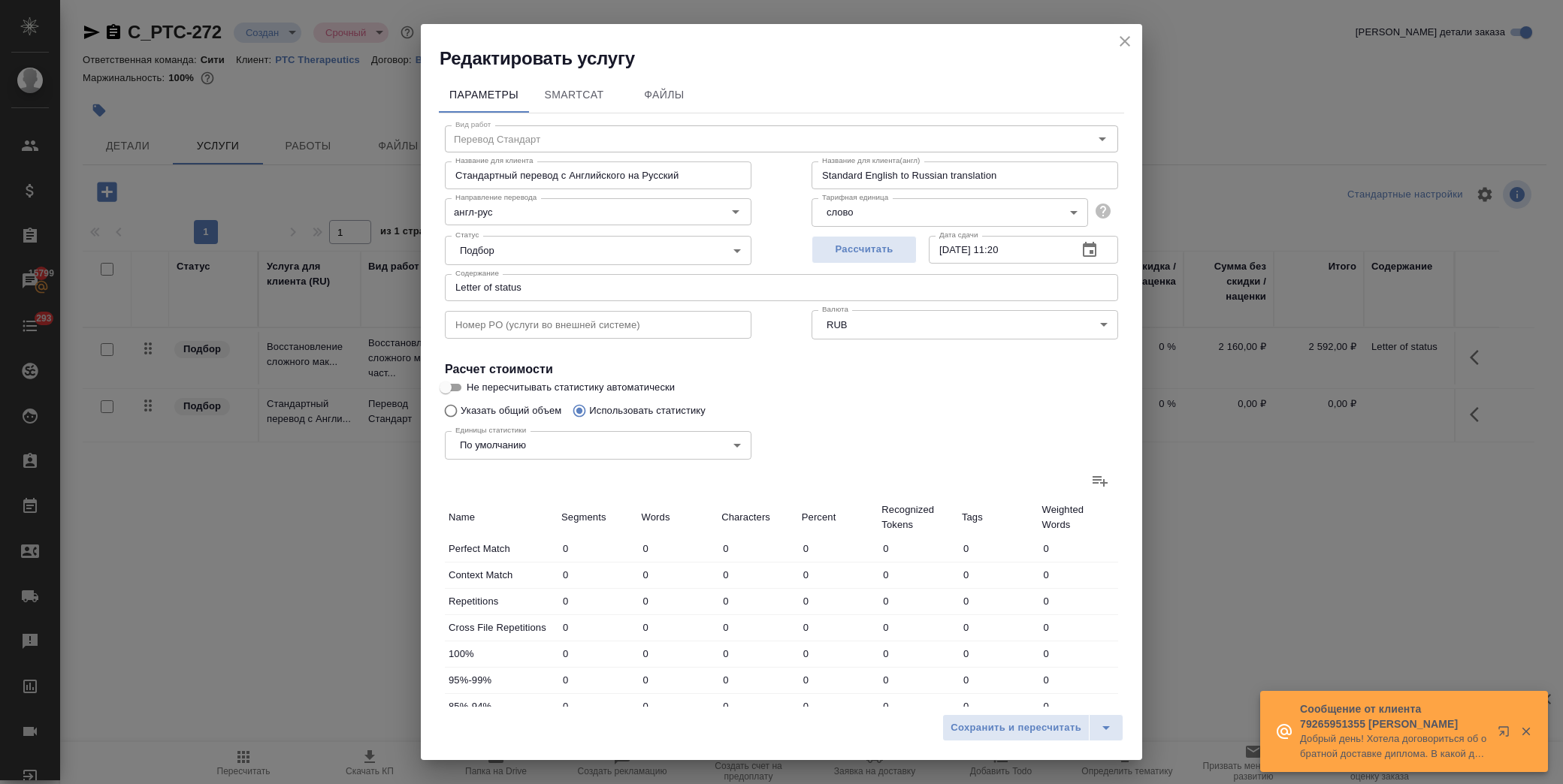
click at [1091, 484] on icon at bounding box center [1100, 481] width 18 height 18
click at [0, 0] on input "file" at bounding box center [0, 0] width 0 height 0
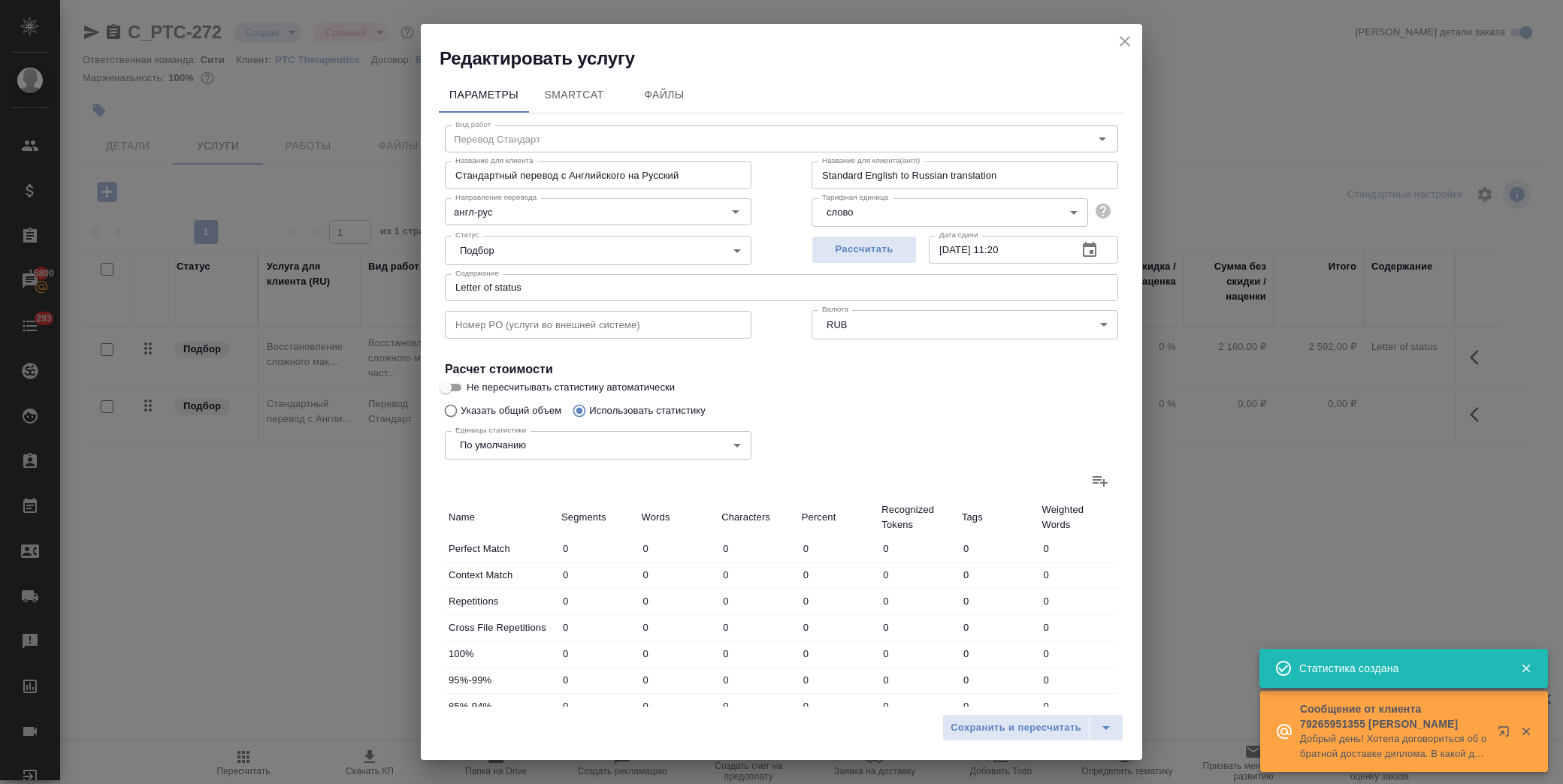
type input "5"
type input "15"
type input "100"
type input "87"
type input "264"
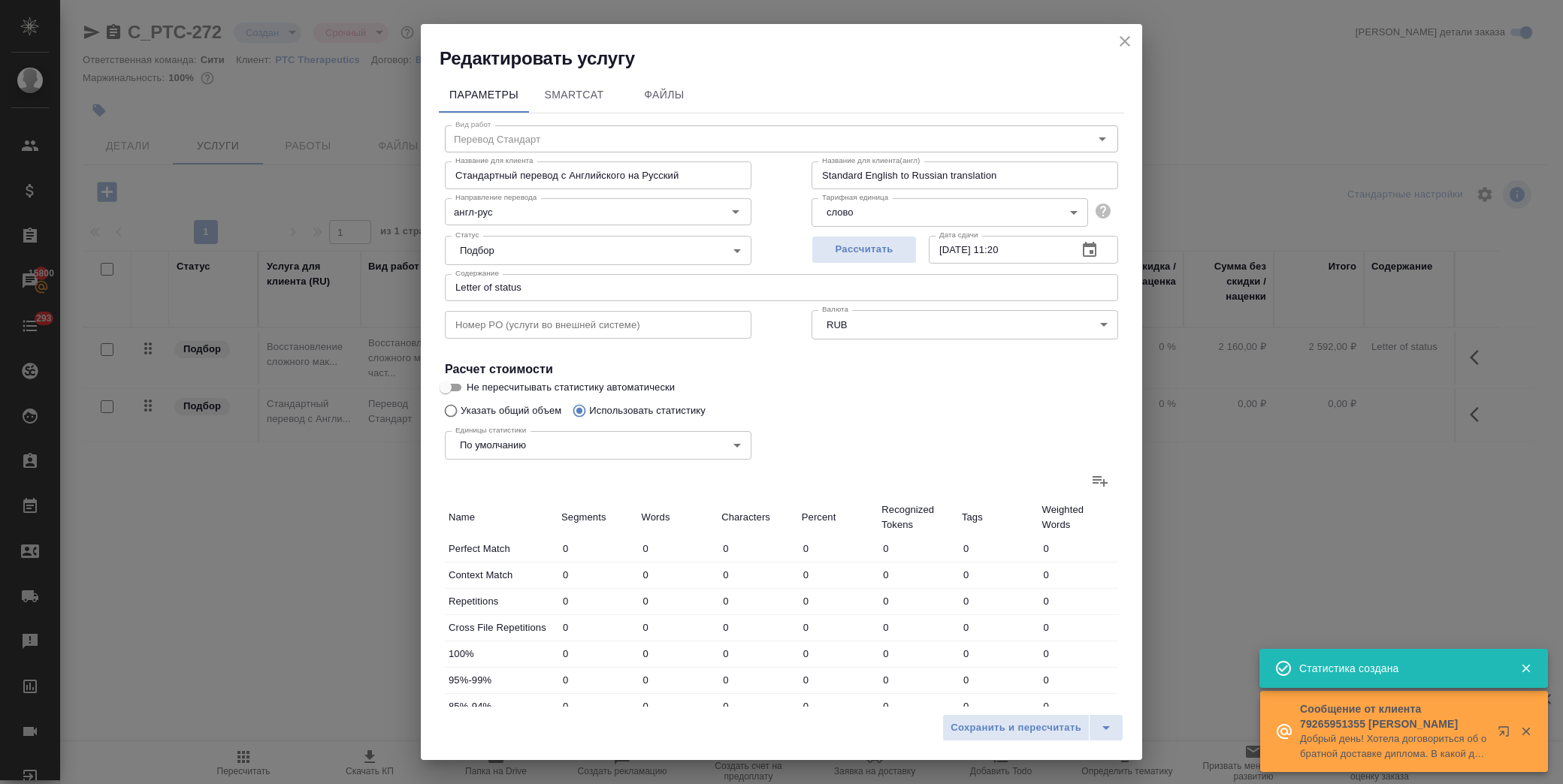
type input "1711"
type input "26"
type input "48"
type input "279"
type input "9"
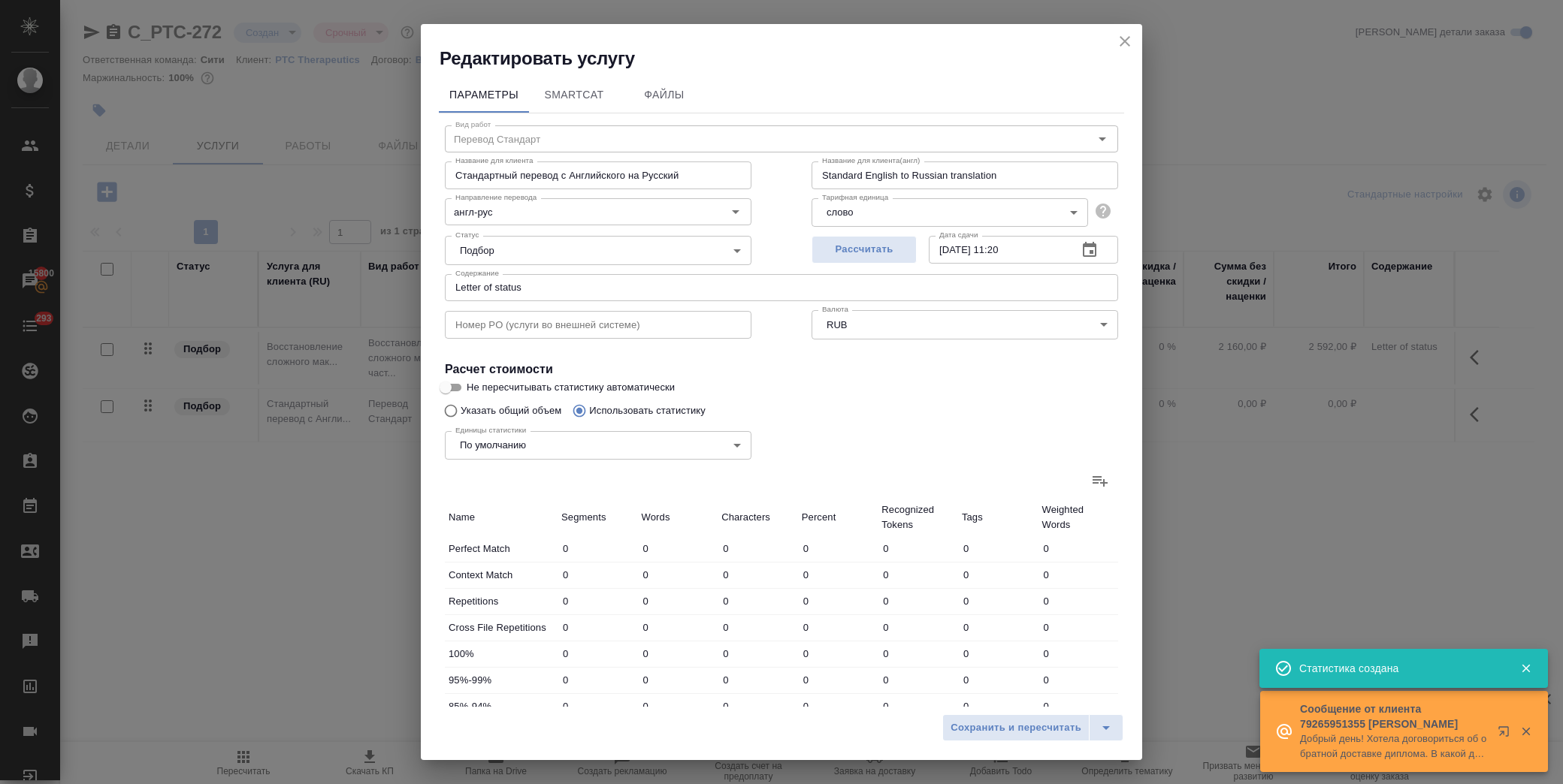
type input "33"
type input "194"
type input "6"
type input "80"
type input "468"
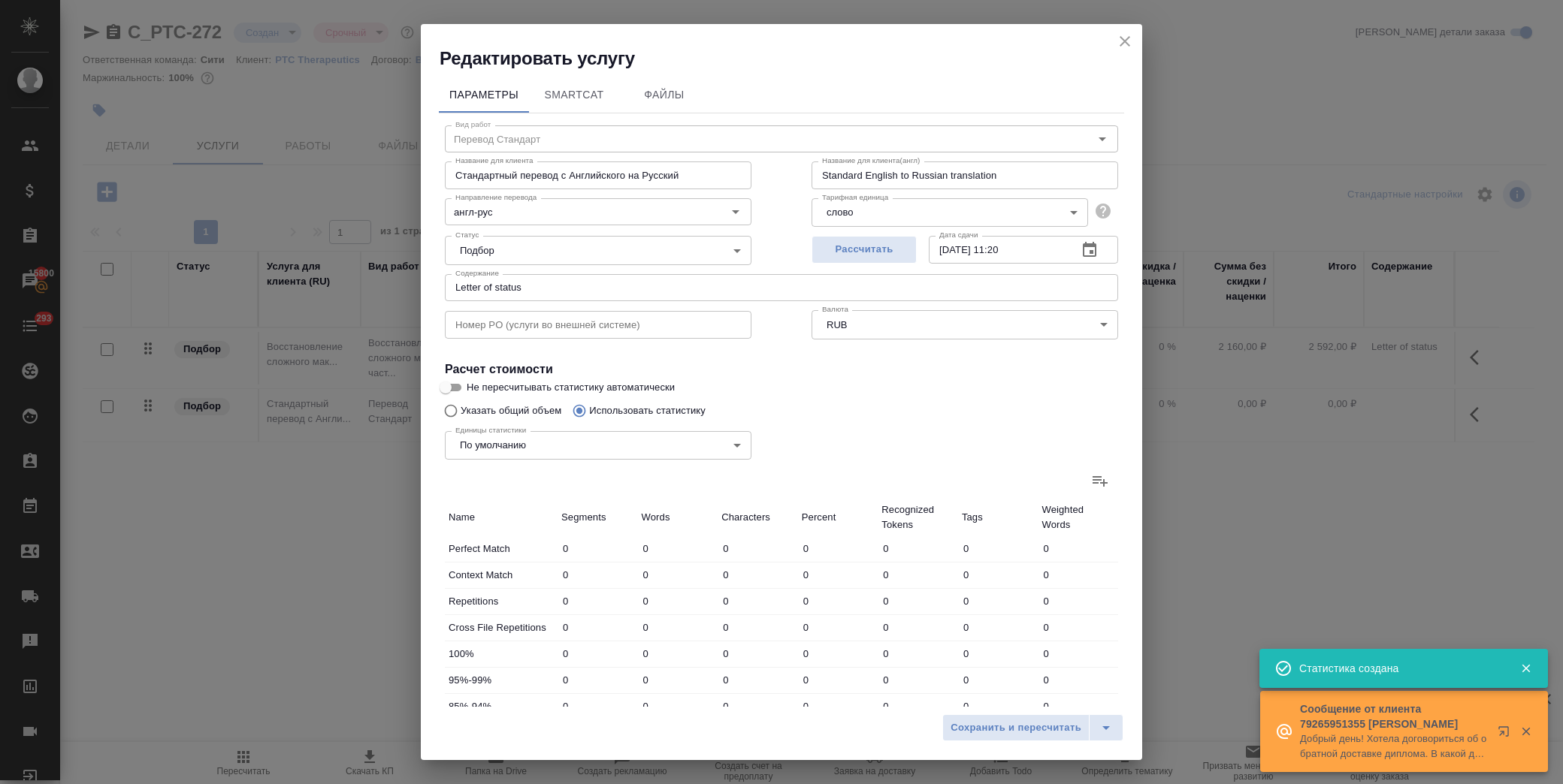
type input "11"
type input "28"
type input "163"
type input "148"
type input "947"
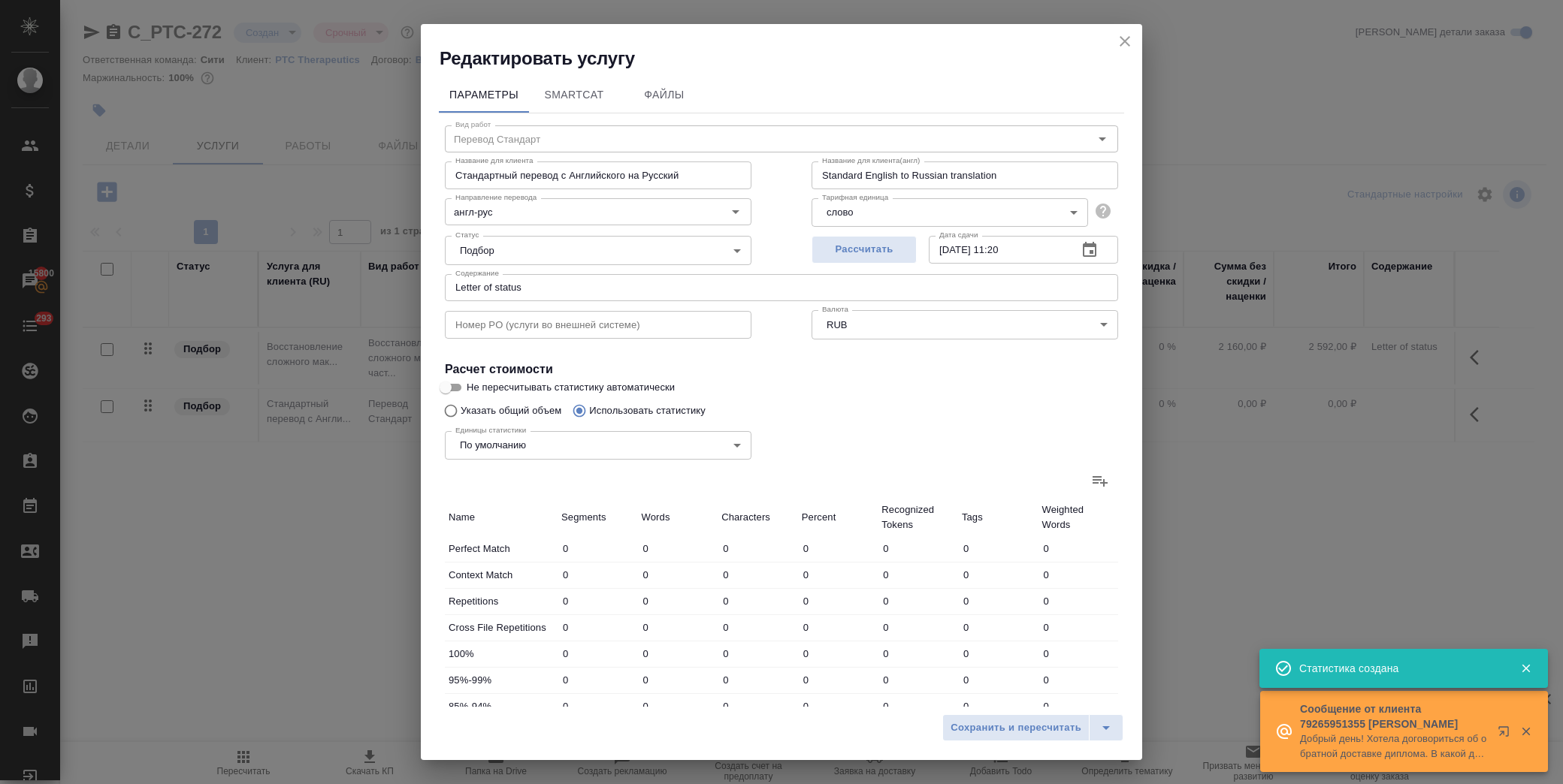
type input "5959"
type input "205"
type input "1151"
type input "7163"
type input "292"
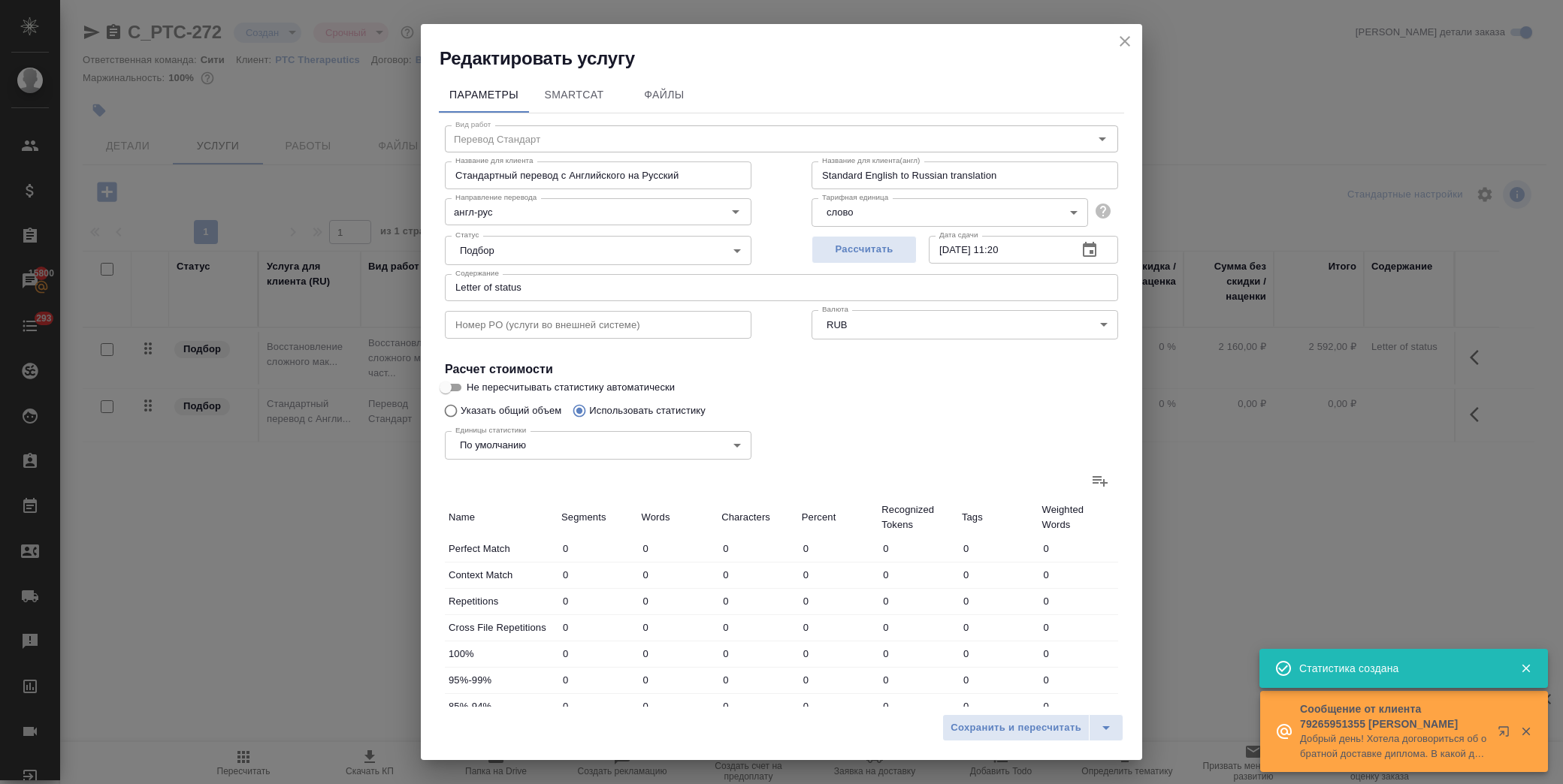
type input "1415"
type input "8874"
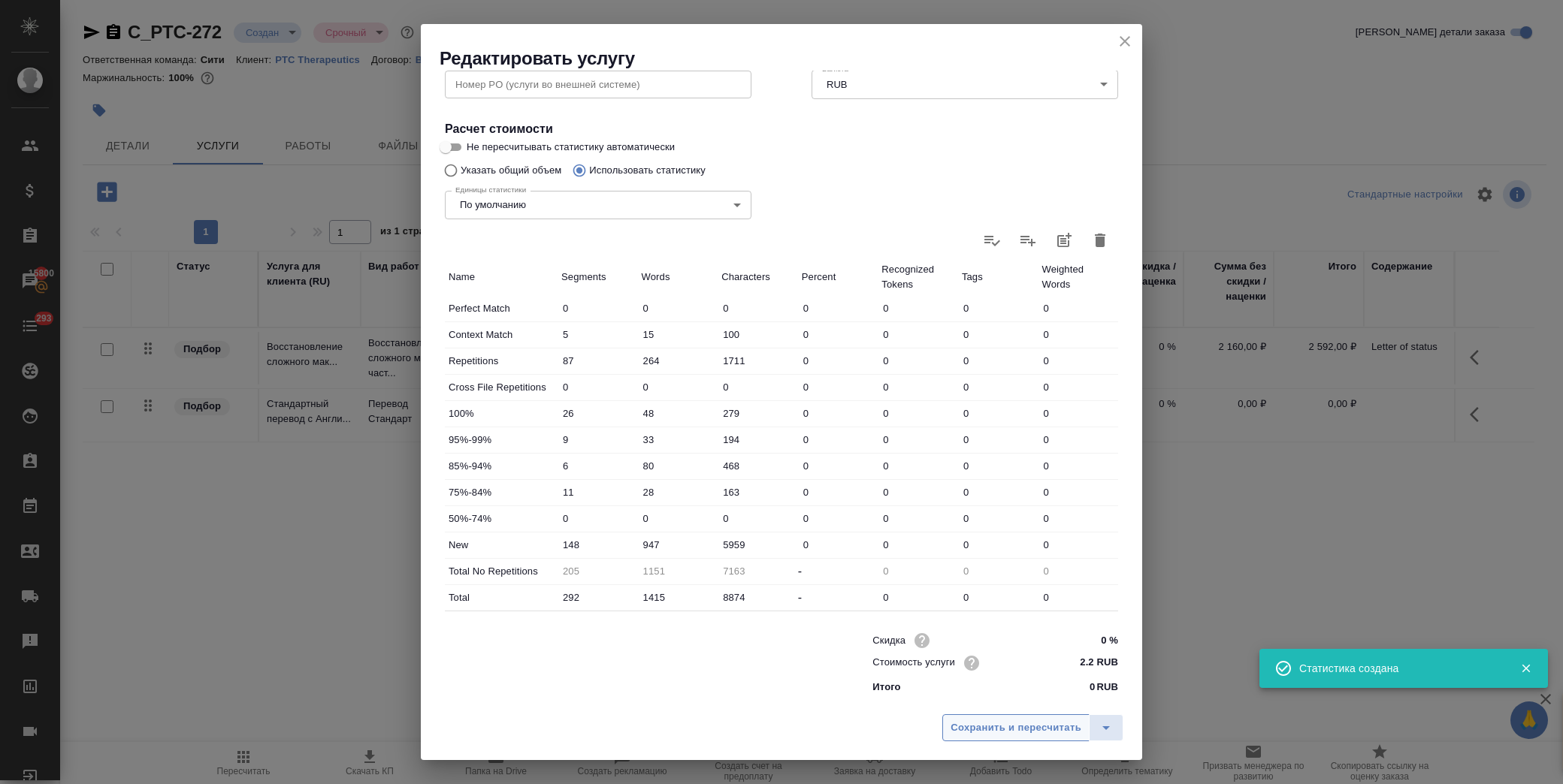
click at [1010, 727] on span "Сохранить и пересчитать" at bounding box center [1016, 728] width 131 height 18
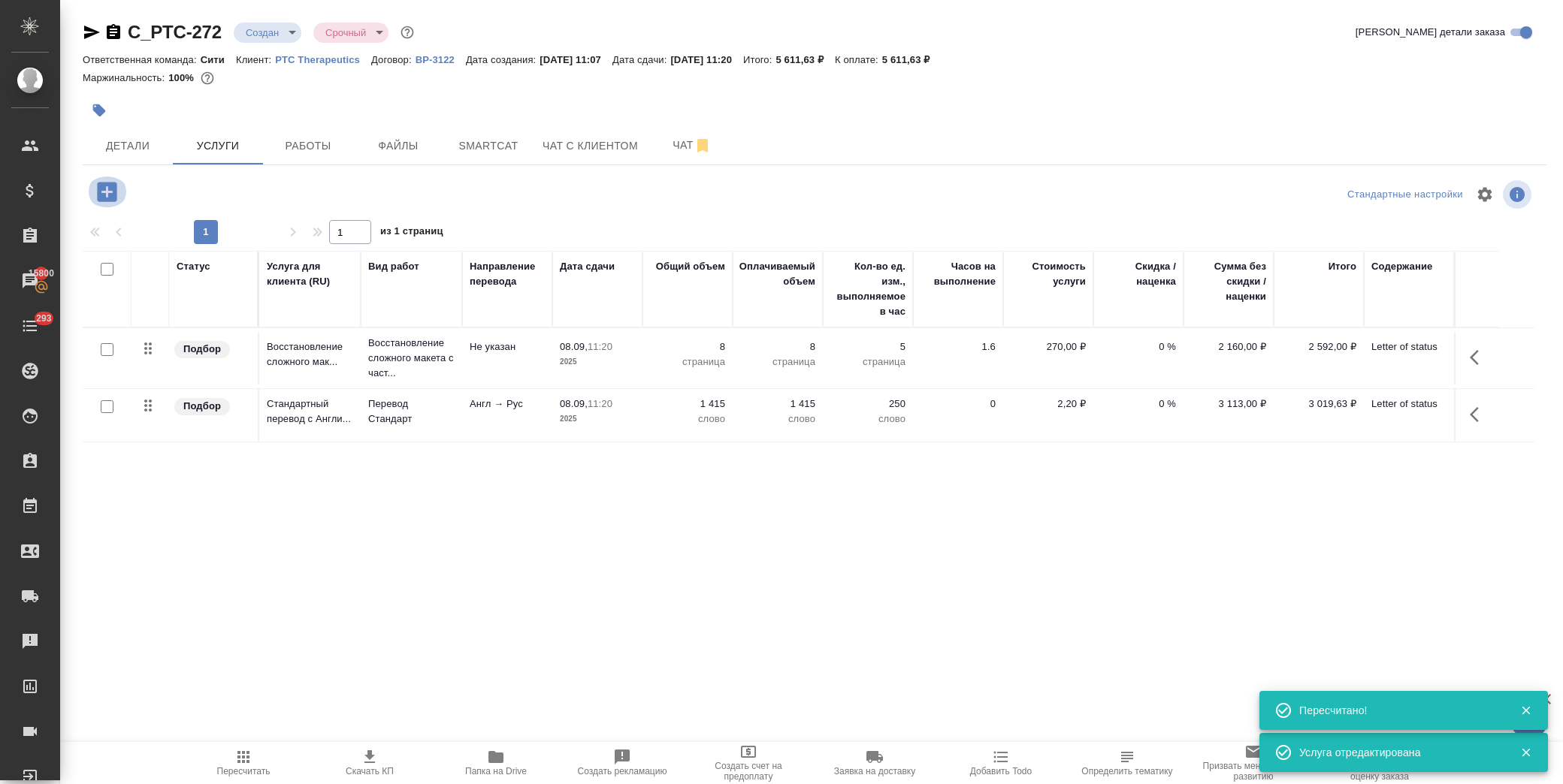
click at [105, 189] on icon "button" at bounding box center [107, 192] width 26 height 26
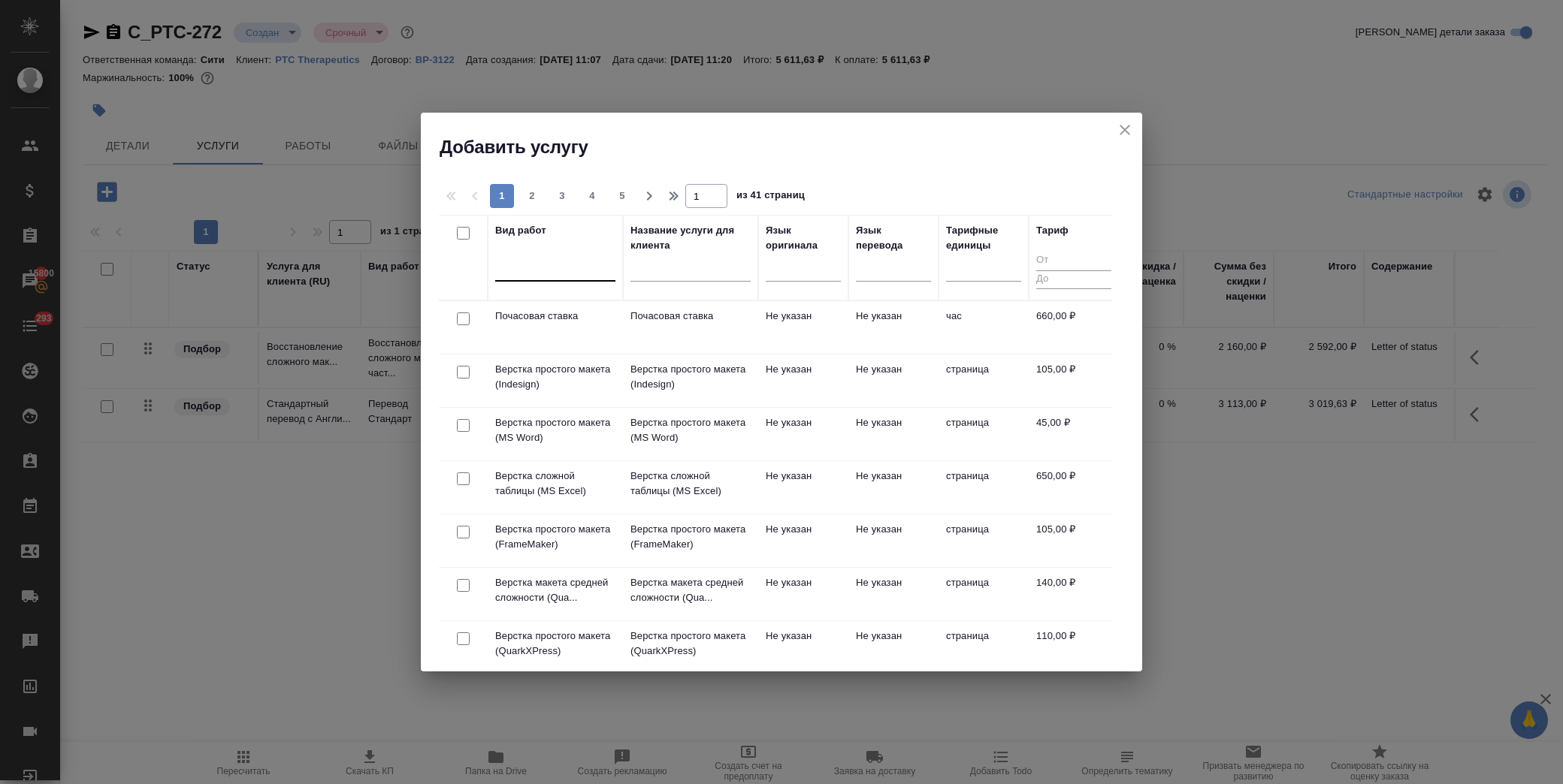
click at [566, 269] on div at bounding box center [555, 266] width 120 height 21
type input "n"
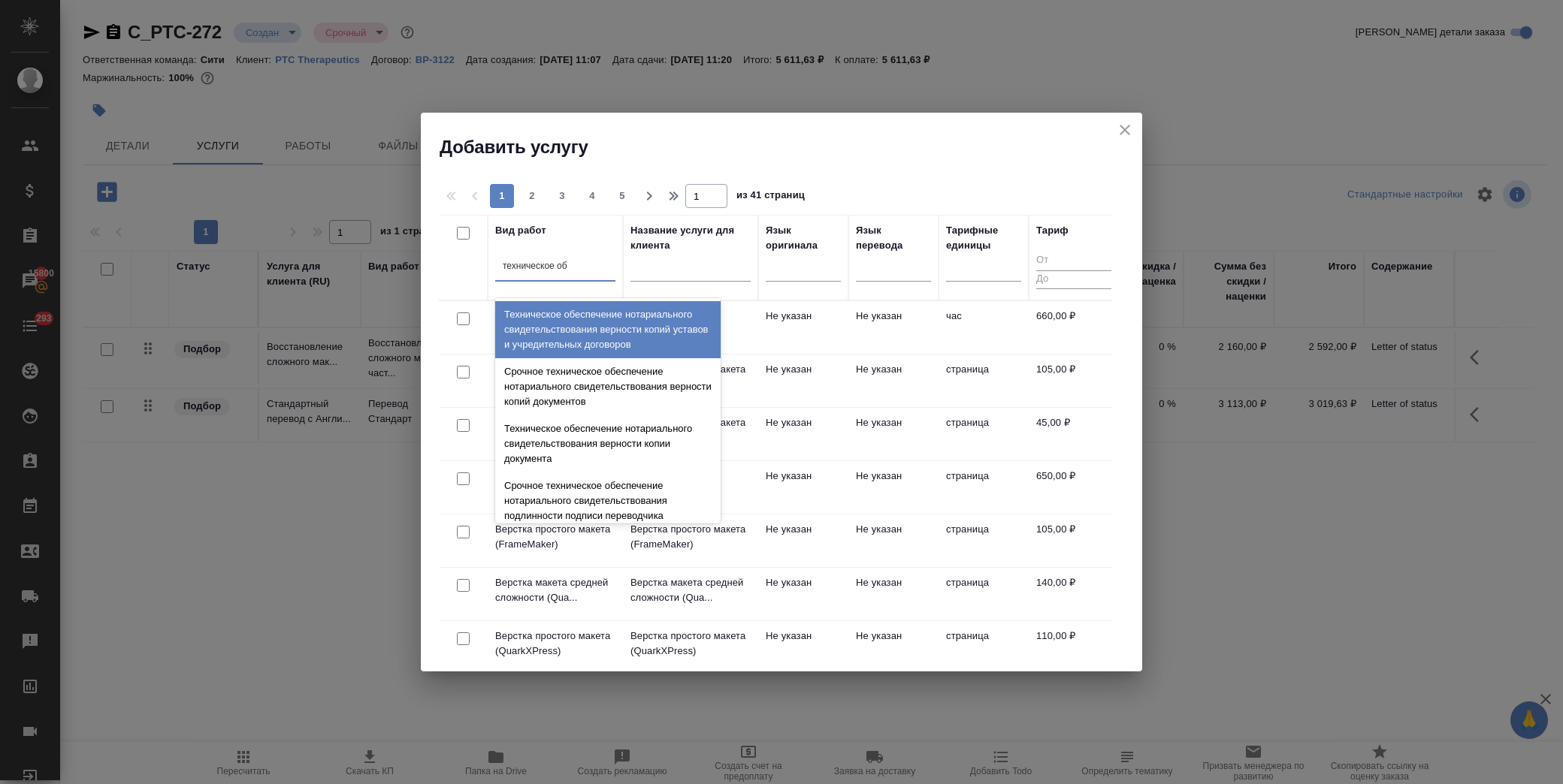
type input "техническое обе"
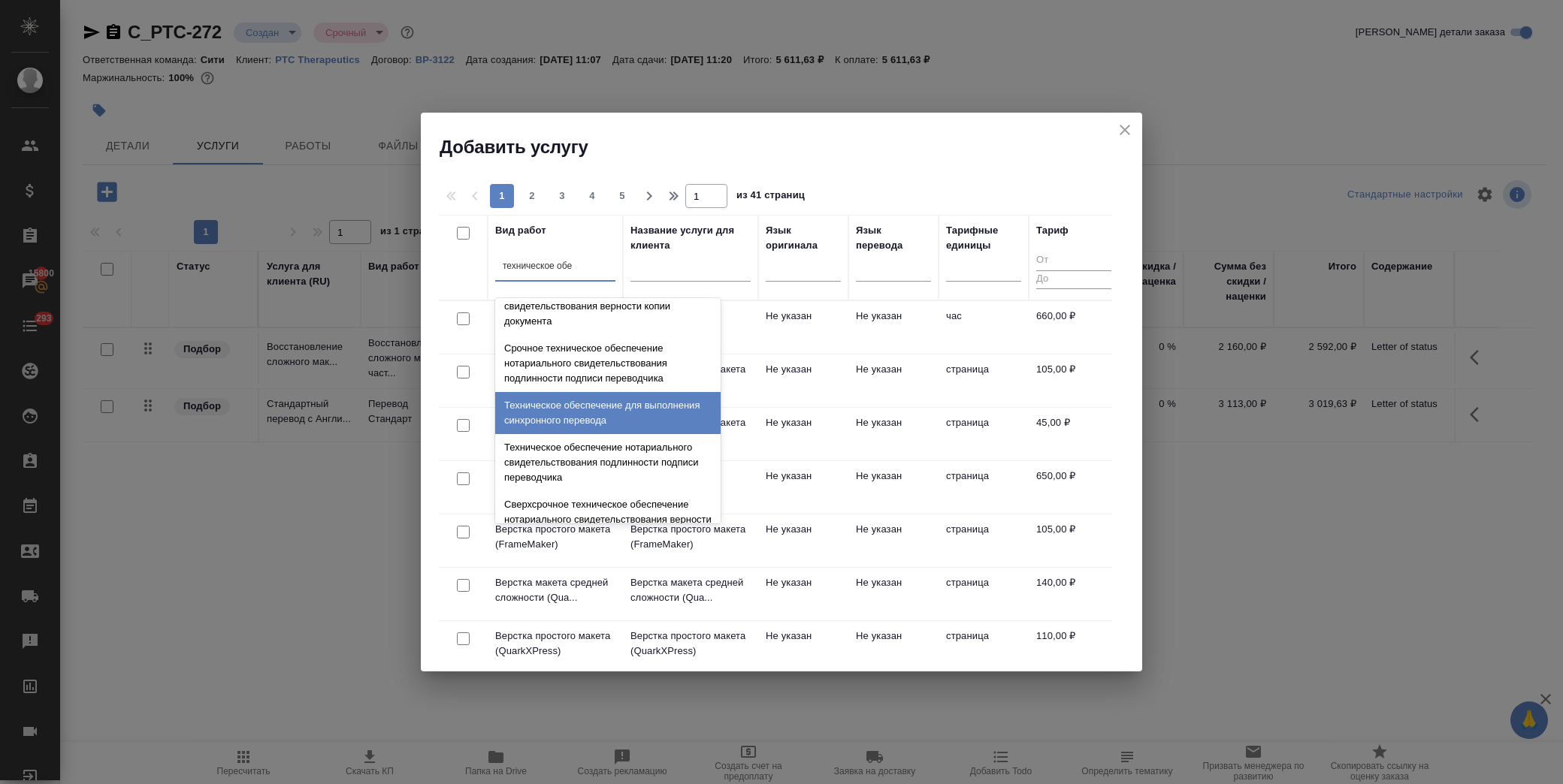
scroll to position [167, 0]
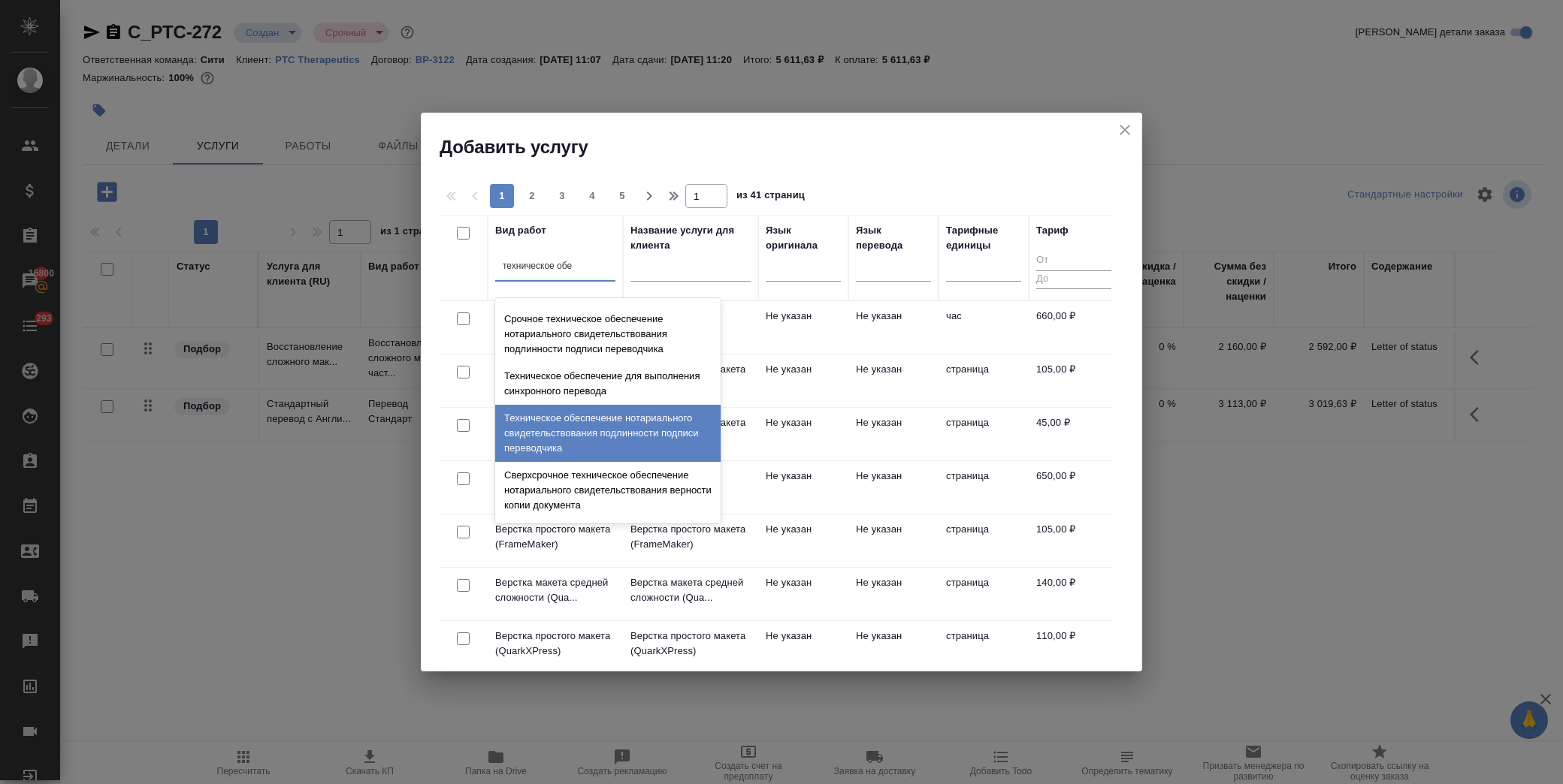
click at [645, 429] on div "Техническое обеспечение нотариального свидетельствования подлинности подписи пе…" at bounding box center [608, 433] width 225 height 57
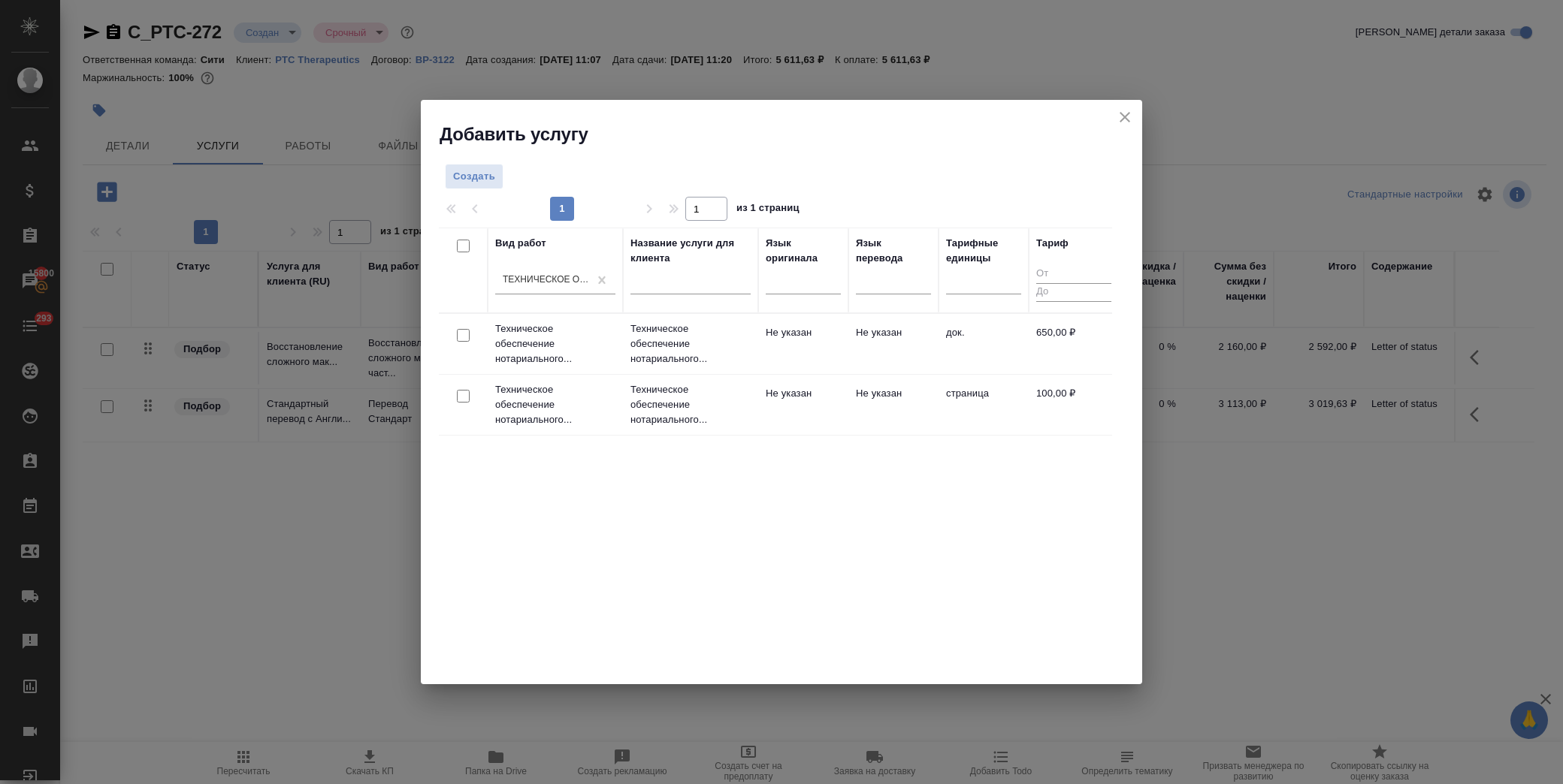
click at [964, 579] on div "Вид работ Техническое обеспечение нотариального свидетельствования подлинности …" at bounding box center [776, 453] width 673 height 451
click at [463, 333] on input "checkbox" at bounding box center [463, 335] width 13 height 13
checkbox input "true"
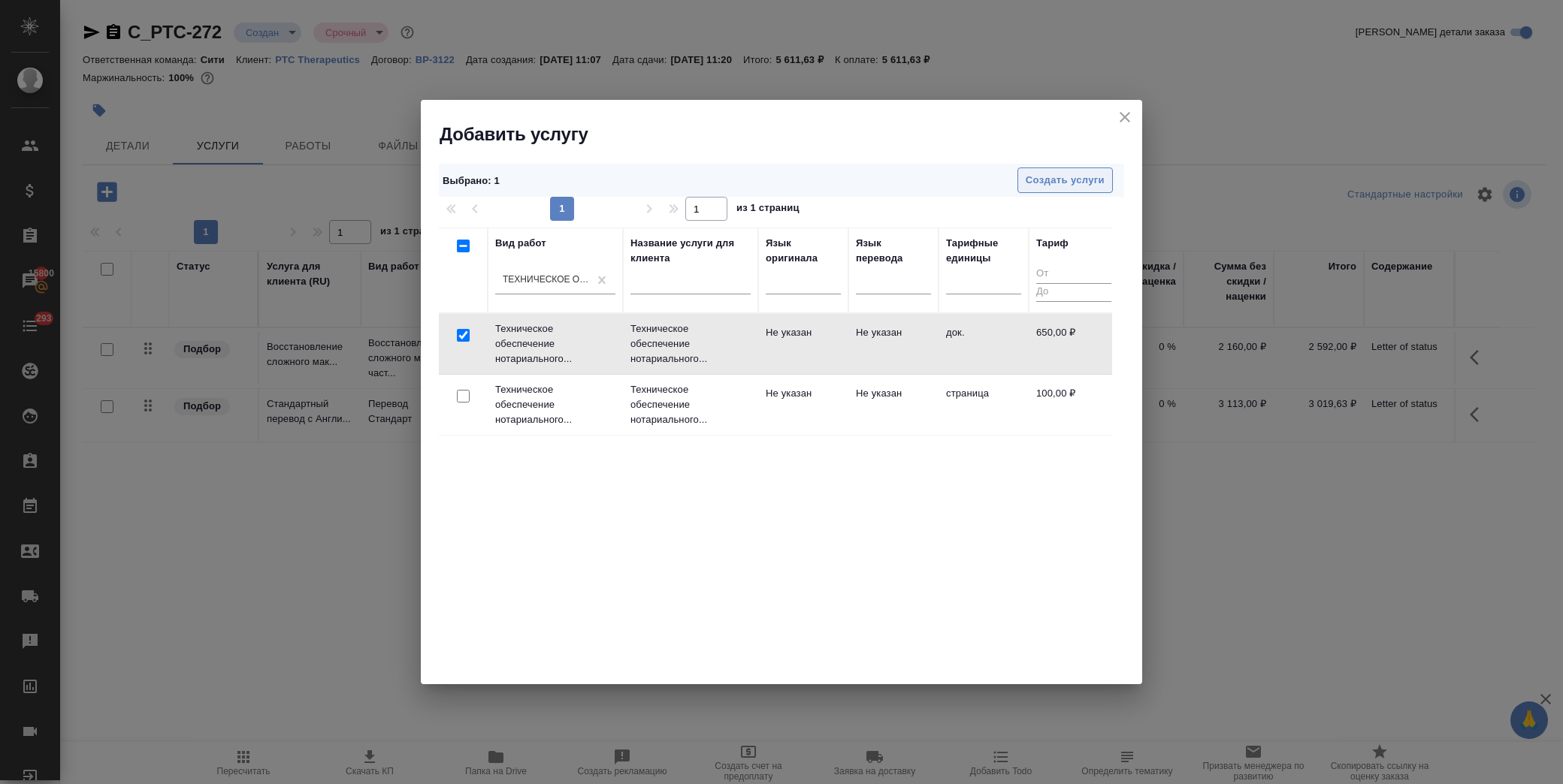
click at [1068, 182] on span "Создать услуги" at bounding box center [1065, 180] width 79 height 18
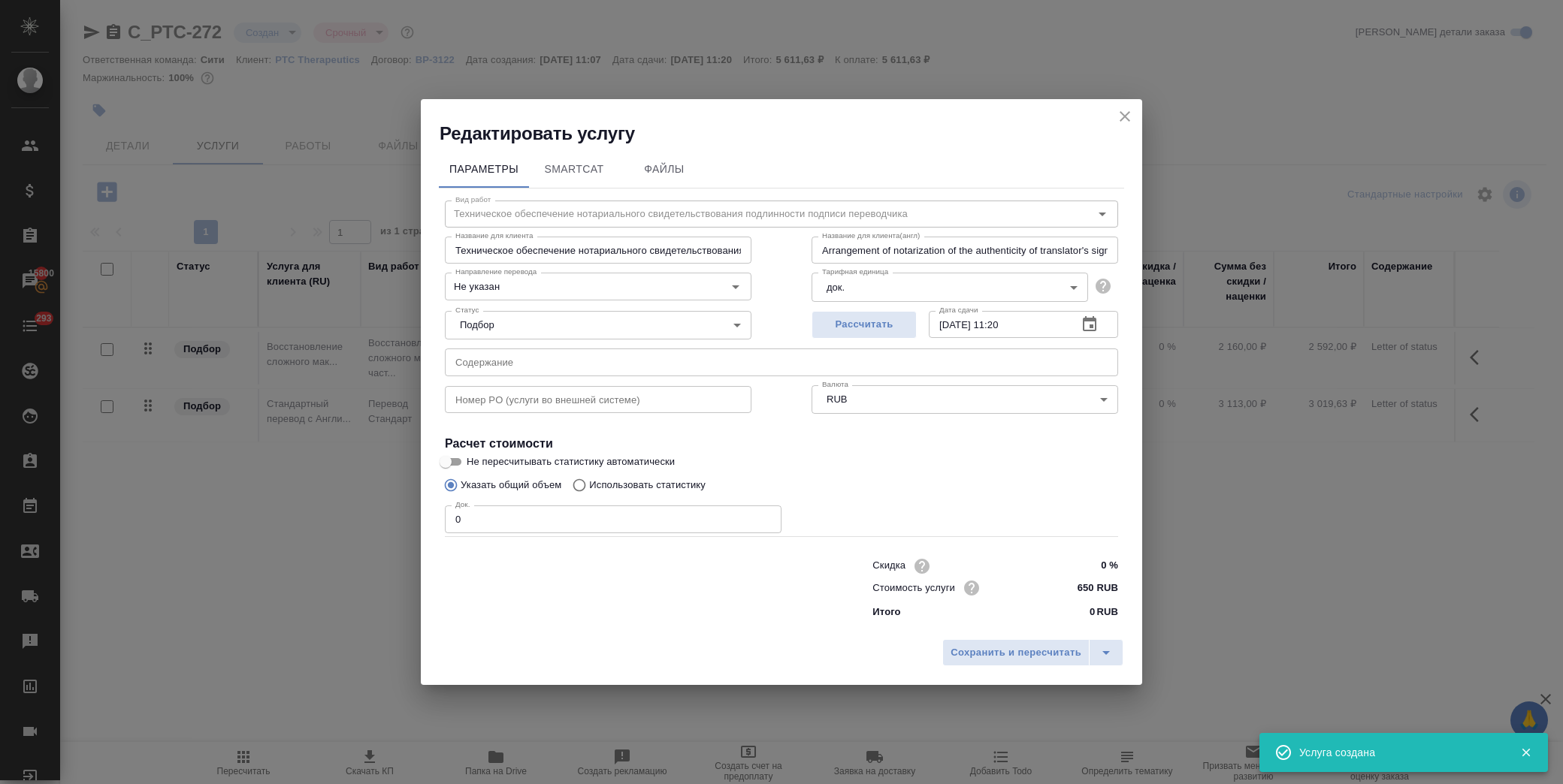
type input "Техническое обеспечение нотариального свидетельствования подлинности подписи пе…"
type input "Arrangement of notarization of the authenticity of translator's signature,3 bus…"
type input "Техническое обеспечение нотариального свидетельствования подлинности подписи пе…"
type input "Arrangement of notarization of the authenticity of translator's signature,3 bus…"
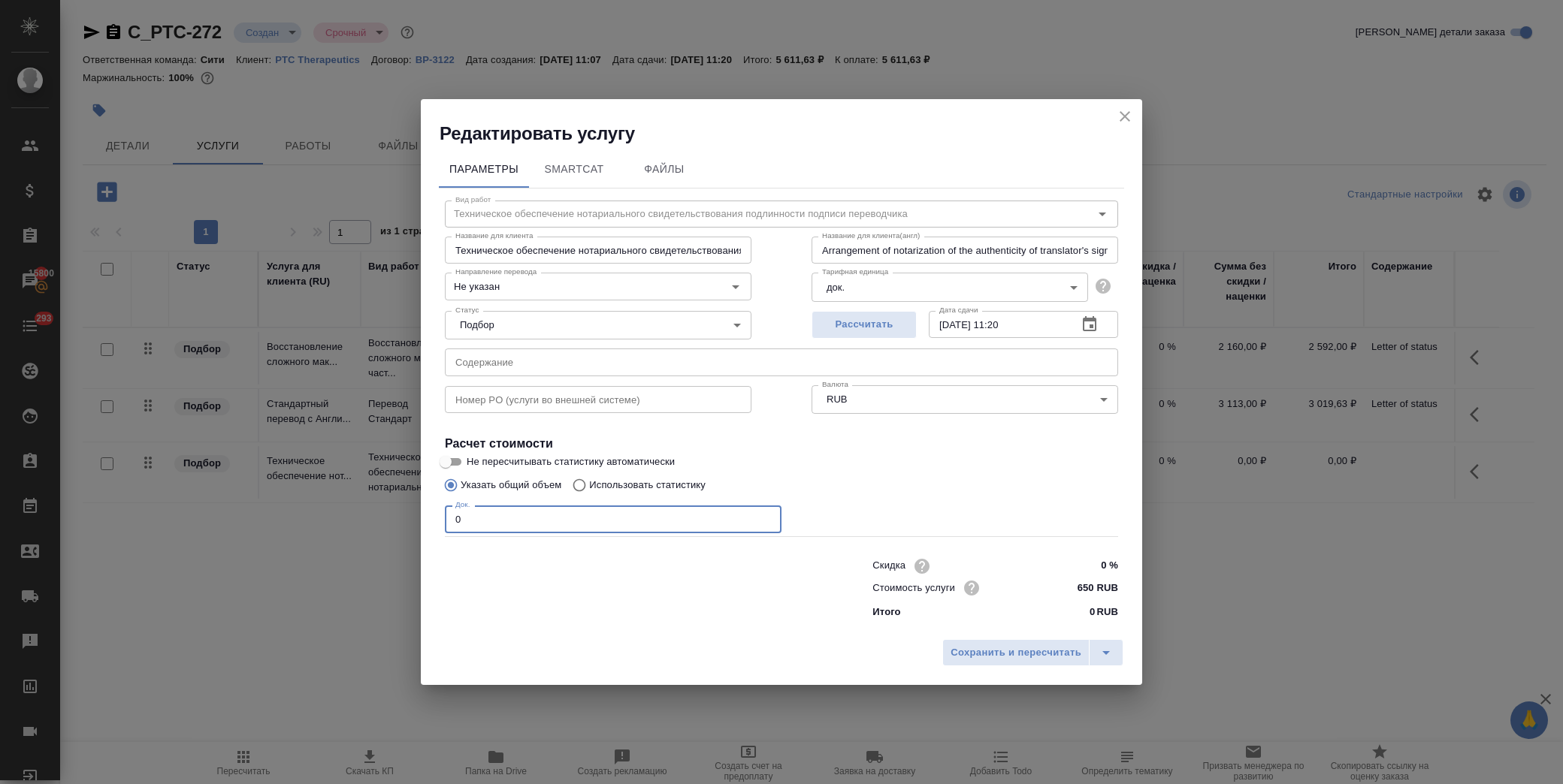
drag, startPoint x: 419, startPoint y: 520, endPoint x: 379, endPoint y: 526, distance: 40.4
click at [373, 520] on div "Редактировать услугу Параметры SmartCat Файлы Вид работ Техническое обеспечение…" at bounding box center [781, 392] width 1563 height 784
type input "Техническое обеспечение нотариального свидетельствования подлинности подписи пе…"
type input "Arrangement of notarization of the authenticity of translator's signature,3 bus…"
type input "1"
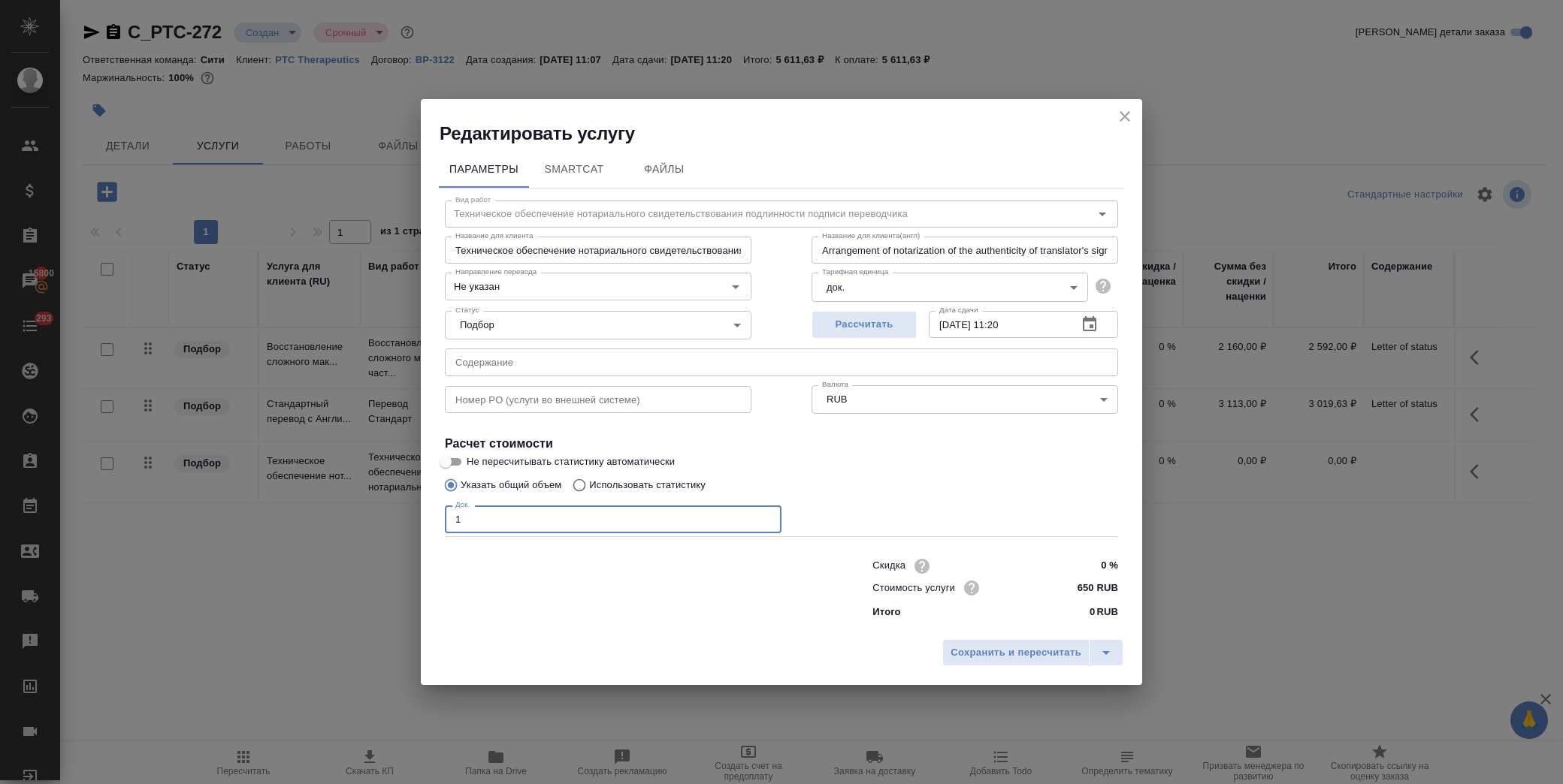
type input "Техническое обеспечение нотариального свидетельствования подлинности подписи пе…"
type input "Arrangement of notarization of the authenticity of translator's signature,3 bus…"
type input "1"
click at [497, 363] on input "text" at bounding box center [781, 362] width 673 height 27
type input "Техническое обеспечение нотариального свидетельствования подлинности подписи пе…"
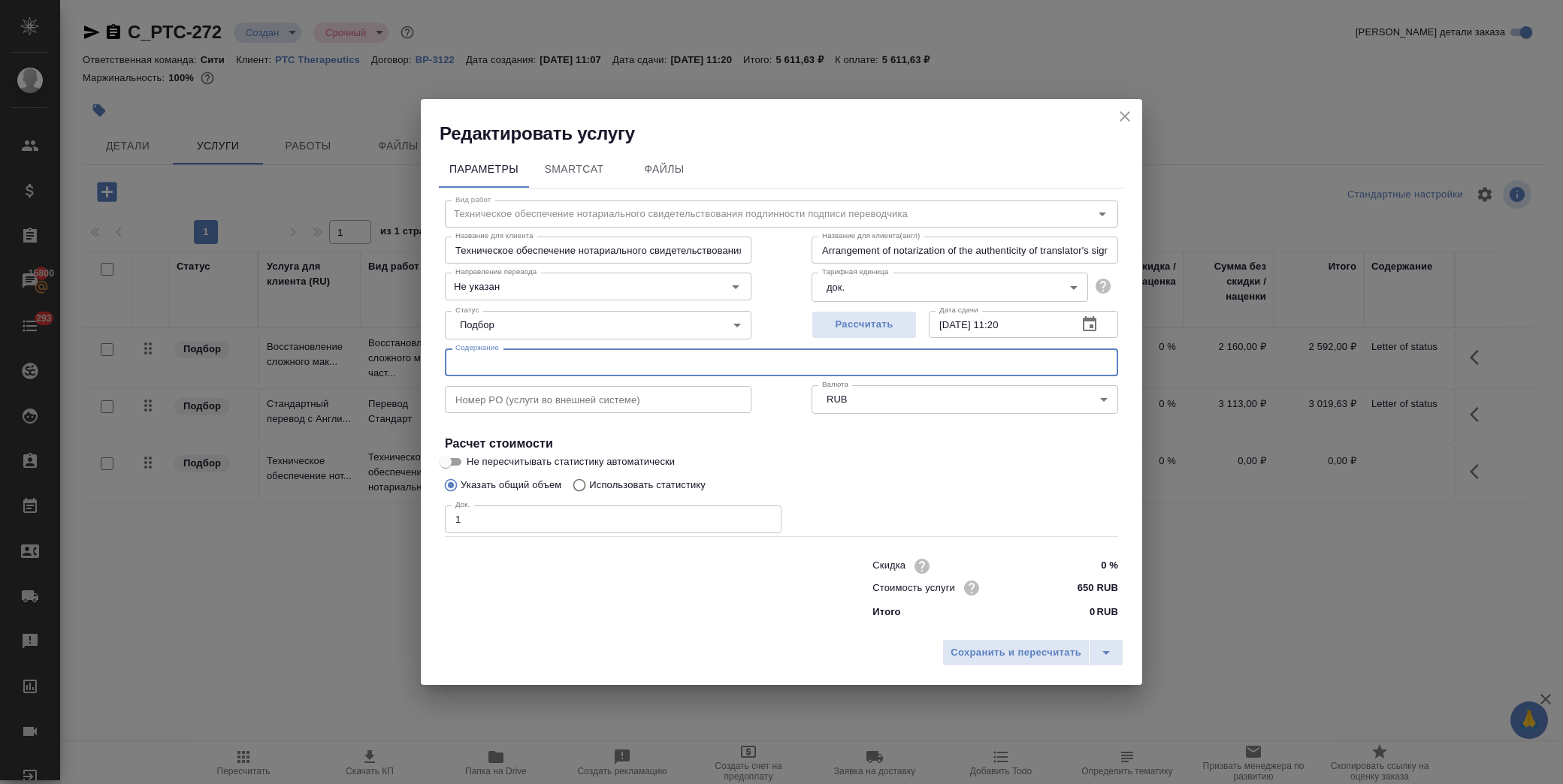
type input "Arrangement of notarization of the authenticity of translator's signature,3 bus…"
type input "l"
type input "Техническое обеспечение нотариального свидетельствования подлинности подписи пе…"
type input "Arrangement of notarization of the authenticity of translator's signature,3 bus…"
type input "Техническое обеспечение нотариального свидетельствования подлинности подписи пе…"
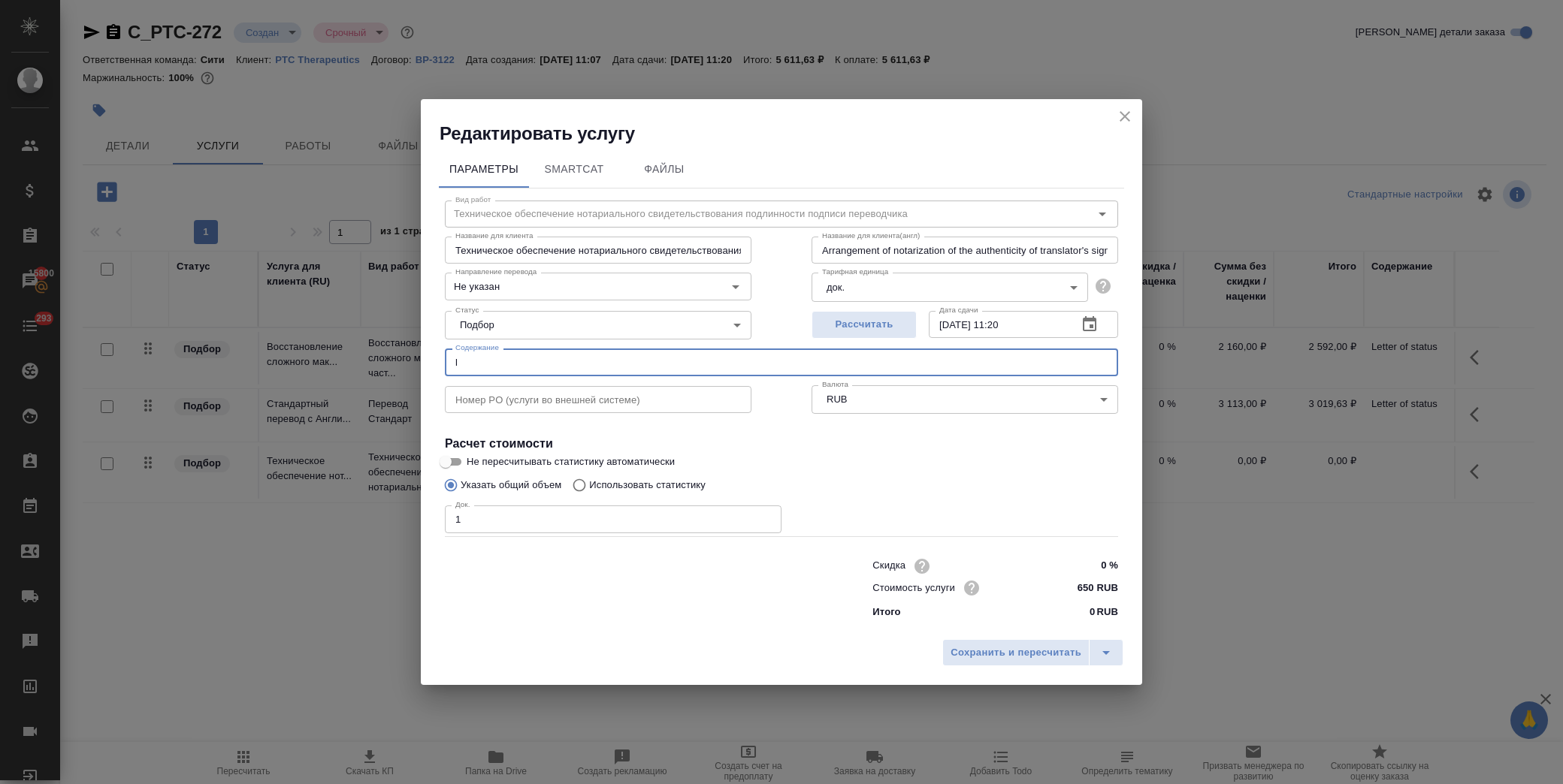
type input "Arrangement of notarization of the authenticity of translator's signature,3 bus…"
type input "le"
type input "Техническое обеспечение нотариального свидетельствования подлинности подписи пе…"
type input "Arrangement of notarization of the authenticity of translator's signature,3 bus…"
type input "Техническое обеспечение нотариального свидетельствования подлинности подписи пе…"
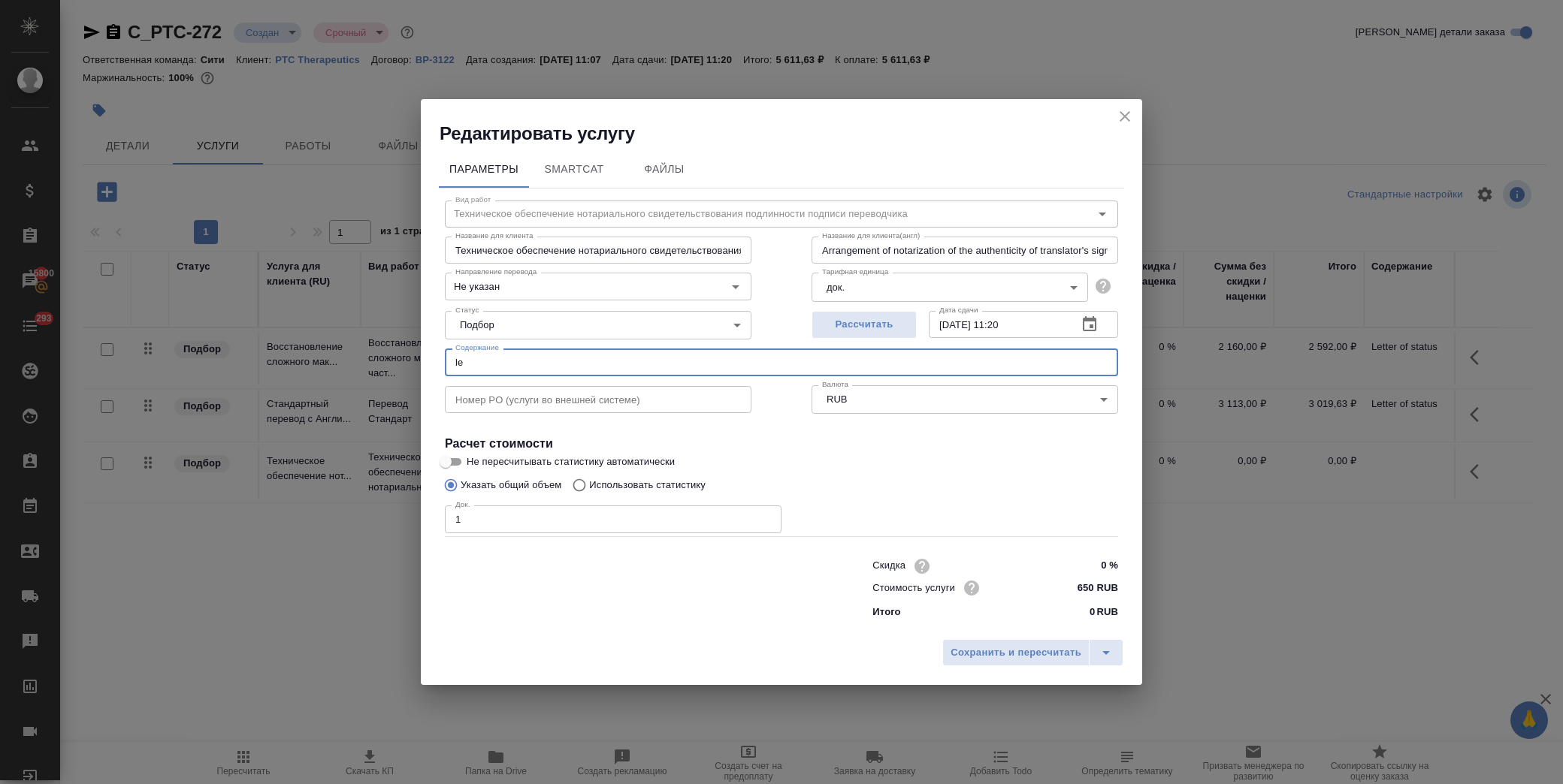
type input "Arrangement of notarization of the authenticity of translator's signature,3 bus…"
type input "let"
type input "Техническое обеспечение нотариального свидетельствования подлинности подписи пе…"
type input "Arrangement of notarization of the authenticity of translator's signature,3 bus…"
type input "lett"
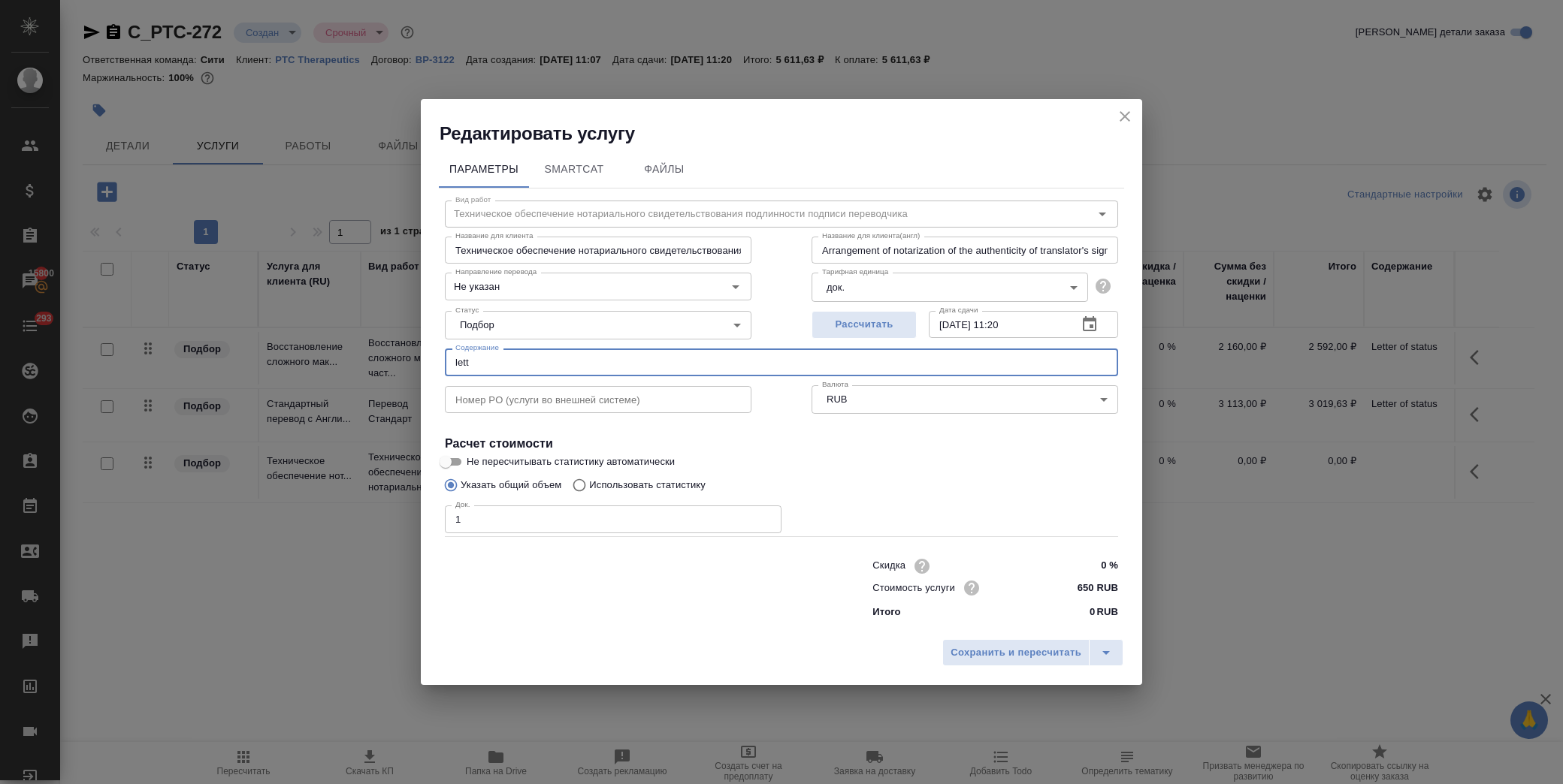
type input "Техническое обеспечение нотариального свидетельствования подлинности подписи пе…"
type input "Arrangement of notarization of the authenticity of translator's signature,3 bus…"
type input "Letter of status"
type input "Техническое обеспечение нотариального свидетельствования подлинности подписи пе…"
type input "Arrangement of notarization of the authenticity of translator's signature,3 bus…"
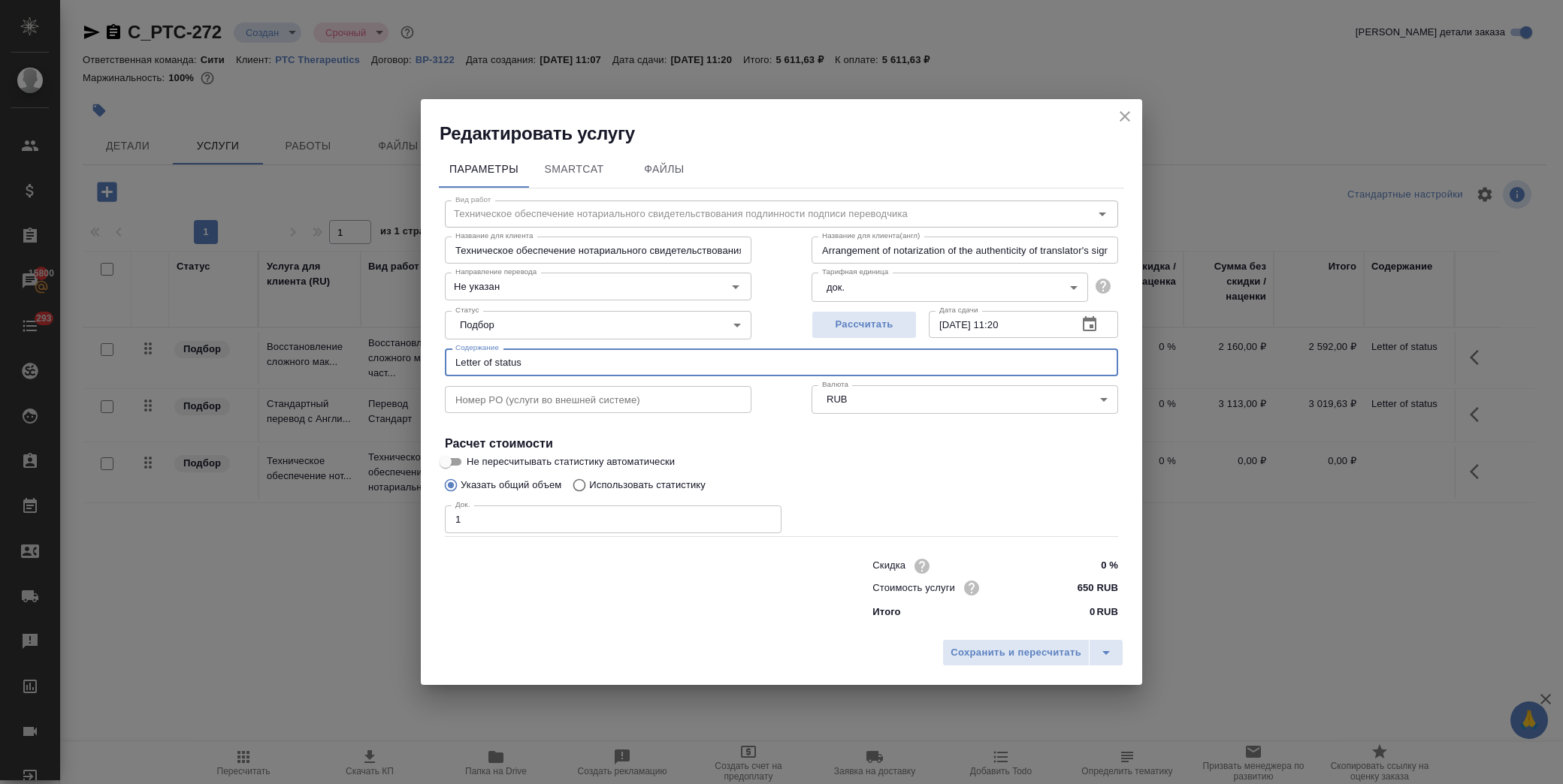
type input "Техническое обеспечение нотариального свидетельствования подлинности подписи пе…"
type input "Arrangement of notarization of the authenticity of translator's signature,3 bus…"
click at [1016, 648] on span "Сохранить и пересчитать" at bounding box center [1016, 653] width 131 height 18
type input "Техническое обеспечение нотариального свидетельствования подлинности подписи пе…"
type input "Arrangement of notarization of the authenticity of translator's signature,3 bus…"
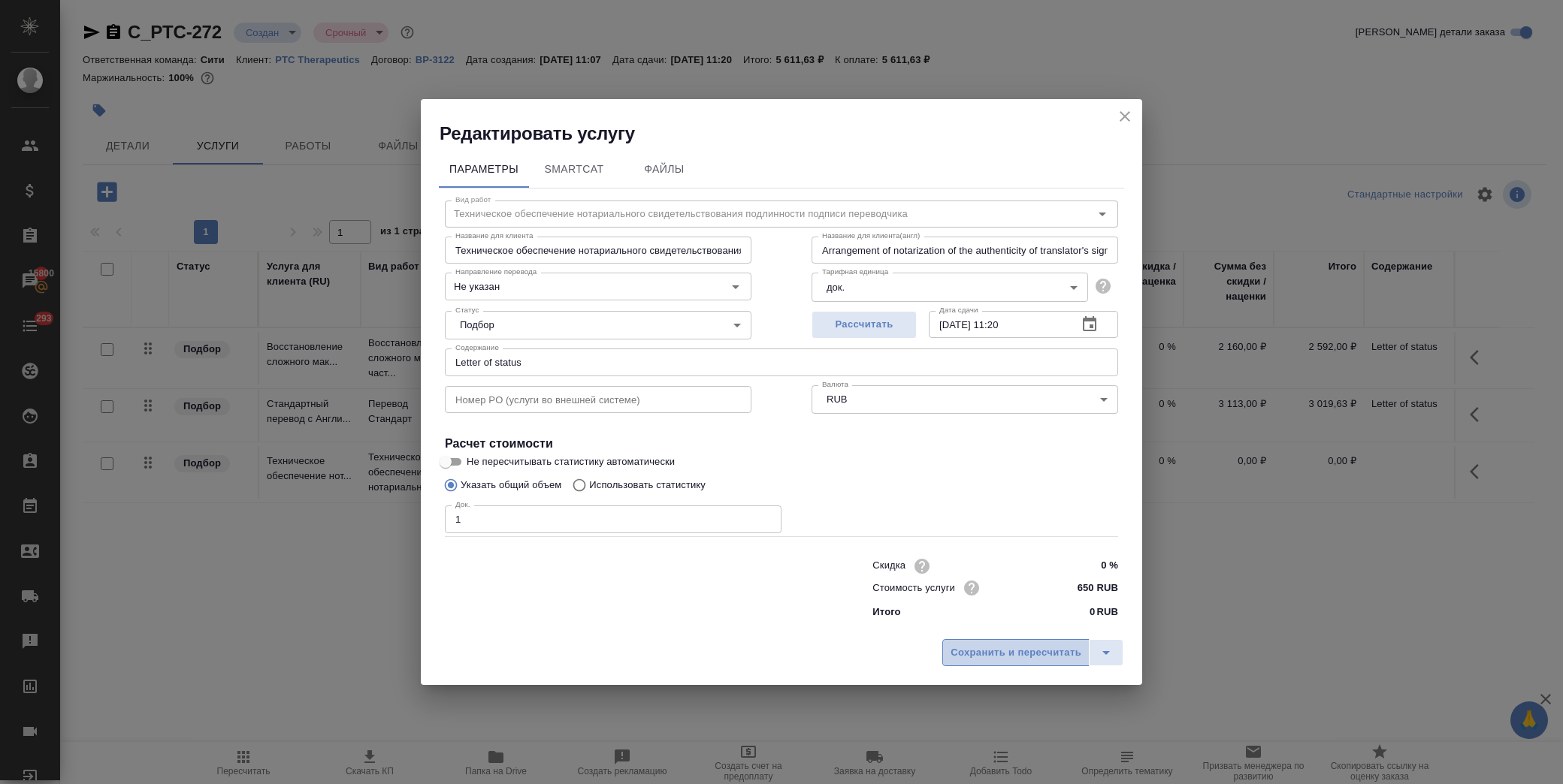
type input "Техническое обеспечение нотариального свидетельствования подлинности подписи пе…"
type input "Arrangement of notarization of the authenticity of translator's signature,3 bus…"
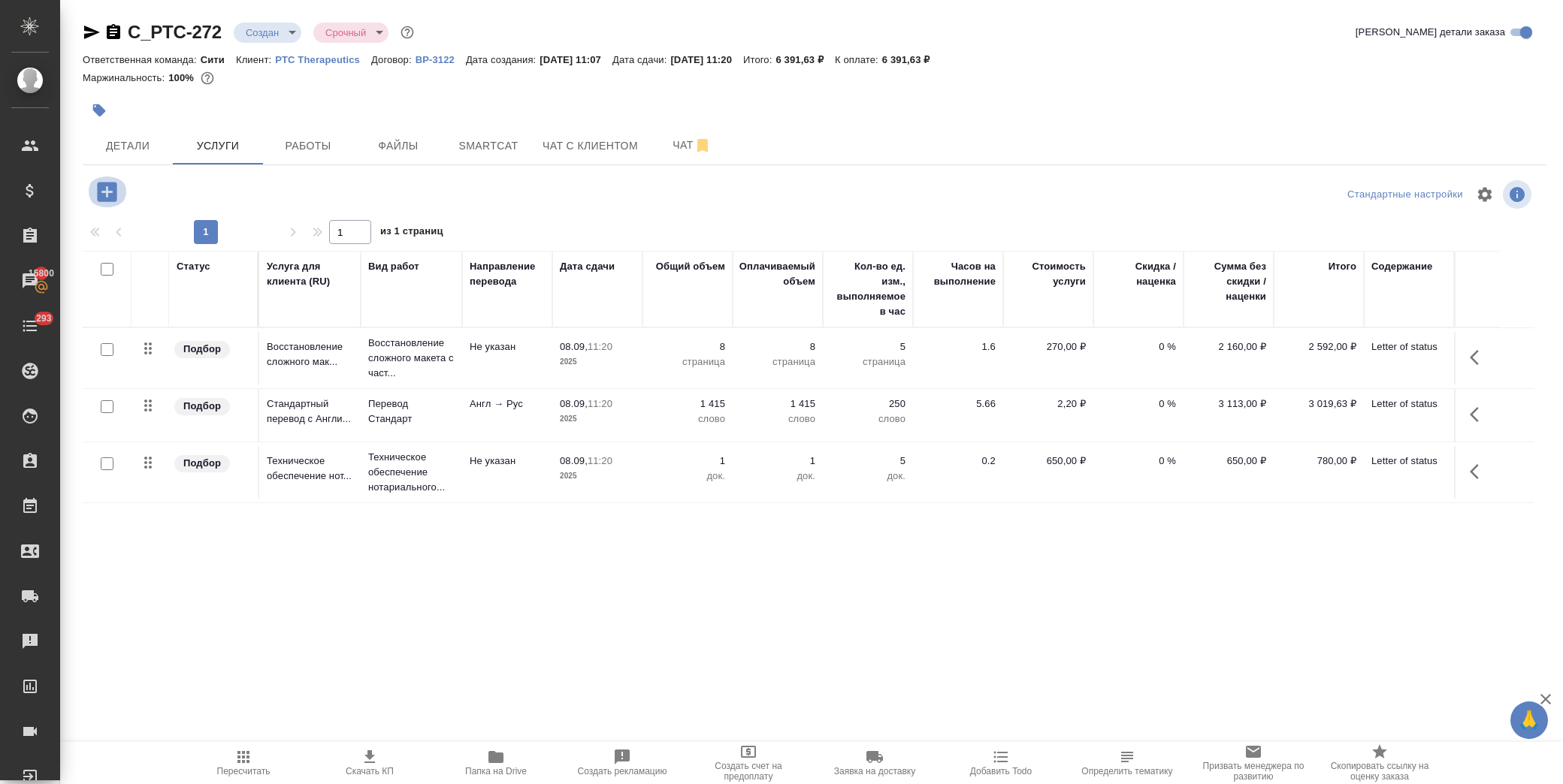
click at [110, 194] on icon "button" at bounding box center [106, 191] width 19 height 19
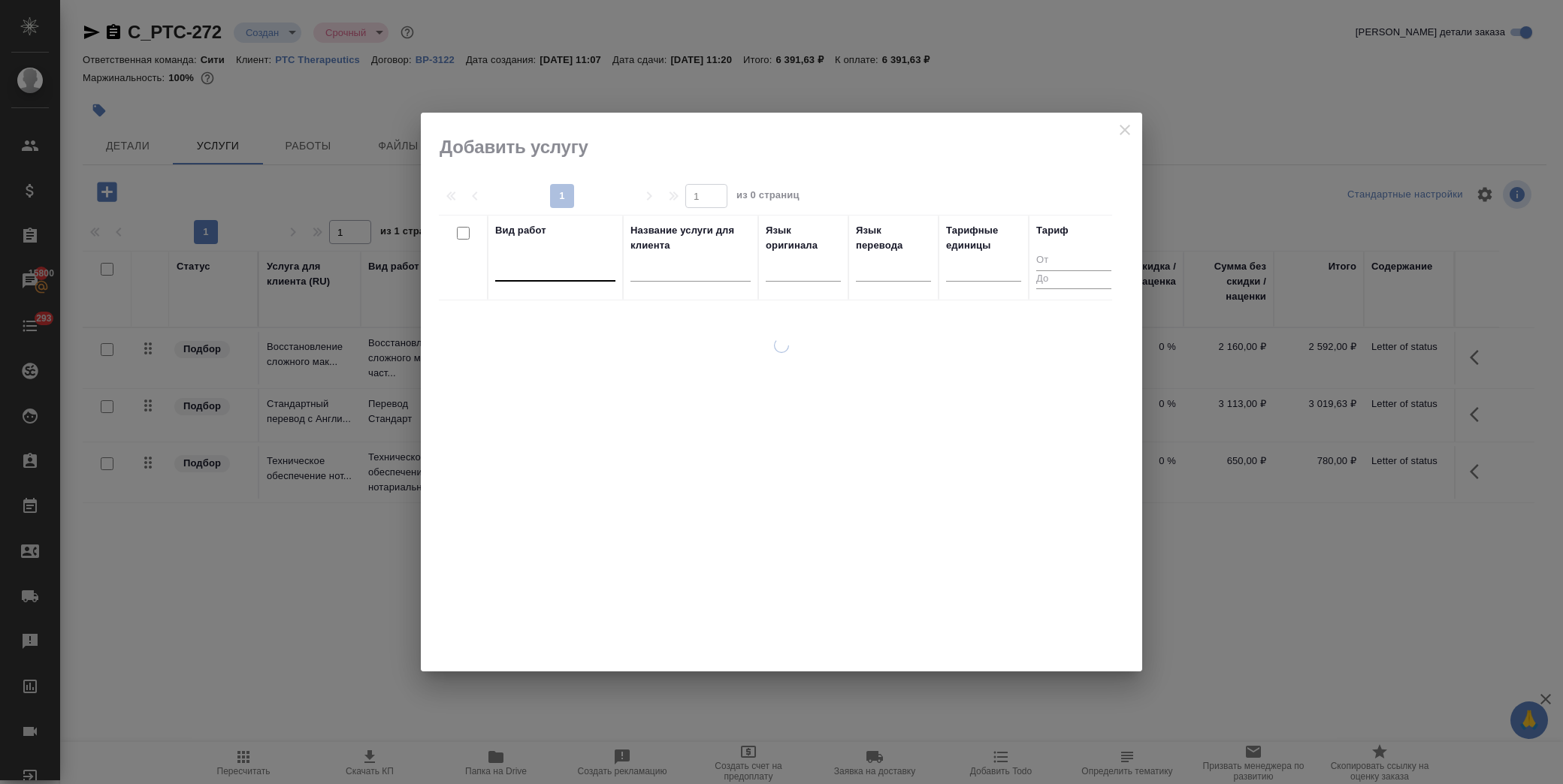
click at [554, 272] on div at bounding box center [555, 266] width 120 height 21
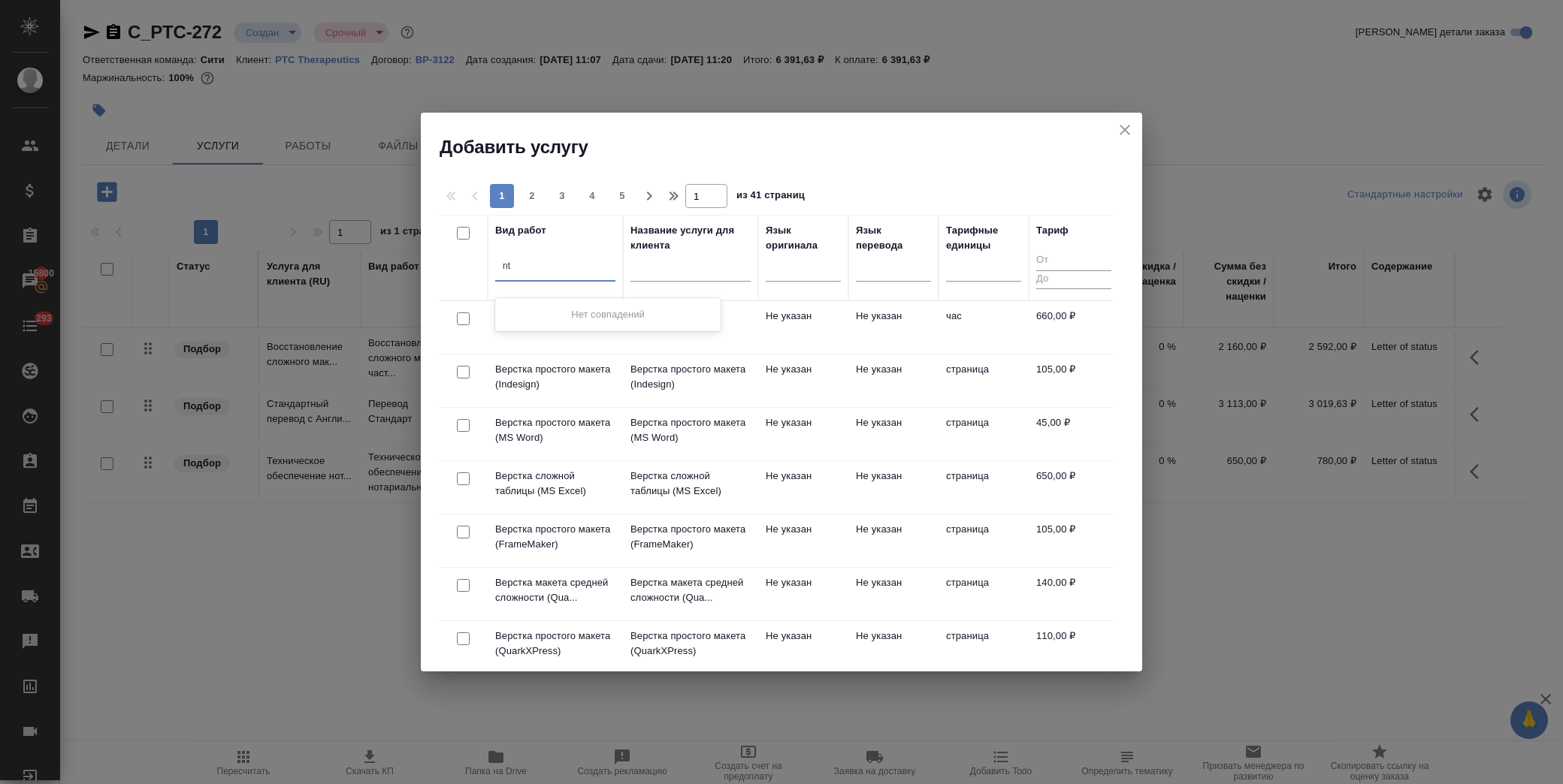
type input "n"
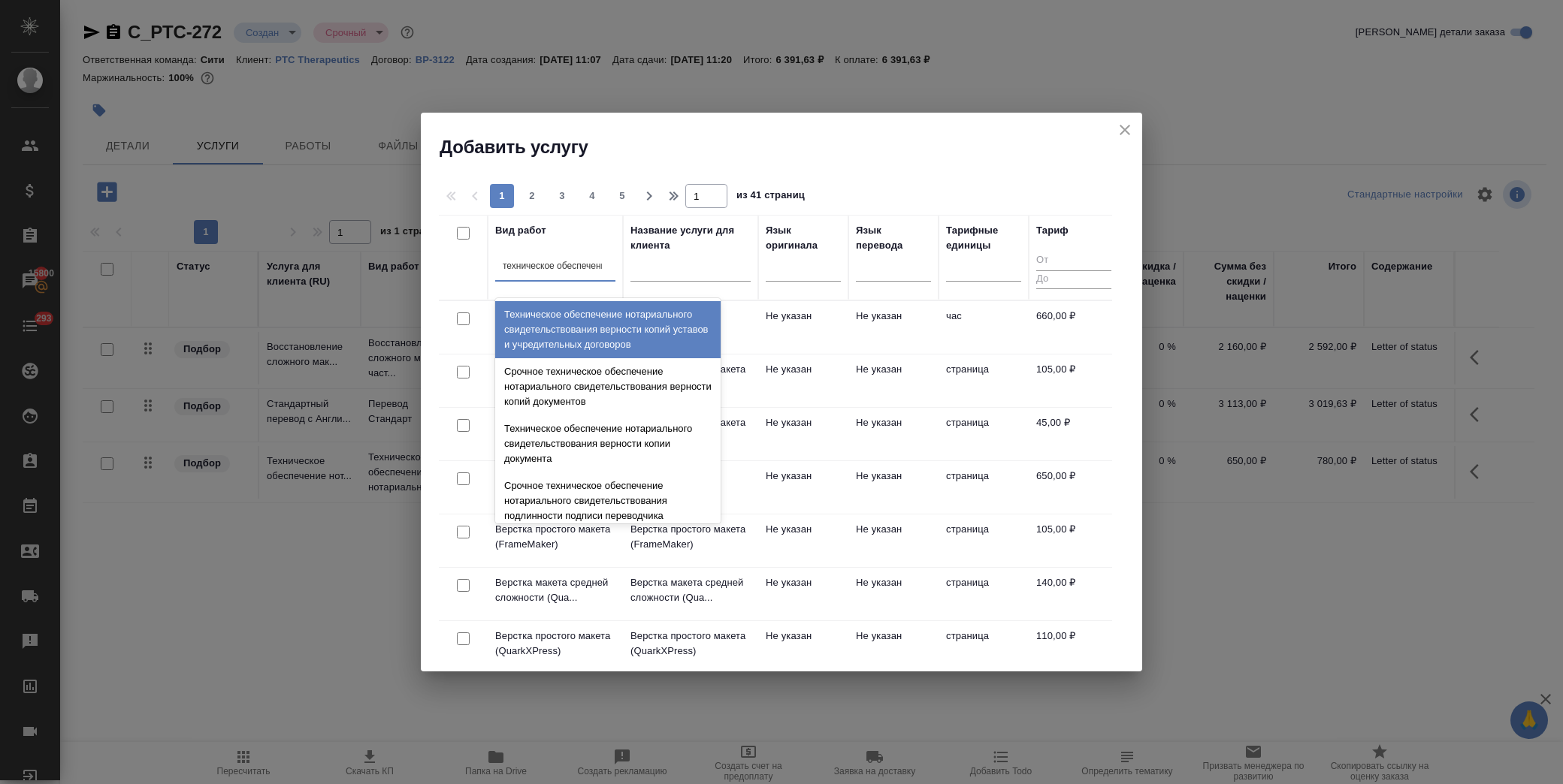
type input "техническое обеспечение"
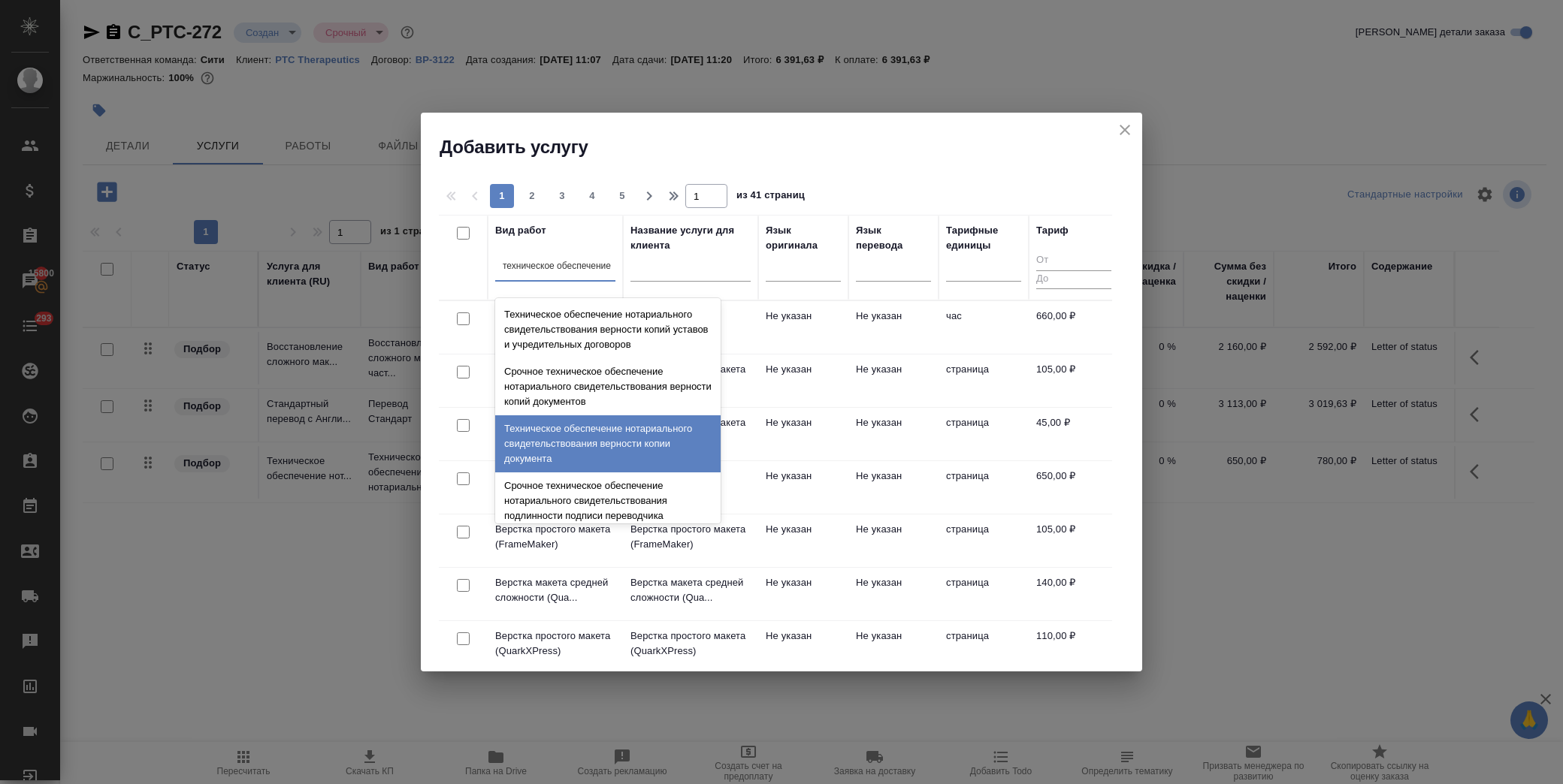
click at [583, 441] on div "Техническое обеспечение нотариального свидетельствования верности копии докумен…" at bounding box center [608, 444] width 225 height 57
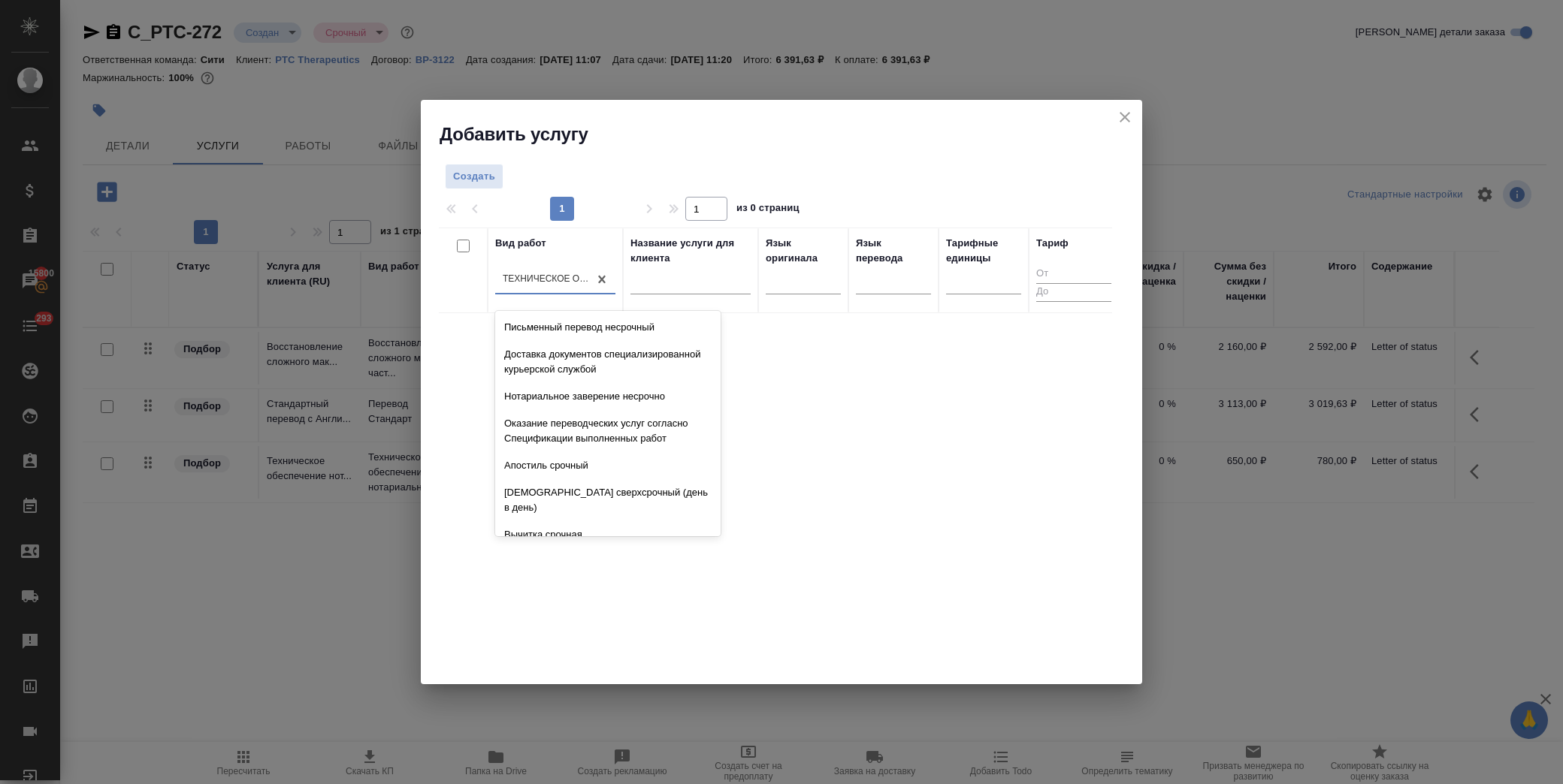
click at [518, 267] on div "Техническое обеспечение нотариального свидетельствования верности копии докумен…" at bounding box center [555, 280] width 120 height 28
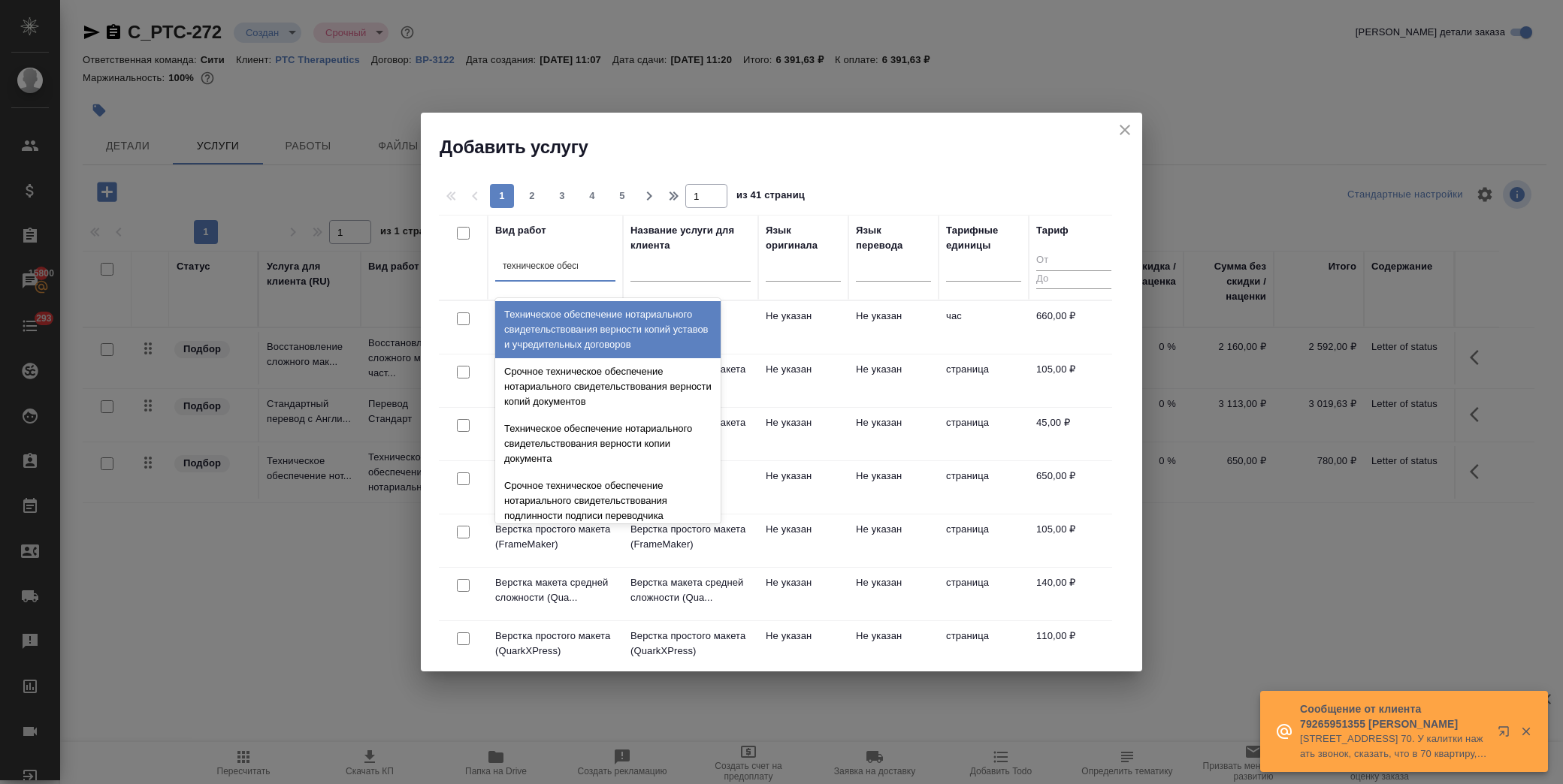
type input "техническое обеспе"
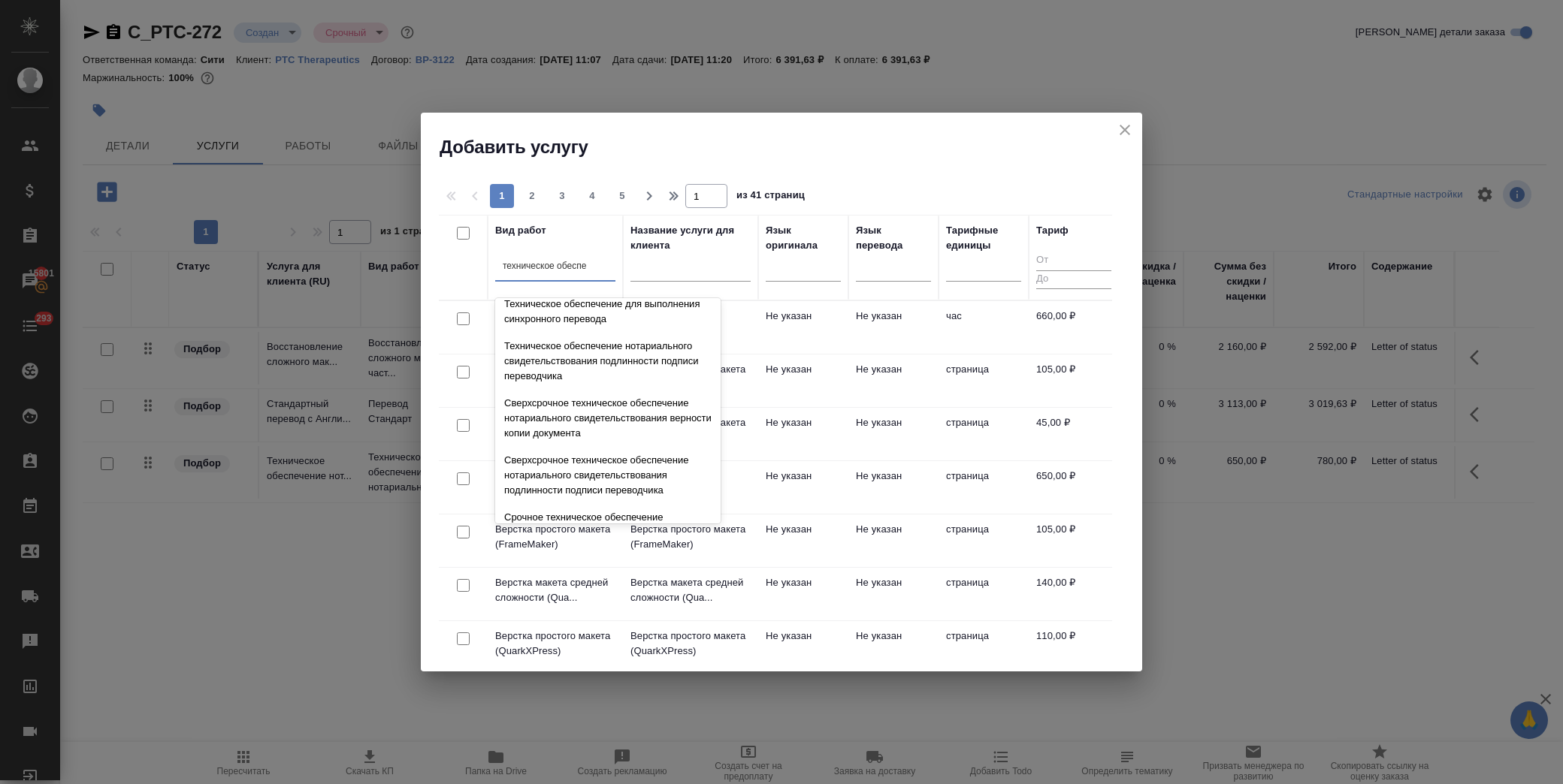
scroll to position [0, 0]
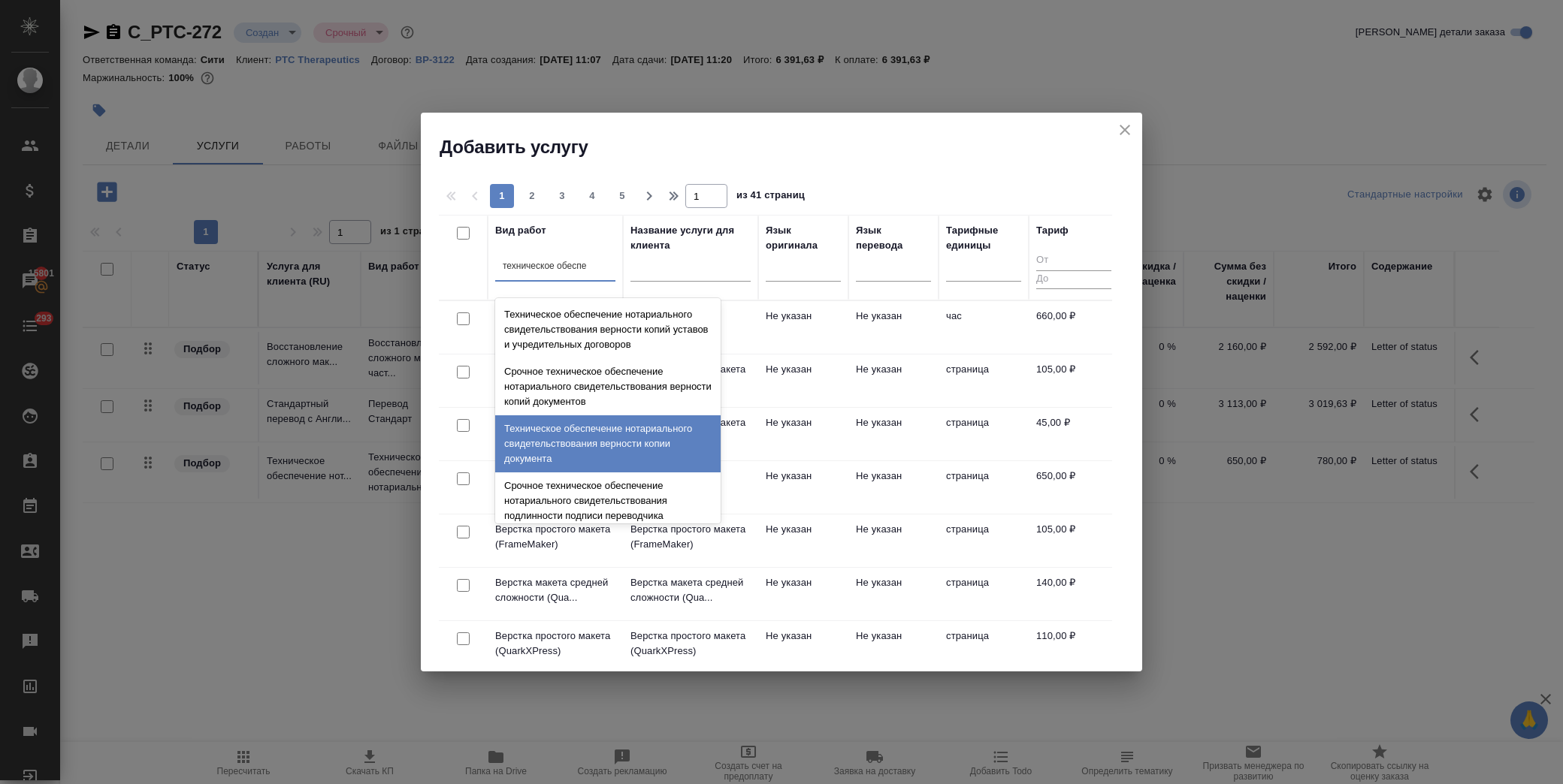
click at [556, 437] on div "Техническое обеспечение нотариального свидетельствования верности копии докумен…" at bounding box center [608, 444] width 225 height 57
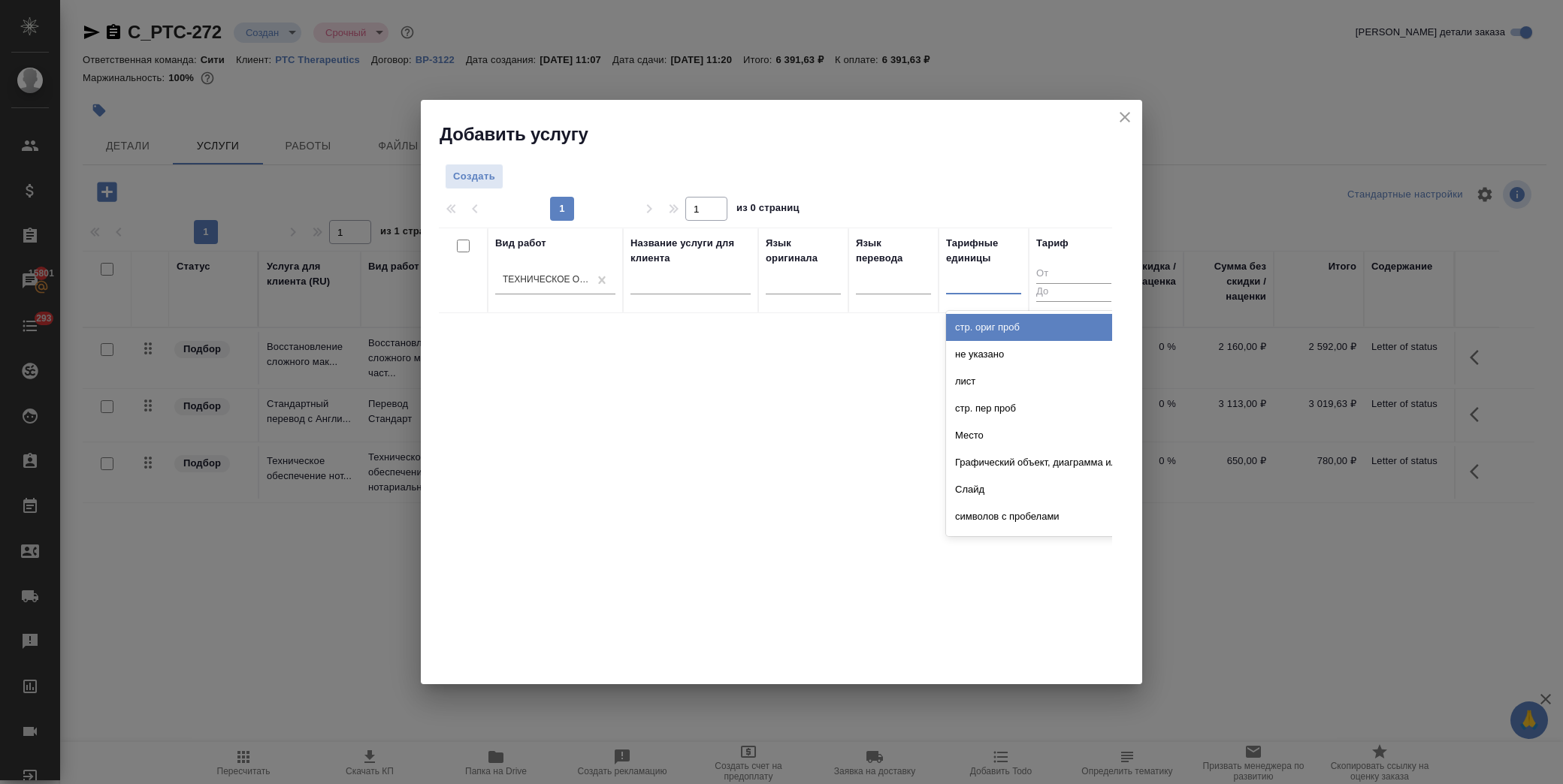
click at [979, 287] on div at bounding box center [983, 280] width 75 height 21
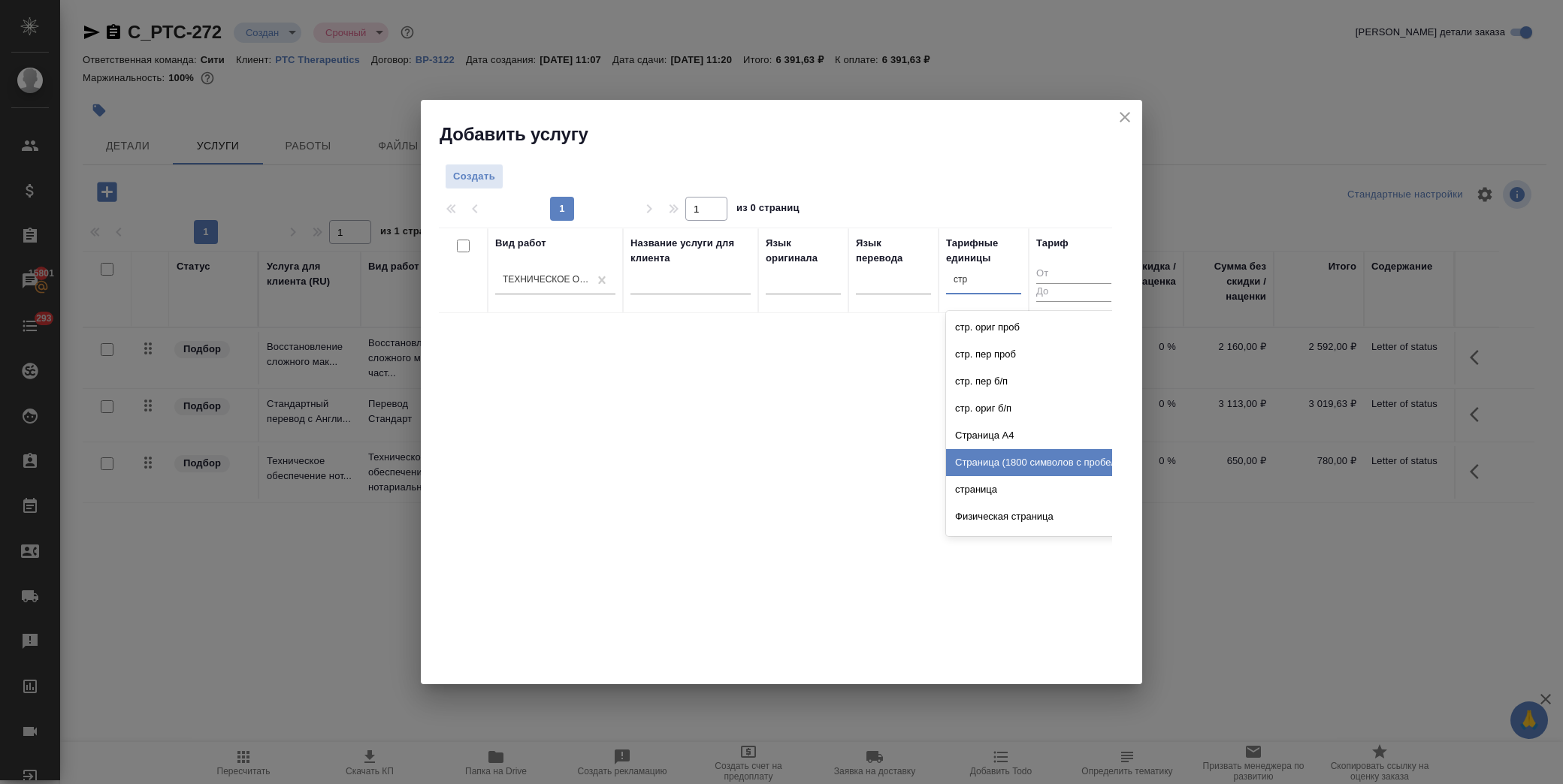
type input "стра"
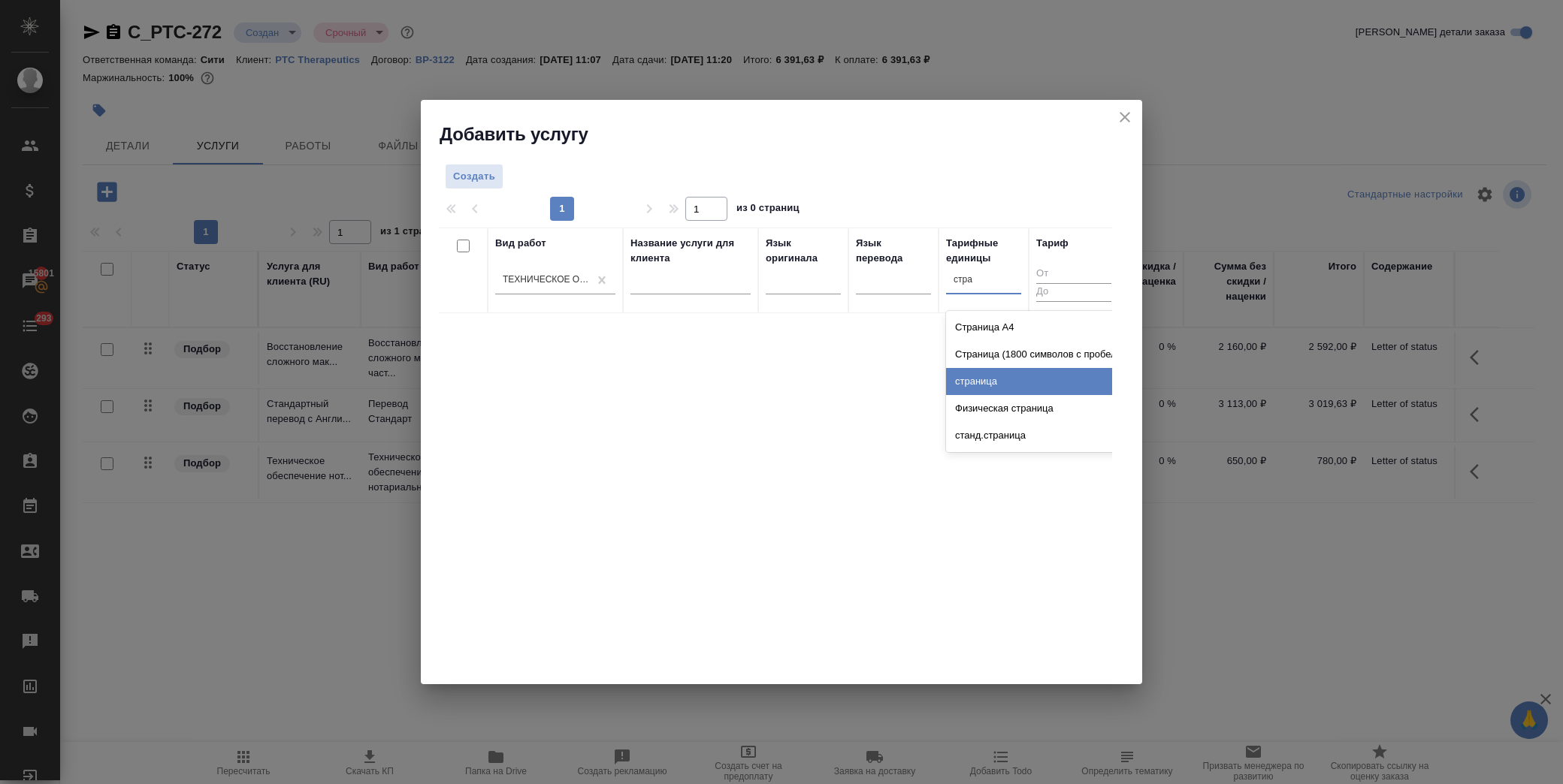
click at [1025, 381] on div "страница" at bounding box center [1059, 381] width 225 height 27
click at [499, 174] on button "Создать" at bounding box center [474, 177] width 58 height 26
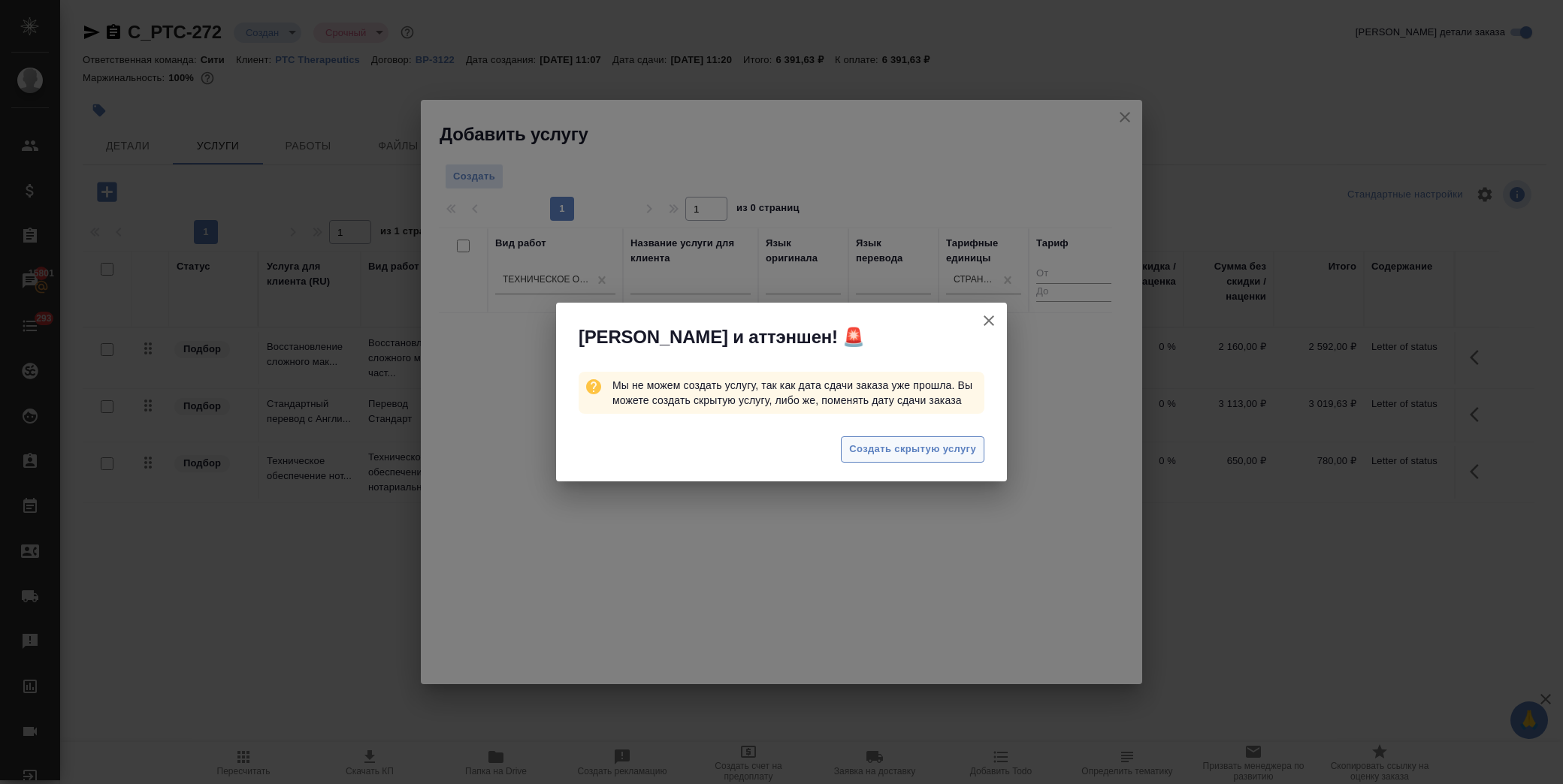
click at [930, 453] on span "Создать скрытую услугу" at bounding box center [913, 449] width 127 height 18
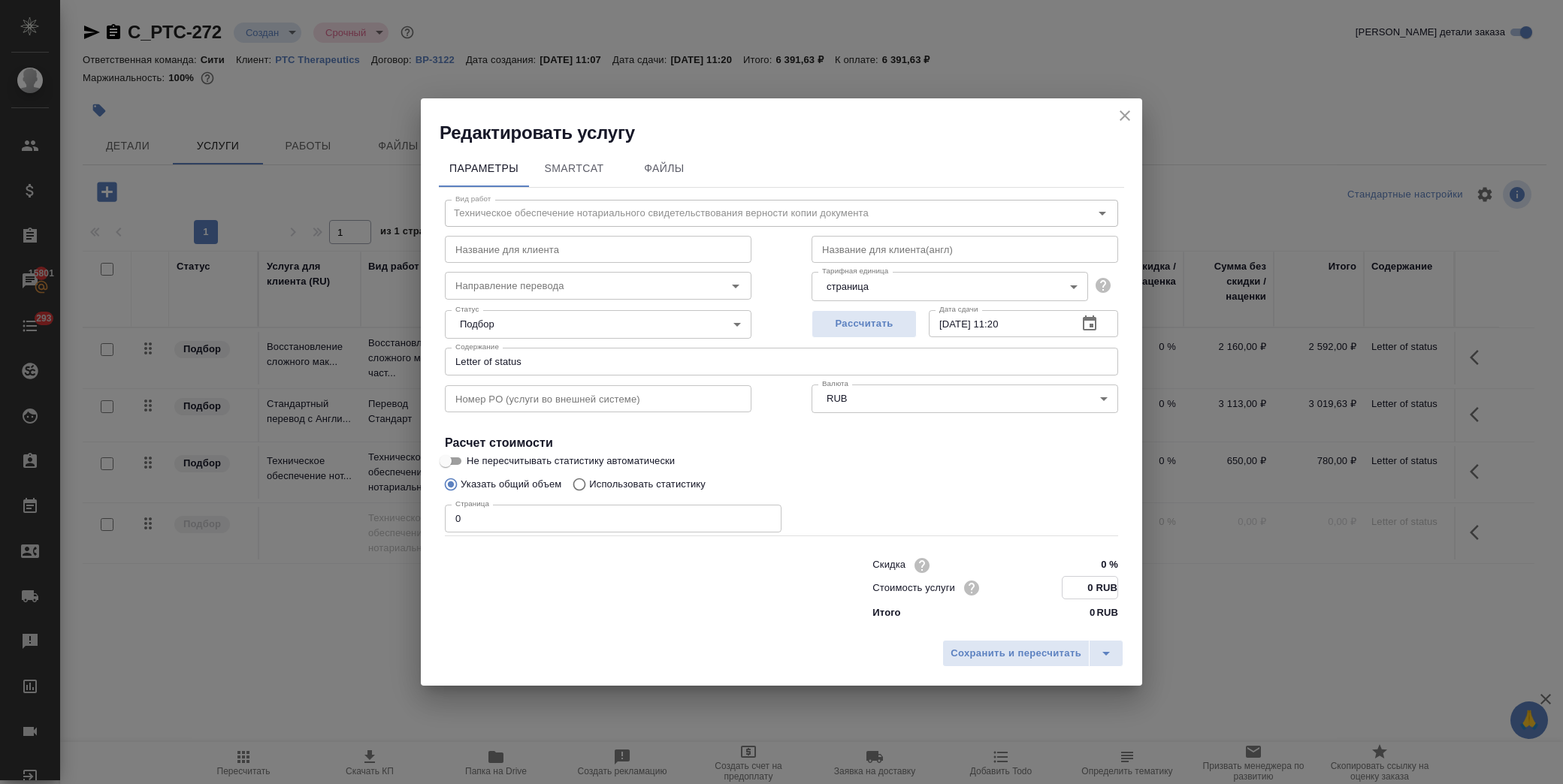
click at [1069, 586] on input "0 RUB" at bounding box center [1090, 588] width 55 height 21
type input "200 RUB"
drag, startPoint x: 478, startPoint y: 514, endPoint x: 401, endPoint y: 510, distance: 77.1
click at [401, 510] on div "Редактировать услугу Параметры SmartCat Файлы Вид работ Техническое обеспечение…" at bounding box center [781, 392] width 1563 height 784
type input "17"
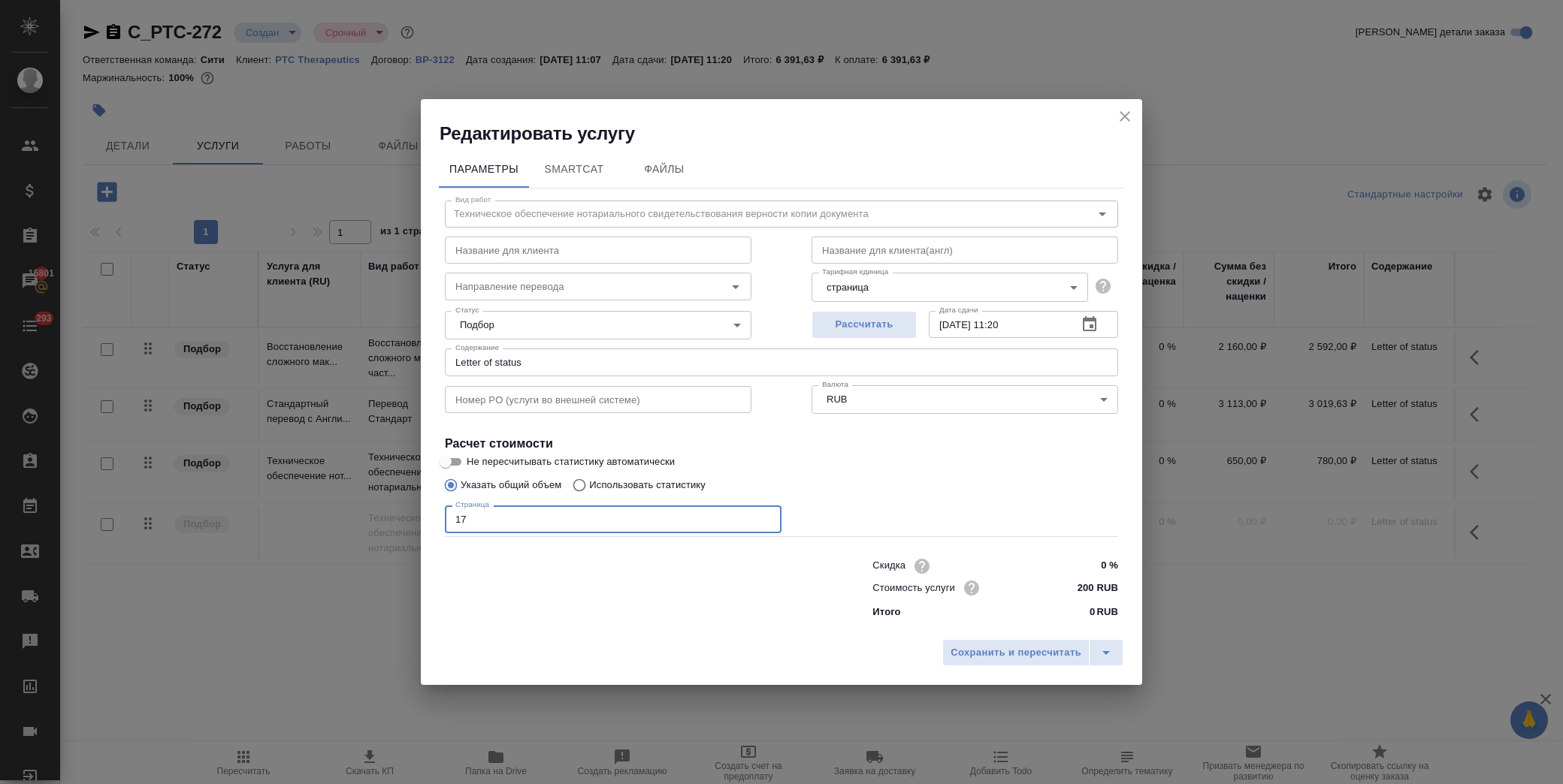
click at [993, 635] on div "Сохранить и пересчитать" at bounding box center [781, 658] width 721 height 54
click at [997, 657] on span "Сохранить и пересчитать" at bounding box center [1016, 653] width 131 height 18
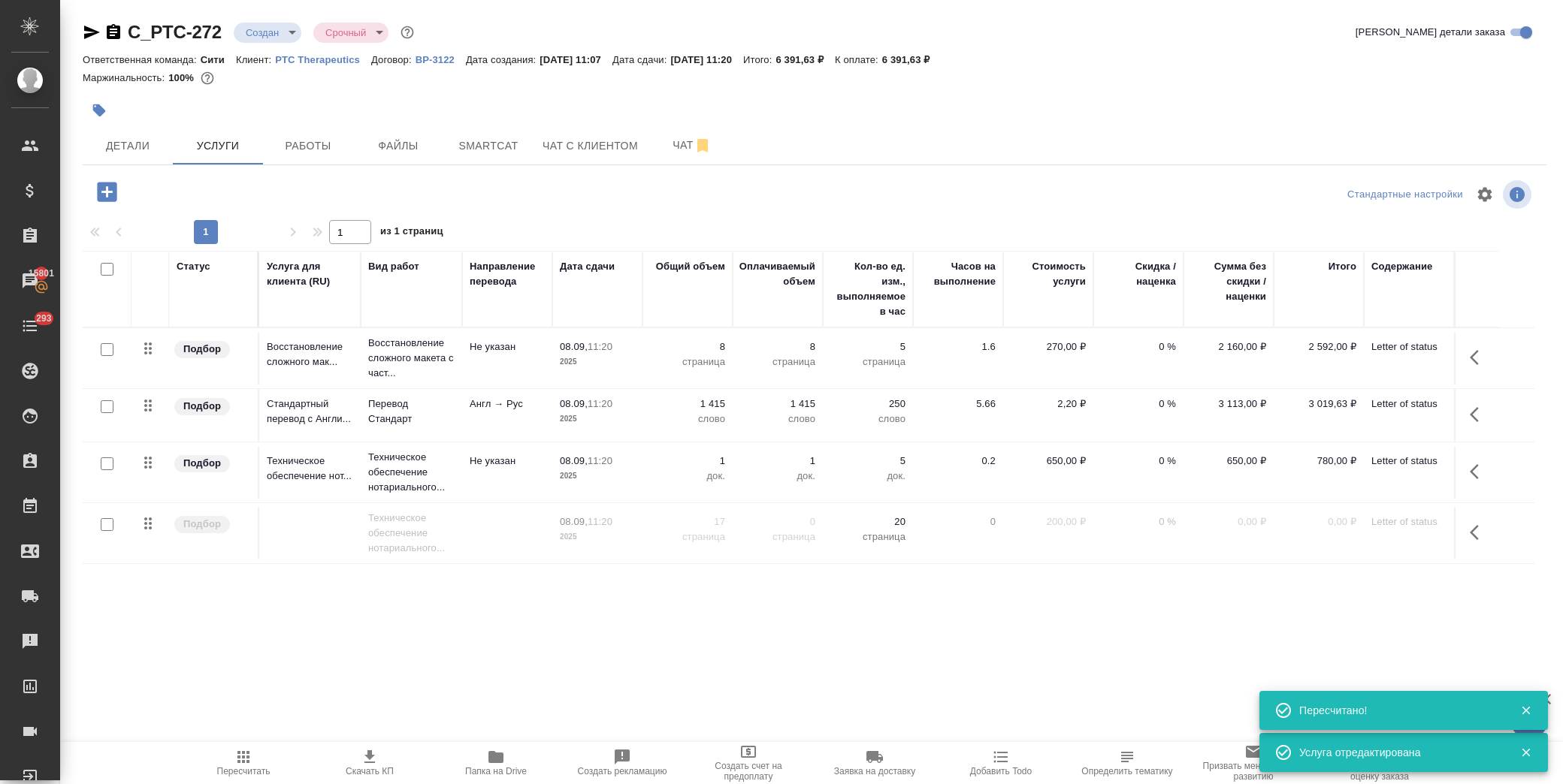
click at [101, 522] on input "checkbox" at bounding box center [107, 524] width 13 height 13
checkbox input "true"
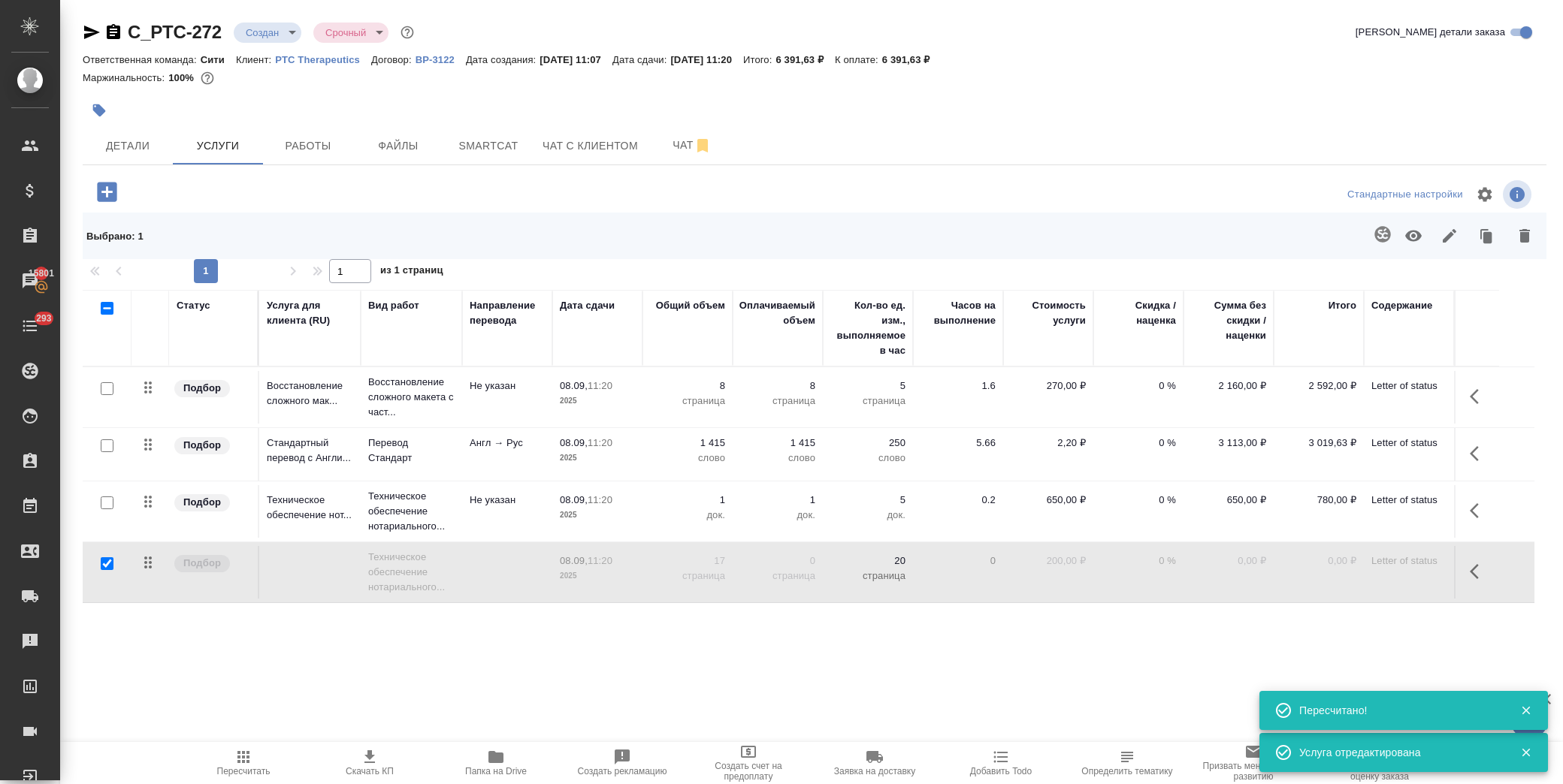
click at [1415, 231] on icon "button" at bounding box center [1414, 236] width 17 height 11
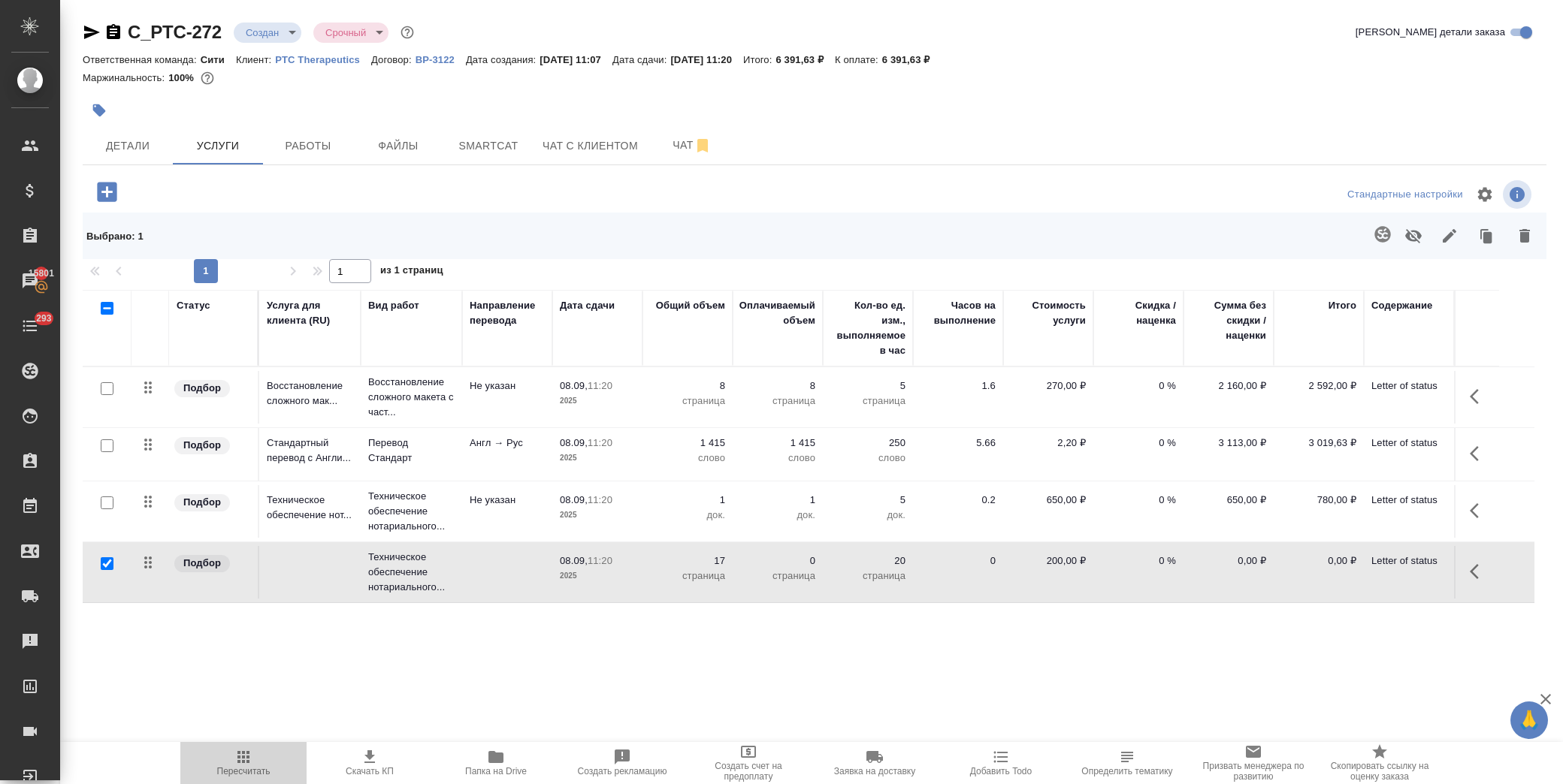
click at [254, 759] on span "Пересчитать" at bounding box center [243, 762] width 108 height 28
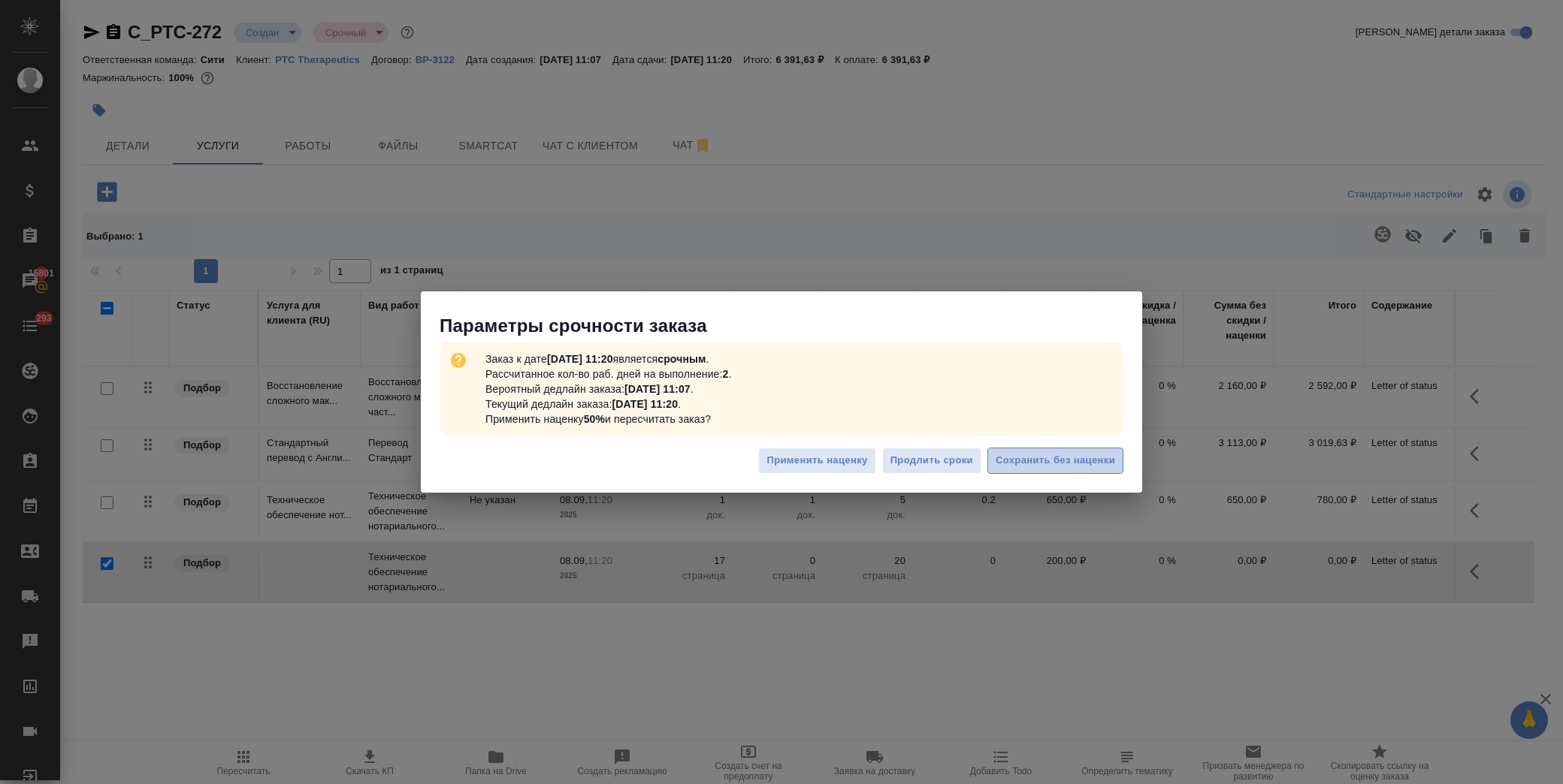
click at [1040, 453] on span "Сохранить без наценки" at bounding box center [1056, 461] width 120 height 18
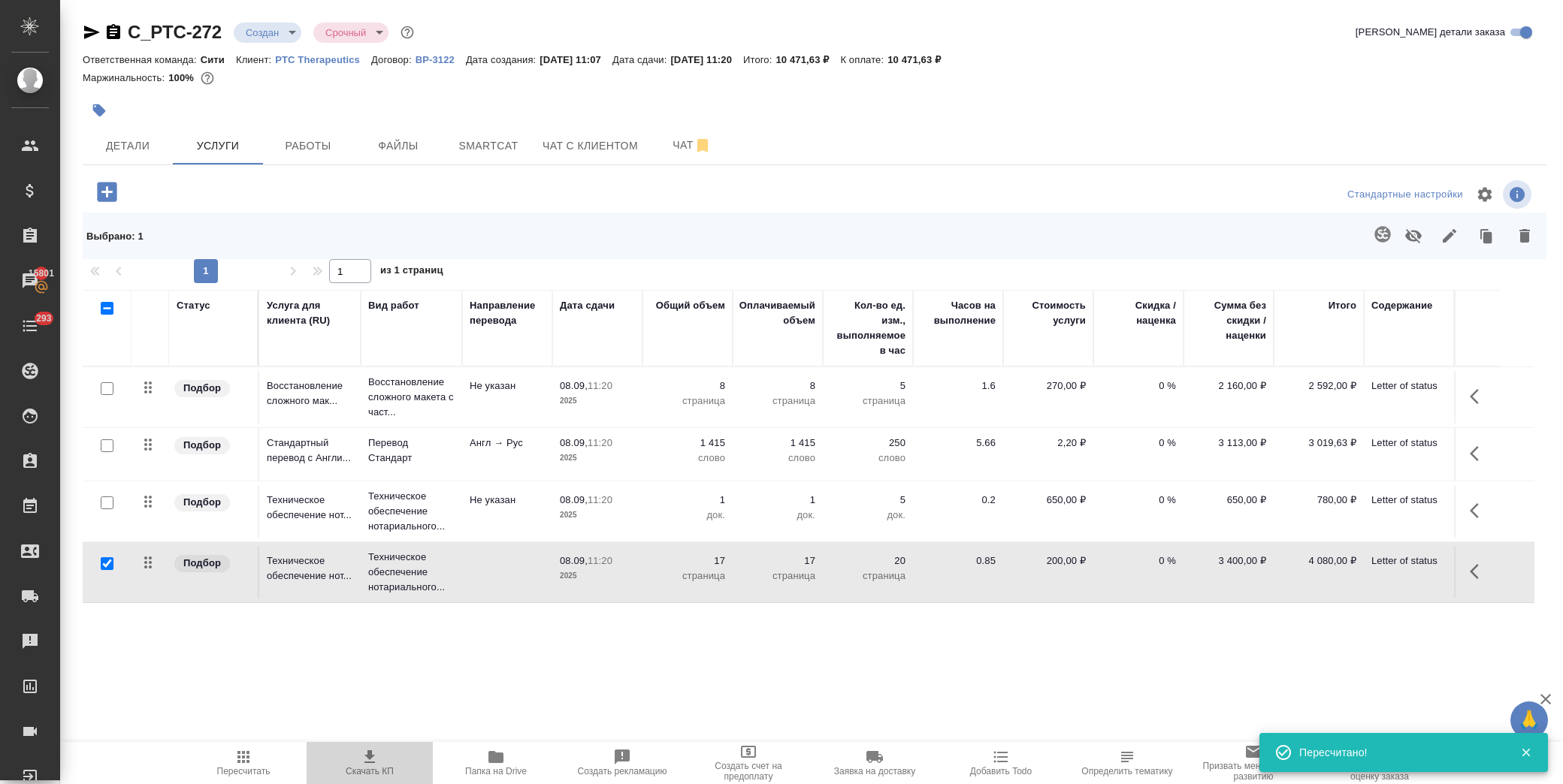
click at [369, 757] on icon "button" at bounding box center [369, 756] width 11 height 13
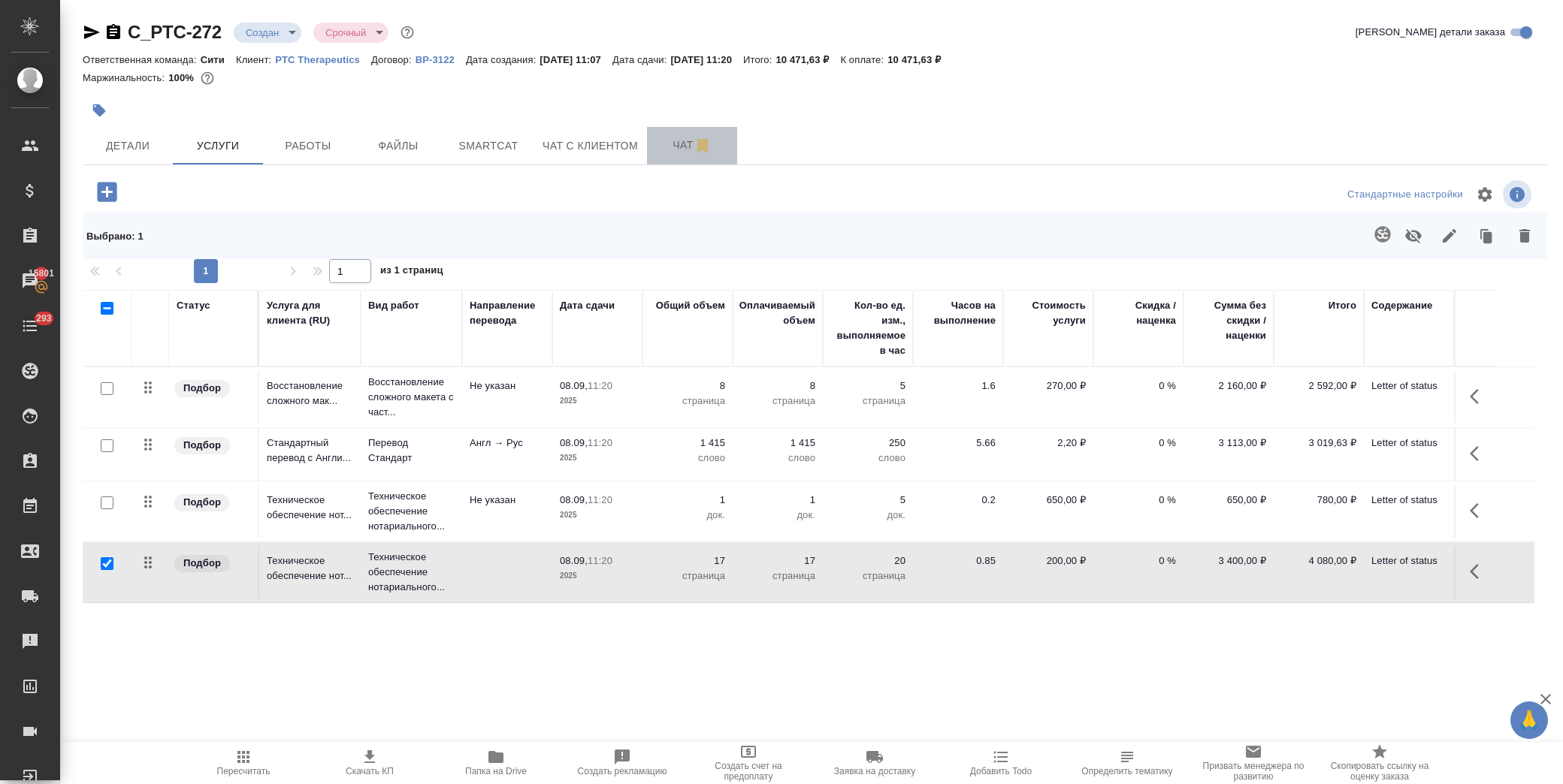
click at [679, 135] on button "Чат" at bounding box center [692, 146] width 90 height 38
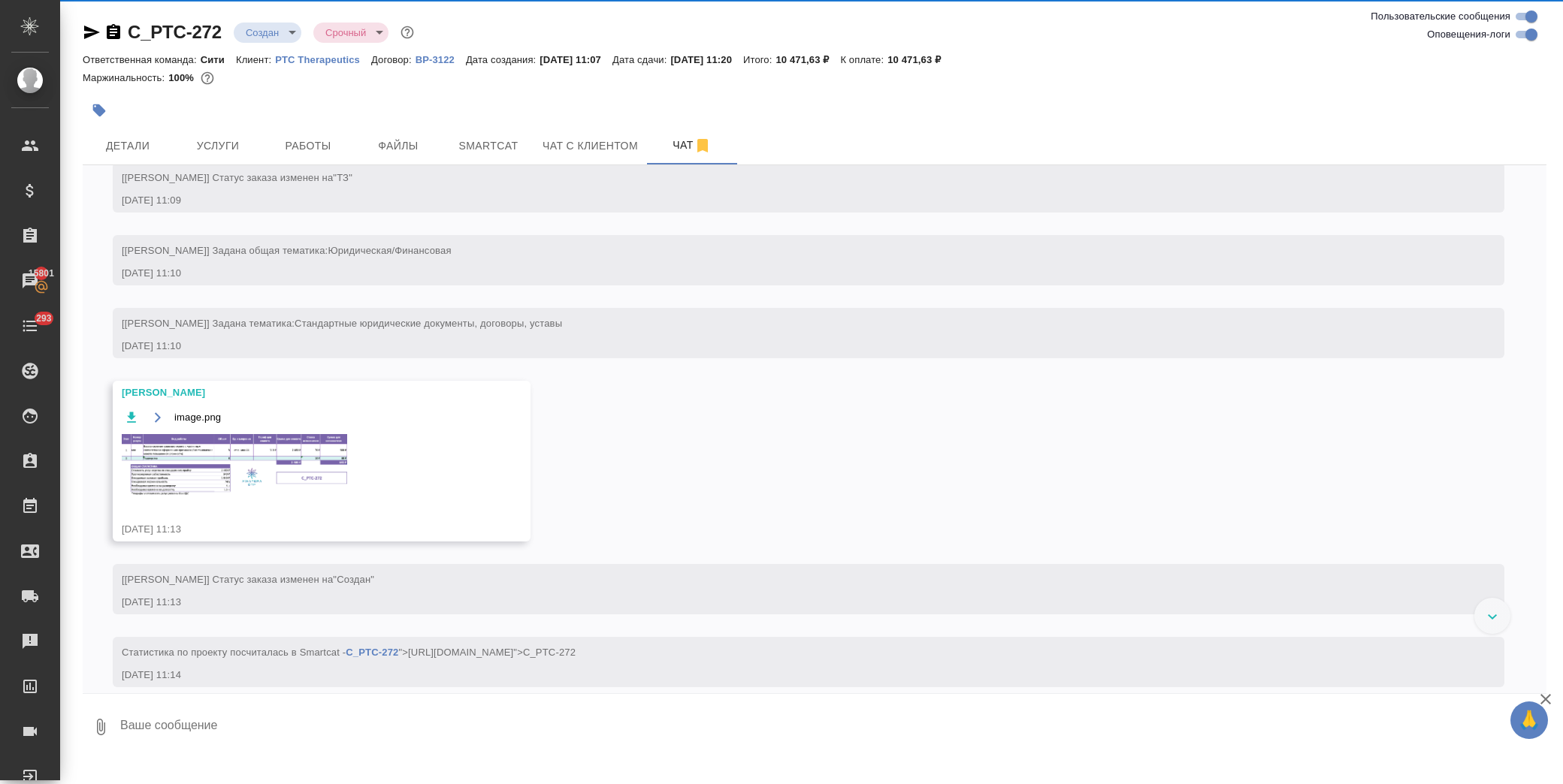
scroll to position [84, 0]
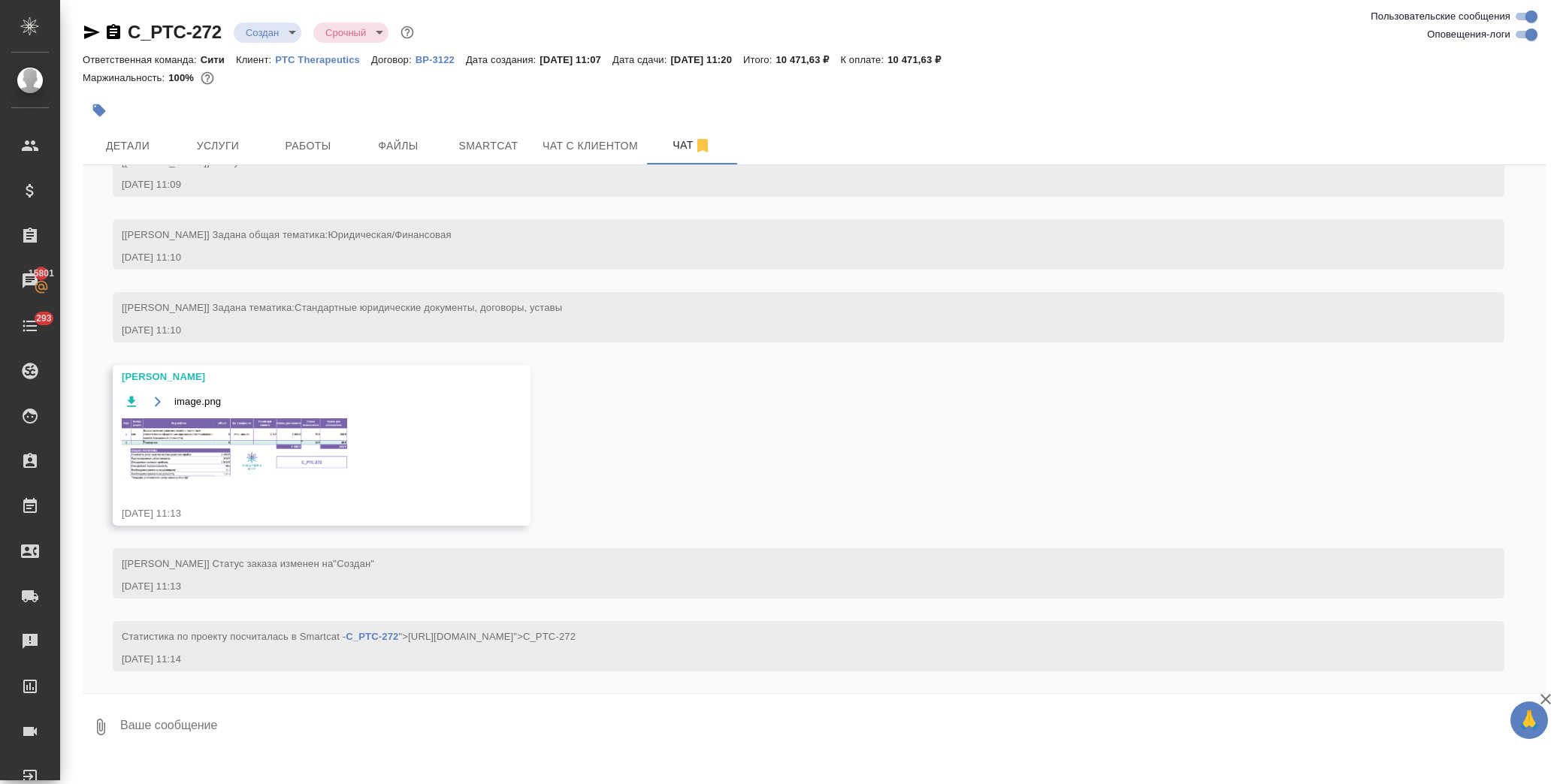
click at [228, 457] on img at bounding box center [235, 449] width 225 height 61
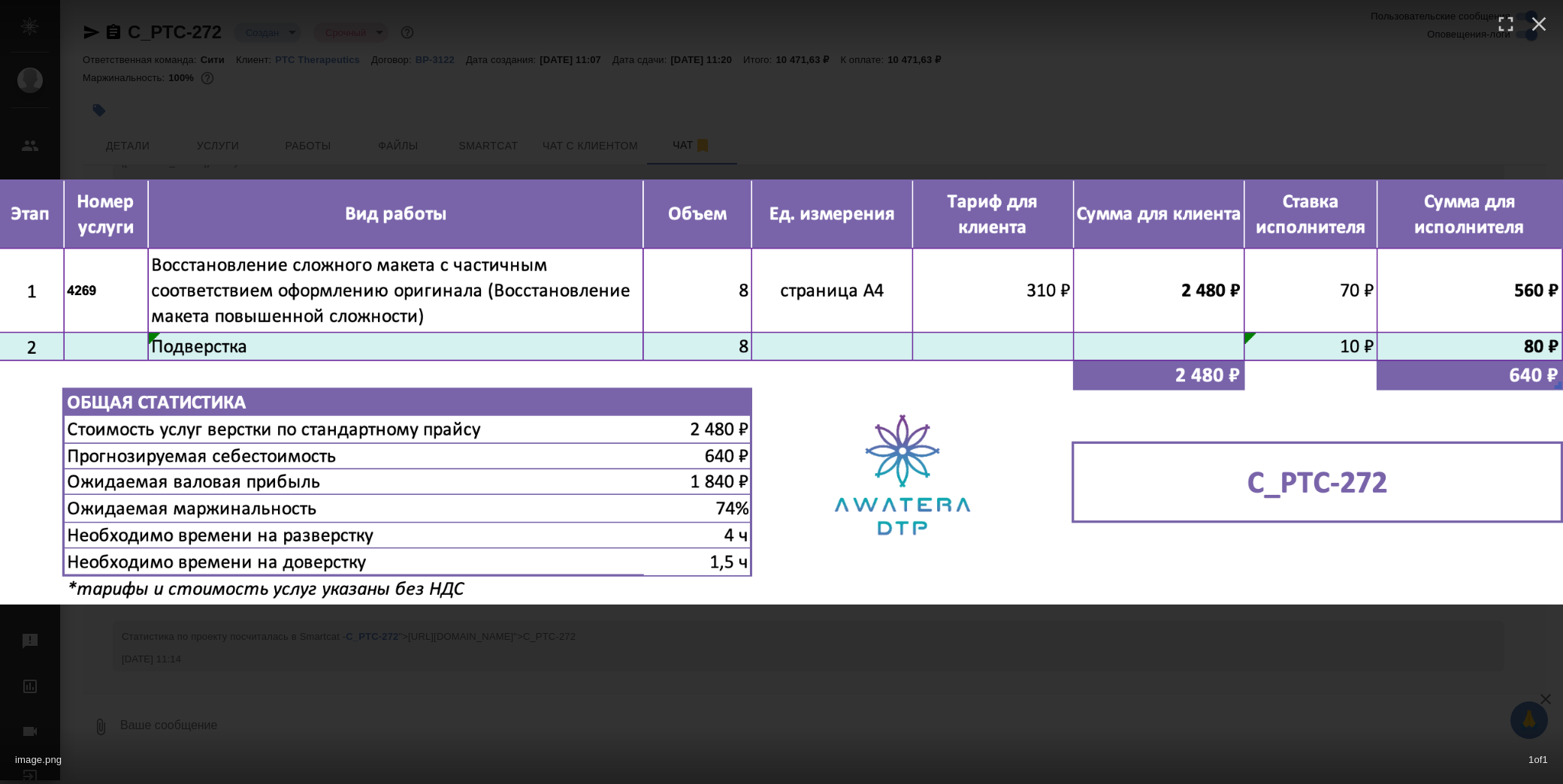
click at [873, 88] on div "image.png 1 of 1" at bounding box center [781, 392] width 1563 height 784
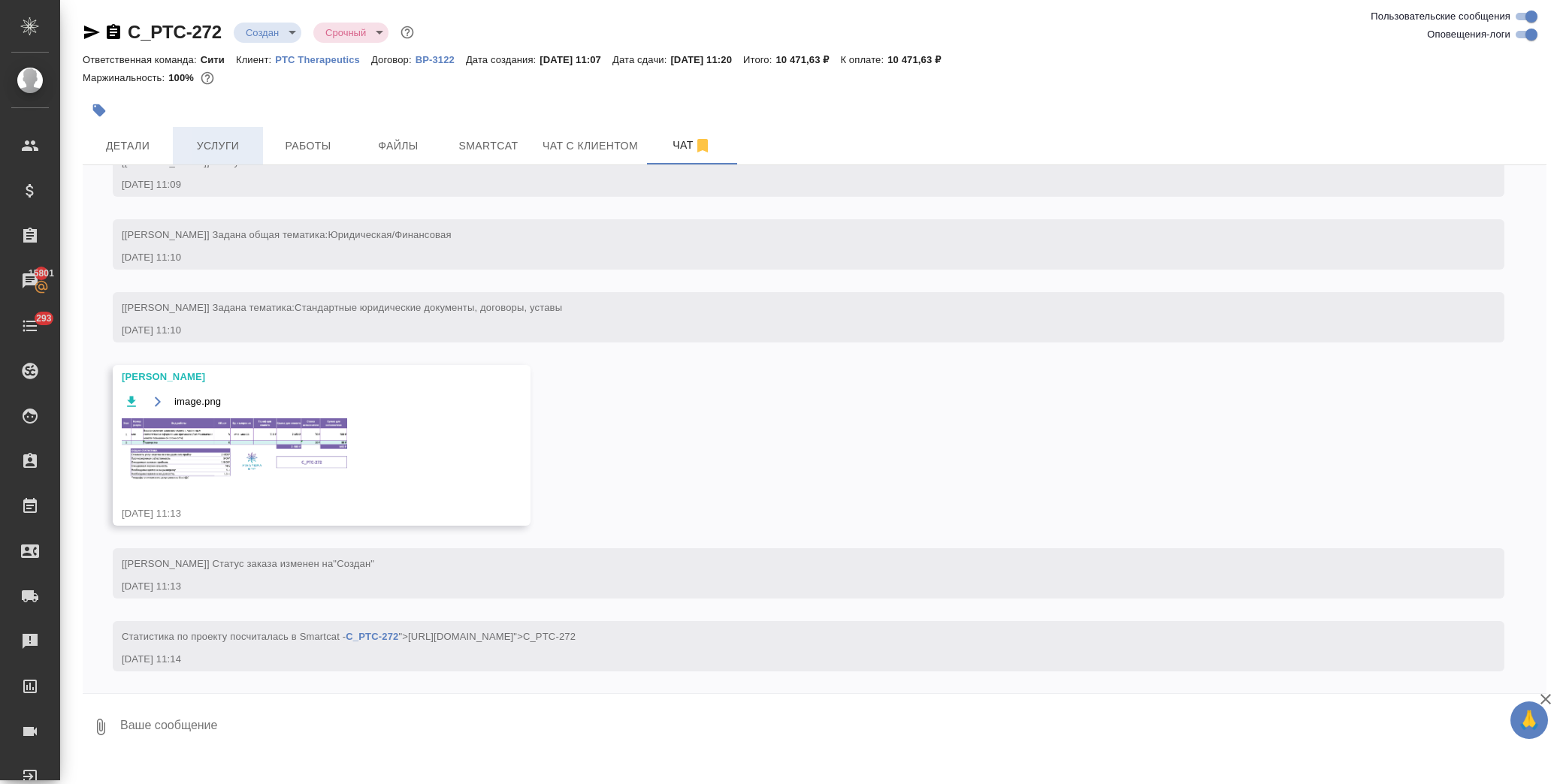
click at [199, 126] on div "C_PTC-272 Создан new Срочный urgent Ответственная команда: Сити Клиент: PTC The…" at bounding box center [814, 381] width 1480 height 762
click at [206, 130] on button "Услуги" at bounding box center [218, 146] width 90 height 38
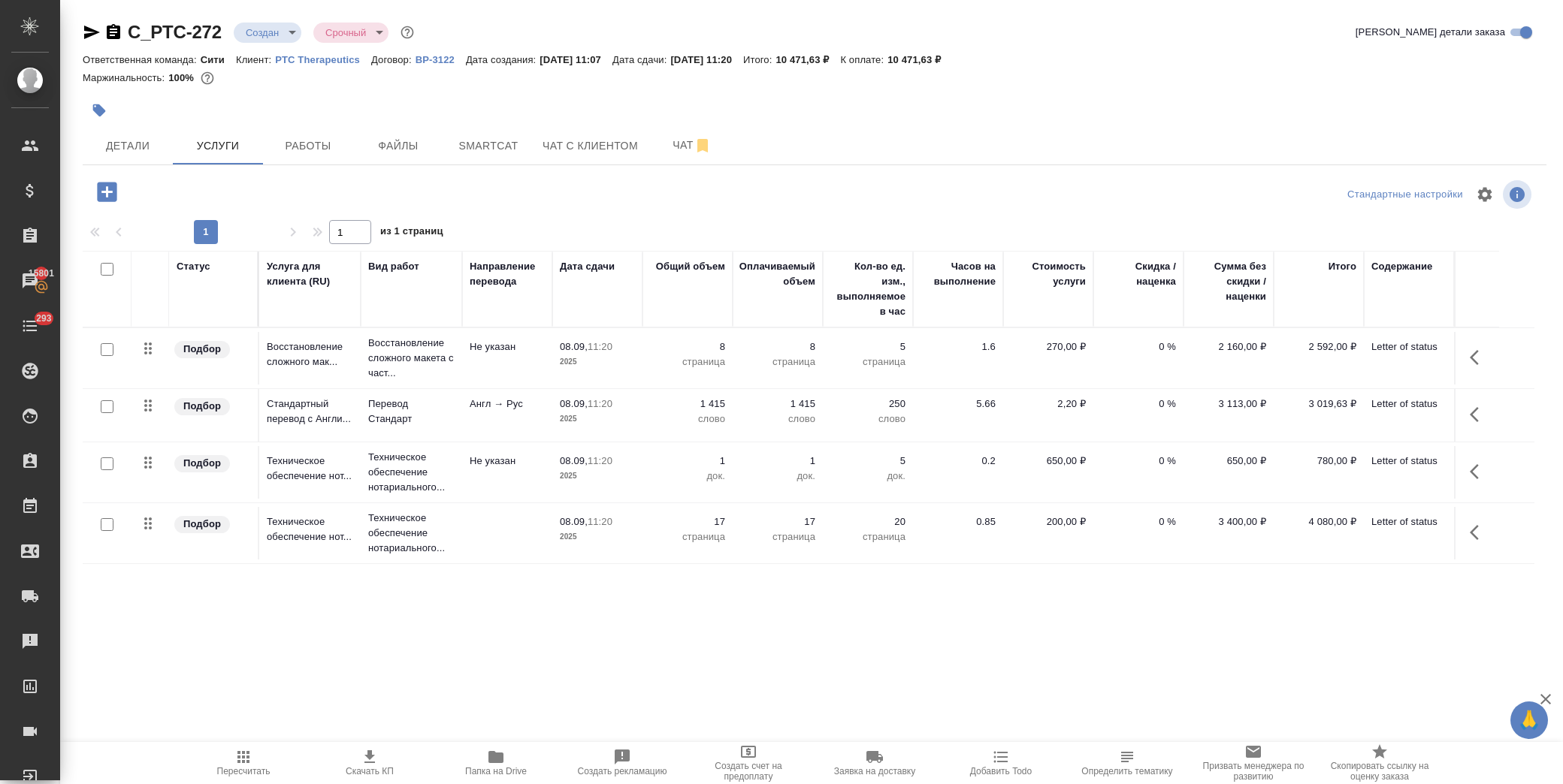
drag, startPoint x: 1144, startPoint y: 399, endPoint x: 1167, endPoint y: 419, distance: 30.5
click at [1144, 400] on p "0 %" at bounding box center [1138, 405] width 75 height 15
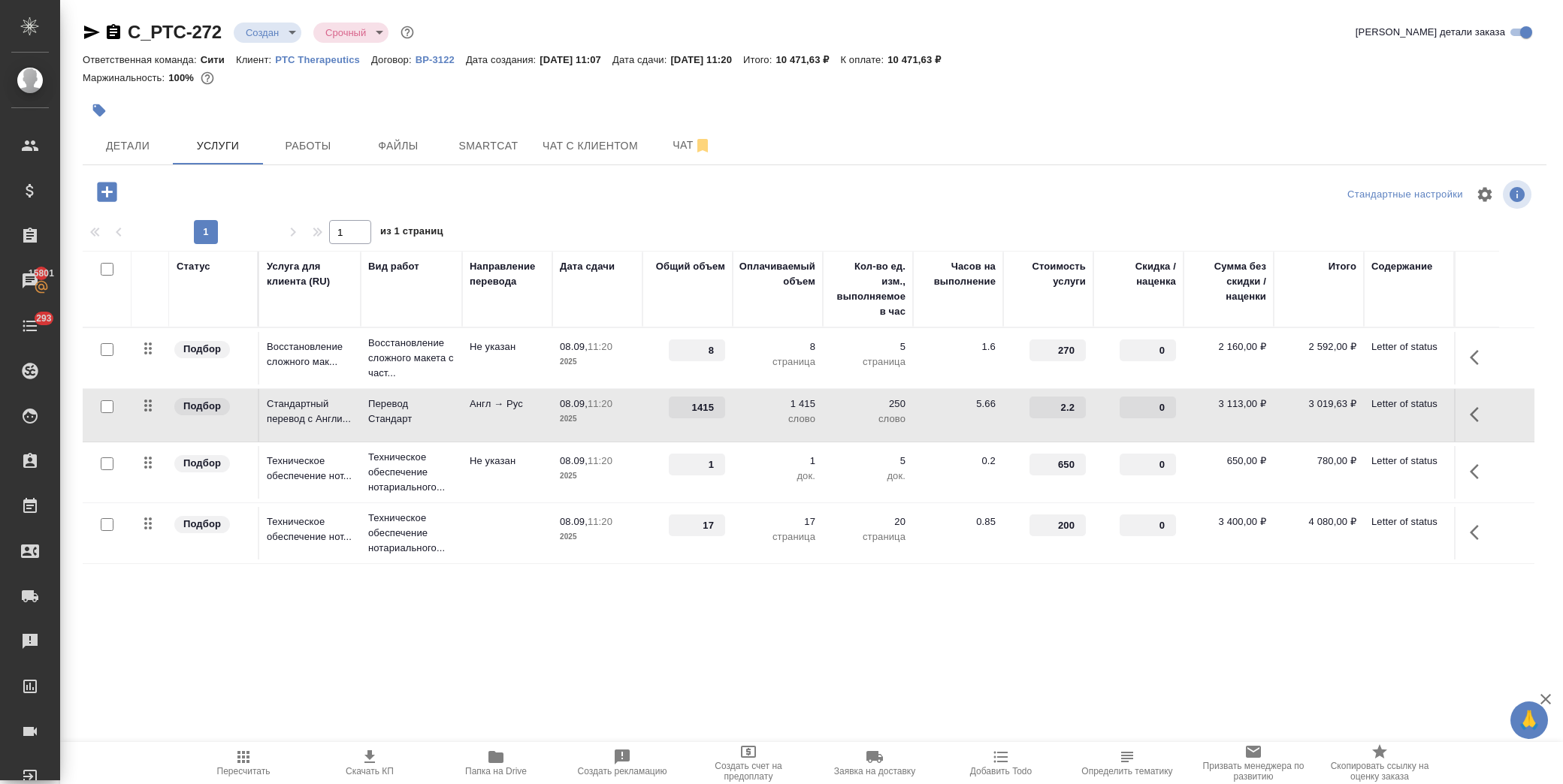
click at [1144, 408] on input "0" at bounding box center [1148, 408] width 57 height 21
type input "-30"
click at [743, 427] on td "1 415 слово" at bounding box center [778, 415] width 90 height 53
click at [184, 190] on span "Сохранить и пересчитать" at bounding box center [213, 190] width 131 height 18
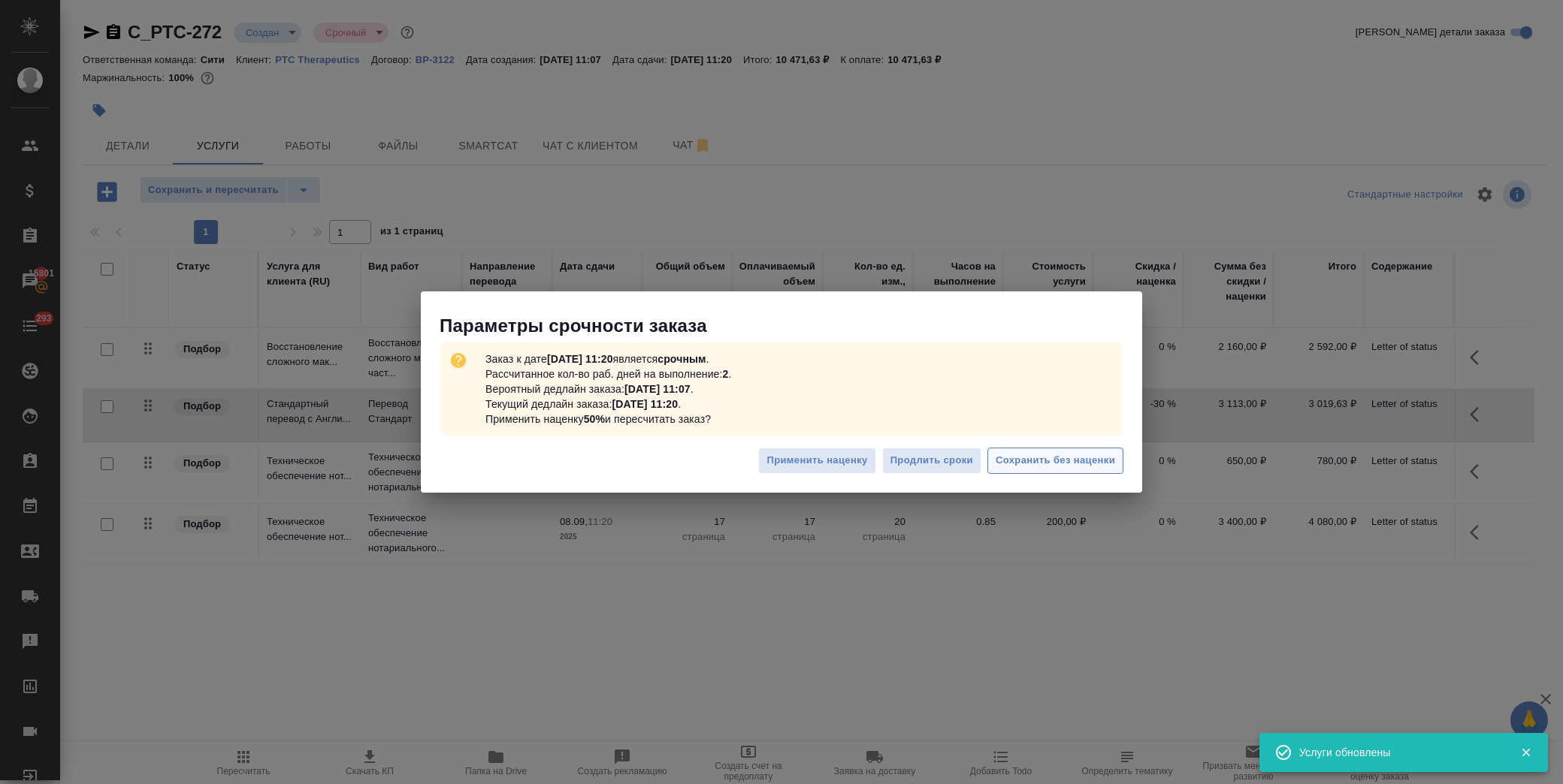
click at [1078, 464] on span "Сохранить без наценки" at bounding box center [1056, 461] width 120 height 18
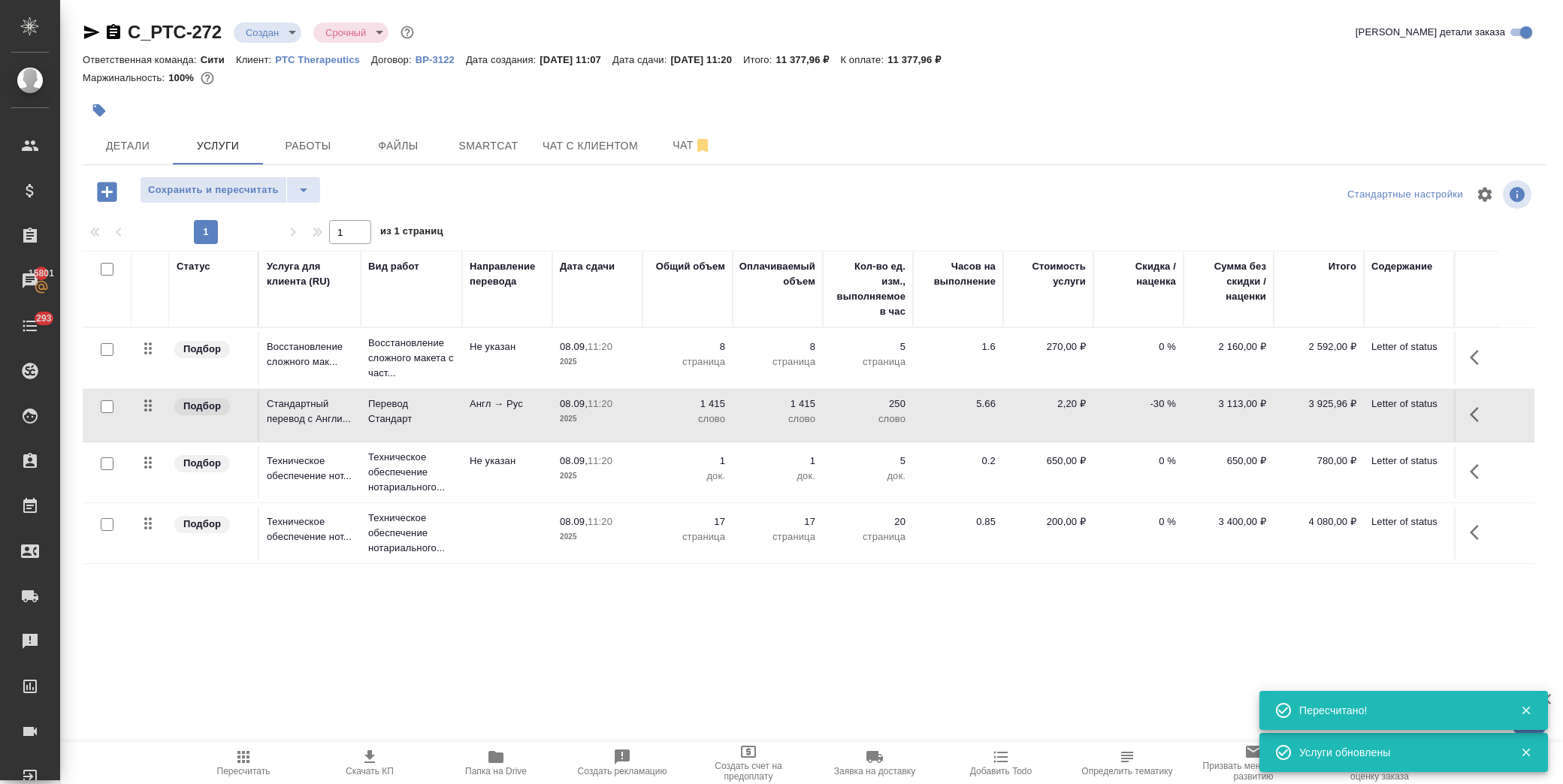
drag, startPoint x: 103, startPoint y: 462, endPoint x: 110, endPoint y: 528, distance: 66.4
click at [102, 470] on input "checkbox" at bounding box center [107, 464] width 13 height 13
checkbox input "true"
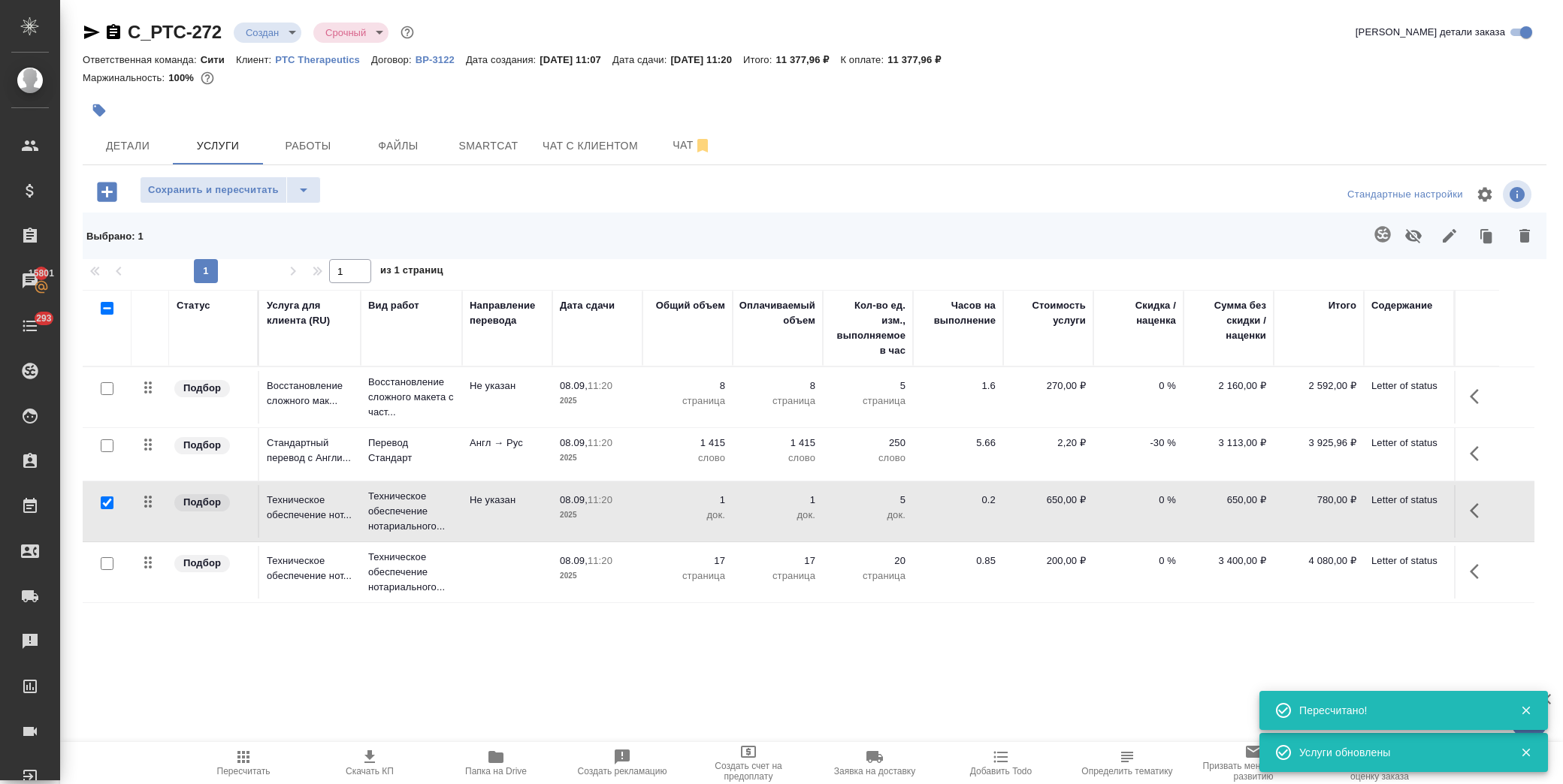
click at [101, 563] on input "checkbox" at bounding box center [107, 563] width 13 height 13
checkbox input "true"
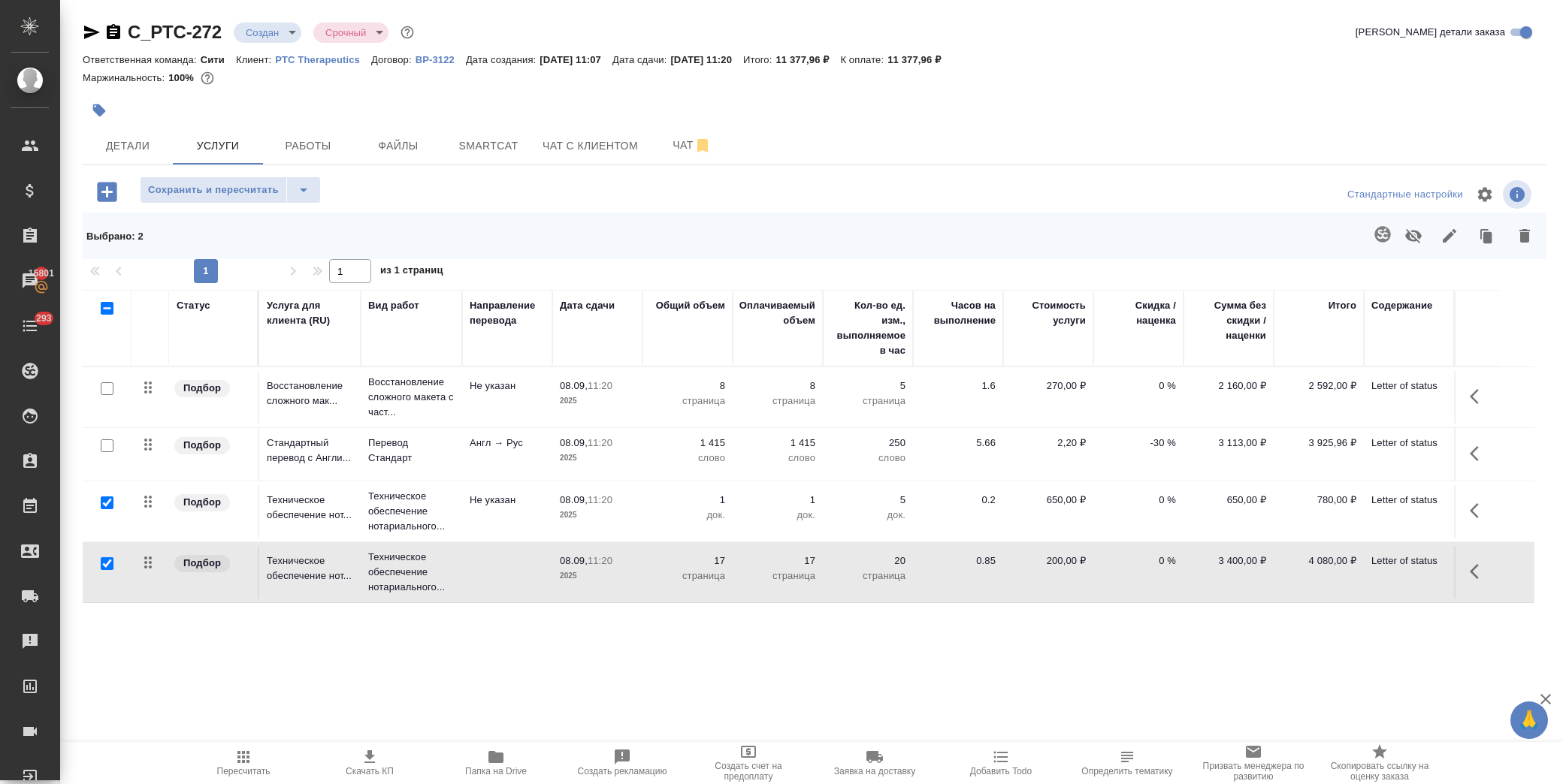
click at [1411, 235] on icon "button" at bounding box center [1414, 236] width 17 height 15
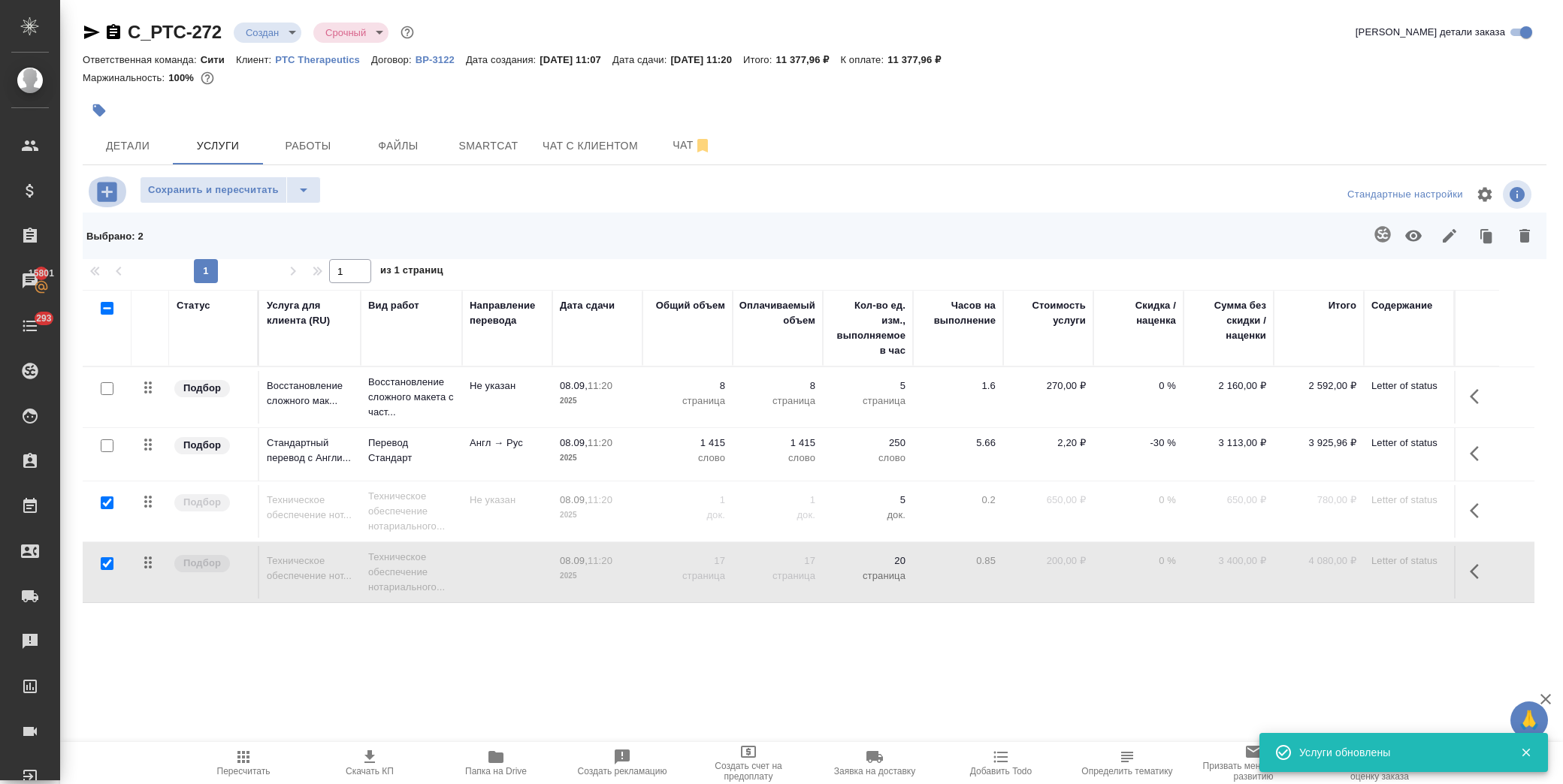
click at [110, 192] on icon "button" at bounding box center [107, 192] width 26 height 26
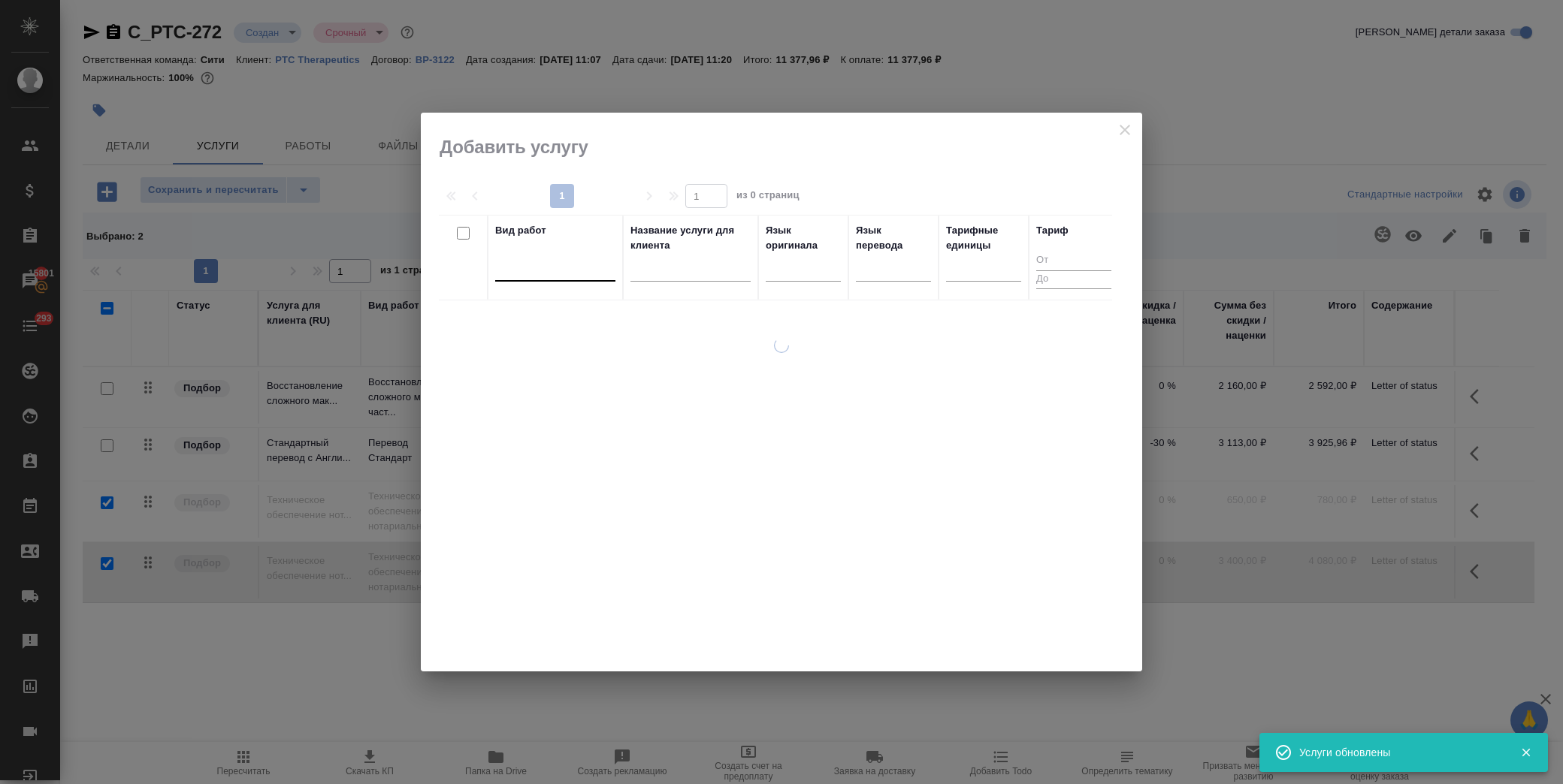
click at [566, 264] on div at bounding box center [555, 266] width 120 height 21
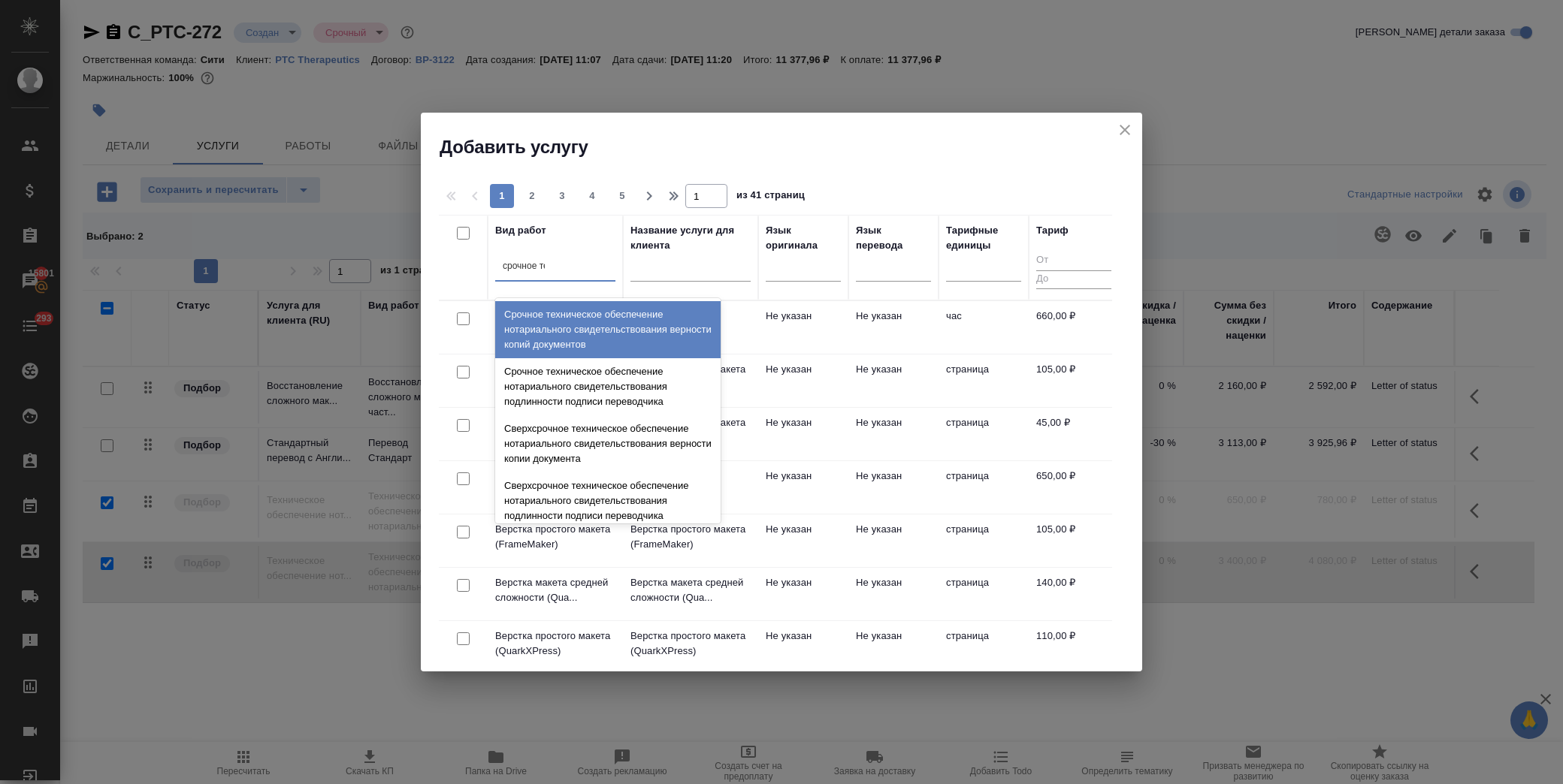
type input "срочное тех"
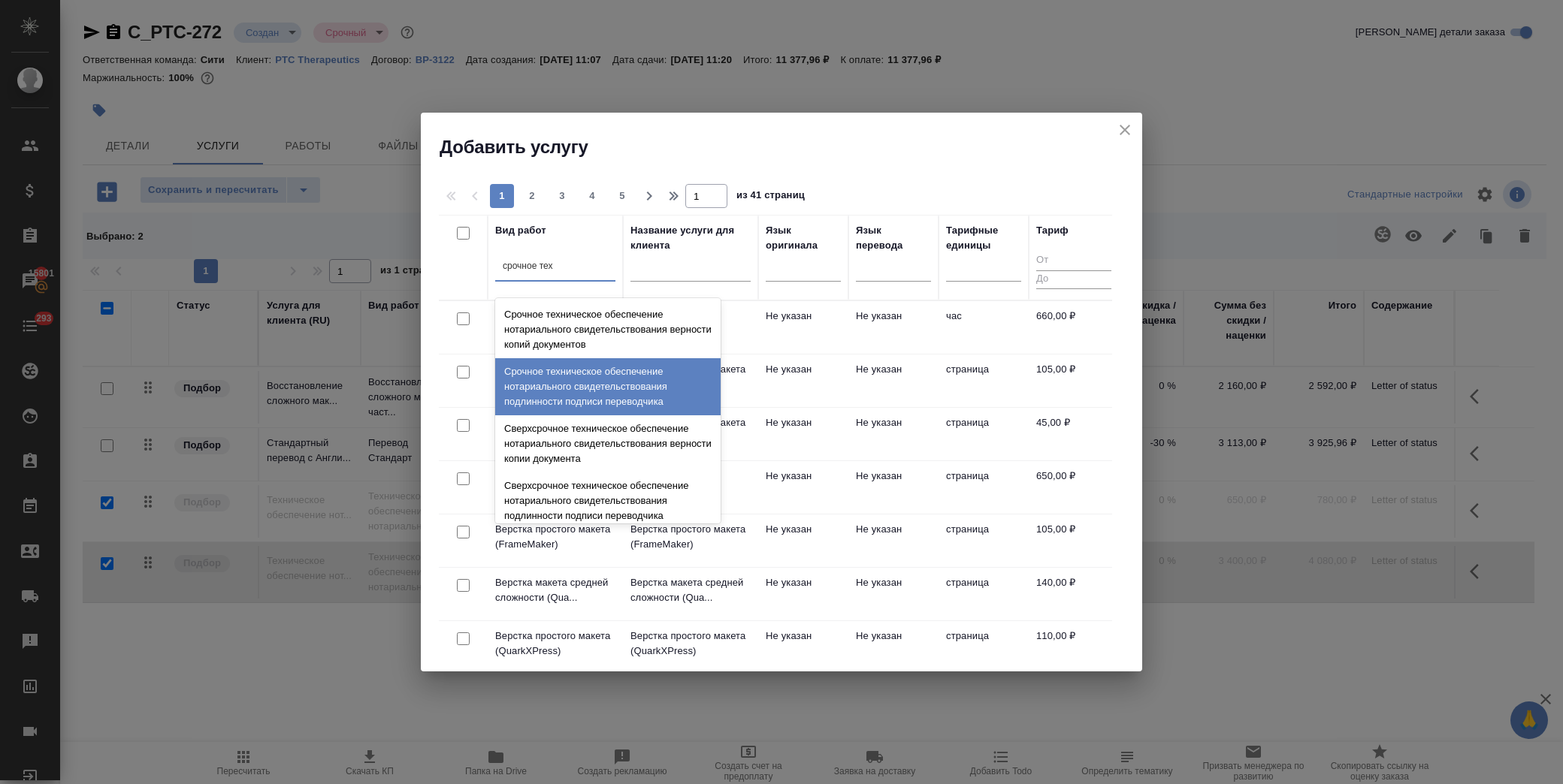
click at [643, 378] on div "Срочное техническое обеспечение нотариального свидетельствования подлинности по…" at bounding box center [608, 387] width 225 height 57
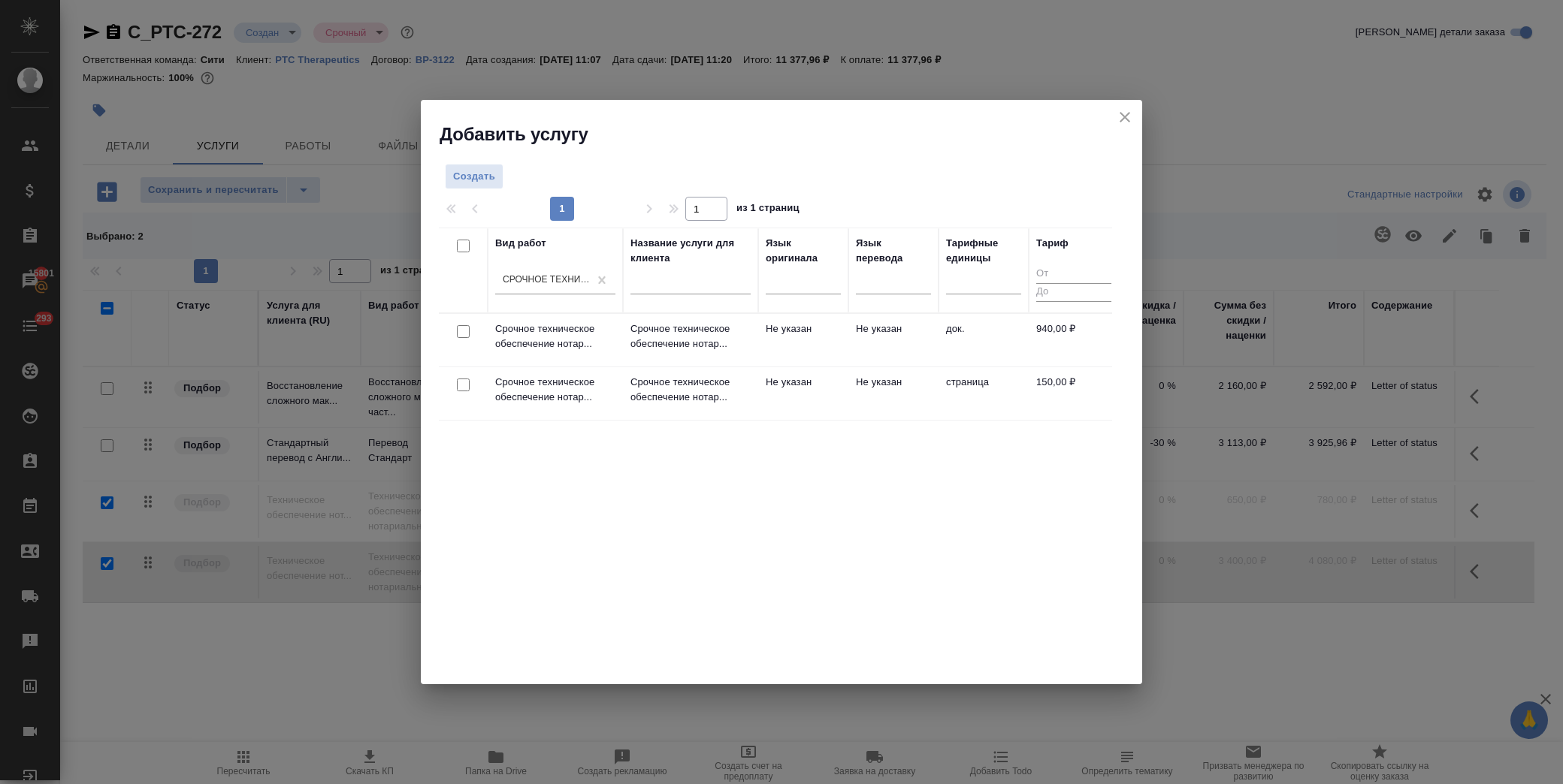
click at [602, 551] on div "Вид работ Срочное техническое обеспечение нотариального свидетельствования подл…" at bounding box center [776, 453] width 673 height 451
click at [462, 326] on input "checkbox" at bounding box center [463, 331] width 13 height 13
checkbox input "true"
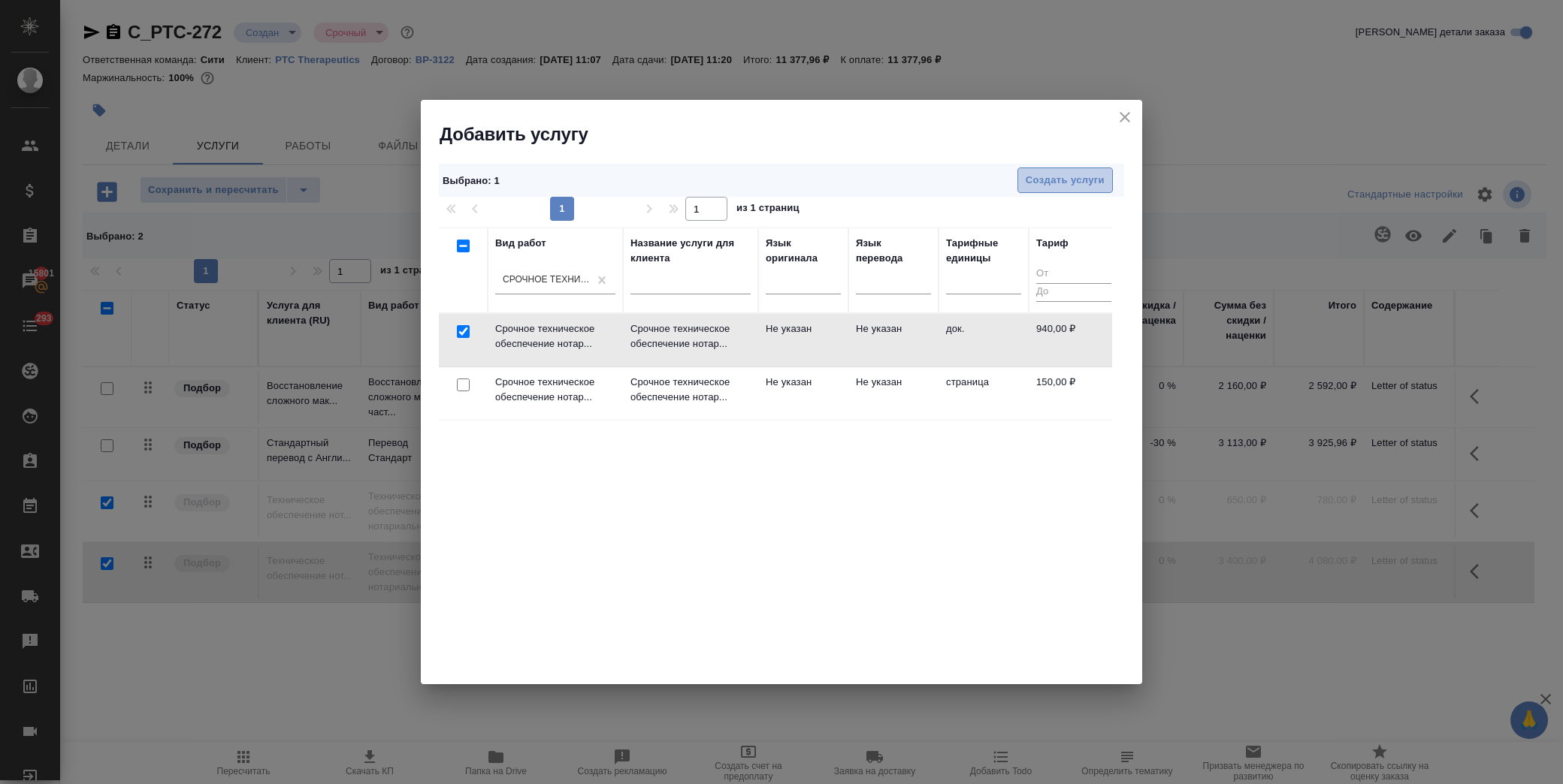
click at [1090, 180] on span "Создать услуги" at bounding box center [1065, 180] width 79 height 18
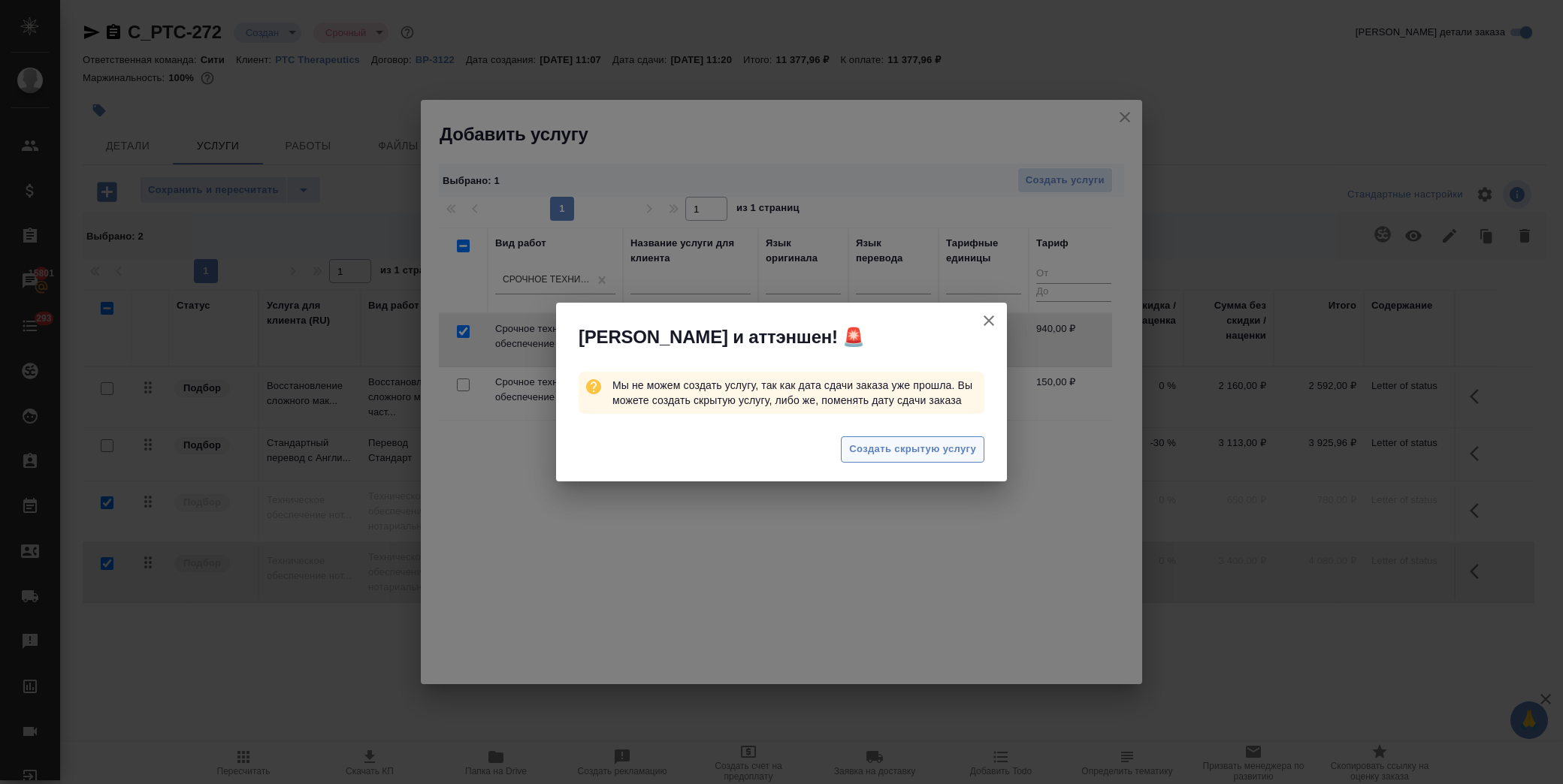
click at [910, 447] on span "Создать скрытую услугу" at bounding box center [913, 449] width 127 height 18
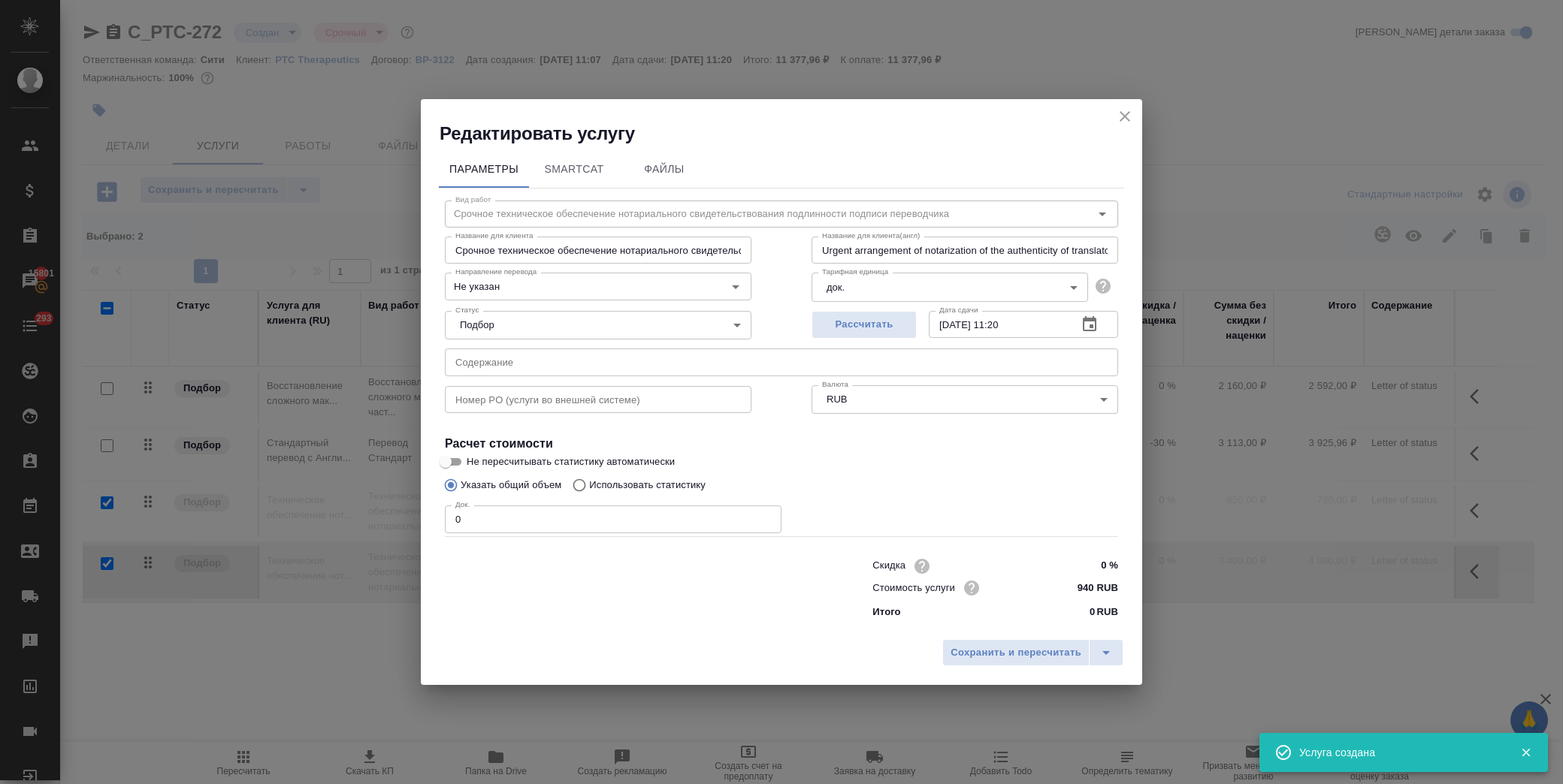
type input "Срочное техническое обеспечение нотариального свидетельствования подлинности по…"
type input "Urgent arrangement of notarization of the authenticity of translator's signatur…"
type input "Срочное техническое обеспечение нотариального свидетельствования подлинности по…"
type input "Urgent arrangement of notarization of the authenticity of translator's signatur…"
drag, startPoint x: 478, startPoint y: 519, endPoint x: 379, endPoint y: 516, distance: 99.0
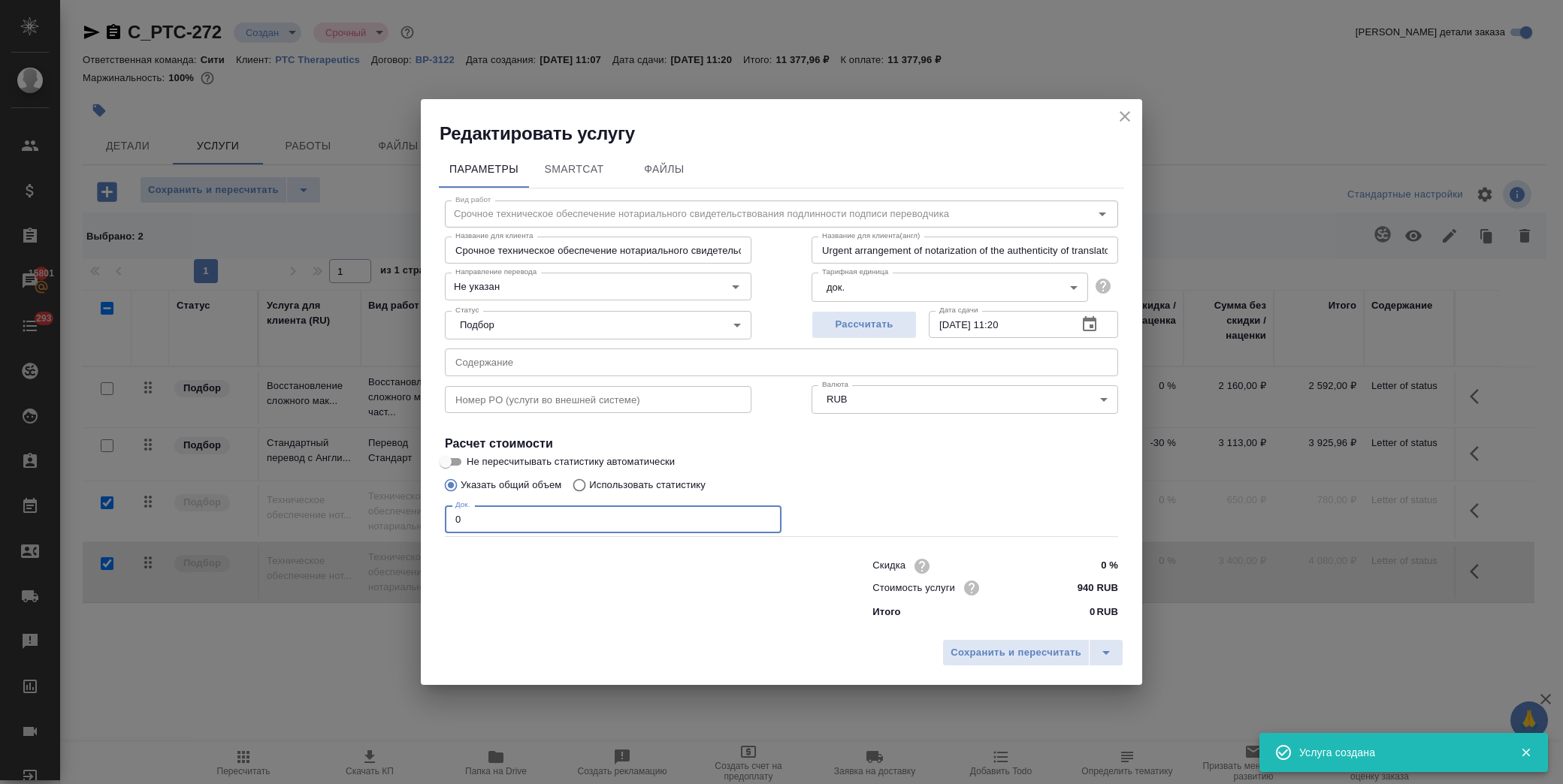
click at [372, 516] on div "Редактировать услугу Параметры SmartCat Файлы Вид работ Срочное техническое обе…" at bounding box center [781, 392] width 1563 height 784
type input "Срочное техническое обеспечение нотариального свидетельствования подлинности по…"
type input "Urgent arrangement of notarization of the authenticity of translator's signatur…"
type input "1"
type input "Срочное техническое обеспечение нотариального свидетельствования подлинности по…"
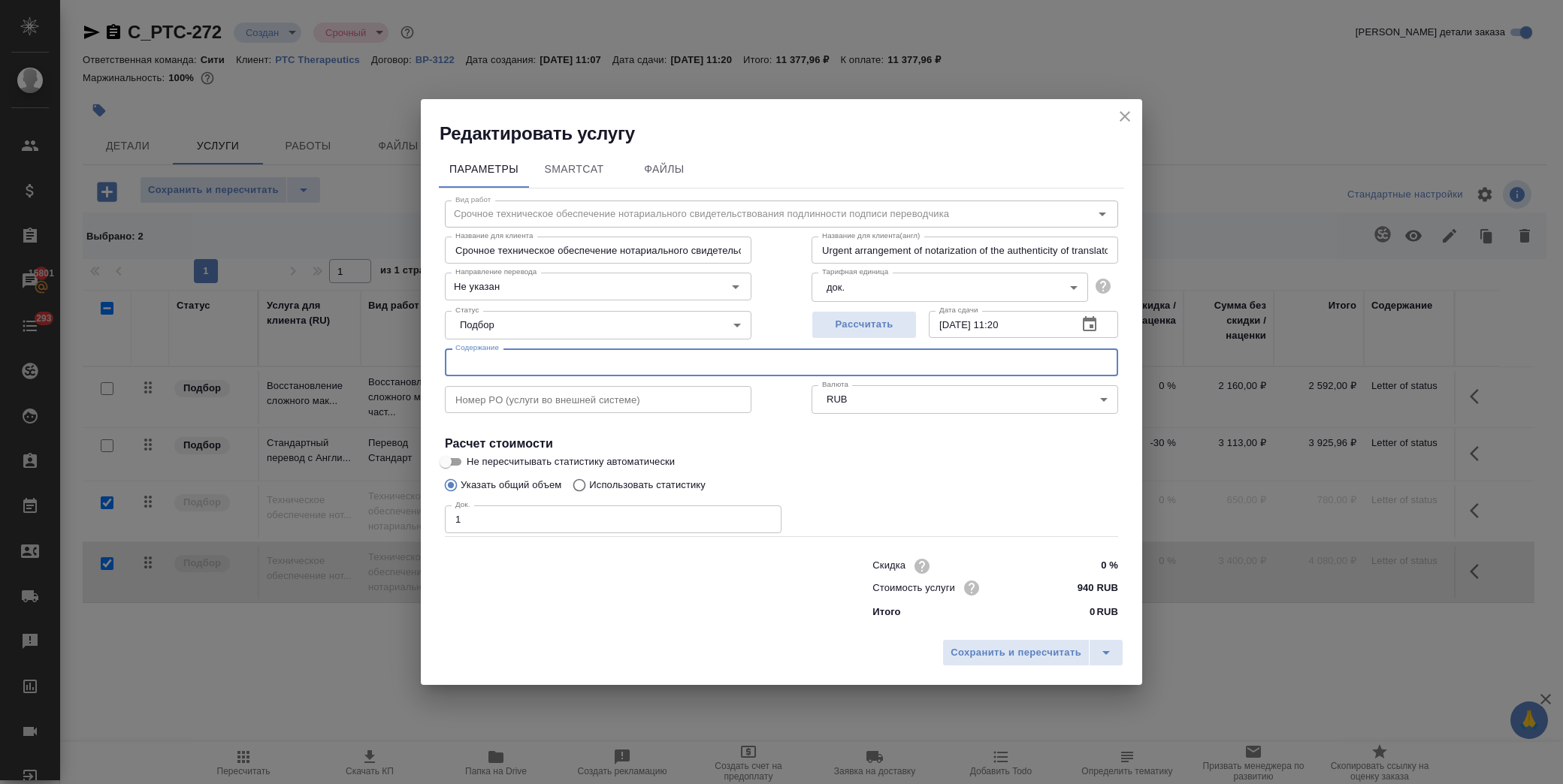
click at [508, 353] on input "text" at bounding box center [781, 362] width 673 height 27
click at [1035, 660] on span "Сохранить и пересчитать" at bounding box center [1016, 653] width 131 height 18
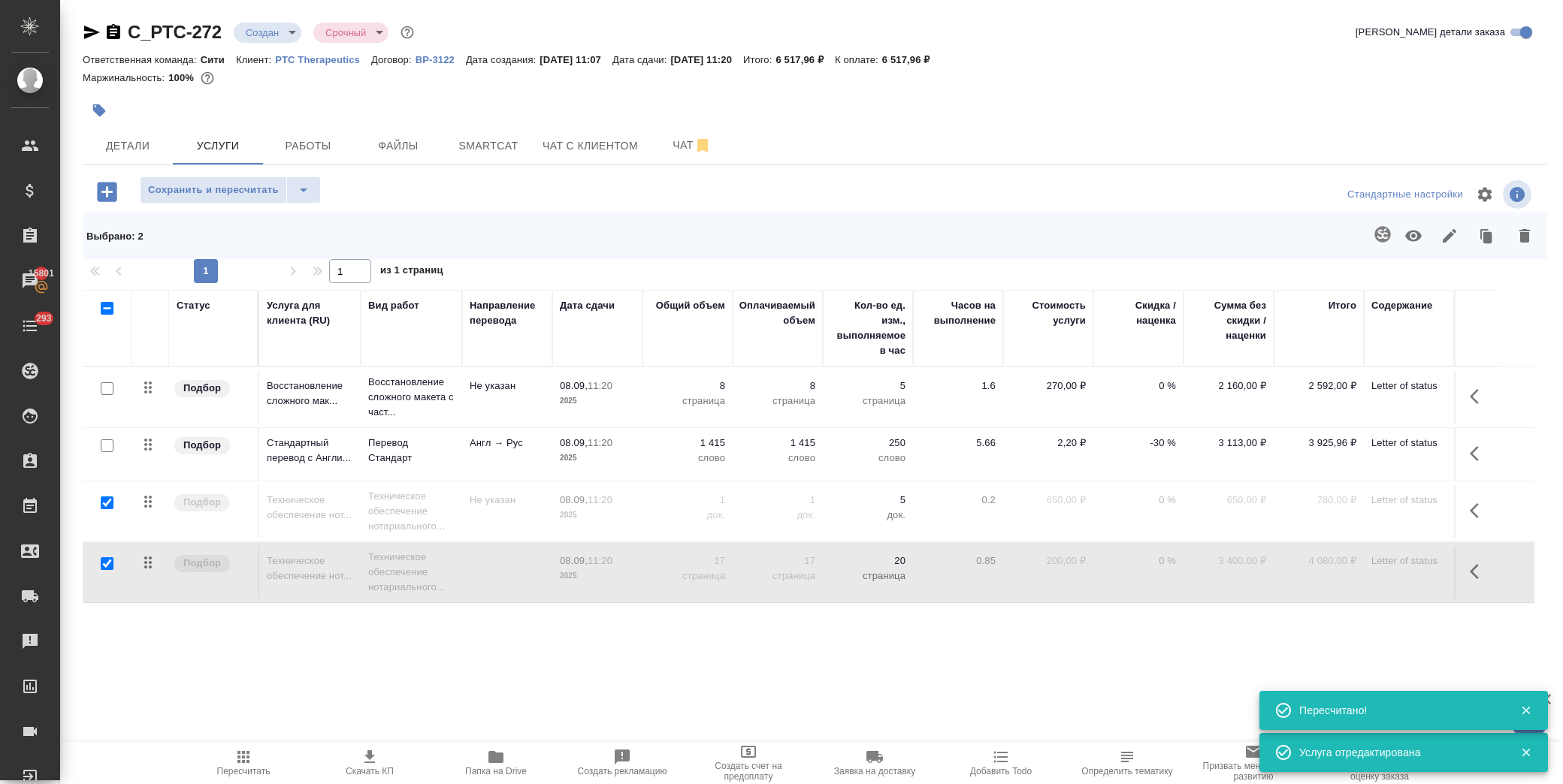
click at [101, 186] on icon "button" at bounding box center [106, 191] width 19 height 19
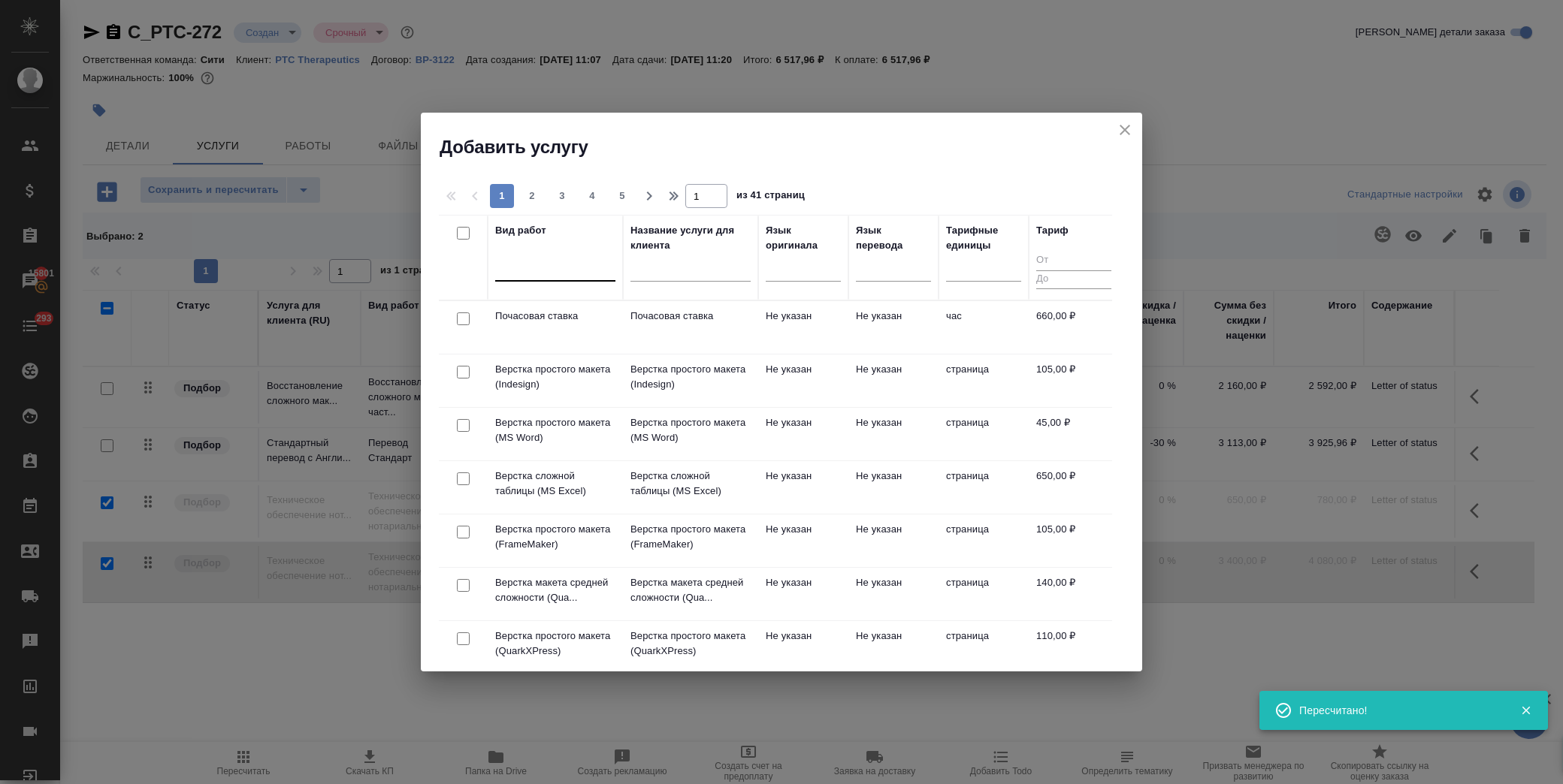
click at [496, 261] on div at bounding box center [555, 266] width 120 height 21
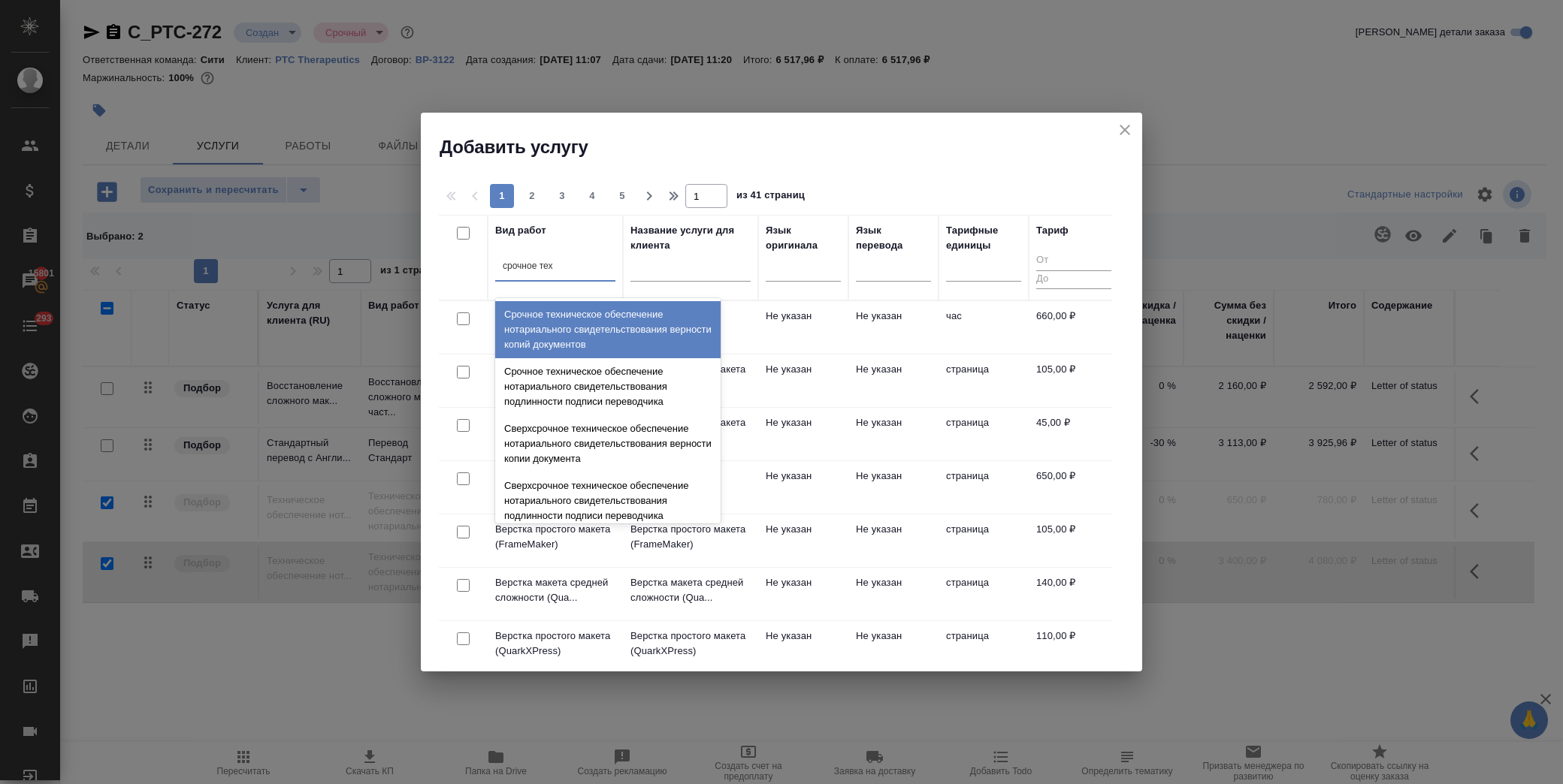
click at [632, 326] on div "Срочное техническое обеспечение нотариального свидетельствования верности копий…" at bounding box center [608, 330] width 225 height 57
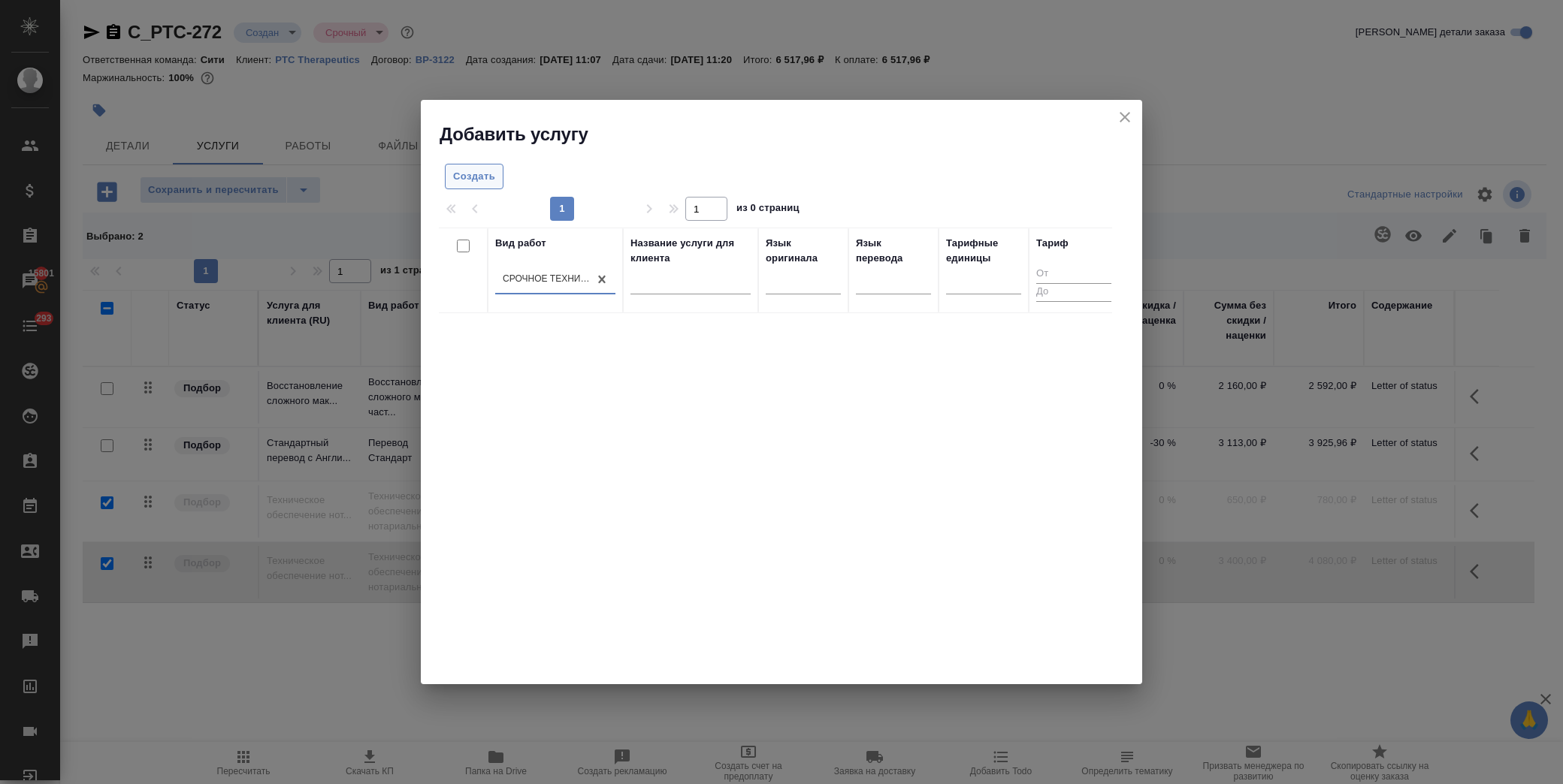
click at [486, 175] on span "Создать" at bounding box center [474, 177] width 42 height 18
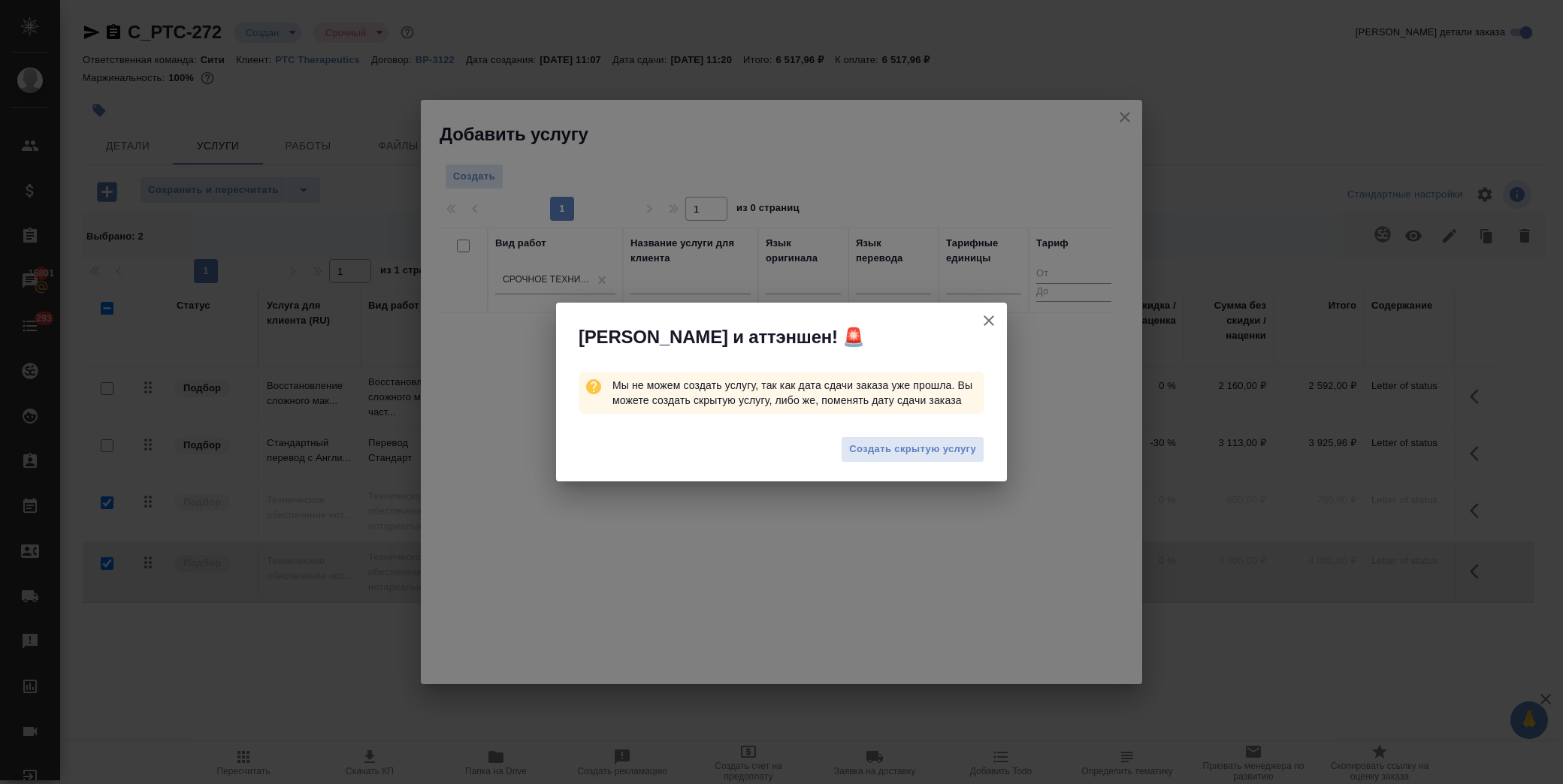
click at [905, 463] on div "Создать скрытую услугу" at bounding box center [781, 451] width 451 height 60
click at [903, 448] on span "Создать скрытую услугу" at bounding box center [913, 449] width 127 height 18
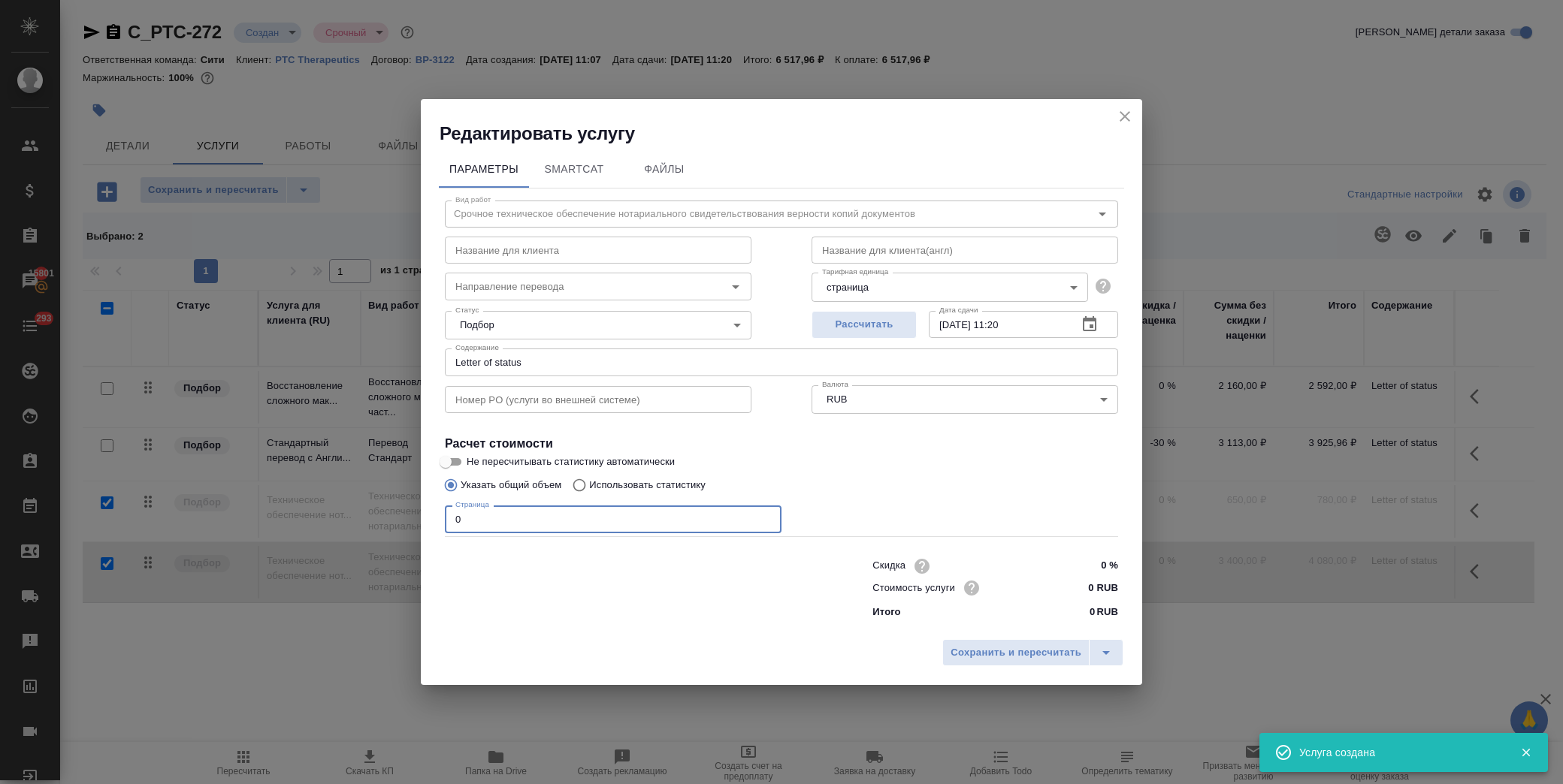
drag, startPoint x: 476, startPoint y: 518, endPoint x: 348, endPoint y: 516, distance: 128.0
click at [346, 516] on div "Редактировать услугу Параметры SmartCat Файлы Вид работ Срочное техническое обе…" at bounding box center [781, 392] width 1563 height 784
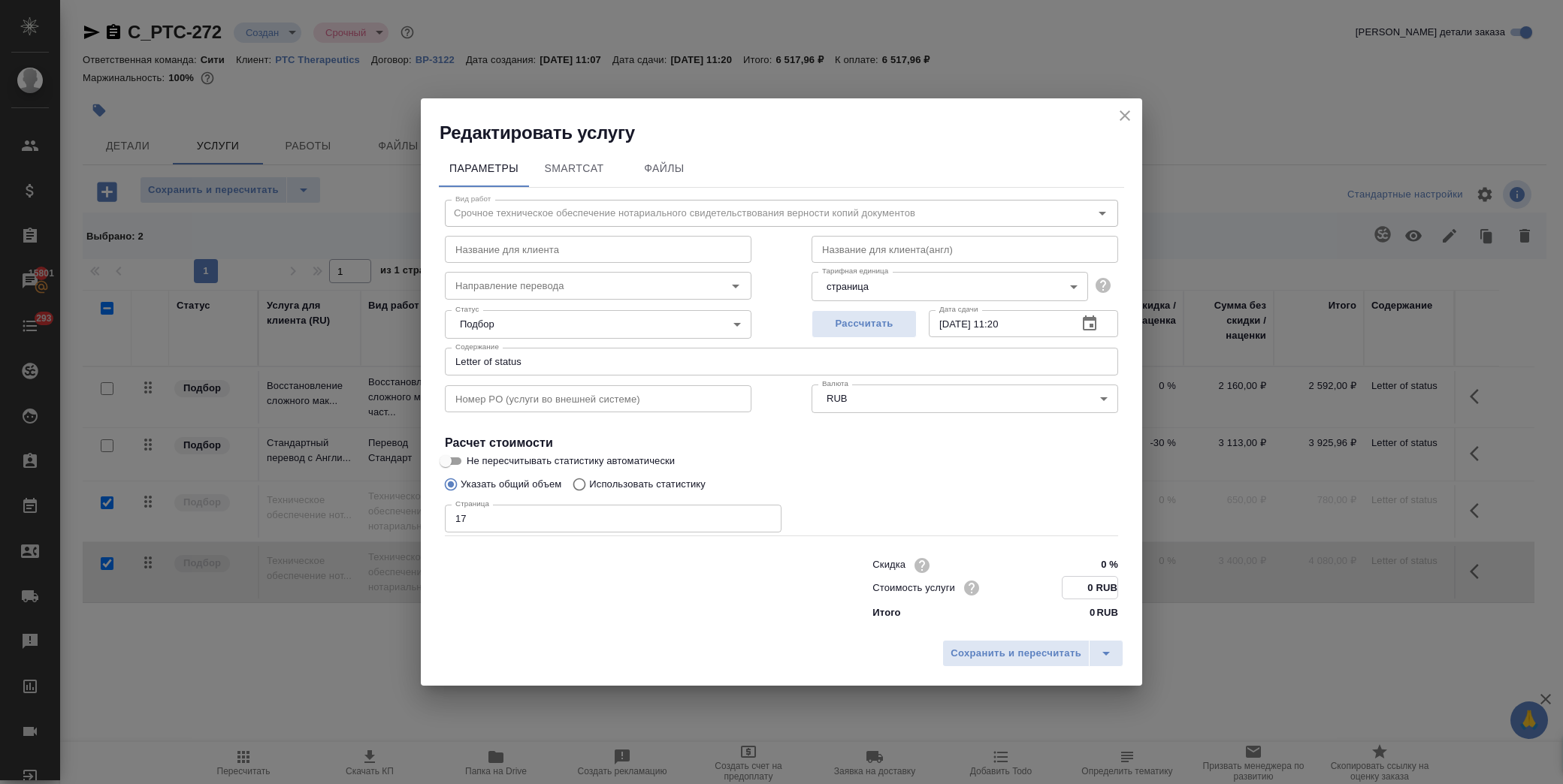
click at [1068, 585] on input "0 RUB" at bounding box center [1090, 588] width 55 height 21
click at [1043, 648] on span "Сохранить и пересчитать" at bounding box center [1016, 653] width 131 height 18
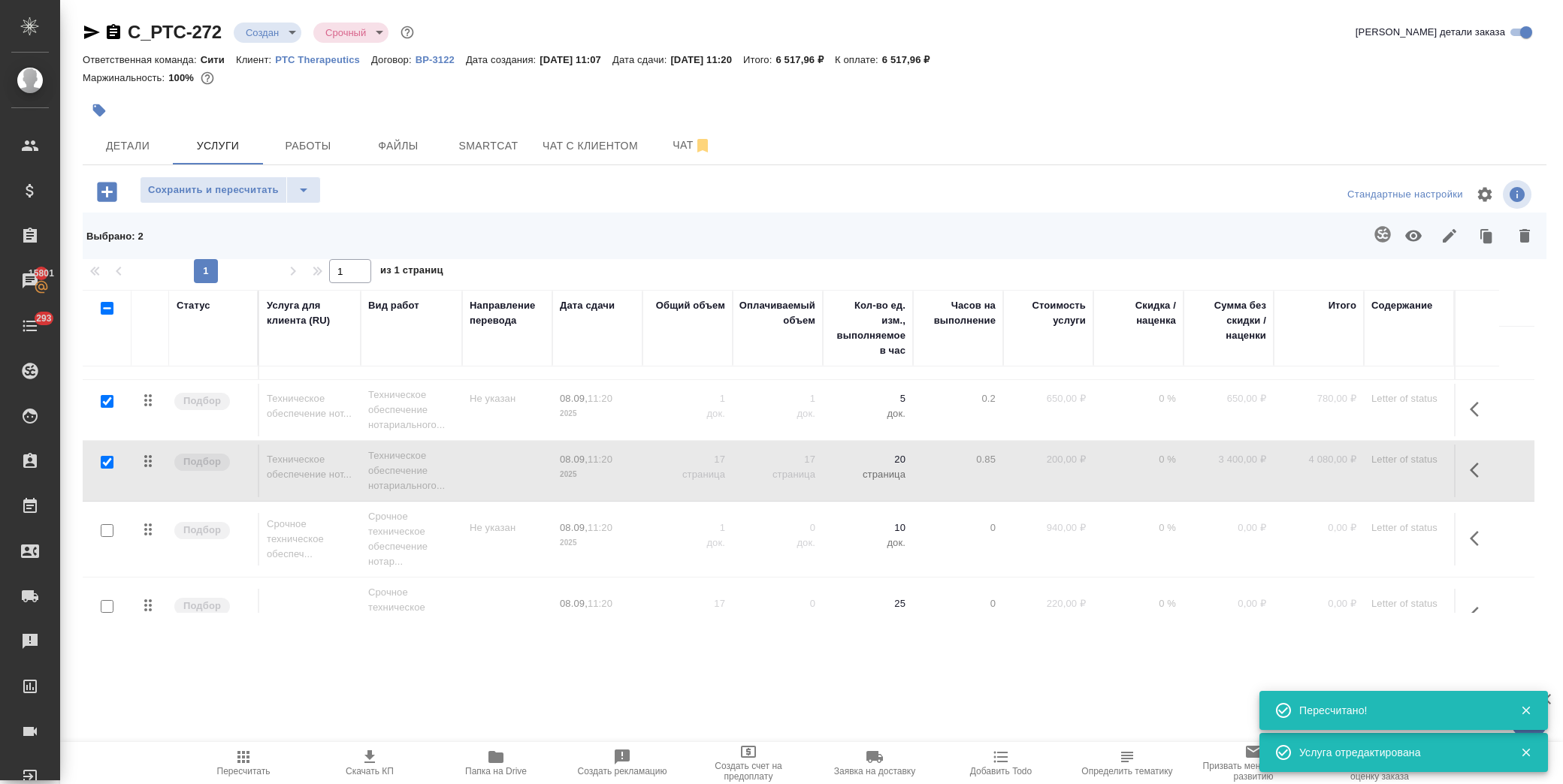
scroll to position [143, 0]
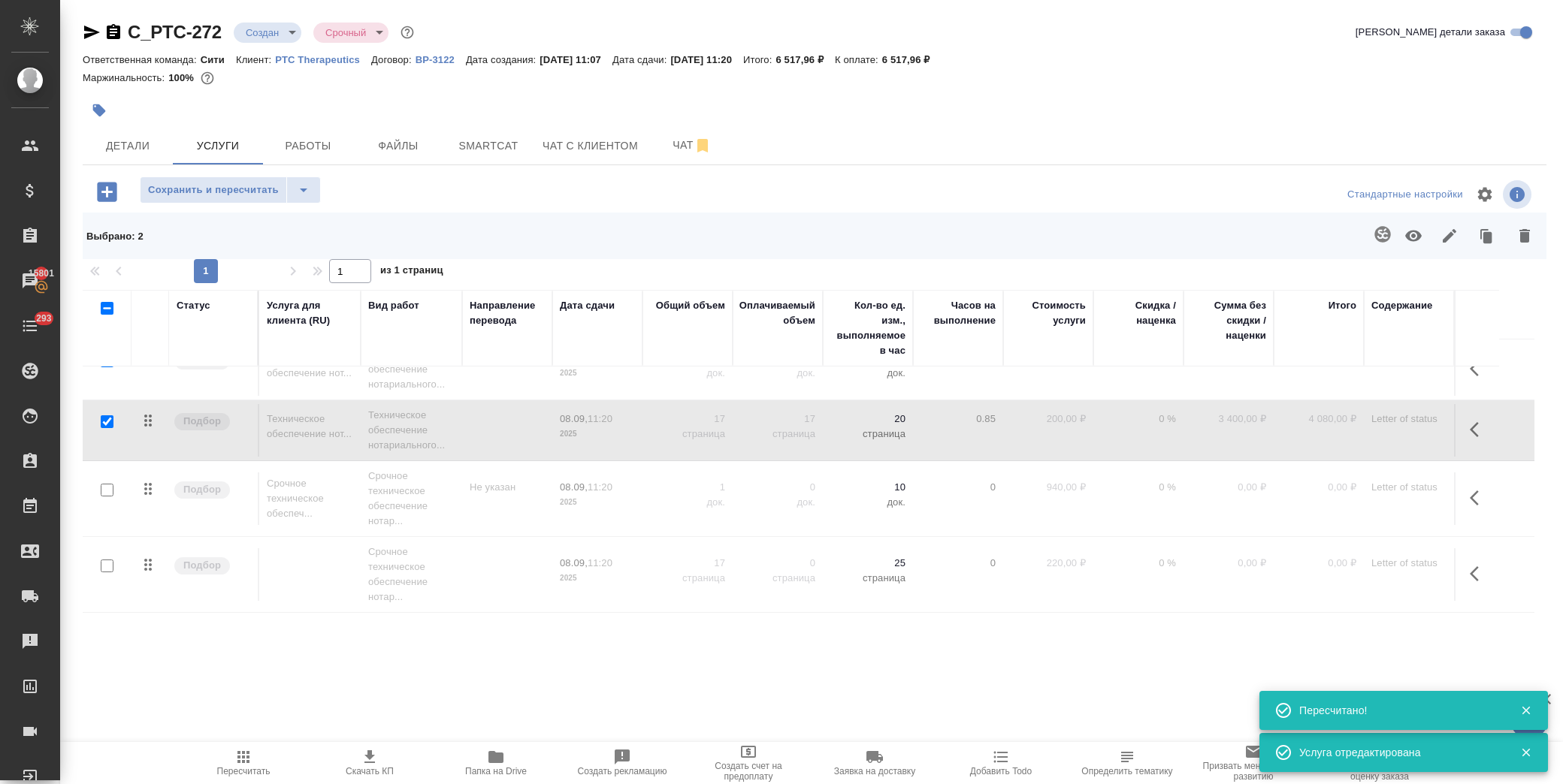
click at [103, 419] on input "checkbox" at bounding box center [107, 422] width 13 height 13
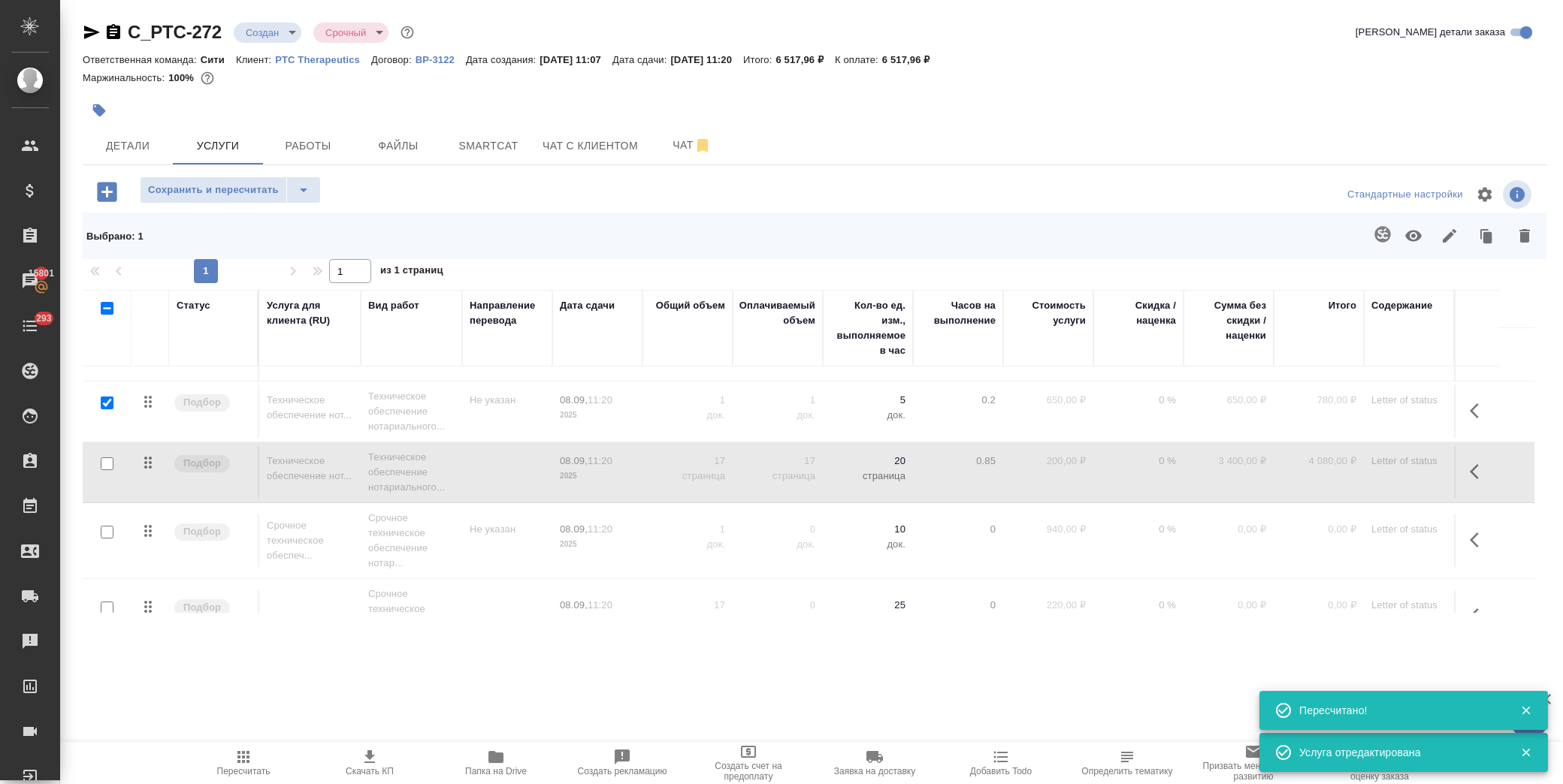
scroll to position [58, 0]
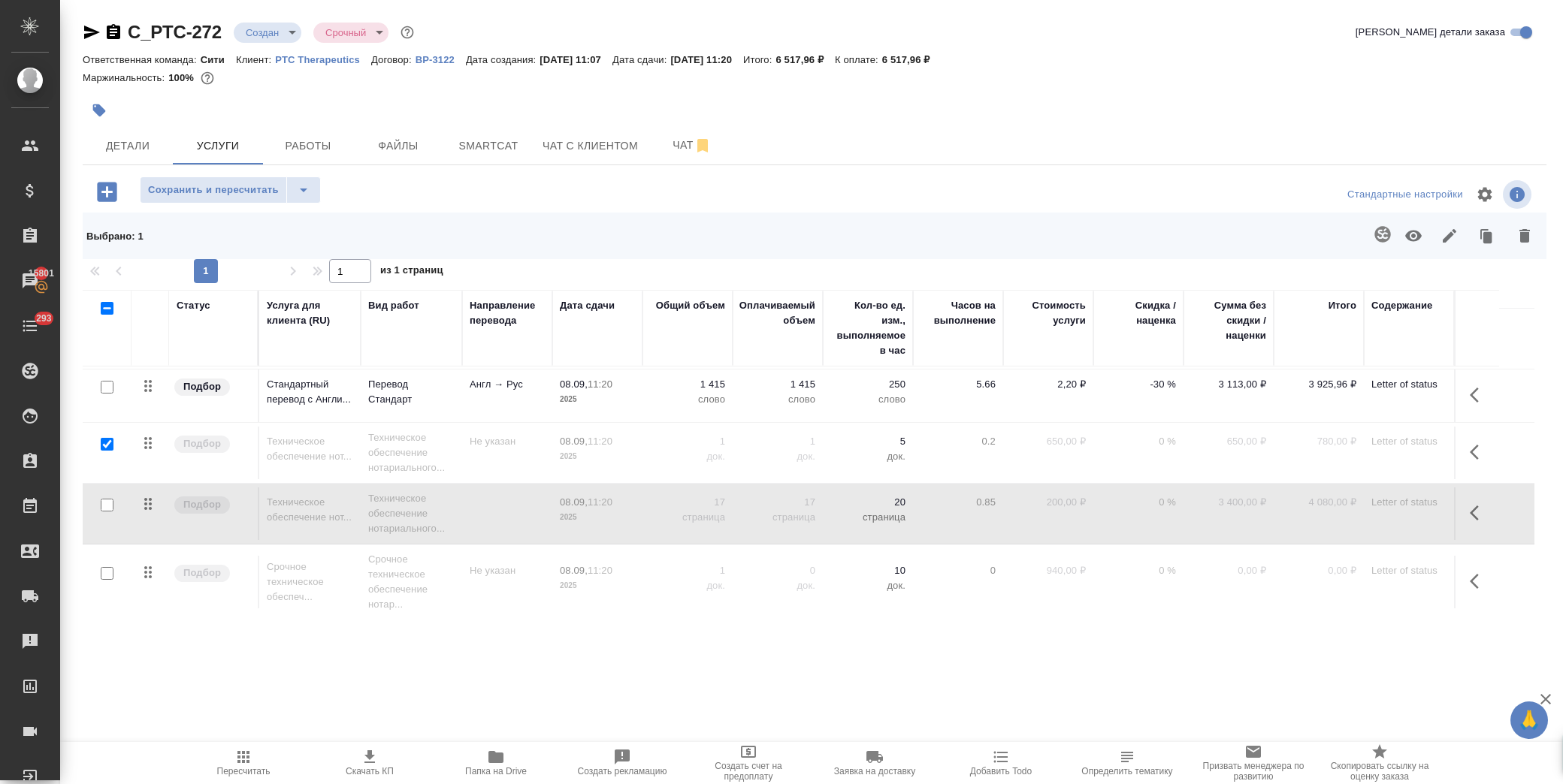
click at [110, 439] on input "checkbox" at bounding box center [107, 444] width 13 height 13
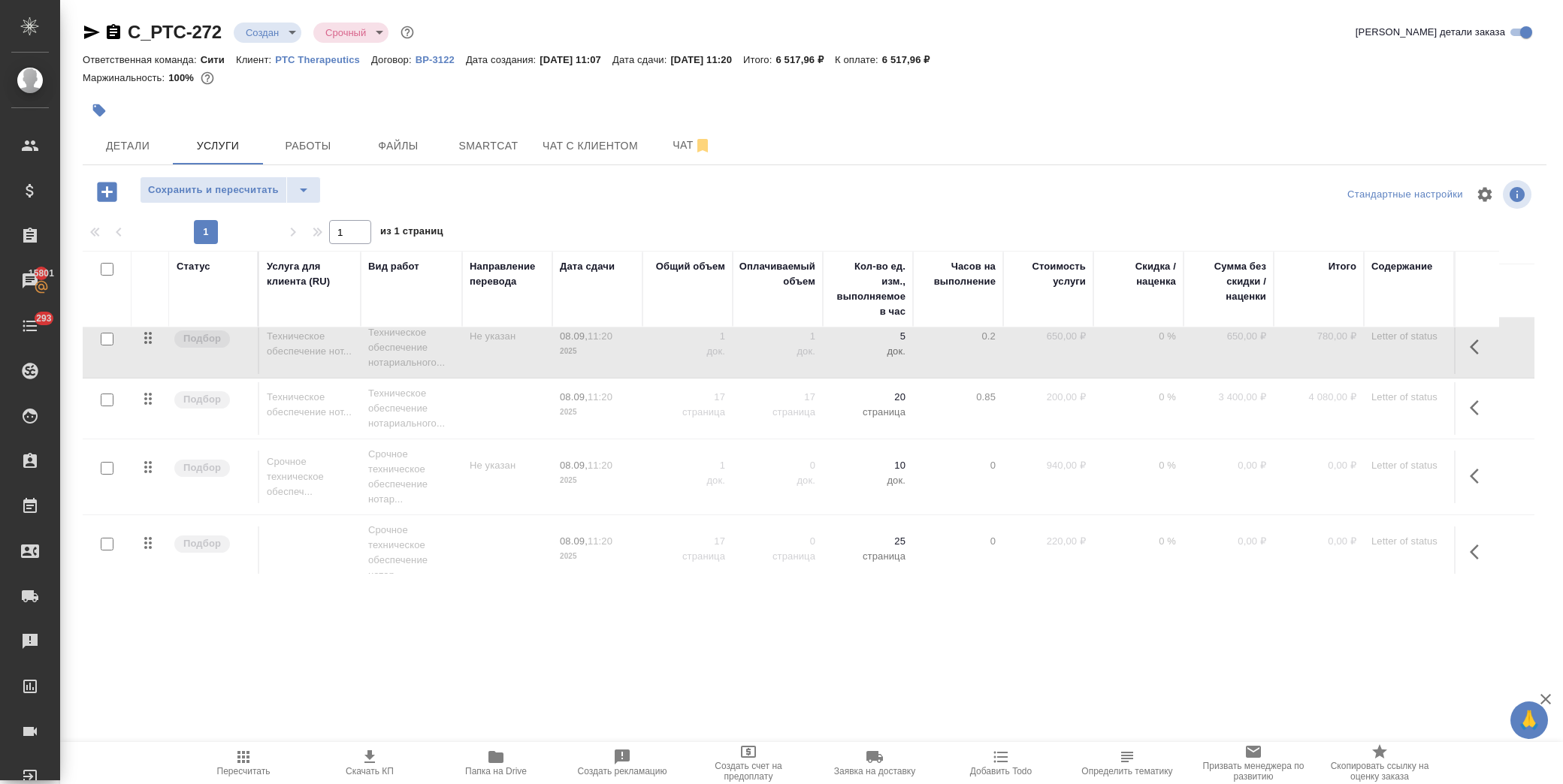
scroll to position [143, 0]
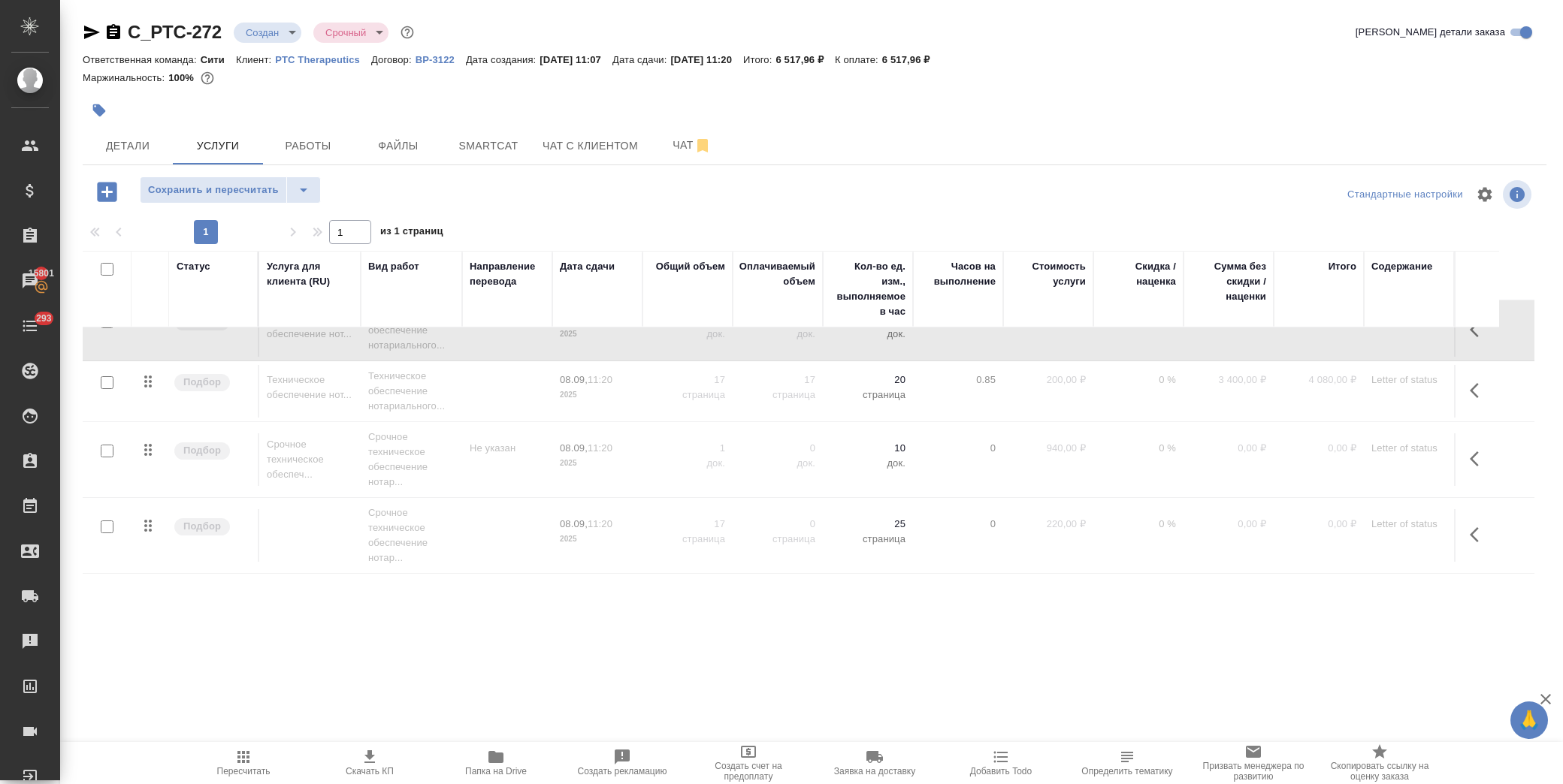
click at [107, 529] on input "checkbox" at bounding box center [107, 526] width 13 height 13
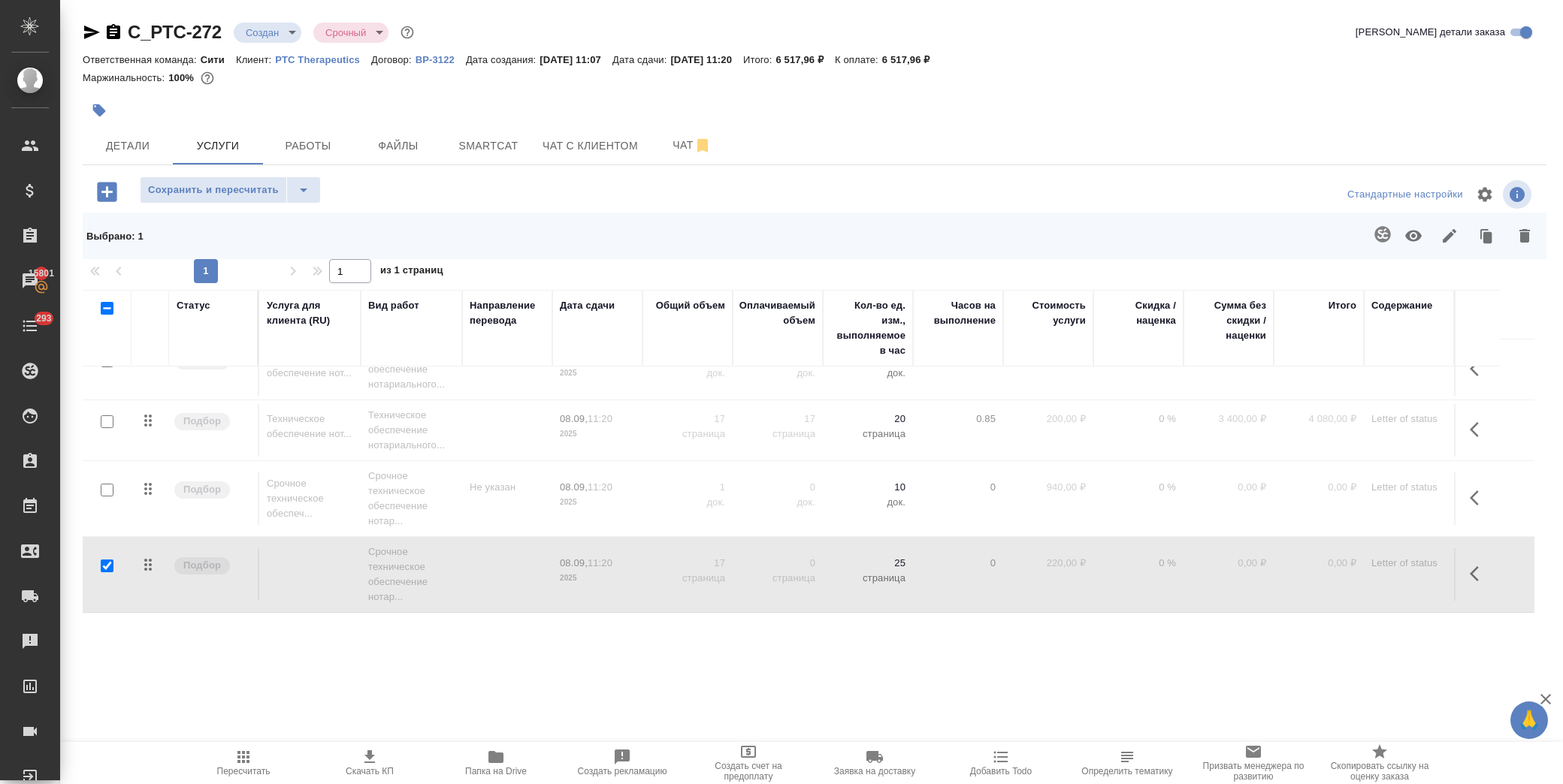
click at [108, 489] on input "checkbox" at bounding box center [107, 490] width 13 height 13
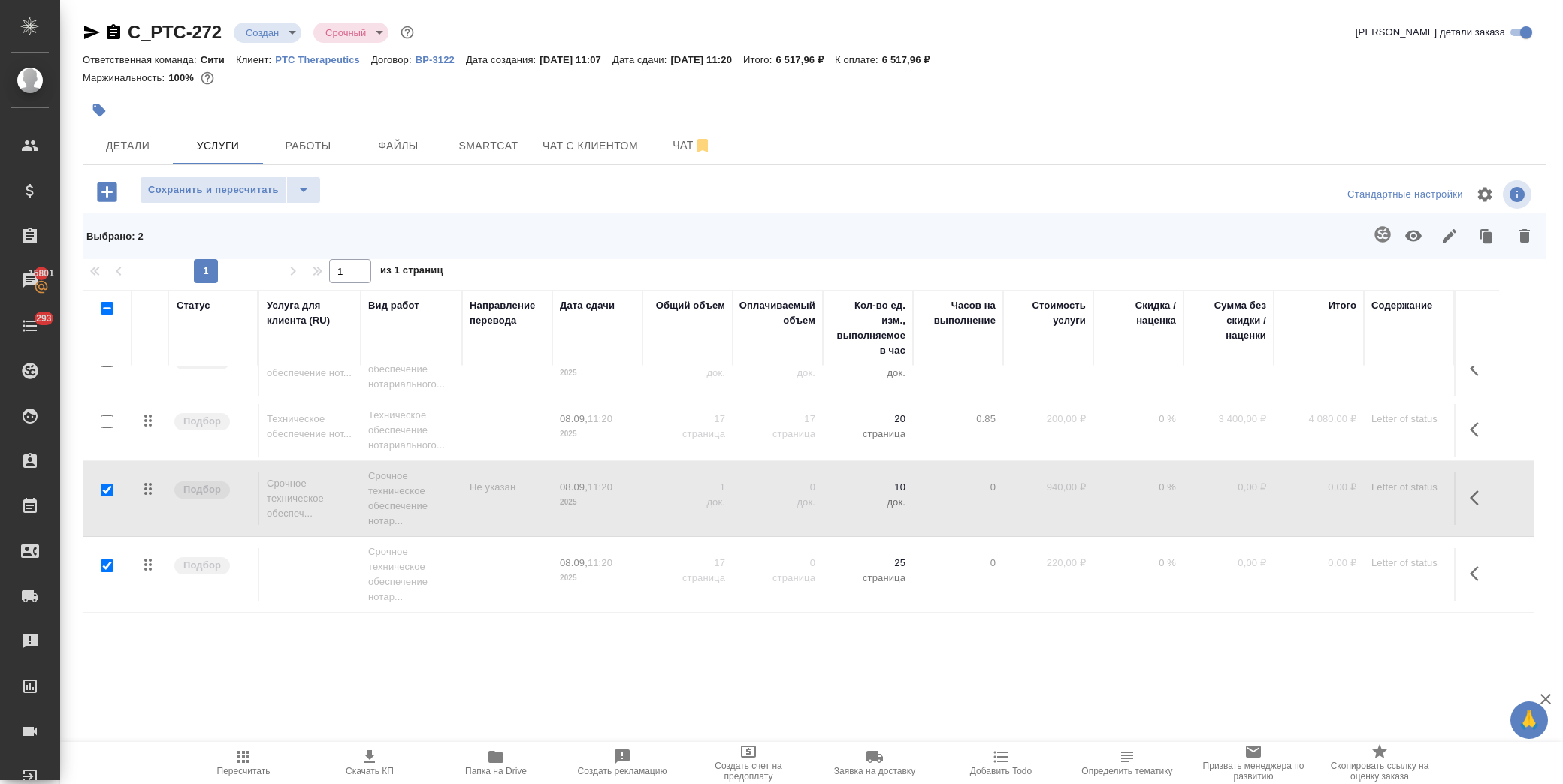
click at [1415, 237] on icon "button" at bounding box center [1414, 236] width 17 height 11
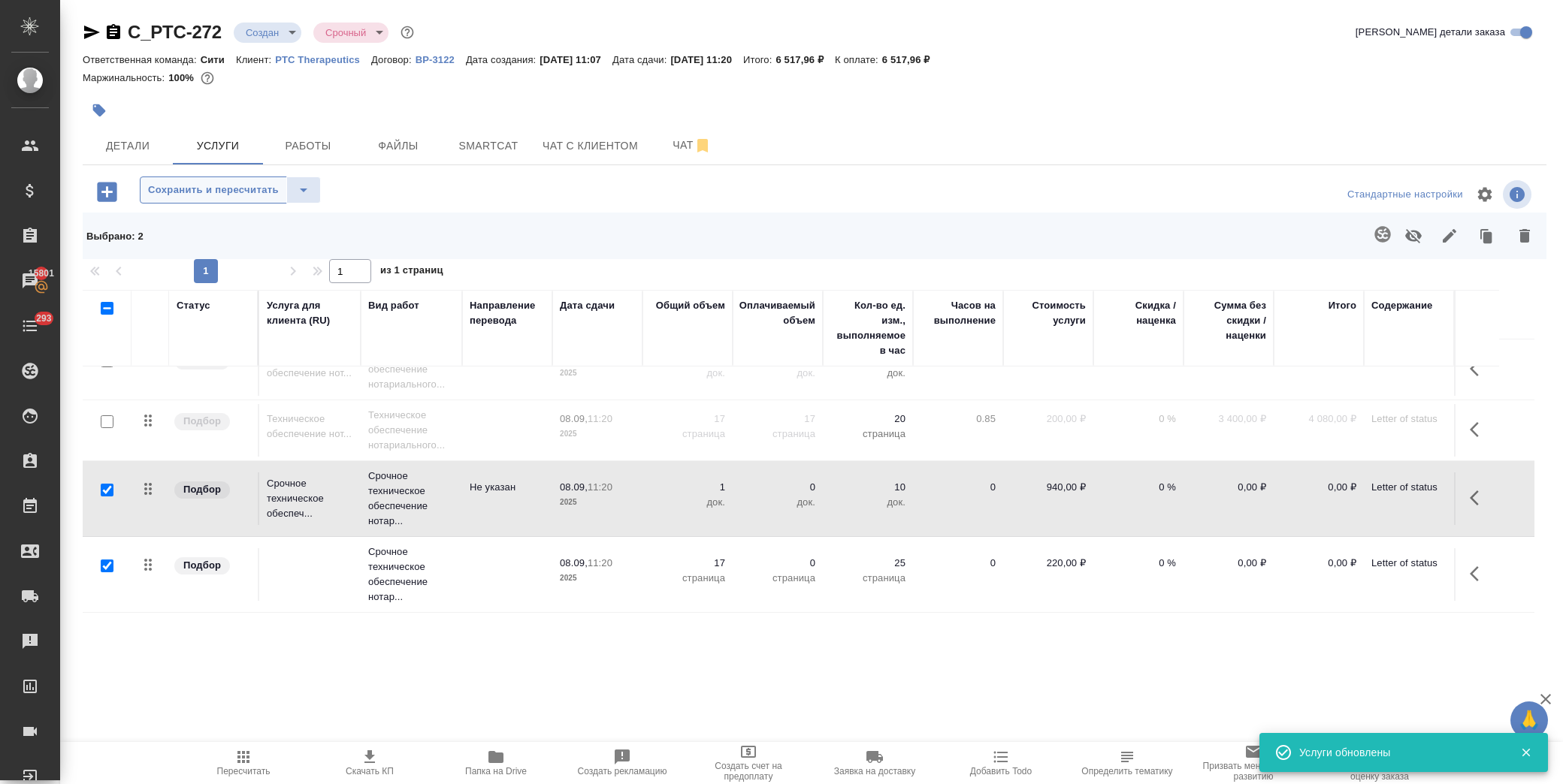
click at [212, 191] on span "Сохранить и пересчитать" at bounding box center [213, 190] width 131 height 18
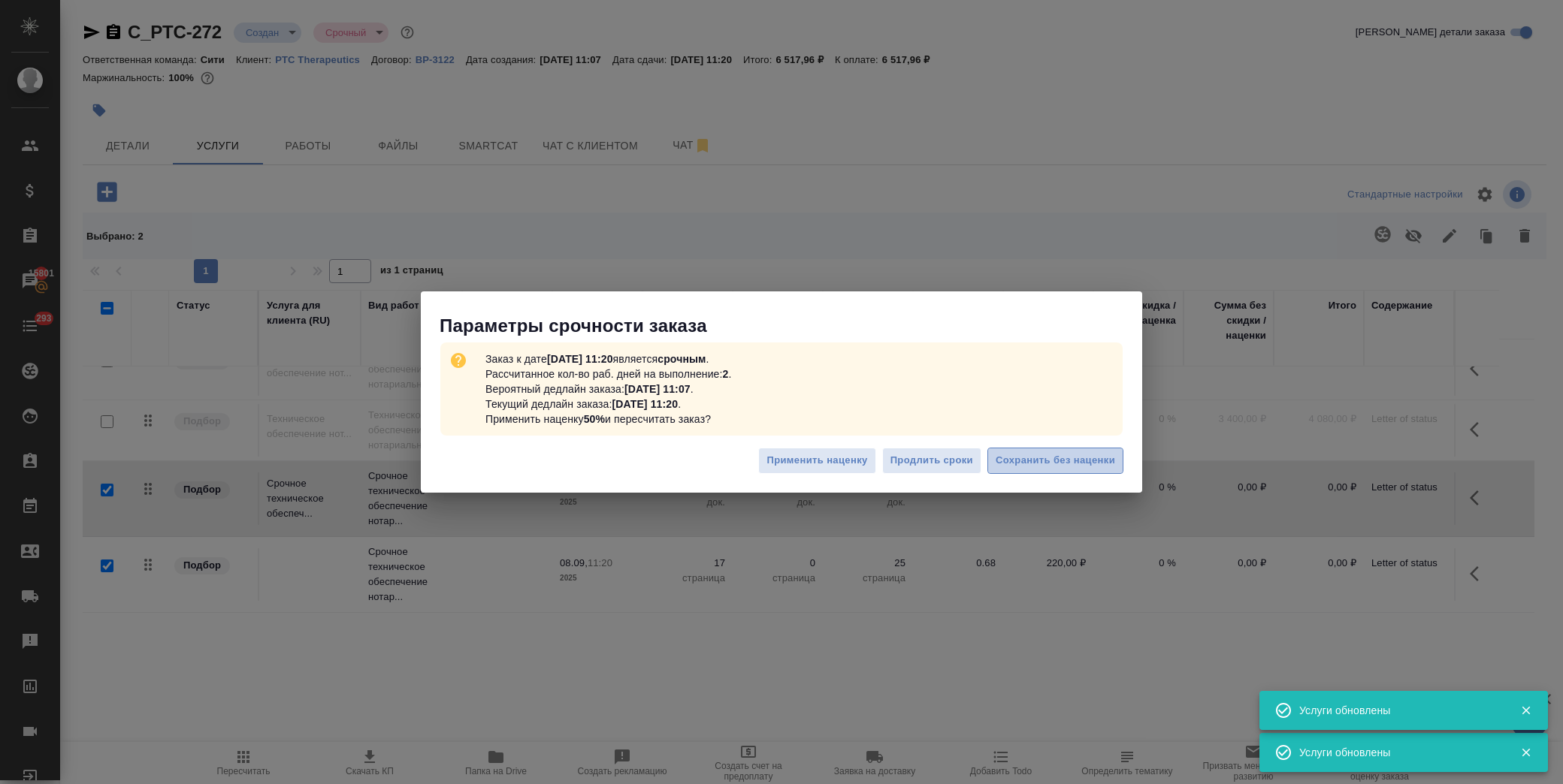
click at [1089, 460] on span "Сохранить без наценки" at bounding box center [1056, 461] width 120 height 18
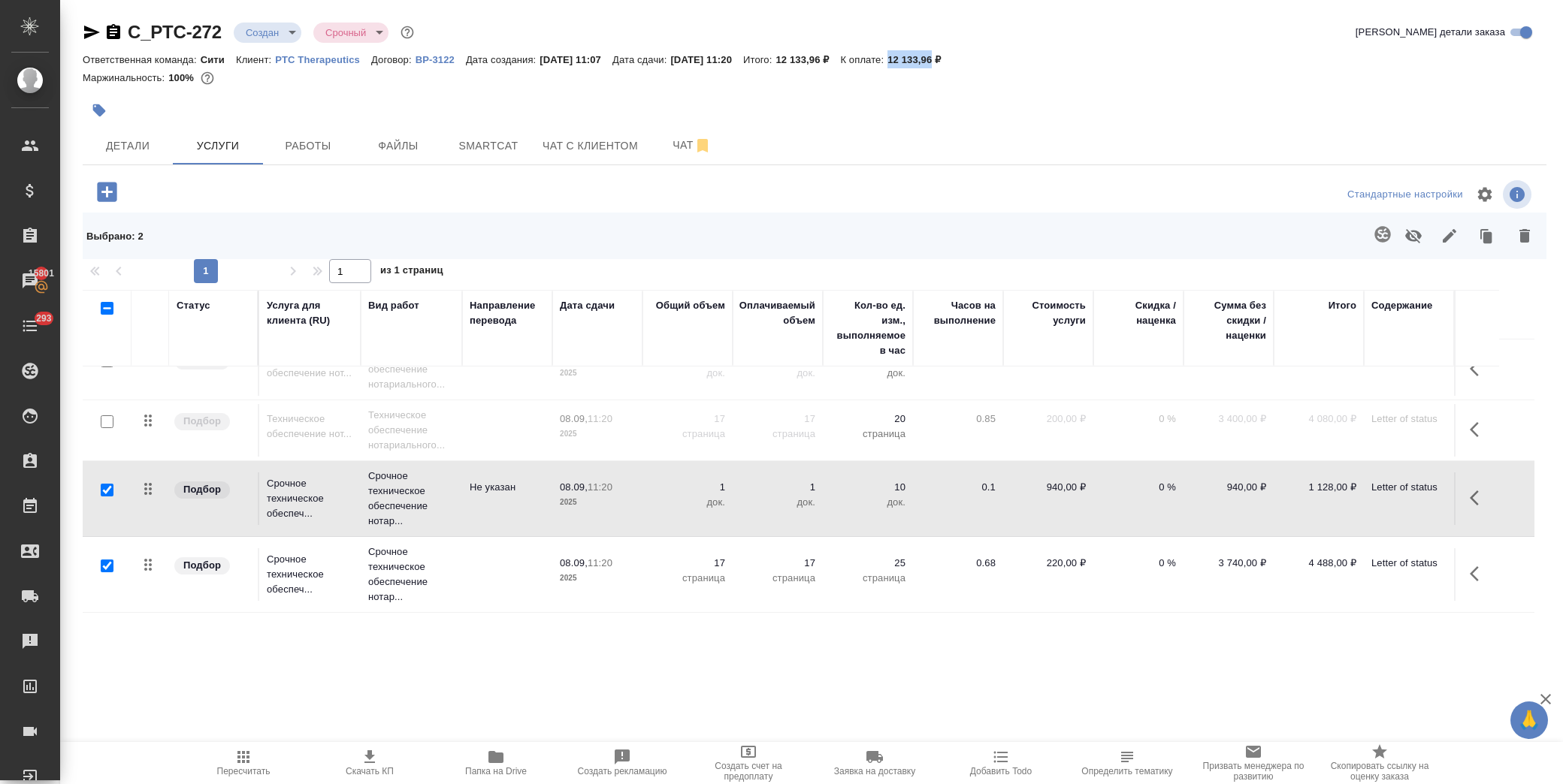
drag, startPoint x: 925, startPoint y: 62, endPoint x: 967, endPoint y: 56, distance: 42.4
click at [967, 56] on div "Ответственная команда: Сити Клиент: PTC Therapeutics Договор: ВР-3122 Дата созд…" at bounding box center [815, 60] width 1464 height 18
copy p "12 133,96"
click at [373, 774] on span "Скачать КП" at bounding box center [369, 772] width 48 height 11
click at [105, 487] on input "checkbox" at bounding box center [107, 490] width 13 height 13
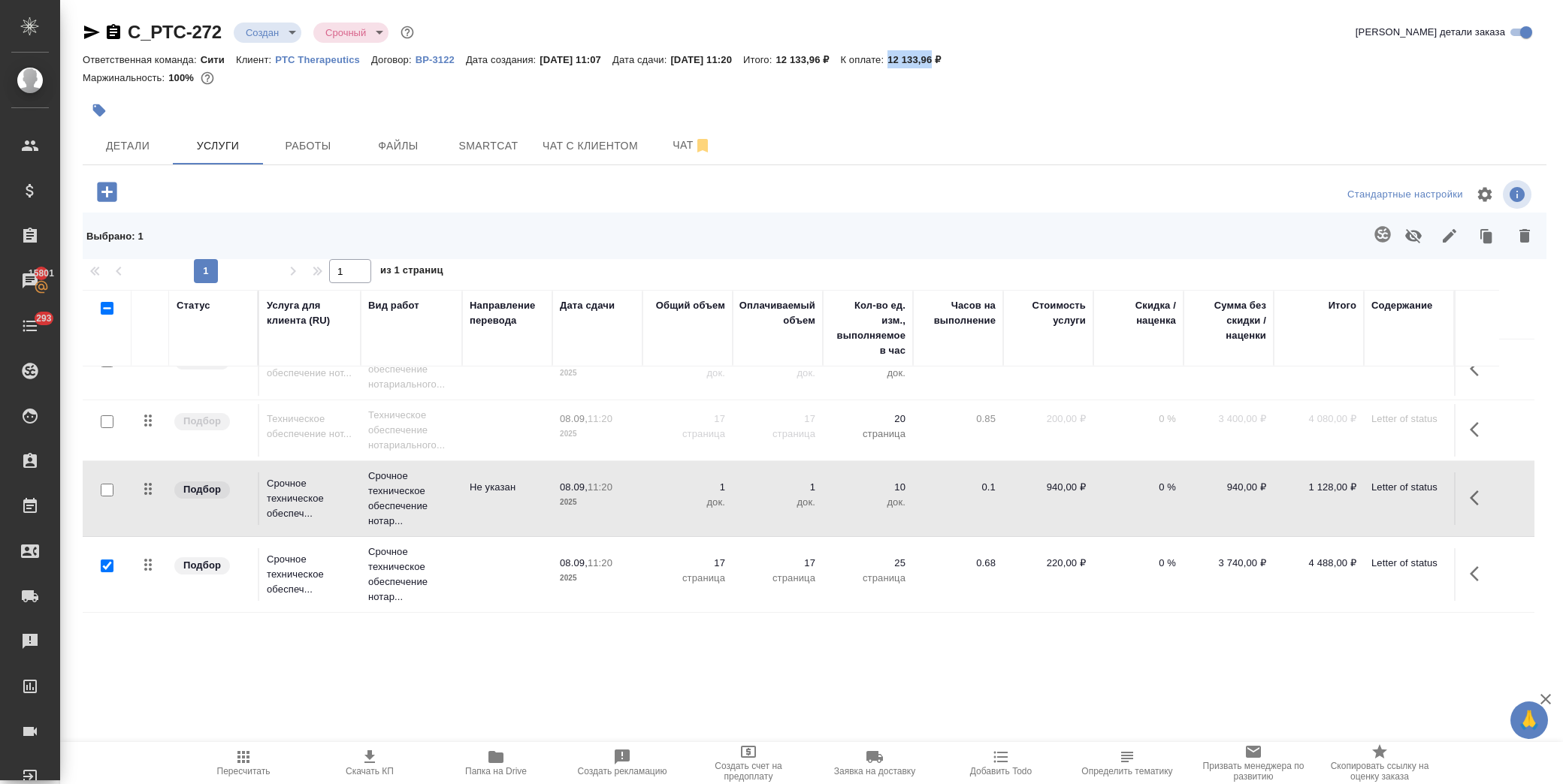
click at [100, 565] on input "checkbox" at bounding box center [107, 566] width 13 height 13
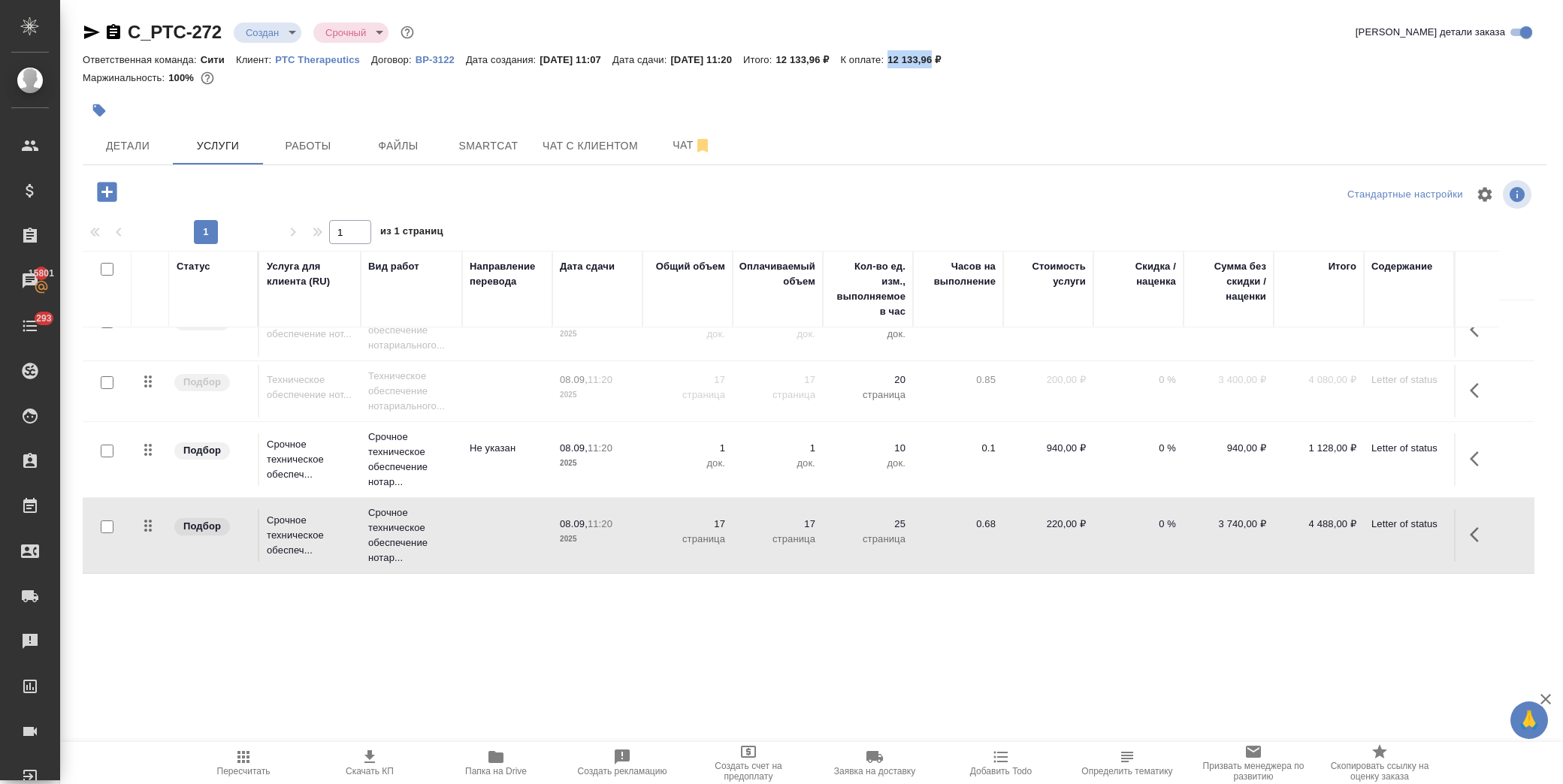
click at [111, 449] on input "checkbox" at bounding box center [107, 451] width 13 height 13
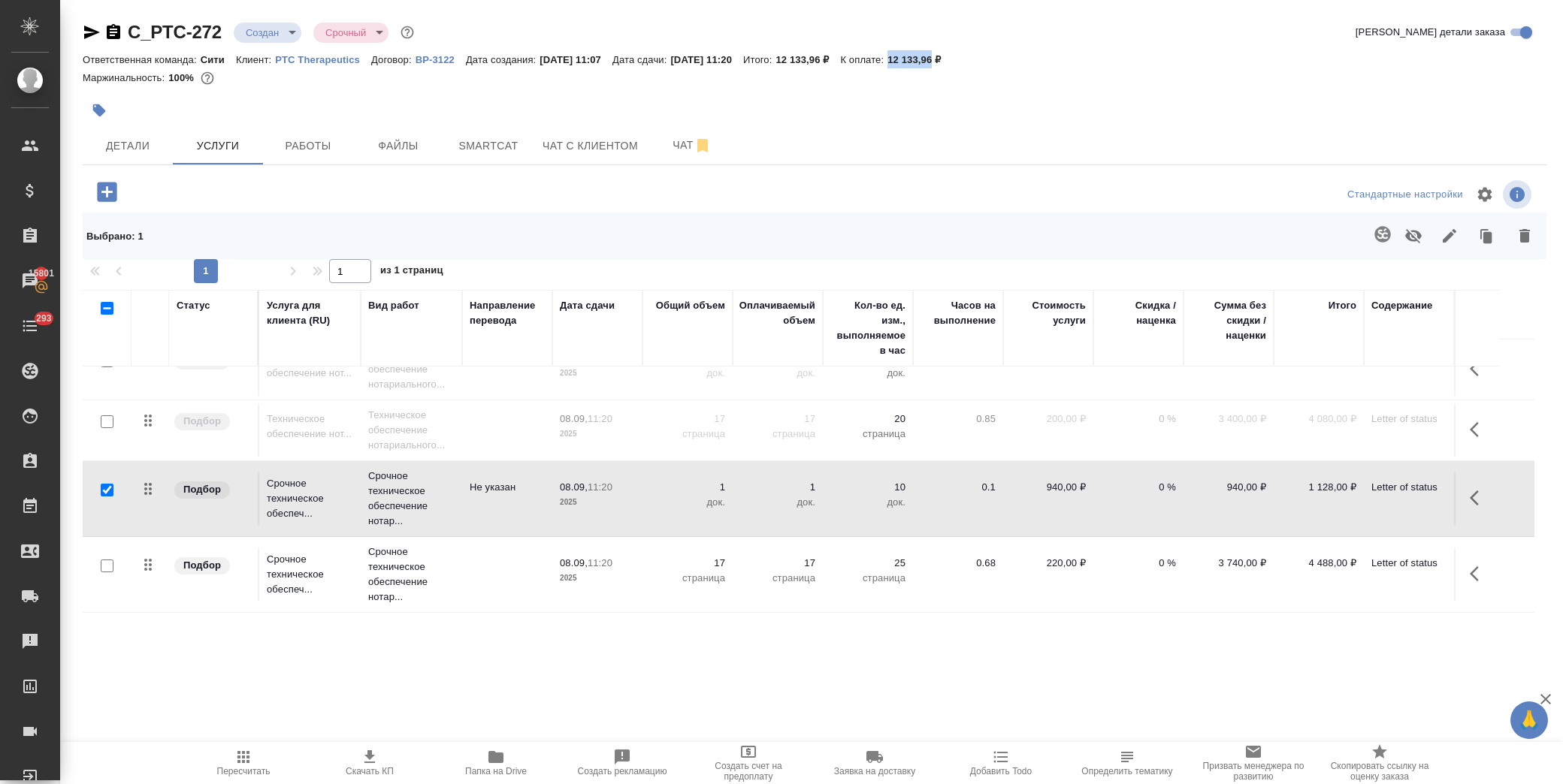
drag, startPoint x: 109, startPoint y: 569, endPoint x: 158, endPoint y: 537, distance: 58.5
click at [107, 567] on input "checkbox" at bounding box center [107, 566] width 13 height 13
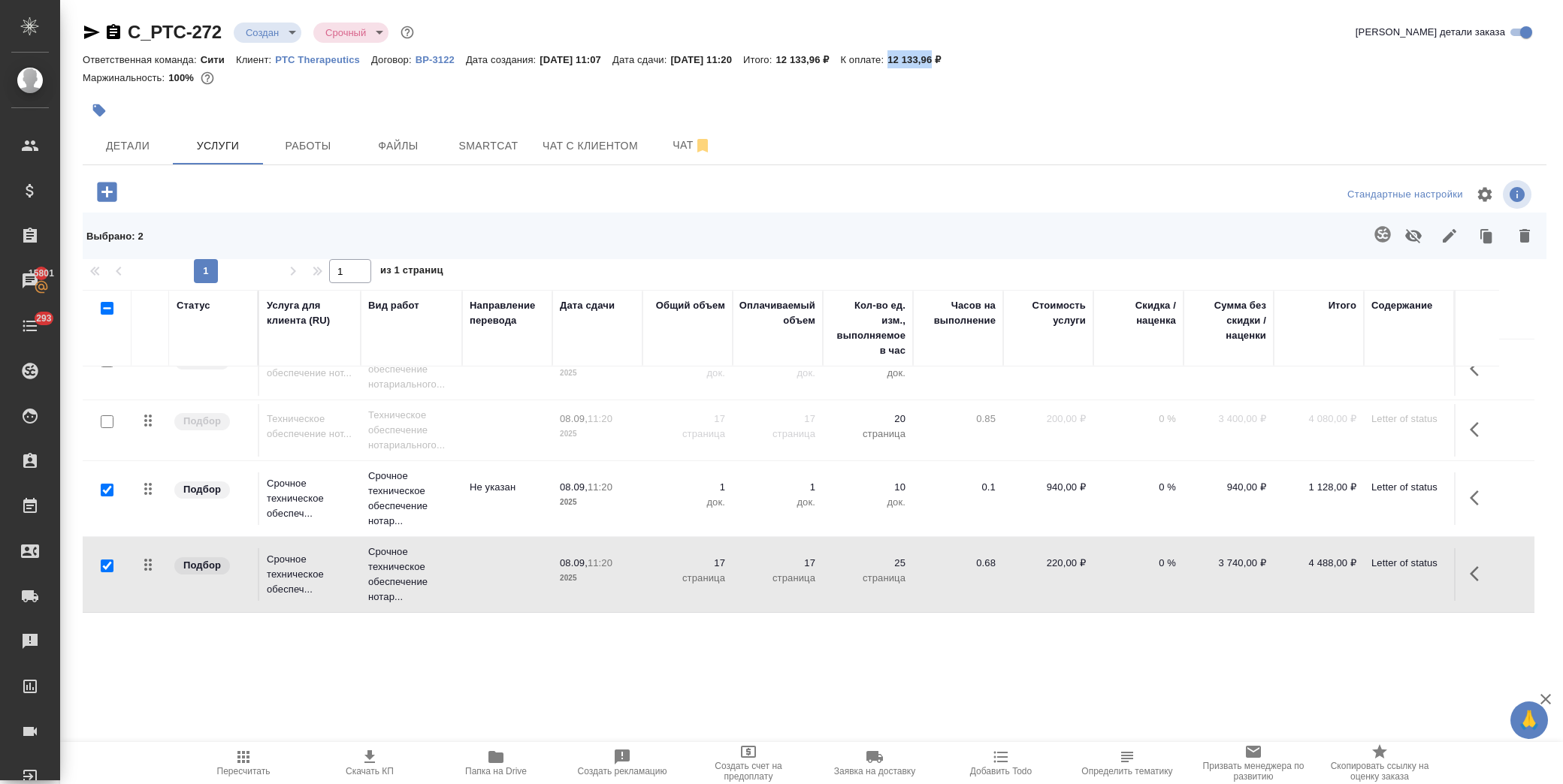
click at [1410, 251] on button "button" at bounding box center [1413, 235] width 36 height 39
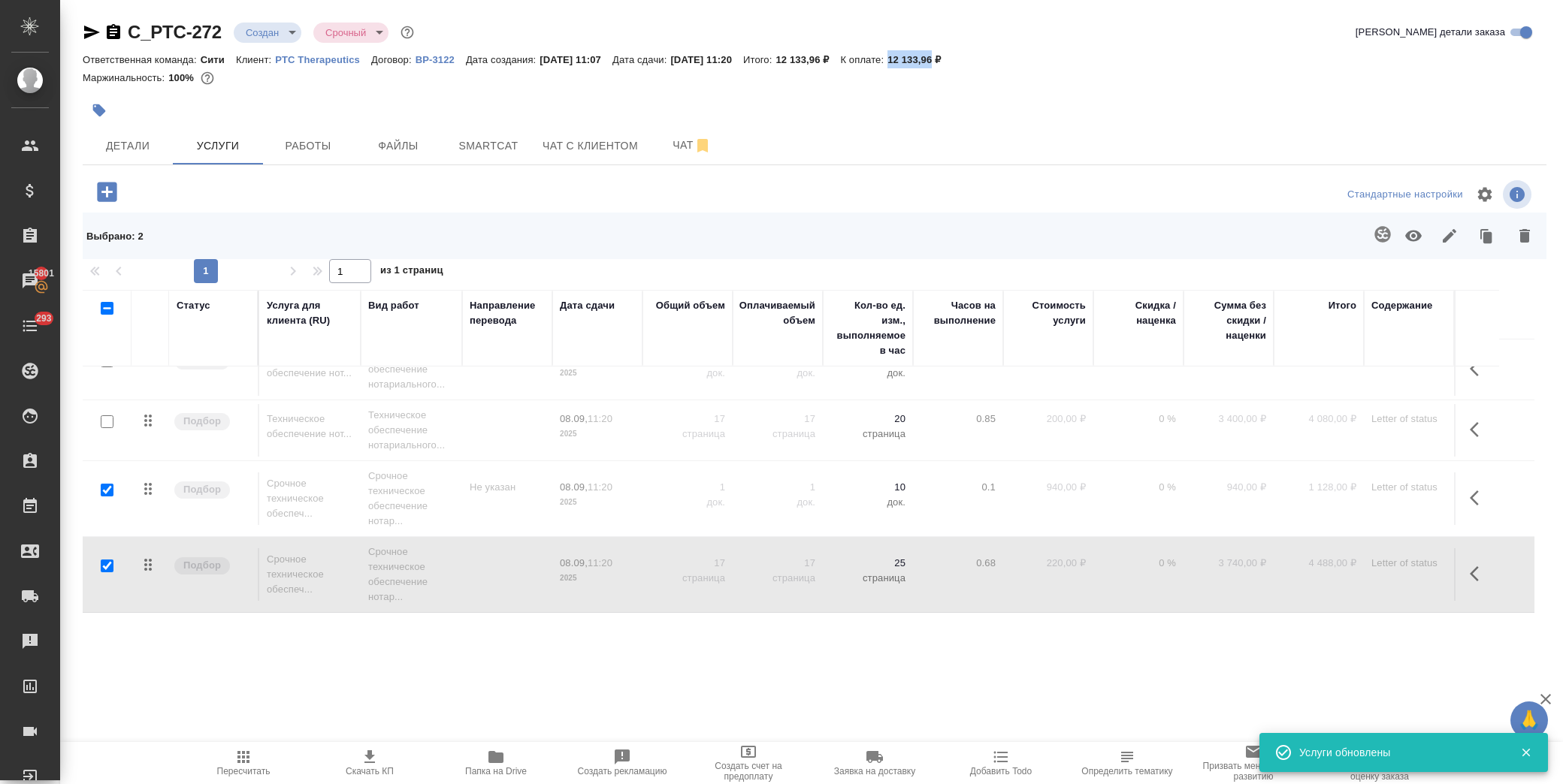
click at [109, 566] on input "checkbox" at bounding box center [107, 566] width 13 height 13
click at [105, 485] on input "checkbox" at bounding box center [107, 490] width 13 height 13
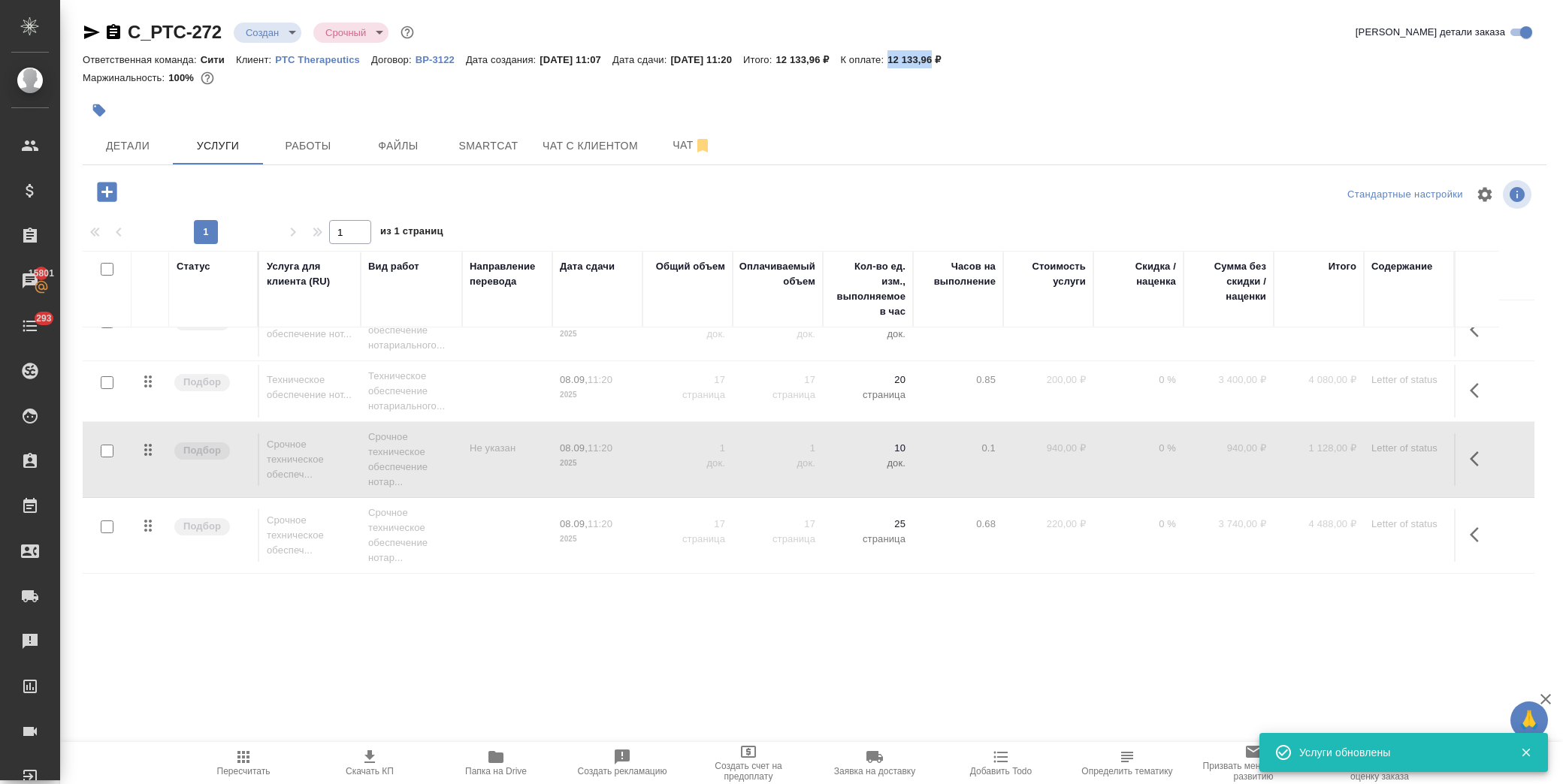
click at [101, 384] on input "checkbox" at bounding box center [107, 382] width 13 height 13
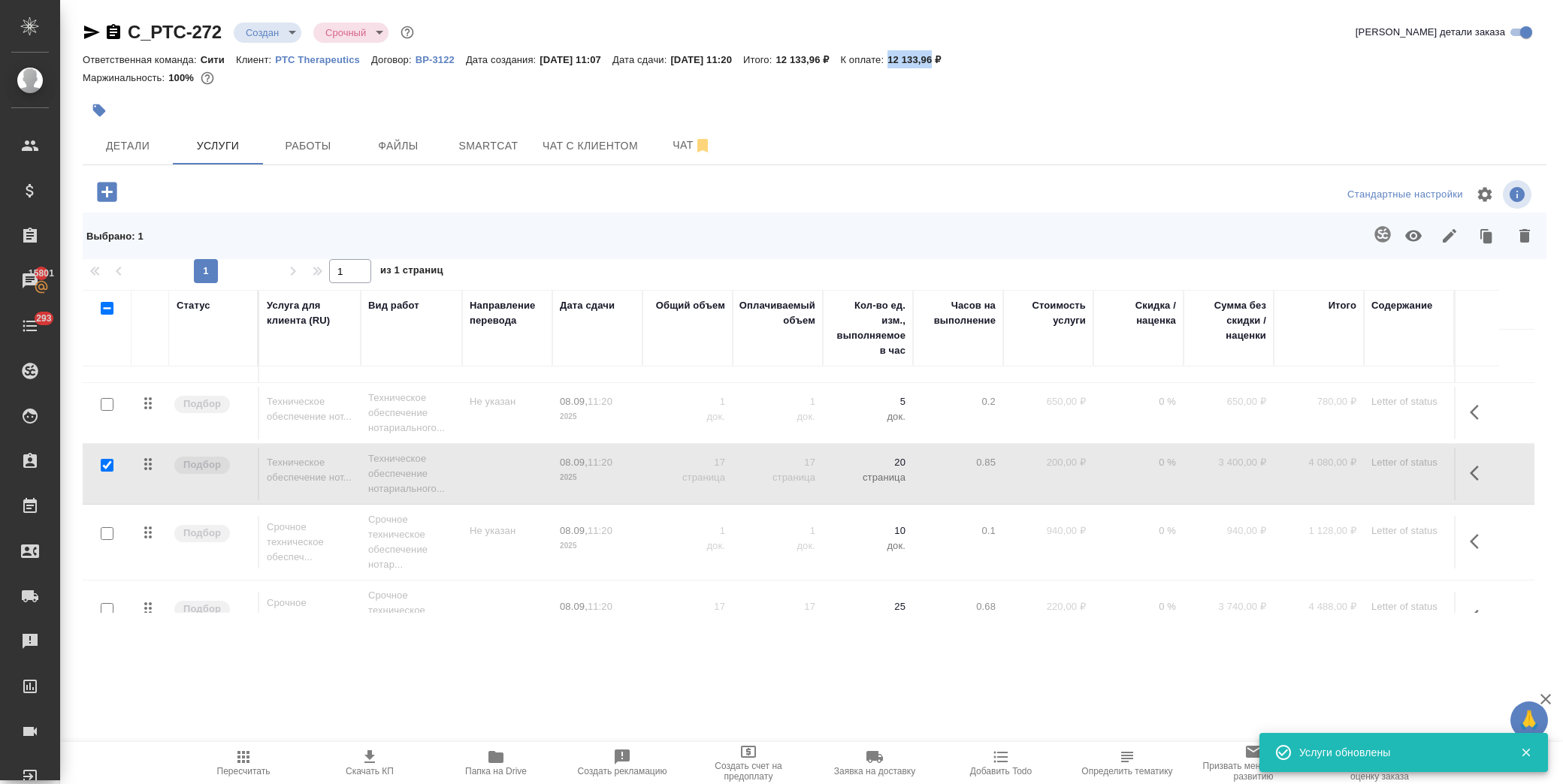
scroll to position [58, 0]
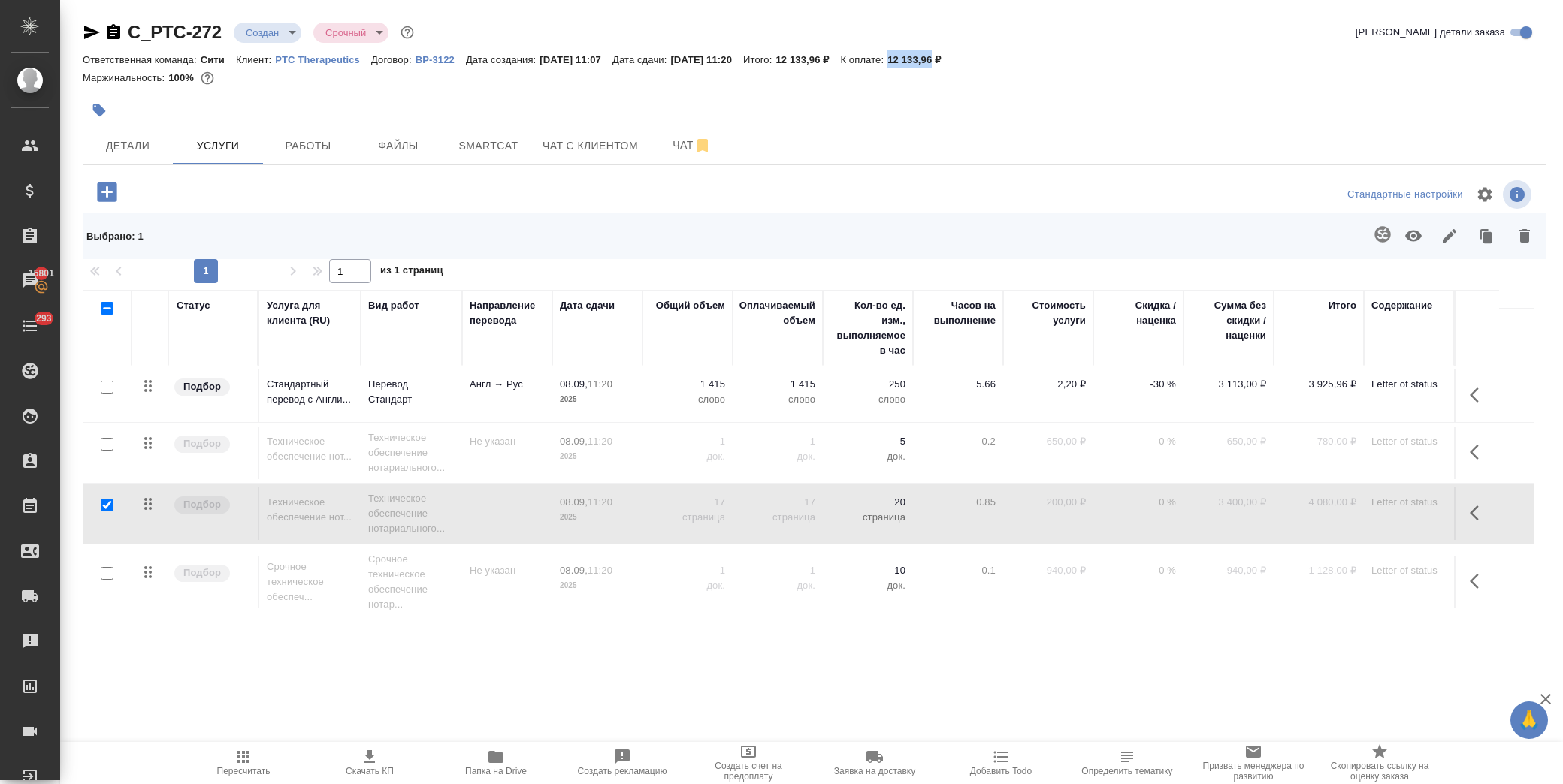
click at [107, 444] on input "checkbox" at bounding box center [107, 444] width 13 height 13
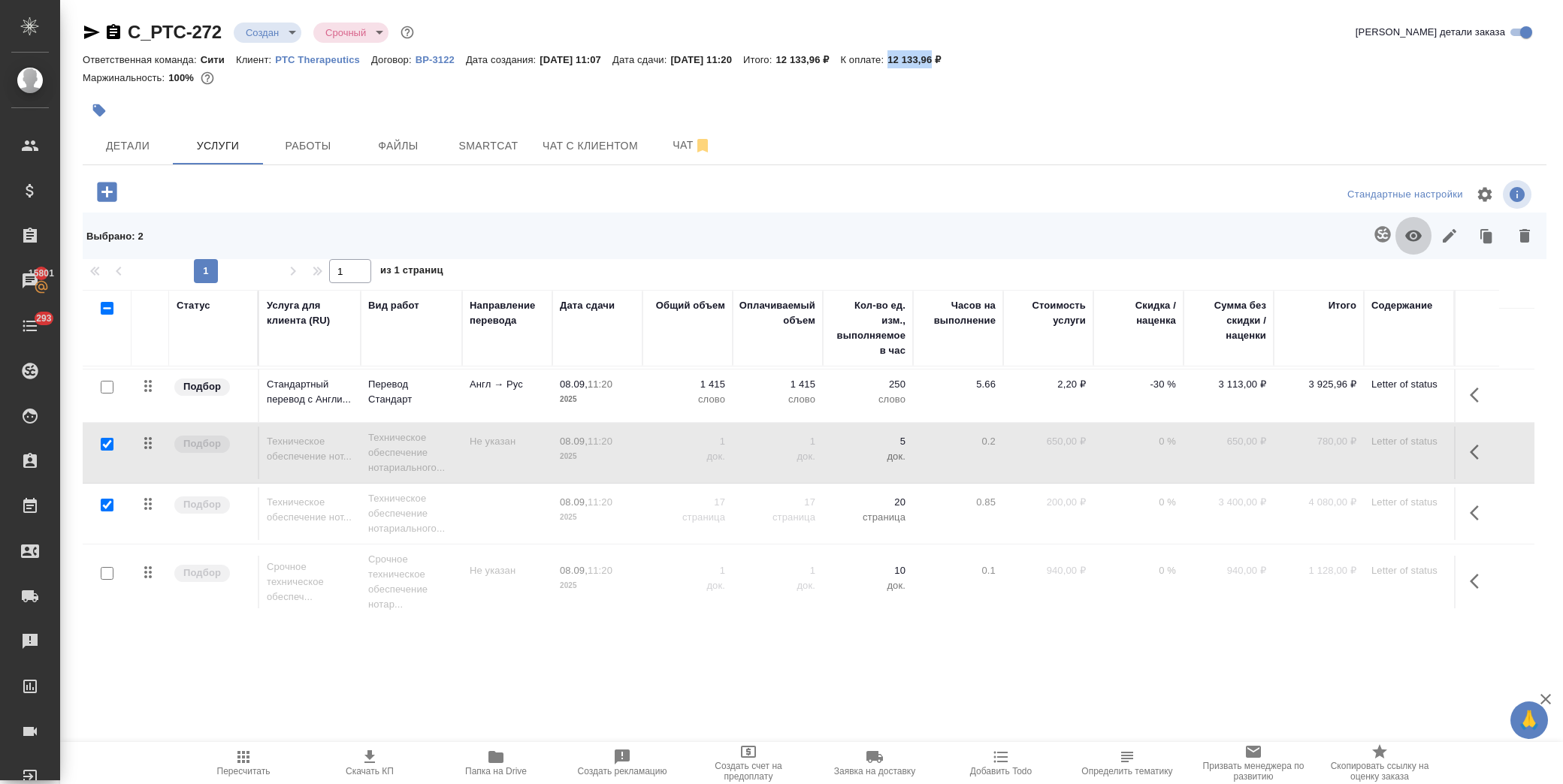
click at [1406, 236] on icon "button" at bounding box center [1414, 236] width 17 height 11
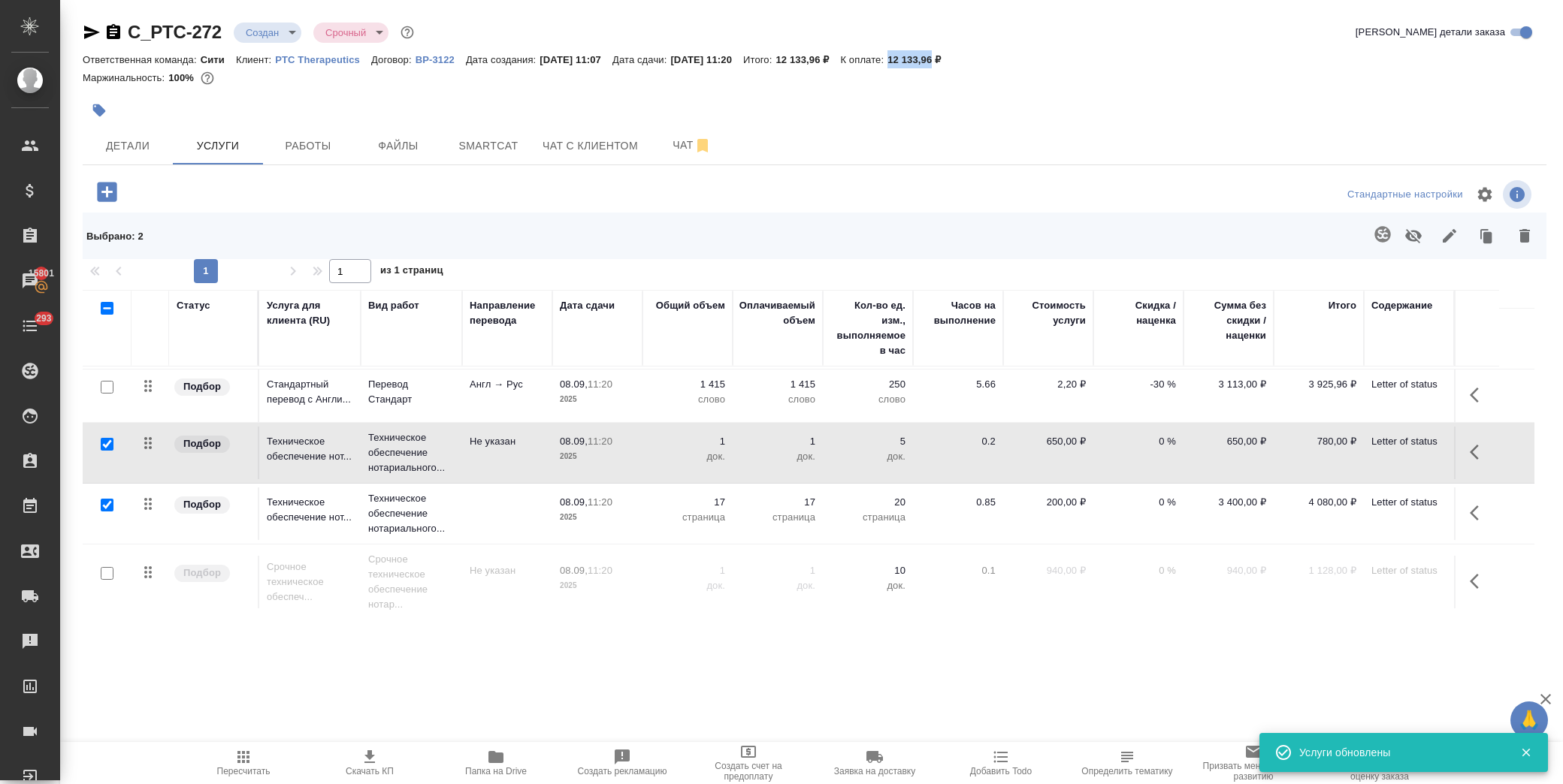
click at [239, 762] on icon "button" at bounding box center [244, 757] width 12 height 12
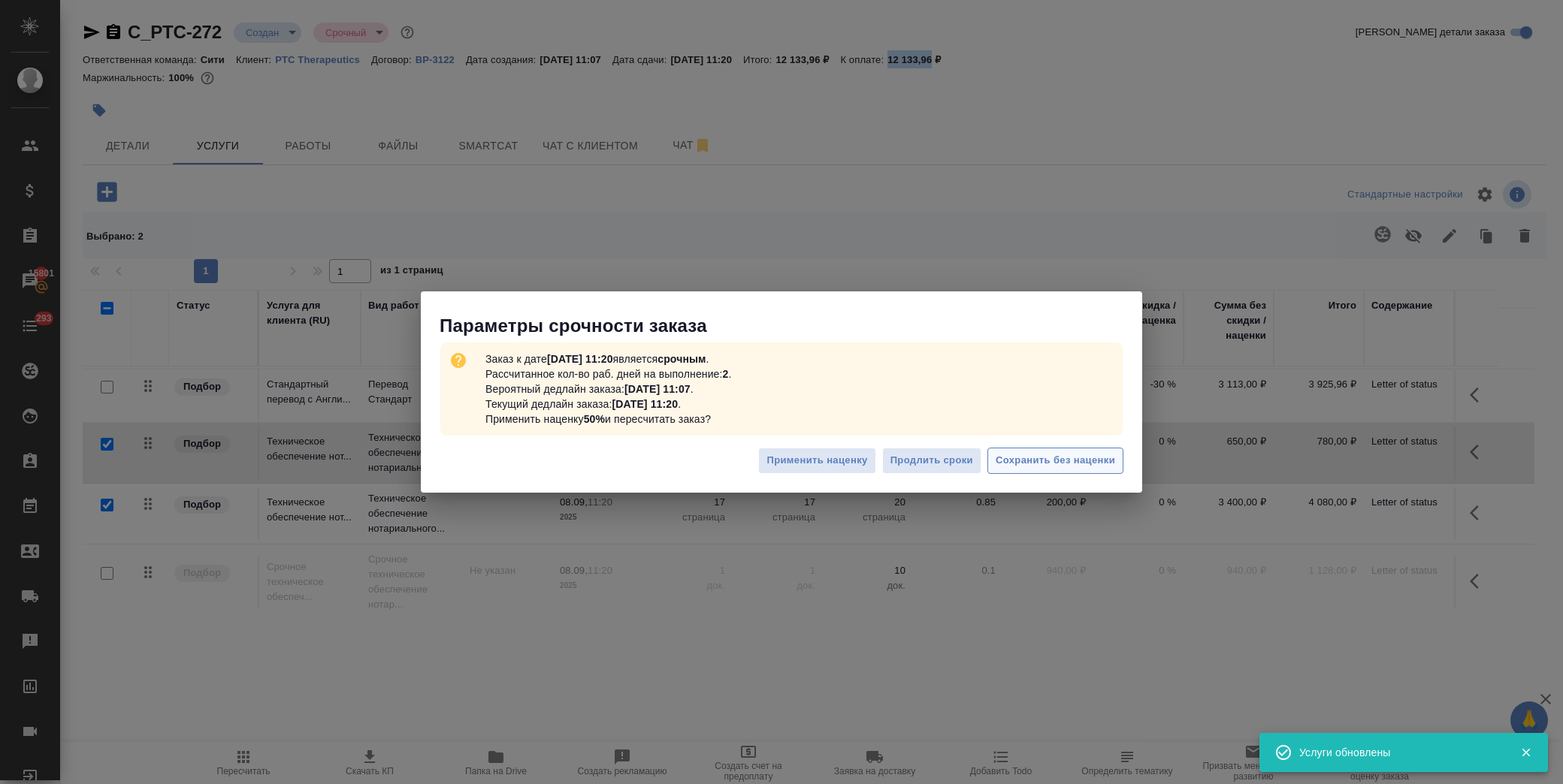
click at [1034, 461] on span "Сохранить без наценки" at bounding box center [1056, 461] width 120 height 18
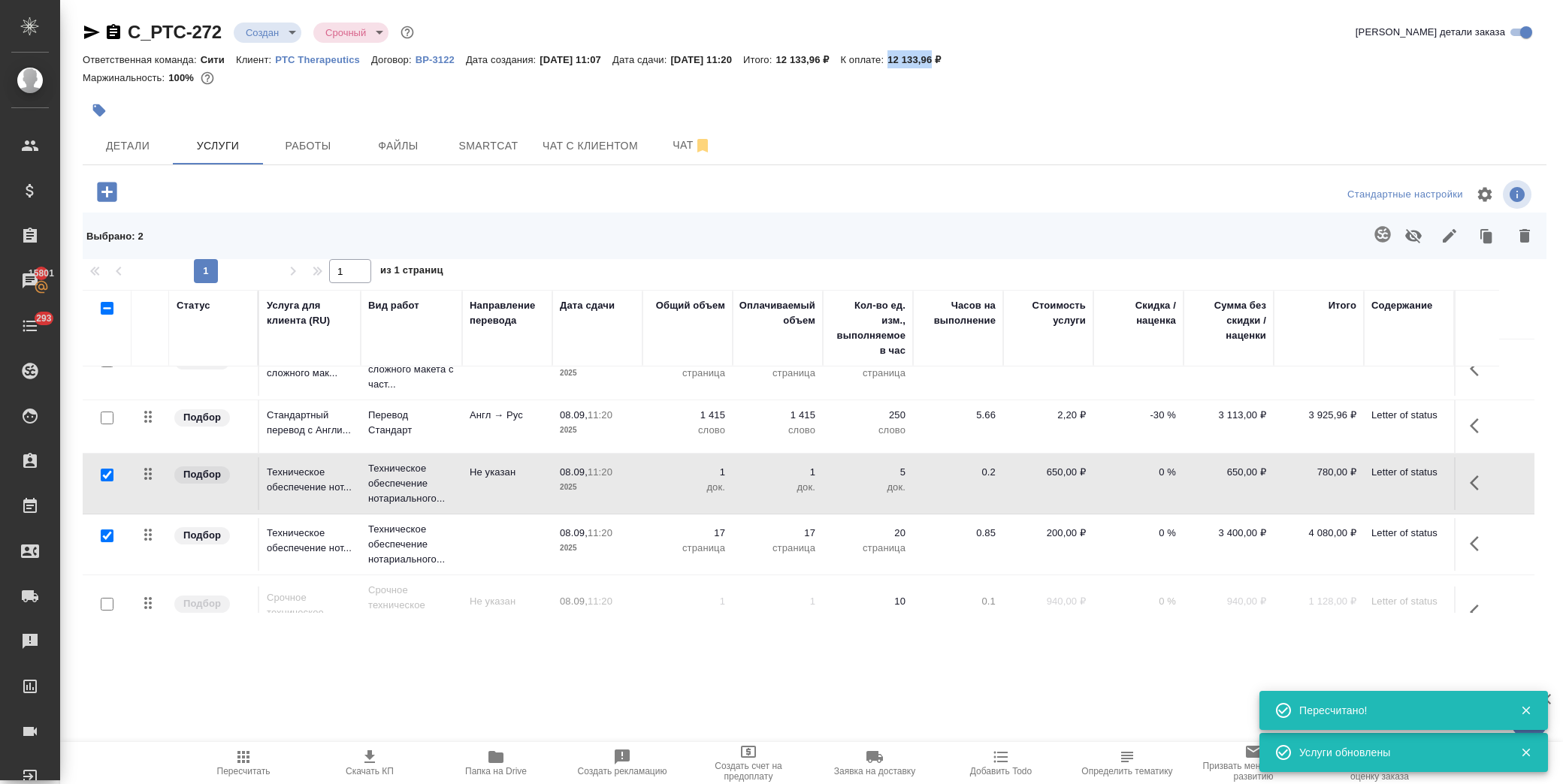
scroll to position [0, 0]
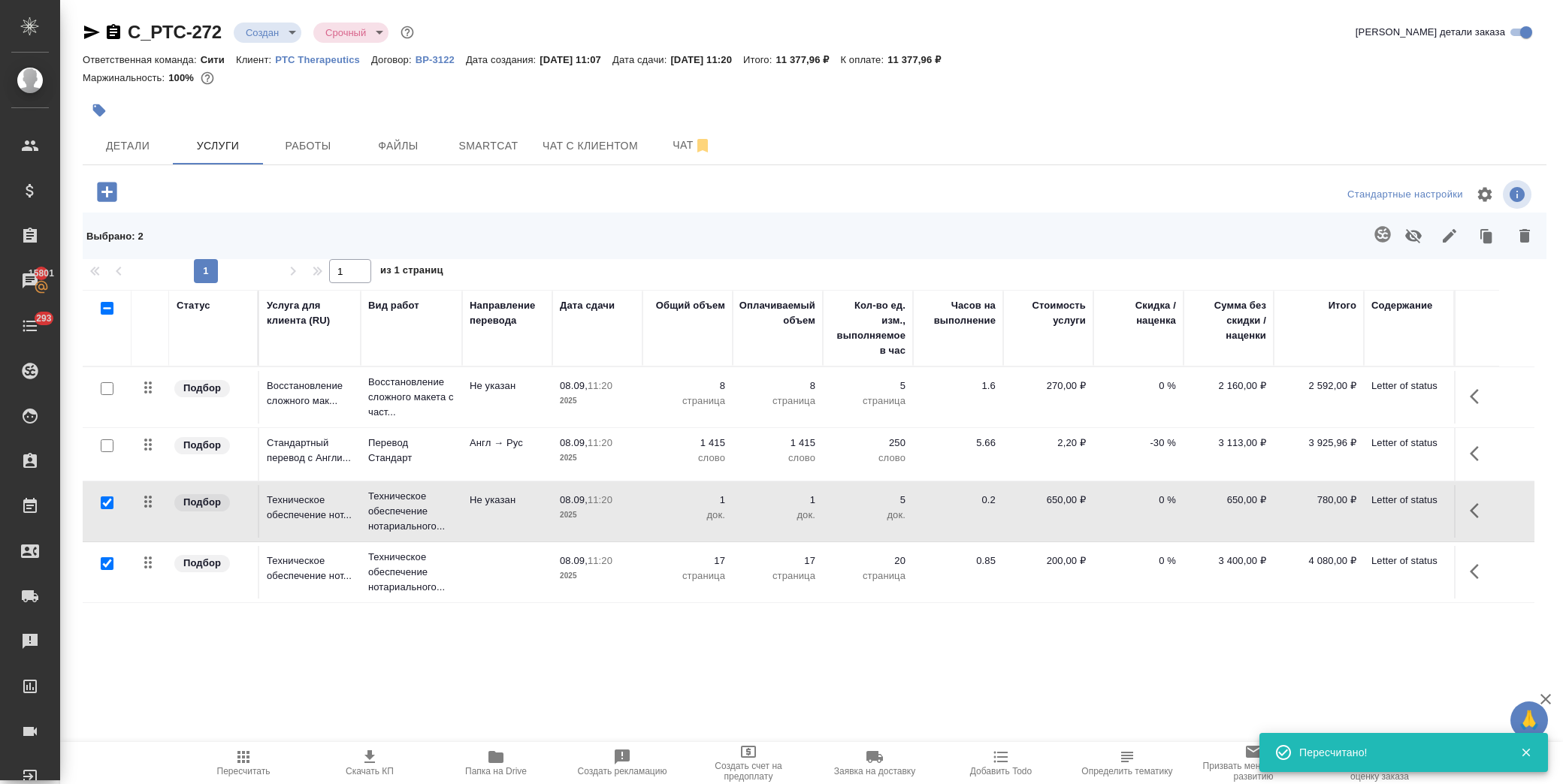
click at [1147, 443] on p "-30 %" at bounding box center [1138, 444] width 75 height 15
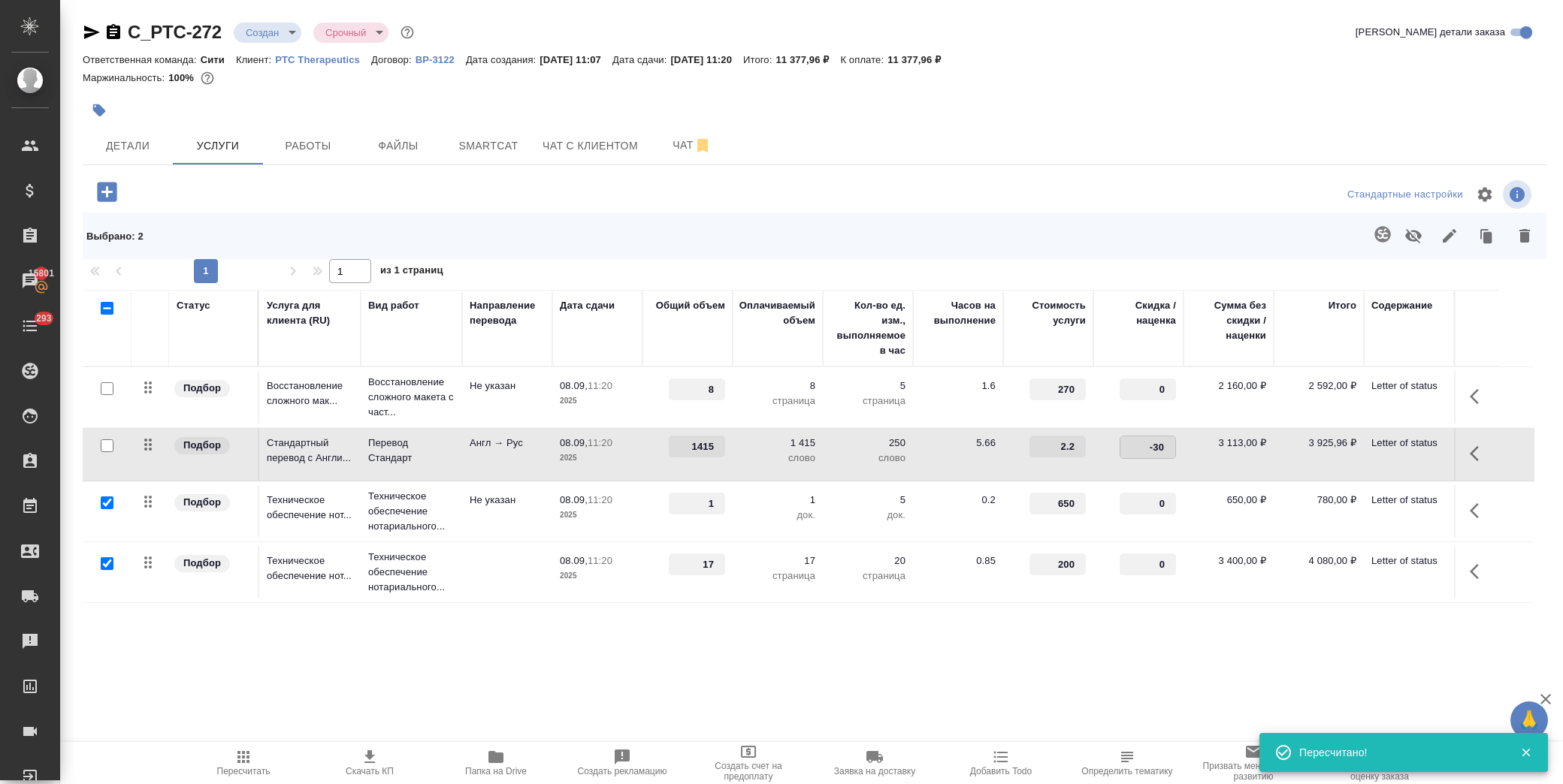
drag, startPoint x: 1136, startPoint y: 441, endPoint x: 1187, endPoint y: 444, distance: 51.1
click at [1187, 444] on tr "Подбор Стандартный перевод с Англи... Перевод Стандарт Англ → Рус 08.09, 11:20 …" at bounding box center [809, 455] width 1452 height 54
click at [1226, 453] on td "3 113,00 ₽" at bounding box center [1229, 454] width 90 height 53
click at [247, 185] on span "Сохранить и пересчитать" at bounding box center [213, 190] width 131 height 18
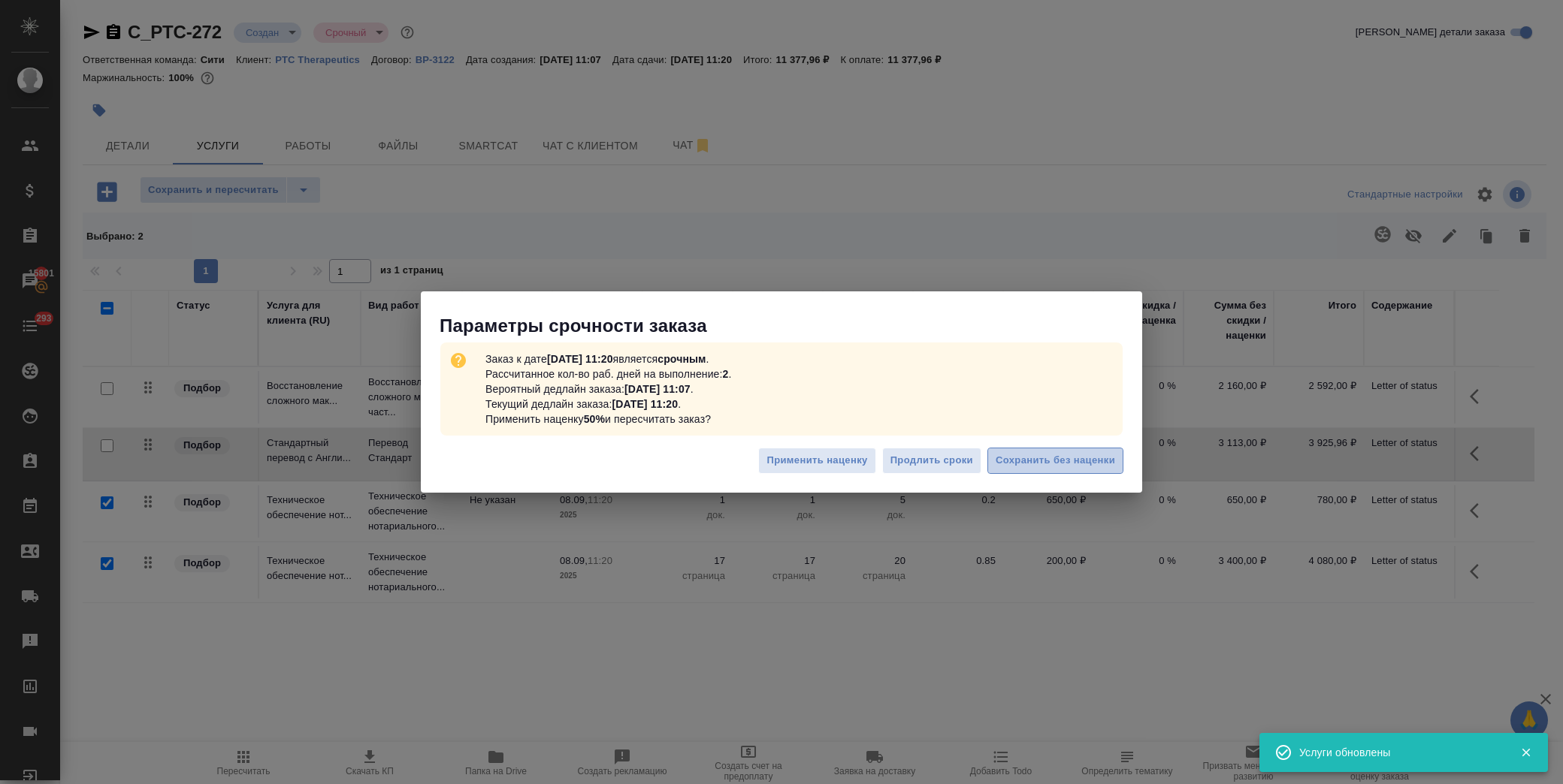
click at [1037, 452] on button "Сохранить без наценки" at bounding box center [1055, 461] width 136 height 26
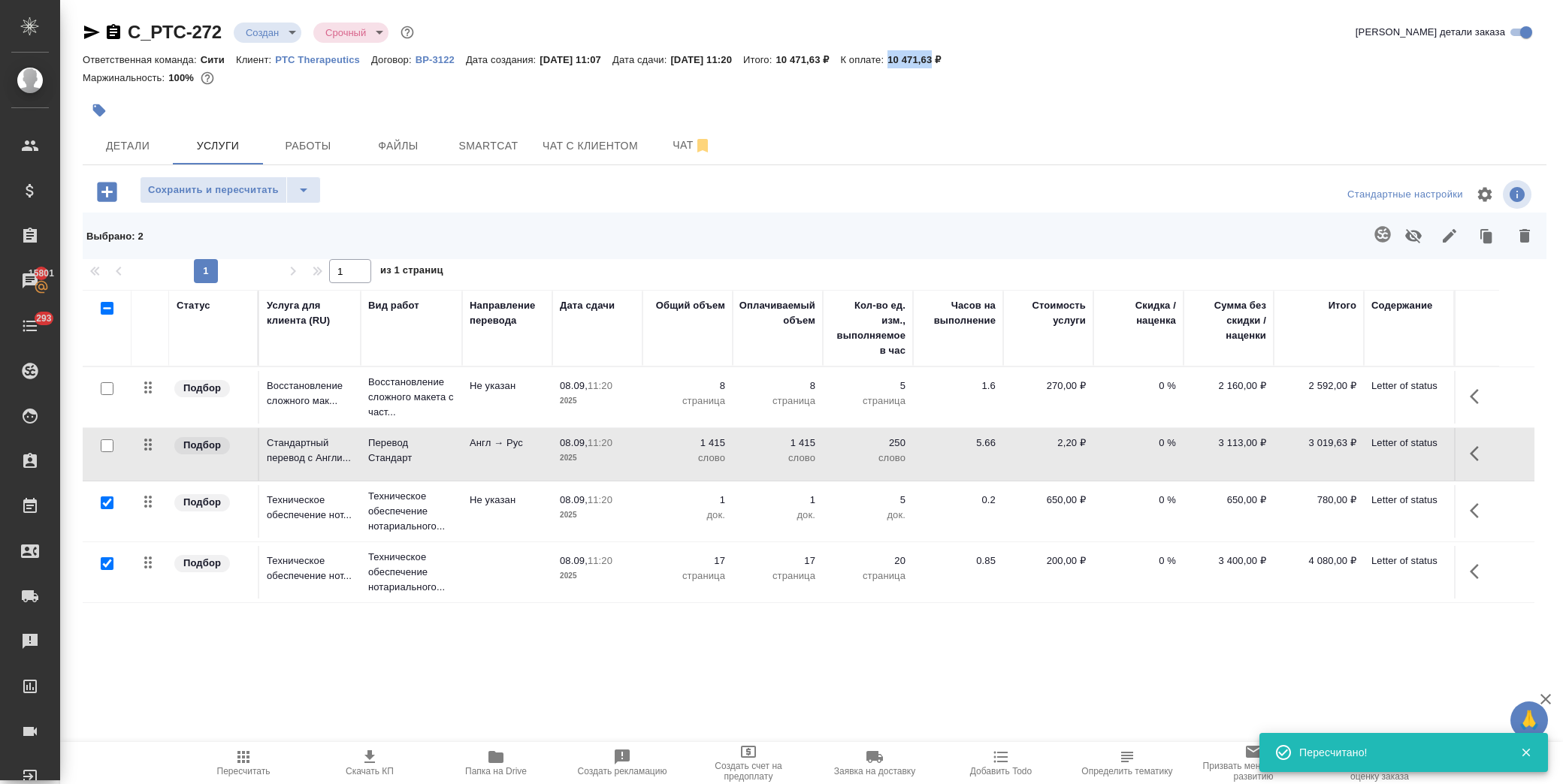
drag, startPoint x: 925, startPoint y: 57, endPoint x: 968, endPoint y: 61, distance: 43.2
click at [952, 61] on p "10 471,63 ₽" at bounding box center [920, 60] width 64 height 11
copy p "10 471,63"
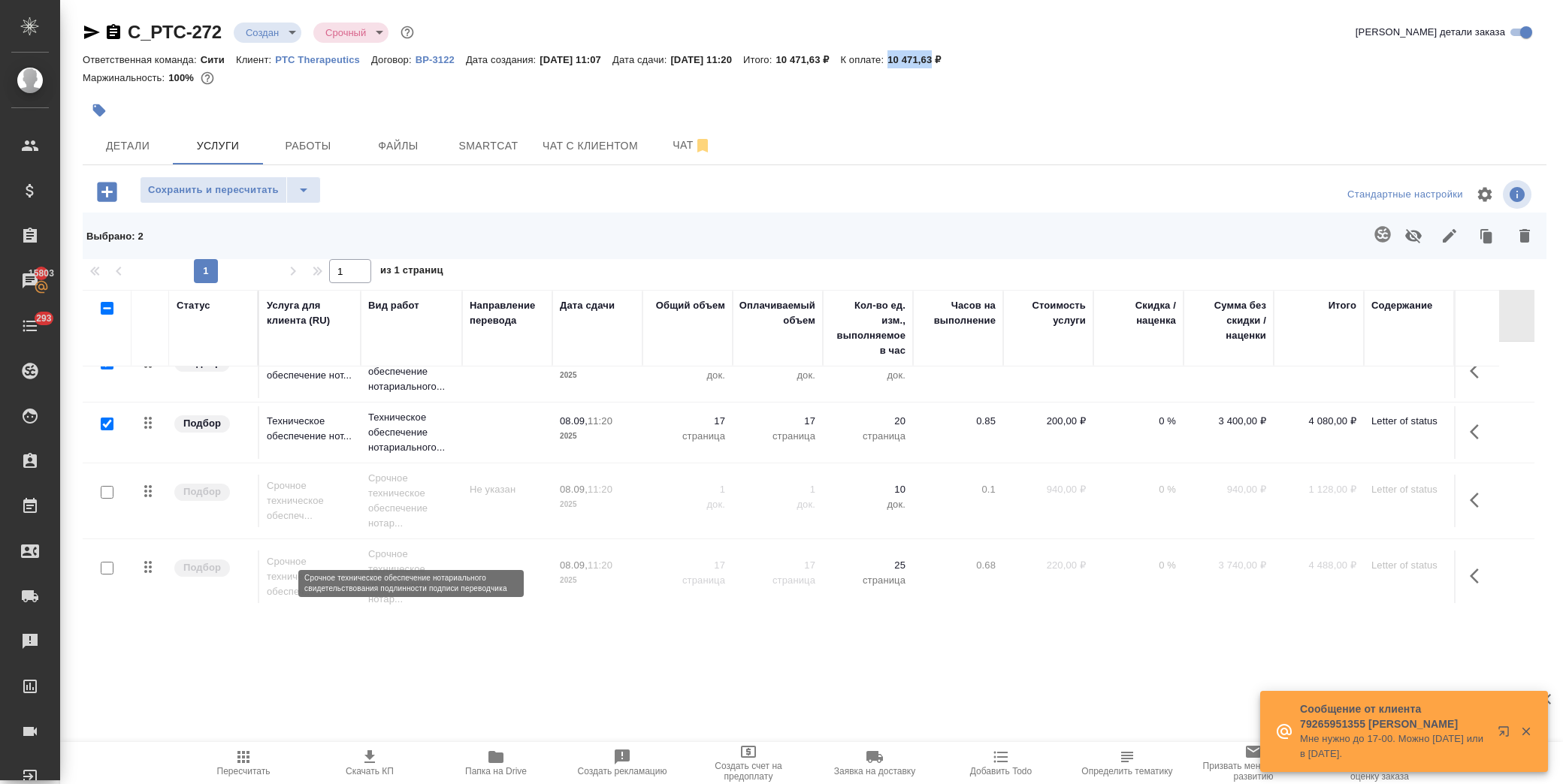
scroll to position [143, 0]
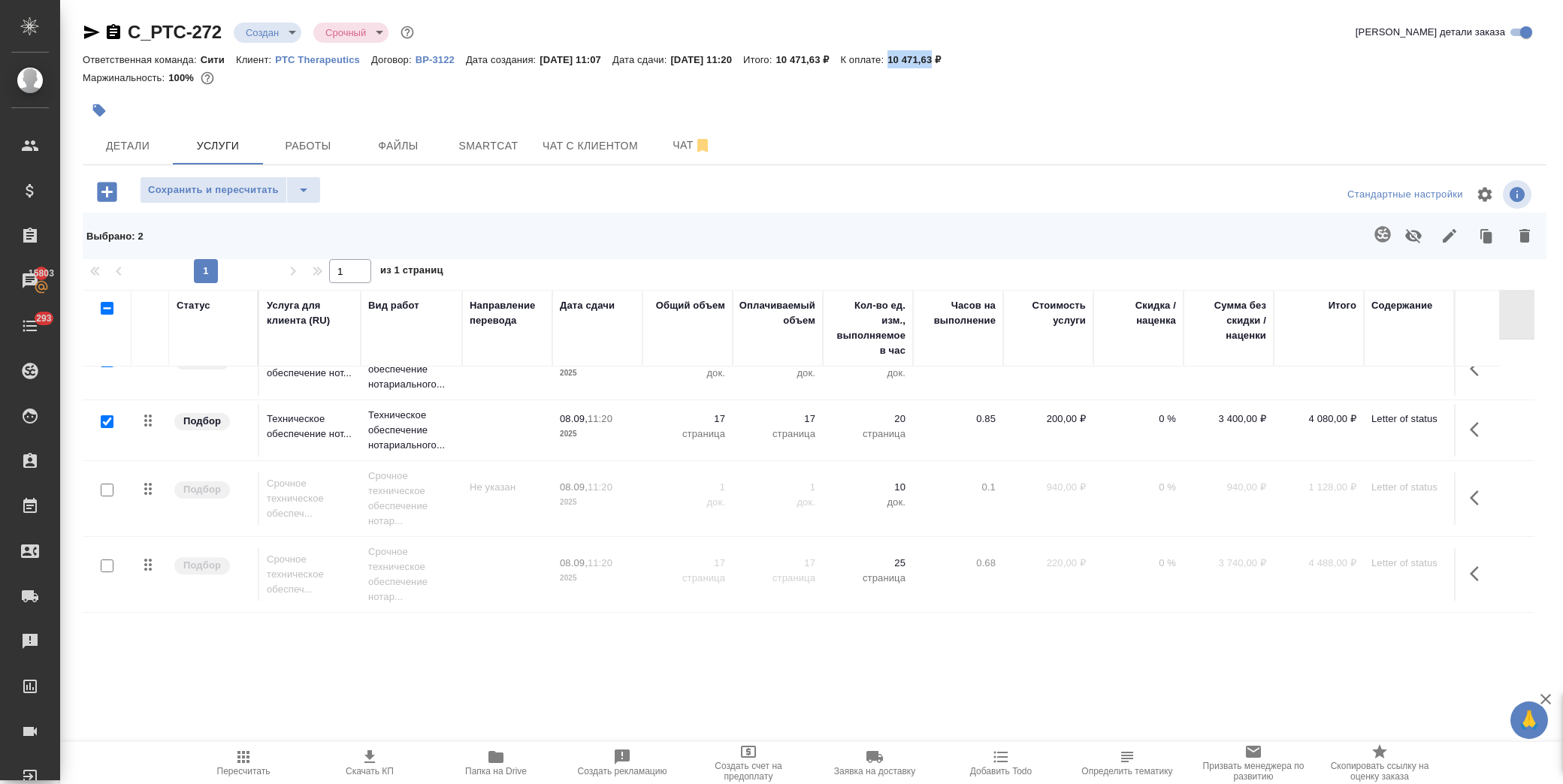
click at [103, 494] on input "checkbox" at bounding box center [107, 490] width 13 height 13
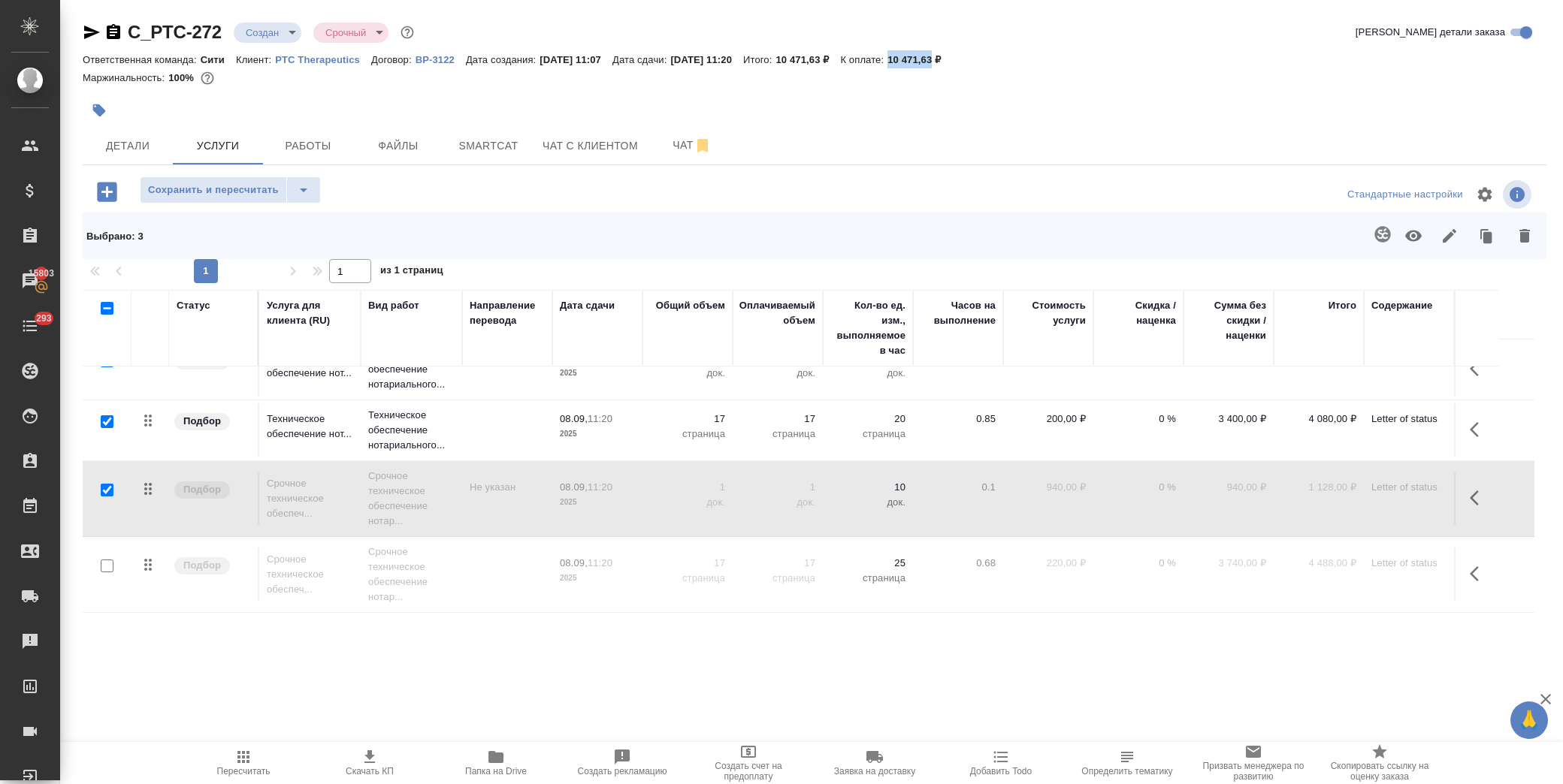
drag, startPoint x: 107, startPoint y: 566, endPoint x: 107, endPoint y: 553, distance: 13.0
click at [107, 566] on input "checkbox" at bounding box center [107, 566] width 13 height 13
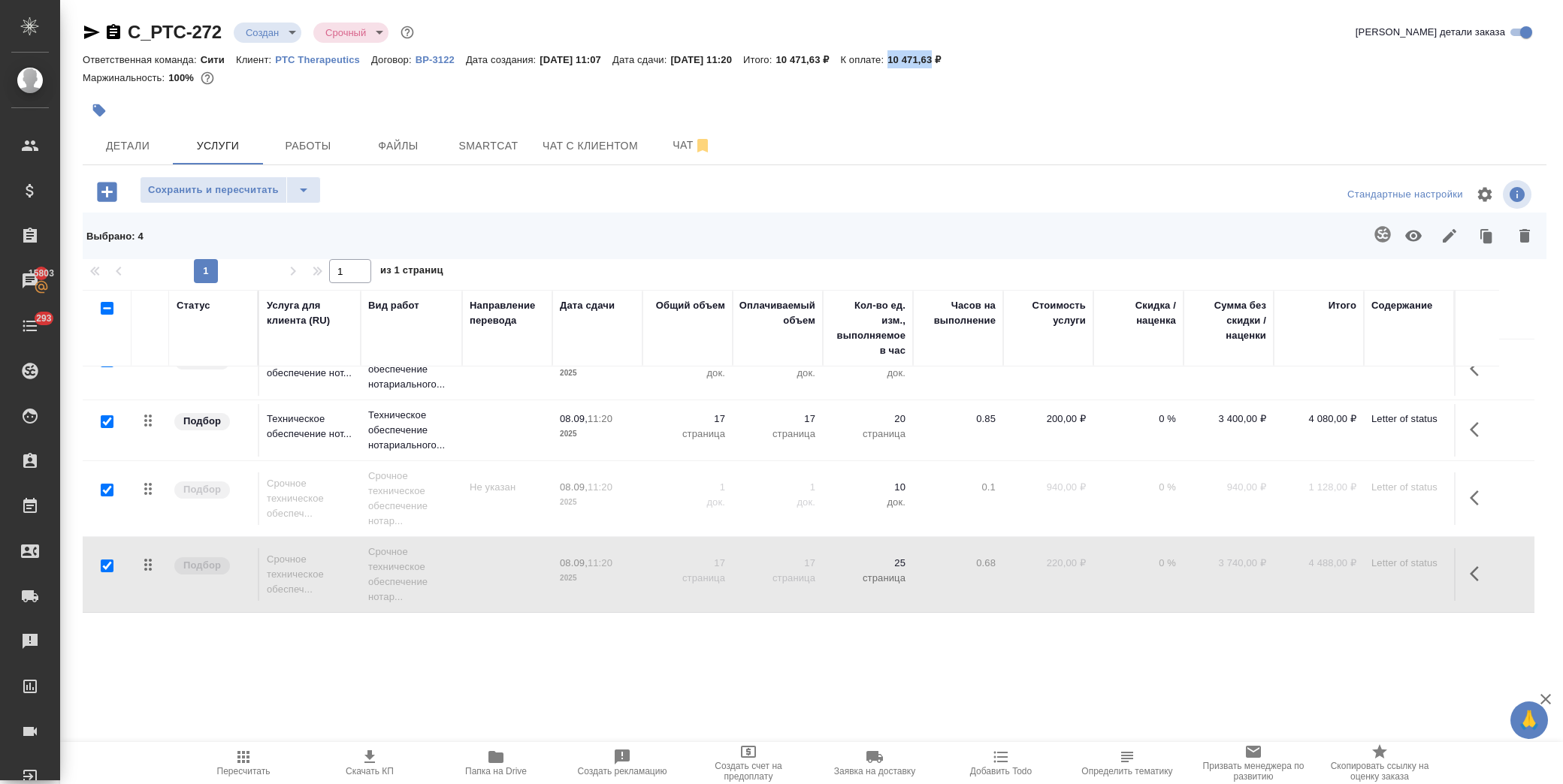
click at [103, 418] on input "checkbox" at bounding box center [107, 422] width 13 height 13
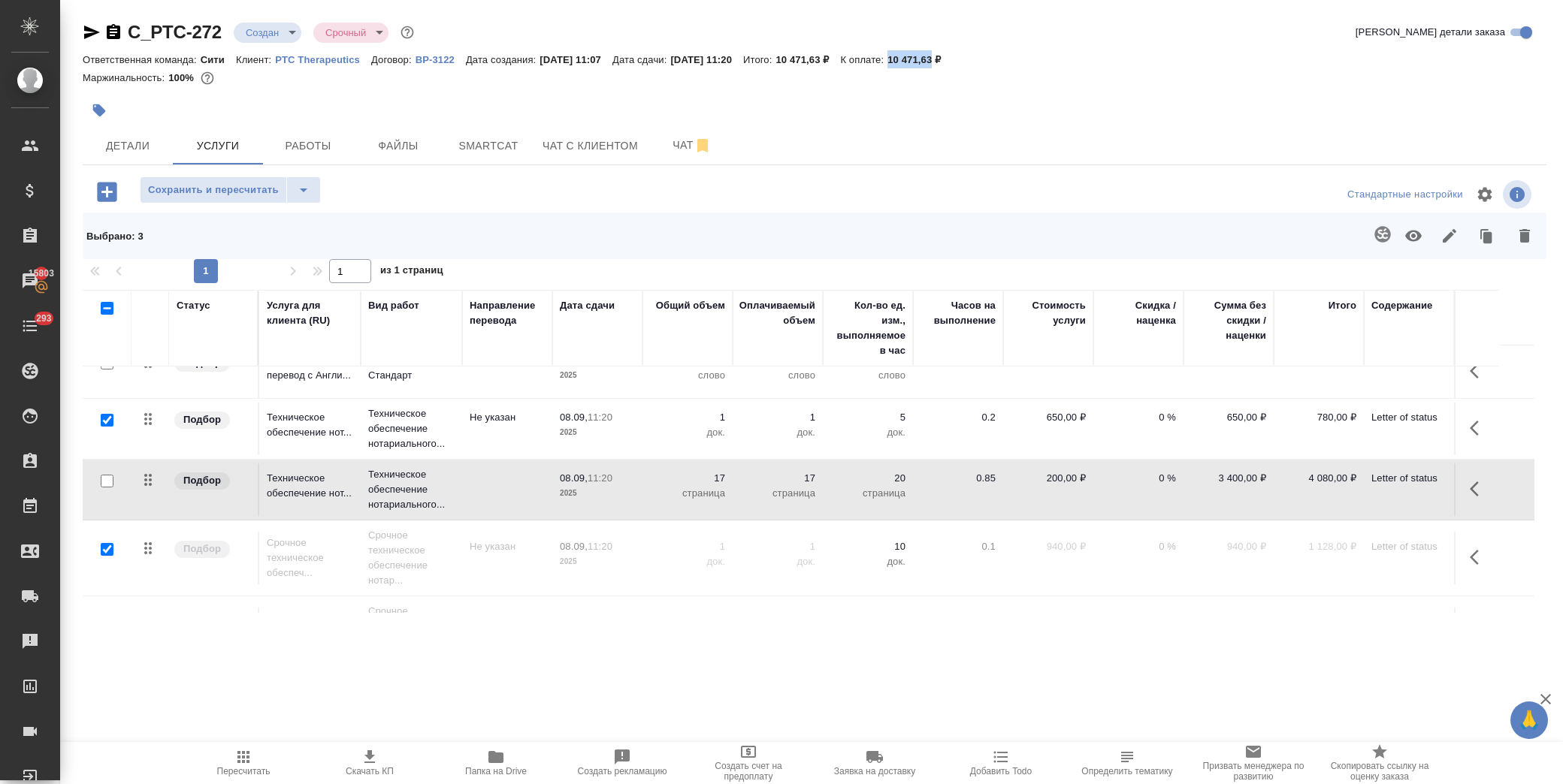
scroll to position [0, 0]
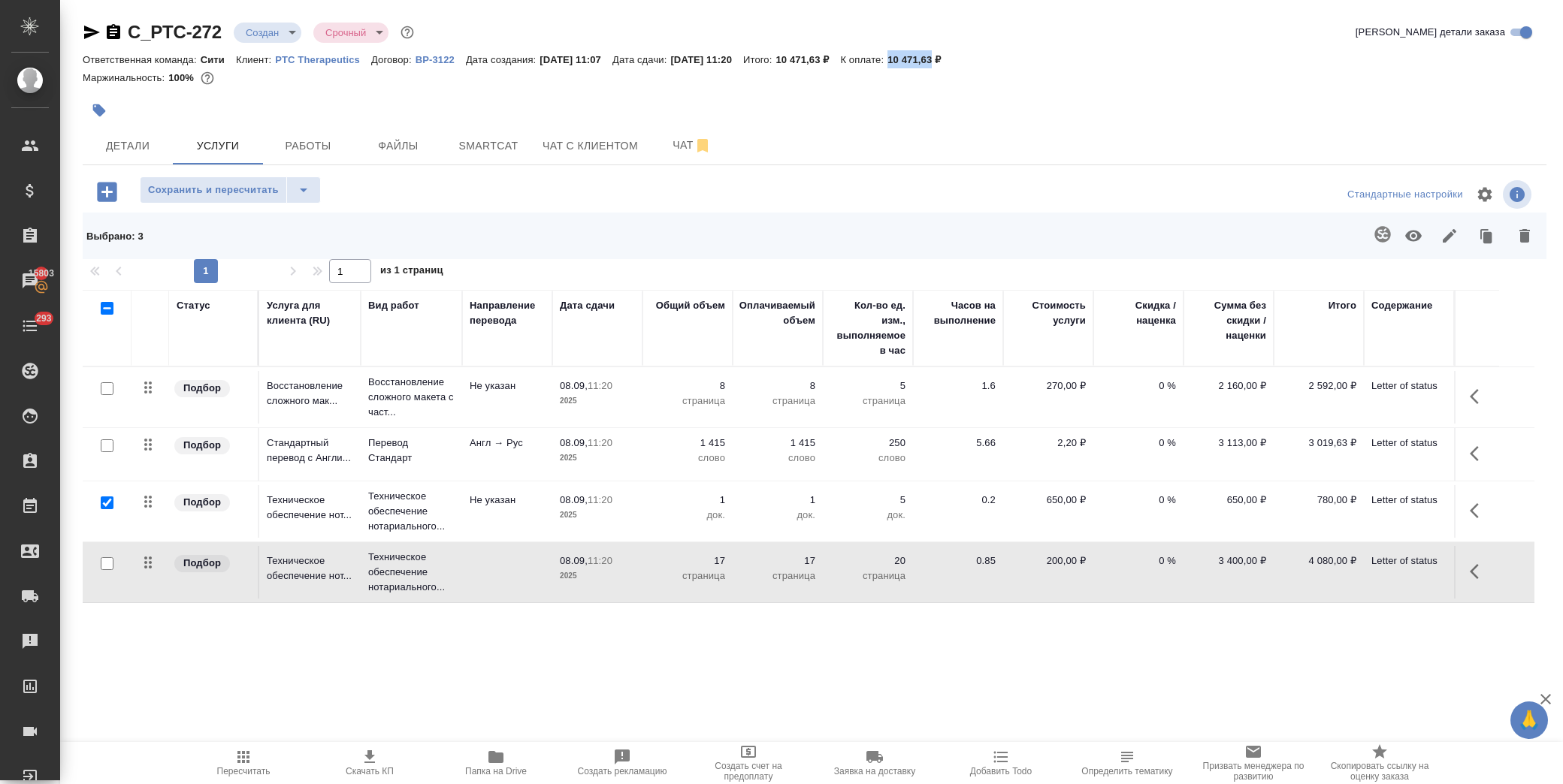
click at [103, 500] on input "checkbox" at bounding box center [107, 503] width 13 height 13
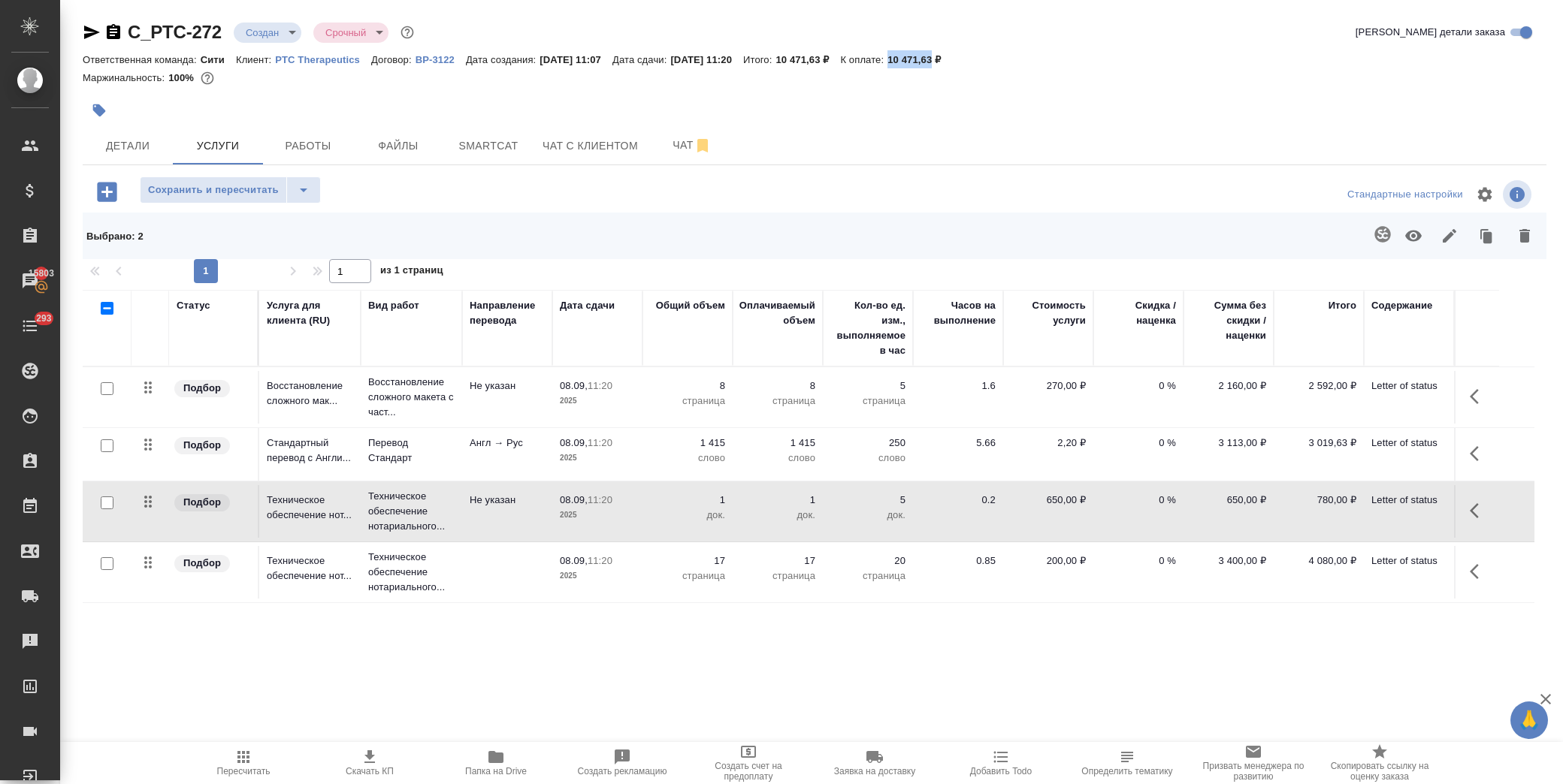
click at [1536, 236] on button "button" at bounding box center [1525, 235] width 36 height 39
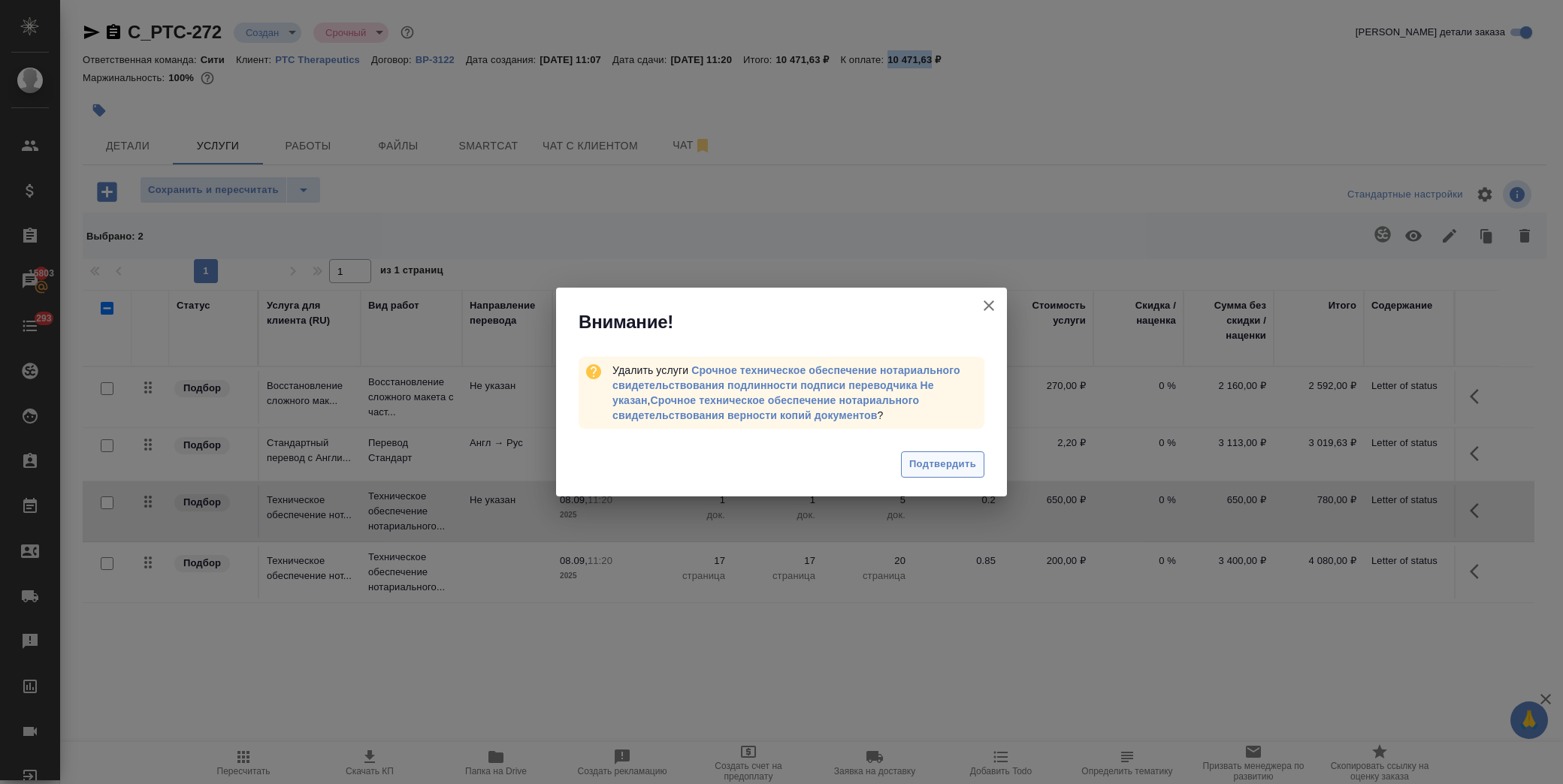
click at [924, 459] on span "Подтвердить" at bounding box center [942, 464] width 67 height 18
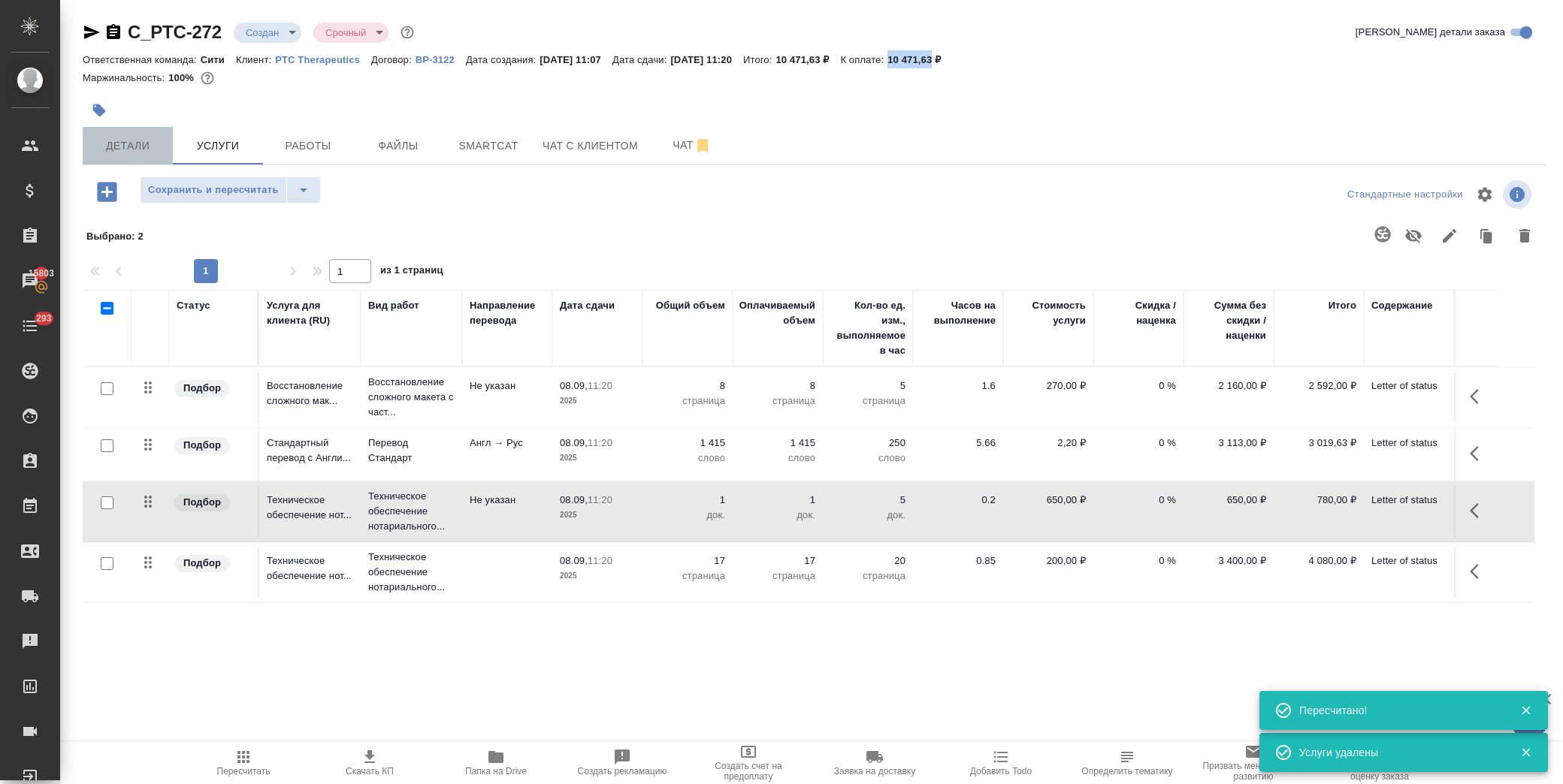
click at [116, 139] on span "Детали" at bounding box center [128, 146] width 72 height 19
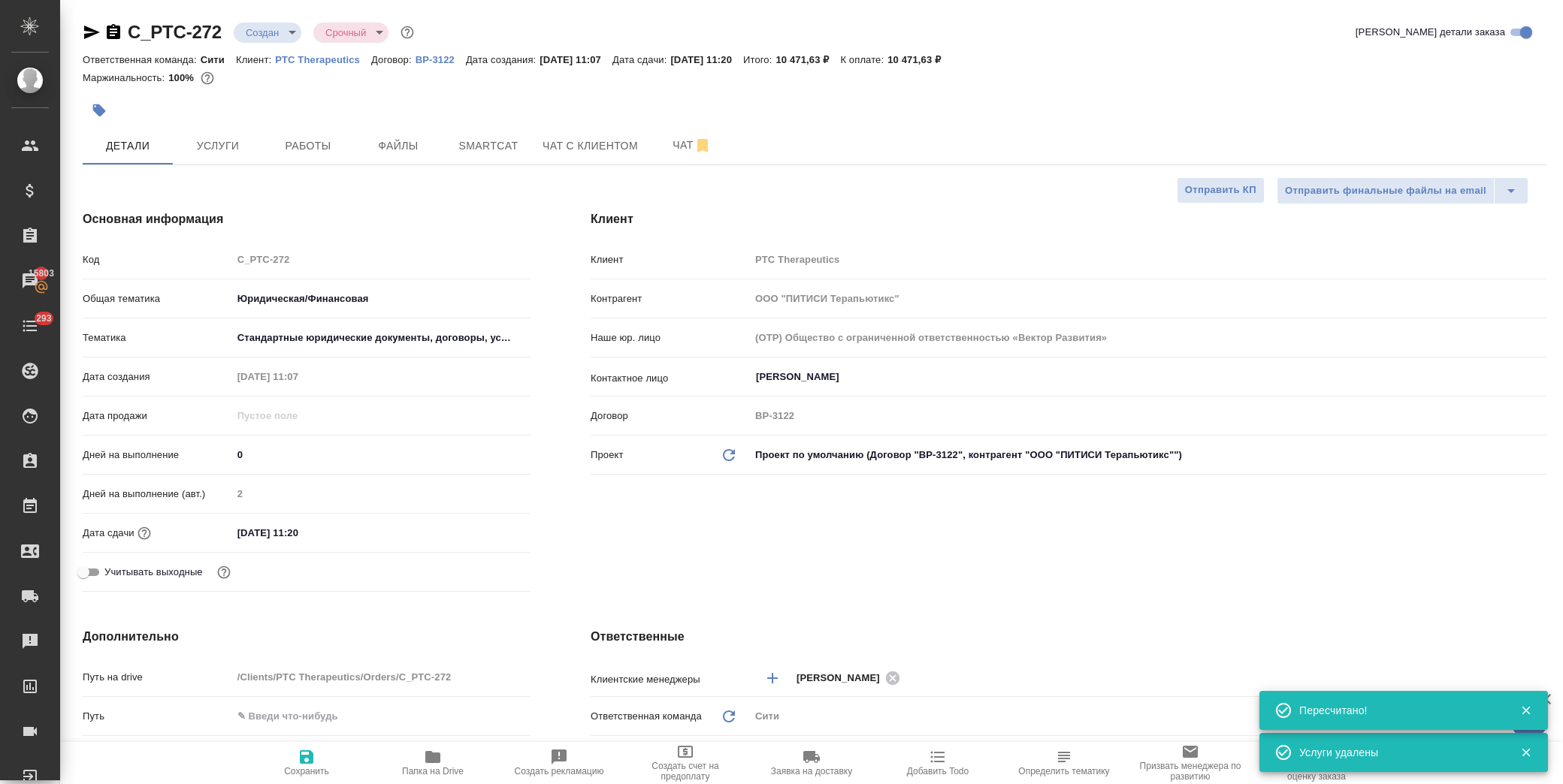
click at [374, 537] on div "08.09.2025 11:20" at bounding box center [381, 533] width 298 height 21
click at [327, 531] on input "08.09.2025 11:20" at bounding box center [299, 533] width 132 height 21
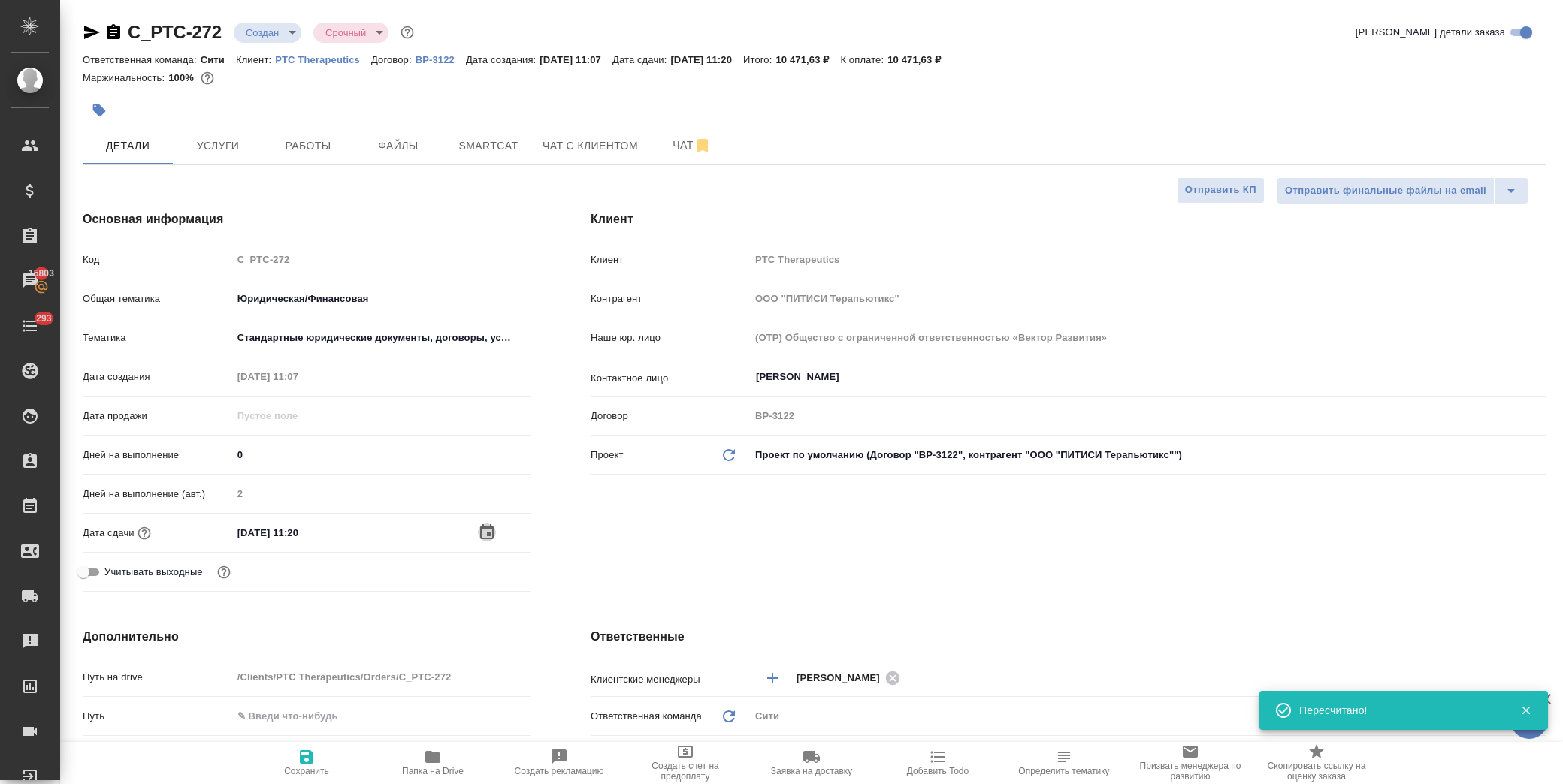
click at [481, 537] on icon "button" at bounding box center [487, 533] width 18 height 18
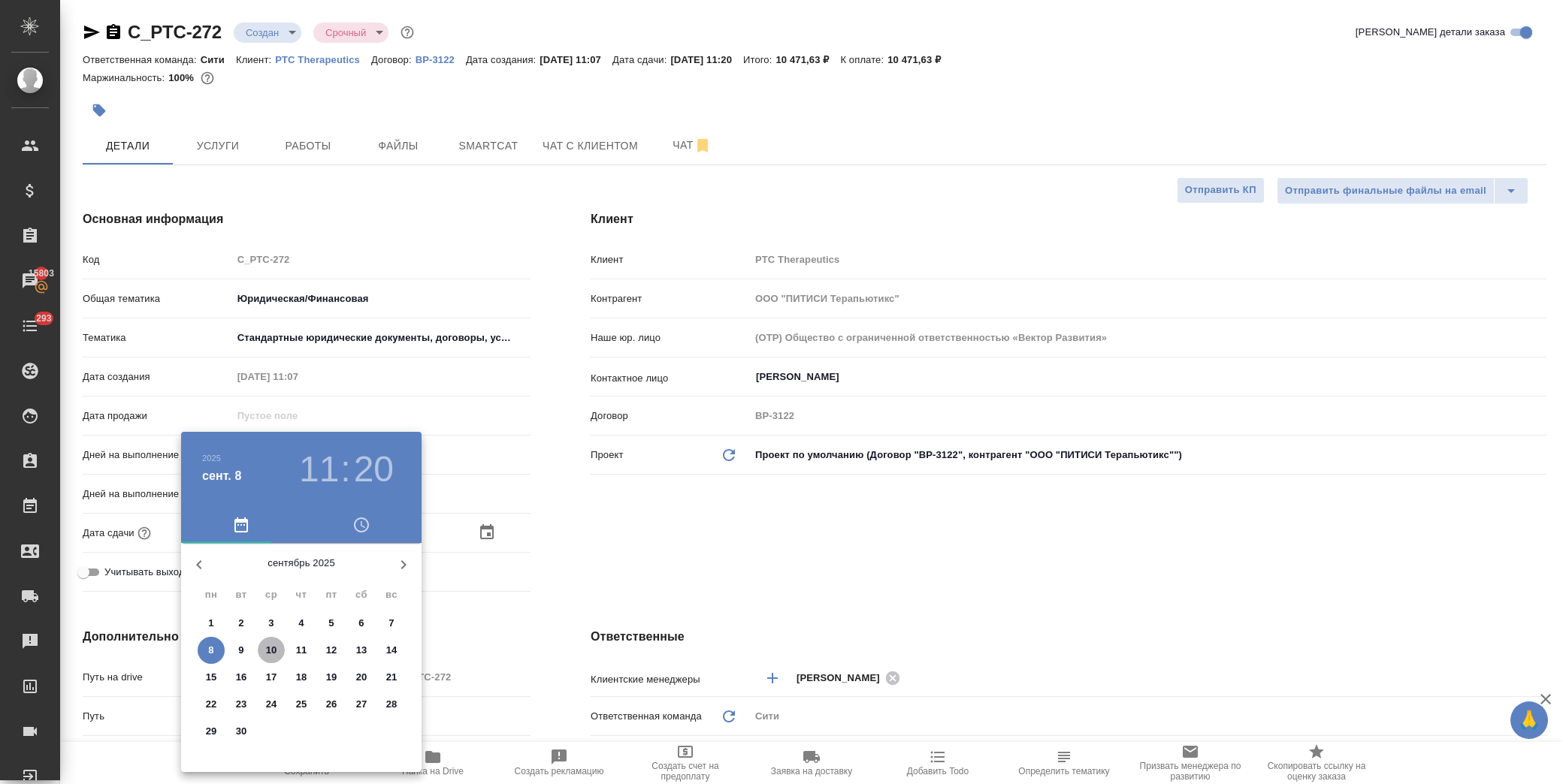
click at [278, 644] on span "10" at bounding box center [271, 651] width 27 height 15
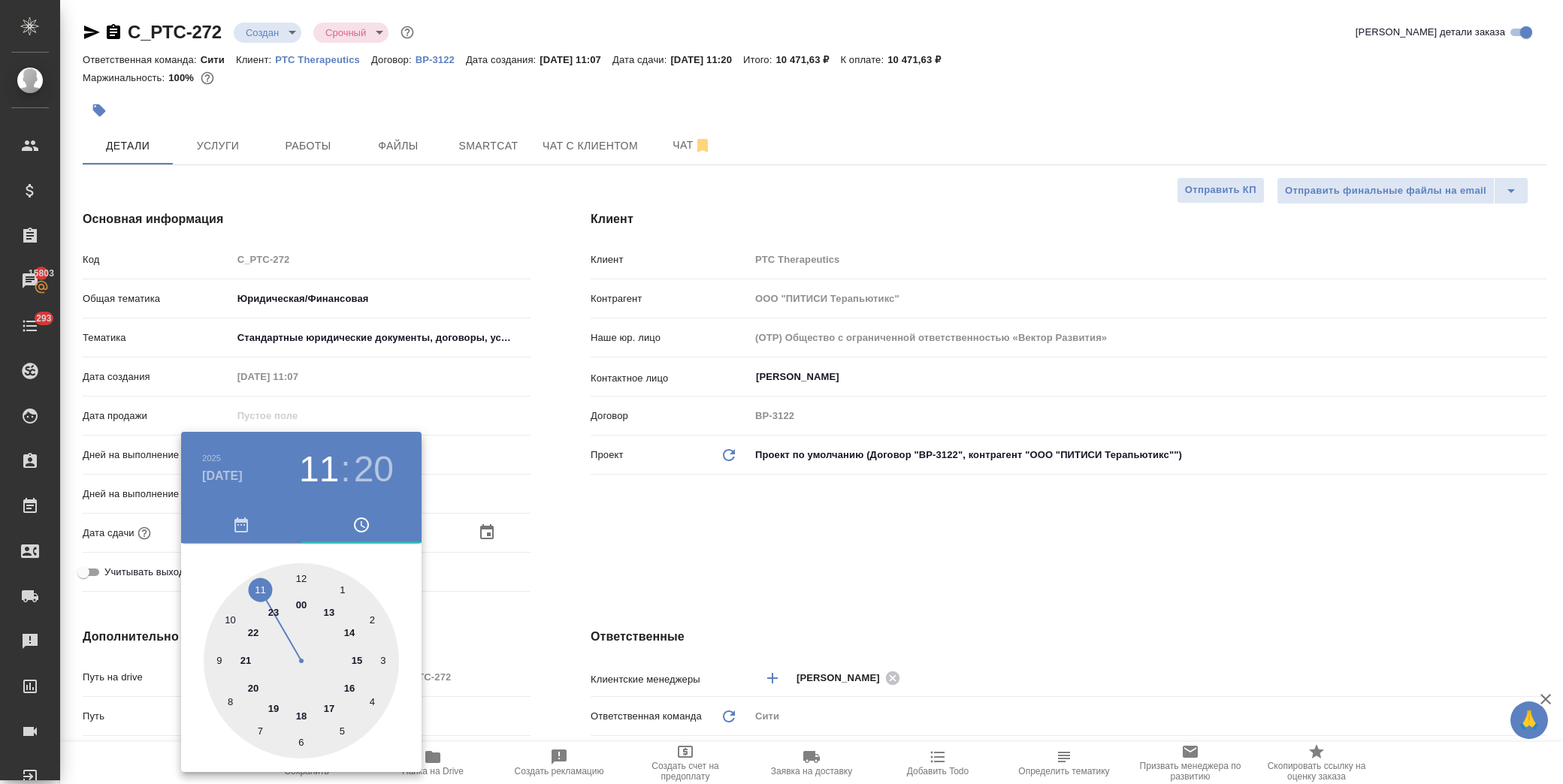
click at [327, 708] on div at bounding box center [301, 661] width 195 height 195
drag, startPoint x: 312, startPoint y: 466, endPoint x: 268, endPoint y: 701, distance: 239.1
click at [313, 471] on h3 "17" at bounding box center [319, 469] width 40 height 42
click at [303, 716] on div at bounding box center [301, 661] width 195 height 195
click at [300, 579] on div at bounding box center [301, 661] width 195 height 195
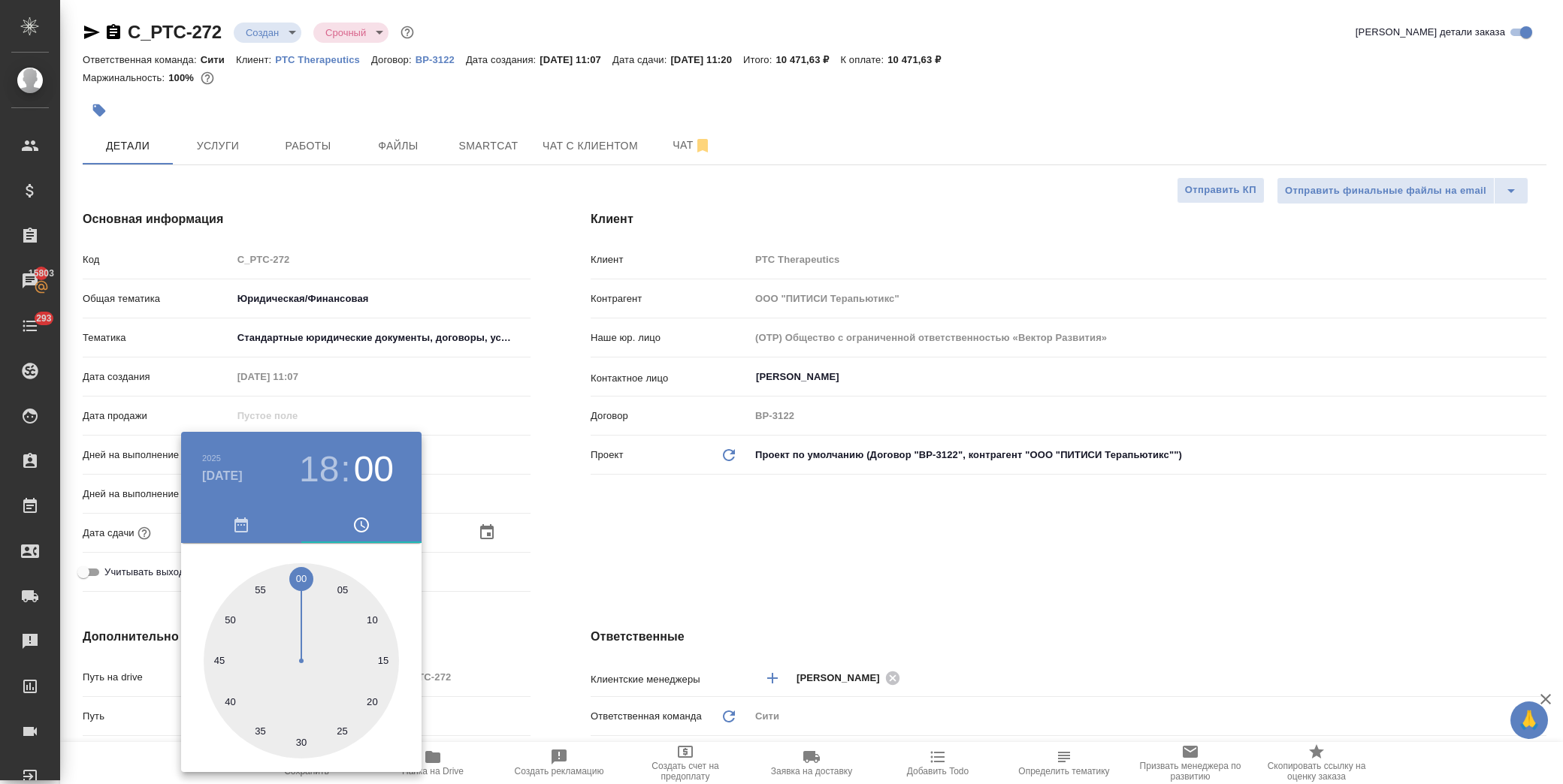
click at [681, 505] on div at bounding box center [781, 392] width 1563 height 784
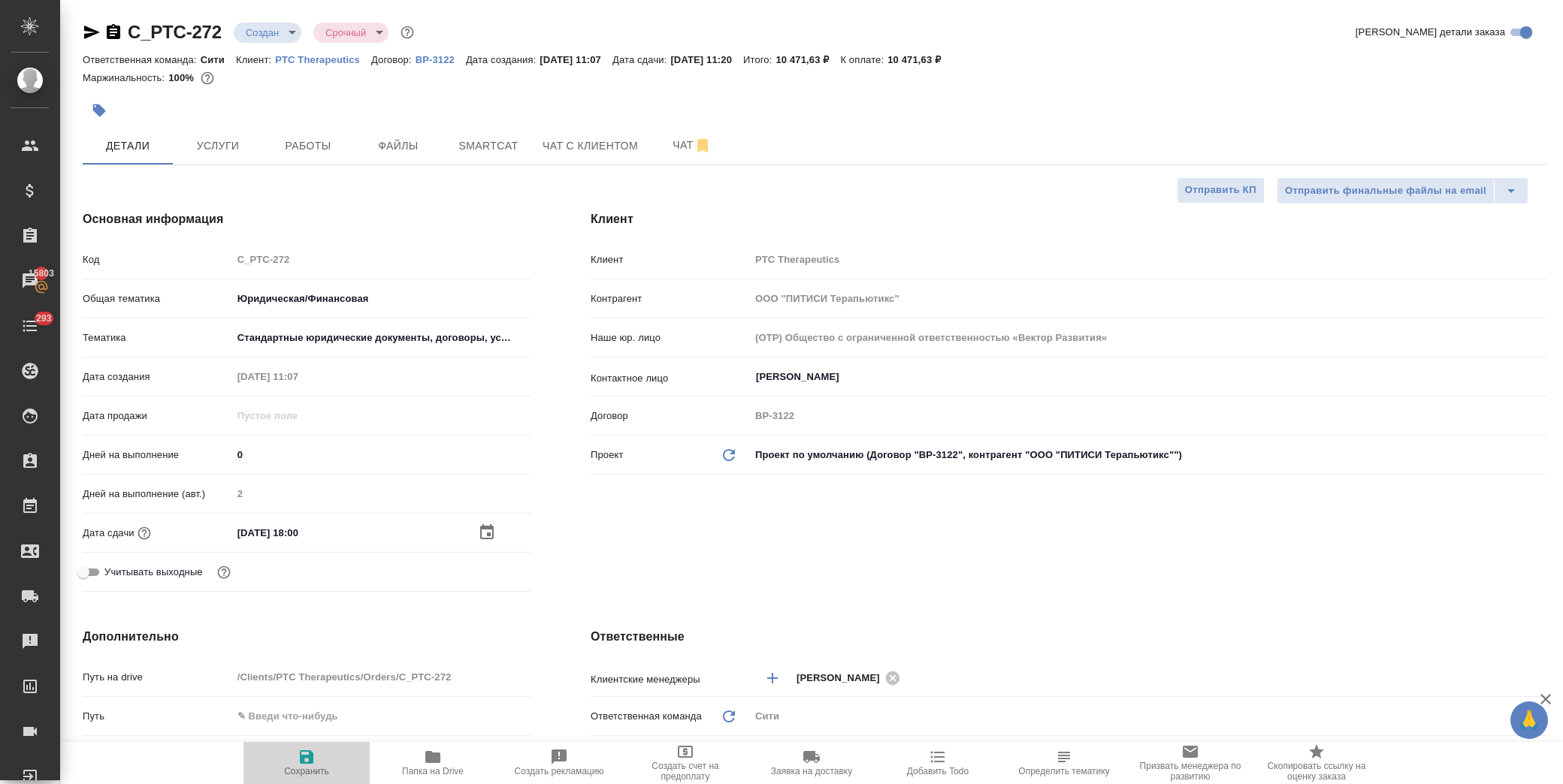
click at [318, 757] on span "Сохранить" at bounding box center [306, 762] width 108 height 28
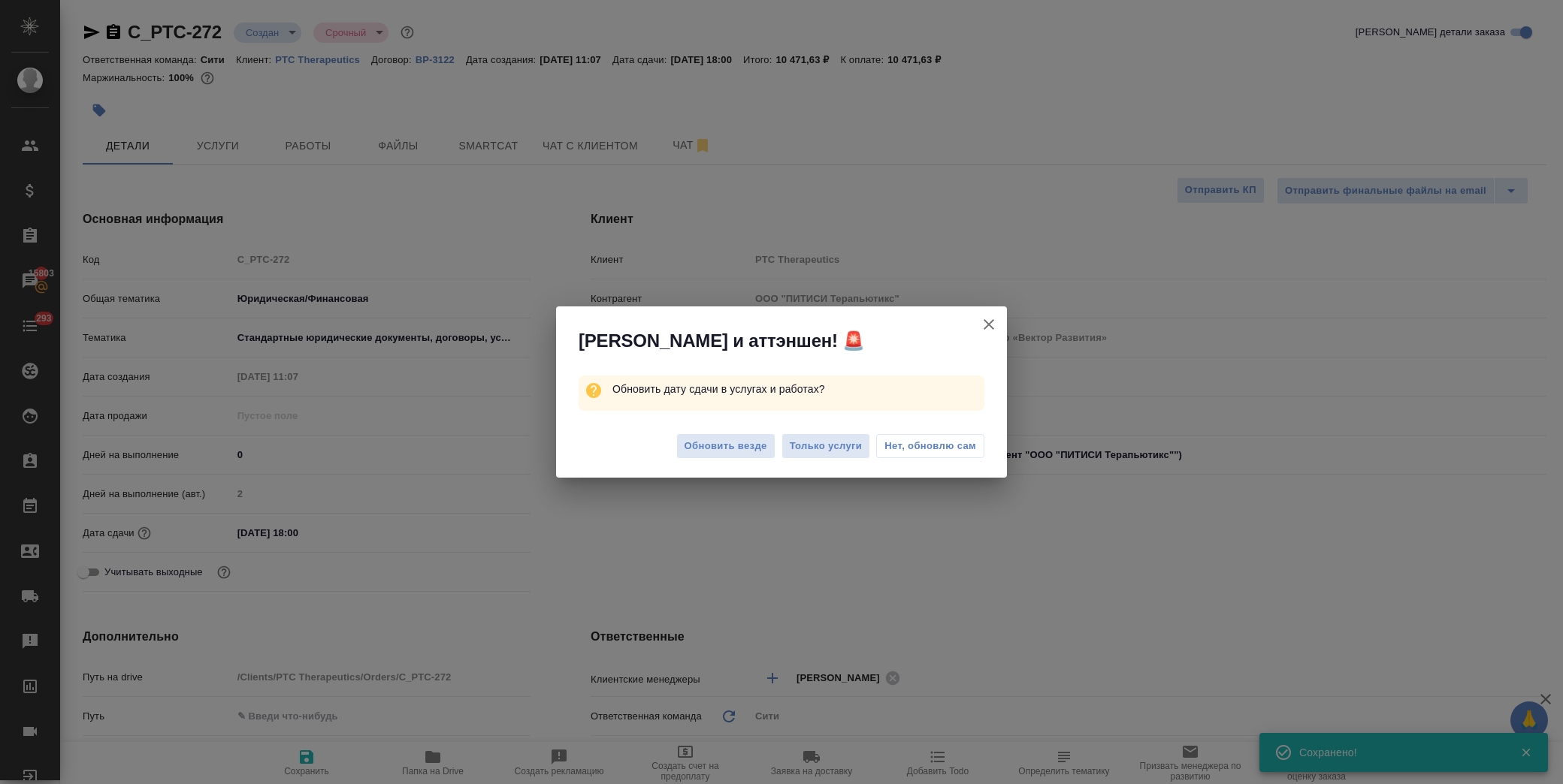
click at [941, 446] on span "Нет, обновлю сам" at bounding box center [931, 447] width 92 height 15
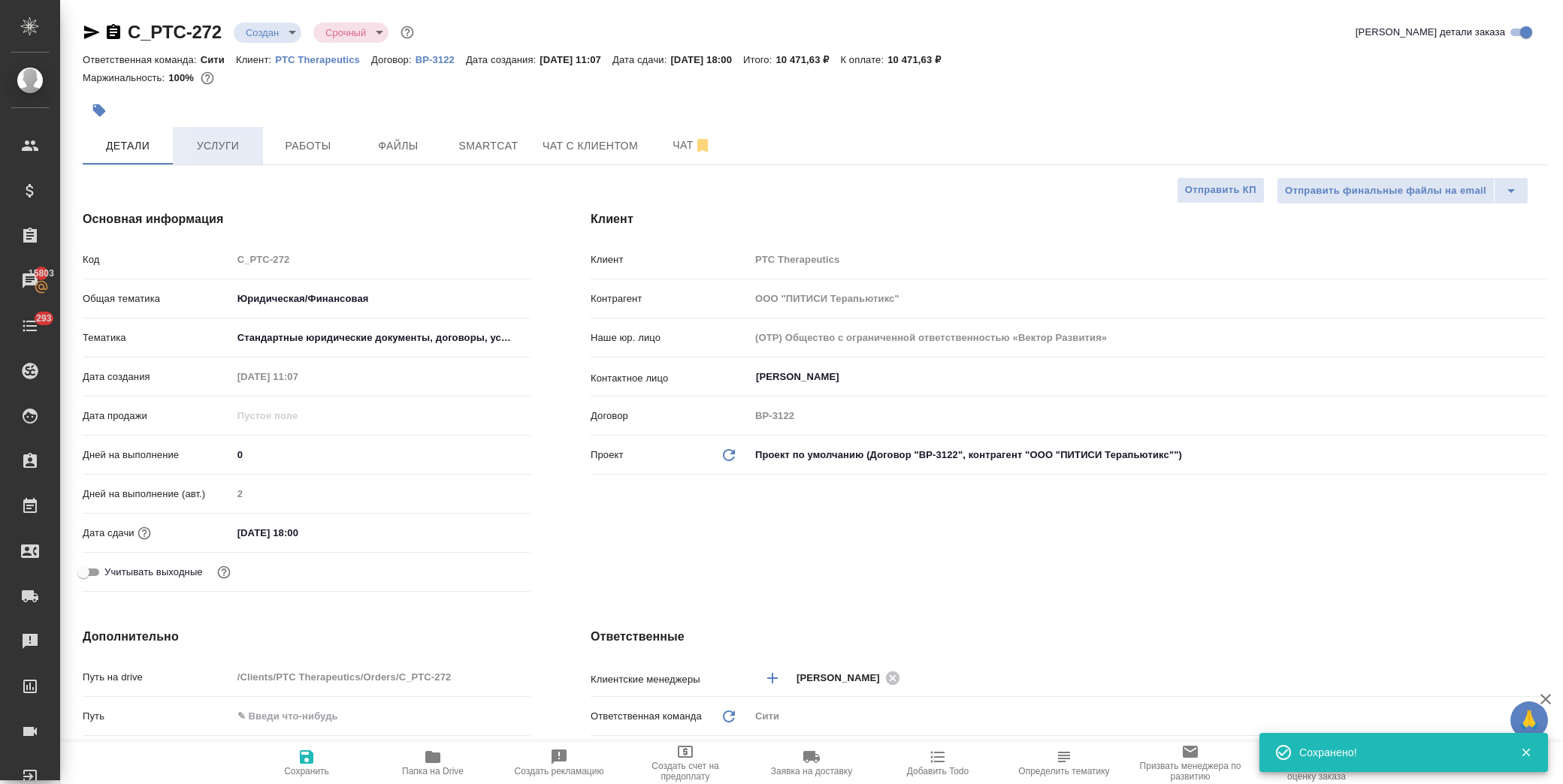
click at [238, 156] on button "Услуги" at bounding box center [218, 146] width 90 height 38
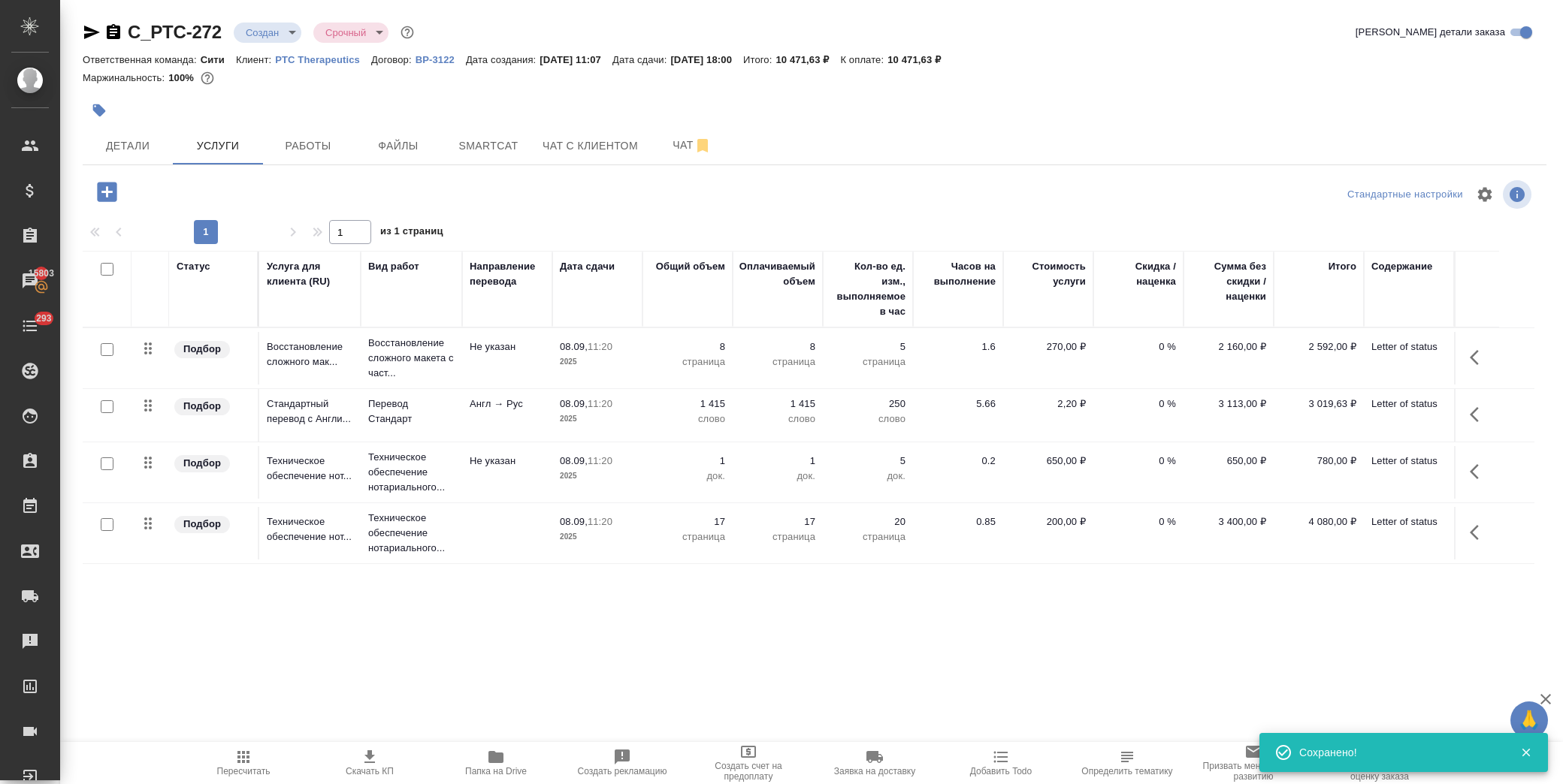
click at [1492, 361] on button "button" at bounding box center [1479, 357] width 36 height 36
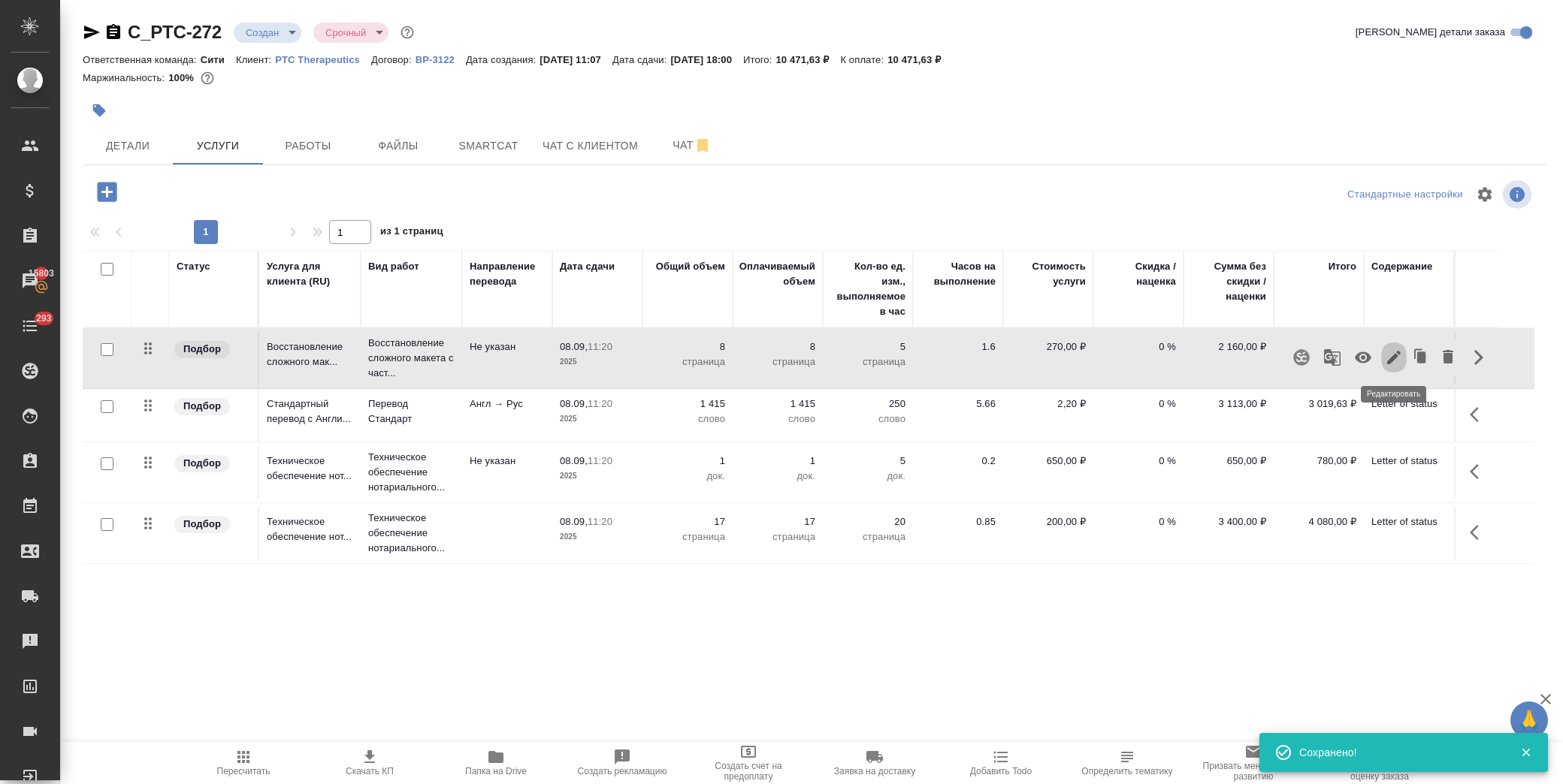
click at [1388, 361] on icon "button" at bounding box center [1394, 358] width 14 height 14
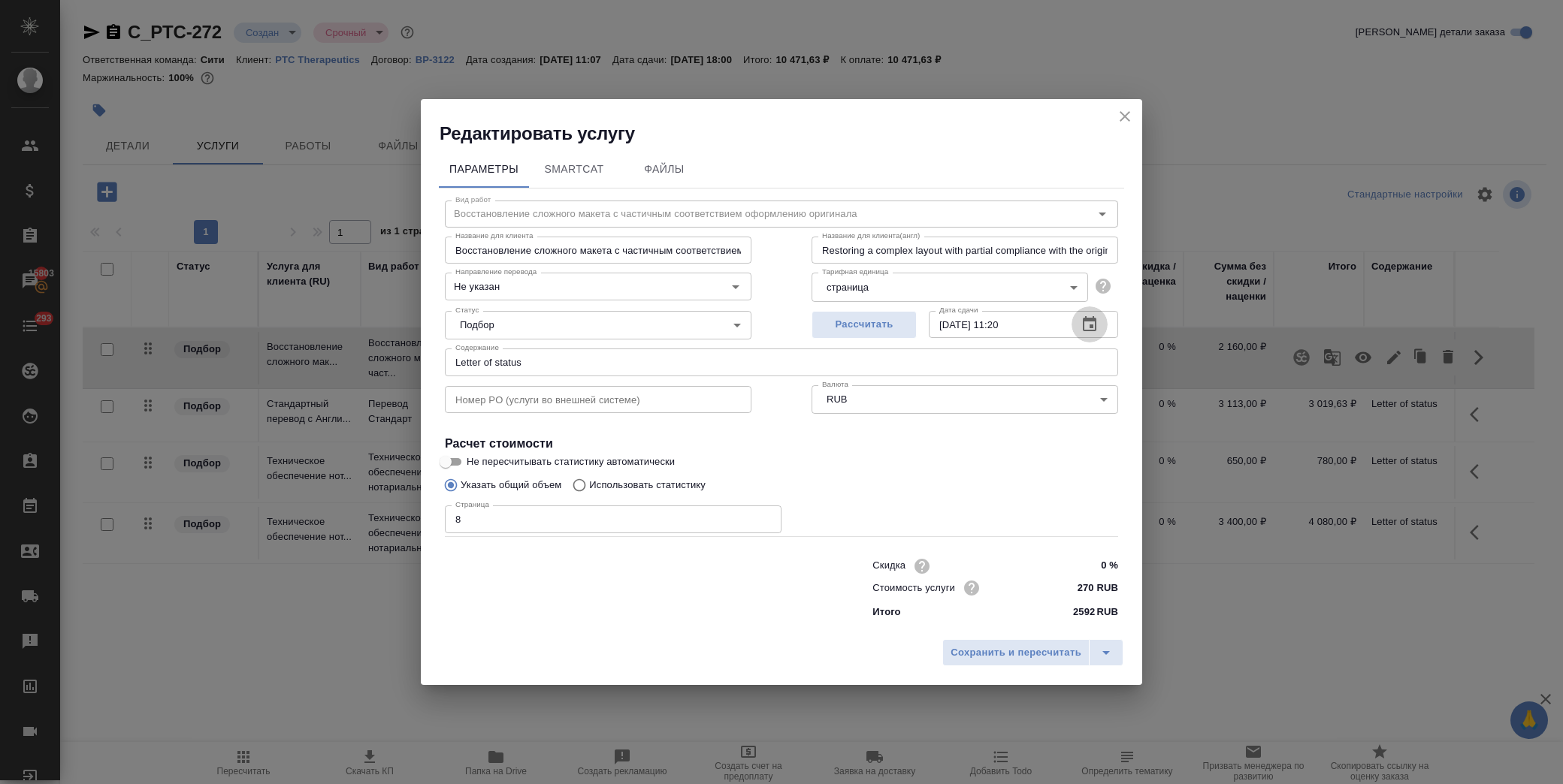
click at [1079, 324] on button "button" at bounding box center [1089, 324] width 36 height 36
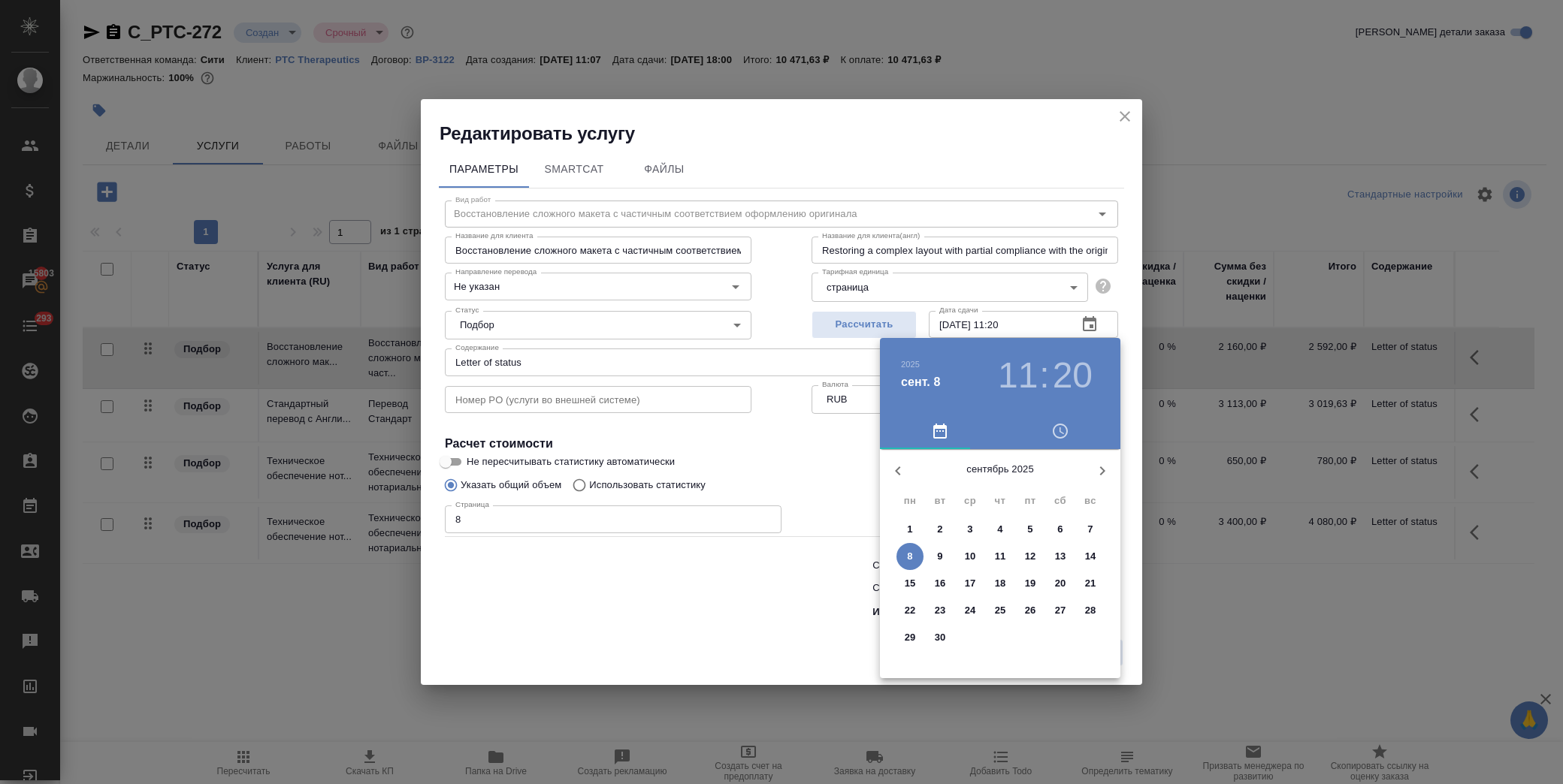
click at [939, 561] on p "9" at bounding box center [939, 557] width 5 height 15
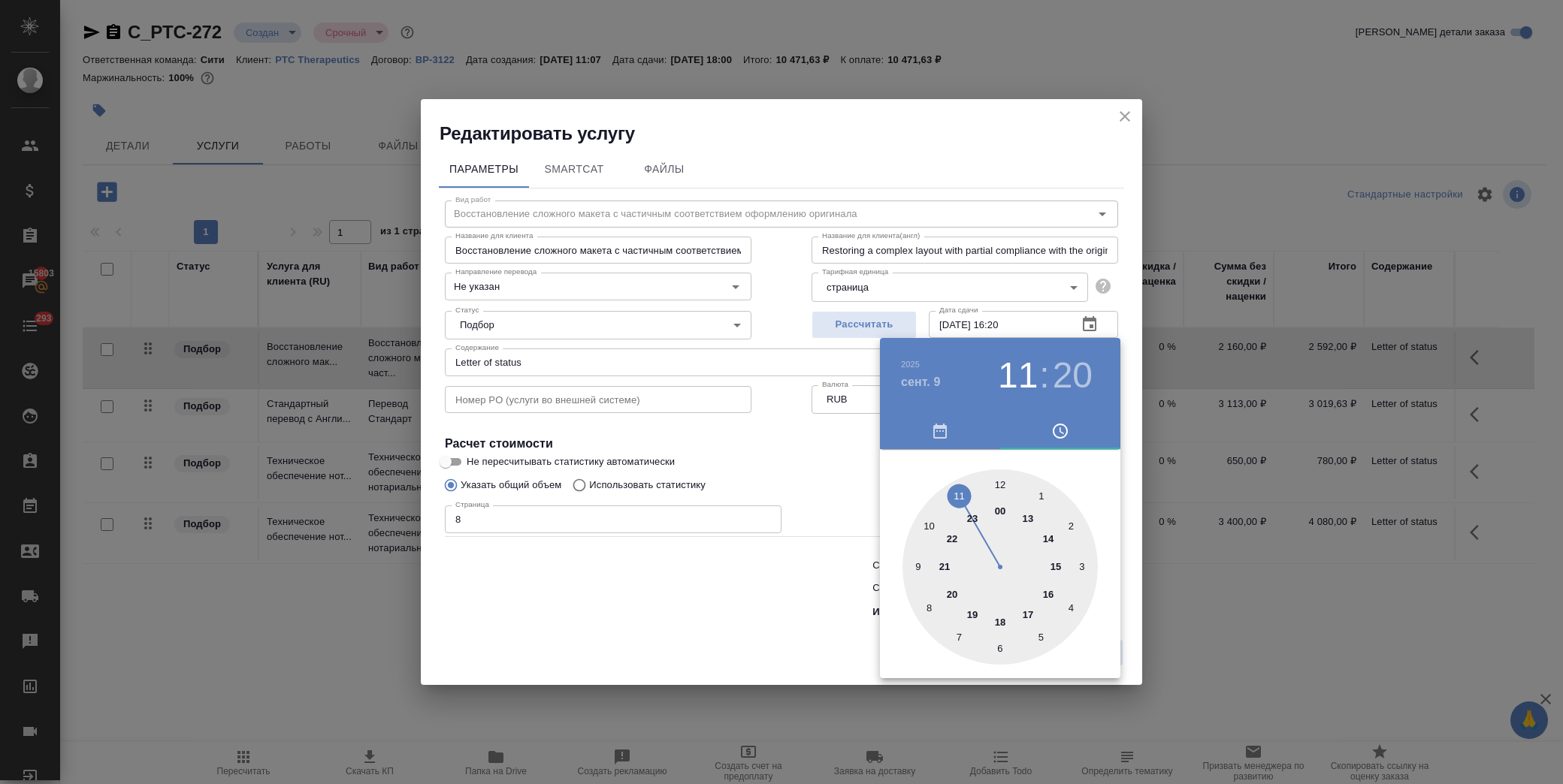
drag, startPoint x: 1050, startPoint y: 597, endPoint x: 1041, endPoint y: 560, distance: 38.1
click at [1047, 591] on div at bounding box center [1000, 567] width 195 height 195
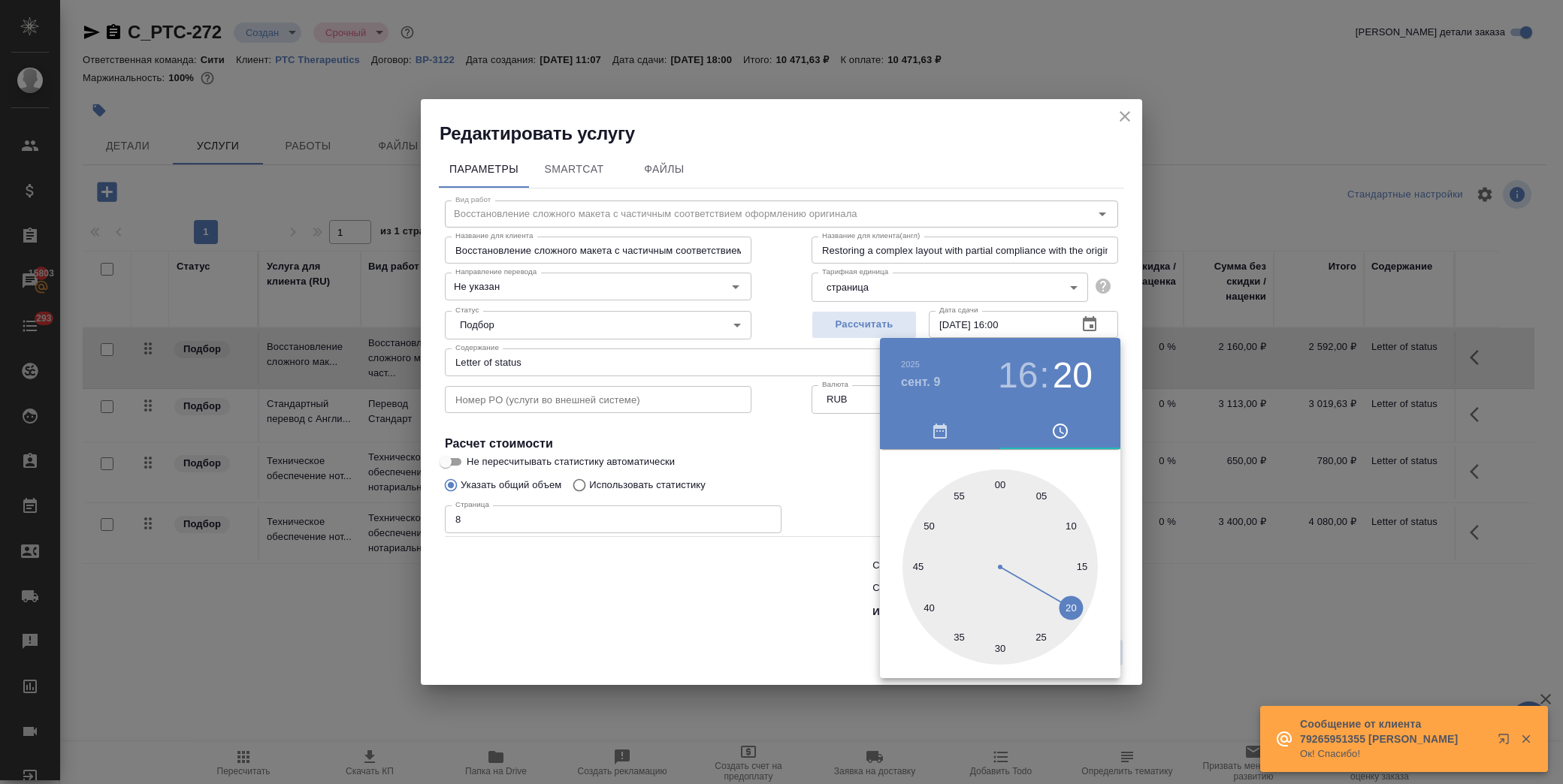
click at [1003, 483] on div at bounding box center [1000, 567] width 195 height 195
drag, startPoint x: 872, startPoint y: 474, endPoint x: 851, endPoint y: 474, distance: 21.0
click at [869, 474] on div at bounding box center [781, 392] width 1563 height 784
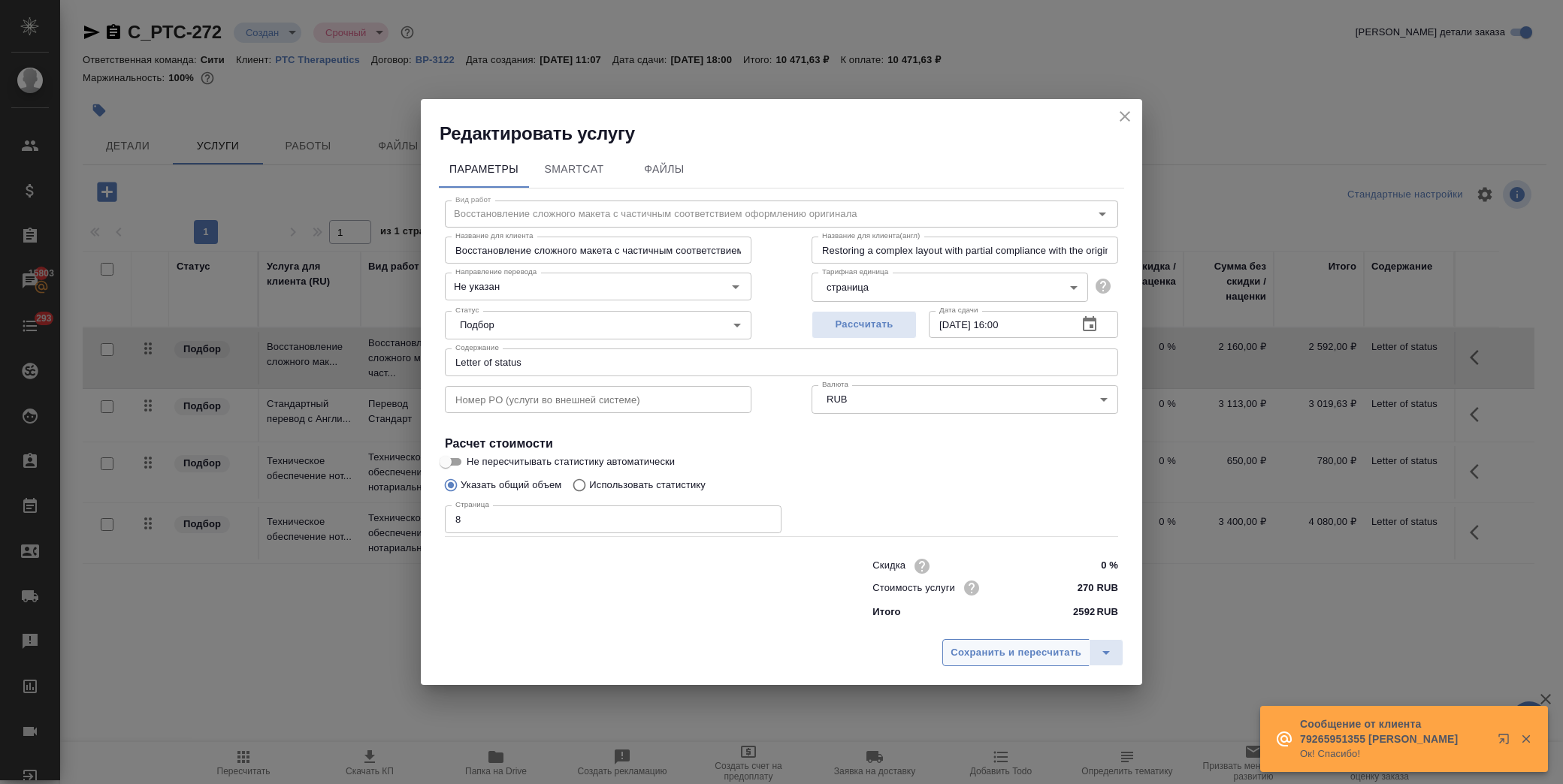
click at [1025, 648] on span "Сохранить и пересчитать" at bounding box center [1016, 653] width 131 height 18
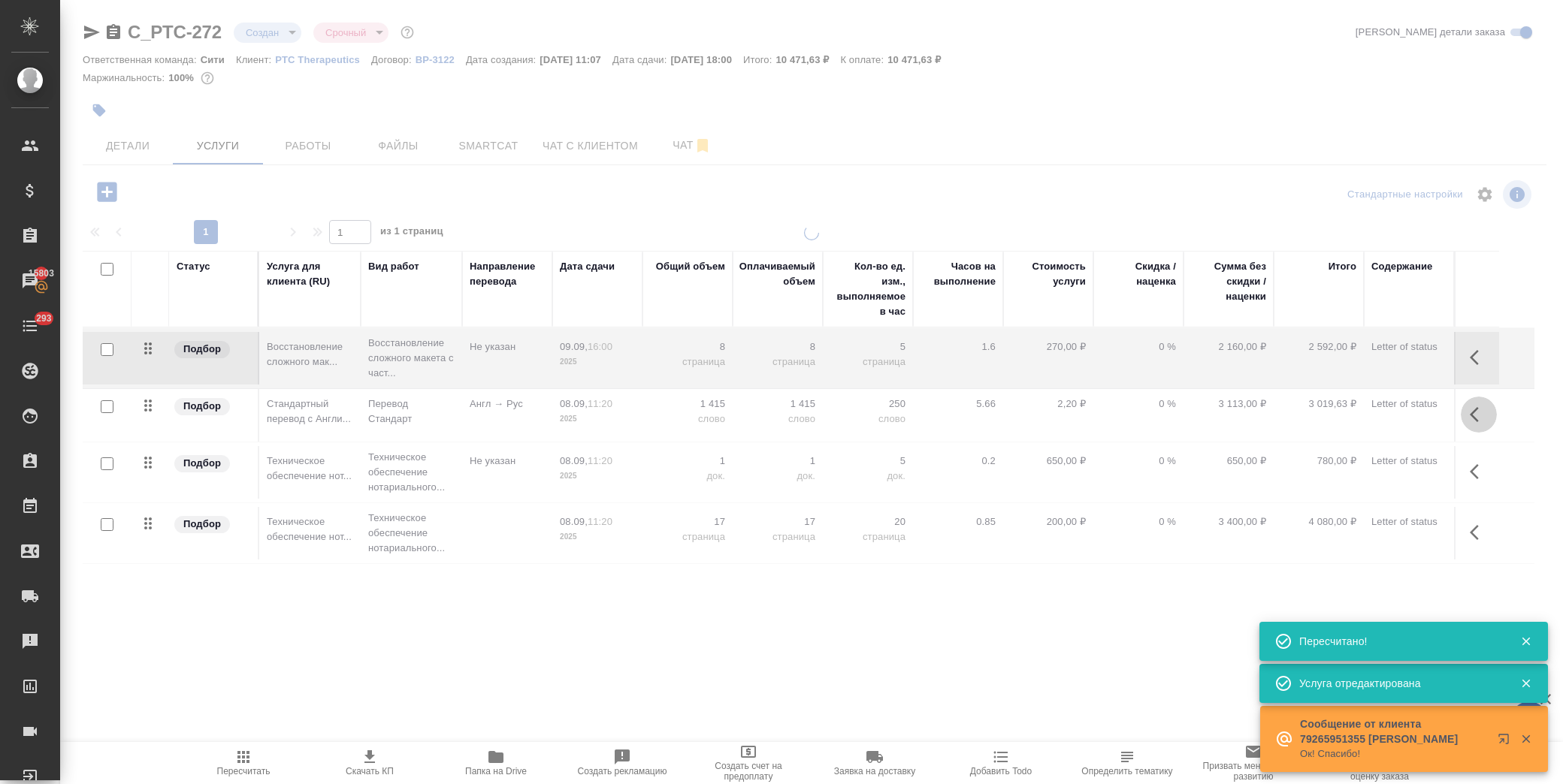
click at [1469, 414] on button "button" at bounding box center [1479, 415] width 36 height 36
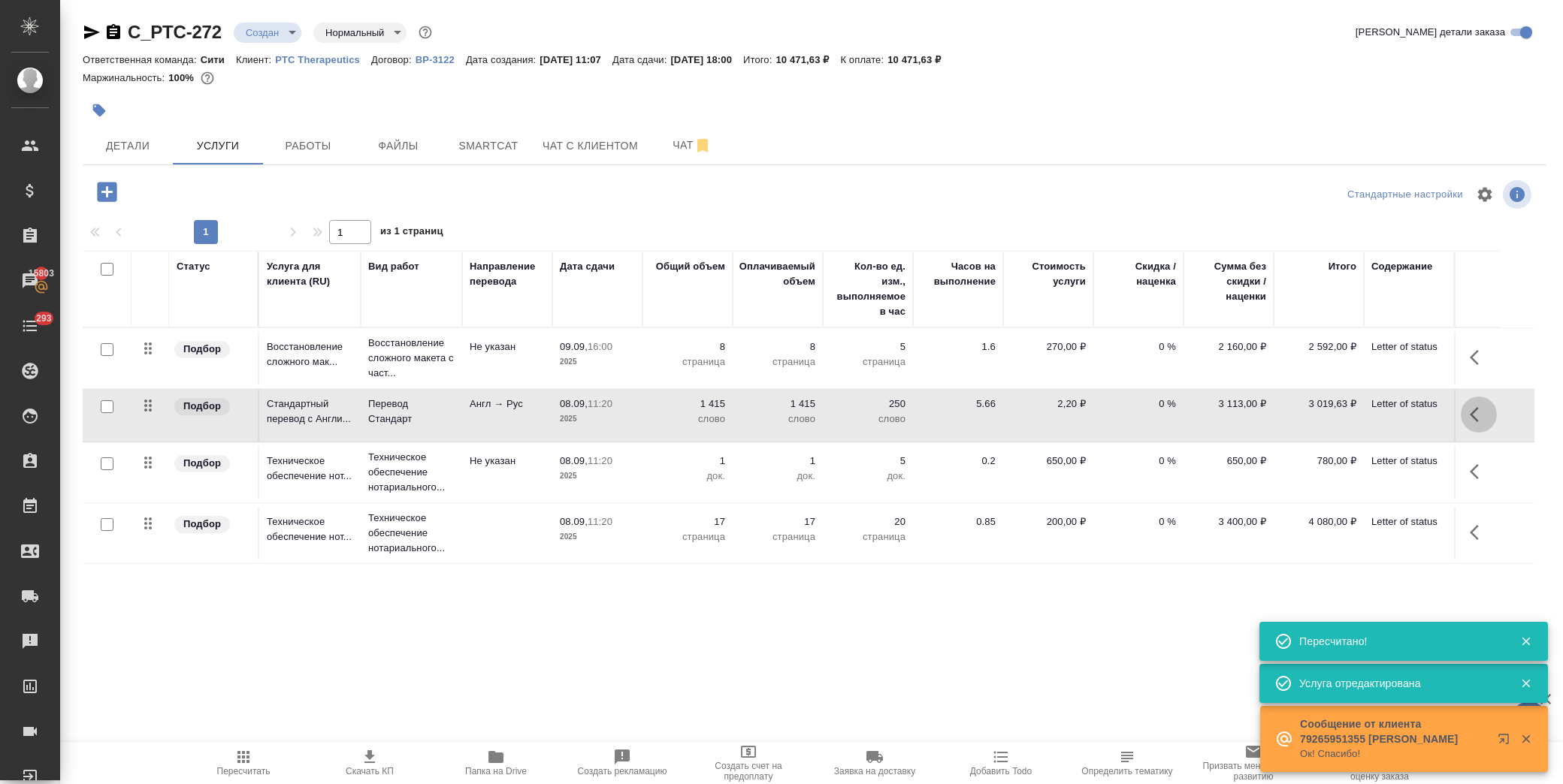
click at [1468, 409] on button "button" at bounding box center [1479, 415] width 36 height 36
click at [1400, 412] on icon "button" at bounding box center [1394, 415] width 18 height 18
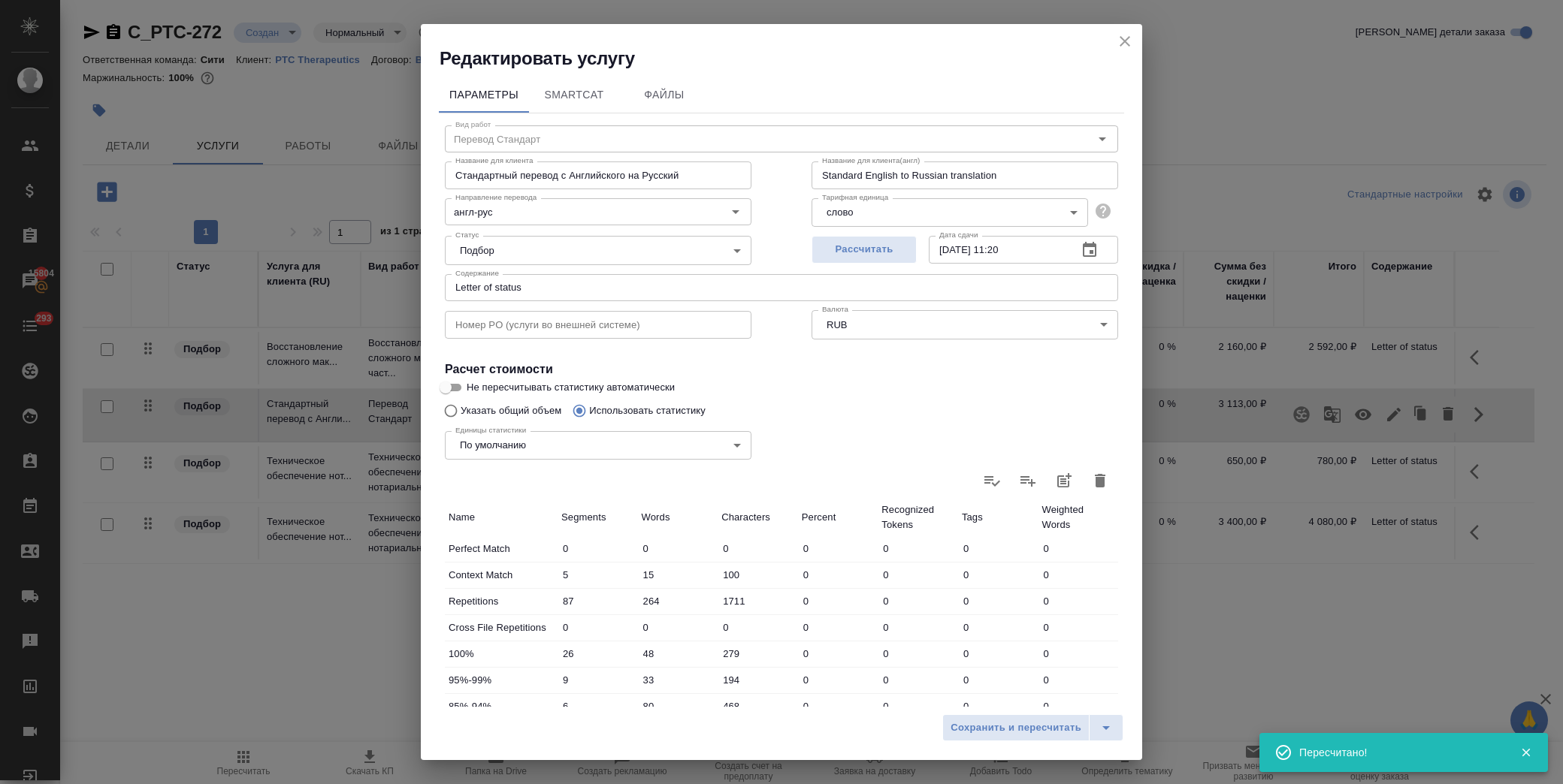
click at [1081, 253] on icon "button" at bounding box center [1090, 251] width 18 height 18
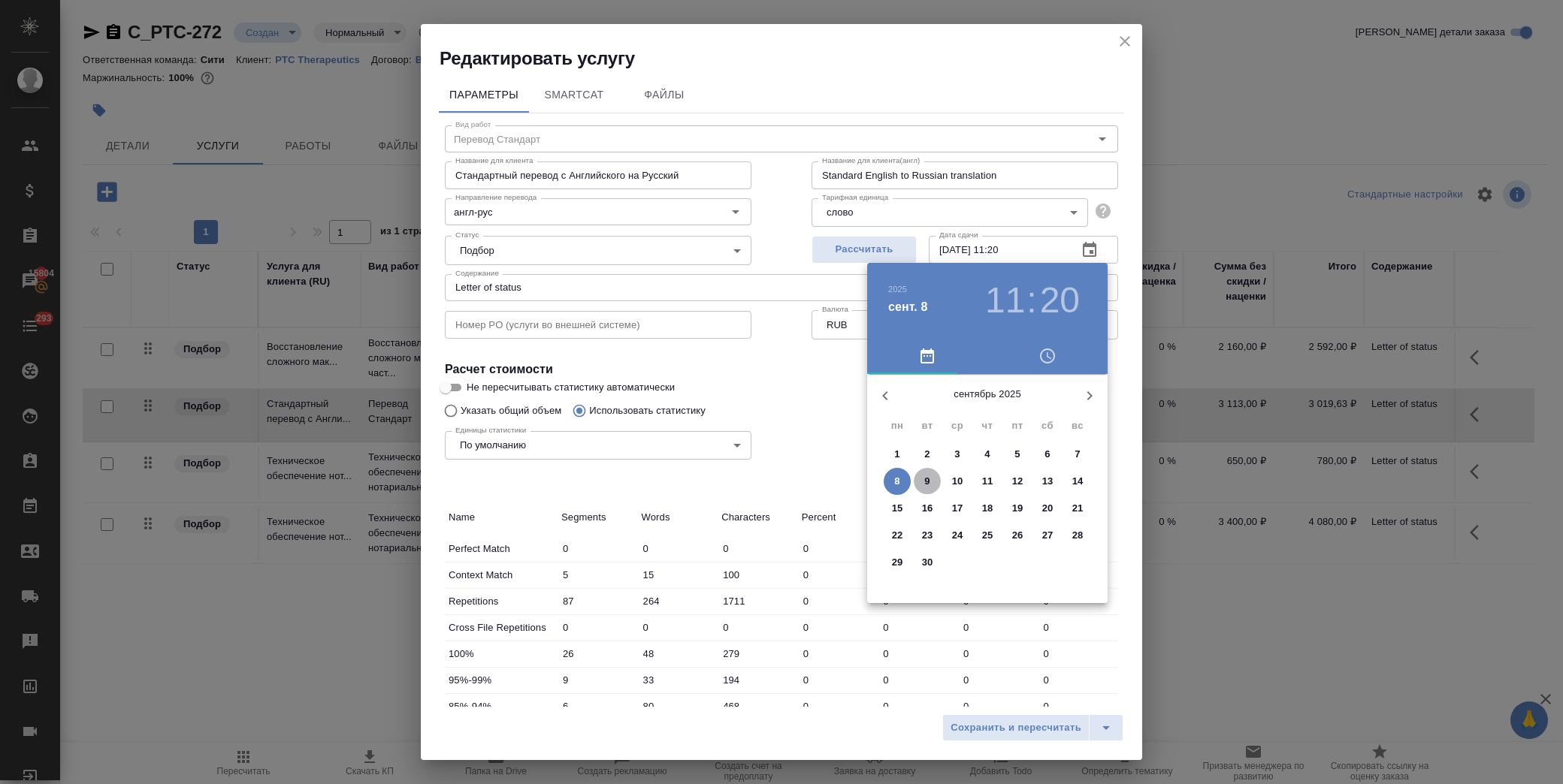
click at [934, 479] on span "9" at bounding box center [927, 482] width 27 height 15
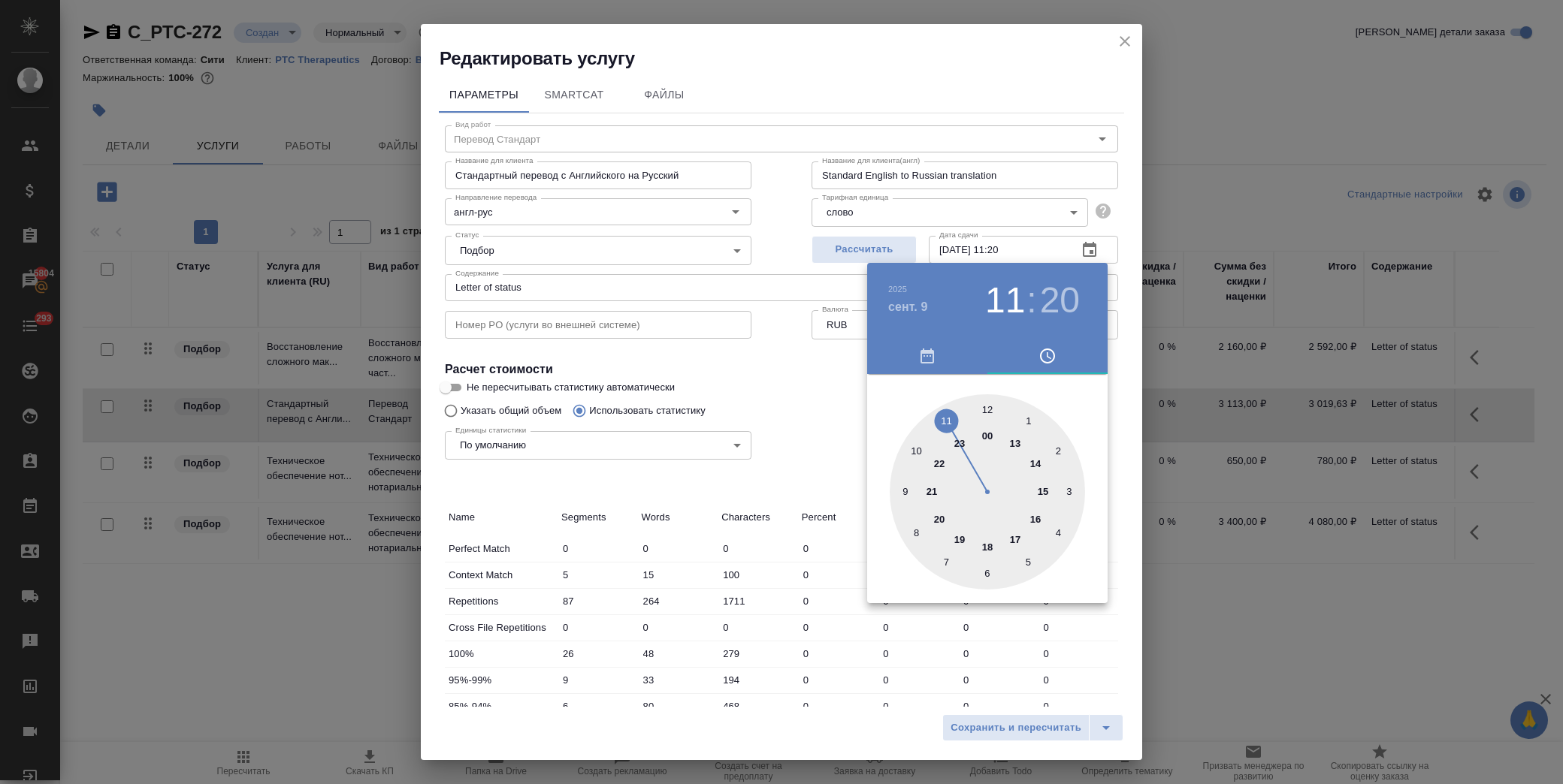
click at [1038, 518] on div at bounding box center [987, 492] width 195 height 195
click at [982, 416] on div at bounding box center [987, 492] width 195 height 195
click at [987, 406] on div at bounding box center [987, 492] width 195 height 195
click at [858, 404] on div at bounding box center [781, 392] width 1563 height 784
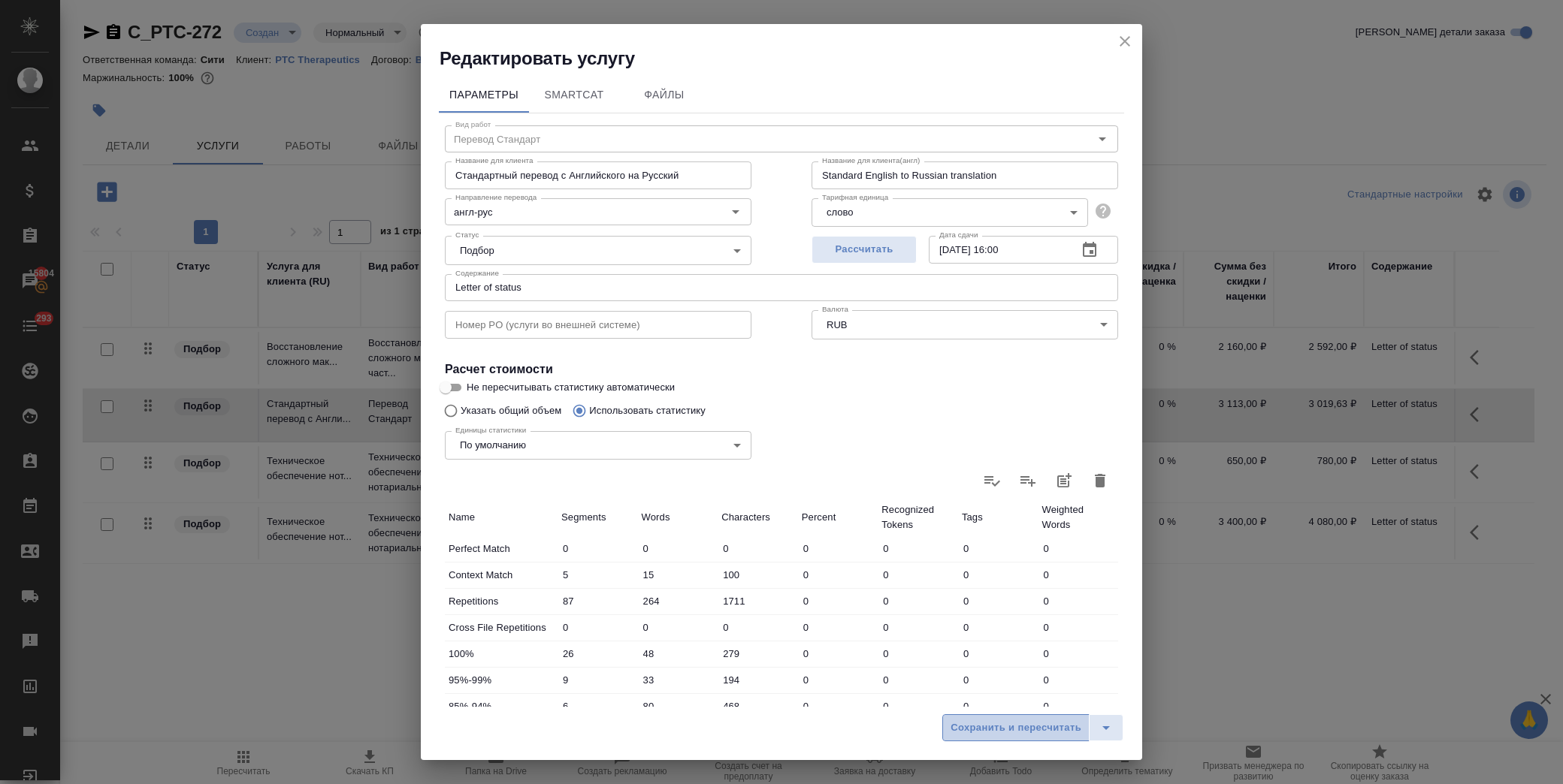
click at [997, 731] on span "Сохранить и пересчитать" at bounding box center [1016, 728] width 131 height 18
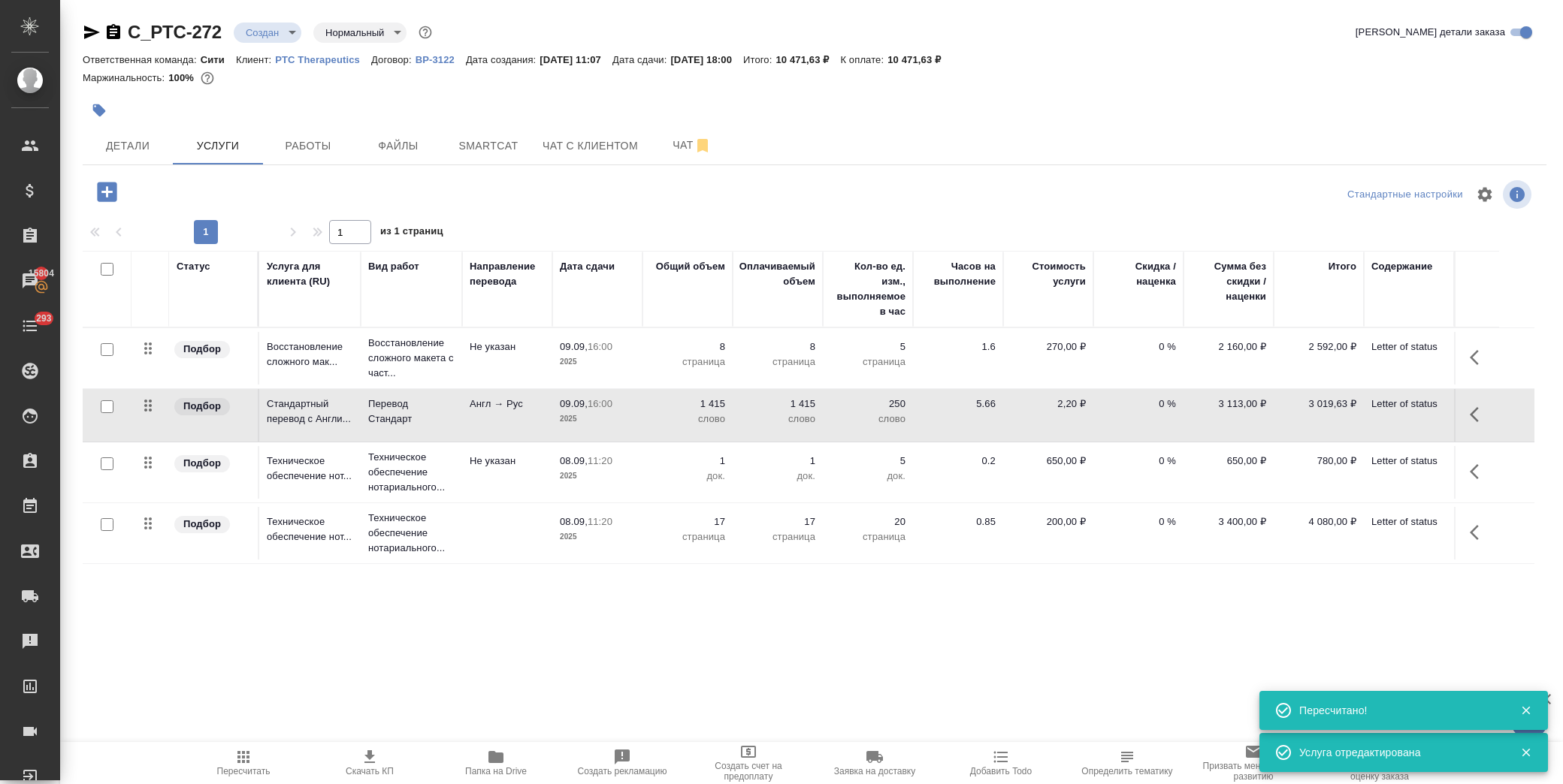
click at [1473, 468] on icon "button" at bounding box center [1479, 472] width 18 height 18
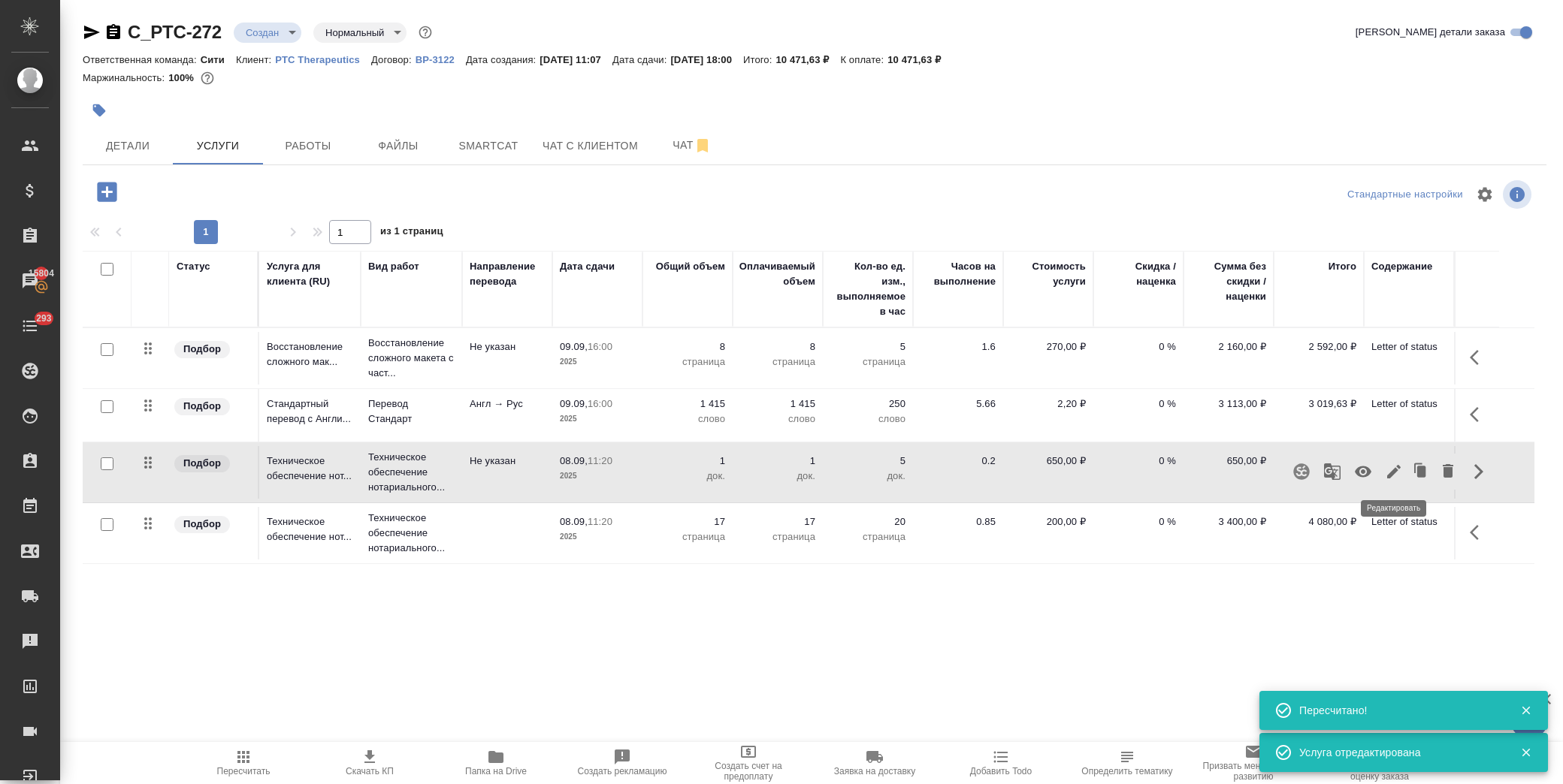
click at [1394, 472] on icon "button" at bounding box center [1394, 472] width 14 height 14
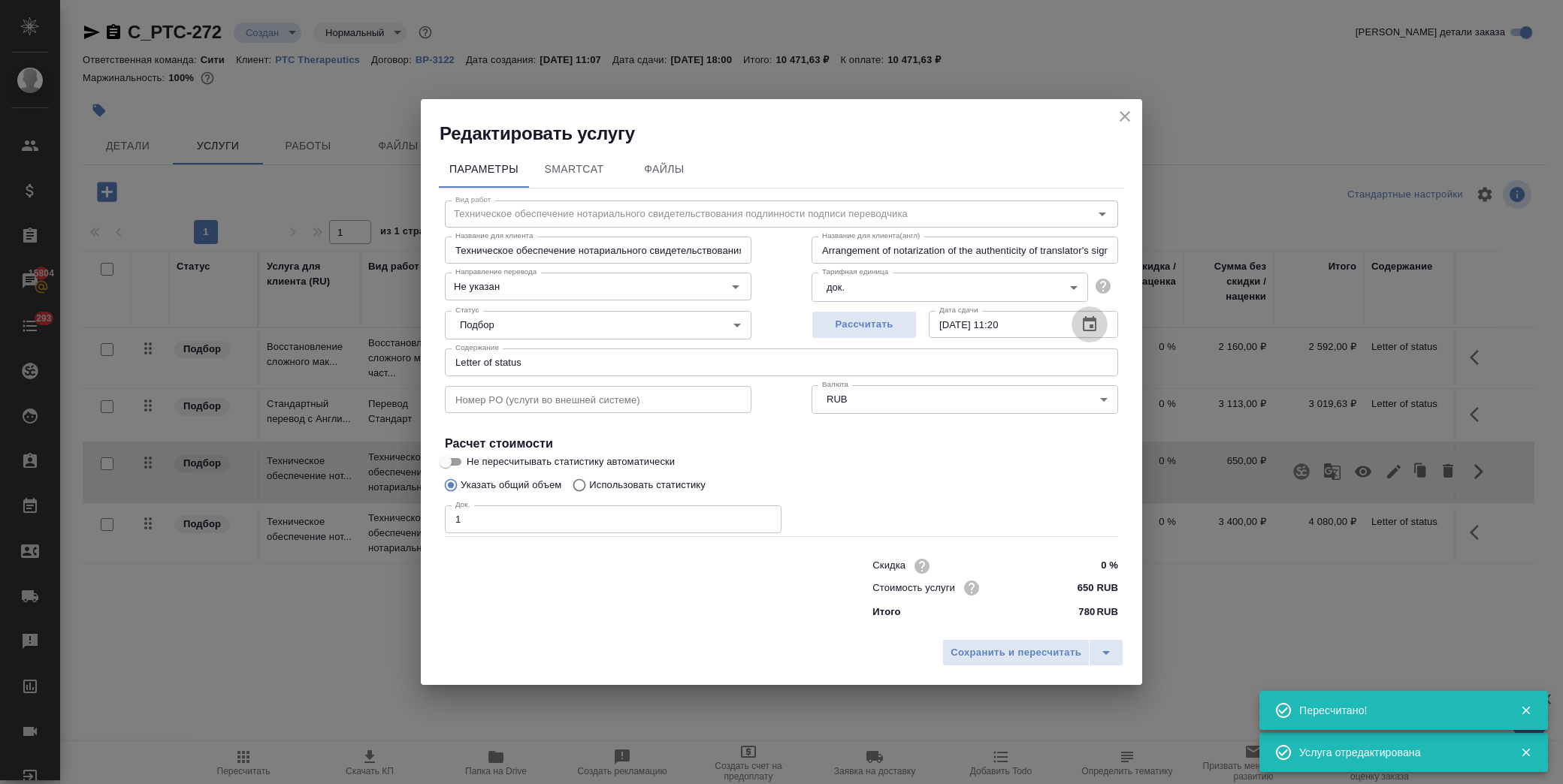
click at [1089, 318] on icon "button" at bounding box center [1090, 324] width 14 height 15
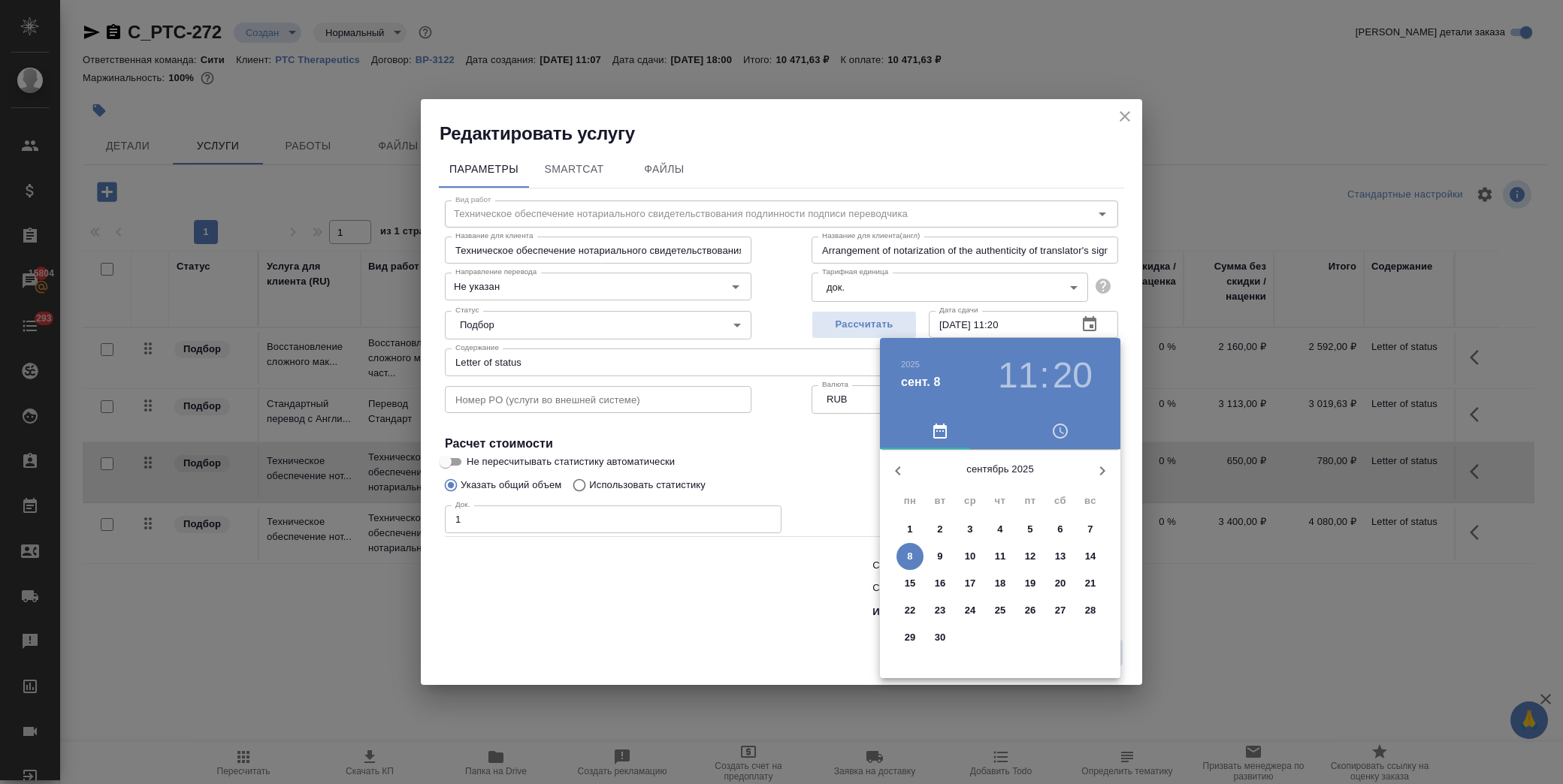
click at [971, 552] on p "10" at bounding box center [970, 557] width 11 height 15
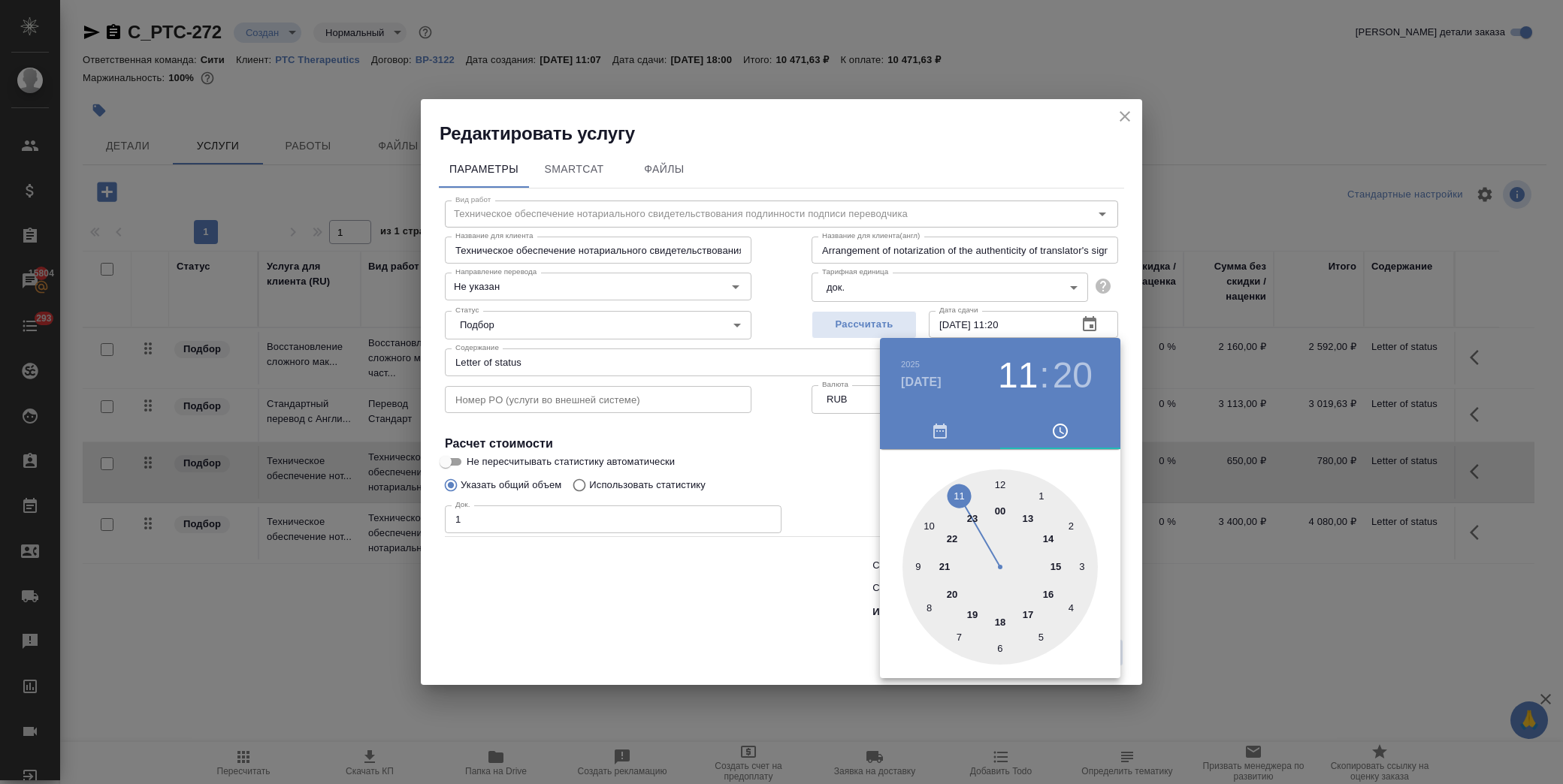
click at [1003, 619] on div at bounding box center [1000, 567] width 195 height 195
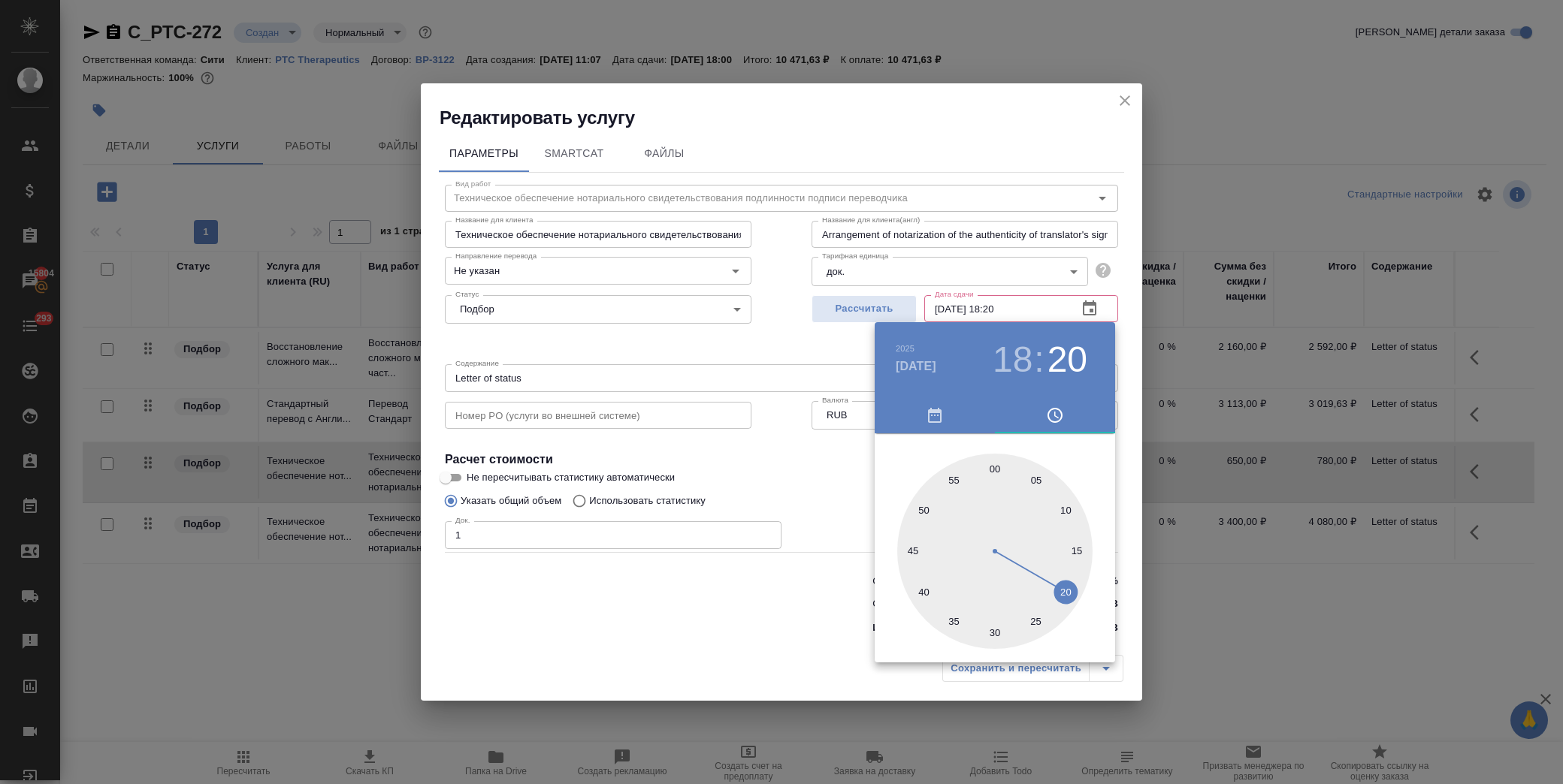
click at [996, 468] on div at bounding box center [995, 551] width 195 height 195
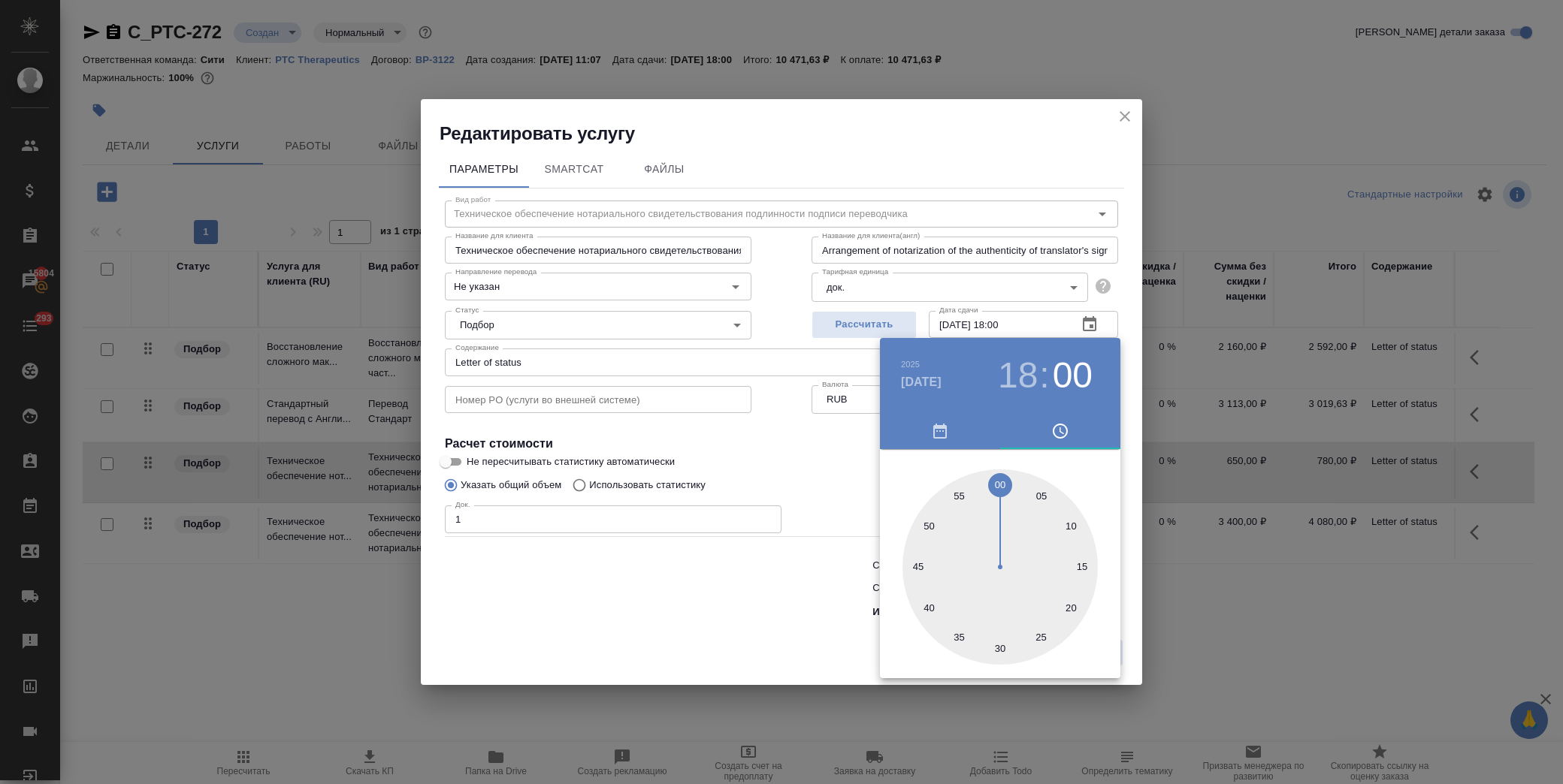
click at [831, 469] on div at bounding box center [781, 392] width 1563 height 784
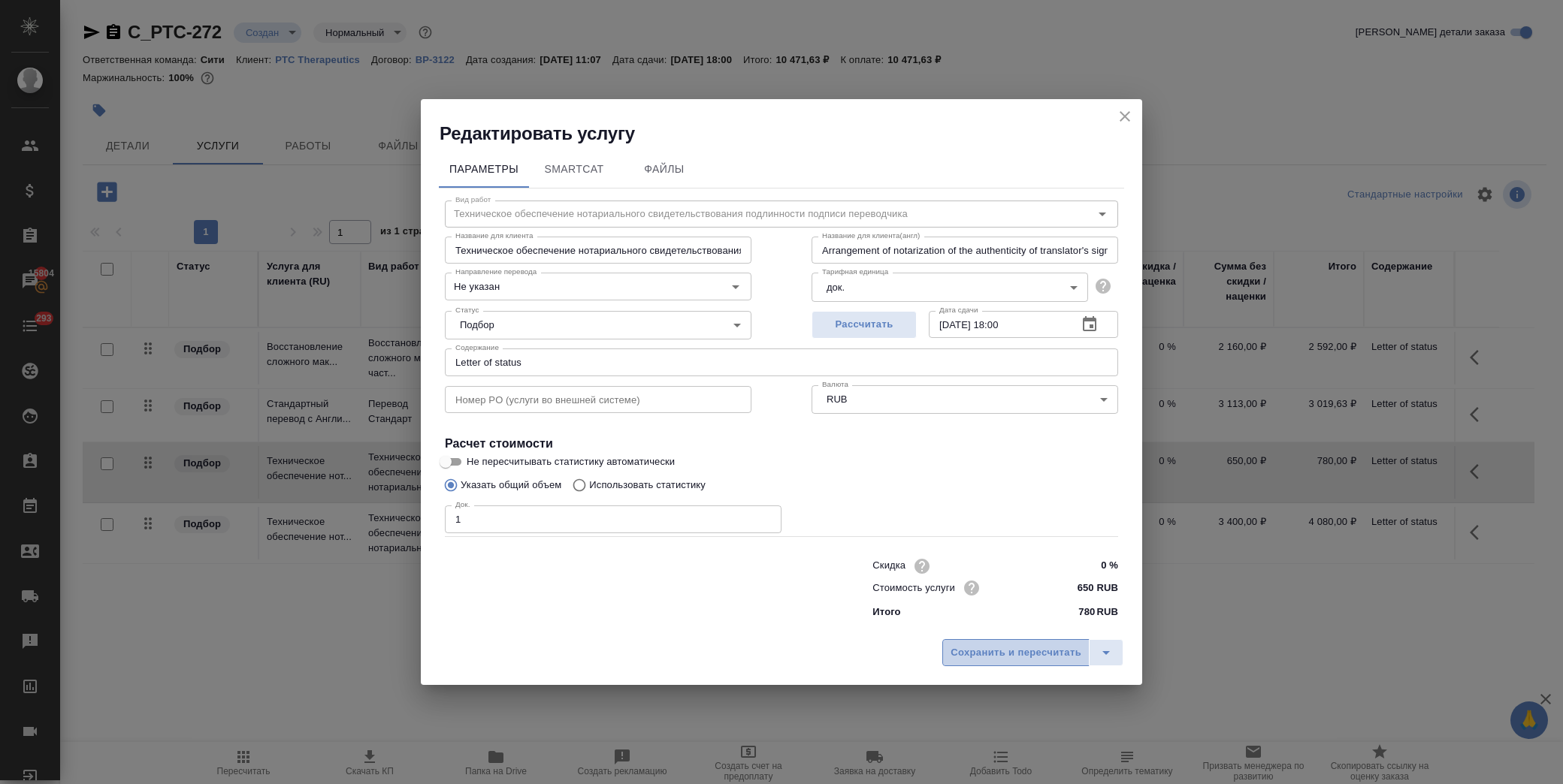
click at [1049, 648] on span "Сохранить и пересчитать" at bounding box center [1016, 653] width 131 height 18
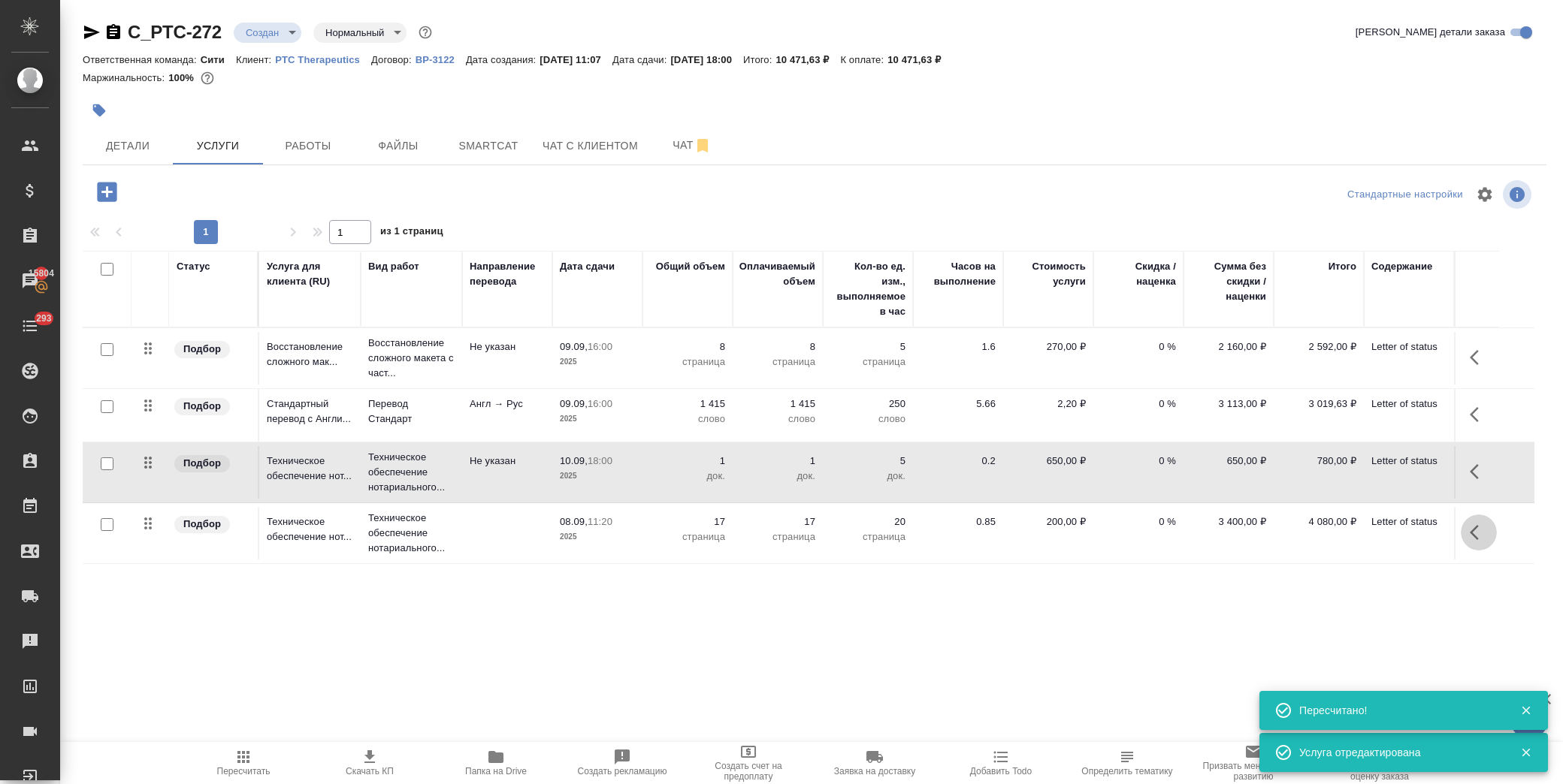
click at [1477, 537] on icon "button" at bounding box center [1479, 533] width 18 height 18
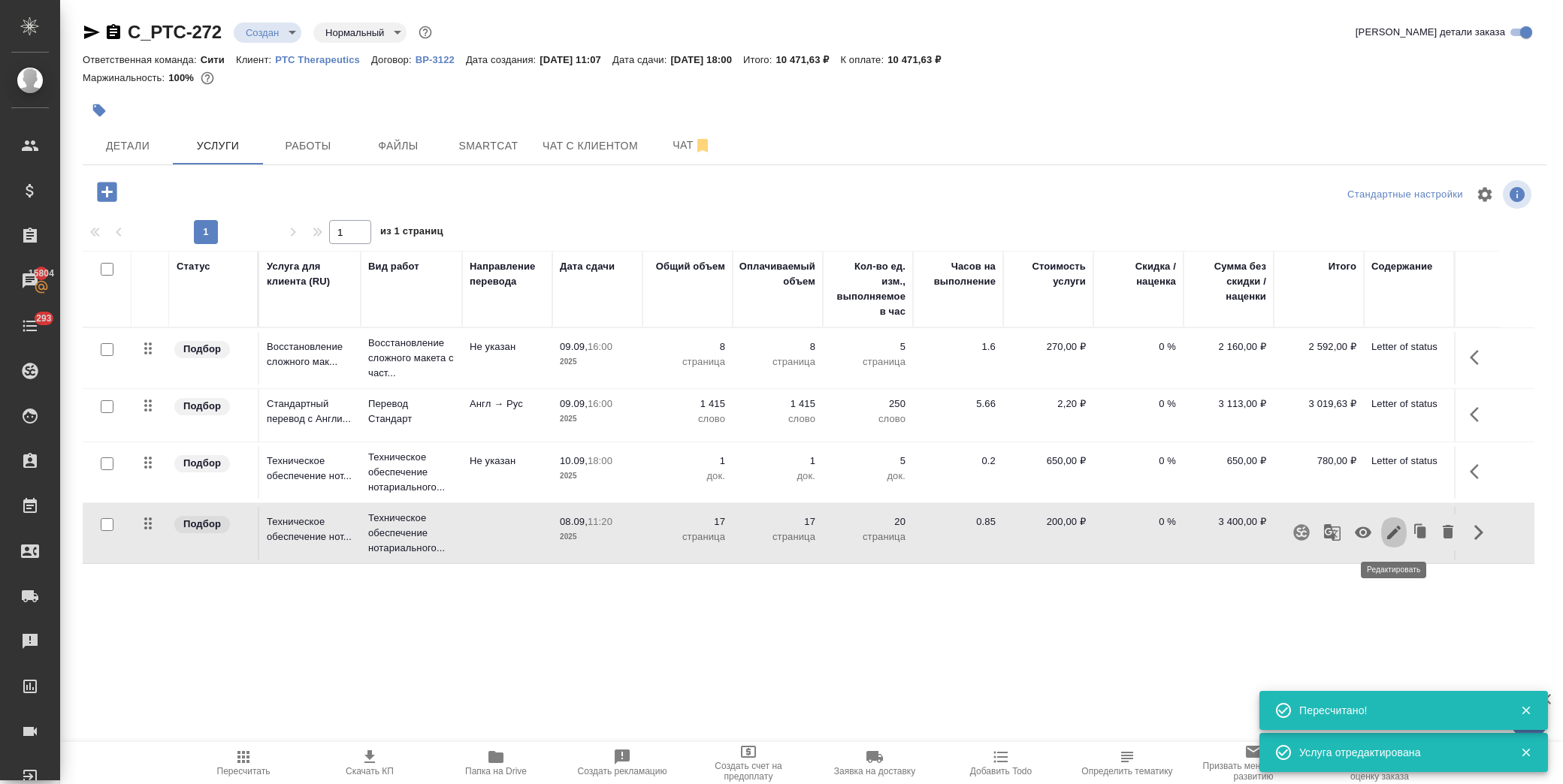
click at [1395, 527] on icon "button" at bounding box center [1394, 533] width 18 height 18
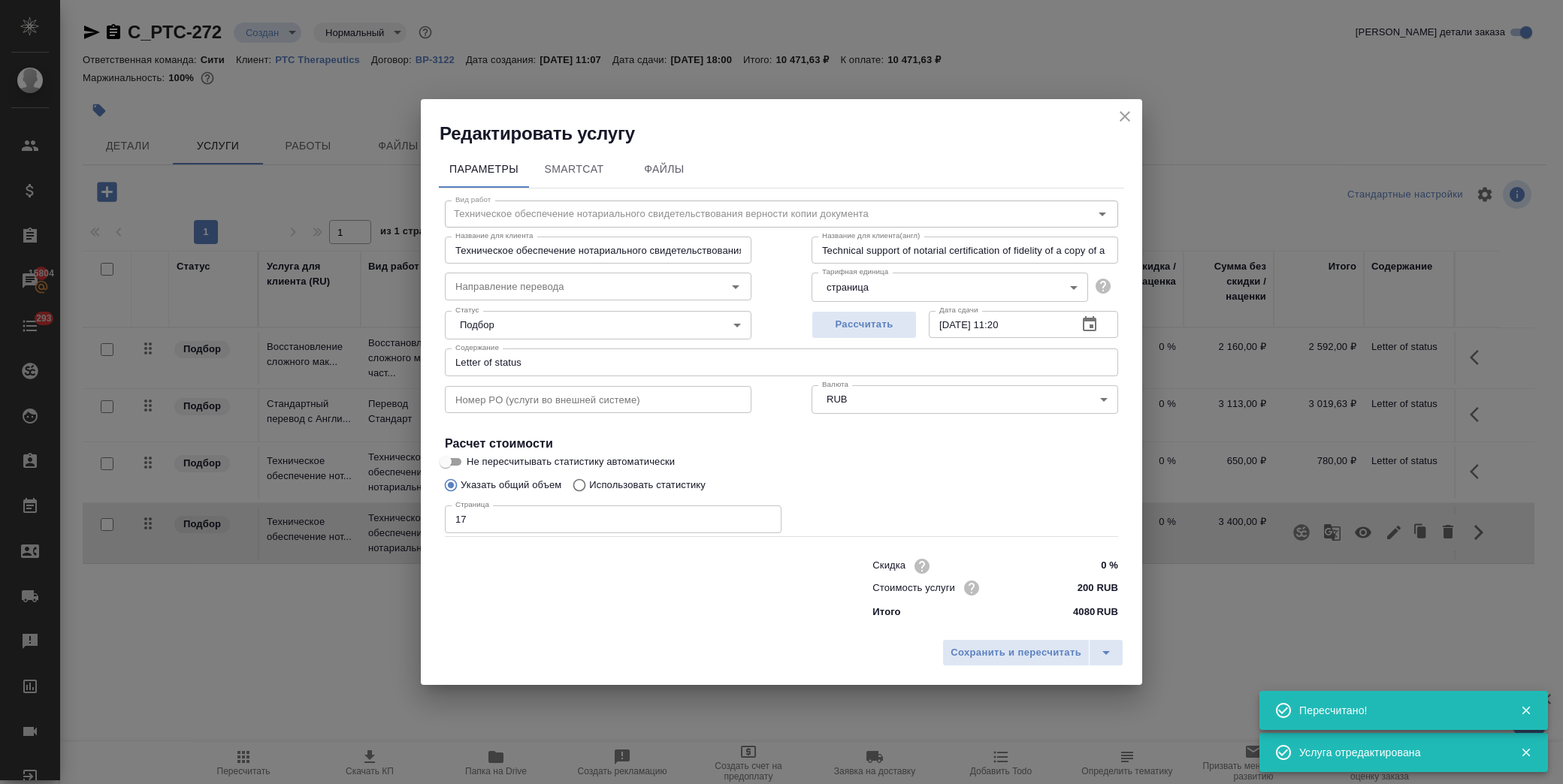
click at [1092, 326] on icon "button" at bounding box center [1090, 324] width 14 height 15
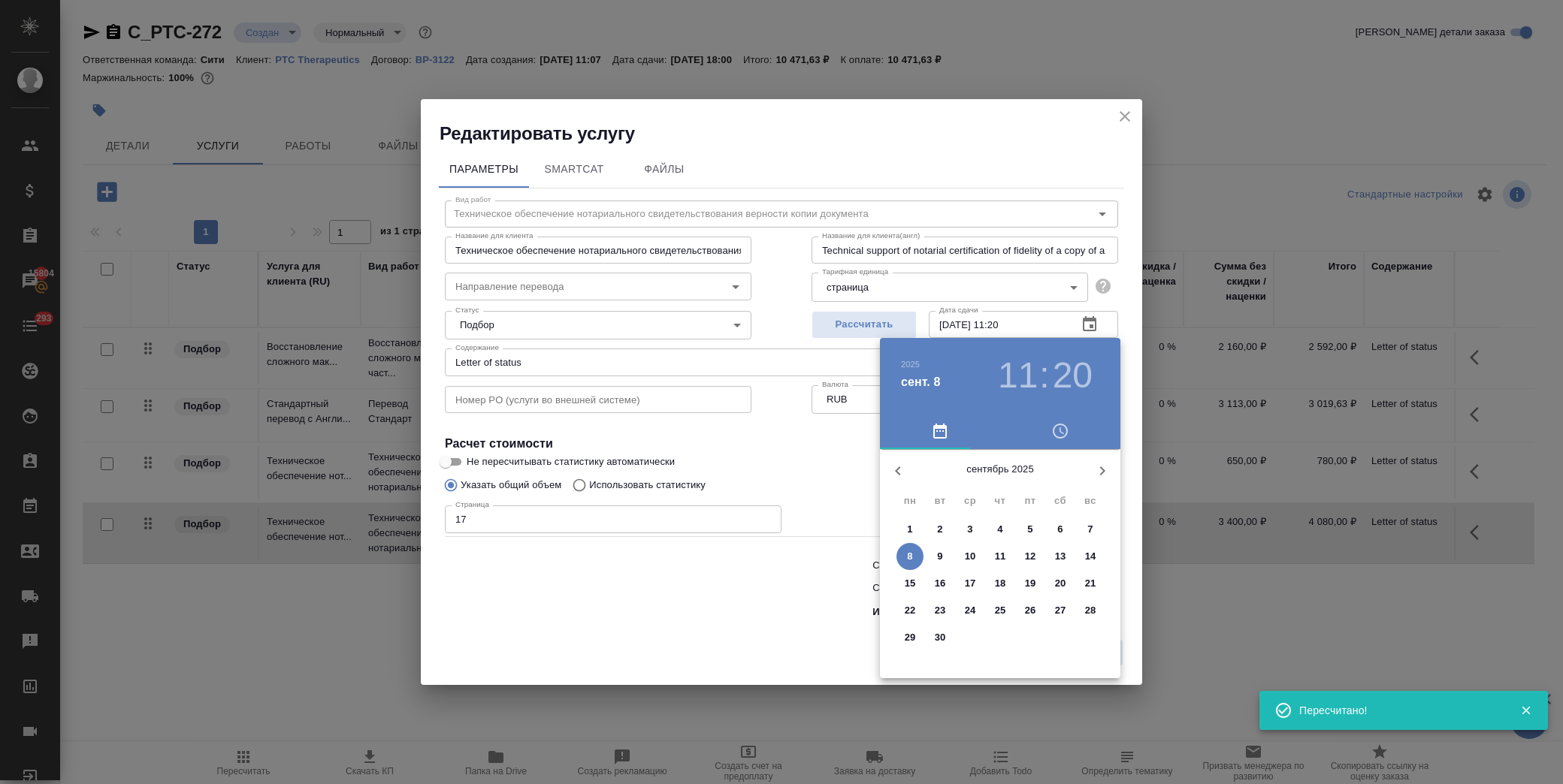
click at [970, 550] on p "10" at bounding box center [970, 557] width 11 height 15
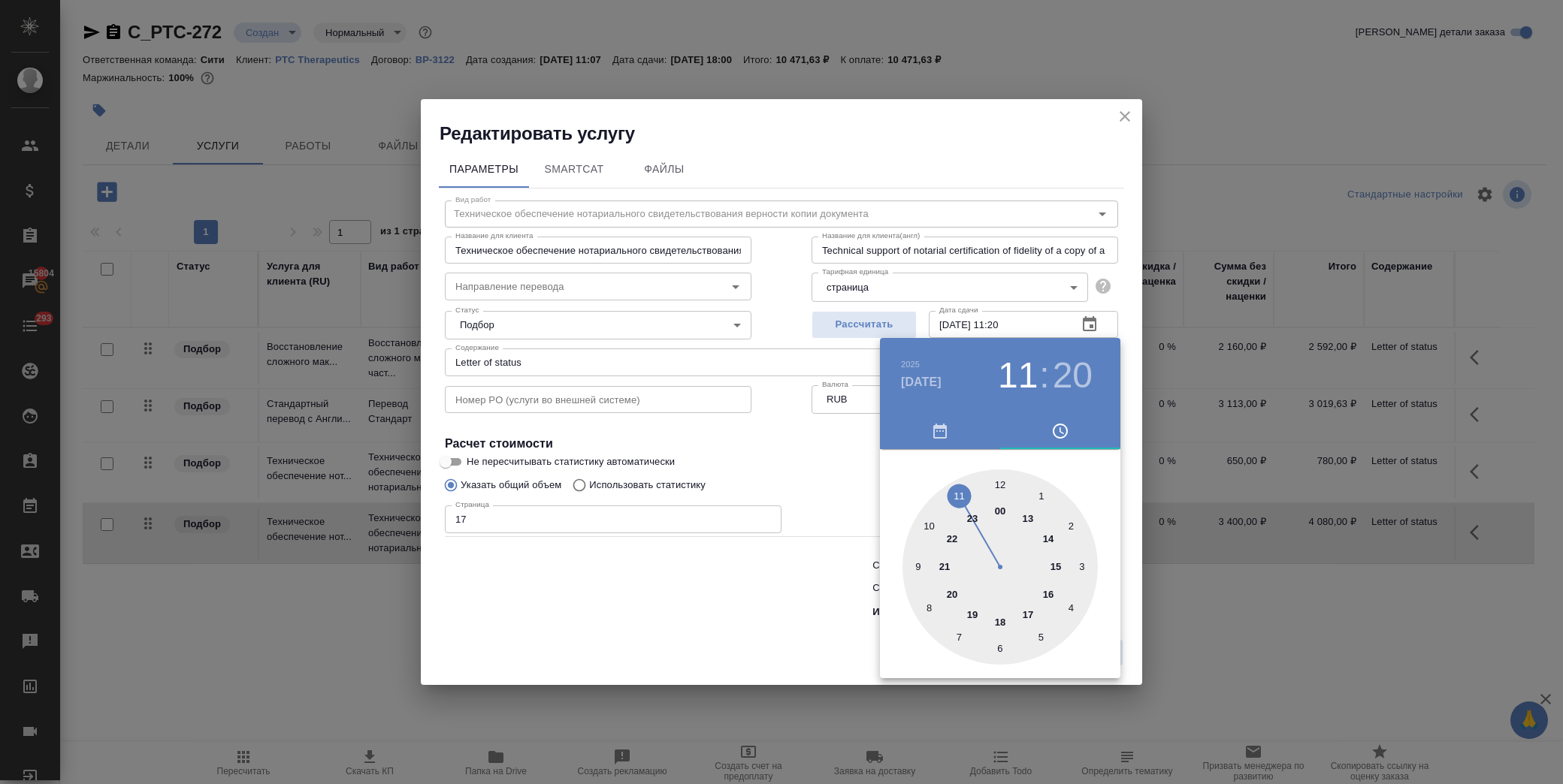
drag, startPoint x: 1001, startPoint y: 622, endPoint x: 1002, endPoint y: 501, distance: 121.0
click at [1001, 618] on div at bounding box center [1000, 567] width 195 height 195
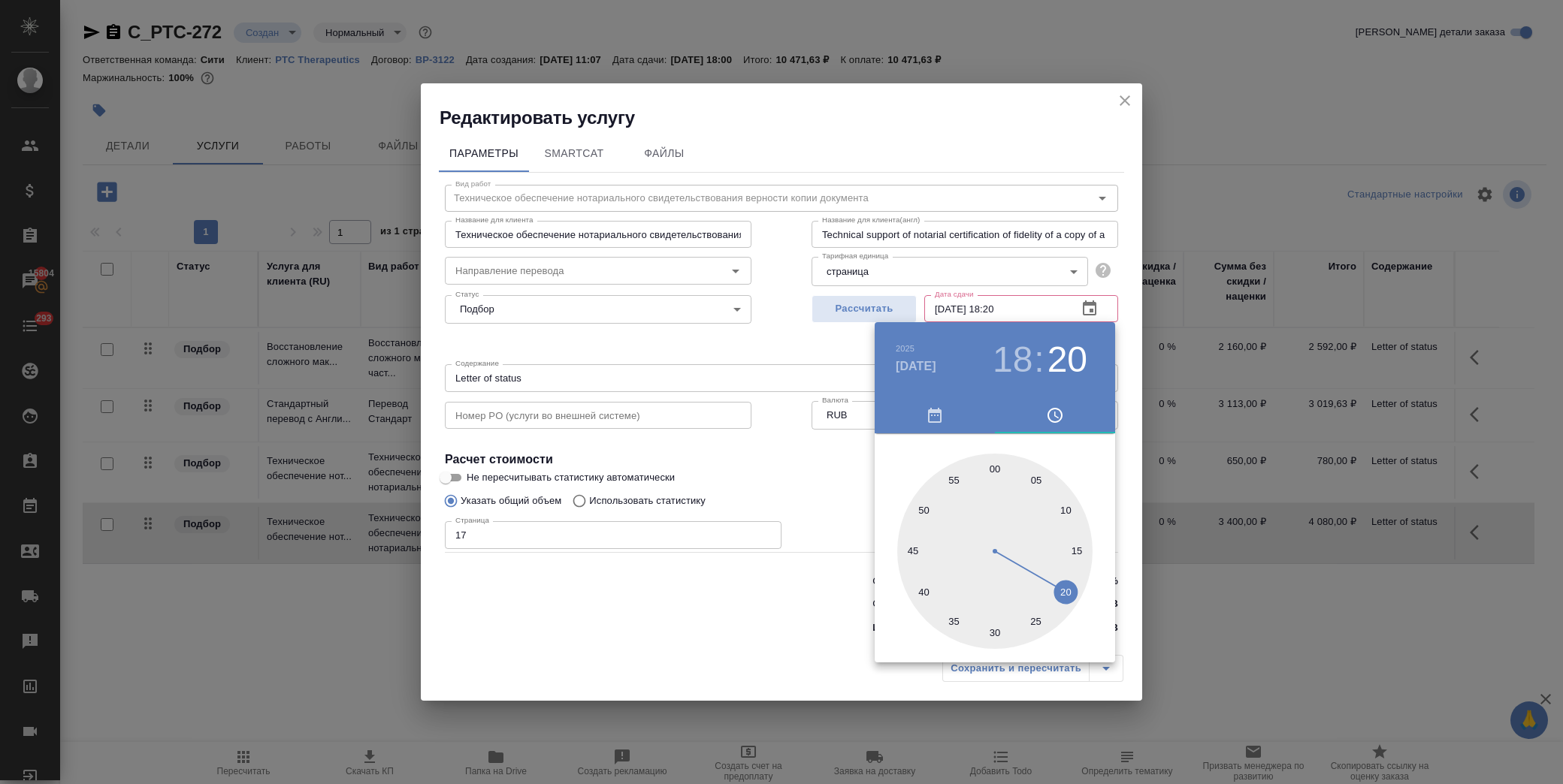
click at [993, 467] on div at bounding box center [995, 551] width 195 height 195
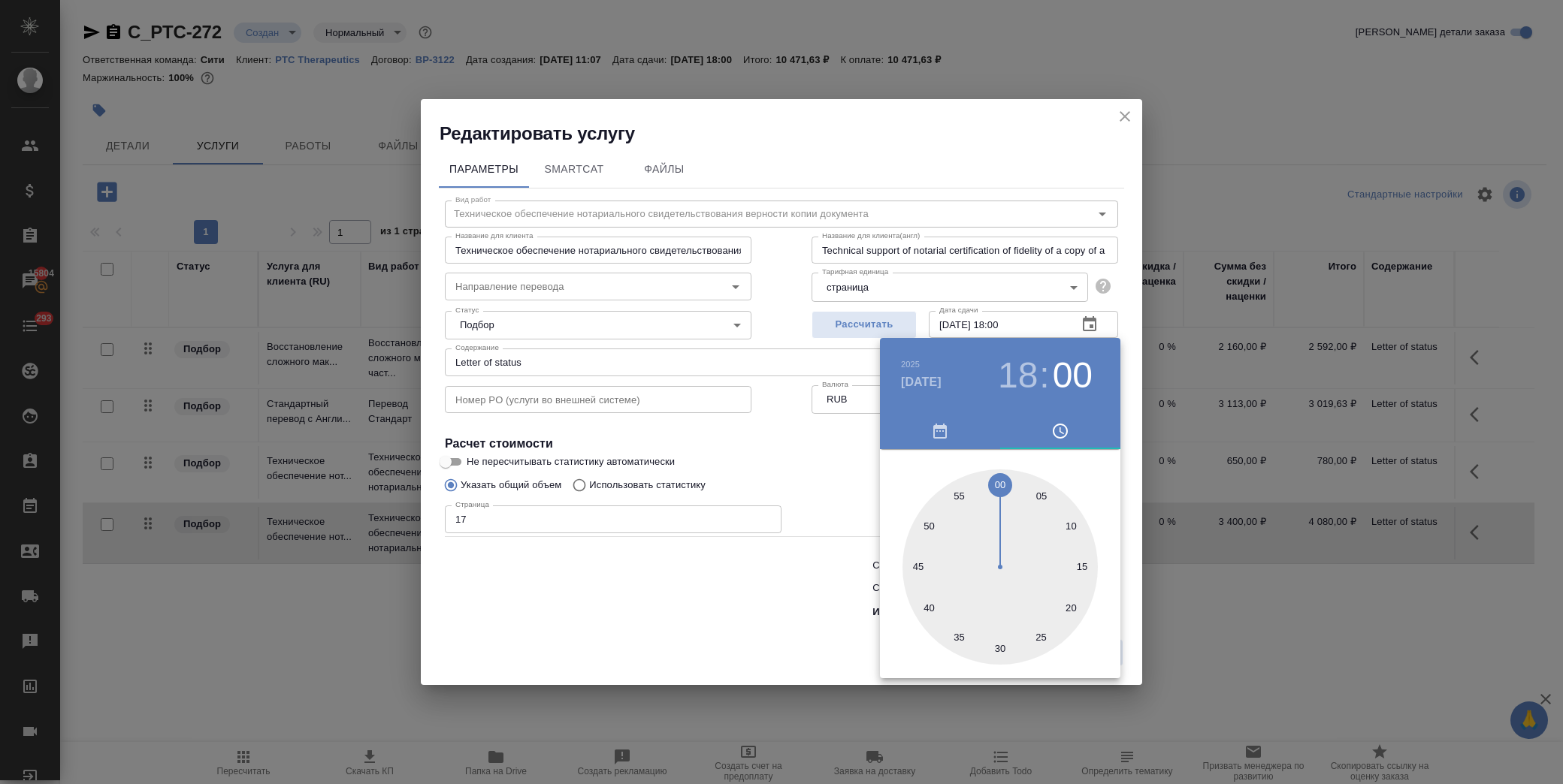
click at [822, 474] on div at bounding box center [781, 392] width 1563 height 784
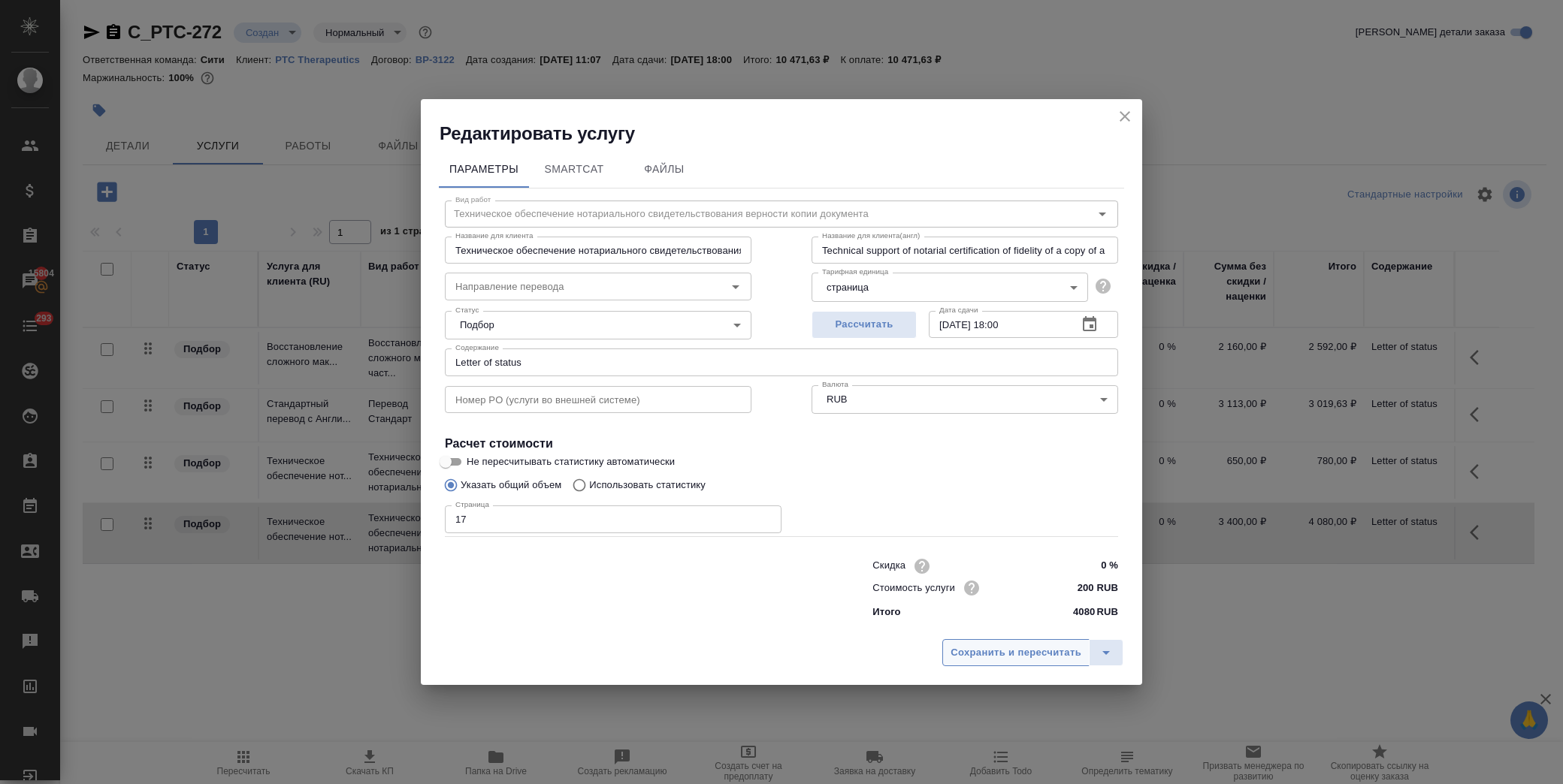
click at [973, 651] on span "Сохранить и пересчитать" at bounding box center [1016, 653] width 131 height 18
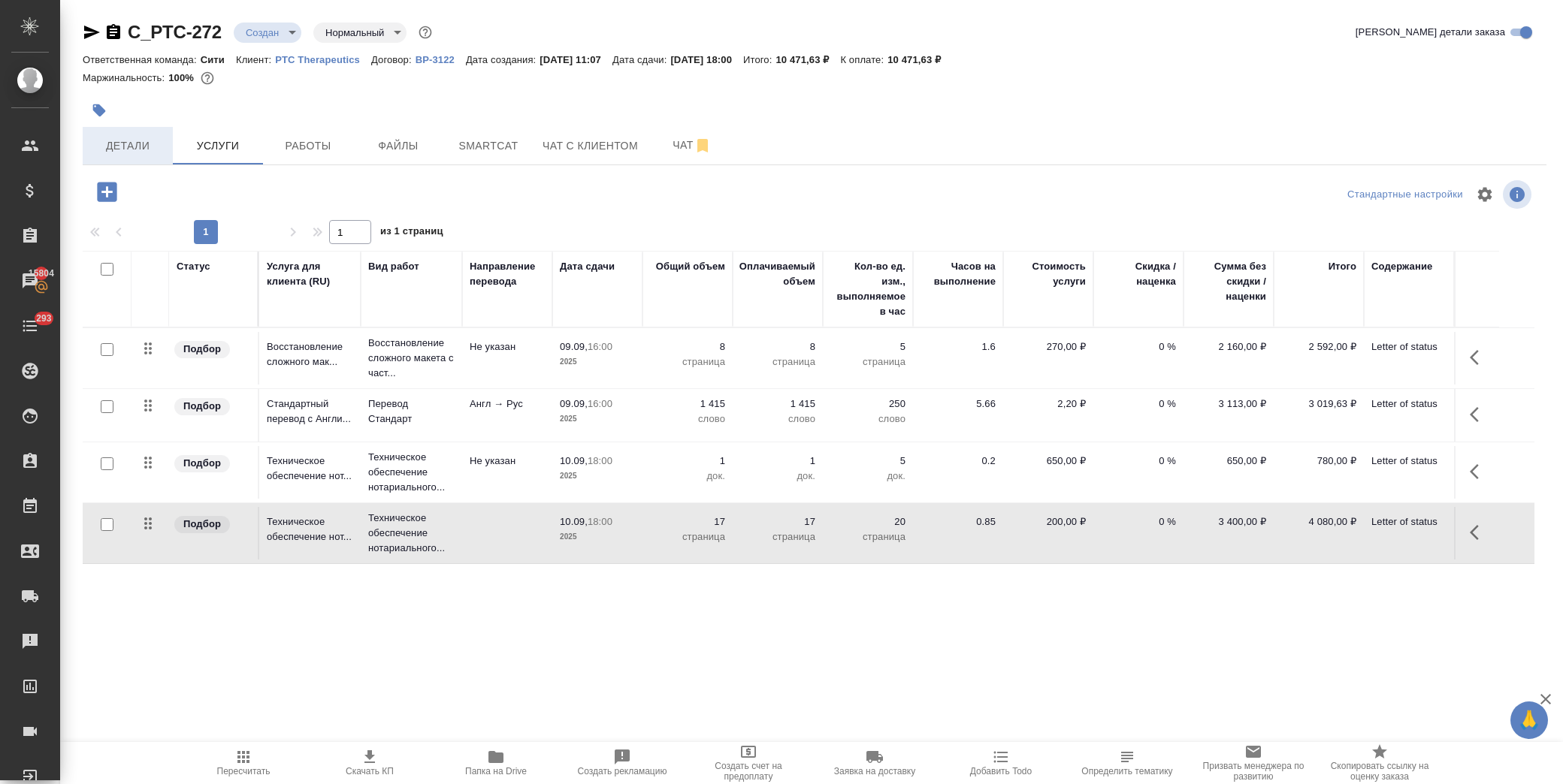
click at [162, 149] on span "Детали" at bounding box center [128, 146] width 72 height 19
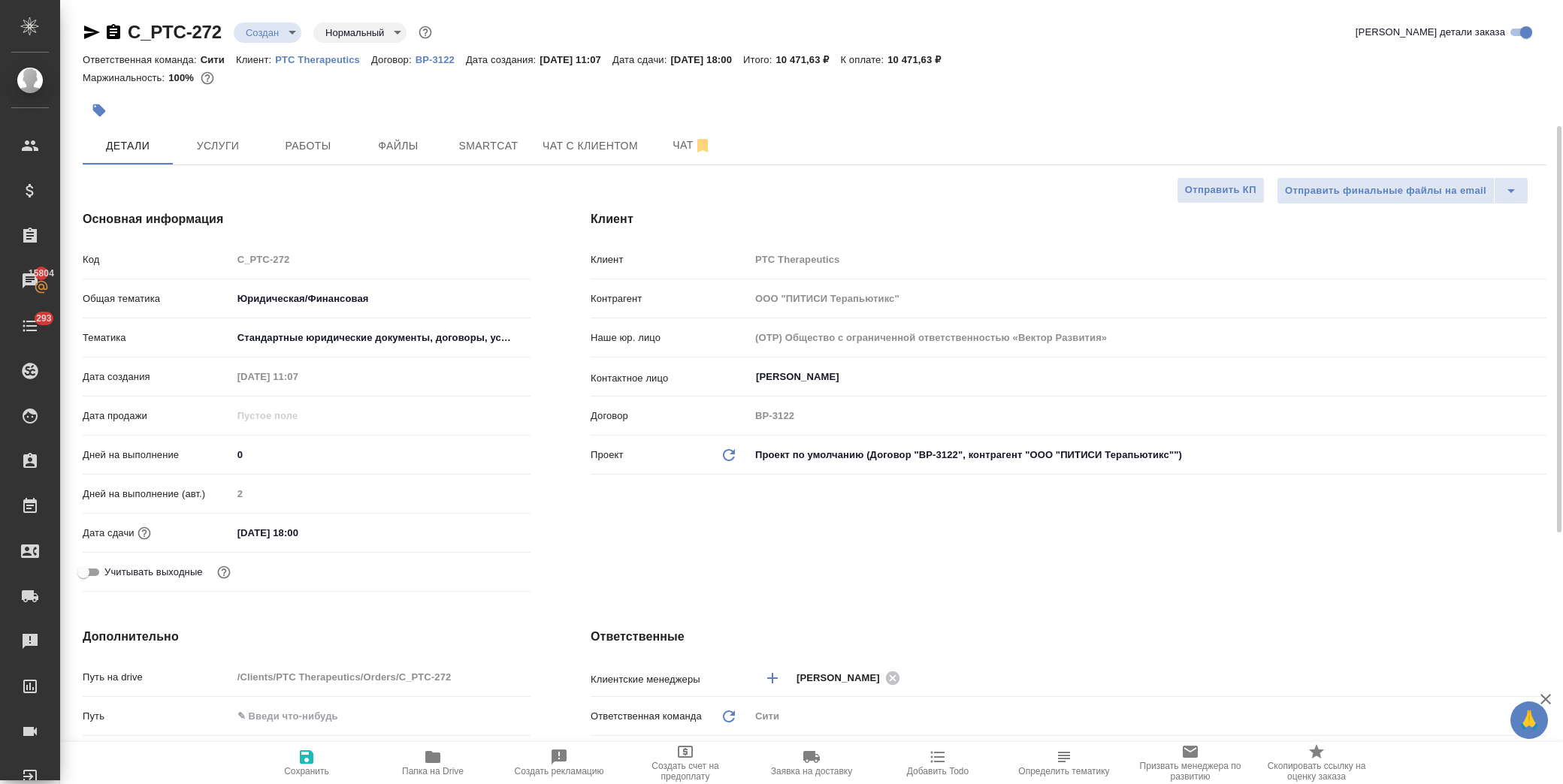
scroll to position [417, 0]
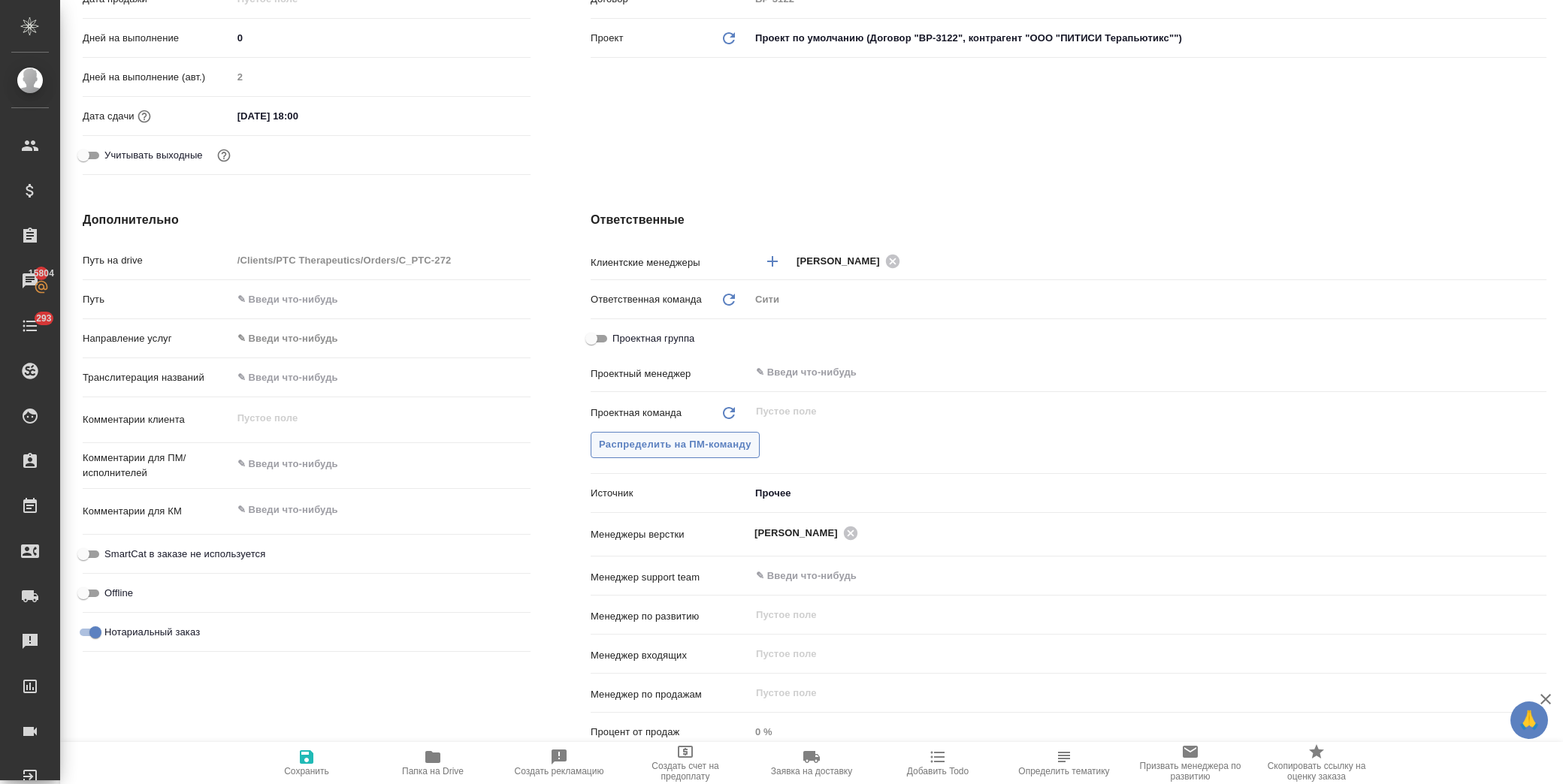
click at [705, 454] on button "Распределить на ПМ-команду" at bounding box center [675, 445] width 169 height 26
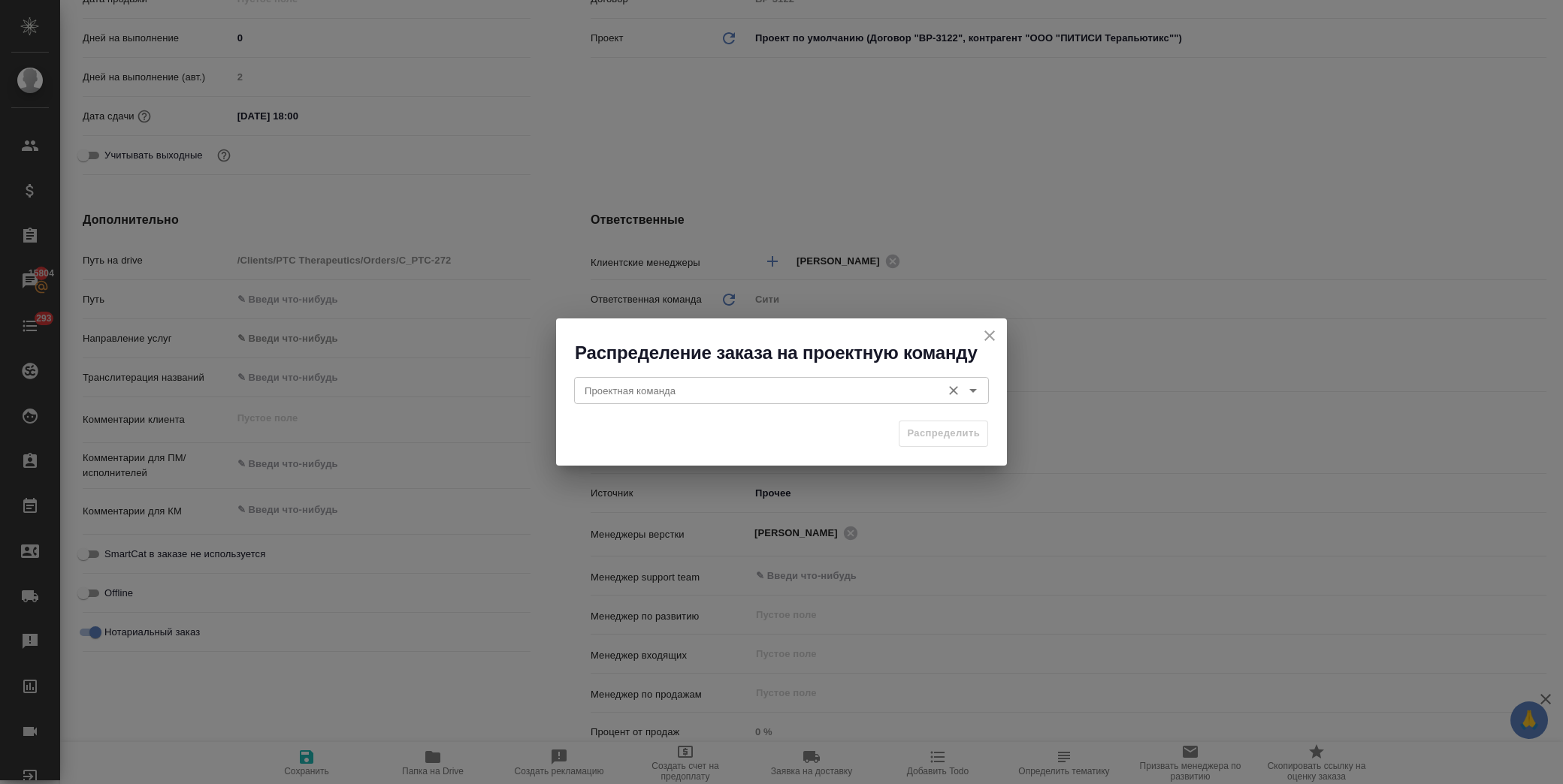
drag, startPoint x: 690, startPoint y: 395, endPoint x: 708, endPoint y: 400, distance: 18.7
click at [694, 399] on input "Проектная команда" at bounding box center [757, 391] width 356 height 18
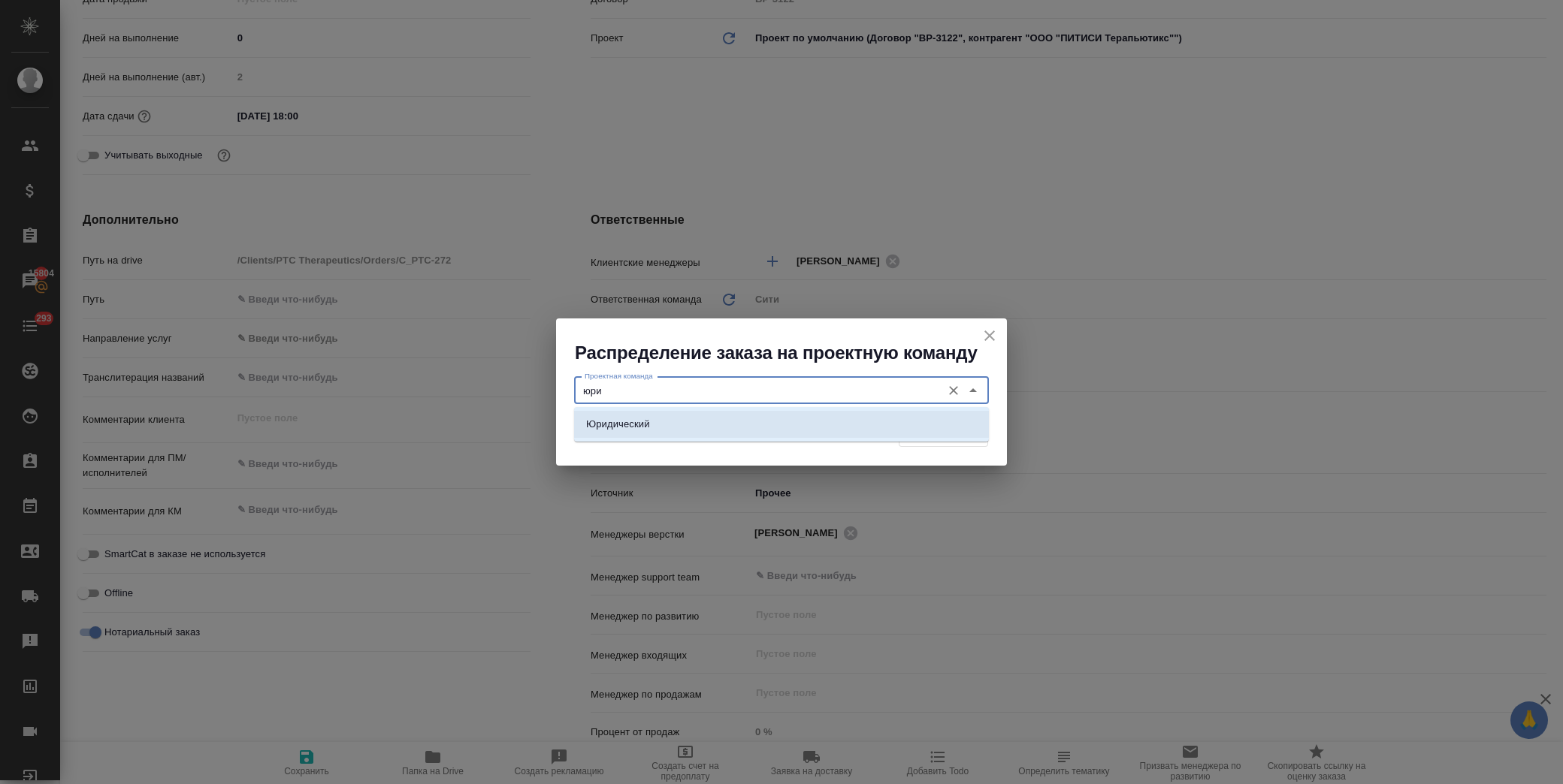
click at [695, 419] on li "Юридический" at bounding box center [781, 424] width 415 height 27
click at [947, 425] on button "Распределить" at bounding box center [943, 434] width 90 height 26
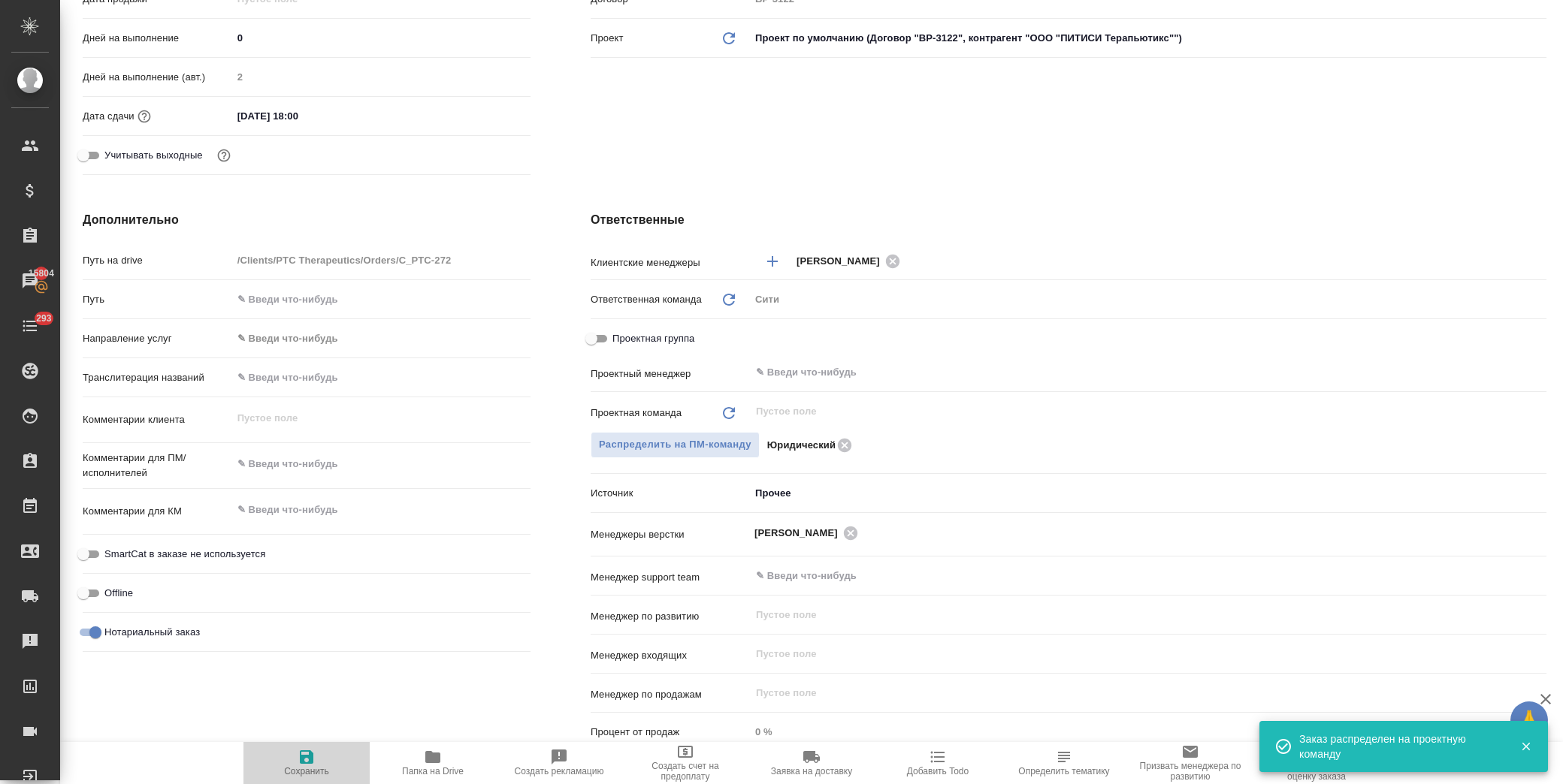
drag, startPoint x: 294, startPoint y: 756, endPoint x: 373, endPoint y: 618, distance: 159.0
click at [296, 756] on span "Сохранить" at bounding box center [306, 762] width 108 height 28
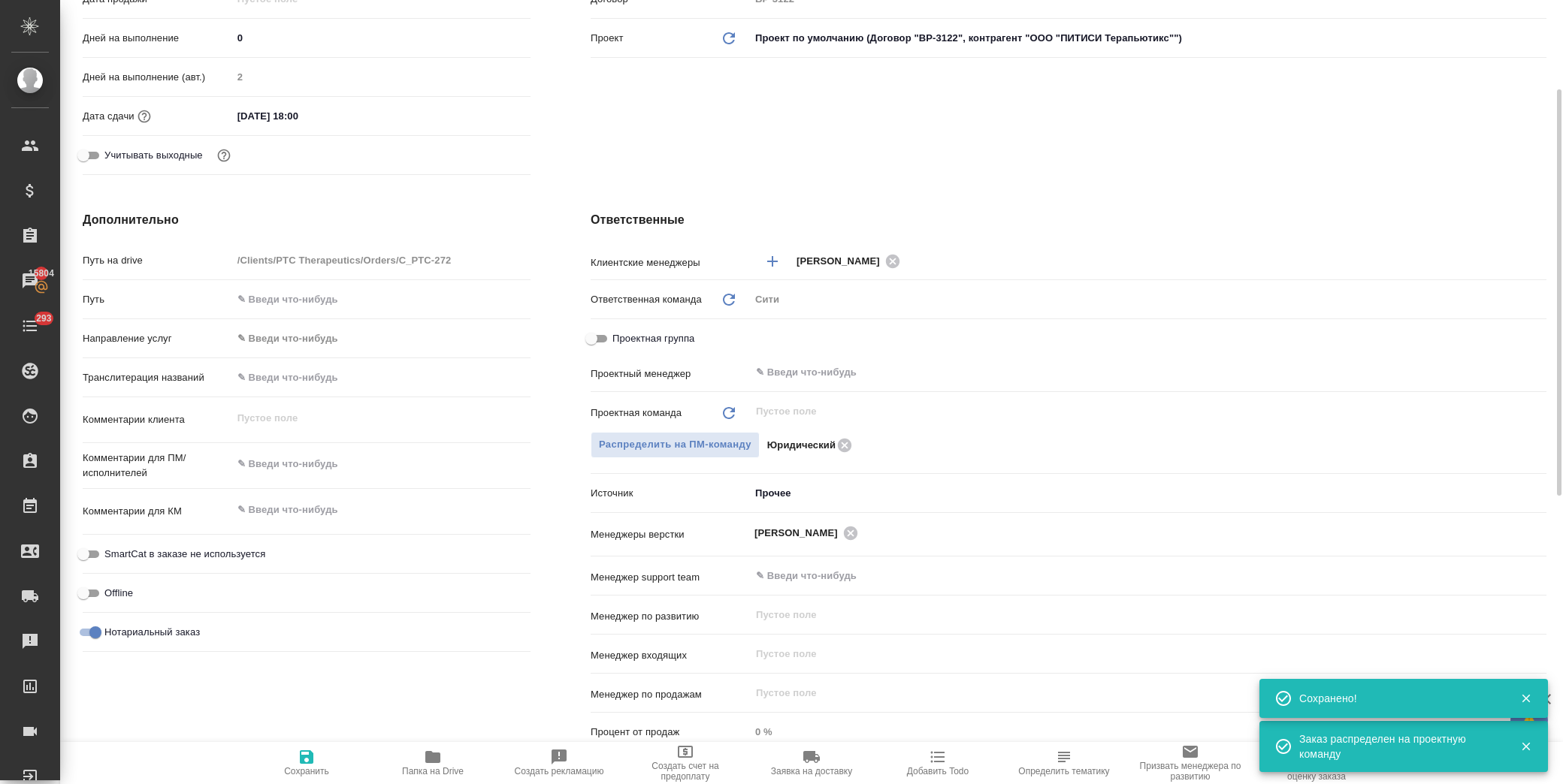
scroll to position [0, 0]
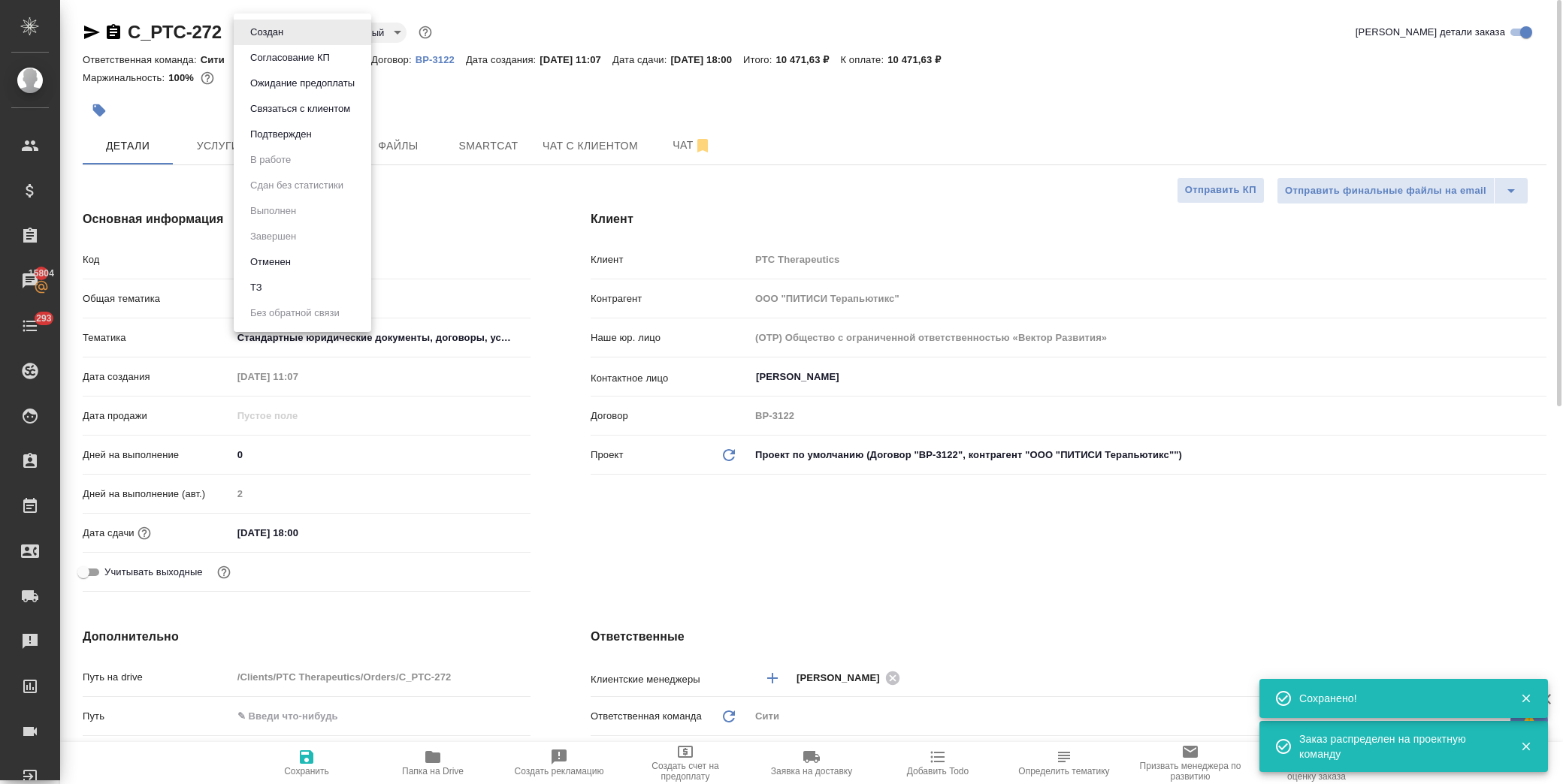
click at [282, 34] on body "🙏 .cls-1 fill:#fff; AWATERA Лофицкая Юлия Владимировна Клиенты Спецификации Зак…" at bounding box center [781, 392] width 1563 height 784
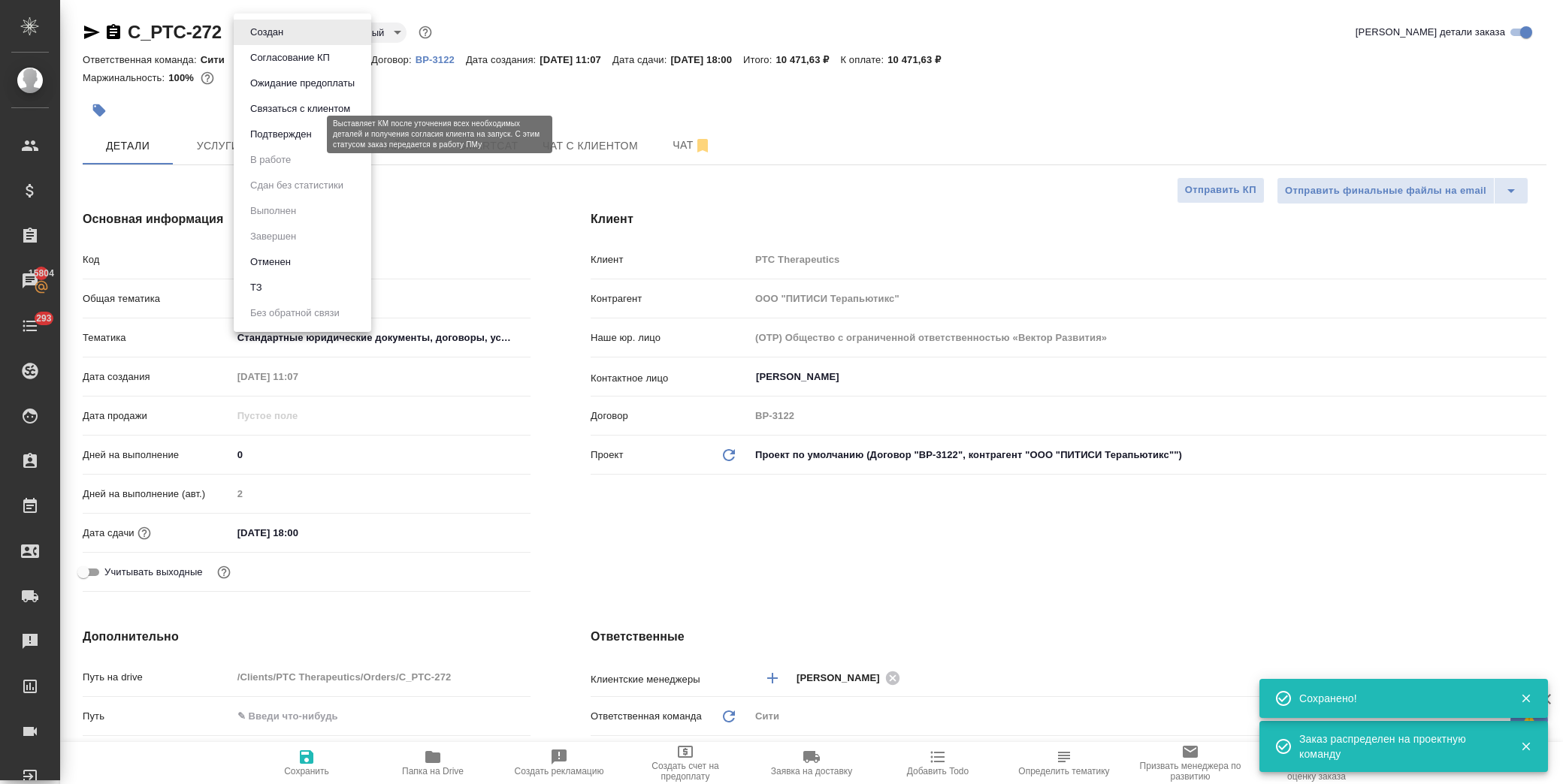
click at [297, 138] on button "Подтвержден" at bounding box center [281, 135] width 71 height 17
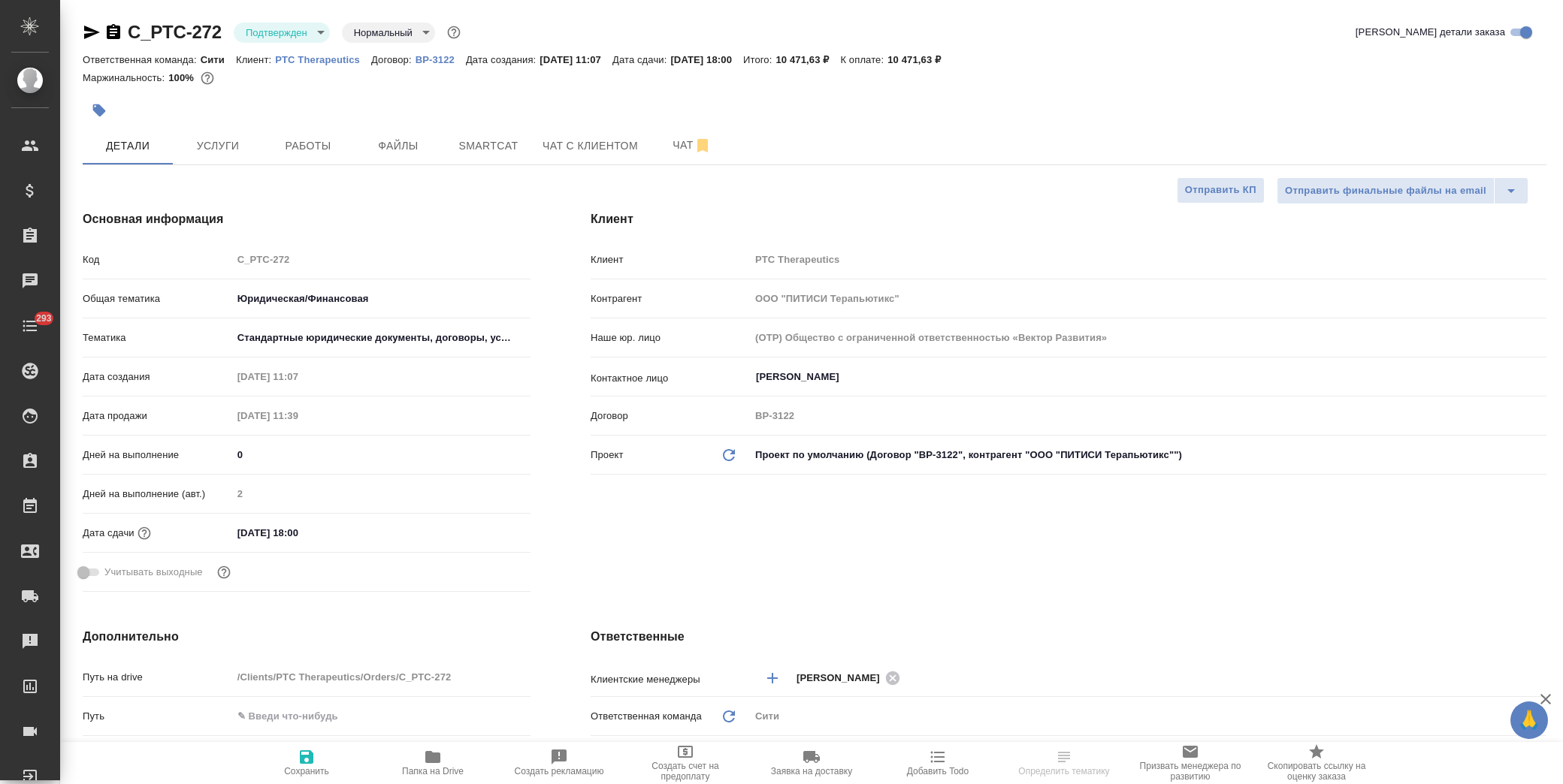
select select "RU"
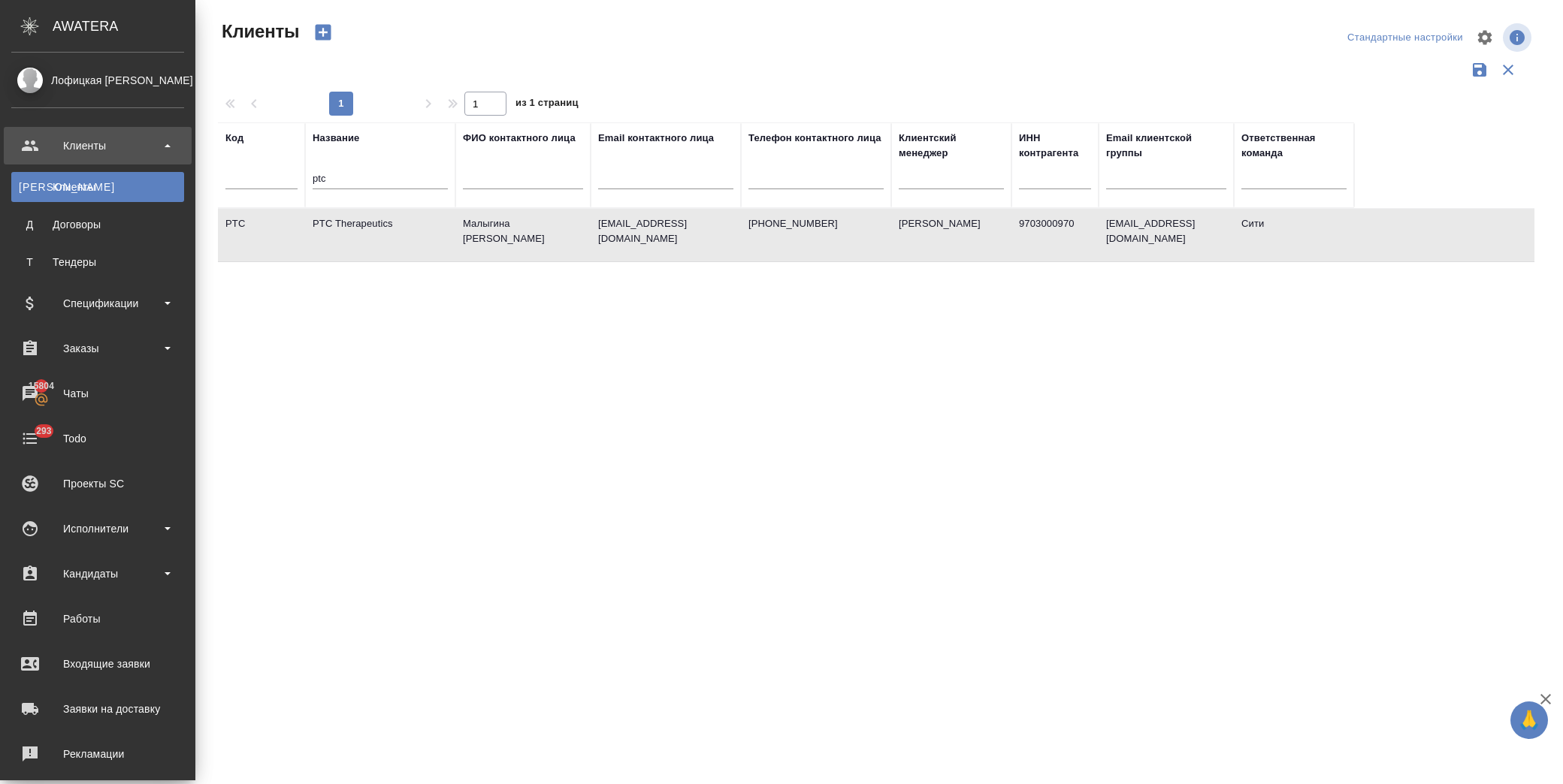
select select "RU"
click at [136, 335] on div "Заказы" at bounding box center [97, 348] width 188 height 38
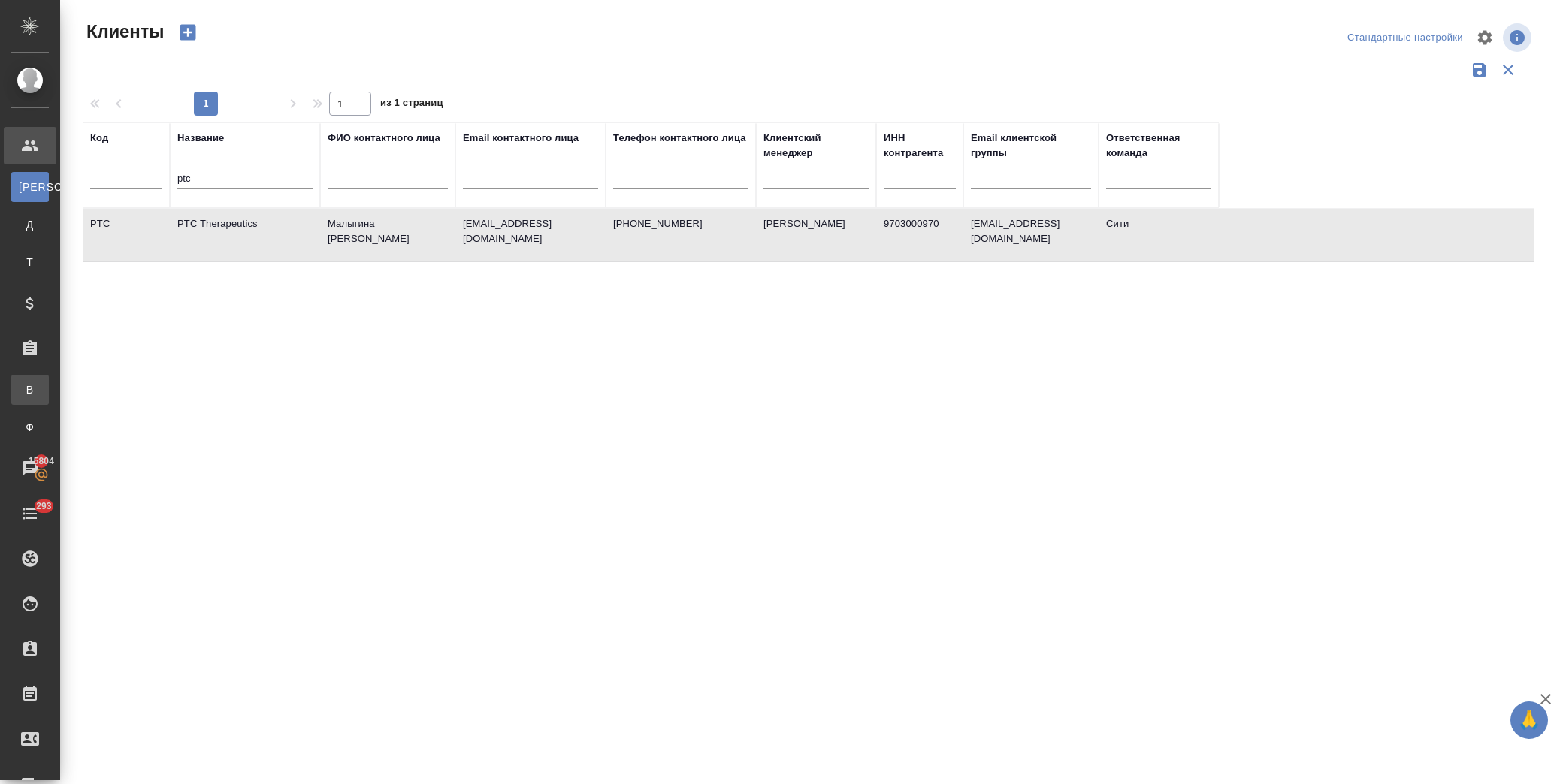
click at [22, 382] on div "Все заказы" at bounding box center [11, 390] width 22 height 15
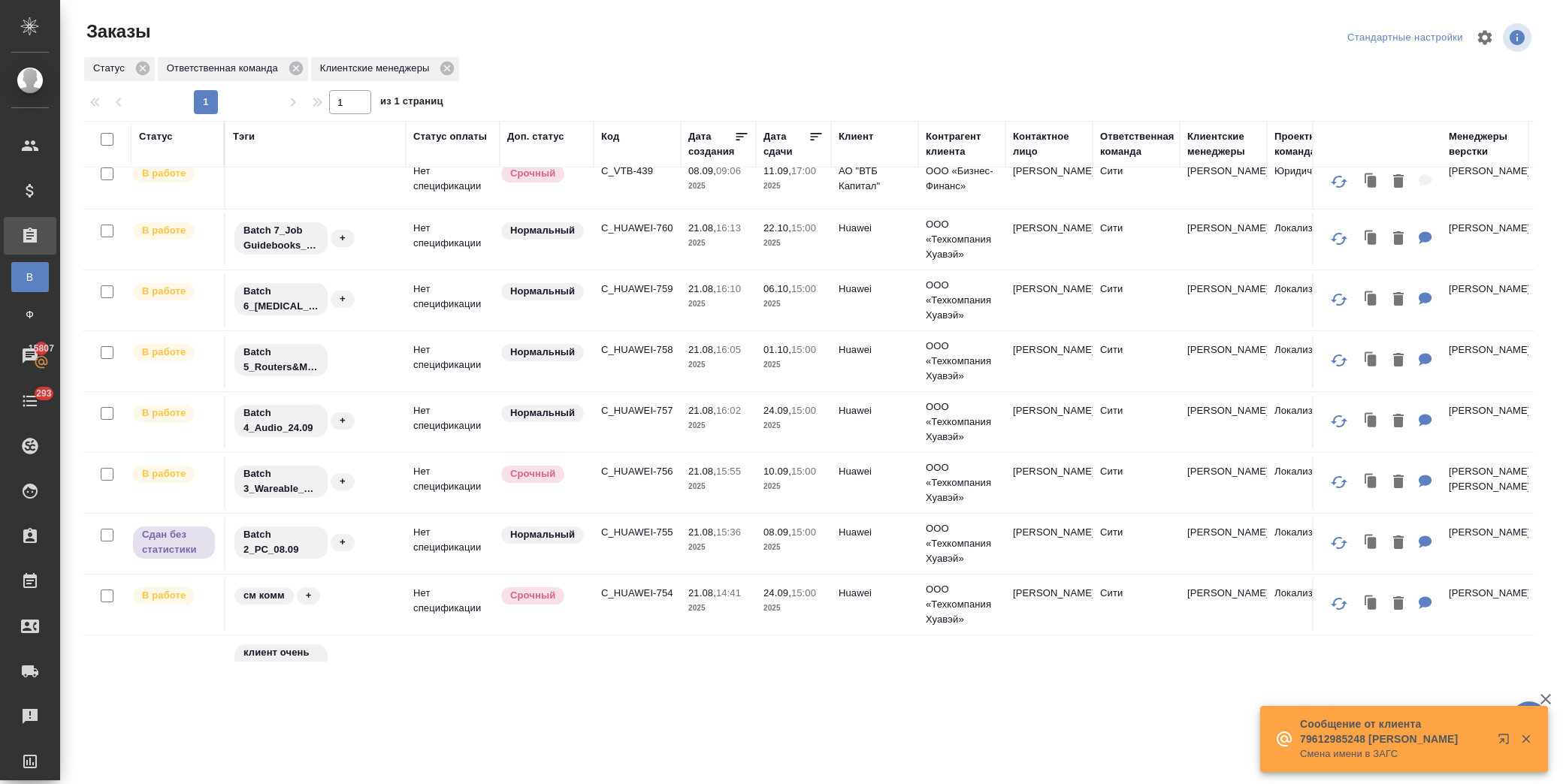
scroll to position [167, 0]
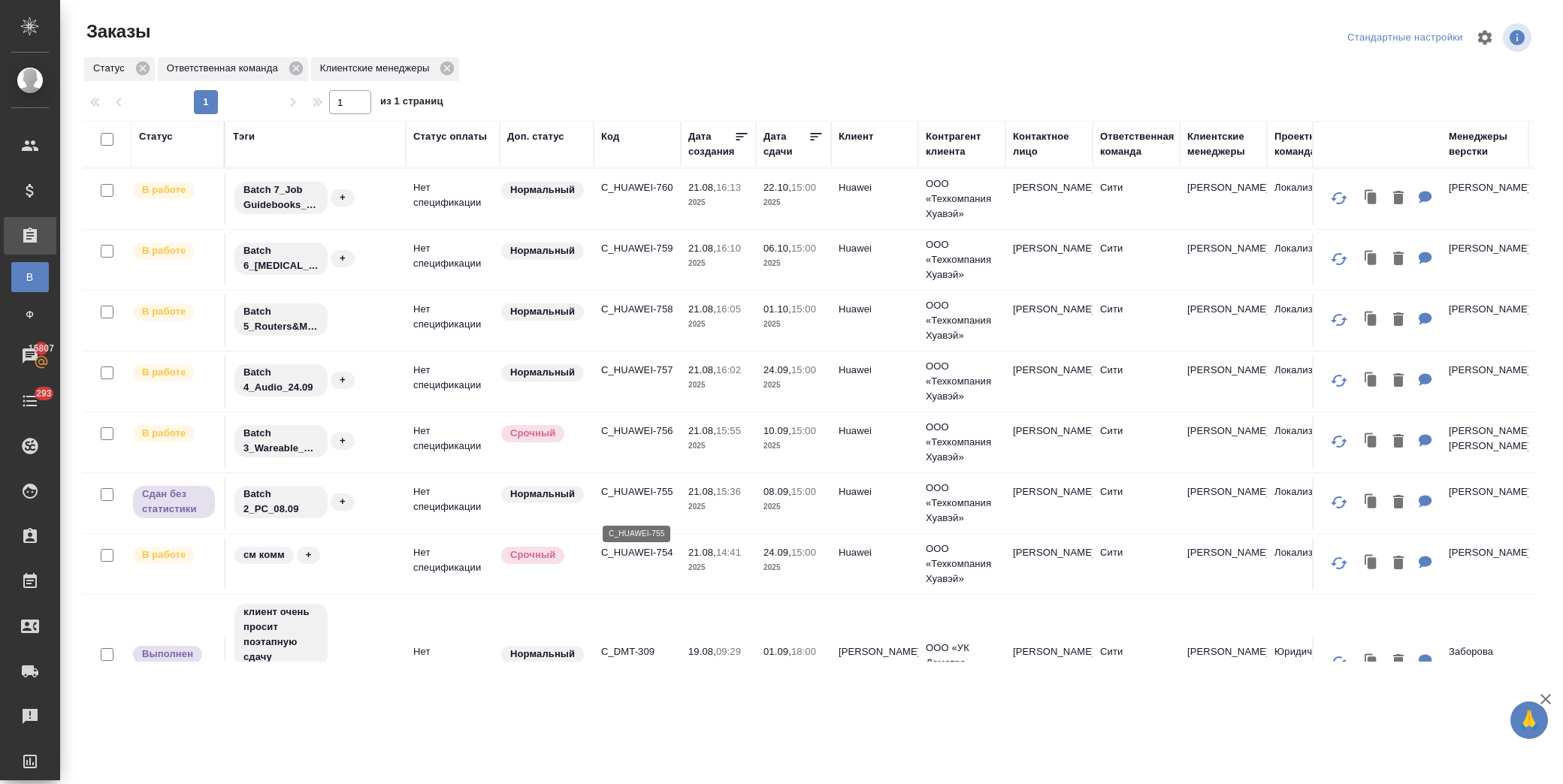
click at [635, 500] on p "C_HUAWEI-755" at bounding box center [637, 492] width 72 height 15
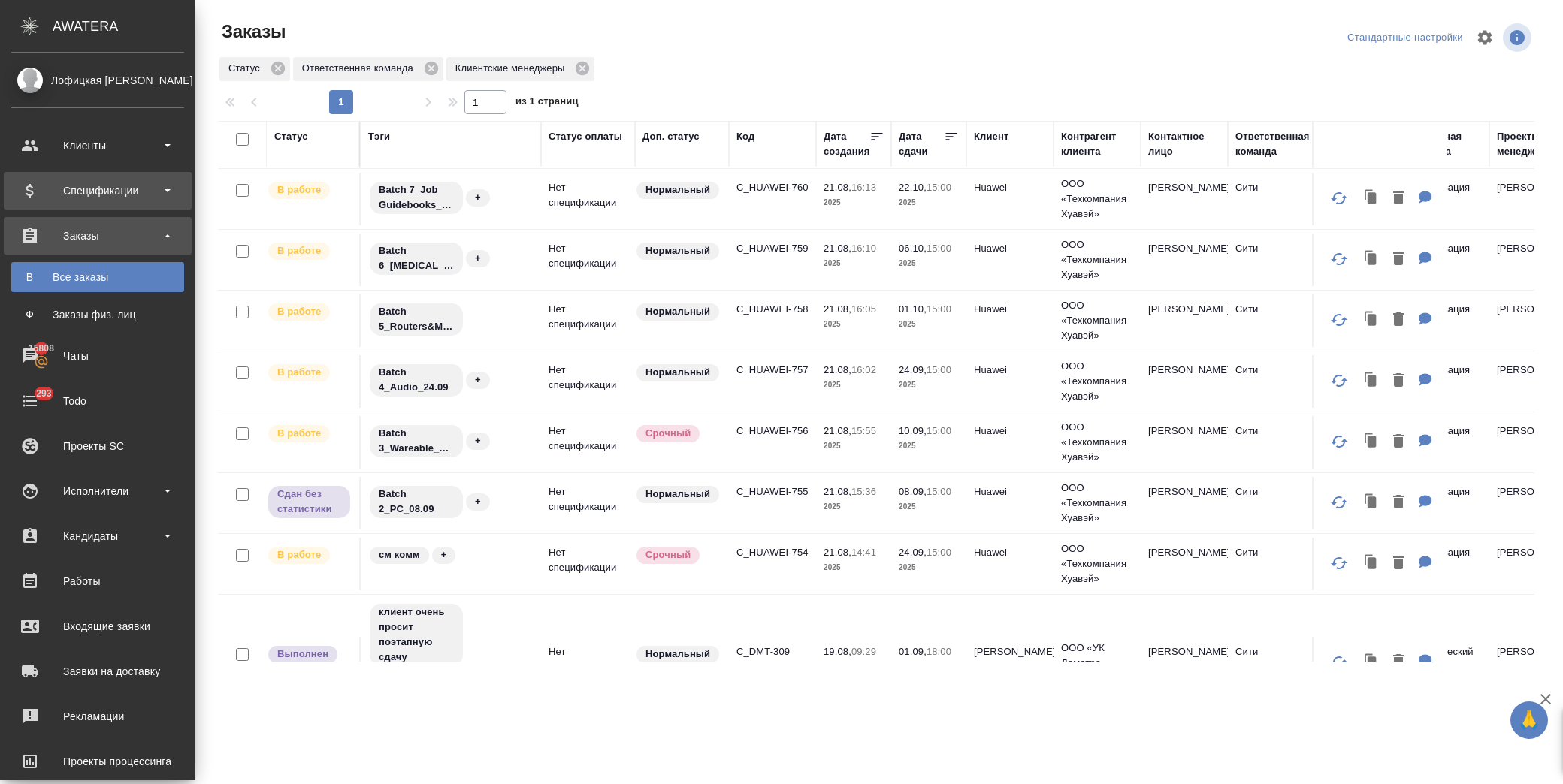
click at [81, 181] on div "Спецификации" at bounding box center [97, 190] width 172 height 22
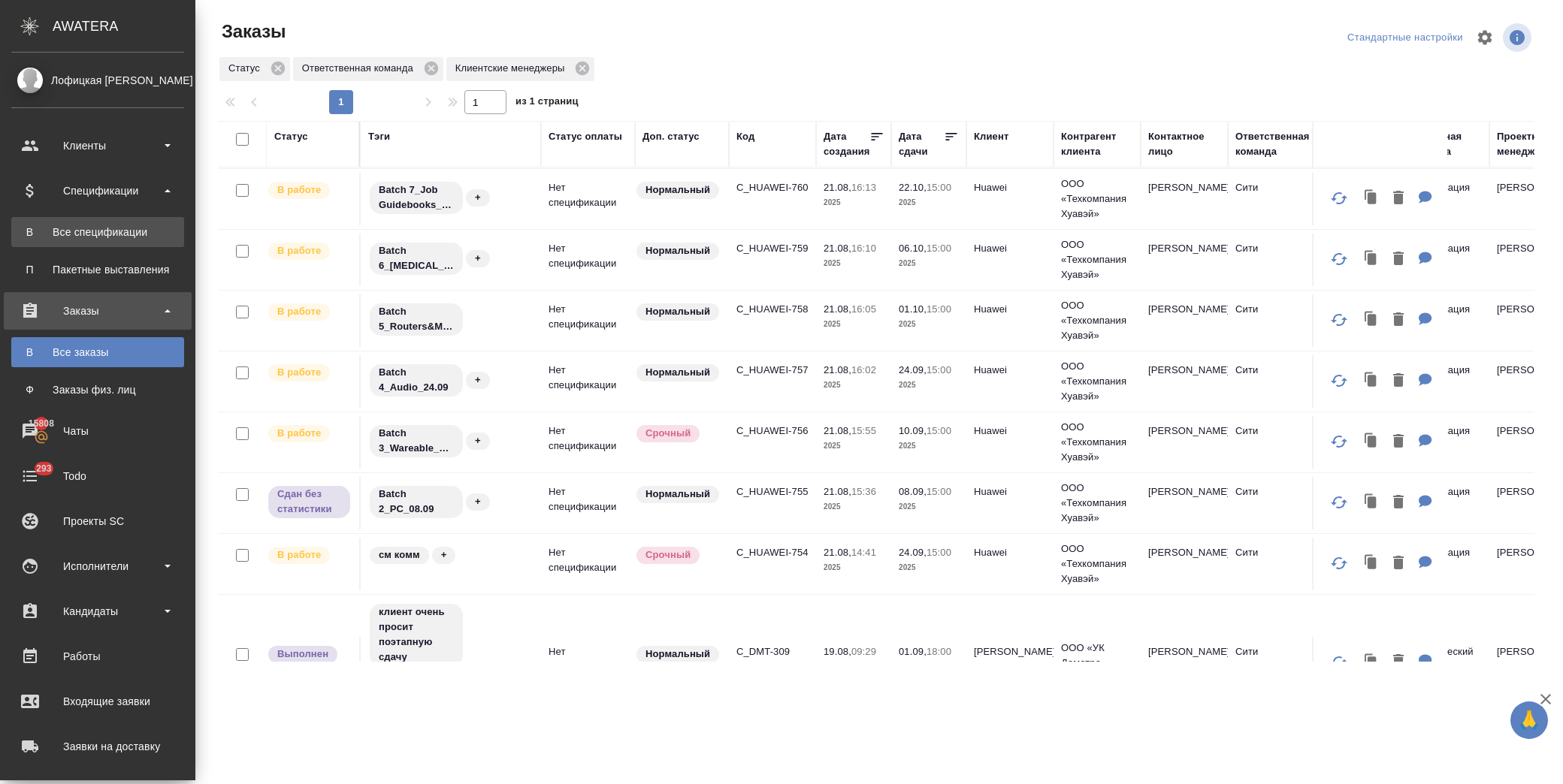
click at [133, 242] on link "В Все спецификации" at bounding box center [97, 231] width 172 height 30
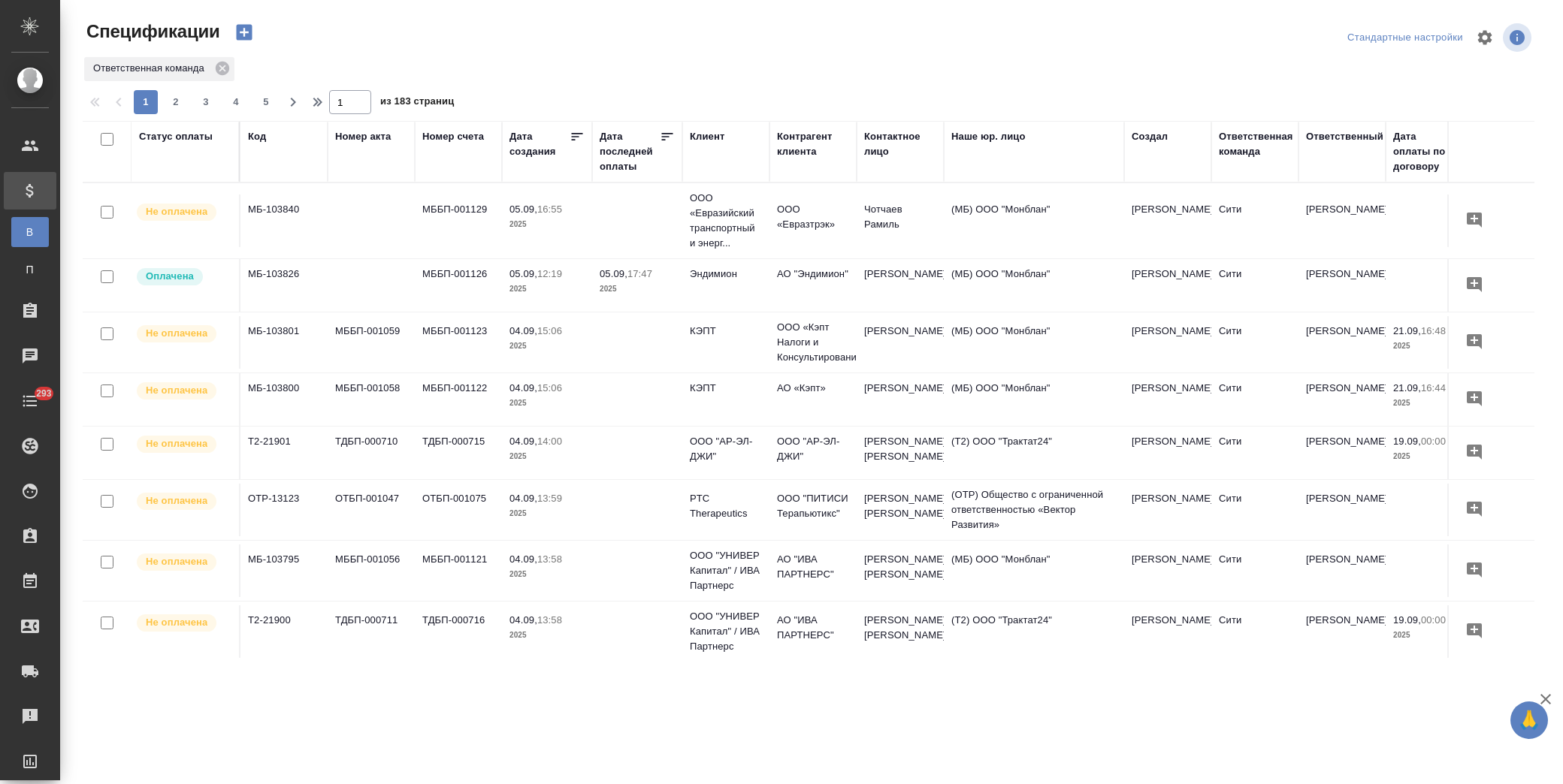
click at [192, 132] on div "Статус оплаты" at bounding box center [176, 137] width 74 height 15
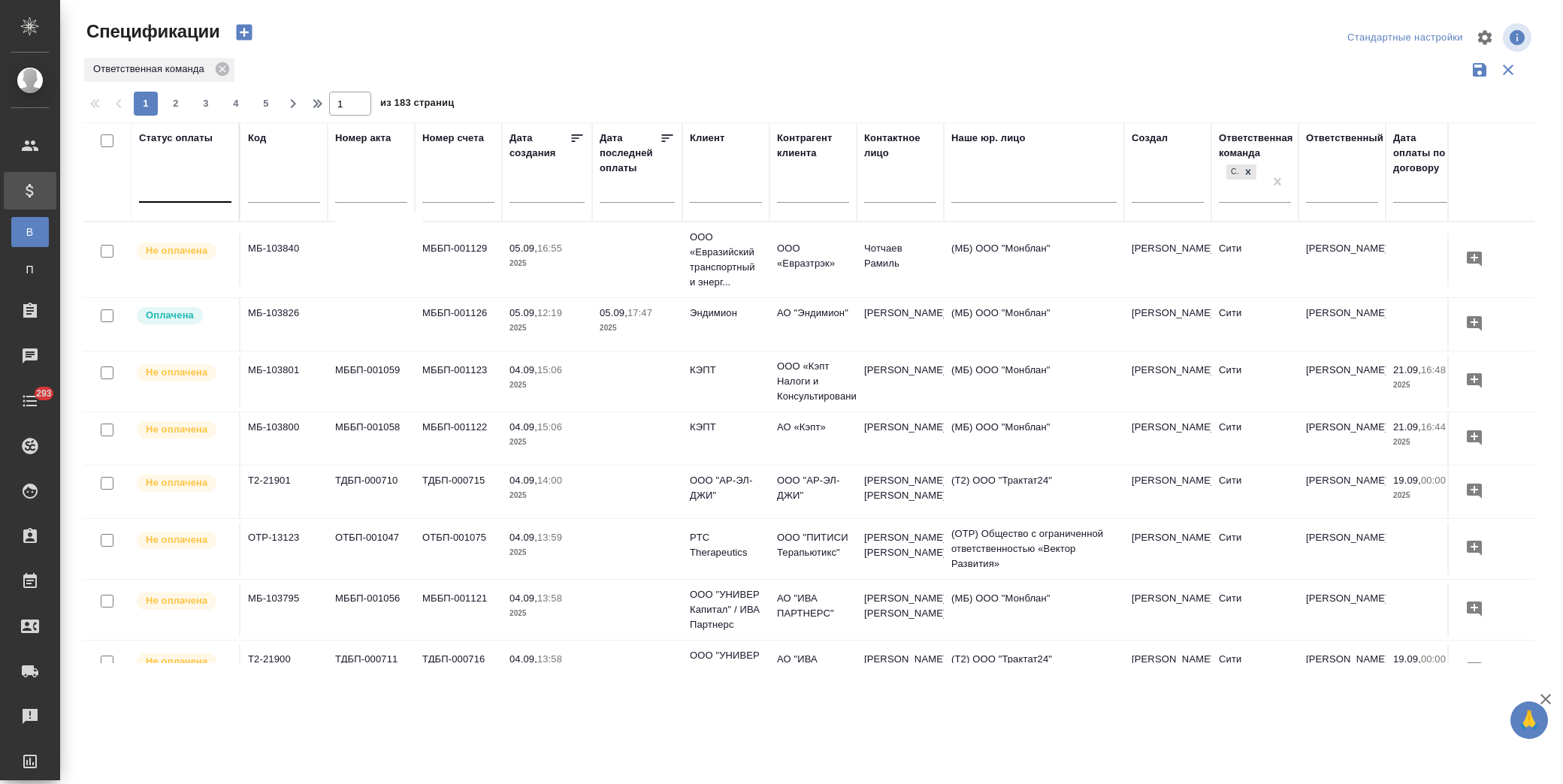
click at [202, 190] on div at bounding box center [185, 187] width 93 height 21
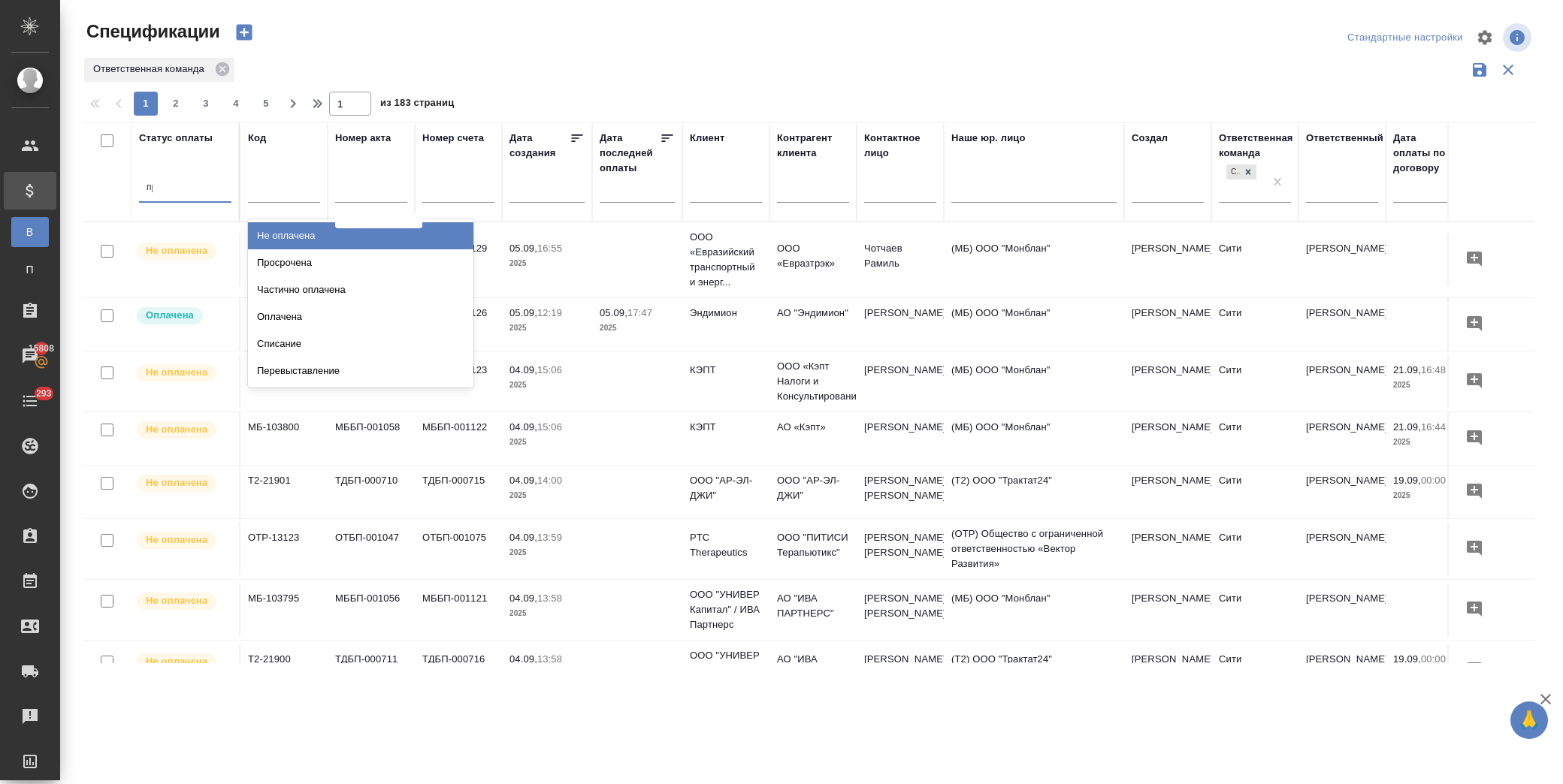
type input "про"
click at [282, 236] on div "Просрочена" at bounding box center [361, 235] width 225 height 27
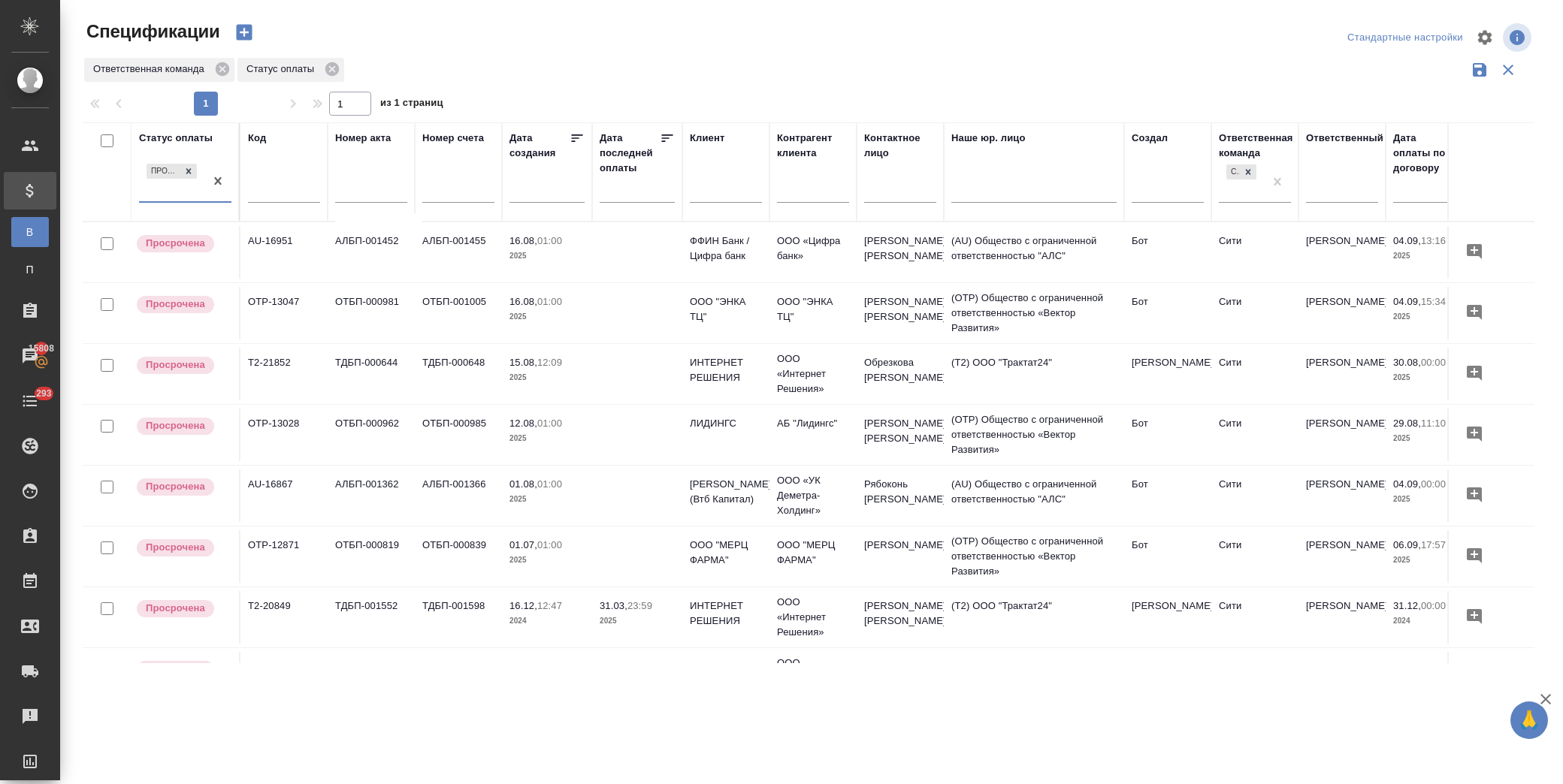
click at [663, 140] on icon at bounding box center [668, 138] width 11 height 8
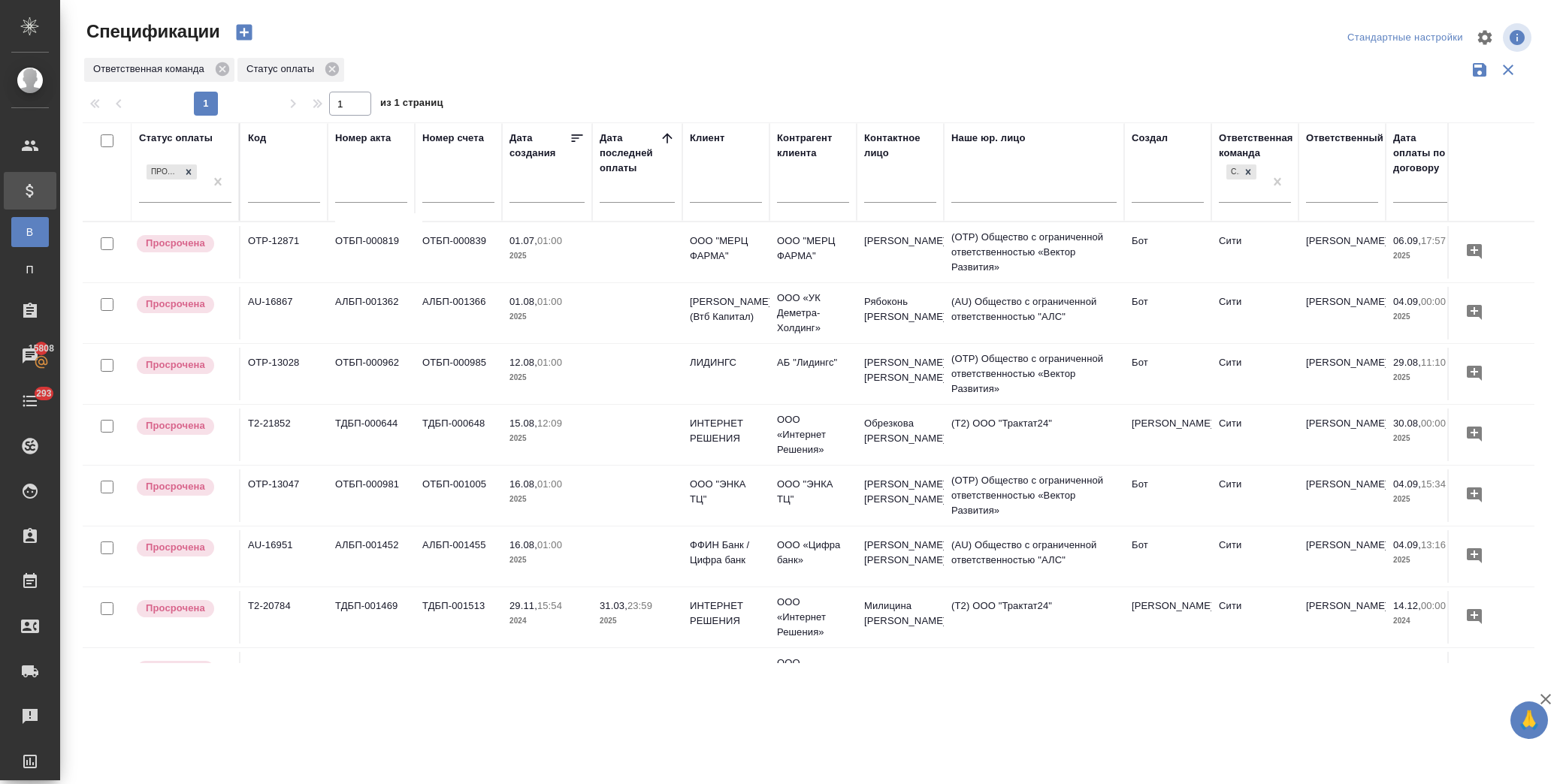
click at [663, 138] on icon at bounding box center [667, 138] width 10 height 10
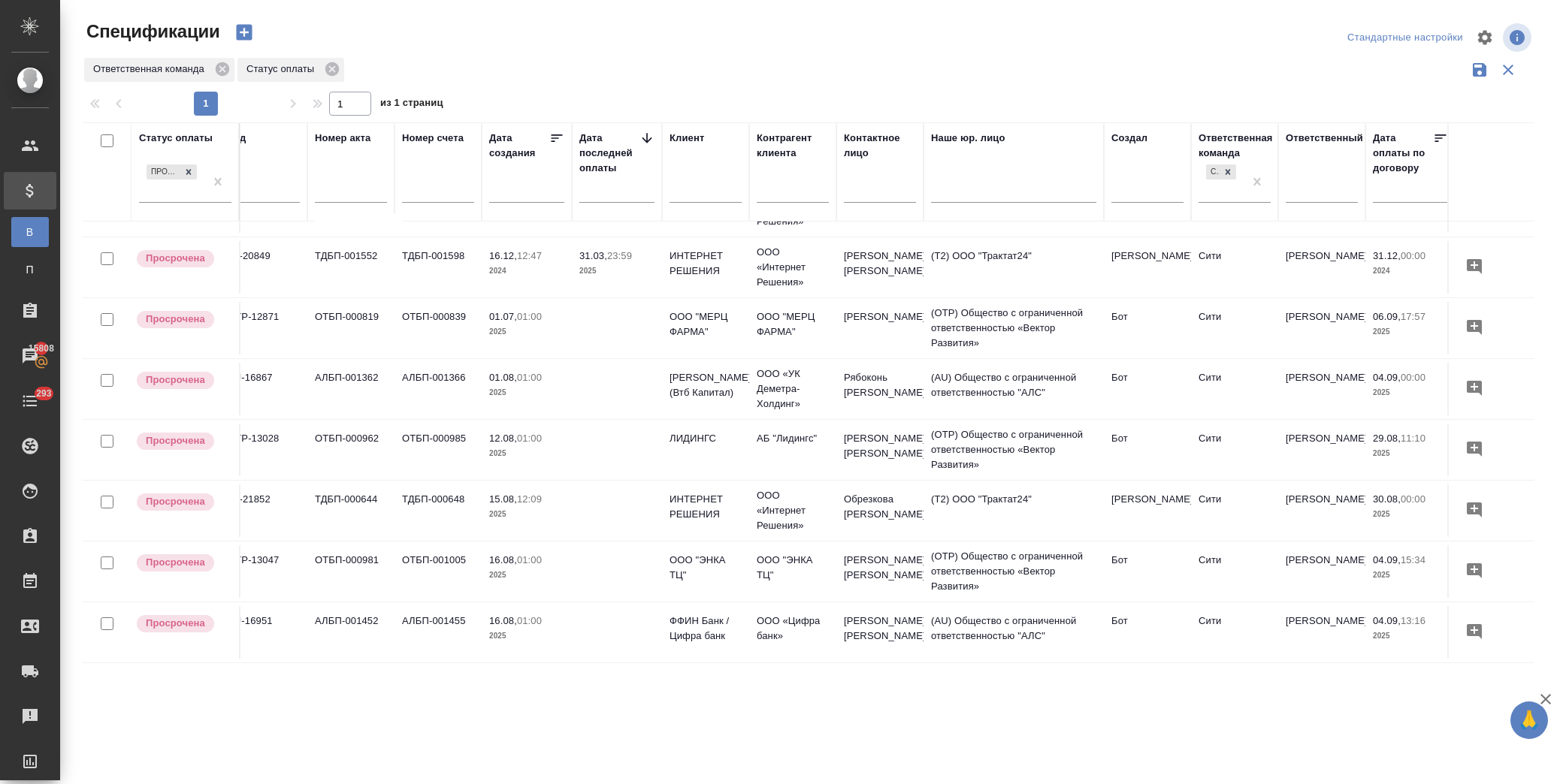
scroll to position [57, 0]
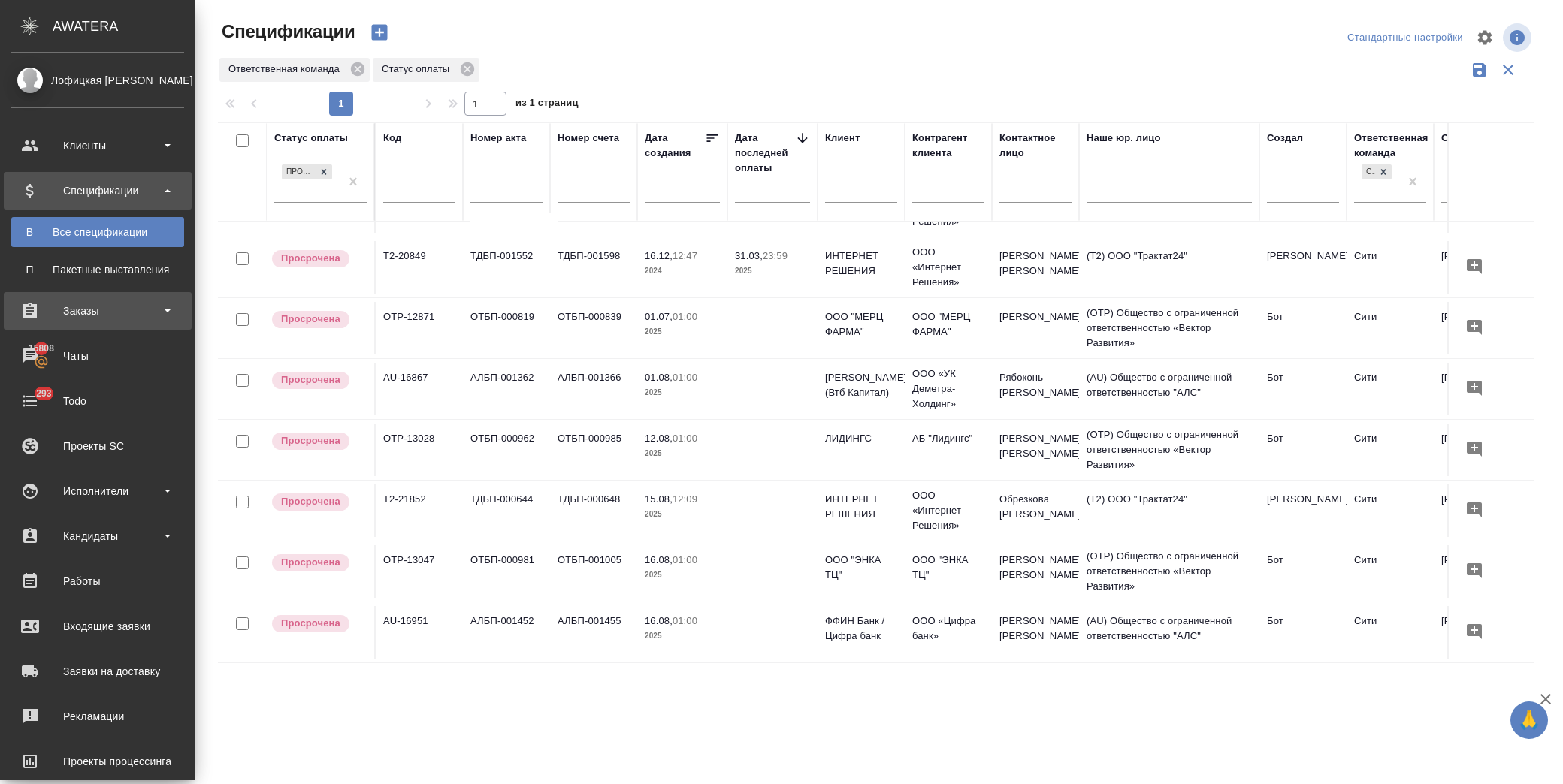
drag, startPoint x: 84, startPoint y: 309, endPoint x: 98, endPoint y: 325, distance: 21.3
click at [84, 309] on div "Заказы" at bounding box center [97, 310] width 172 height 22
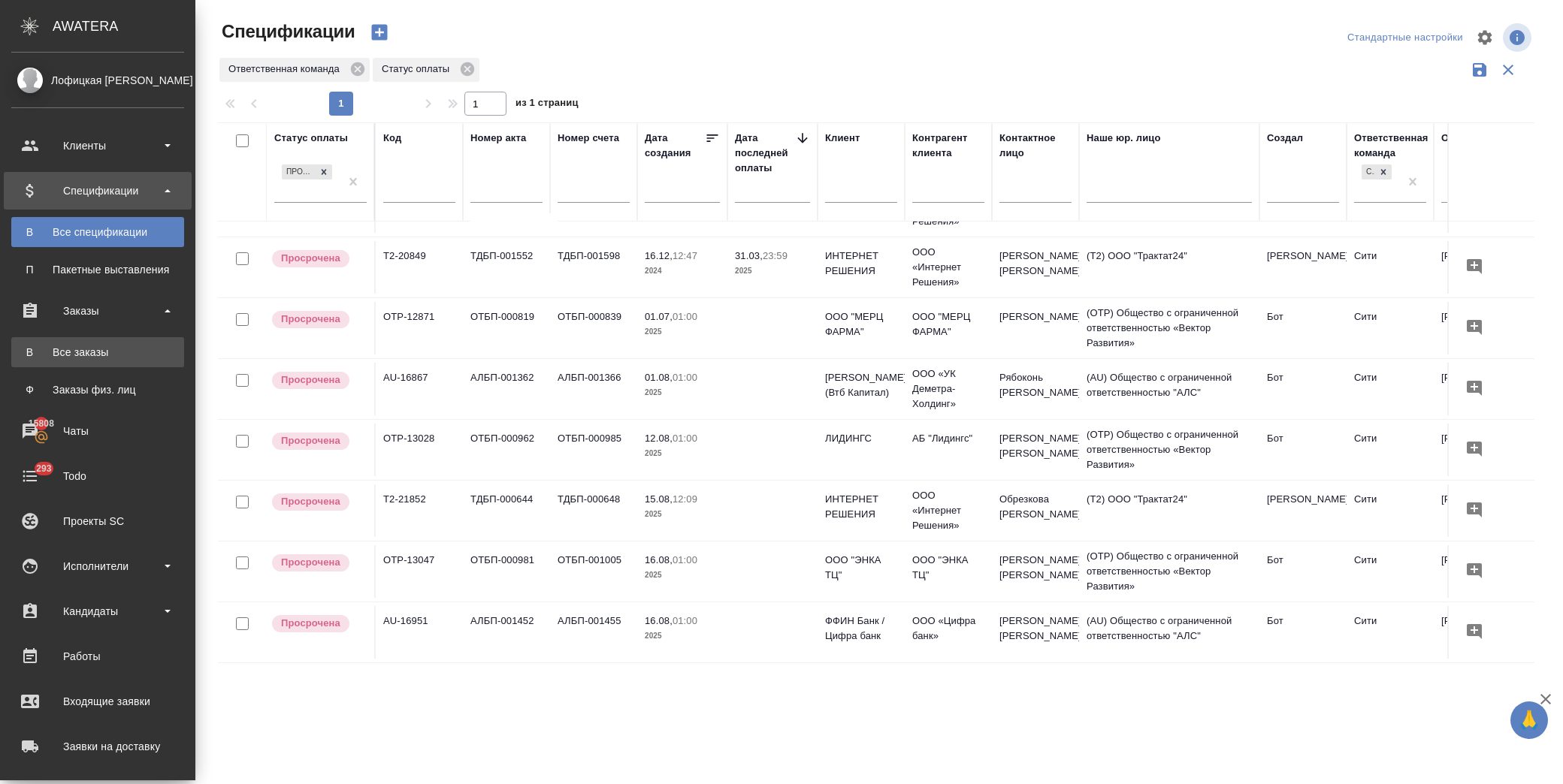
click at [113, 349] on div "Все заказы" at bounding box center [98, 353] width 158 height 15
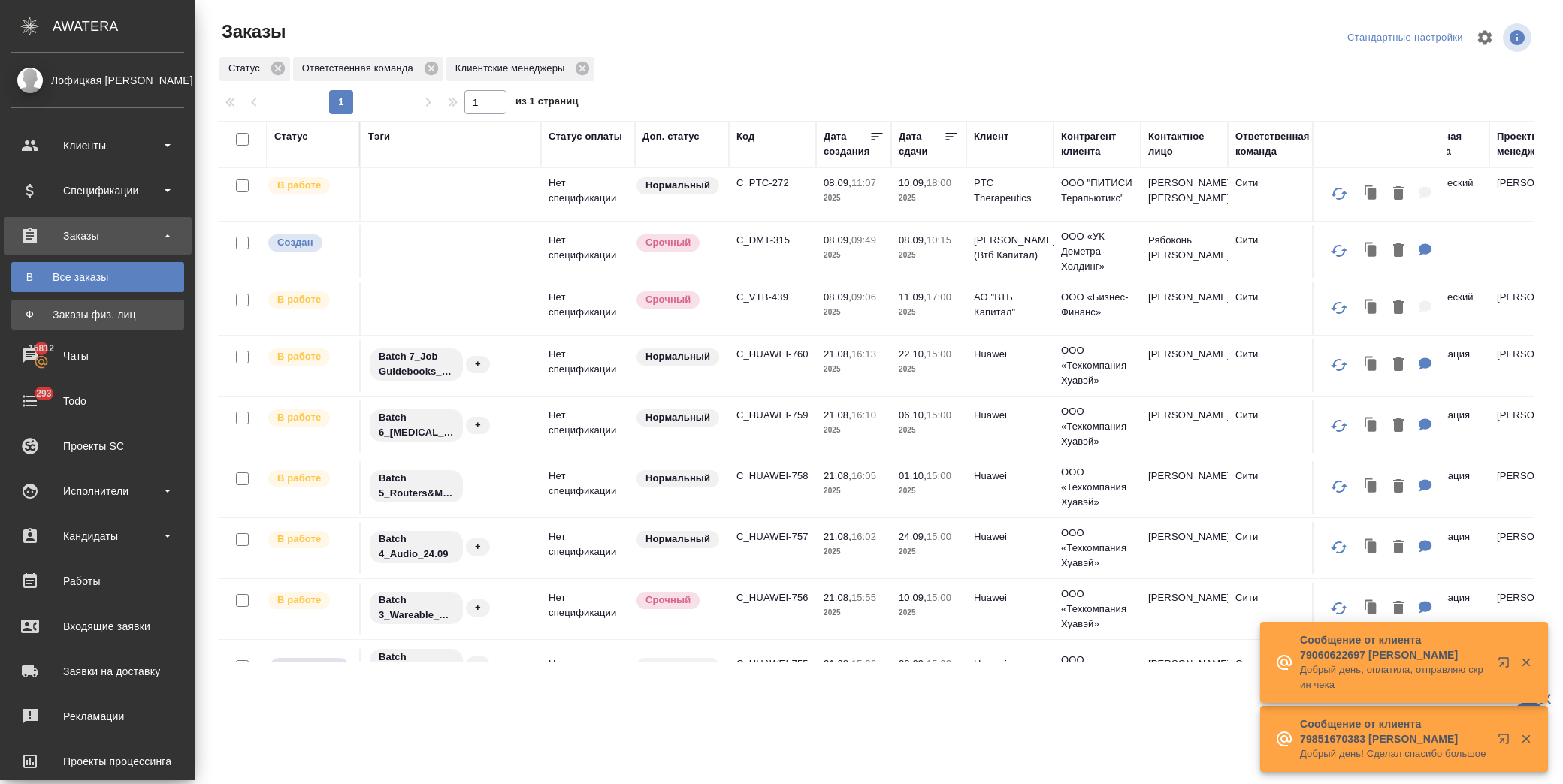
click at [77, 317] on div "Заказы физ. лиц" at bounding box center [98, 315] width 158 height 15
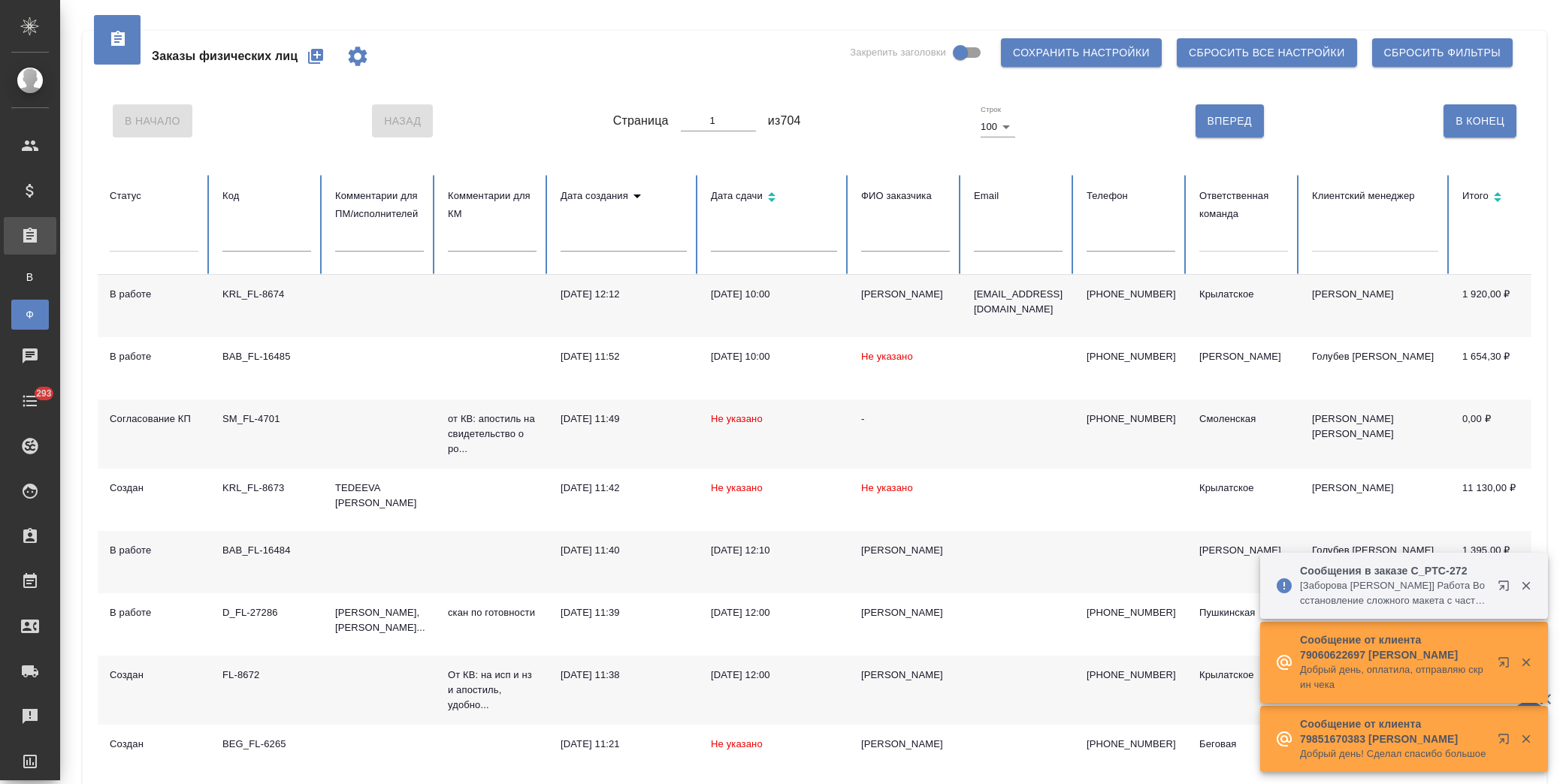
click at [317, 61] on icon "button" at bounding box center [316, 57] width 18 height 18
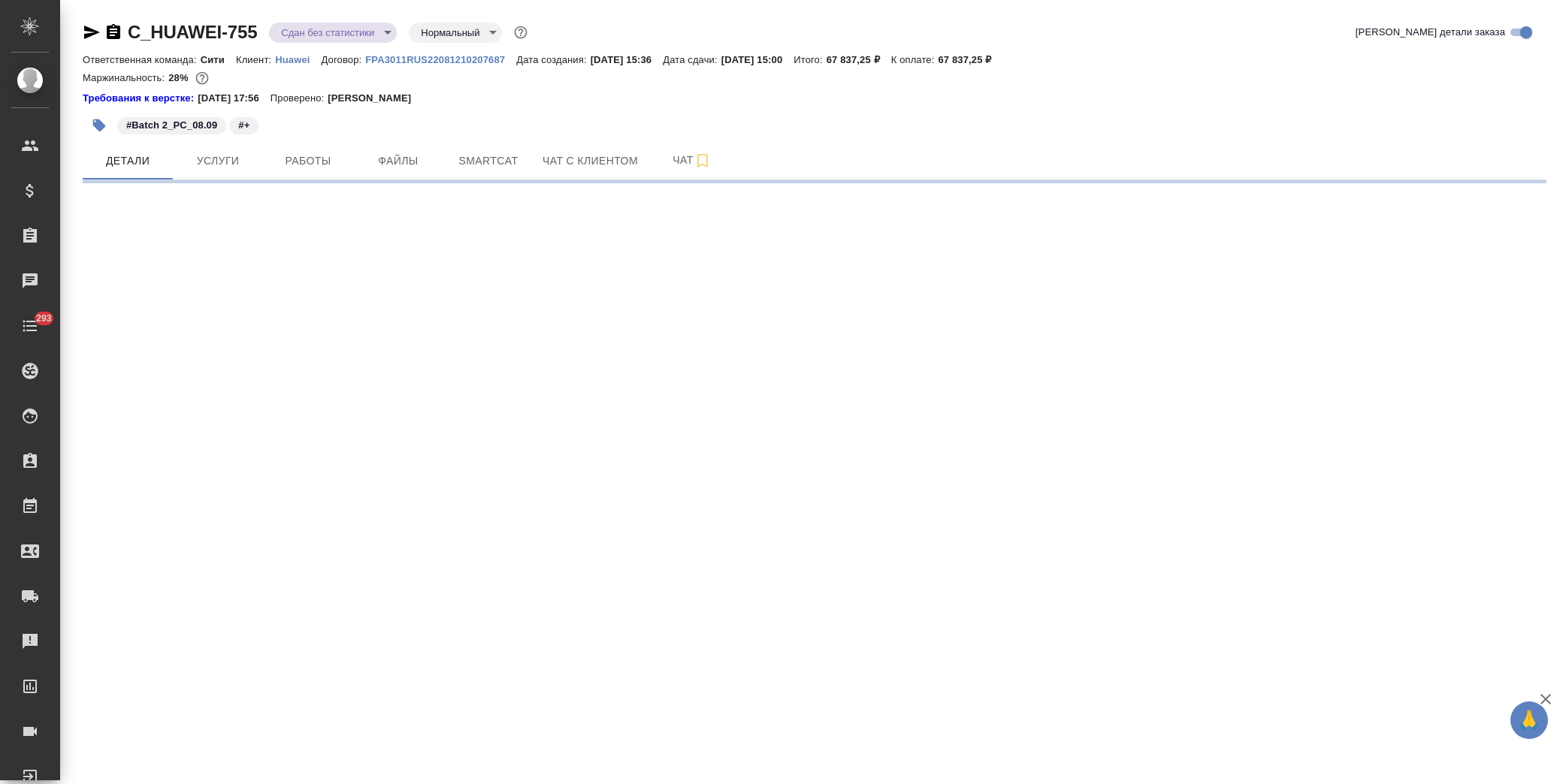
select select "RU"
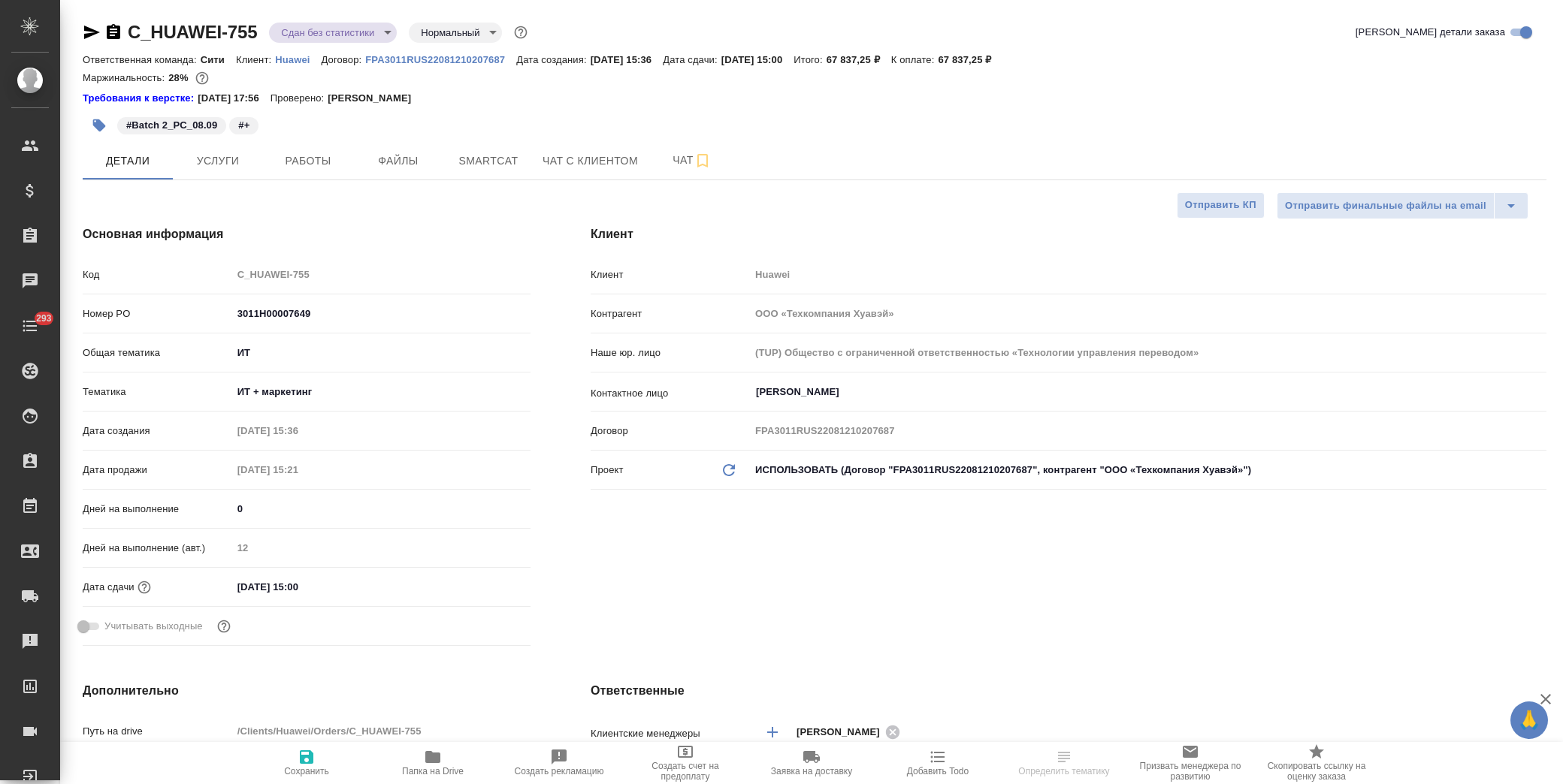
type textarea "x"
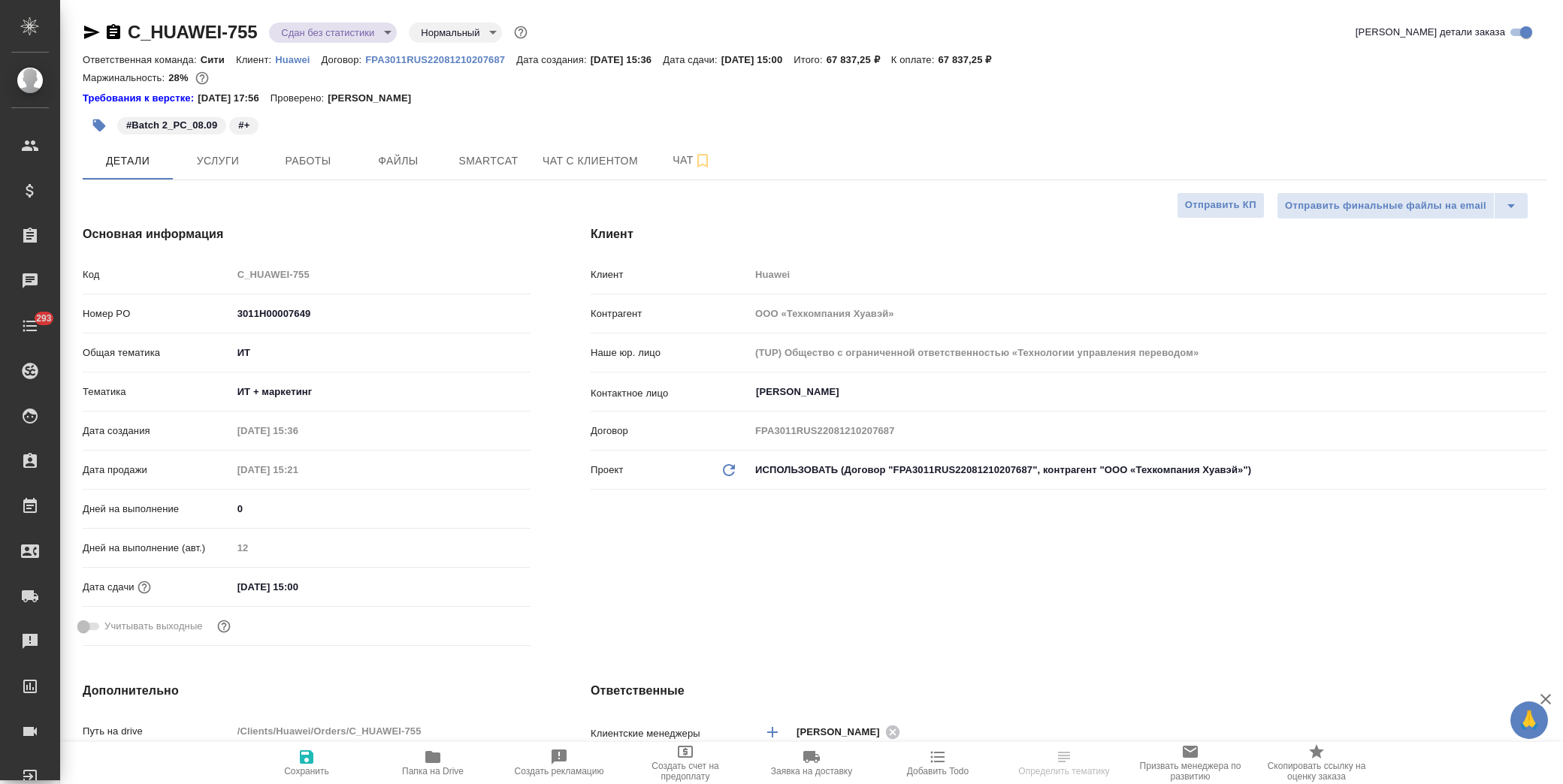
type textarea "x"
click at [437, 764] on icon "button" at bounding box center [433, 757] width 18 height 18
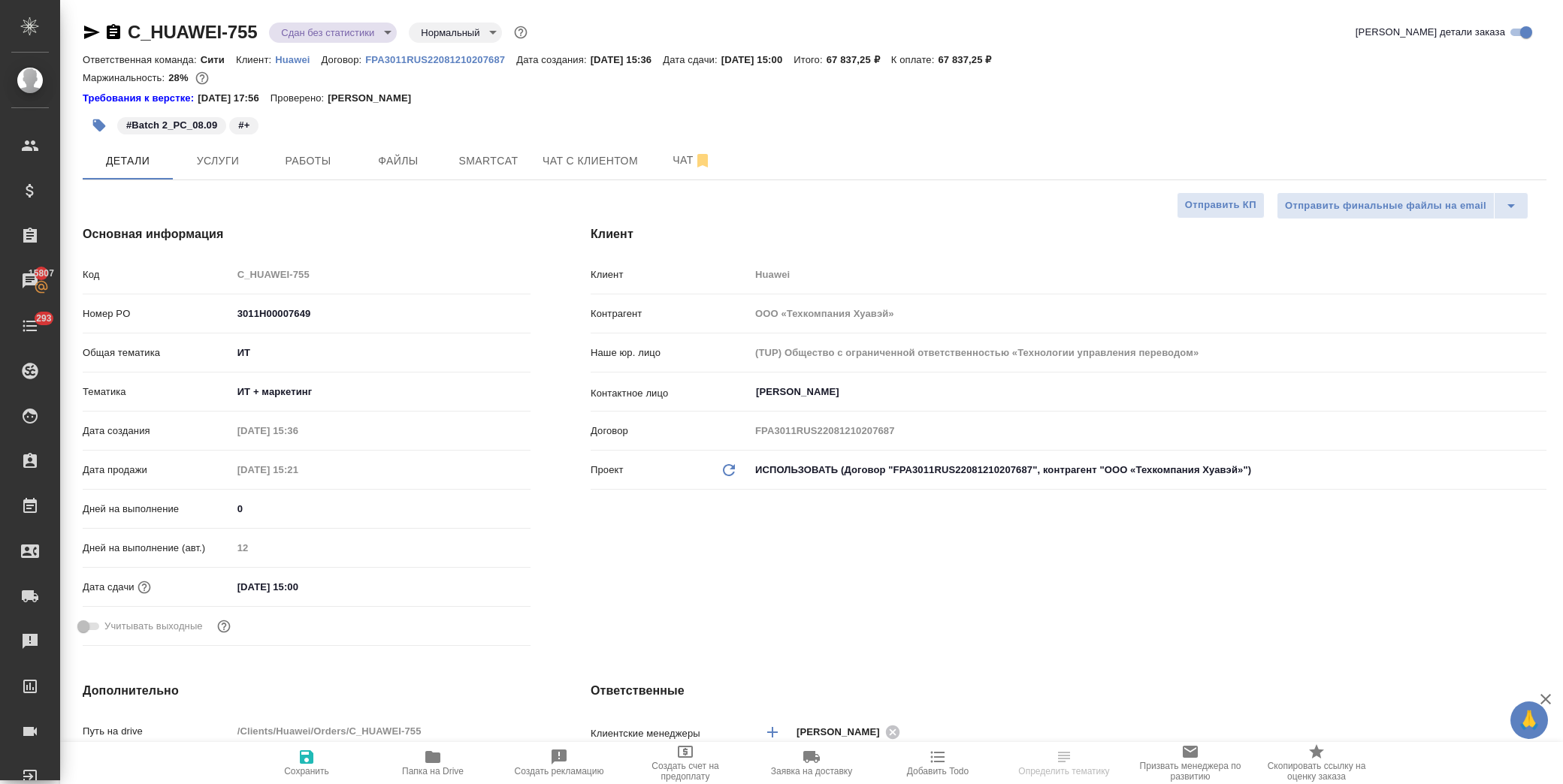
type textarea "x"
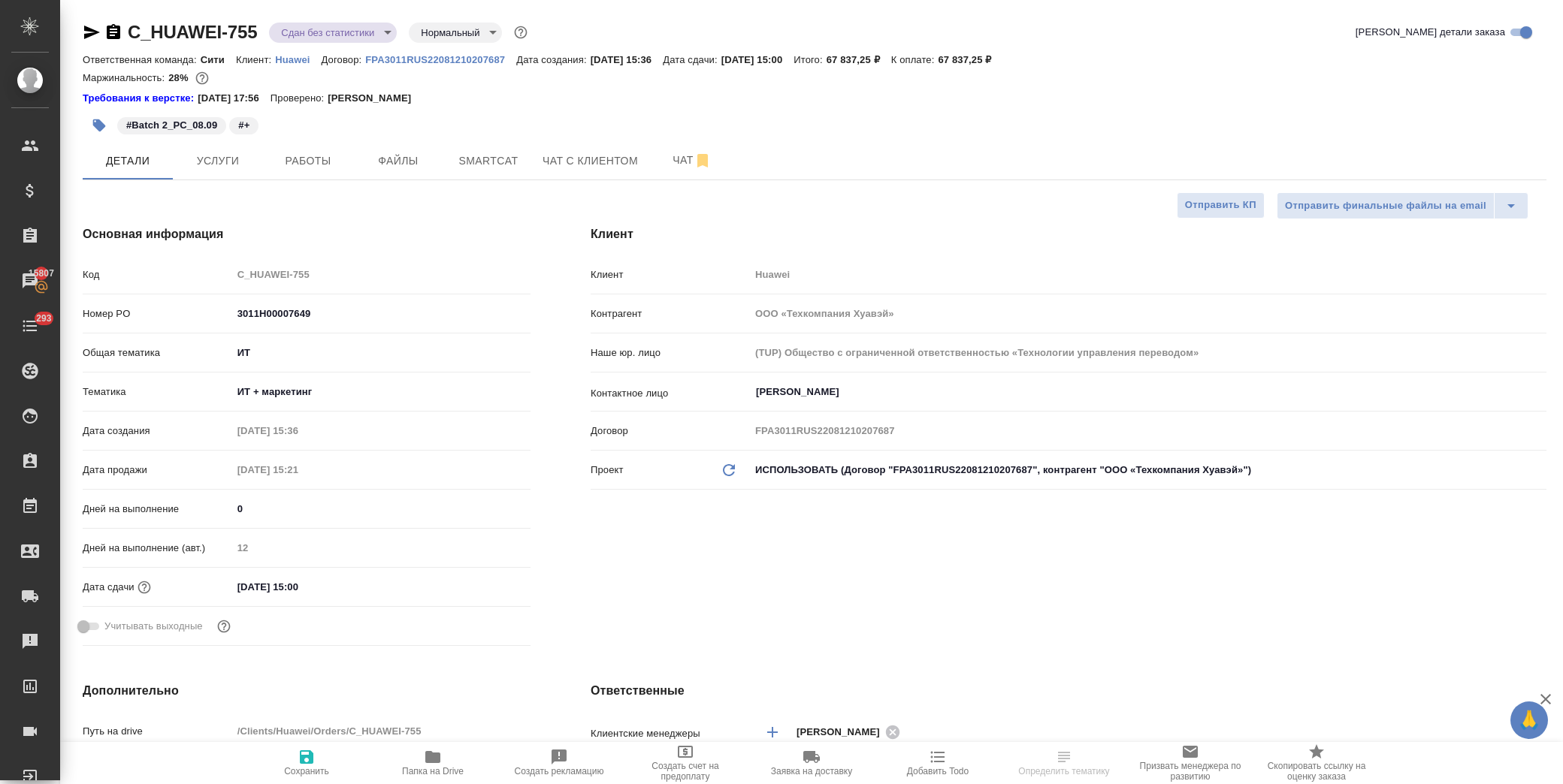
type textarea "x"
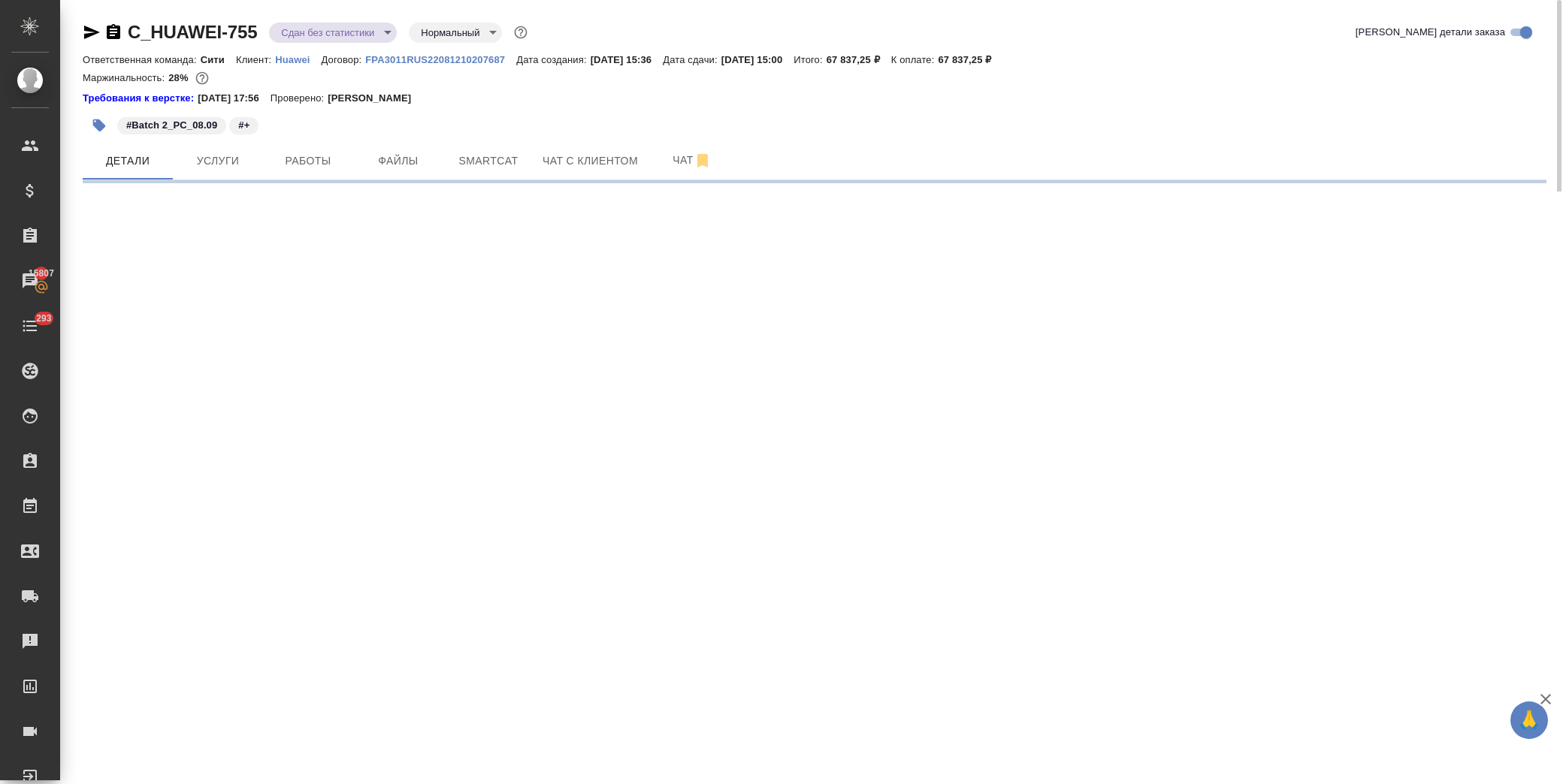
select select "RU"
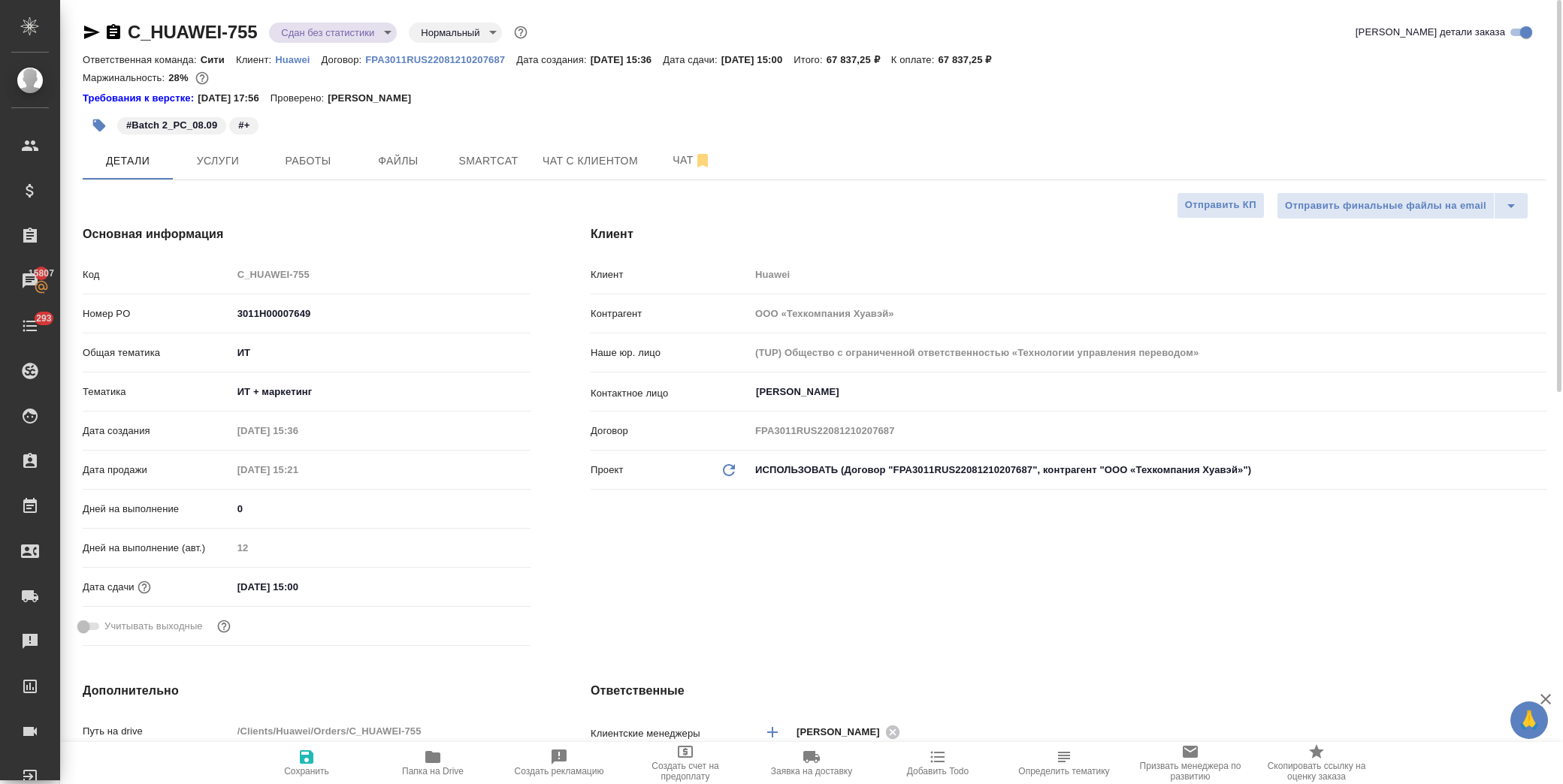
type textarea "x"
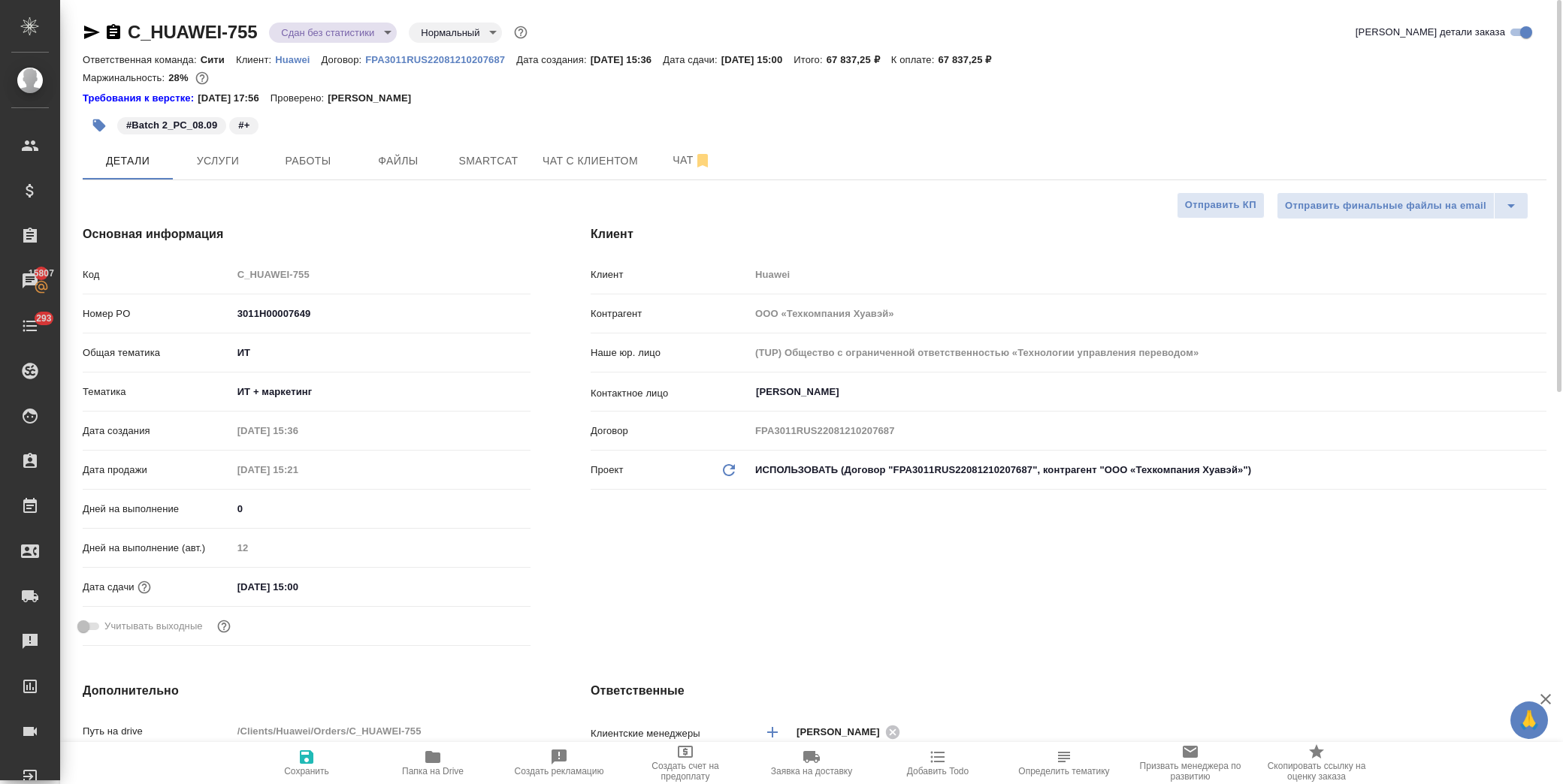
type textarea "x"
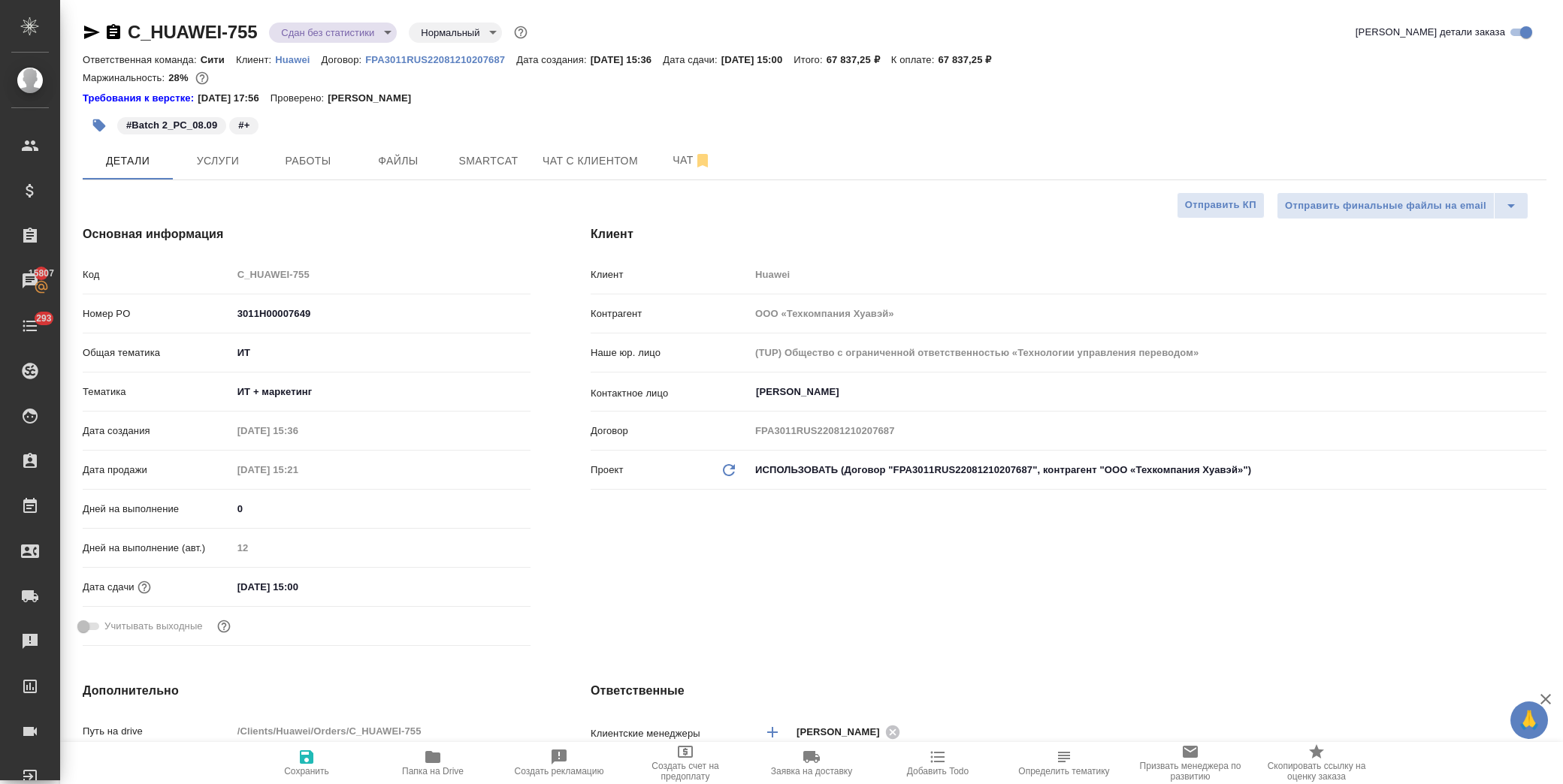
type textarea "x"
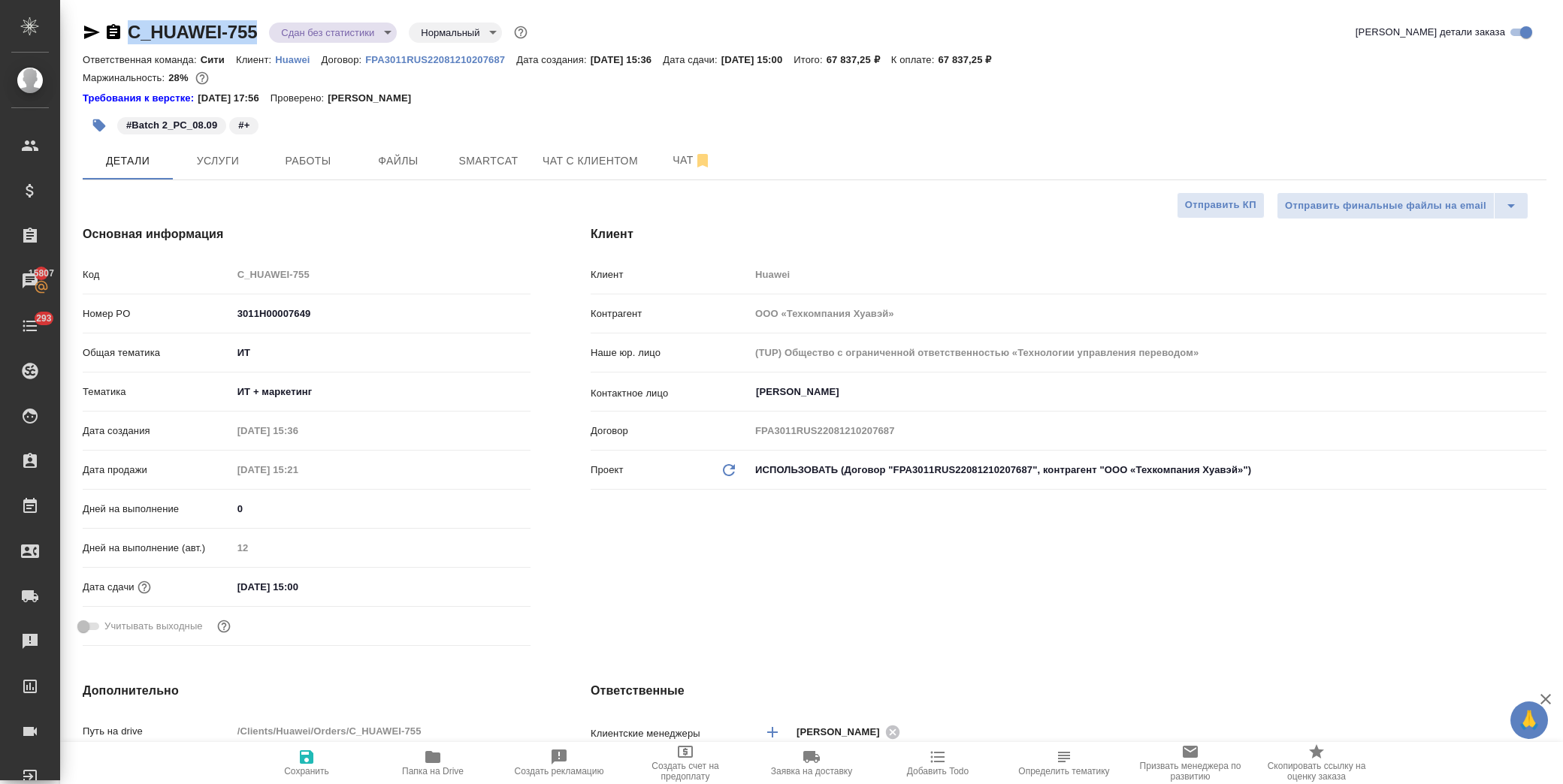
drag, startPoint x: 260, startPoint y: 32, endPoint x: 110, endPoint y: 30, distance: 150.0
click at [110, 30] on div "C_HUAWEI-755 Сдан без статистики distributed Нормальный normal" at bounding box center [307, 31] width 448 height 24
copy link "C_HUAWEI-755"
type textarea "x"
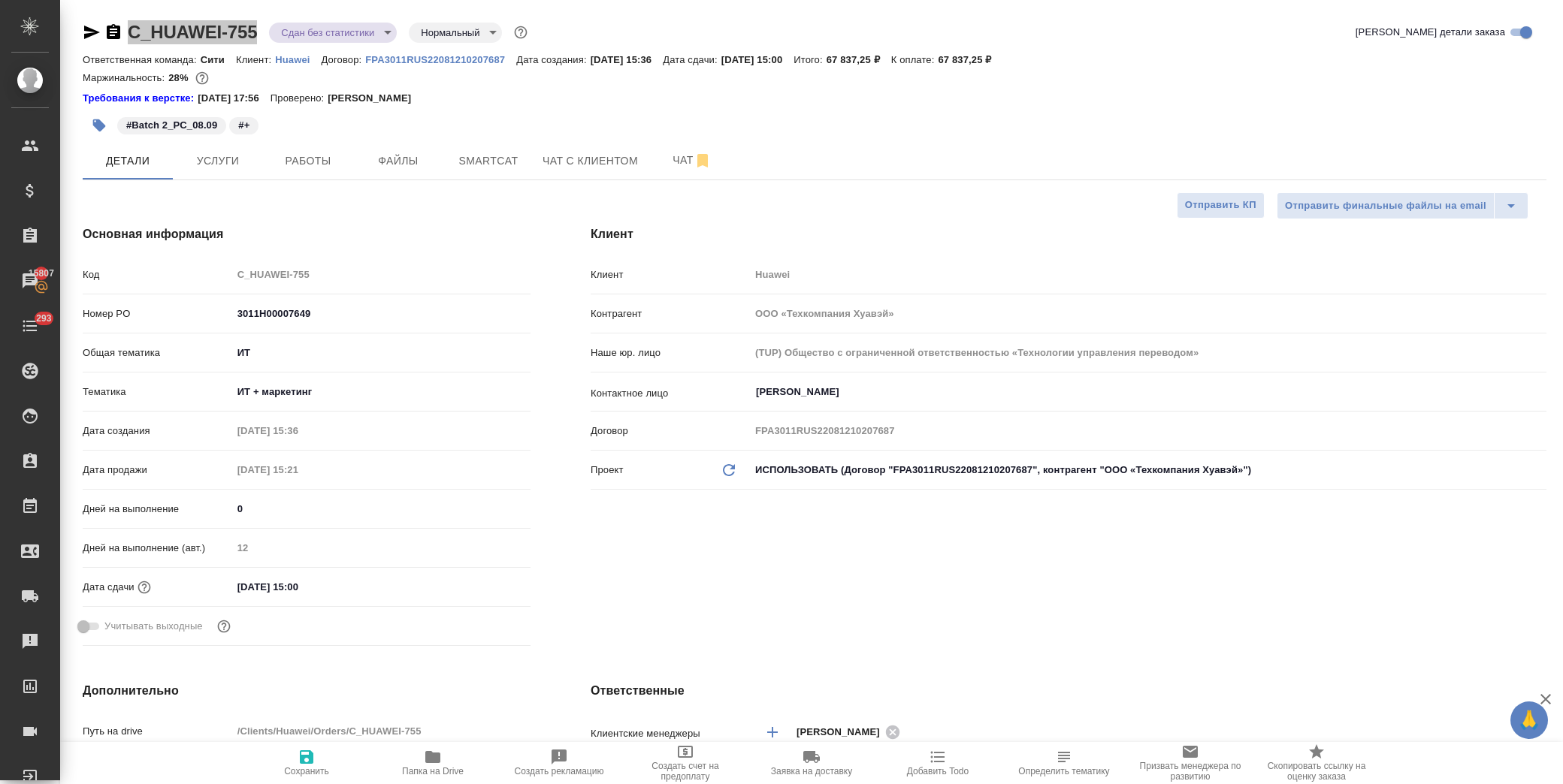
type textarea "x"
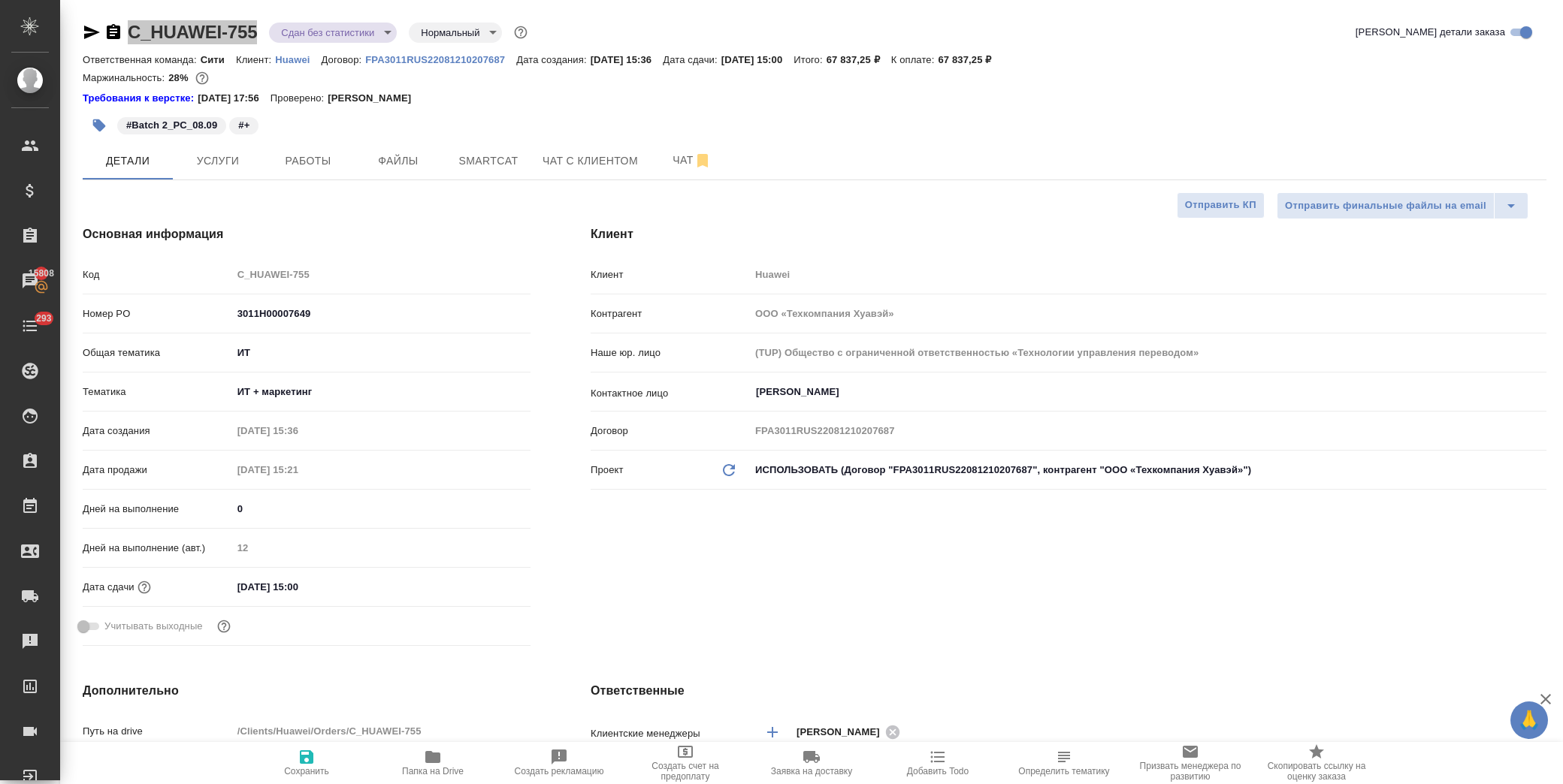
type textarea "x"
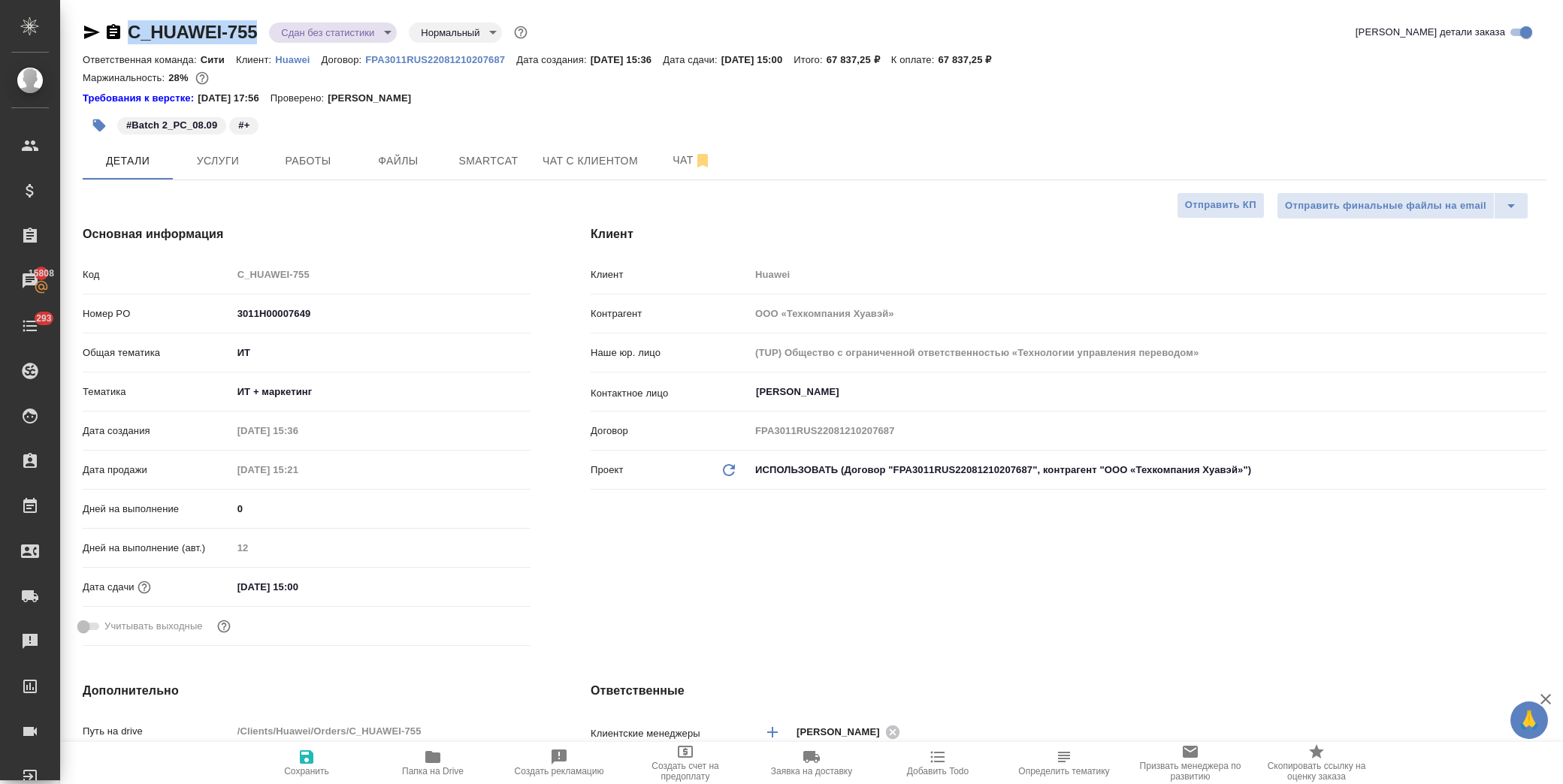
copy link "C_HUAWEI-755"
type textarea "x"
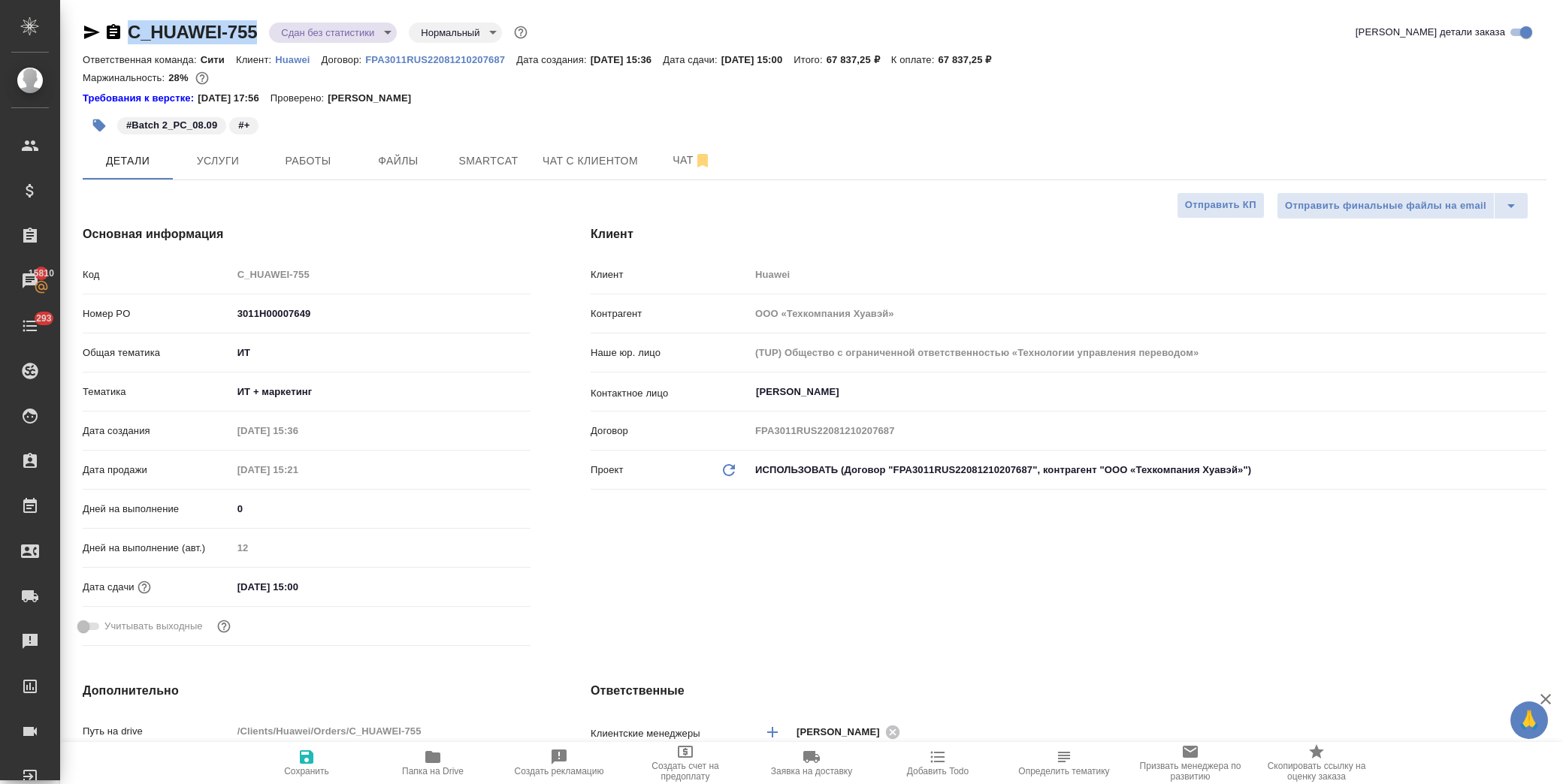
type textarea "x"
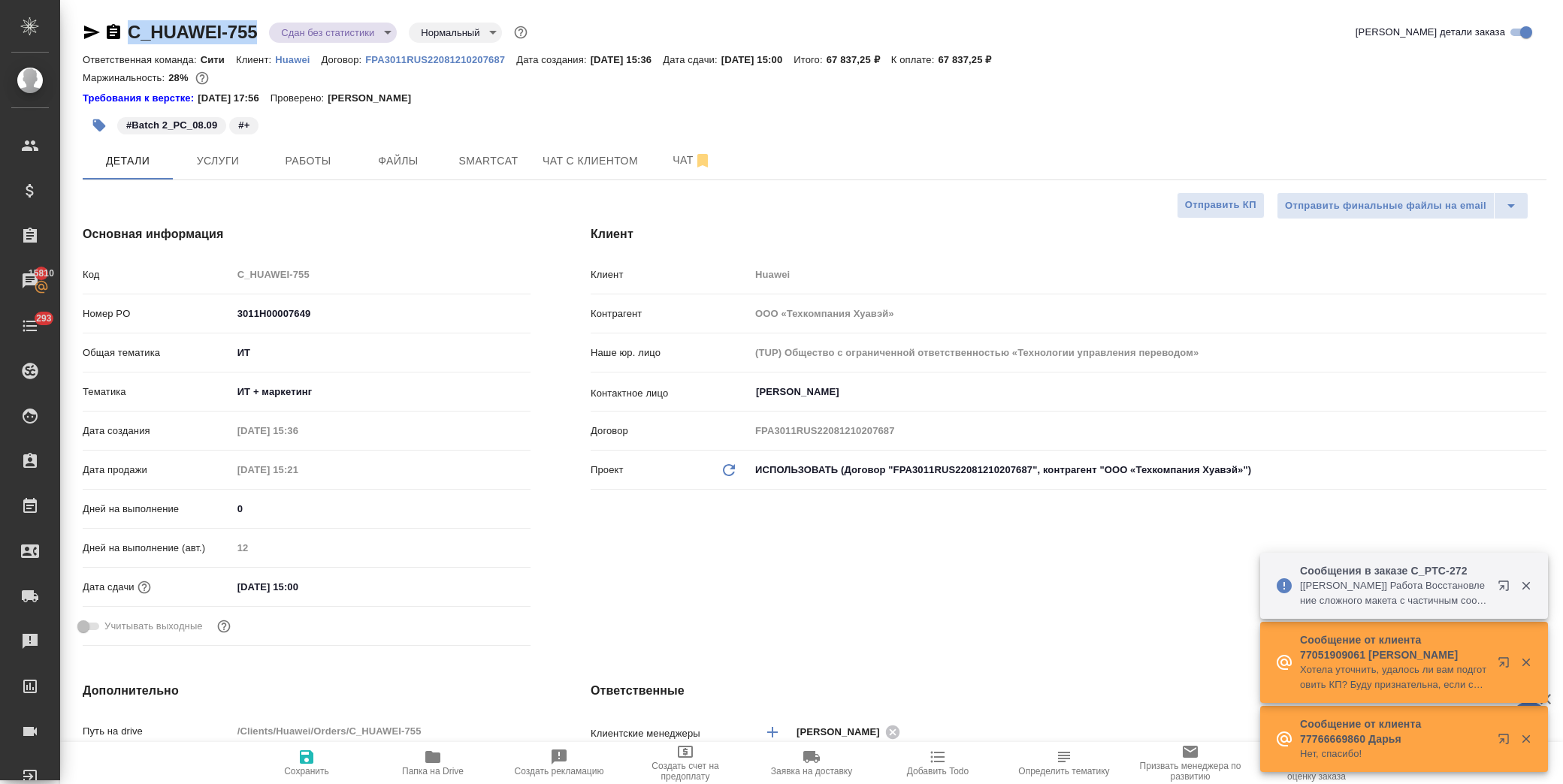
click at [94, 126] on icon "button" at bounding box center [100, 126] width 15 height 15
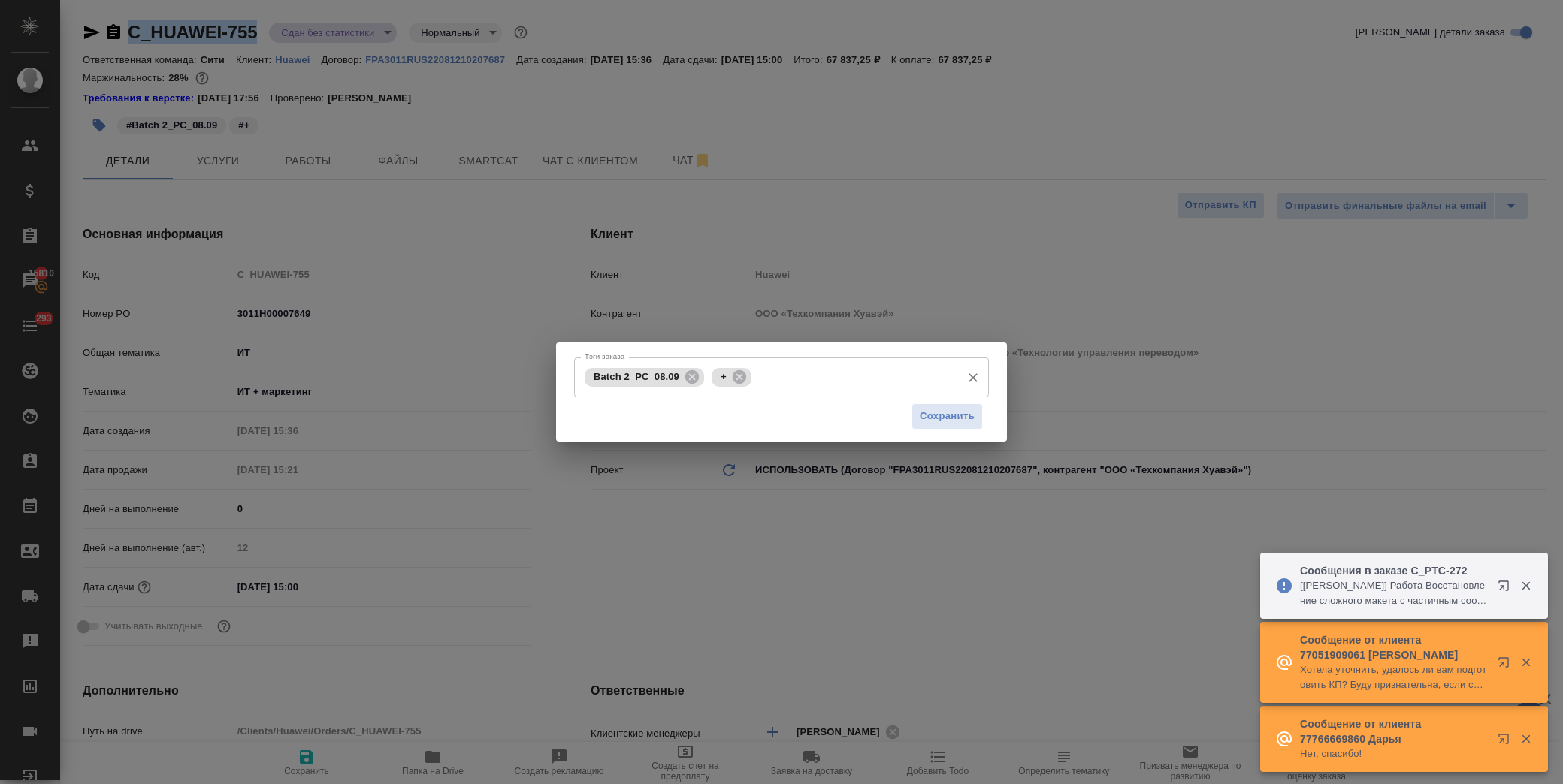
click at [799, 382] on input "Тэги заказа" at bounding box center [854, 376] width 199 height 25
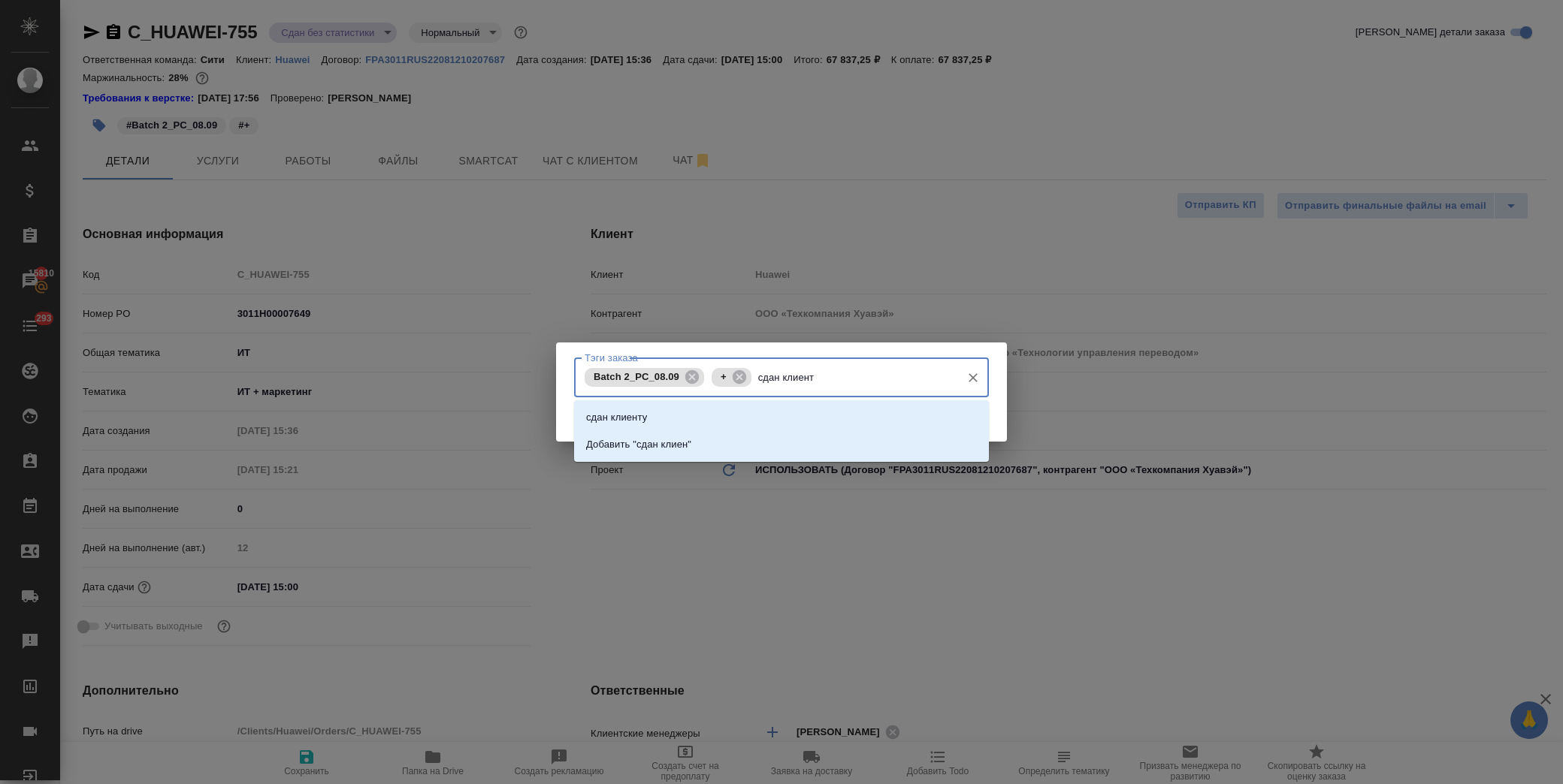
type input "сдан клиенту"
click at [671, 418] on li "сдан клиенту" at bounding box center [781, 417] width 415 height 27
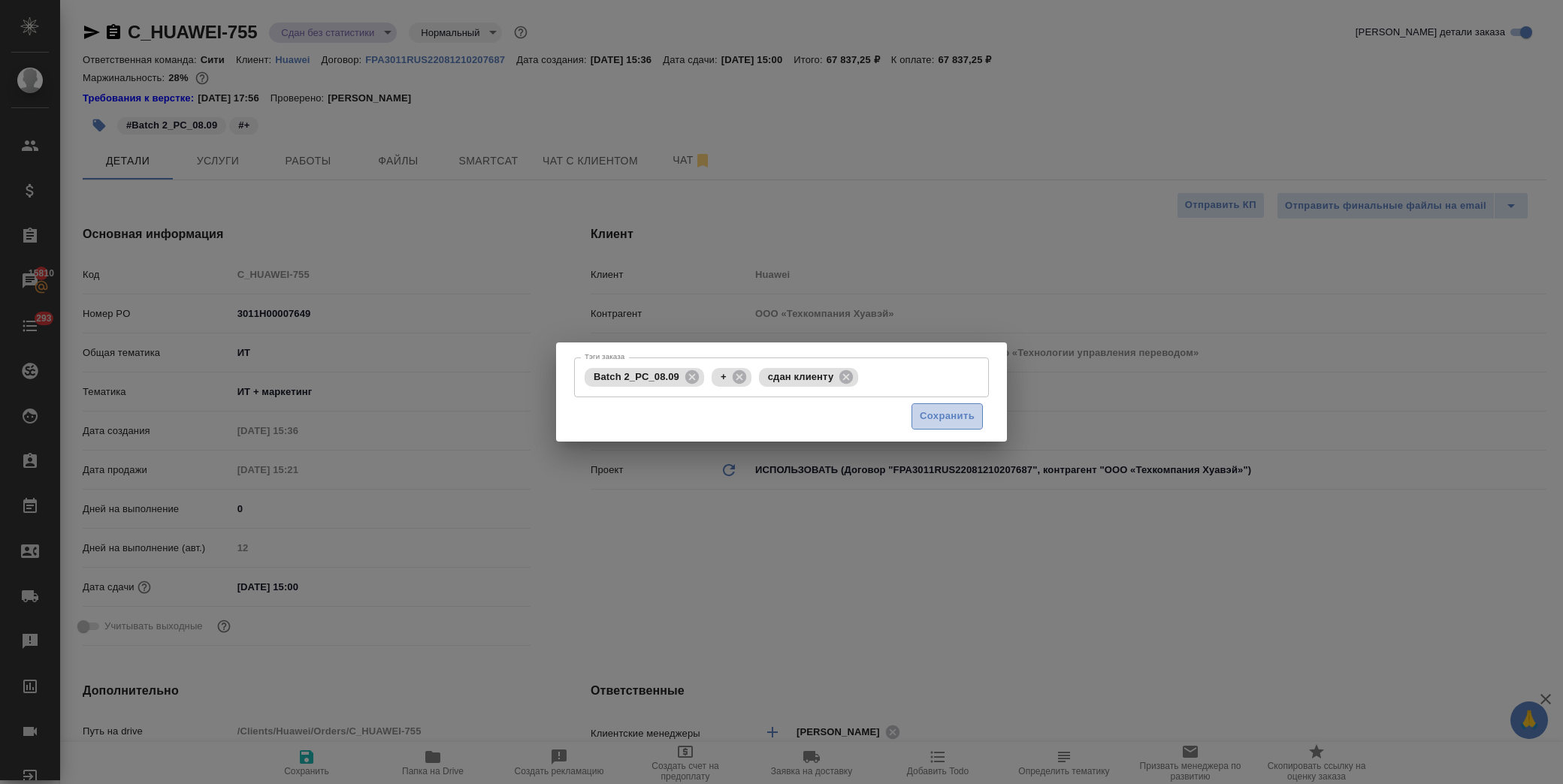
click at [972, 415] on button "Сохранить" at bounding box center [947, 416] width 71 height 26
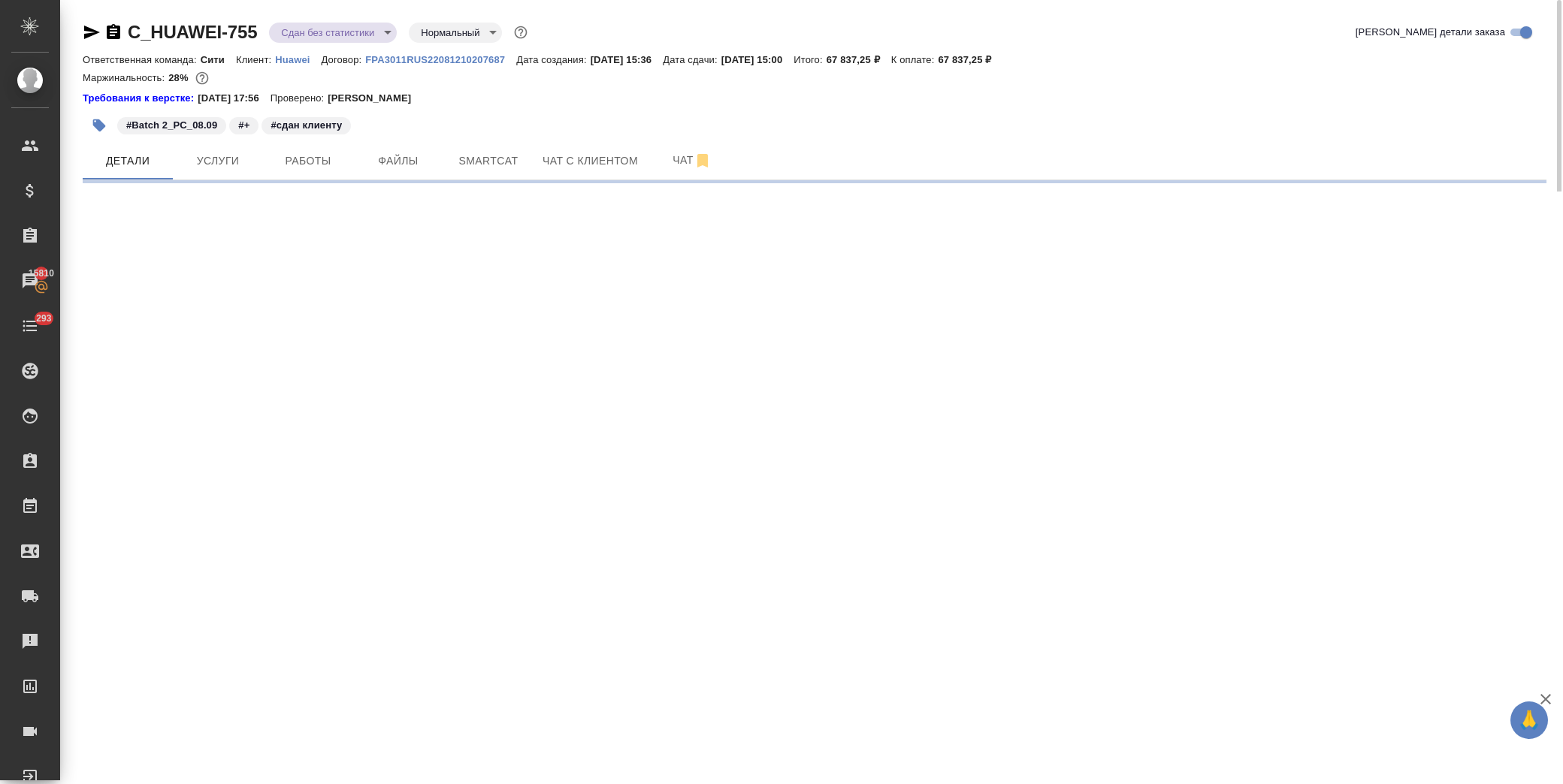
select select "RU"
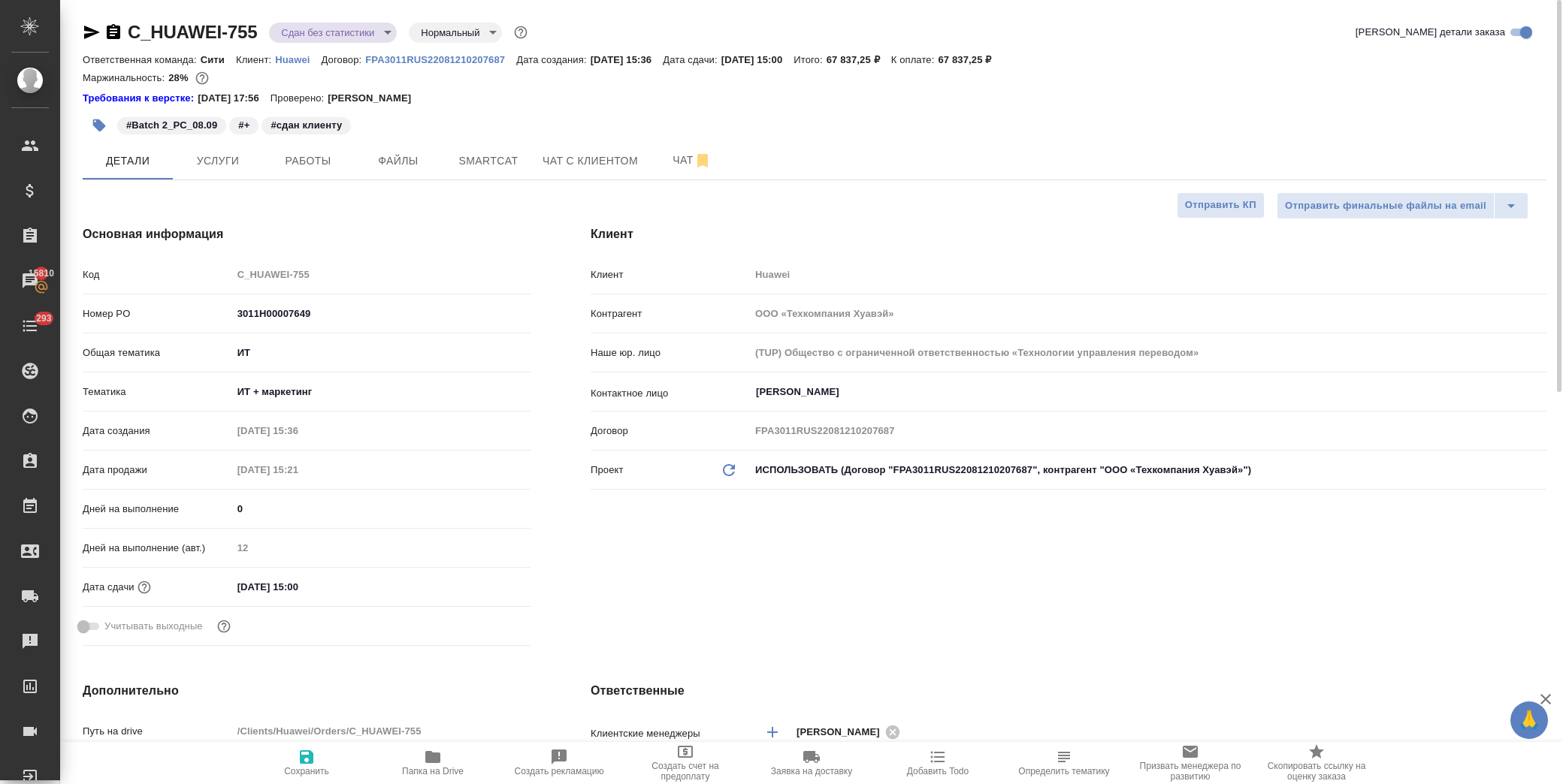
type textarea "x"
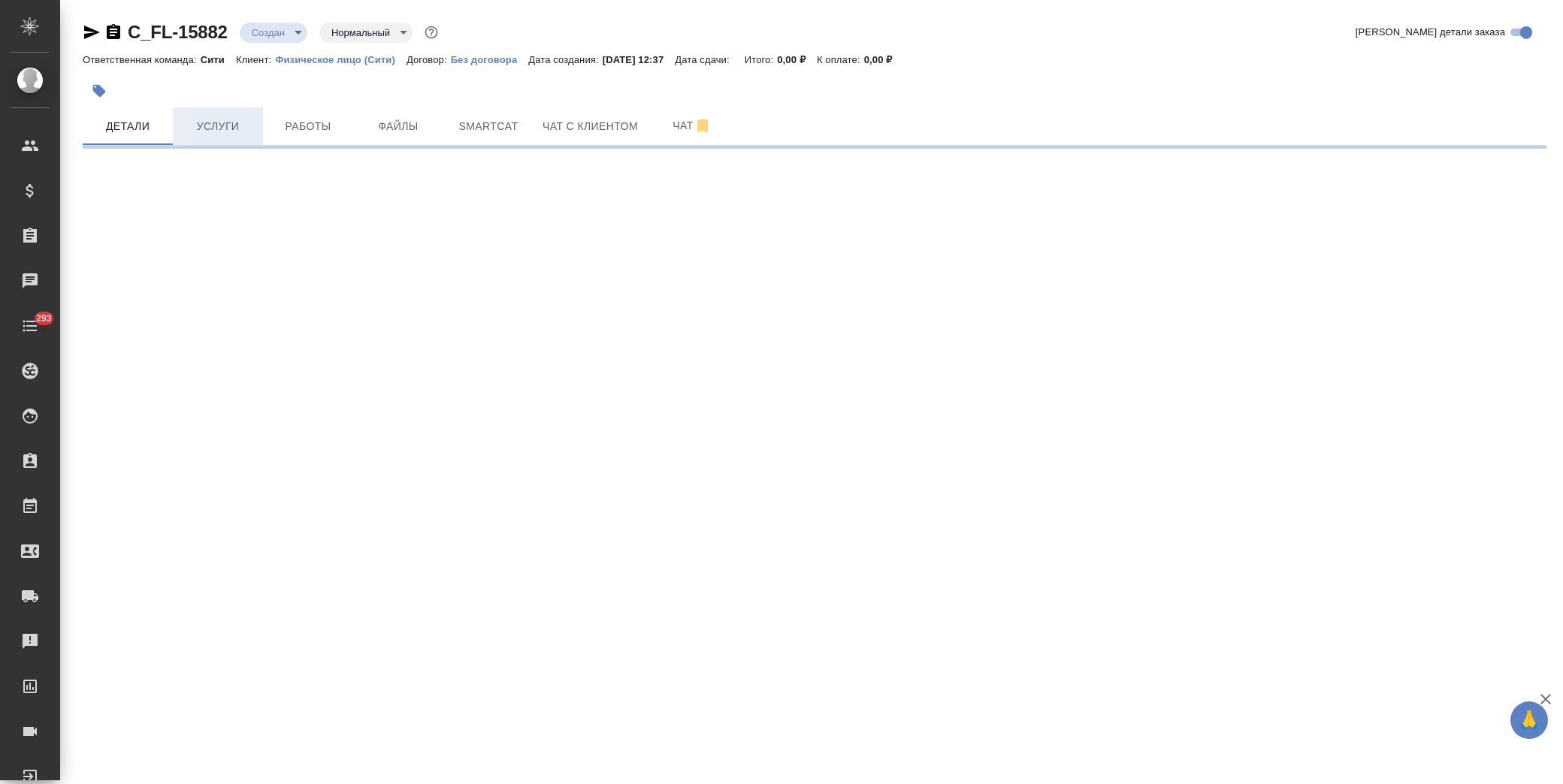
select select "RU"
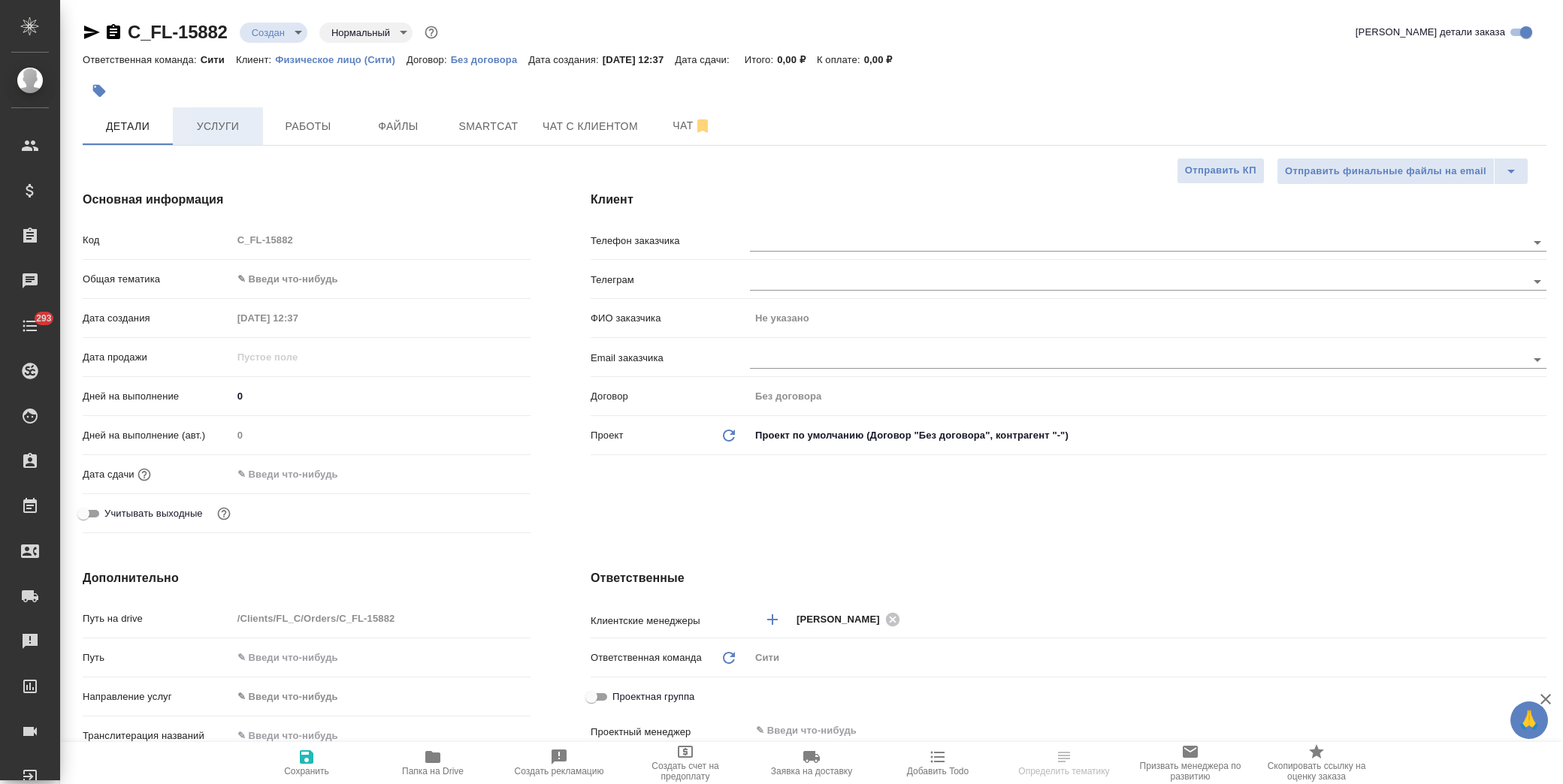
type textarea "x"
click at [297, 472] on input "text" at bounding box center [298, 474] width 132 height 21
click at [491, 471] on icon "button" at bounding box center [487, 474] width 18 height 18
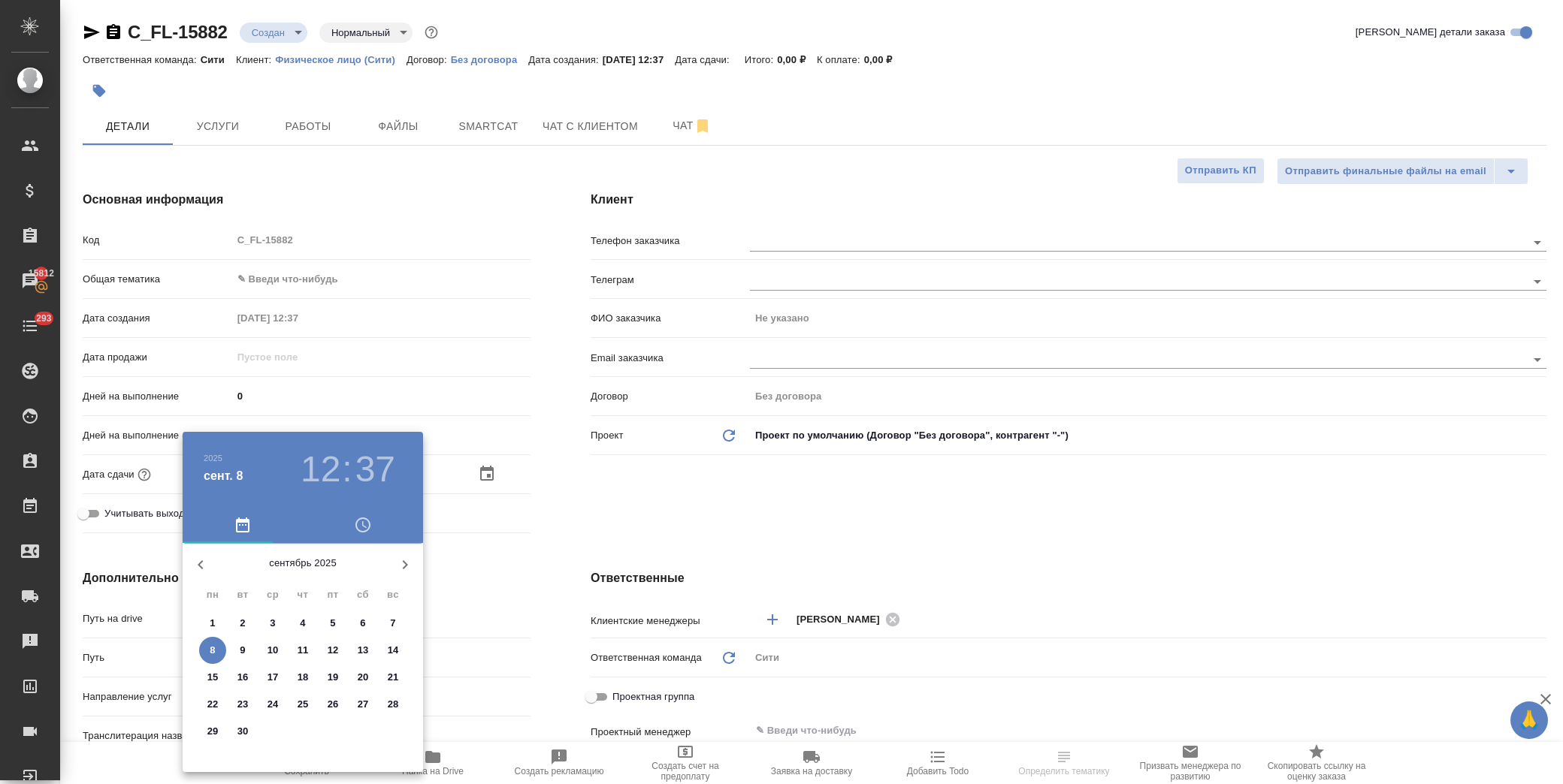
click at [212, 647] on p "8" at bounding box center [212, 651] width 5 height 15
type input "[DATE] 12:37"
type textarea "x"
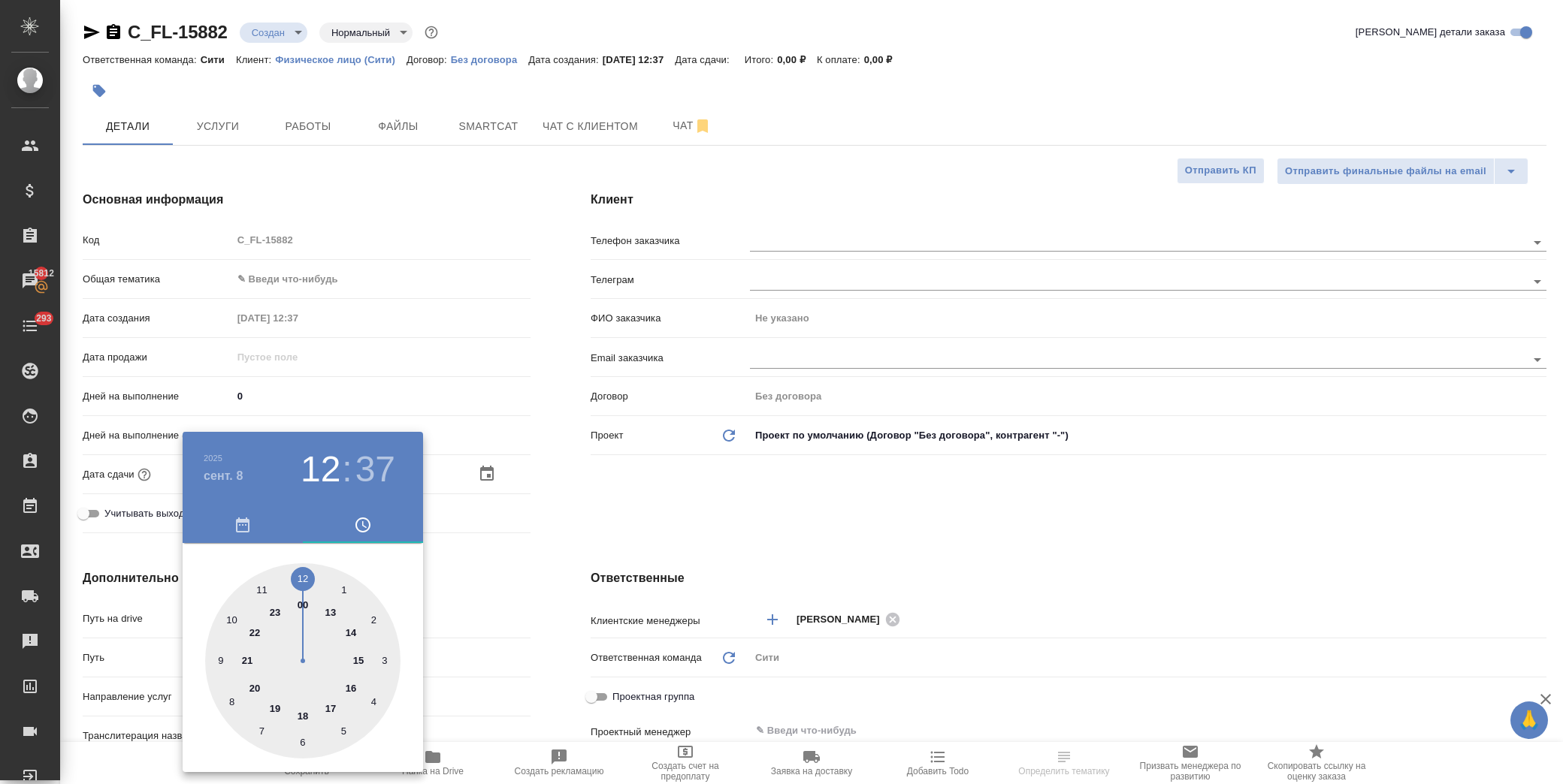
drag, startPoint x: 300, startPoint y: 714, endPoint x: 622, endPoint y: 501, distance: 386.1
click at [301, 708] on div at bounding box center [303, 661] width 195 height 195
type input "[DATE] 18:37"
type textarea "x"
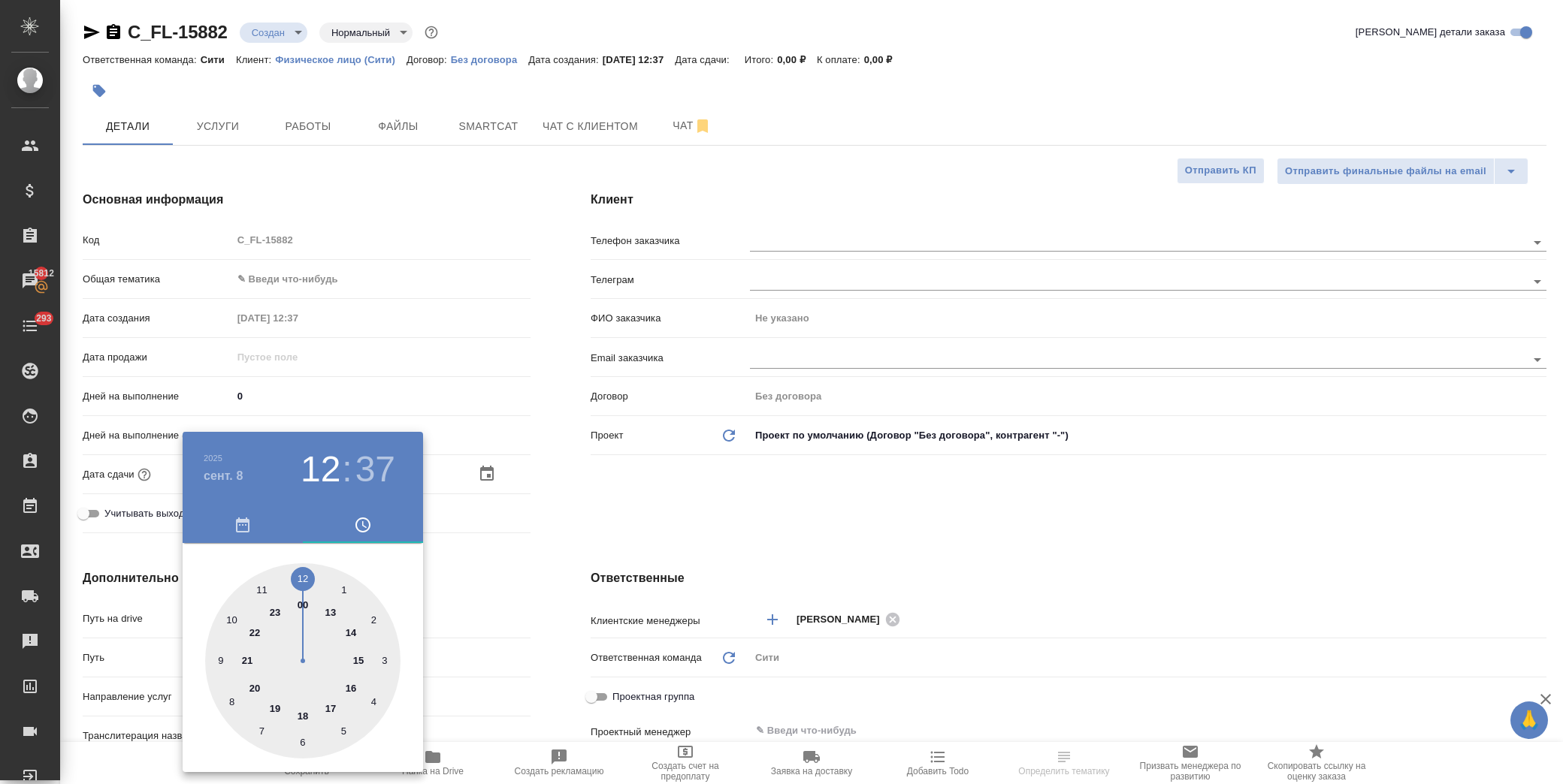
type textarea "x"
click at [640, 488] on div ".cls-1 fill:#fff; AWATERA [PERSON_NAME] Спецификации Заказы 15812 Чаты 293 Todo…" at bounding box center [781, 392] width 1563 height 784
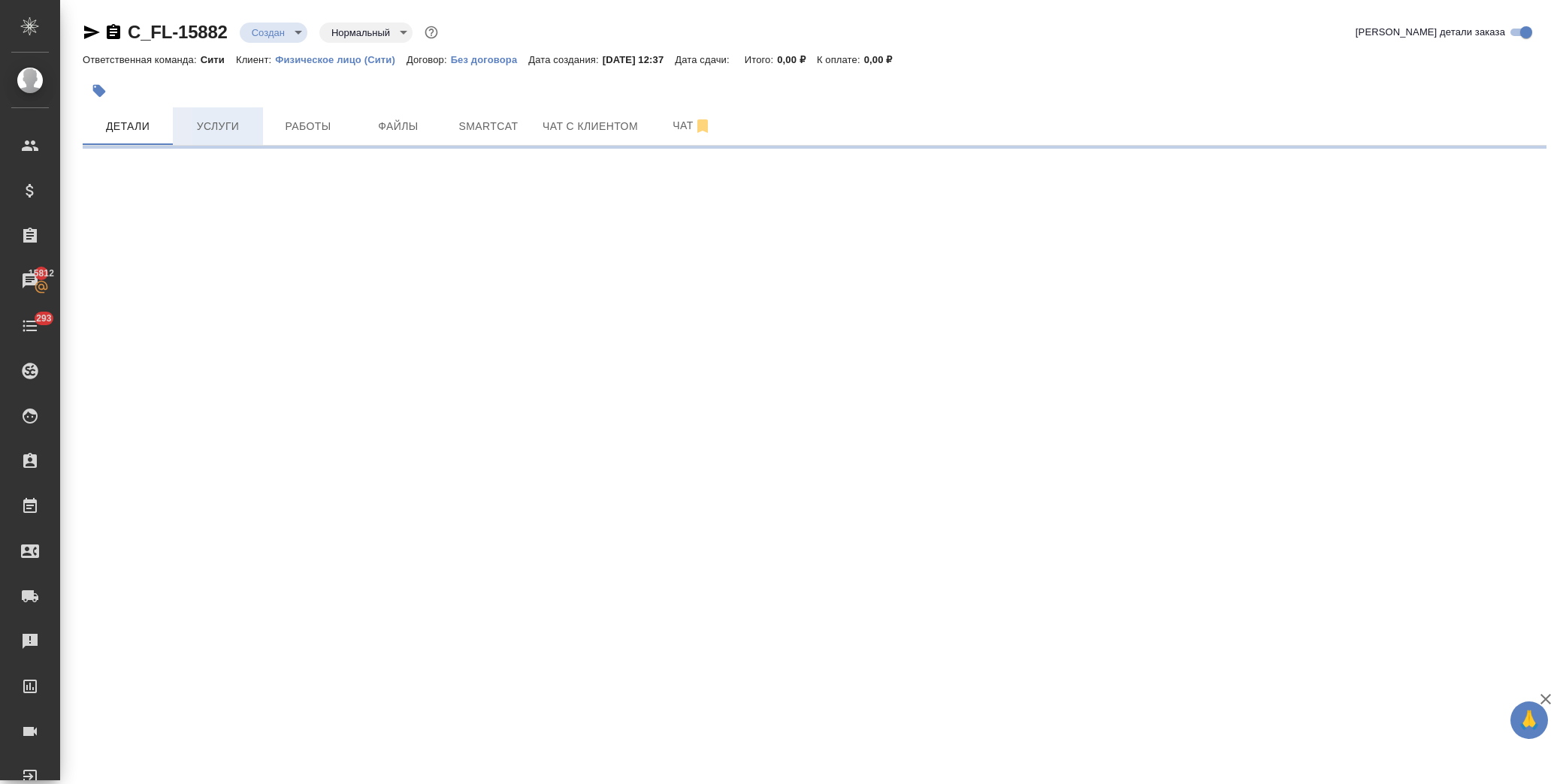
select select "RU"
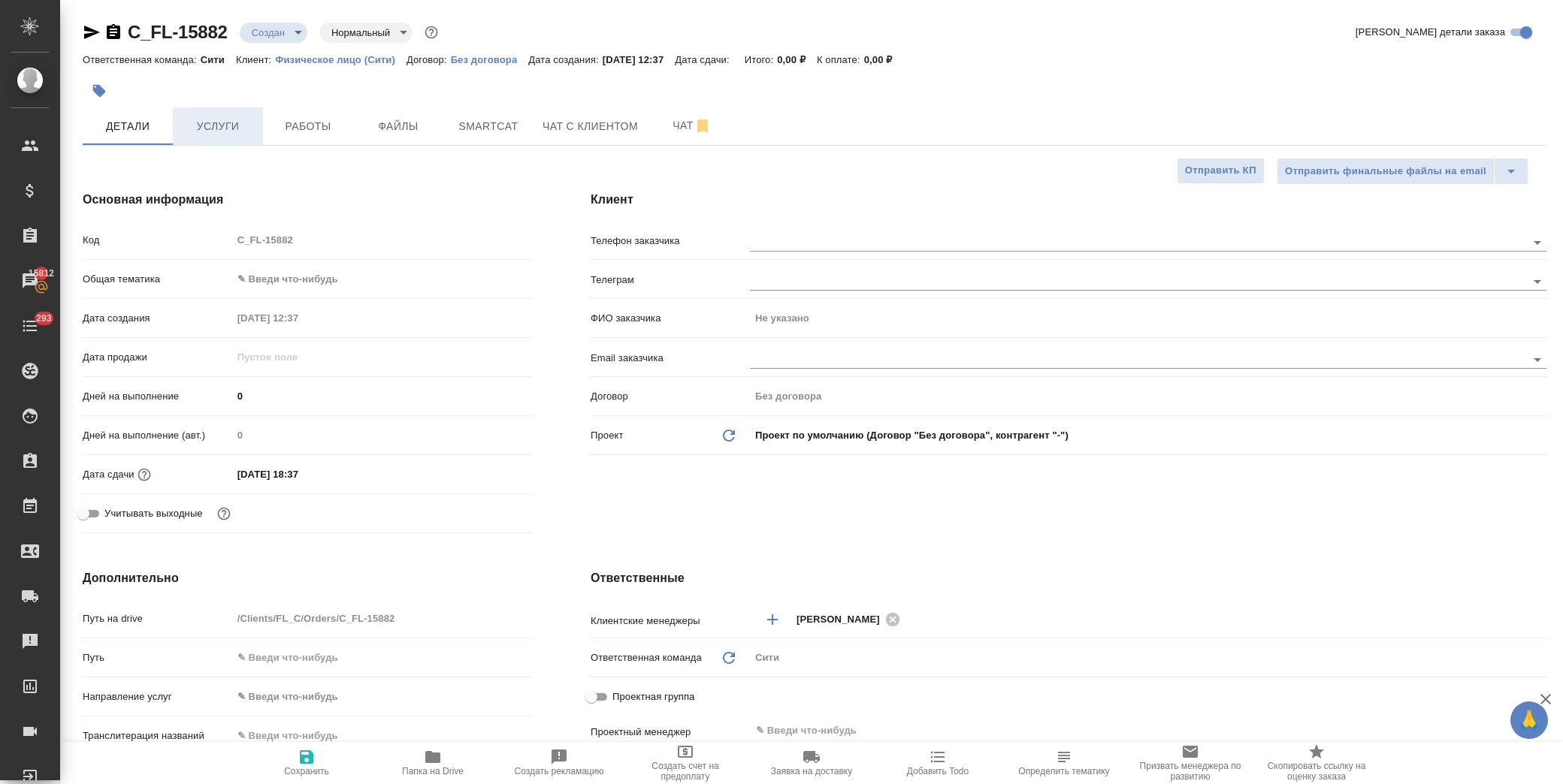
type textarea "x"
click at [229, 126] on span "Услуги" at bounding box center [218, 126] width 72 height 19
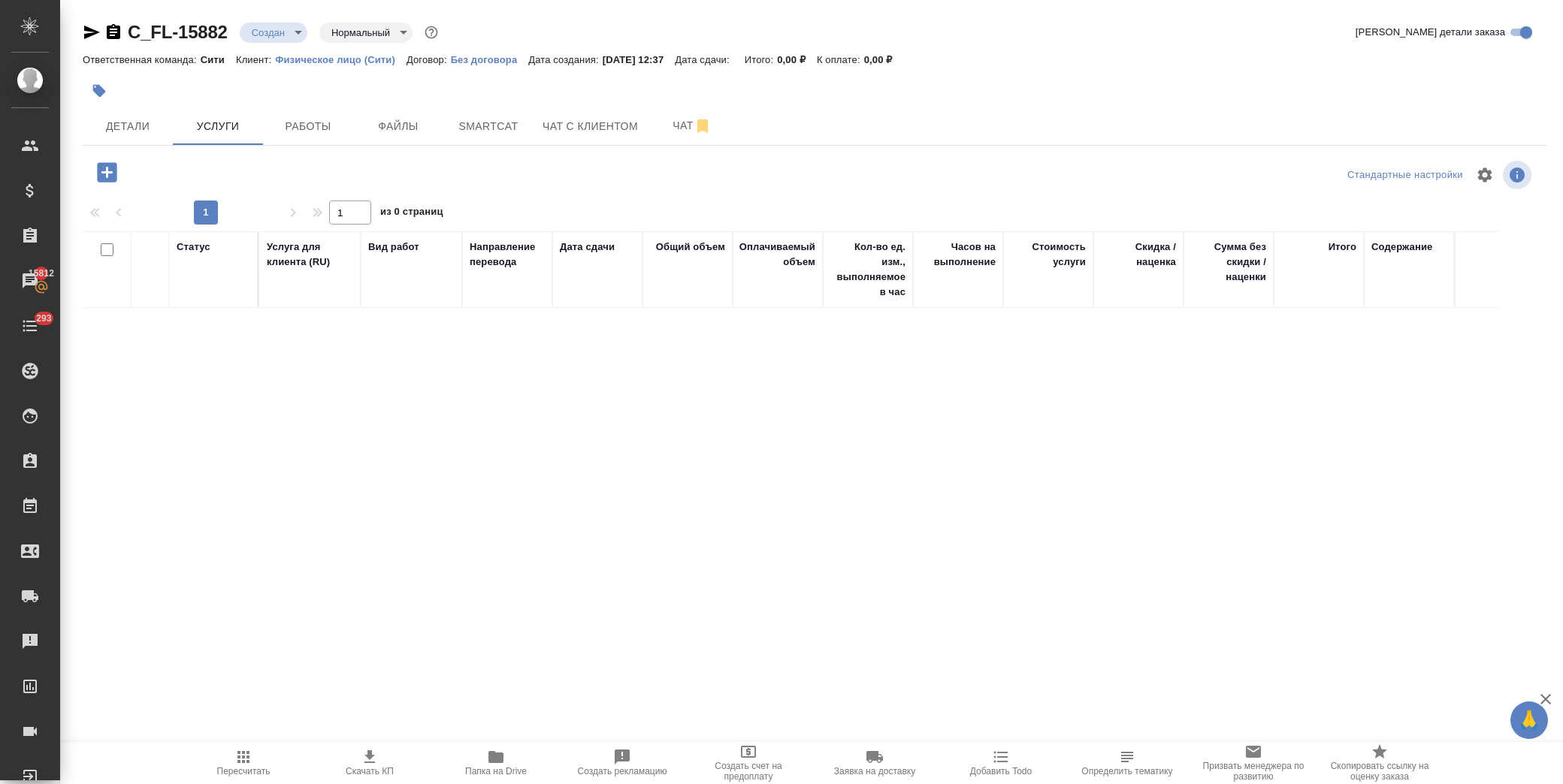
click at [113, 175] on icon "button" at bounding box center [106, 172] width 19 height 19
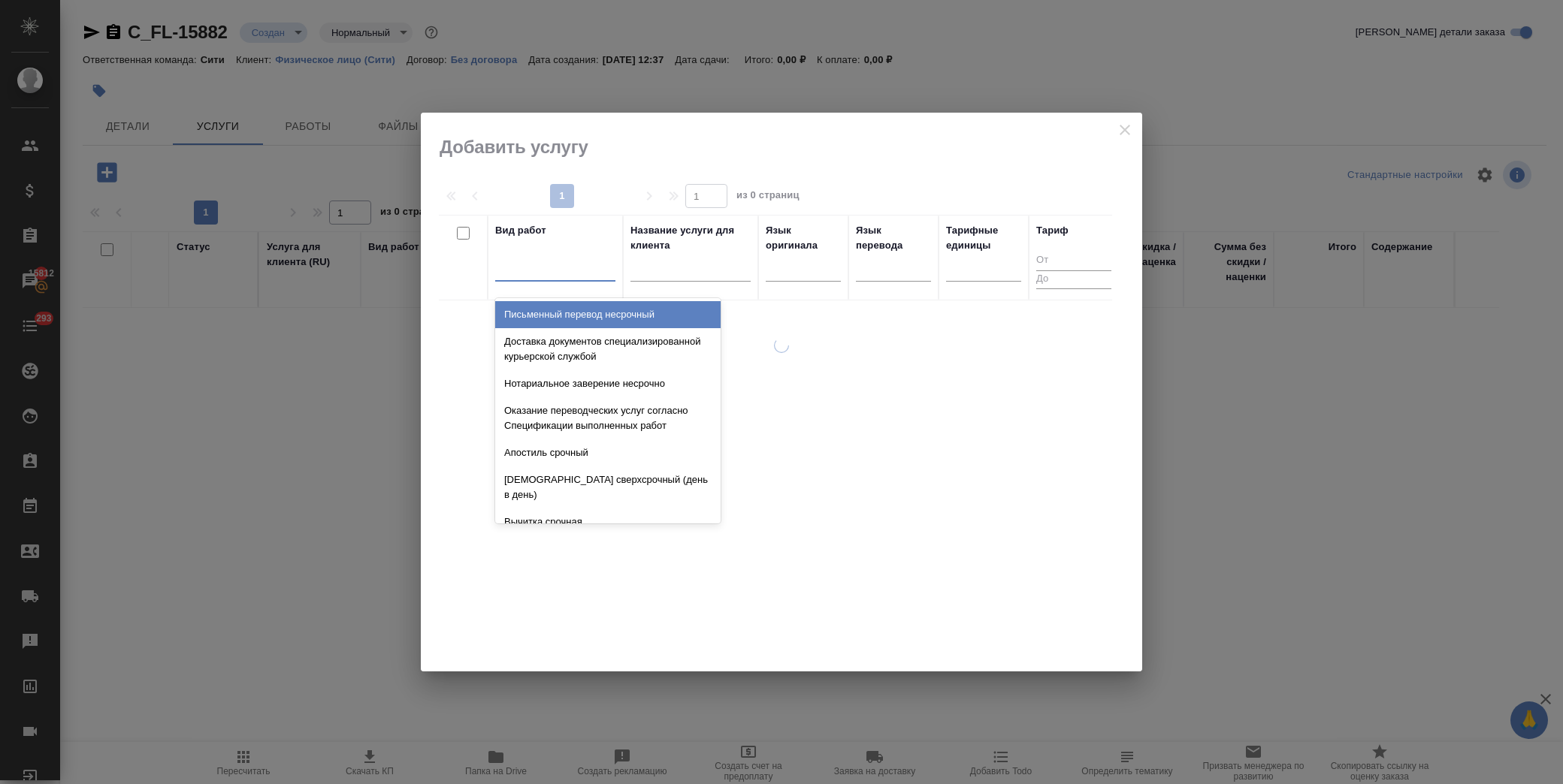
click at [560, 264] on div at bounding box center [555, 266] width 120 height 21
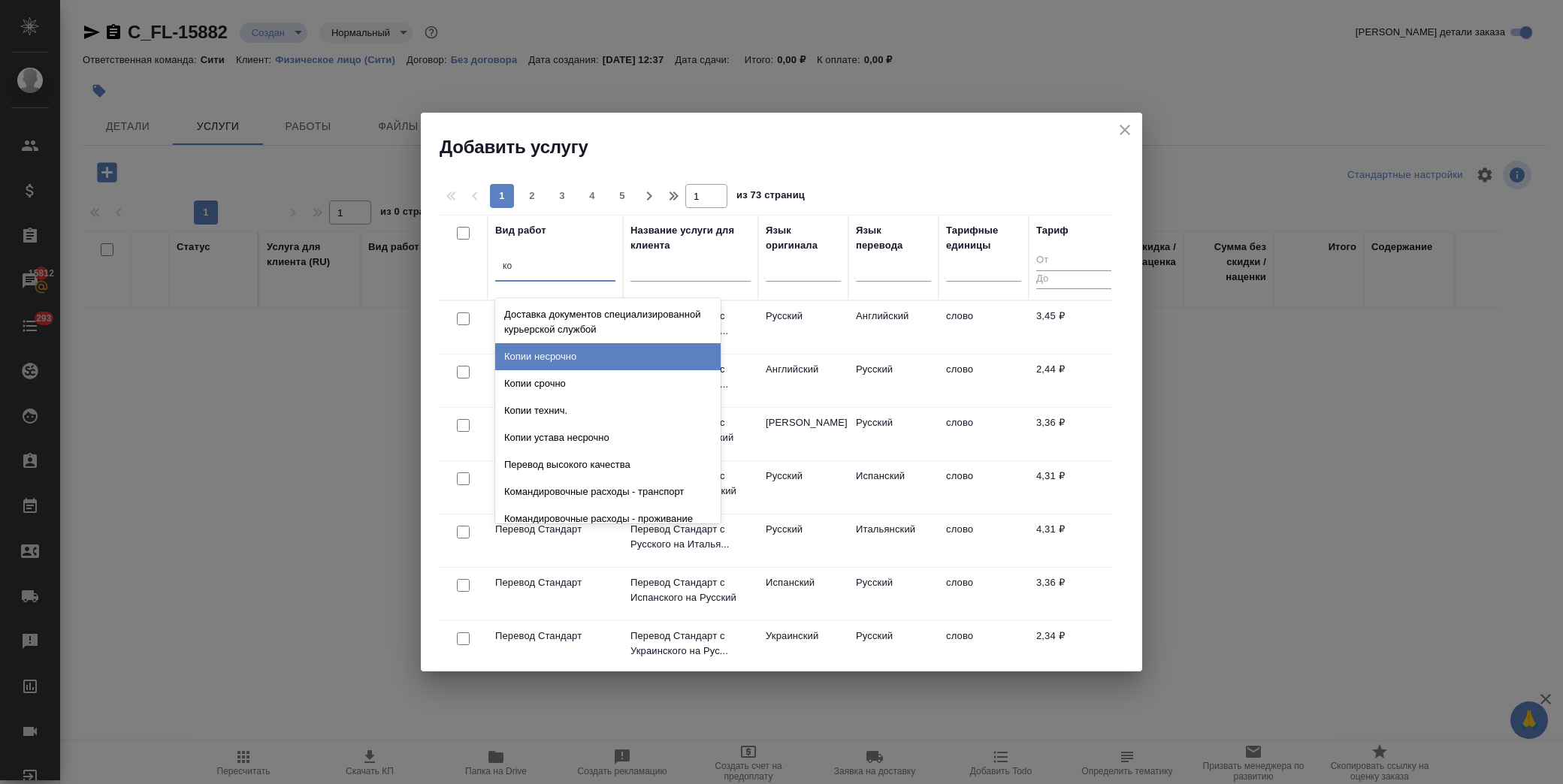
type input "к"
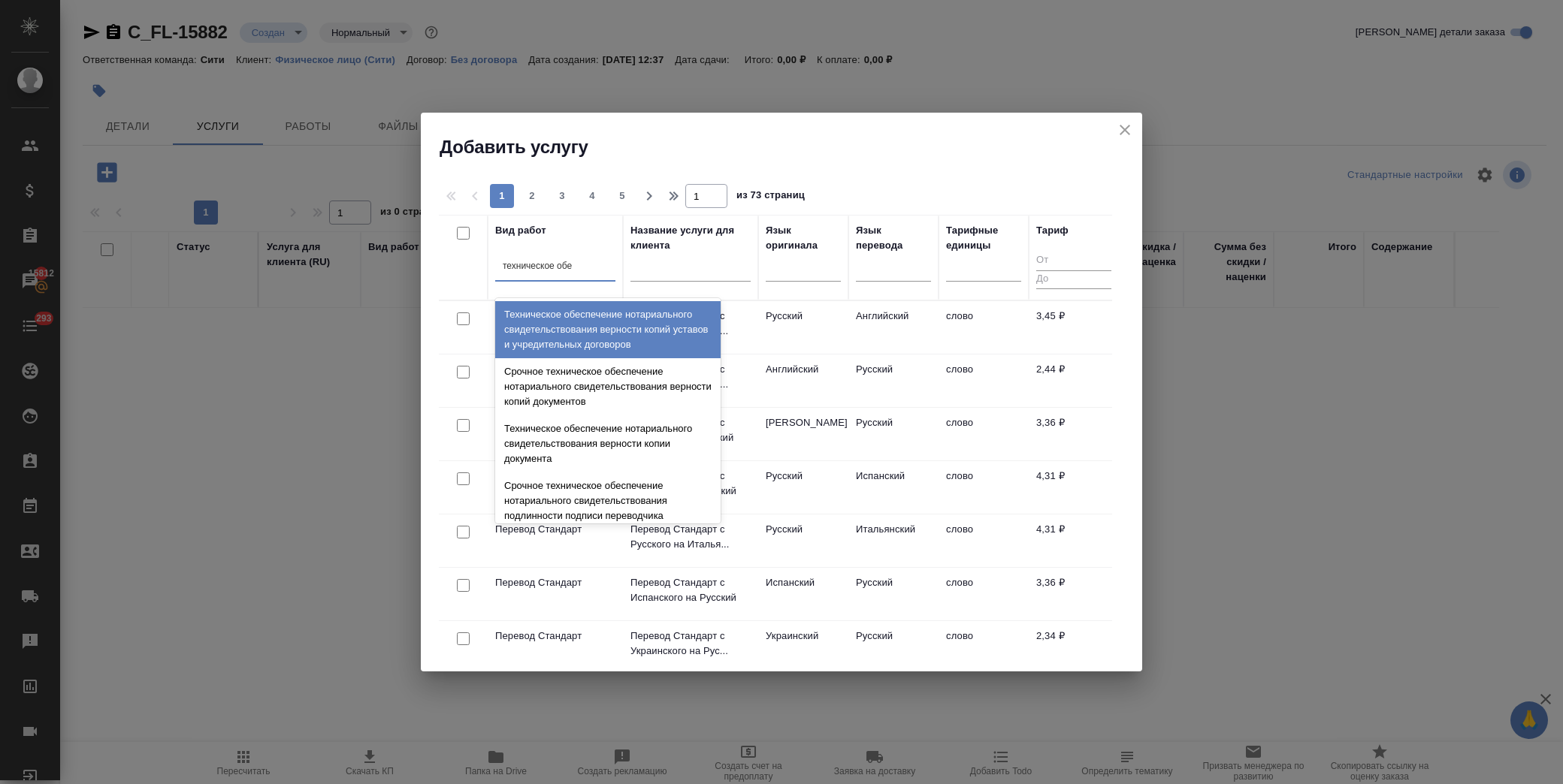
type input "техническое обес"
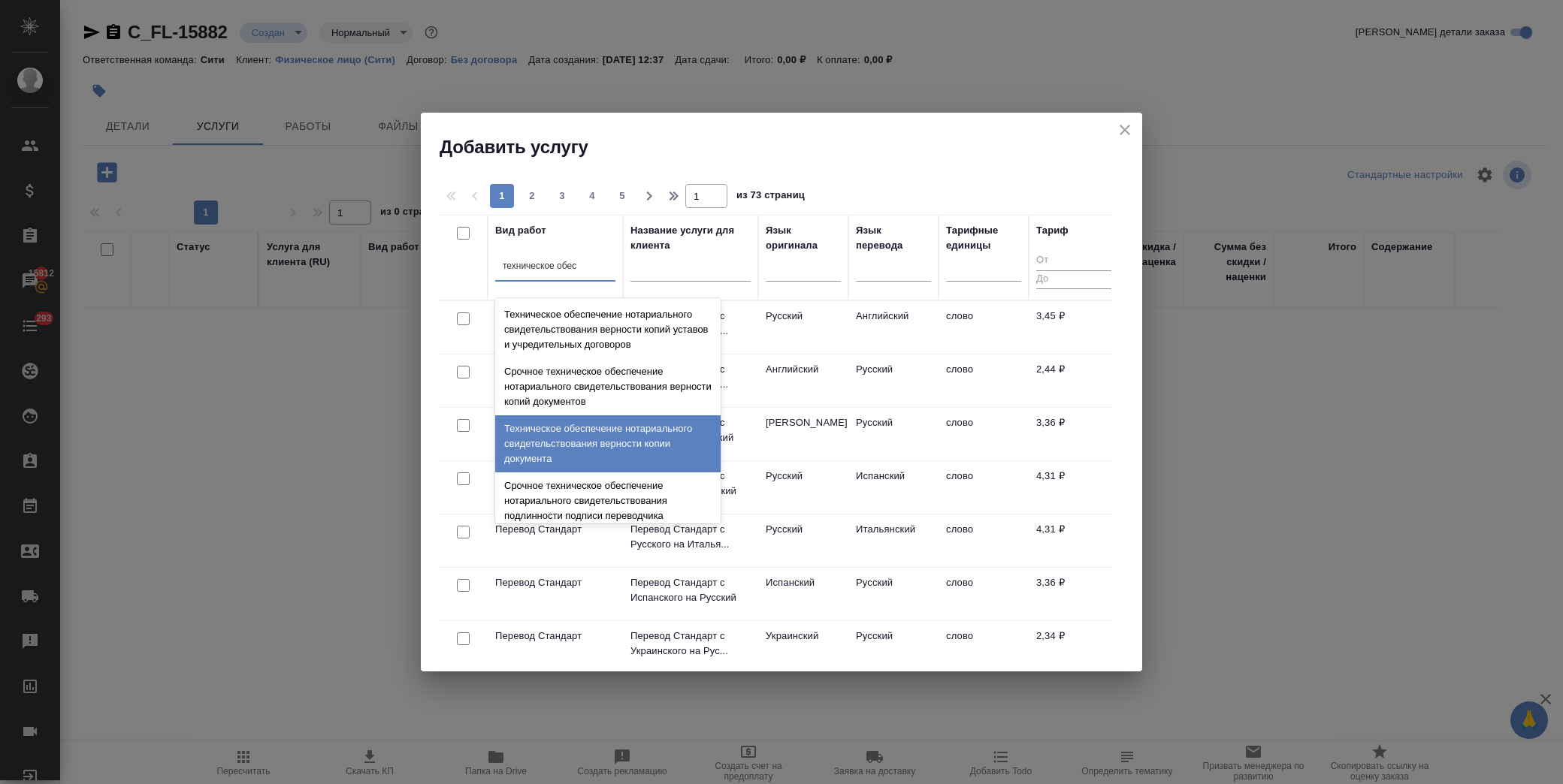
click at [635, 447] on div "Техническое обеспечение нотариального свидетельствования верности копии докумен…" at bounding box center [608, 444] width 225 height 57
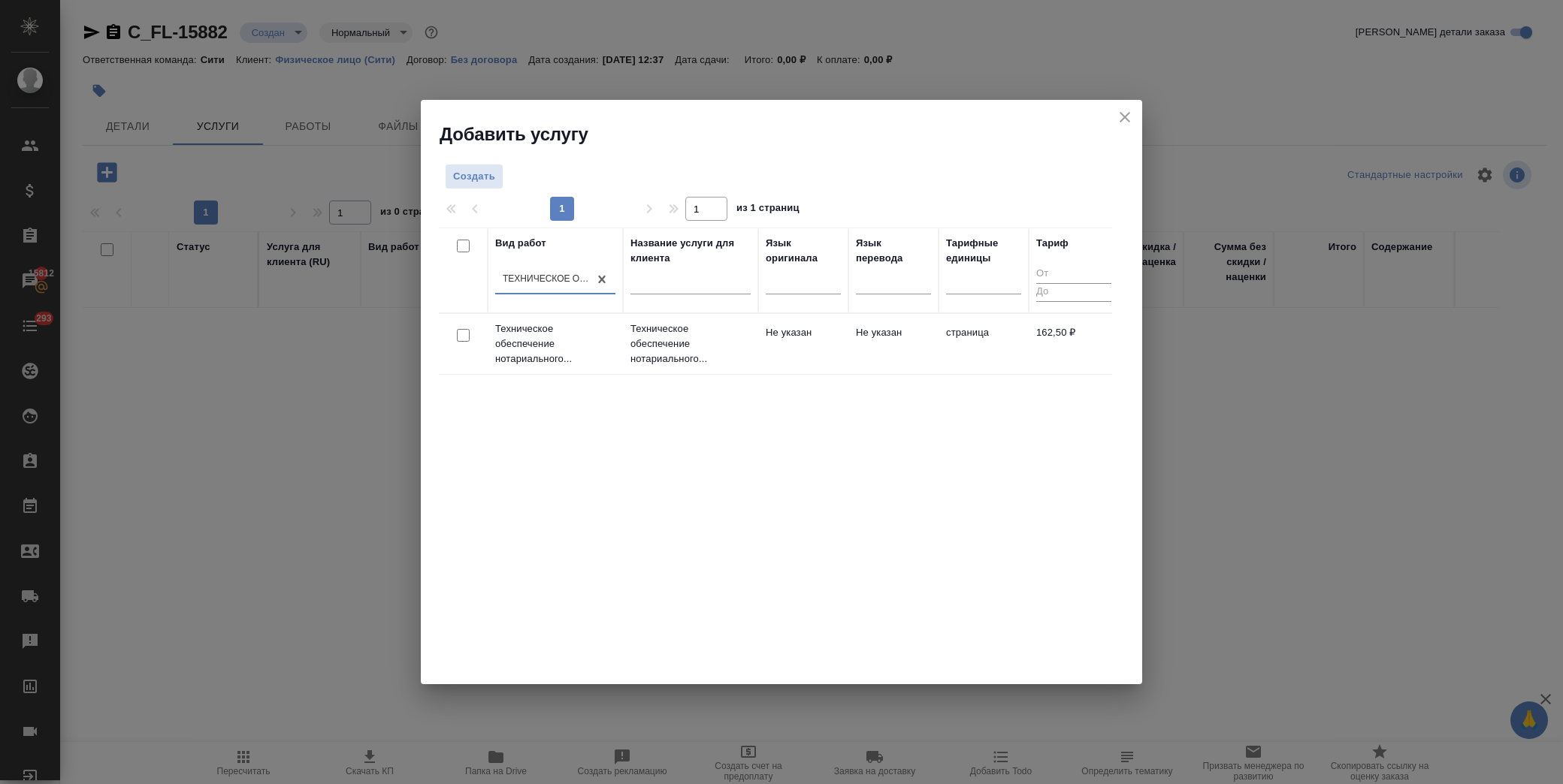
drag, startPoint x: 465, startPoint y: 334, endPoint x: 516, endPoint y: 324, distance: 52.0
click at [465, 334] on input "checkbox" at bounding box center [463, 335] width 13 height 13
checkbox input "true"
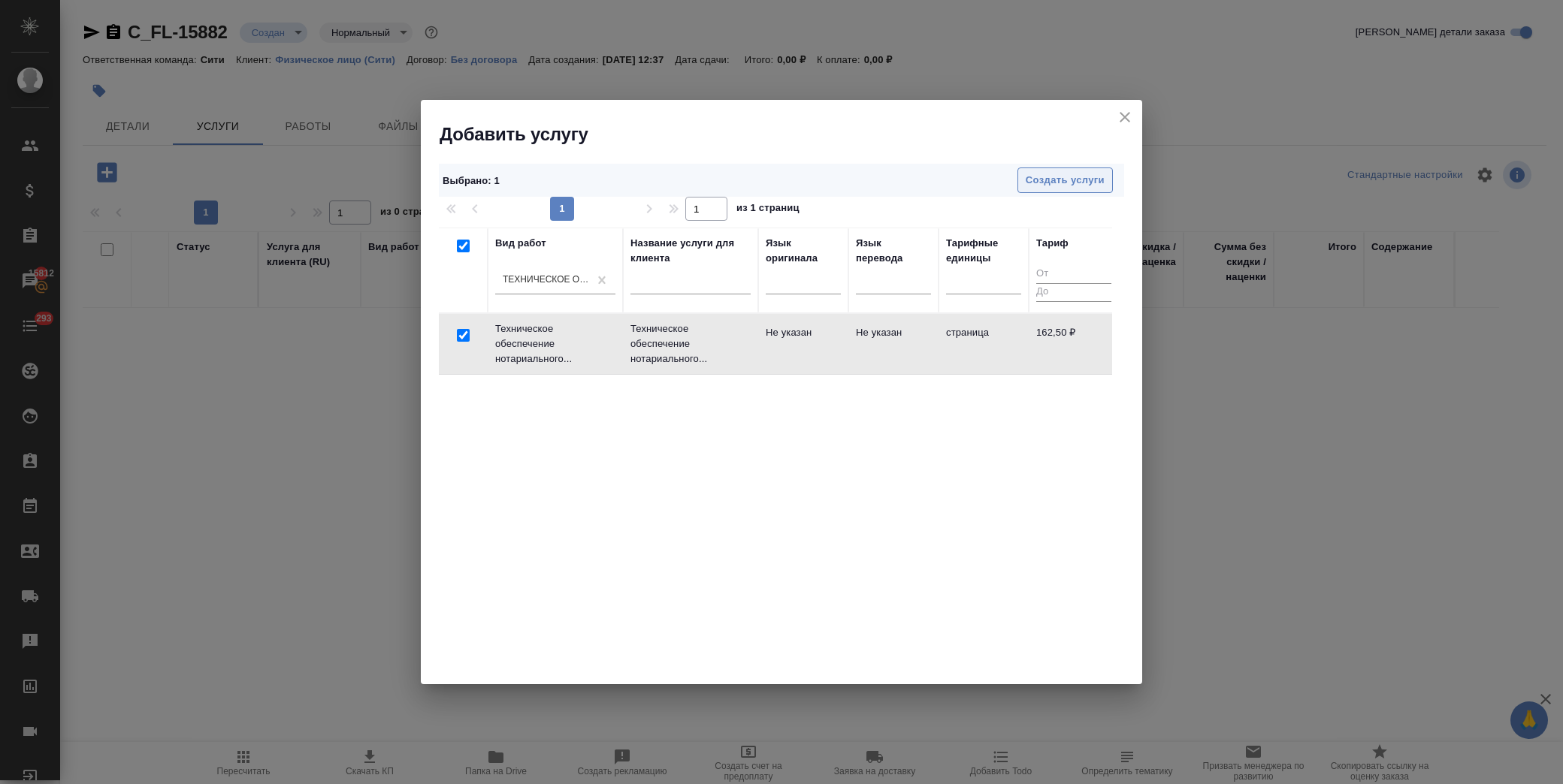
click at [1051, 179] on span "Создать услуги" at bounding box center [1065, 180] width 79 height 18
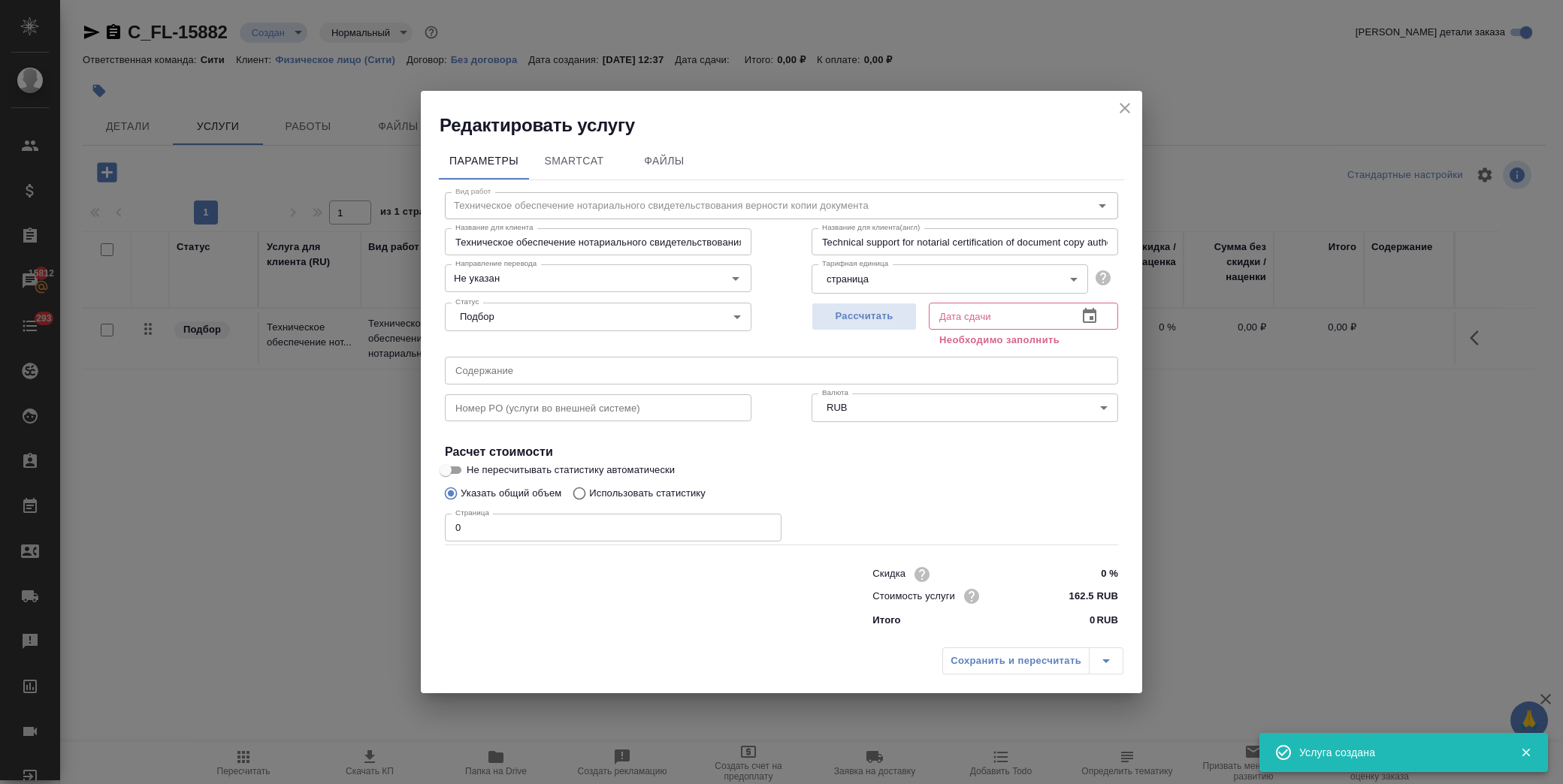
drag, startPoint x: 488, startPoint y: 542, endPoint x: 497, endPoint y: 530, distance: 15.0
click at [402, 541] on div "Редактировать услугу Параметры SmartCat Файлы Вид работ Техническое обеспечение…" at bounding box center [781, 392] width 1563 height 784
drag, startPoint x: 468, startPoint y: 523, endPoint x: 408, endPoint y: 523, distance: 60.0
click at [408, 523] on div "Редактировать услугу Параметры SmartCat Файлы Вид работ Техническое обеспечение…" at bounding box center [781, 392] width 1563 height 784
type input "1"
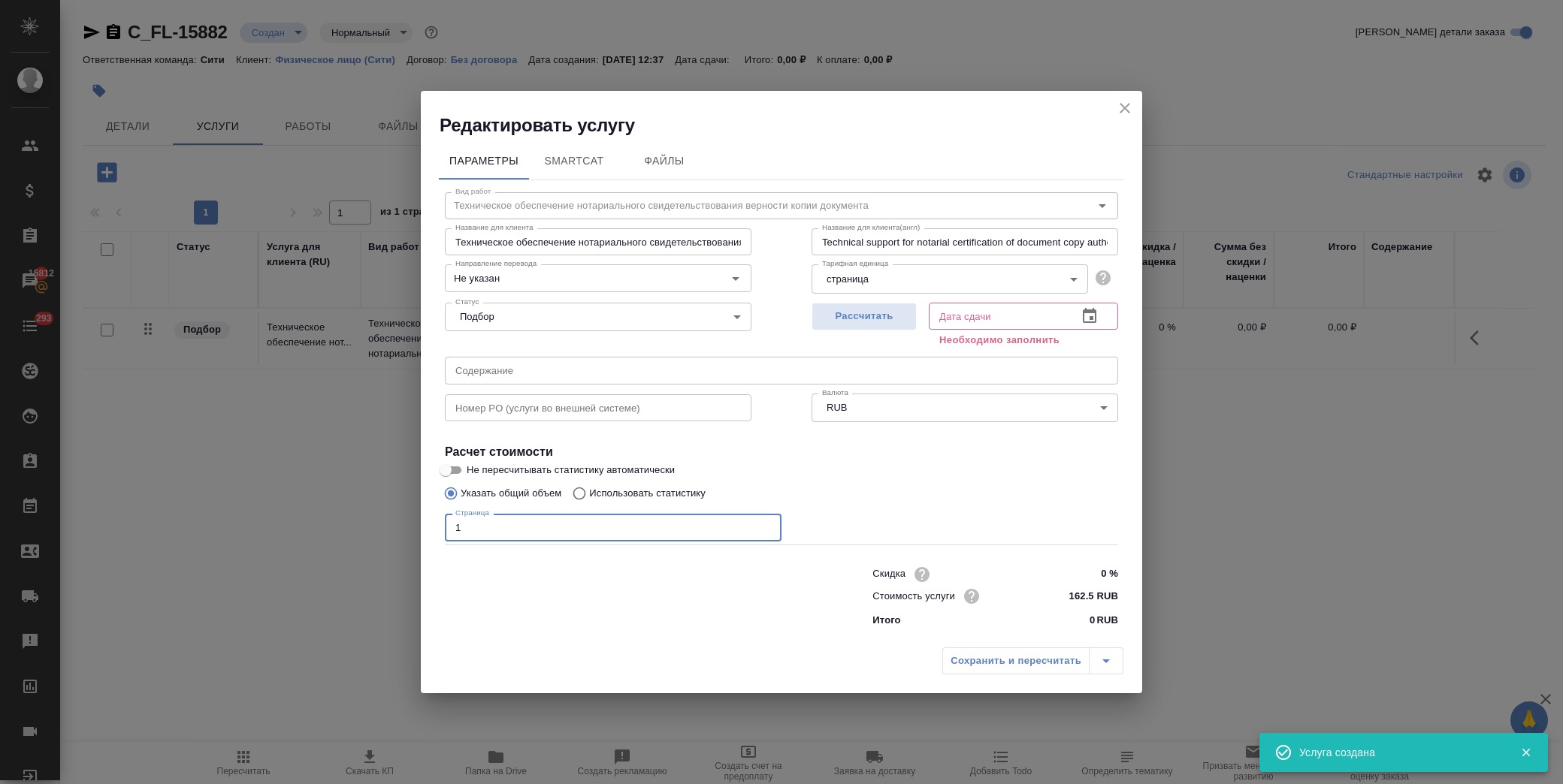
click at [1107, 322] on div "Дата сдачи" at bounding box center [1023, 316] width 189 height 27
click at [1098, 316] on button "button" at bounding box center [1089, 316] width 36 height 36
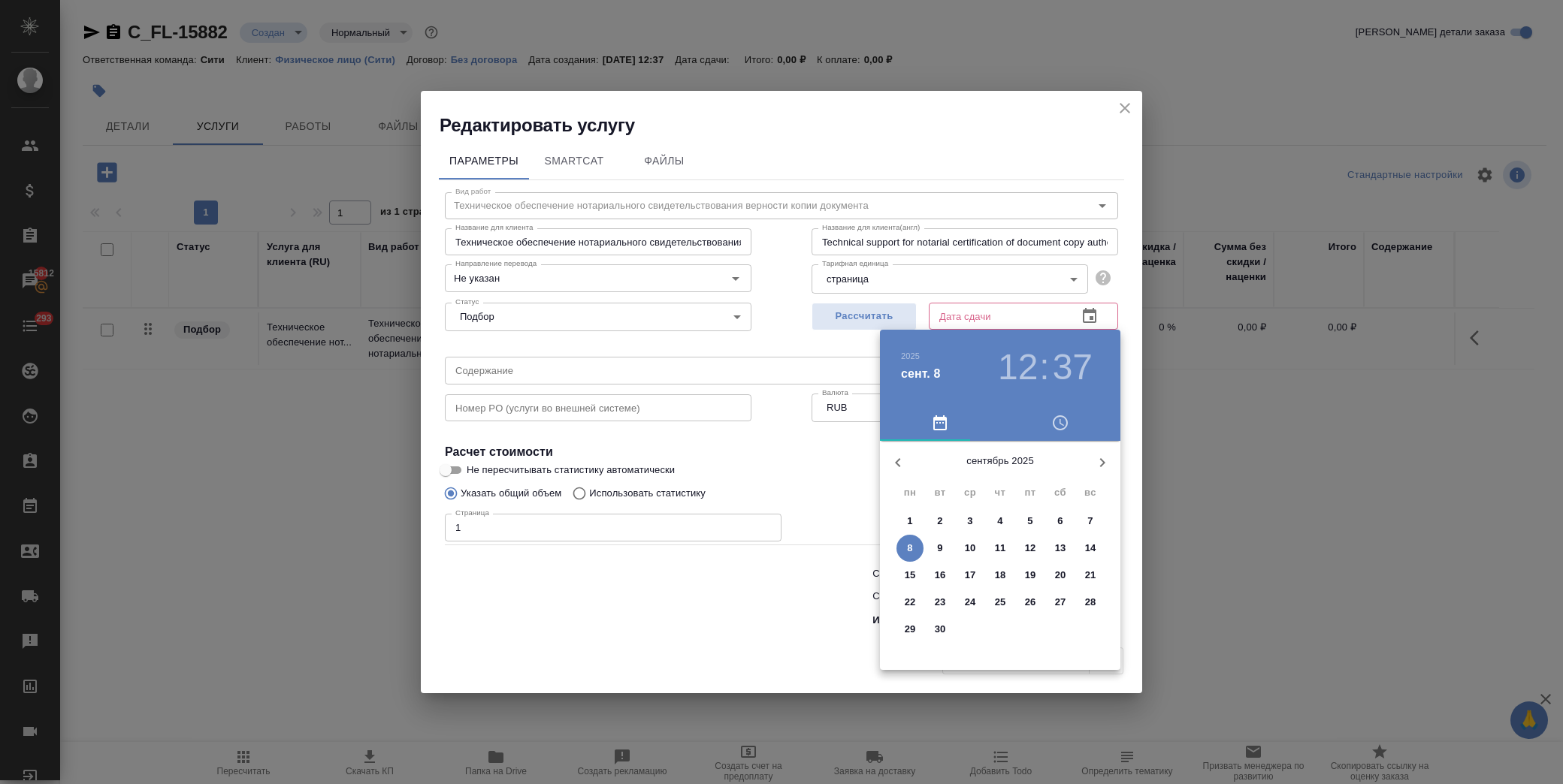
click at [905, 541] on span "8" at bounding box center [910, 549] width 27 height 15
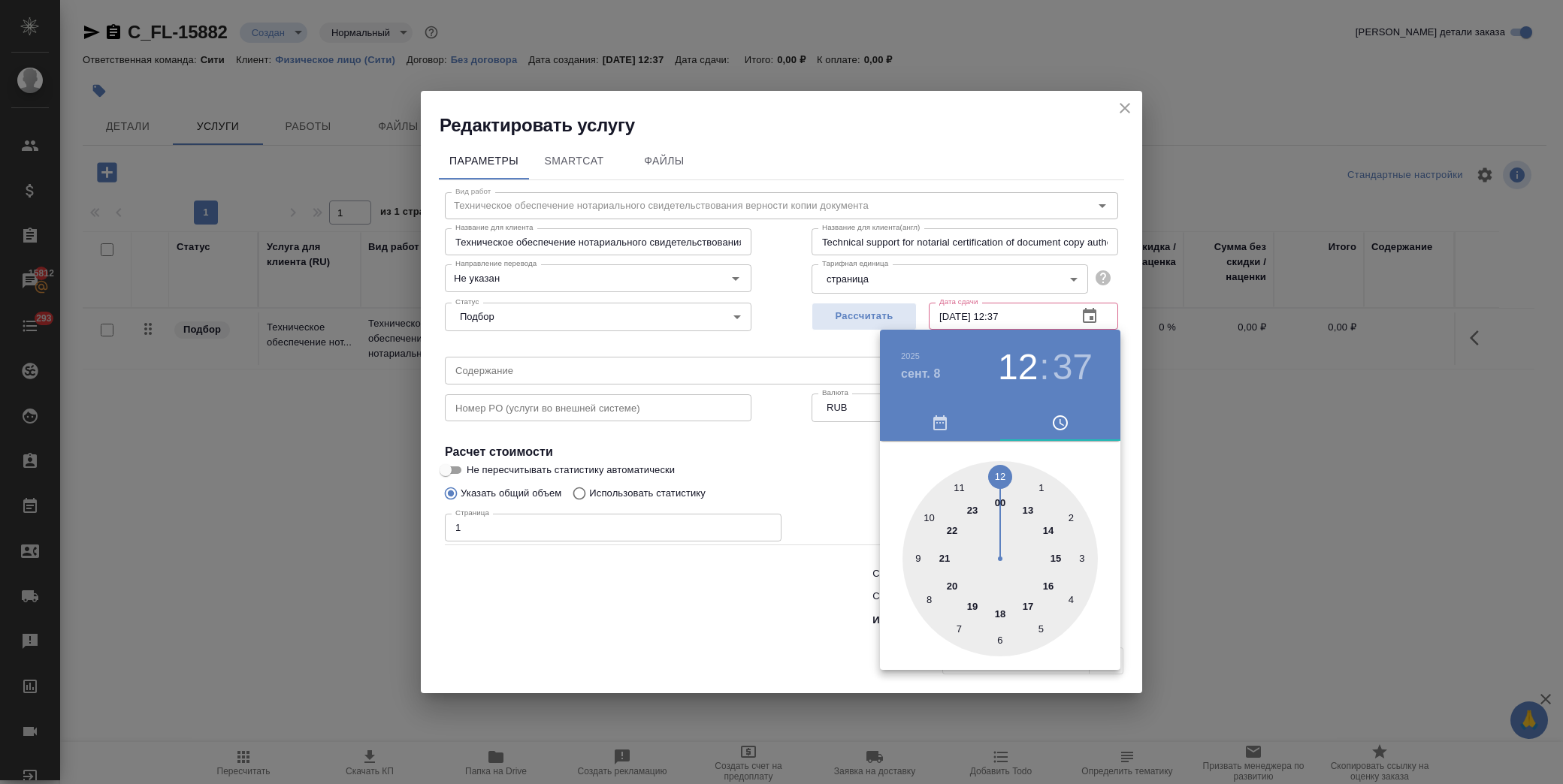
type input "[DATE] 12:37"
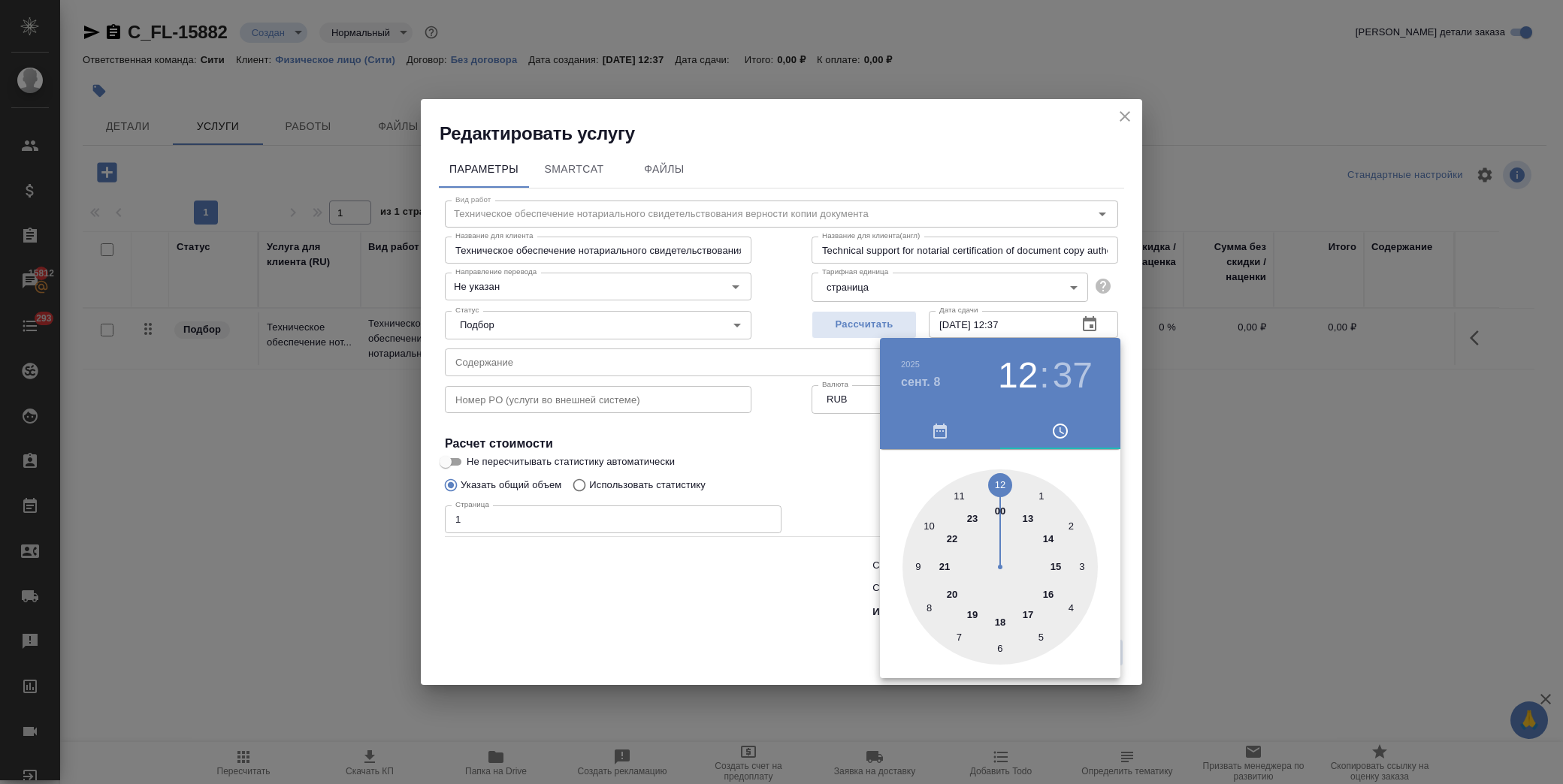
click at [825, 481] on div at bounding box center [781, 392] width 1563 height 784
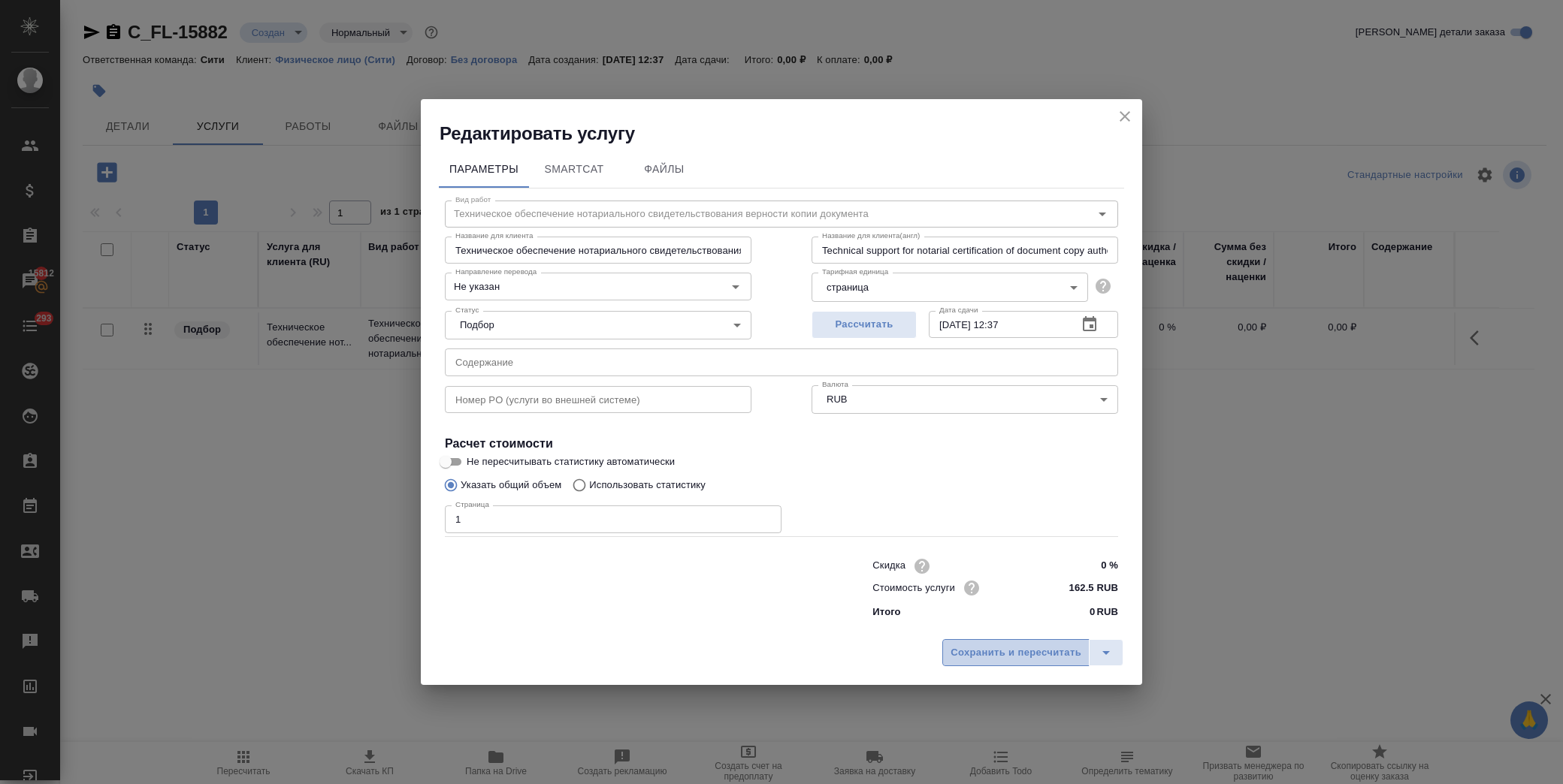
click at [980, 643] on button "Сохранить и пересчитать" at bounding box center [1016, 652] width 147 height 27
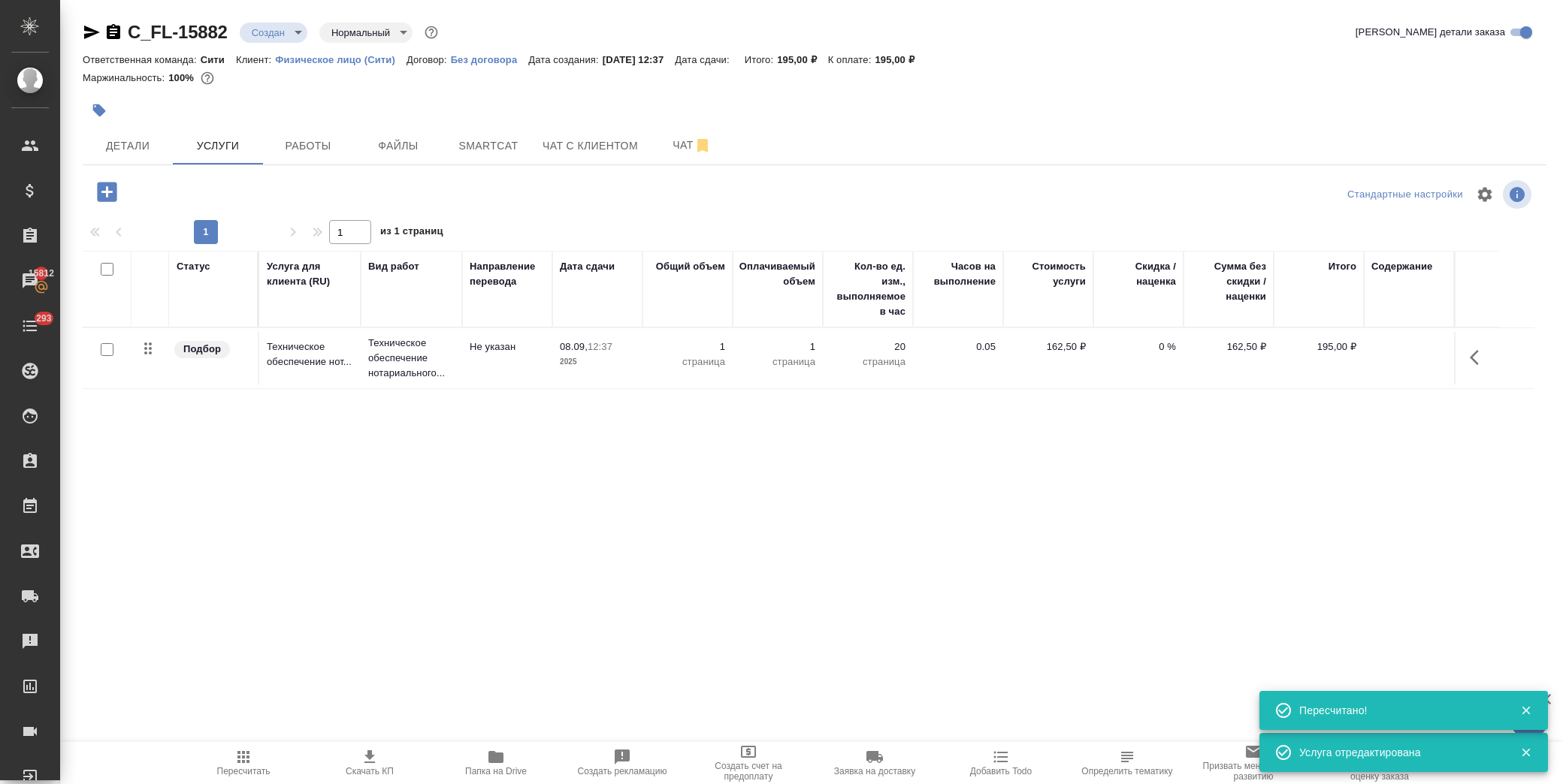
click at [103, 189] on icon "button" at bounding box center [106, 191] width 19 height 19
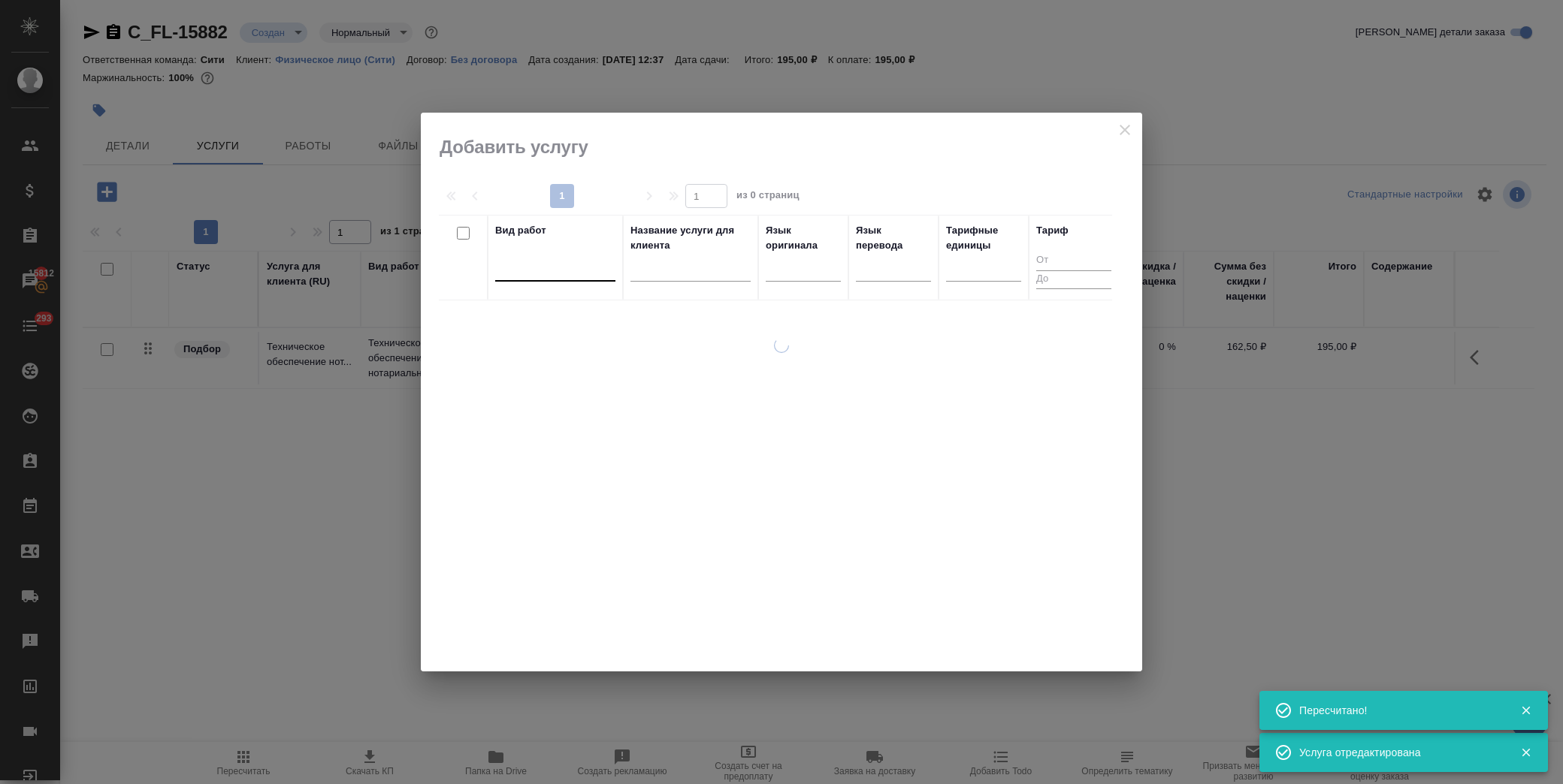
click at [521, 265] on div at bounding box center [555, 266] width 120 height 21
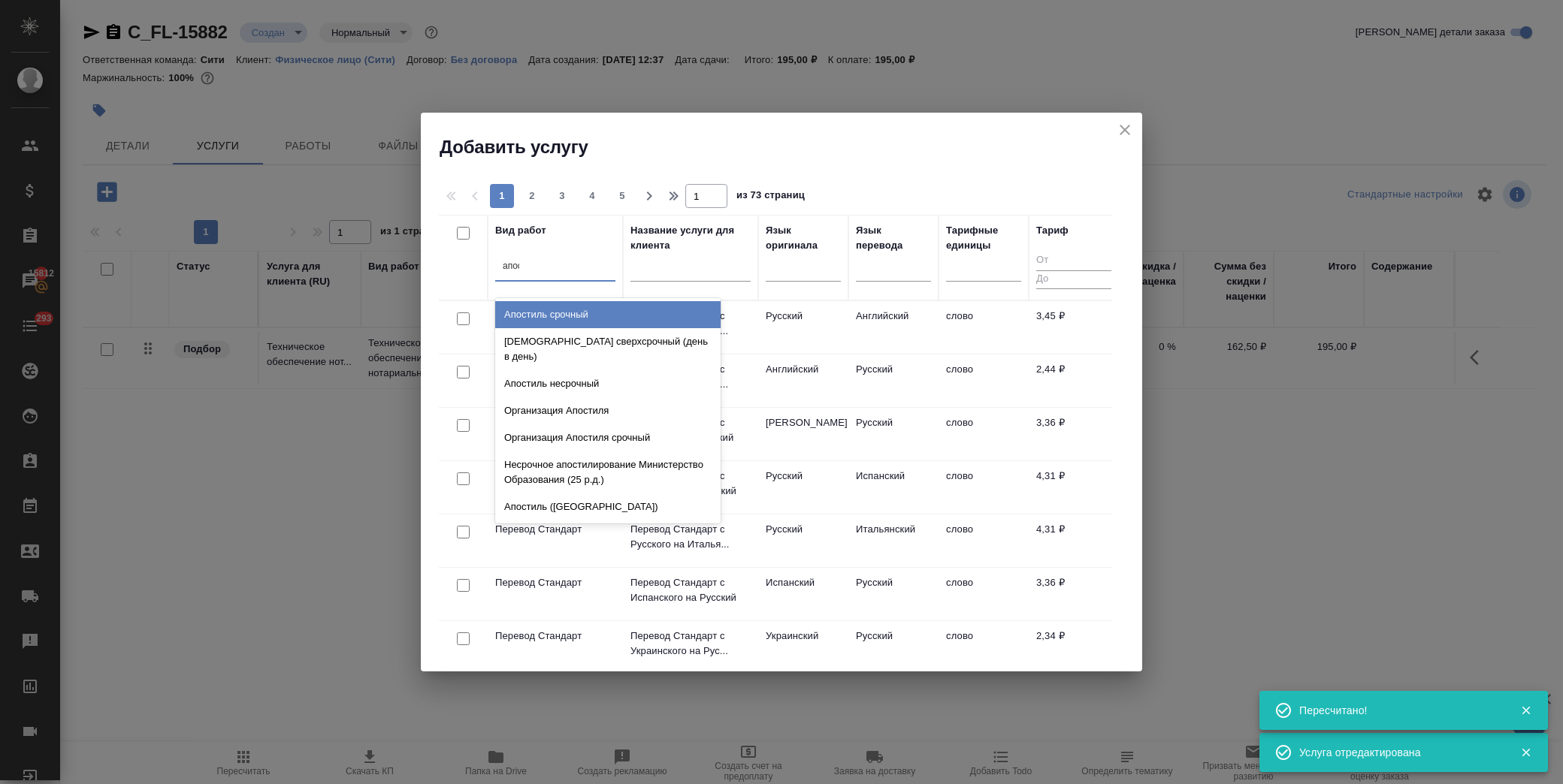
type input "[DEMOGRAPHIC_DATA]"
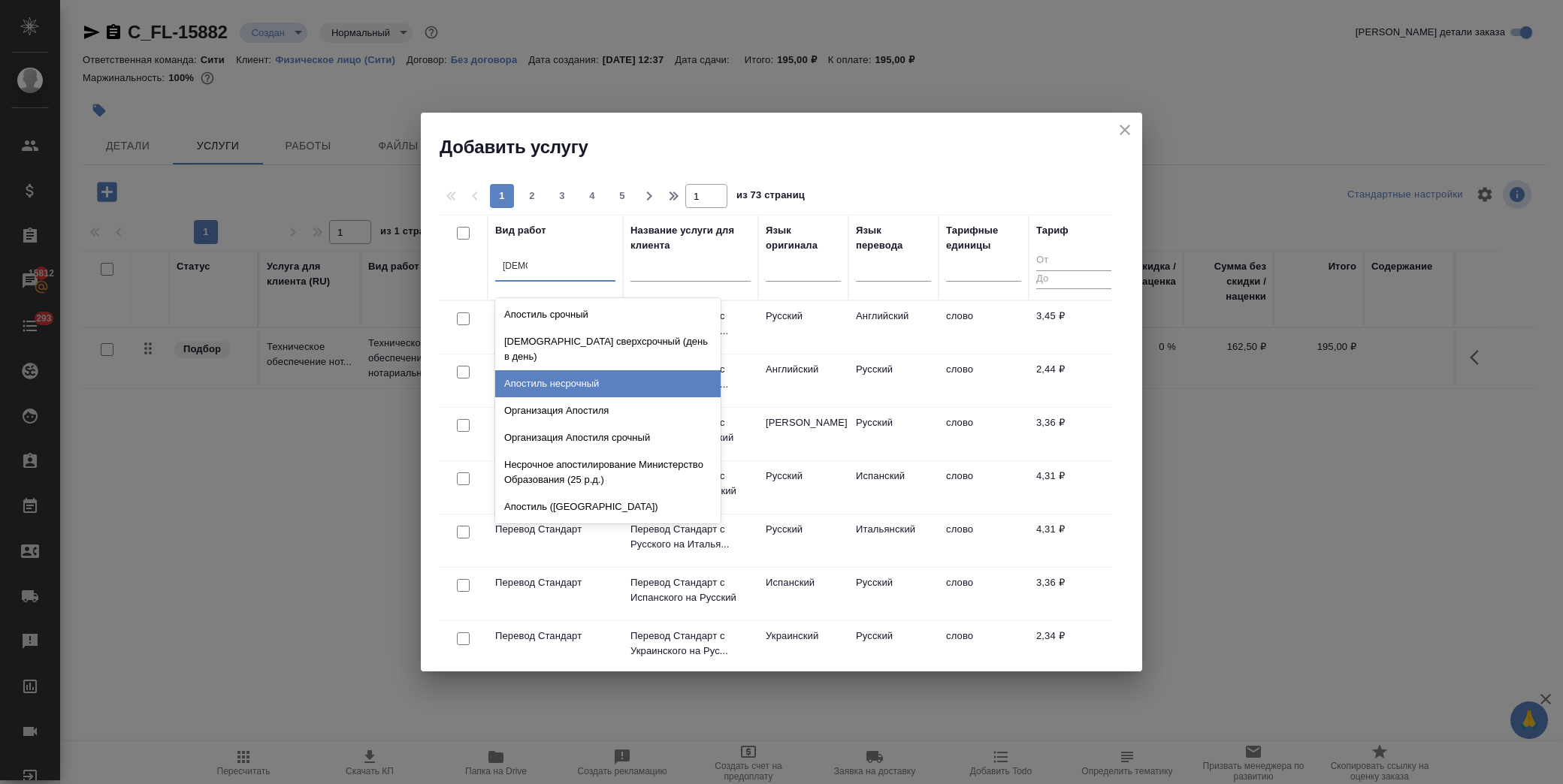
click at [622, 370] on div "Апостиль несрочный" at bounding box center [608, 383] width 225 height 27
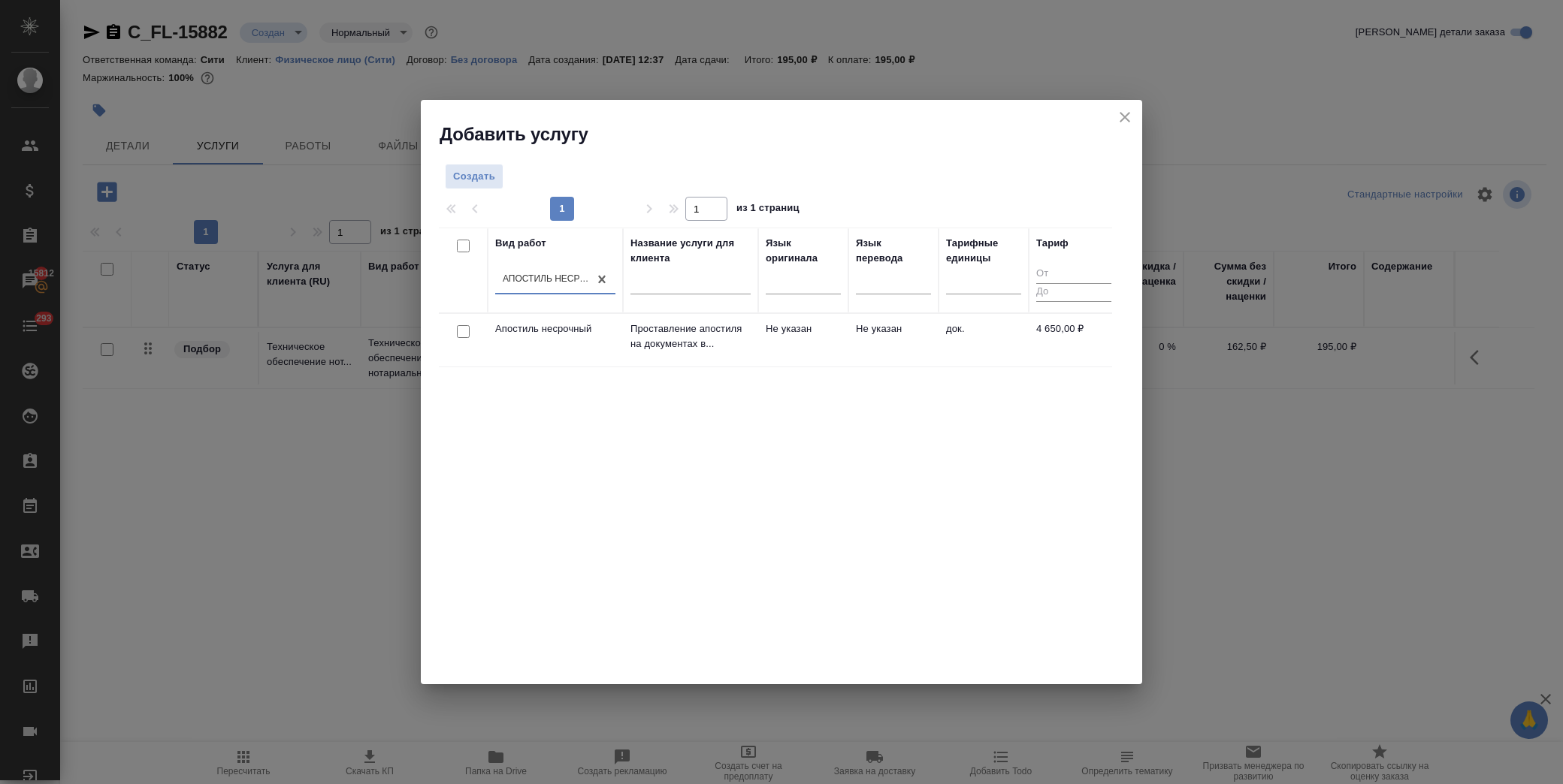
click at [460, 336] on input "checkbox" at bounding box center [463, 331] width 13 height 13
checkbox input "true"
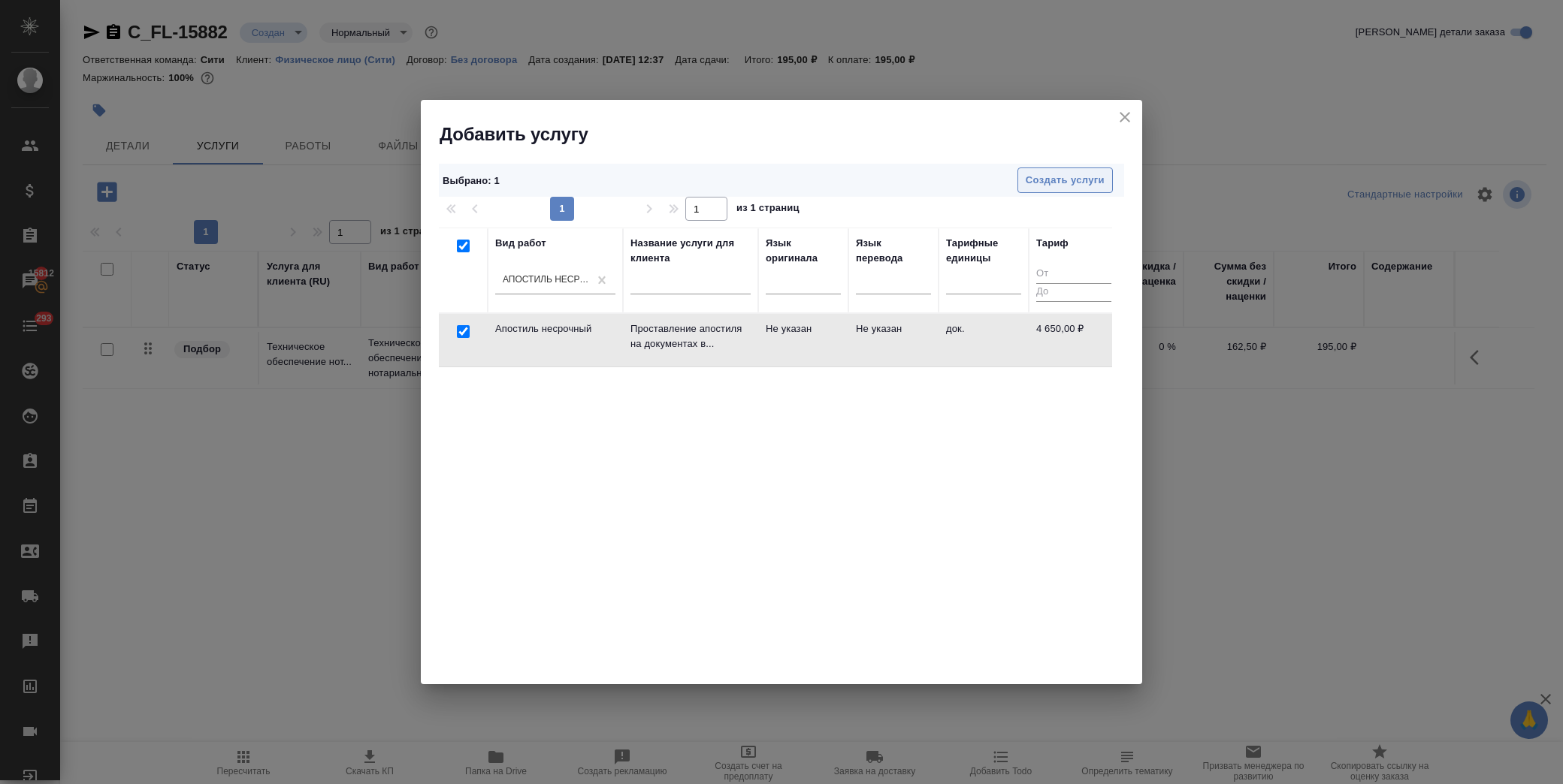
click at [1039, 178] on span "Создать услуги" at bounding box center [1065, 180] width 79 height 18
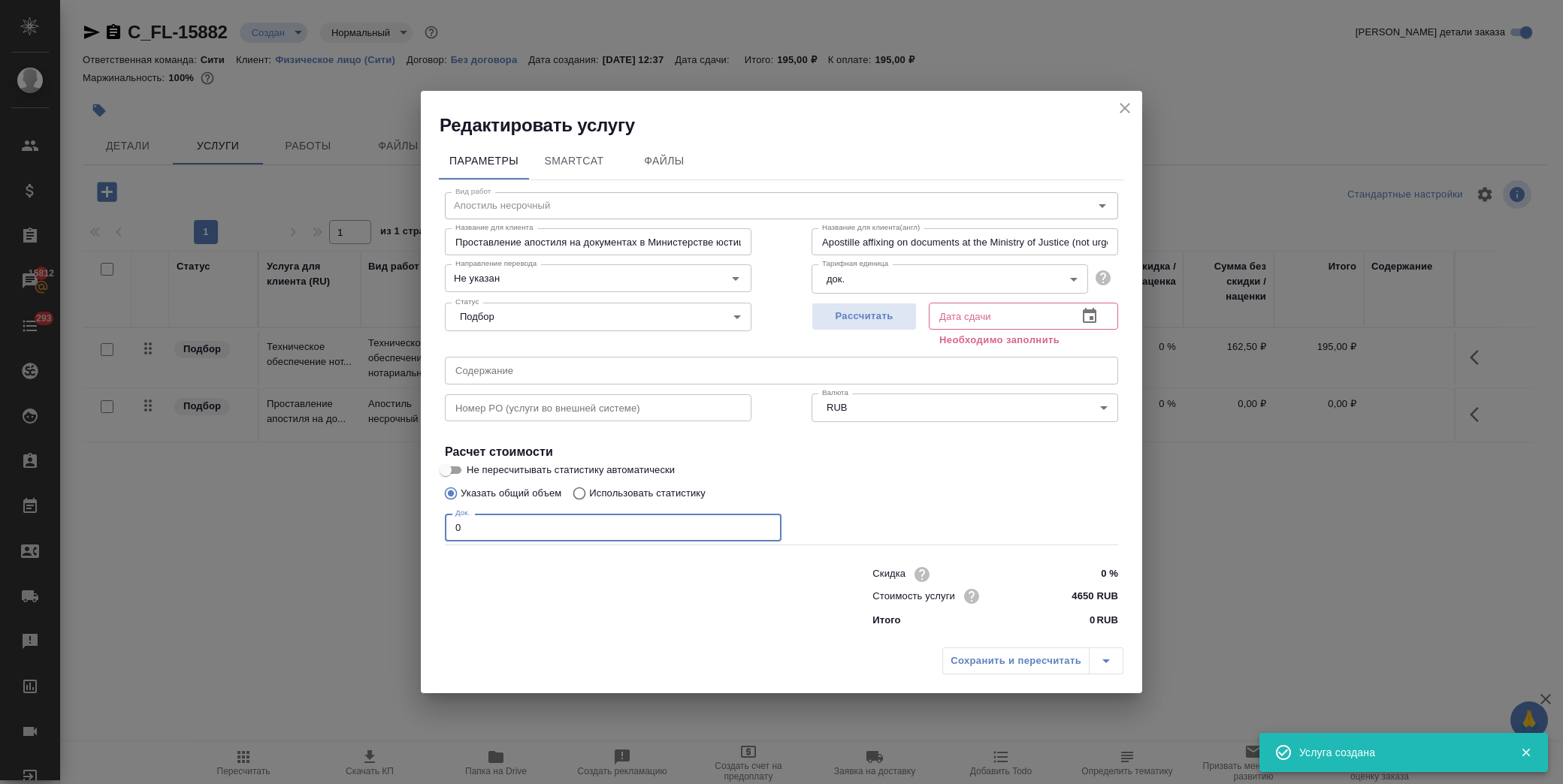
drag, startPoint x: 484, startPoint y: 523, endPoint x: 256, endPoint y: 526, distance: 228.0
click at [256, 526] on div "Редактировать услугу Параметры SmartCat Файлы Вид работ Апостиль несрочный Вид …" at bounding box center [781, 392] width 1563 height 784
type input "1"
click at [1091, 316] on icon "button" at bounding box center [1090, 317] width 18 height 18
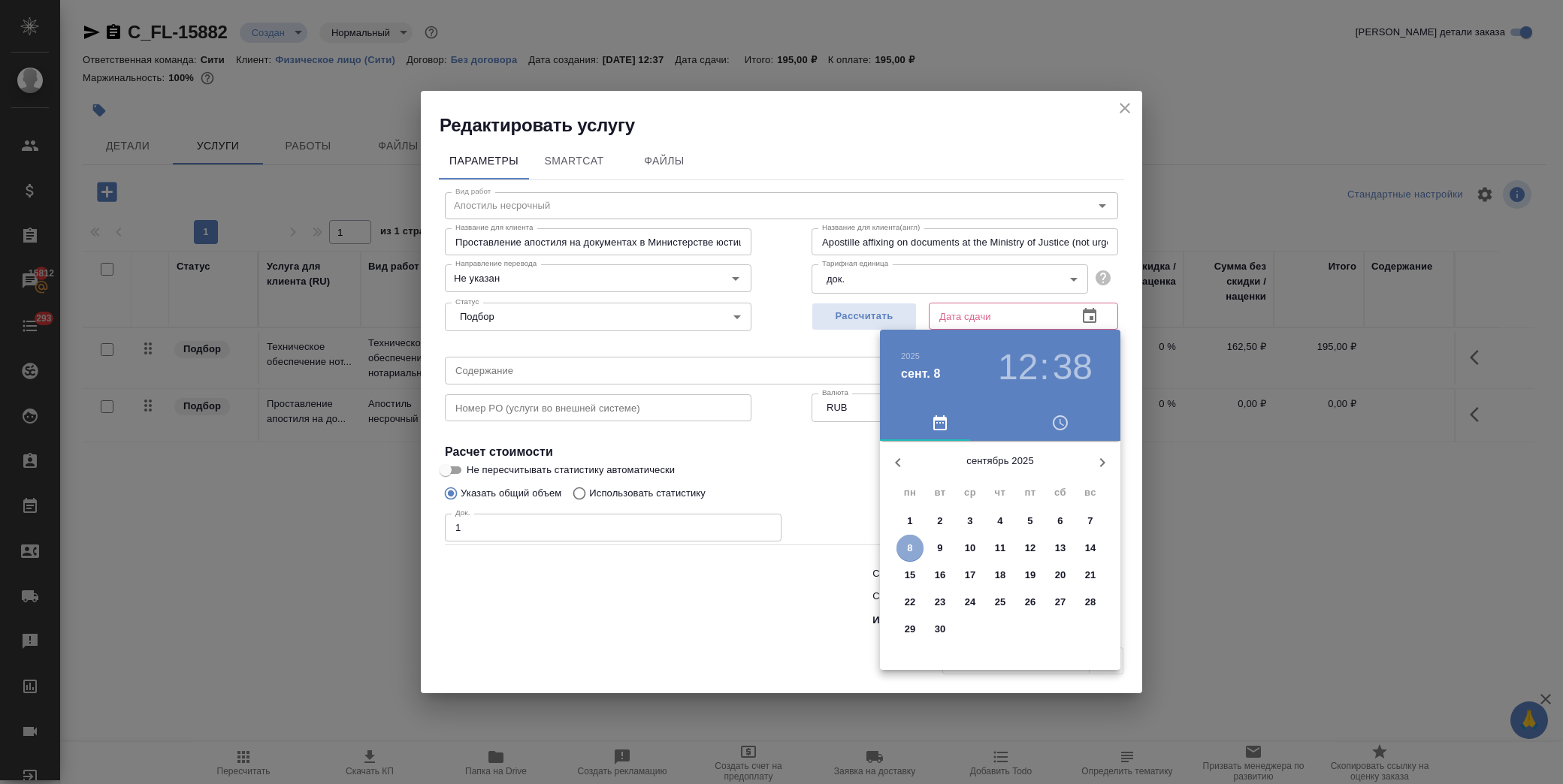
click at [908, 543] on p "8" at bounding box center [909, 549] width 5 height 15
type input "[DATE] 12:38"
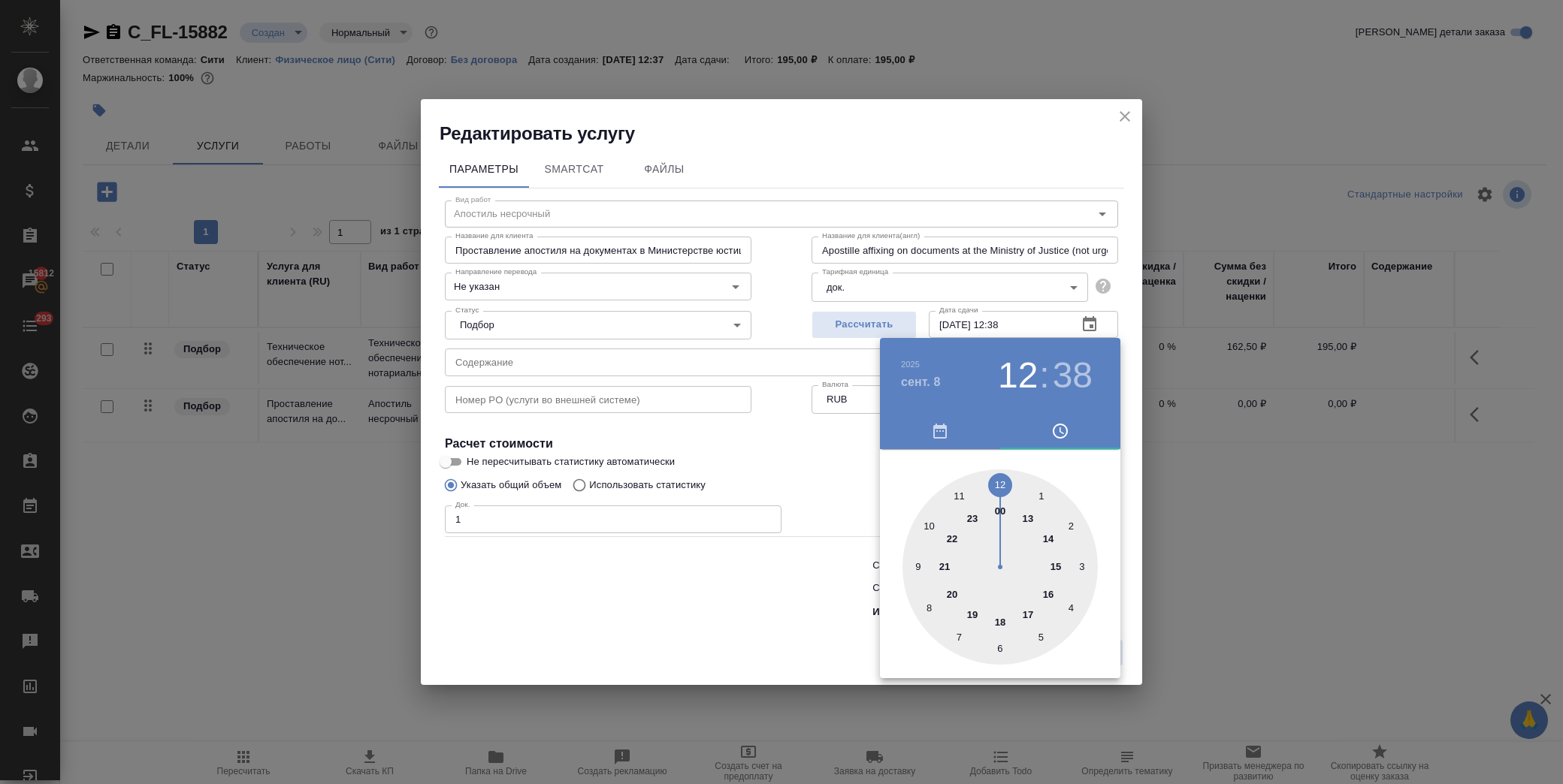
click at [798, 471] on div at bounding box center [781, 392] width 1563 height 784
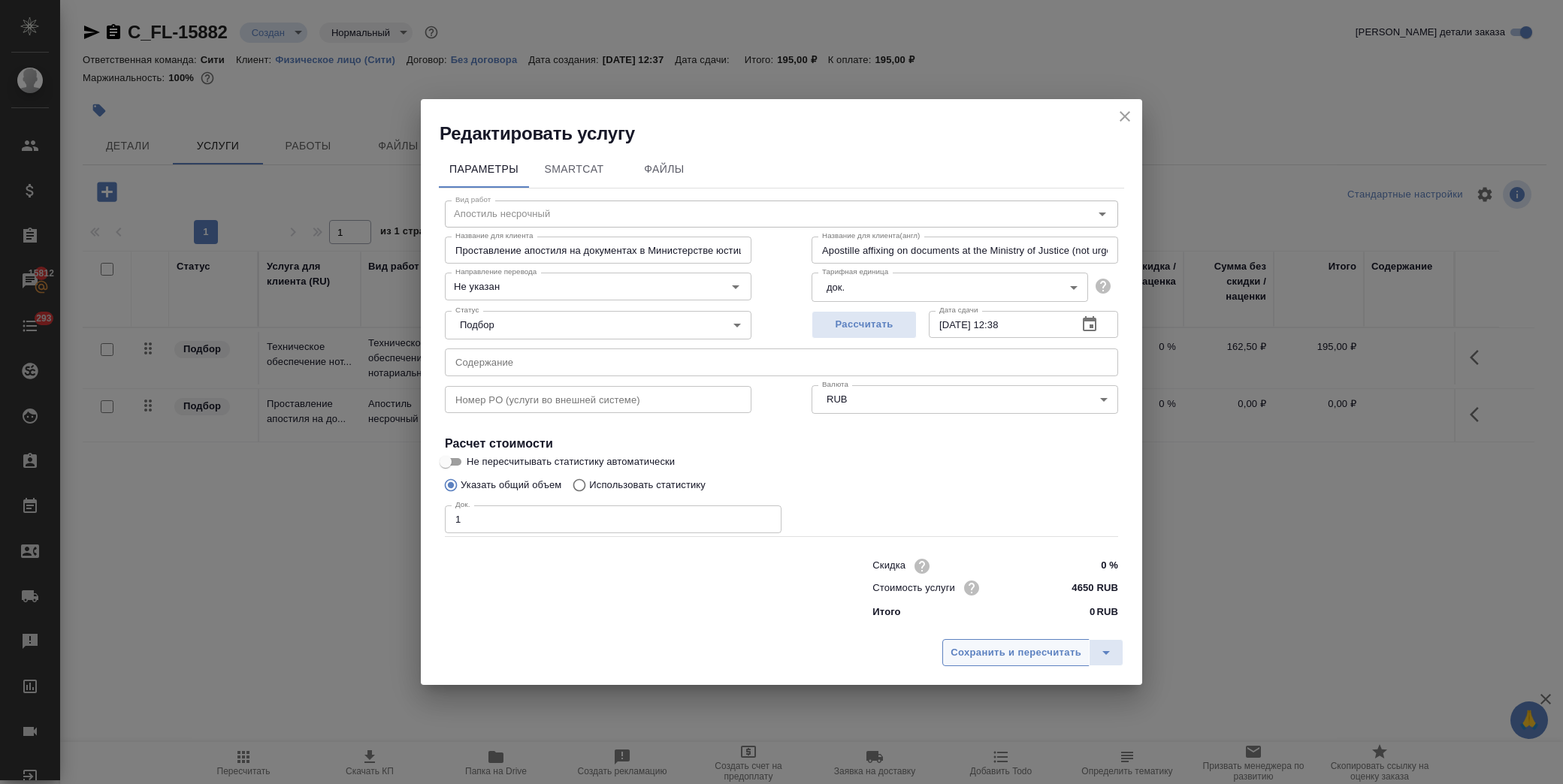
click at [996, 648] on span "Сохранить и пересчитать" at bounding box center [1016, 653] width 131 height 18
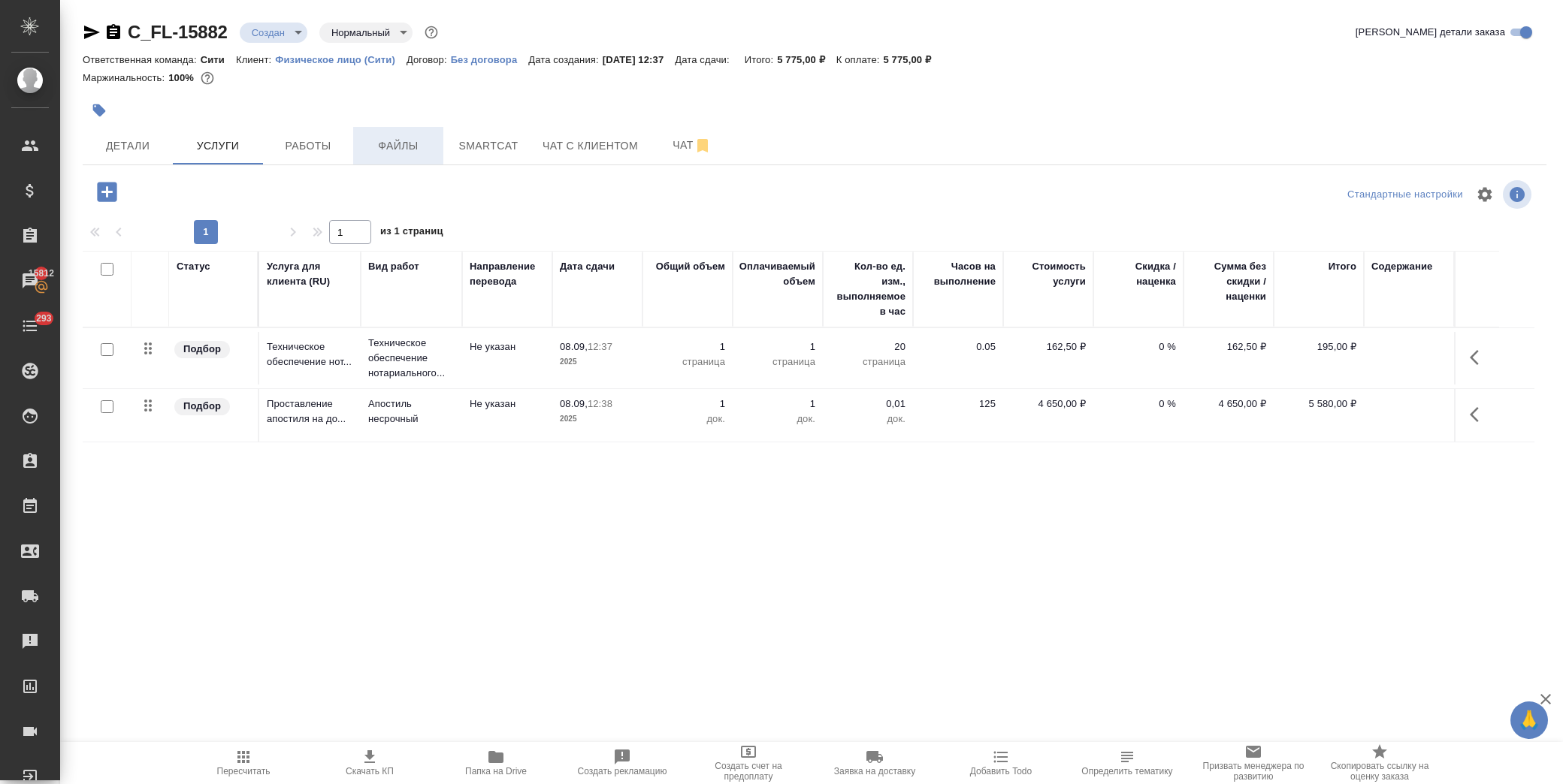
click at [406, 146] on span "Файлы" at bounding box center [399, 146] width 72 height 19
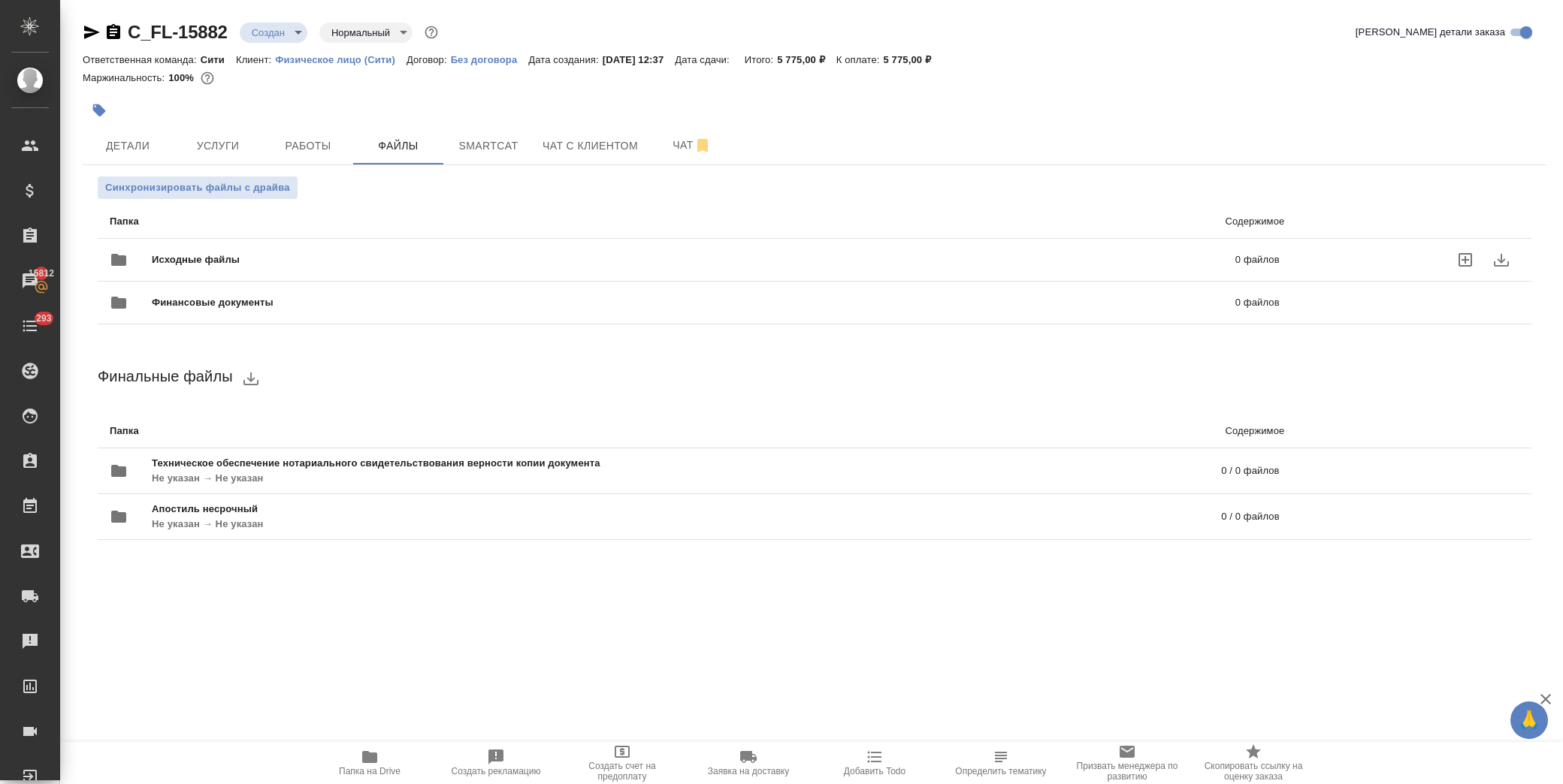
click at [189, 254] on span "Исходные файлы" at bounding box center [445, 260] width 586 height 15
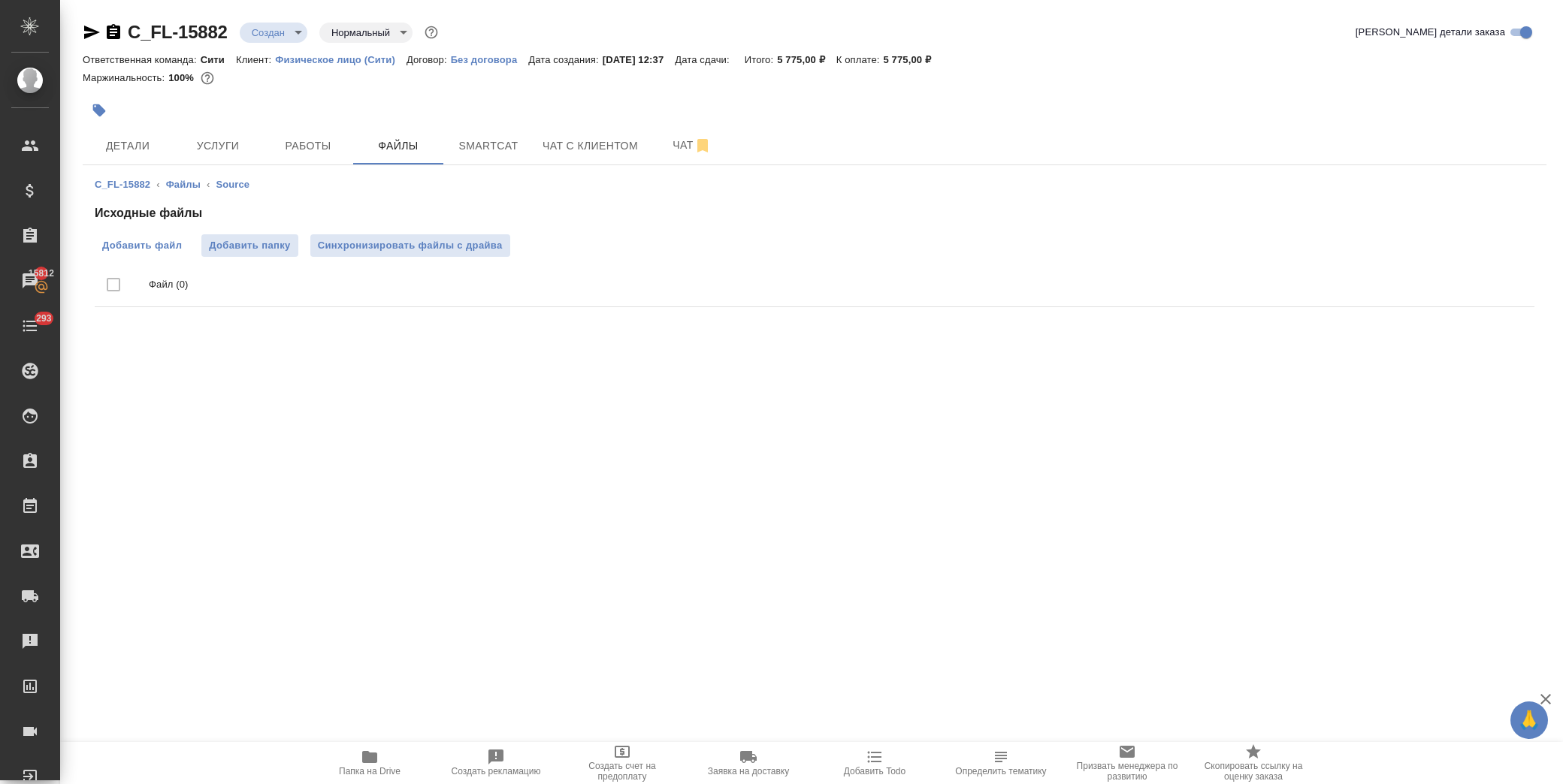
click at [146, 244] on span "Добавить файл" at bounding box center [142, 246] width 80 height 15
click at [0, 0] on input "Добавить файл" at bounding box center [0, 0] width 0 height 0
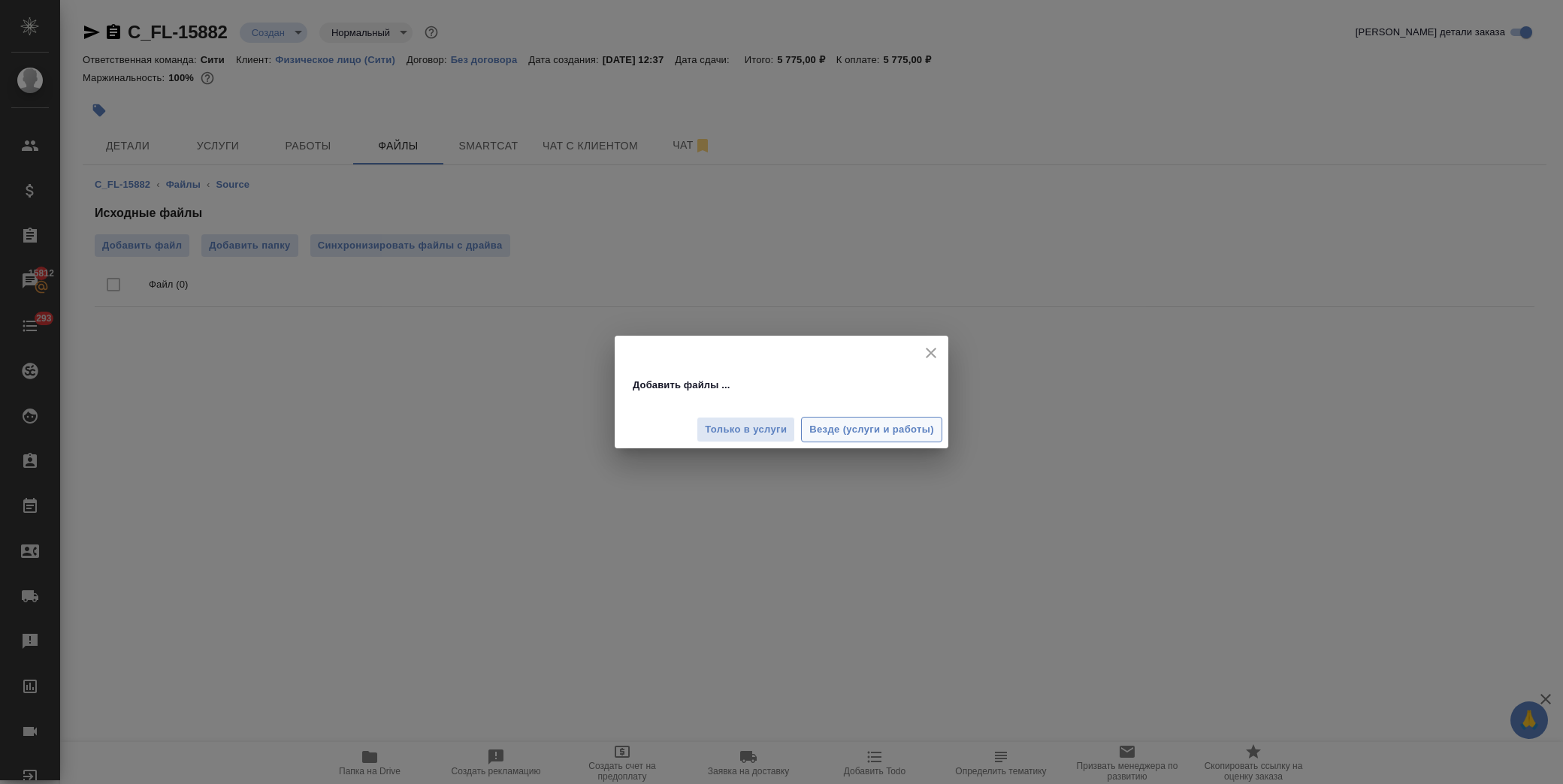
click at [844, 429] on span "Везде (услуги и работы)" at bounding box center [872, 430] width 125 height 18
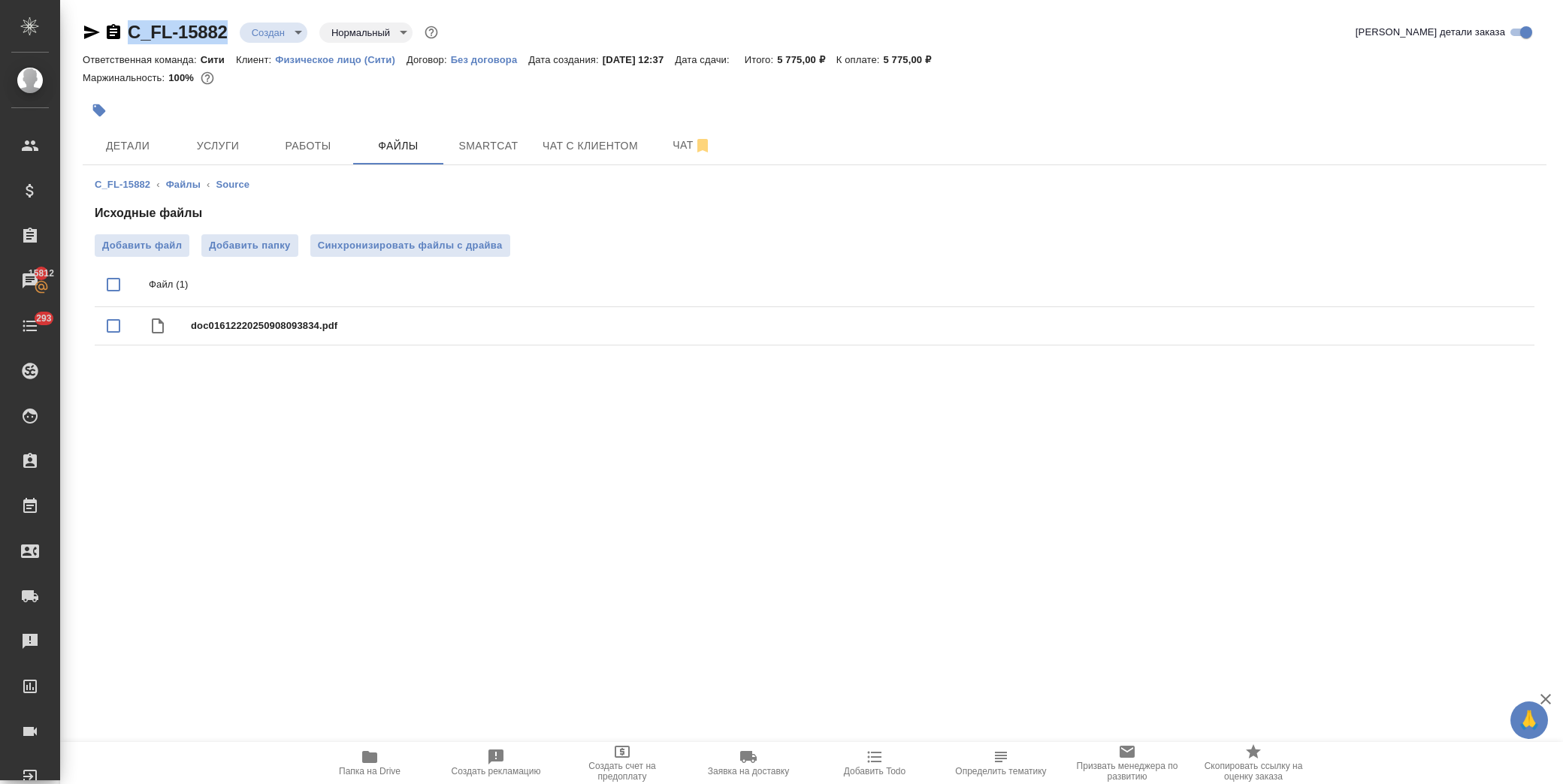
drag, startPoint x: 230, startPoint y: 33, endPoint x: 122, endPoint y: 25, distance: 108.3
click at [130, 33] on div "C_FL-15882 Создан new Нормальный normal" at bounding box center [262, 31] width 359 height 24
copy link "C_FL-15882"
click at [143, 159] on button "Детали" at bounding box center [128, 146] width 90 height 38
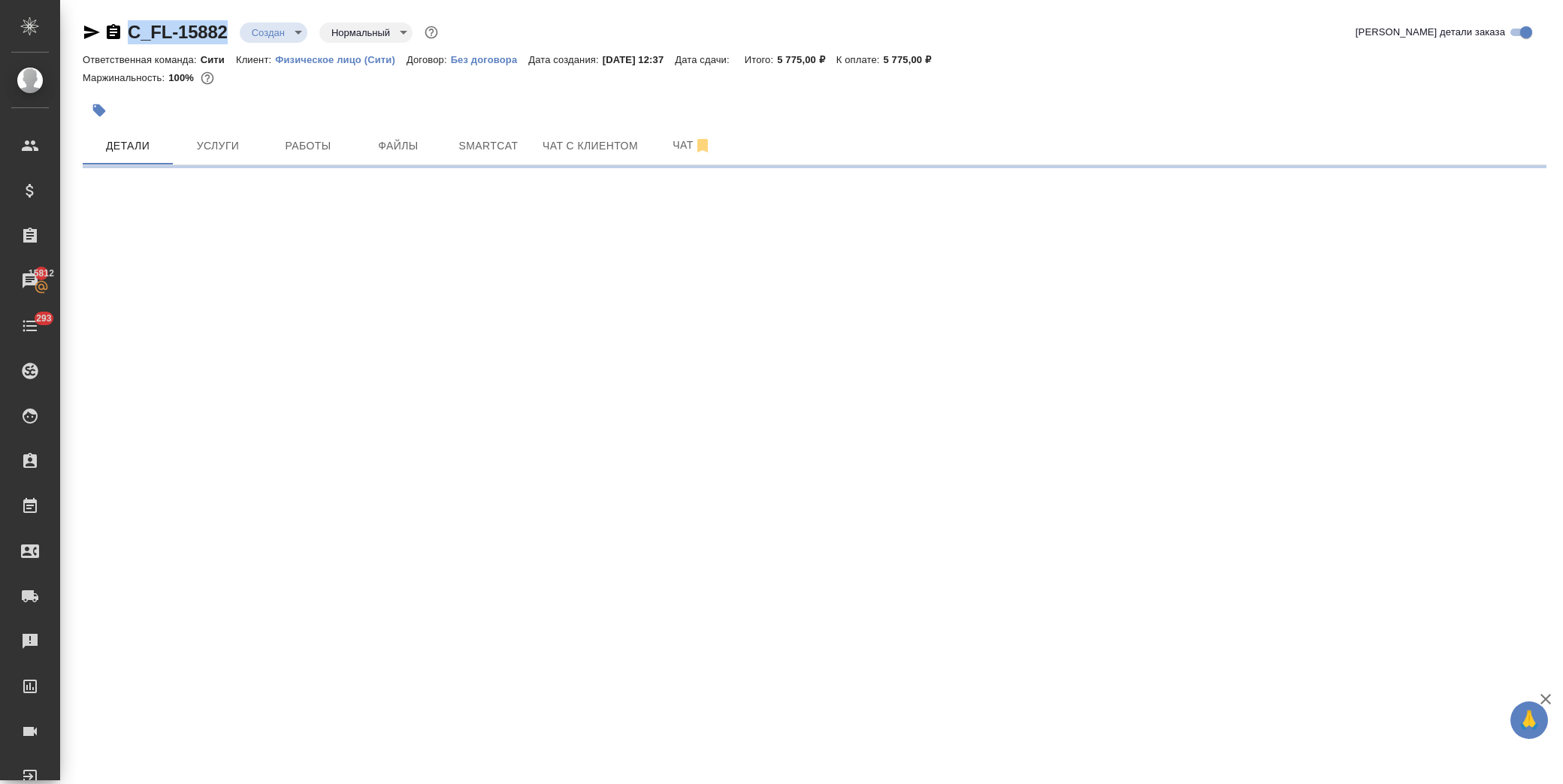
select select "RU"
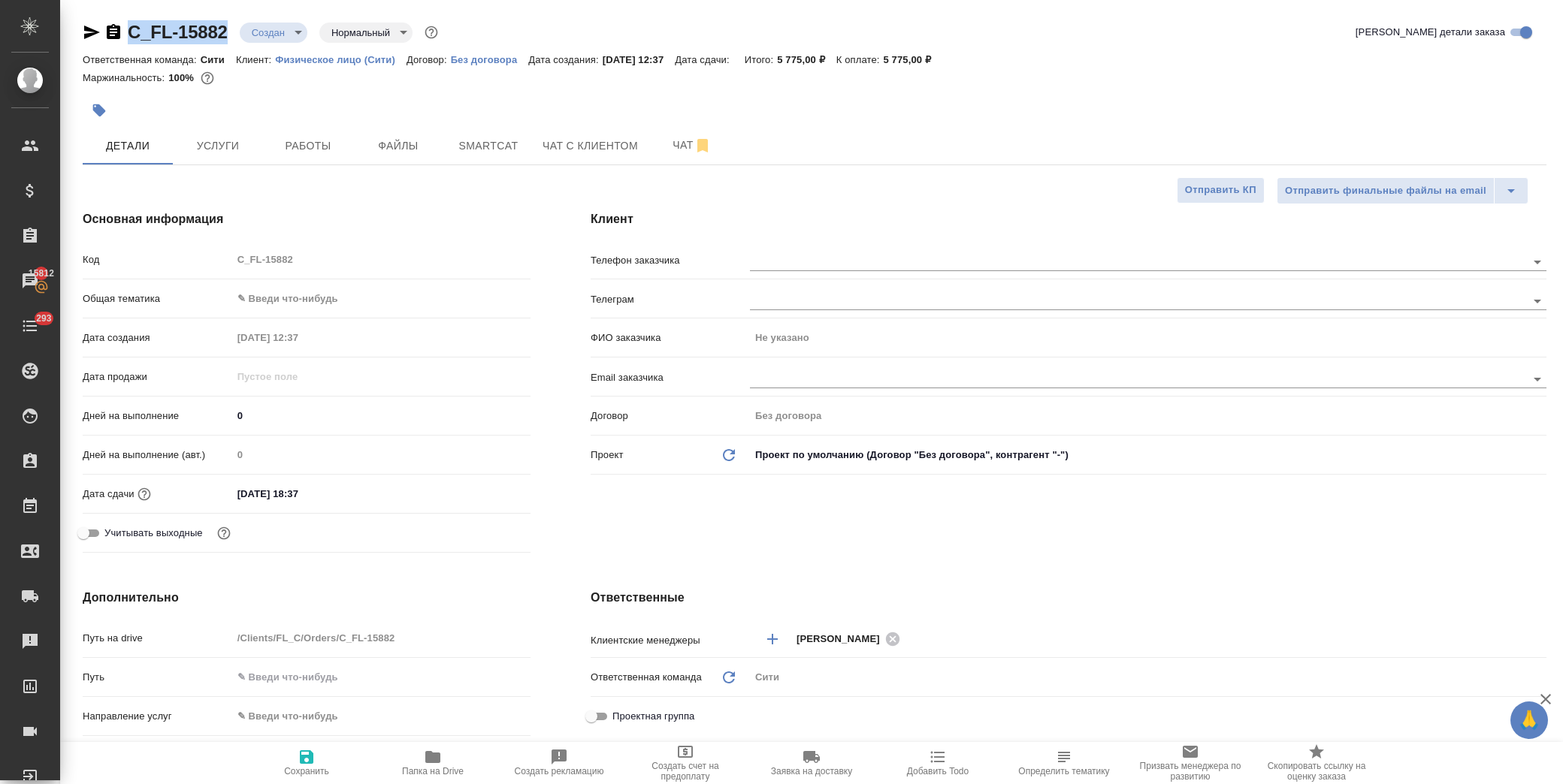
type textarea "x"
click at [294, 306] on body "🙏 .cls-1 fill:#fff; AWATERA [PERSON_NAME] Спецификации Заказы 15812 Чаты 293 To…" at bounding box center [781, 392] width 1563 height 784
click at [317, 439] on li "Юридическая/Финансовая" at bounding box center [379, 443] width 296 height 24
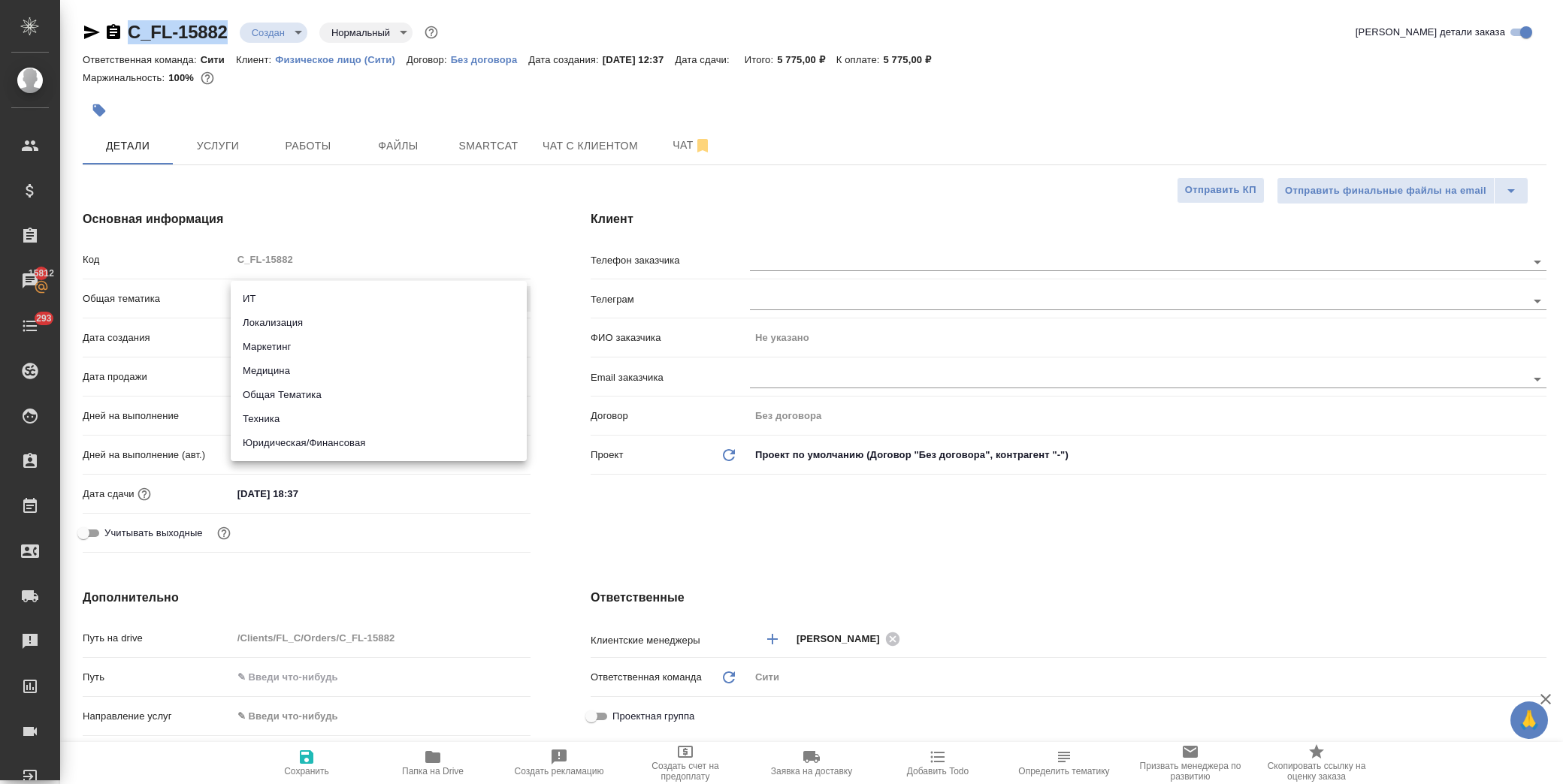
type input "yr-fn"
type textarea "x"
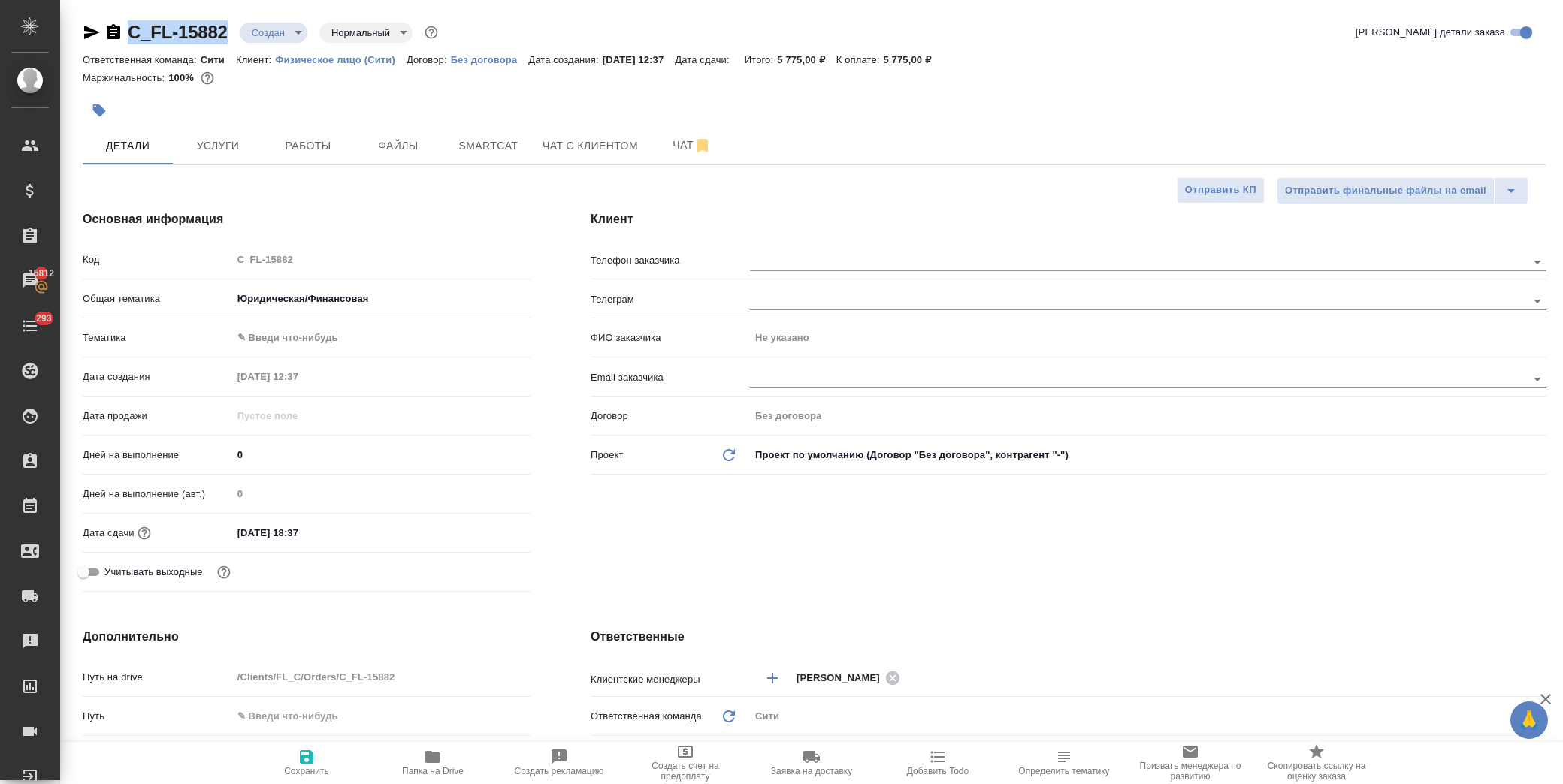
click at [326, 343] on body "🙏 .cls-1 fill:#fff; AWATERA [PERSON_NAME] Спецификации Заказы 15812 Чаты 293 To…" at bounding box center [781, 392] width 1563 height 784
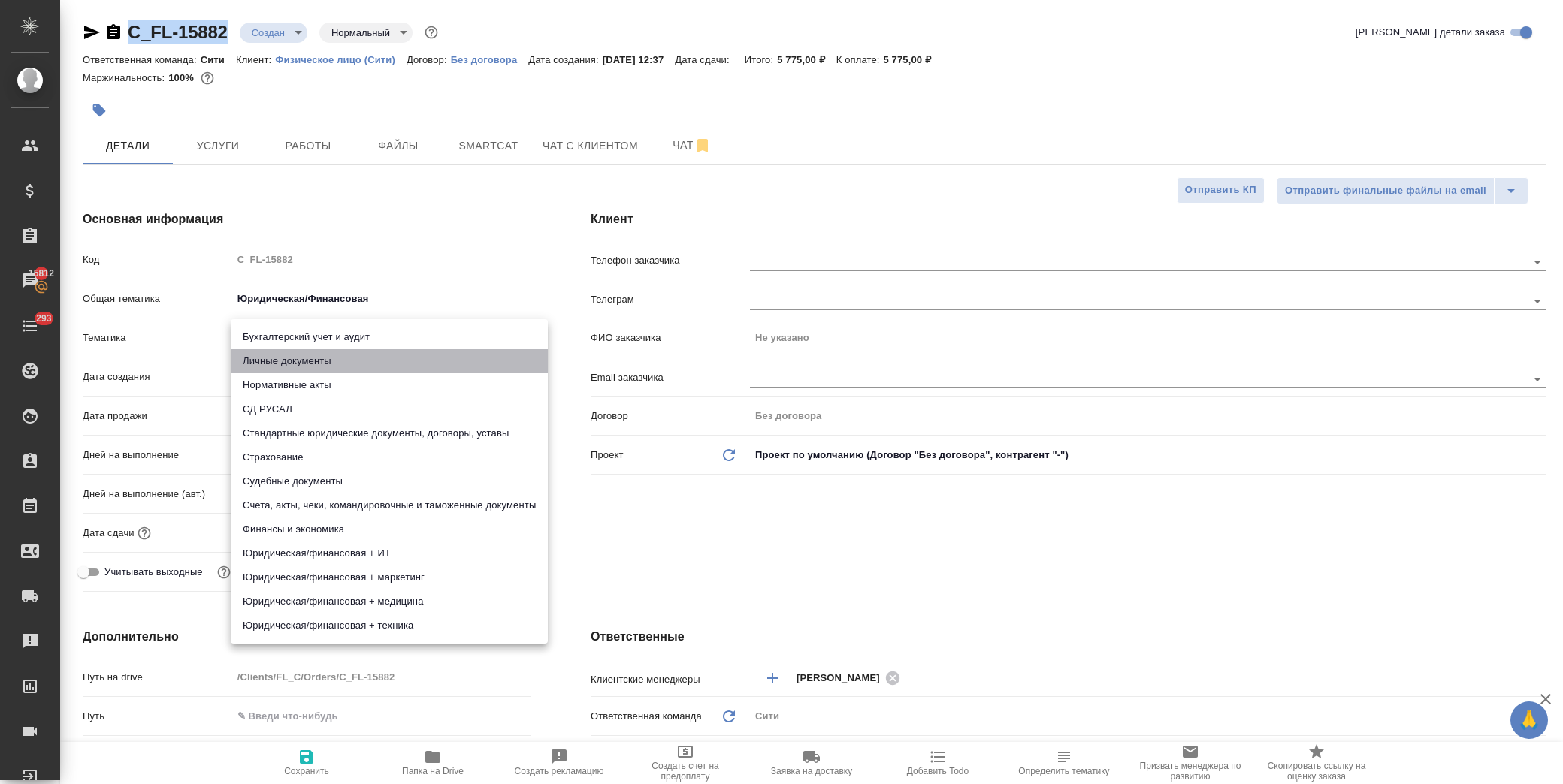
click at [325, 361] on li "Личные документы" at bounding box center [389, 361] width 317 height 24
type textarea "x"
type input "5a8b8b956a9677013d343cfe"
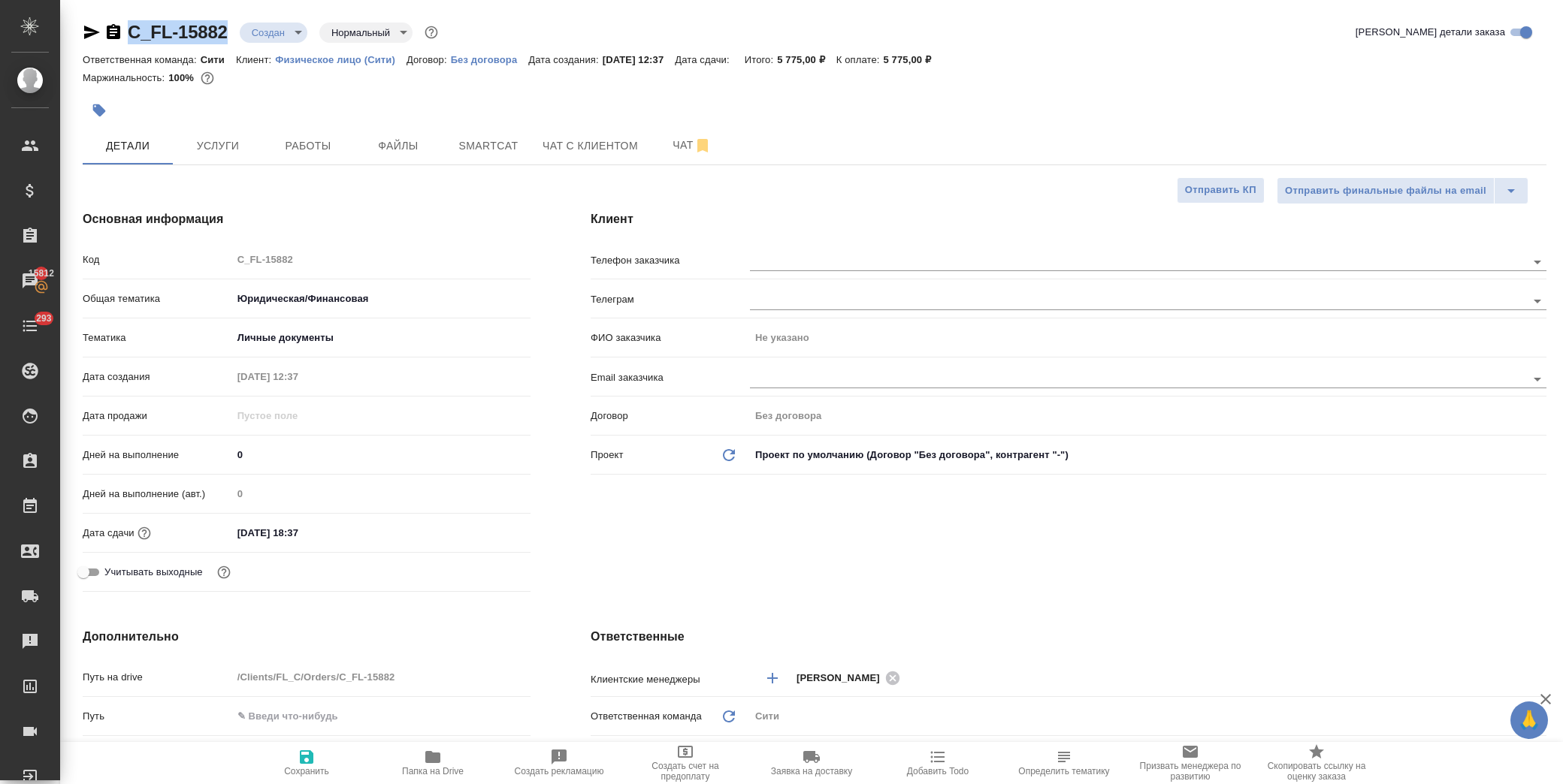
click at [304, 771] on span "Сохранить" at bounding box center [307, 772] width 45 height 11
type textarea "x"
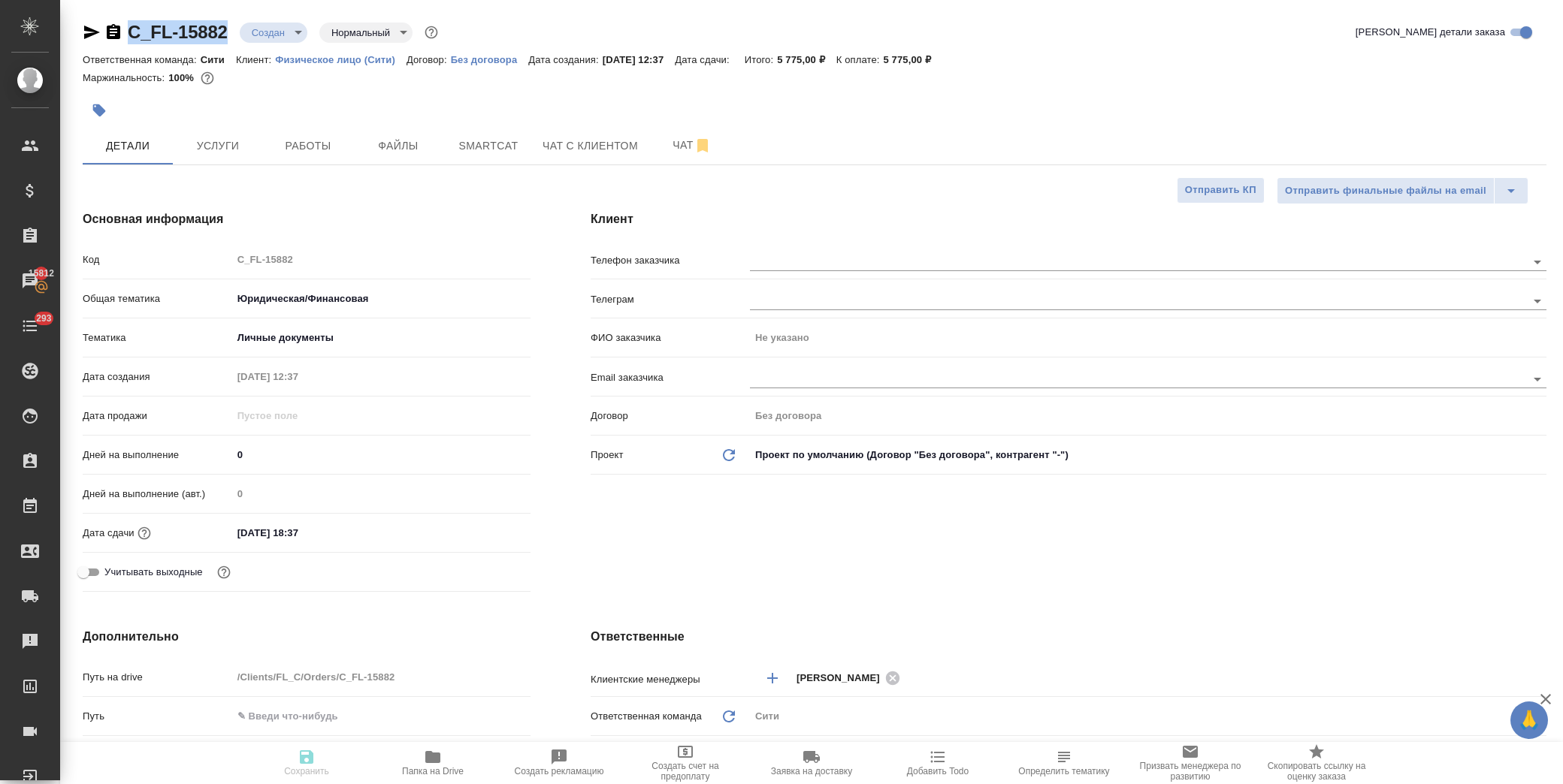
type textarea "x"
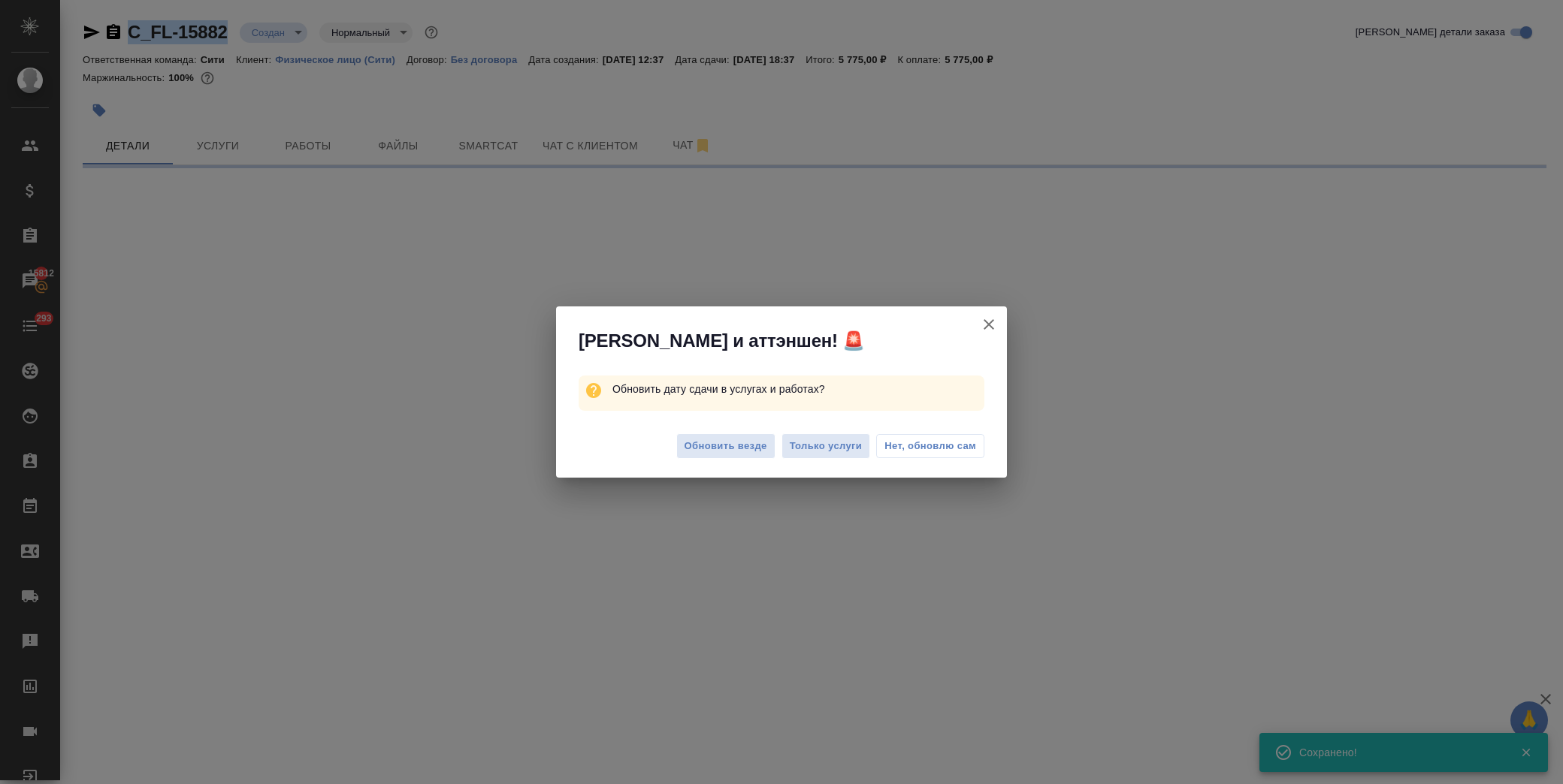
select select "RU"
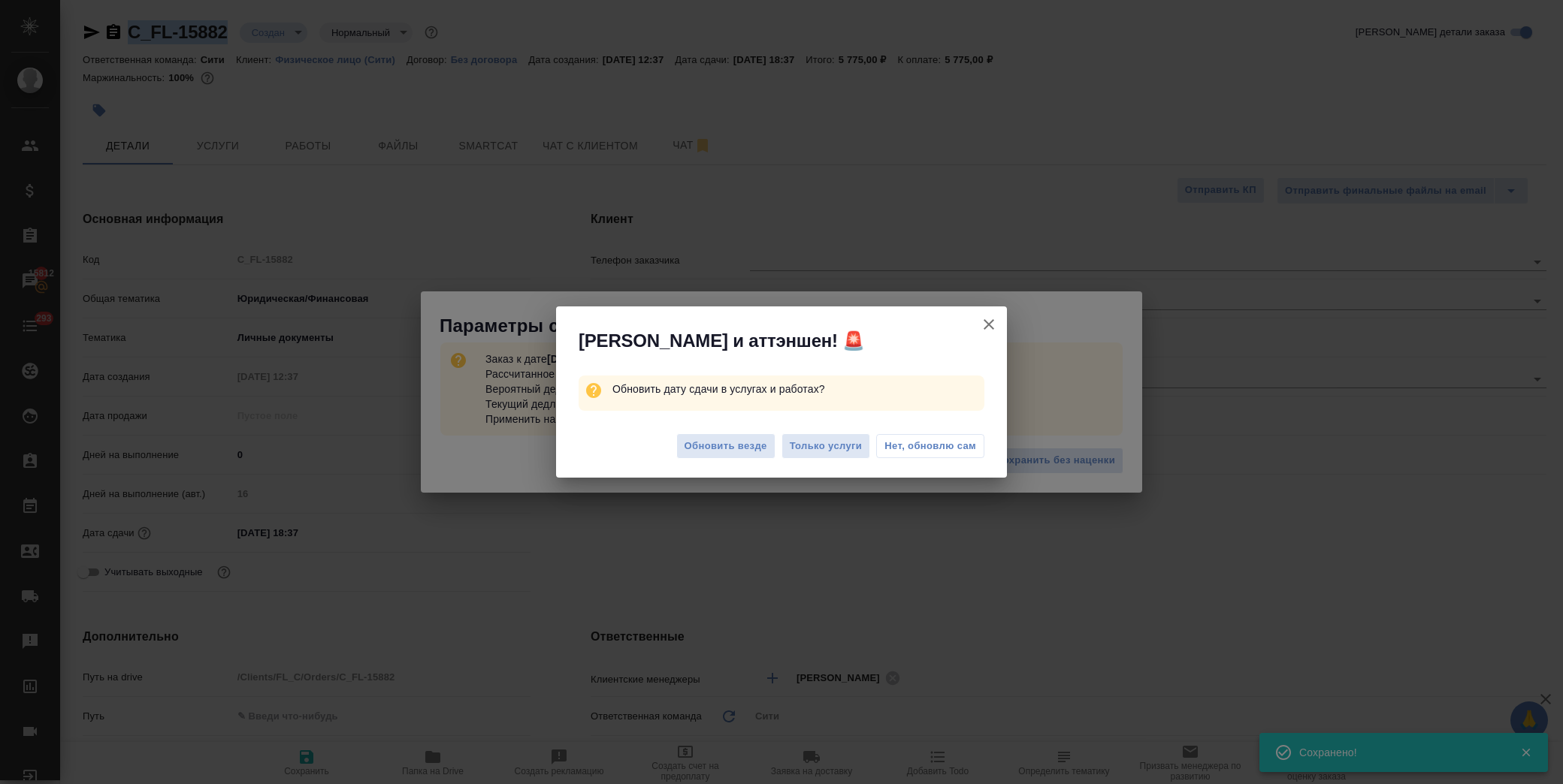
type textarea "x"
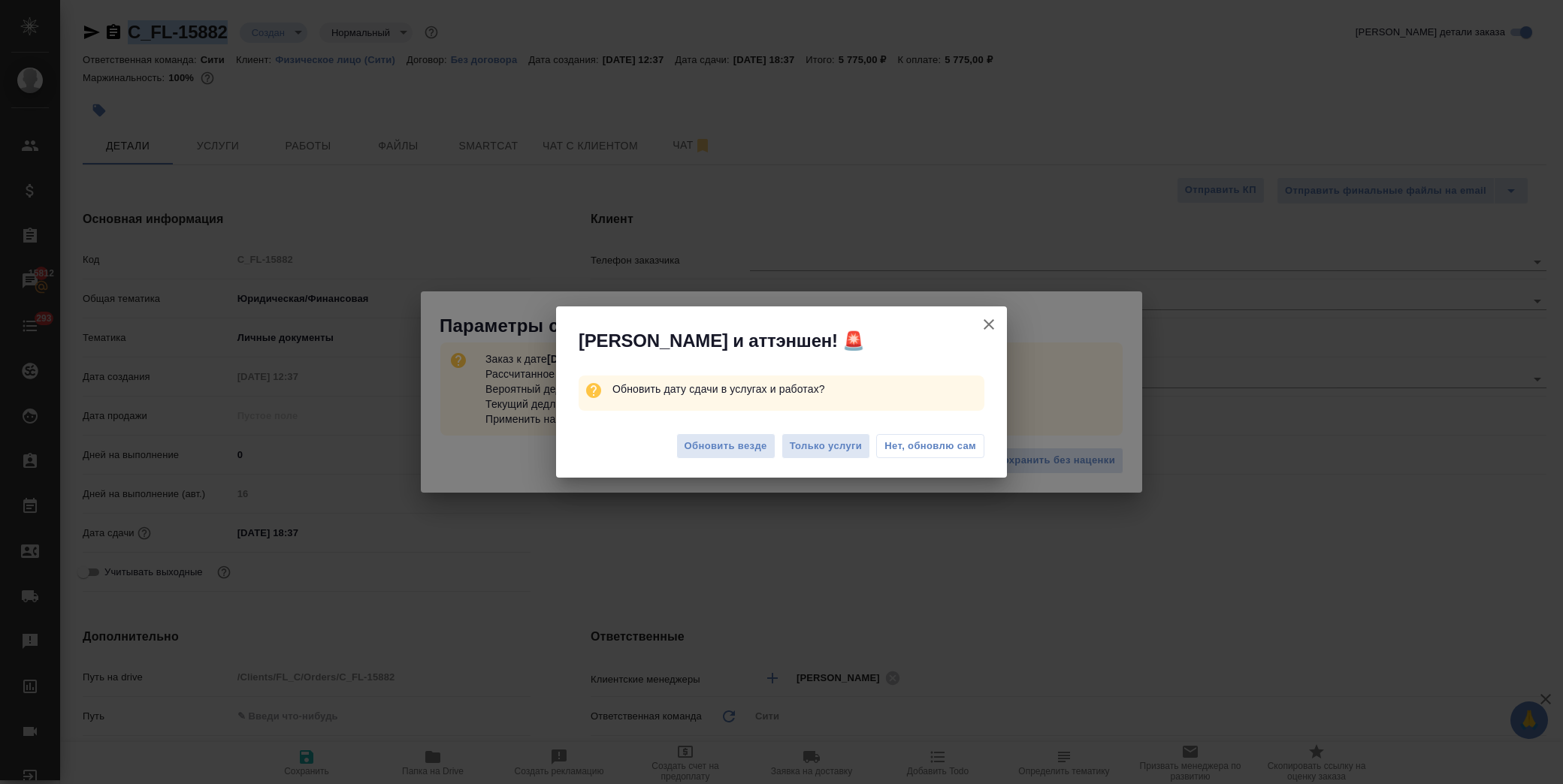
click at [952, 449] on span "Нет, обновлю сам" at bounding box center [931, 447] width 92 height 15
type textarea "x"
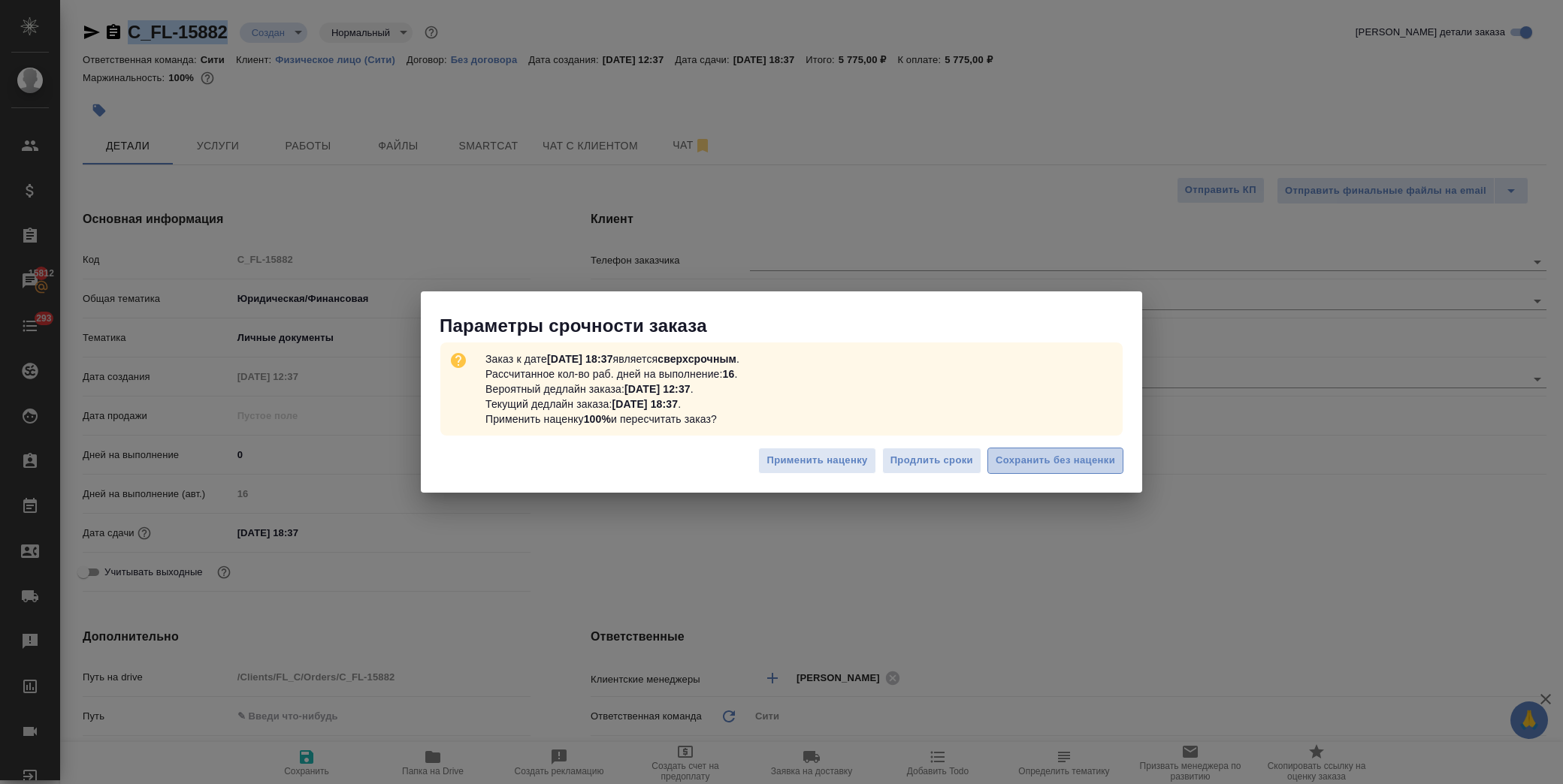
click at [1075, 454] on span "Сохранить без наценки" at bounding box center [1056, 461] width 120 height 18
type textarea "x"
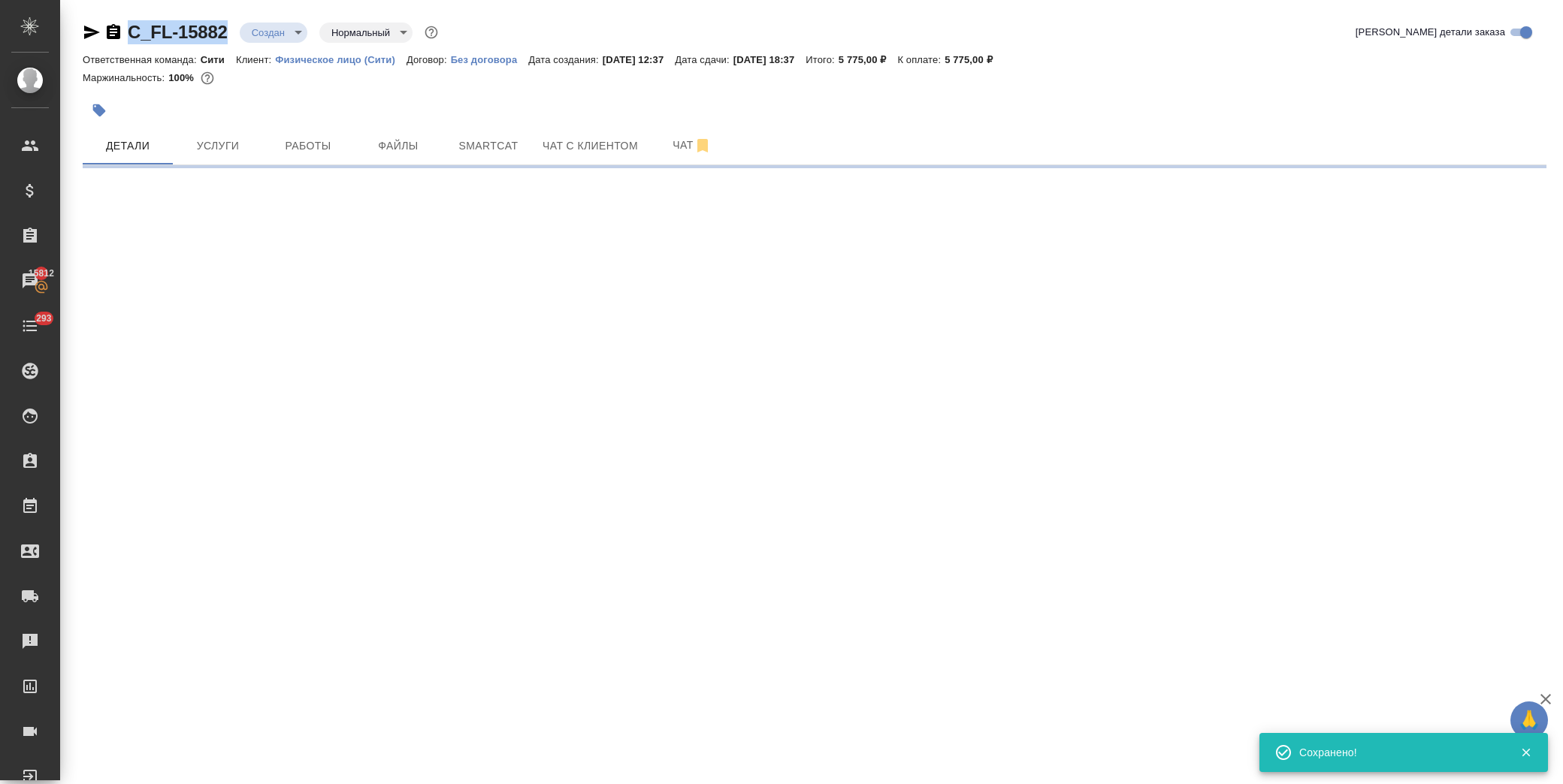
type input "urgent"
select select "RU"
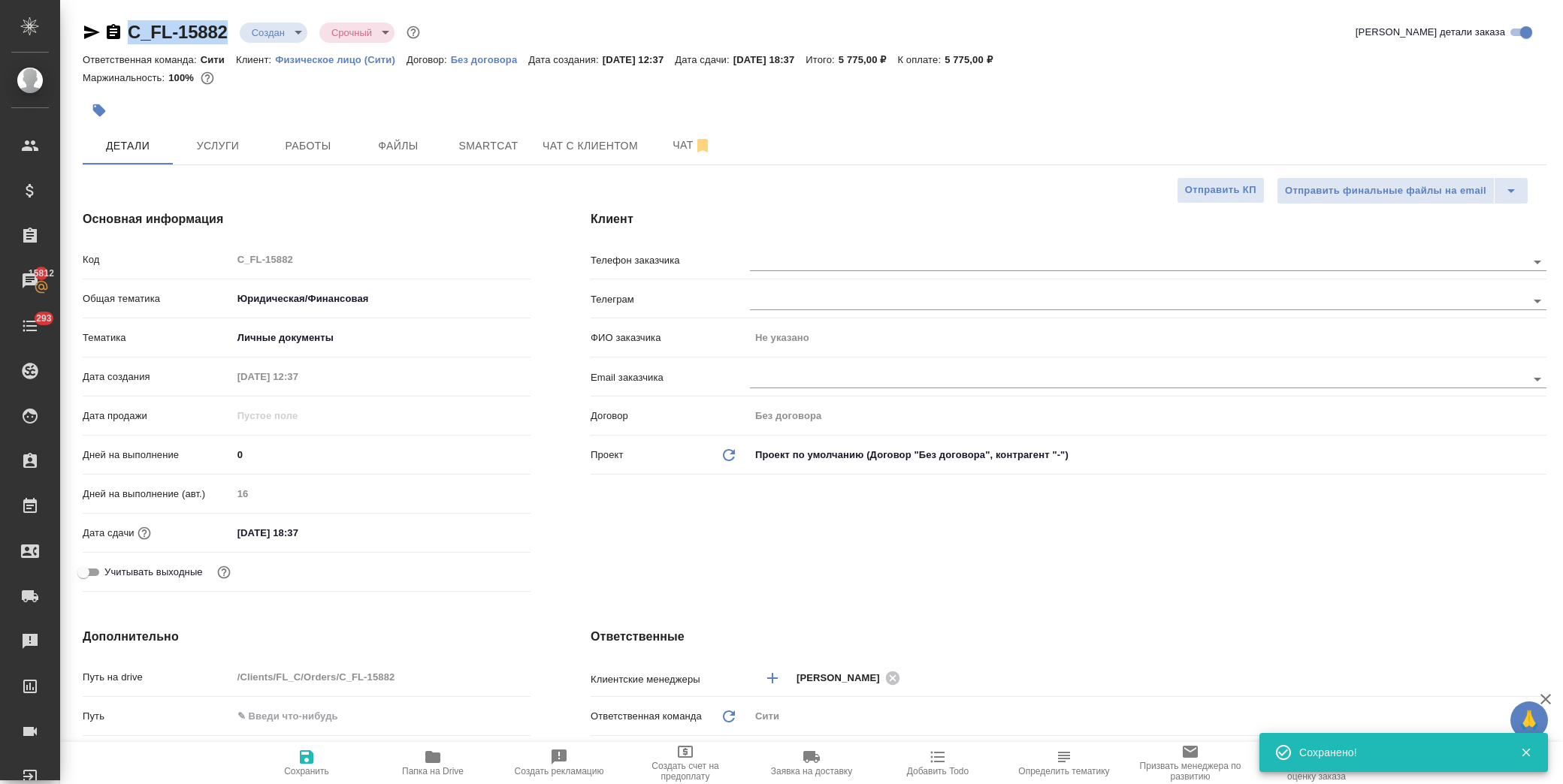
type textarea "x"
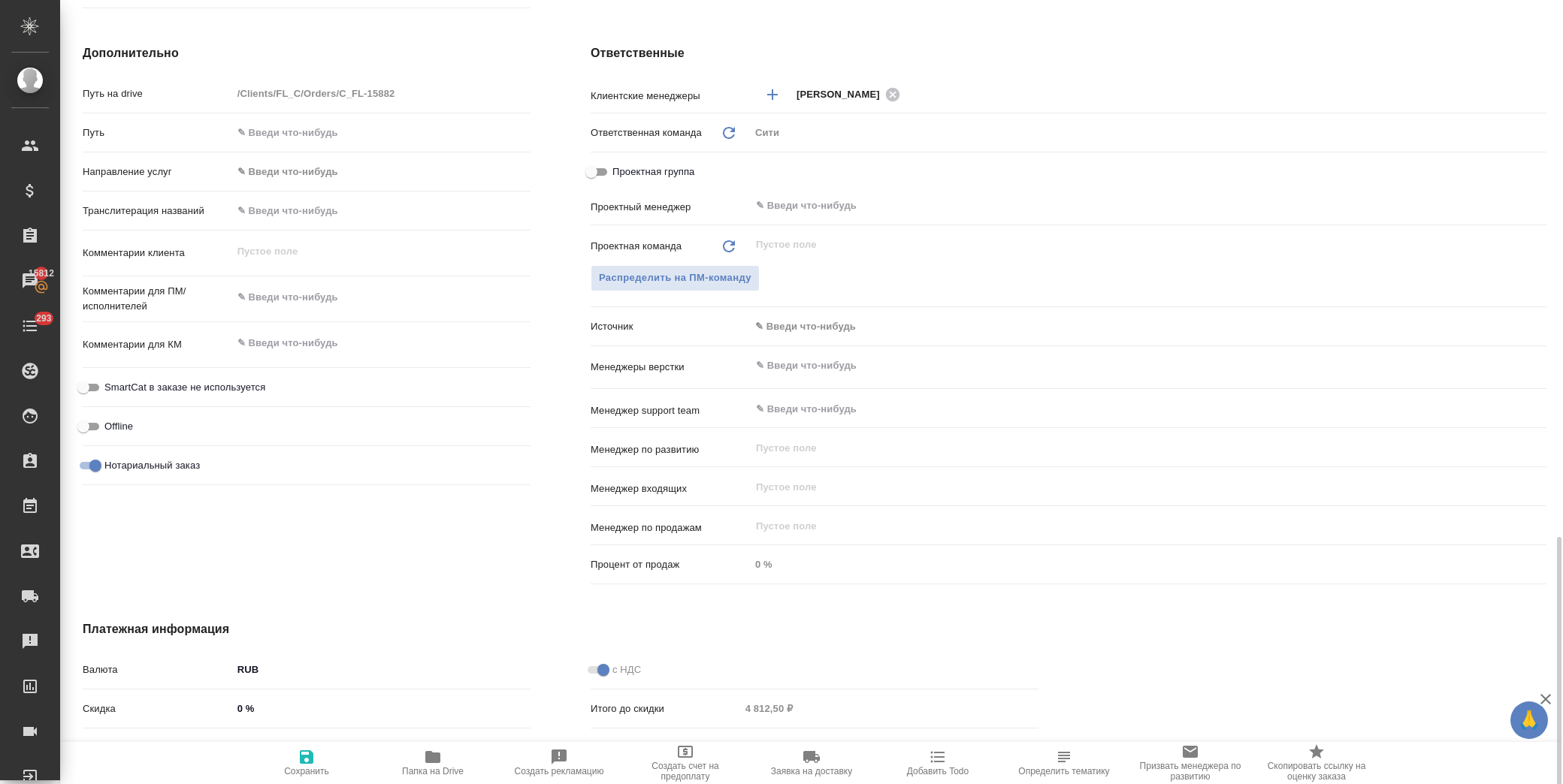
scroll to position [776, 0]
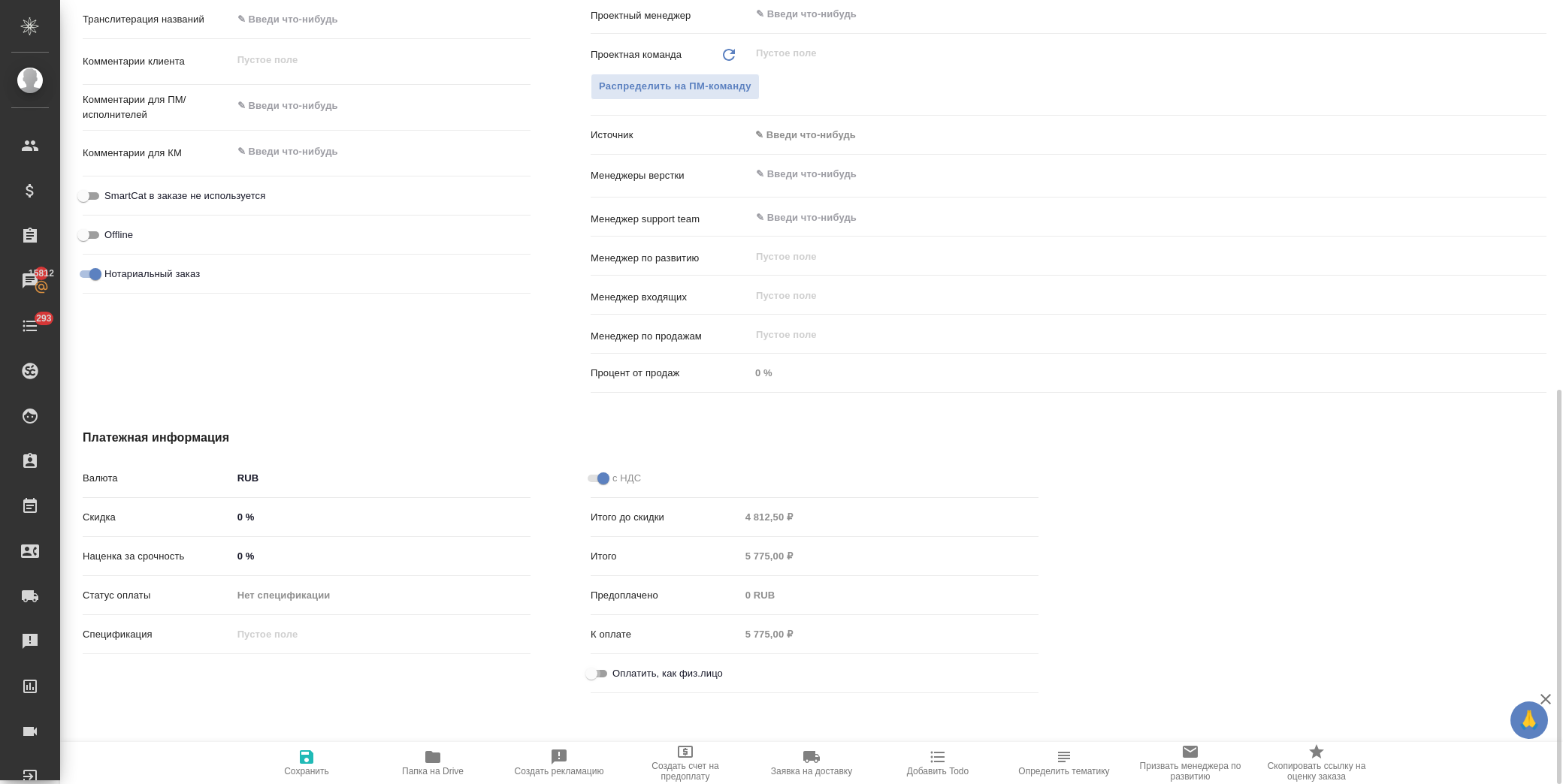
click at [590, 673] on input "Оплатить, как физ.лицо" at bounding box center [591, 674] width 54 height 18
checkbox input "true"
type textarea "x"
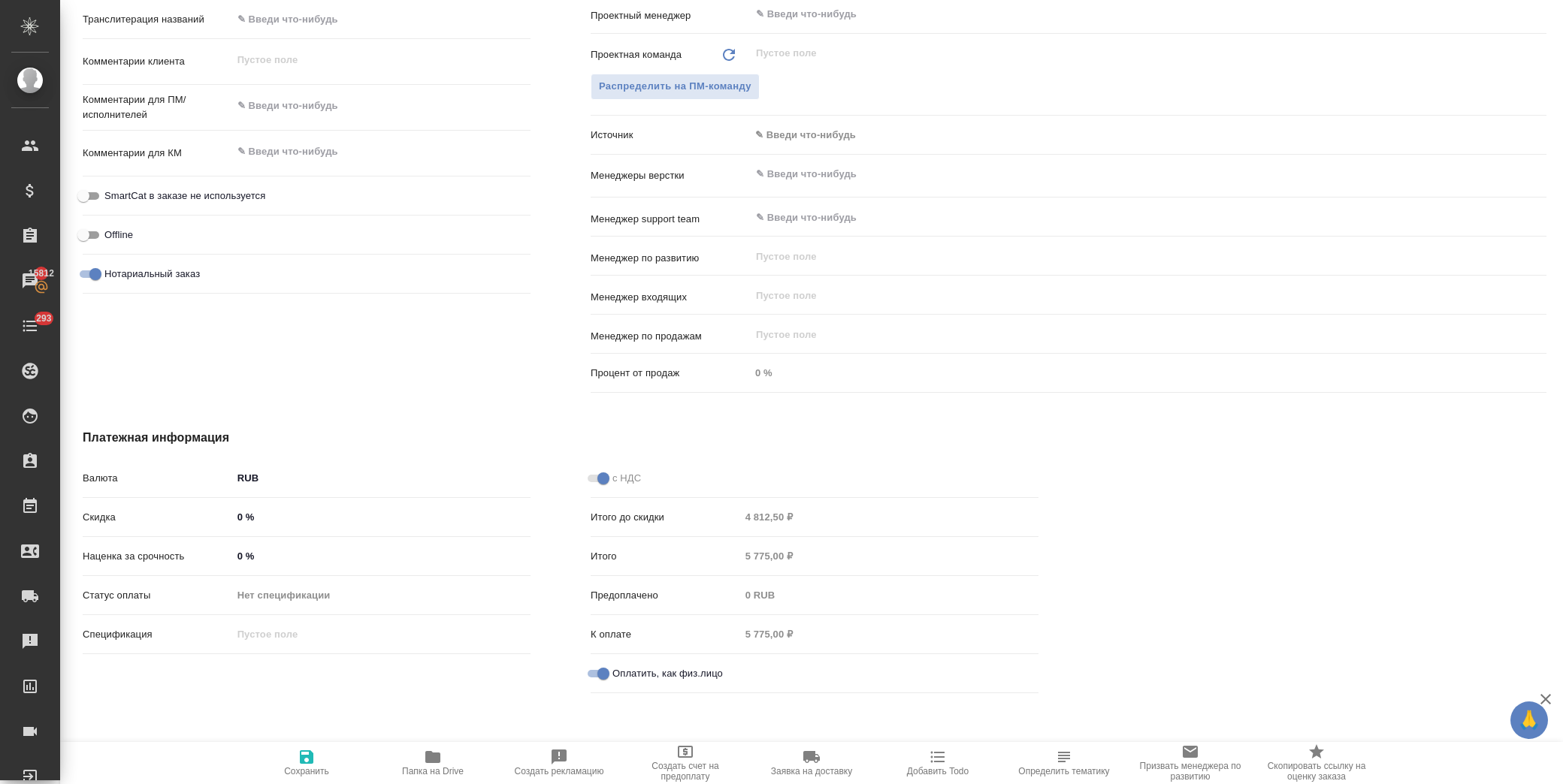
click at [320, 767] on span "Сохранить" at bounding box center [307, 772] width 45 height 11
type textarea "x"
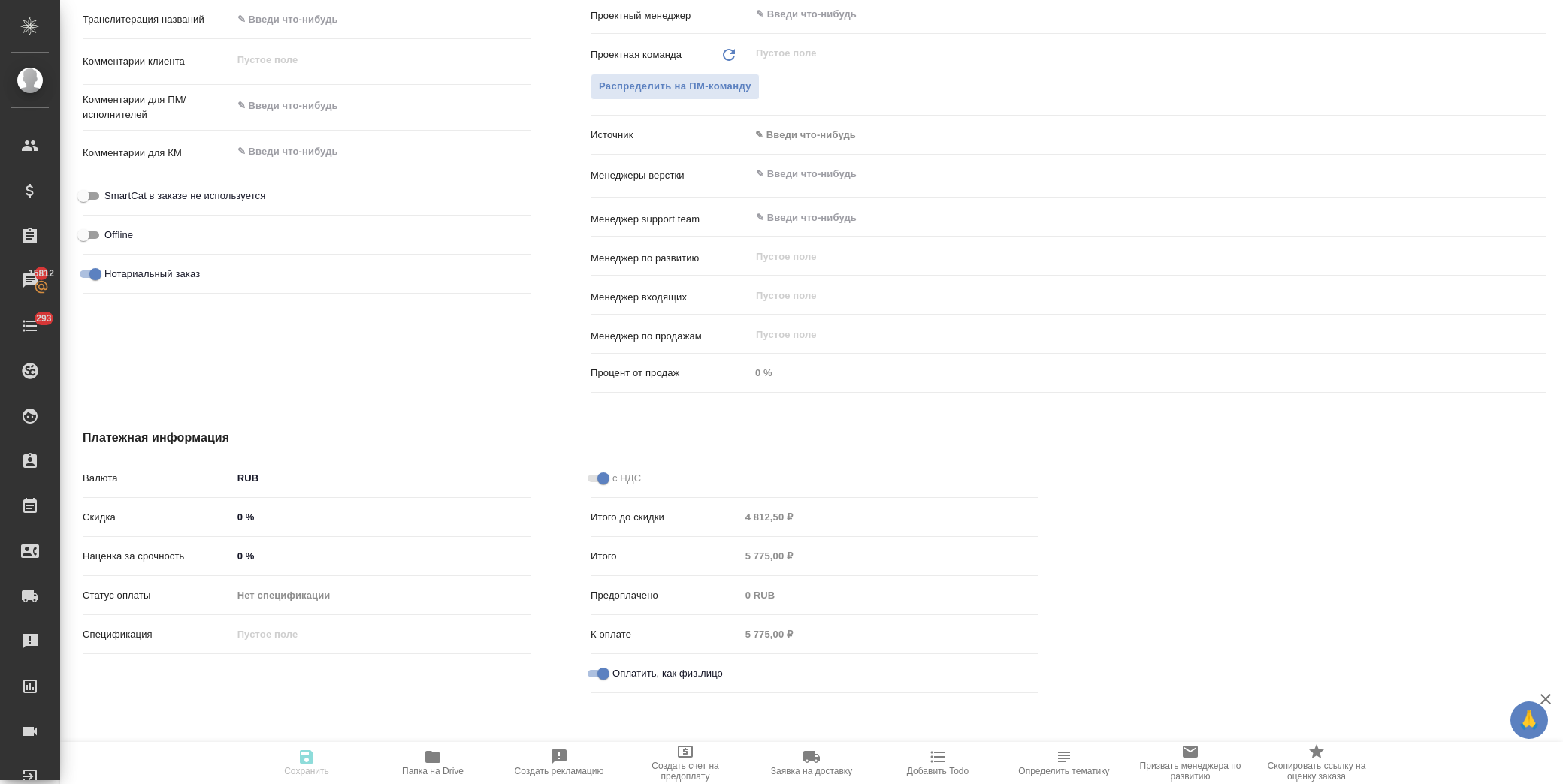
type textarea "x"
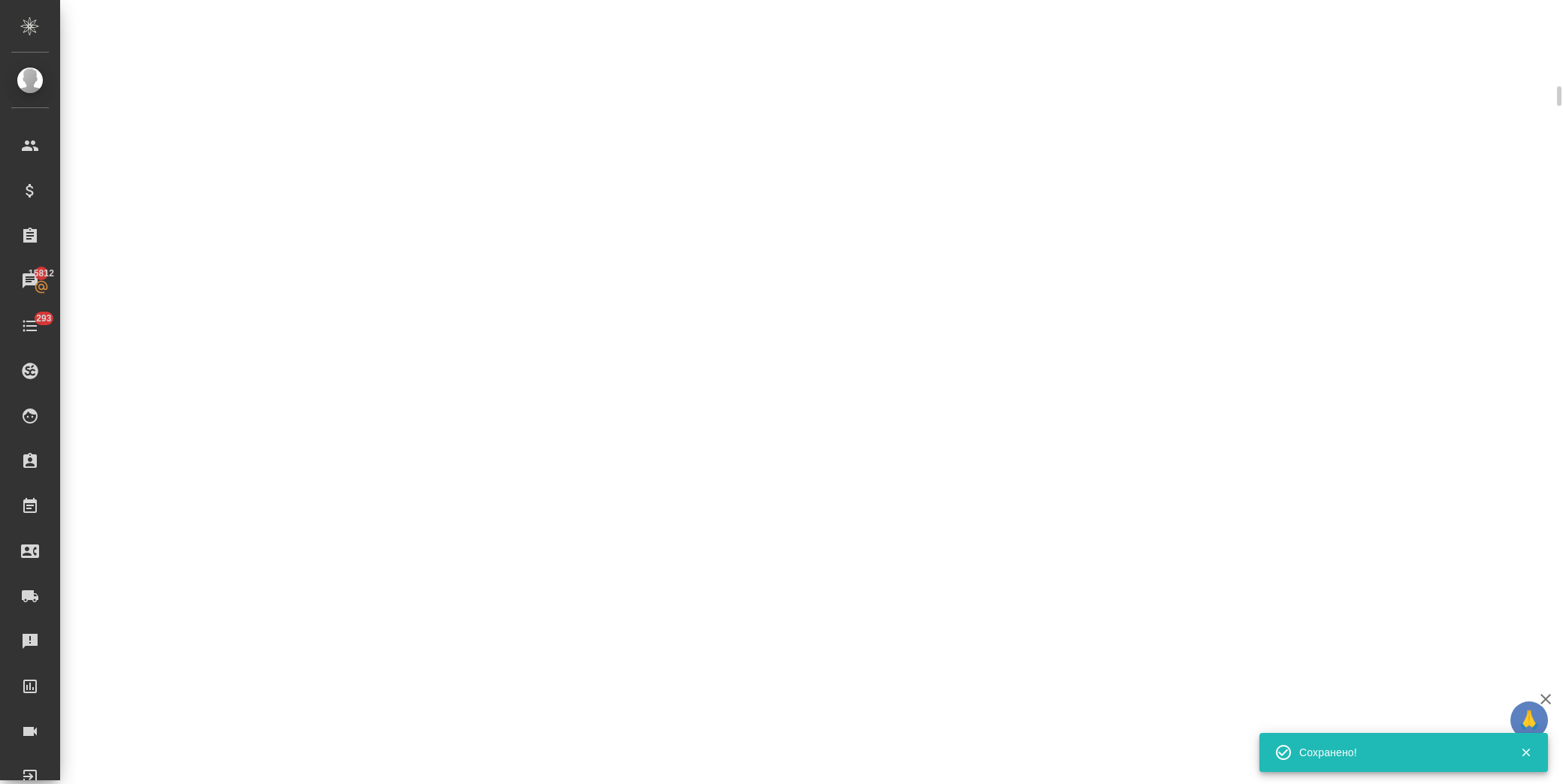
scroll to position [763, 0]
select select "RU"
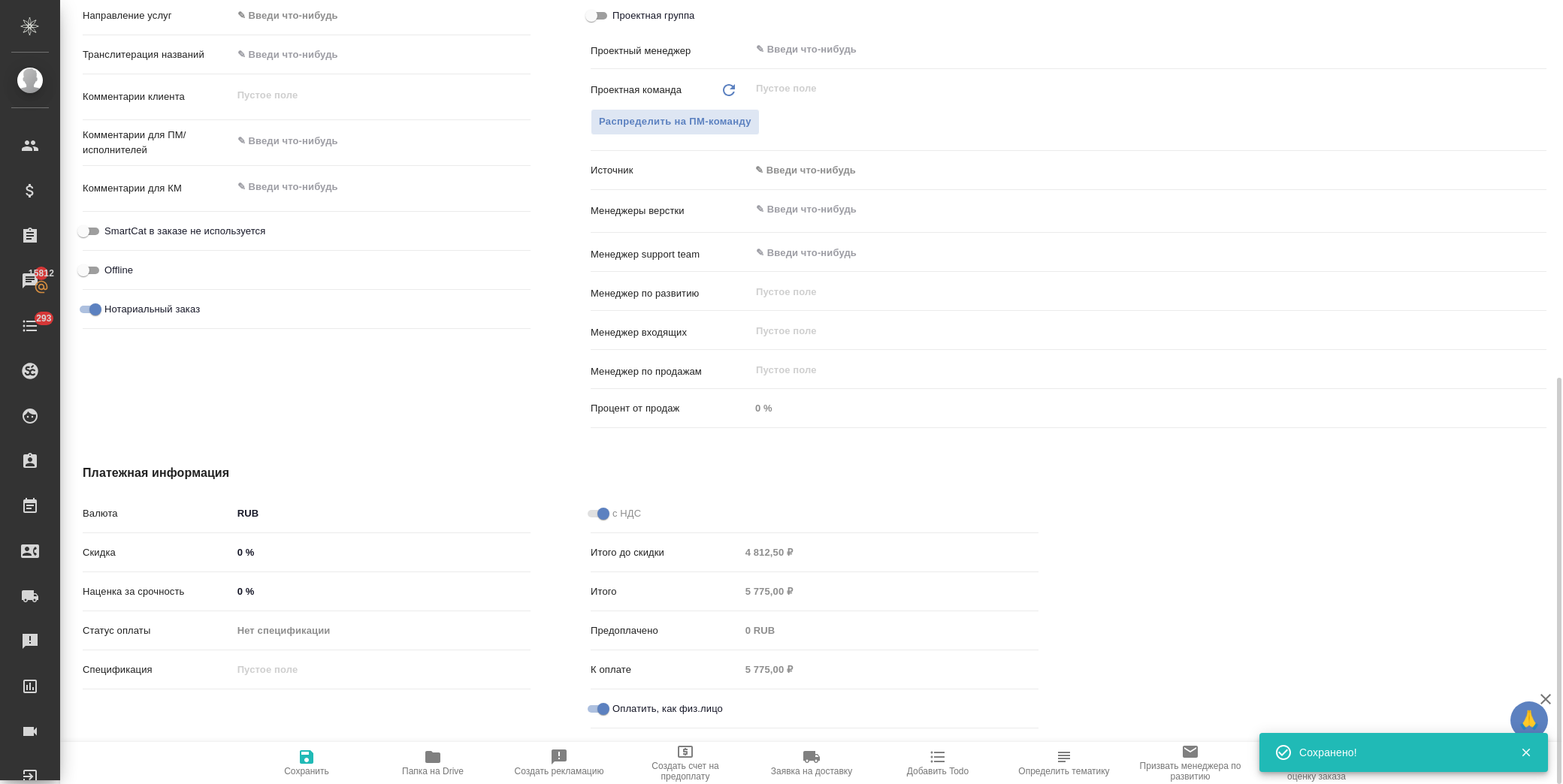
scroll to position [776, 0]
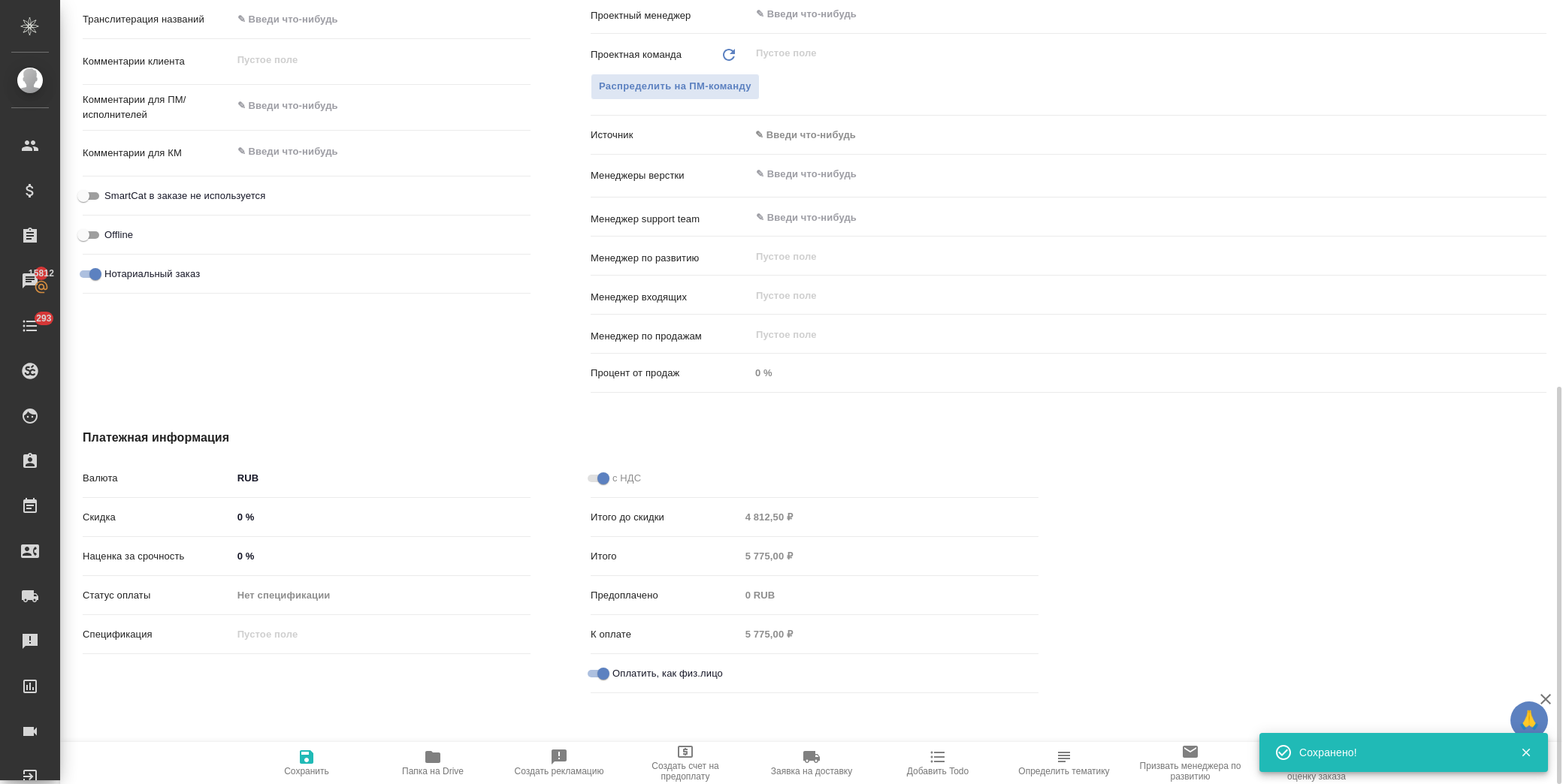
type textarea "x"
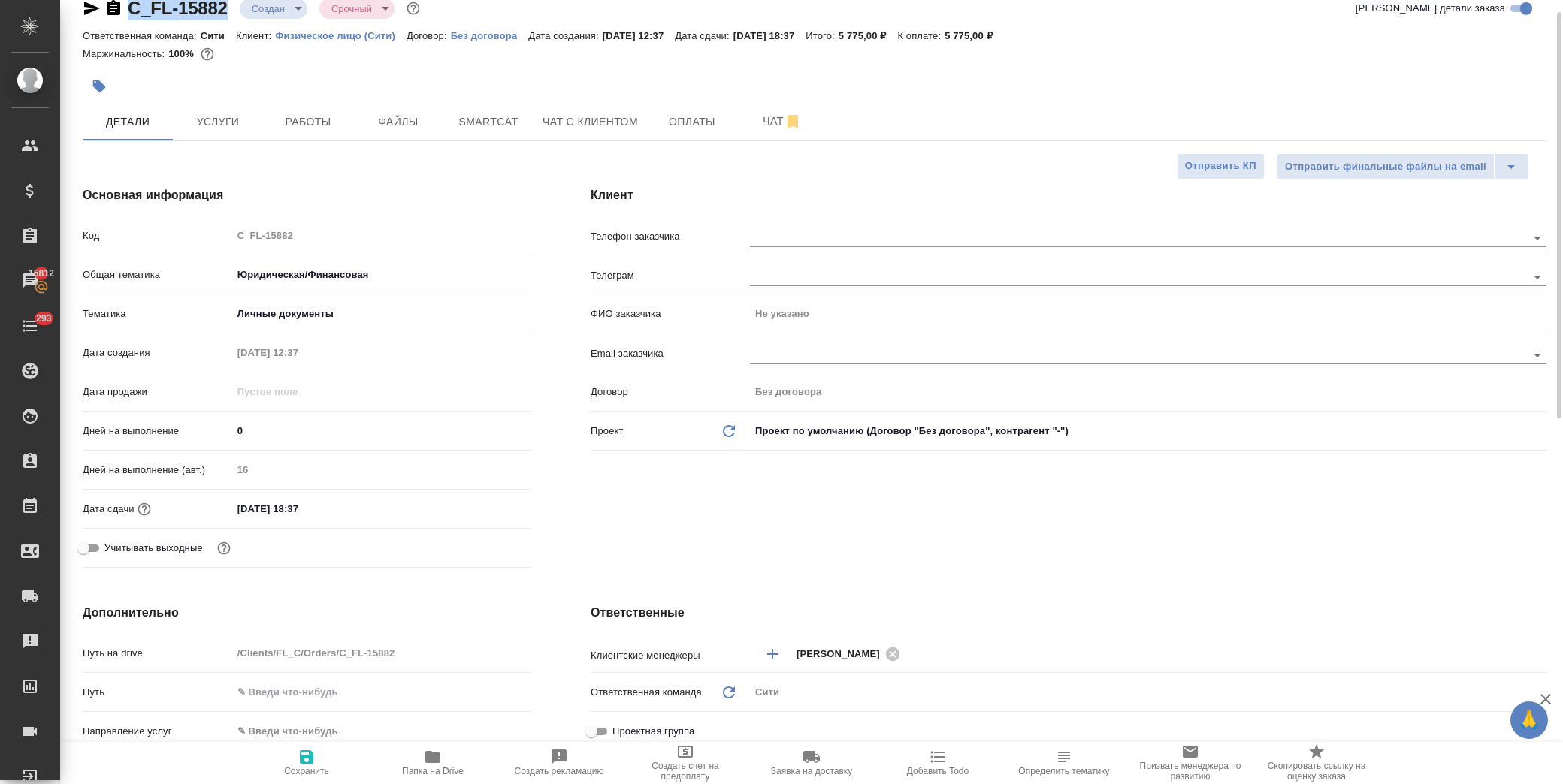
scroll to position [0, 0]
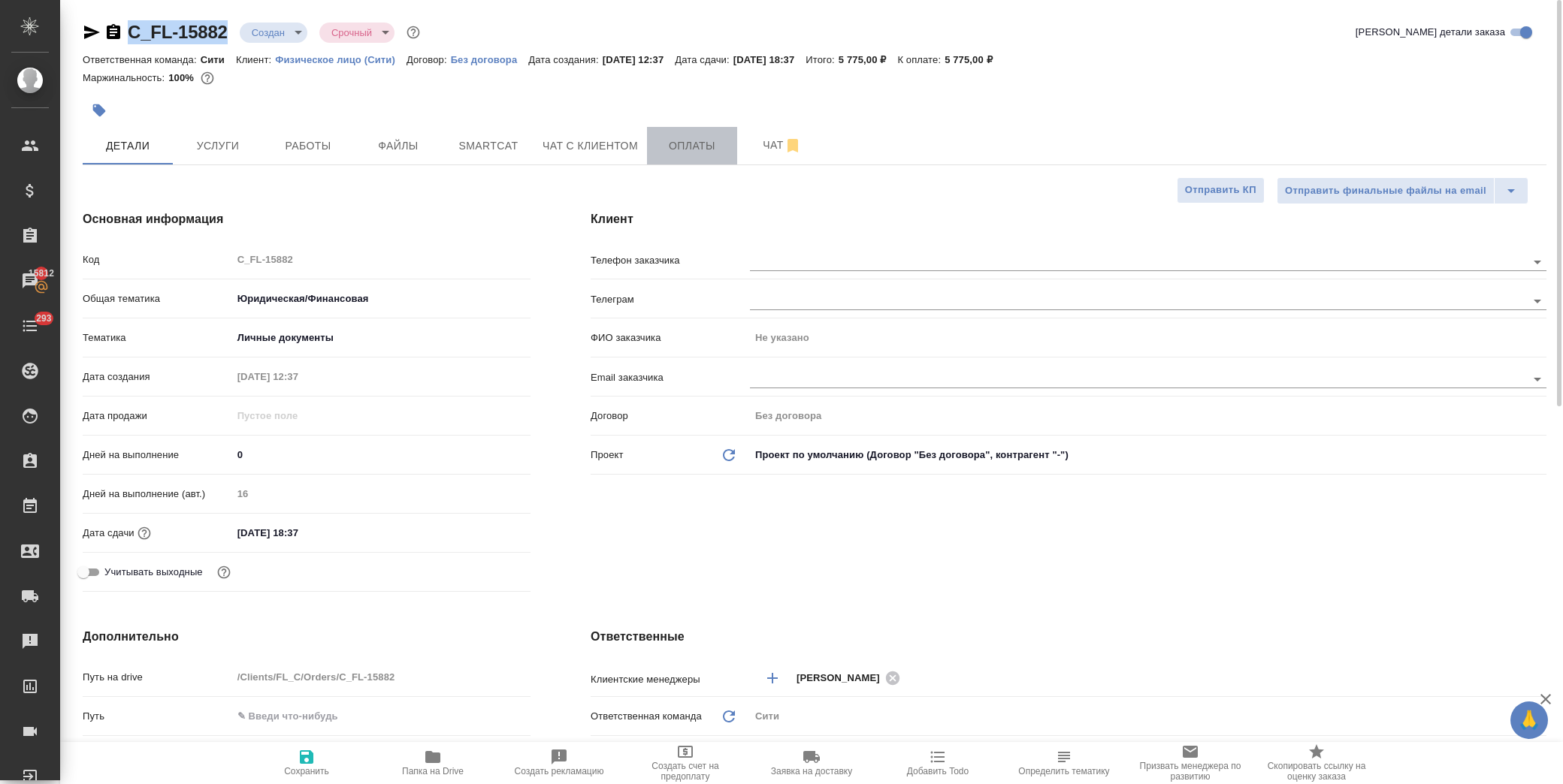
drag, startPoint x: 671, startPoint y: 152, endPoint x: 678, endPoint y: 140, distance: 13.9
click at [671, 148] on span "Оплаты" at bounding box center [692, 146] width 72 height 19
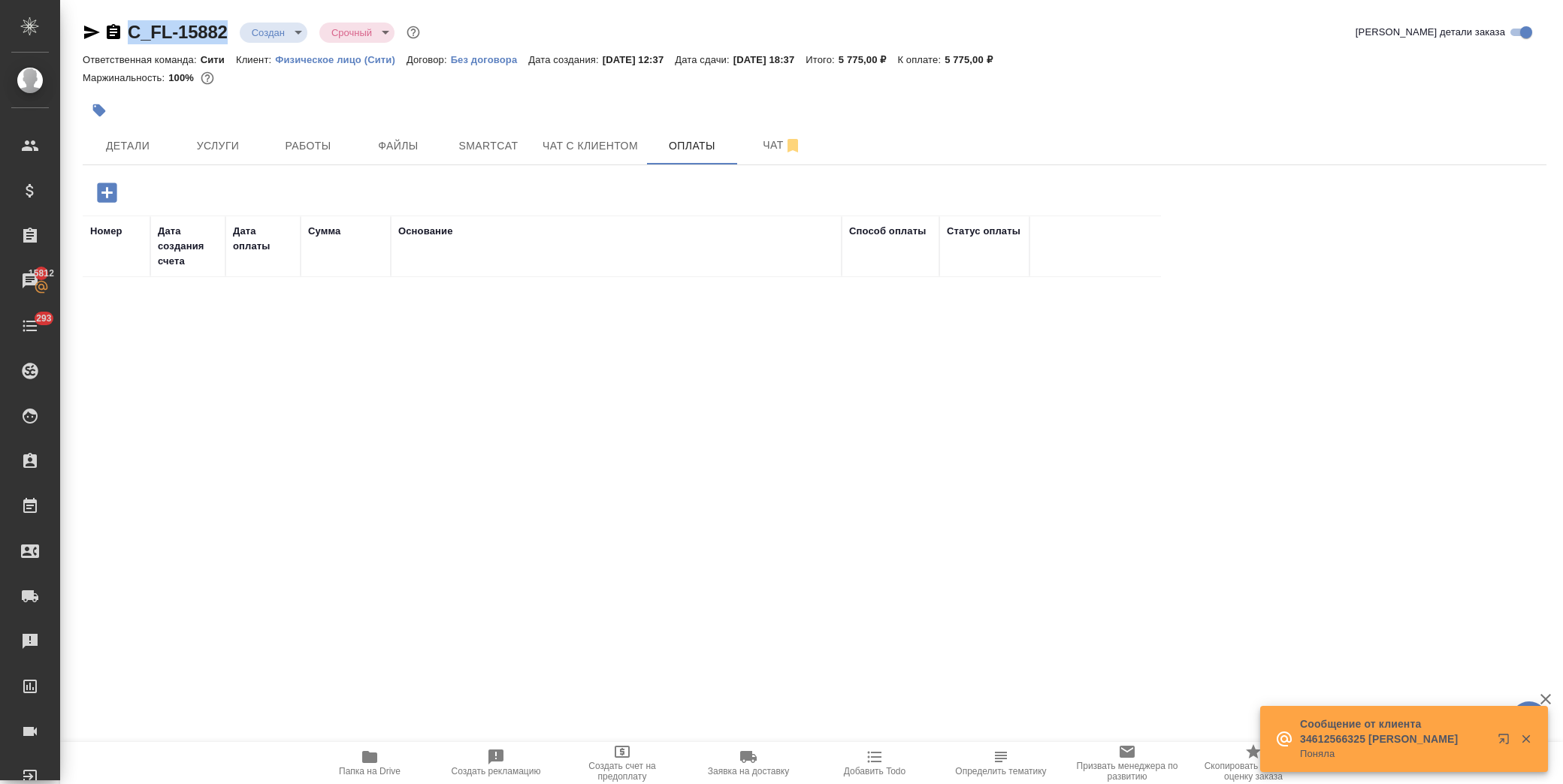
click at [102, 197] on icon "button" at bounding box center [106, 192] width 19 height 19
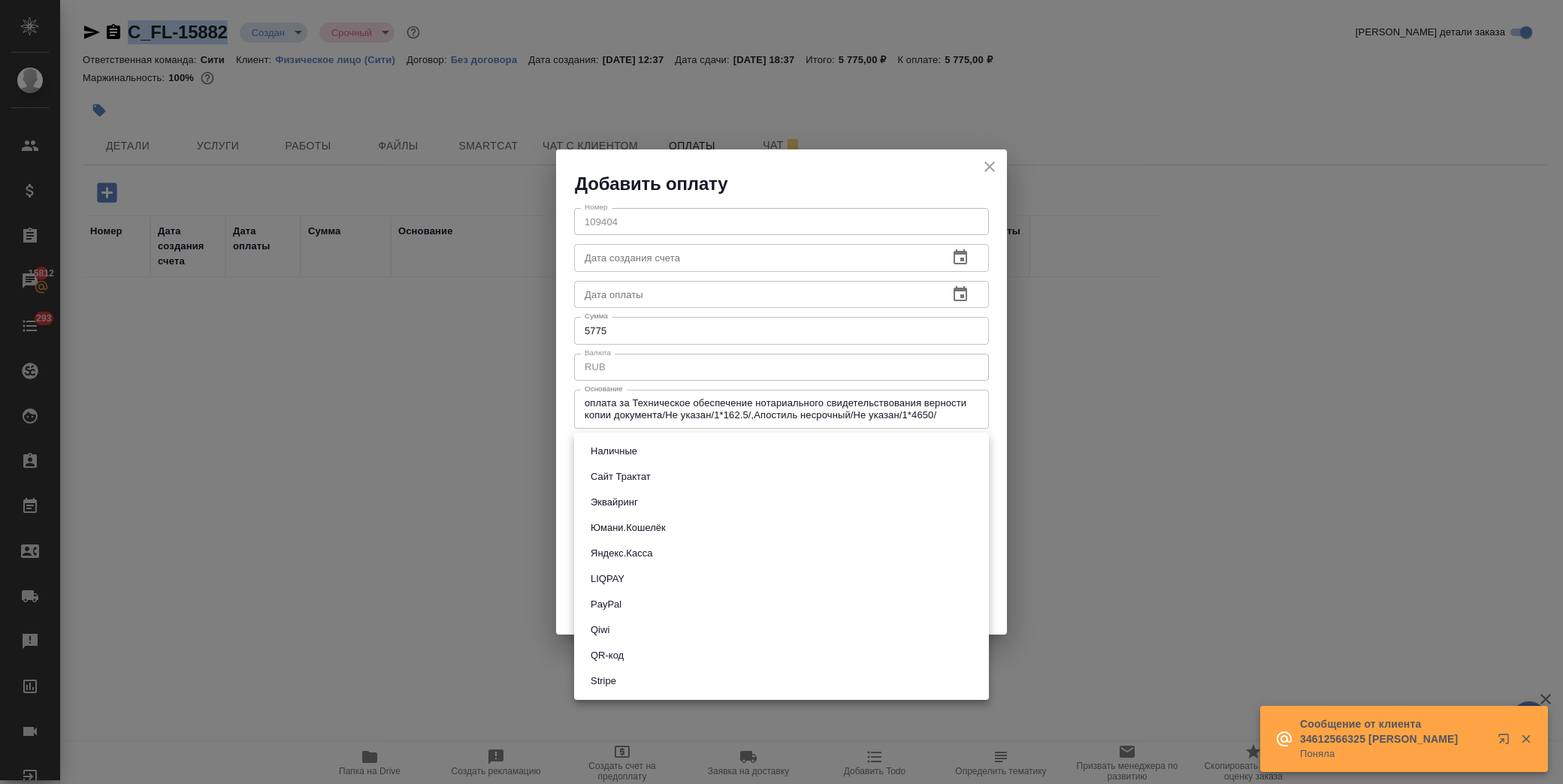
drag, startPoint x: 639, startPoint y: 445, endPoint x: 773, endPoint y: 464, distance: 135.3
click at [641, 445] on body "🙏 .cls-1 fill:#fff; AWATERA [PERSON_NAME] Спецификации Заказы 15812 Чаты 293 To…" at bounding box center [781, 392] width 1563 height 784
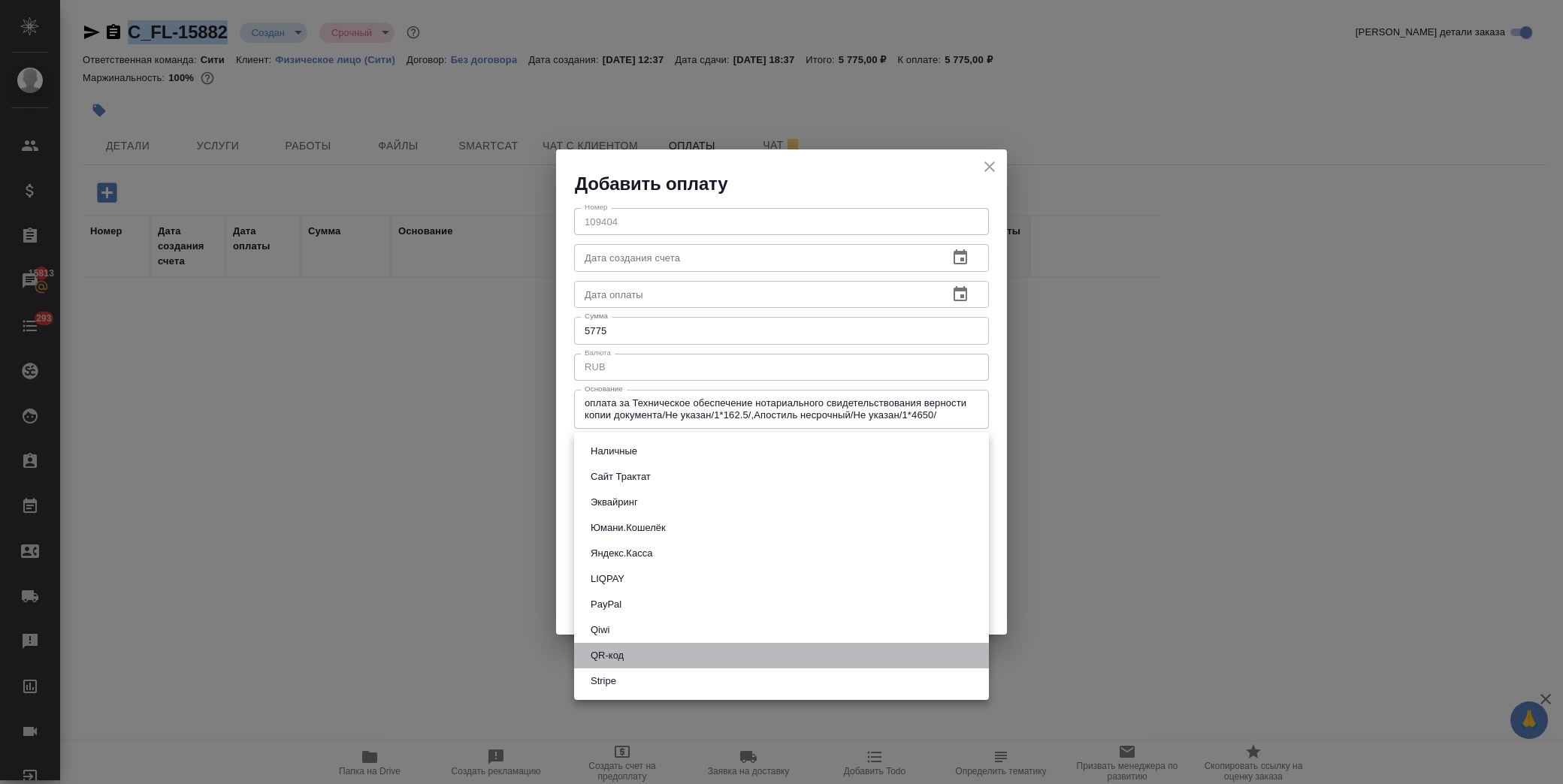
click at [652, 648] on li "QR-код" at bounding box center [781, 655] width 415 height 25
type input "60e5684acae83f185c96e013"
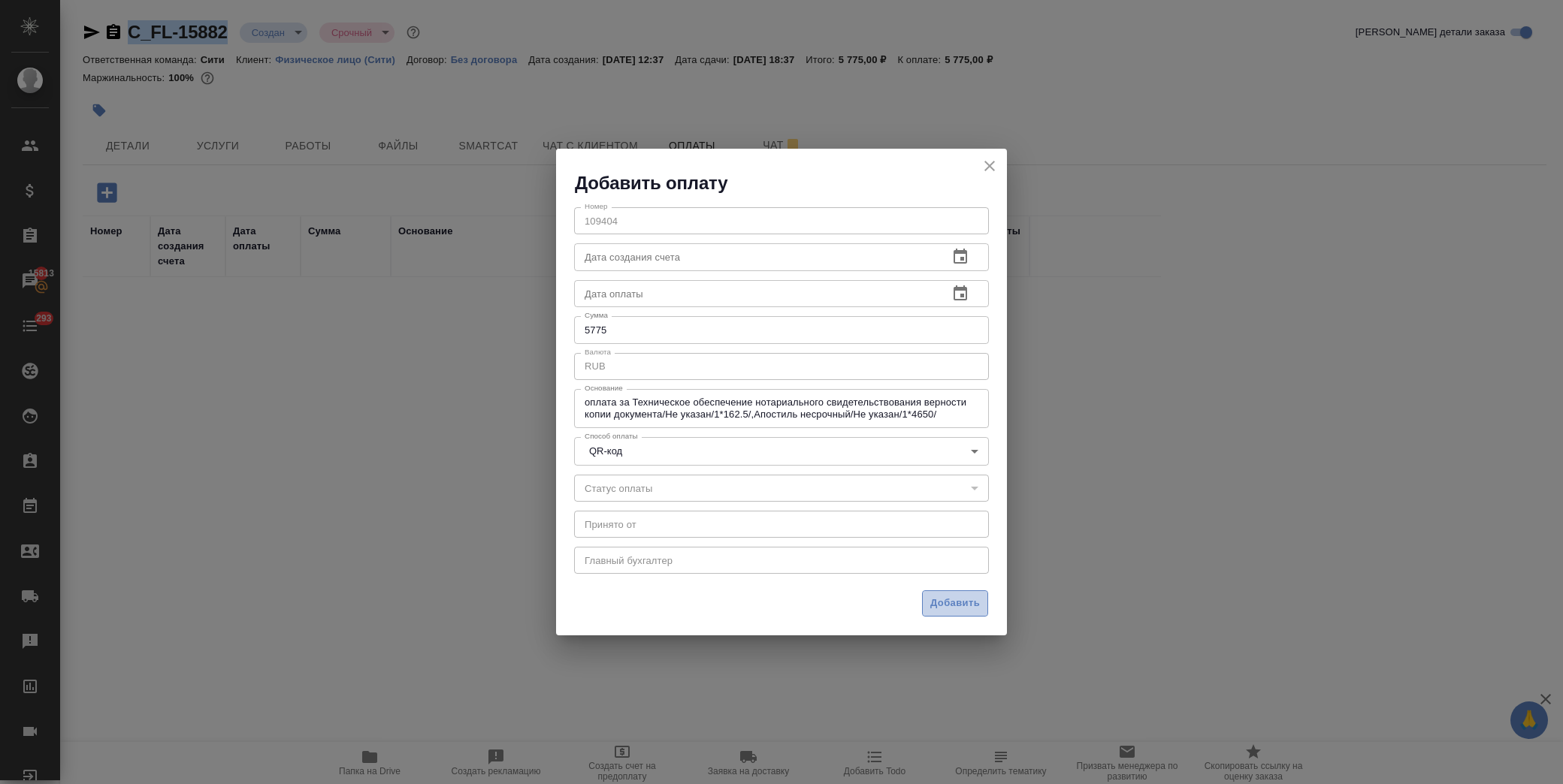
click at [945, 595] on span "Добавить" at bounding box center [955, 603] width 50 height 18
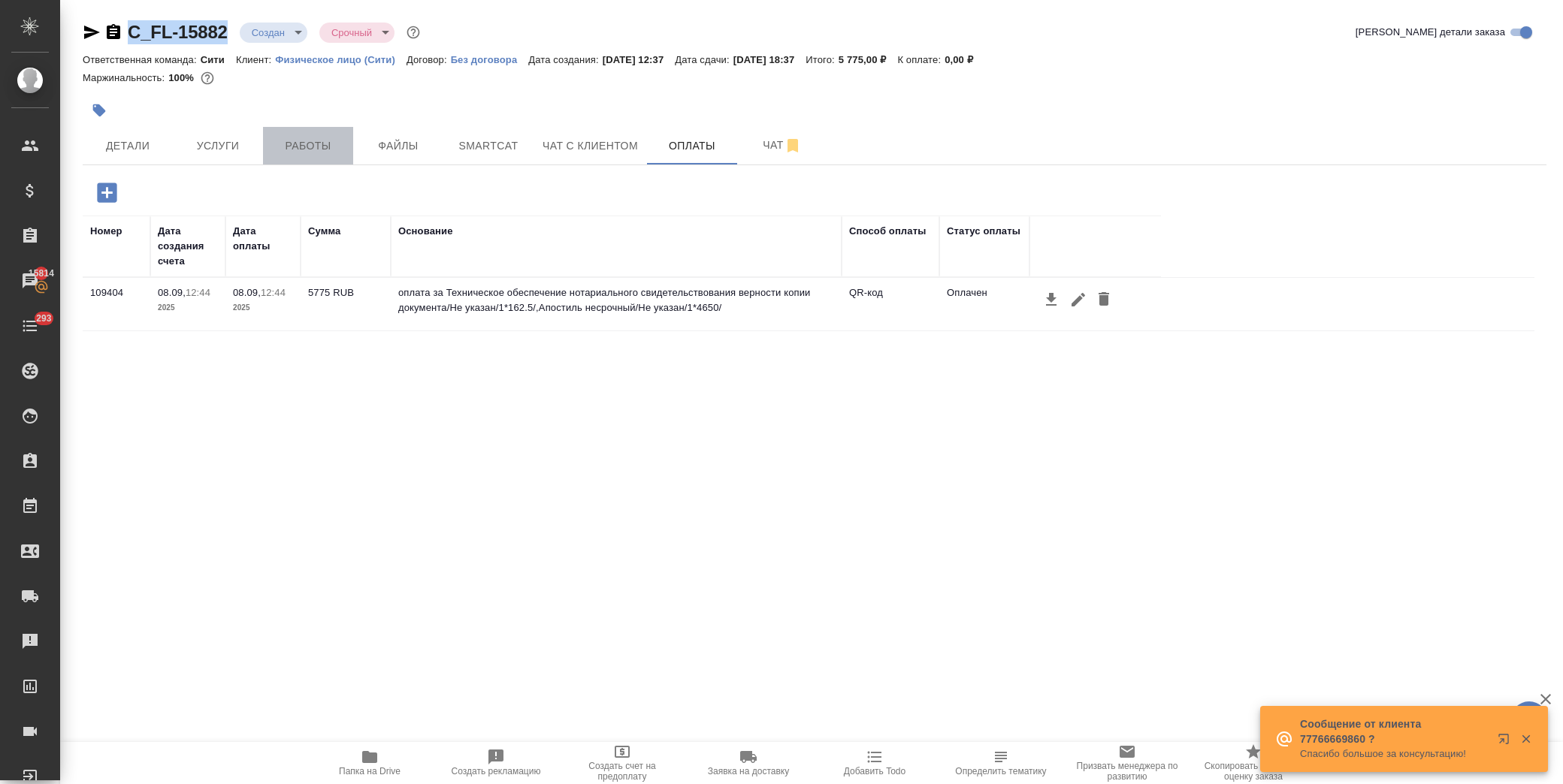
click at [289, 139] on span "Работы" at bounding box center [308, 146] width 72 height 19
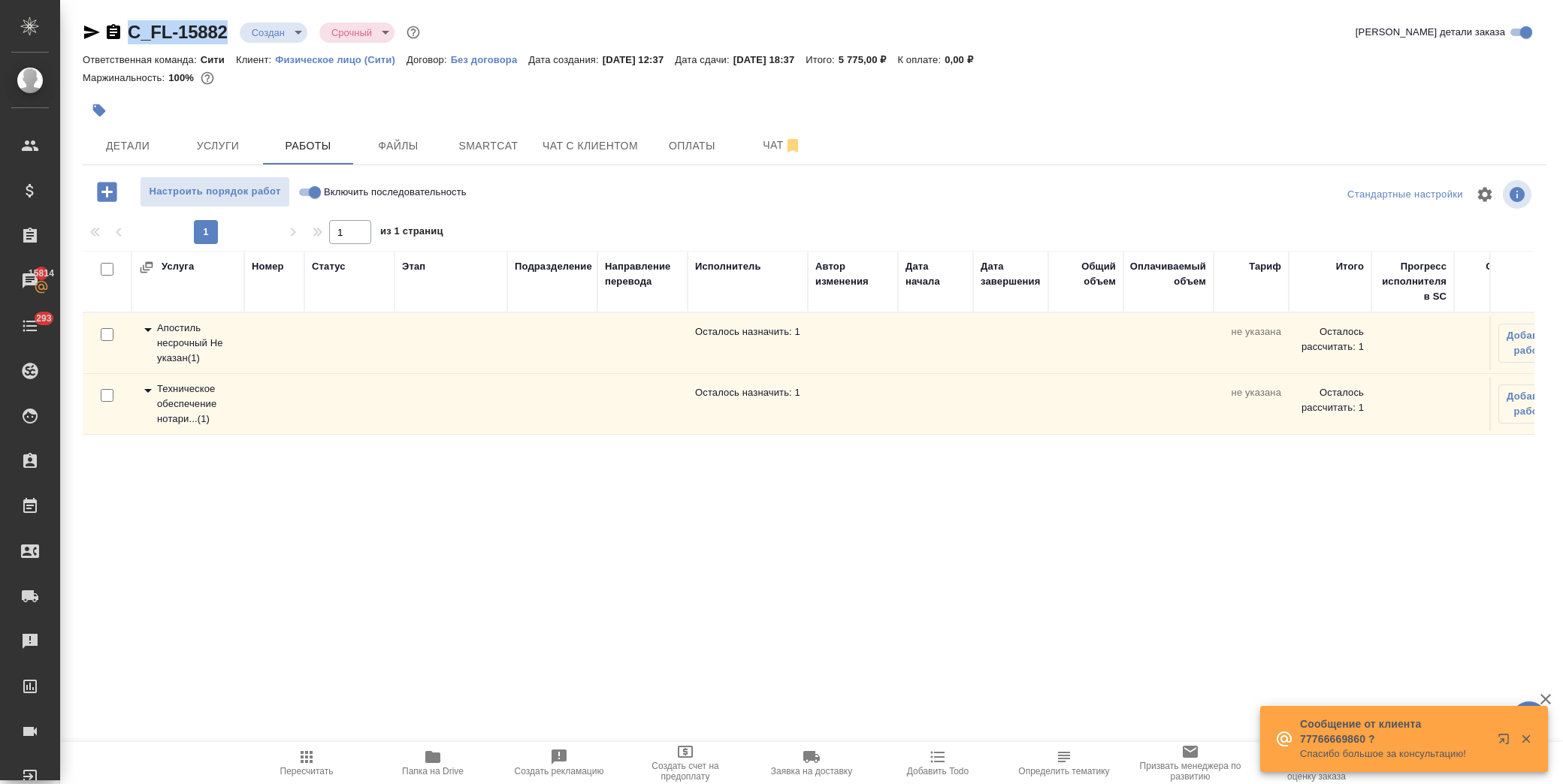
click at [146, 386] on icon at bounding box center [148, 391] width 18 height 18
click at [1489, 466] on td at bounding box center [1512, 461] width 45 height 53
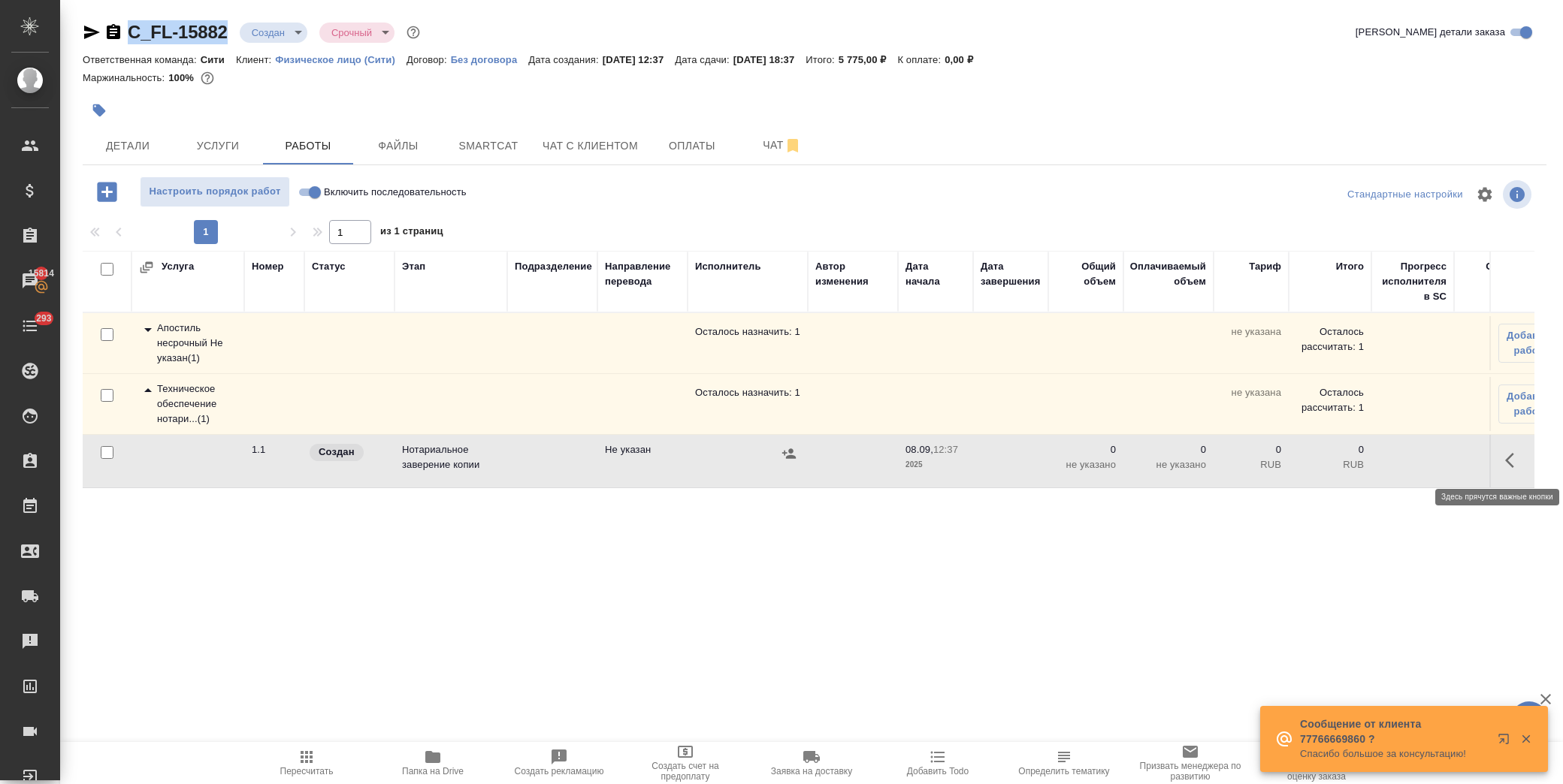
click at [1506, 455] on icon "button" at bounding box center [1510, 461] width 9 height 15
click at [1395, 461] on icon "button" at bounding box center [1404, 461] width 18 height 18
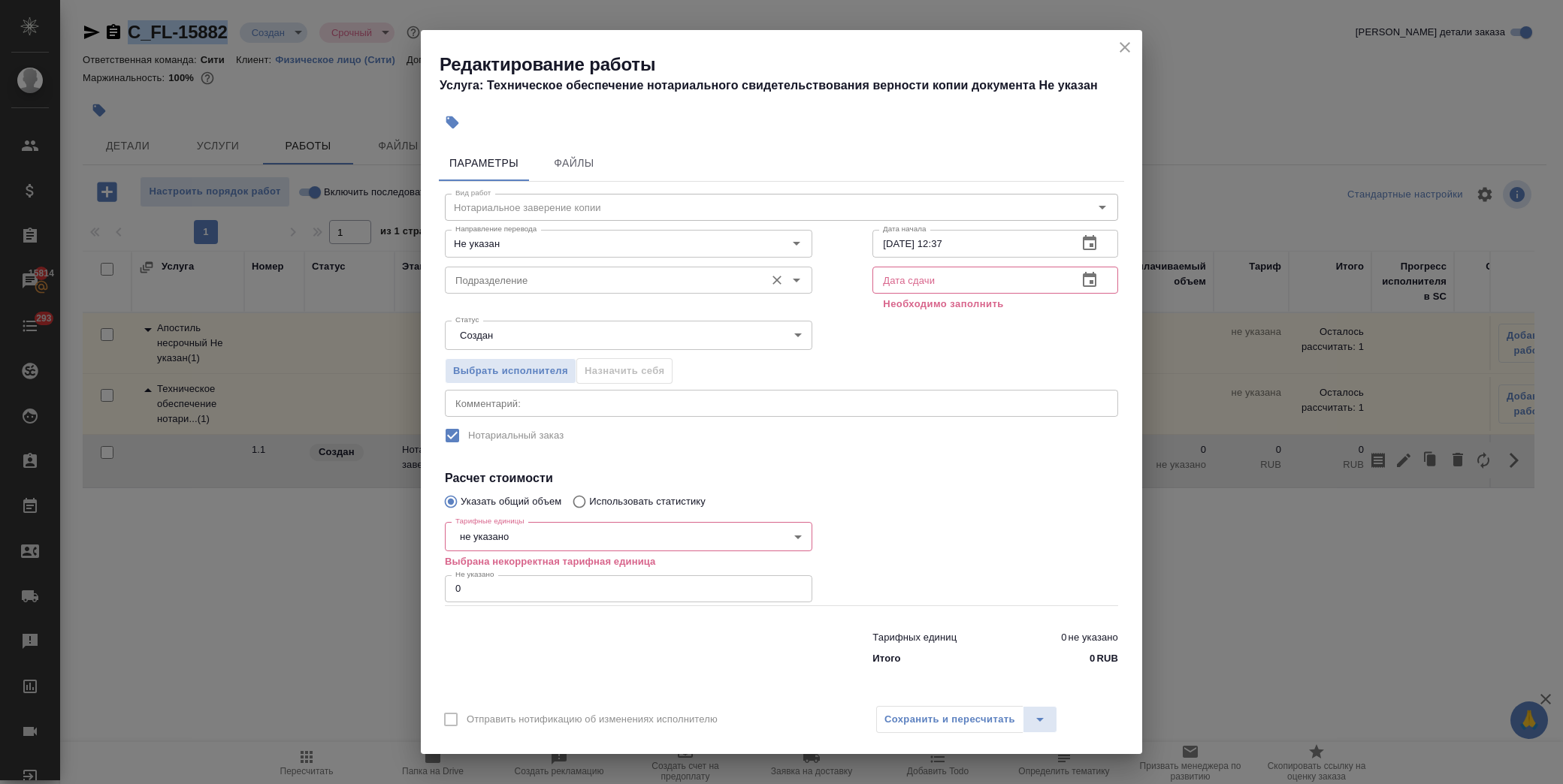
click at [586, 268] on div "Подразделение" at bounding box center [628, 280] width 367 height 27
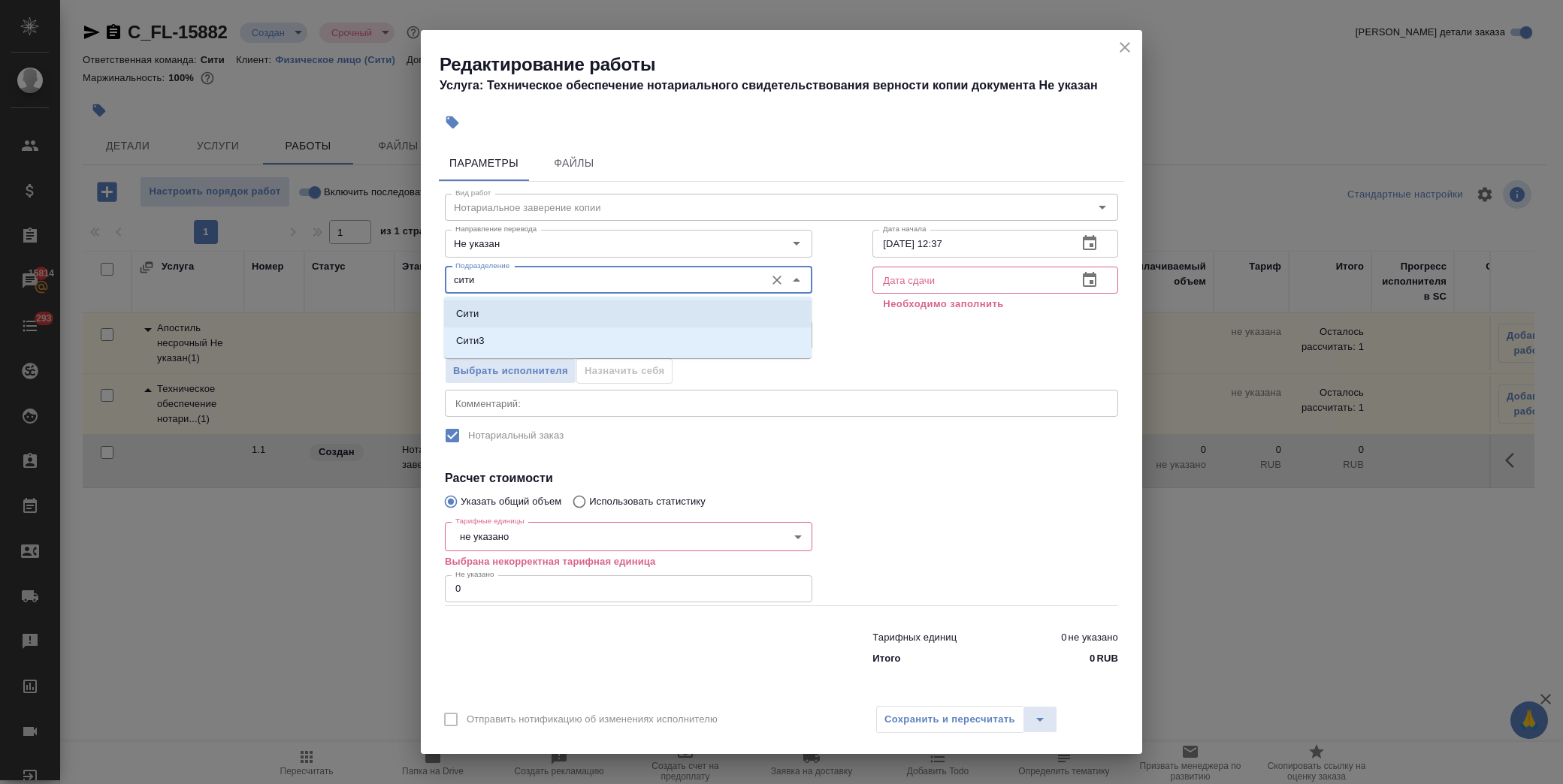
click at [522, 310] on li "Сити" at bounding box center [627, 313] width 367 height 27
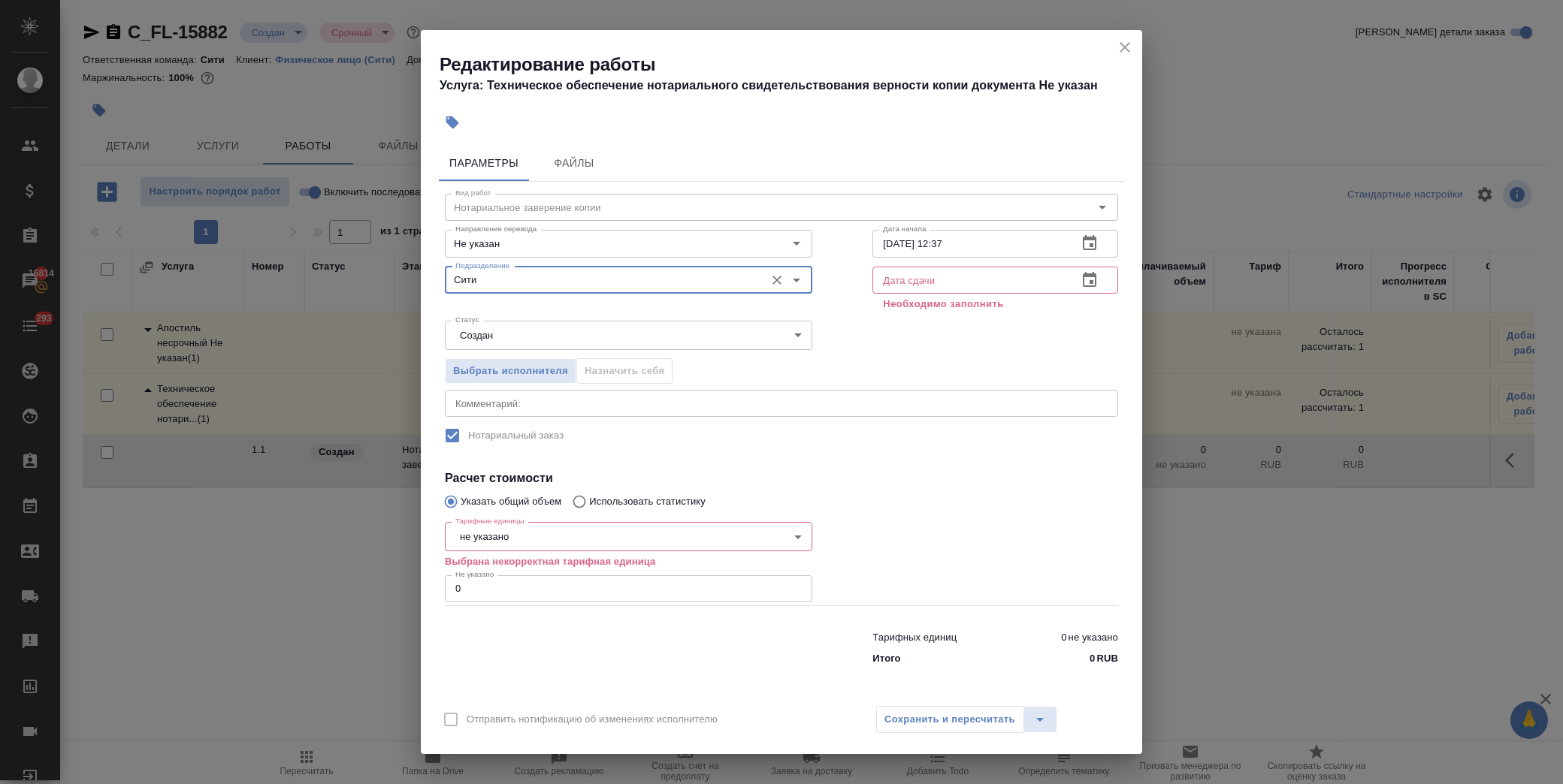
type input "Сити"
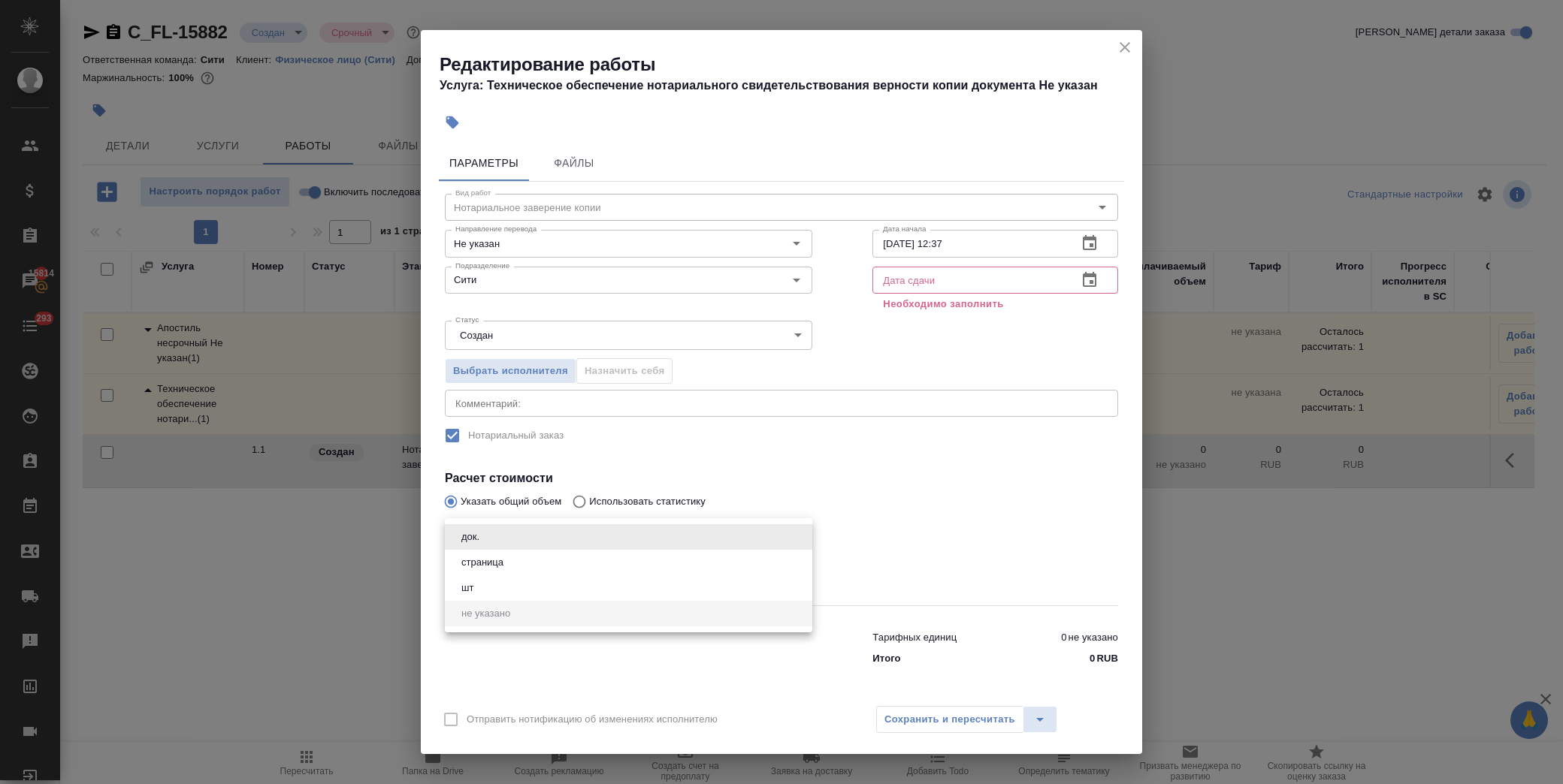
click at [561, 530] on body "🙏 .cls-1 fill:#fff; AWATERA [PERSON_NAME] Спецификации Заказы 15814 Чаты 293 To…" at bounding box center [781, 392] width 1563 height 784
drag, startPoint x: 542, startPoint y: 558, endPoint x: 529, endPoint y: 573, distance: 19.8
click at [543, 559] on li "страница" at bounding box center [628, 563] width 367 height 25
type input "5a8b1489cc6b4906c91bfdb2"
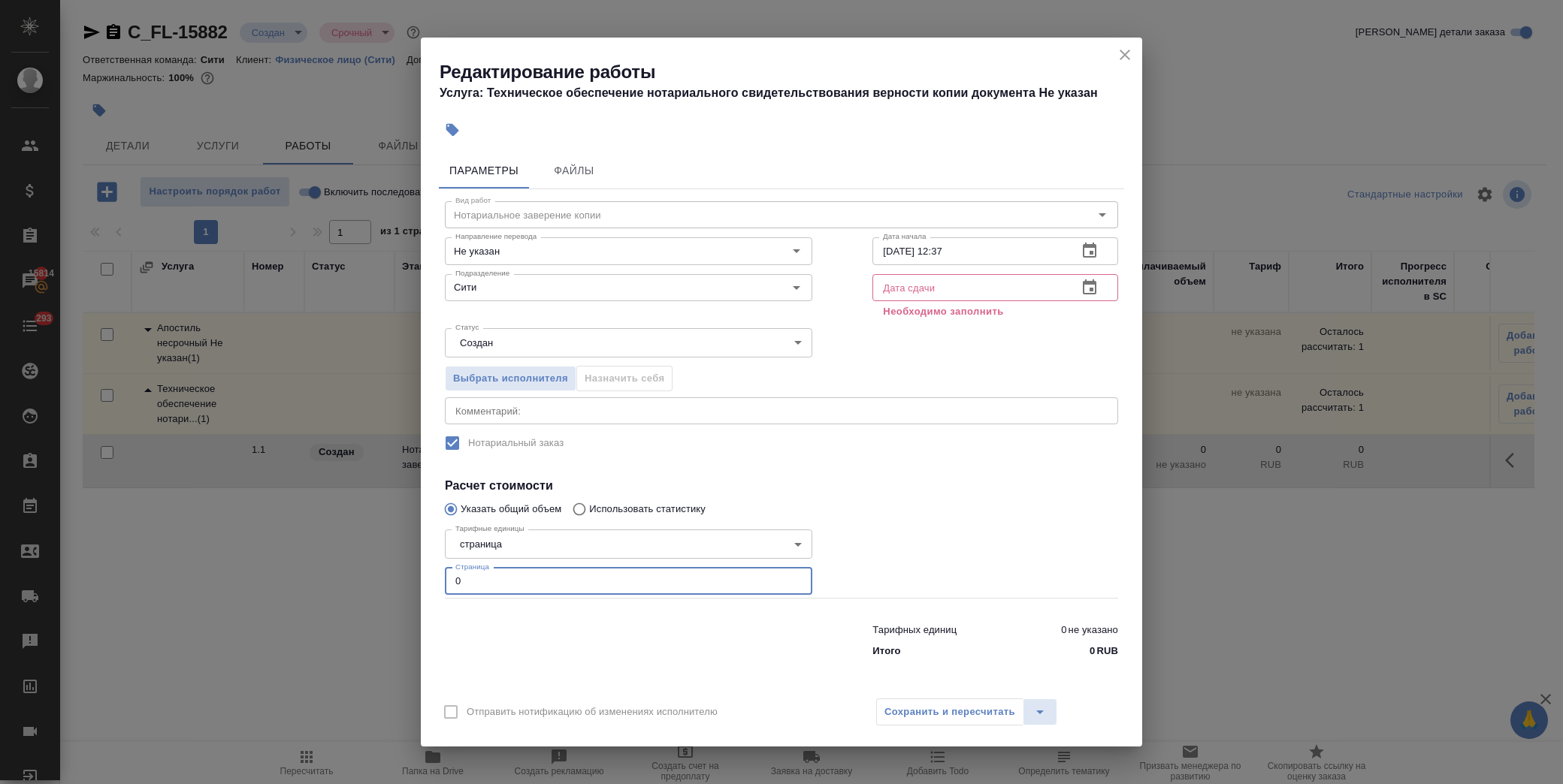
drag, startPoint x: 510, startPoint y: 582, endPoint x: 348, endPoint y: 586, distance: 162.0
click at [348, 586] on div "Редактирование работы Услуга: Техническое обеспечение нотариального свидетельст…" at bounding box center [781, 392] width 1563 height 784
type input "1"
click at [1085, 290] on icon "button" at bounding box center [1090, 288] width 18 height 18
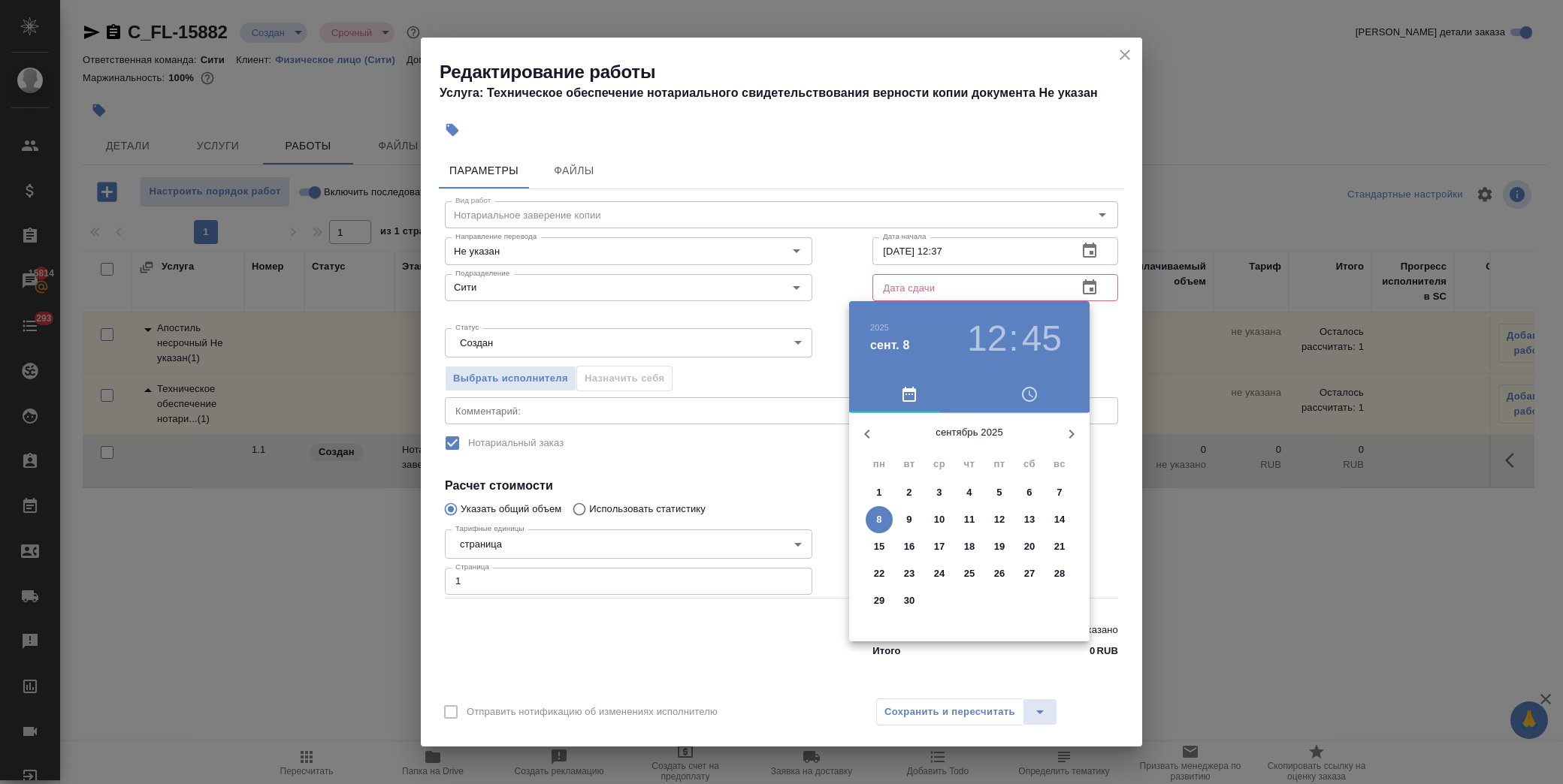
click at [878, 517] on p "8" at bounding box center [878, 520] width 5 height 15
type input "[DATE] 12:45"
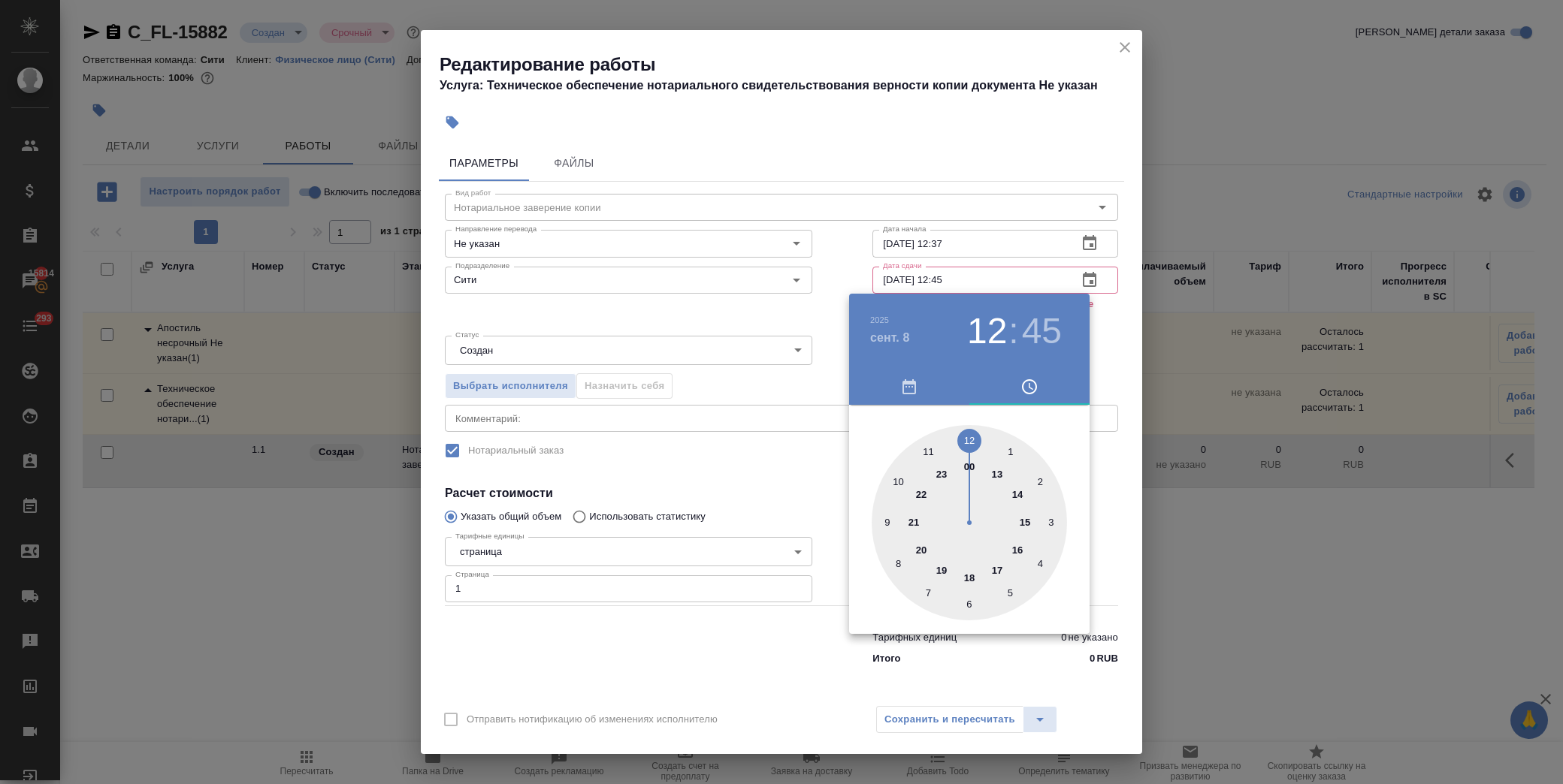
click at [1126, 48] on div at bounding box center [781, 392] width 1563 height 784
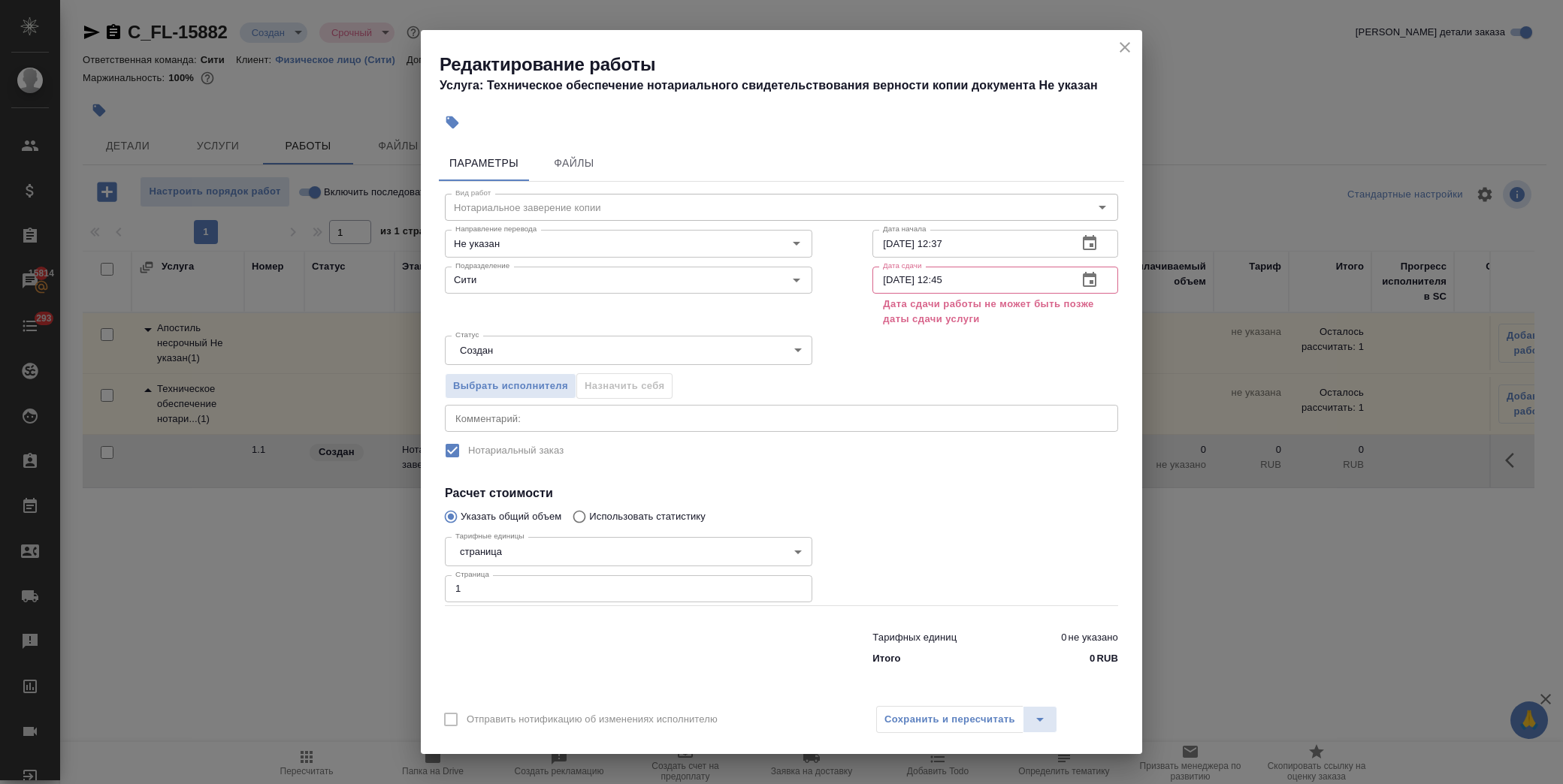
click at [1128, 49] on icon "close" at bounding box center [1125, 48] width 18 height 18
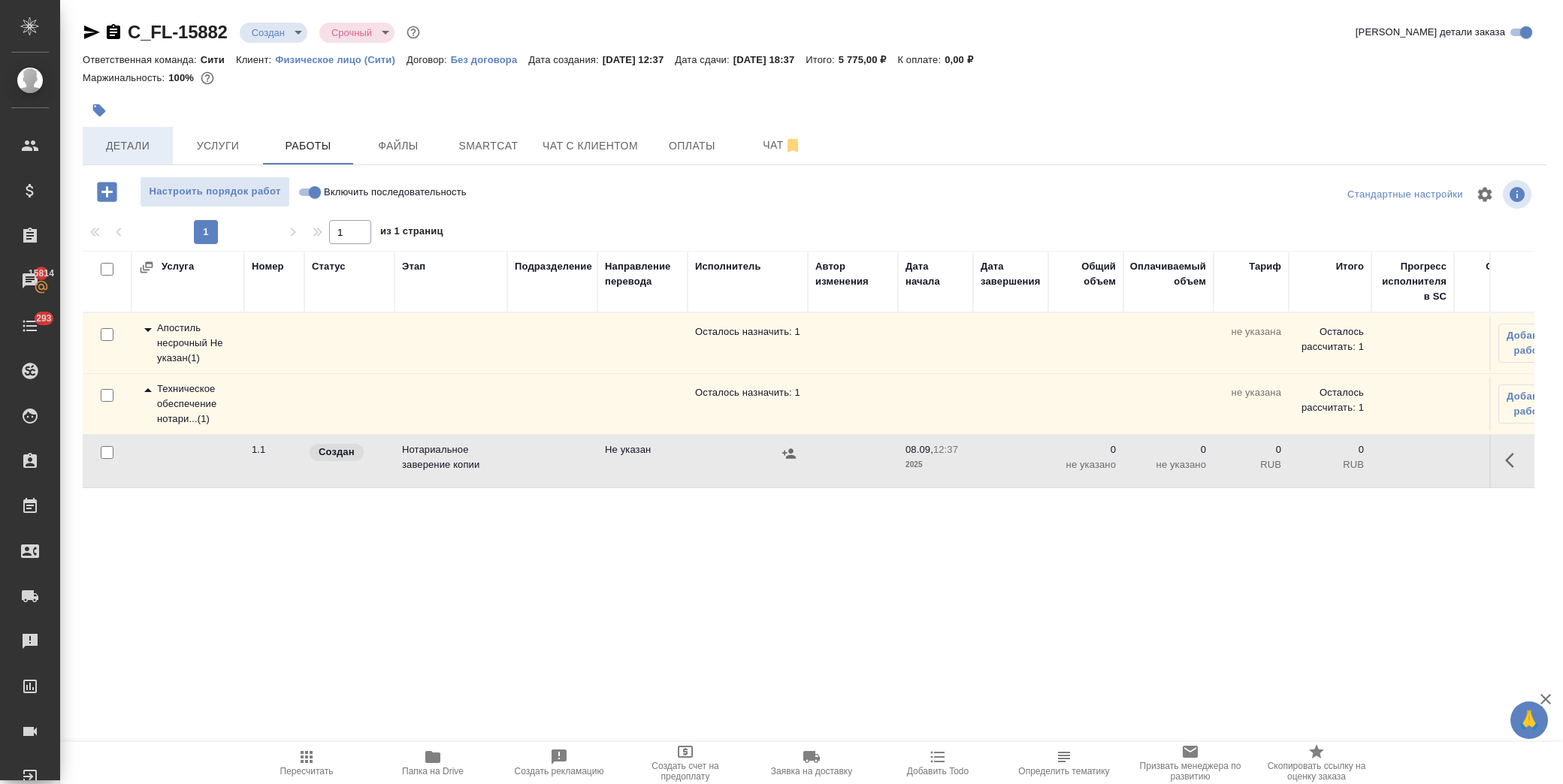
click at [126, 153] on button "Детали" at bounding box center [128, 146] width 90 height 38
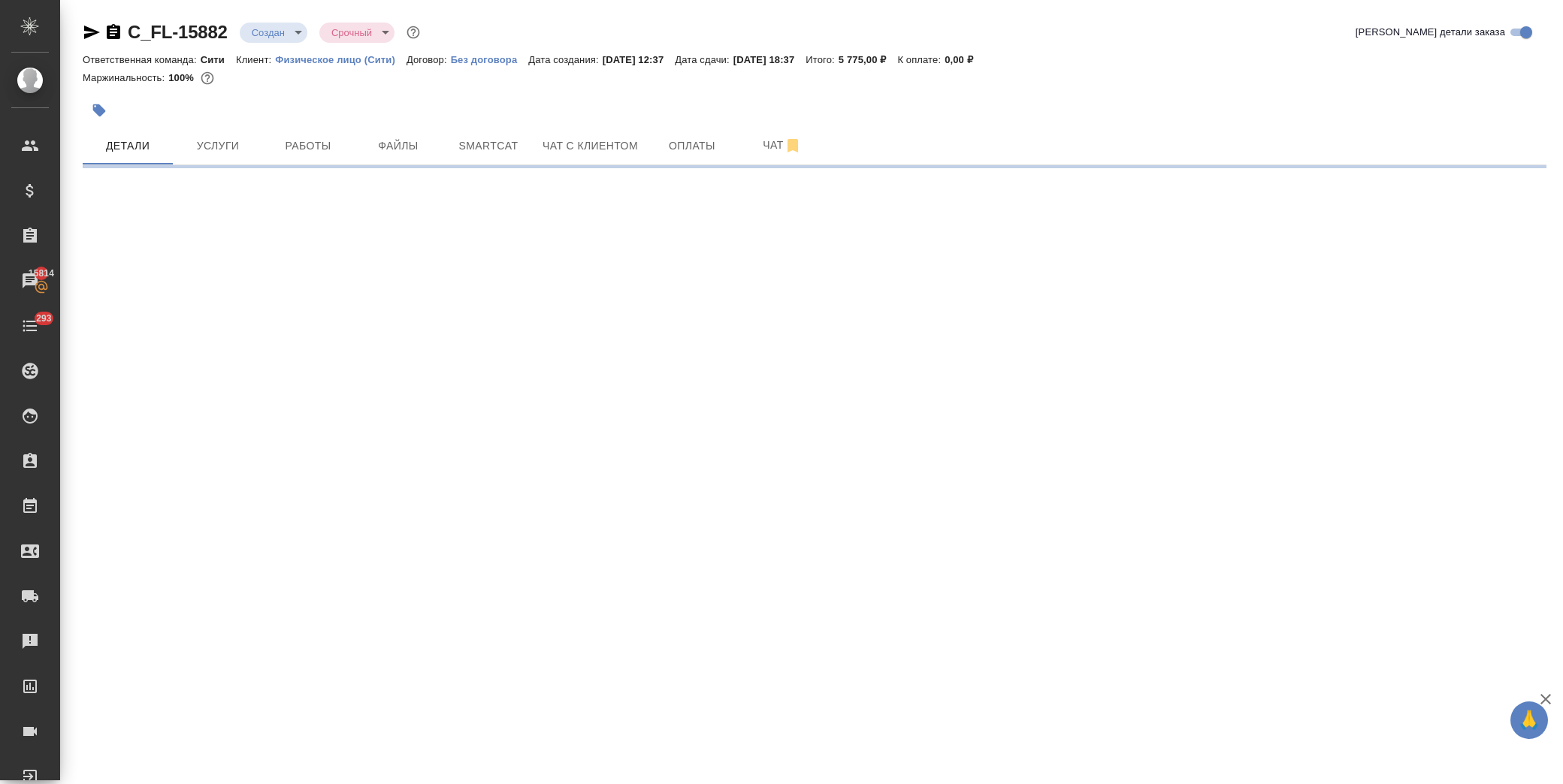
select select "RU"
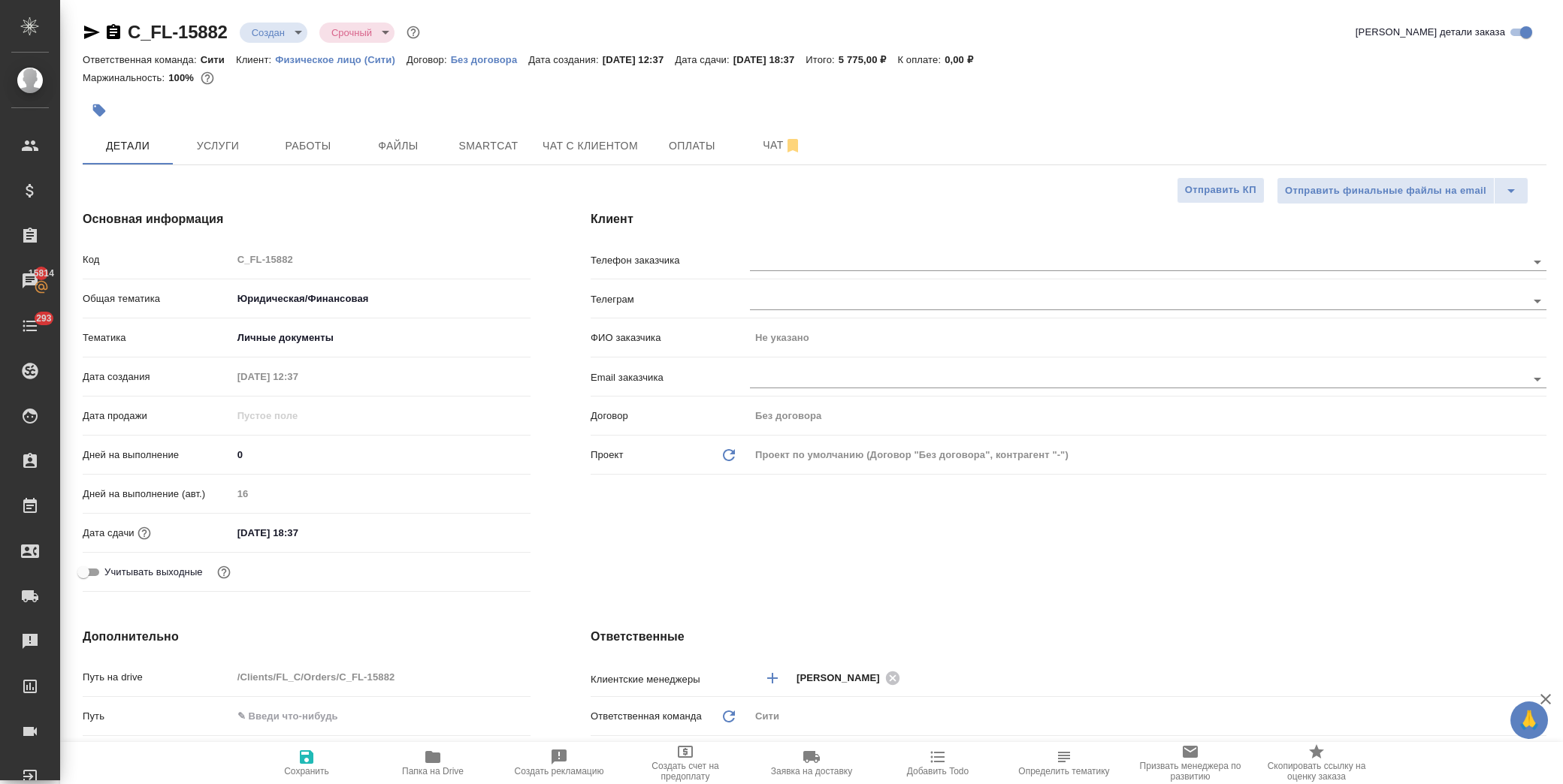
type textarea "x"
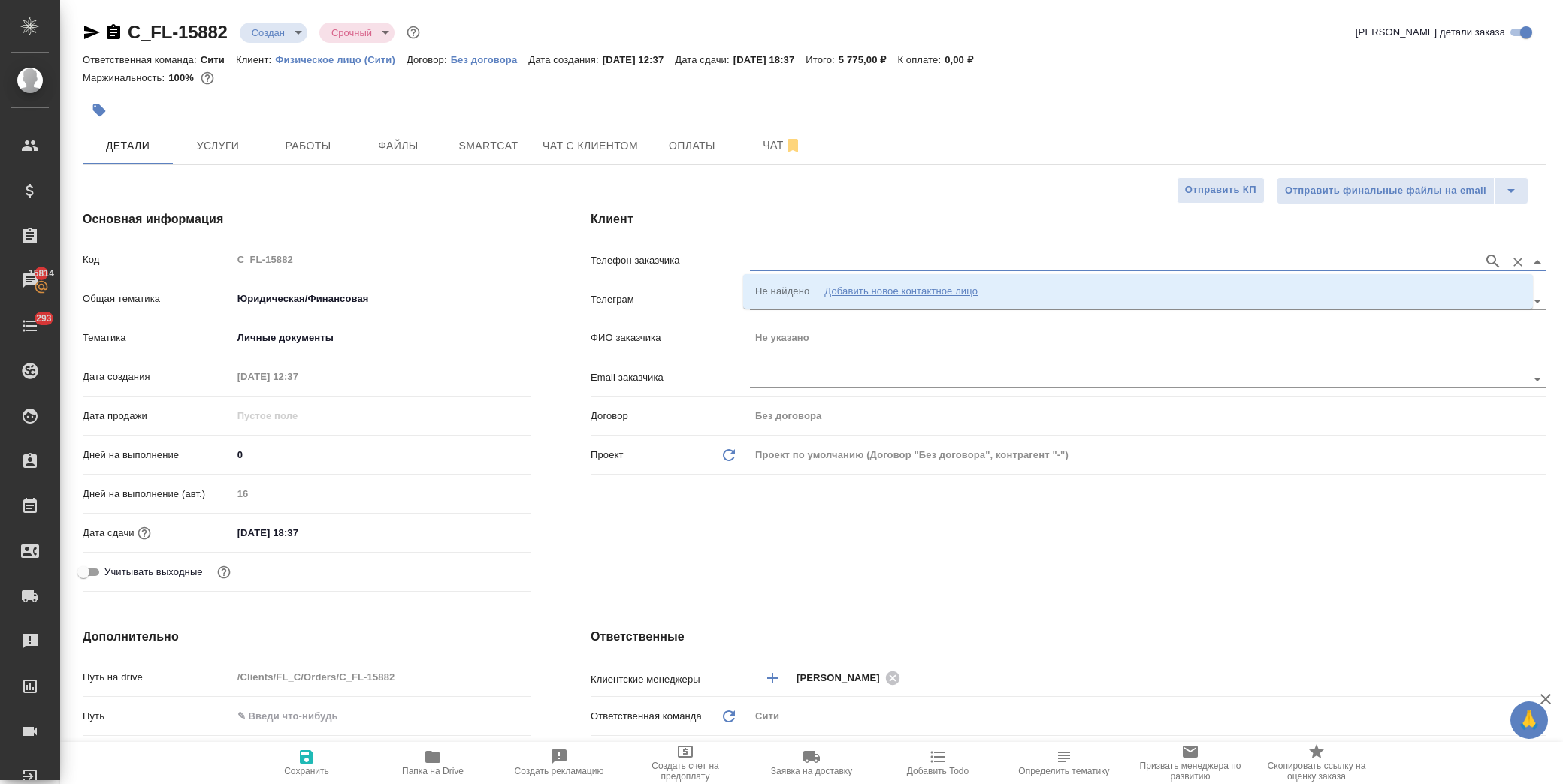
drag, startPoint x: 1357, startPoint y: 255, endPoint x: 1369, endPoint y: 255, distance: 12.0
click at [1357, 255] on input "text" at bounding box center [1112, 261] width 726 height 18
click at [965, 289] on div "Добавить новое контактное лицо" at bounding box center [901, 292] width 153 height 15
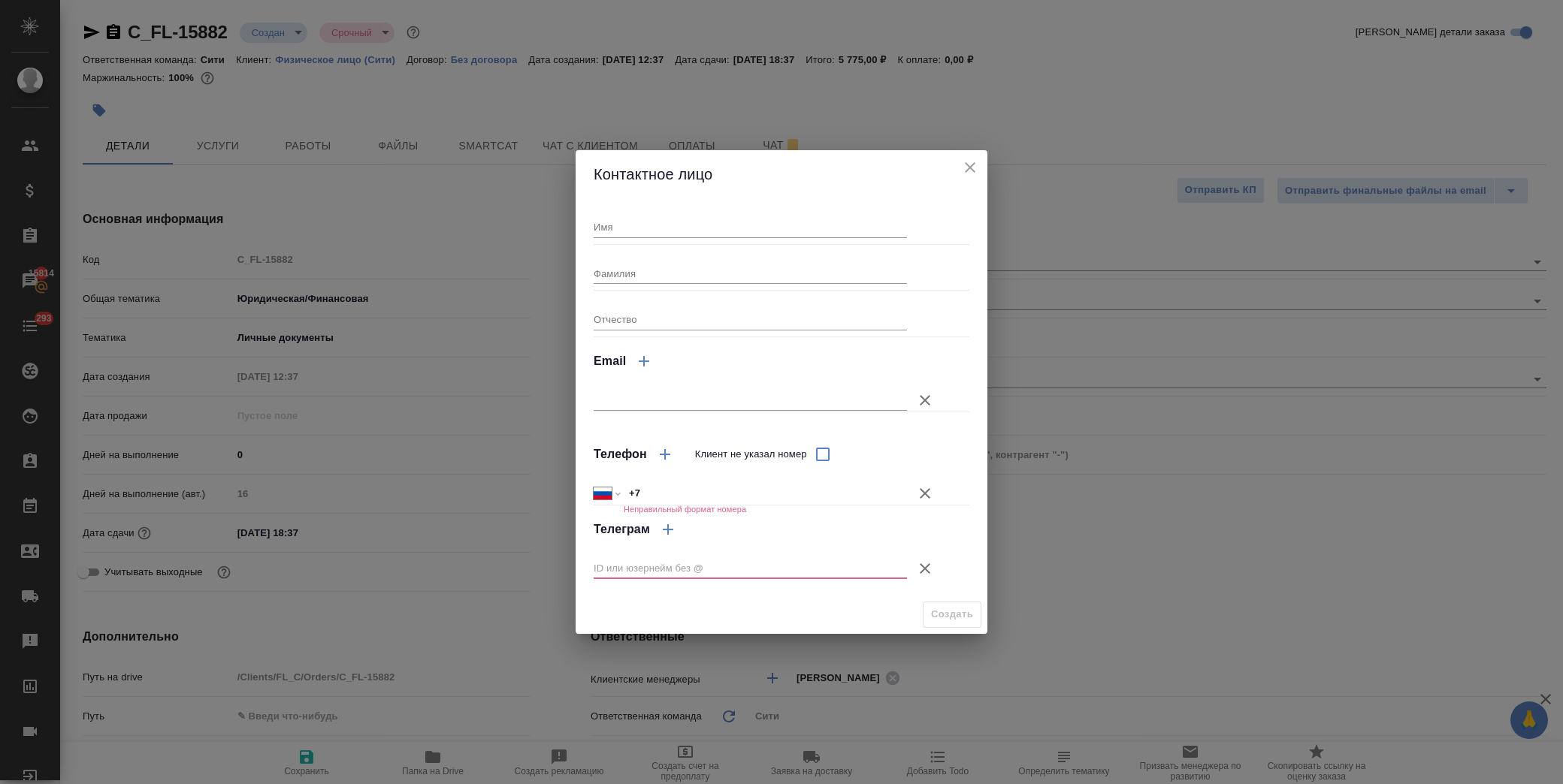
click at [613, 228] on input "Имя" at bounding box center [750, 226] width 314 height 21
type input "[PERSON_NAME]"
click at [678, 497] on input "+7" at bounding box center [766, 493] width 282 height 21
type input "[PHONE_NUMBER]"
click at [922, 558] on button "Клиент не указал номер" at bounding box center [924, 569] width 36 height 36
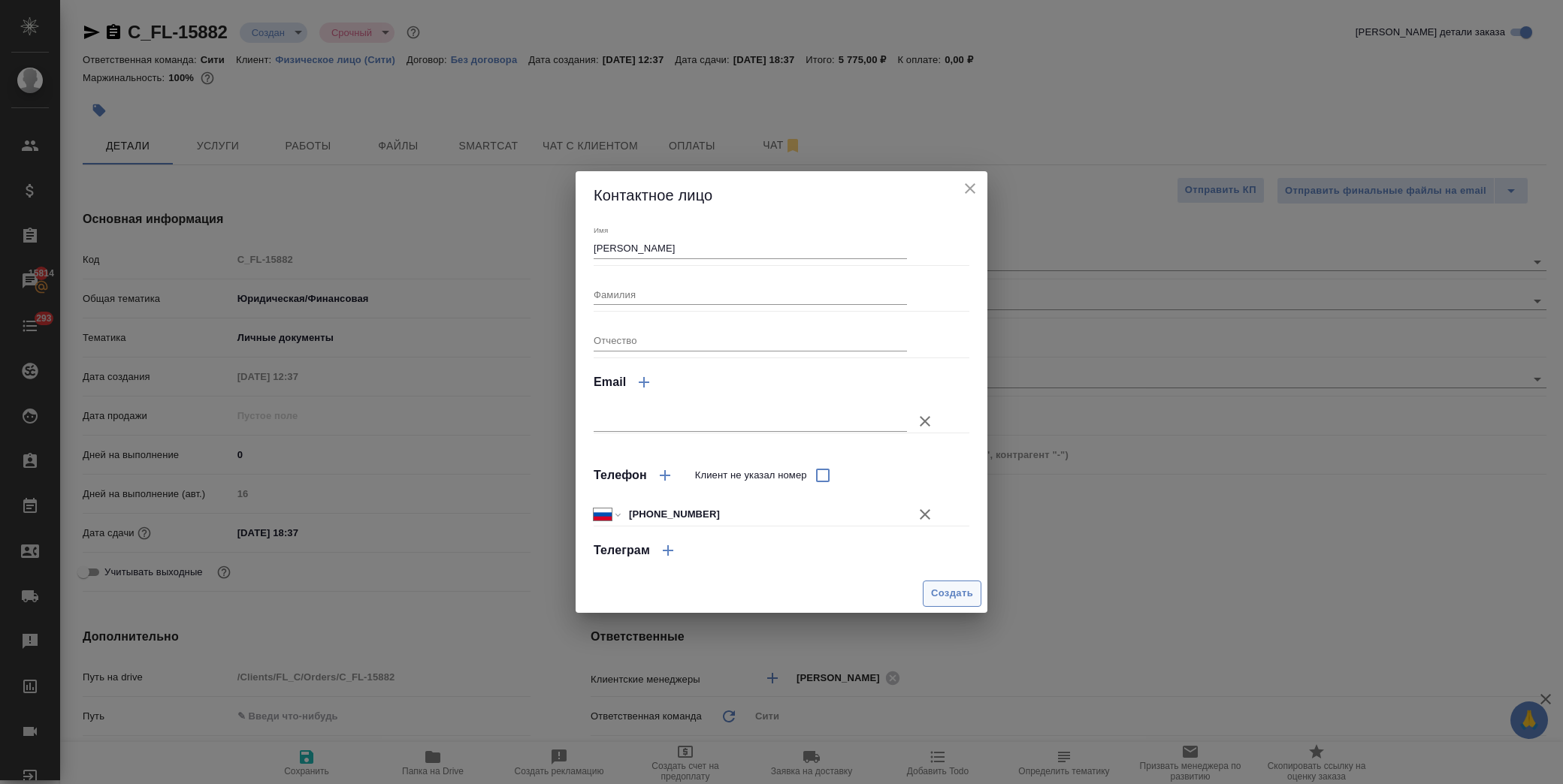
click at [963, 592] on span "Создать" at bounding box center [952, 594] width 42 height 18
type textarea "x"
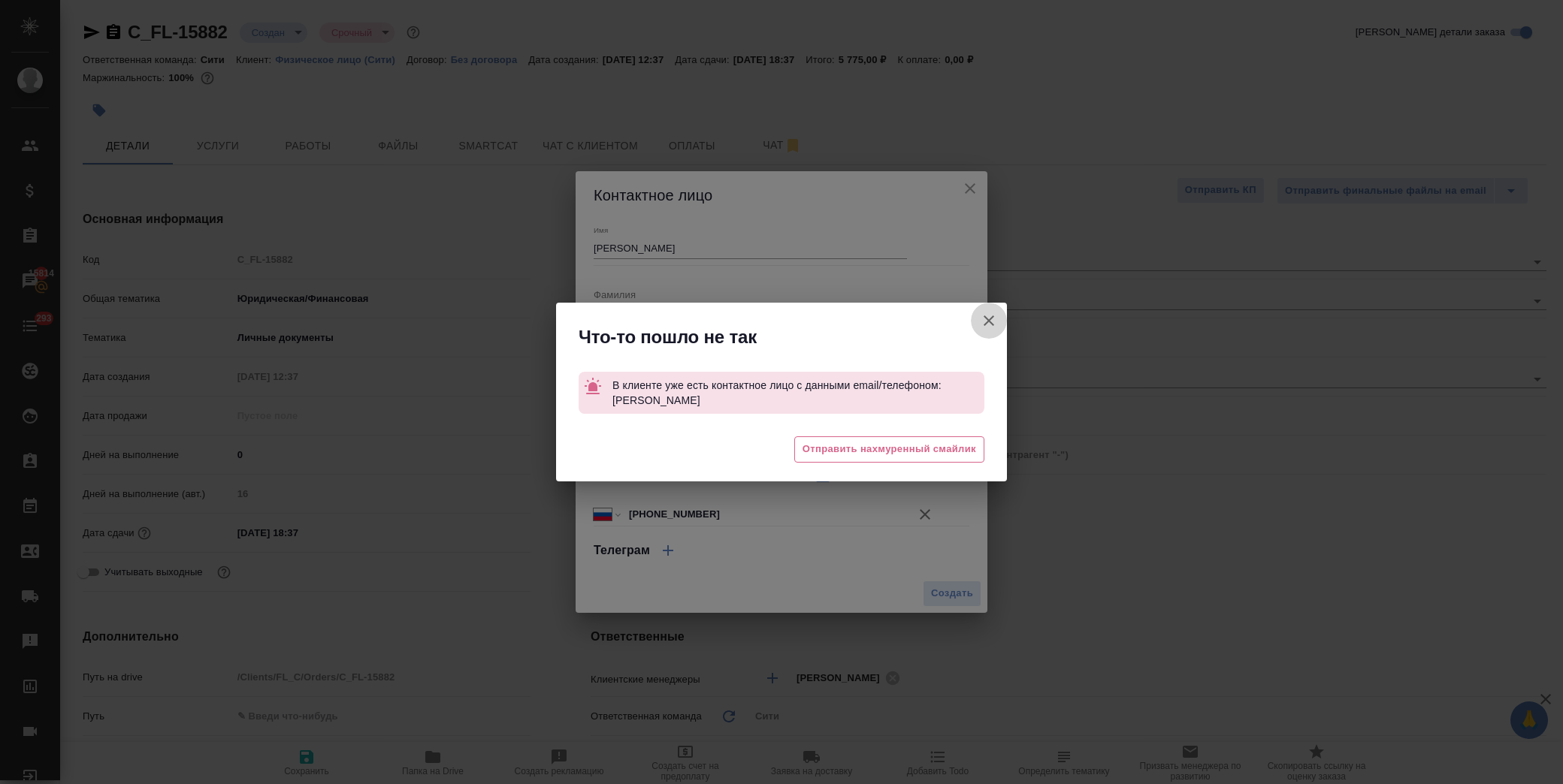
click at [987, 318] on icon "button" at bounding box center [989, 321] width 18 height 18
type textarea "x"
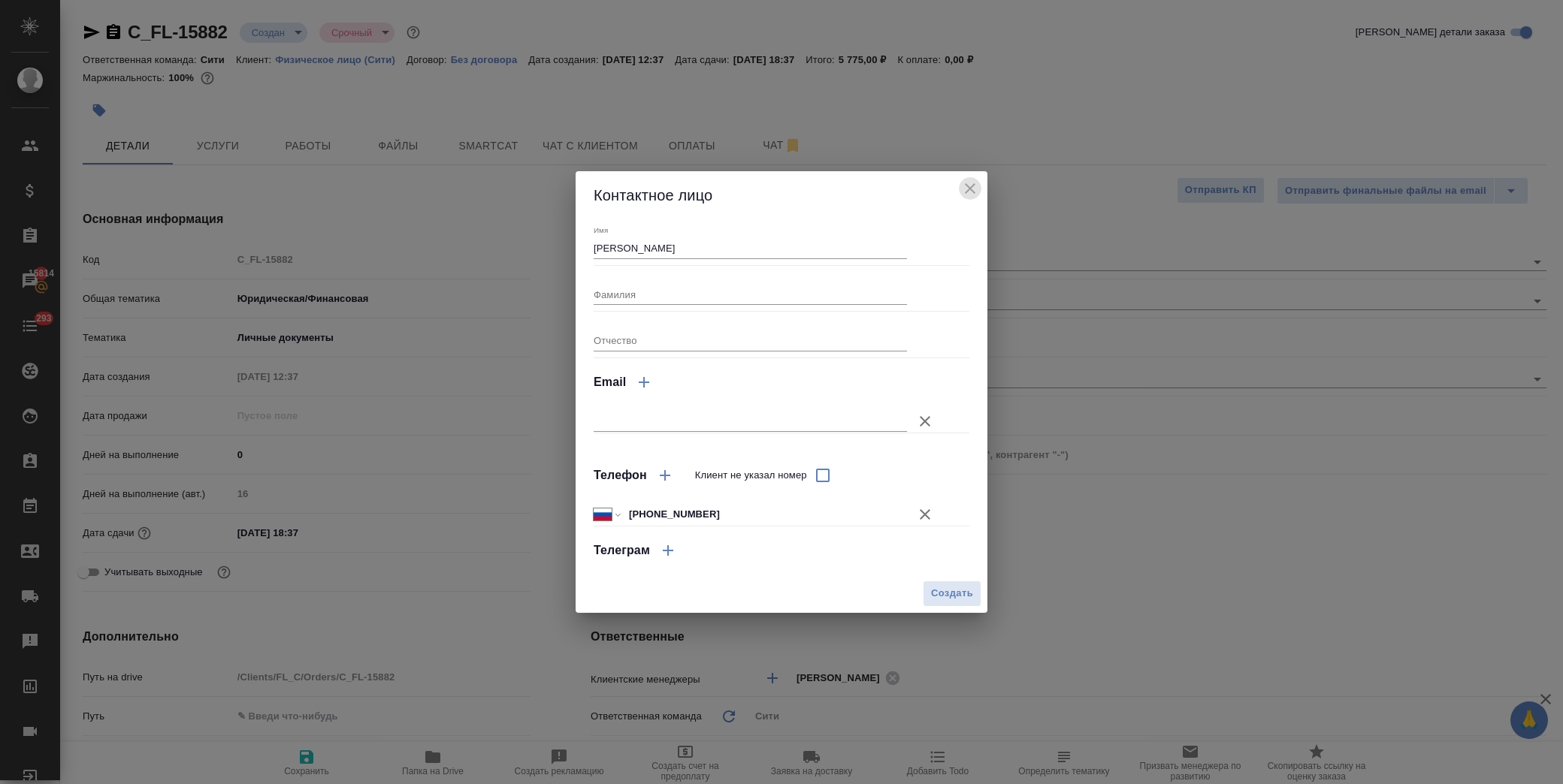
click at [974, 188] on icon "close" at bounding box center [970, 189] width 18 height 18
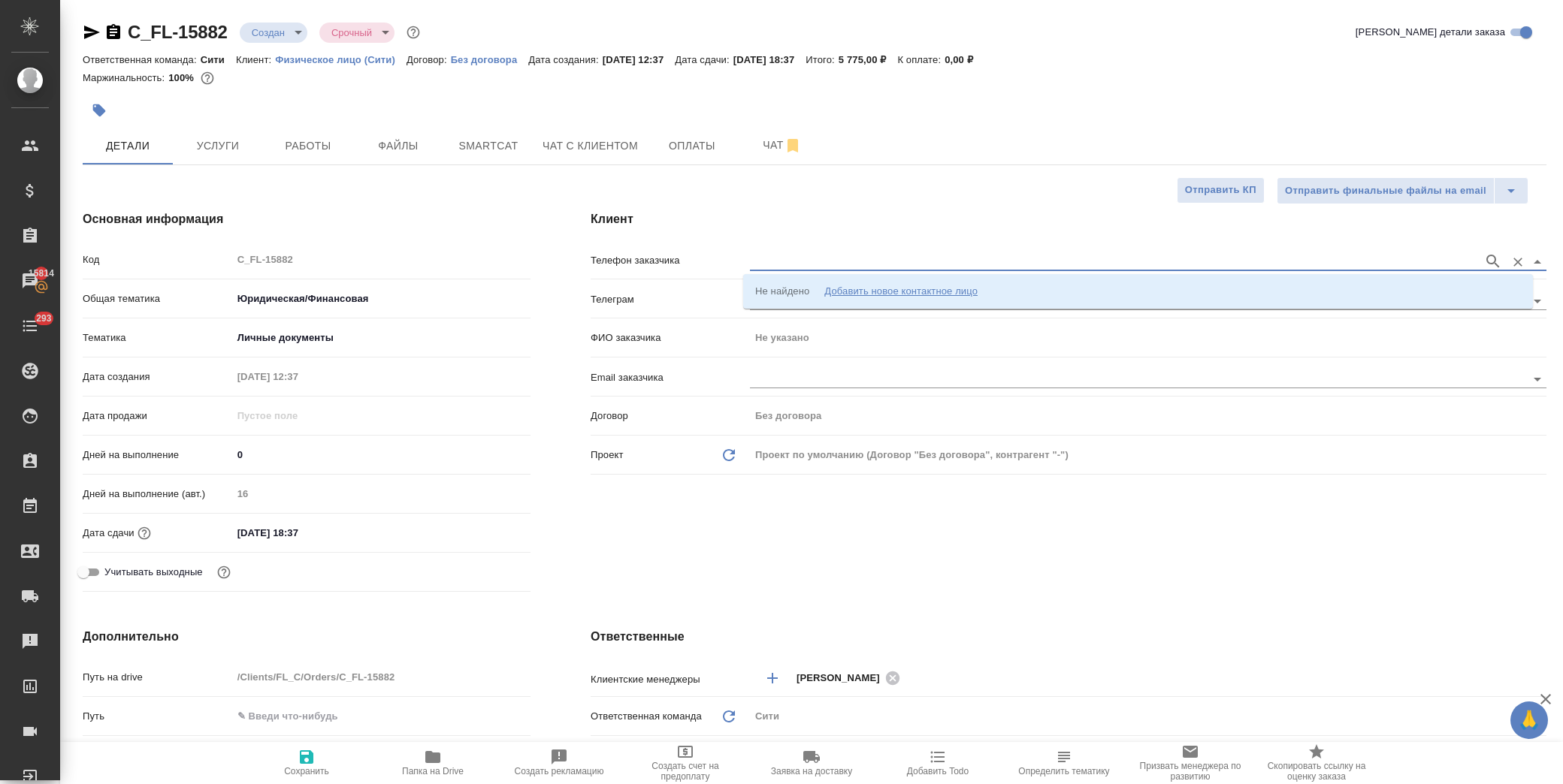
click at [851, 255] on input "text" at bounding box center [1112, 261] width 726 height 18
type input "9265565379"
click at [855, 284] on p "[PHONE_NUMBER] [PERSON_NAME]" at bounding box center [842, 292] width 173 height 15
type input "[PHONE_NUMBER] [PERSON_NAME]"
type input "[PERSON_NAME]"
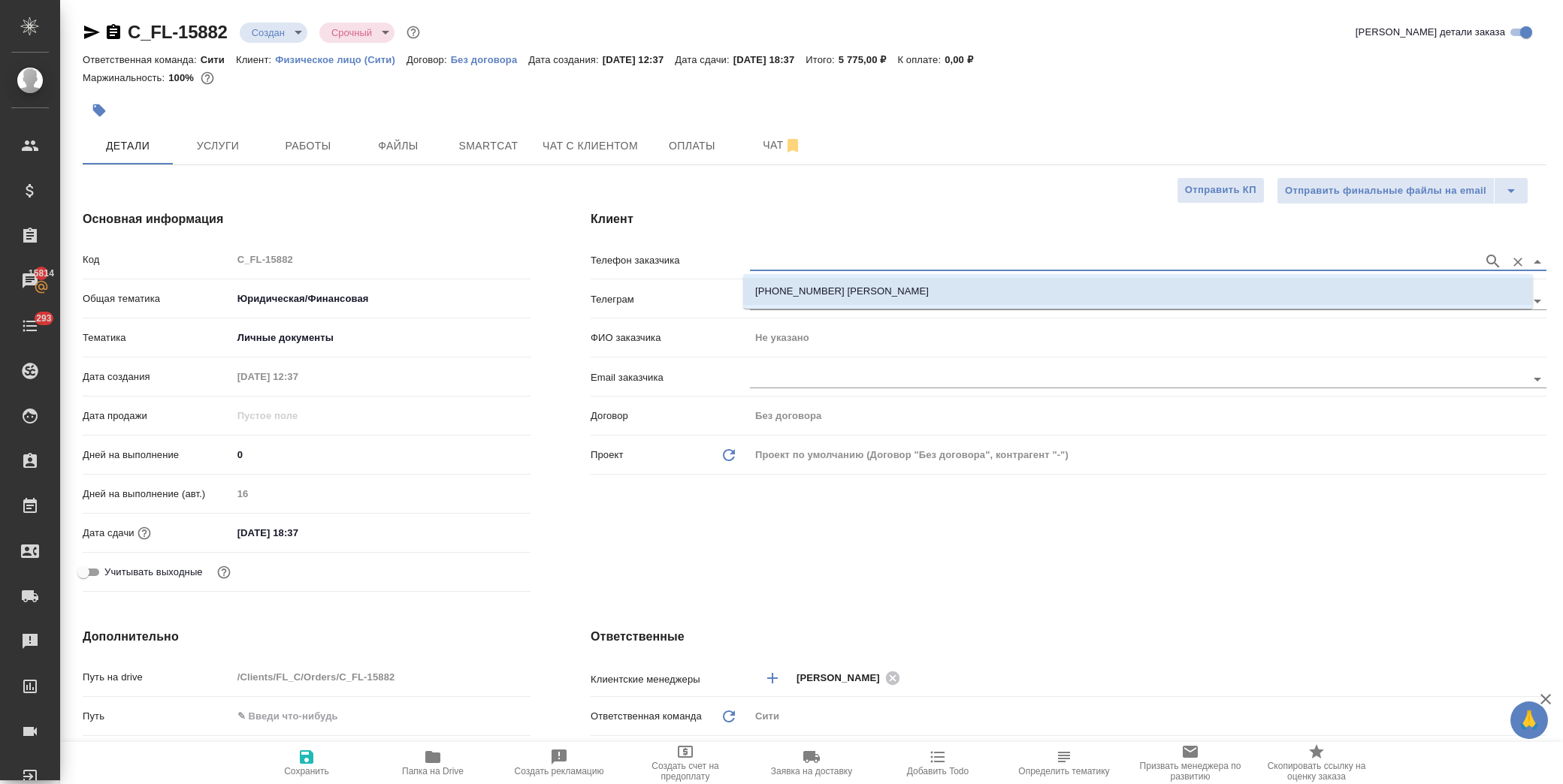
type textarea "x"
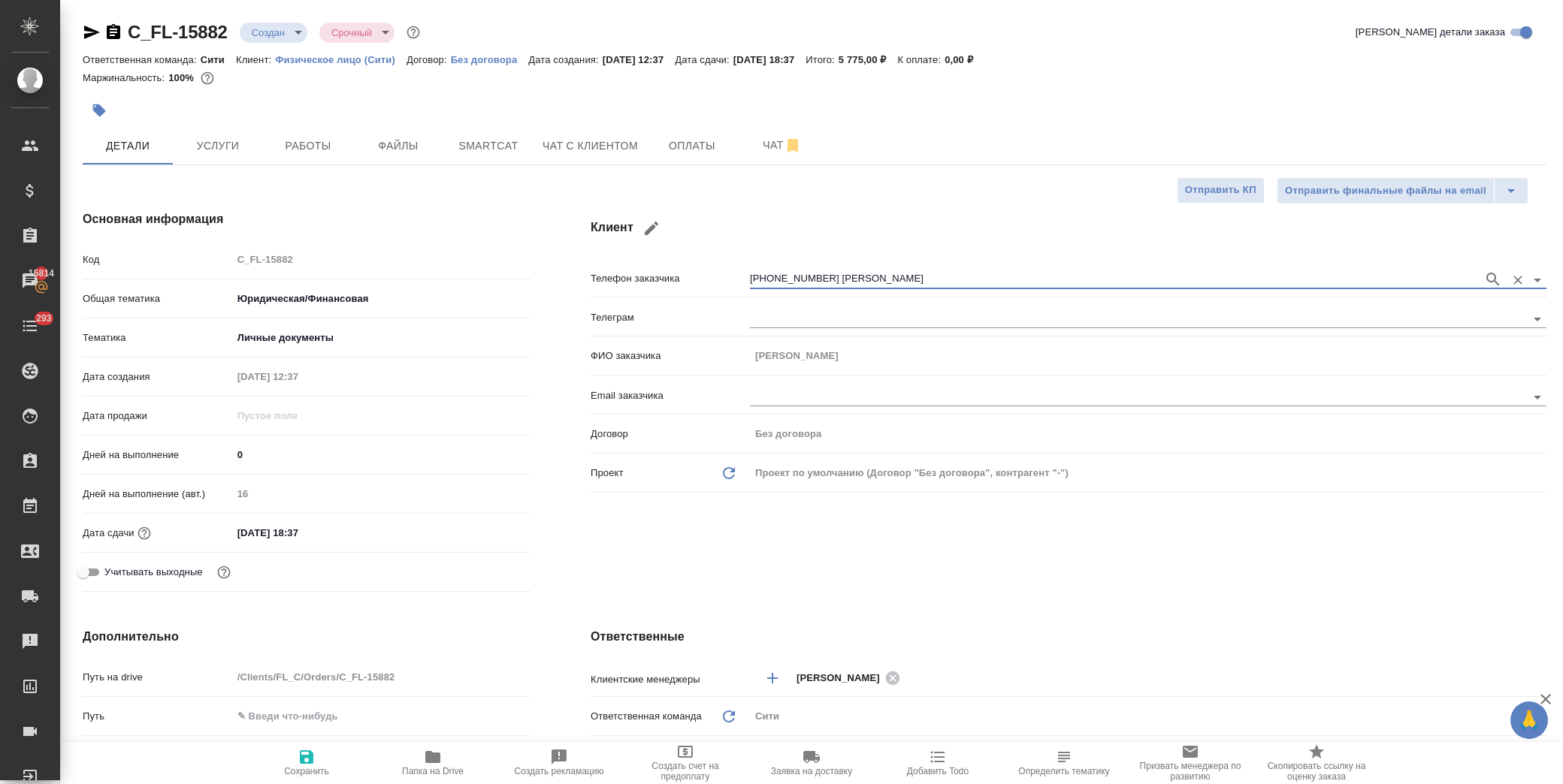
click at [317, 761] on span "Сохранить" at bounding box center [306, 762] width 108 height 28
type textarea "x"
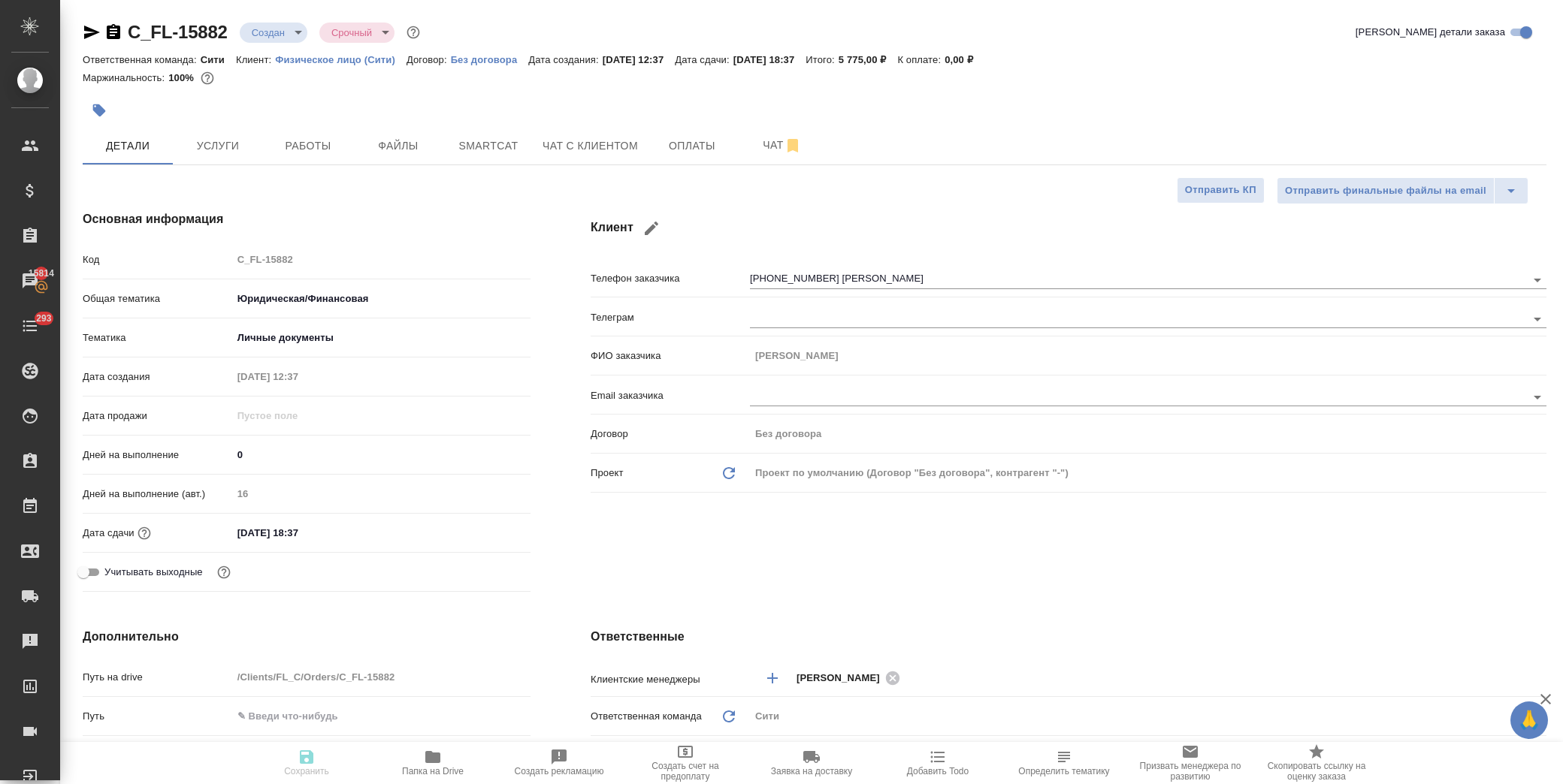
type textarea "x"
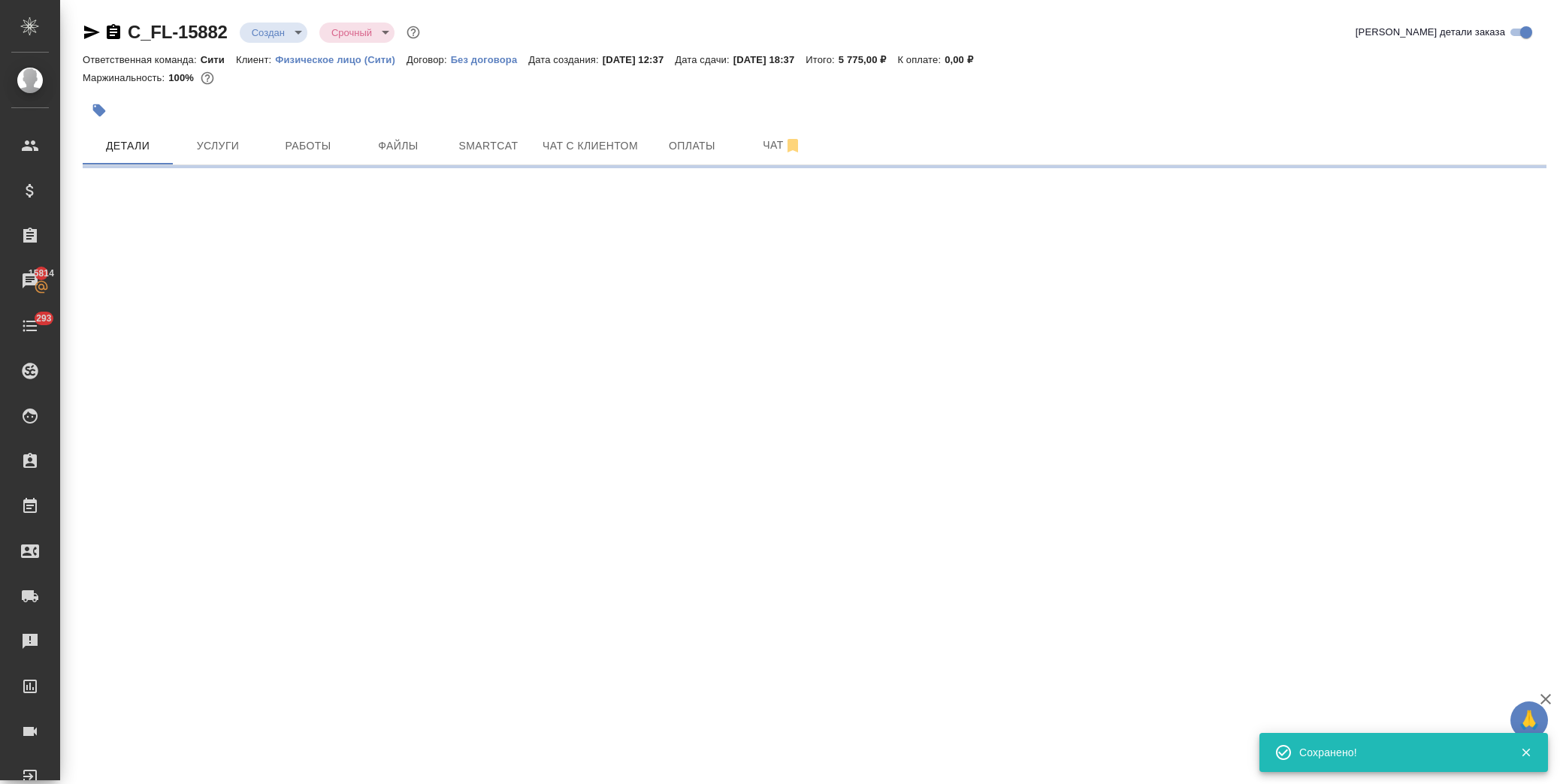
select select "RU"
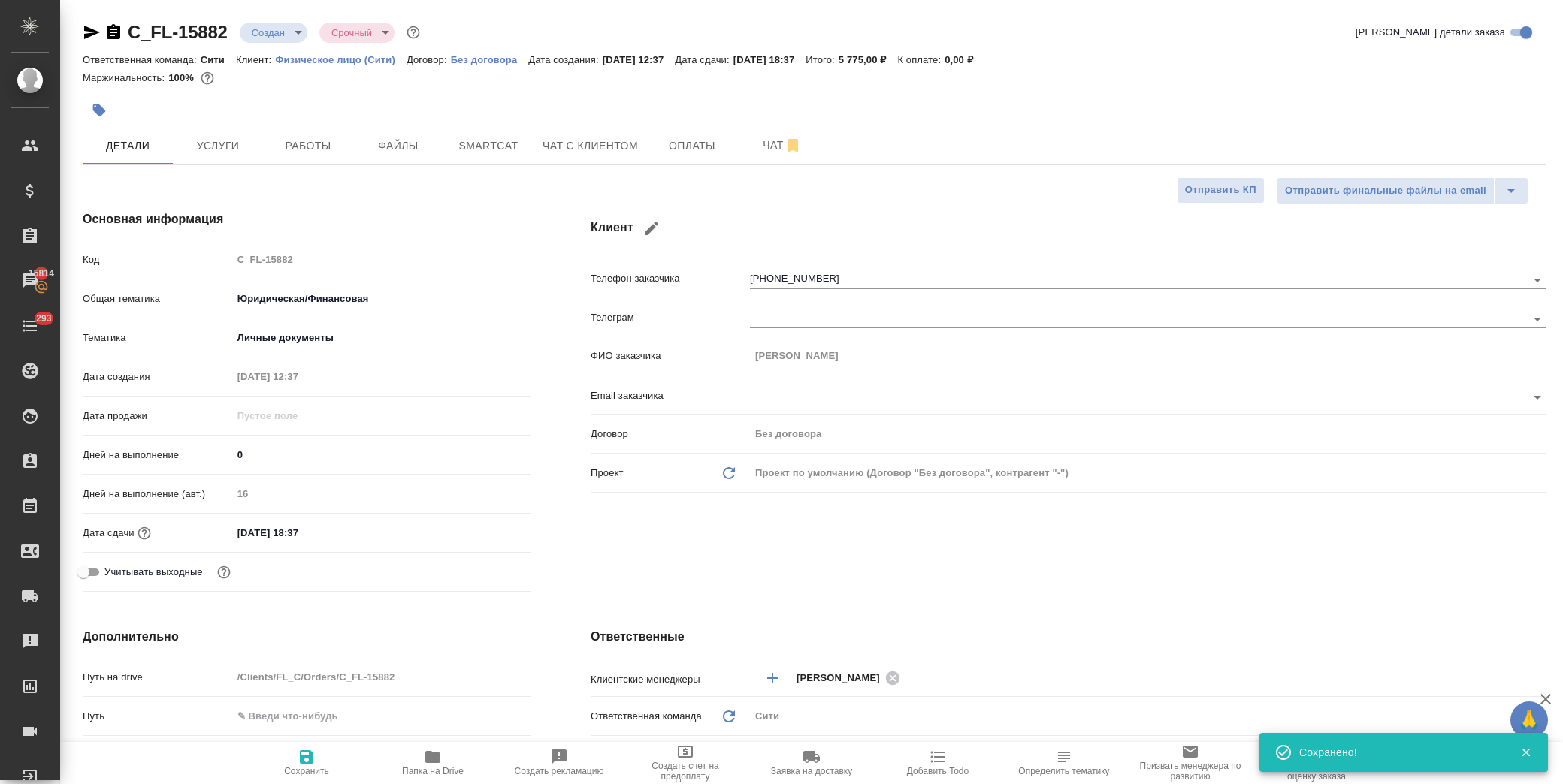
type textarea "x"
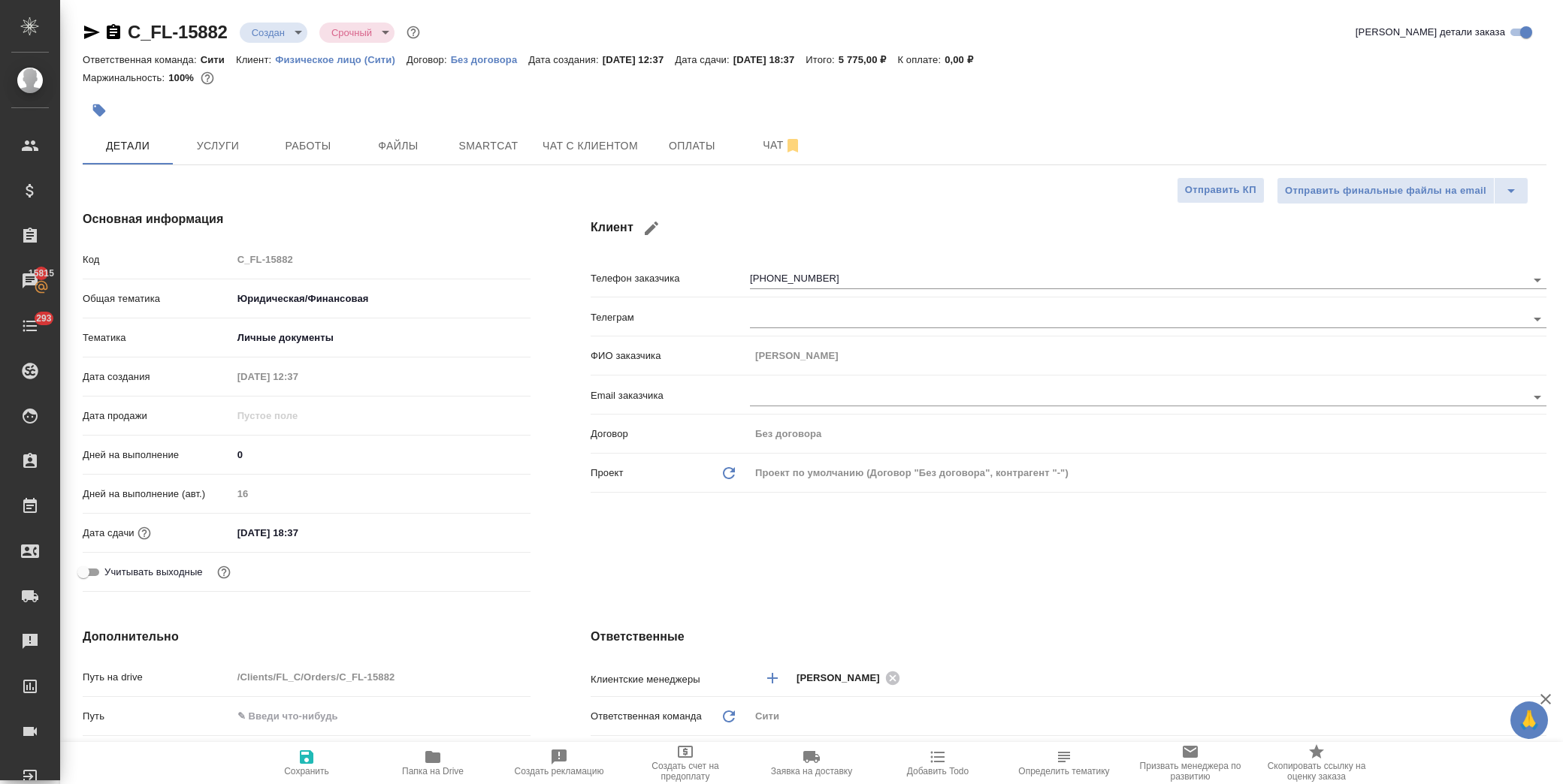
click at [373, 530] on div "[DATE] 18:37" at bounding box center [381, 533] width 298 height 21
click at [349, 537] on input "[DATE] 18:37" at bounding box center [298, 533] width 132 height 21
click at [481, 529] on icon "button" at bounding box center [487, 532] width 18 height 18
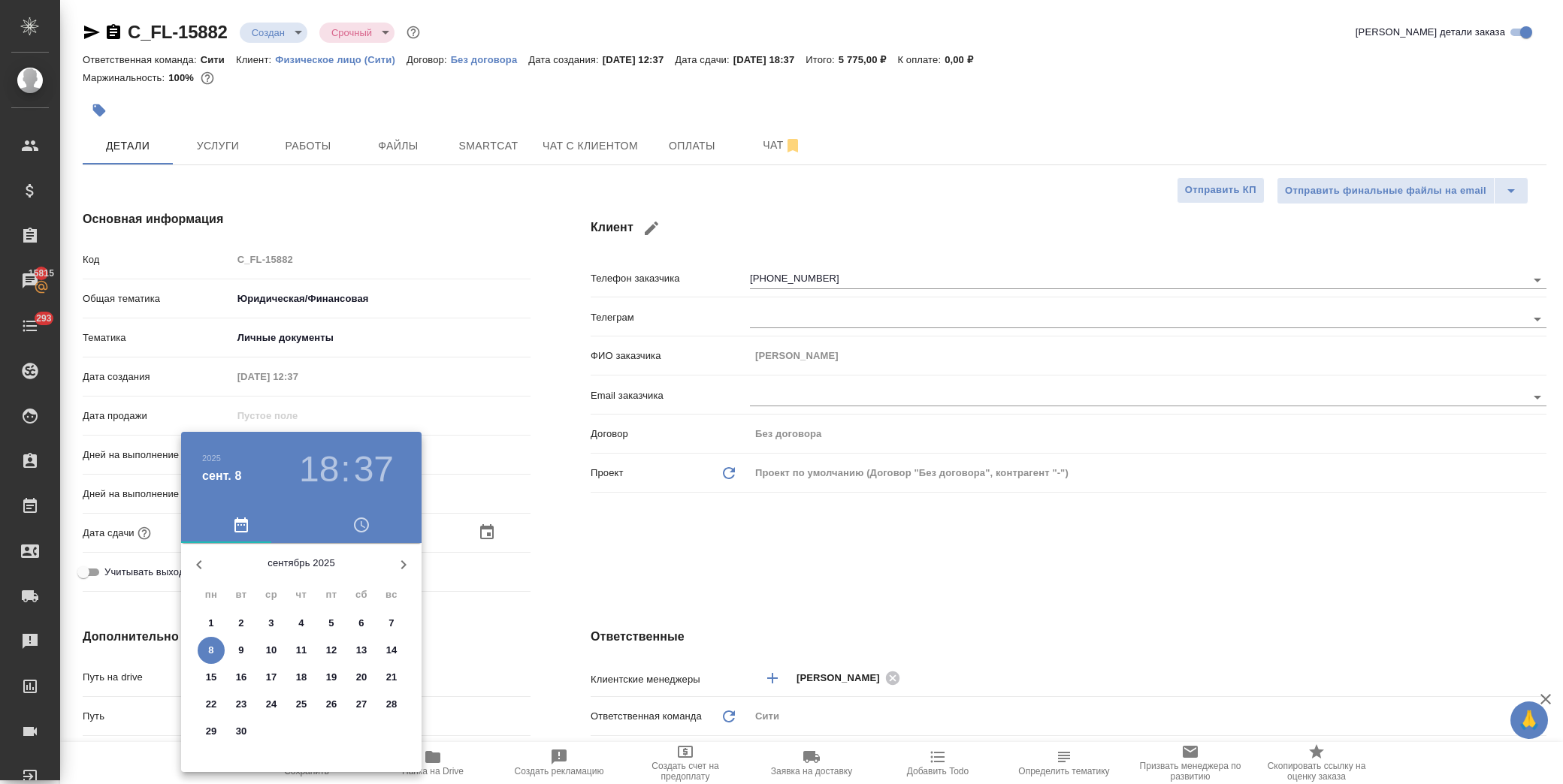
click at [247, 676] on span "16" at bounding box center [241, 677] width 27 height 15
type input "[DATE] 18:37"
type textarea "x"
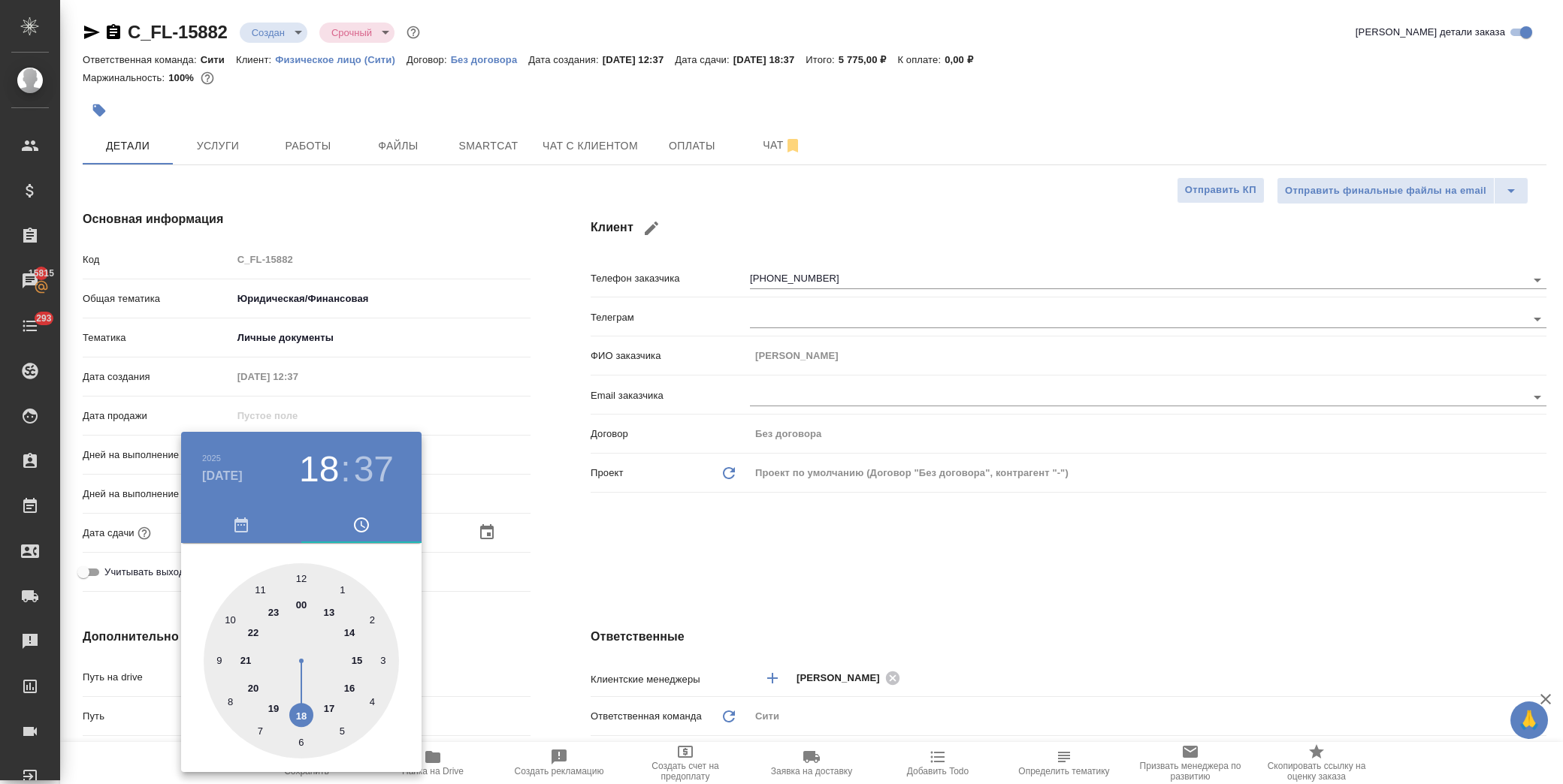
click at [299, 720] on div at bounding box center [301, 661] width 195 height 195
type textarea "x"
drag, startPoint x: 298, startPoint y: 576, endPoint x: 530, endPoint y: 573, distance: 232.0
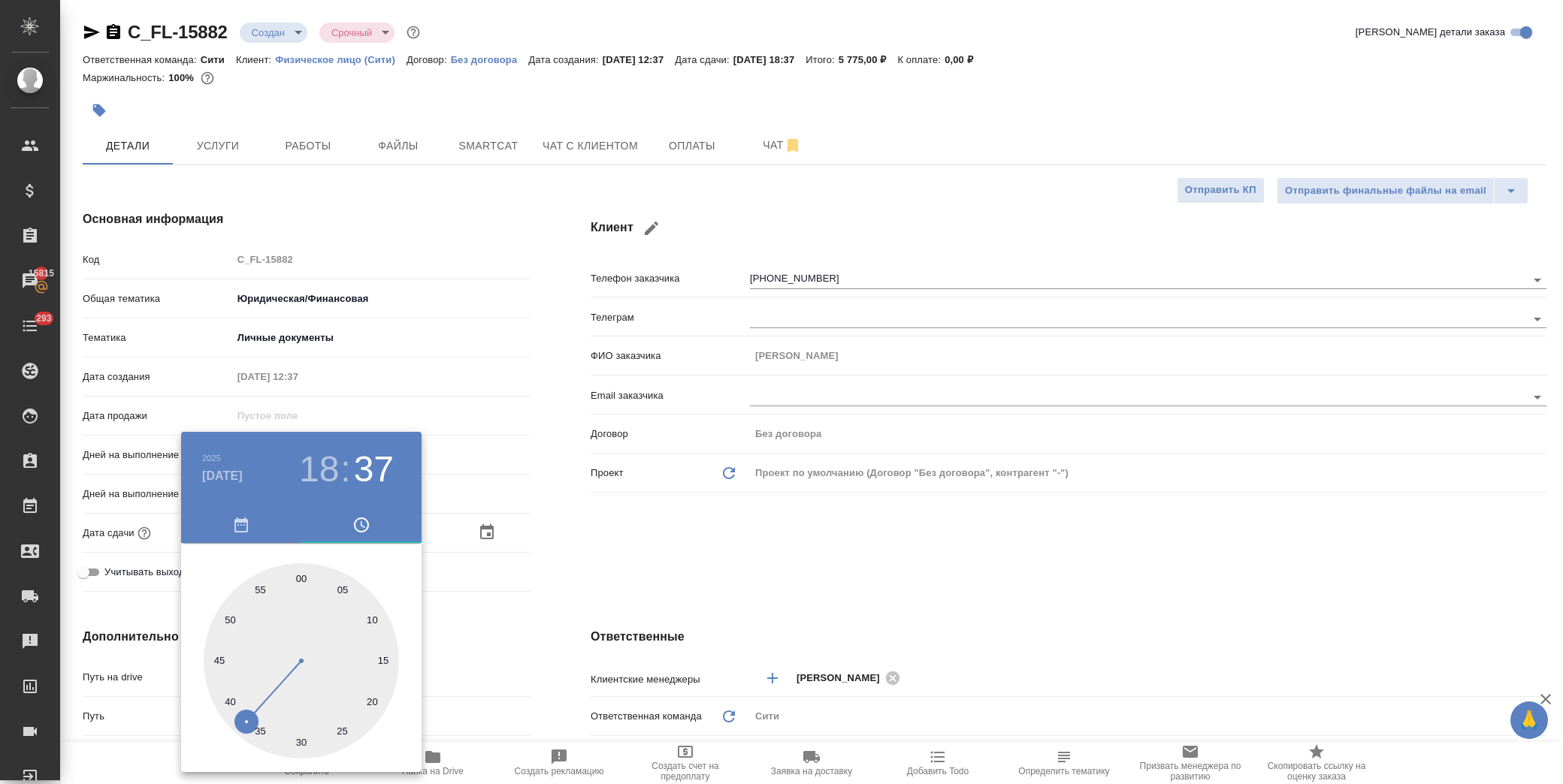
click at [300, 576] on div at bounding box center [301, 661] width 195 height 195
type input "[DATE] 18:00"
type textarea "x"
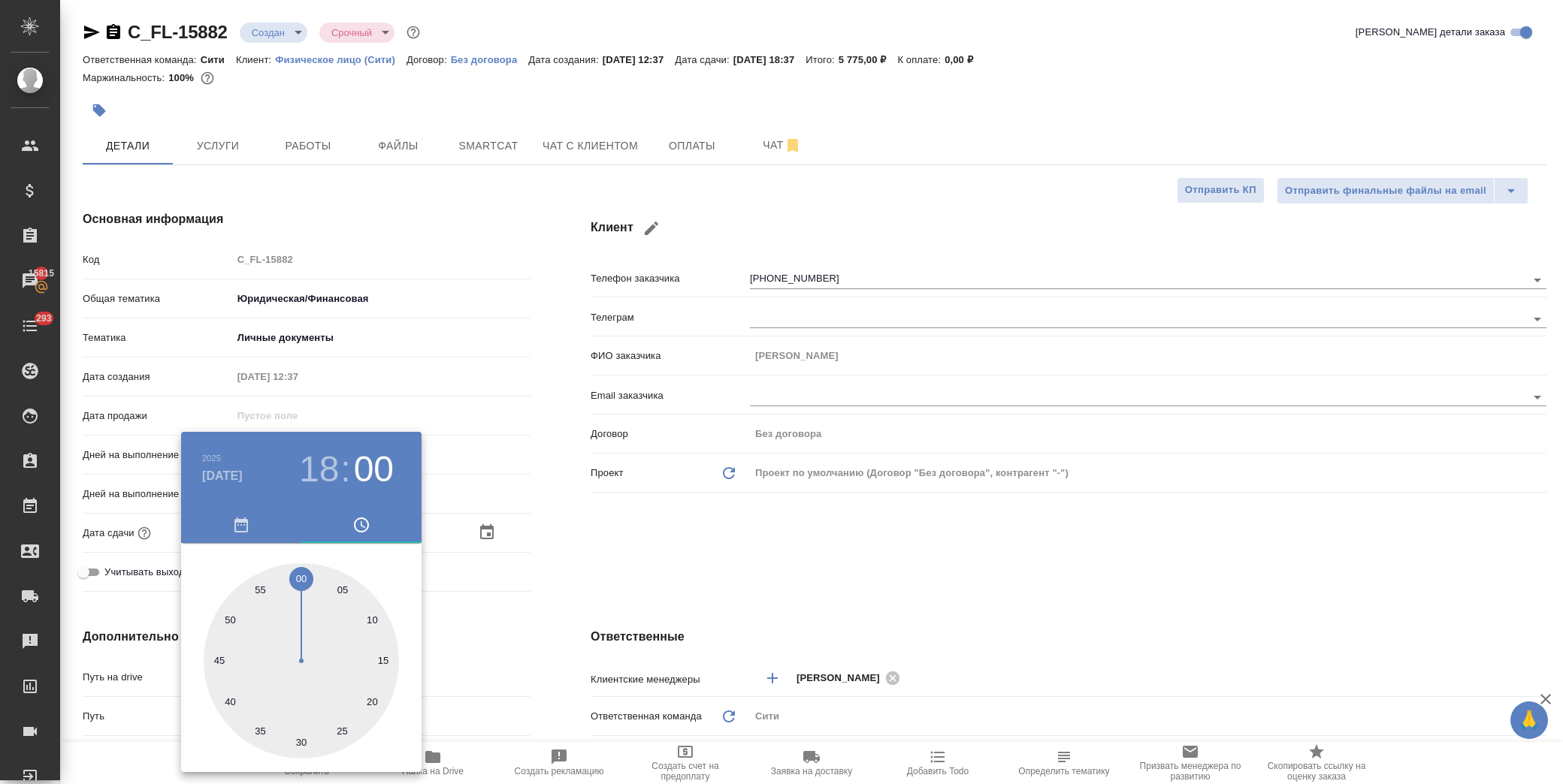
click at [703, 557] on div at bounding box center [781, 392] width 1563 height 784
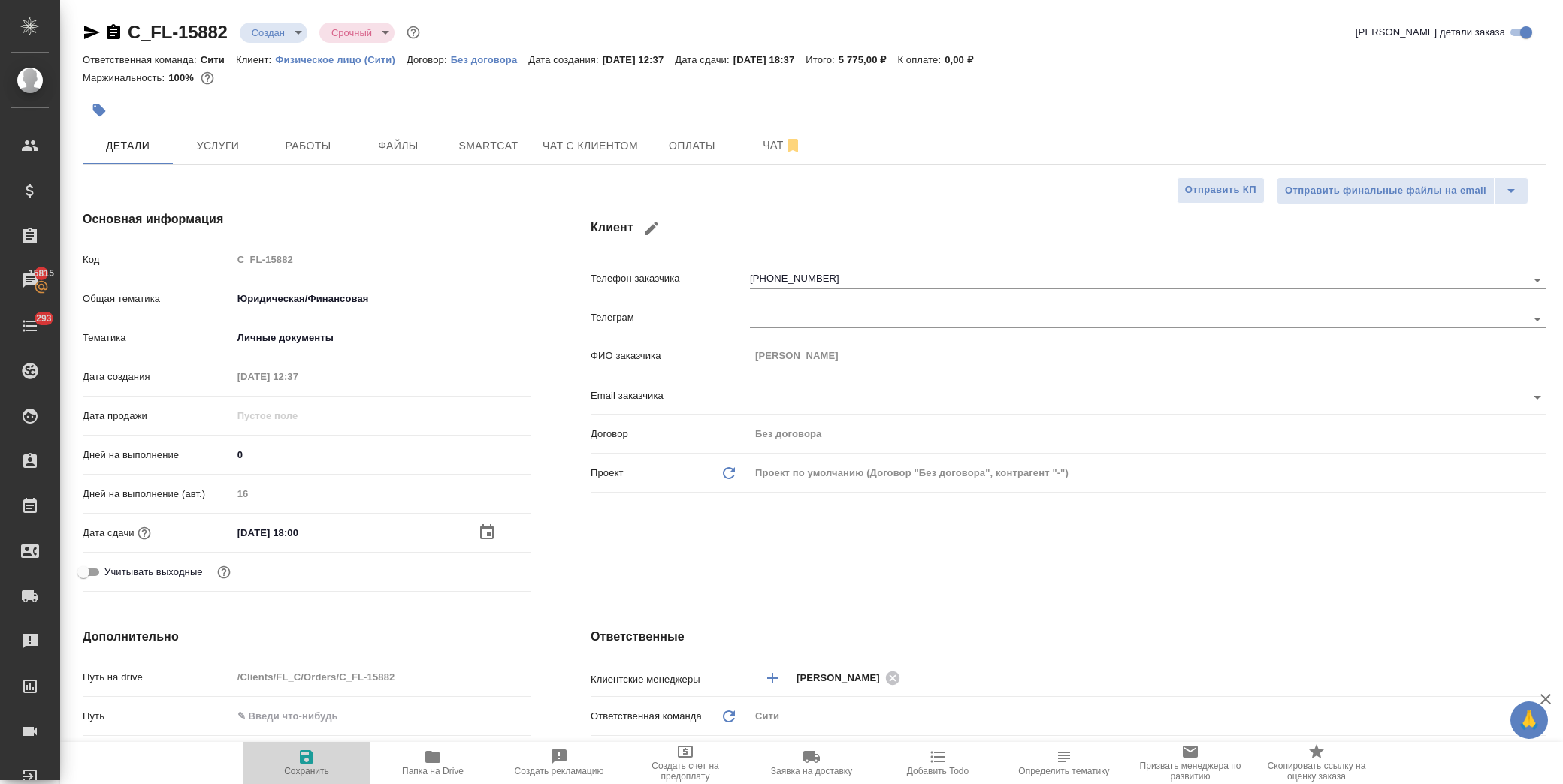
click at [306, 763] on icon "button" at bounding box center [307, 757] width 14 height 14
type textarea "x"
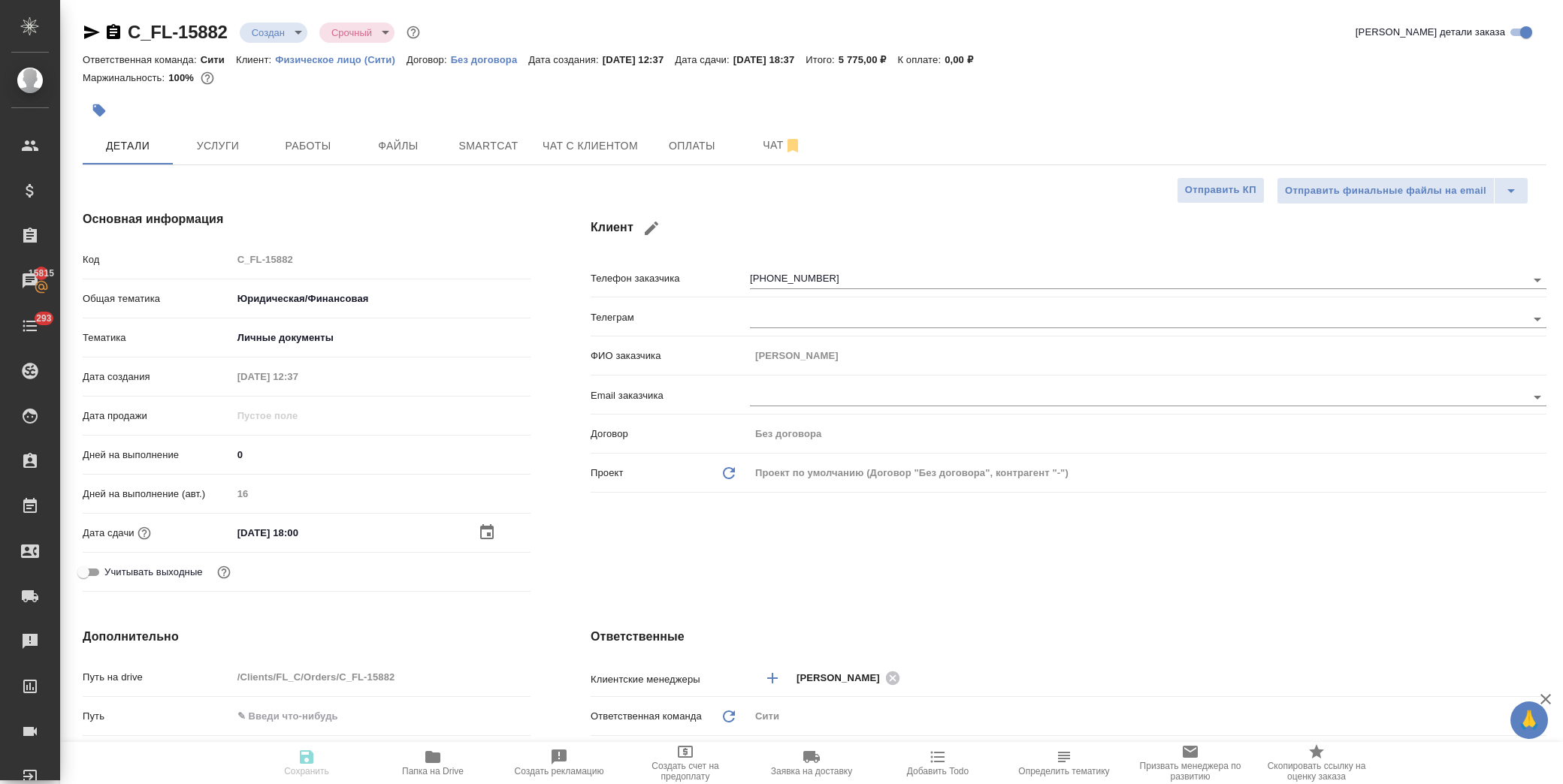
type textarea "x"
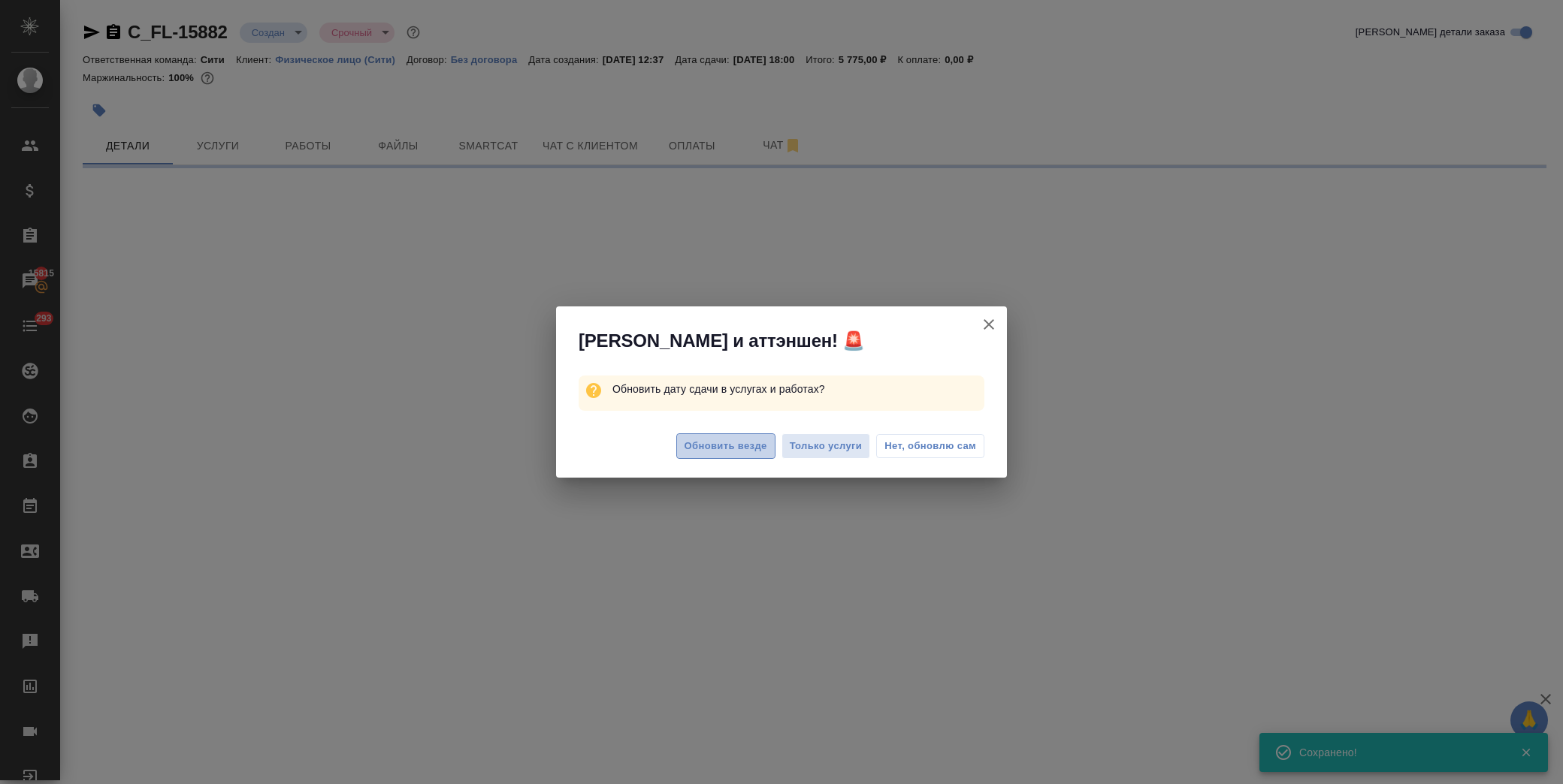
click at [717, 438] on span "Обновить везде" at bounding box center [726, 447] width 83 height 18
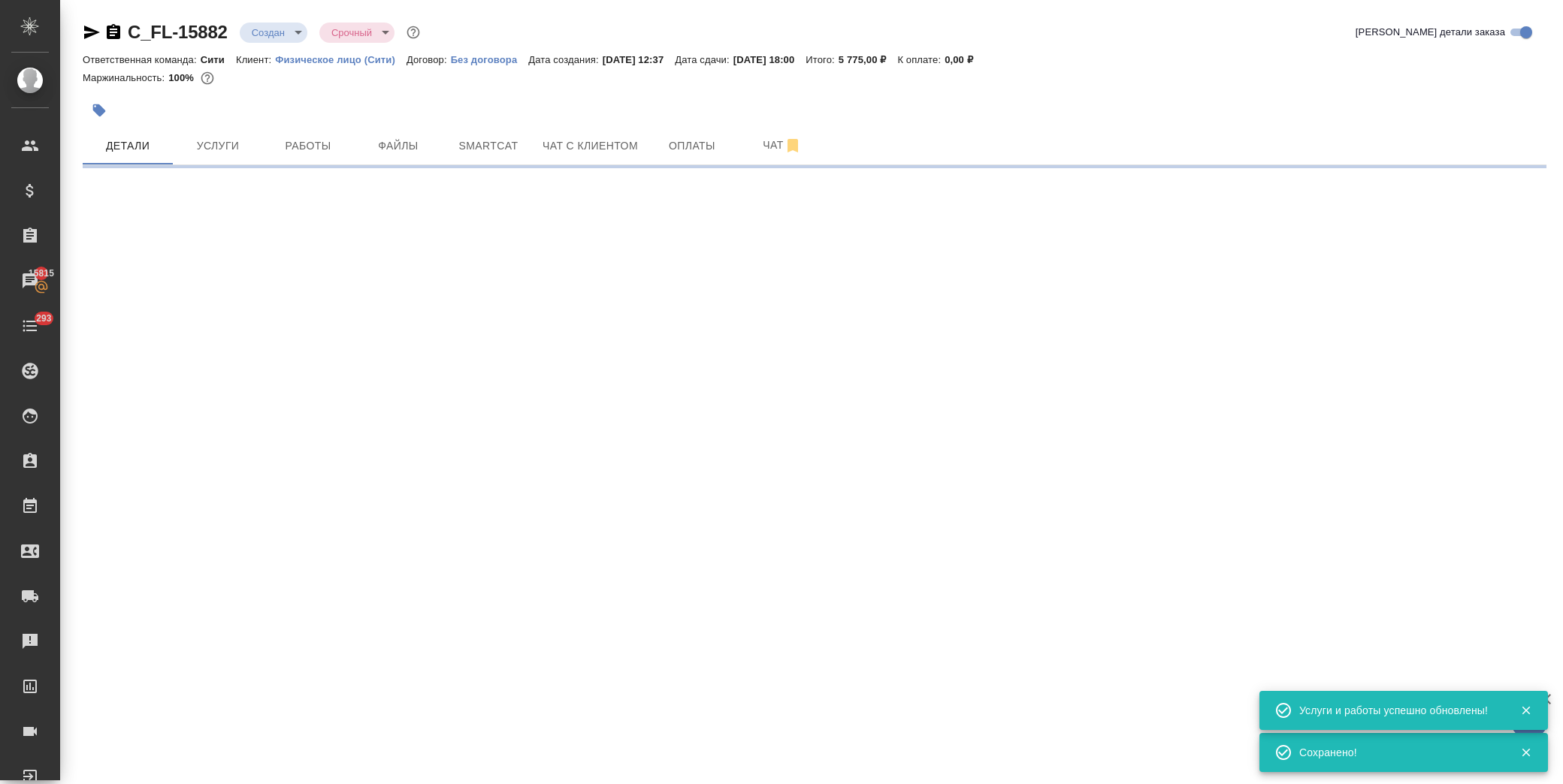
select select "RU"
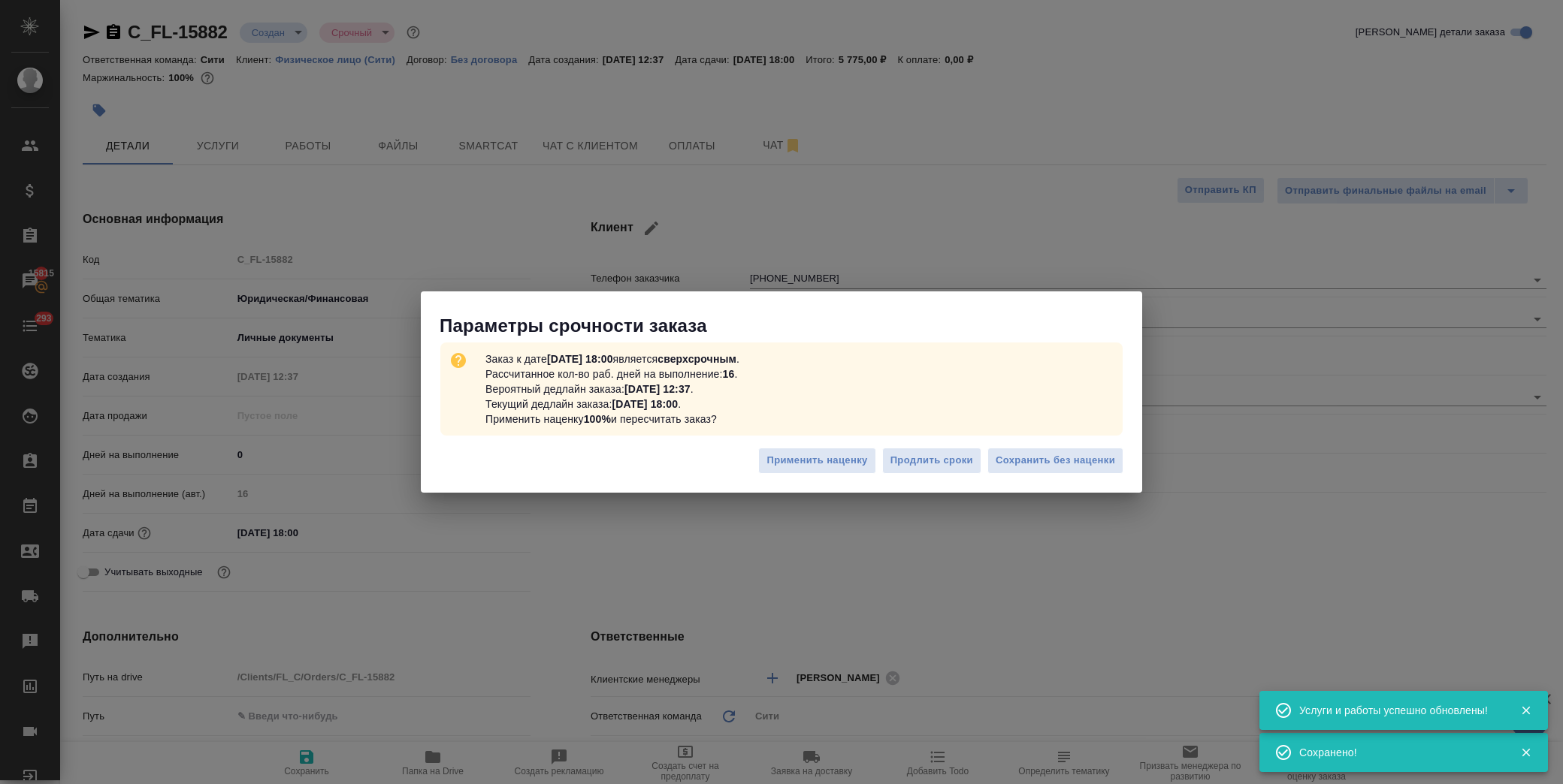
type textarea "x"
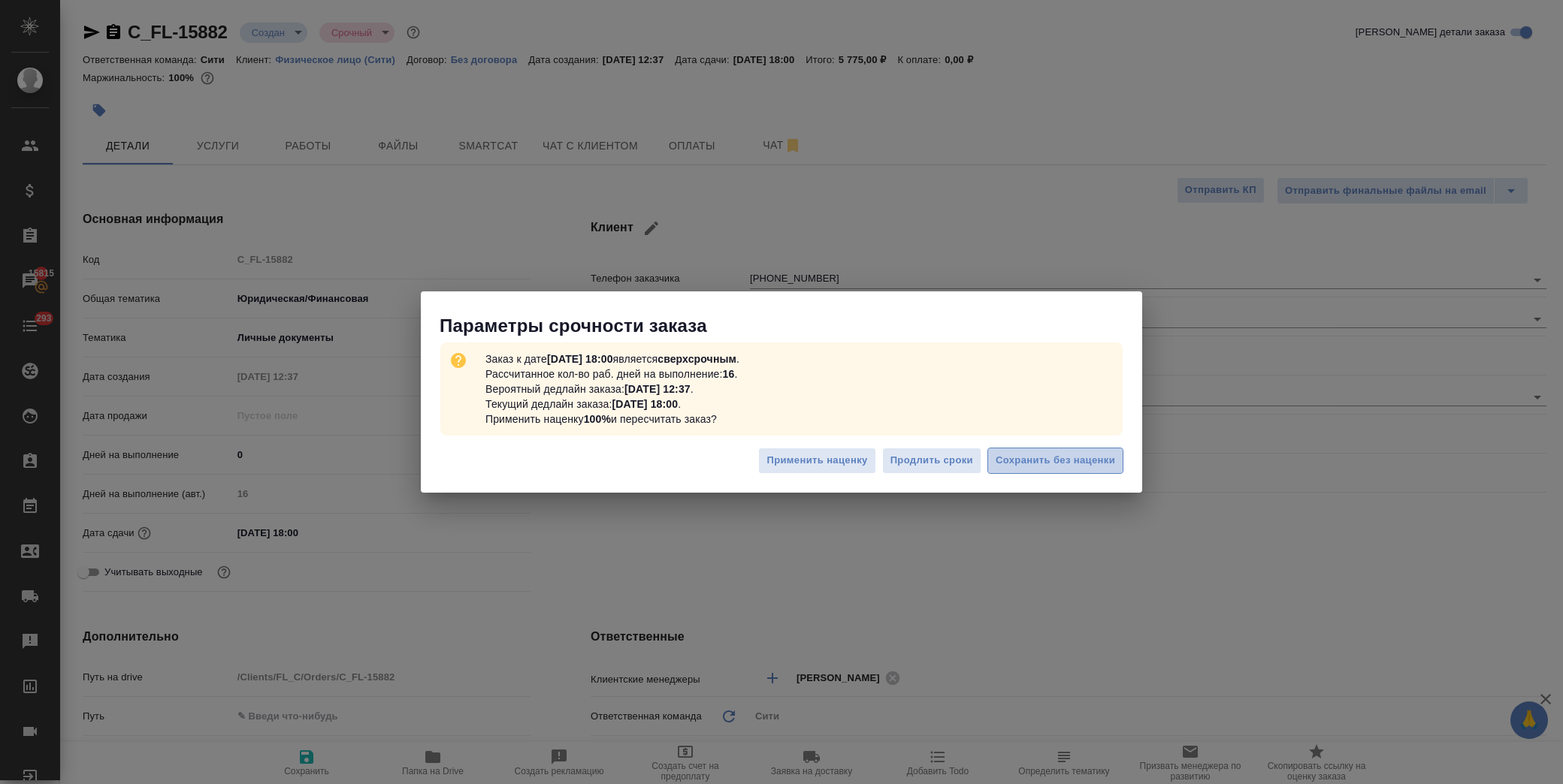
click at [1057, 467] on span "Сохранить без наценки" at bounding box center [1056, 461] width 120 height 18
type textarea "x"
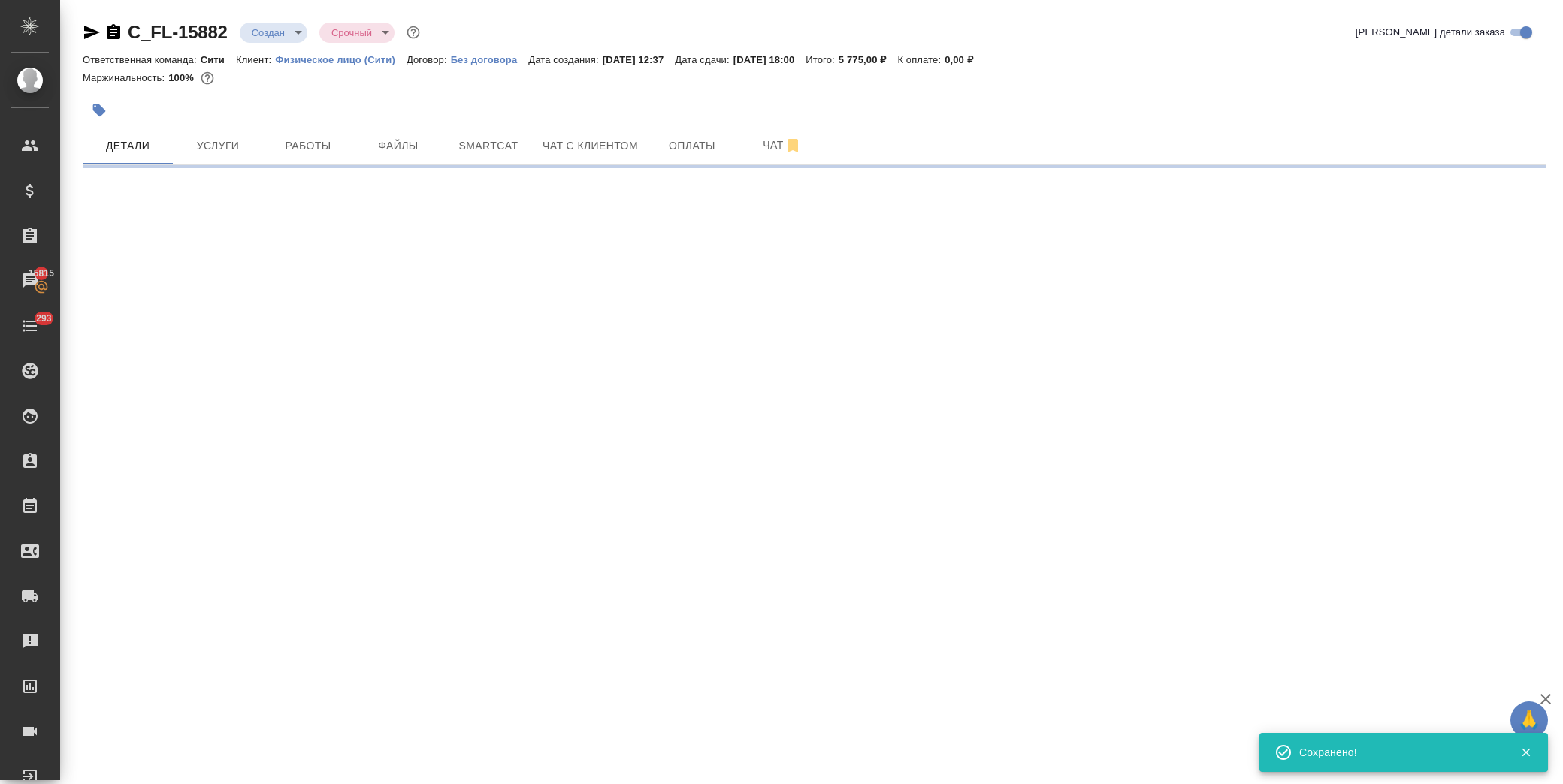
select select "RU"
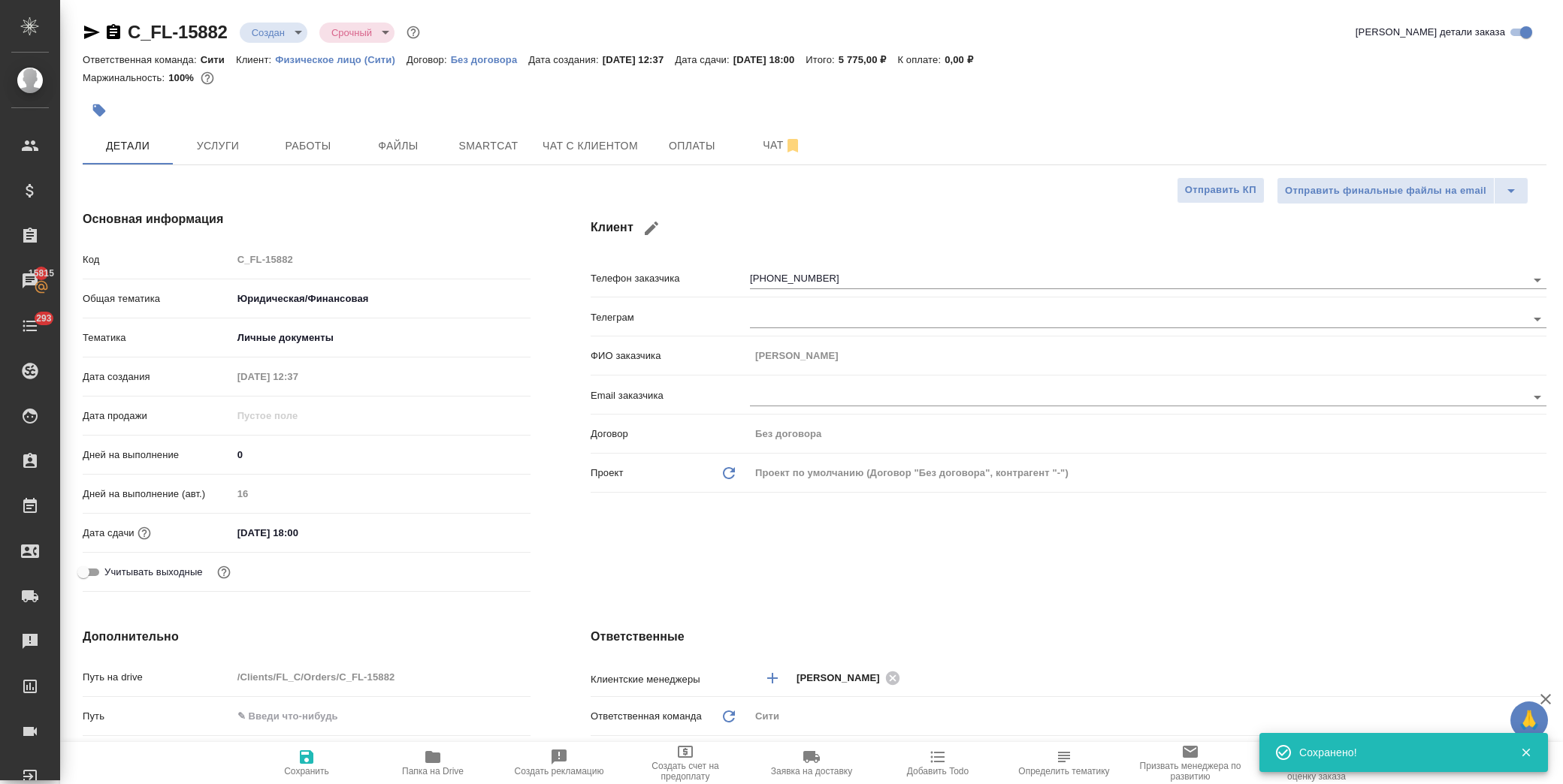
type textarea "x"
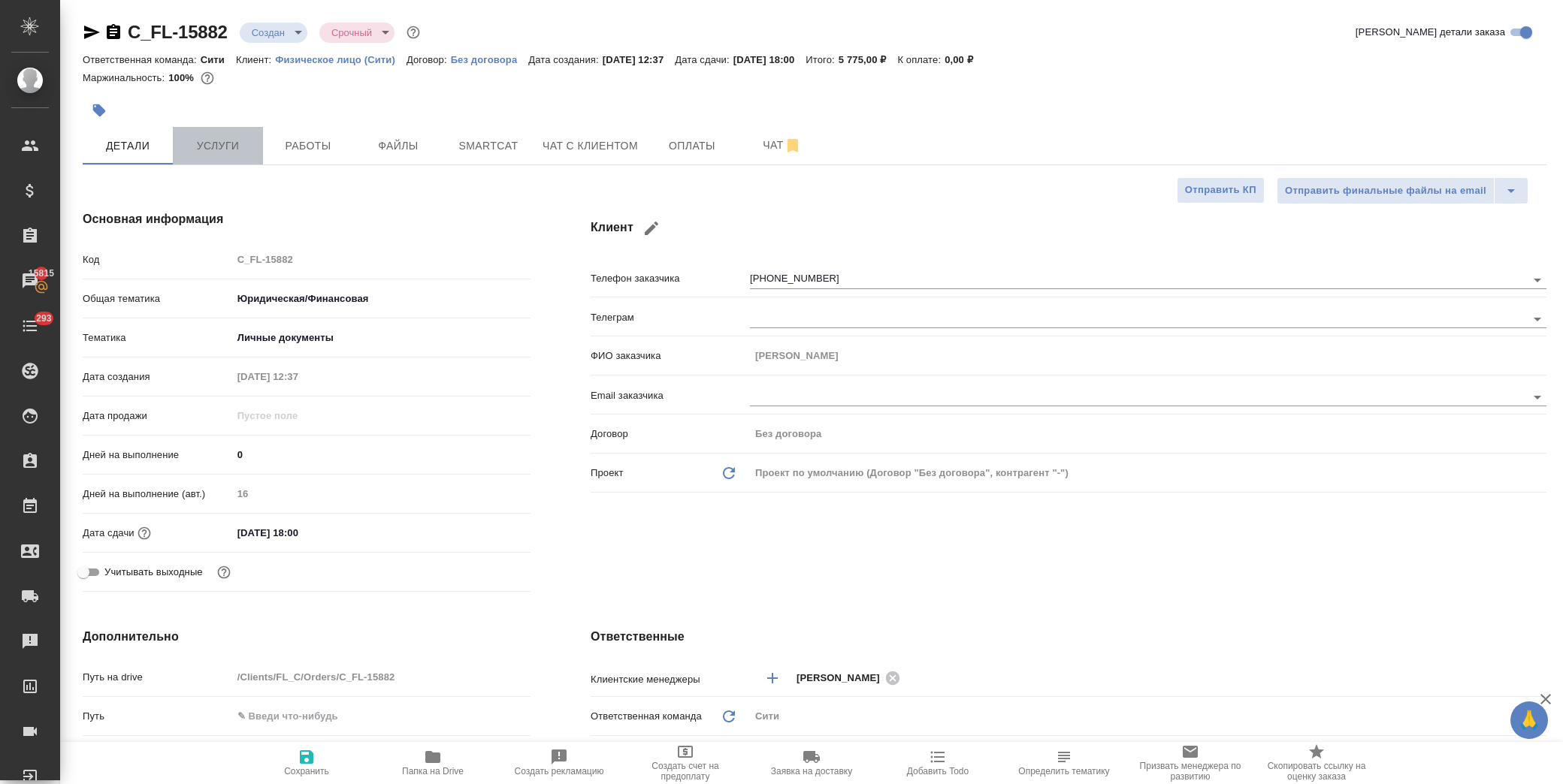
click at [241, 155] on button "Услуги" at bounding box center [218, 146] width 90 height 38
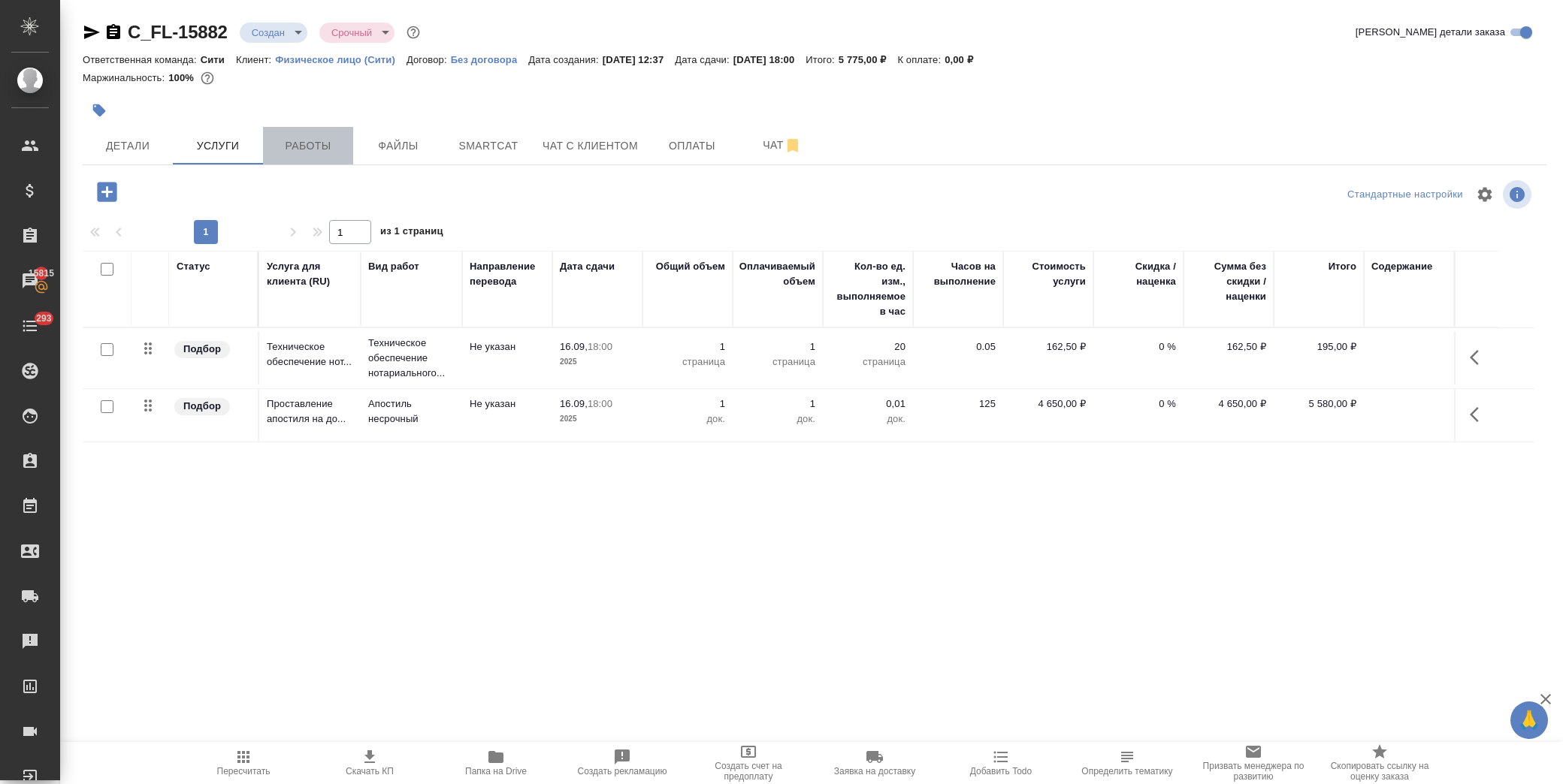
click at [313, 156] on button "Работы" at bounding box center [308, 146] width 90 height 38
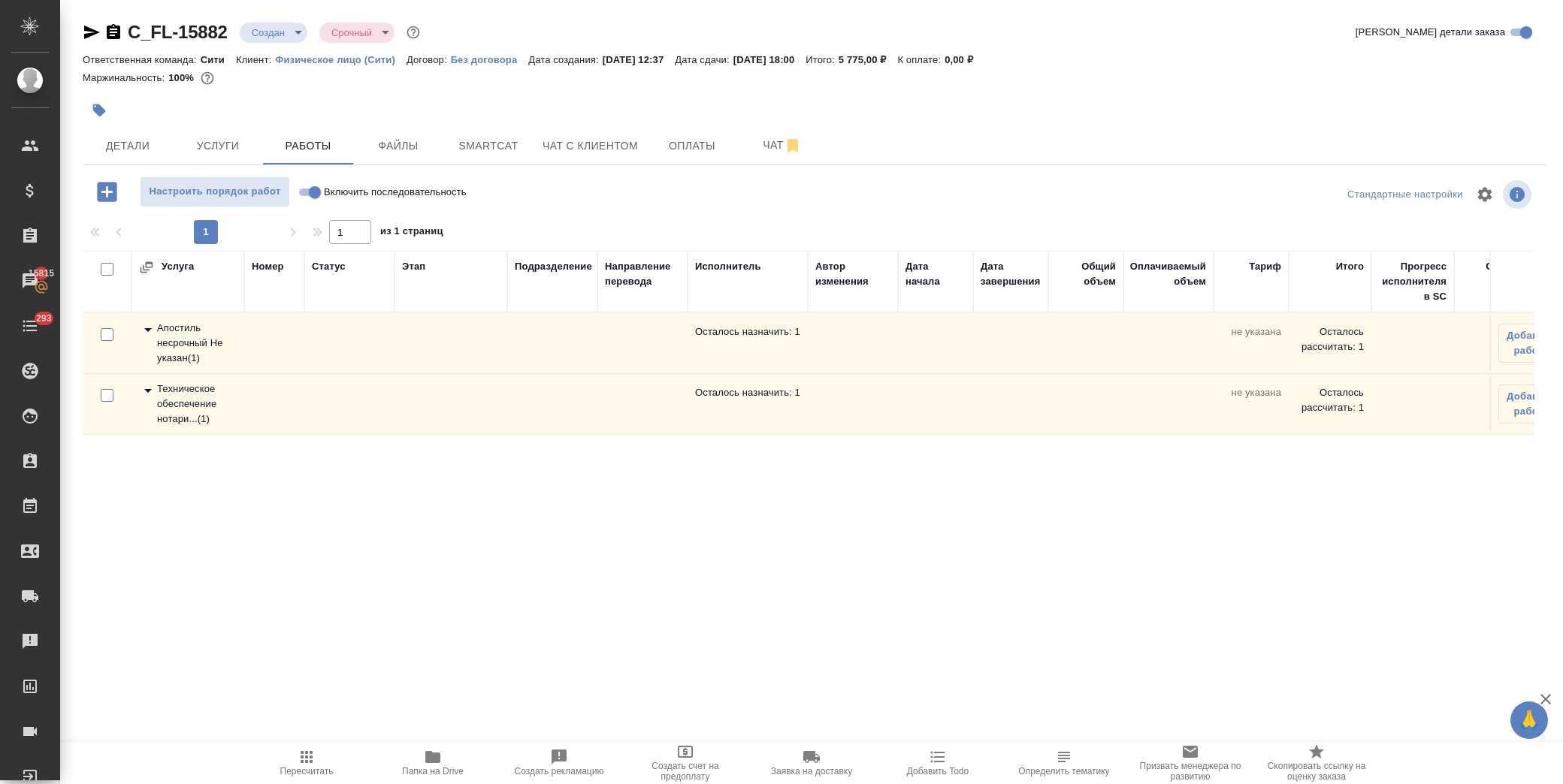
click at [145, 388] on icon at bounding box center [148, 391] width 18 height 18
click at [1506, 464] on icon "button" at bounding box center [1515, 461] width 18 height 18
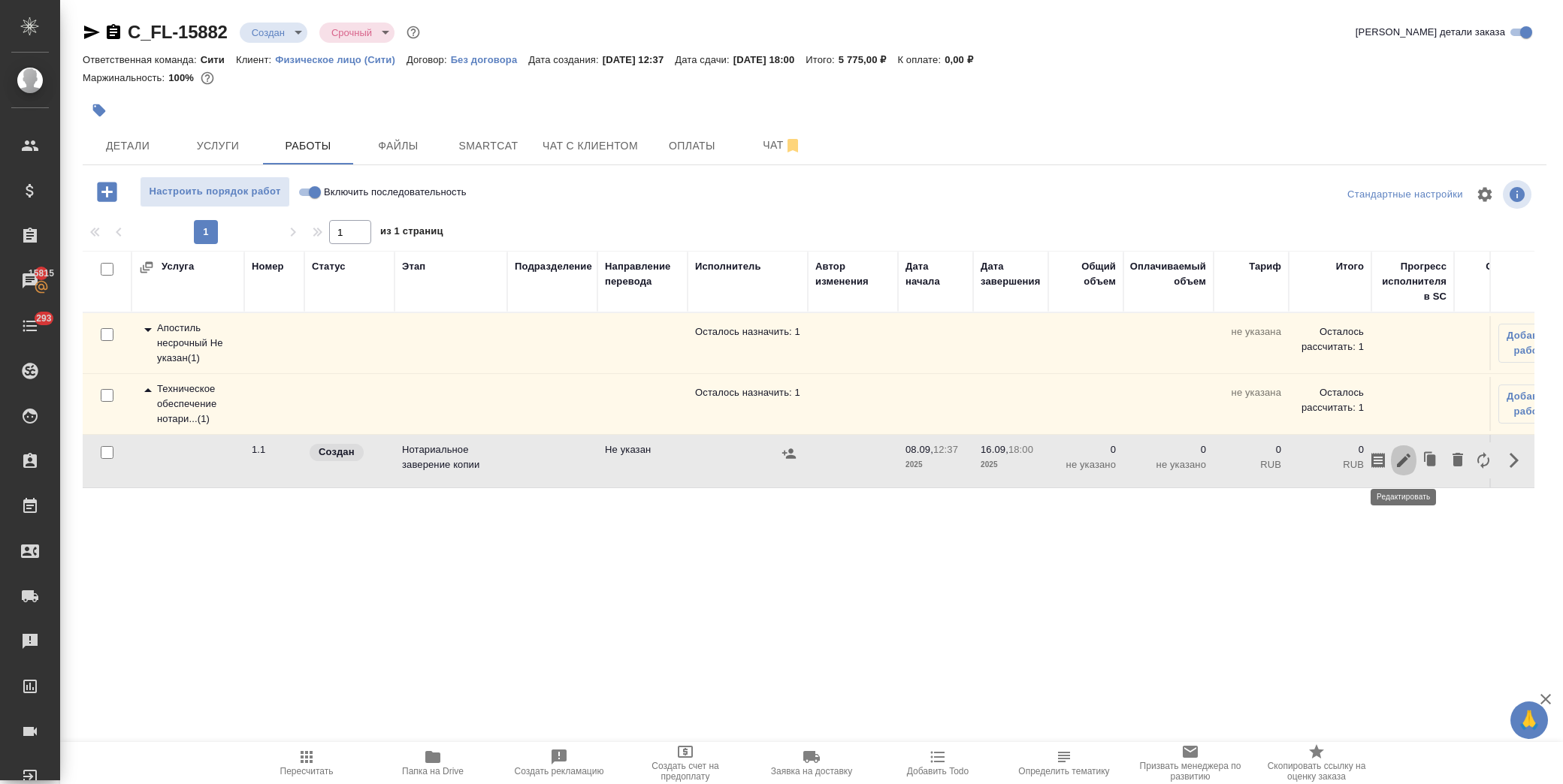
click at [1405, 462] on icon "button" at bounding box center [1404, 461] width 18 height 18
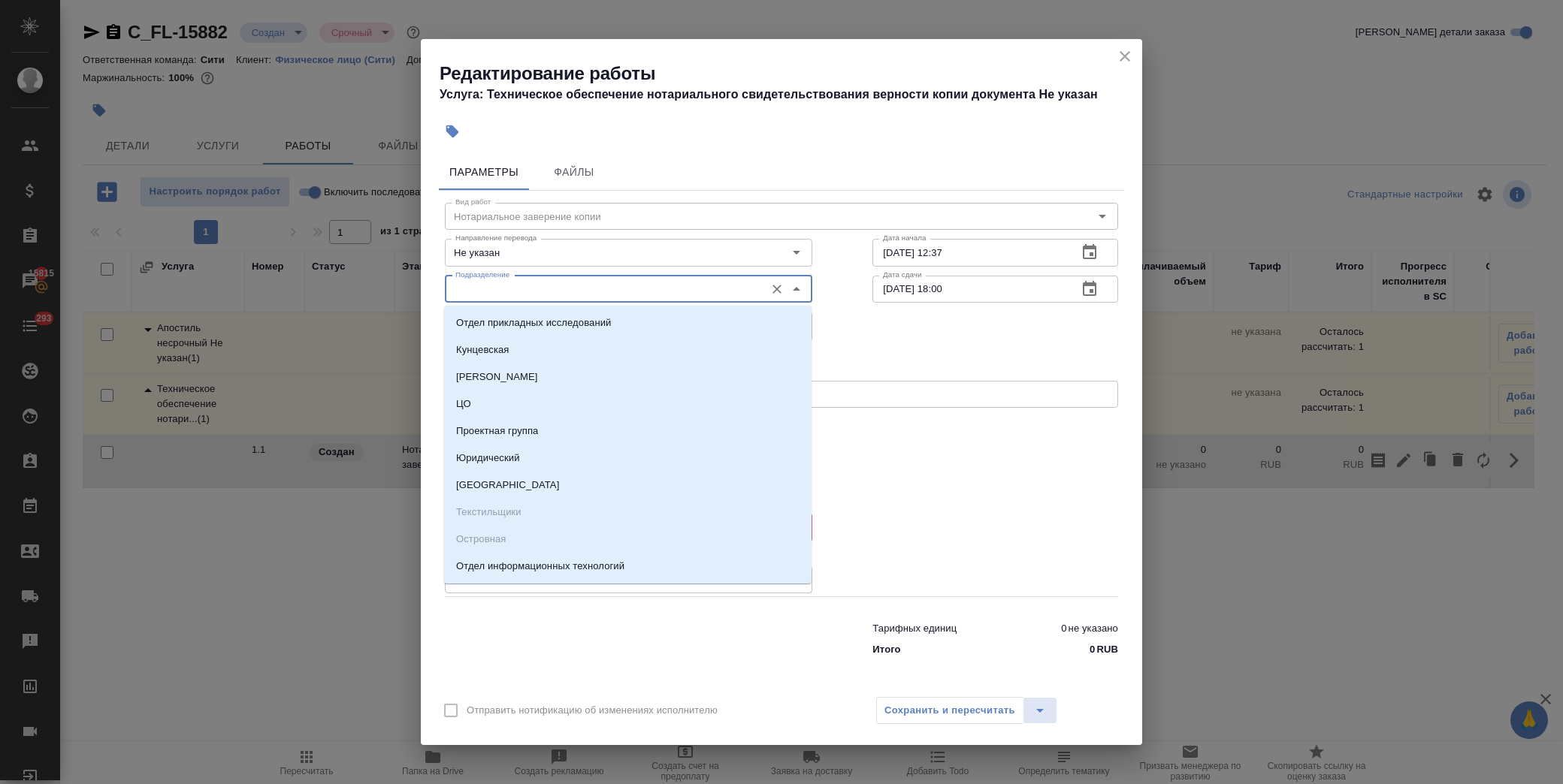
click at [620, 286] on input "Подразделение" at bounding box center [603, 290] width 308 height 18
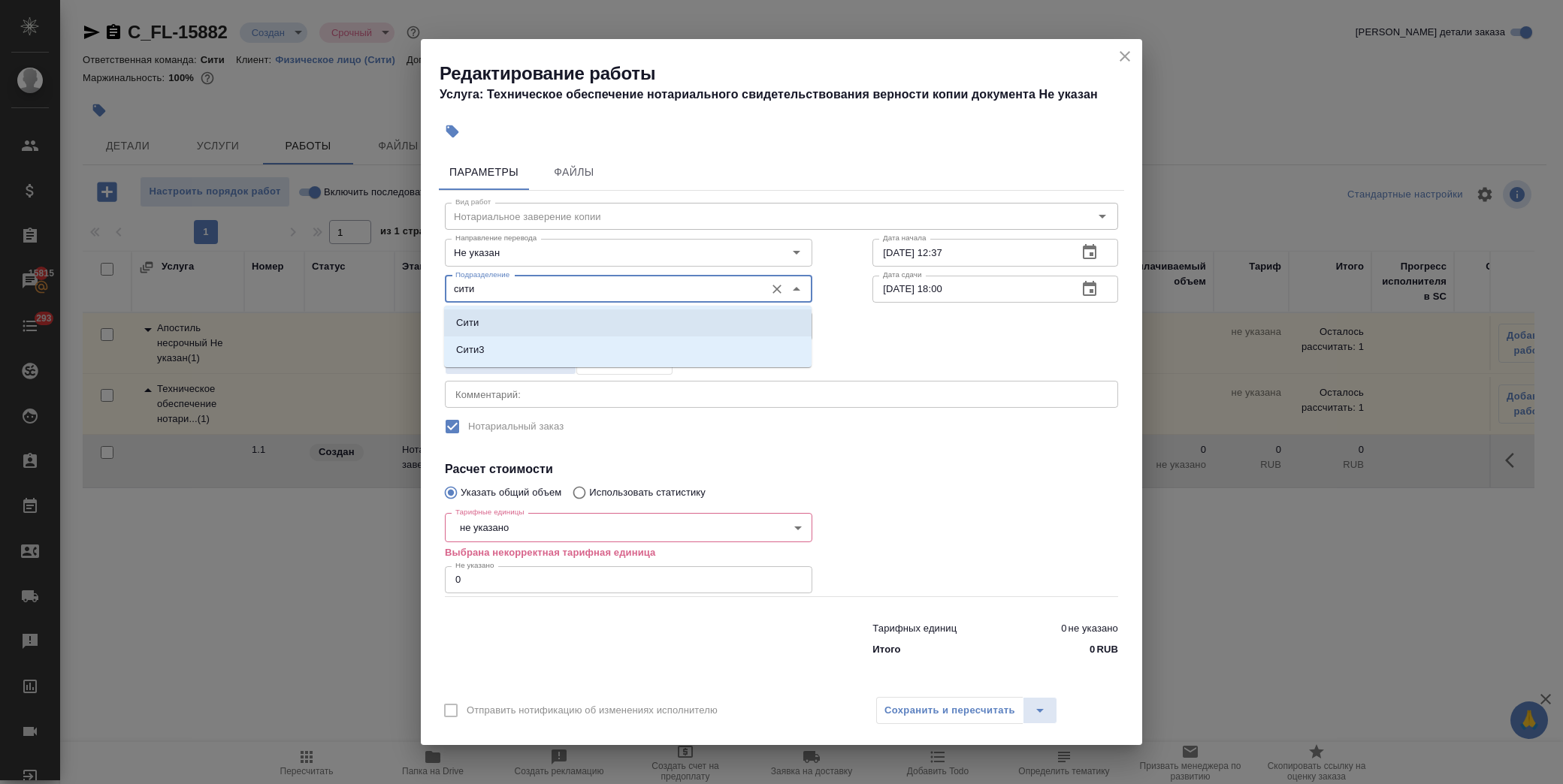
click at [505, 322] on li "Сити" at bounding box center [627, 323] width 367 height 27
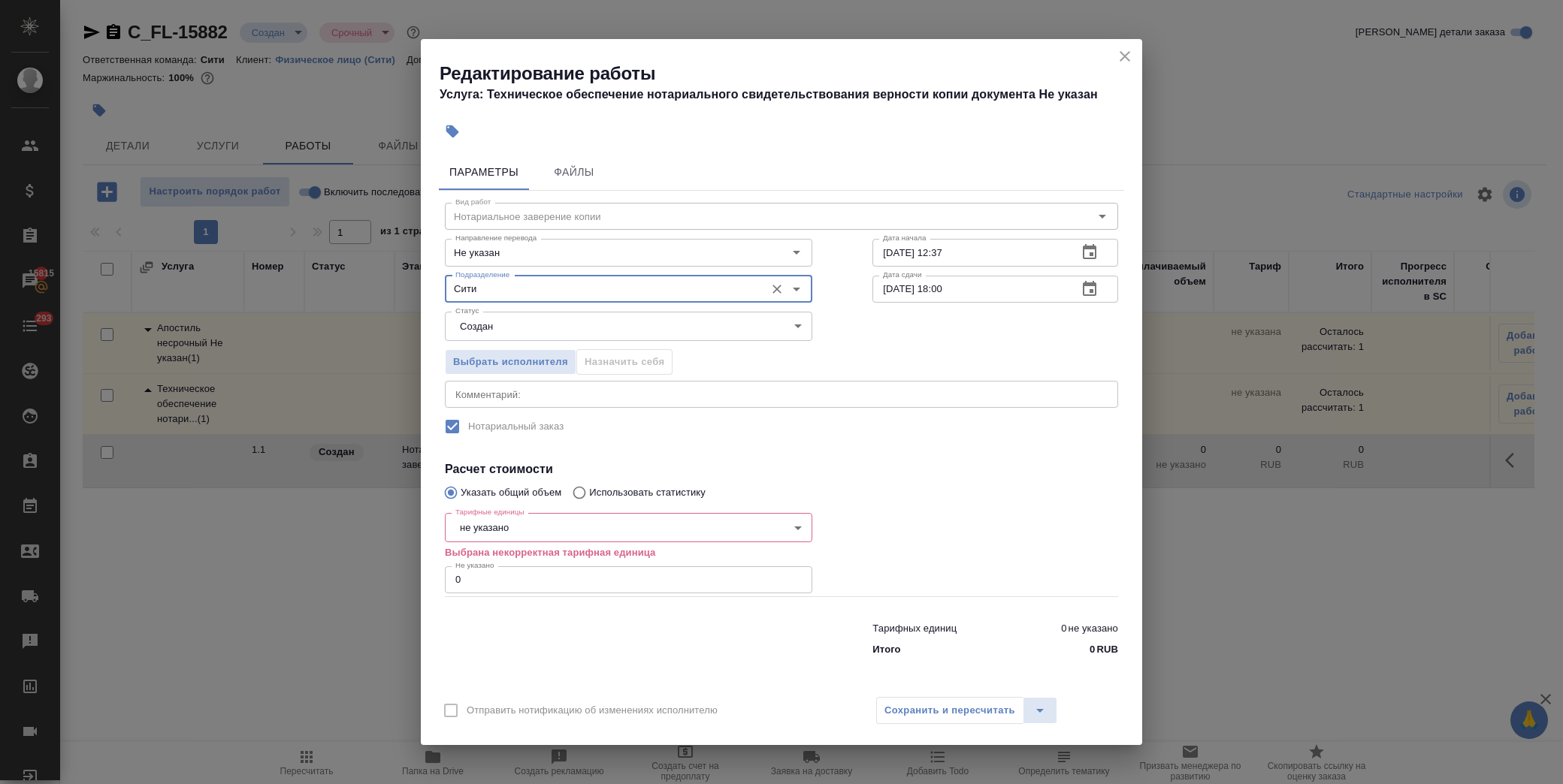
type input "Сити"
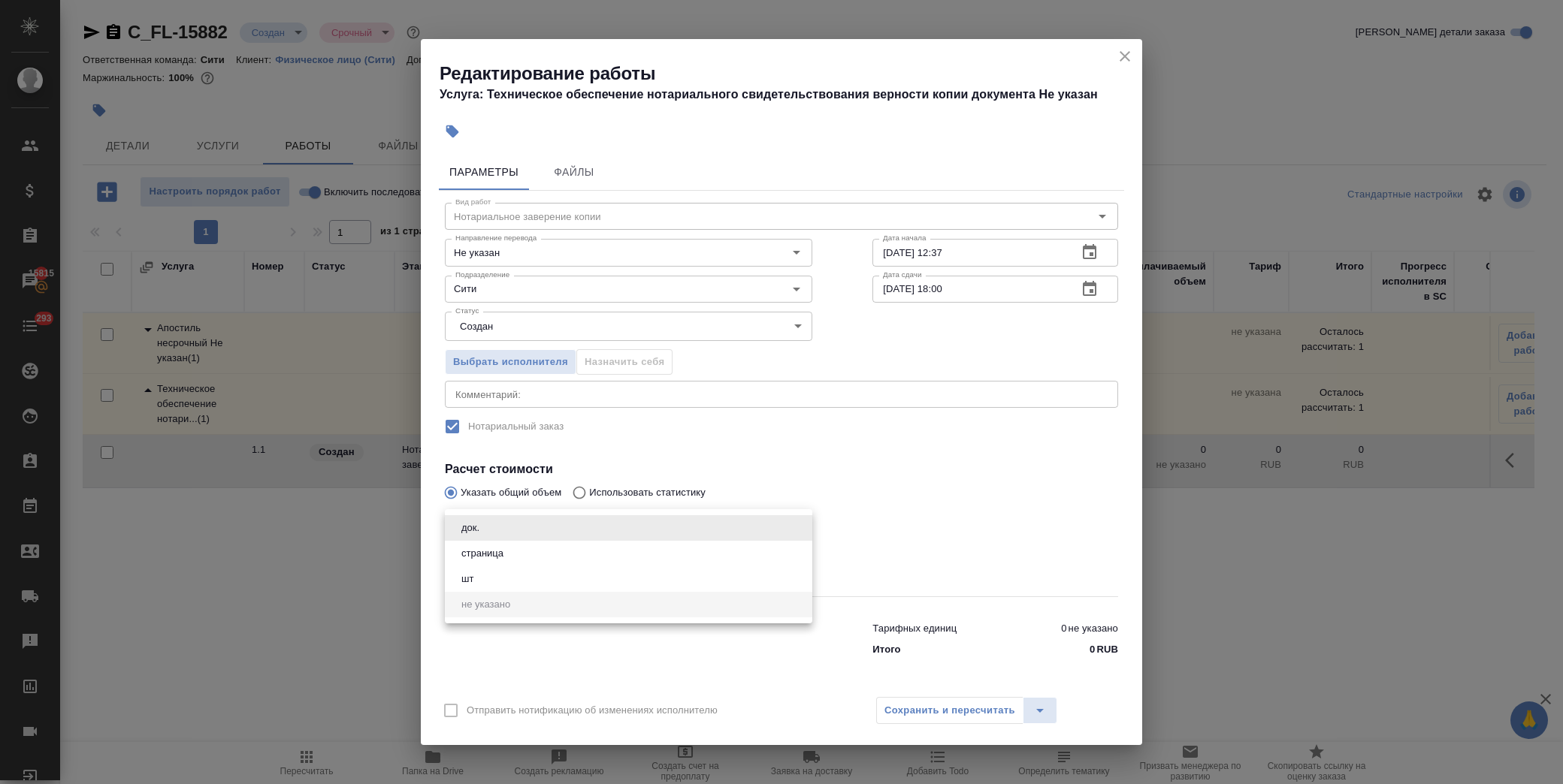
click at [580, 524] on body "🙏 .cls-1 fill:#fff; AWATERA [PERSON_NAME] Спецификации Заказы 15815 Чаты 293 To…" at bounding box center [781, 392] width 1563 height 784
click at [570, 554] on li "страница" at bounding box center [628, 553] width 367 height 25
type input "5a8b1489cc6b4906c91bfdb2"
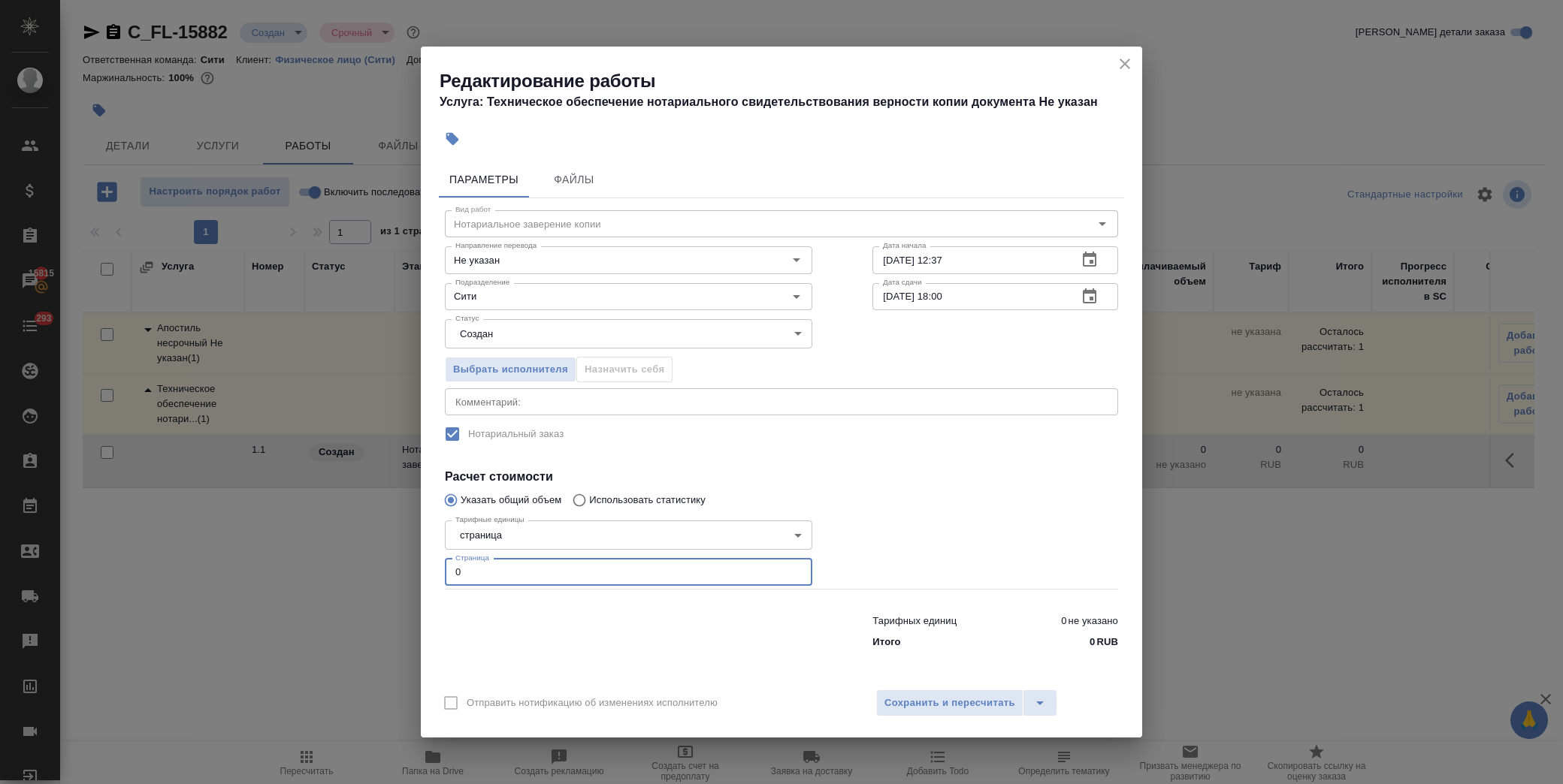
drag, startPoint x: 514, startPoint y: 569, endPoint x: 206, endPoint y: 568, distance: 308.0
click at [206, 568] on div "Редактирование работы Услуга: Техническое обеспечение нотариального свидетельст…" at bounding box center [781, 392] width 1563 height 784
type input "1"
click at [937, 506] on div at bounding box center [995, 551] width 306 height 134
click at [950, 701] on span "Сохранить и пересчитать" at bounding box center [950, 704] width 131 height 18
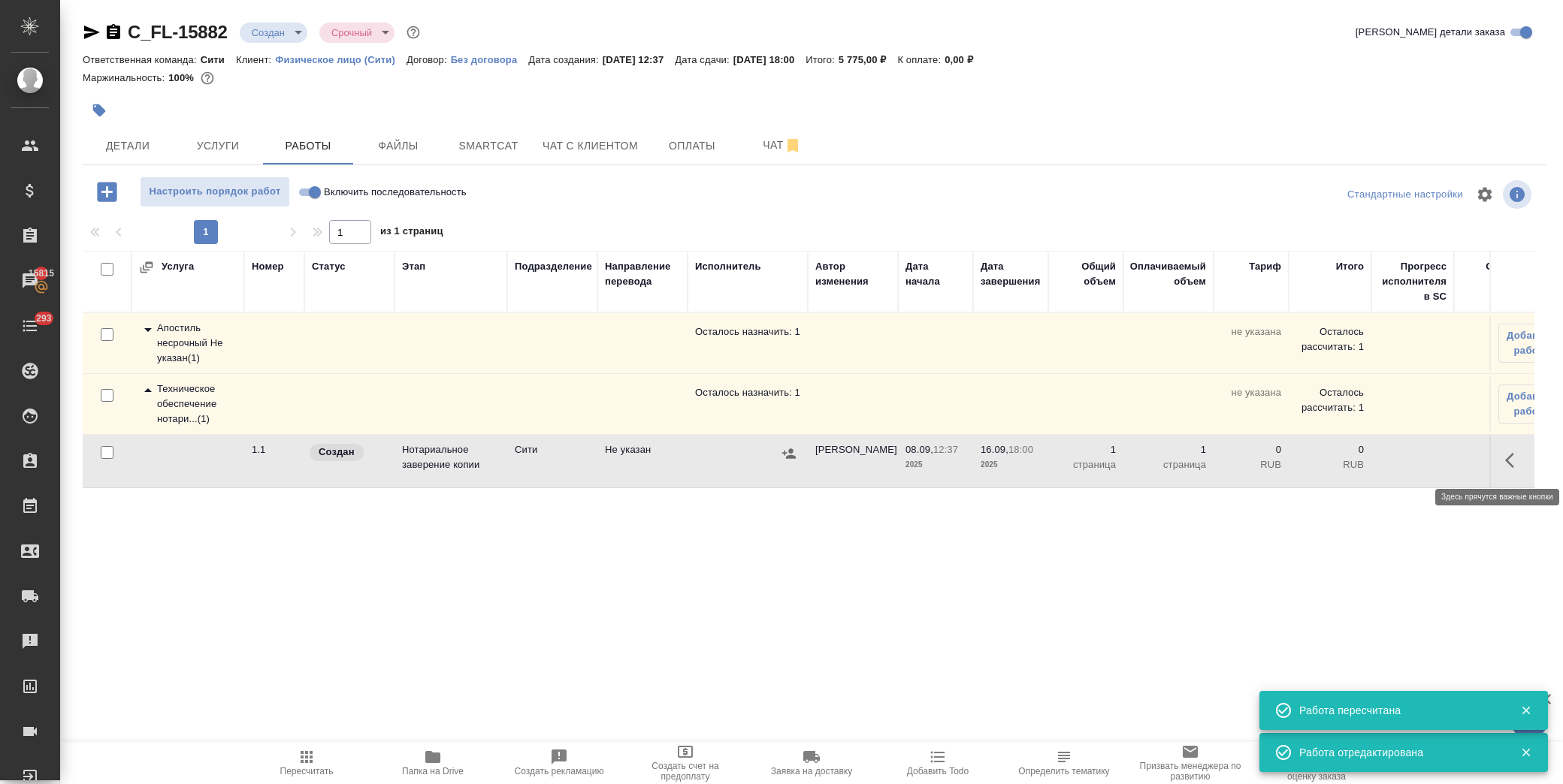
click at [1504, 452] on button "button" at bounding box center [1514, 460] width 36 height 36
click at [1395, 464] on icon "button" at bounding box center [1404, 461] width 18 height 18
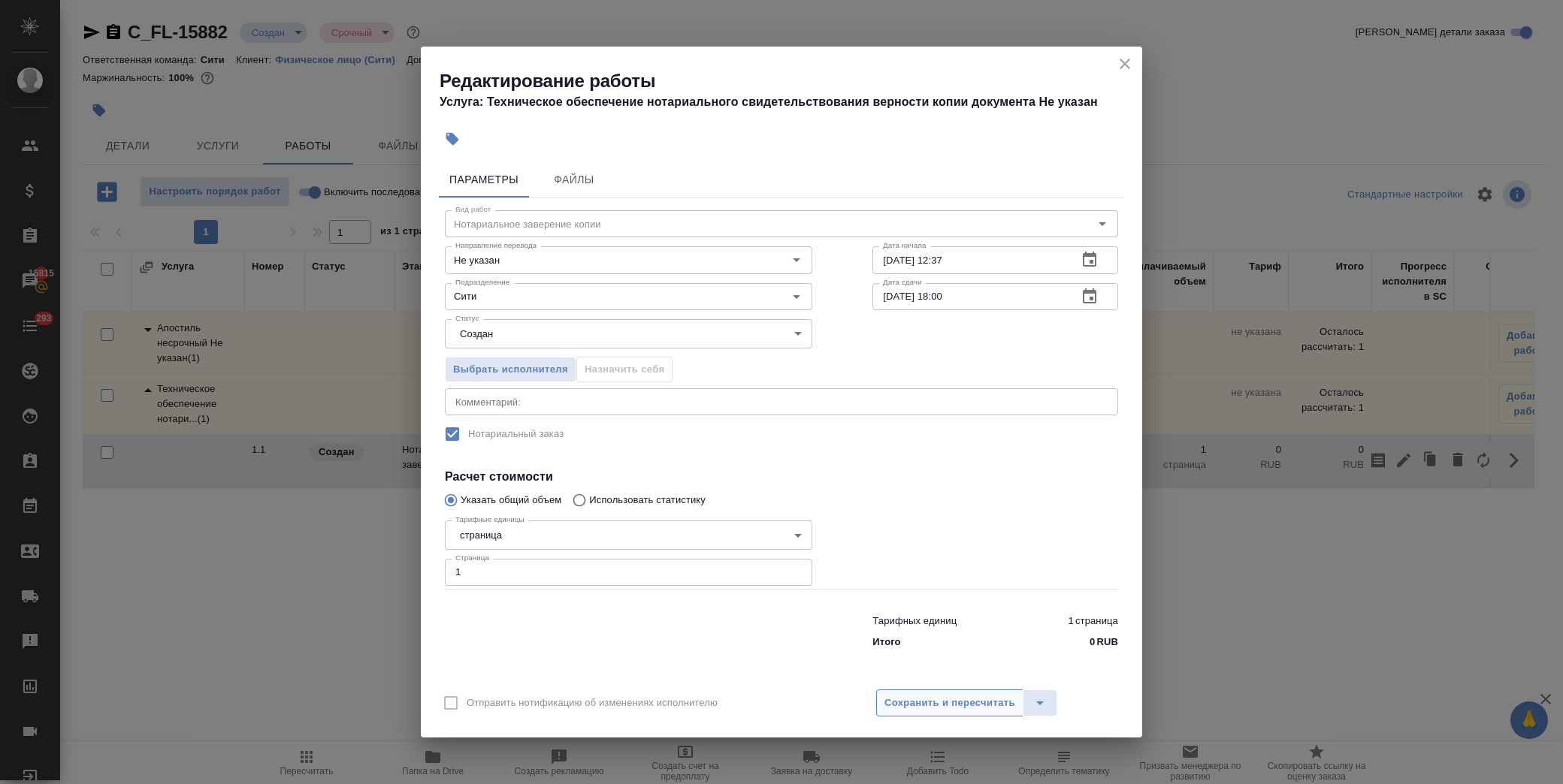
click at [981, 707] on span "Сохранить и пересчитать" at bounding box center [950, 704] width 131 height 18
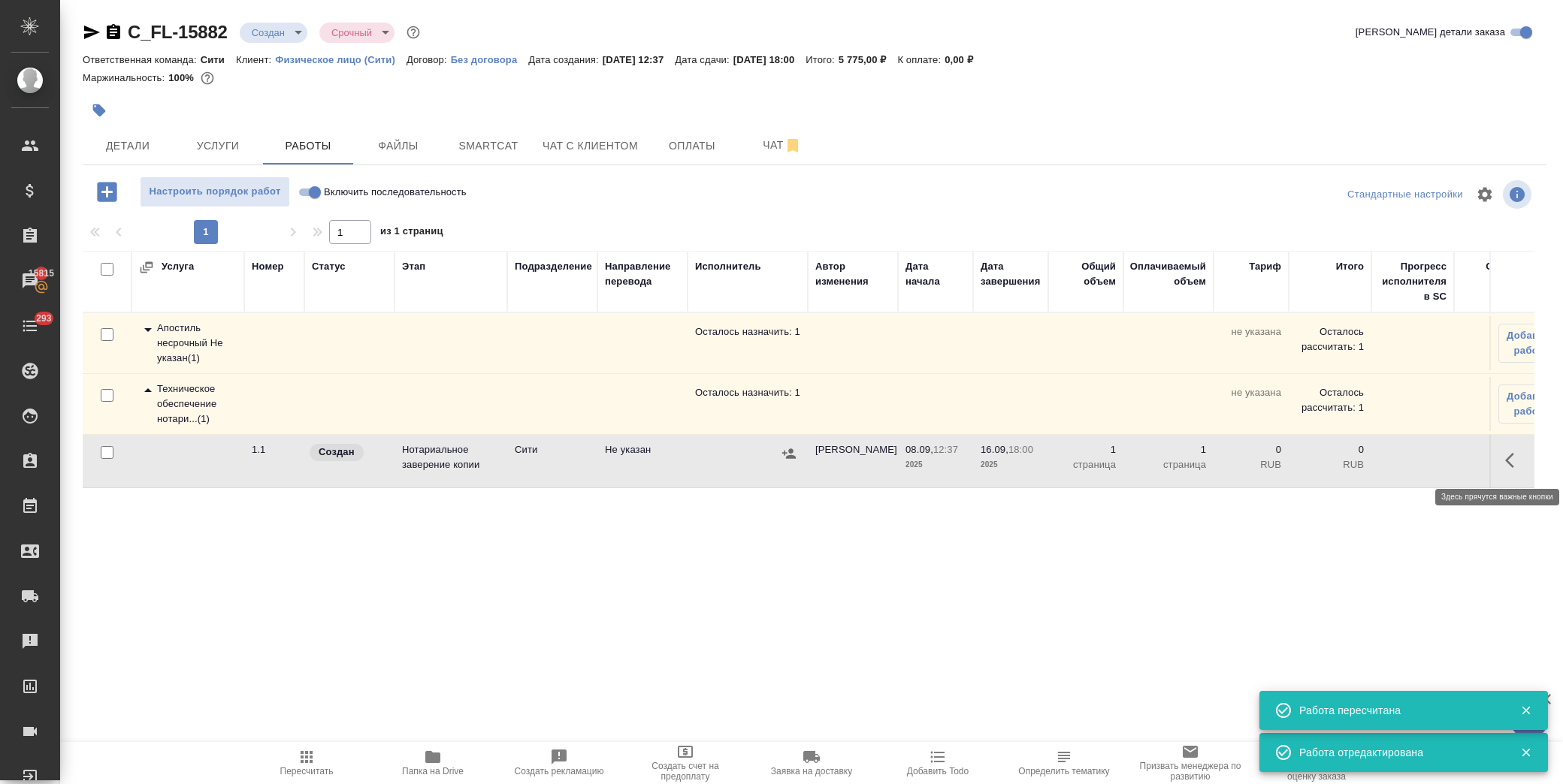
click at [1518, 459] on icon "button" at bounding box center [1515, 461] width 18 height 18
click at [1411, 457] on icon "button" at bounding box center [1404, 461] width 18 height 18
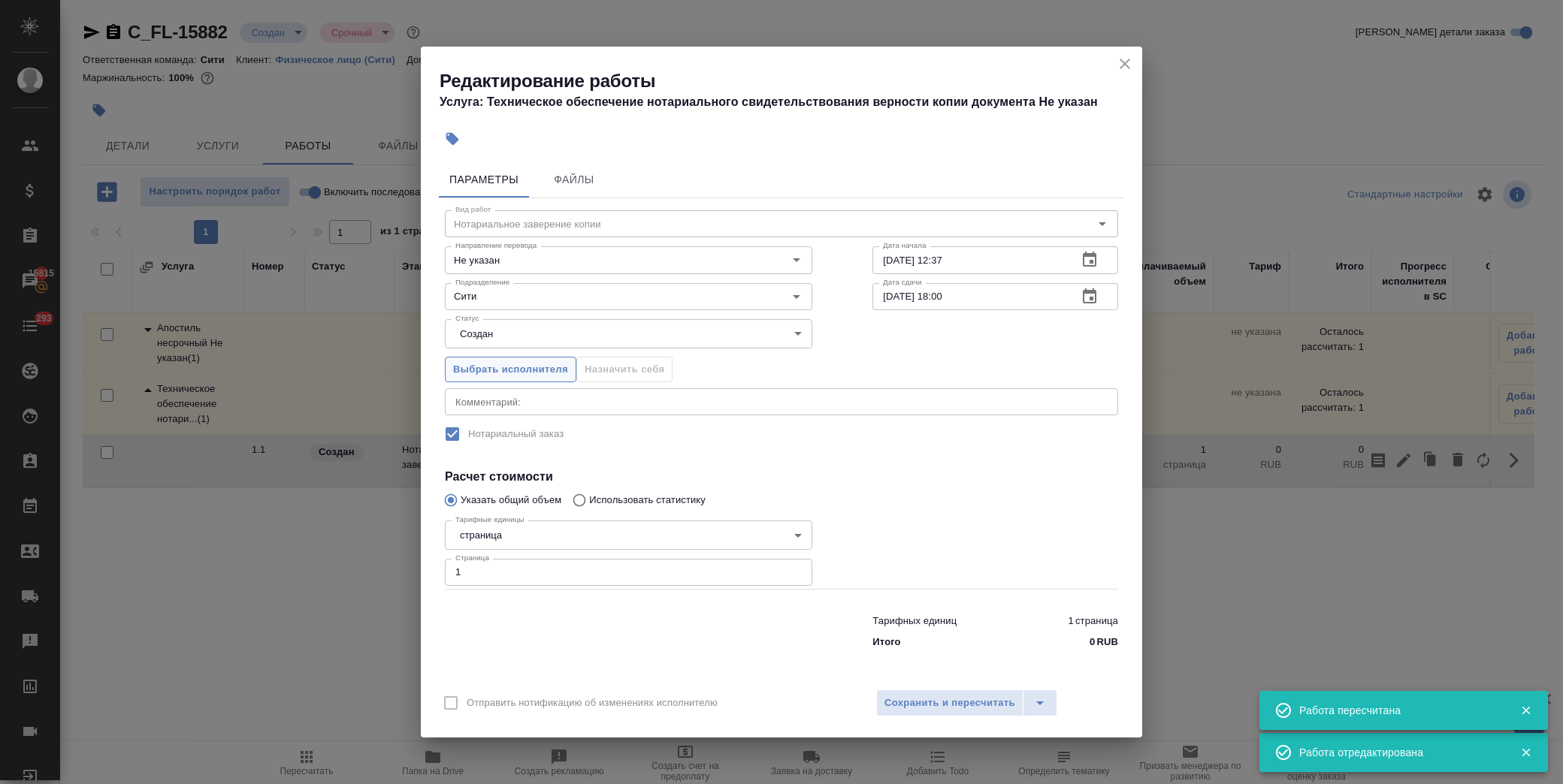
click at [529, 366] on span "Выбрать исполнителя" at bounding box center [511, 370] width 115 height 18
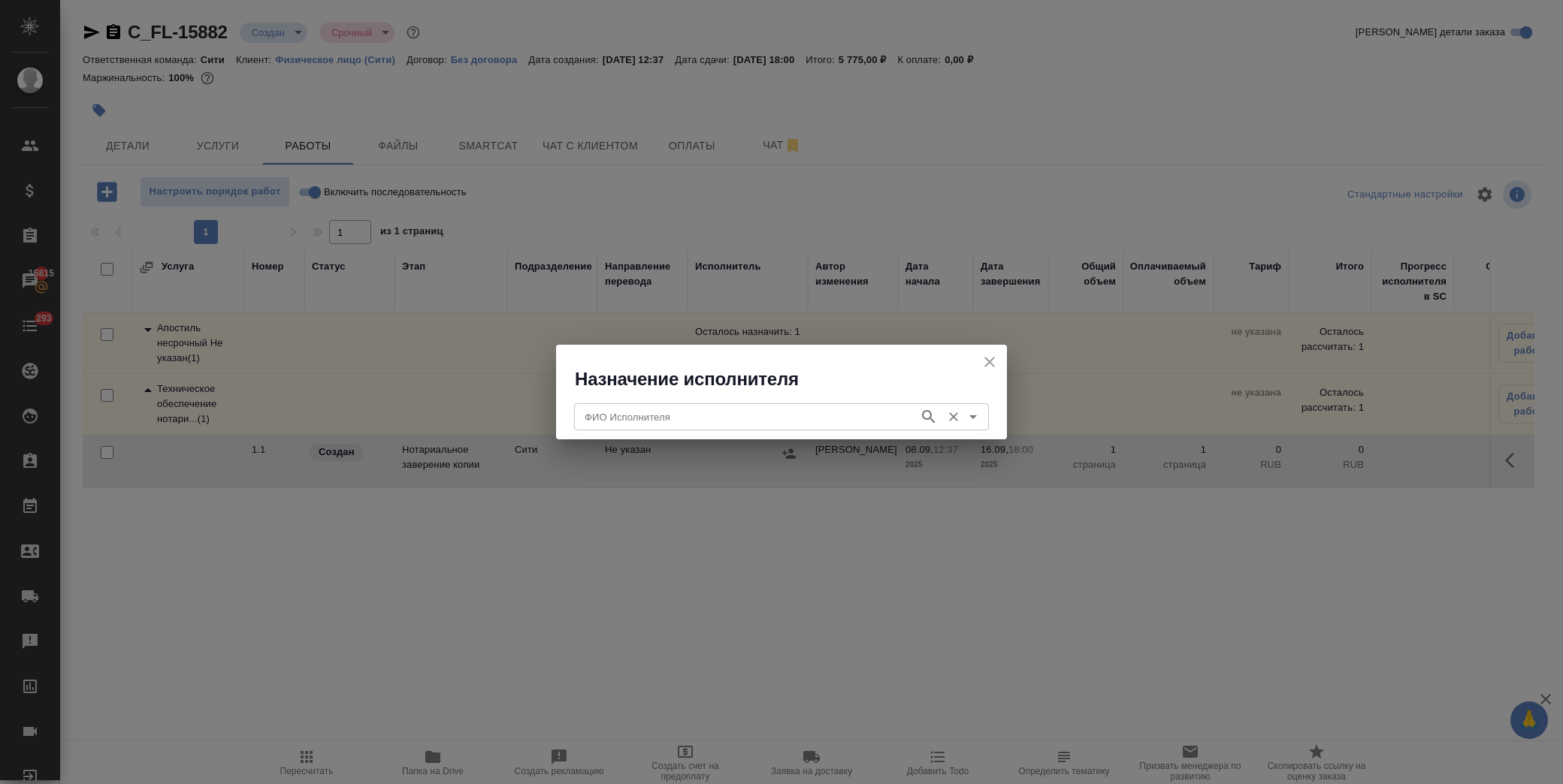
click at [659, 421] on input "ФИО Исполнителя" at bounding box center [745, 417] width 333 height 18
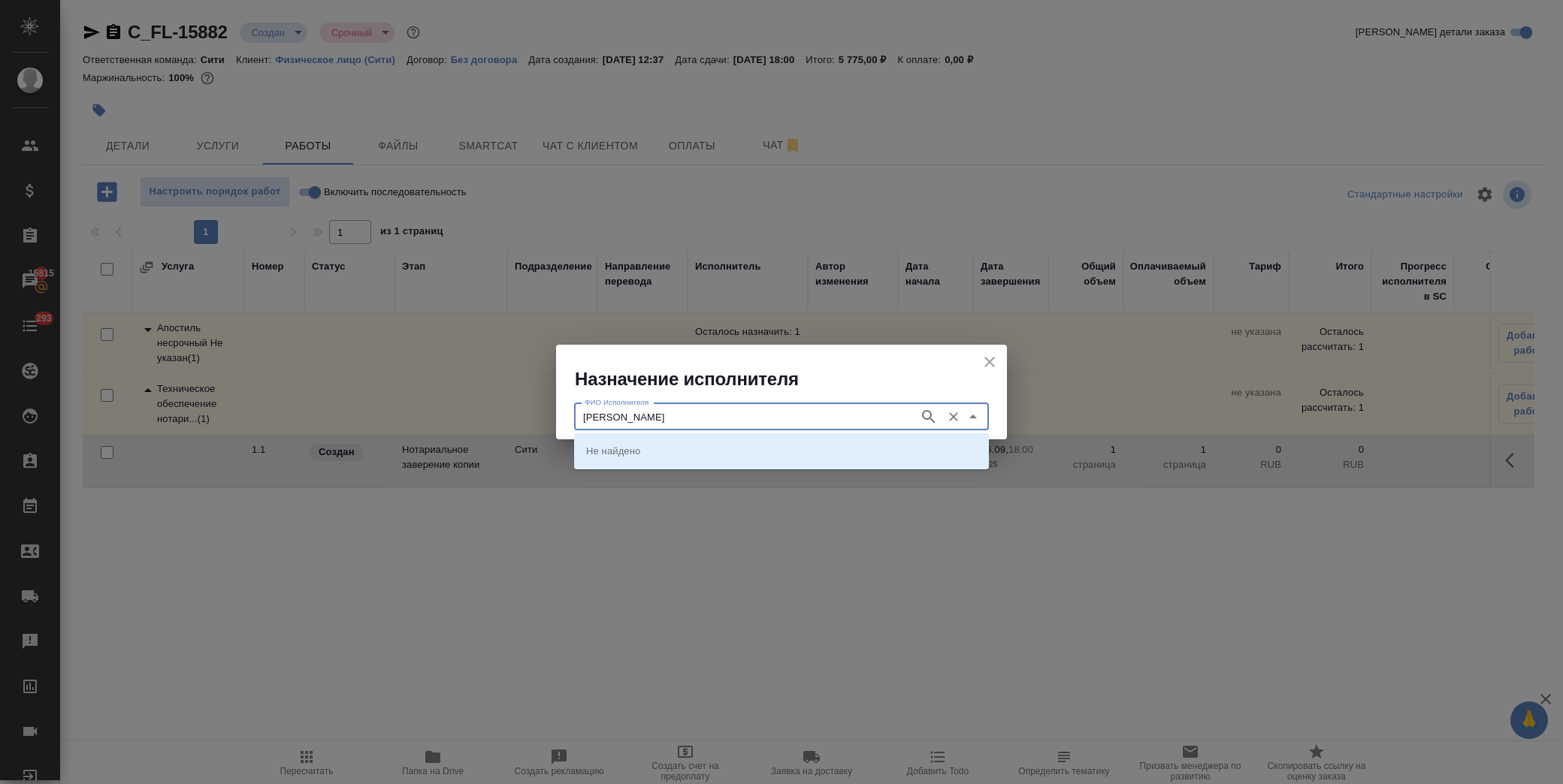
type input "[PERSON_NAME]"
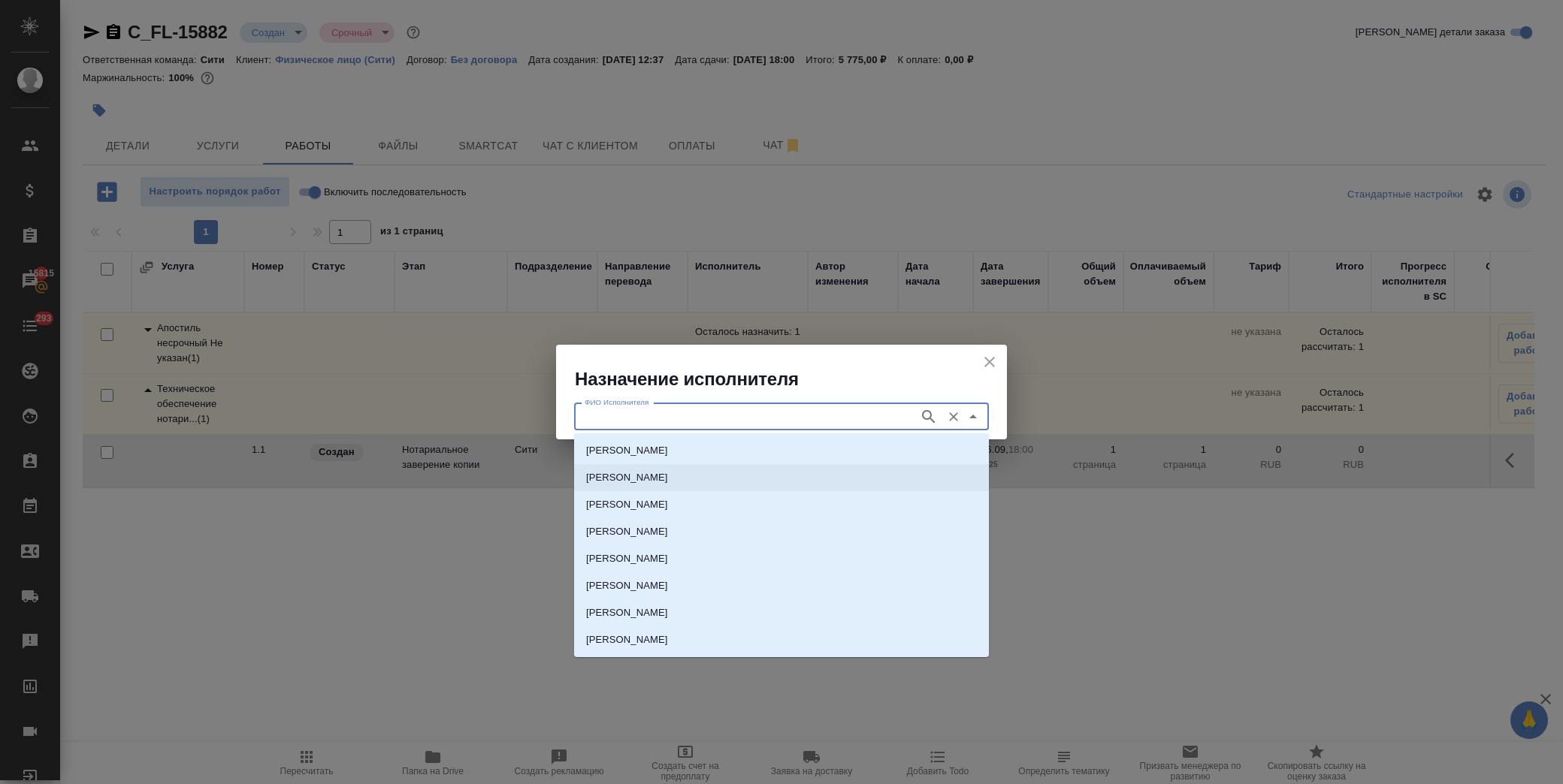
click at [668, 471] on p "[PERSON_NAME]" at bounding box center [627, 478] width 82 height 15
type input "[PERSON_NAME]"
